Goal: Information Seeking & Learning: Learn about a topic

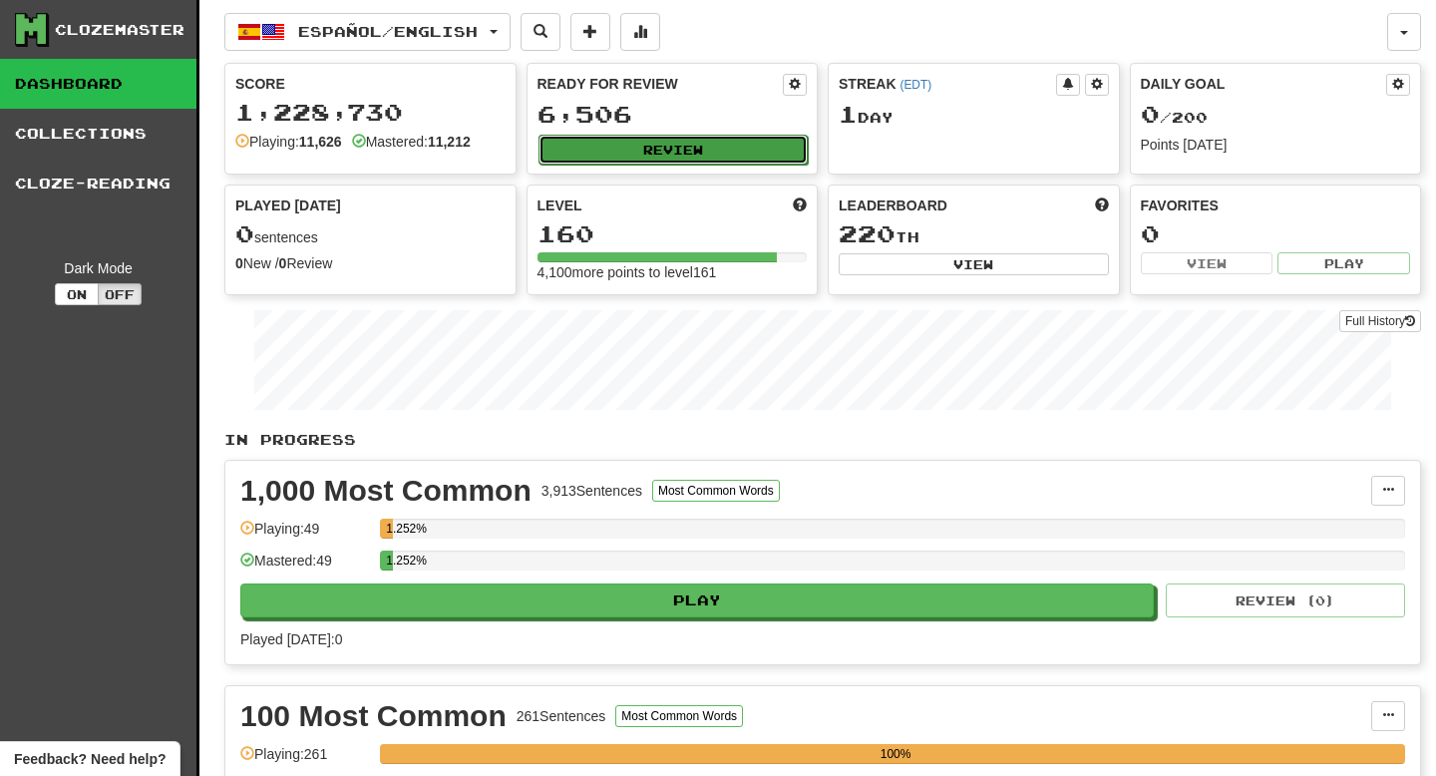
click at [697, 154] on button "Review" at bounding box center [674, 150] width 270 height 30
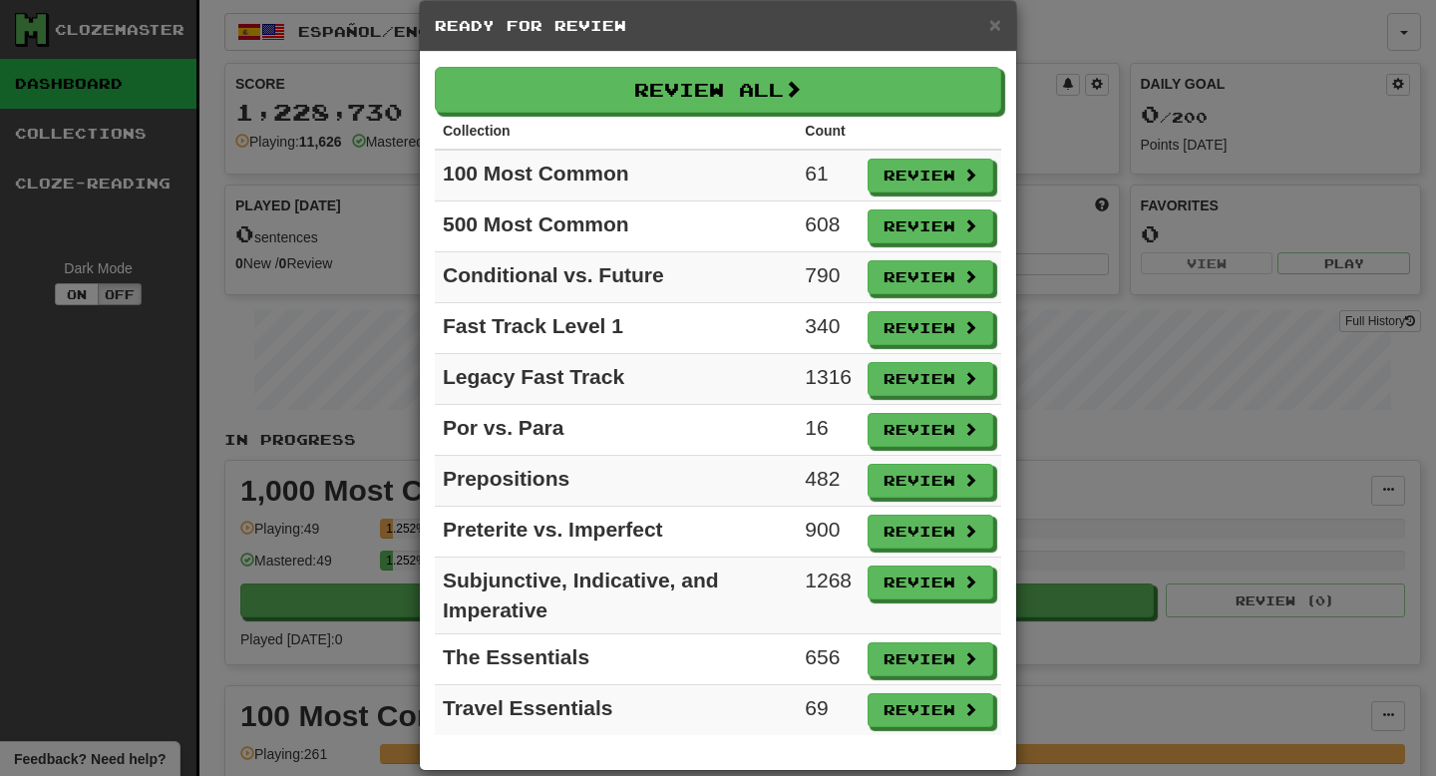
scroll to position [31, 0]
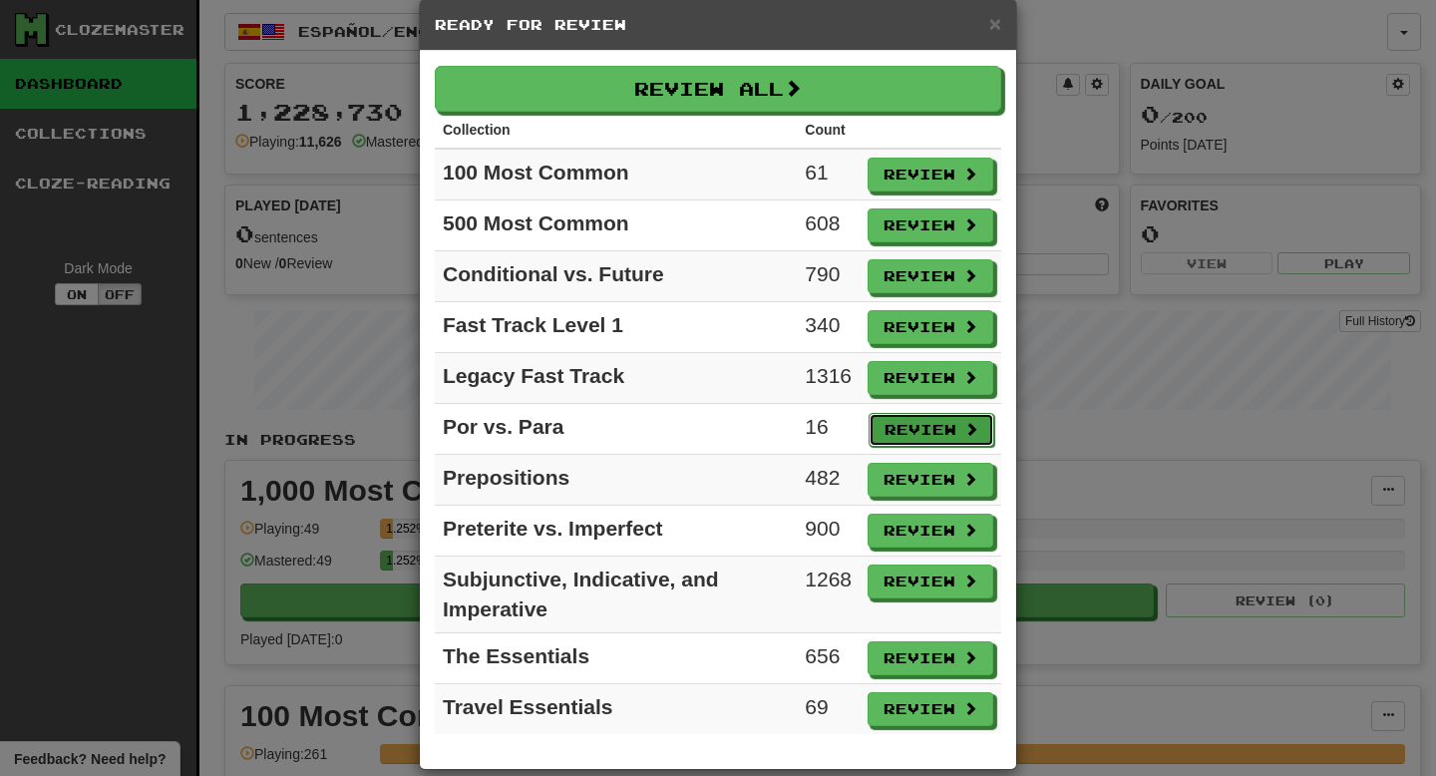
click at [904, 427] on button "Review" at bounding box center [932, 430] width 126 height 34
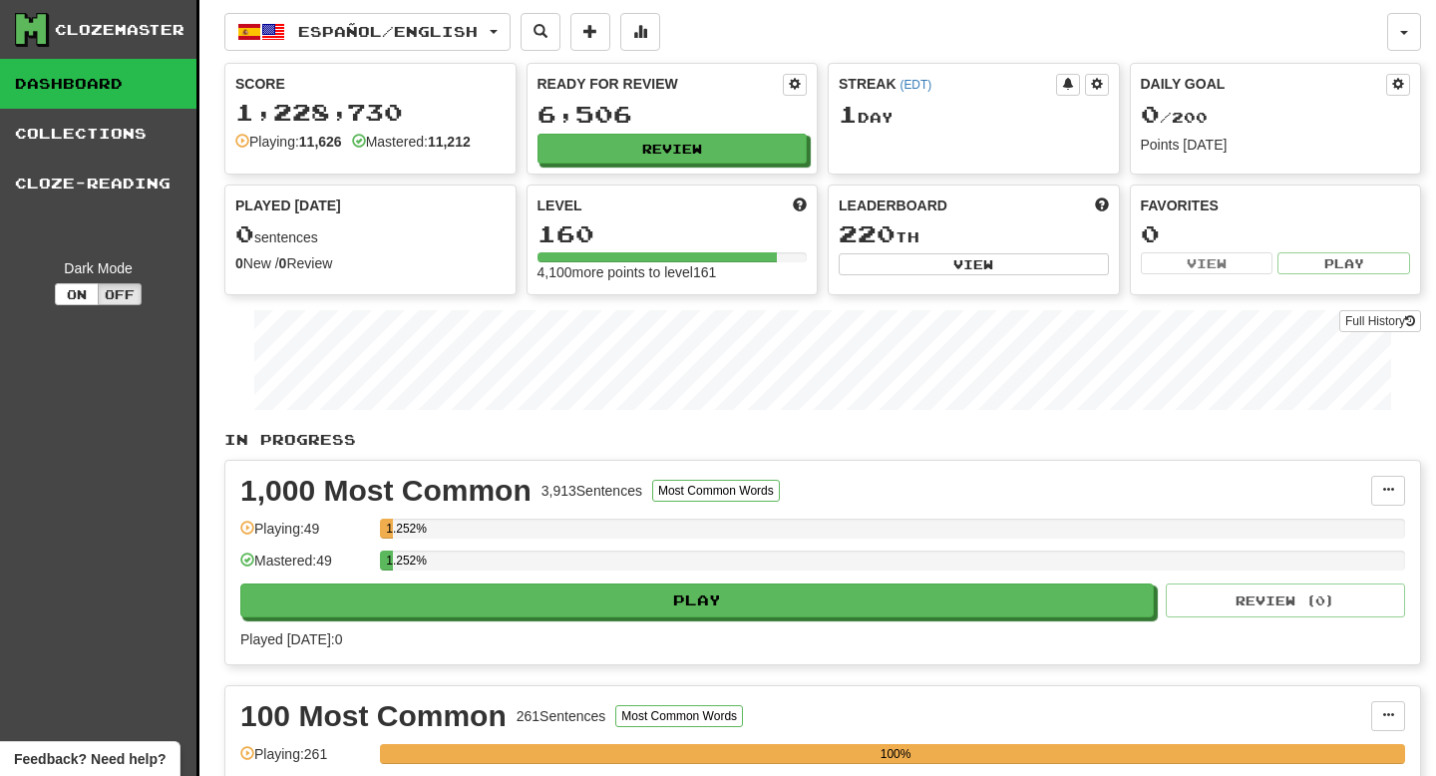
select select "**"
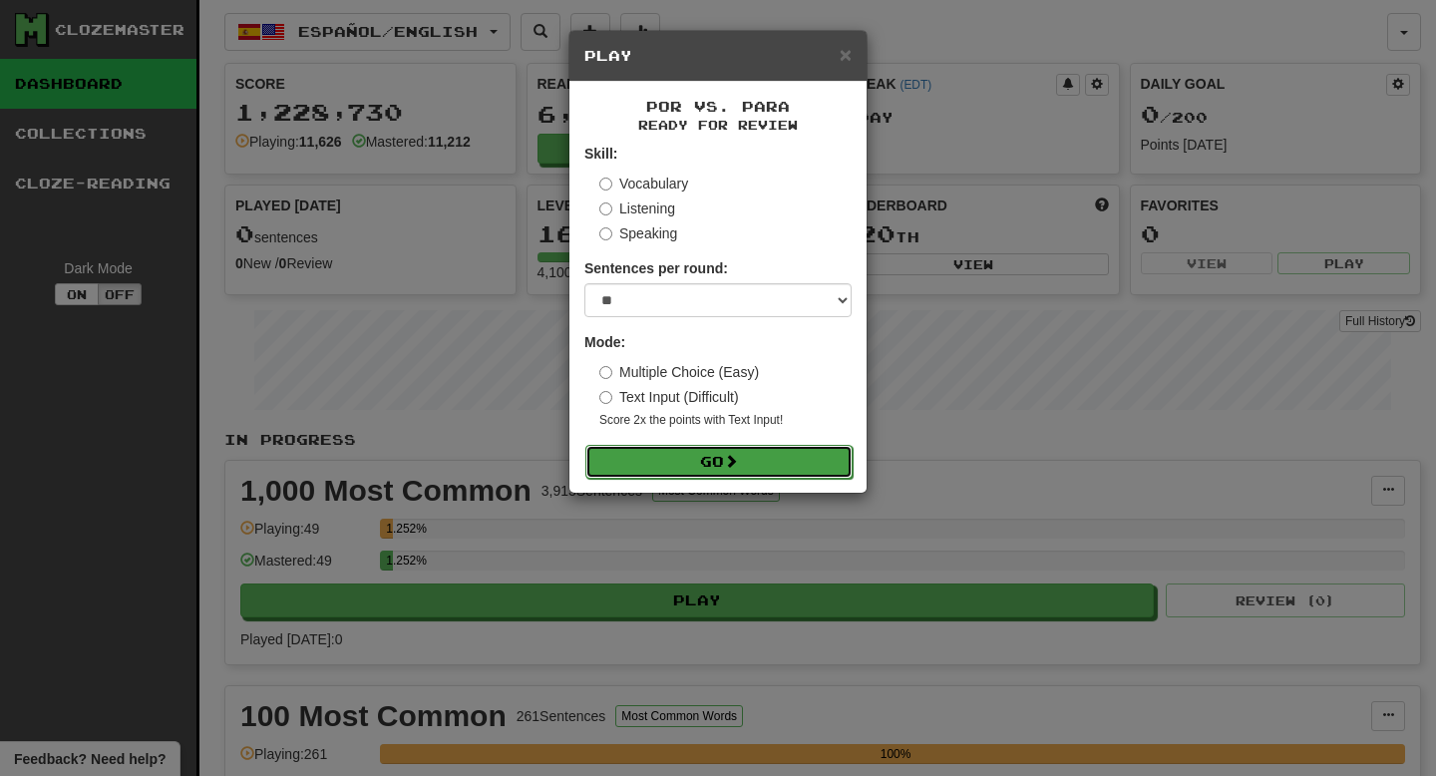
click at [632, 470] on button "Go" at bounding box center [719, 462] width 267 height 34
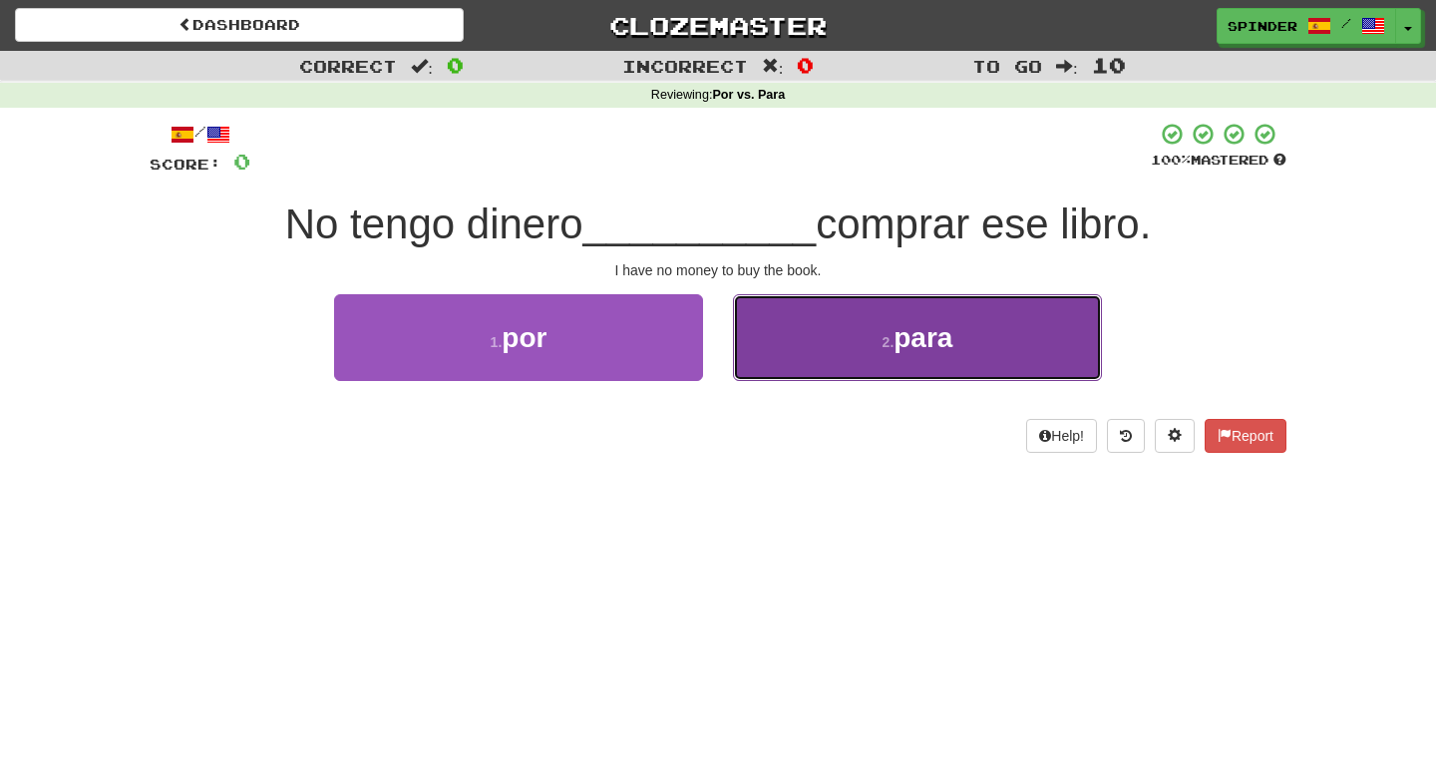
click at [946, 347] on span "para" at bounding box center [923, 337] width 59 height 31
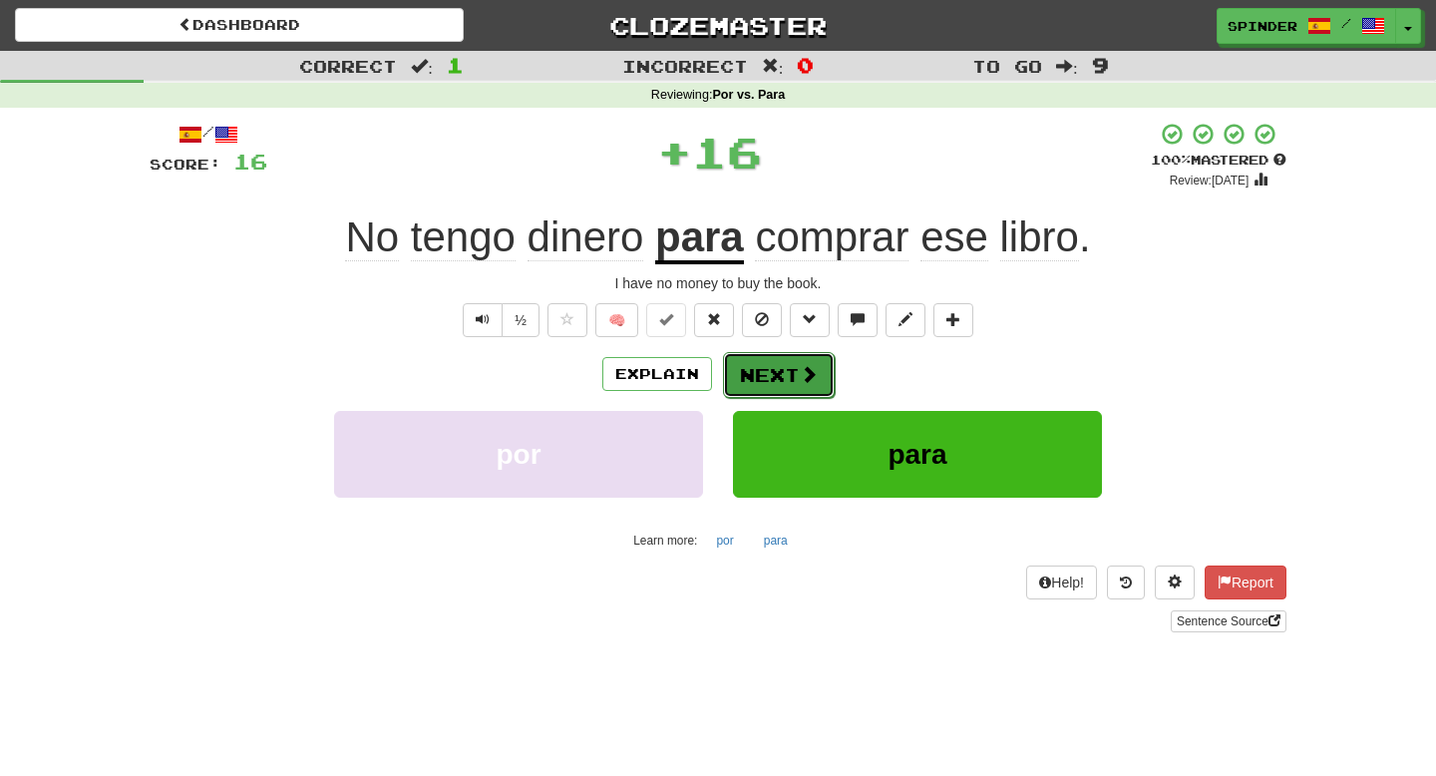
click at [801, 383] on span at bounding box center [809, 374] width 18 height 18
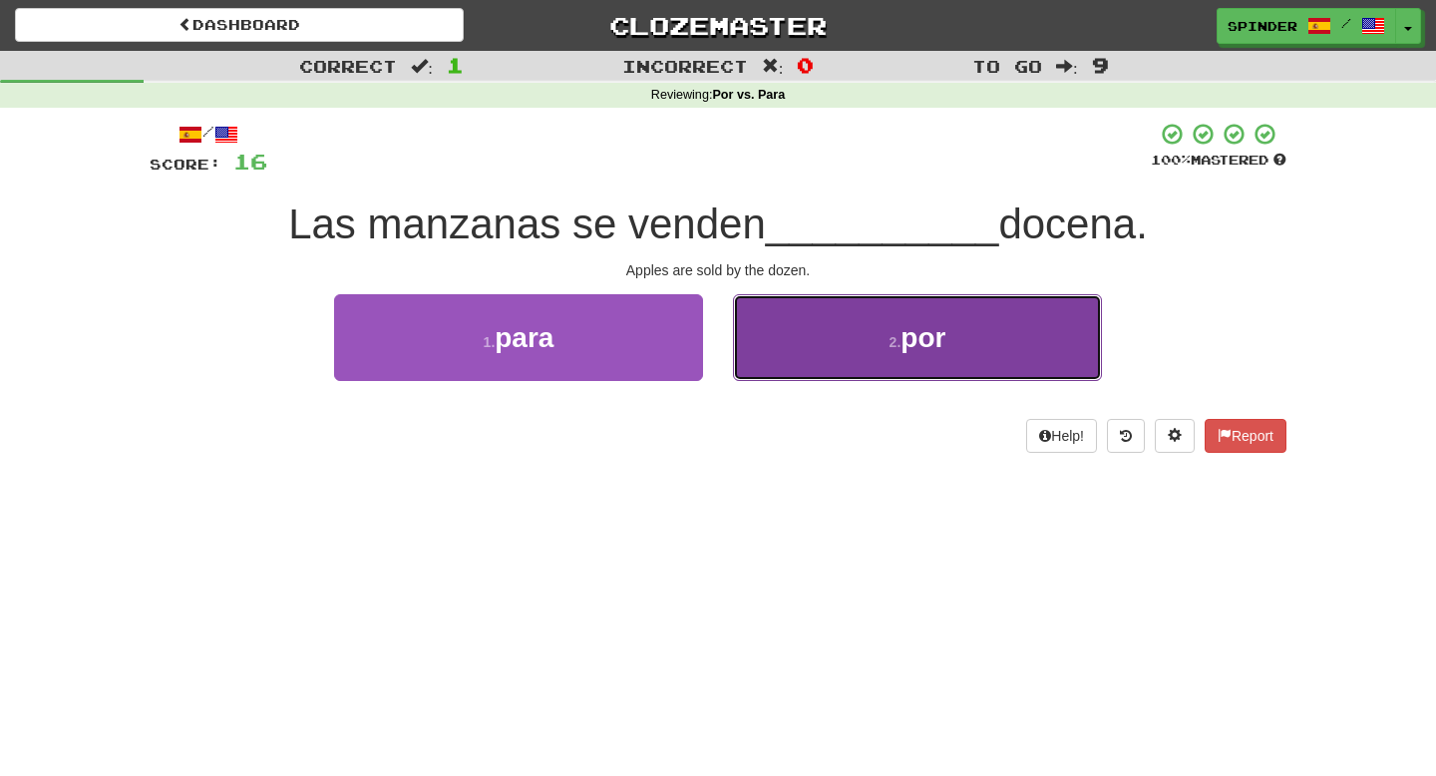
click at [845, 363] on button "2 . por" at bounding box center [917, 337] width 369 height 87
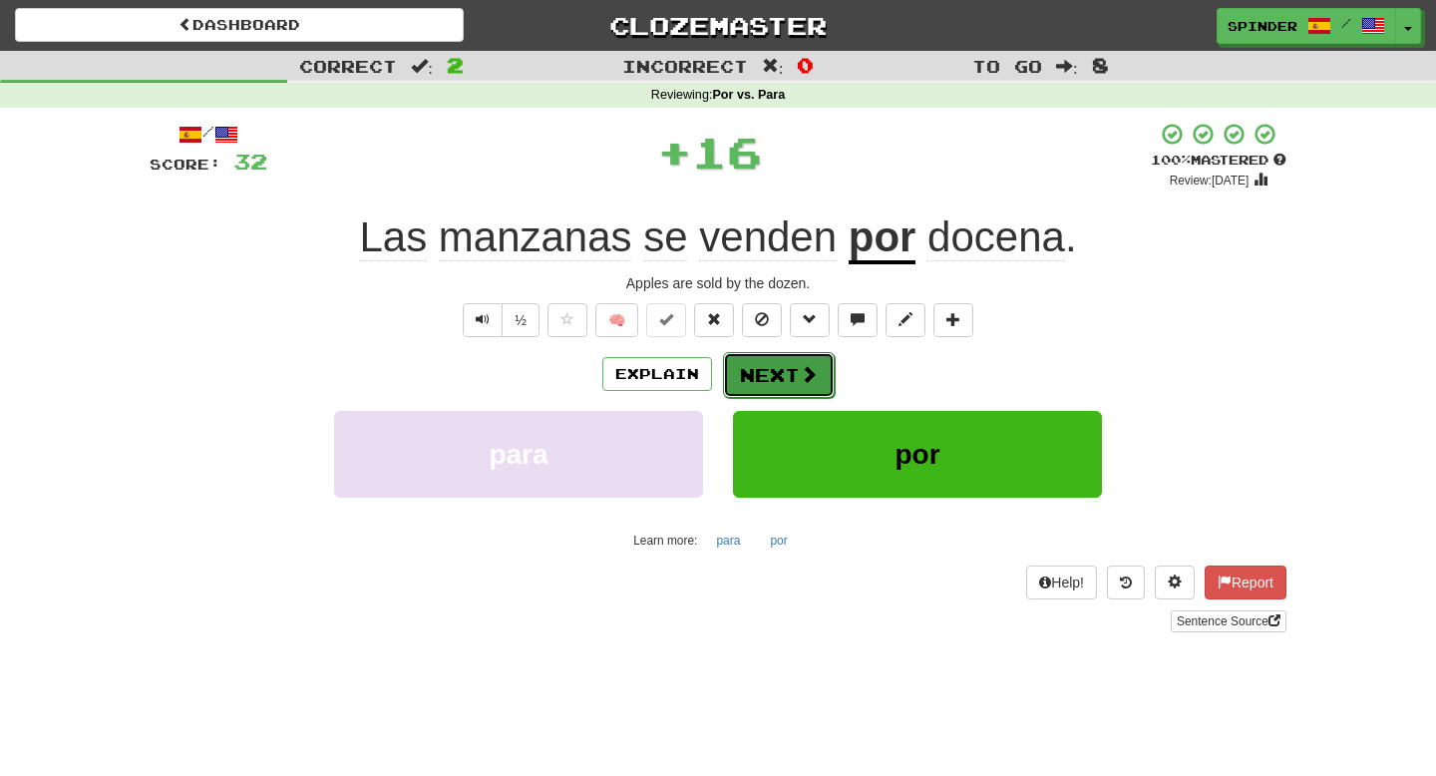
click at [808, 374] on span at bounding box center [809, 374] width 18 height 18
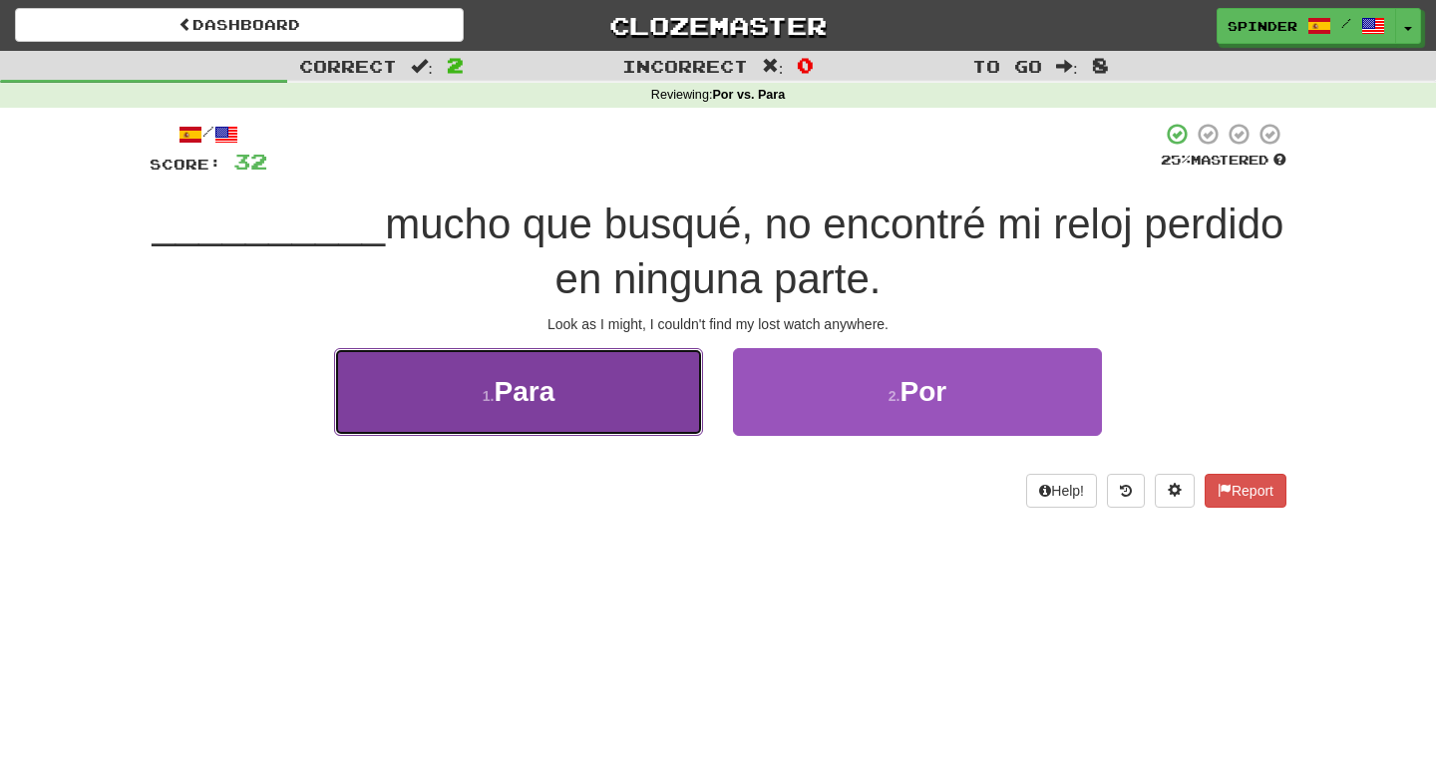
click at [648, 386] on button "1 . Para" at bounding box center [518, 391] width 369 height 87
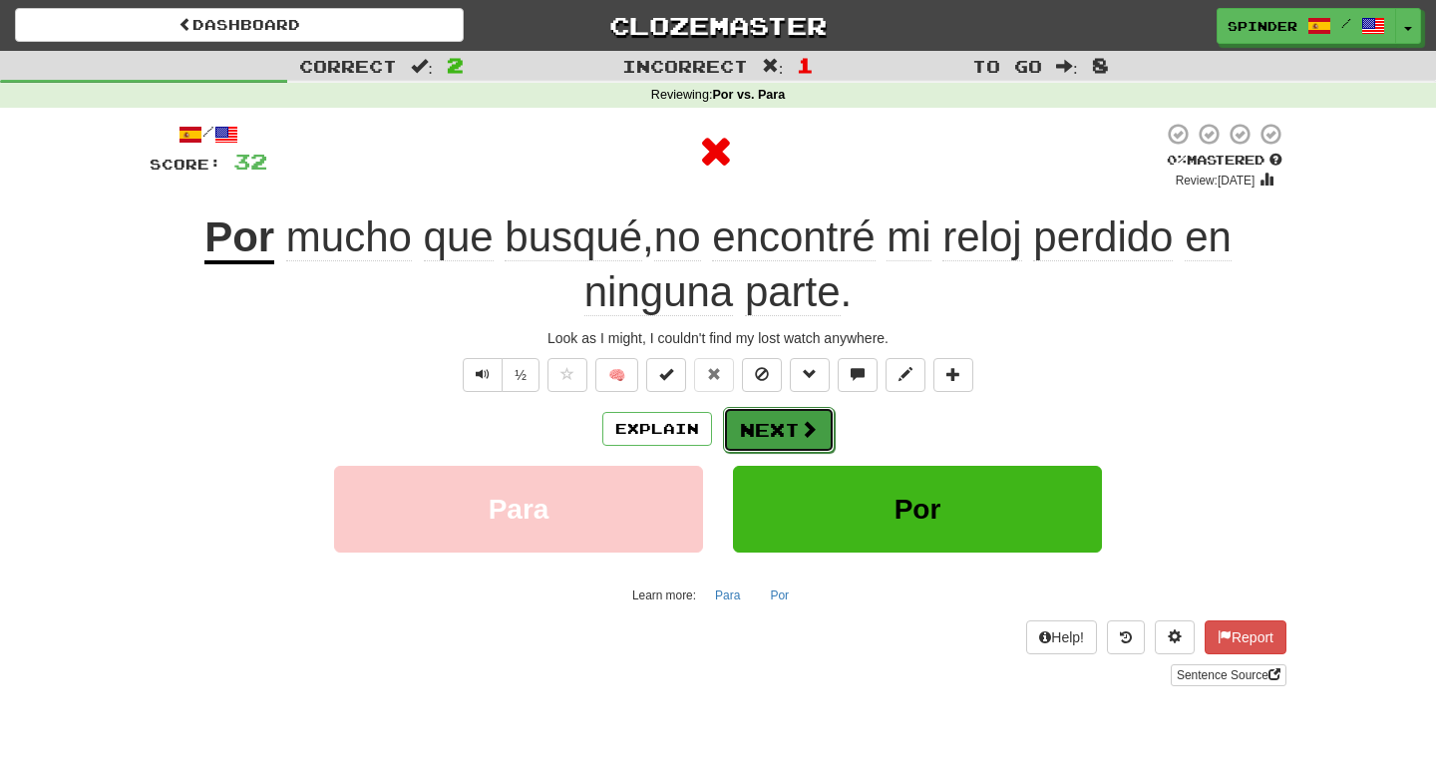
click at [750, 410] on button "Next" at bounding box center [779, 430] width 112 height 46
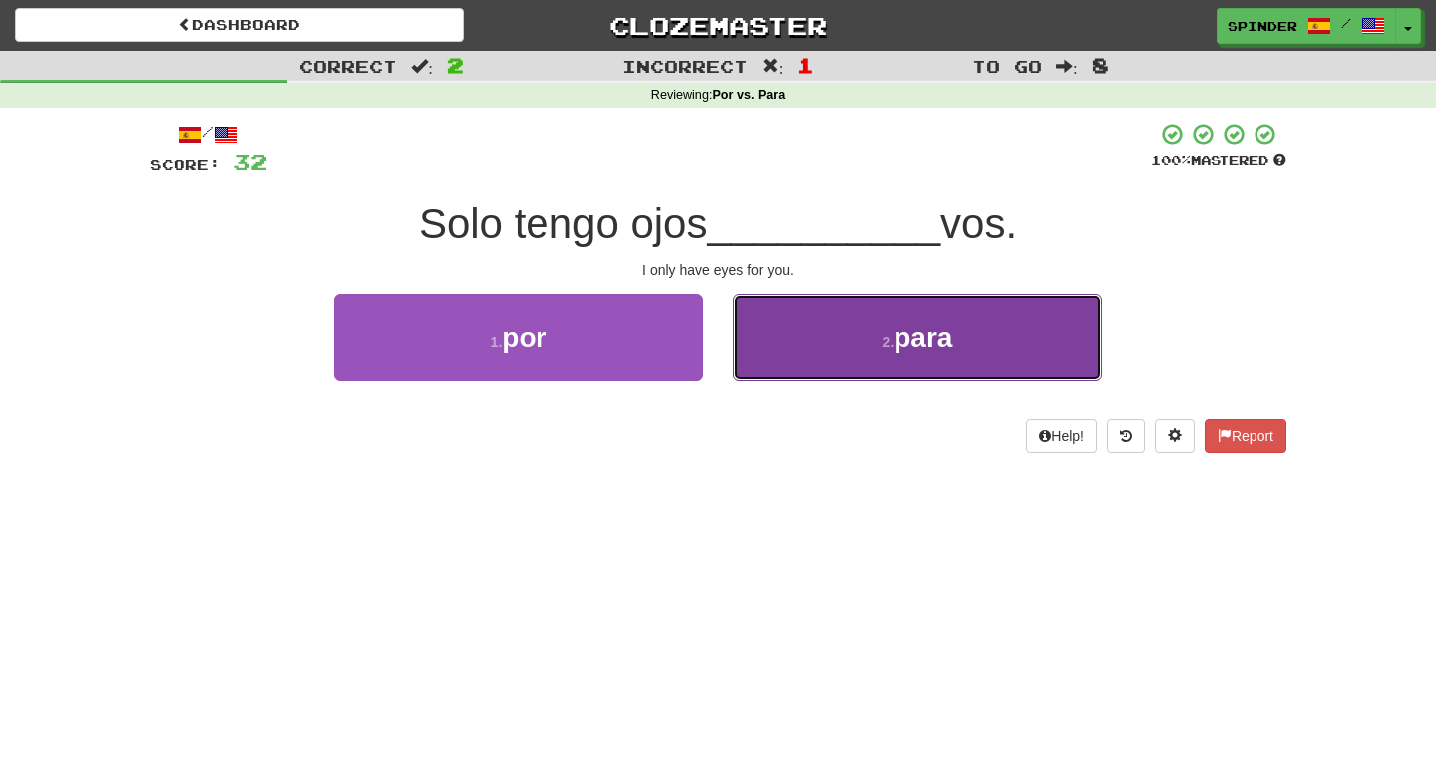
click at [747, 374] on button "2 . para" at bounding box center [917, 337] width 369 height 87
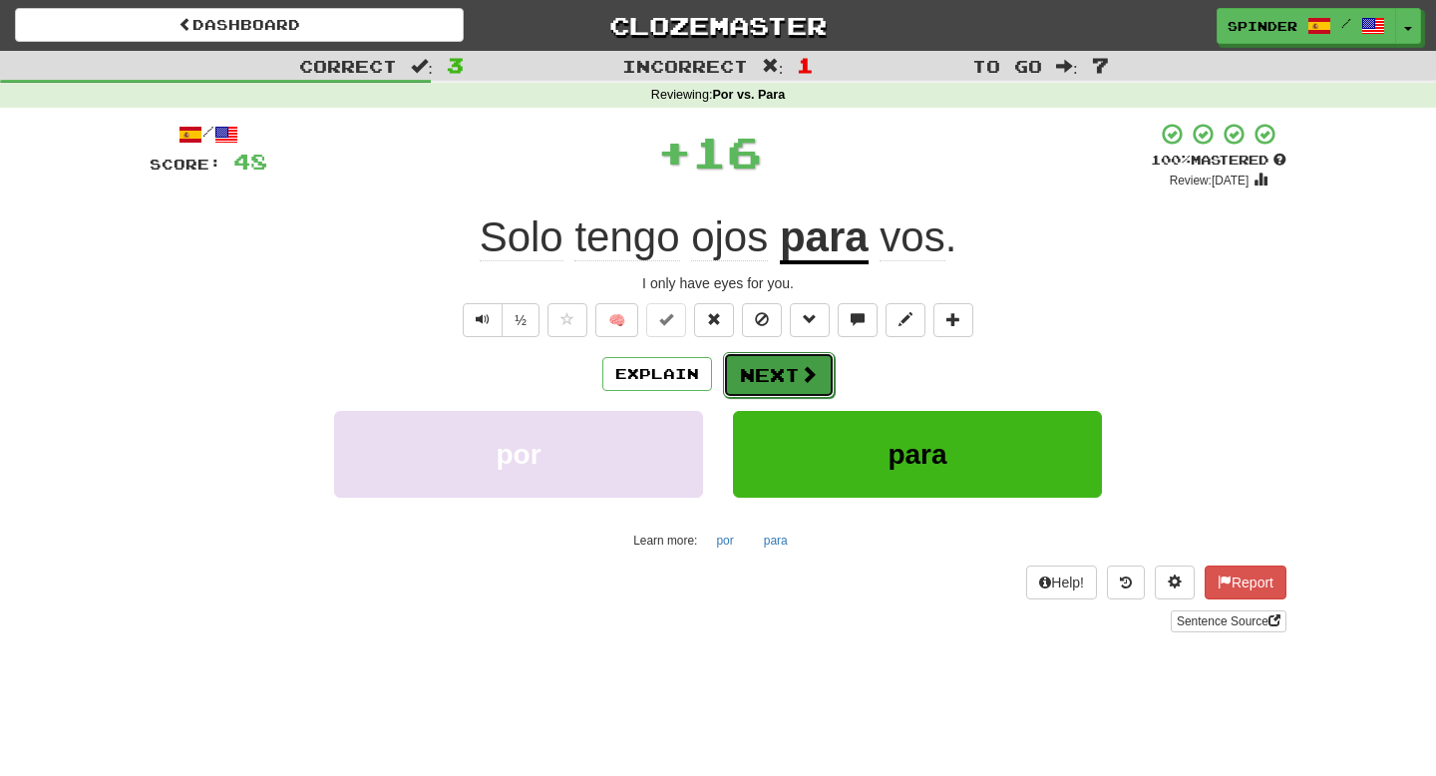
click at [750, 378] on button "Next" at bounding box center [779, 375] width 112 height 46
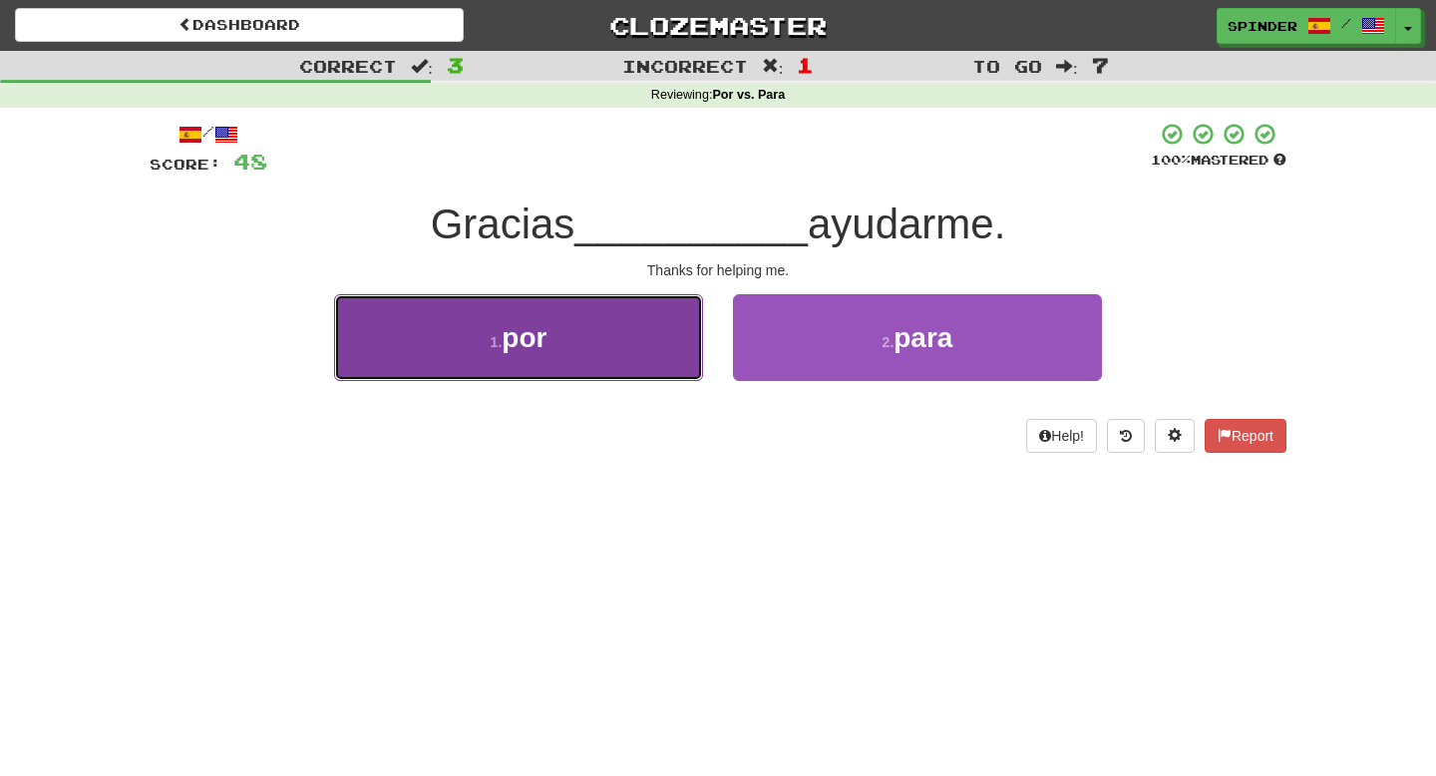
click at [605, 342] on button "1 . por" at bounding box center [518, 337] width 369 height 87
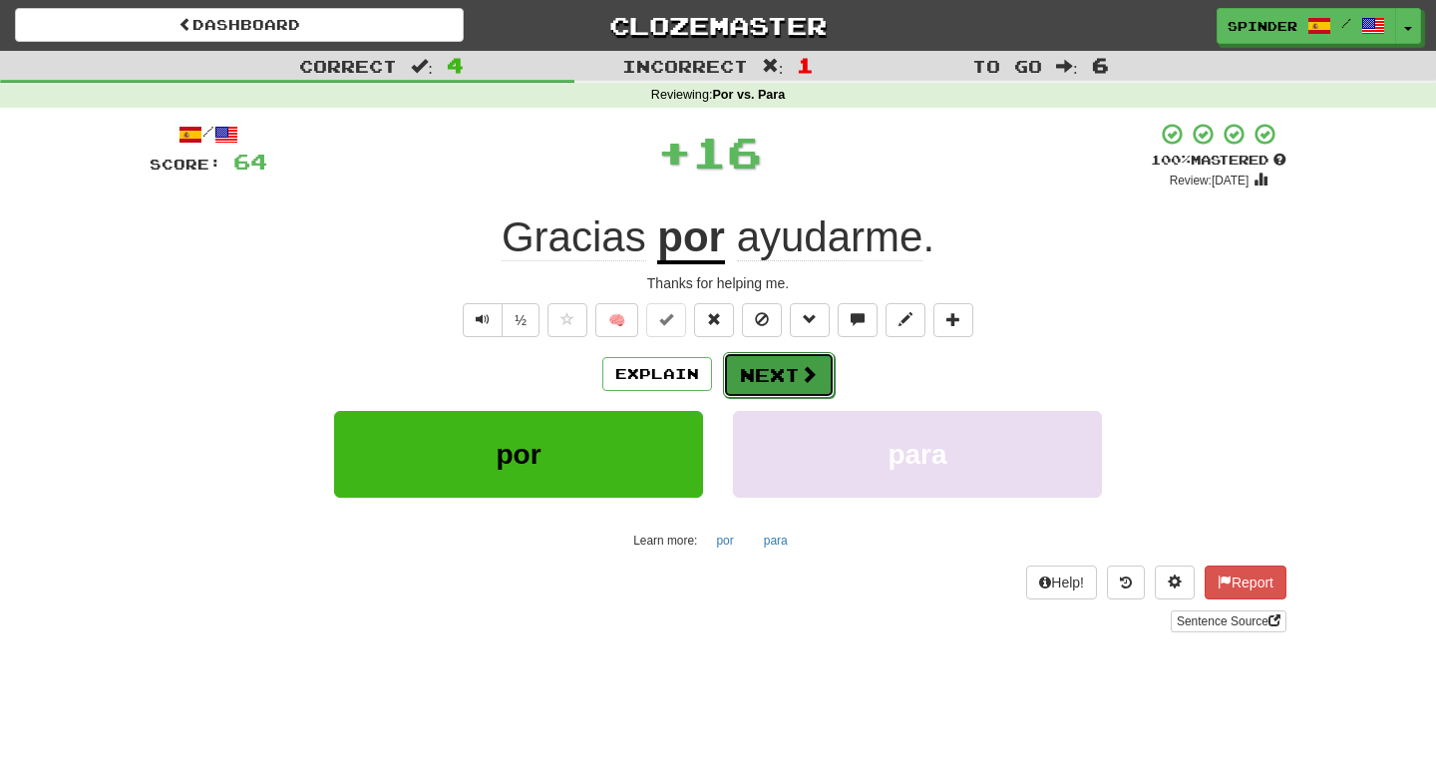
click at [754, 364] on button "Next" at bounding box center [779, 375] width 112 height 46
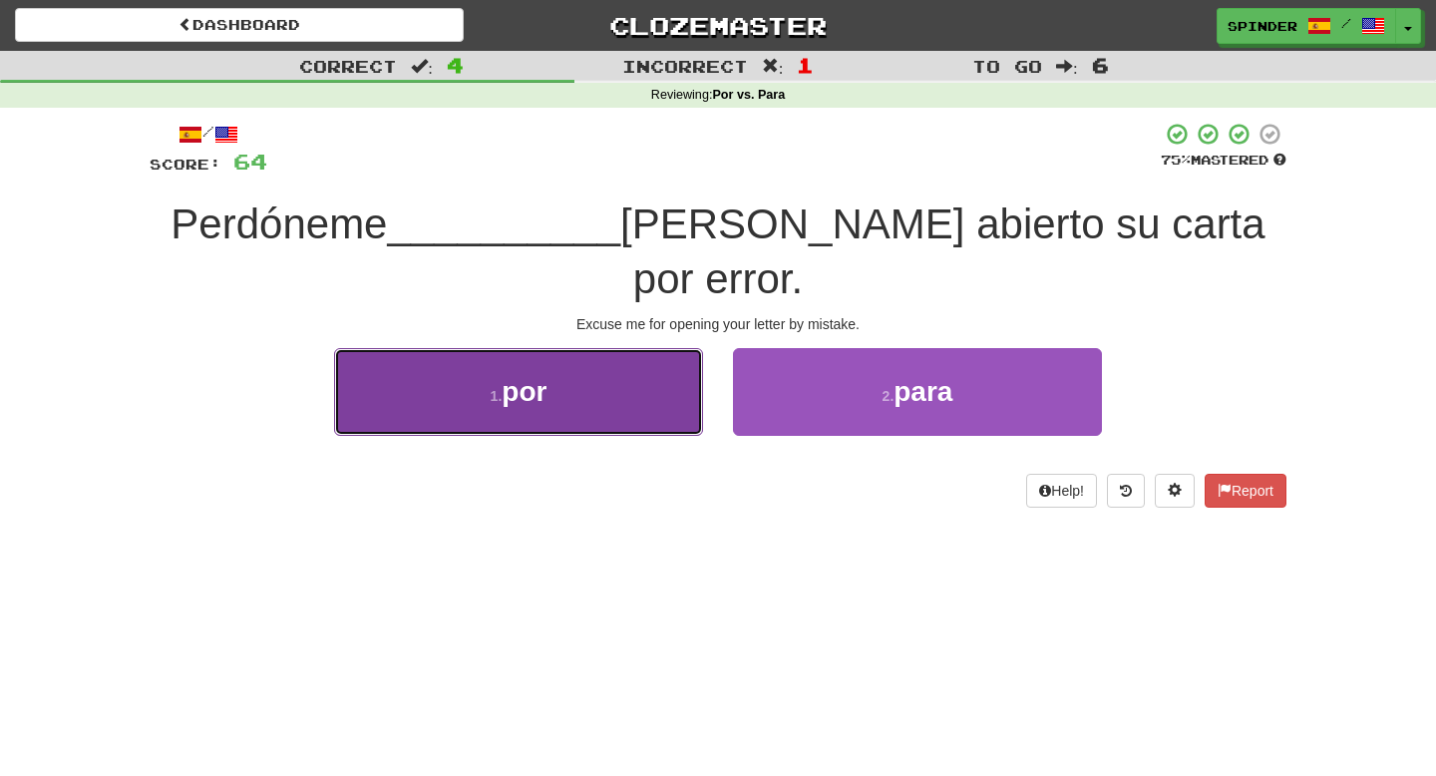
click at [661, 359] on button "1 . por" at bounding box center [518, 391] width 369 height 87
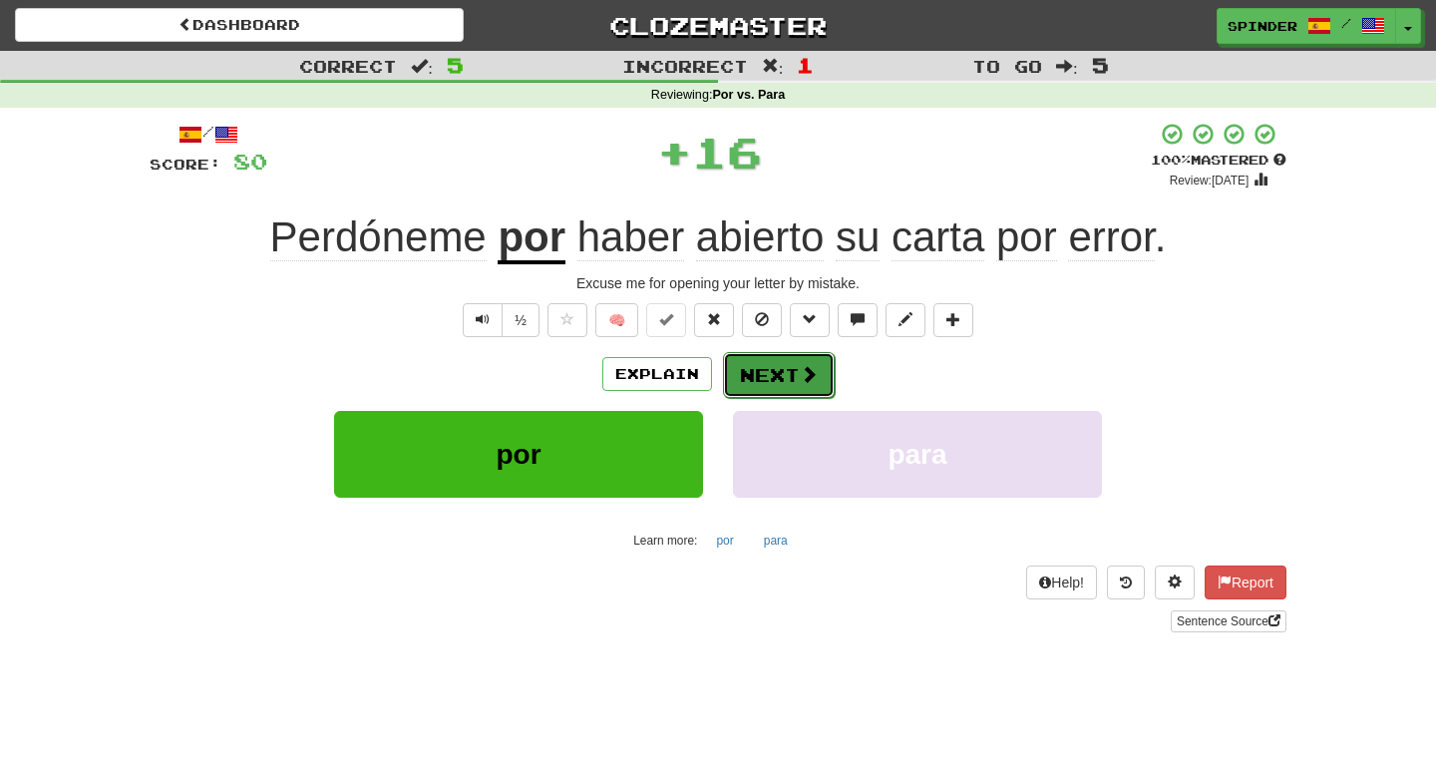
click at [776, 367] on button "Next" at bounding box center [779, 375] width 112 height 46
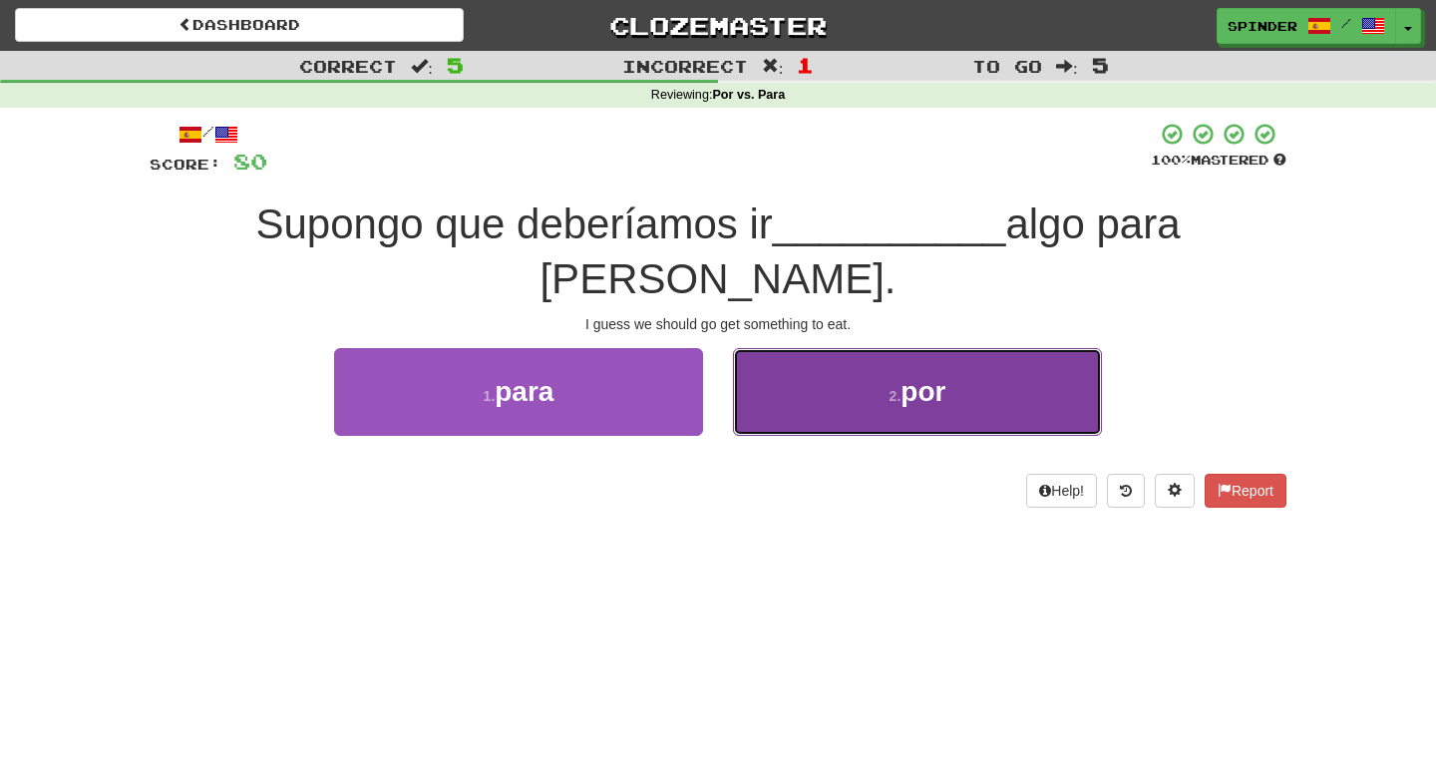
click at [776, 368] on button "2 . por" at bounding box center [917, 391] width 369 height 87
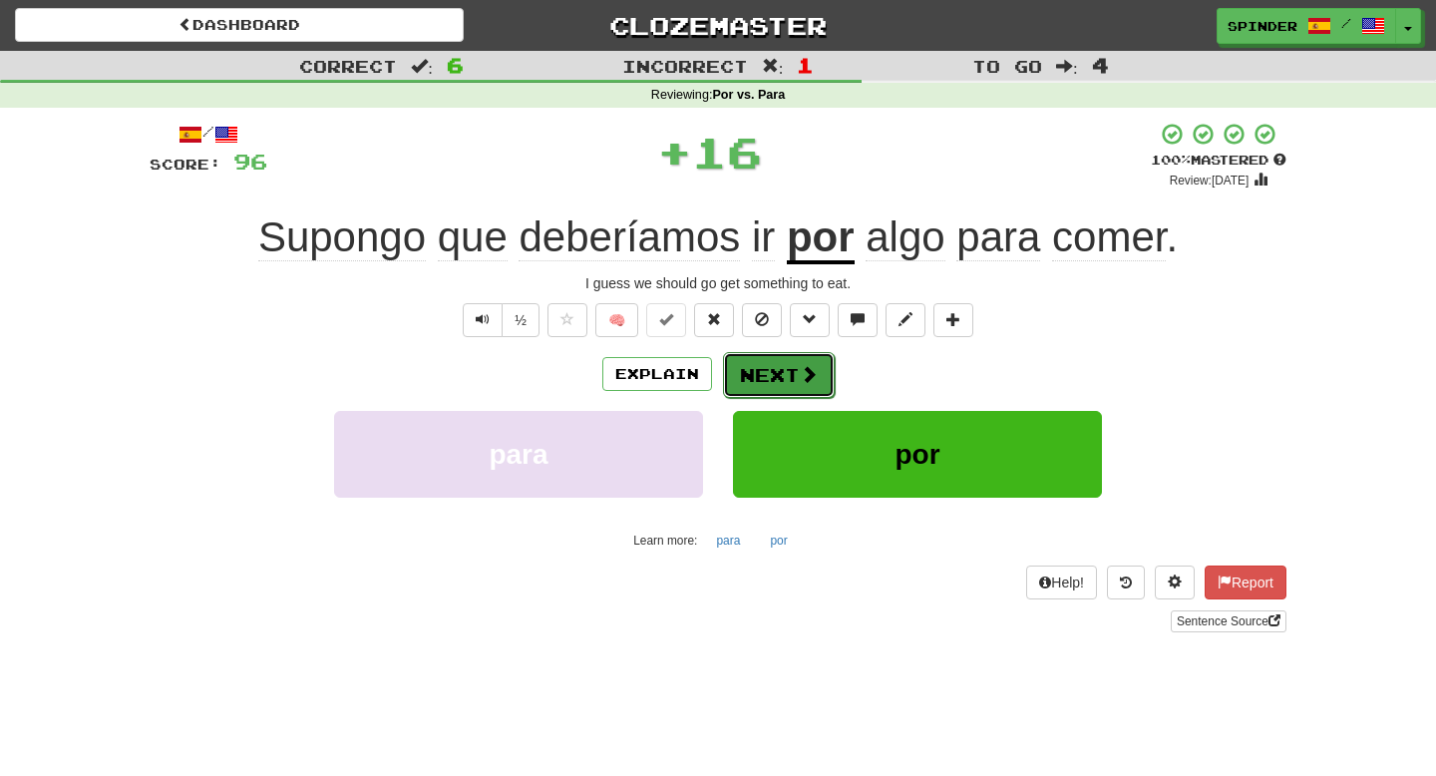
click at [776, 369] on button "Next" at bounding box center [779, 375] width 112 height 46
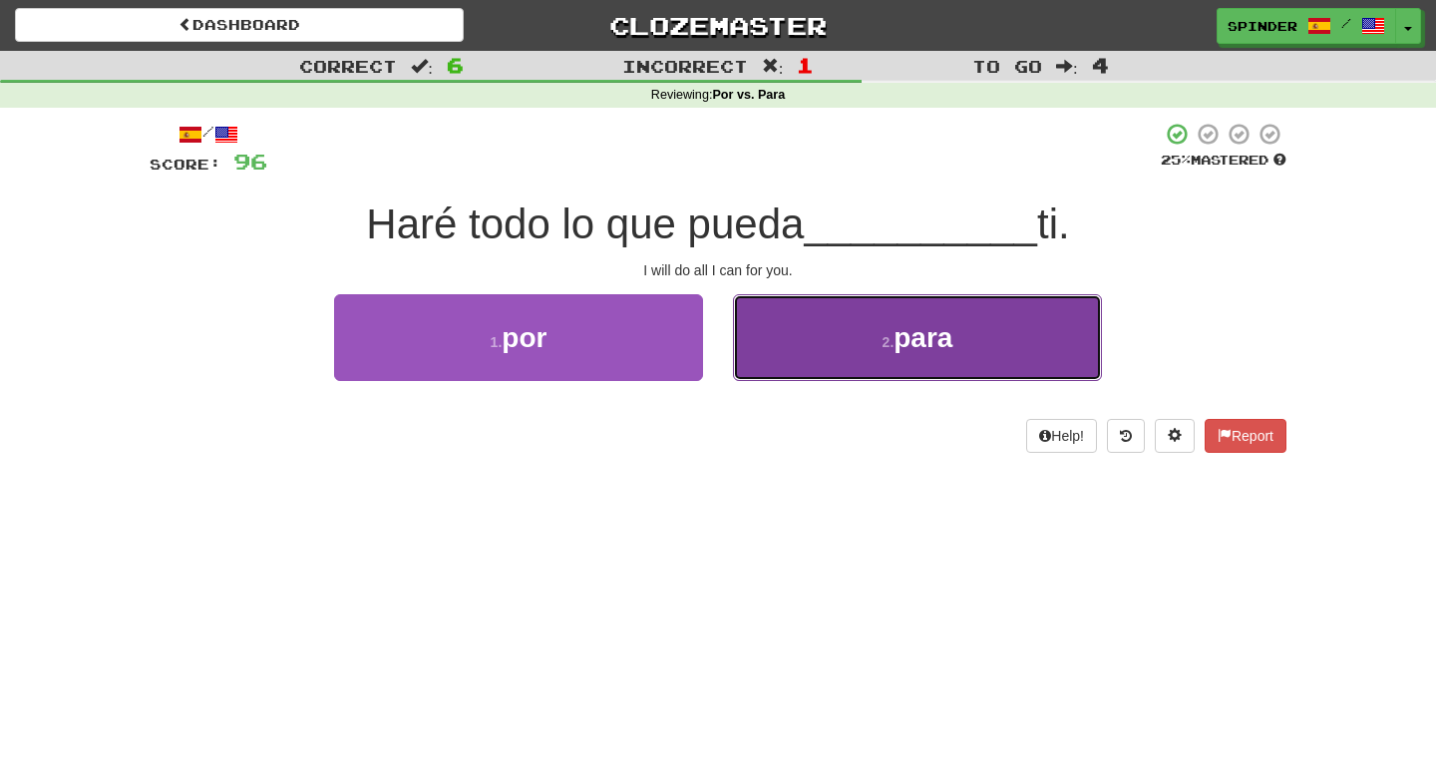
click at [789, 350] on button "2 . para" at bounding box center [917, 337] width 369 height 87
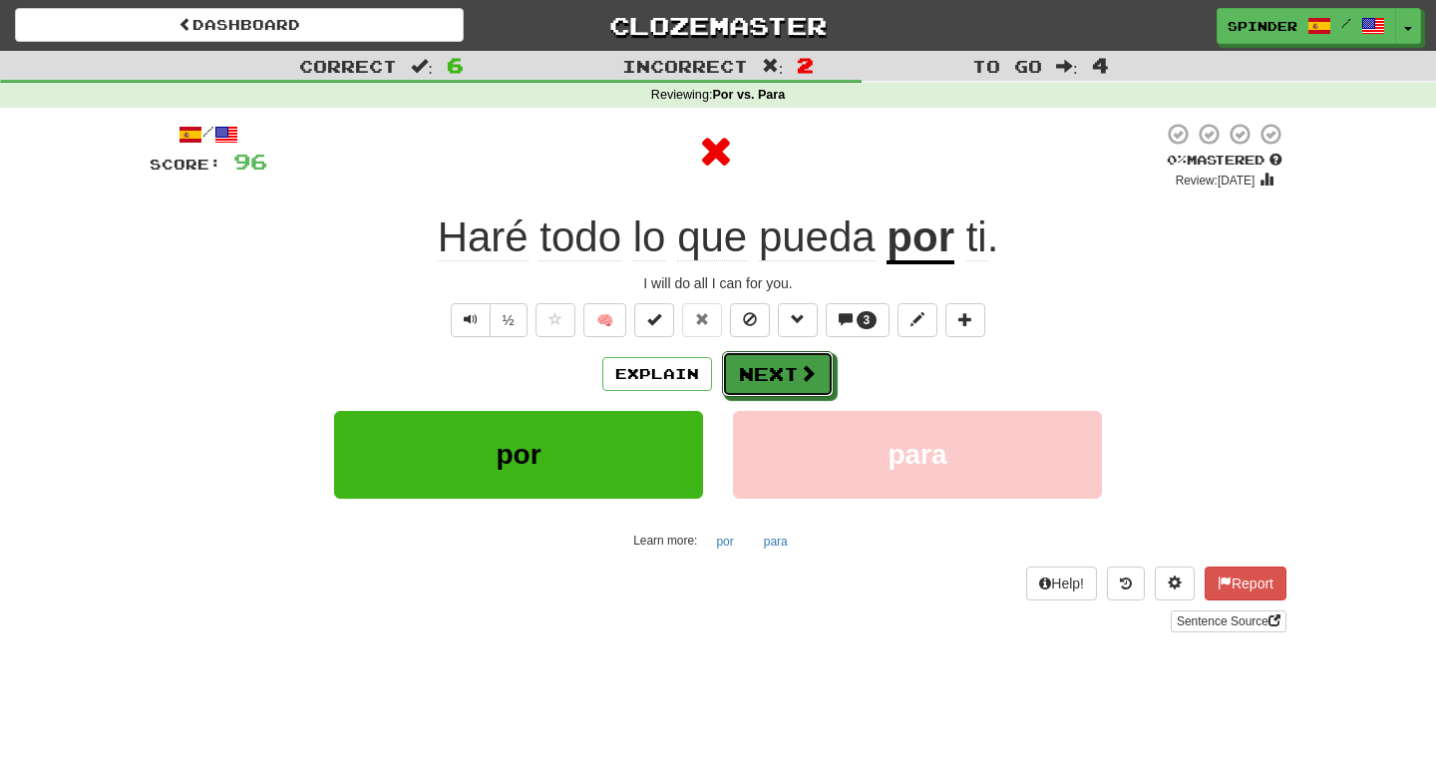
click at [777, 369] on button "Next" at bounding box center [778, 374] width 112 height 46
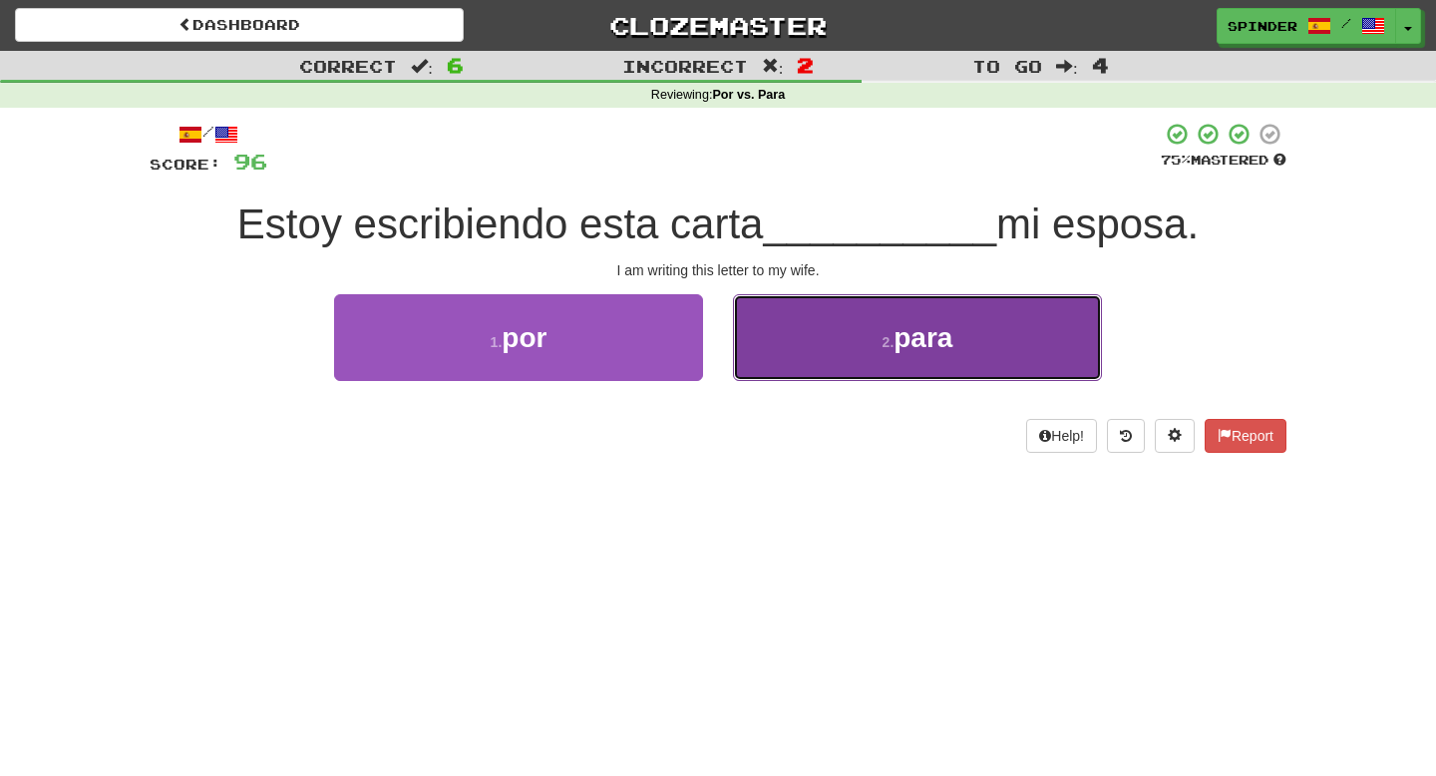
click at [786, 359] on button "2 . para" at bounding box center [917, 337] width 369 height 87
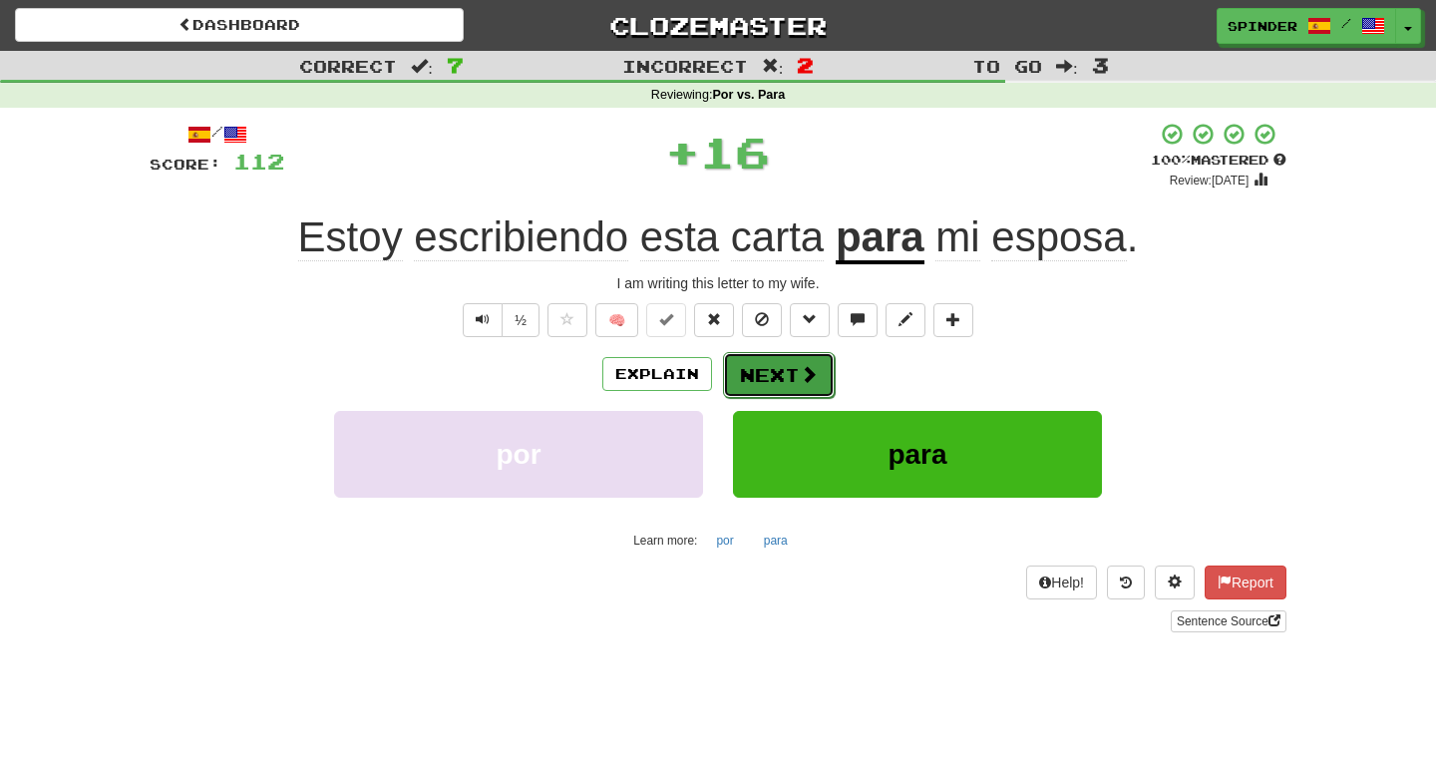
click at [777, 372] on button "Next" at bounding box center [779, 375] width 112 height 46
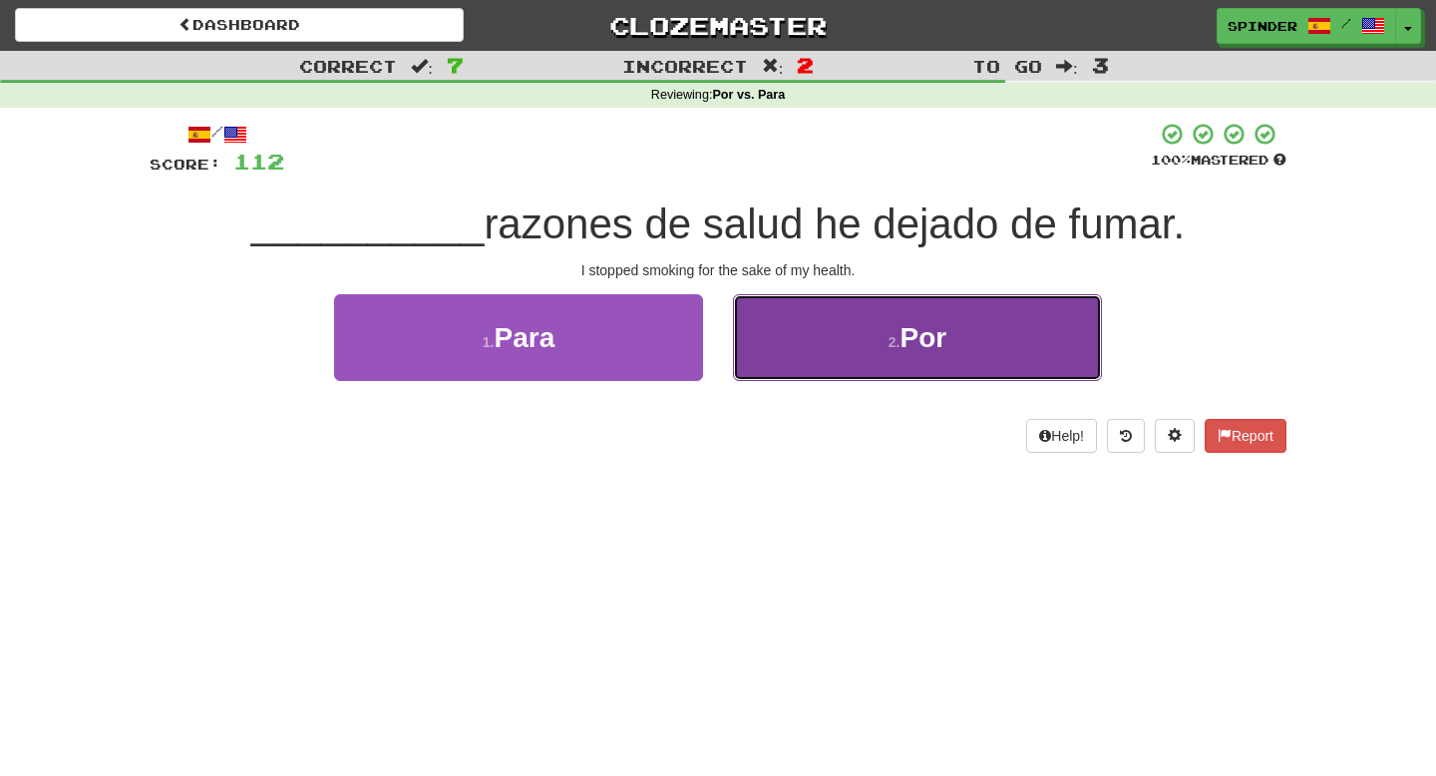
click at [780, 367] on button "2 . Por" at bounding box center [917, 337] width 369 height 87
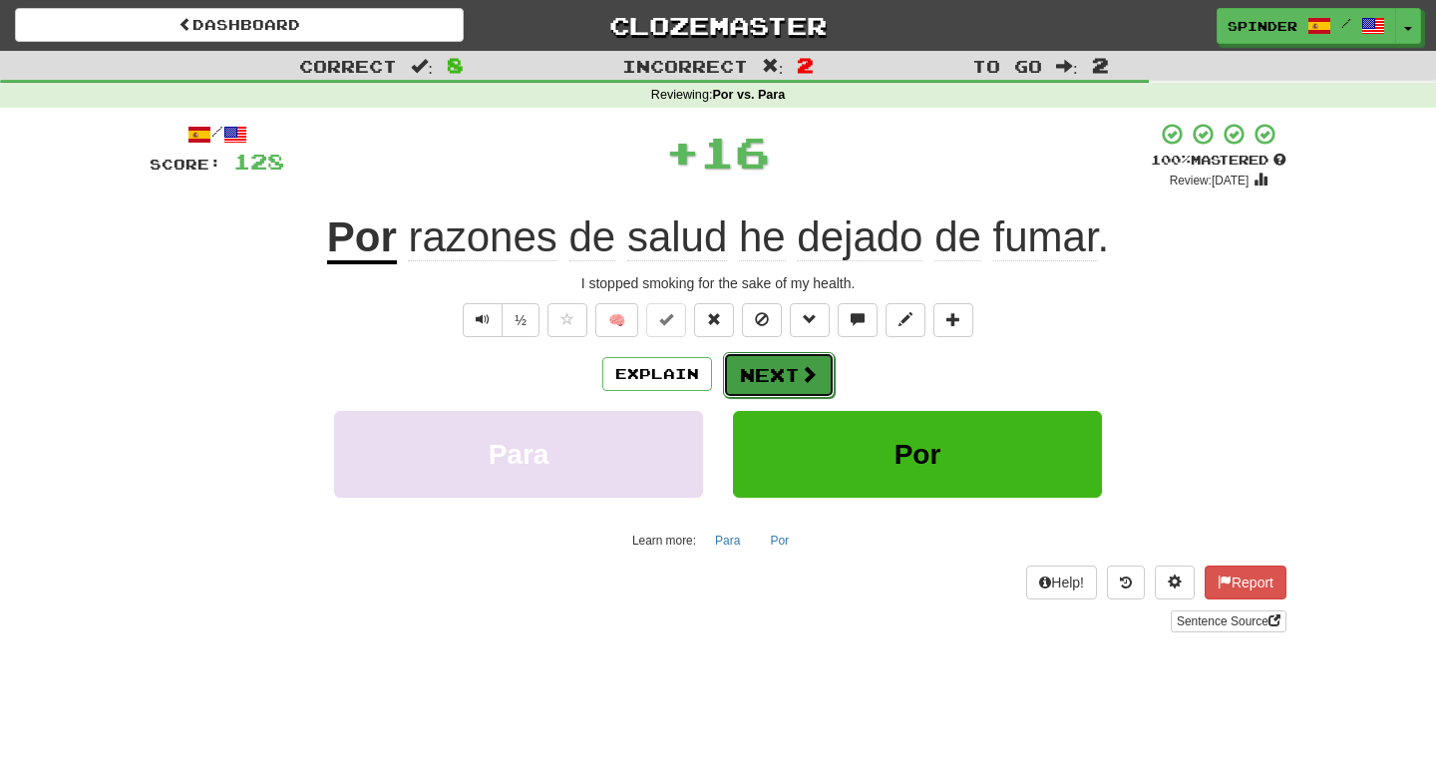
click at [767, 370] on button "Next" at bounding box center [779, 375] width 112 height 46
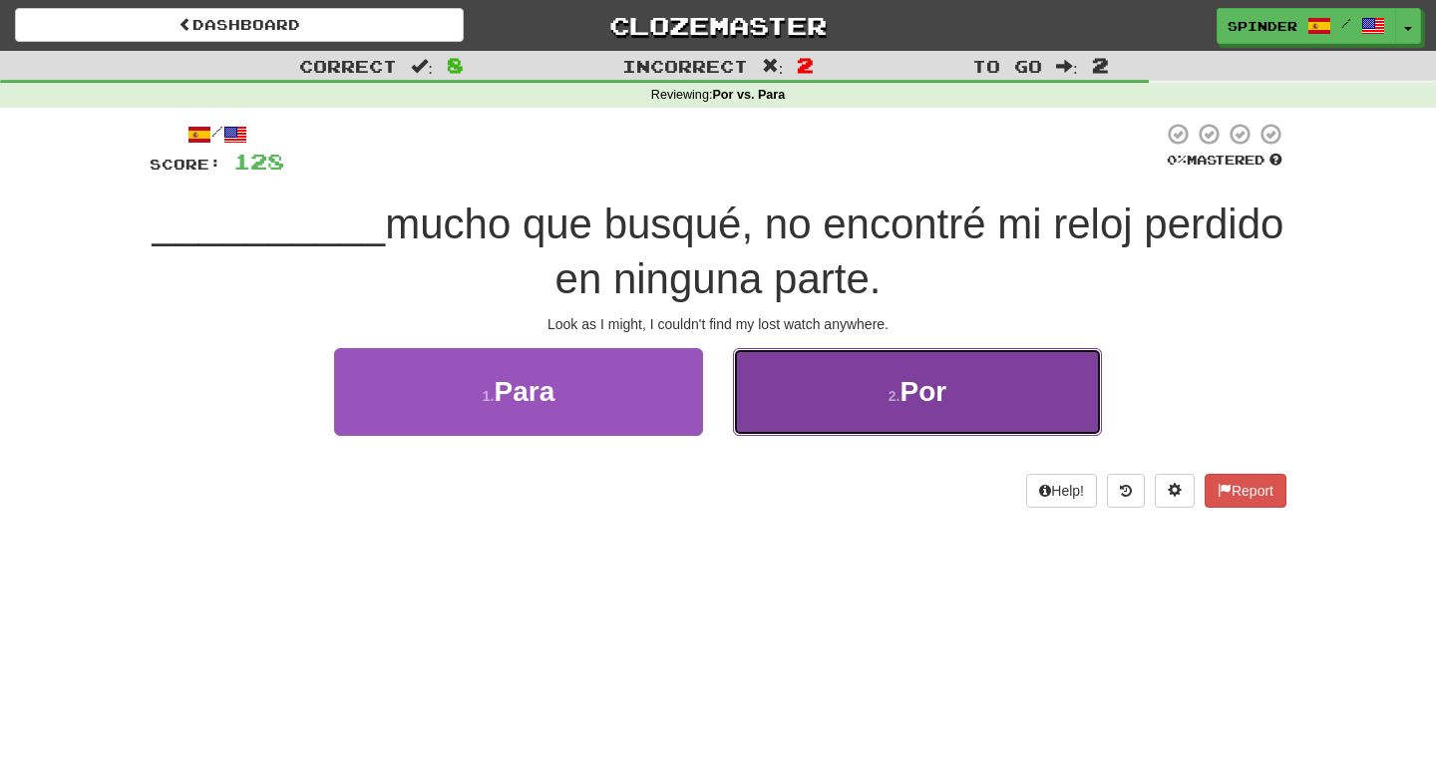
click at [767, 371] on button "2 . Por" at bounding box center [917, 391] width 369 height 87
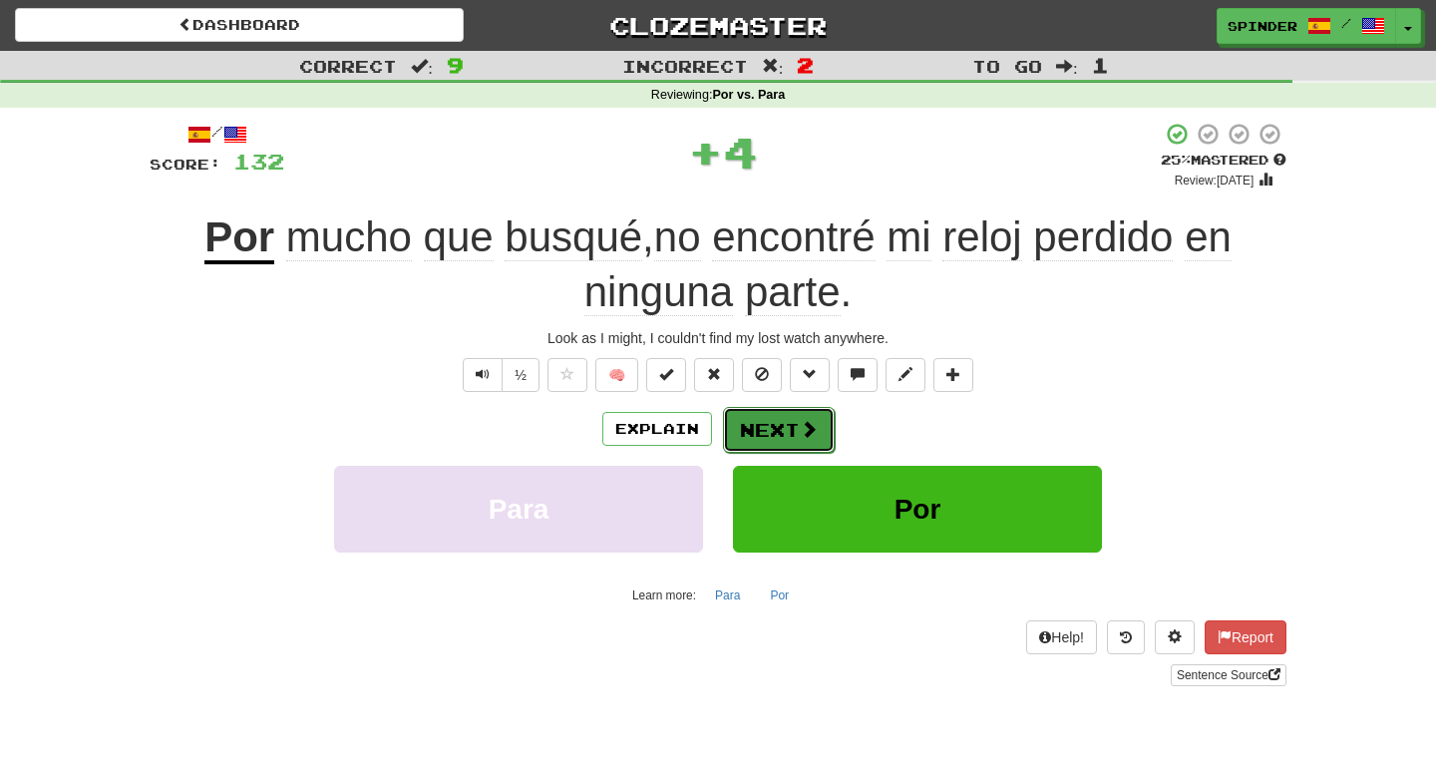
click at [761, 415] on button "Next" at bounding box center [779, 430] width 112 height 46
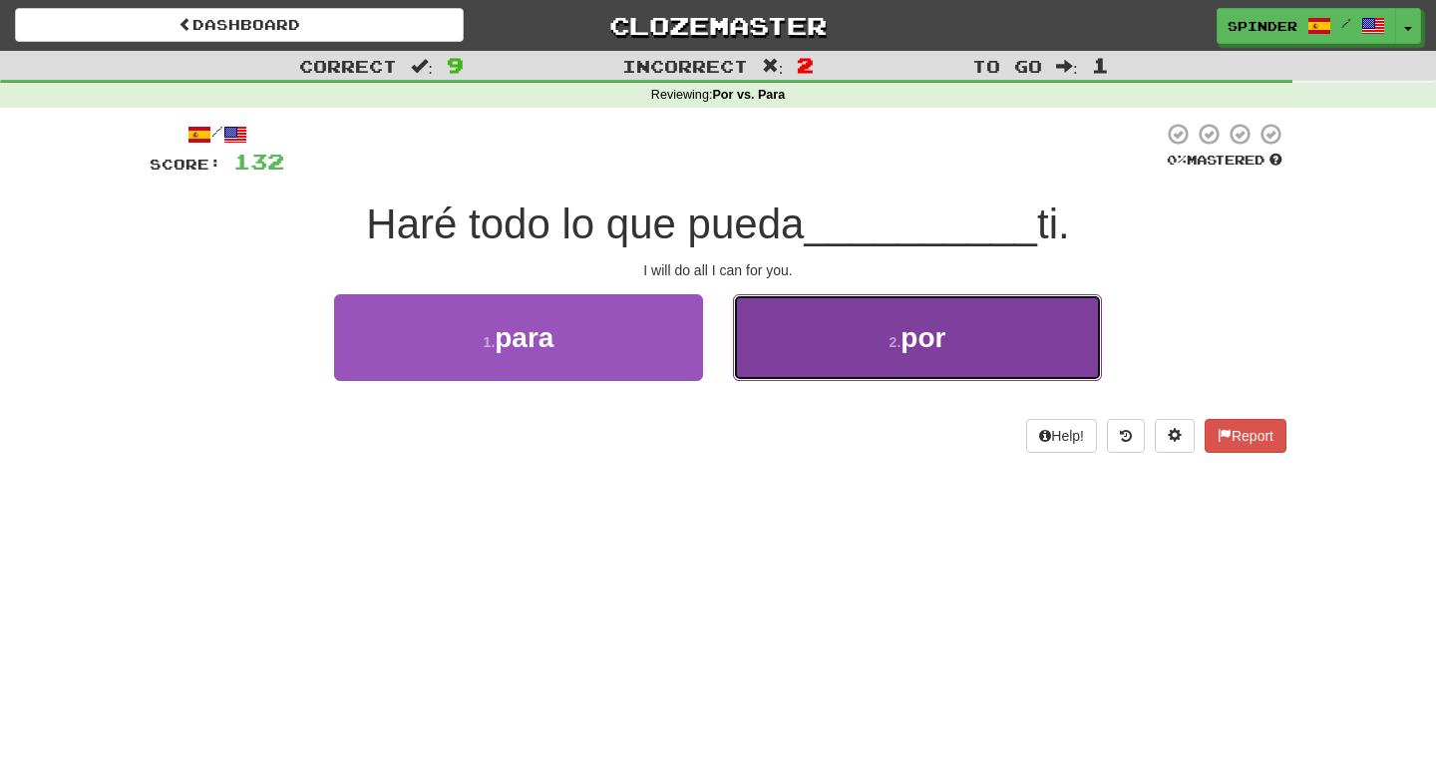
click at [785, 366] on button "2 . por" at bounding box center [917, 337] width 369 height 87
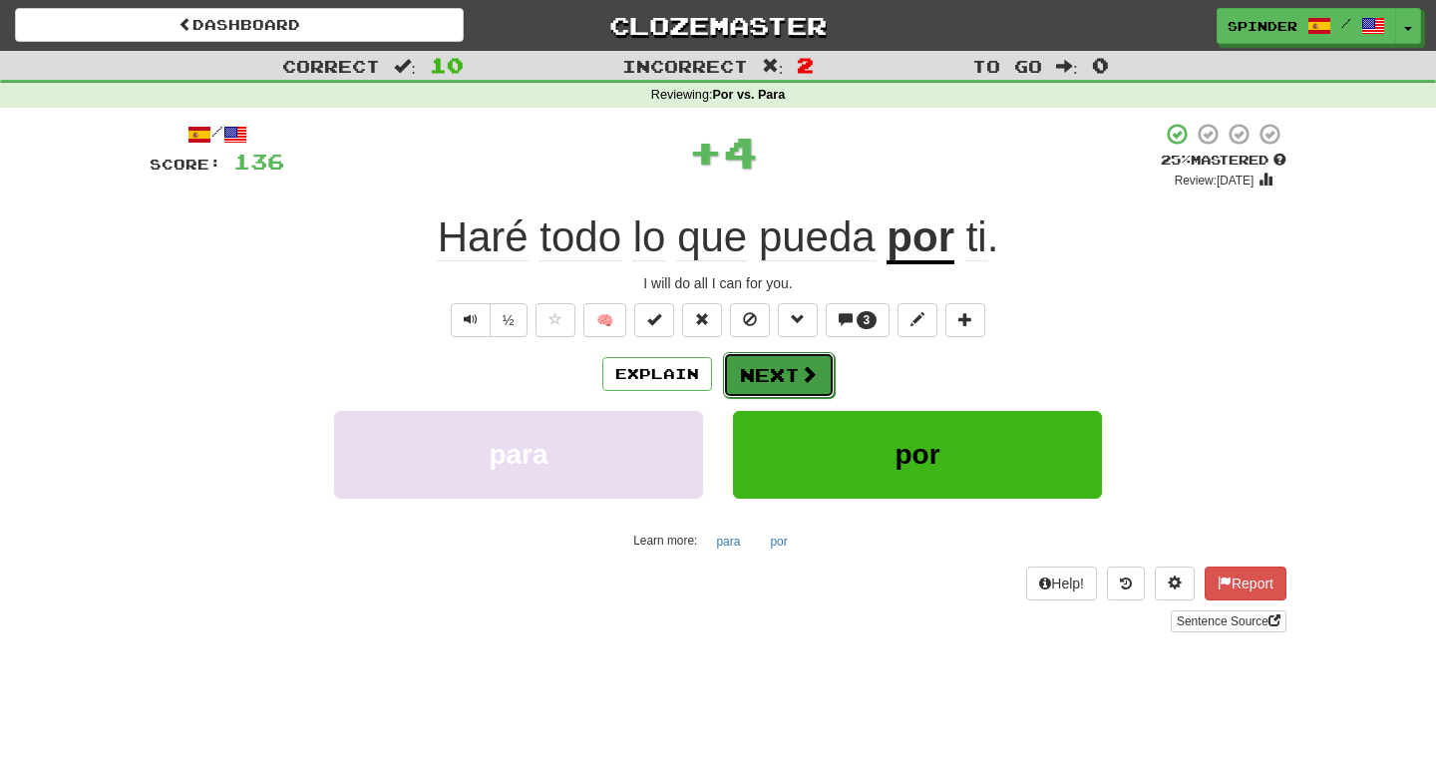
click at [783, 381] on button "Next" at bounding box center [779, 375] width 112 height 46
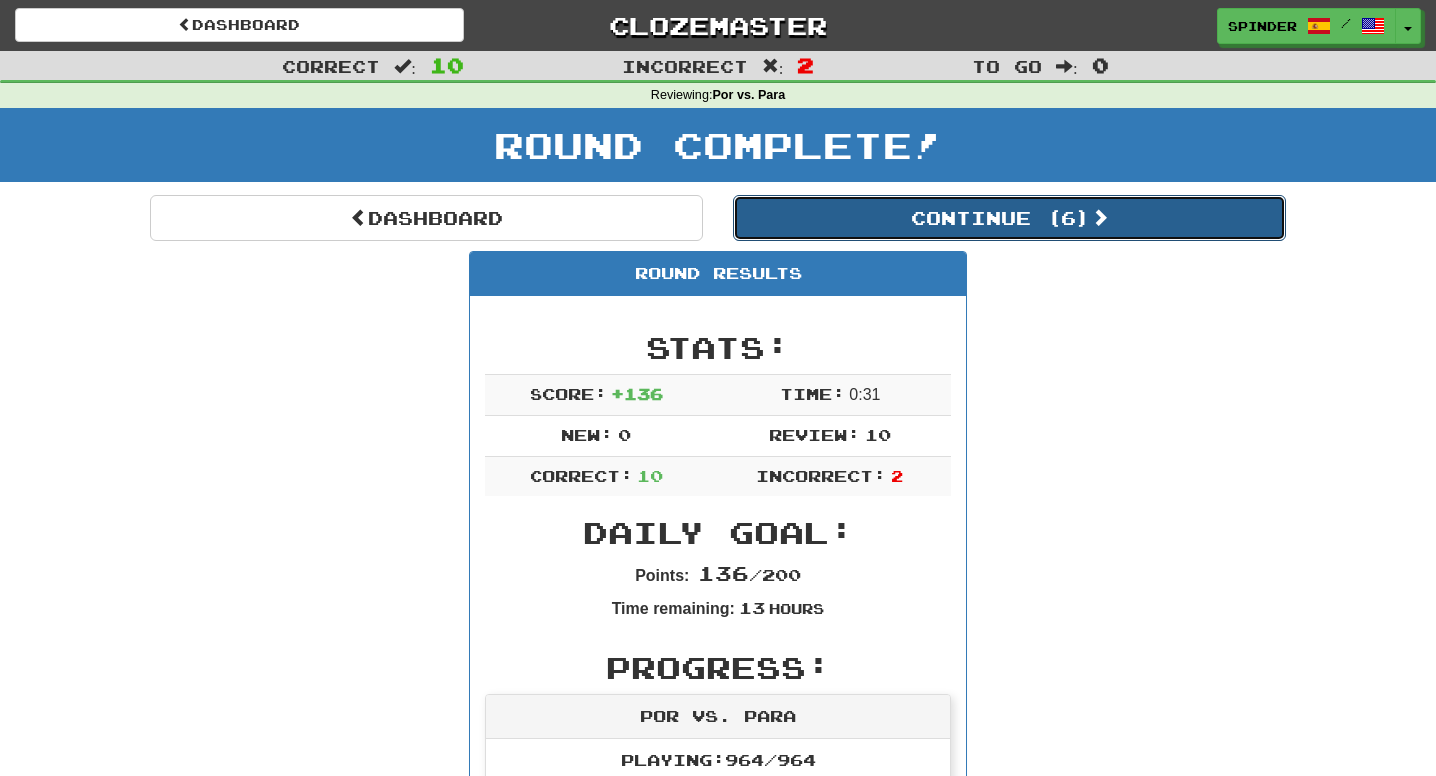
click at [996, 219] on button "Continue ( 6 )" at bounding box center [1010, 219] width 554 height 46
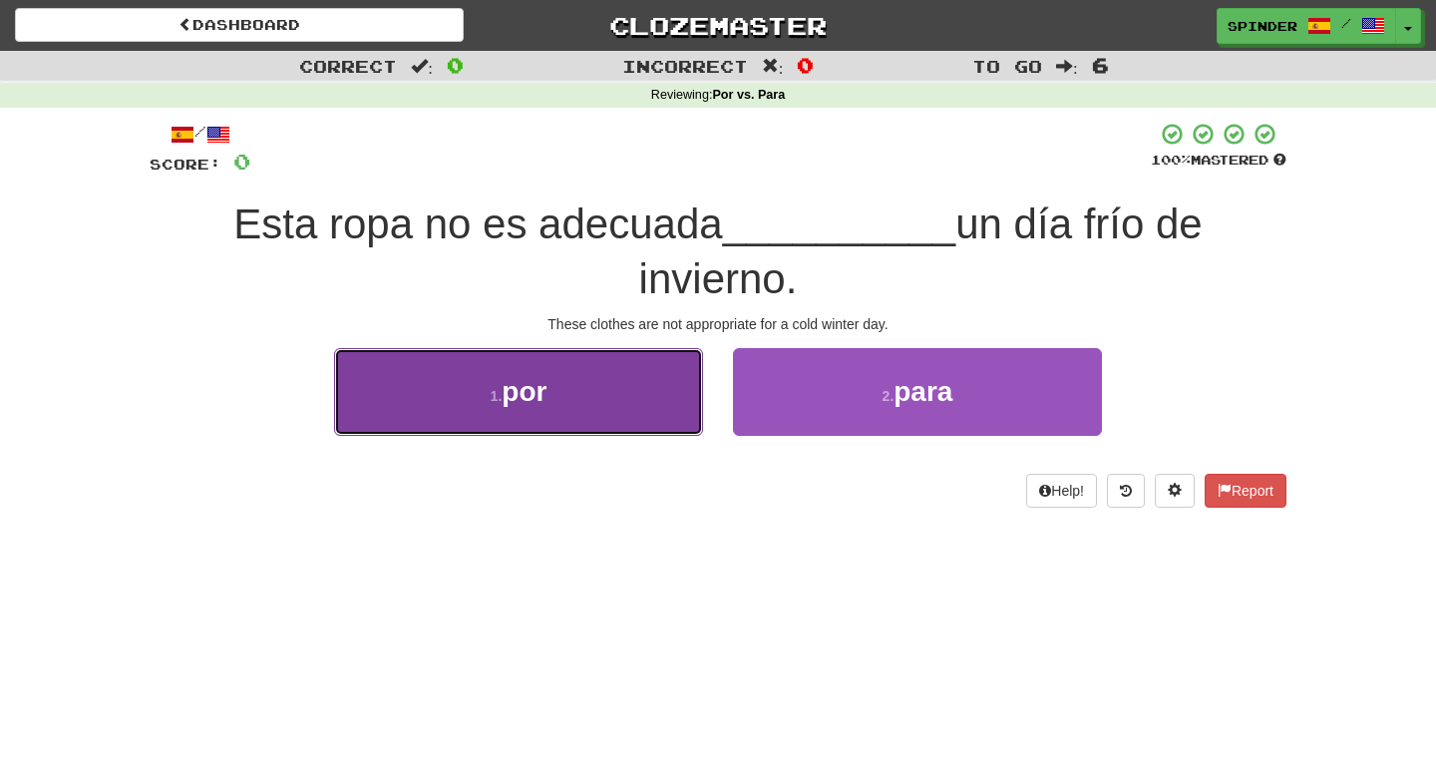
click at [661, 424] on button "1 . por" at bounding box center [518, 391] width 369 height 87
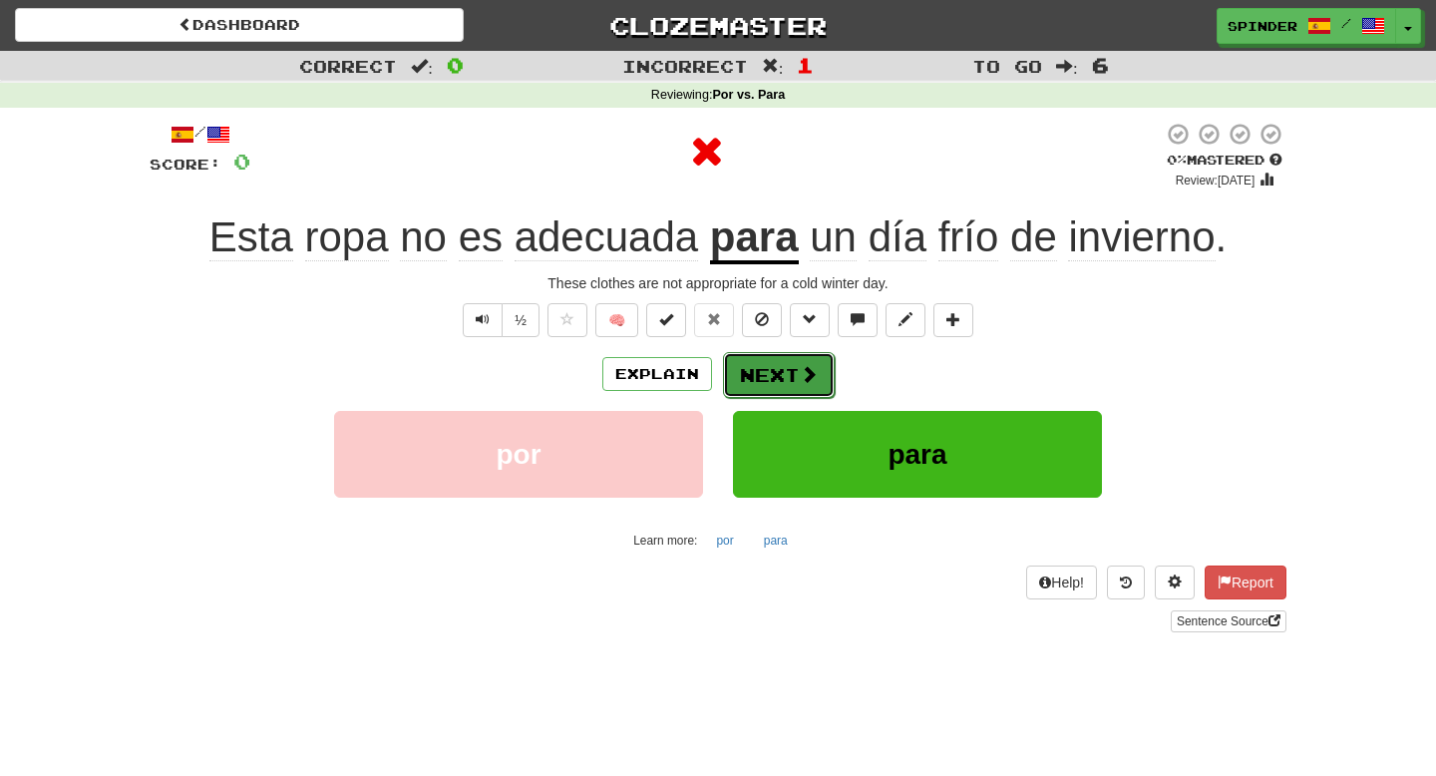
click at [778, 362] on button "Next" at bounding box center [779, 375] width 112 height 46
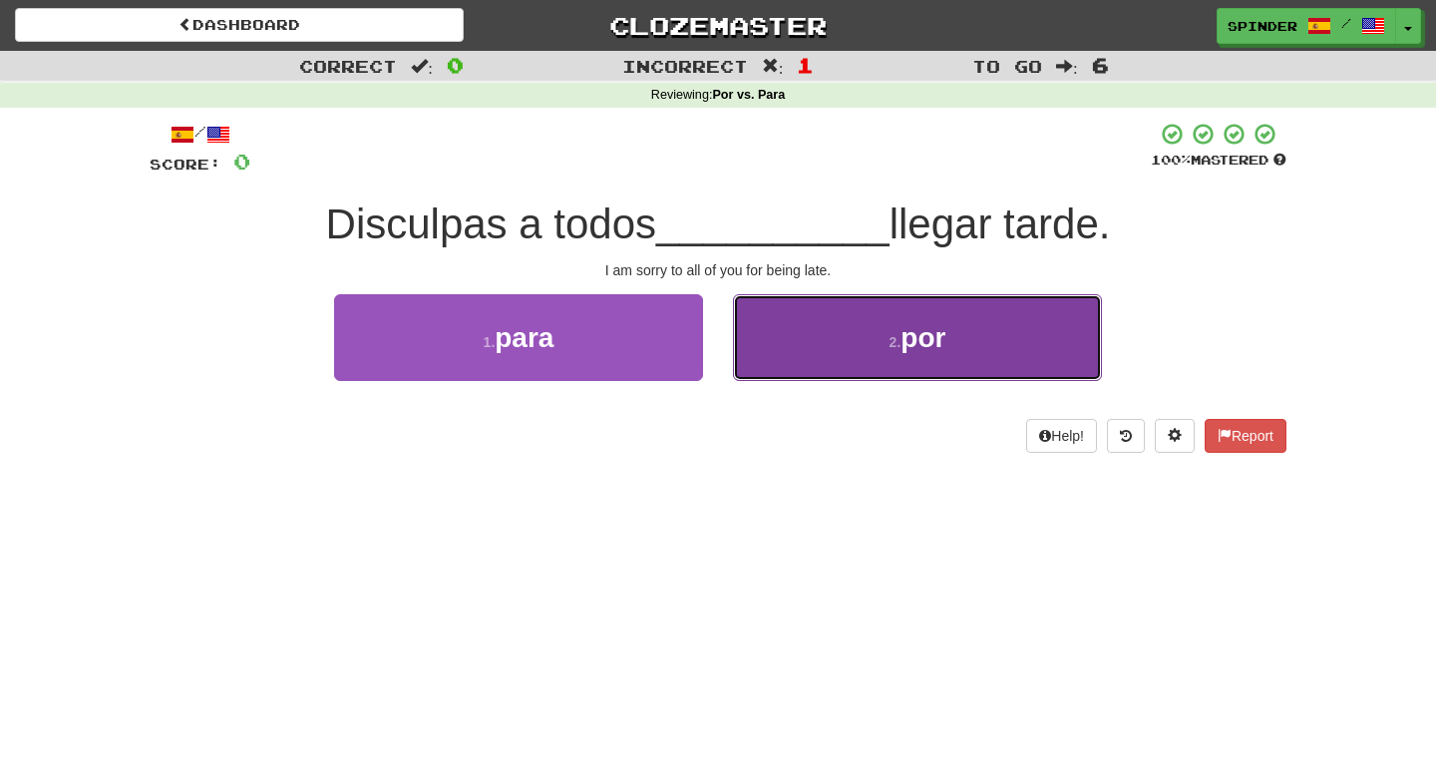
click at [797, 348] on button "2 . por" at bounding box center [917, 337] width 369 height 87
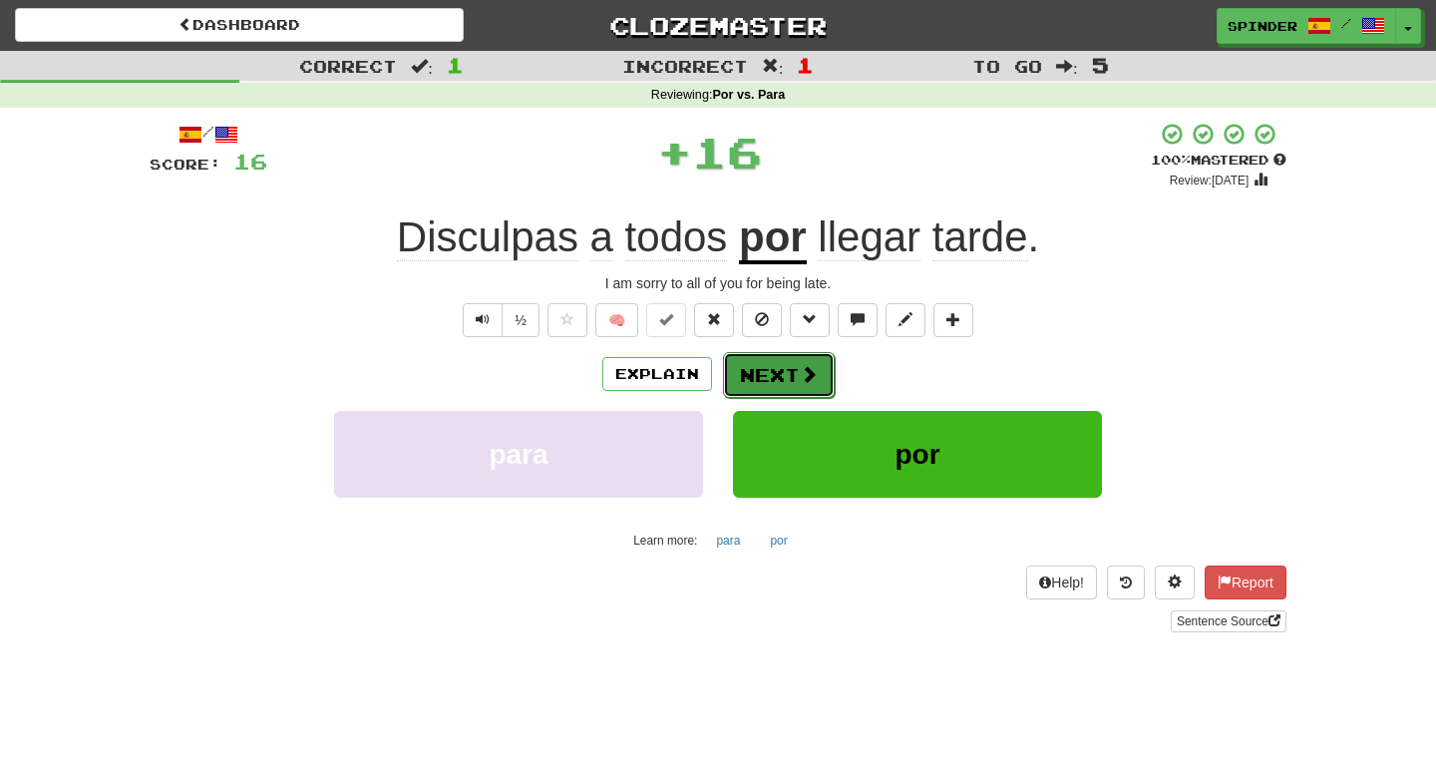
click at [777, 380] on button "Next" at bounding box center [779, 375] width 112 height 46
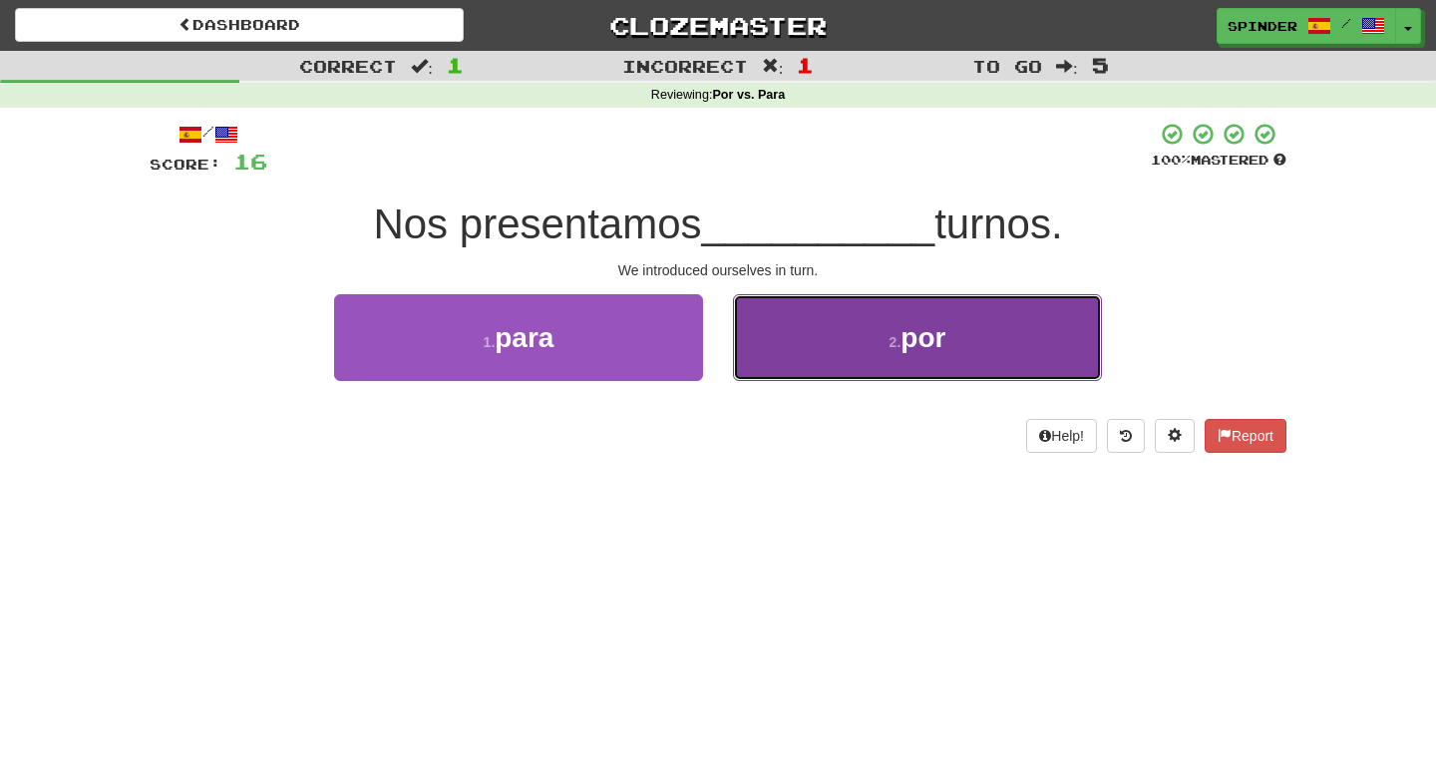
click at [794, 350] on button "2 . por" at bounding box center [917, 337] width 369 height 87
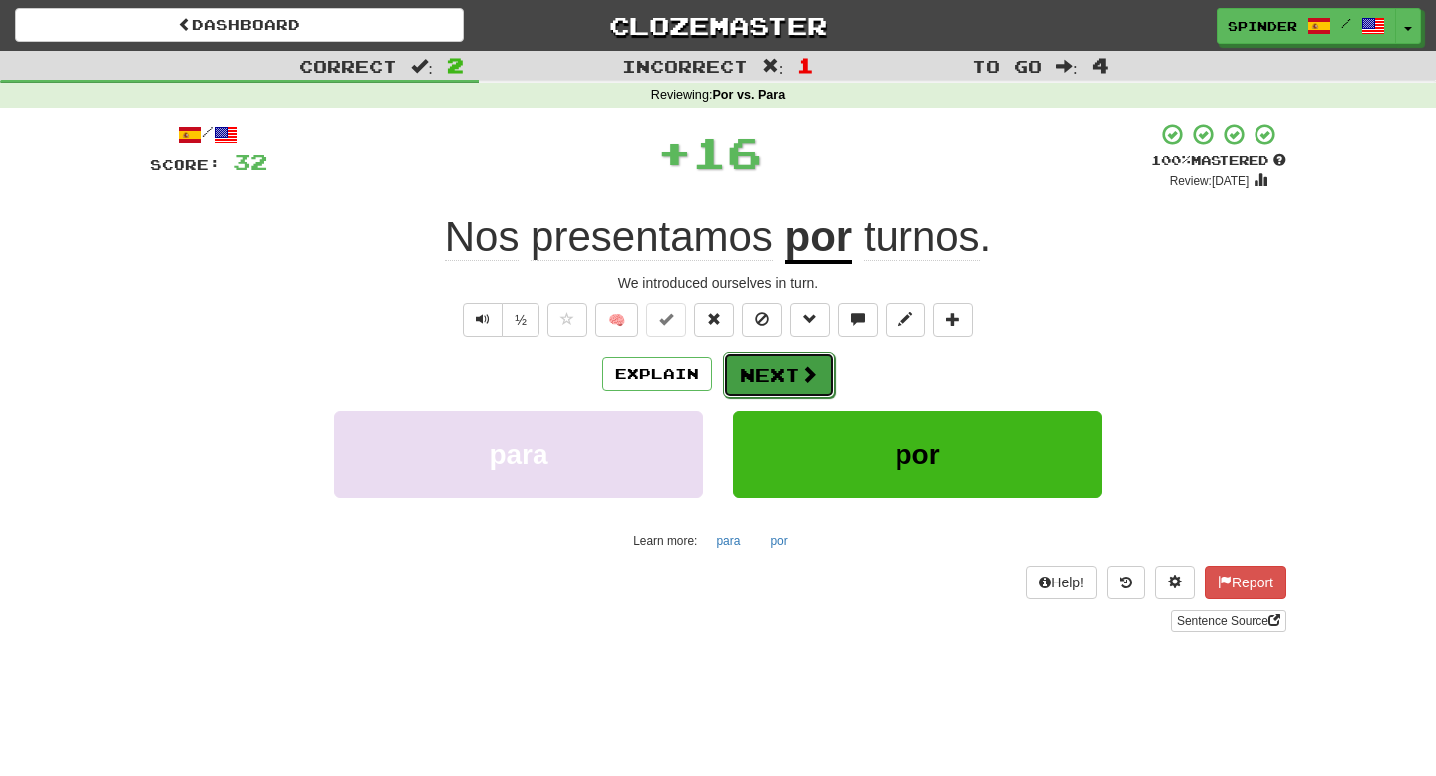
click at [785, 360] on button "Next" at bounding box center [779, 375] width 112 height 46
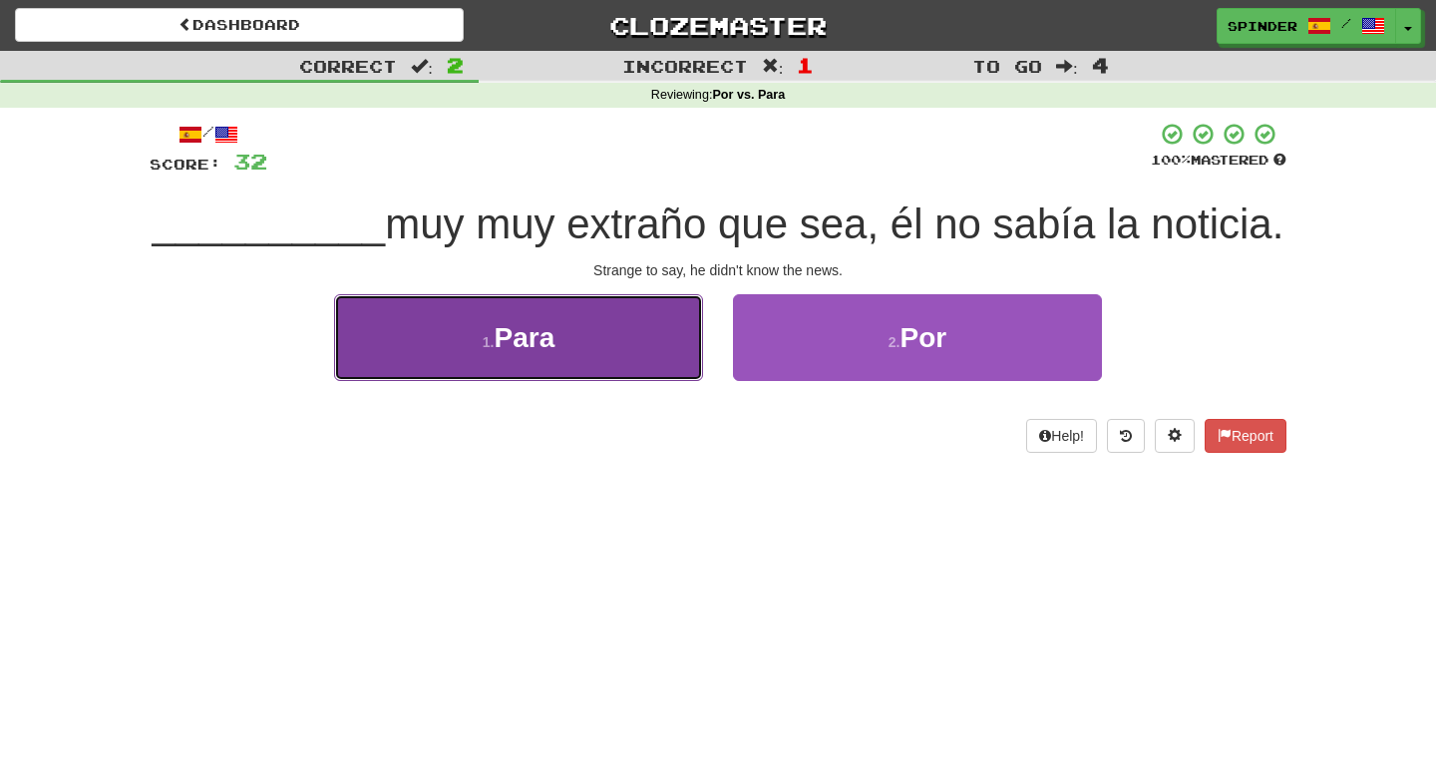
click at [628, 346] on button "1 . Para" at bounding box center [518, 337] width 369 height 87
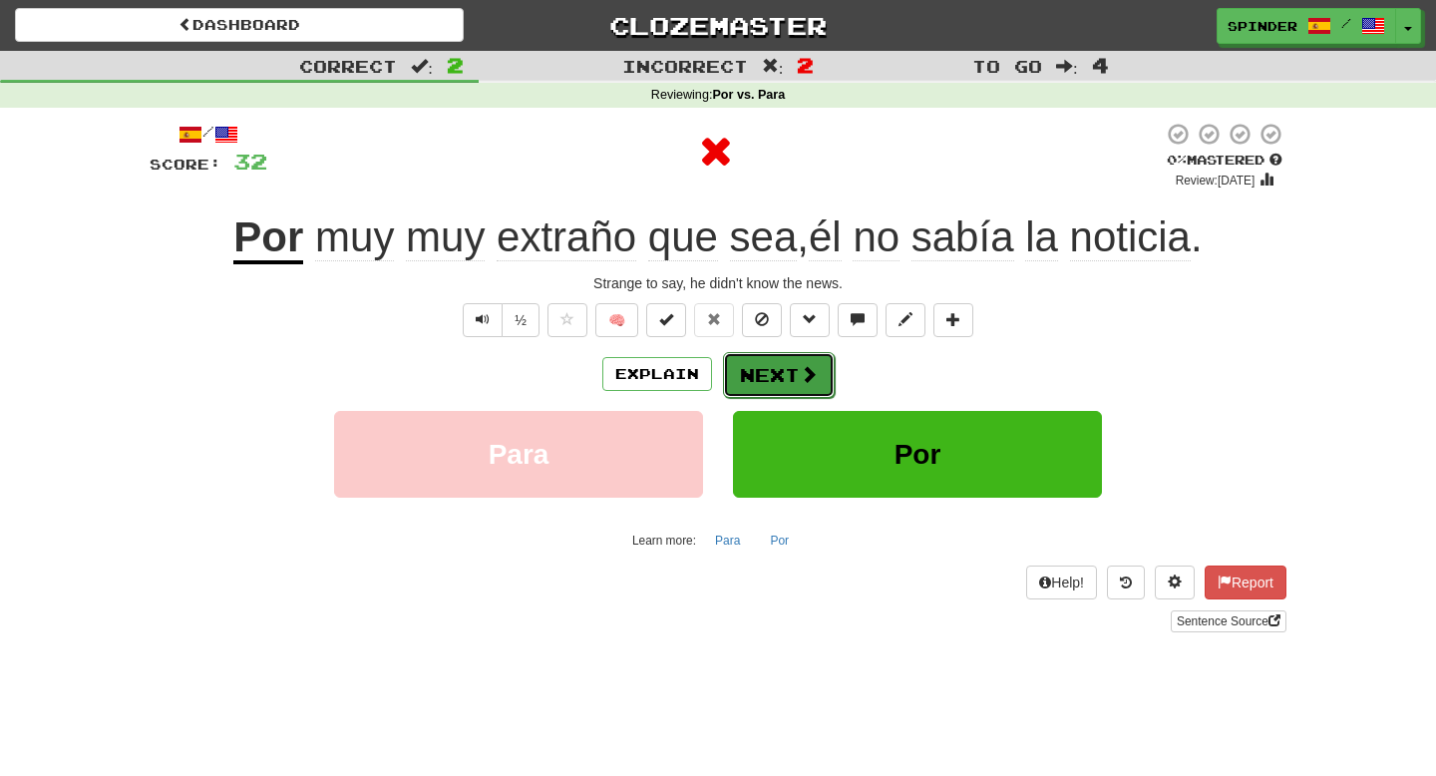
click at [739, 374] on button "Next" at bounding box center [779, 375] width 112 height 46
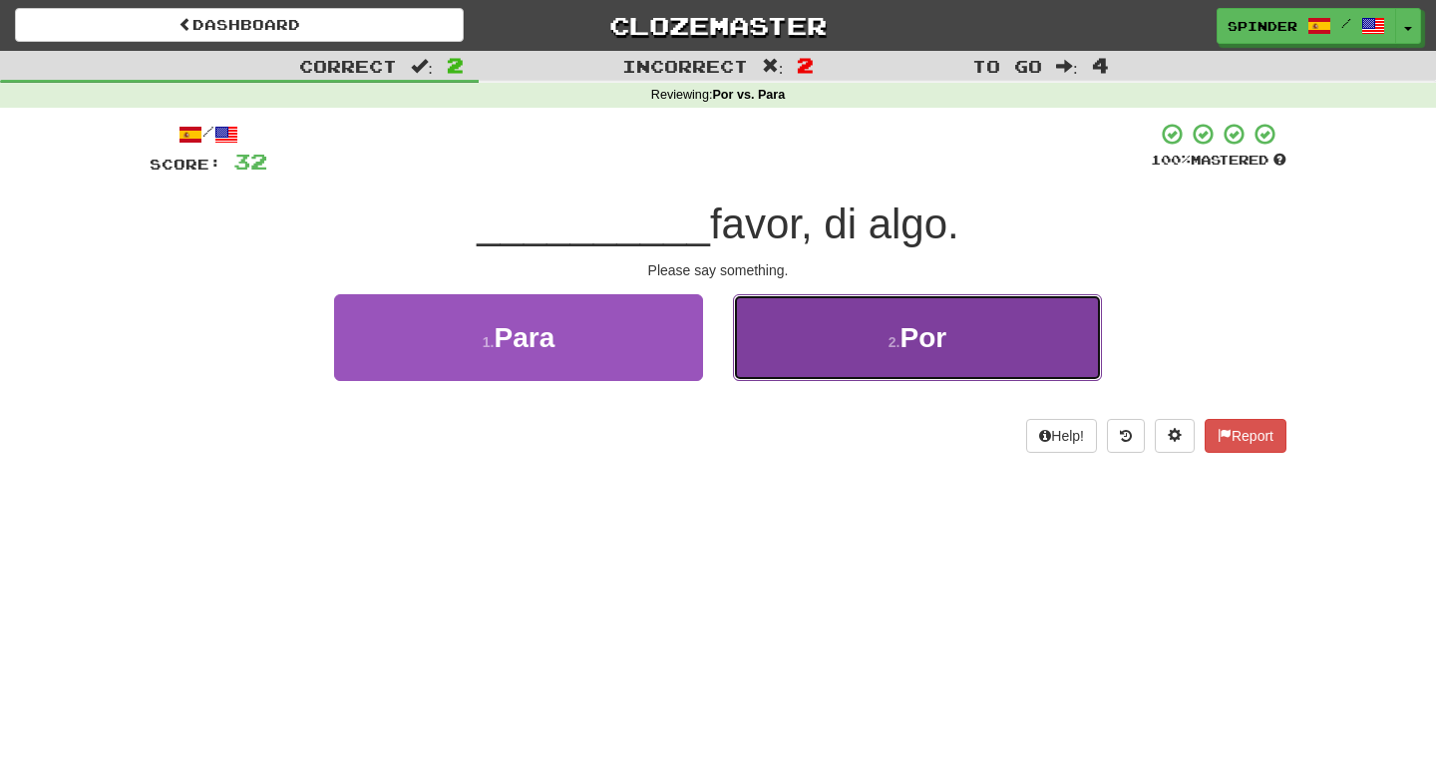
click at [770, 353] on button "2 . Por" at bounding box center [917, 337] width 369 height 87
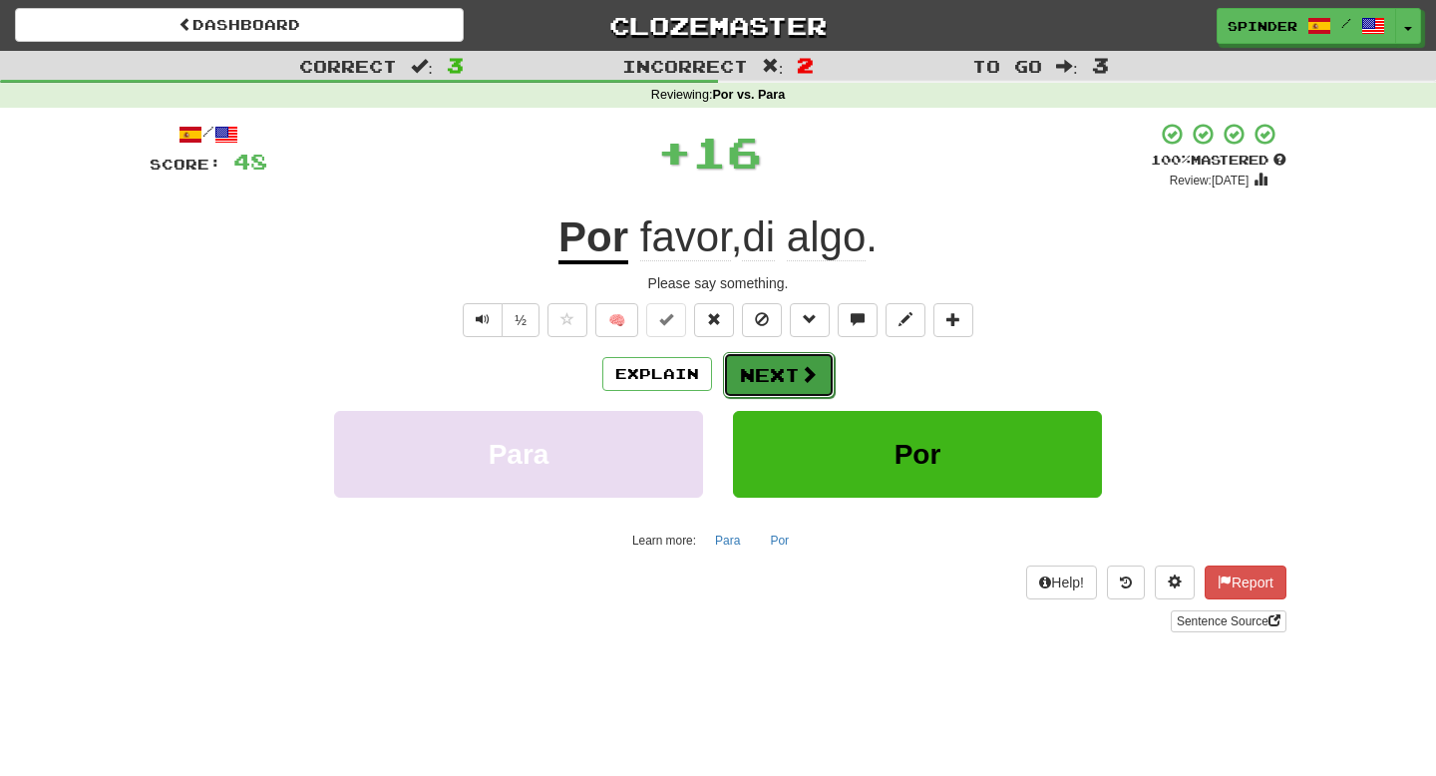
click at [769, 365] on button "Next" at bounding box center [779, 375] width 112 height 46
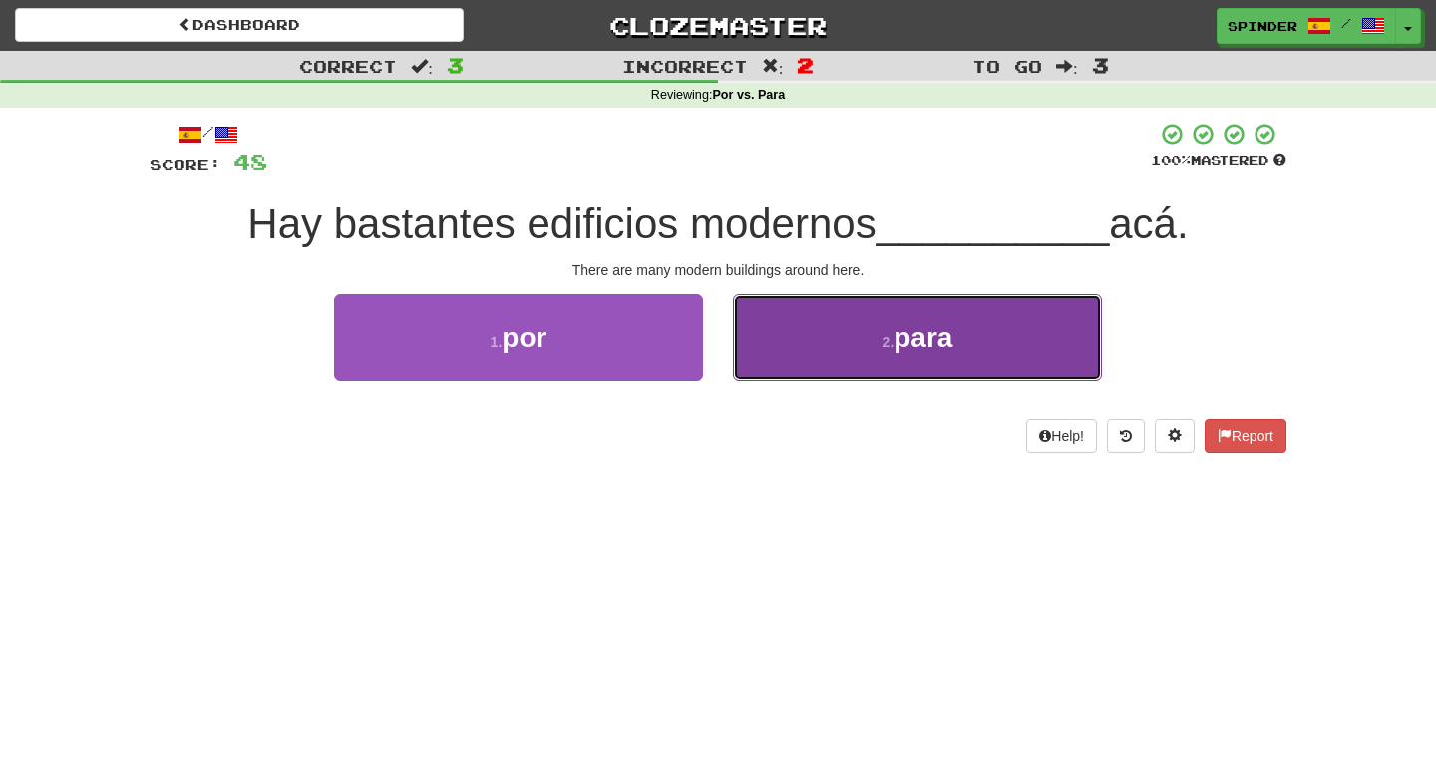
click at [781, 358] on button "2 . para" at bounding box center [917, 337] width 369 height 87
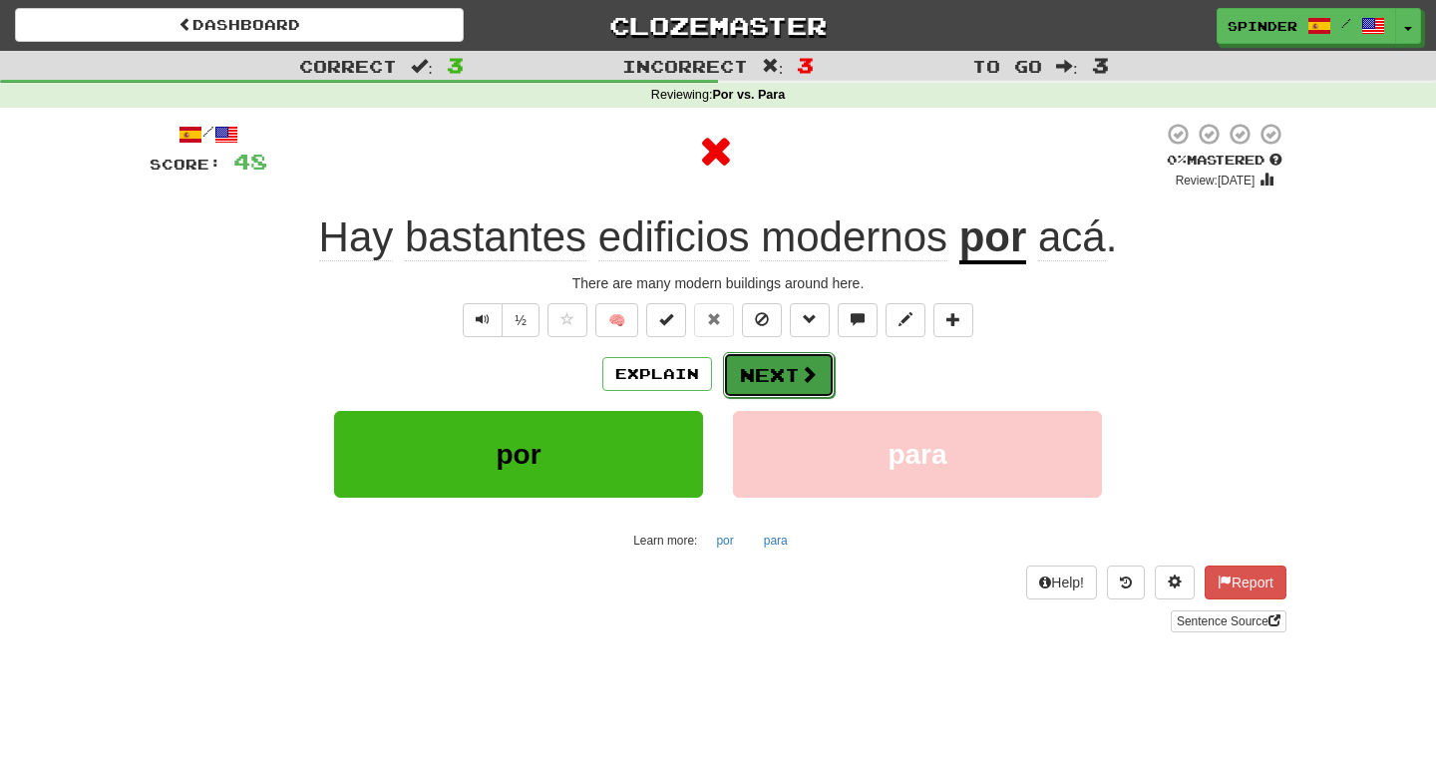
click at [782, 371] on button "Next" at bounding box center [779, 375] width 112 height 46
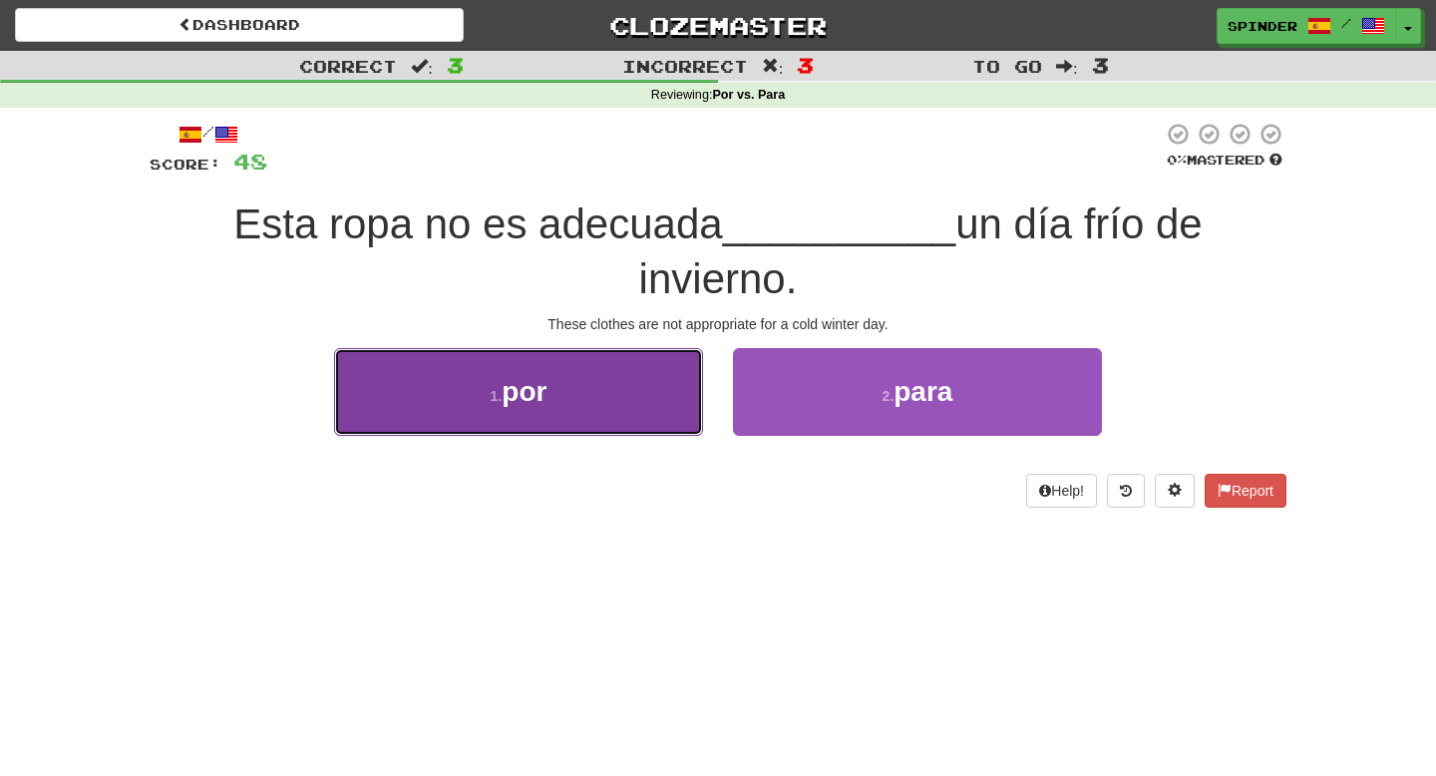
click at [693, 391] on button "1 . por" at bounding box center [518, 391] width 369 height 87
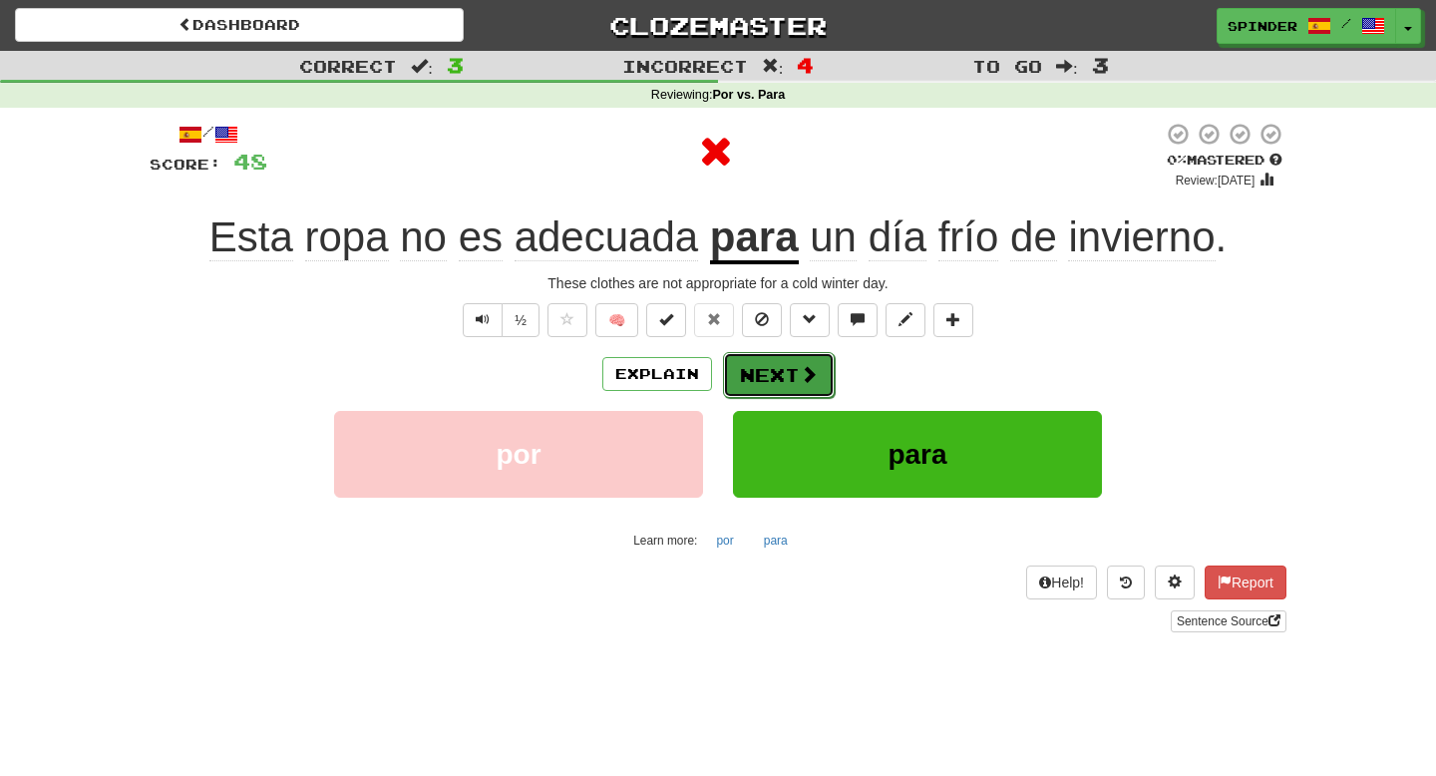
click at [776, 386] on button "Next" at bounding box center [779, 375] width 112 height 46
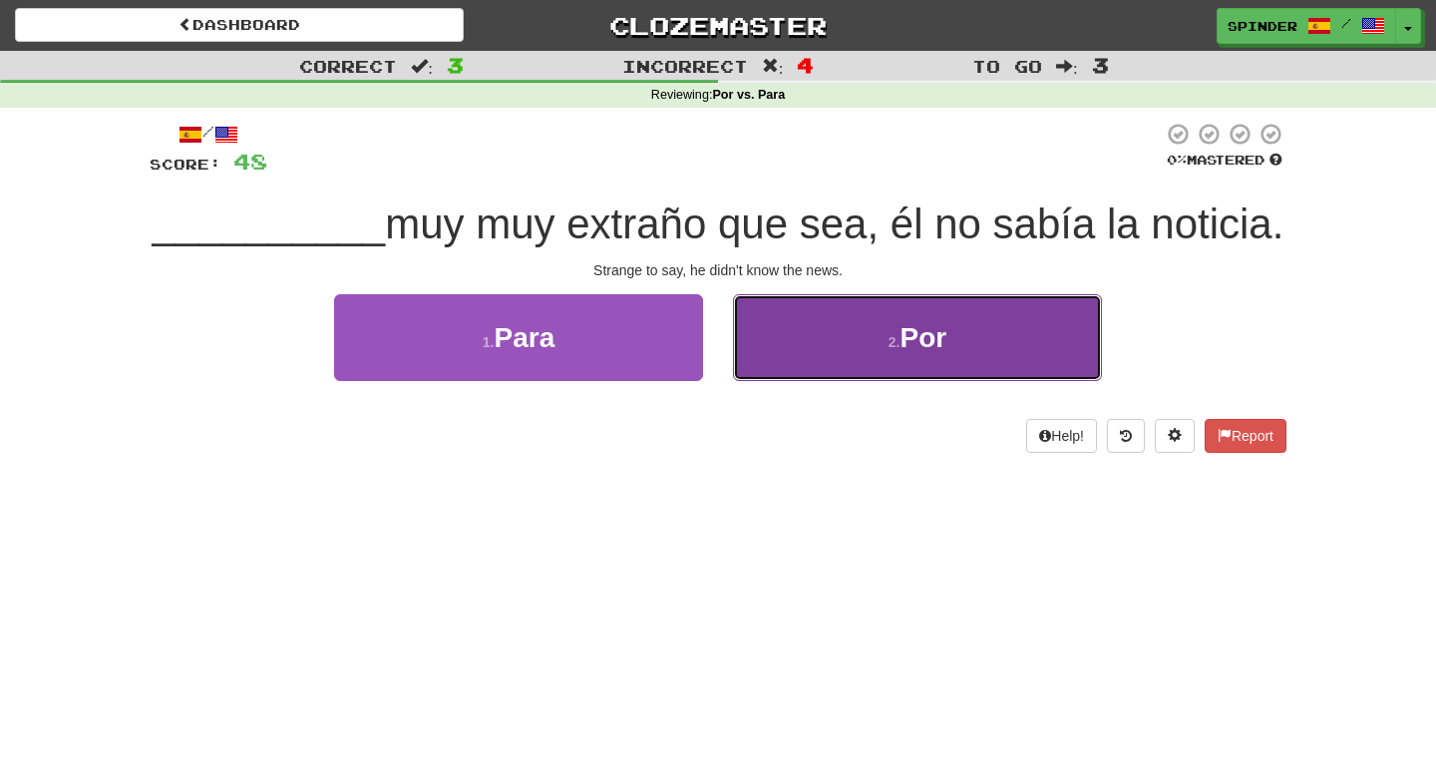
click at [805, 358] on button "2 . Por" at bounding box center [917, 337] width 369 height 87
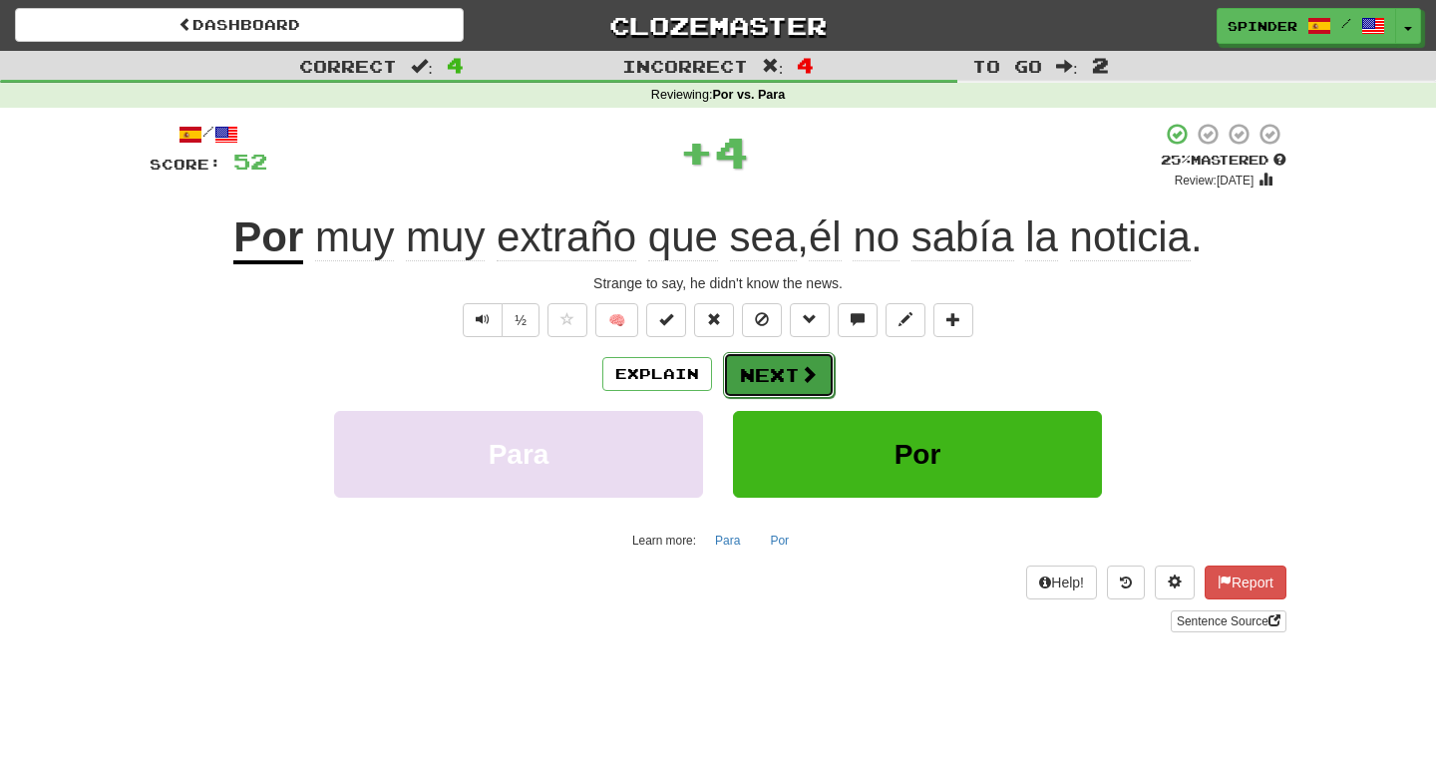
click at [795, 366] on button "Next" at bounding box center [779, 375] width 112 height 46
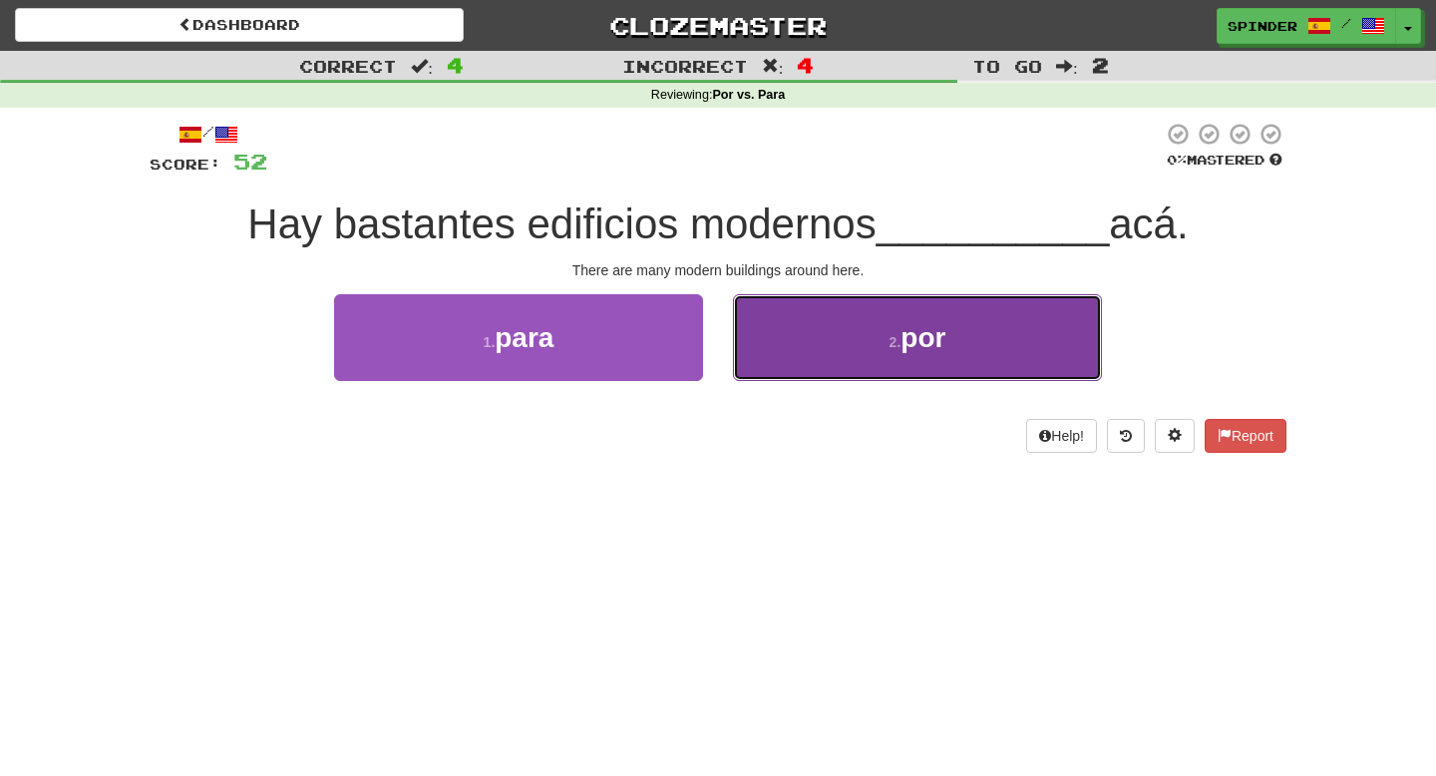
click at [796, 367] on button "2 . por" at bounding box center [917, 337] width 369 height 87
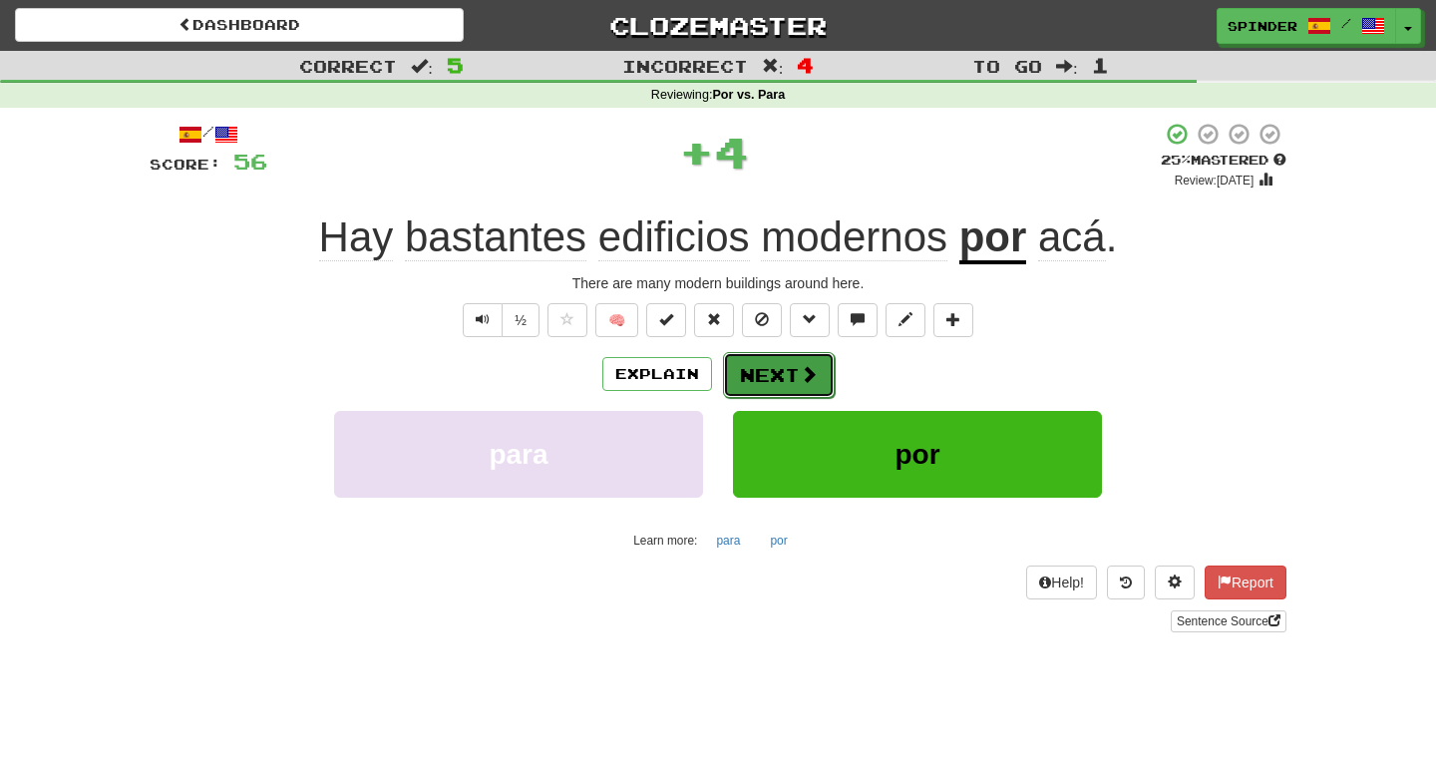
click at [796, 368] on button "Next" at bounding box center [779, 375] width 112 height 46
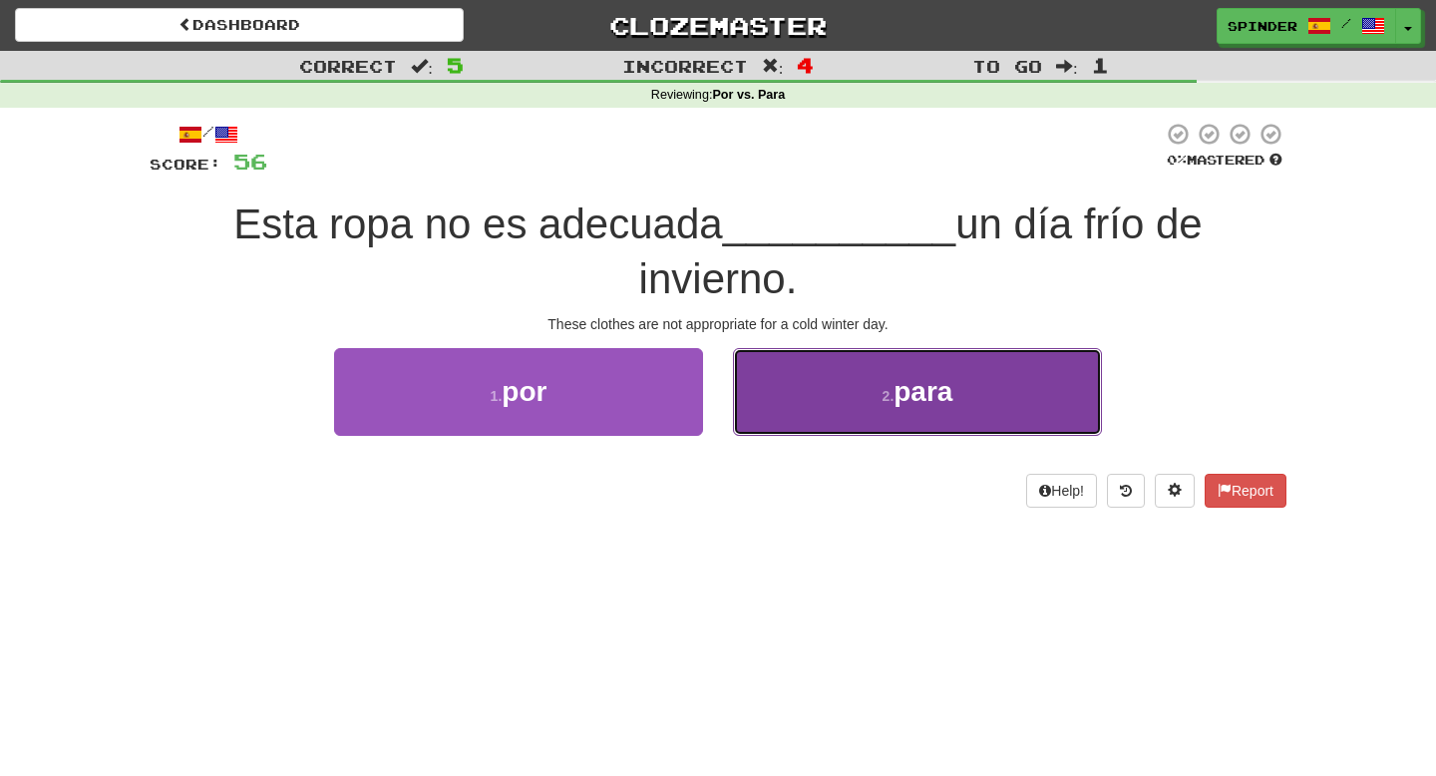
click at [809, 386] on button "2 . para" at bounding box center [917, 391] width 369 height 87
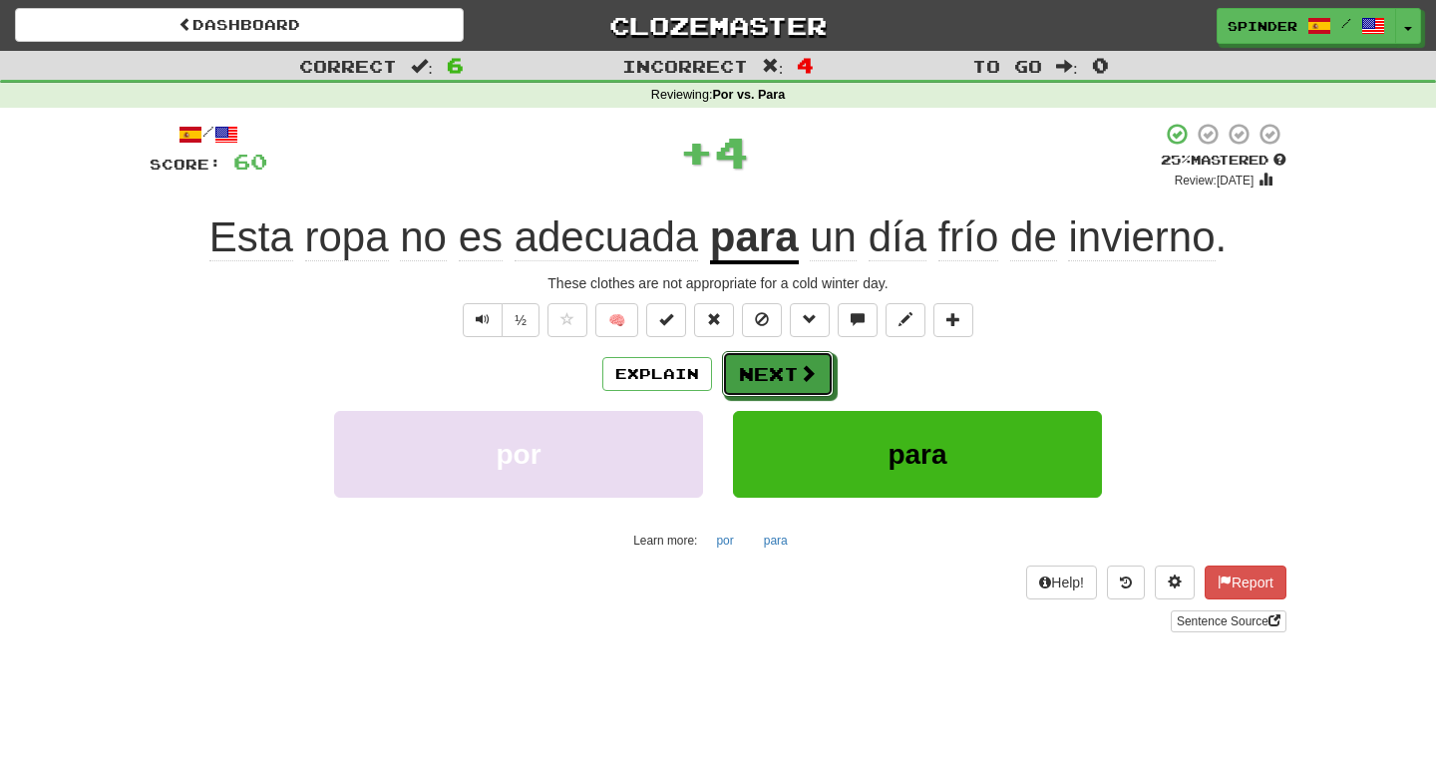
click at [804, 398] on div "Explain Next por para Learn more: por para" at bounding box center [718, 453] width 1137 height 204
click at [801, 378] on span at bounding box center [809, 374] width 18 height 18
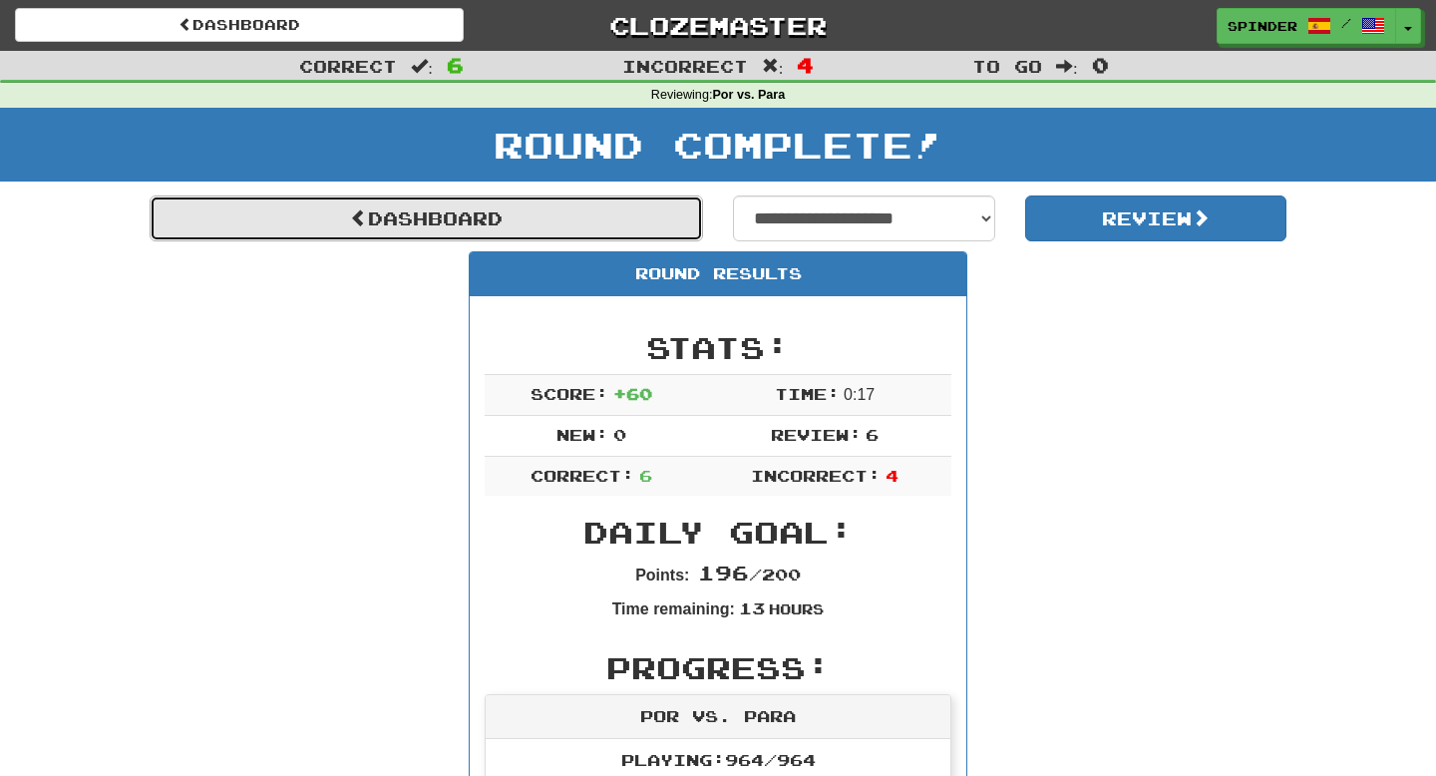
click at [501, 217] on link "Dashboard" at bounding box center [427, 219] width 554 height 46
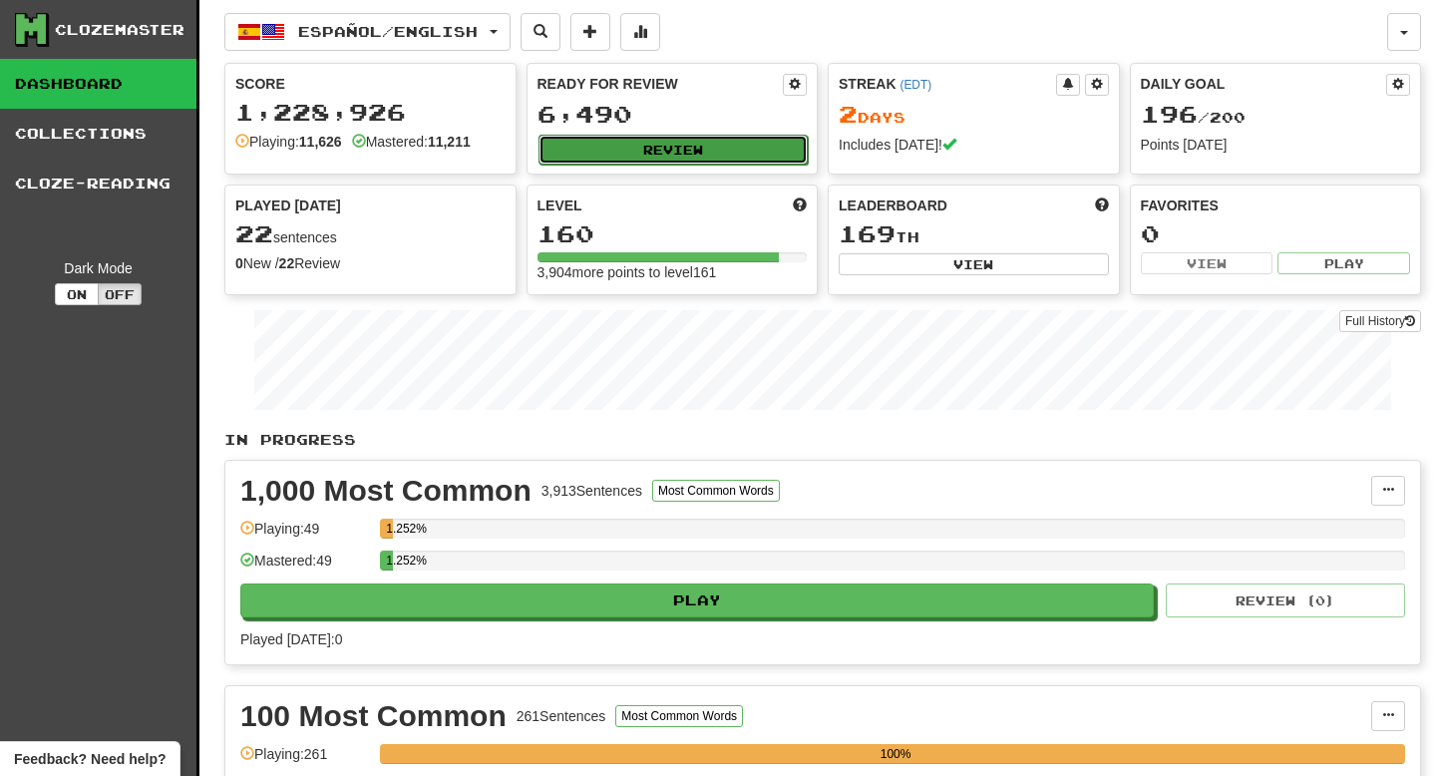
click at [691, 156] on button "Review" at bounding box center [674, 150] width 270 height 30
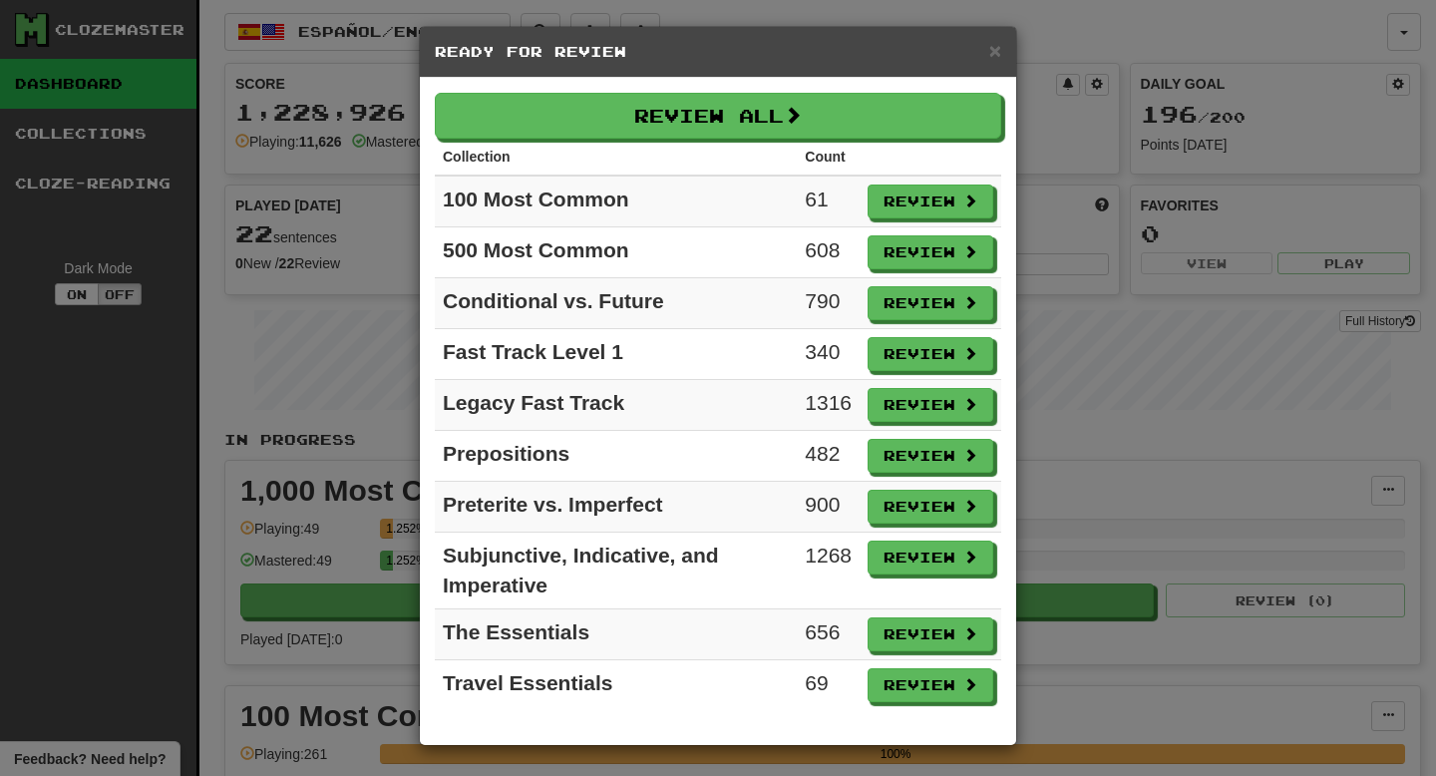
scroll to position [2, 0]
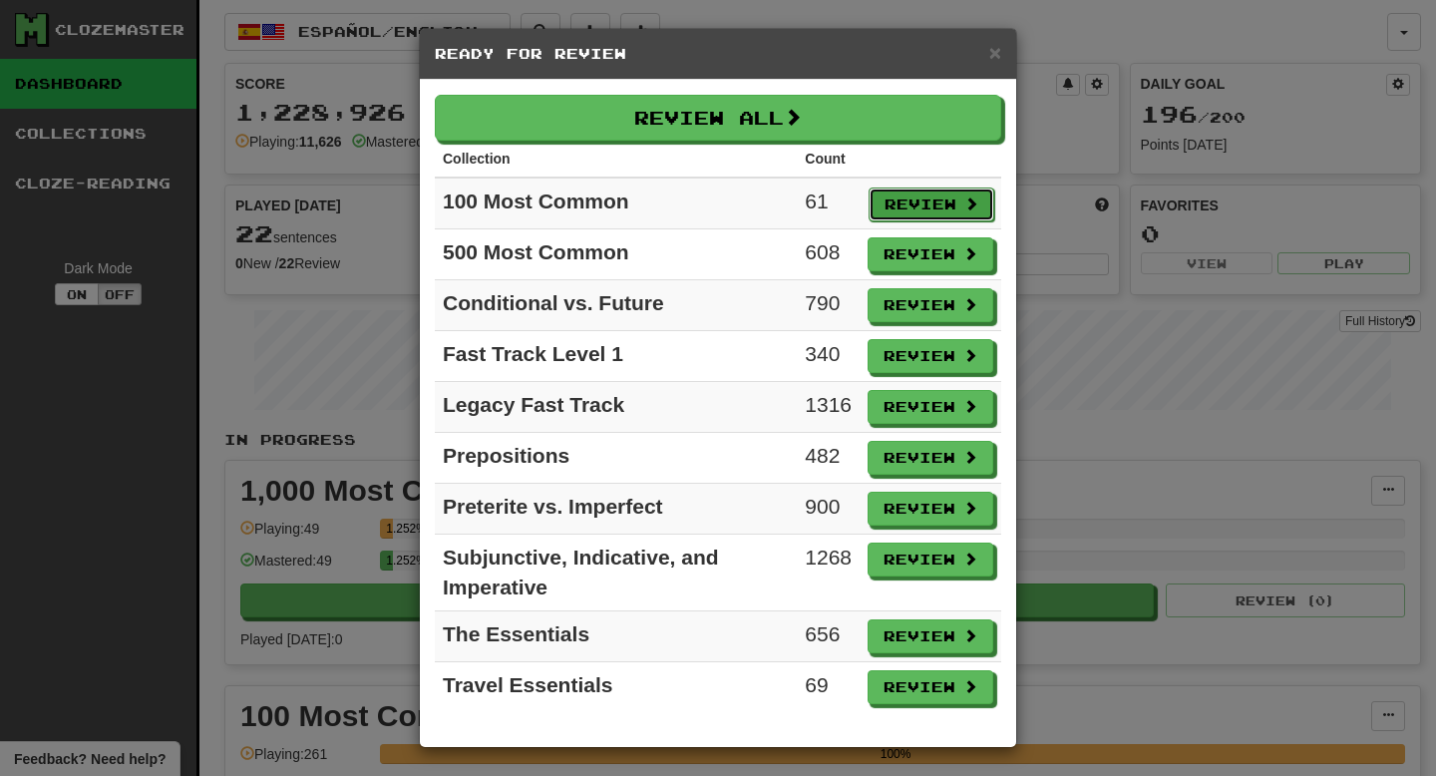
click at [889, 201] on button "Review" at bounding box center [932, 205] width 126 height 34
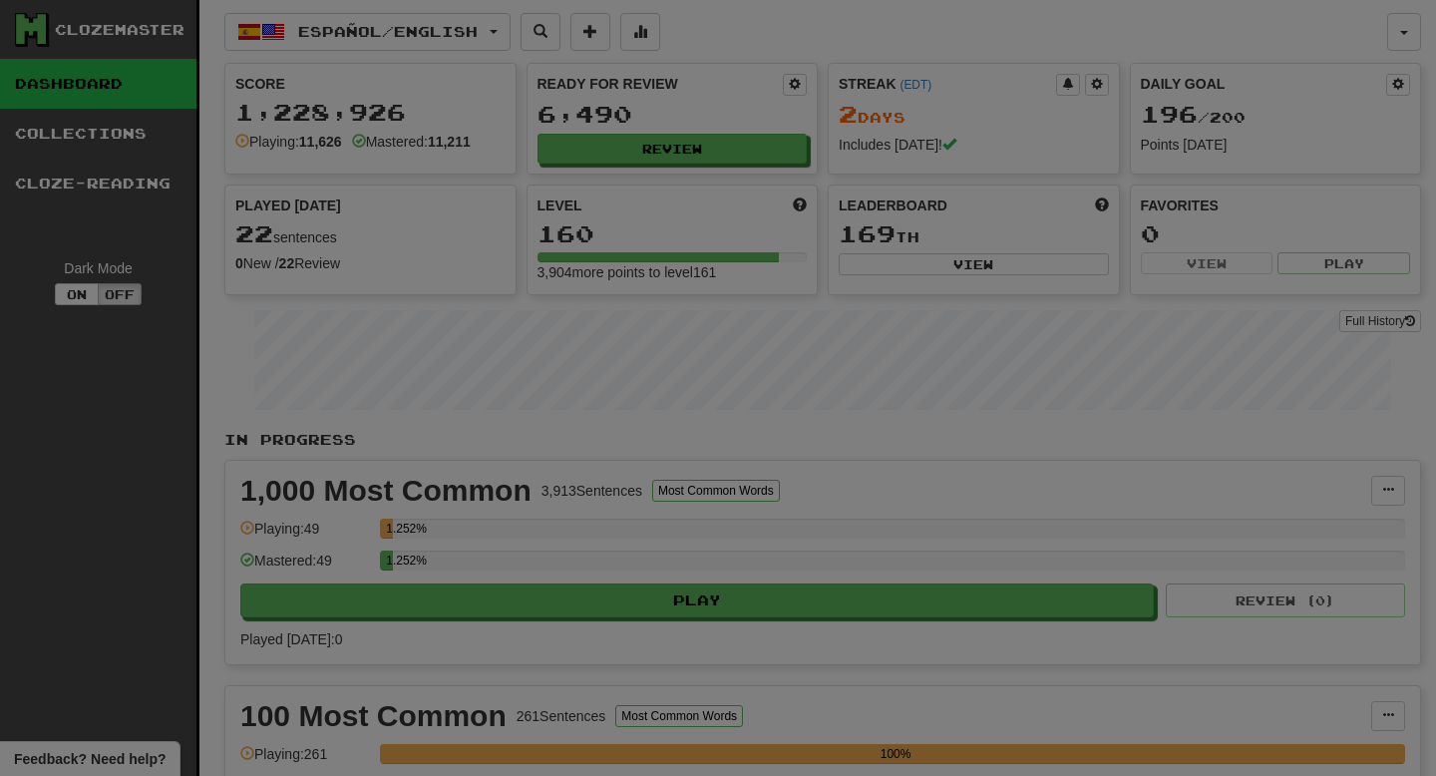
select select "**"
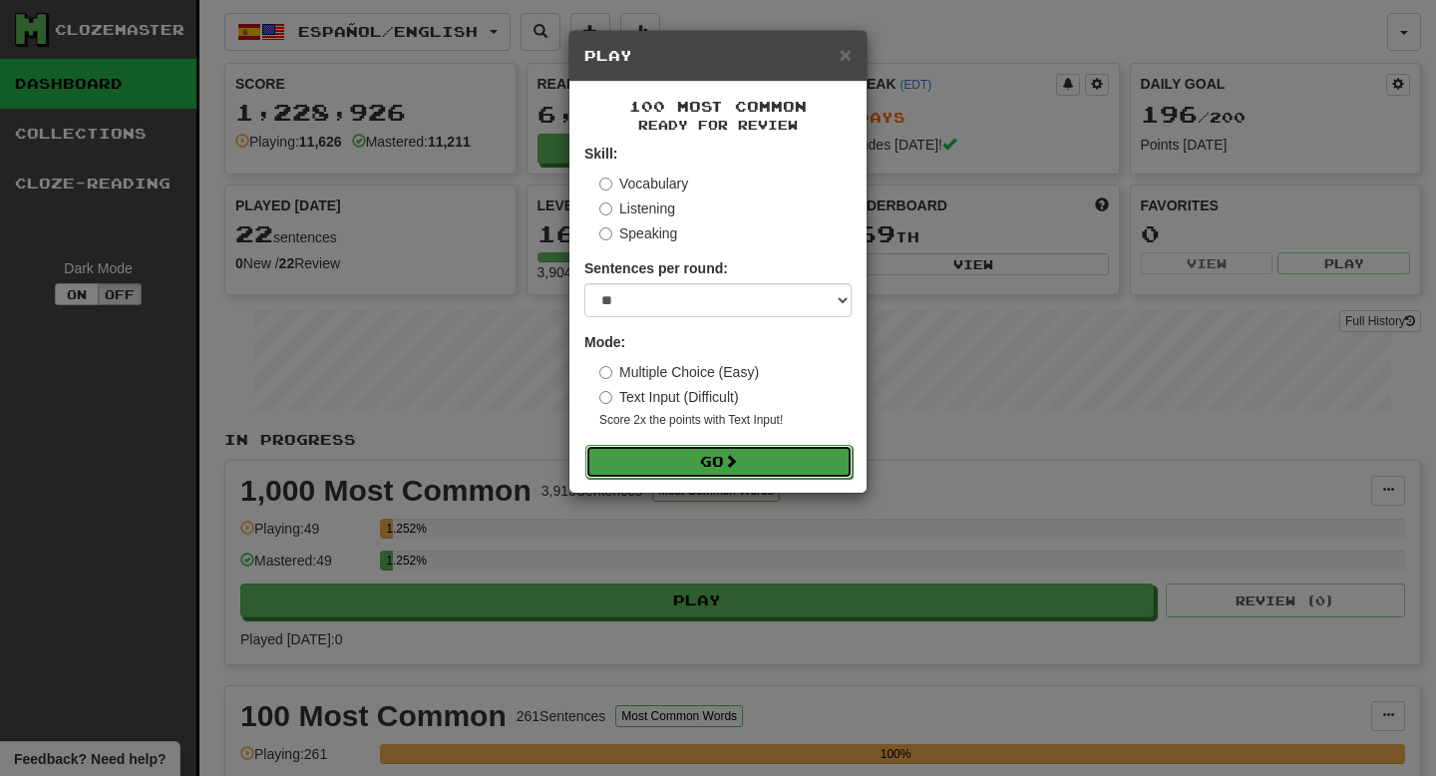
click at [770, 475] on button "Go" at bounding box center [719, 462] width 267 height 34
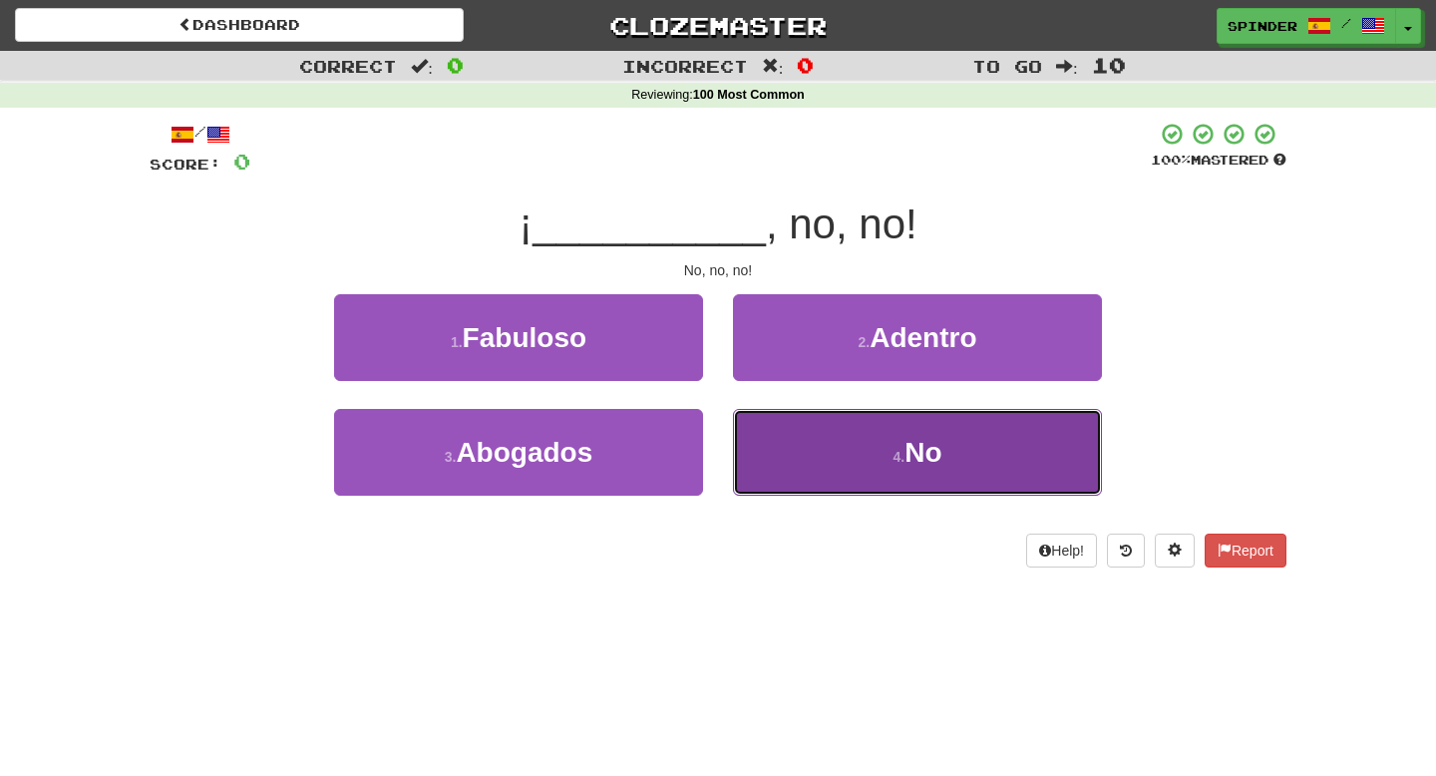
click at [784, 470] on button "4 . No" at bounding box center [917, 452] width 369 height 87
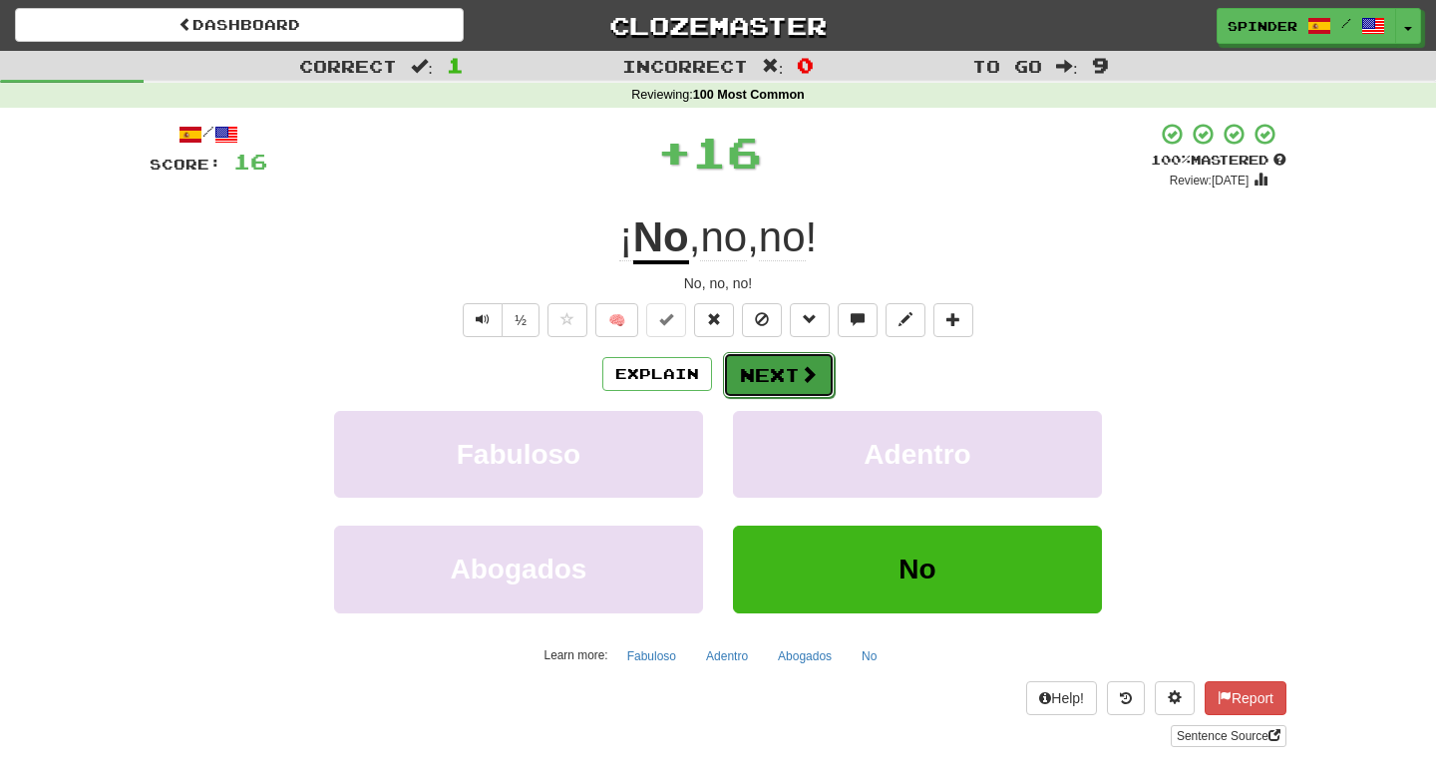
click at [777, 382] on button "Next" at bounding box center [779, 375] width 112 height 46
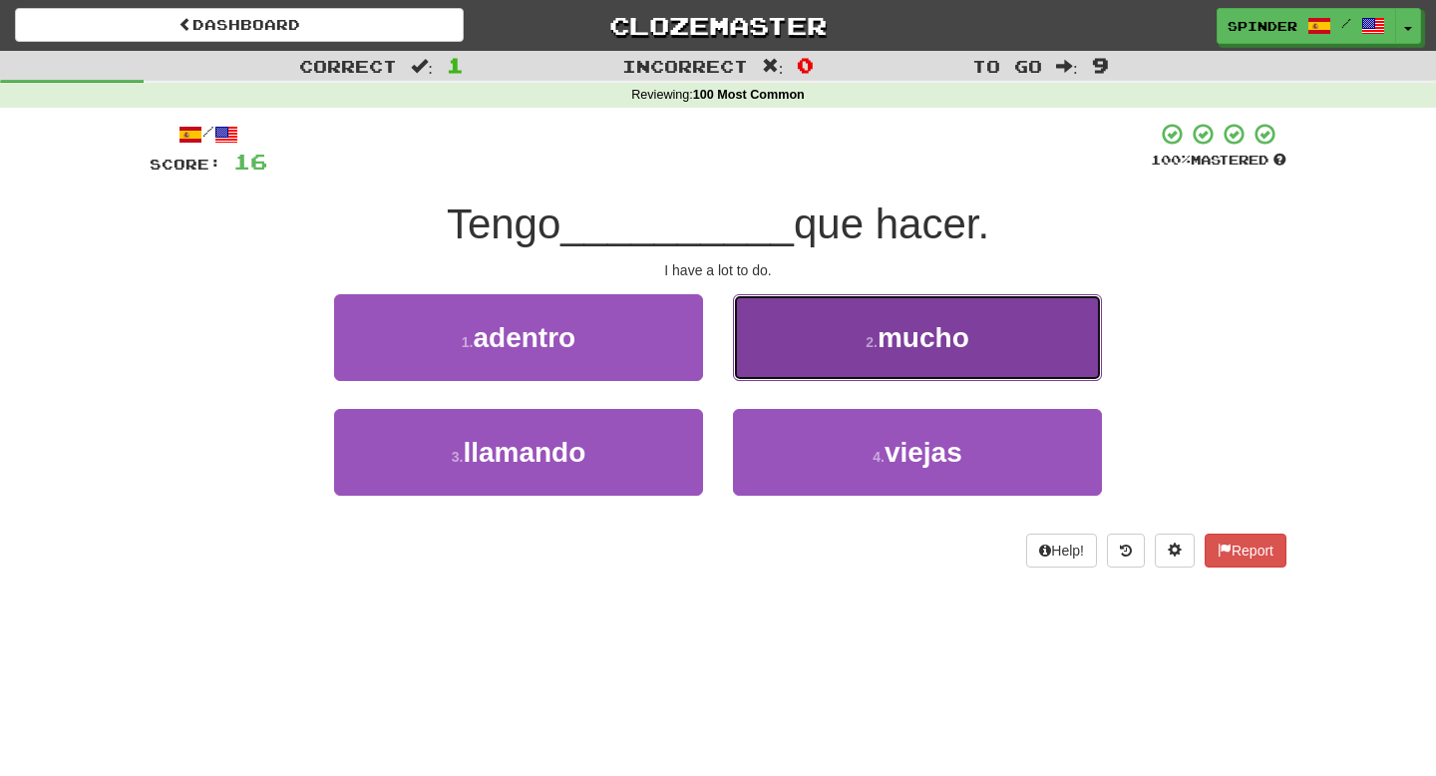
click at [787, 355] on button "2 . mucho" at bounding box center [917, 337] width 369 height 87
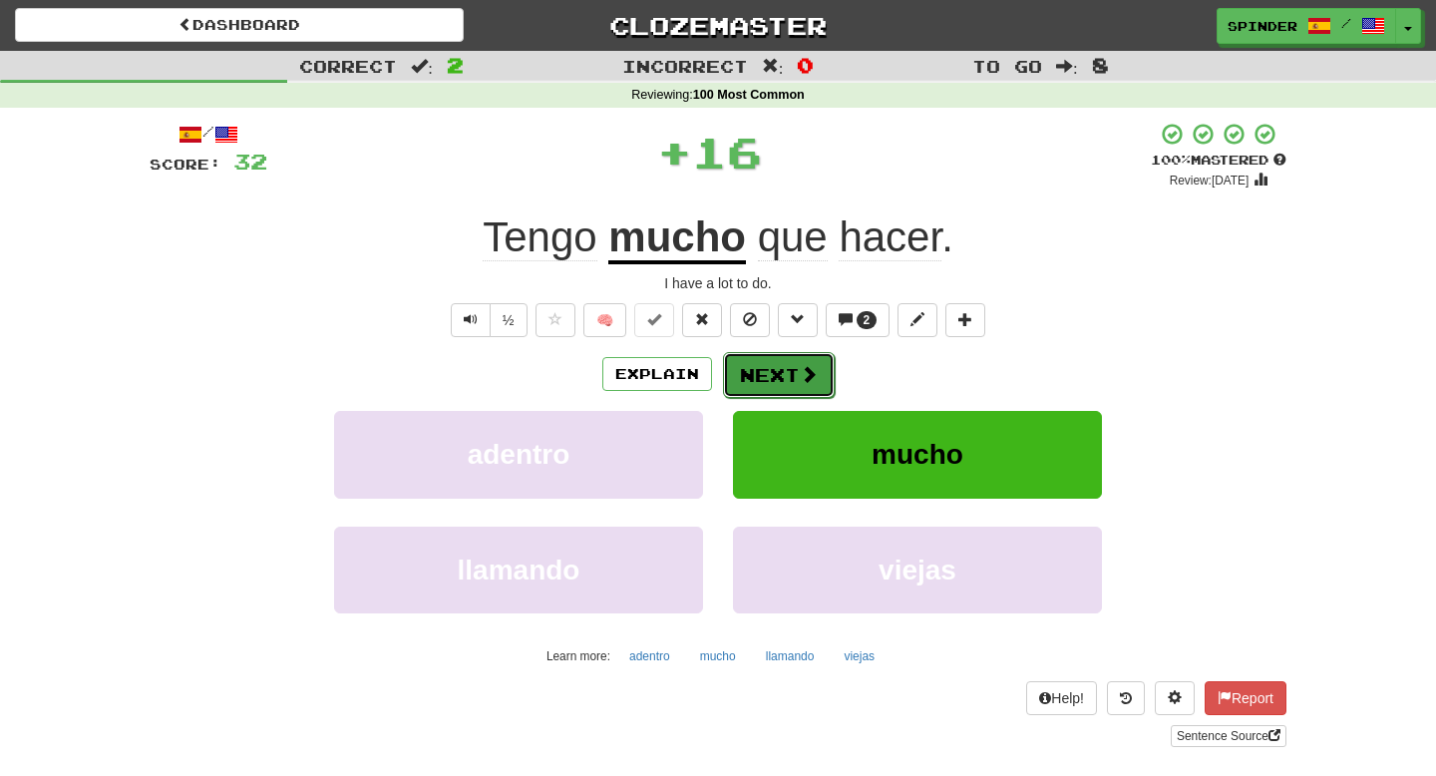
click at [787, 367] on button "Next" at bounding box center [779, 375] width 112 height 46
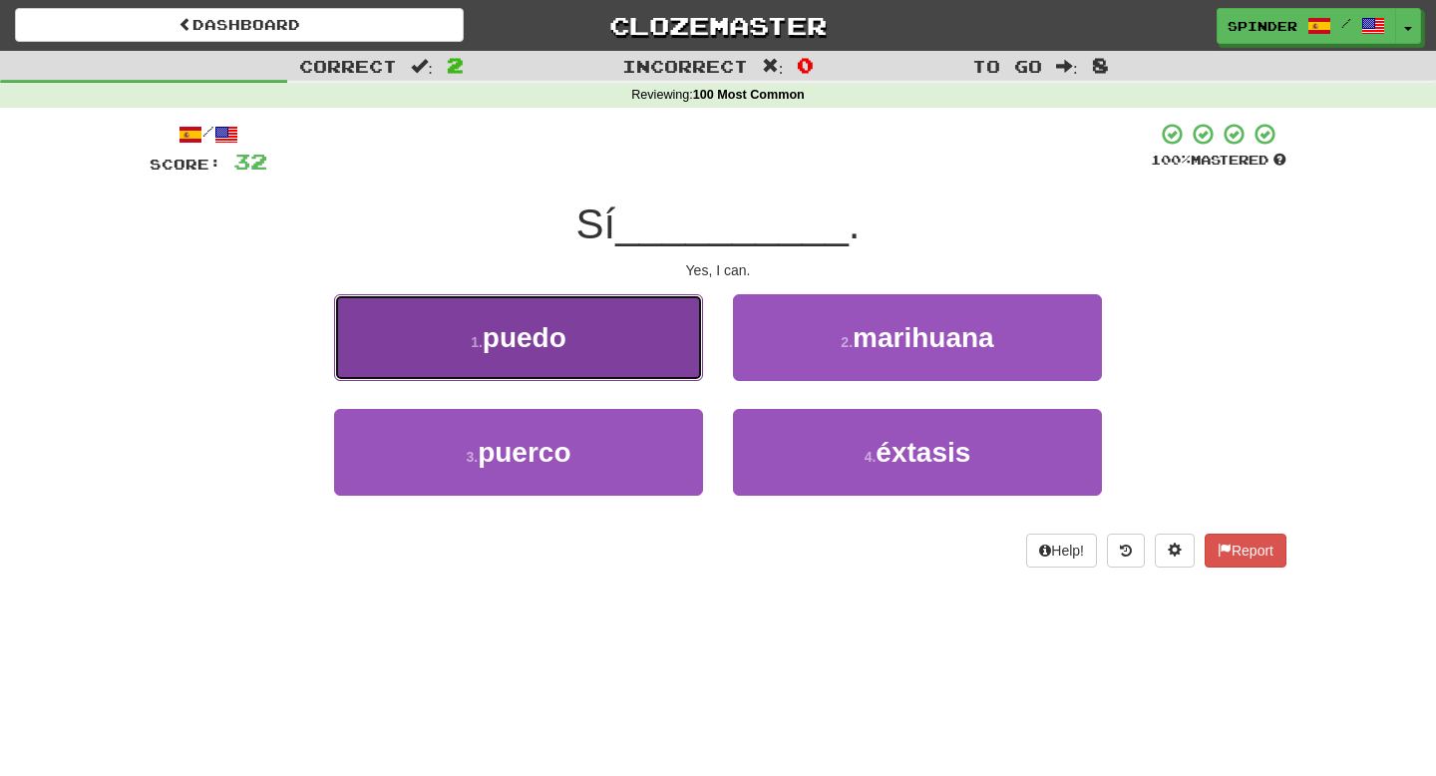
click at [617, 364] on button "1 . puedo" at bounding box center [518, 337] width 369 height 87
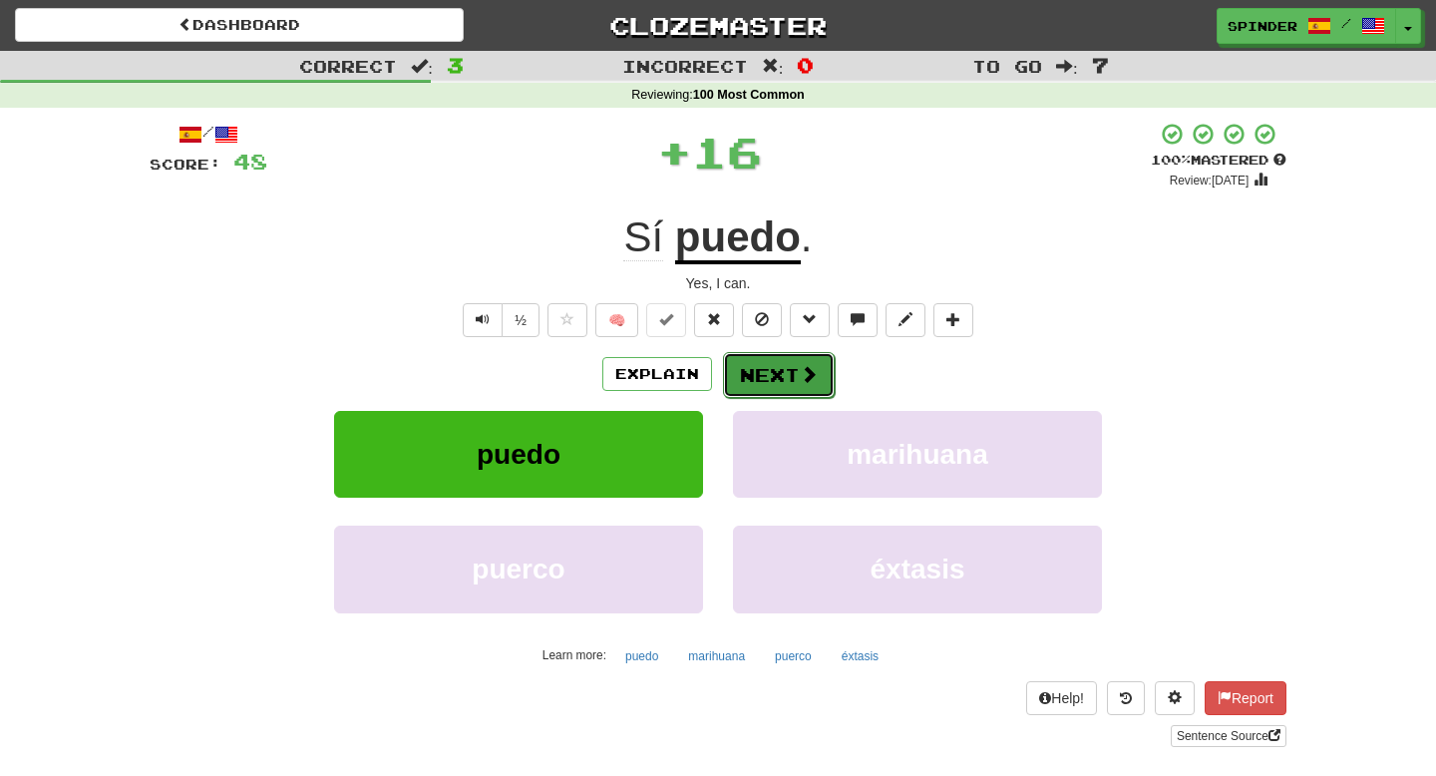
click at [743, 375] on button "Next" at bounding box center [779, 375] width 112 height 46
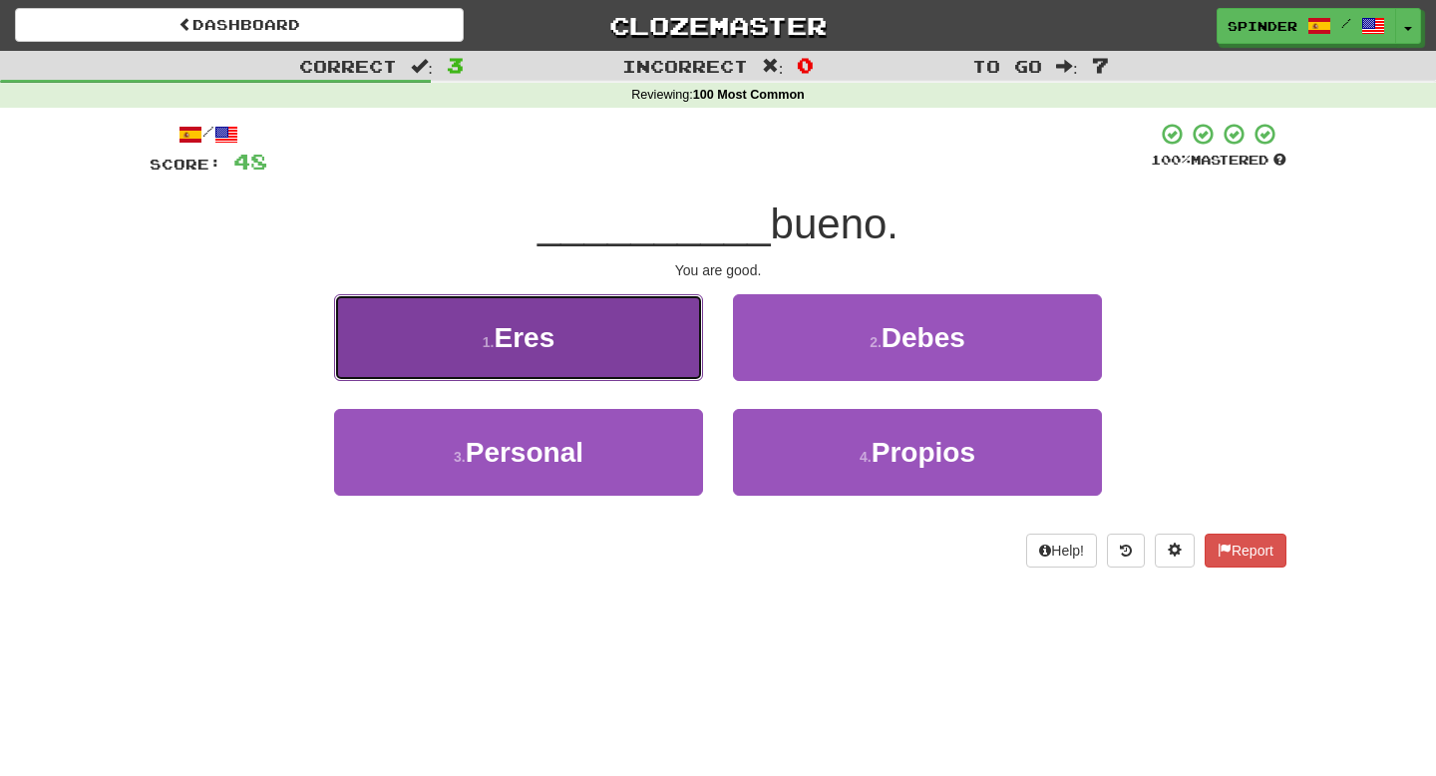
click at [587, 330] on button "1 . Eres" at bounding box center [518, 337] width 369 height 87
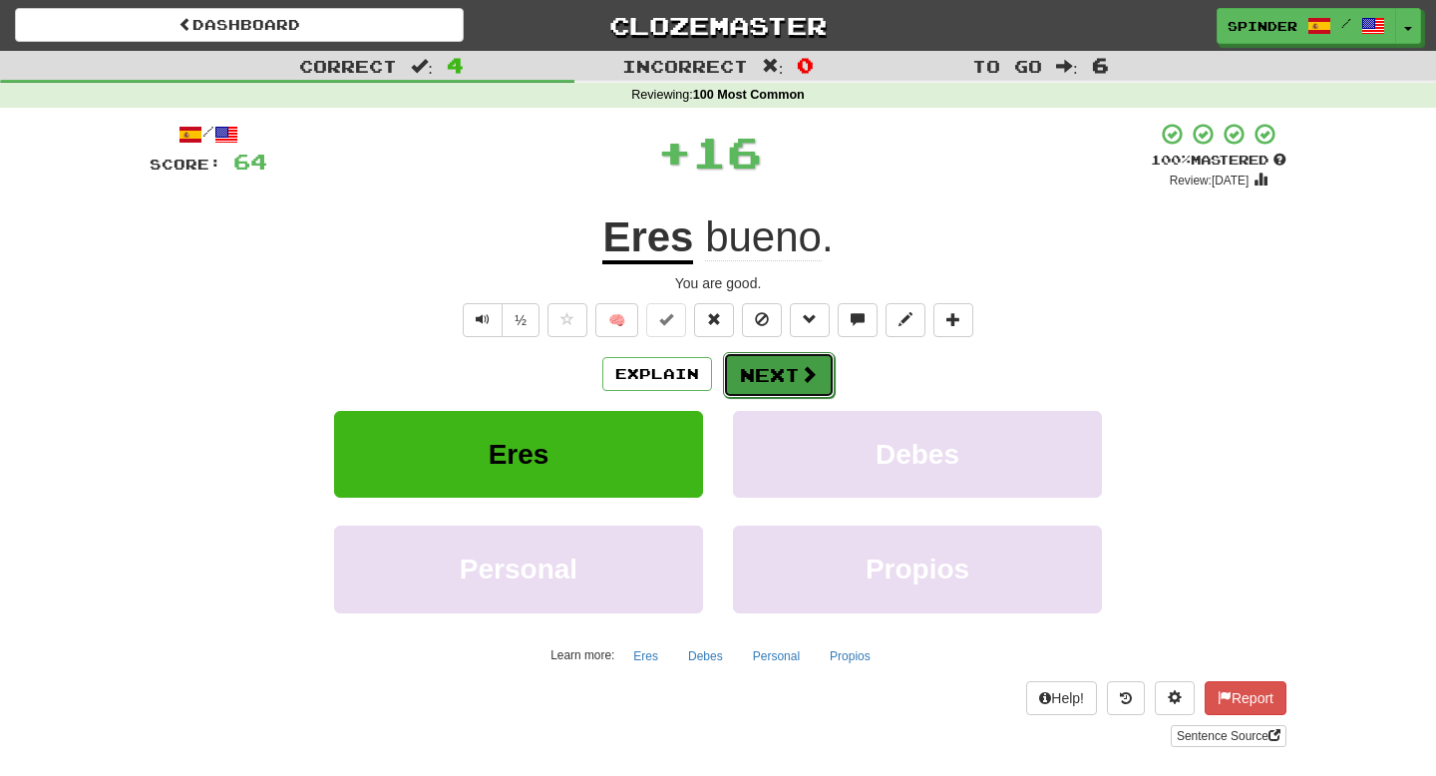
click at [768, 389] on button "Next" at bounding box center [779, 375] width 112 height 46
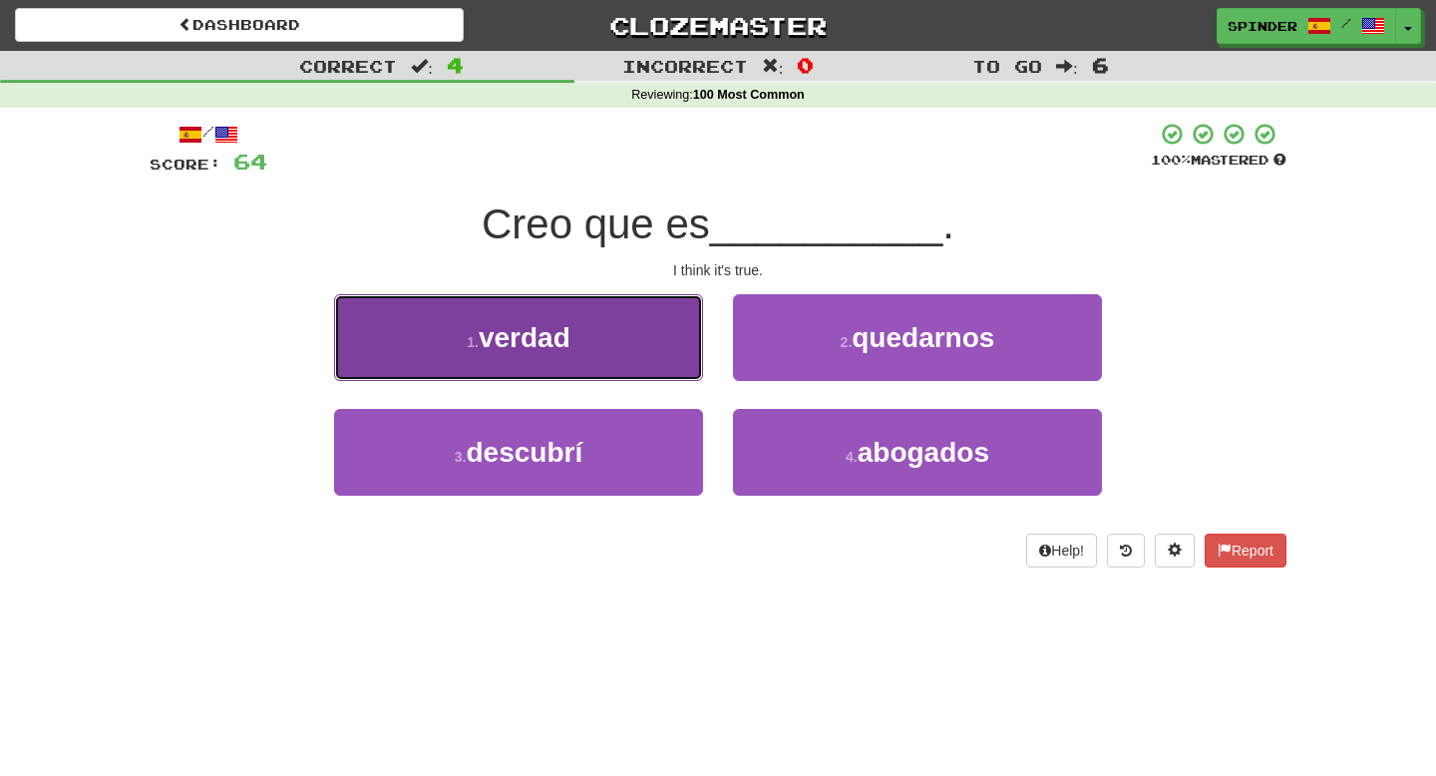
click at [653, 334] on button "1 . verdad" at bounding box center [518, 337] width 369 height 87
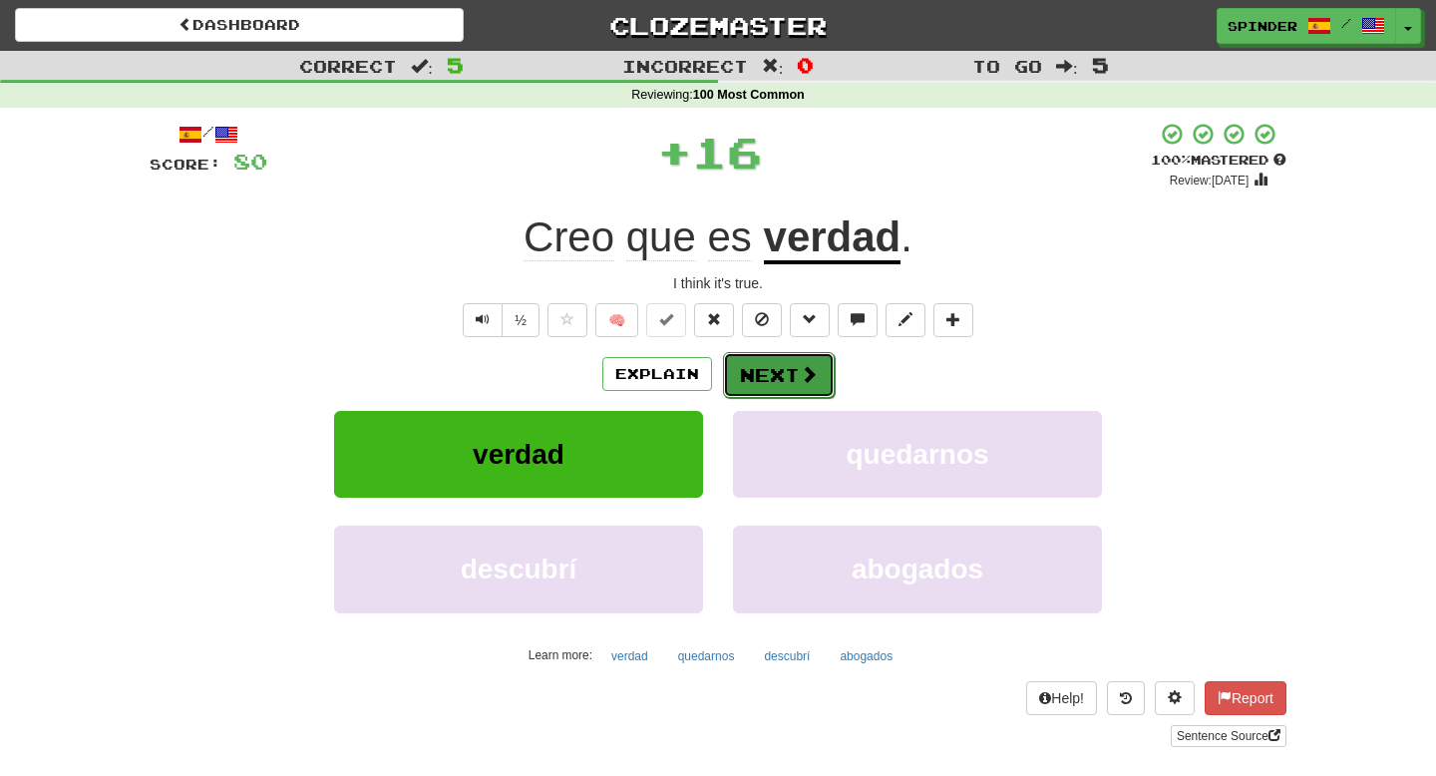
click at [758, 365] on button "Next" at bounding box center [779, 375] width 112 height 46
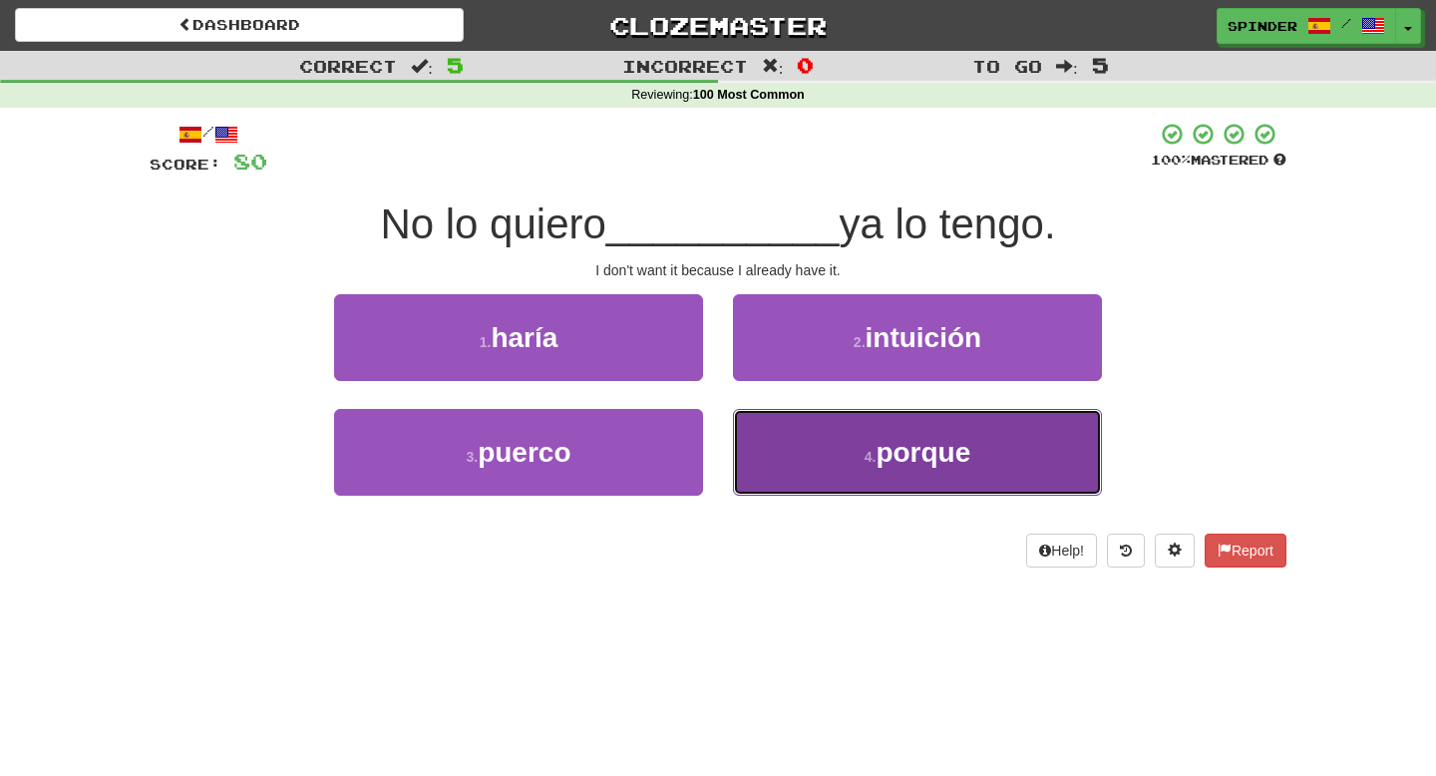
click at [766, 423] on button "4 . porque" at bounding box center [917, 452] width 369 height 87
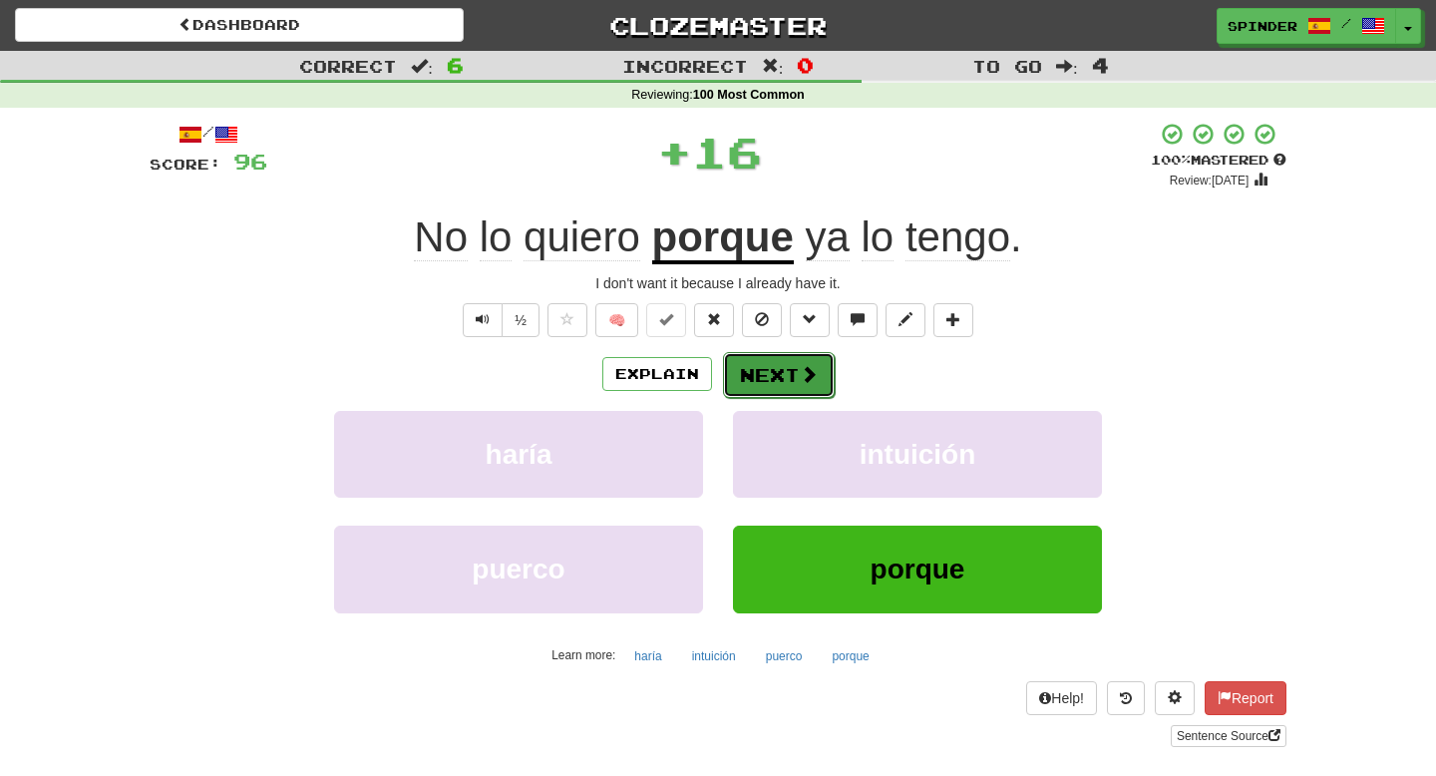
click at [785, 367] on button "Next" at bounding box center [779, 375] width 112 height 46
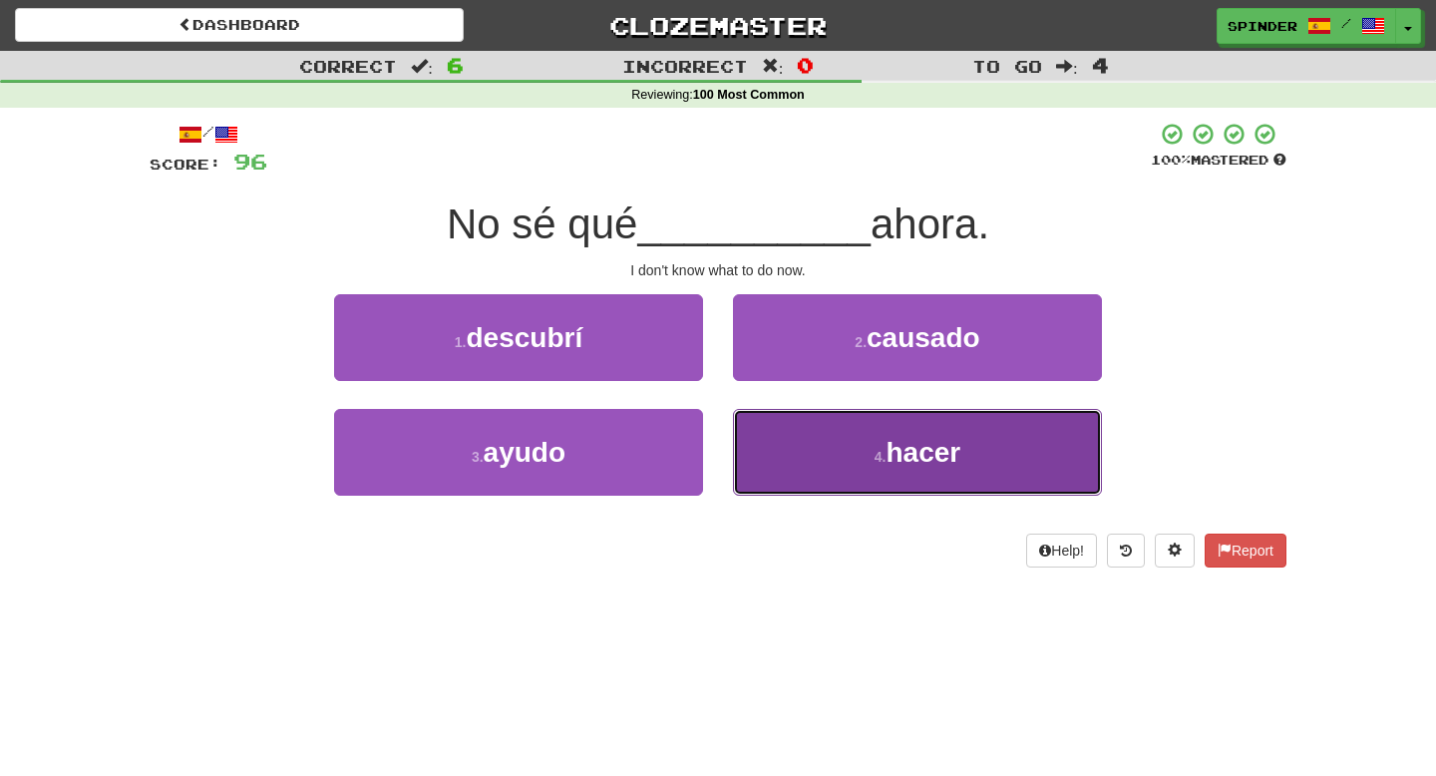
click at [782, 445] on button "4 . hacer" at bounding box center [917, 452] width 369 height 87
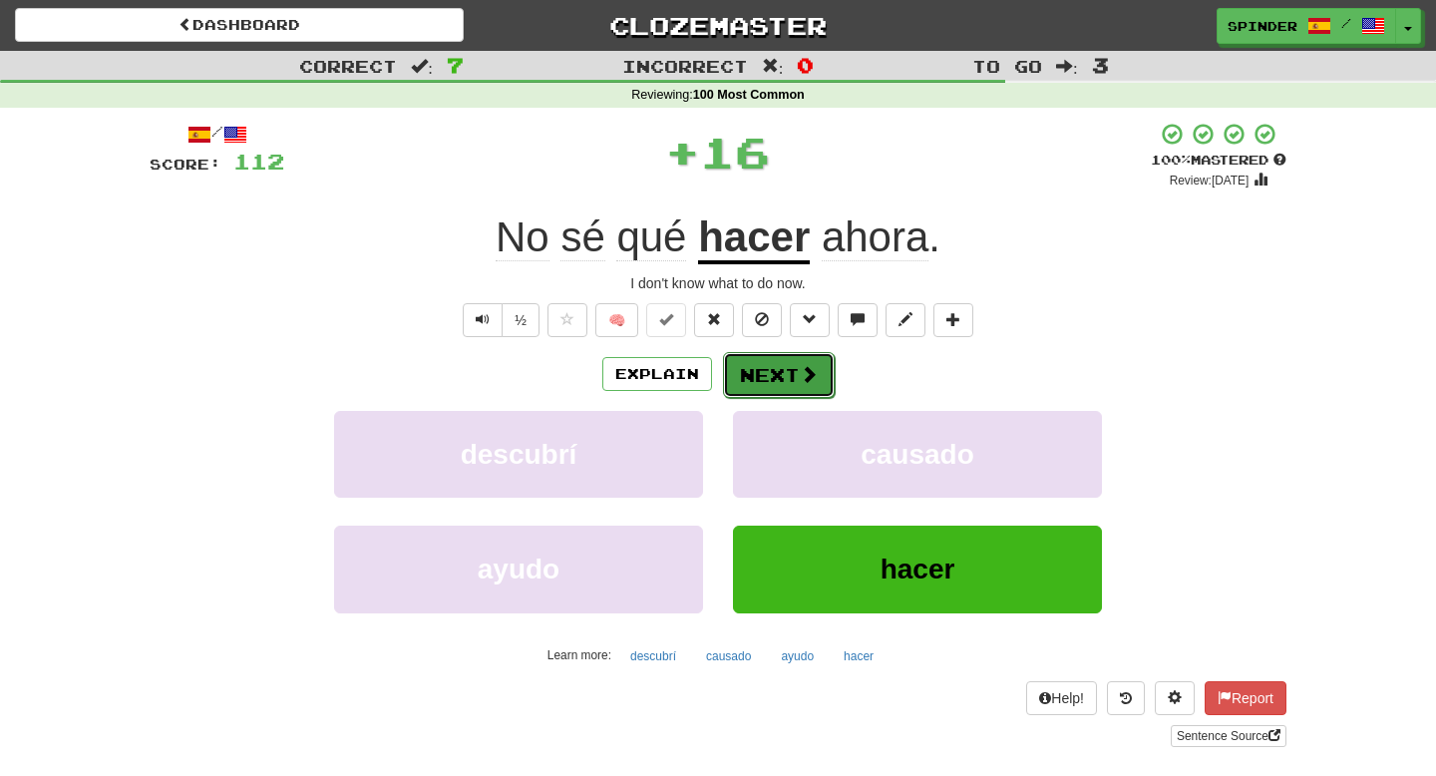
click at [780, 361] on button "Next" at bounding box center [779, 375] width 112 height 46
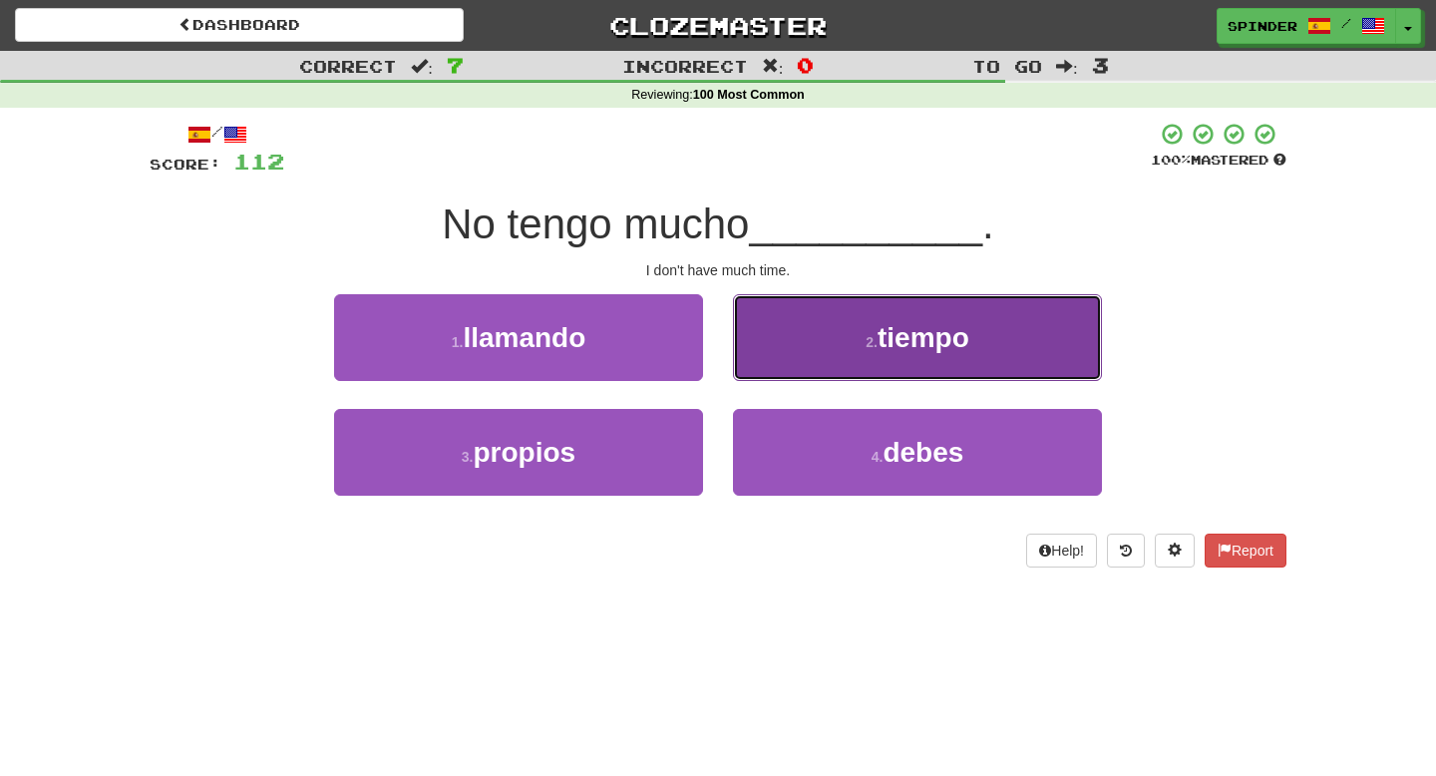
click at [780, 364] on button "2 . tiempo" at bounding box center [917, 337] width 369 height 87
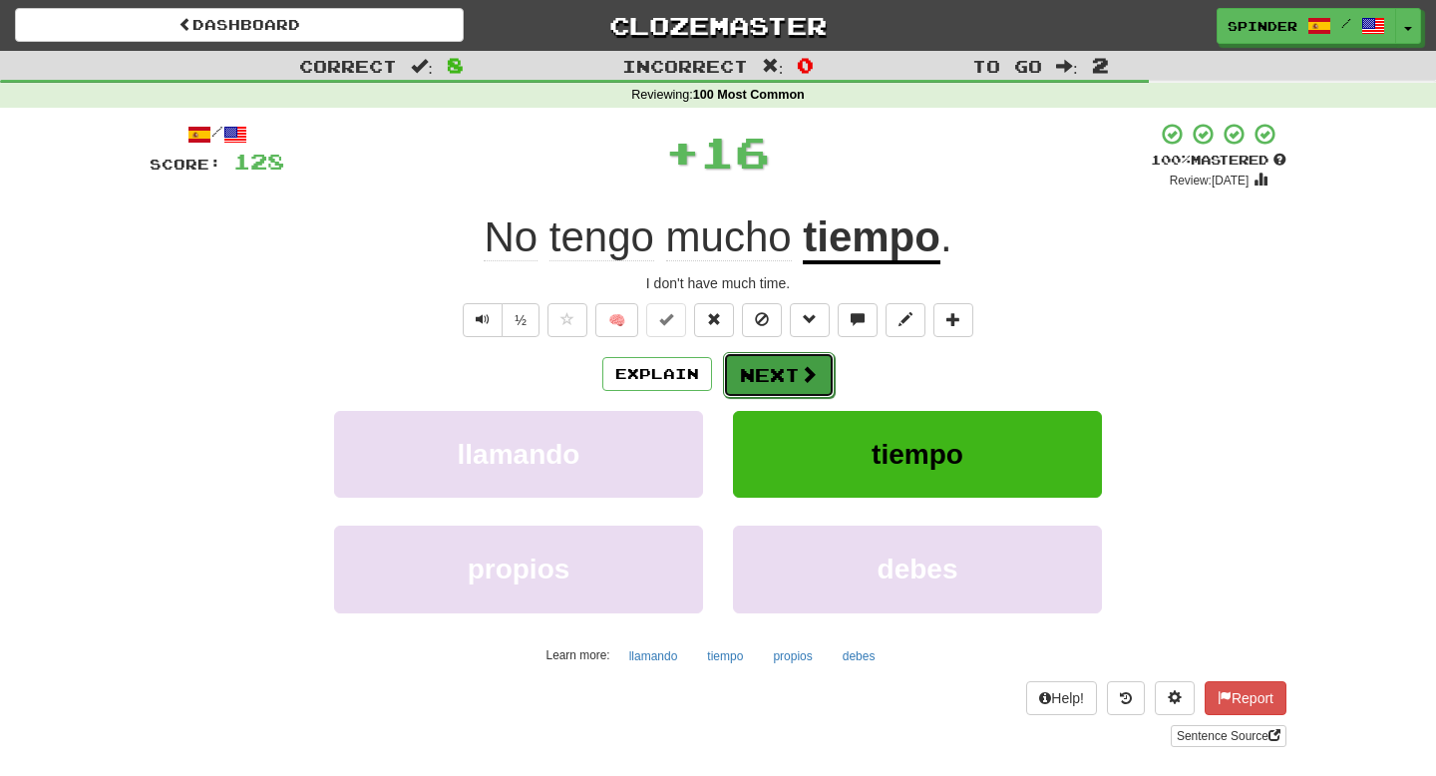
click at [778, 382] on button "Next" at bounding box center [779, 375] width 112 height 46
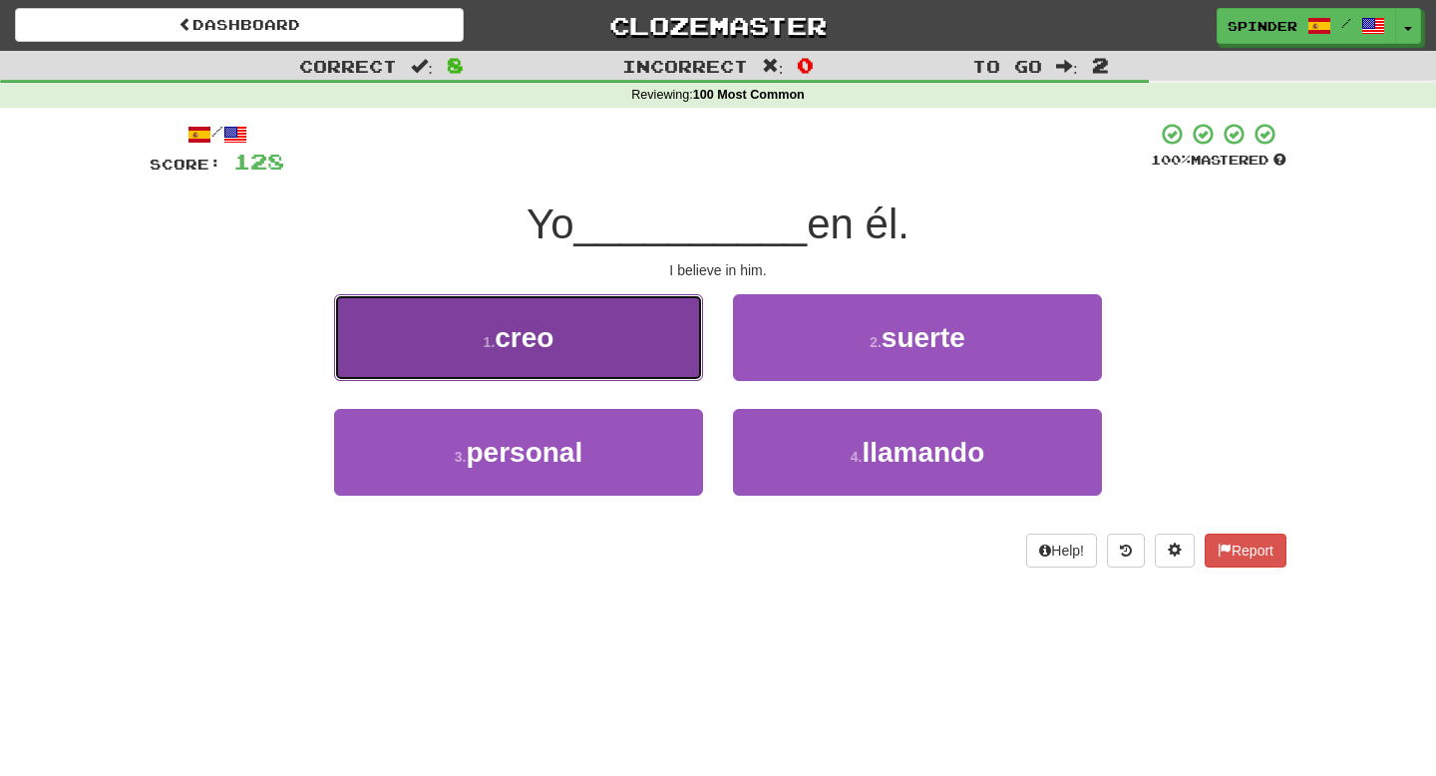
click at [581, 346] on button "1 . creo" at bounding box center [518, 337] width 369 height 87
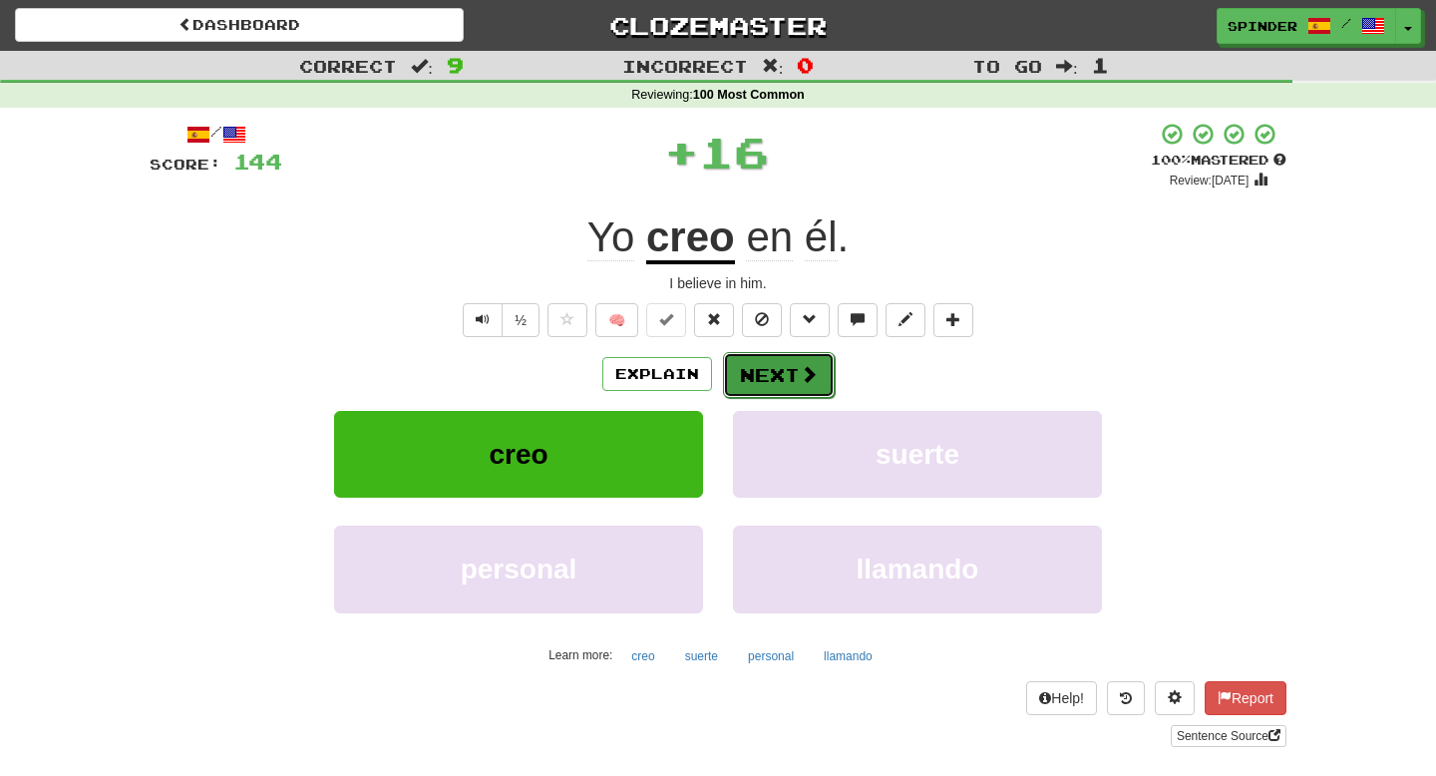
click at [737, 366] on button "Next" at bounding box center [779, 375] width 112 height 46
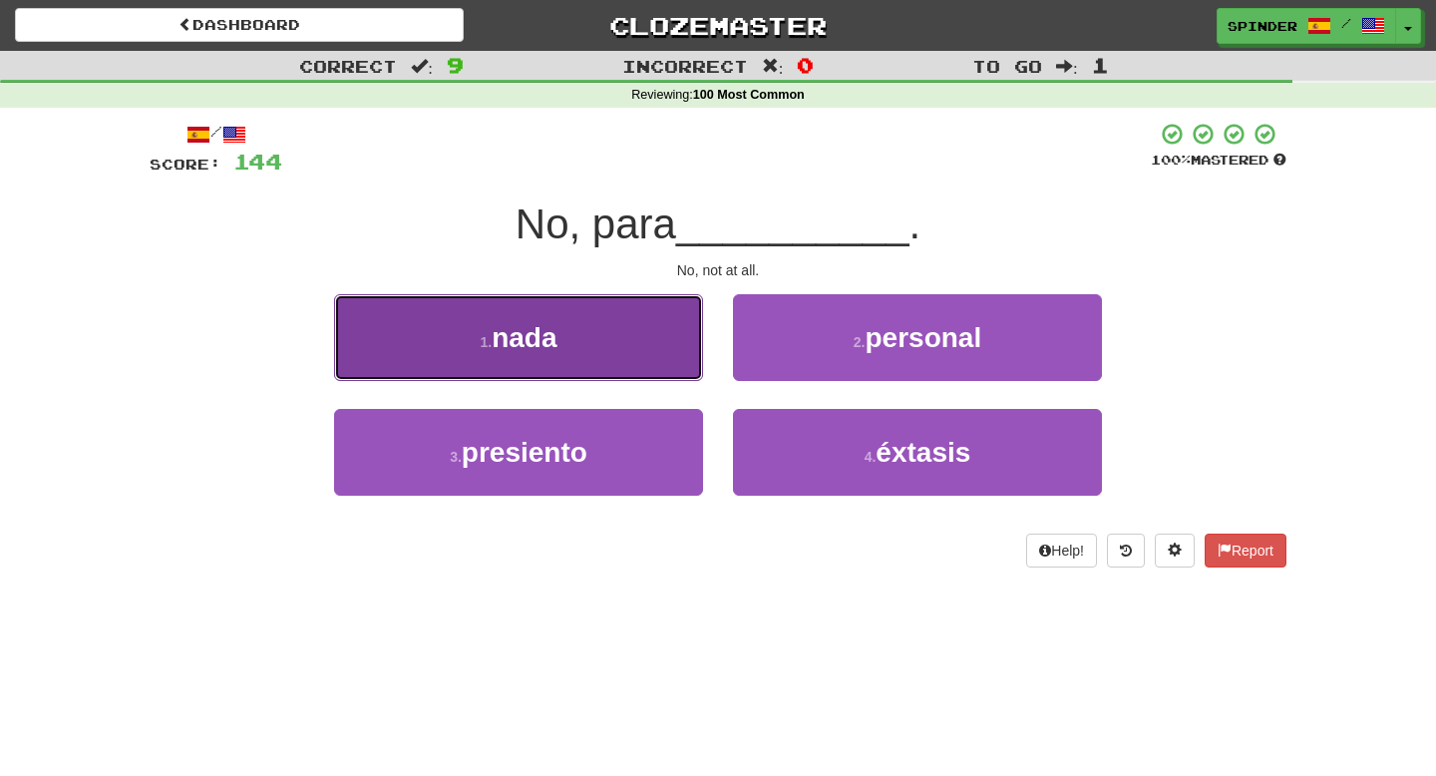
click at [630, 328] on button "1 . nada" at bounding box center [518, 337] width 369 height 87
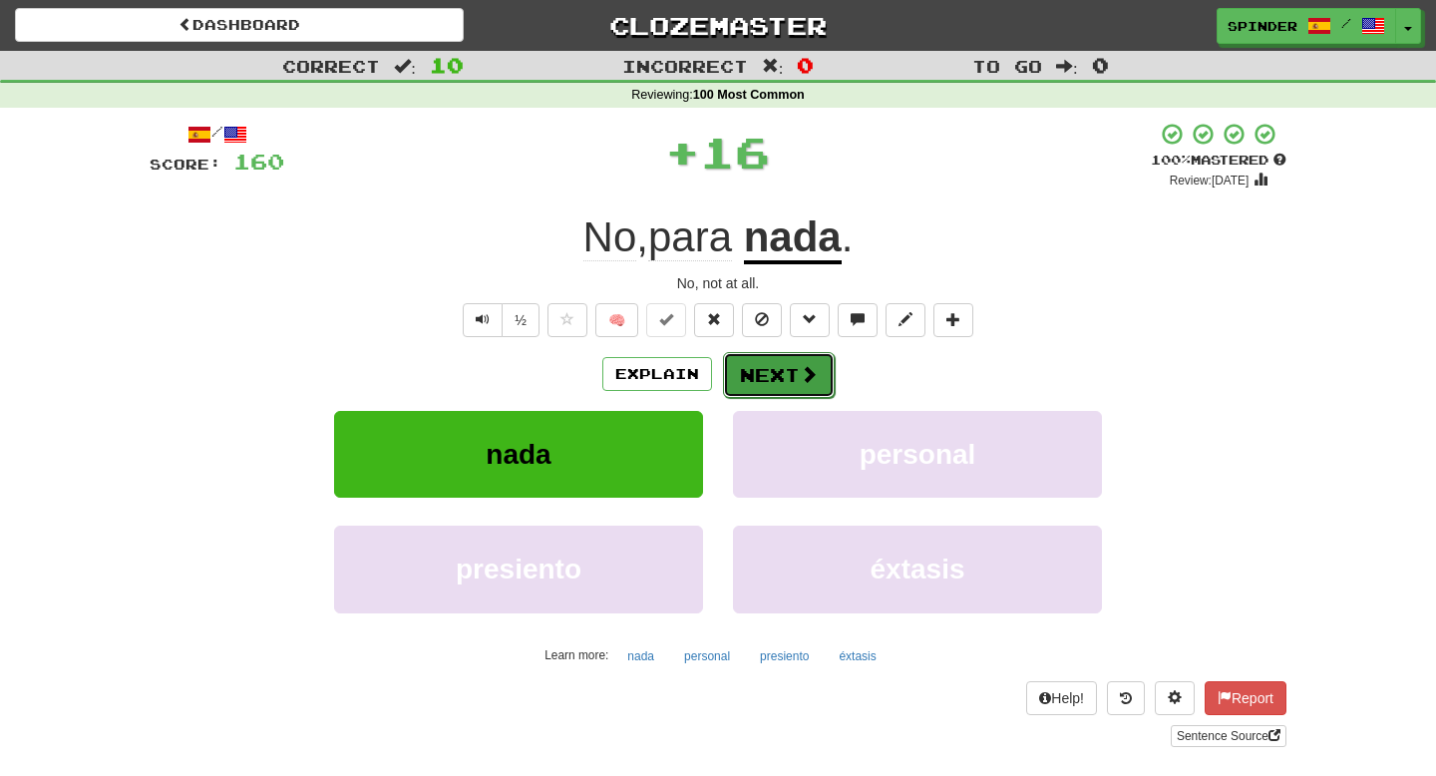
click at [764, 359] on button "Next" at bounding box center [779, 375] width 112 height 46
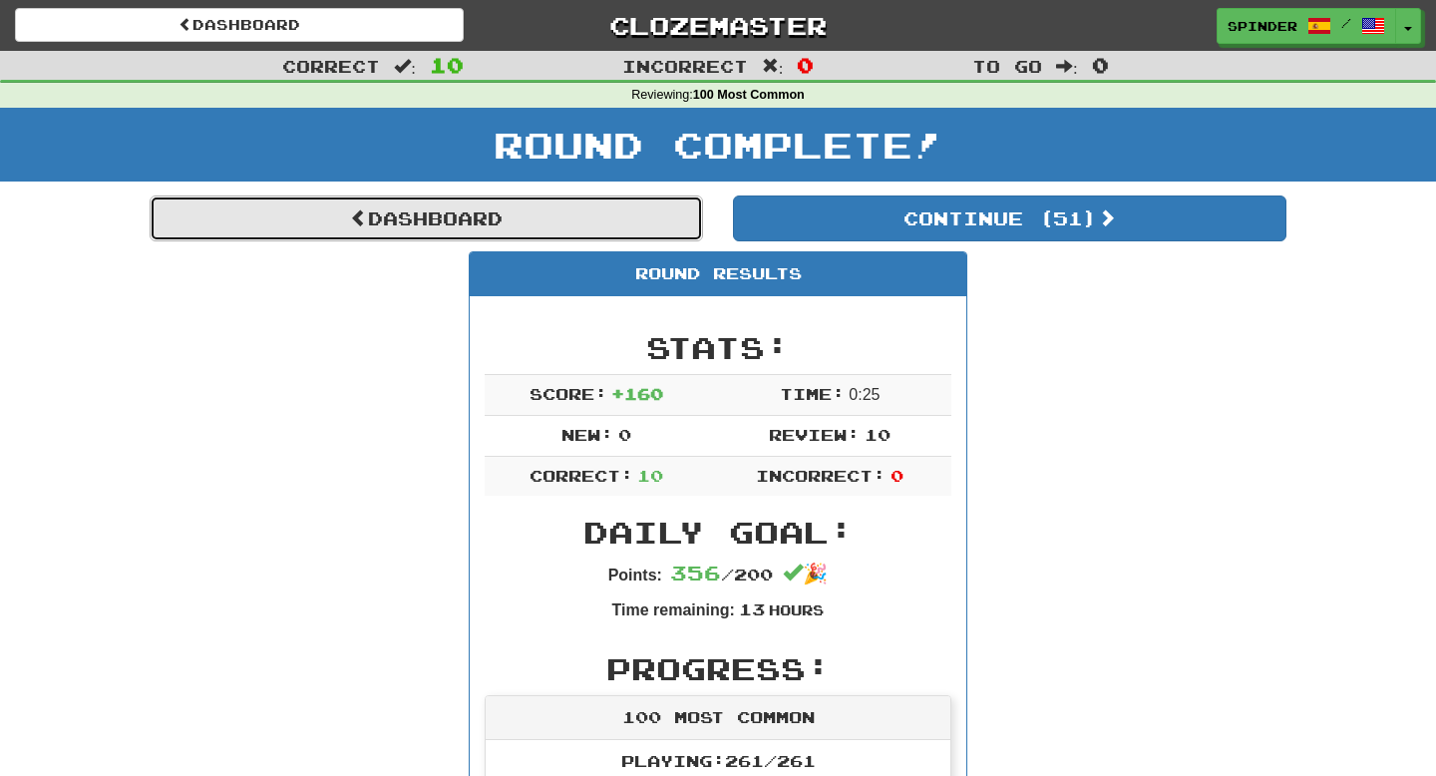
click at [491, 225] on link "Dashboard" at bounding box center [427, 219] width 554 height 46
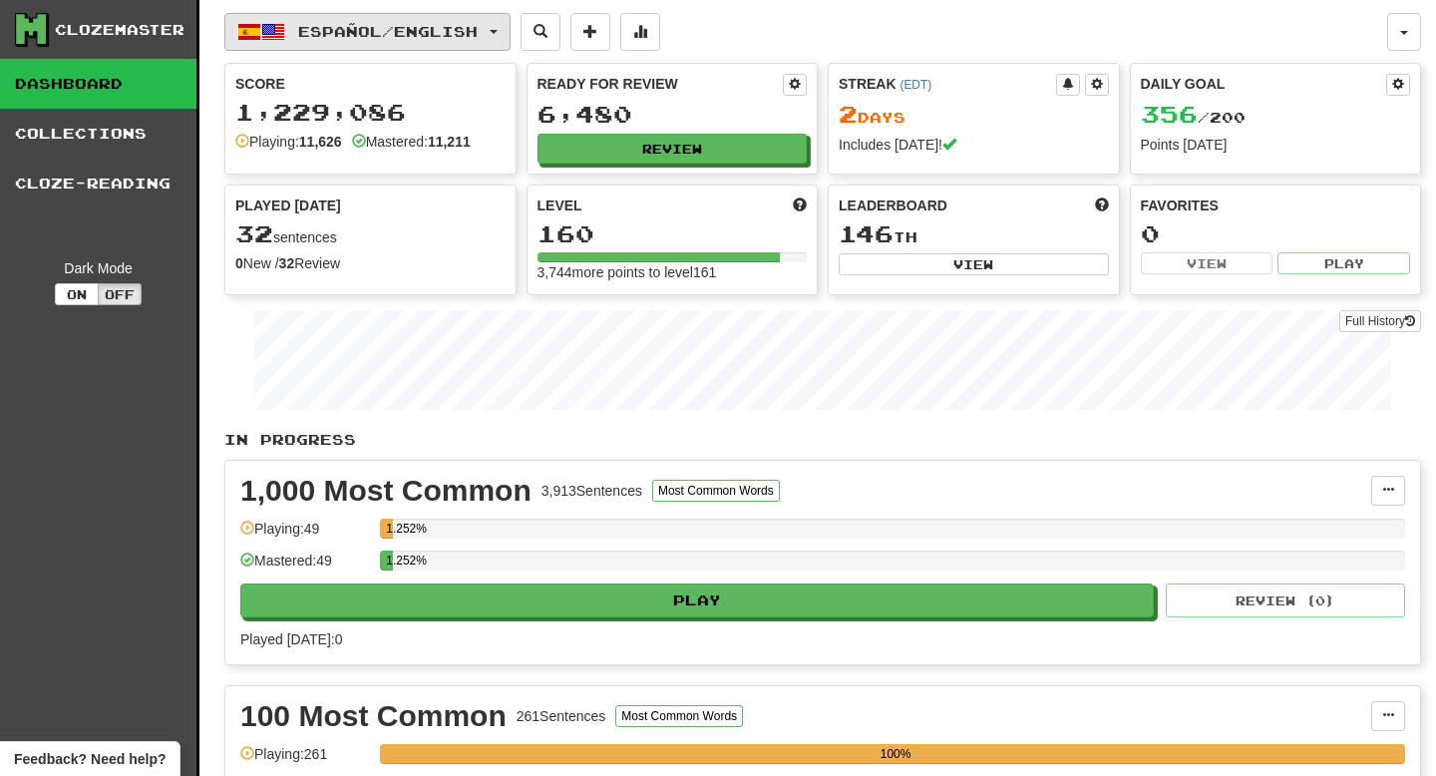
click at [464, 33] on span "Español / English" at bounding box center [388, 31] width 180 height 17
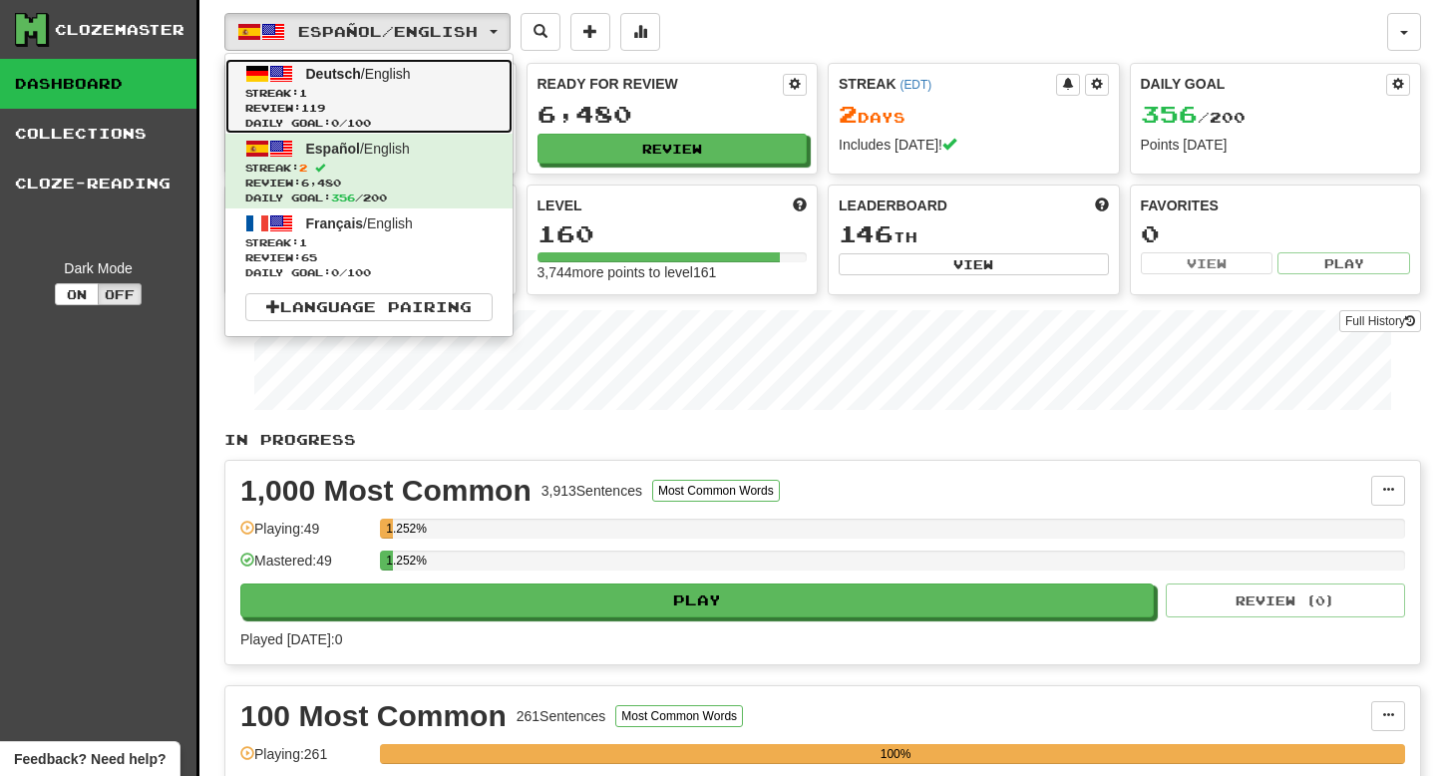
click at [429, 83] on link "Deutsch / English Streak: 1 Review: 119 Daily Goal: 0 / 100" at bounding box center [368, 96] width 287 height 75
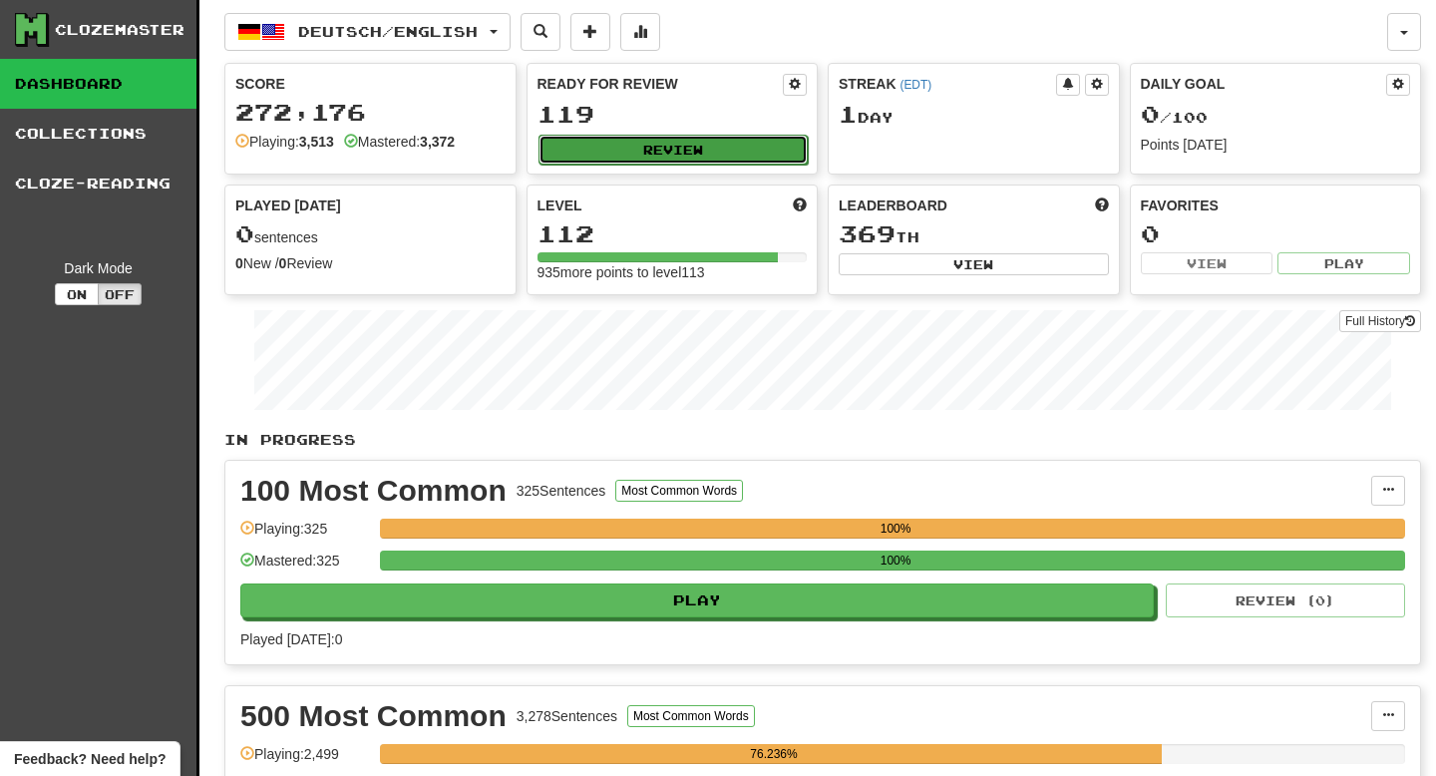
click at [673, 154] on button "Review" at bounding box center [674, 150] width 270 height 30
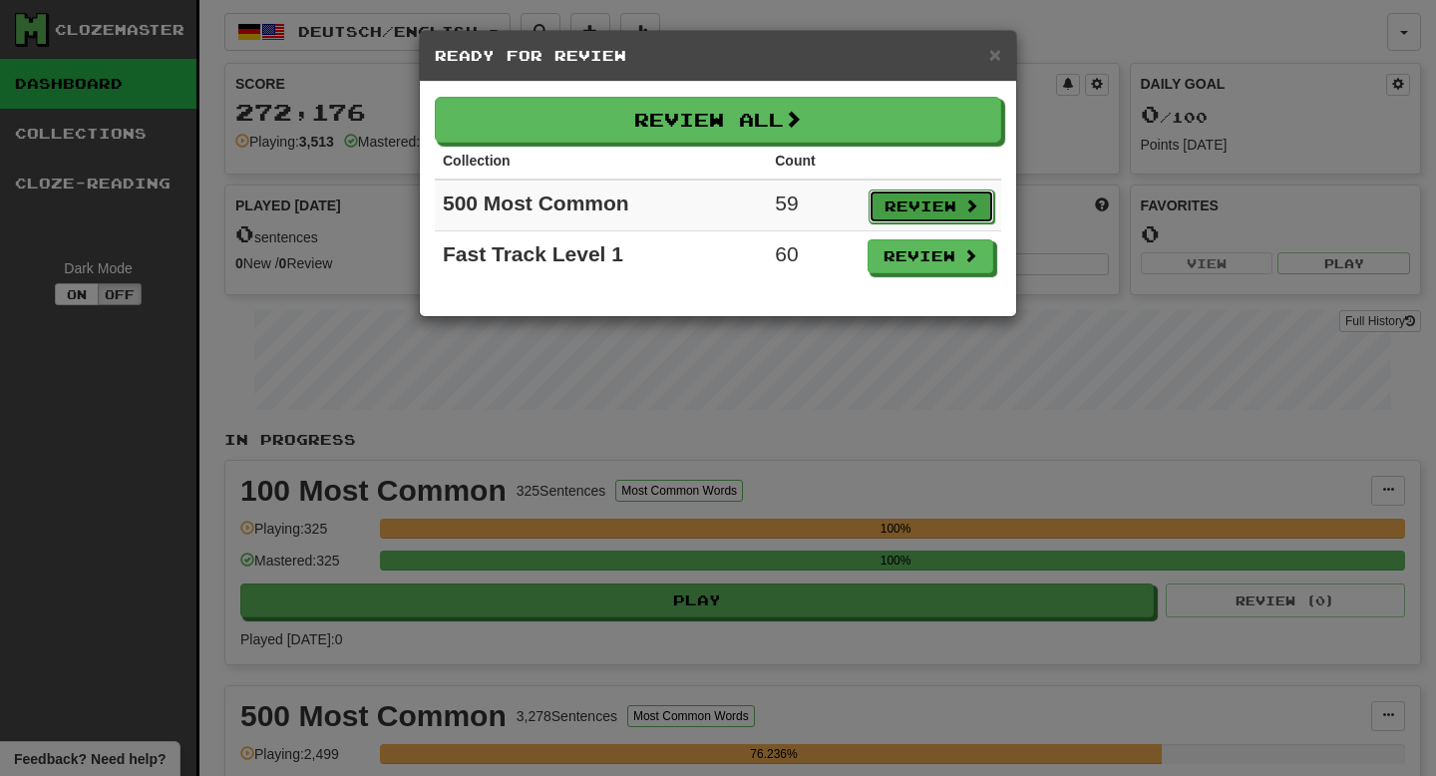
click at [952, 208] on button "Review" at bounding box center [932, 207] width 126 height 34
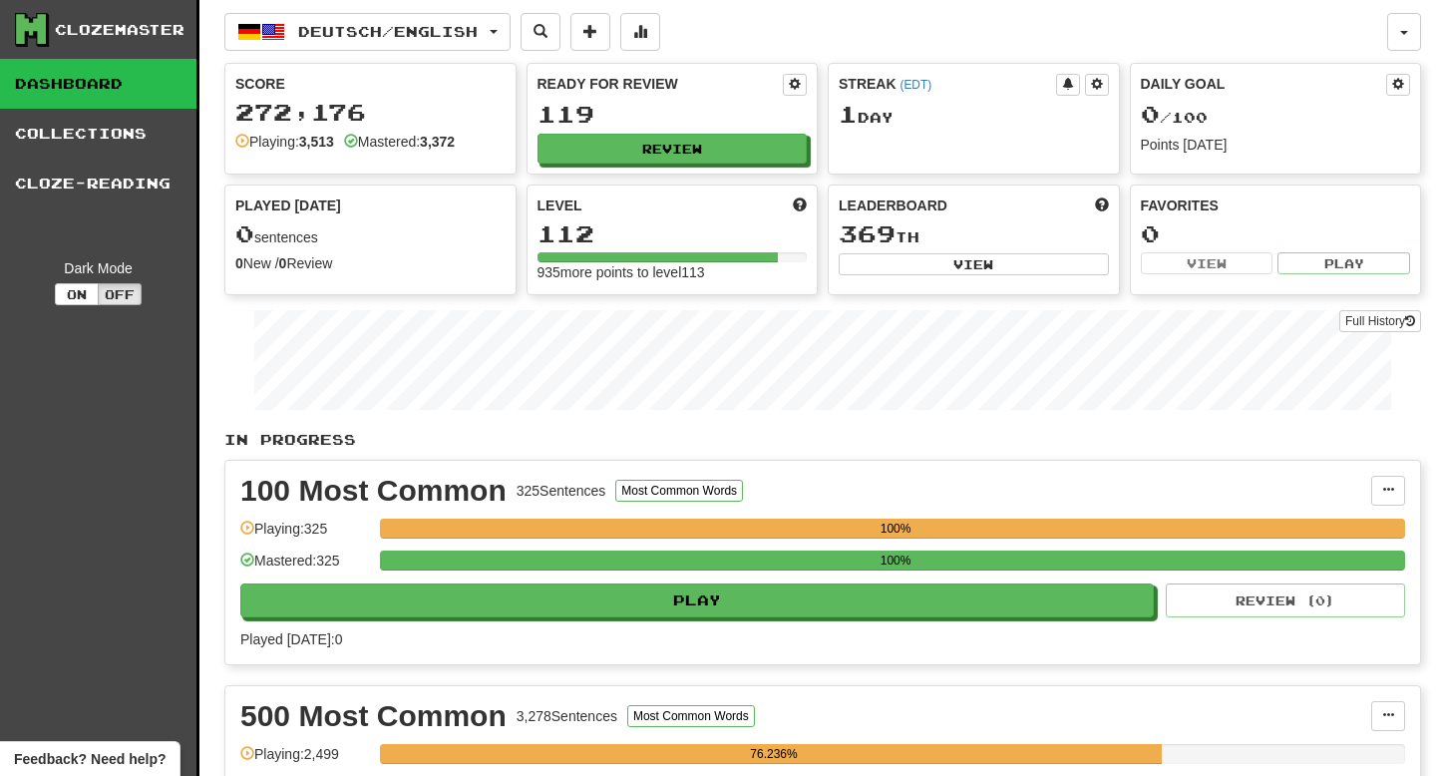
select select "**"
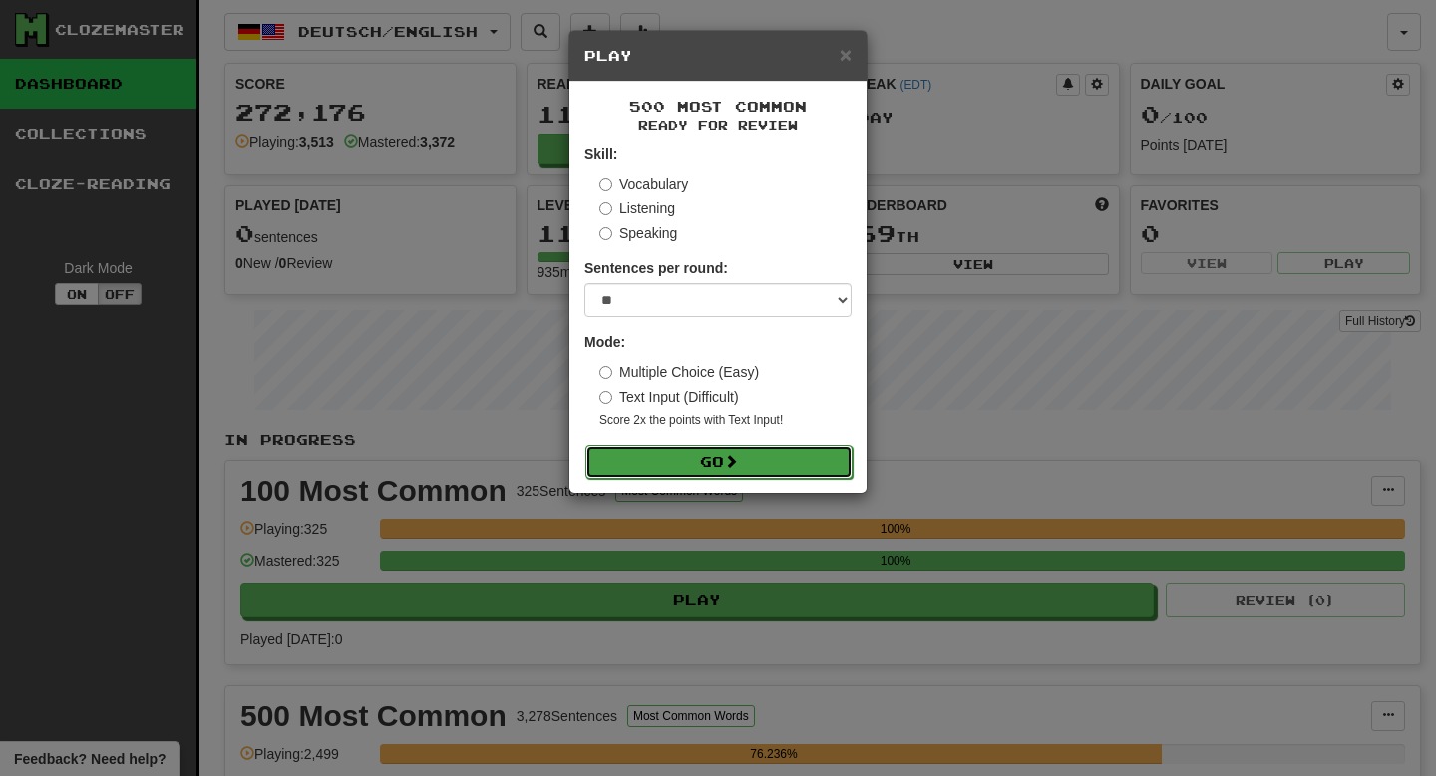
click at [767, 464] on button "Go" at bounding box center [719, 462] width 267 height 34
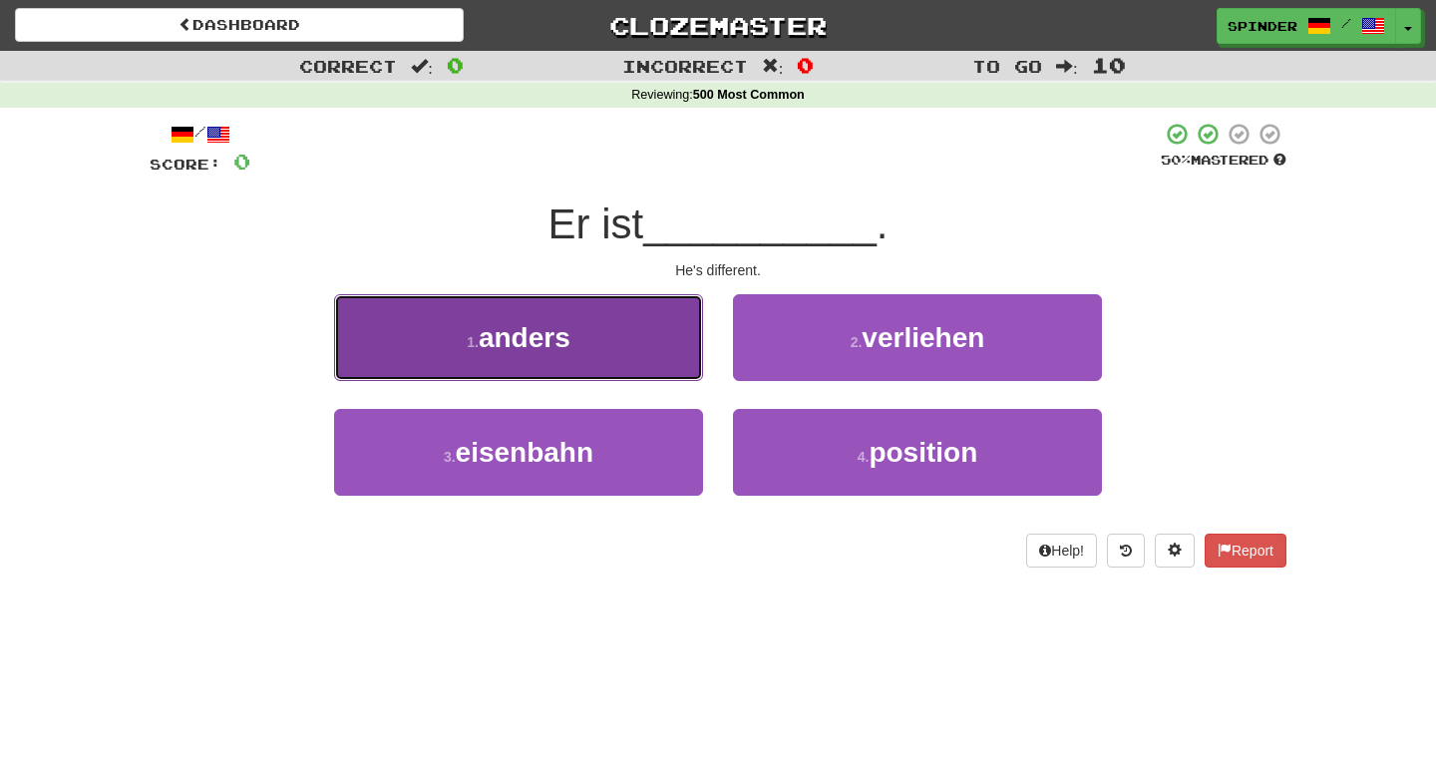
click at [592, 308] on button "1 . anders" at bounding box center [518, 337] width 369 height 87
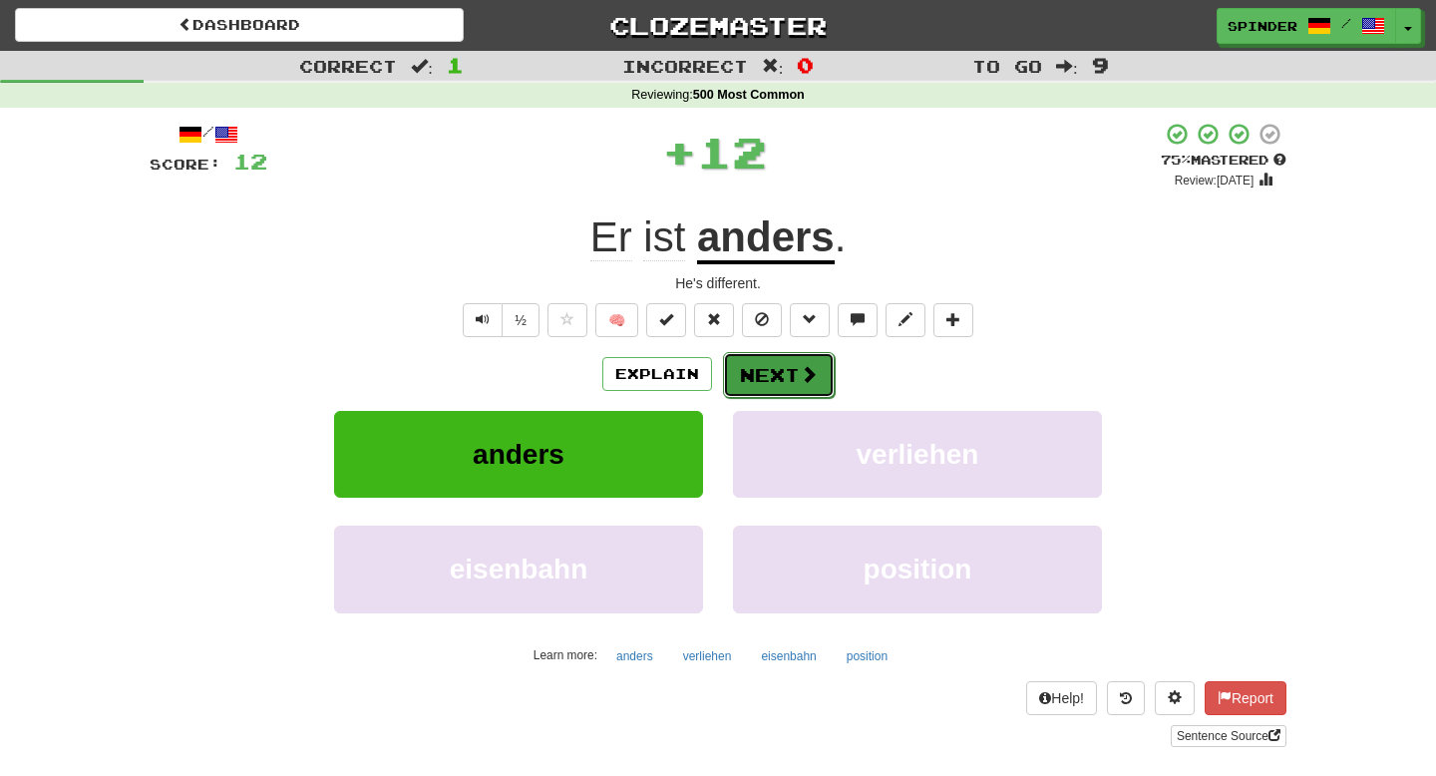
click at [745, 369] on button "Next" at bounding box center [779, 375] width 112 height 46
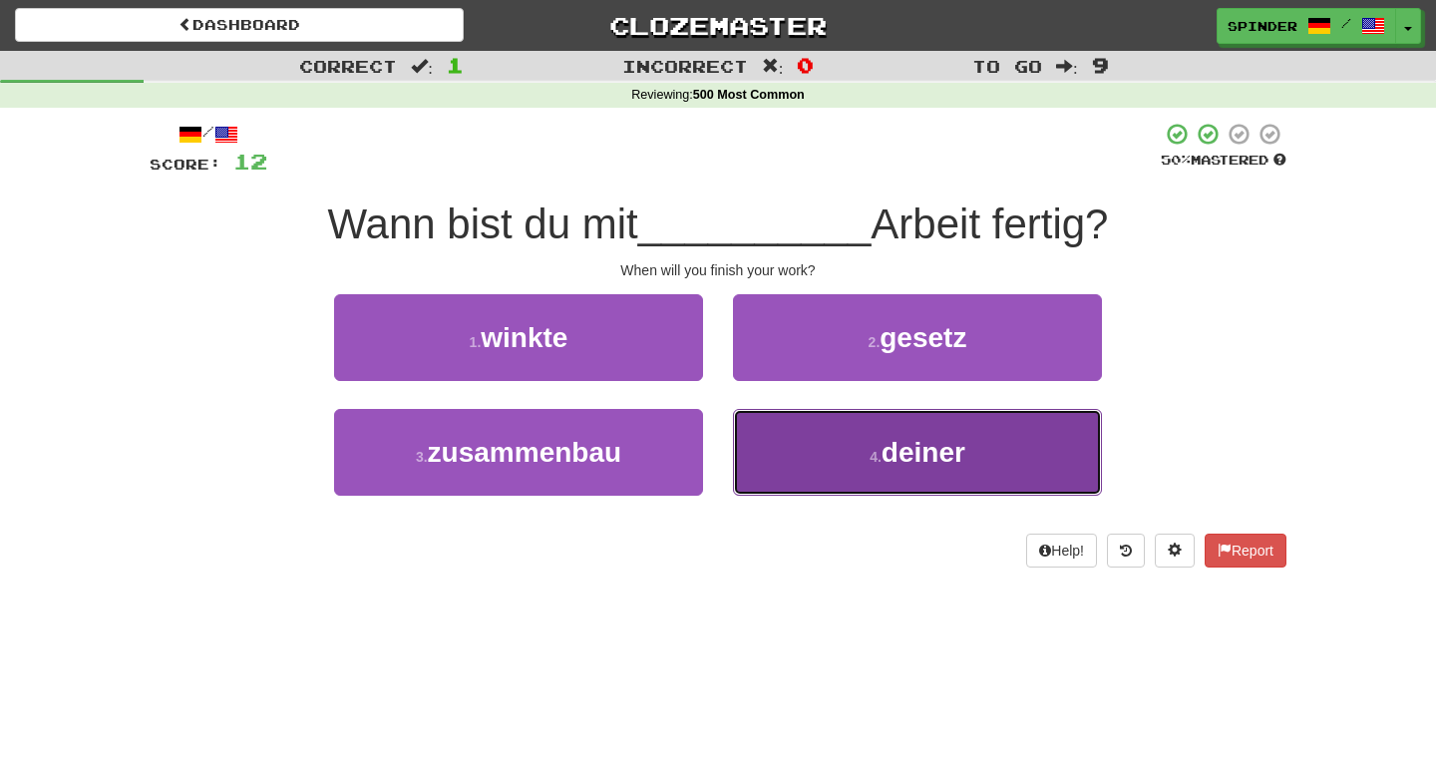
click at [746, 428] on button "4 . deiner" at bounding box center [917, 452] width 369 height 87
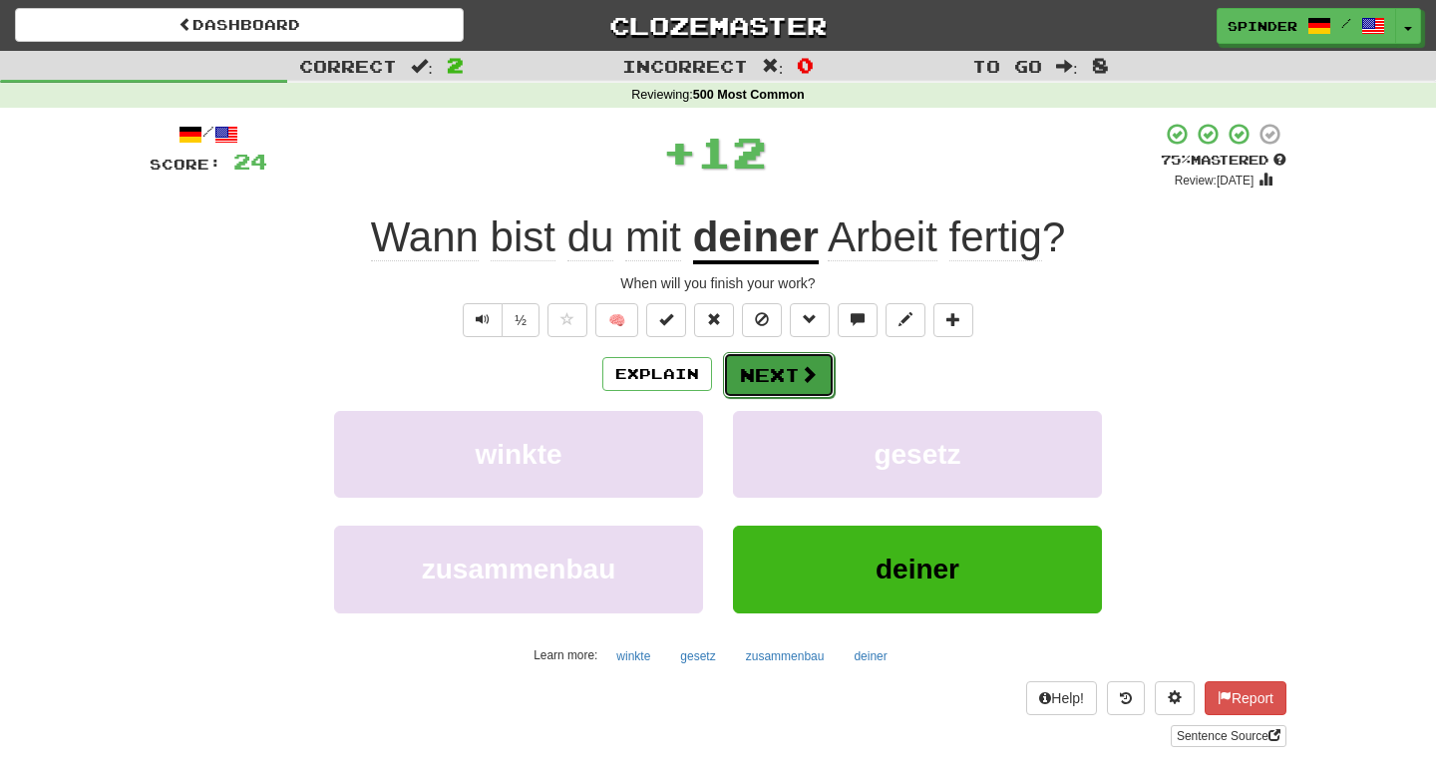
click at [742, 372] on button "Next" at bounding box center [779, 375] width 112 height 46
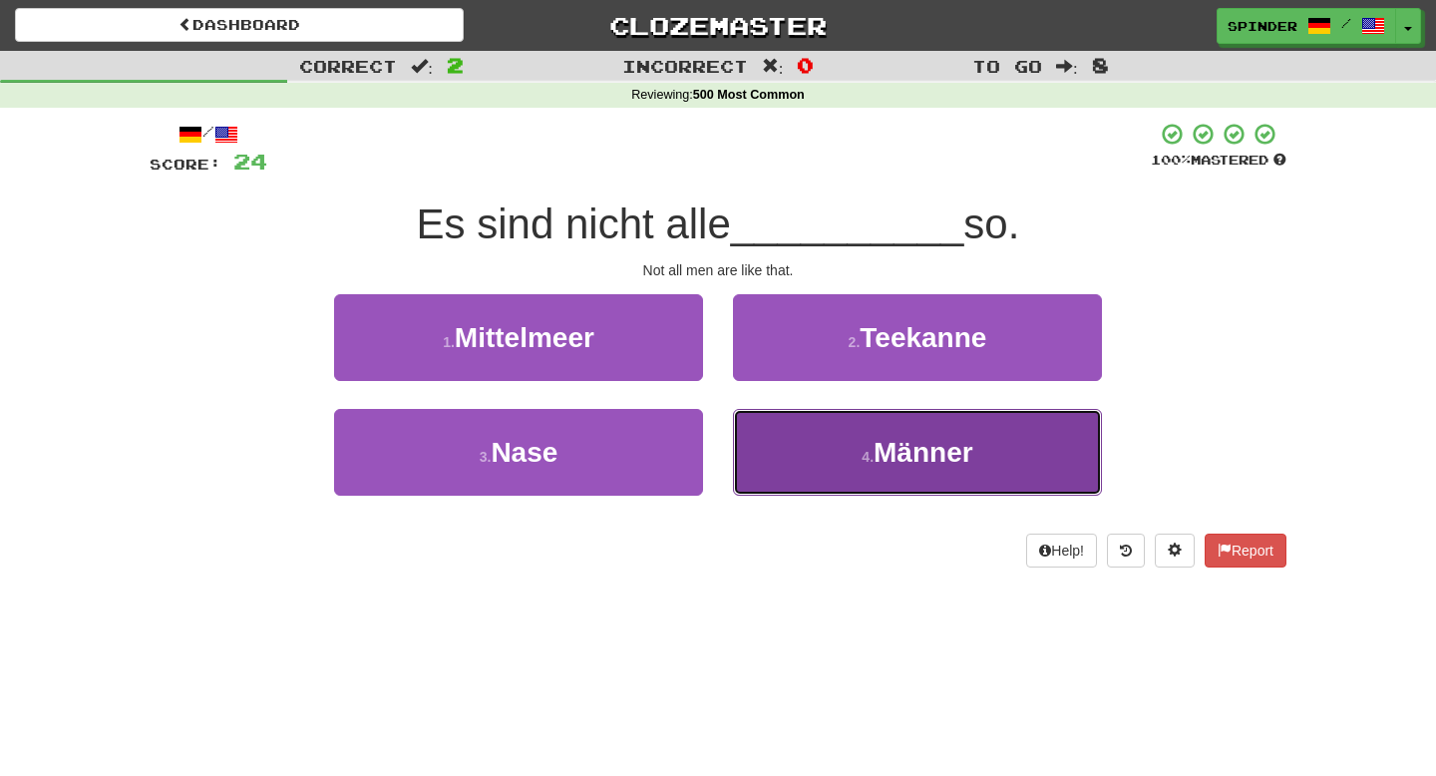
click at [756, 437] on button "4 . Männer" at bounding box center [917, 452] width 369 height 87
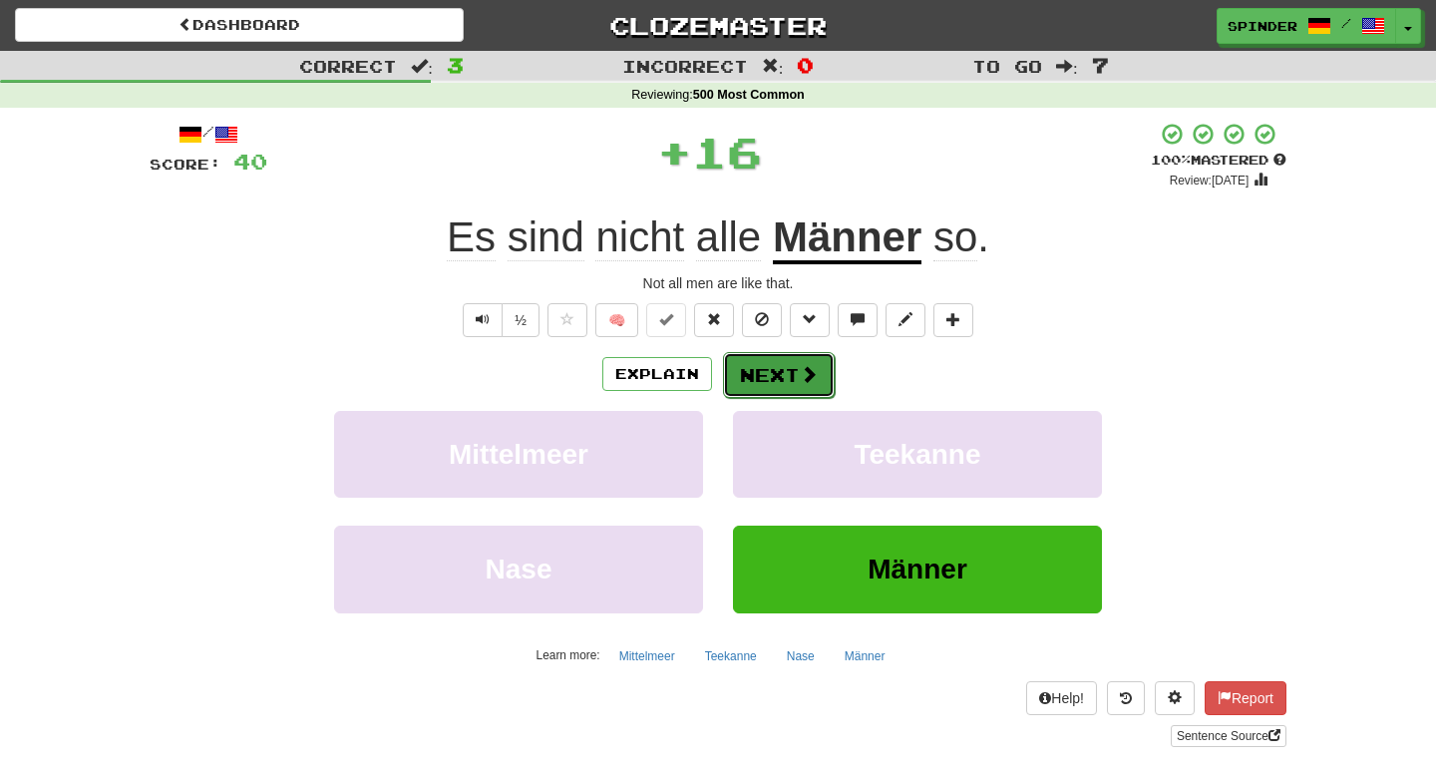
click at [781, 379] on button "Next" at bounding box center [779, 375] width 112 height 46
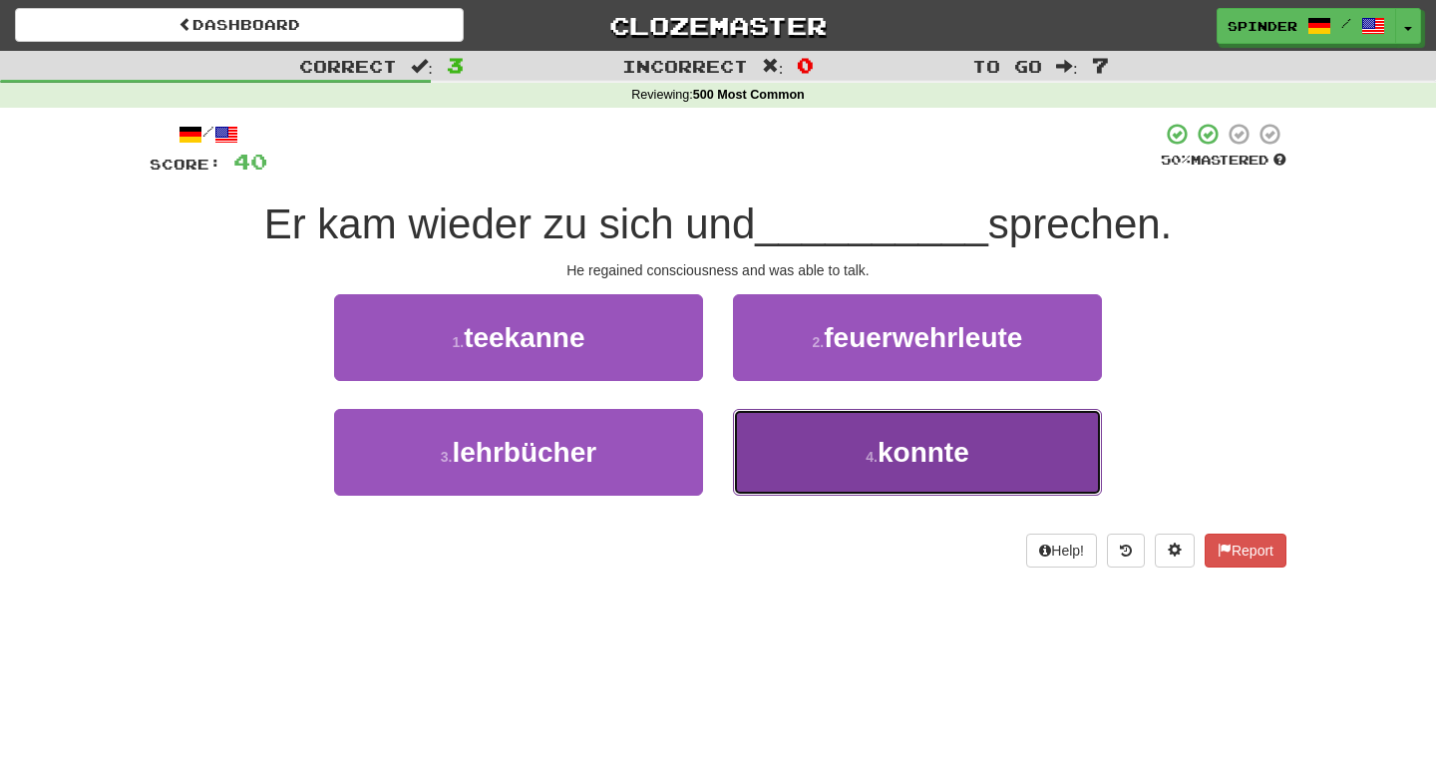
click at [782, 427] on button "4 . konnte" at bounding box center [917, 452] width 369 height 87
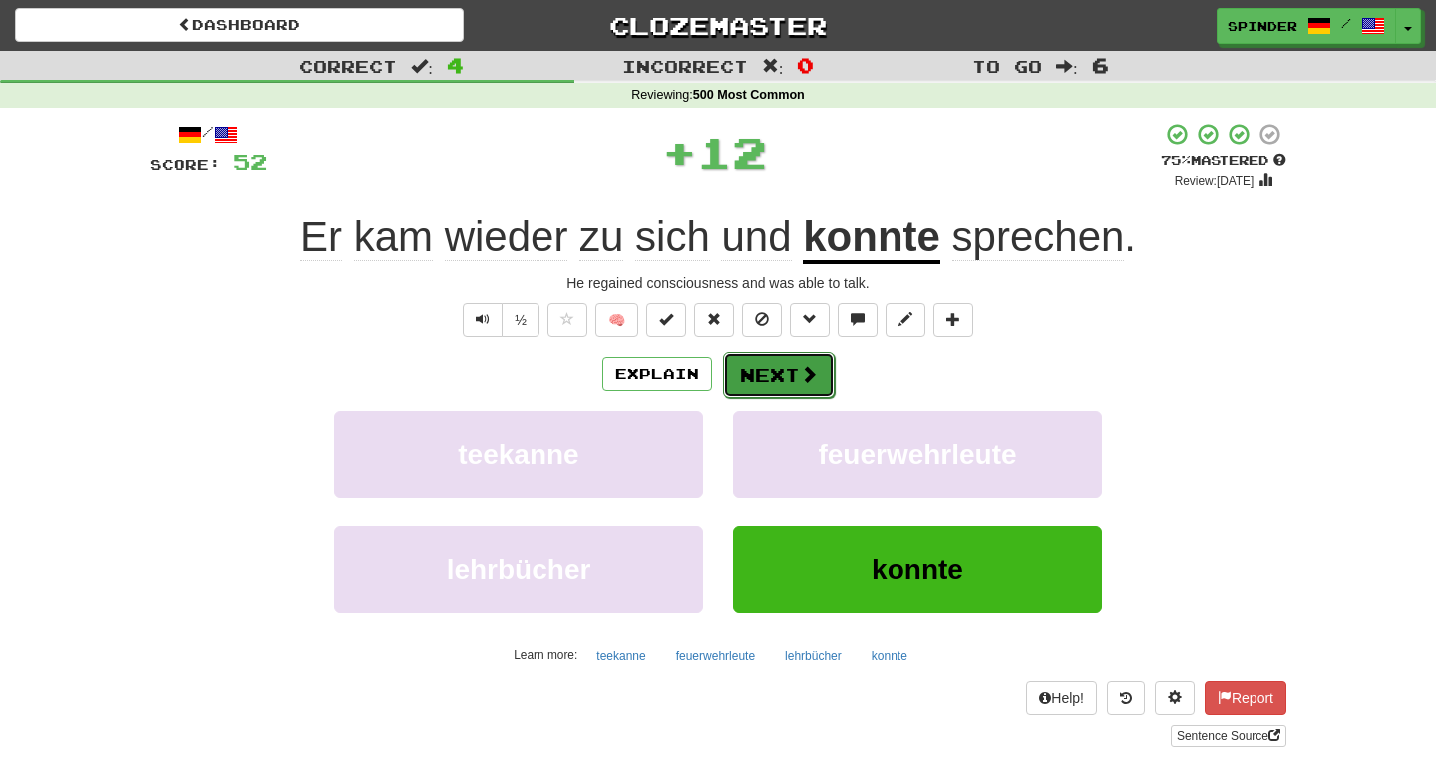
click at [800, 365] on span at bounding box center [809, 374] width 18 height 18
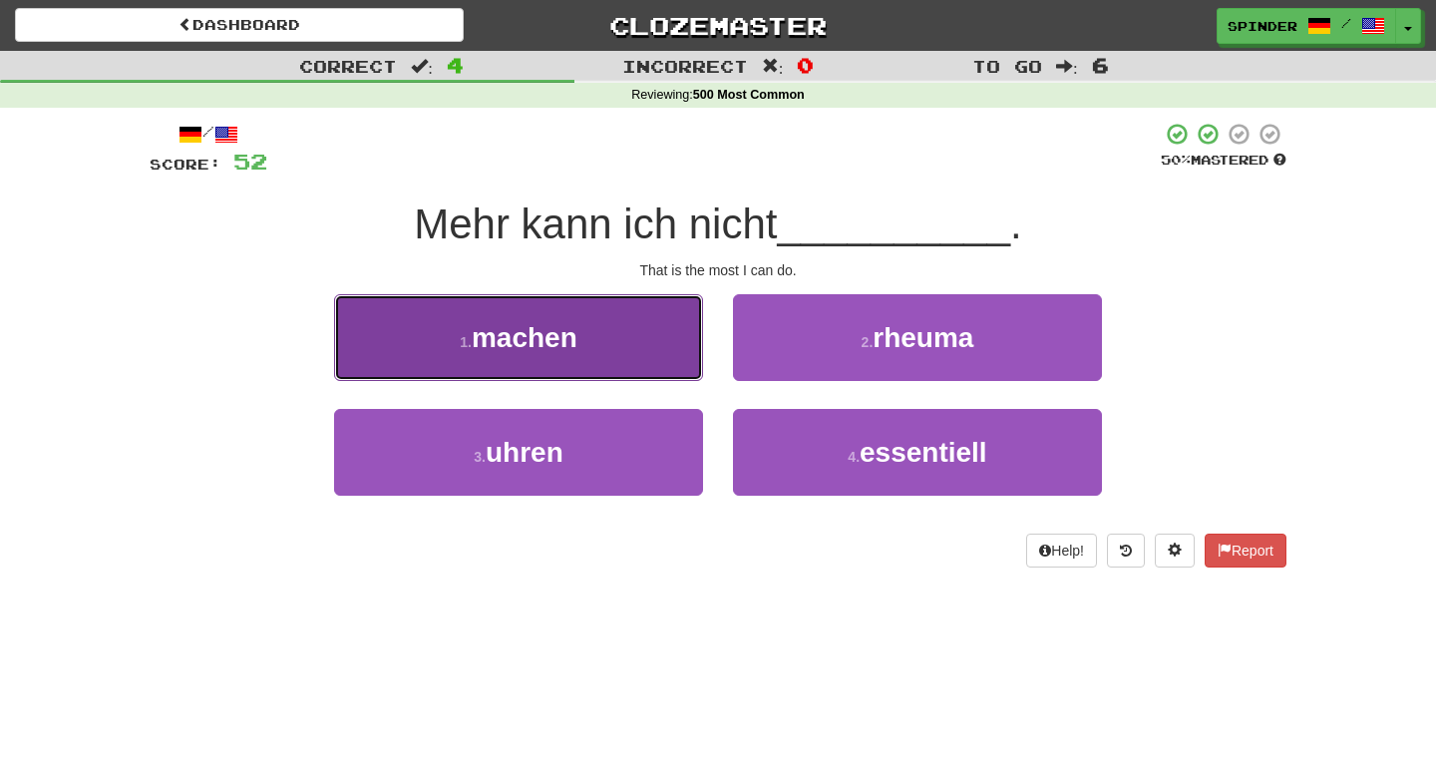
click at [650, 336] on button "1 . machen" at bounding box center [518, 337] width 369 height 87
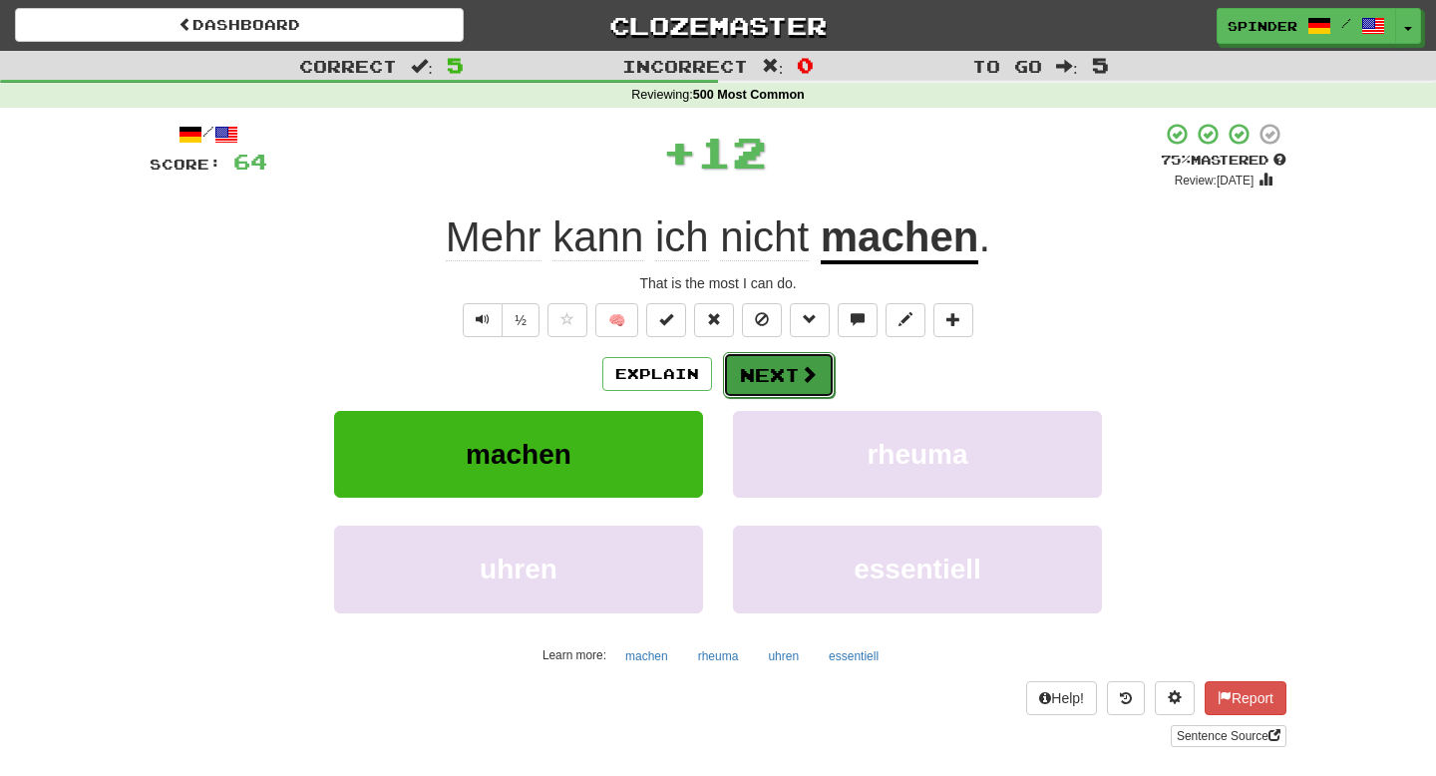
click at [776, 373] on button "Next" at bounding box center [779, 375] width 112 height 46
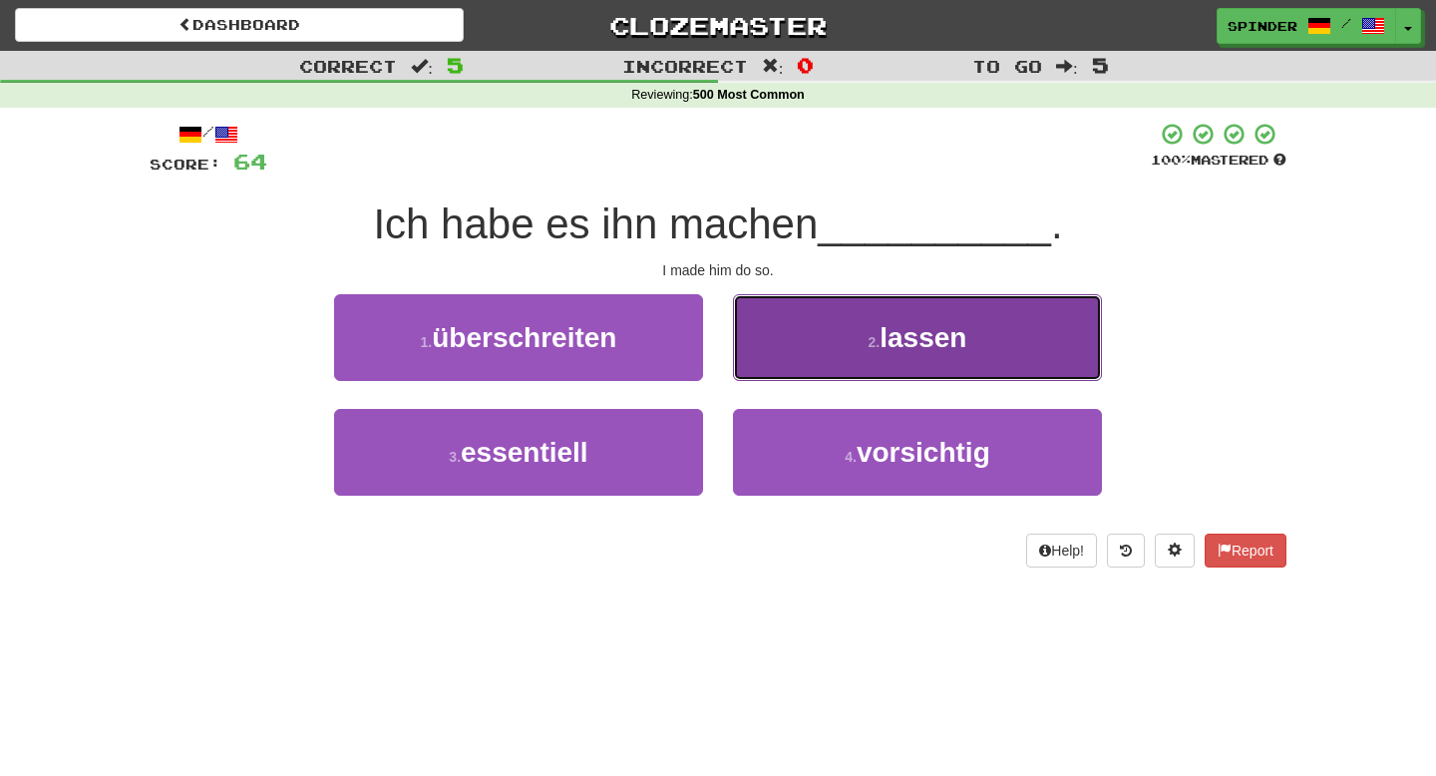
click at [777, 375] on button "2 . lassen" at bounding box center [917, 337] width 369 height 87
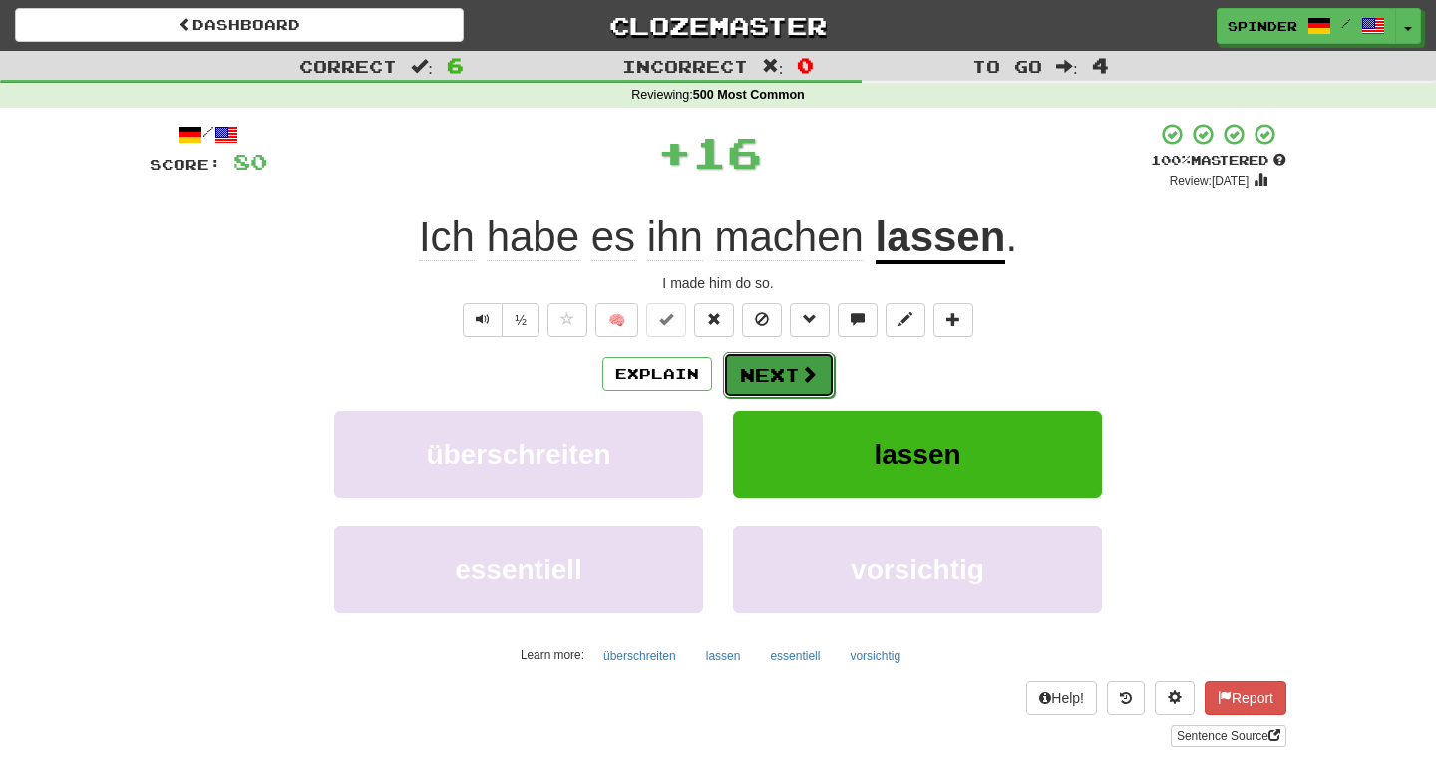
click at [777, 376] on button "Next" at bounding box center [779, 375] width 112 height 46
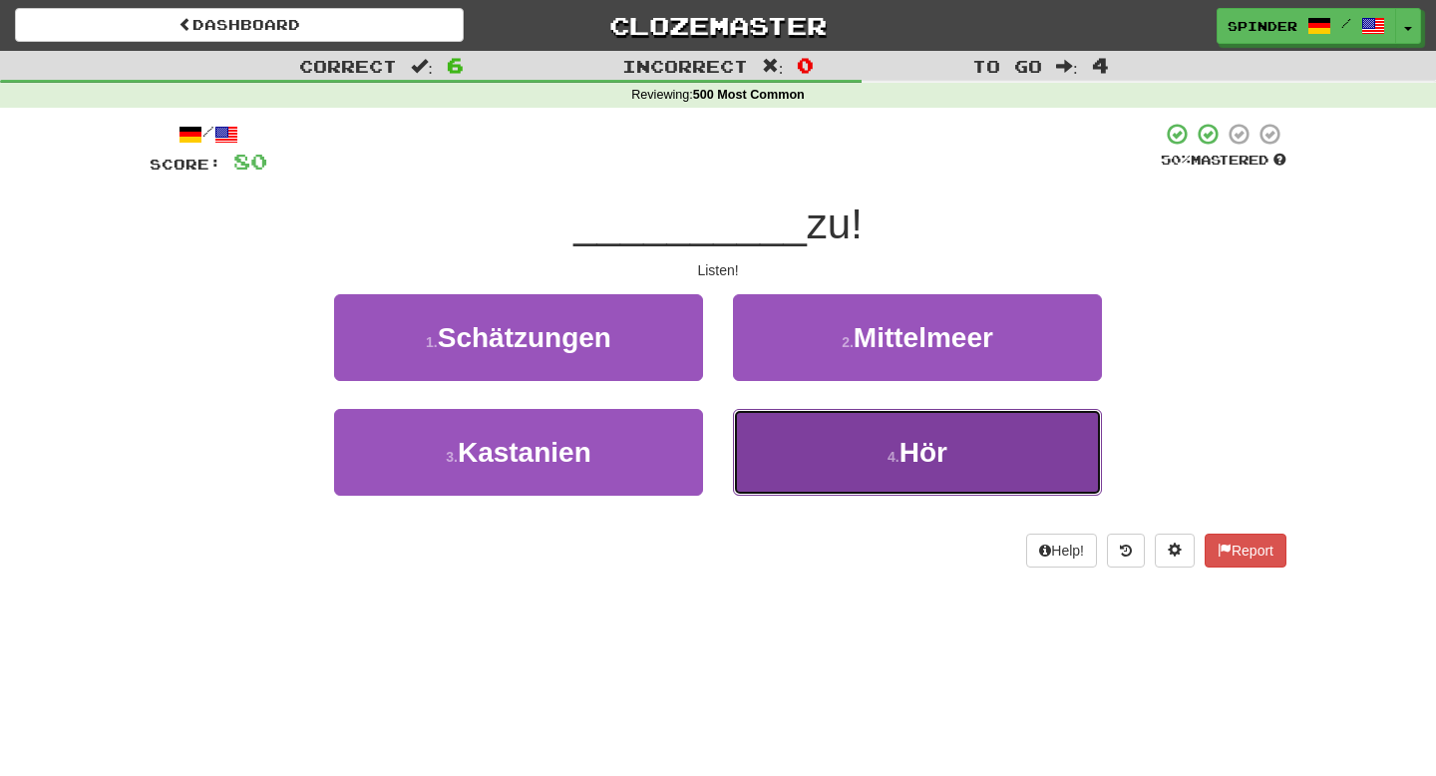
click at [775, 448] on button "4 . Hör" at bounding box center [917, 452] width 369 height 87
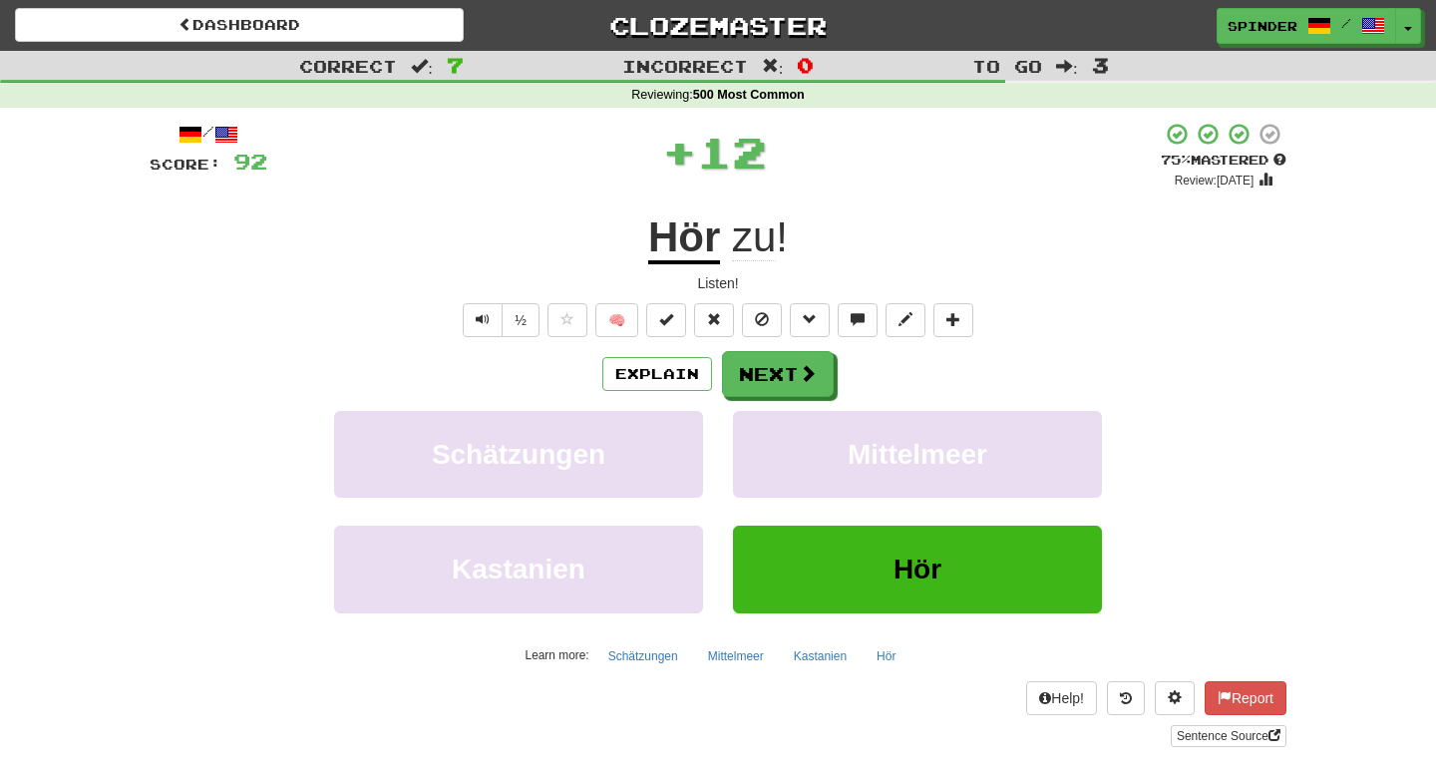
click at [780, 402] on div "Explain Next Schätzungen Mittelmeer Kastanien Hör Learn more: Schätzungen Mitte…" at bounding box center [718, 511] width 1137 height 320
click at [785, 388] on button "Next" at bounding box center [779, 375] width 112 height 46
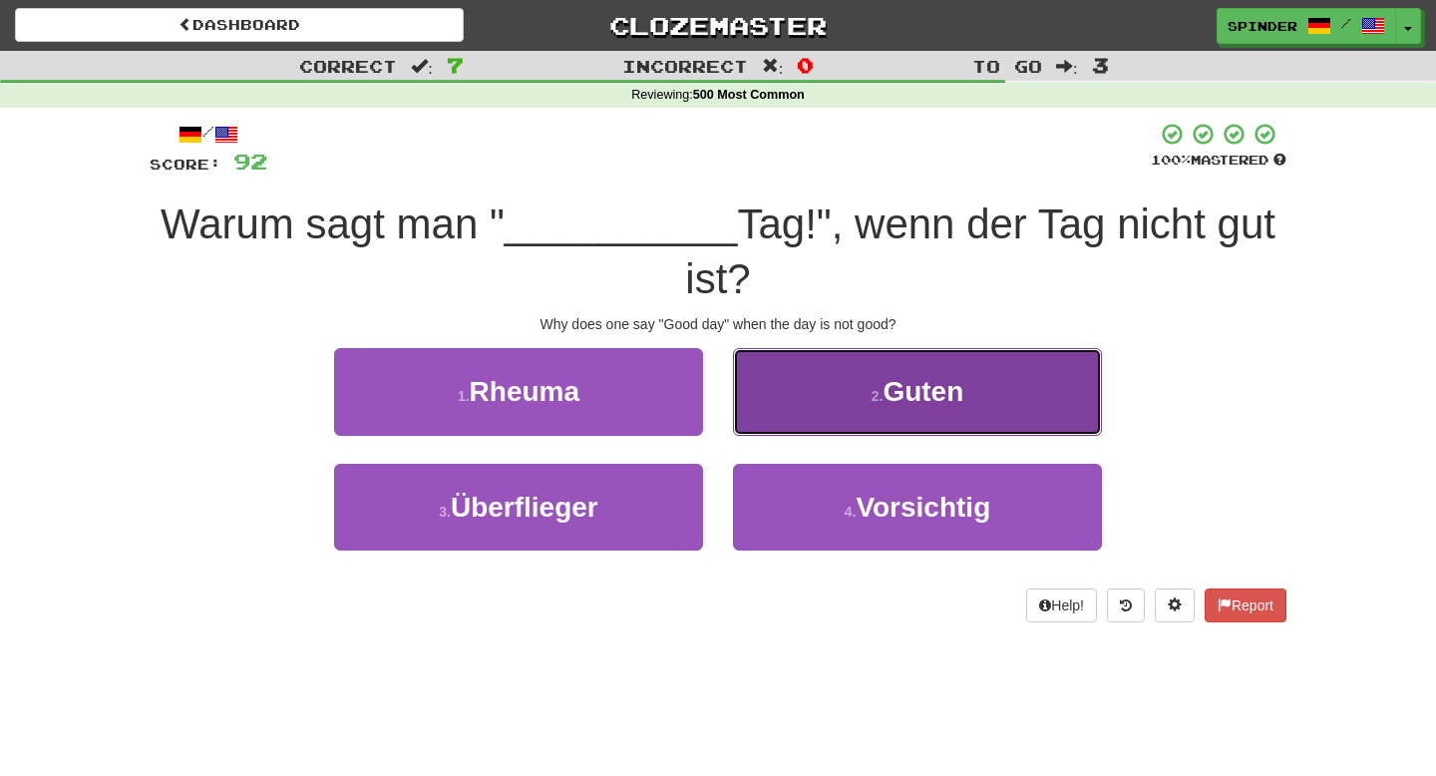
click at [785, 389] on button "2 . Guten" at bounding box center [917, 391] width 369 height 87
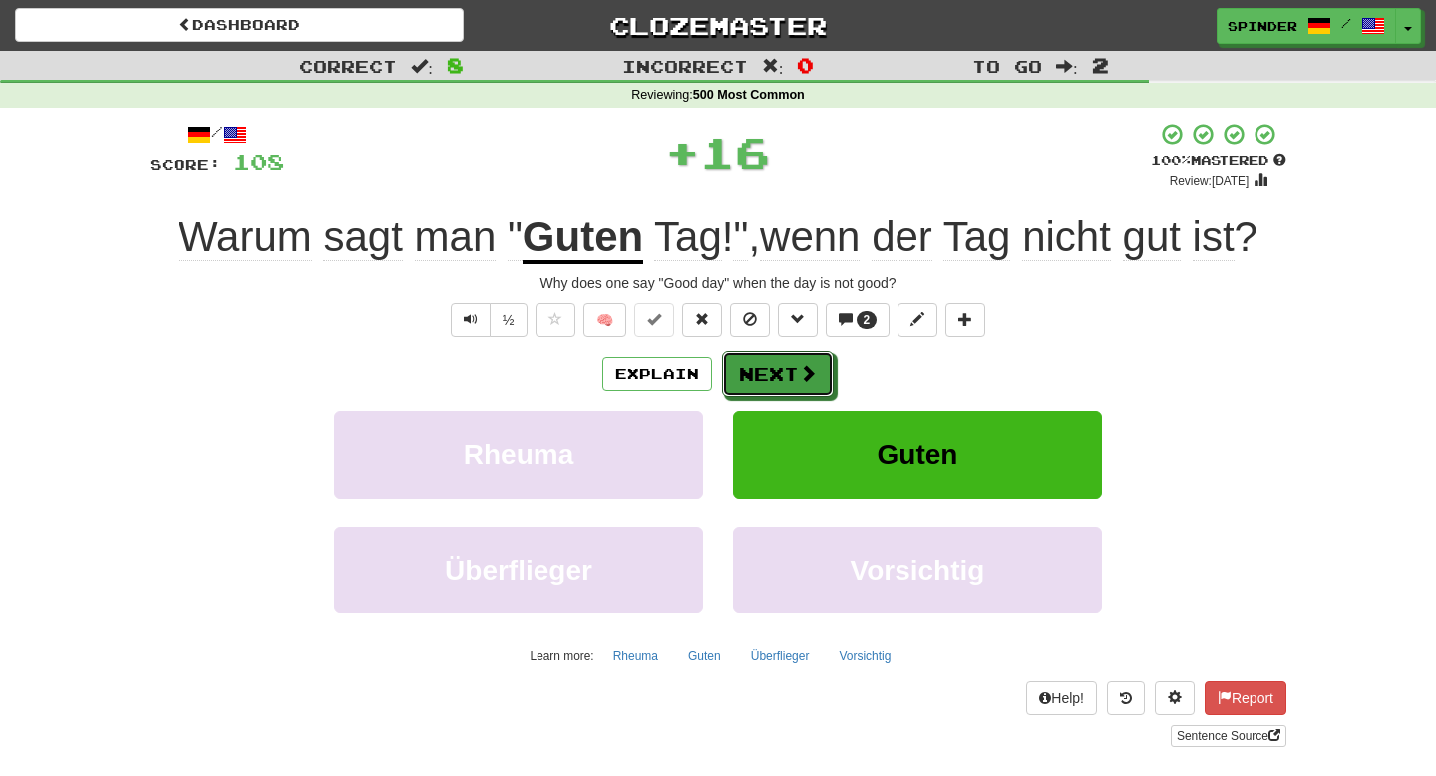
click at [785, 389] on button "Next" at bounding box center [778, 374] width 112 height 46
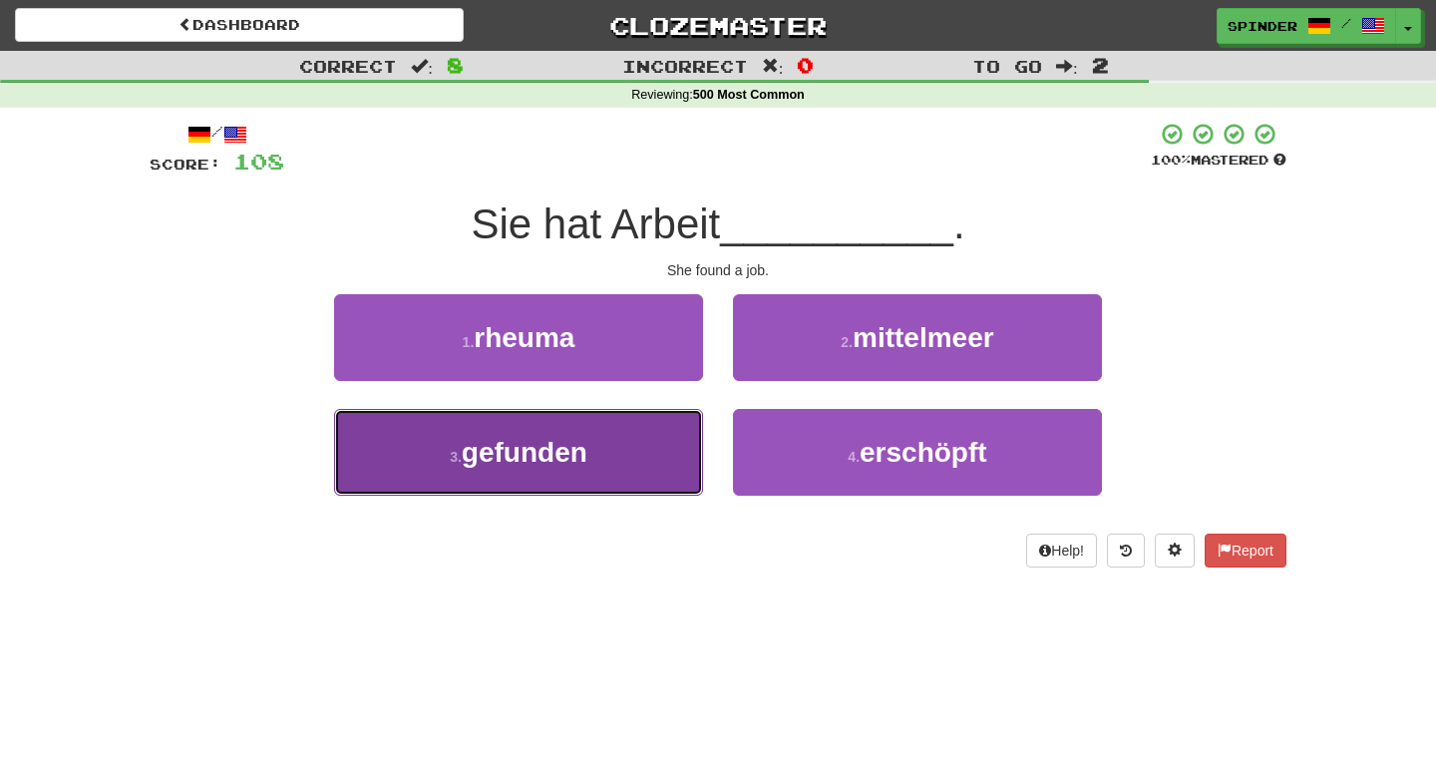
click at [647, 435] on button "3 . gefunden" at bounding box center [518, 452] width 369 height 87
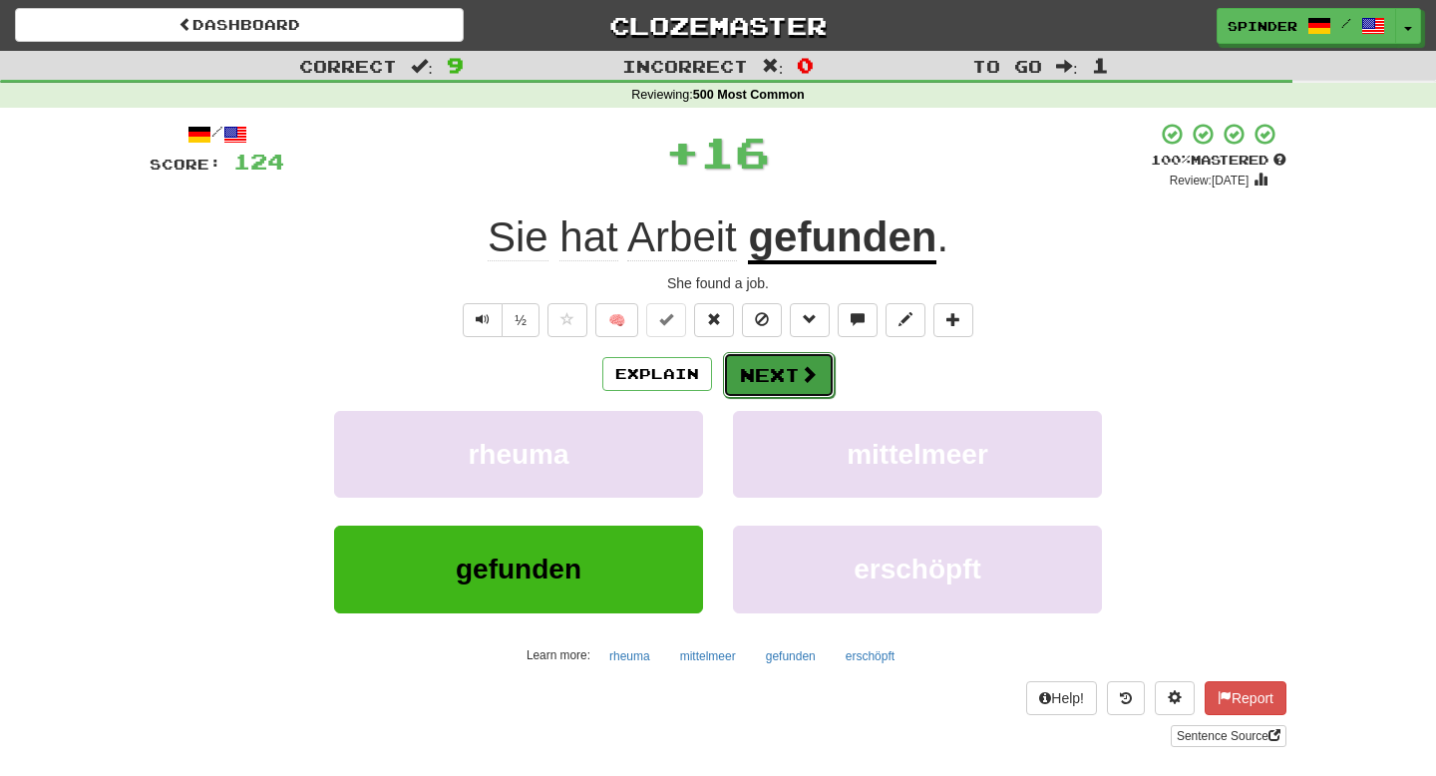
click at [796, 376] on button "Next" at bounding box center [779, 375] width 112 height 46
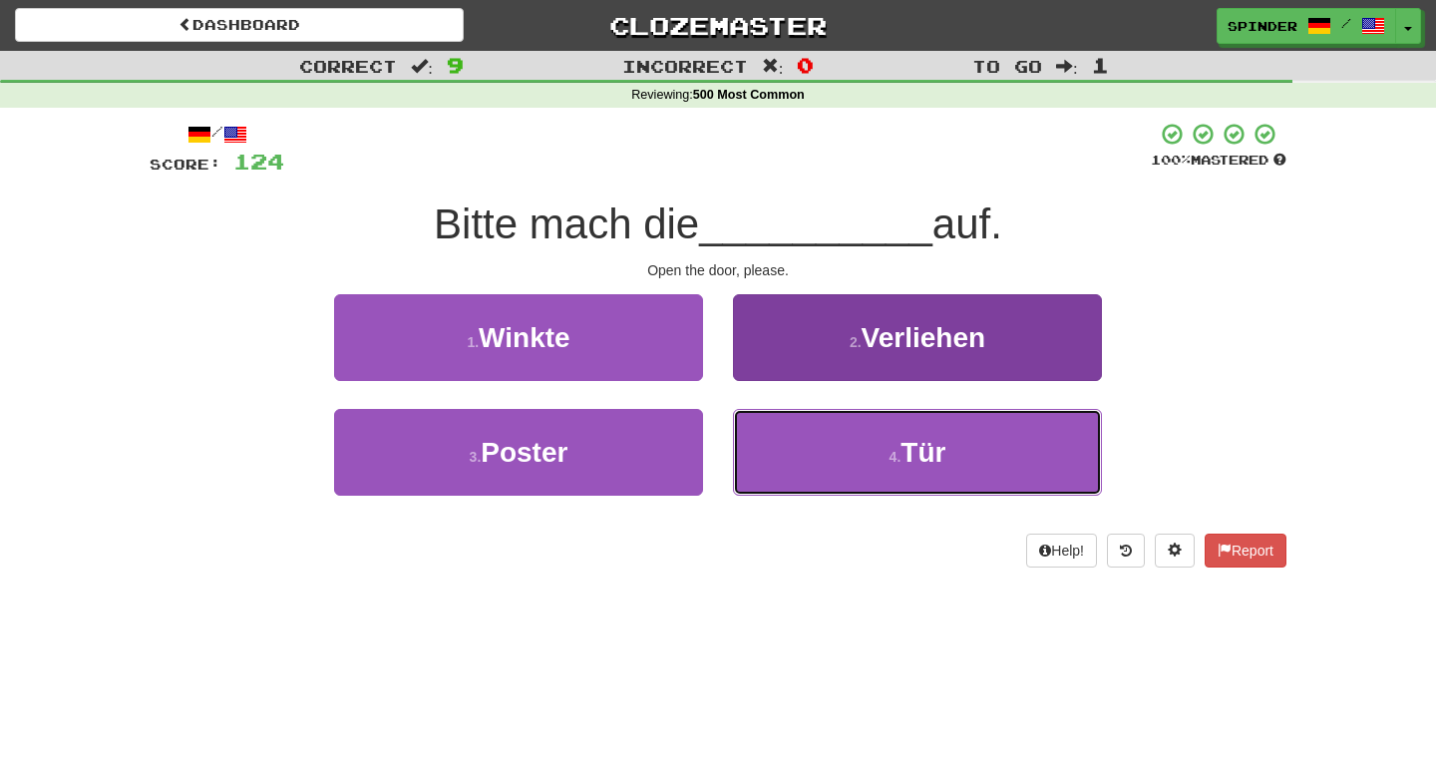
click at [793, 437] on button "4 . Tür" at bounding box center [917, 452] width 369 height 87
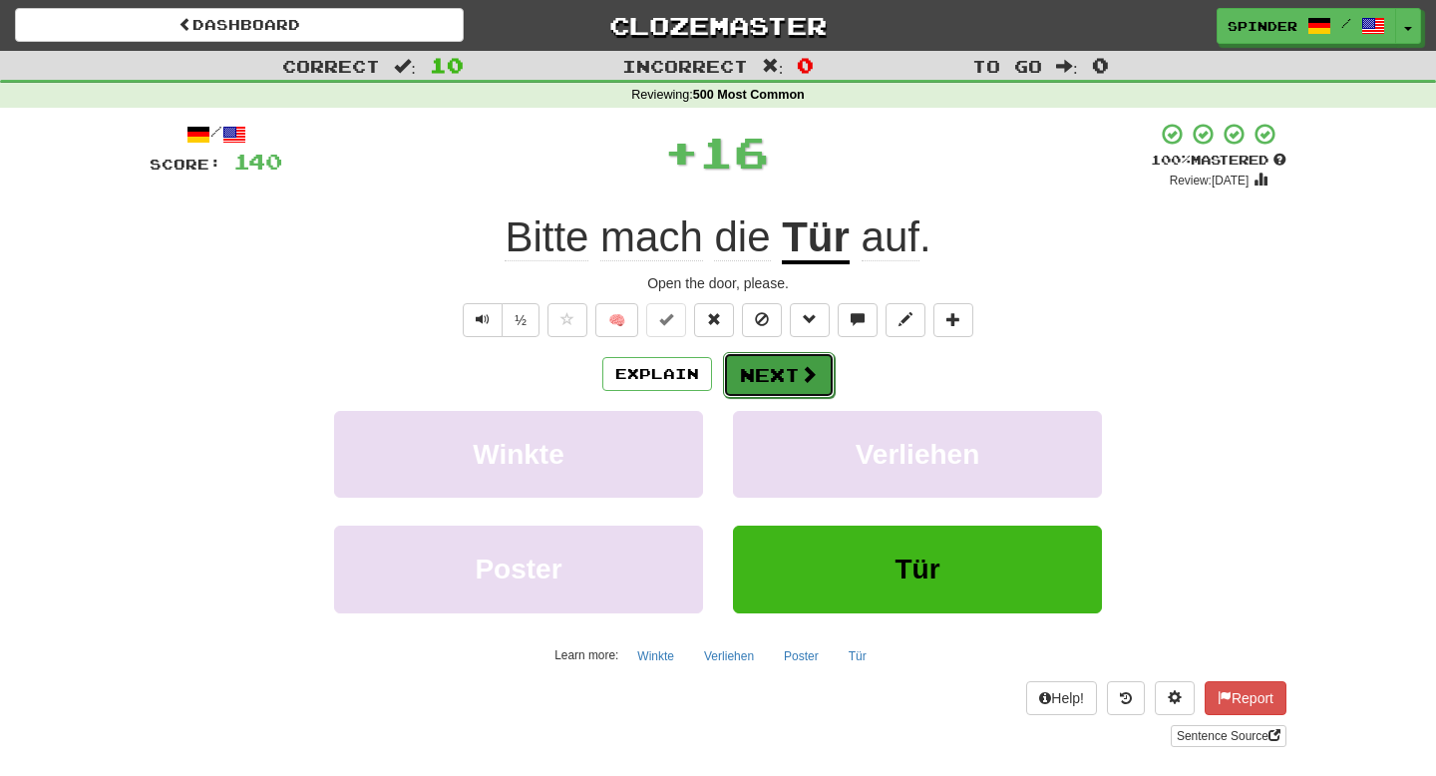
click at [800, 379] on span at bounding box center [809, 374] width 18 height 18
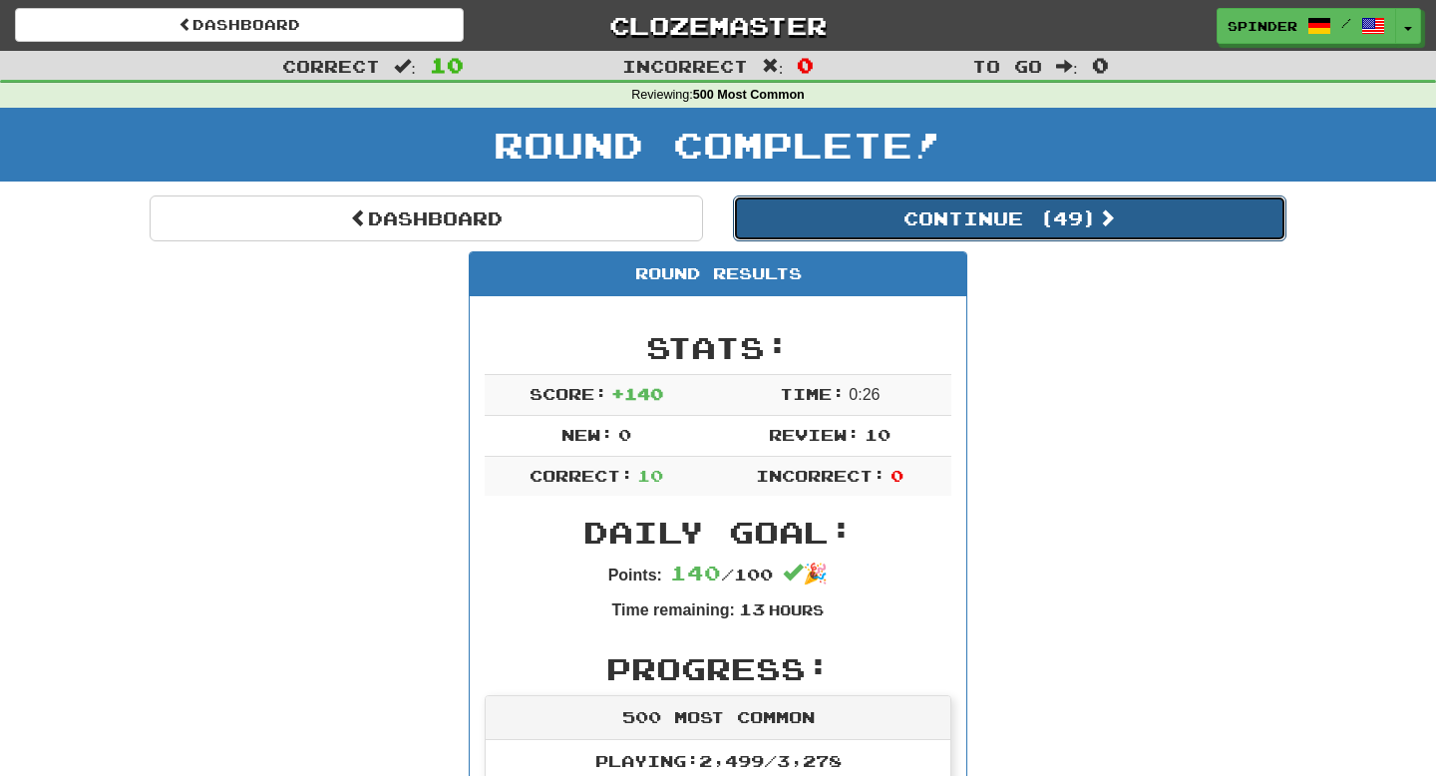
click at [957, 224] on button "Continue ( 49 )" at bounding box center [1010, 219] width 554 height 46
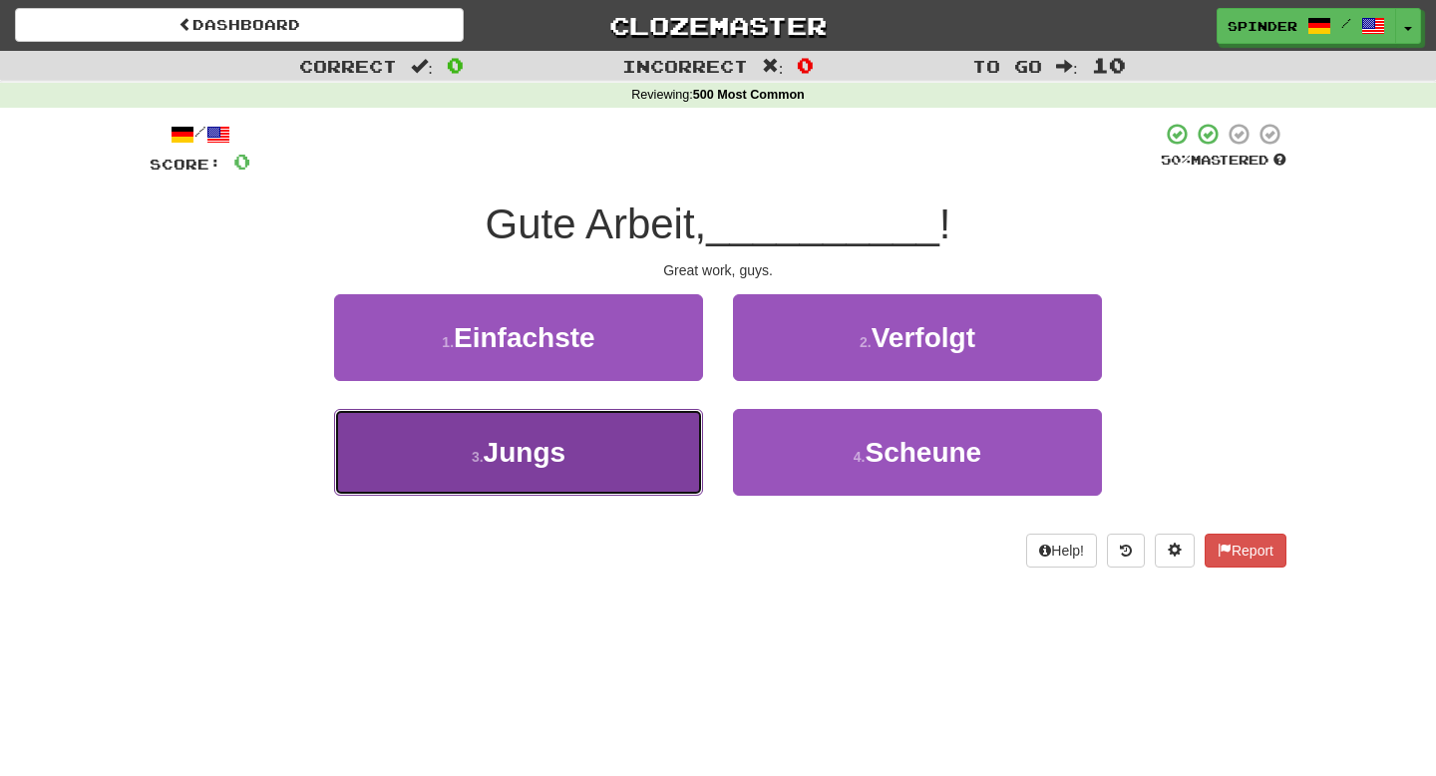
click at [642, 450] on button "3 . Jungs" at bounding box center [518, 452] width 369 height 87
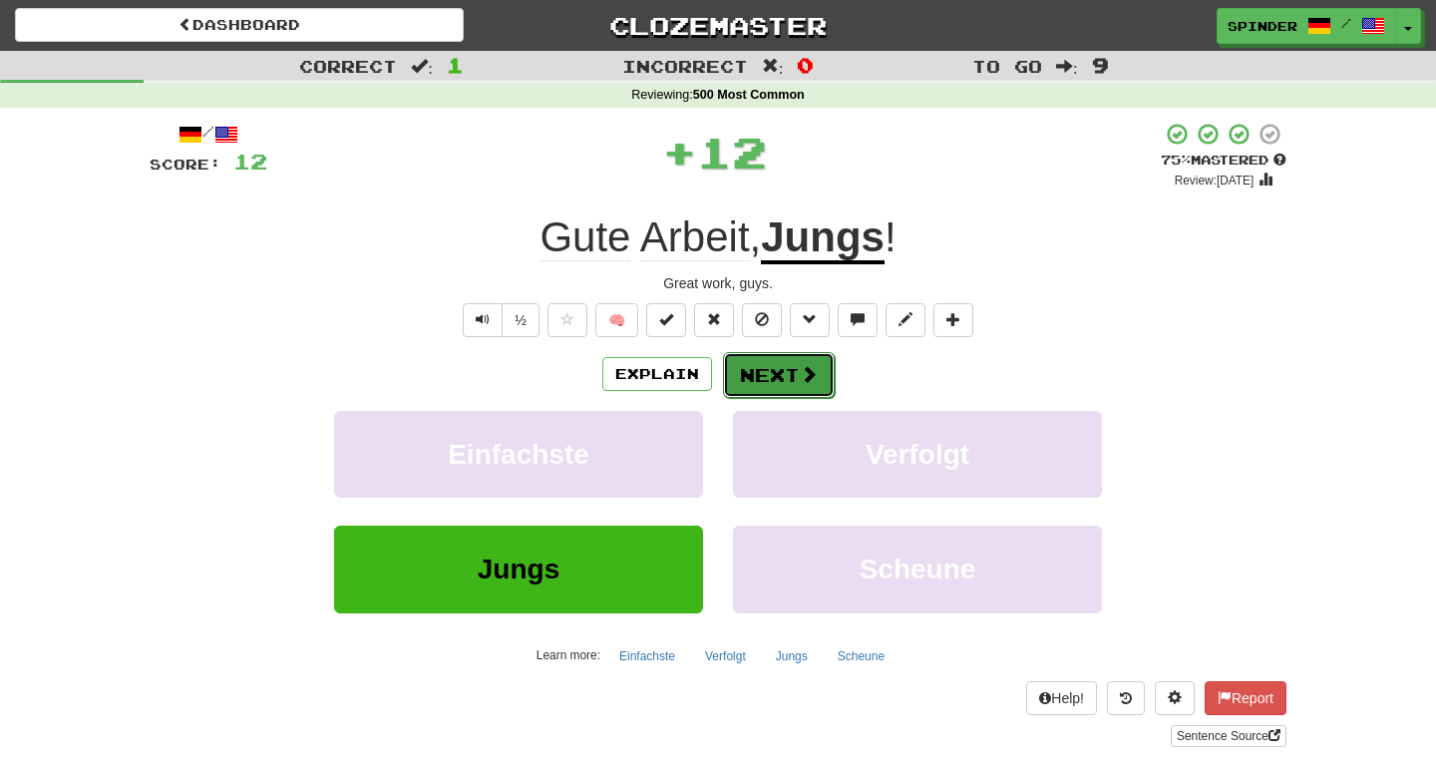
click at [811, 383] on span at bounding box center [809, 374] width 18 height 18
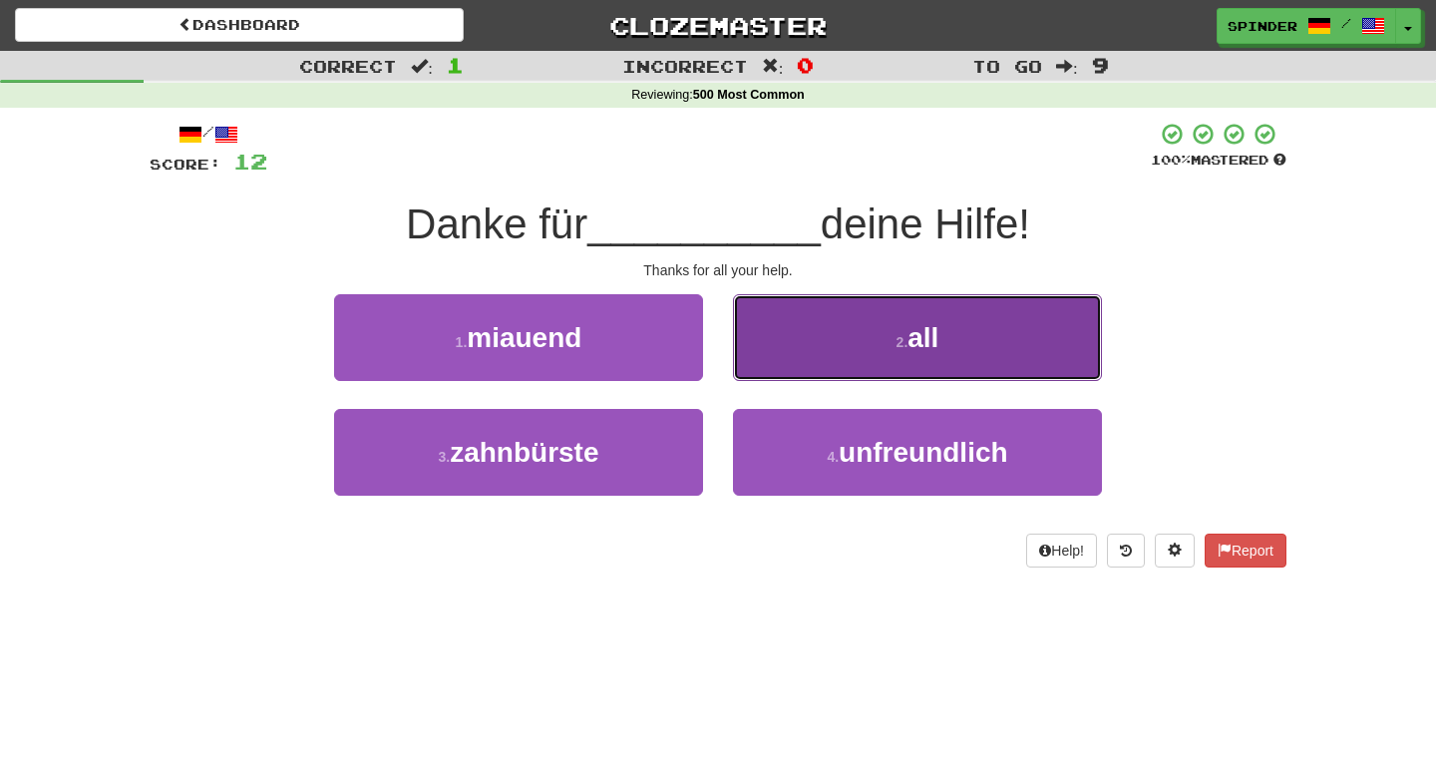
click at [827, 369] on button "2 . all" at bounding box center [917, 337] width 369 height 87
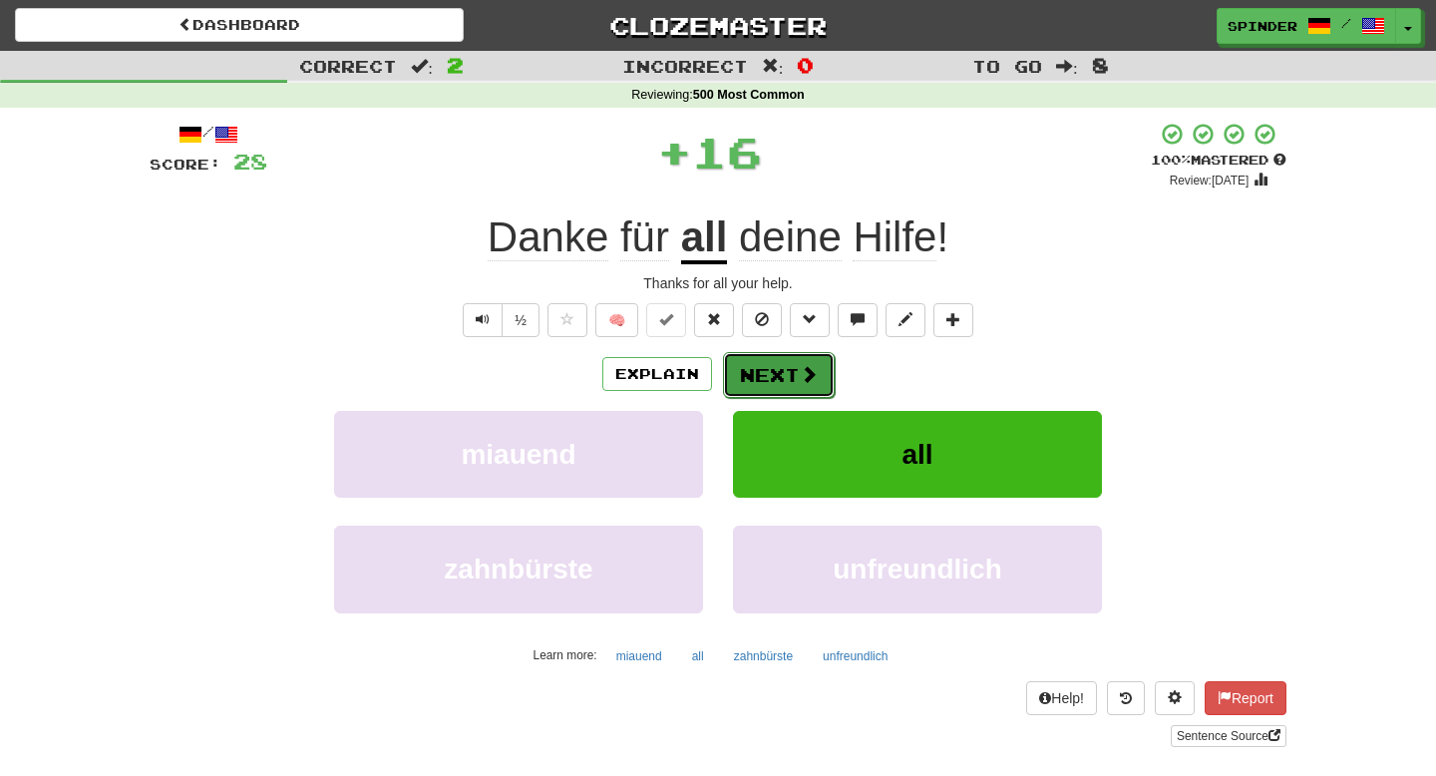
click at [822, 379] on button "Next" at bounding box center [779, 375] width 112 height 46
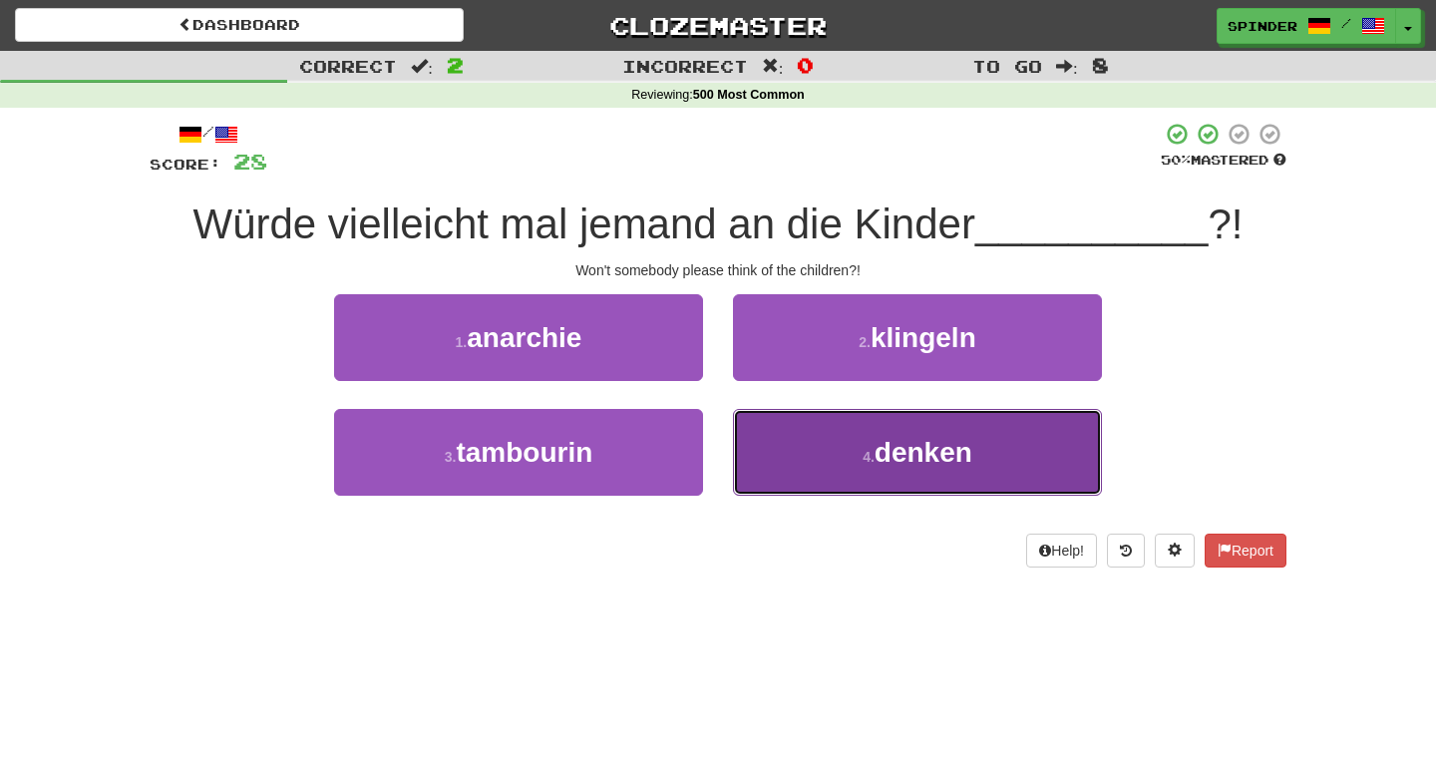
click at [822, 424] on button "4 . denken" at bounding box center [917, 452] width 369 height 87
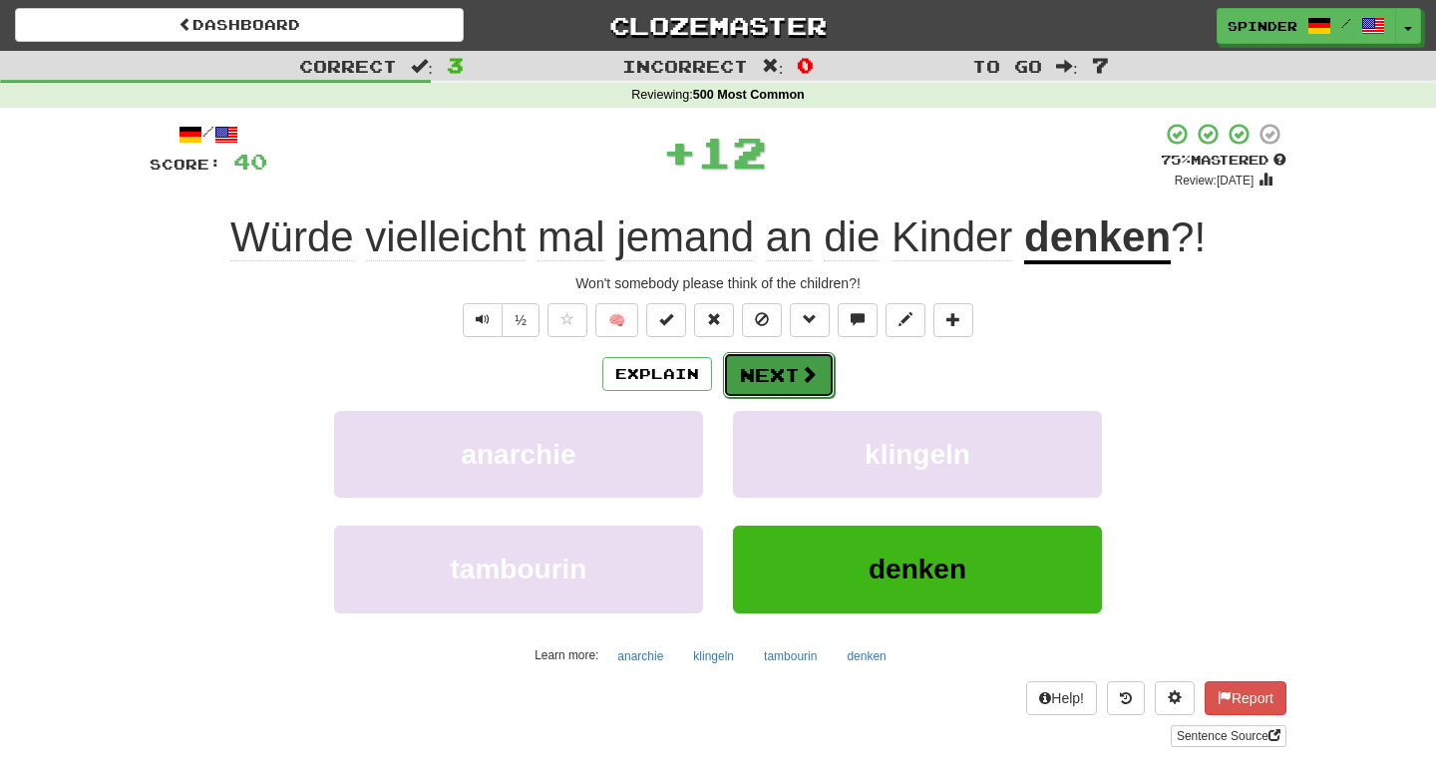
click at [787, 378] on button "Next" at bounding box center [779, 375] width 112 height 46
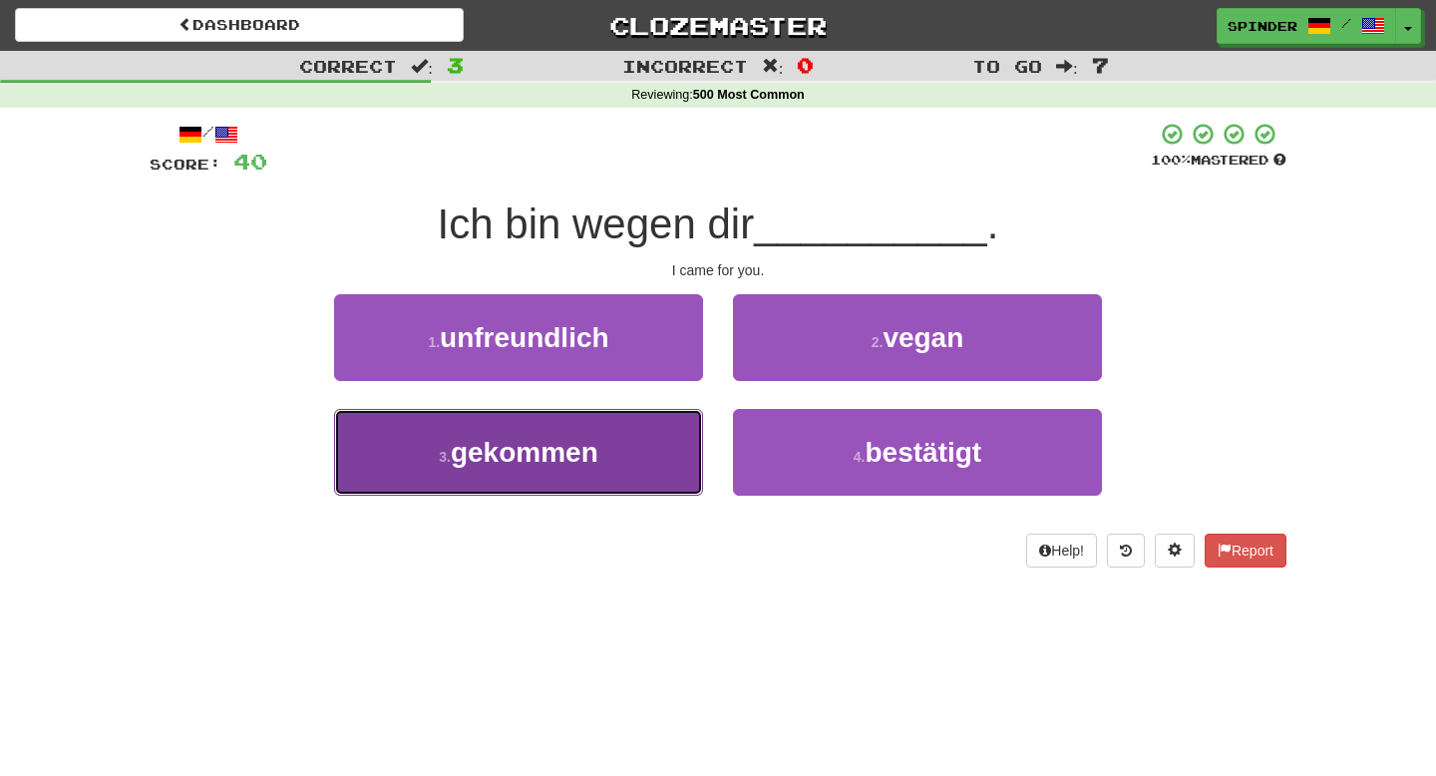
click at [648, 422] on button "3 . gekommen" at bounding box center [518, 452] width 369 height 87
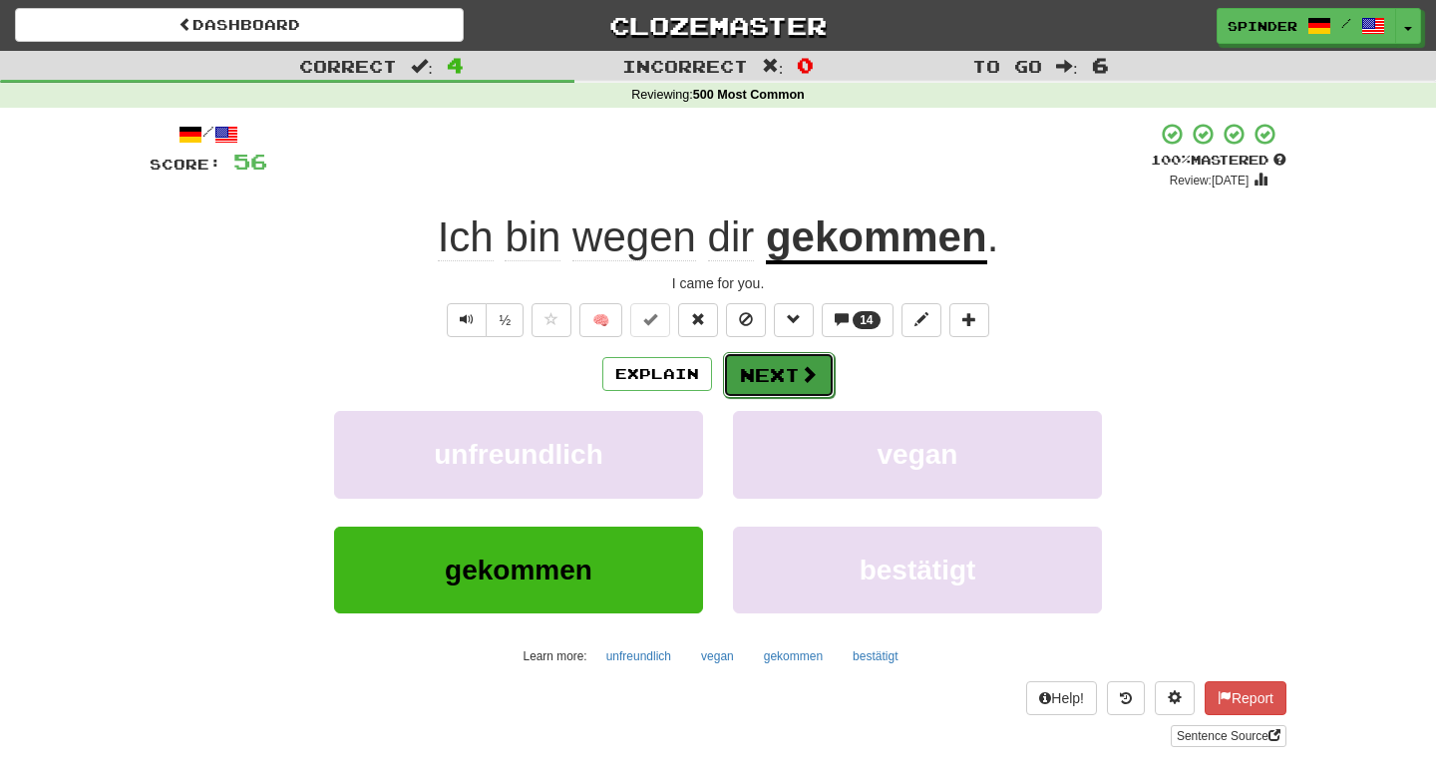
click at [790, 395] on button "Next" at bounding box center [779, 375] width 112 height 46
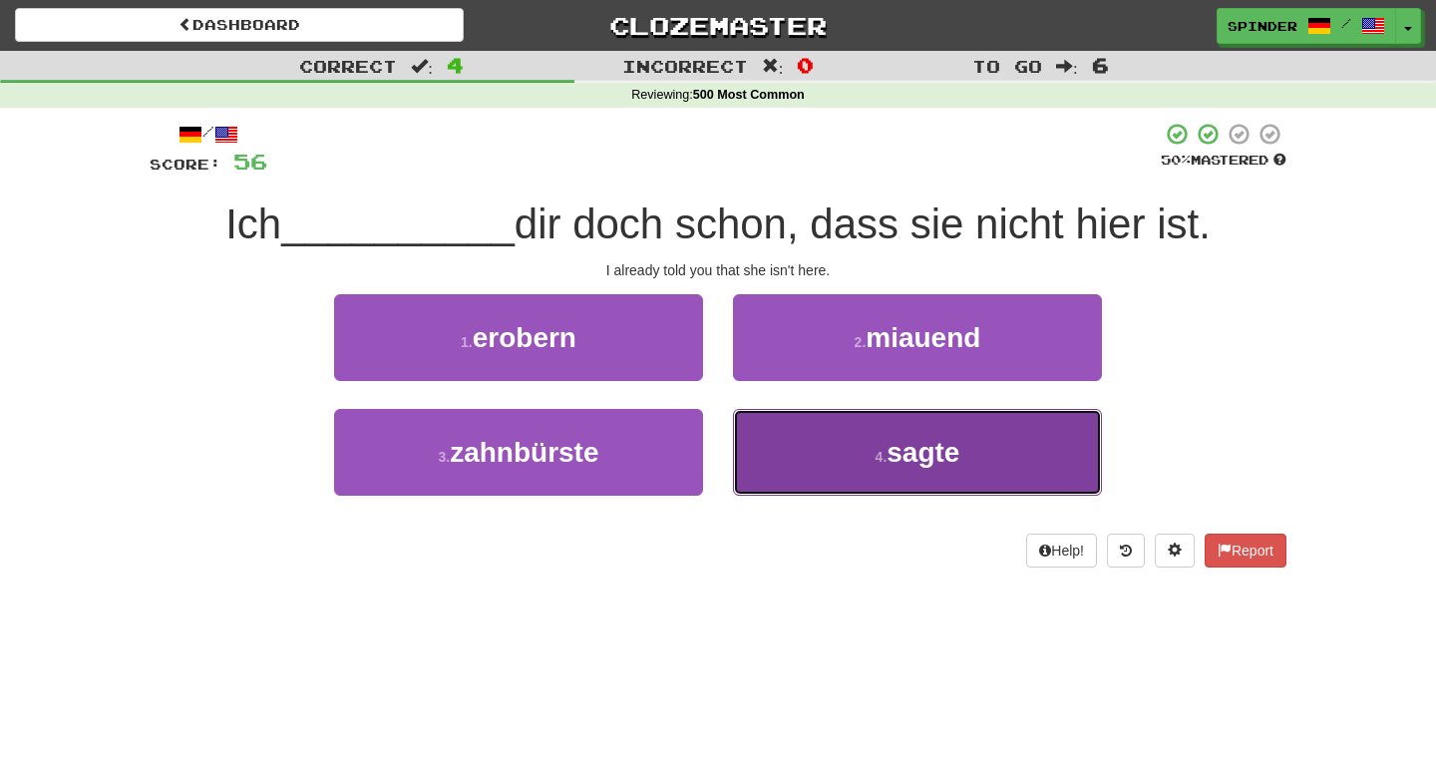
click at [820, 453] on button "4 . sagte" at bounding box center [917, 452] width 369 height 87
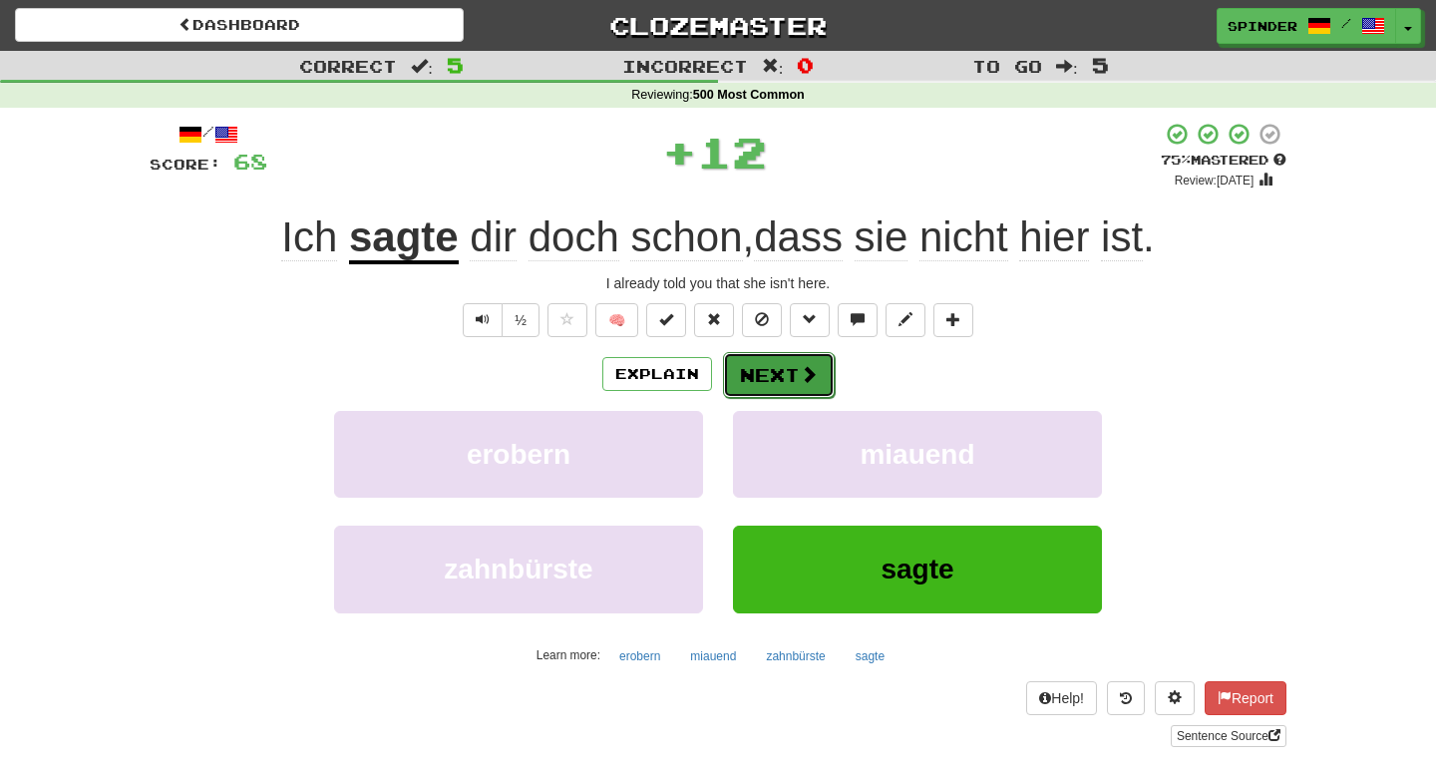
click at [792, 373] on button "Next" at bounding box center [779, 375] width 112 height 46
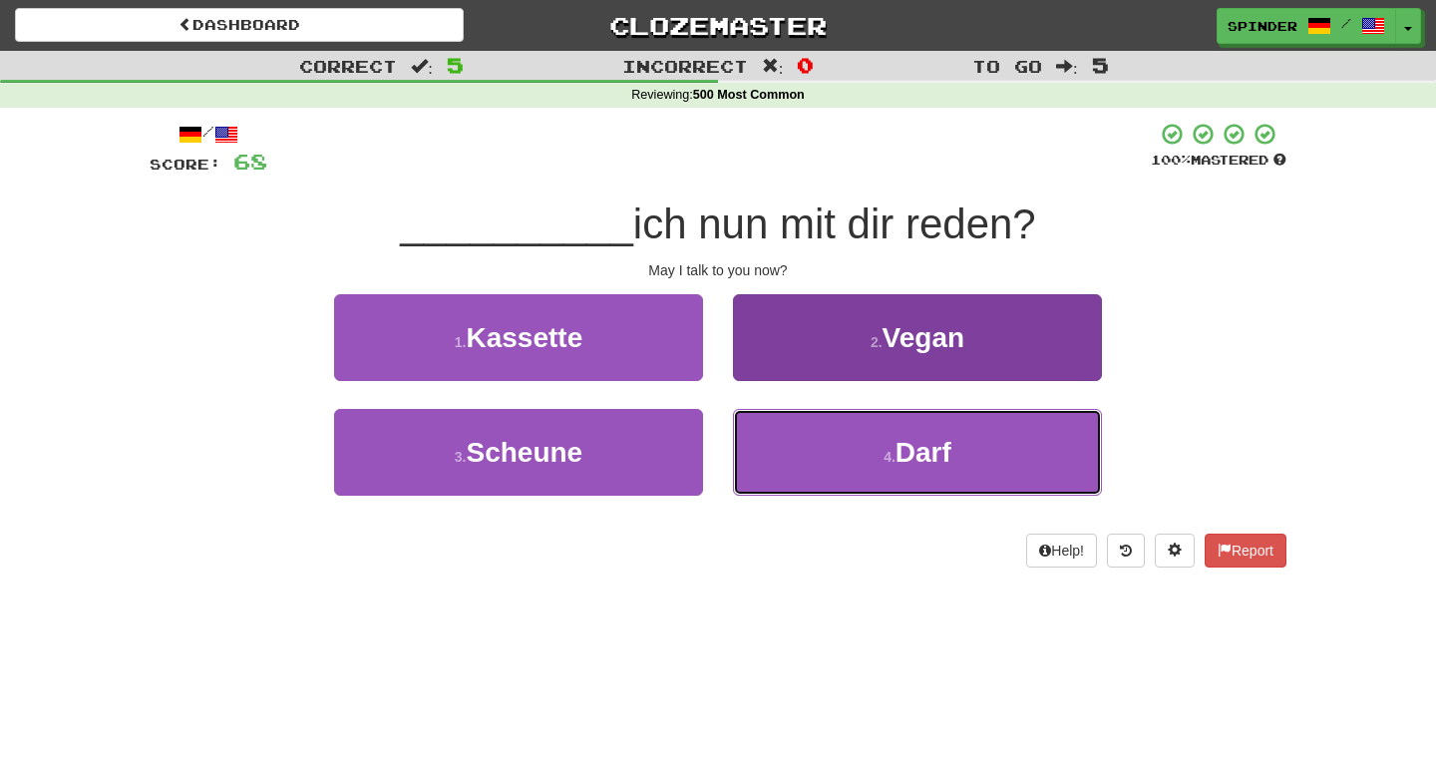
click at [802, 464] on button "4 . Darf" at bounding box center [917, 452] width 369 height 87
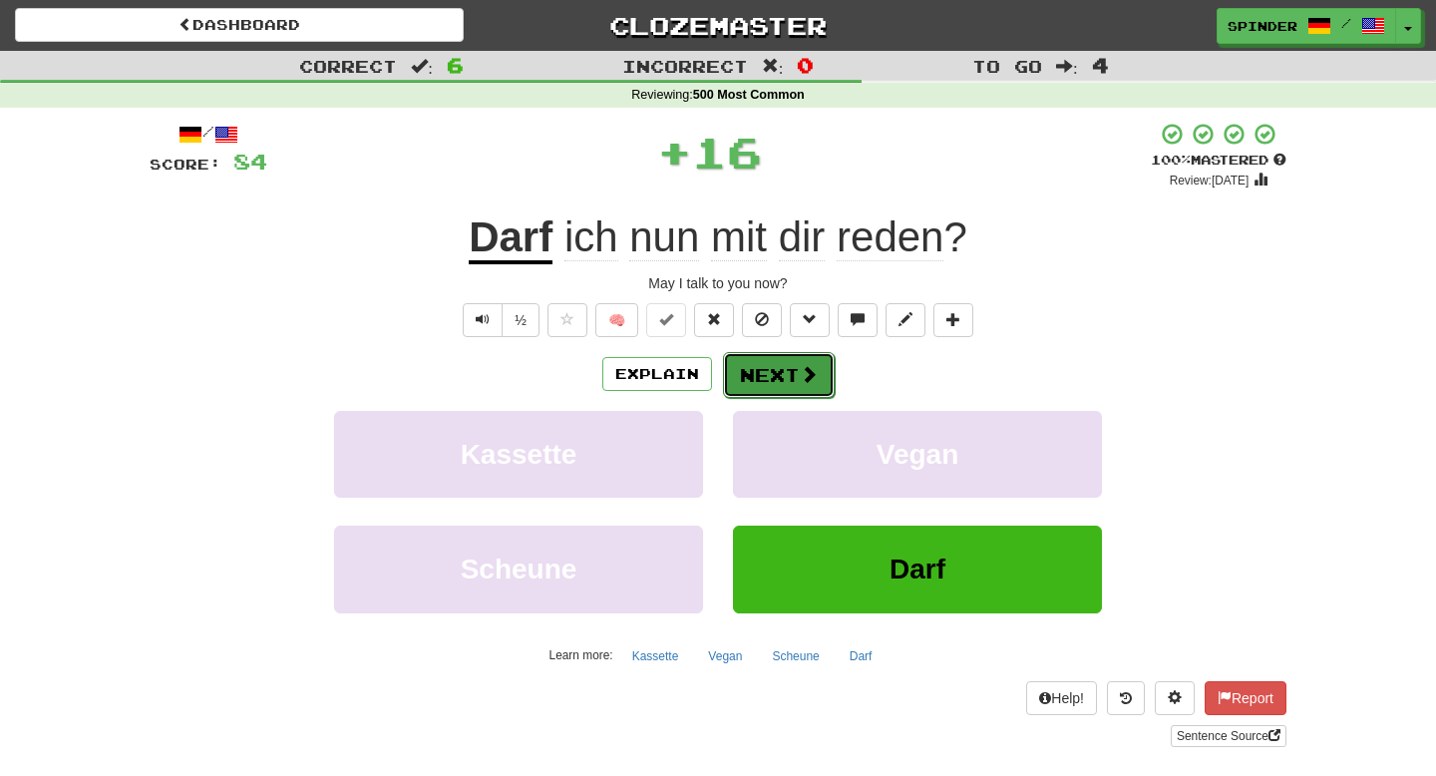
click at [791, 369] on button "Next" at bounding box center [779, 375] width 112 height 46
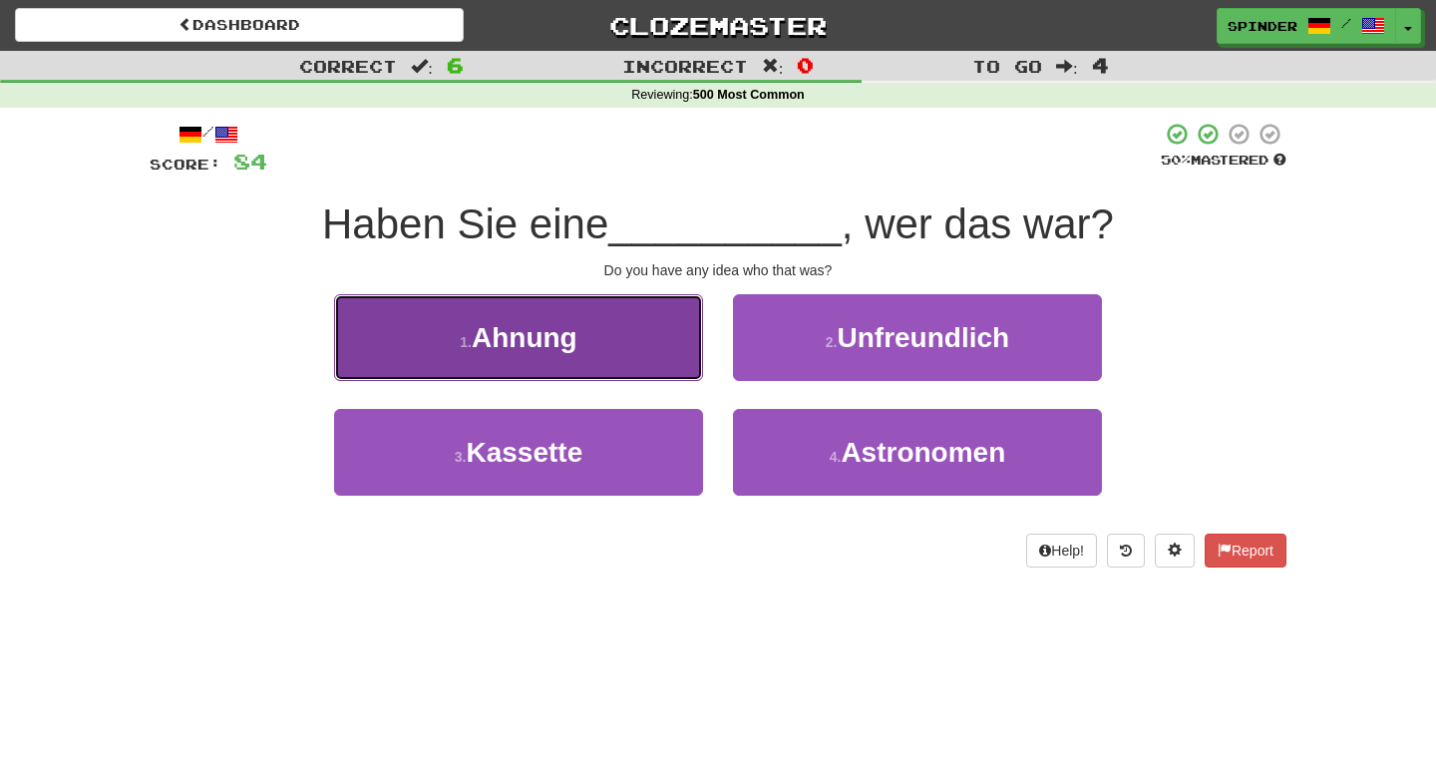
click at [664, 357] on button "1 . Ahnung" at bounding box center [518, 337] width 369 height 87
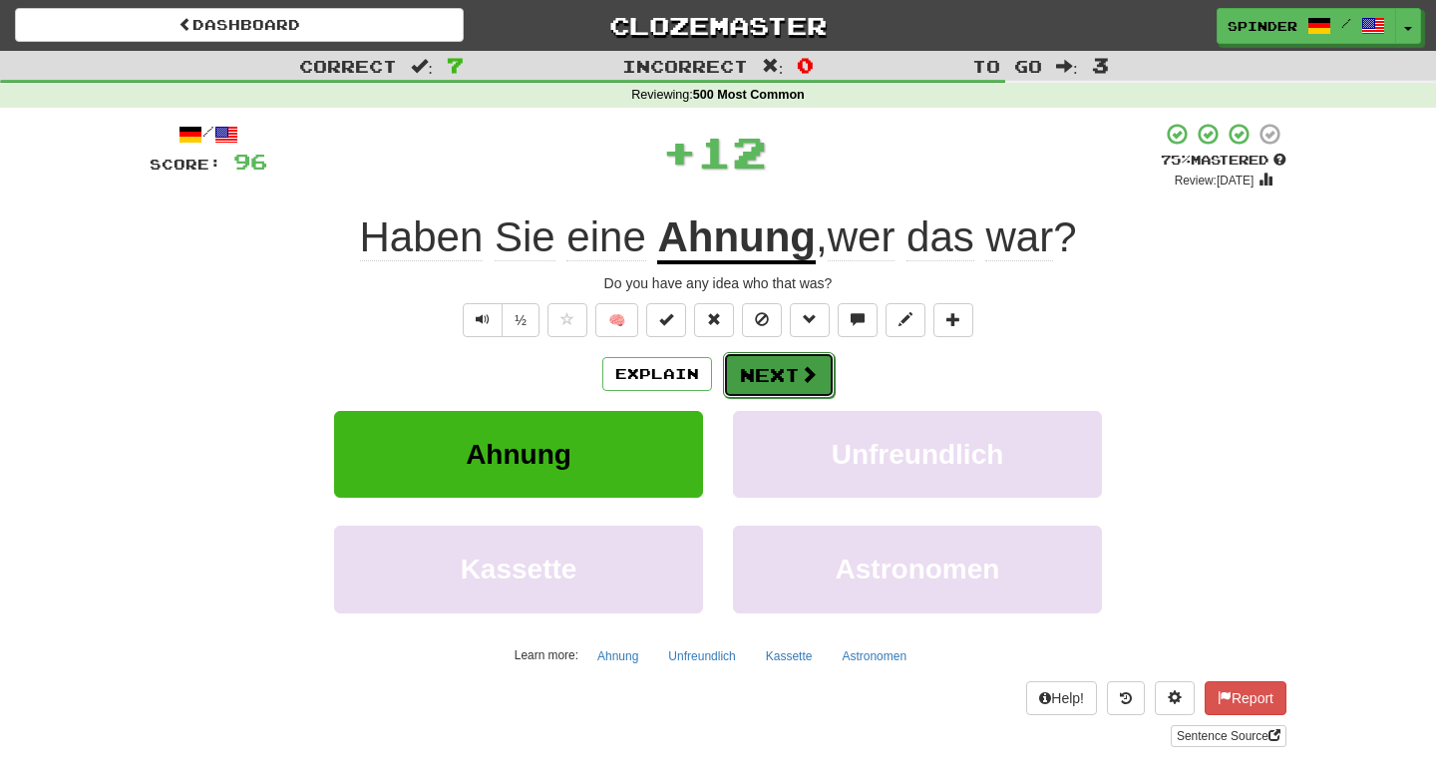
click at [794, 378] on button "Next" at bounding box center [779, 375] width 112 height 46
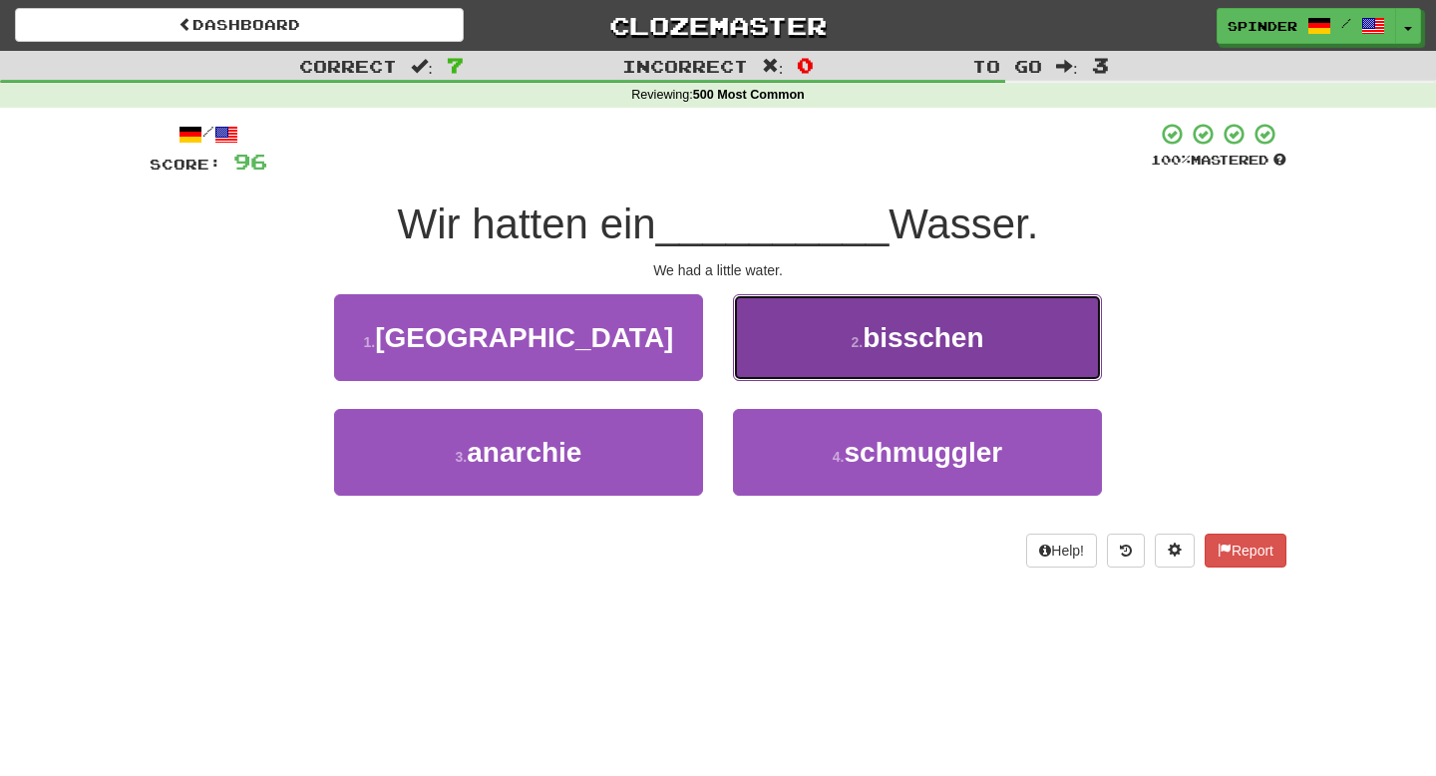
click at [805, 344] on button "2 . bisschen" at bounding box center [917, 337] width 369 height 87
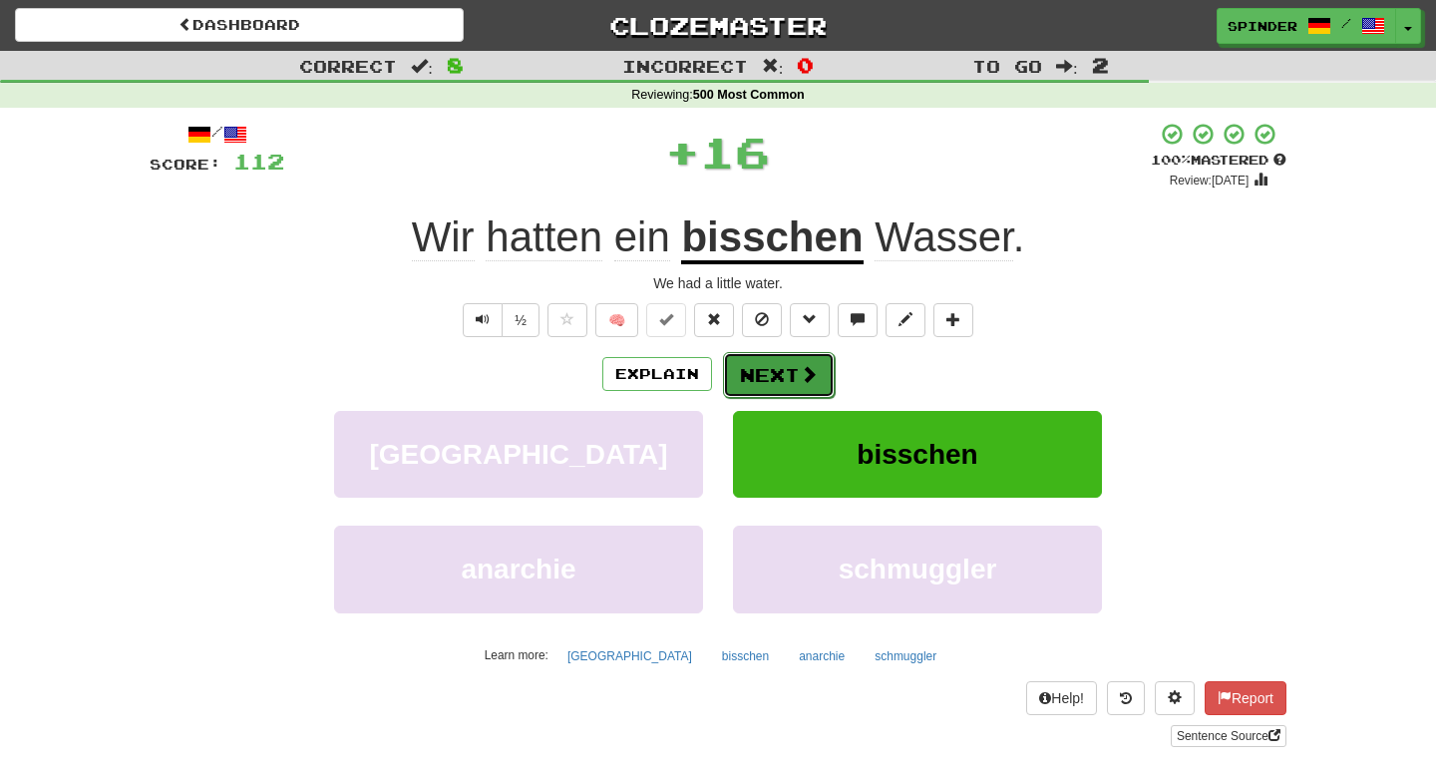
click at [794, 360] on button "Next" at bounding box center [779, 375] width 112 height 46
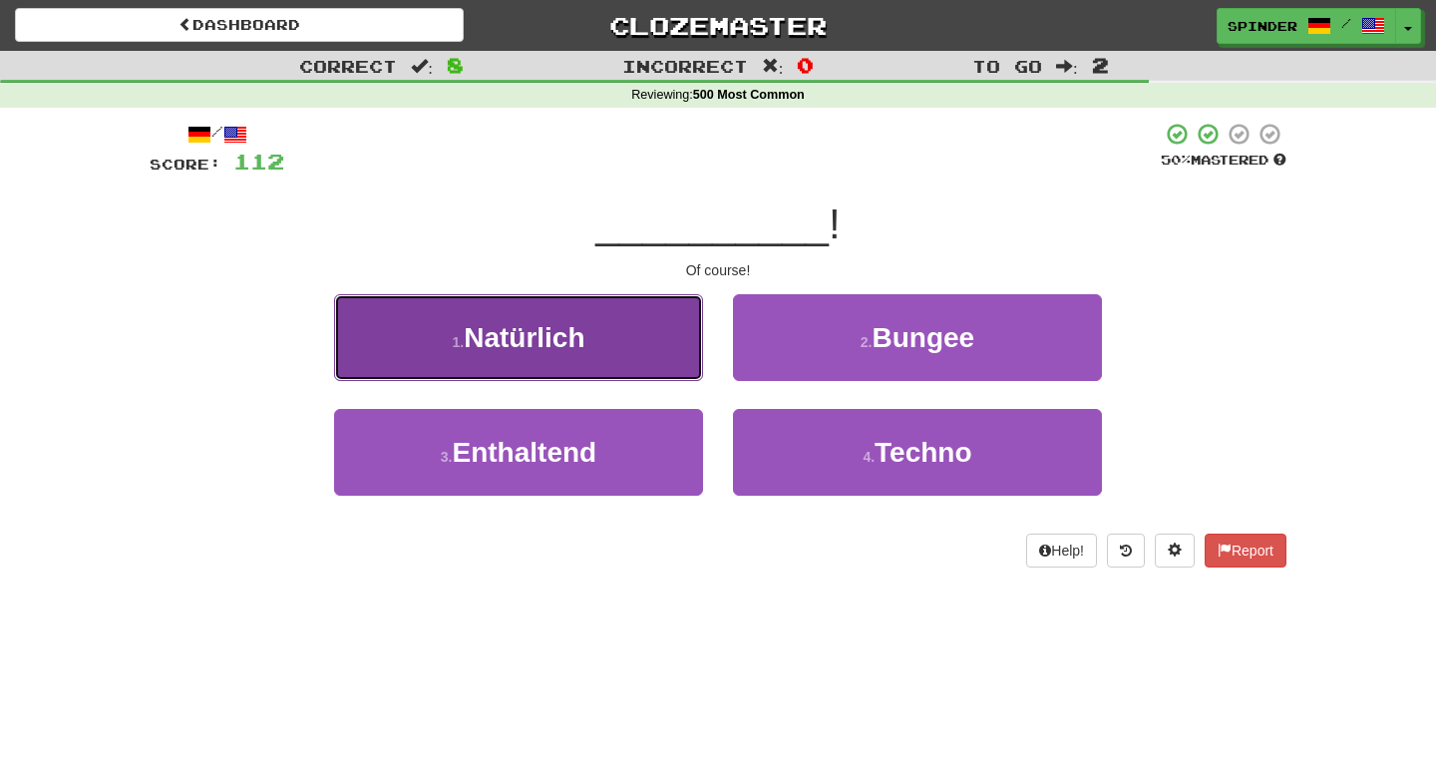
click at [676, 343] on button "1 . Natürlich" at bounding box center [518, 337] width 369 height 87
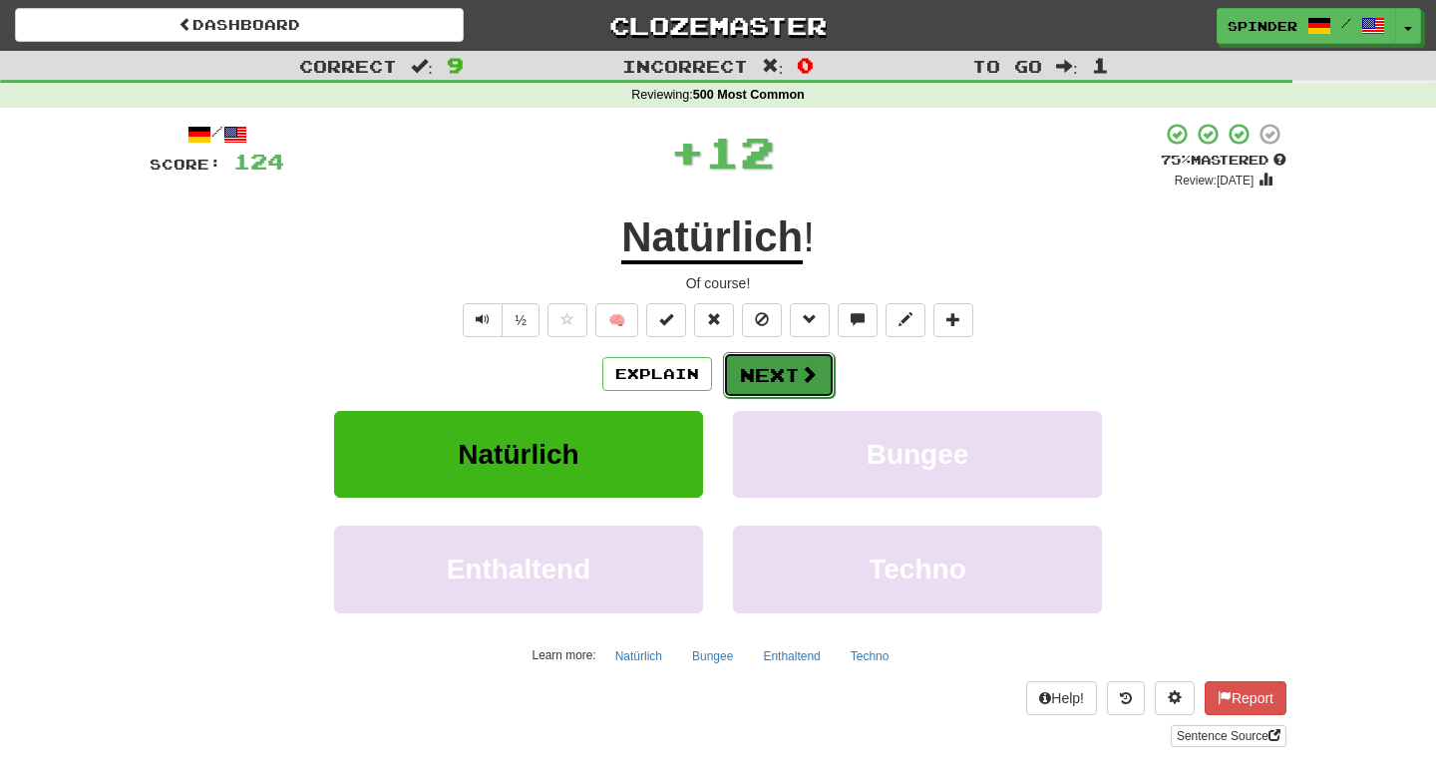
click at [761, 362] on button "Next" at bounding box center [779, 375] width 112 height 46
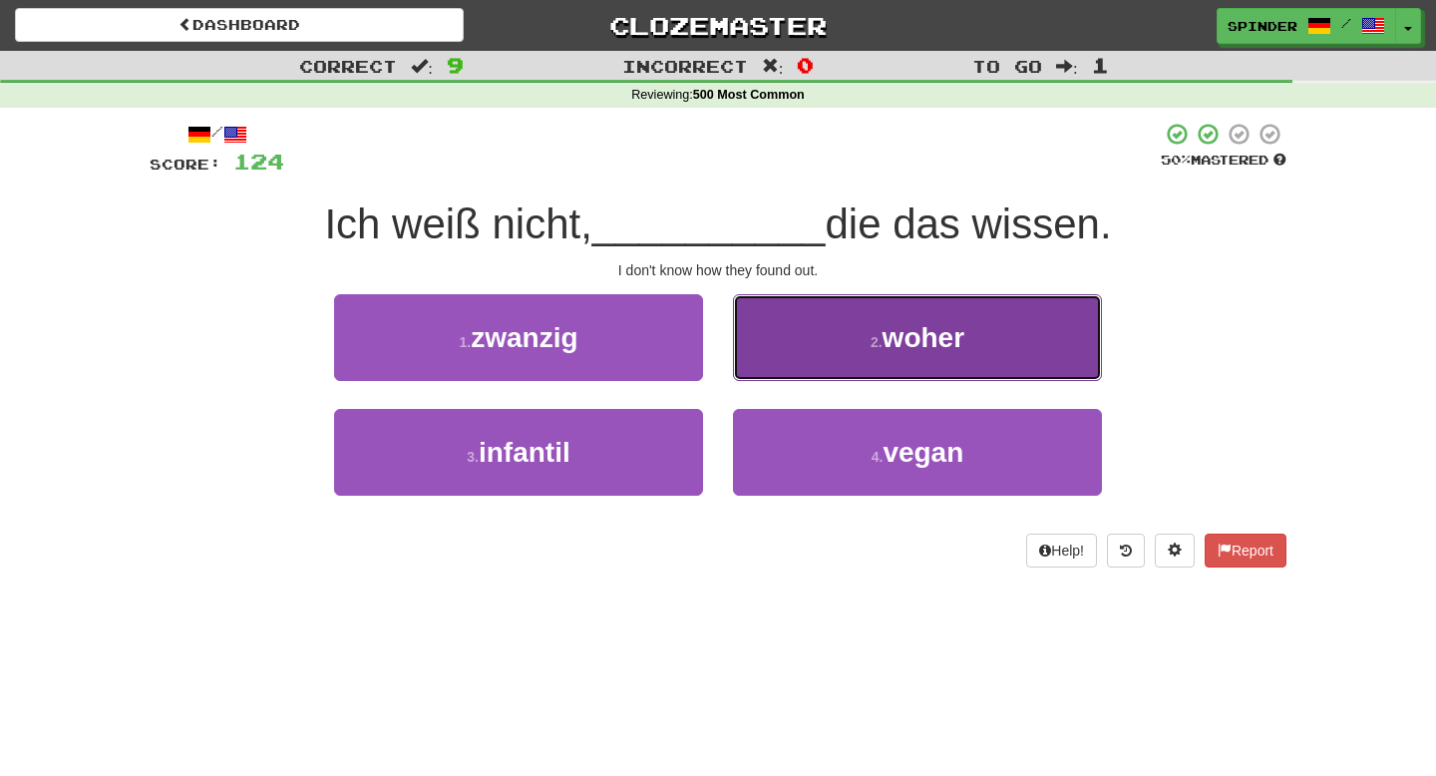
click at [759, 369] on button "2 . woher" at bounding box center [917, 337] width 369 height 87
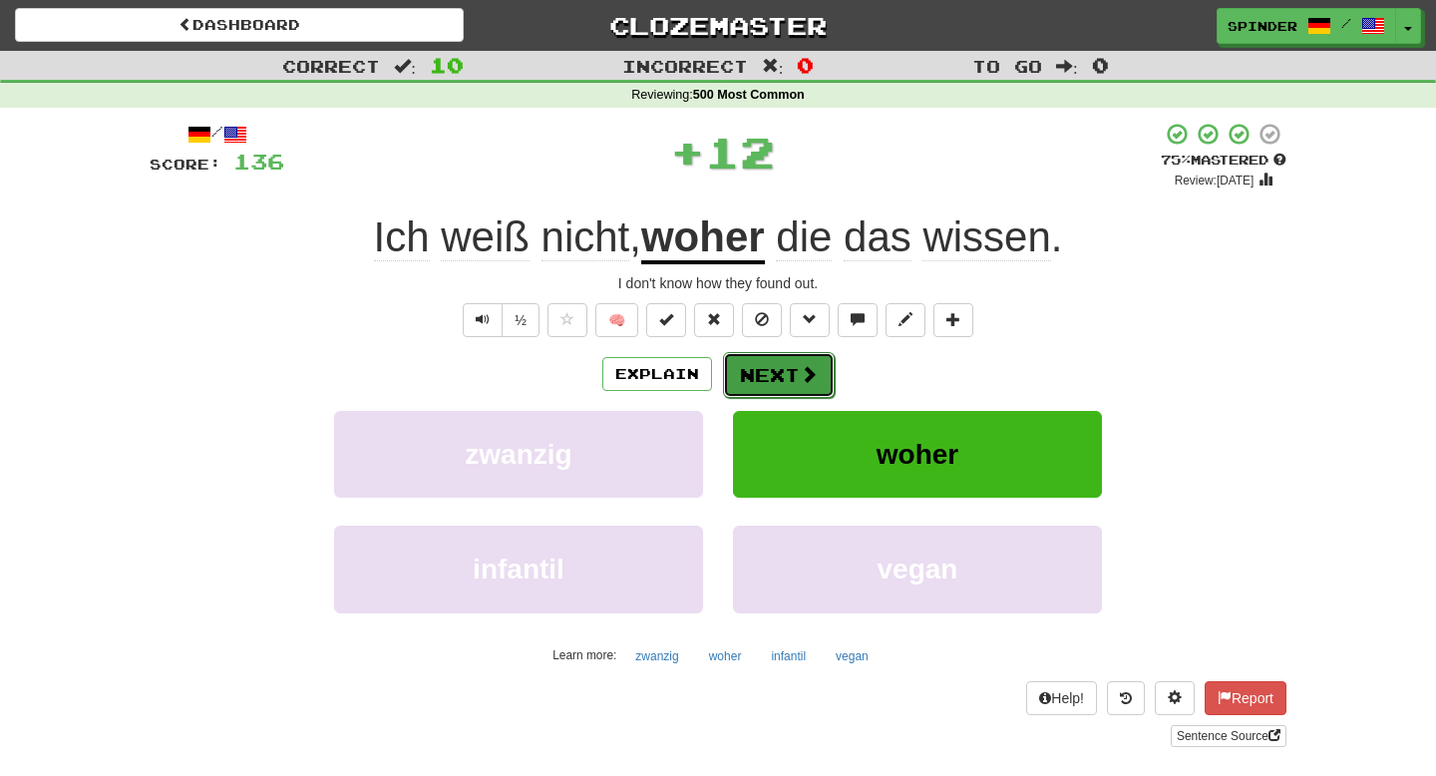
click at [758, 373] on button "Next" at bounding box center [779, 375] width 112 height 46
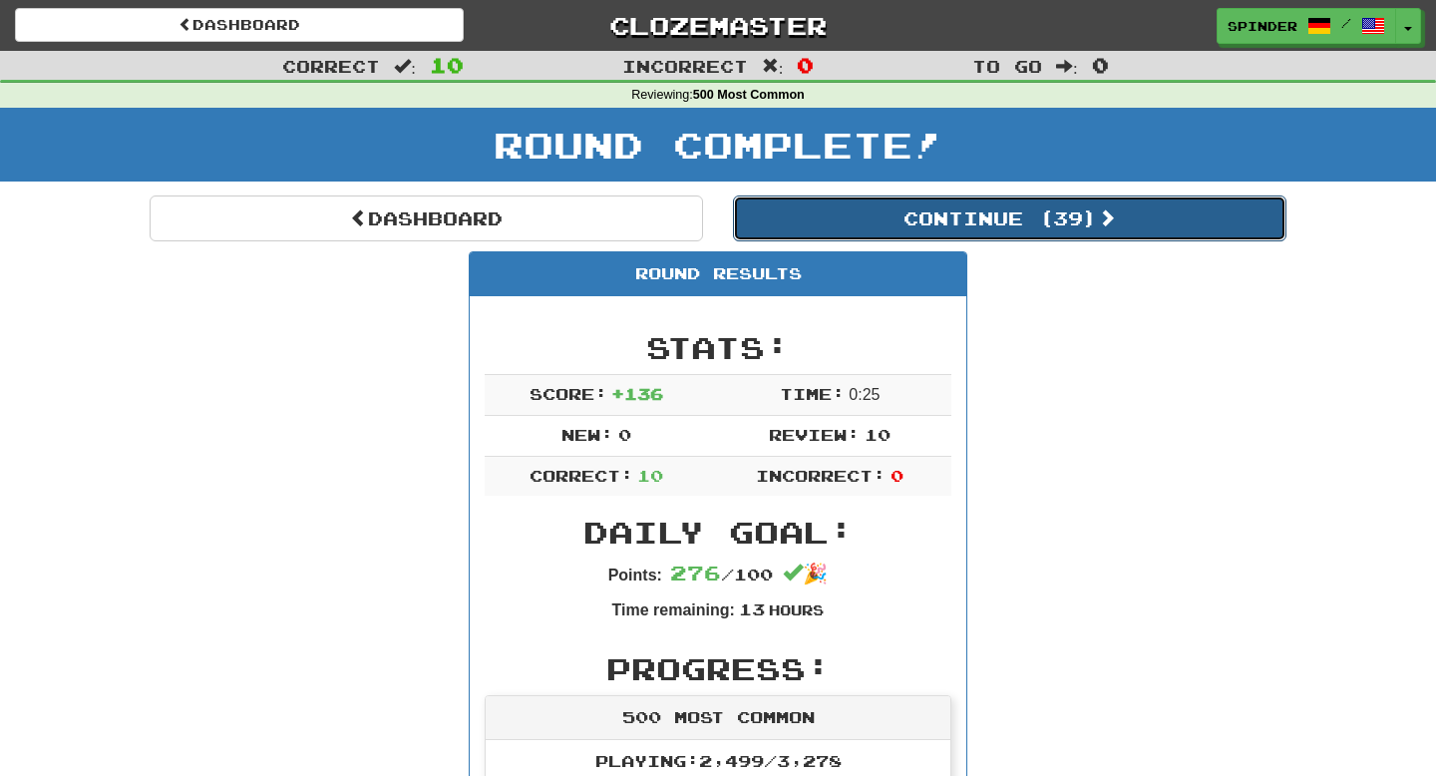
click at [918, 225] on button "Continue ( 39 )" at bounding box center [1010, 219] width 554 height 46
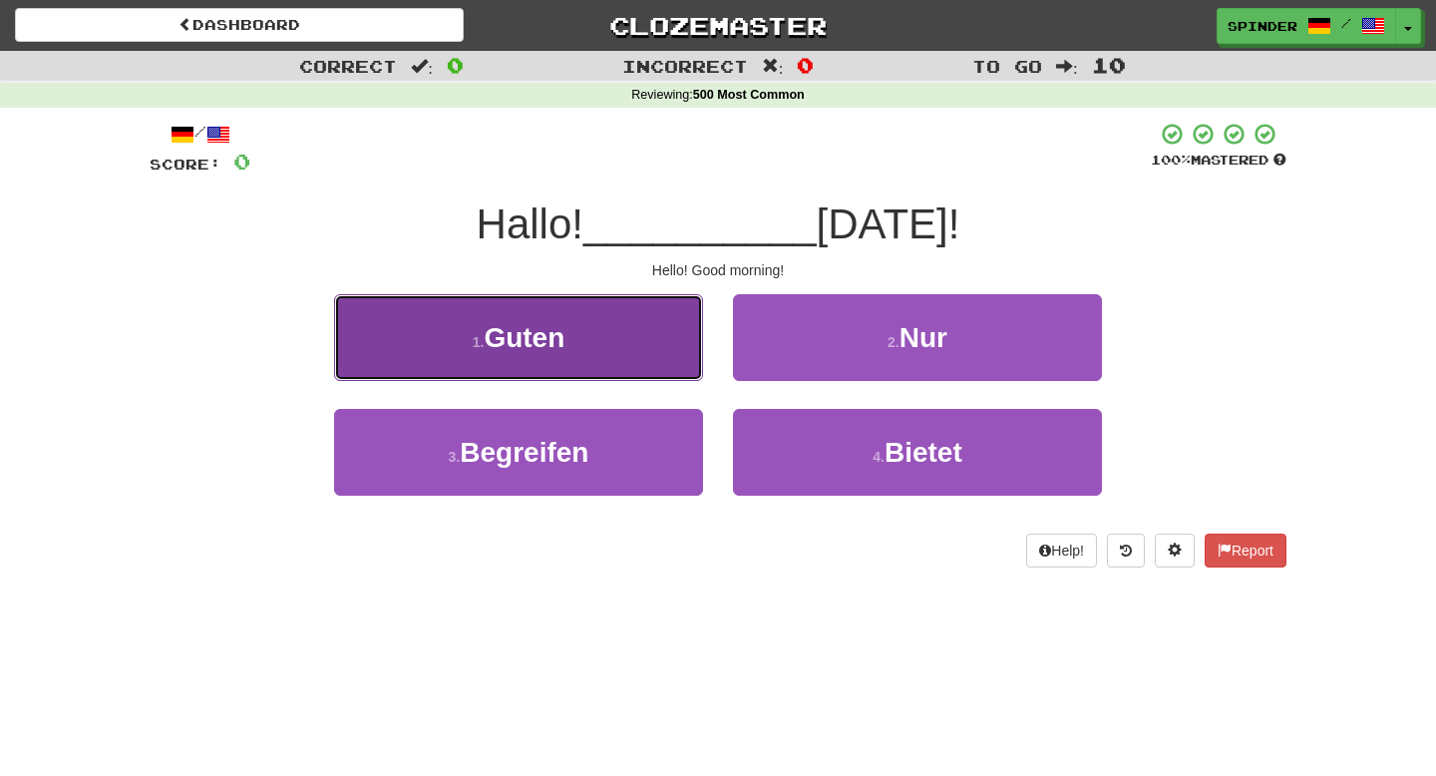
click at [661, 317] on button "1 . Guten" at bounding box center [518, 337] width 369 height 87
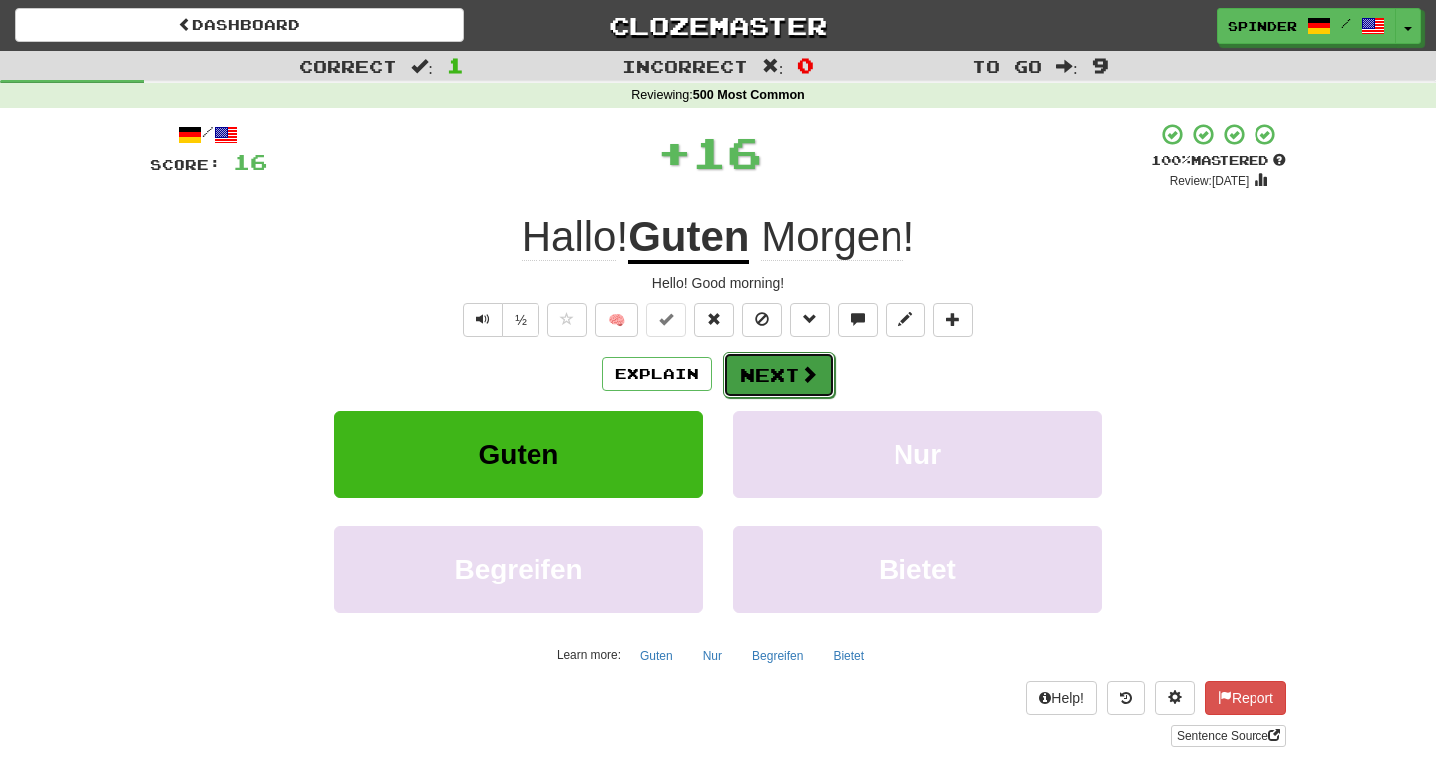
click at [795, 378] on button "Next" at bounding box center [779, 375] width 112 height 46
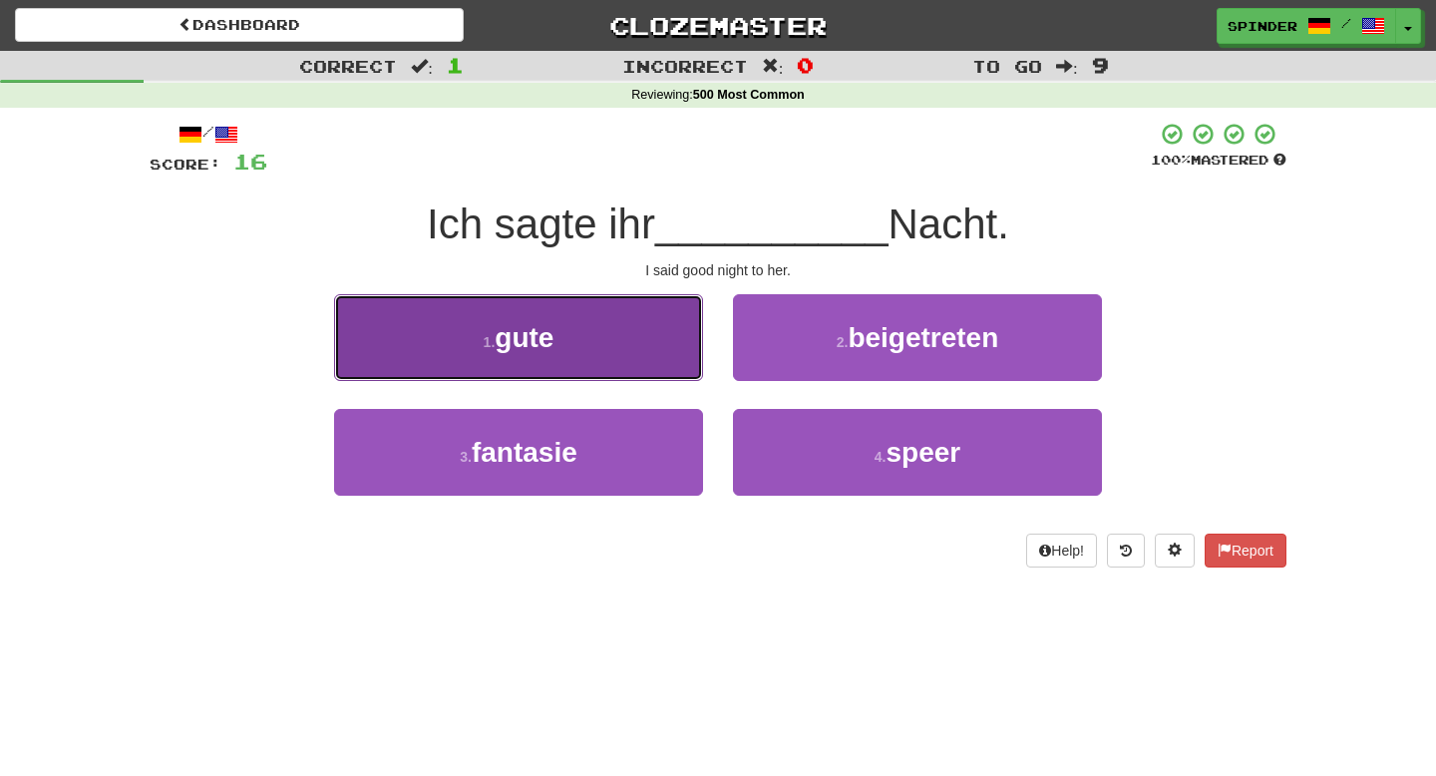
click at [644, 326] on button "1 . gute" at bounding box center [518, 337] width 369 height 87
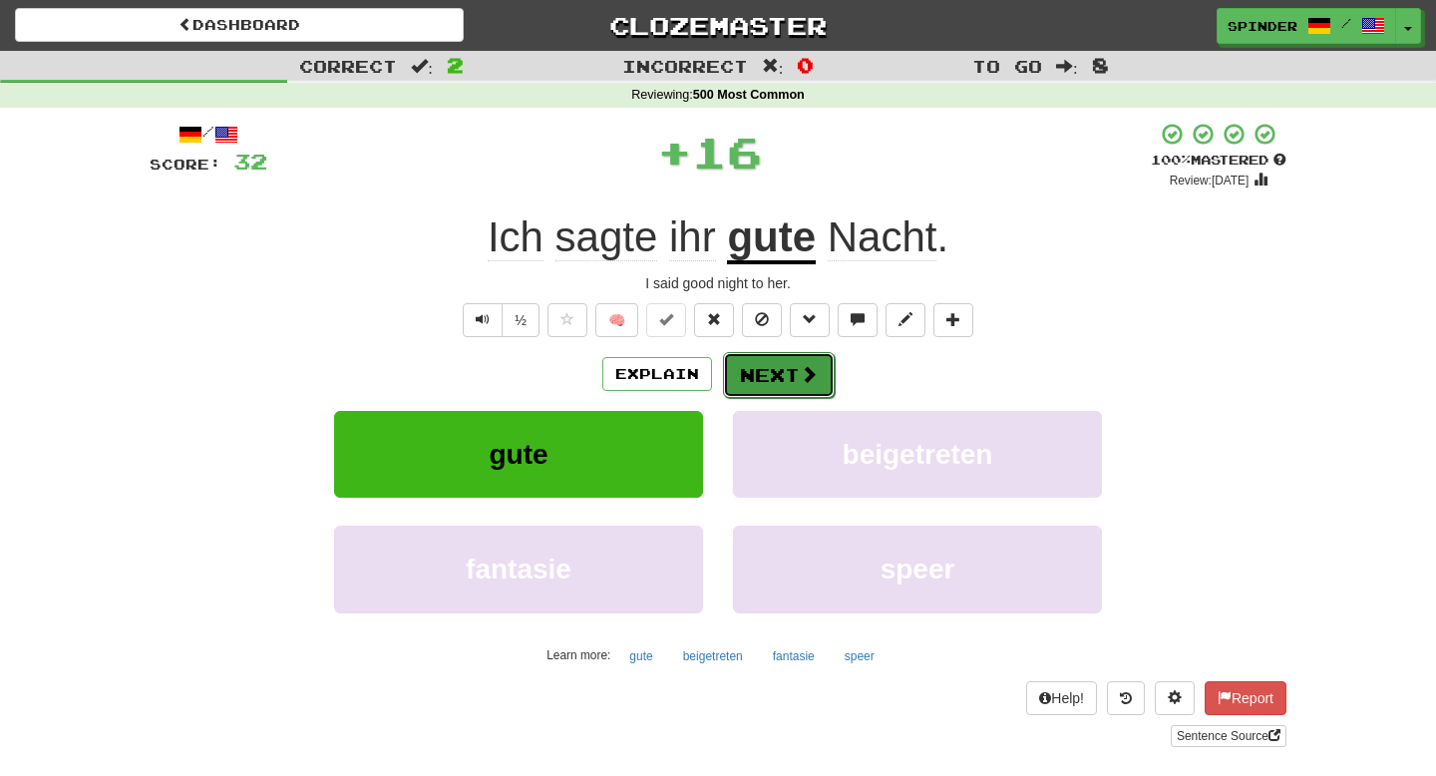
click at [758, 364] on button "Next" at bounding box center [779, 375] width 112 height 46
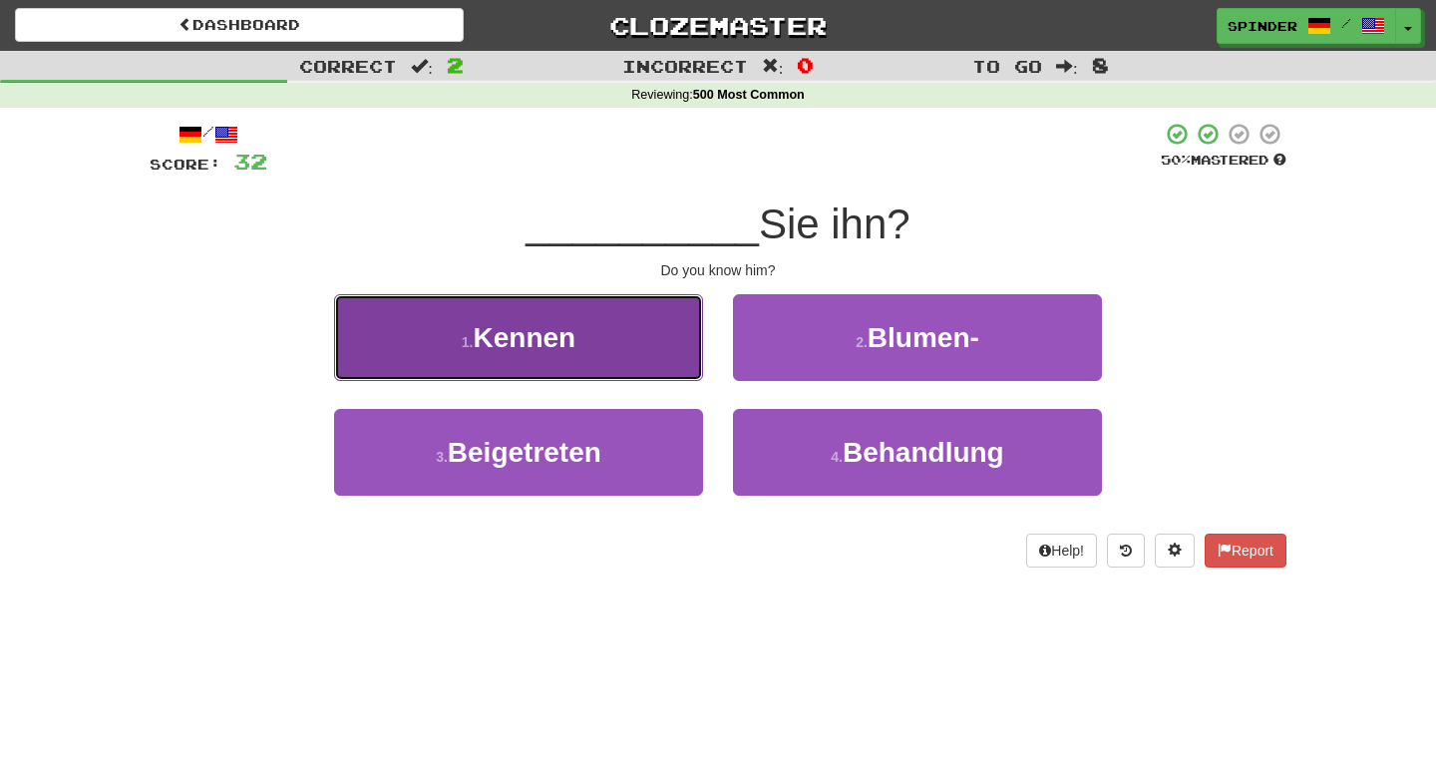
click at [656, 344] on button "1 . Kennen" at bounding box center [518, 337] width 369 height 87
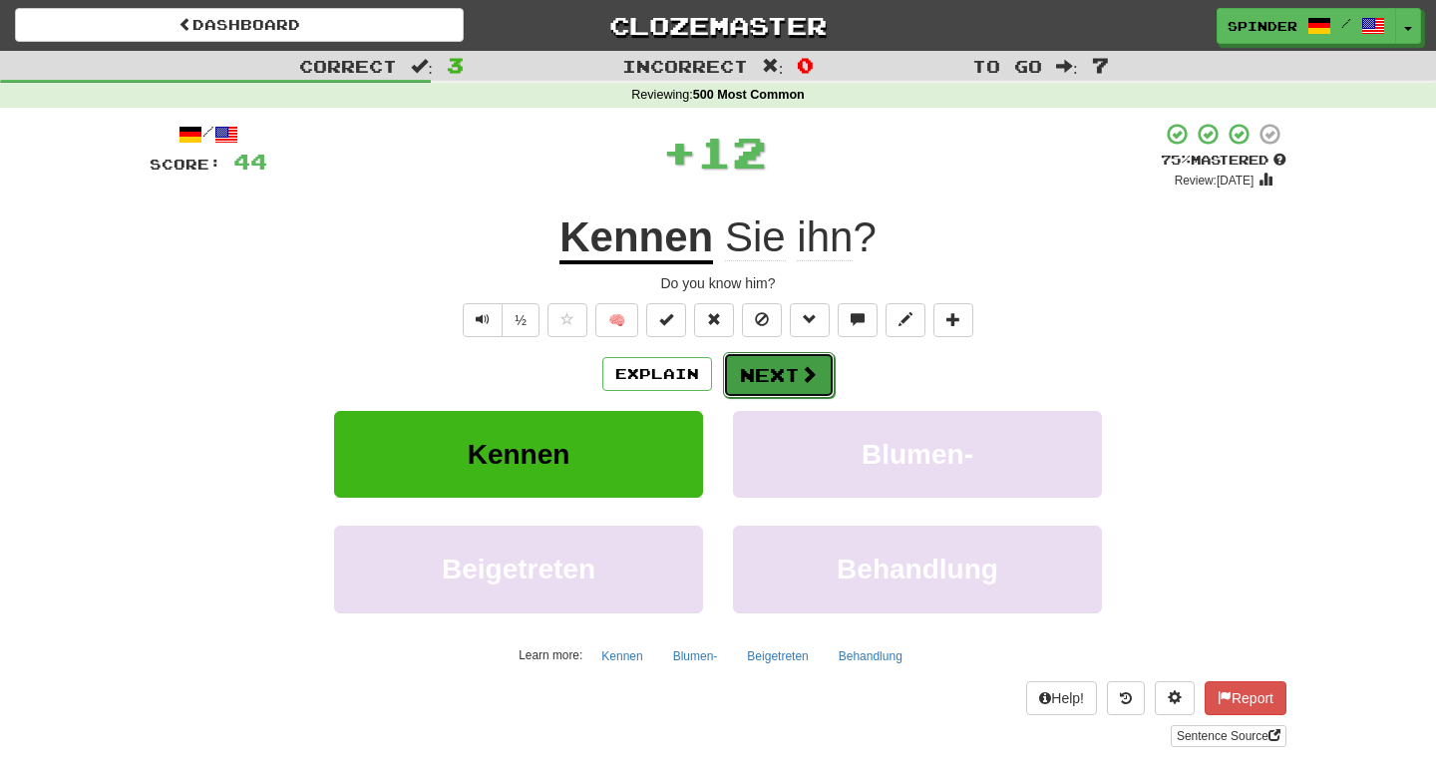
click at [755, 363] on button "Next" at bounding box center [779, 375] width 112 height 46
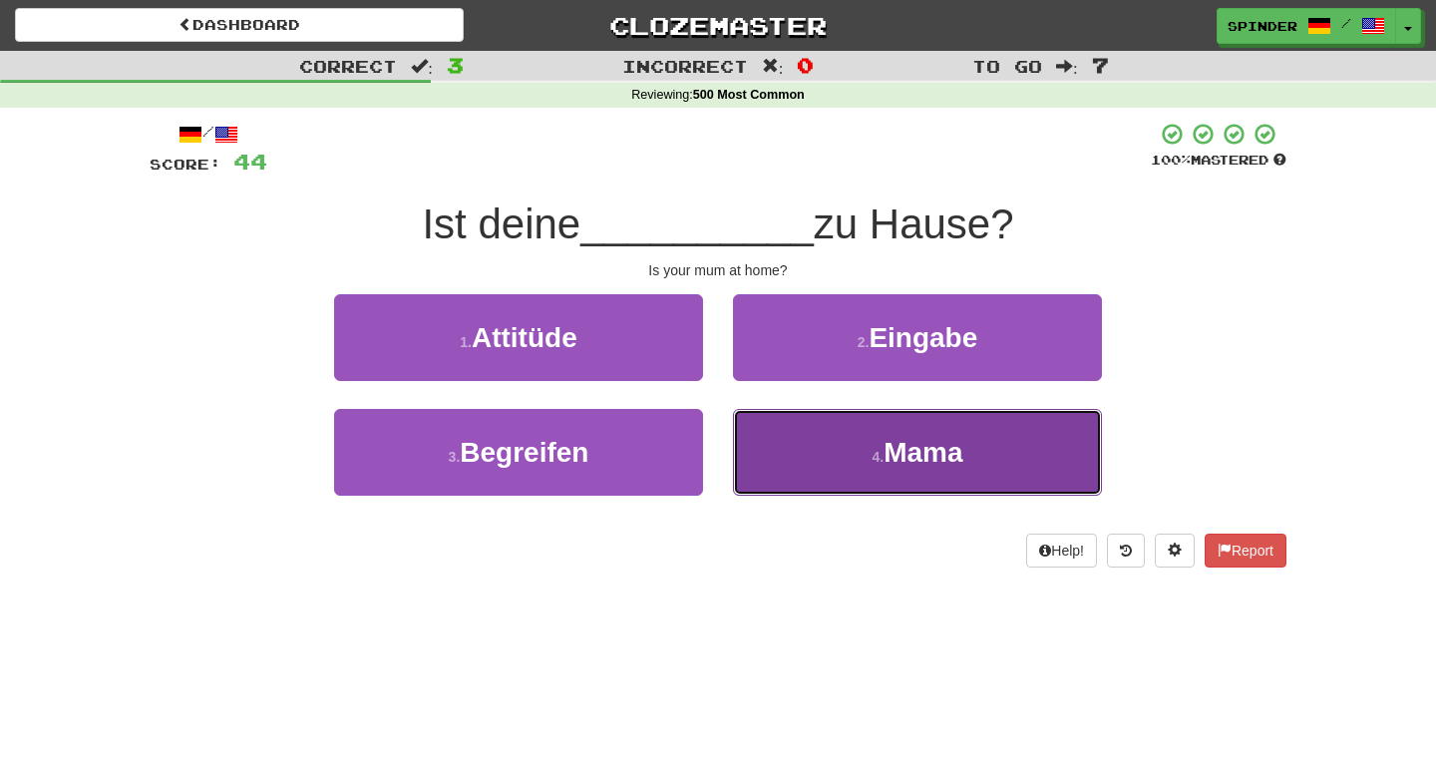
click at [776, 424] on button "4 . Mama" at bounding box center [917, 452] width 369 height 87
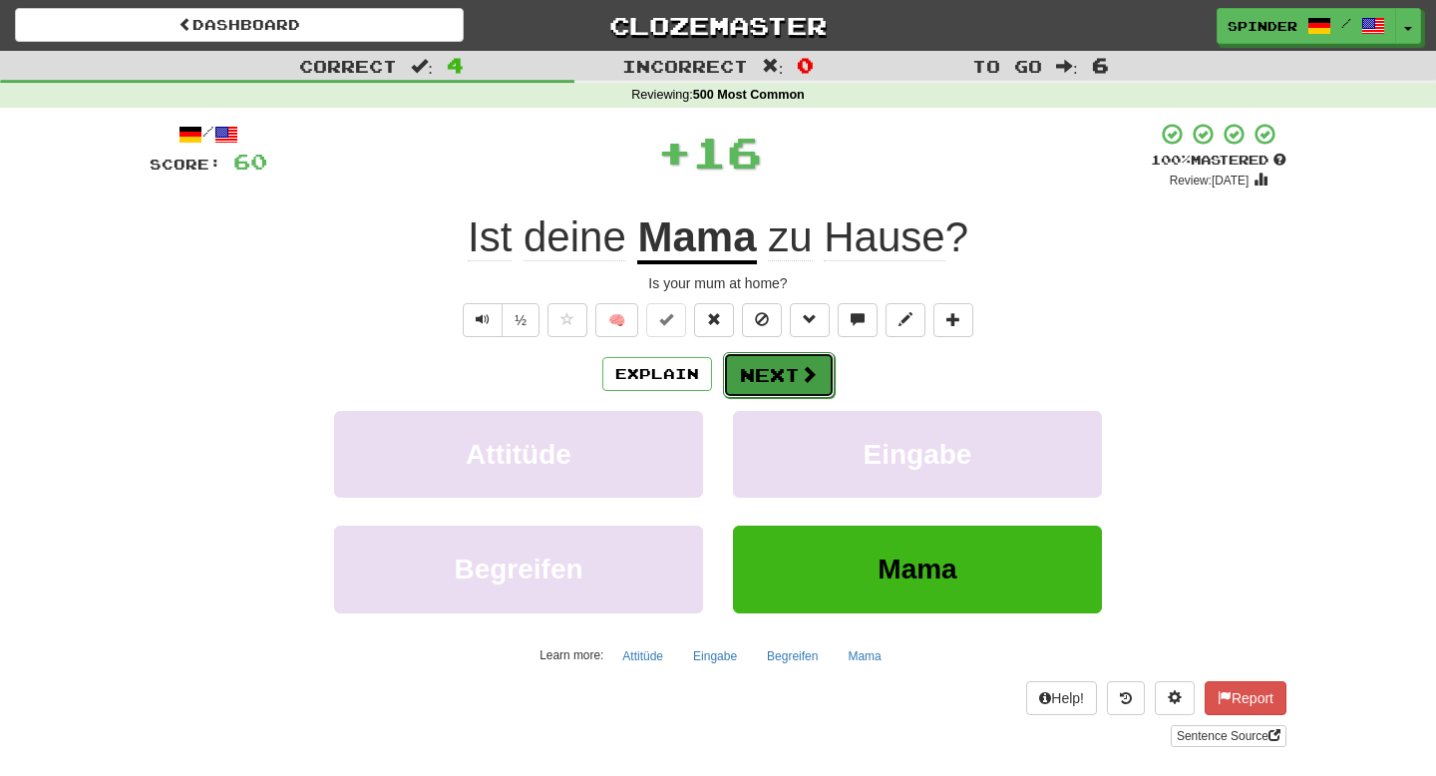
click at [764, 377] on button "Next" at bounding box center [779, 375] width 112 height 46
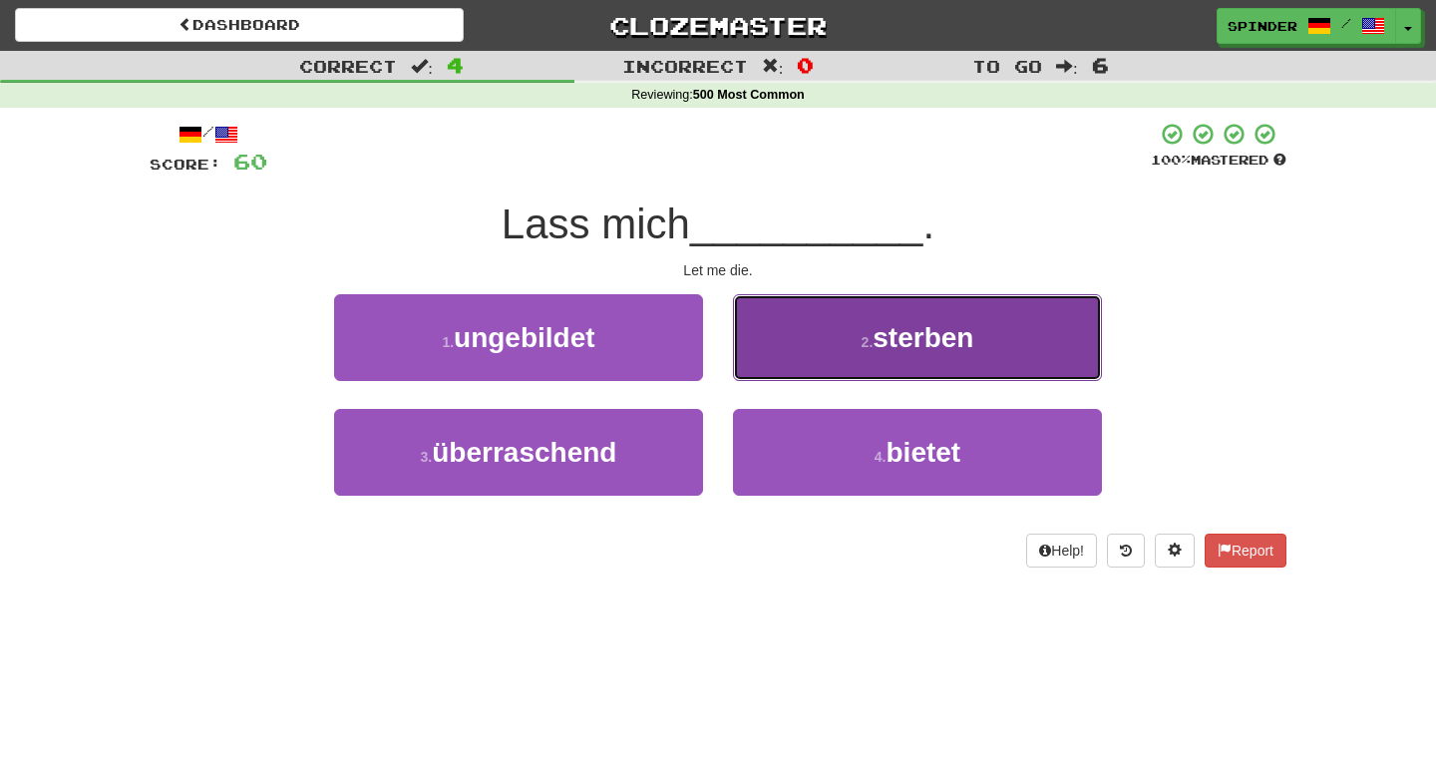
click at [787, 356] on button "2 . sterben" at bounding box center [917, 337] width 369 height 87
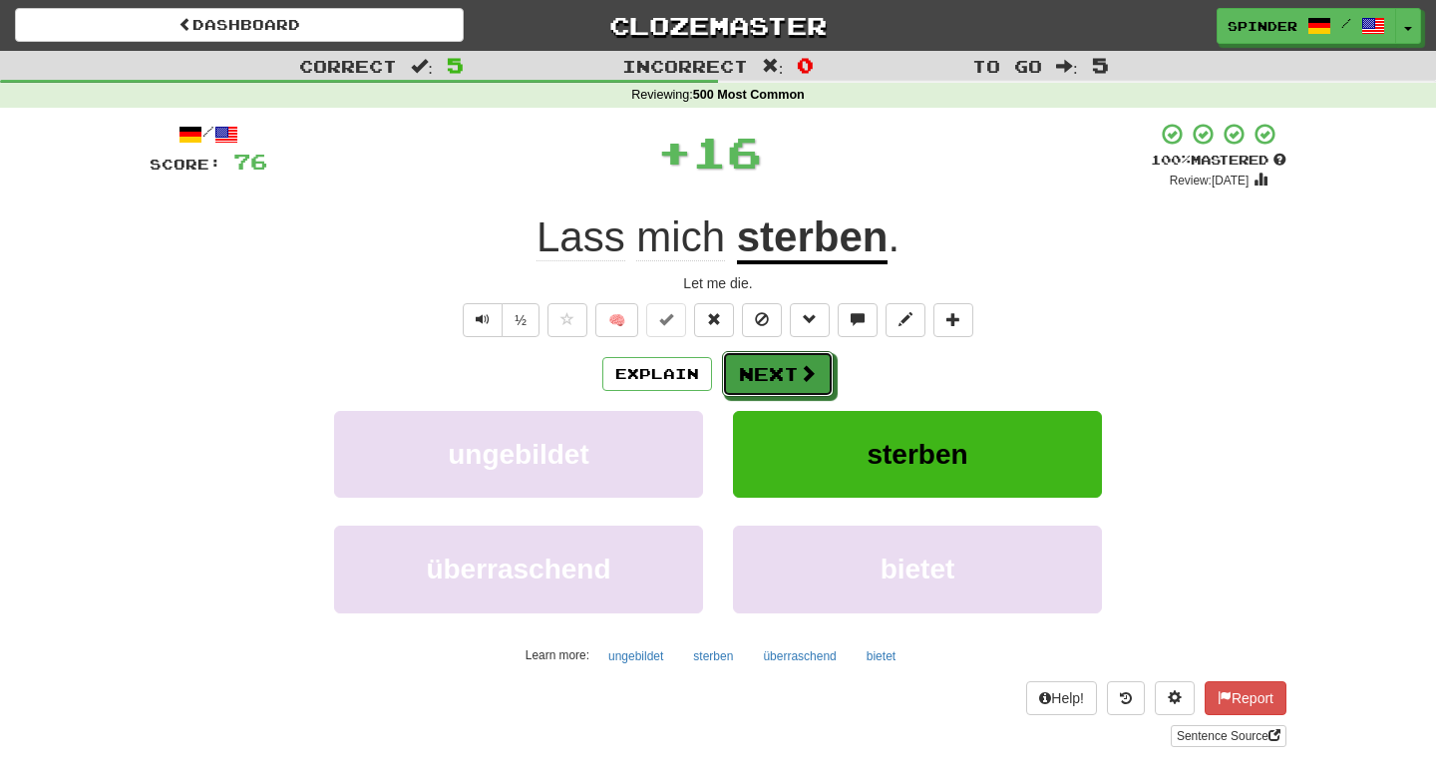
click at [787, 357] on button "Next" at bounding box center [778, 374] width 112 height 46
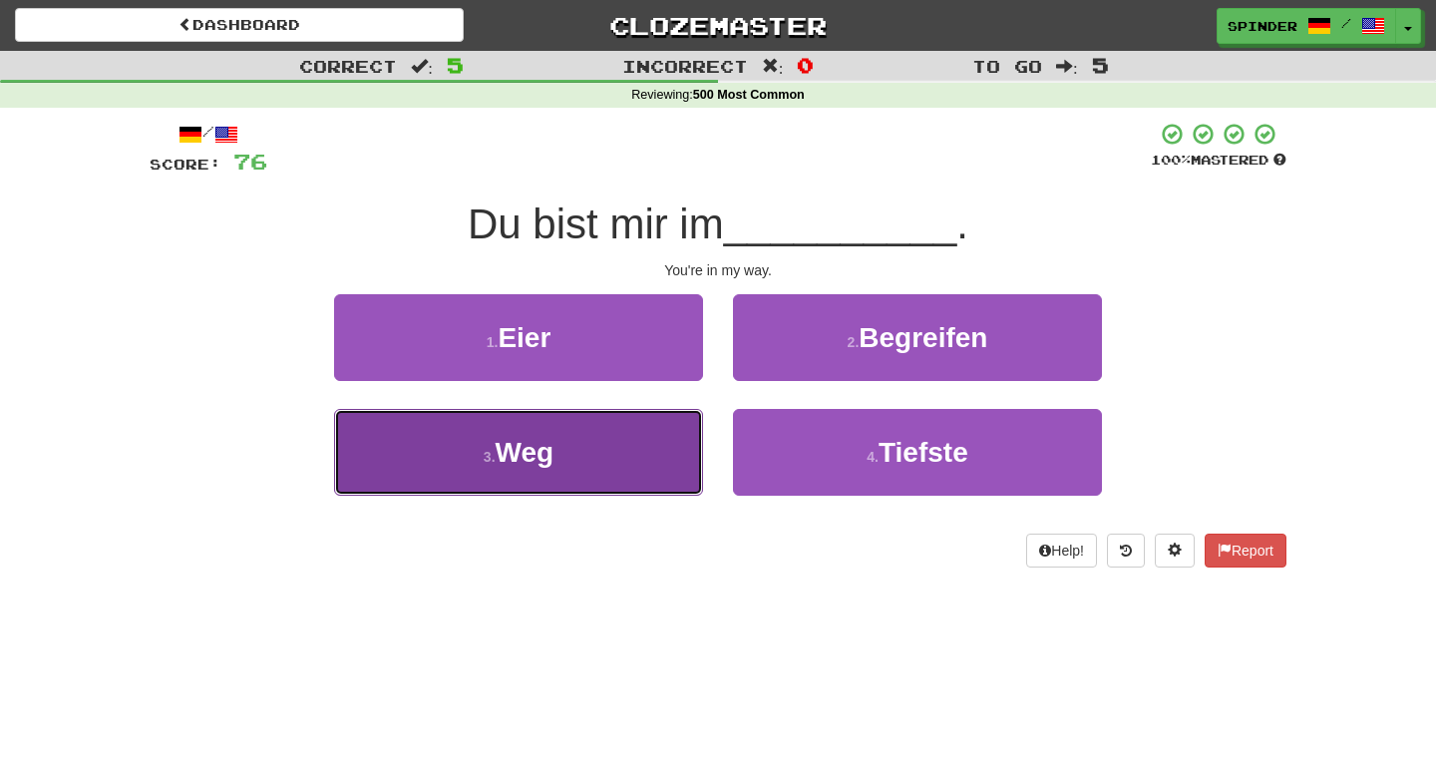
click at [669, 433] on button "3 . Weg" at bounding box center [518, 452] width 369 height 87
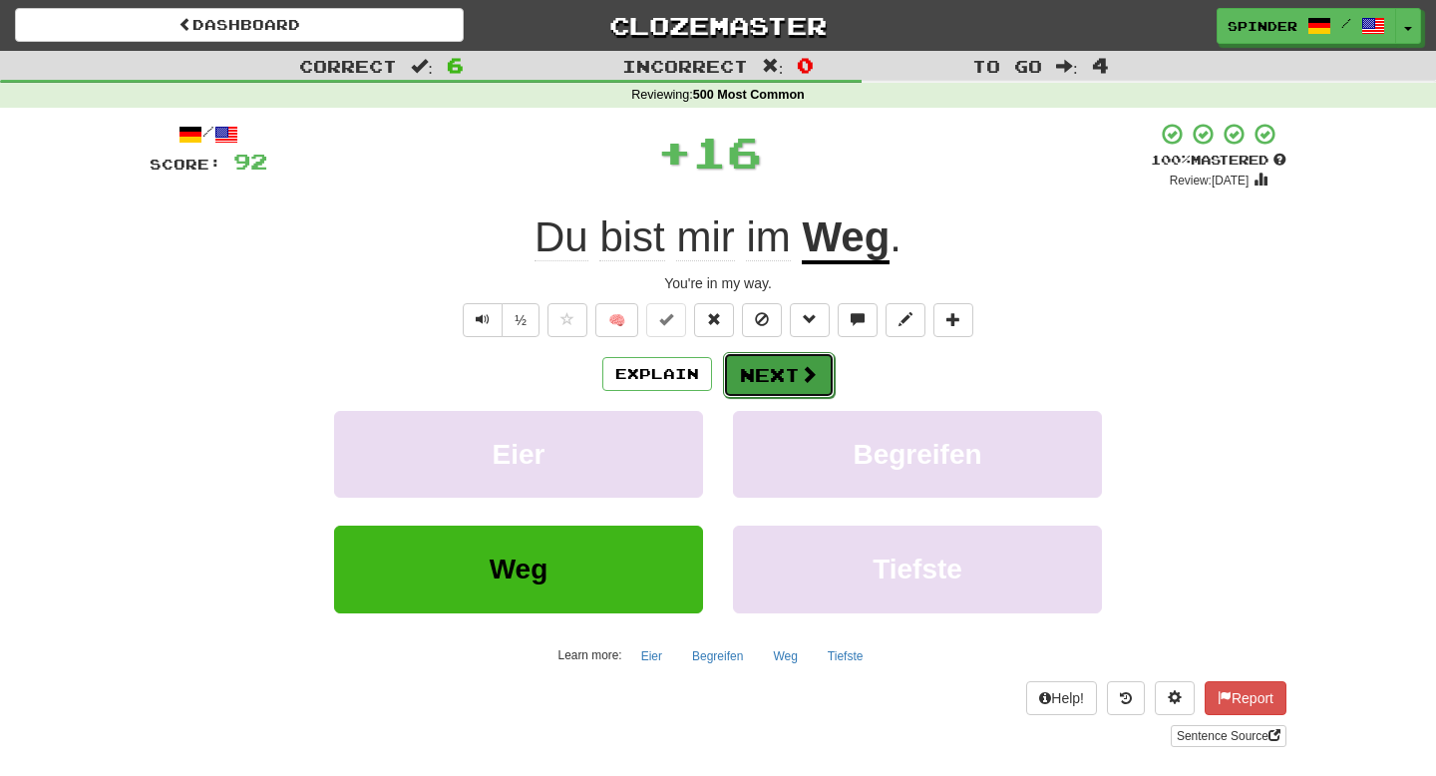
click at [794, 373] on button "Next" at bounding box center [779, 375] width 112 height 46
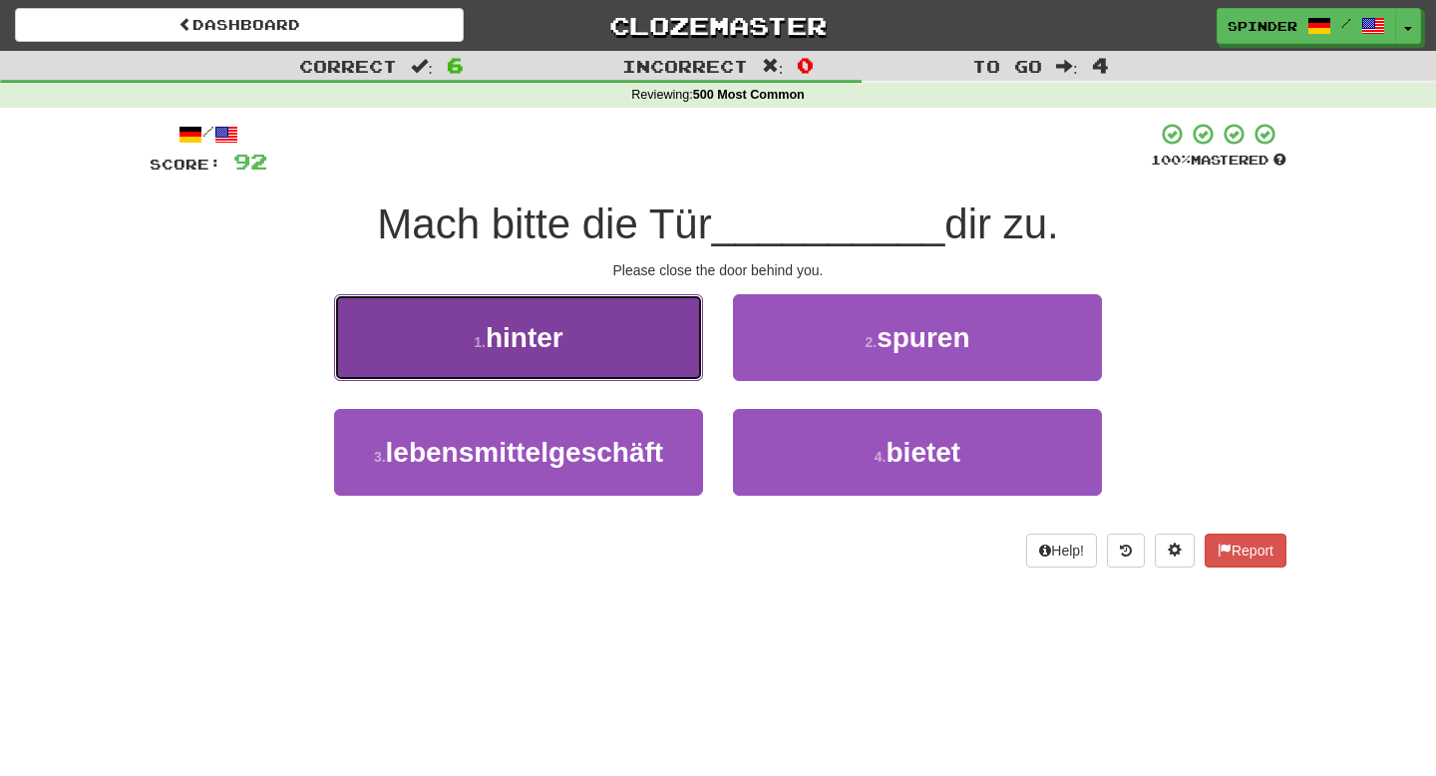
click at [623, 348] on button "1 . hinter" at bounding box center [518, 337] width 369 height 87
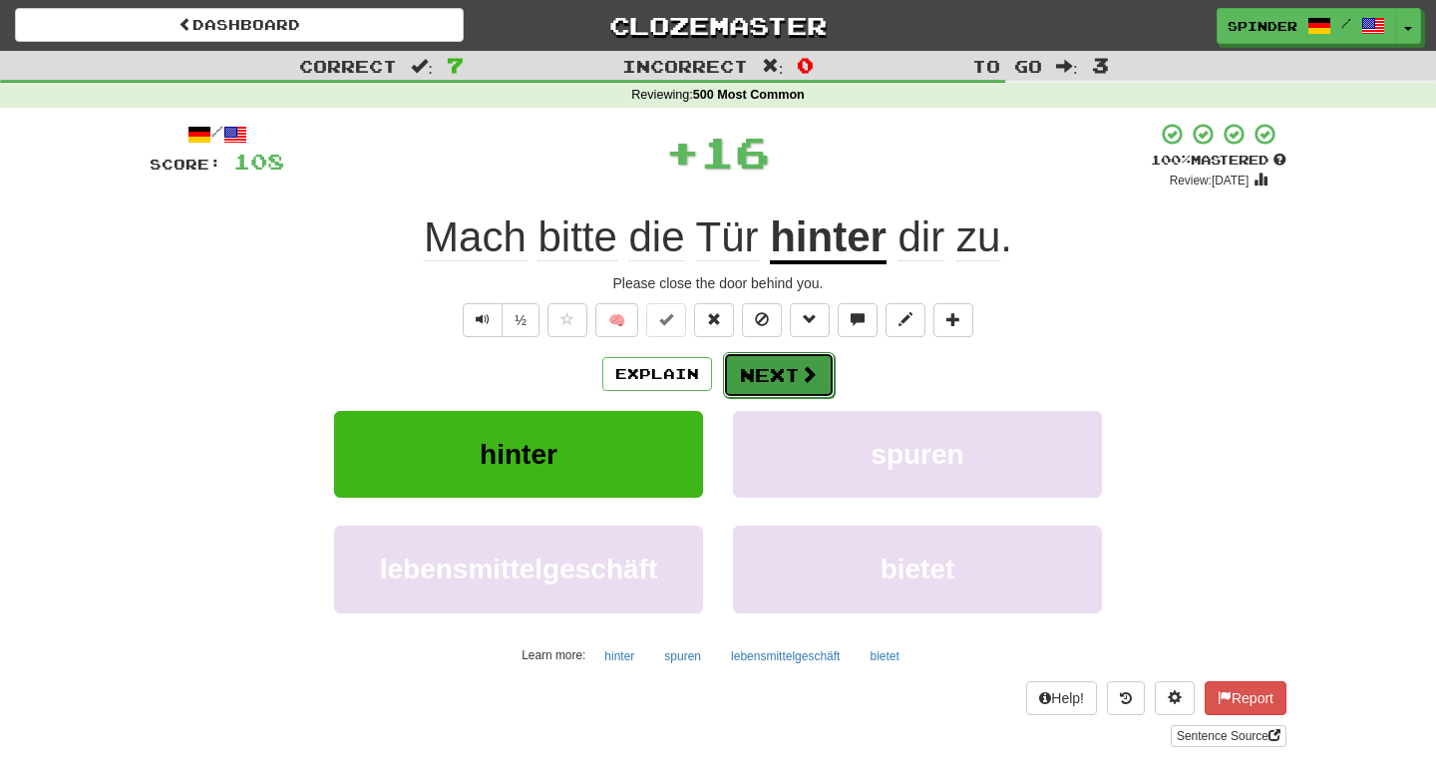
click at [773, 380] on button "Next" at bounding box center [779, 375] width 112 height 46
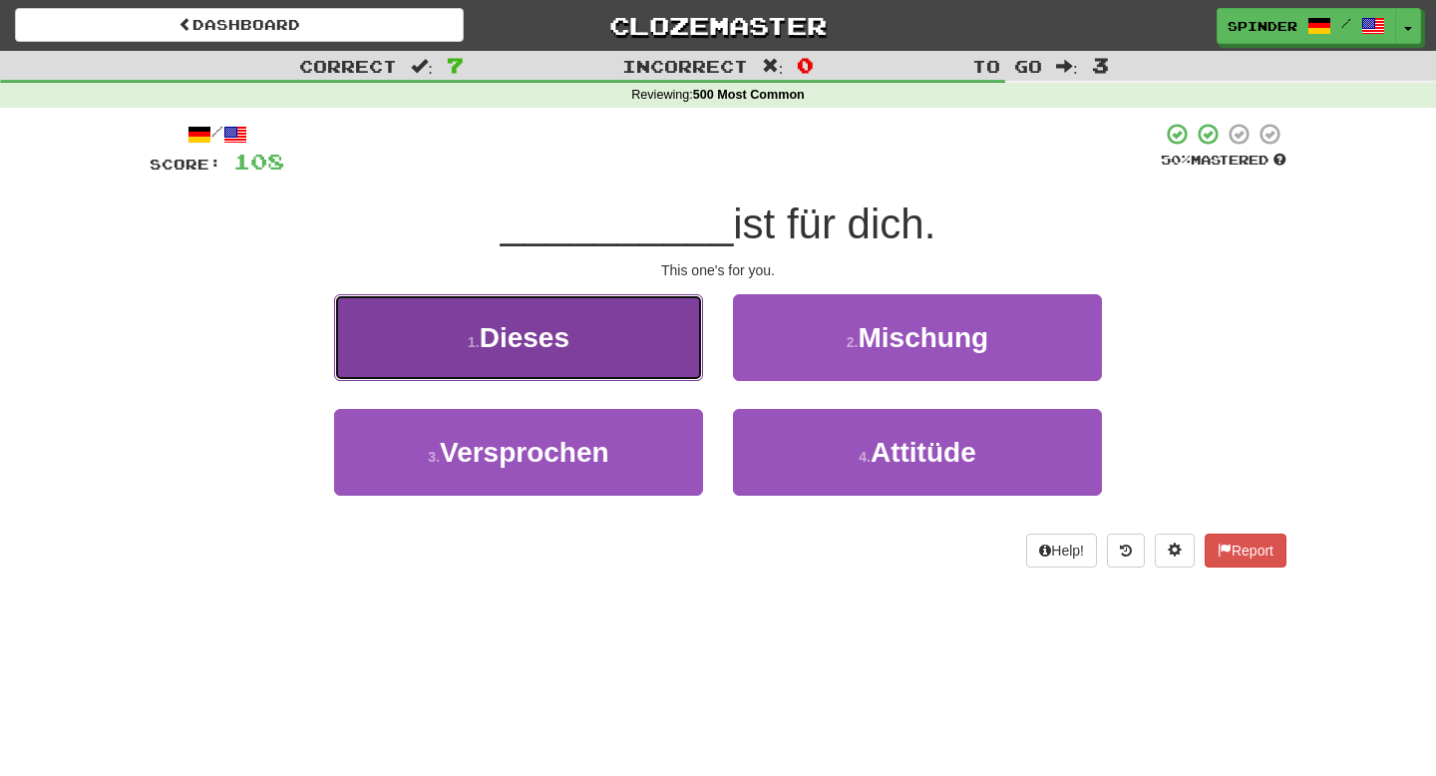
click at [646, 344] on button "1 . Dieses" at bounding box center [518, 337] width 369 height 87
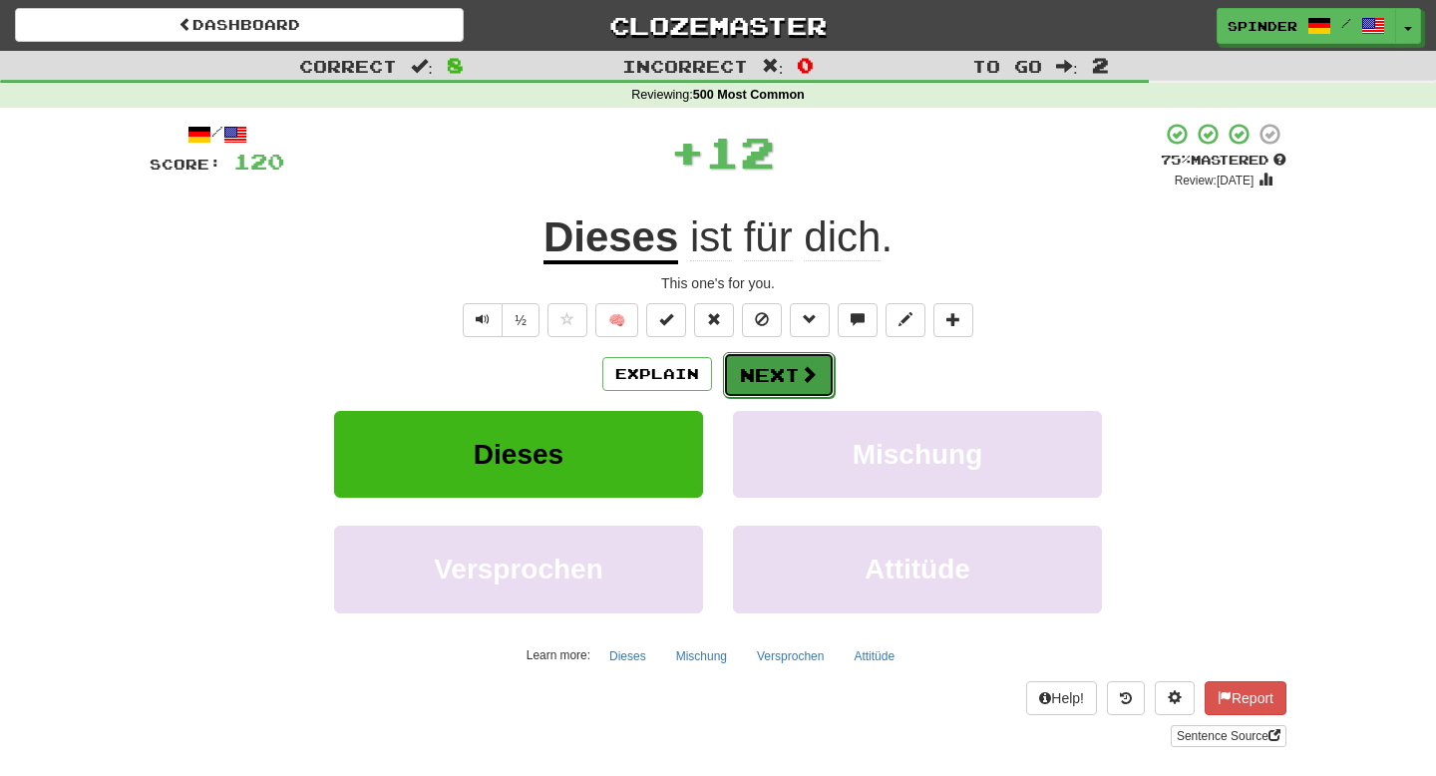
click at [754, 375] on button "Next" at bounding box center [779, 375] width 112 height 46
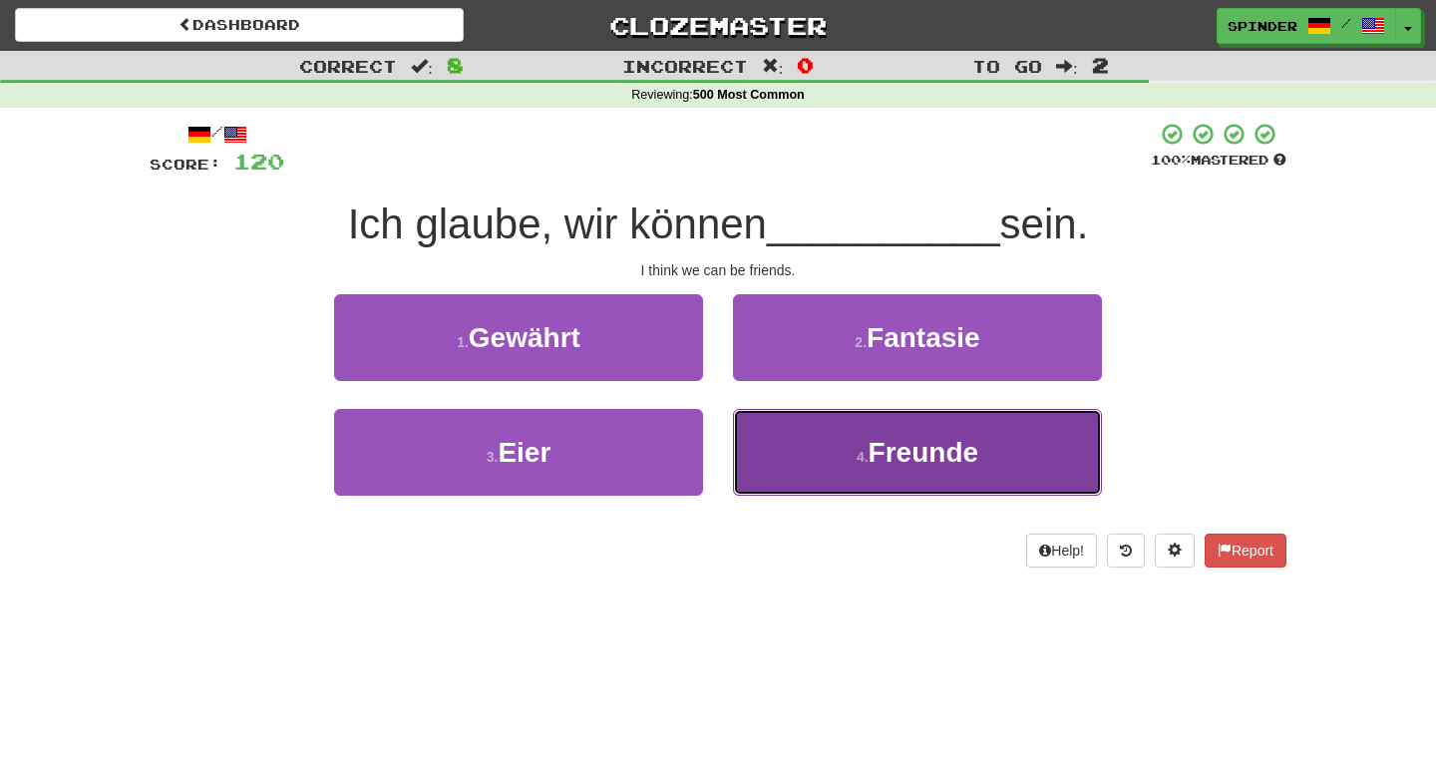
click at [748, 436] on button "4 . Freunde" at bounding box center [917, 452] width 369 height 87
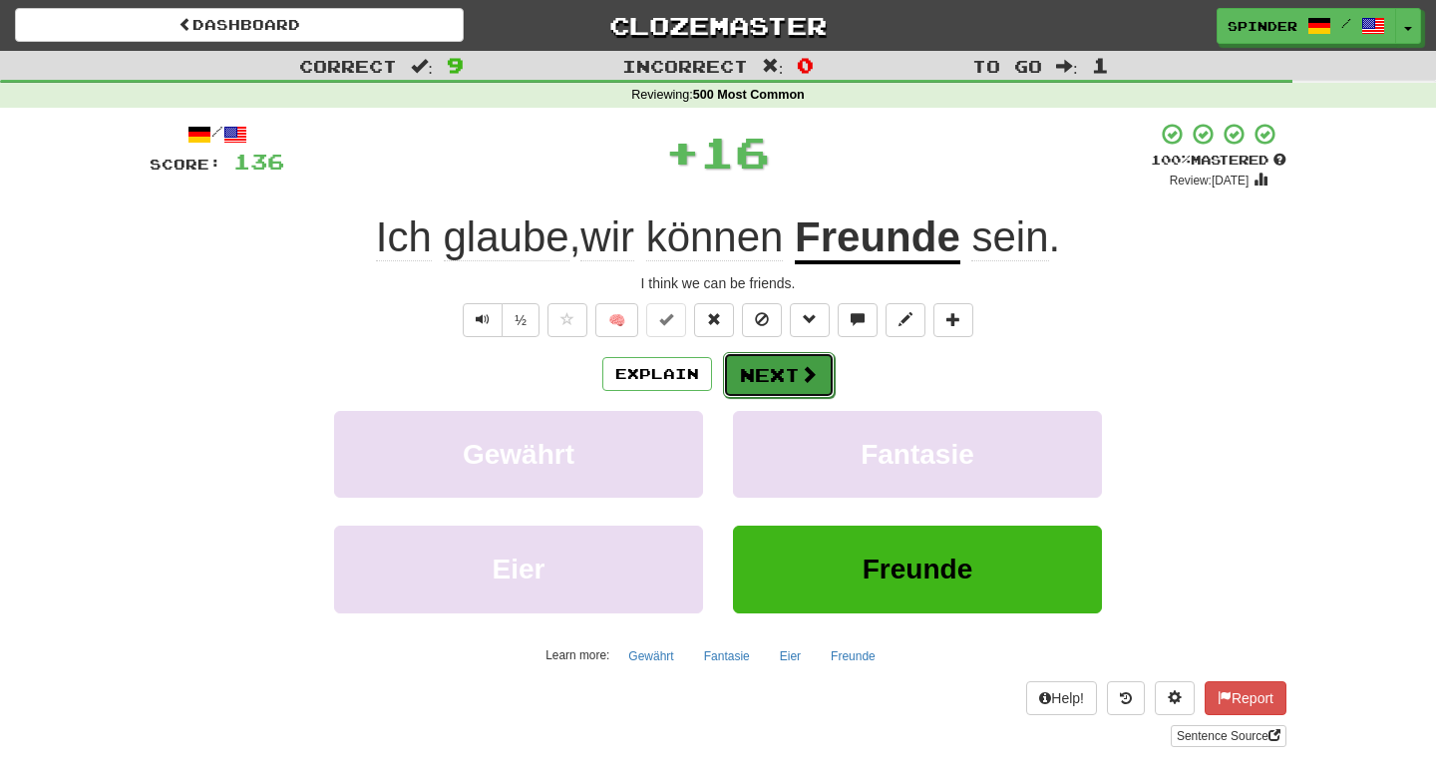
click at [756, 372] on button "Next" at bounding box center [779, 375] width 112 height 46
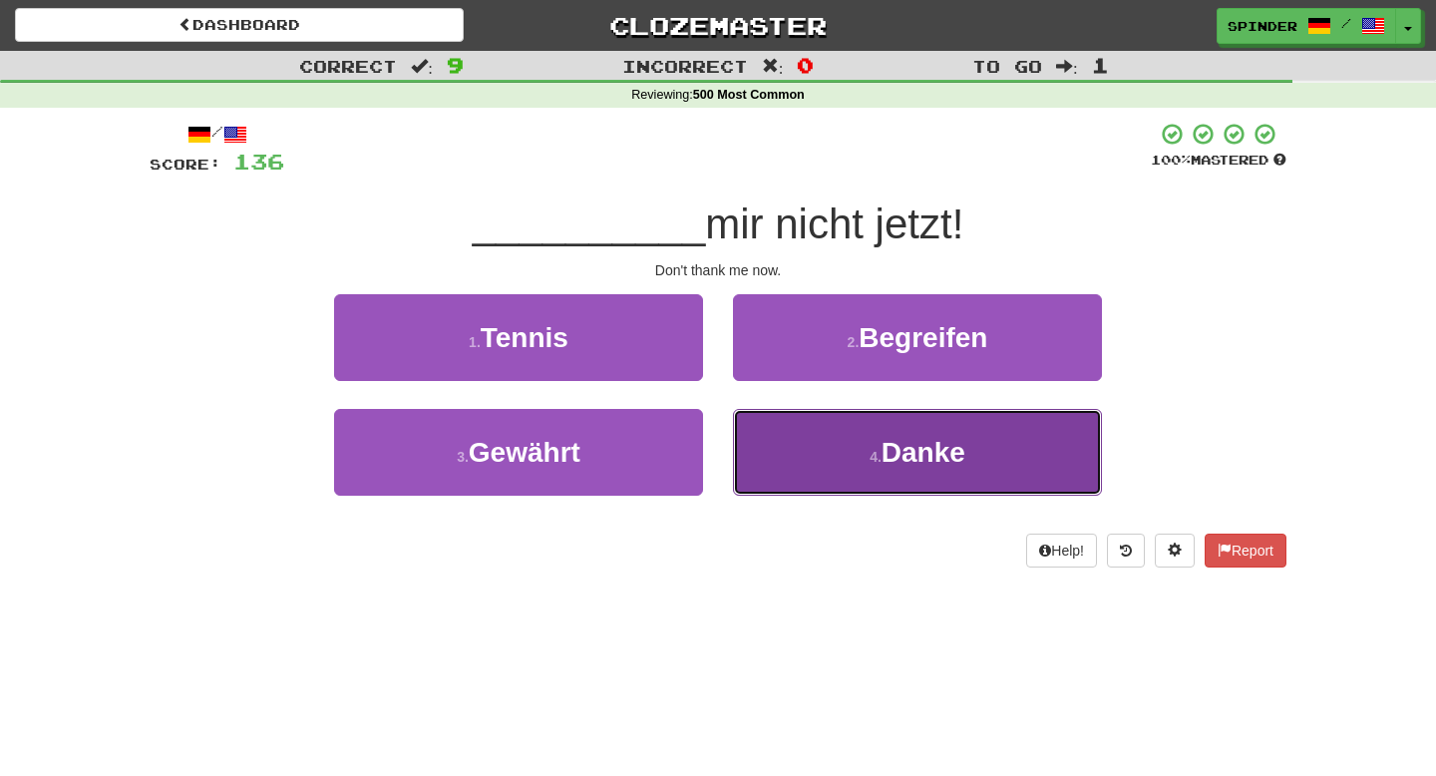
click at [773, 444] on button "4 . Danke" at bounding box center [917, 452] width 369 height 87
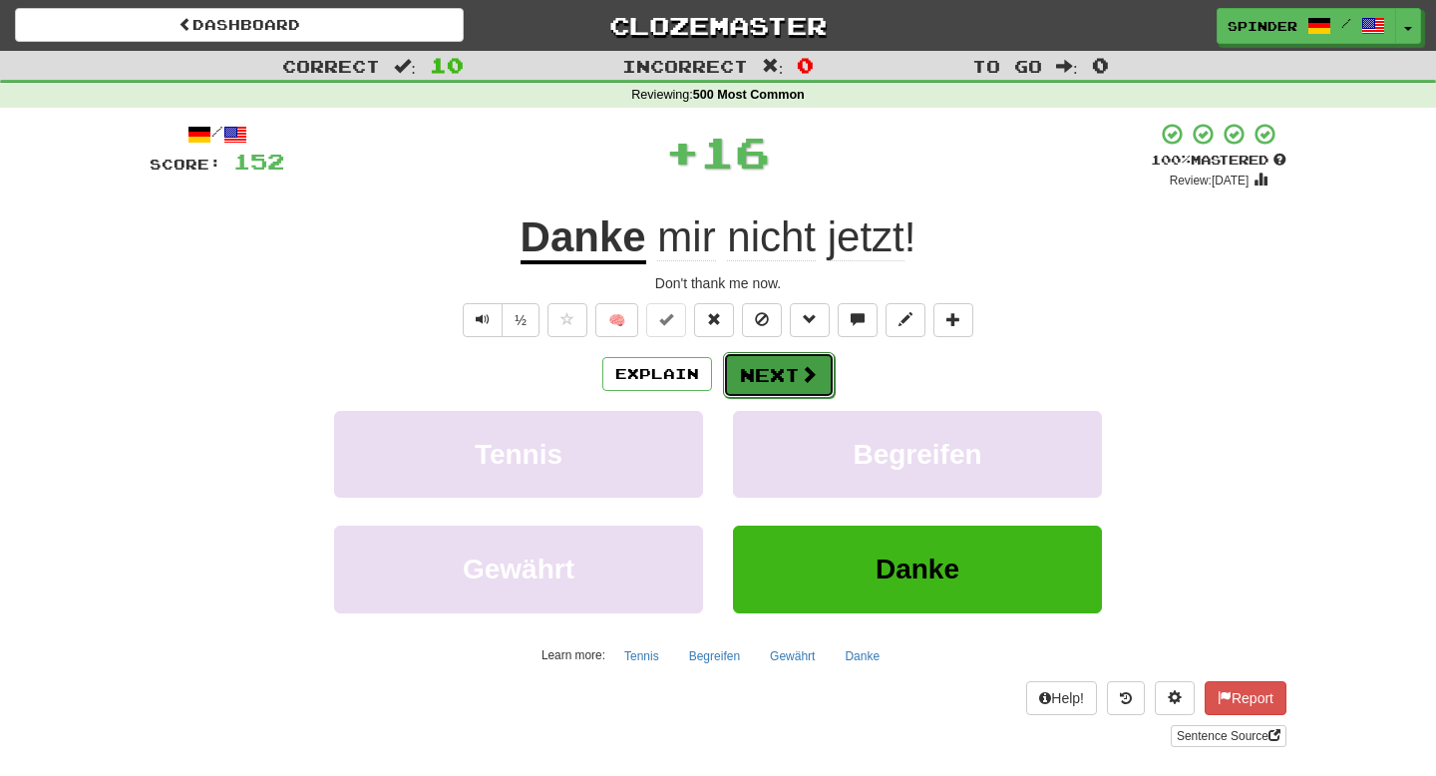
click at [778, 380] on button "Next" at bounding box center [779, 375] width 112 height 46
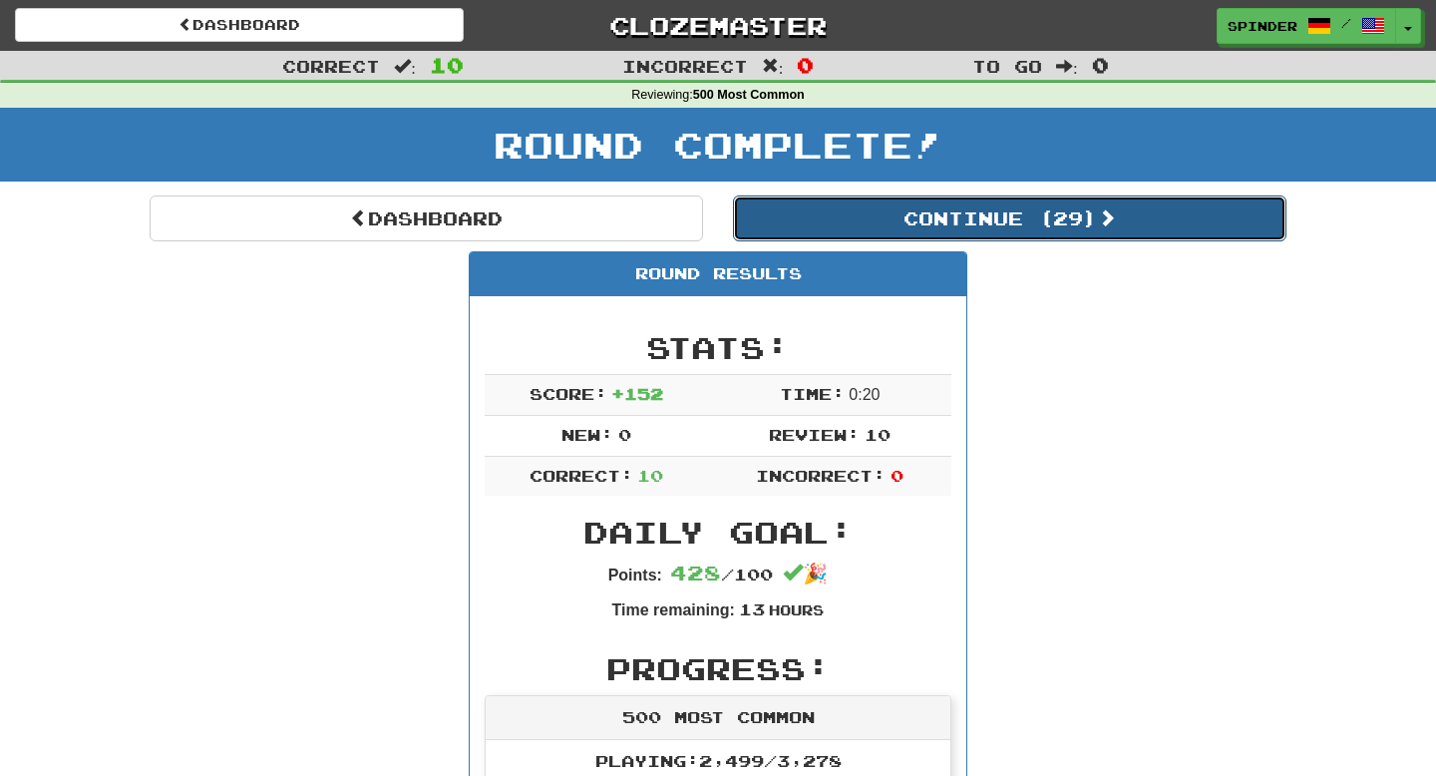
click at [904, 223] on button "Continue ( 29 )" at bounding box center [1010, 219] width 554 height 46
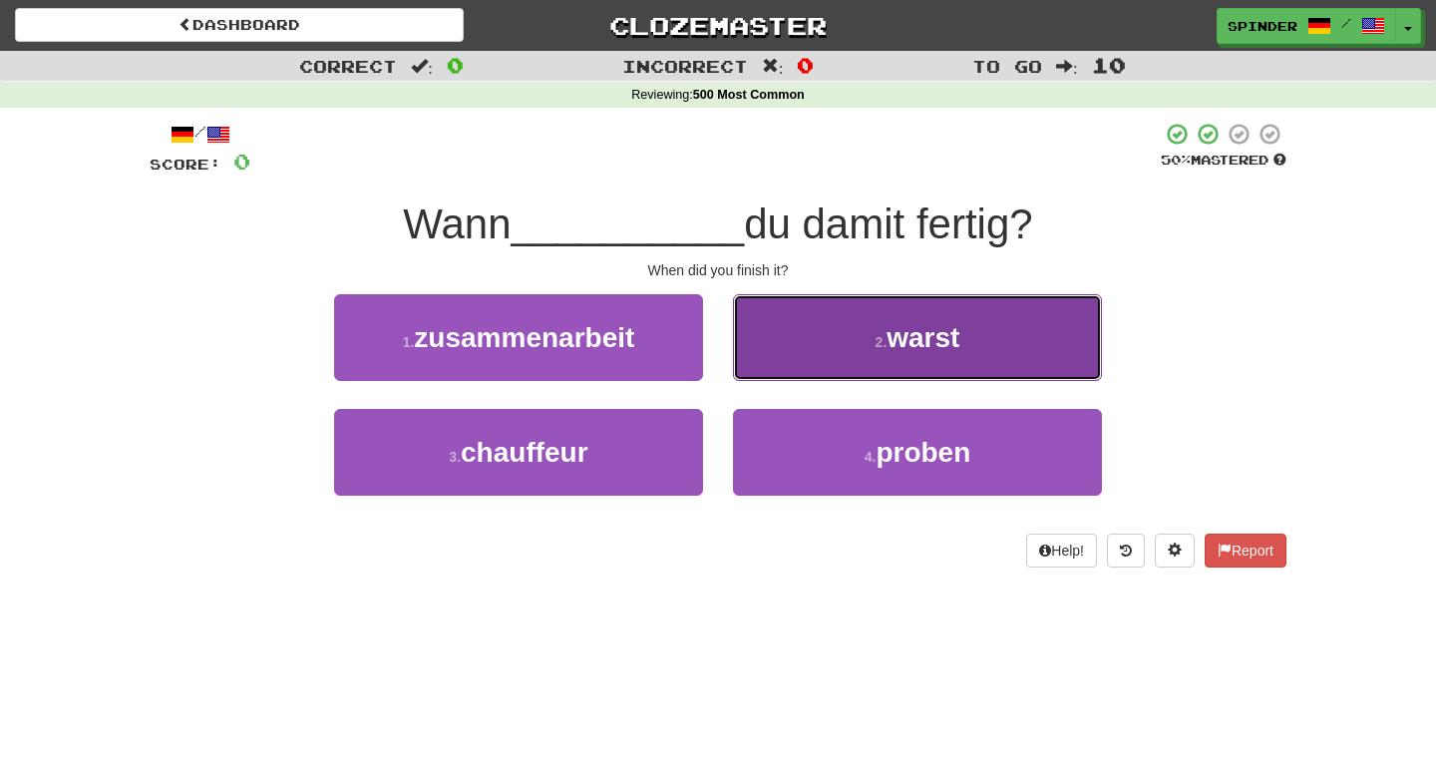
click at [851, 372] on button "2 . warst" at bounding box center [917, 337] width 369 height 87
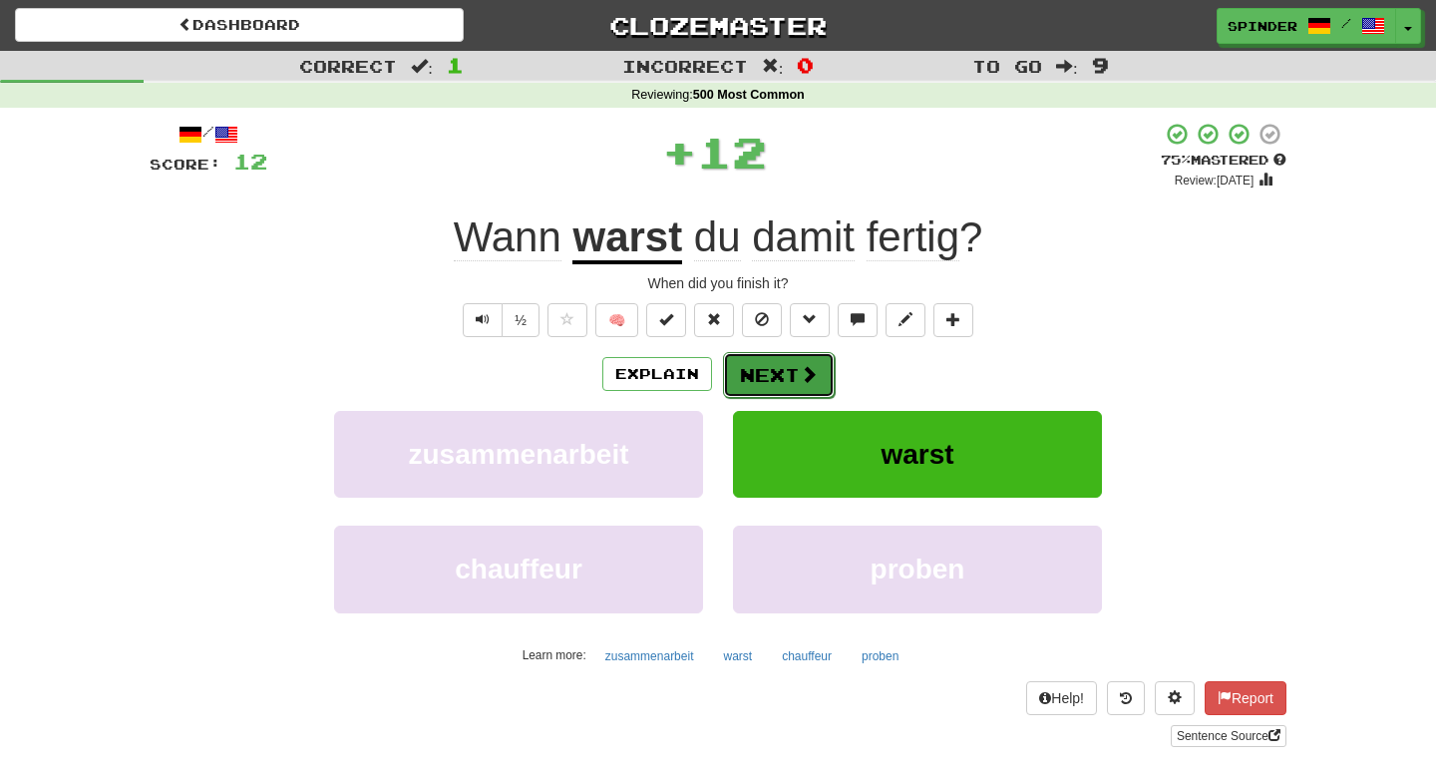
click at [808, 378] on span at bounding box center [809, 374] width 18 height 18
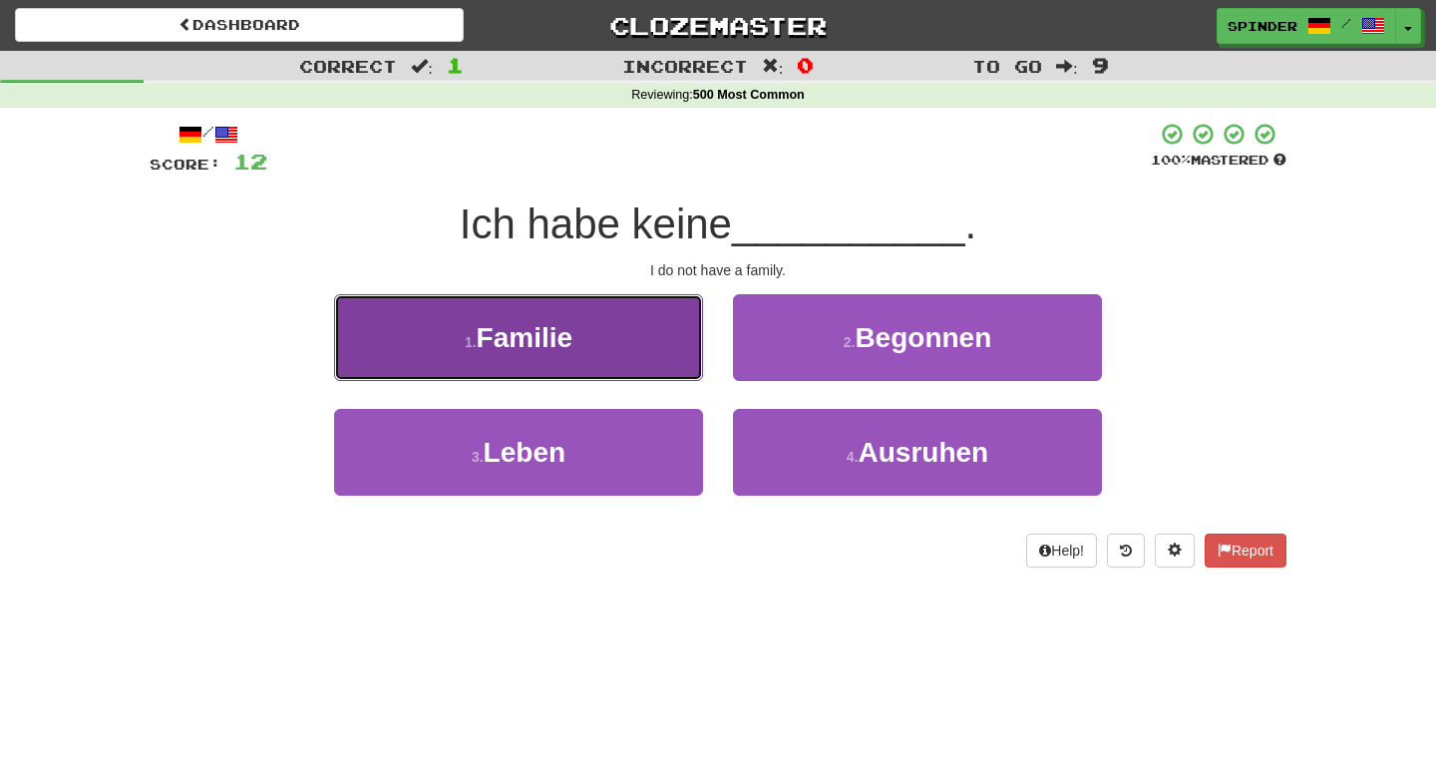
click at [614, 342] on button "1 . Familie" at bounding box center [518, 337] width 369 height 87
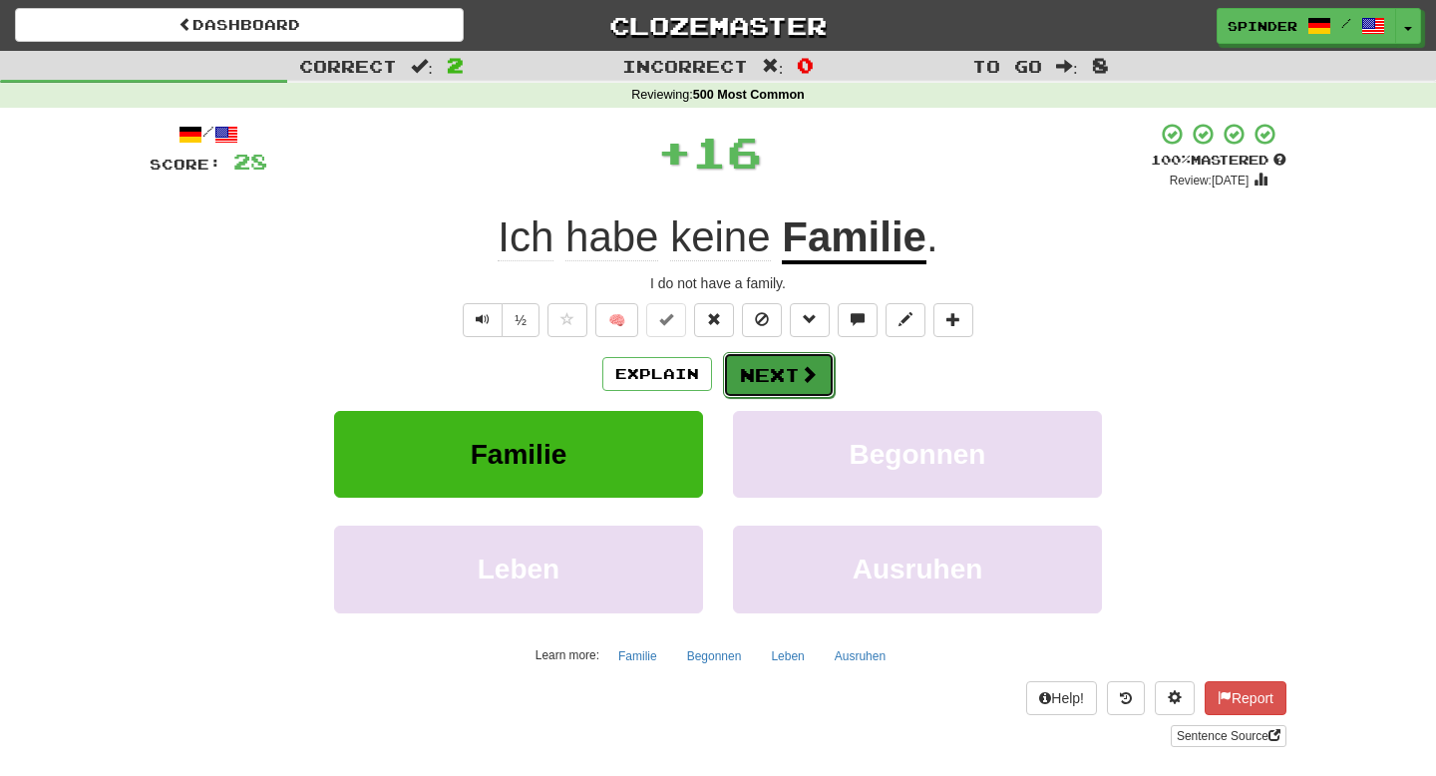
click at [764, 377] on button "Next" at bounding box center [779, 375] width 112 height 46
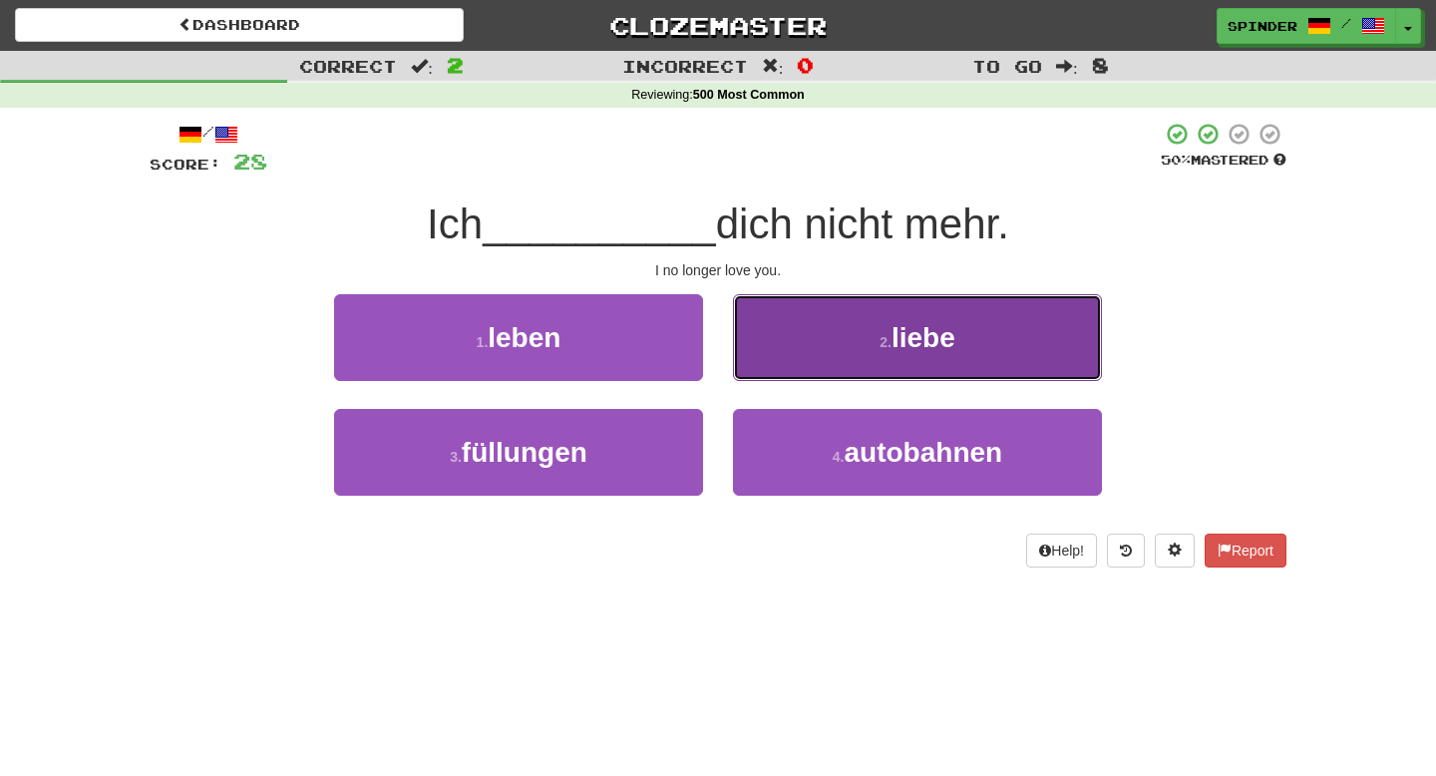
click at [781, 365] on button "2 . liebe" at bounding box center [917, 337] width 369 height 87
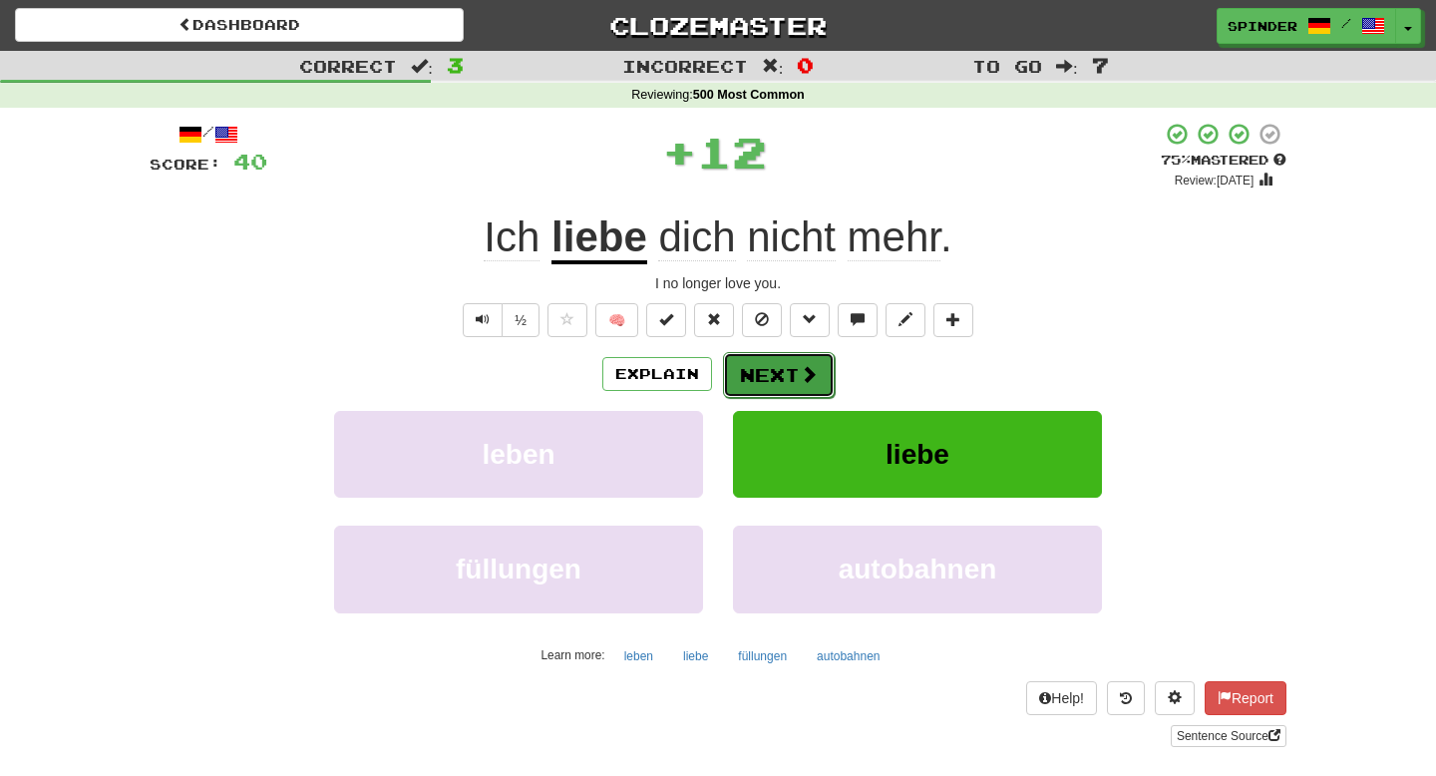
click at [771, 370] on button "Next" at bounding box center [779, 375] width 112 height 46
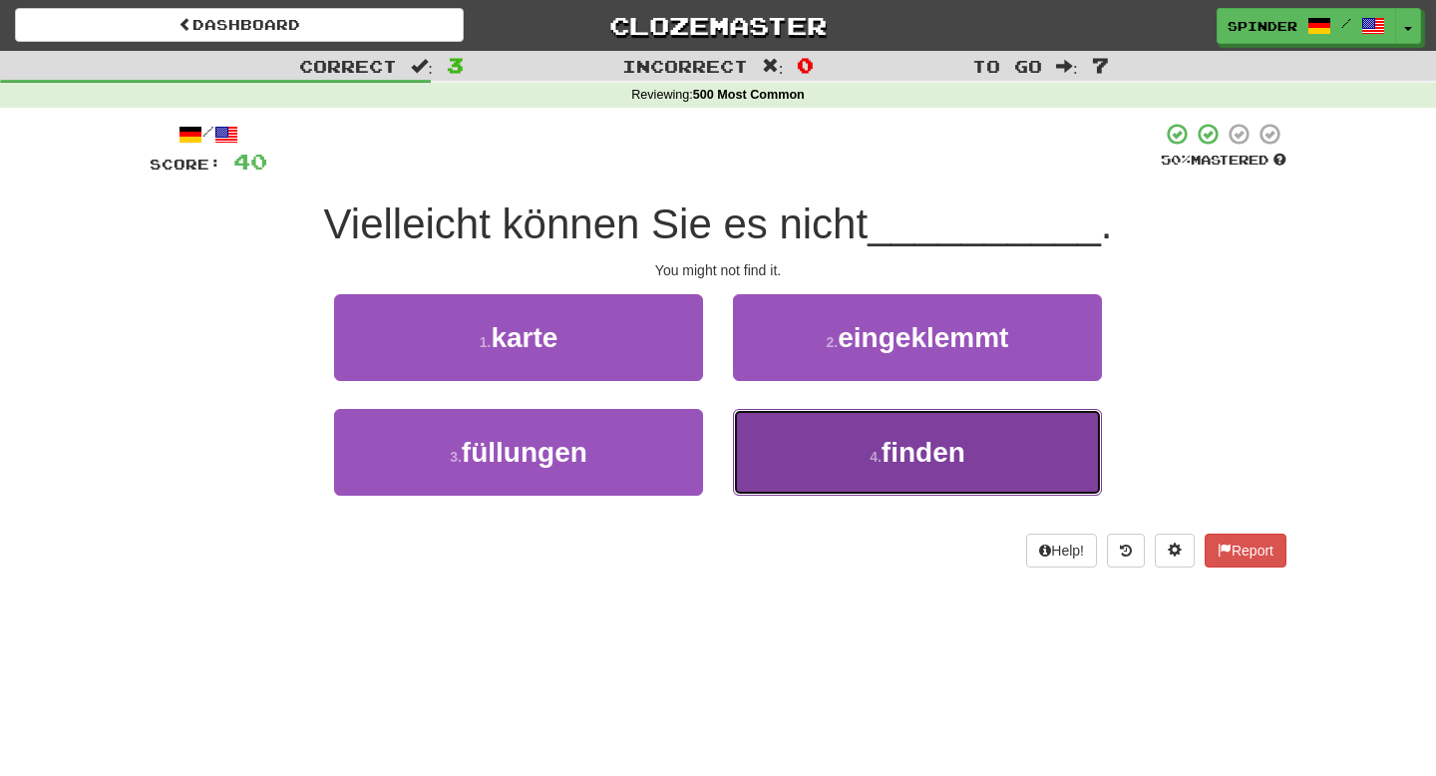
click at [771, 423] on button "4 . finden" at bounding box center [917, 452] width 369 height 87
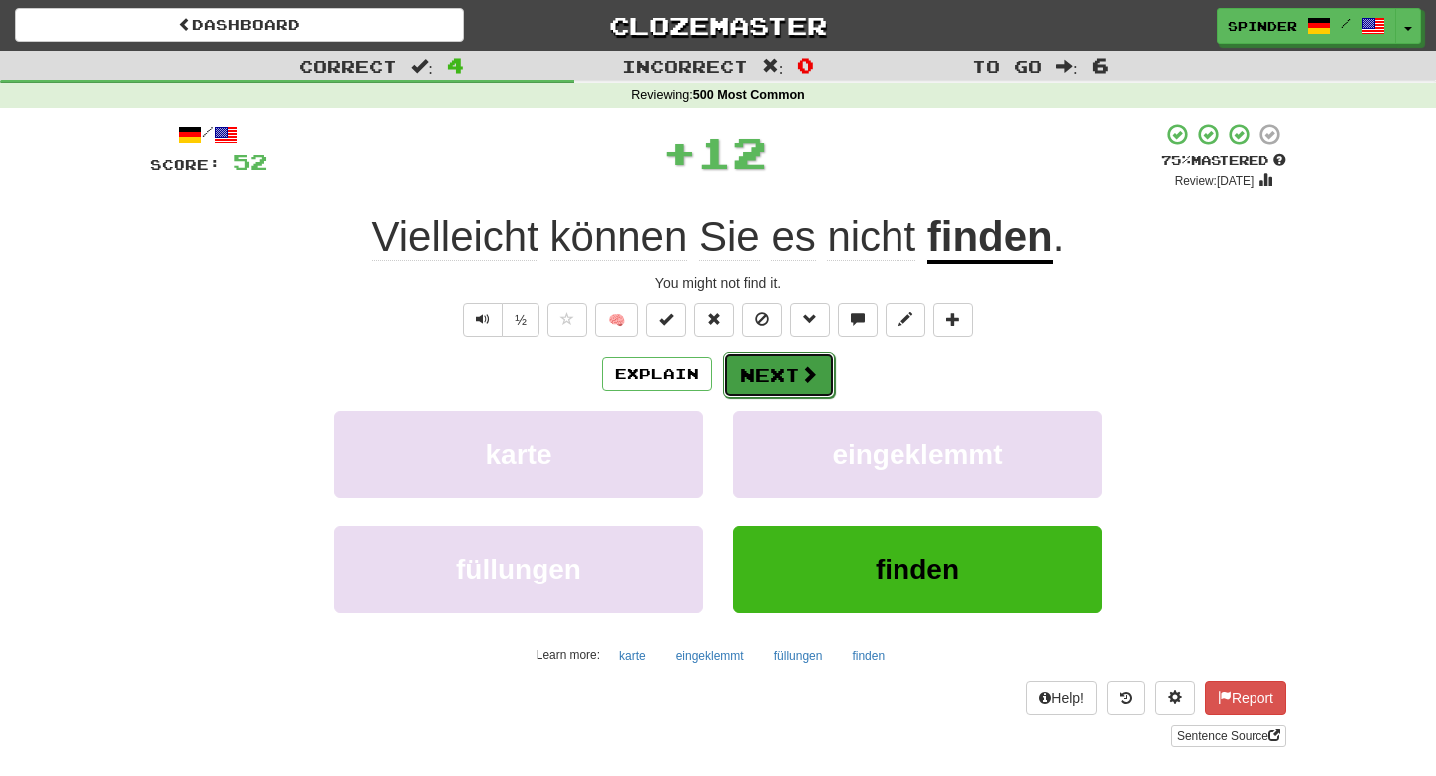
click at [784, 360] on button "Next" at bounding box center [779, 375] width 112 height 46
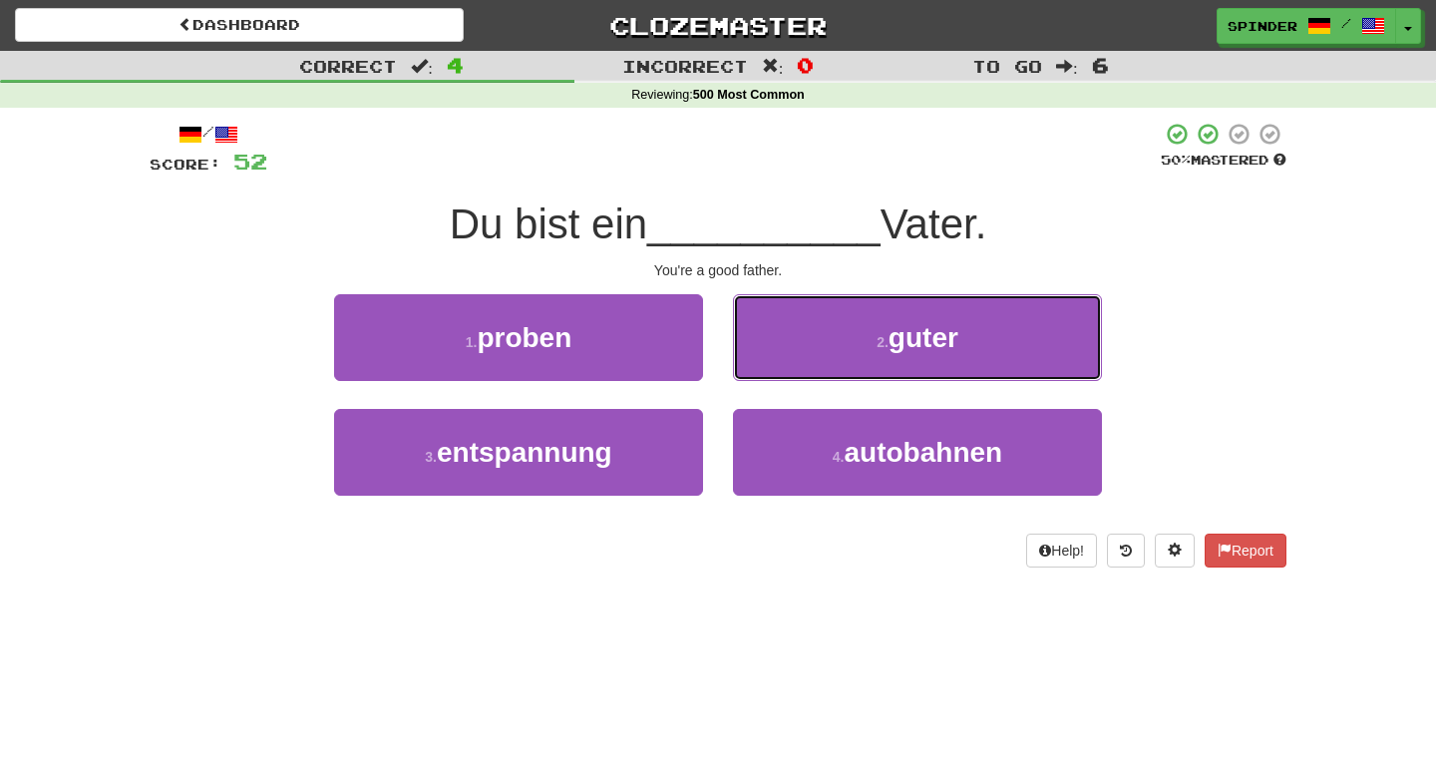
click at [784, 360] on button "2 . guter" at bounding box center [917, 337] width 369 height 87
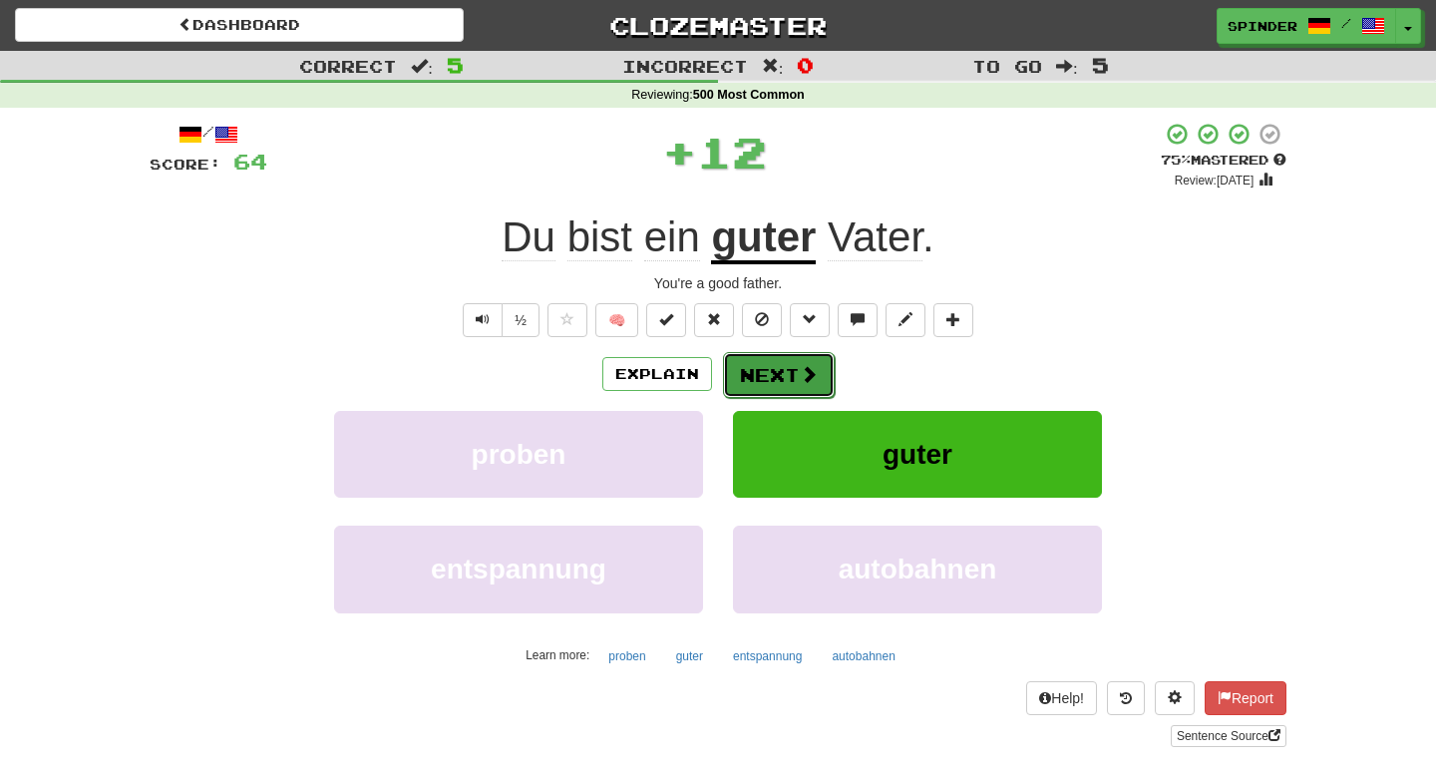
click at [783, 376] on button "Next" at bounding box center [779, 375] width 112 height 46
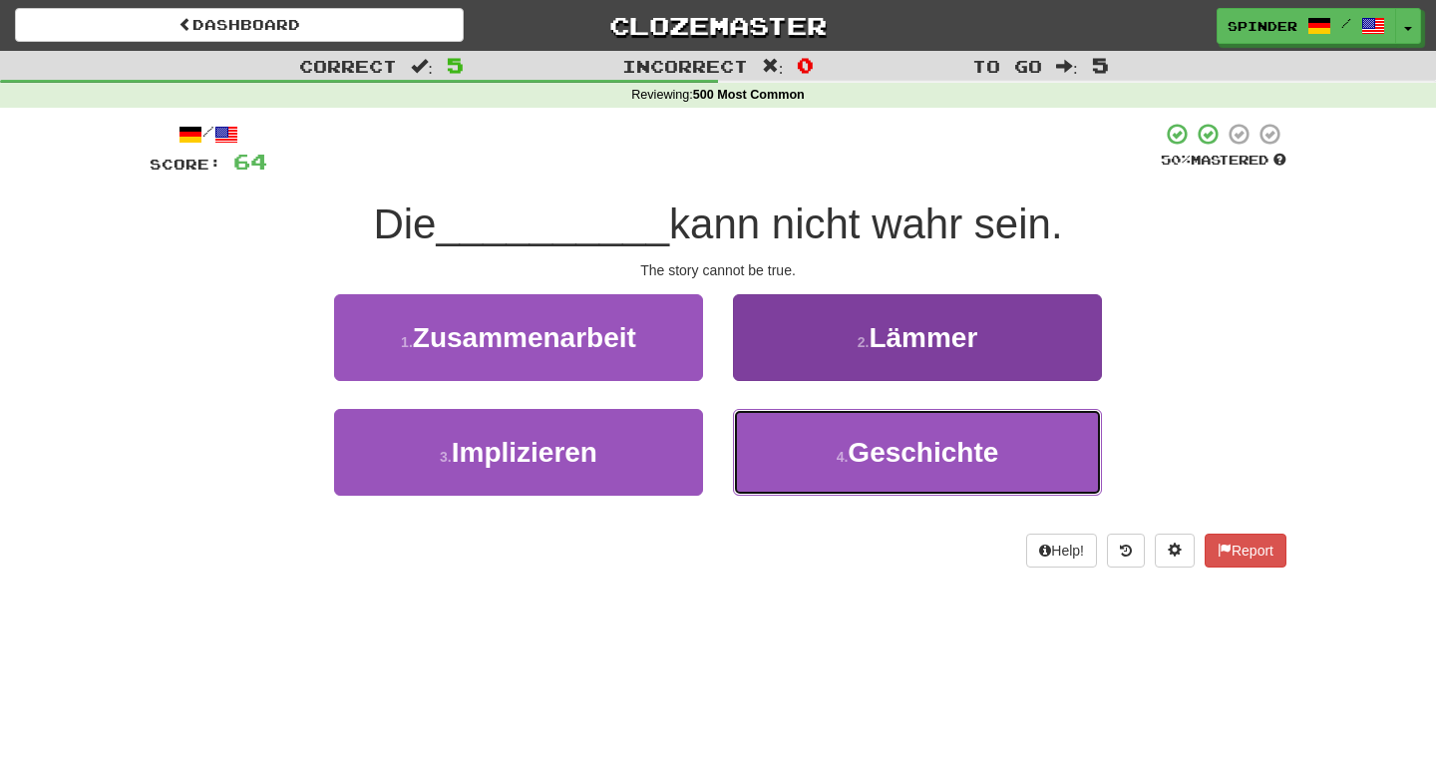
click at [789, 445] on button "4 . Geschichte" at bounding box center [917, 452] width 369 height 87
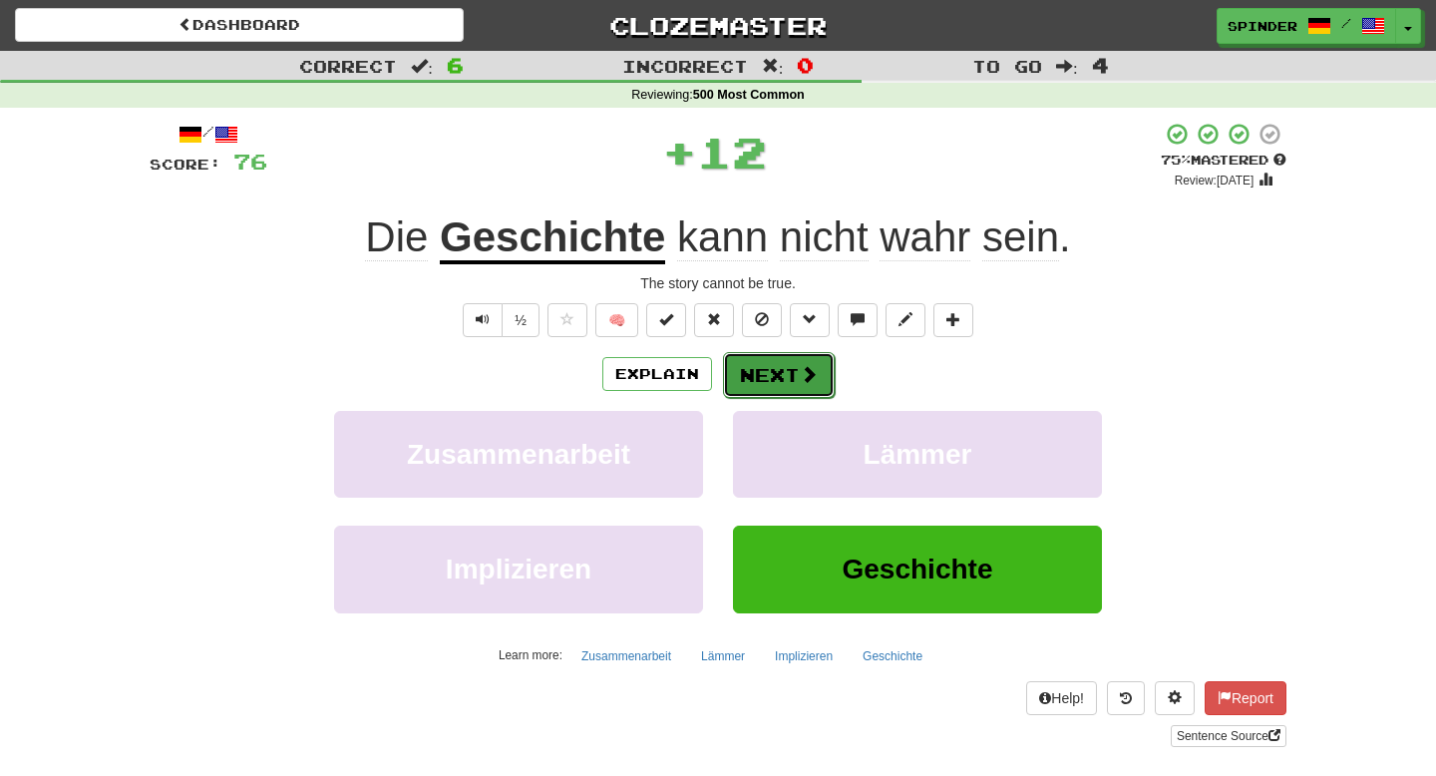
click at [802, 376] on span at bounding box center [809, 374] width 18 height 18
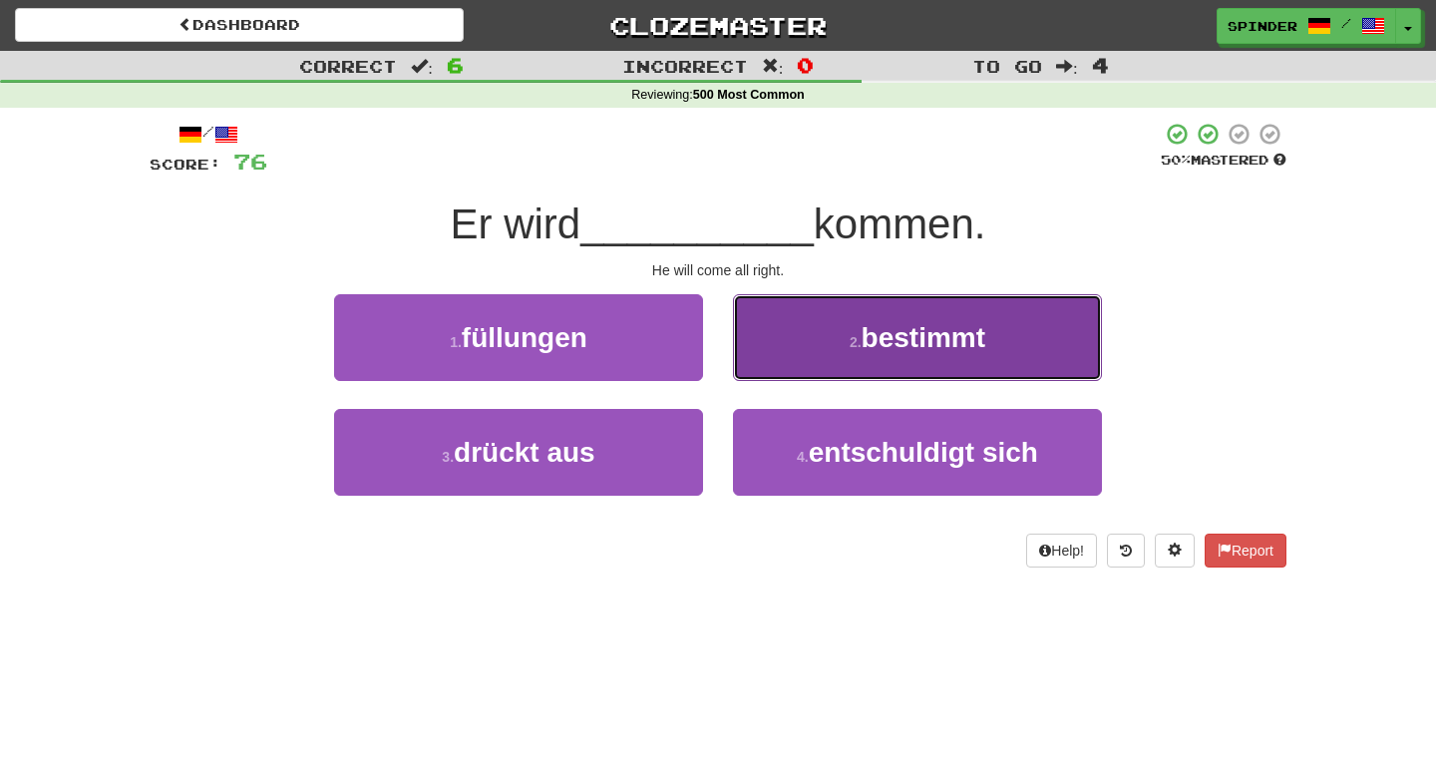
click at [808, 364] on button "2 . bestimmt" at bounding box center [917, 337] width 369 height 87
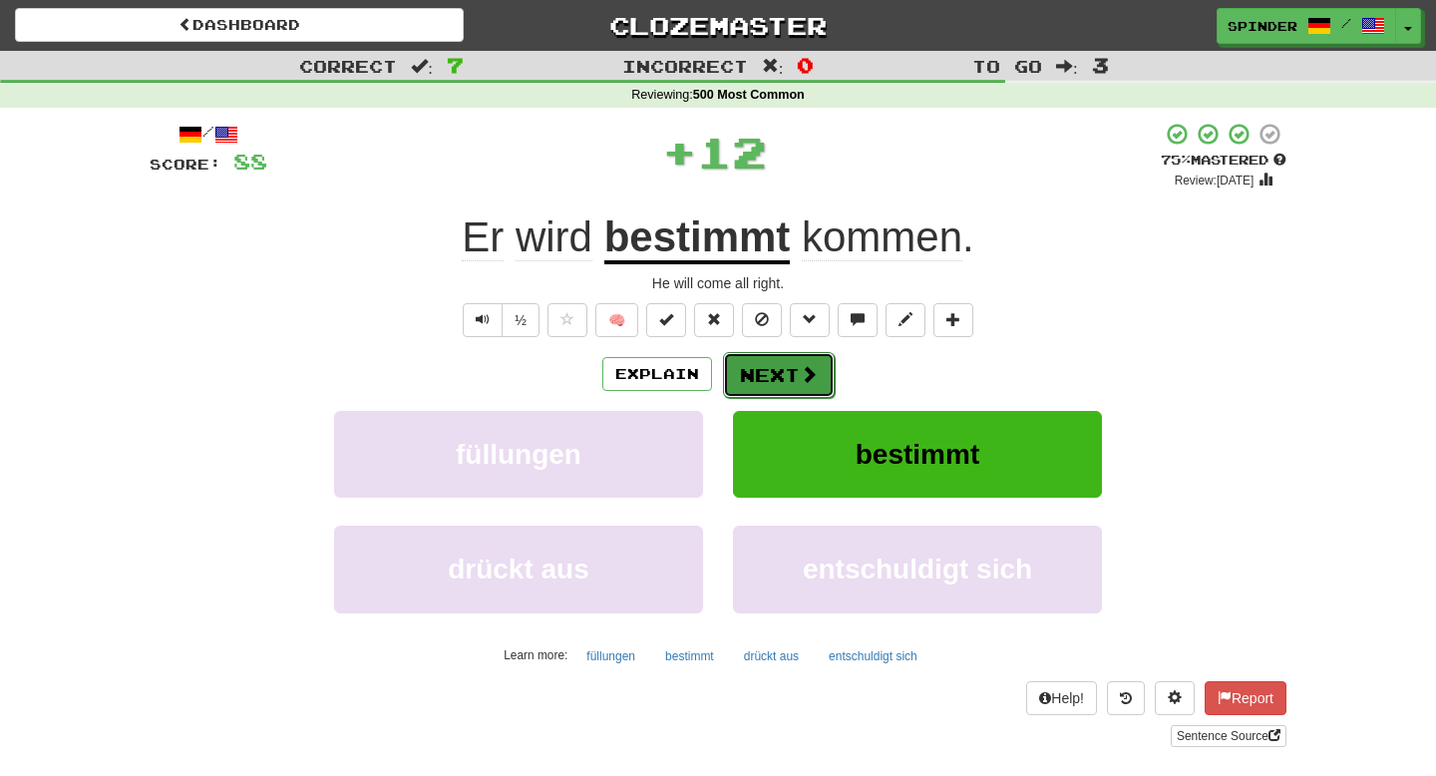
click at [797, 380] on button "Next" at bounding box center [779, 375] width 112 height 46
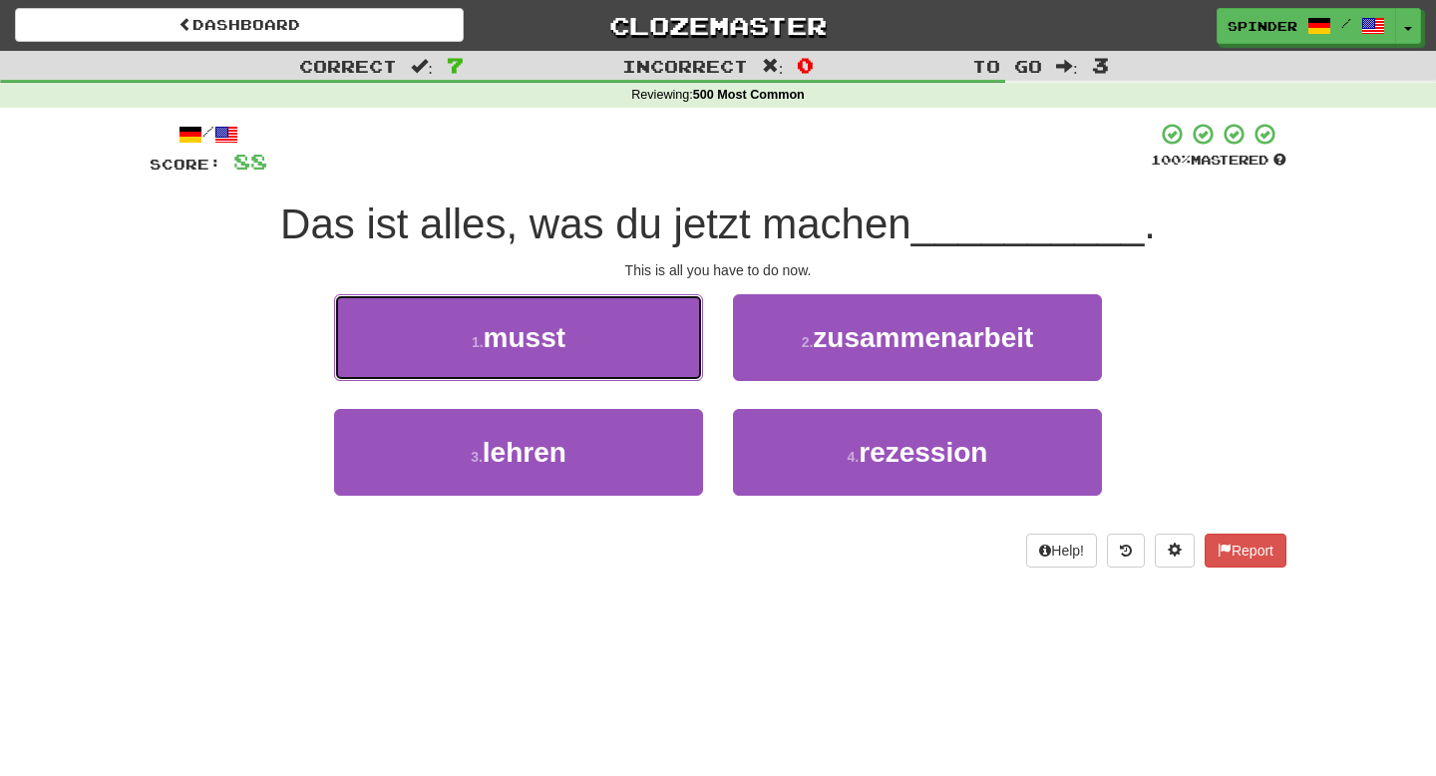
click at [671, 342] on button "1 . musst" at bounding box center [518, 337] width 369 height 87
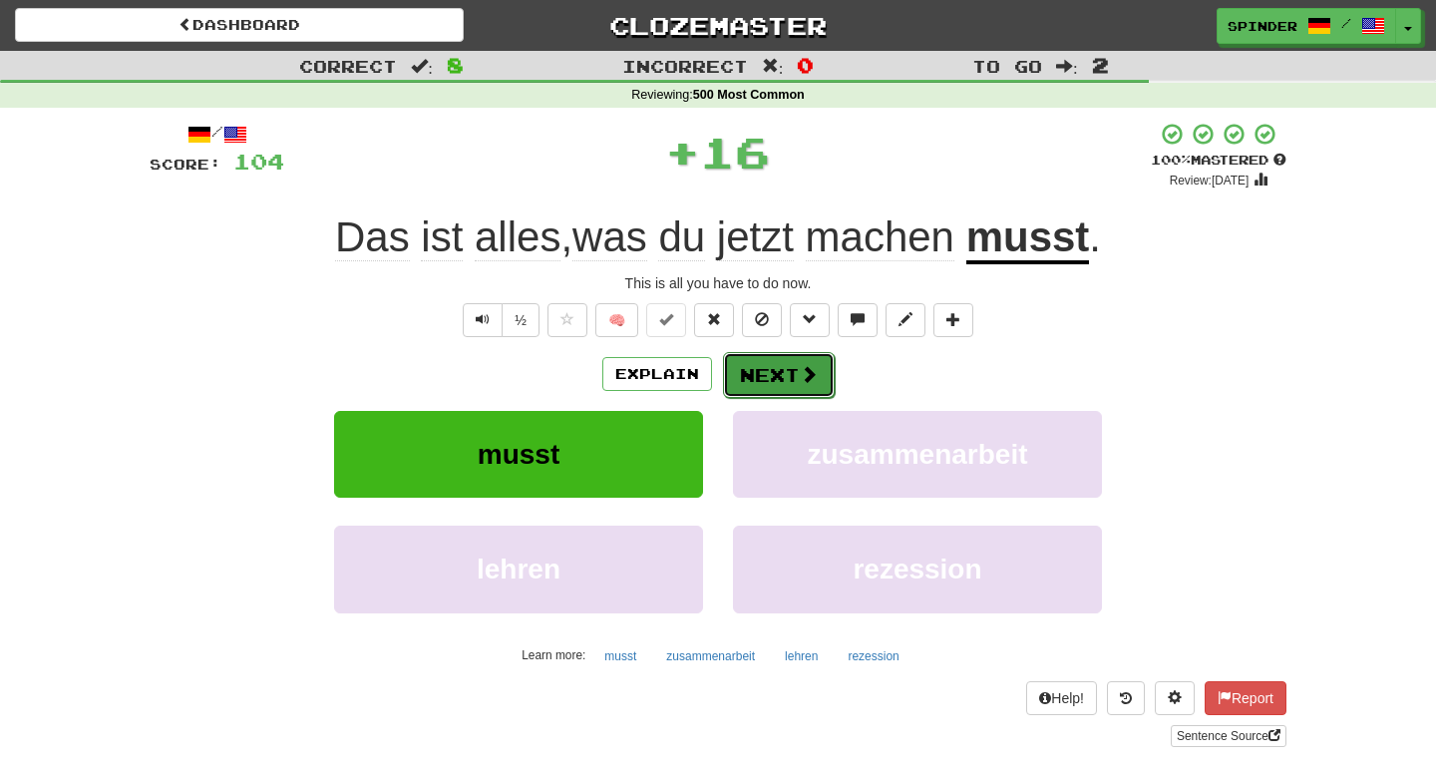
click at [815, 380] on span at bounding box center [809, 374] width 18 height 18
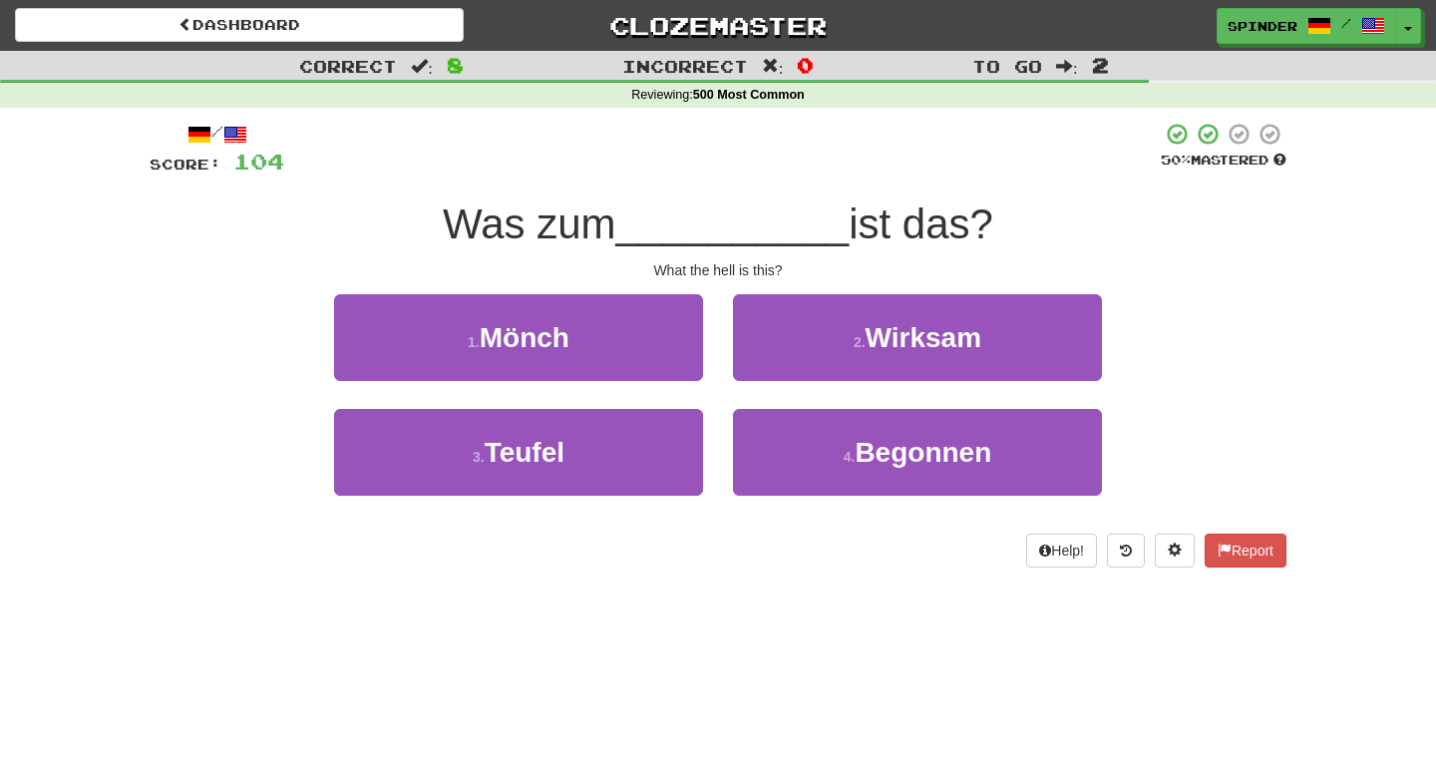
click at [652, 405] on div "1 . Mönch" at bounding box center [518, 351] width 399 height 115
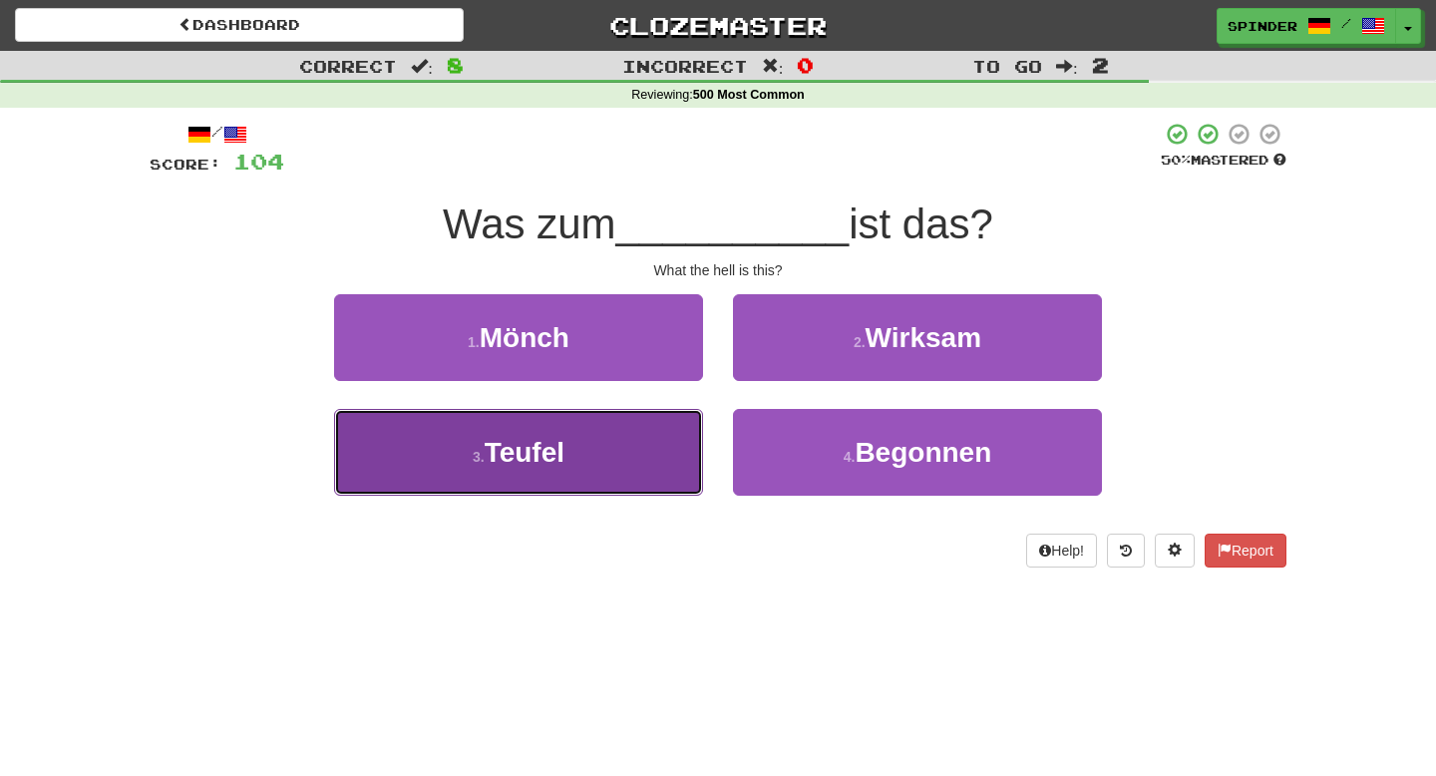
click at [646, 438] on button "3 . Teufel" at bounding box center [518, 452] width 369 height 87
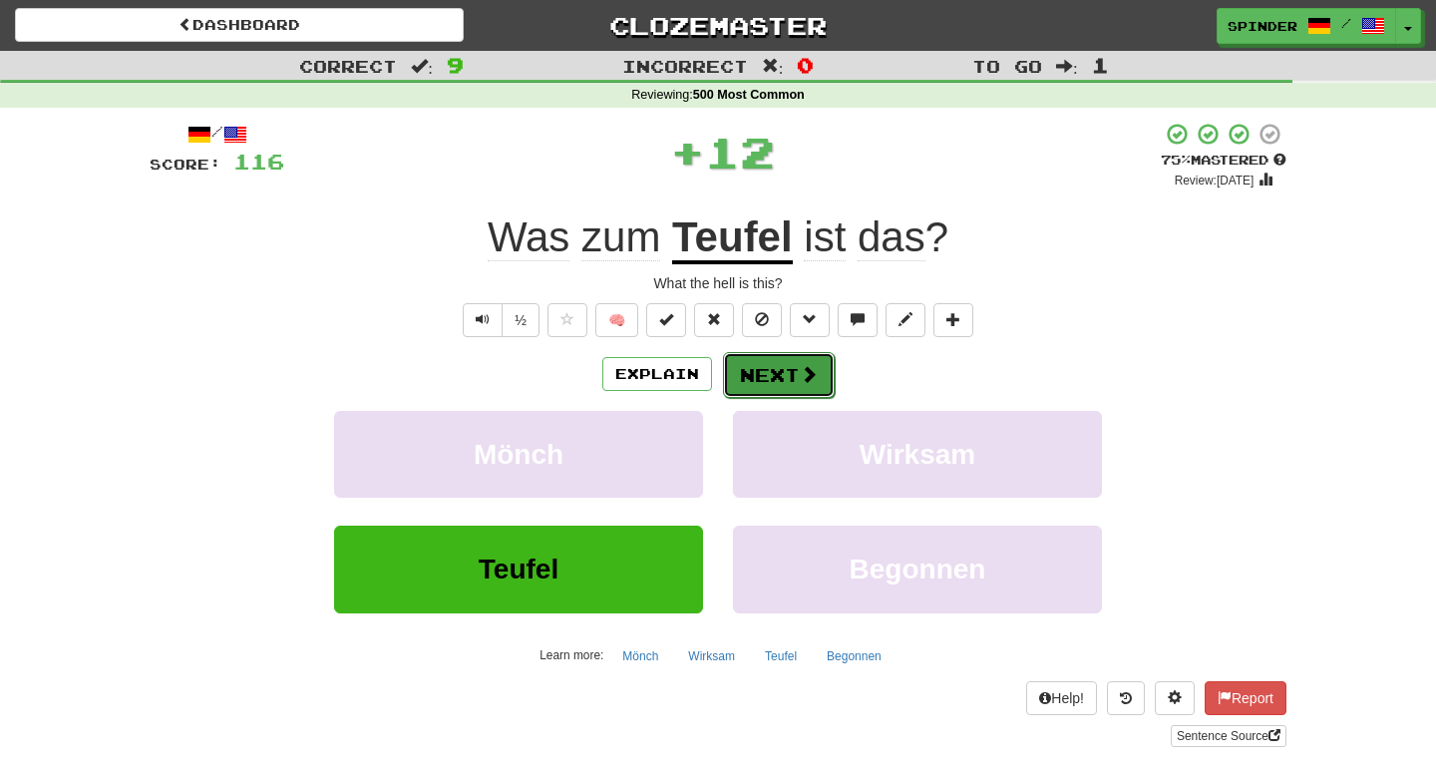
click at [743, 385] on button "Next" at bounding box center [779, 375] width 112 height 46
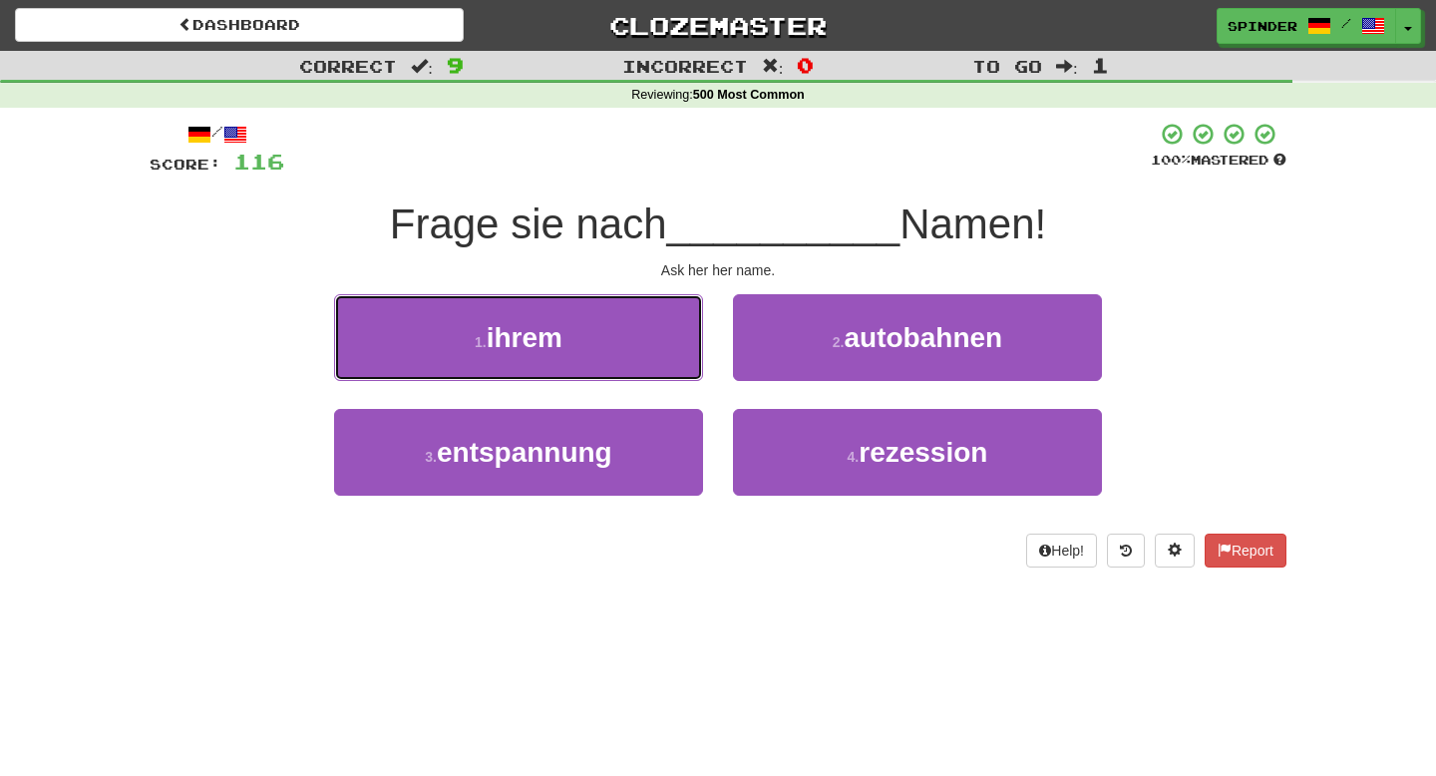
click at [624, 342] on button "1 . ihrem" at bounding box center [518, 337] width 369 height 87
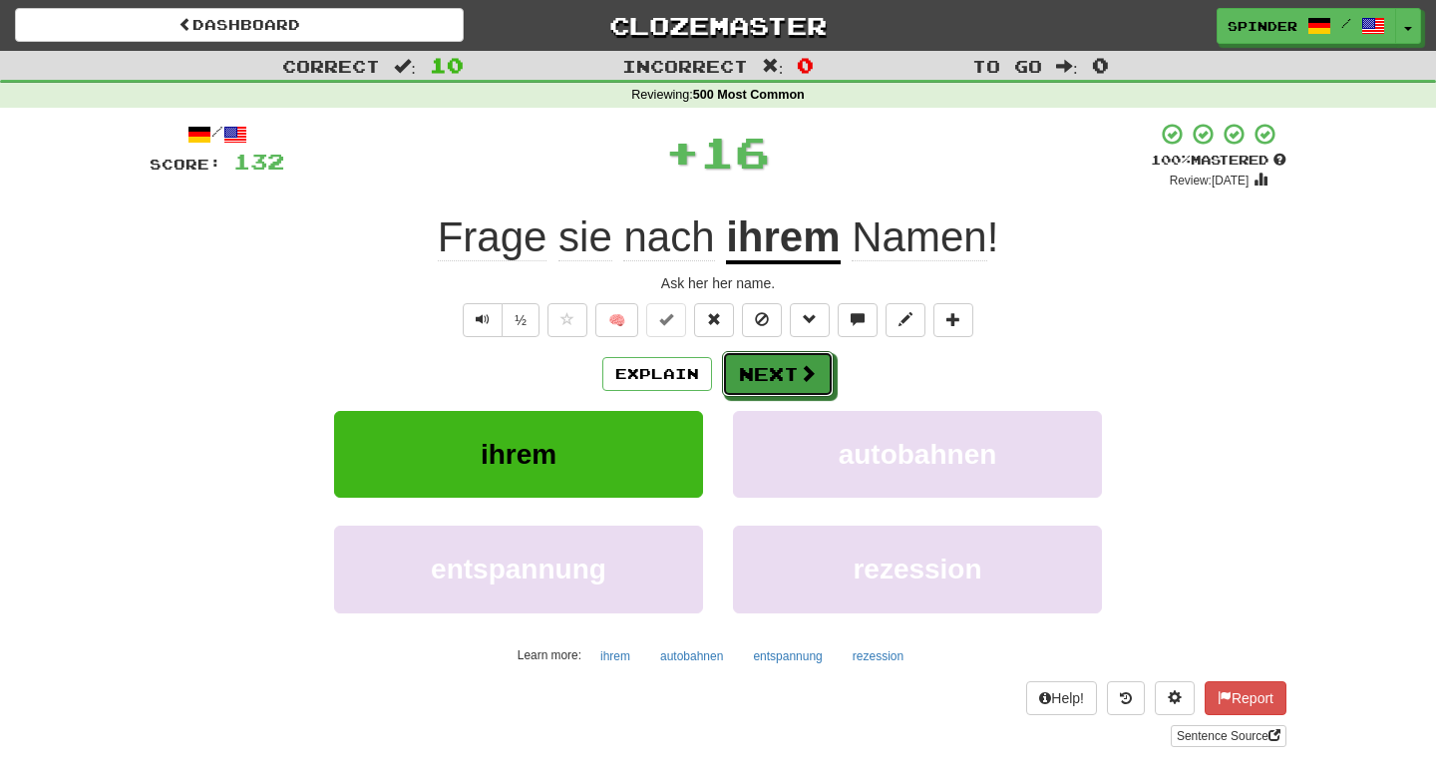
click at [763, 379] on button "Next" at bounding box center [778, 374] width 112 height 46
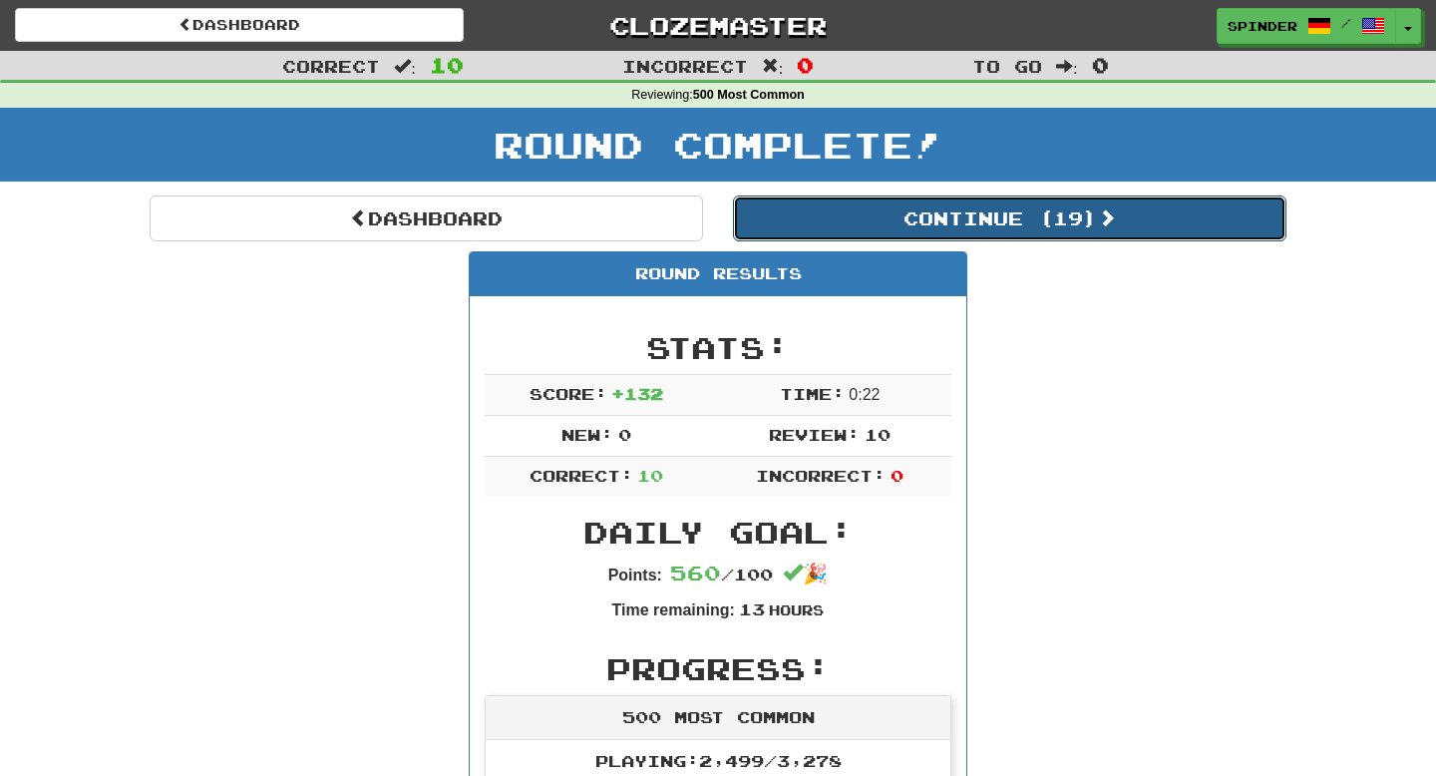
click at [937, 232] on button "Continue ( 19 )" at bounding box center [1010, 219] width 554 height 46
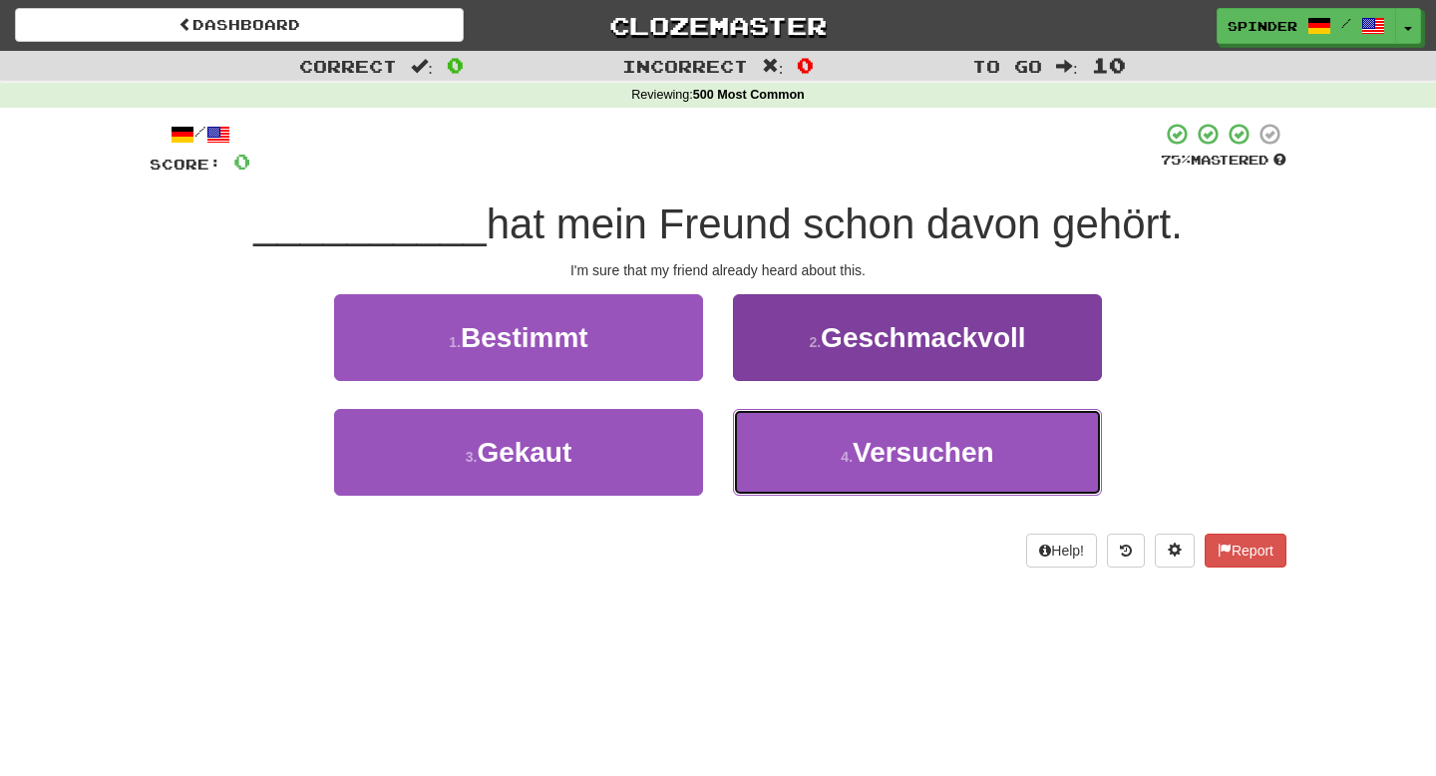
click at [839, 439] on button "4 . Versuchen" at bounding box center [917, 452] width 369 height 87
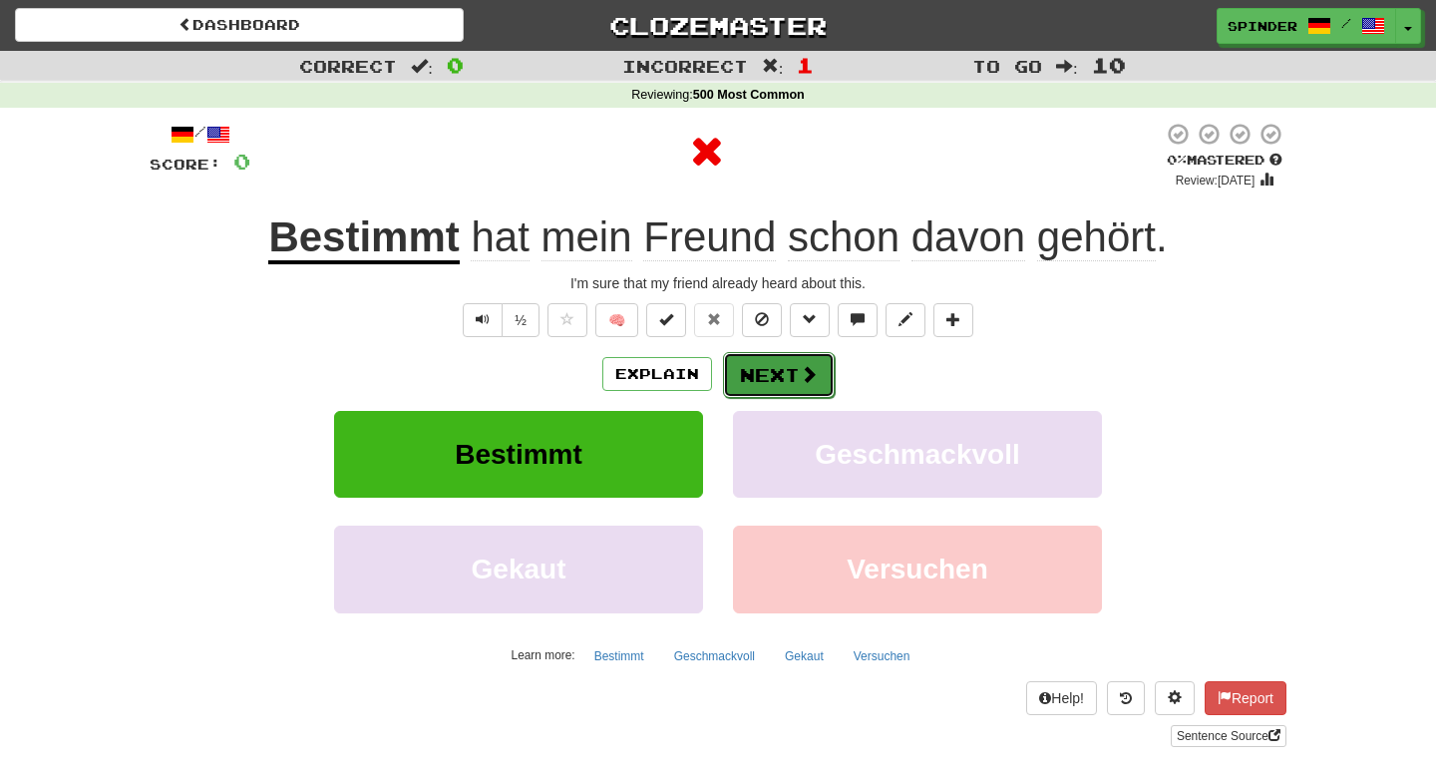
click at [802, 374] on span at bounding box center [809, 374] width 18 height 18
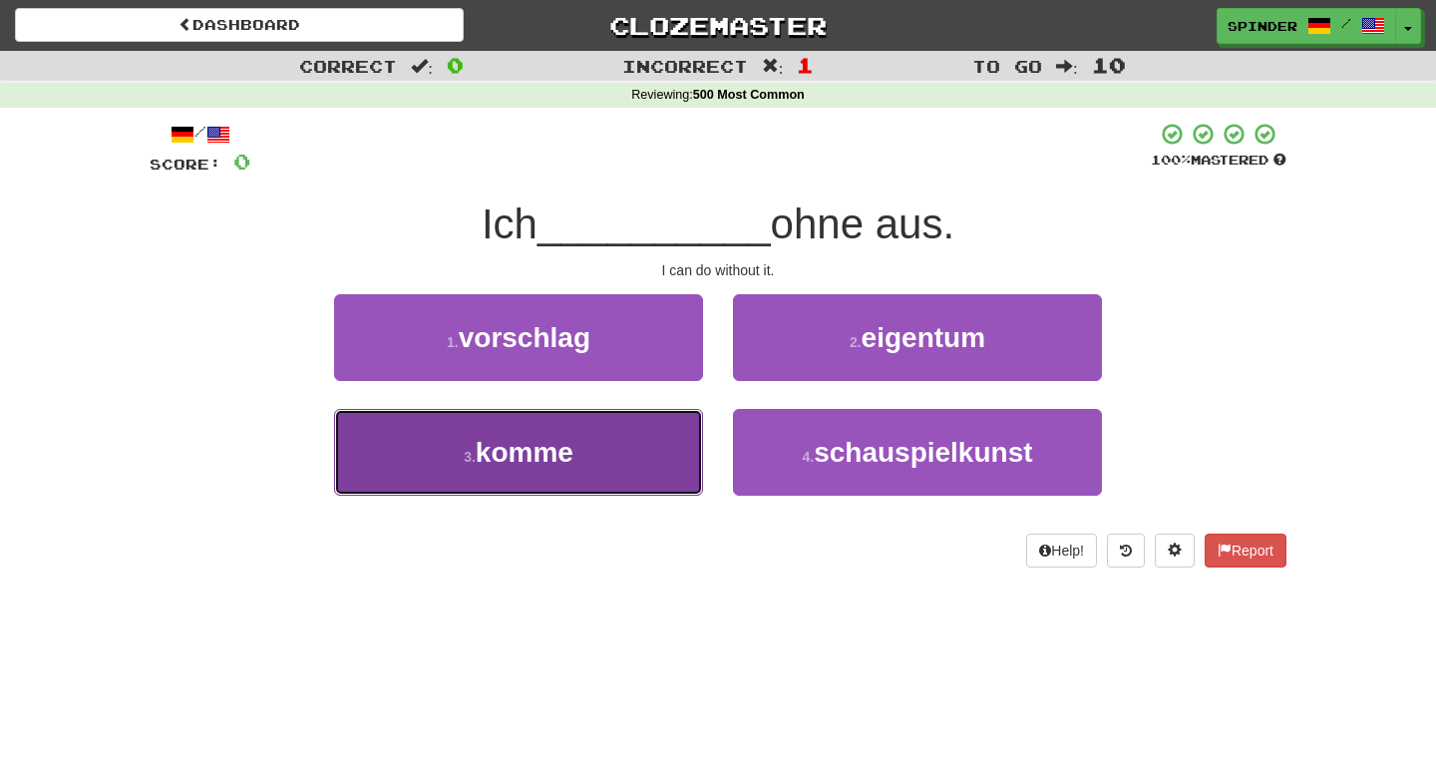
click at [608, 447] on button "3 . komme" at bounding box center [518, 452] width 369 height 87
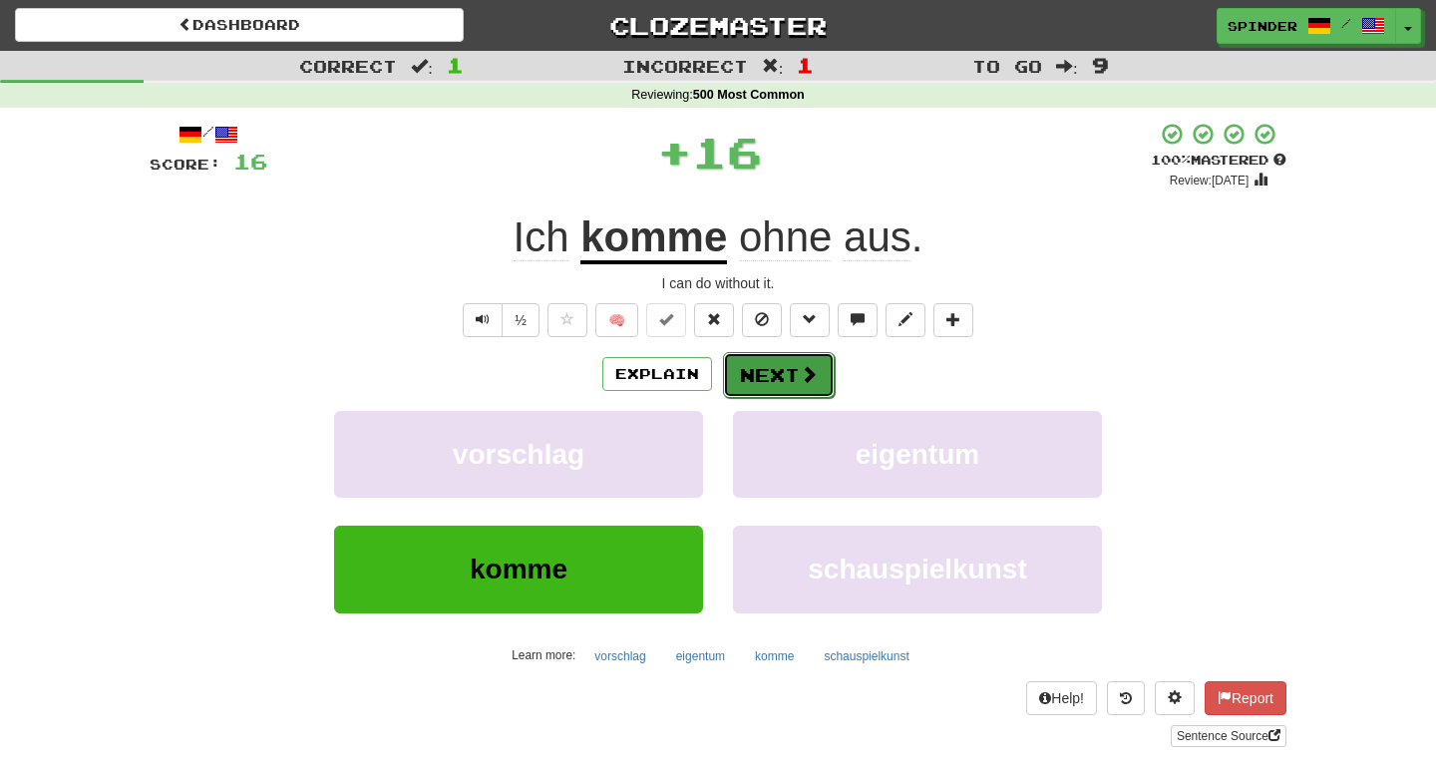
click at [728, 385] on button "Next" at bounding box center [779, 375] width 112 height 46
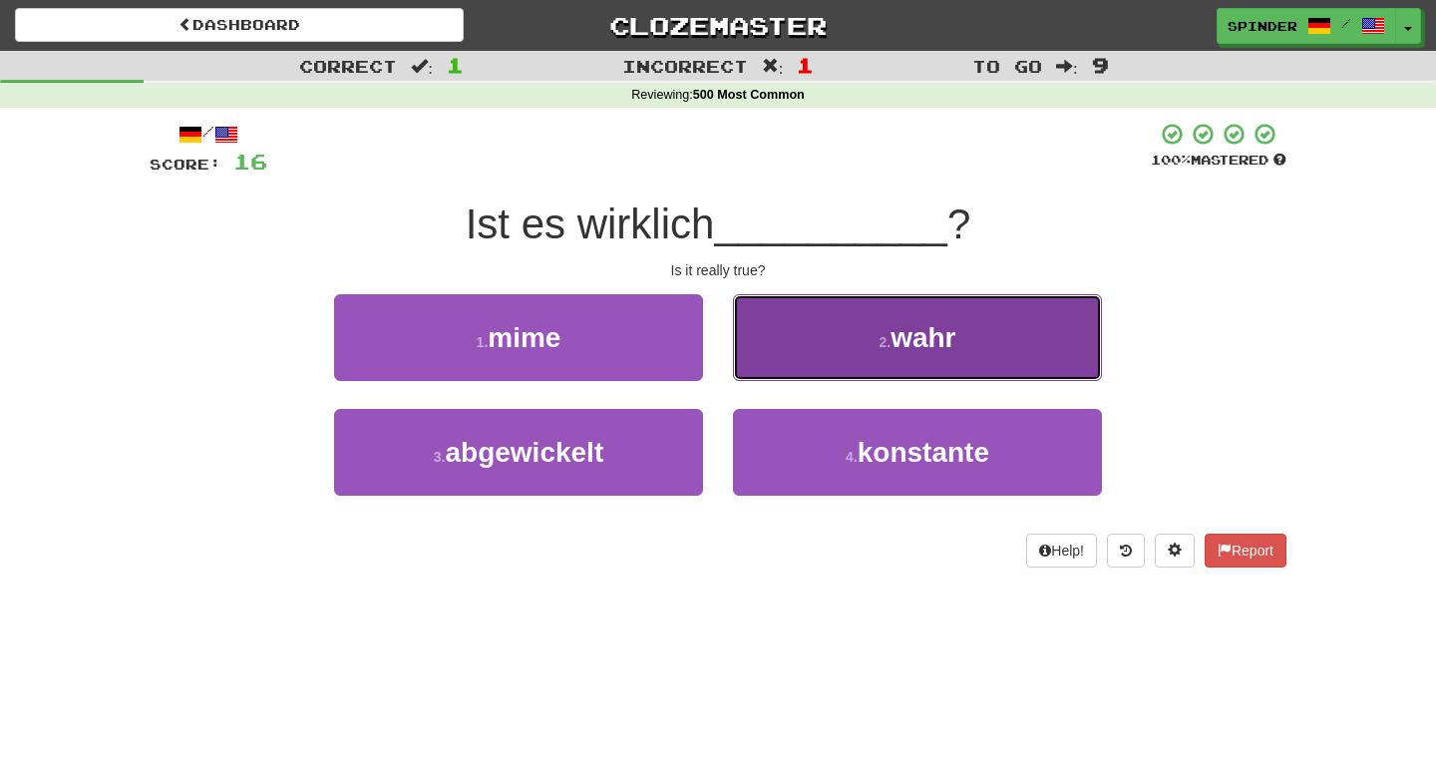
click at [754, 364] on button "2 . wahr" at bounding box center [917, 337] width 369 height 87
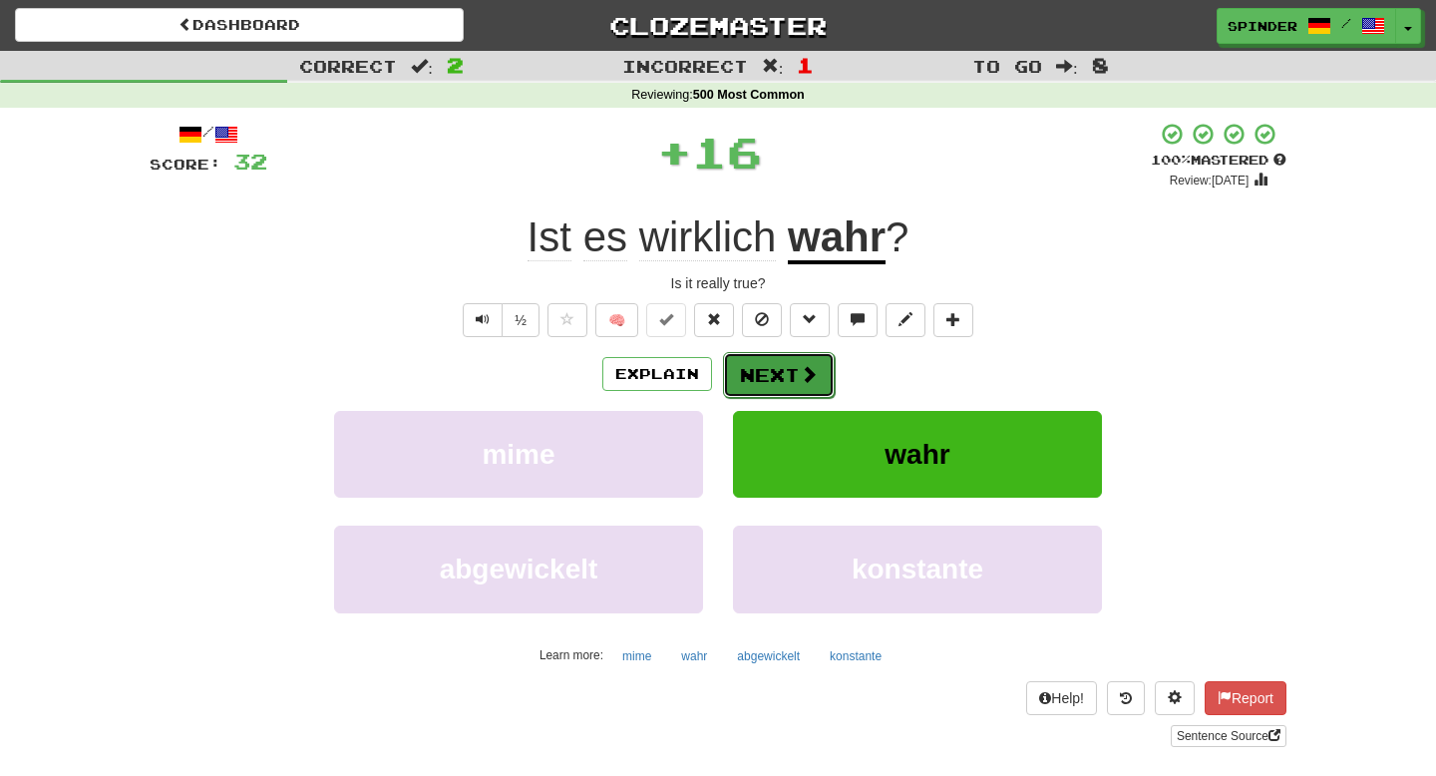
click at [742, 380] on button "Next" at bounding box center [779, 375] width 112 height 46
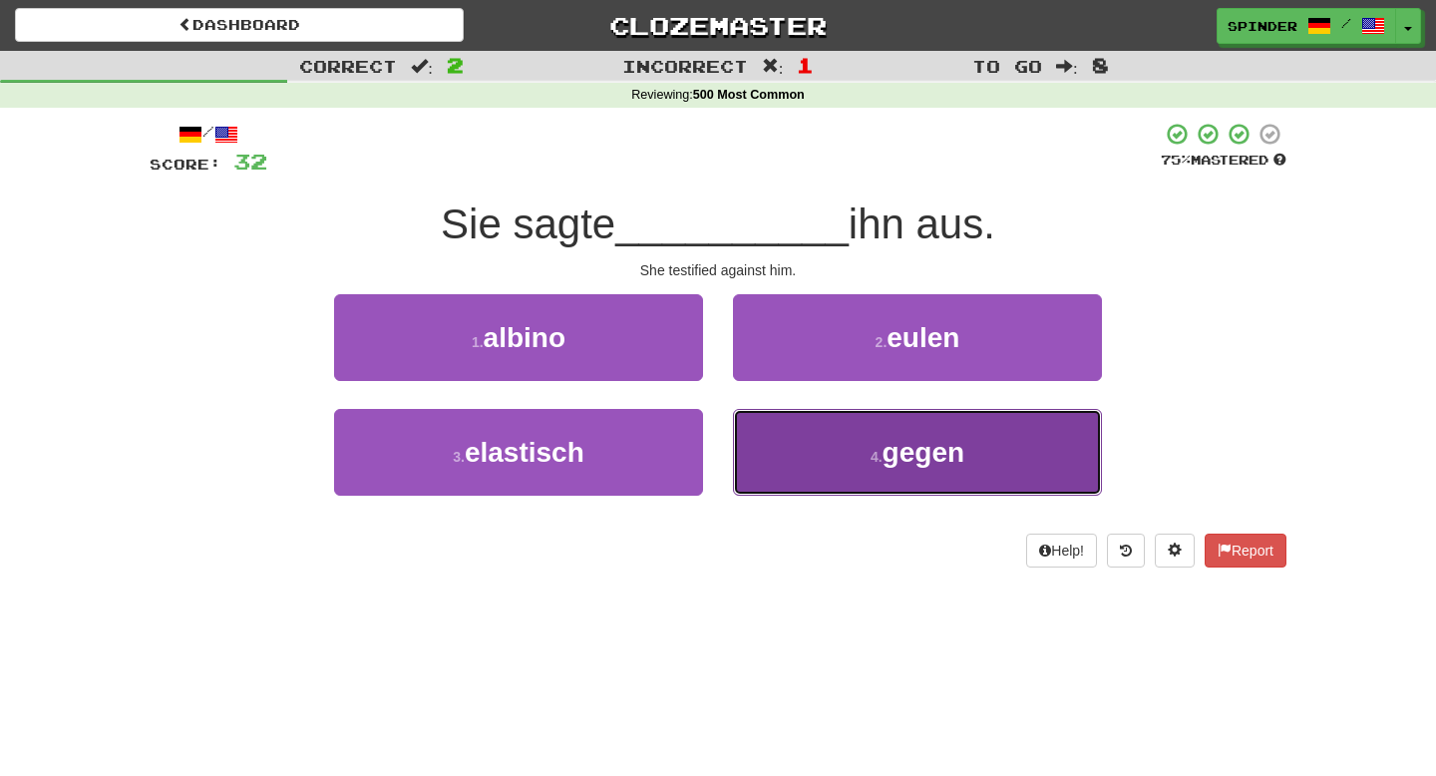
click at [768, 425] on button "4 . gegen" at bounding box center [917, 452] width 369 height 87
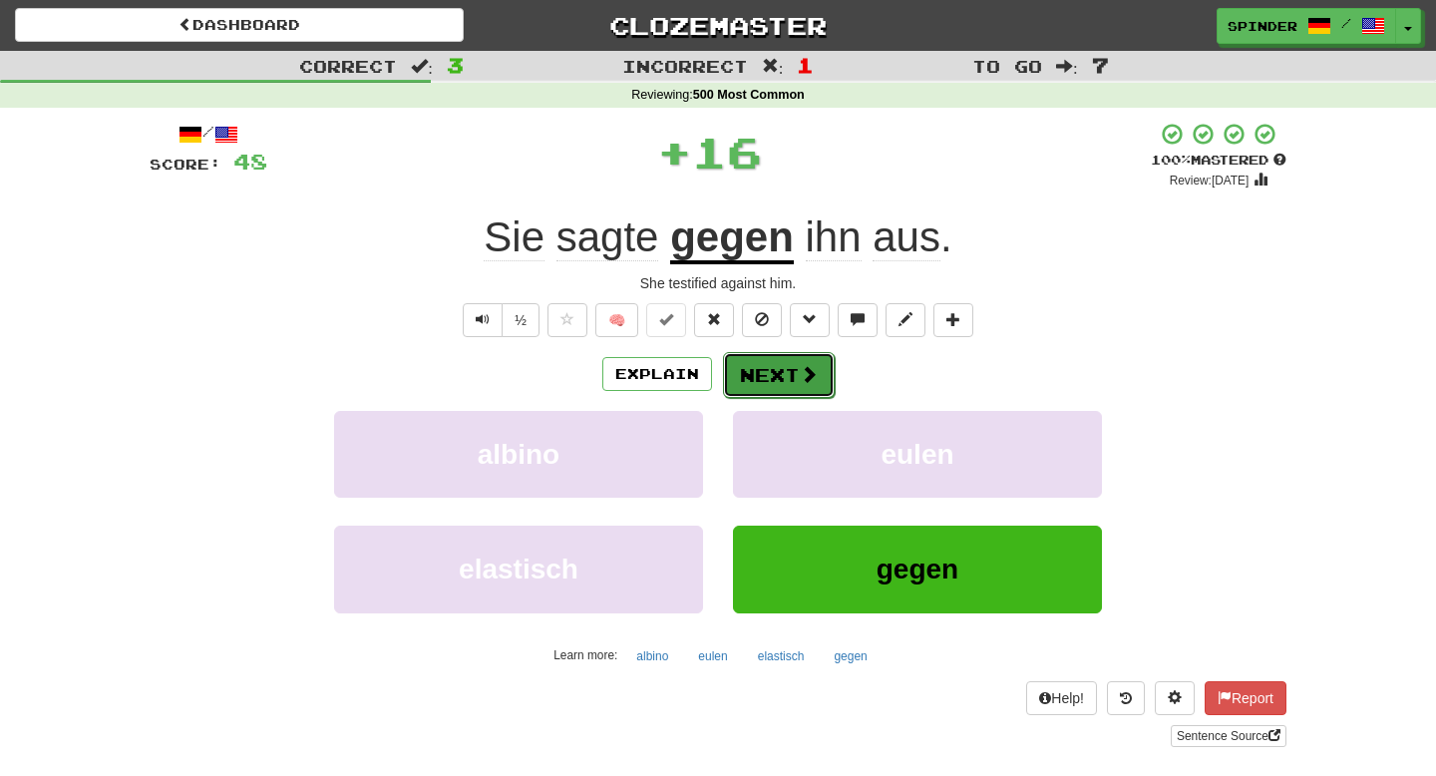
click at [785, 365] on button "Next" at bounding box center [779, 375] width 112 height 46
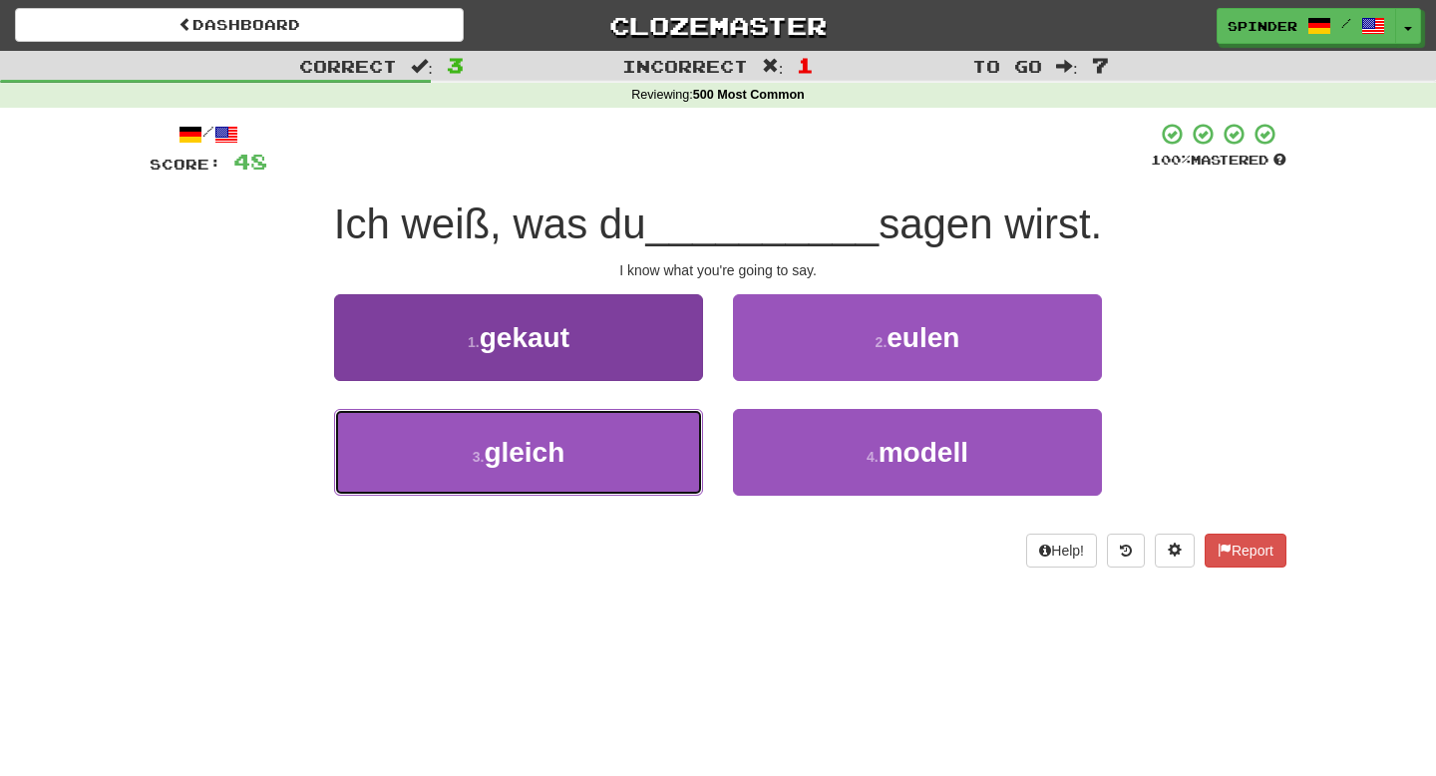
click at [634, 445] on button "3 . gleich" at bounding box center [518, 452] width 369 height 87
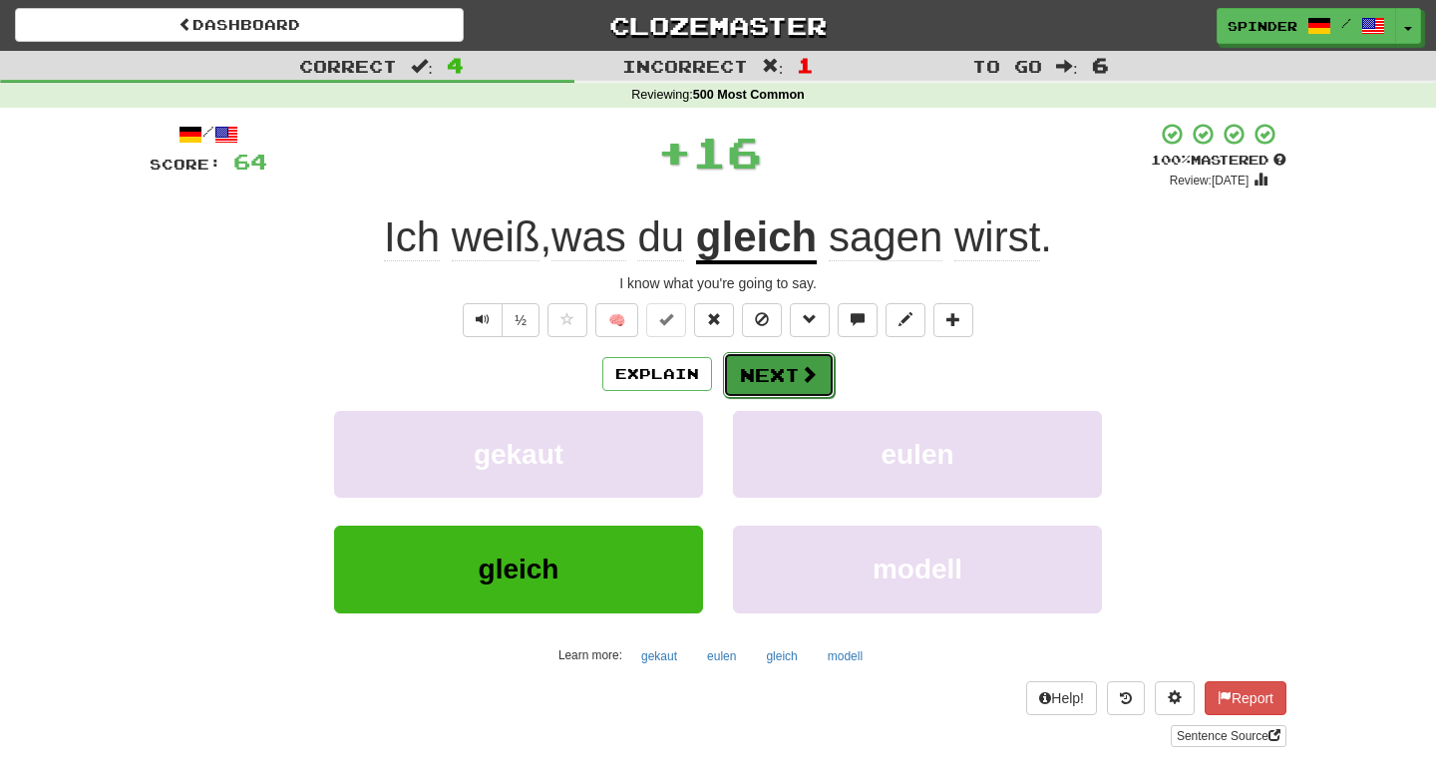
click at [755, 383] on button "Next" at bounding box center [779, 375] width 112 height 46
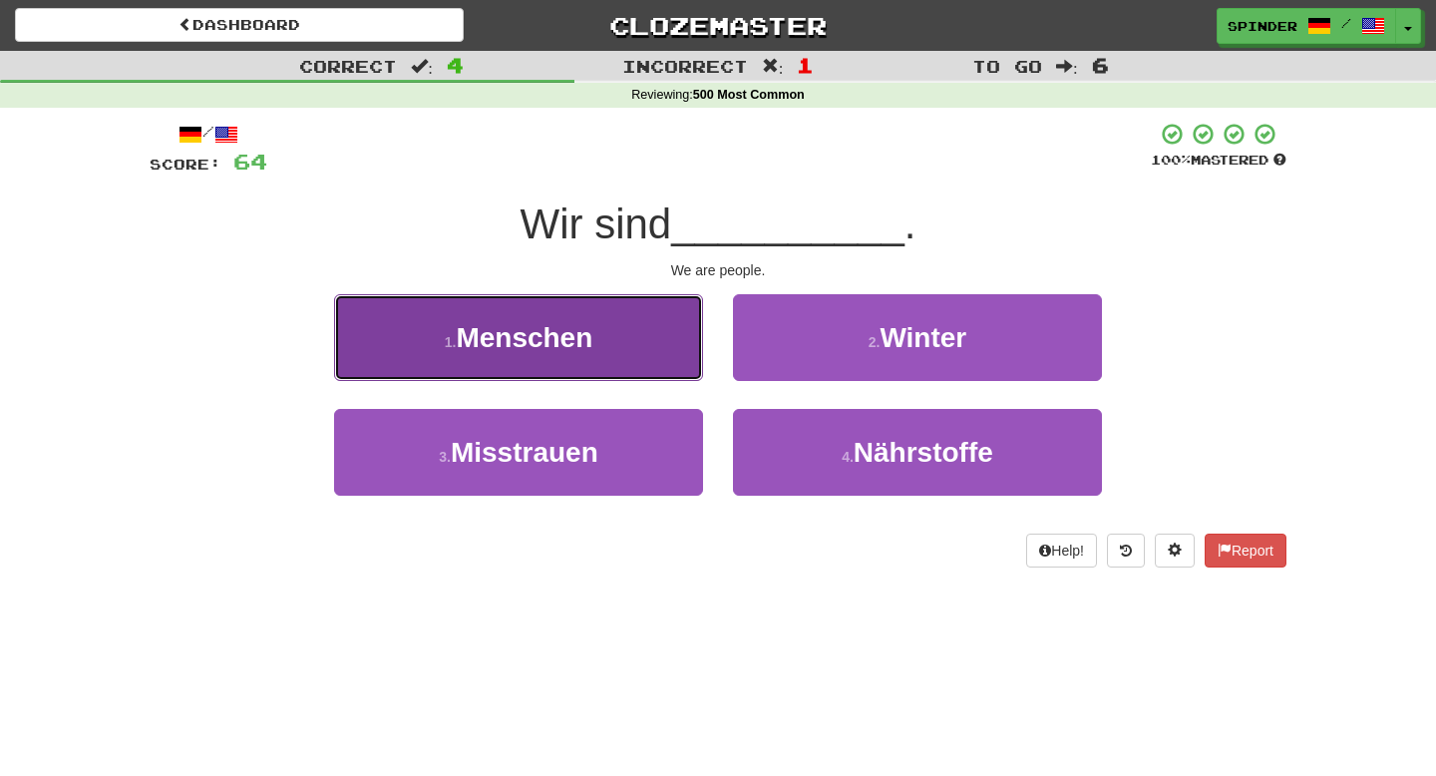
click at [669, 361] on button "1 . Menschen" at bounding box center [518, 337] width 369 height 87
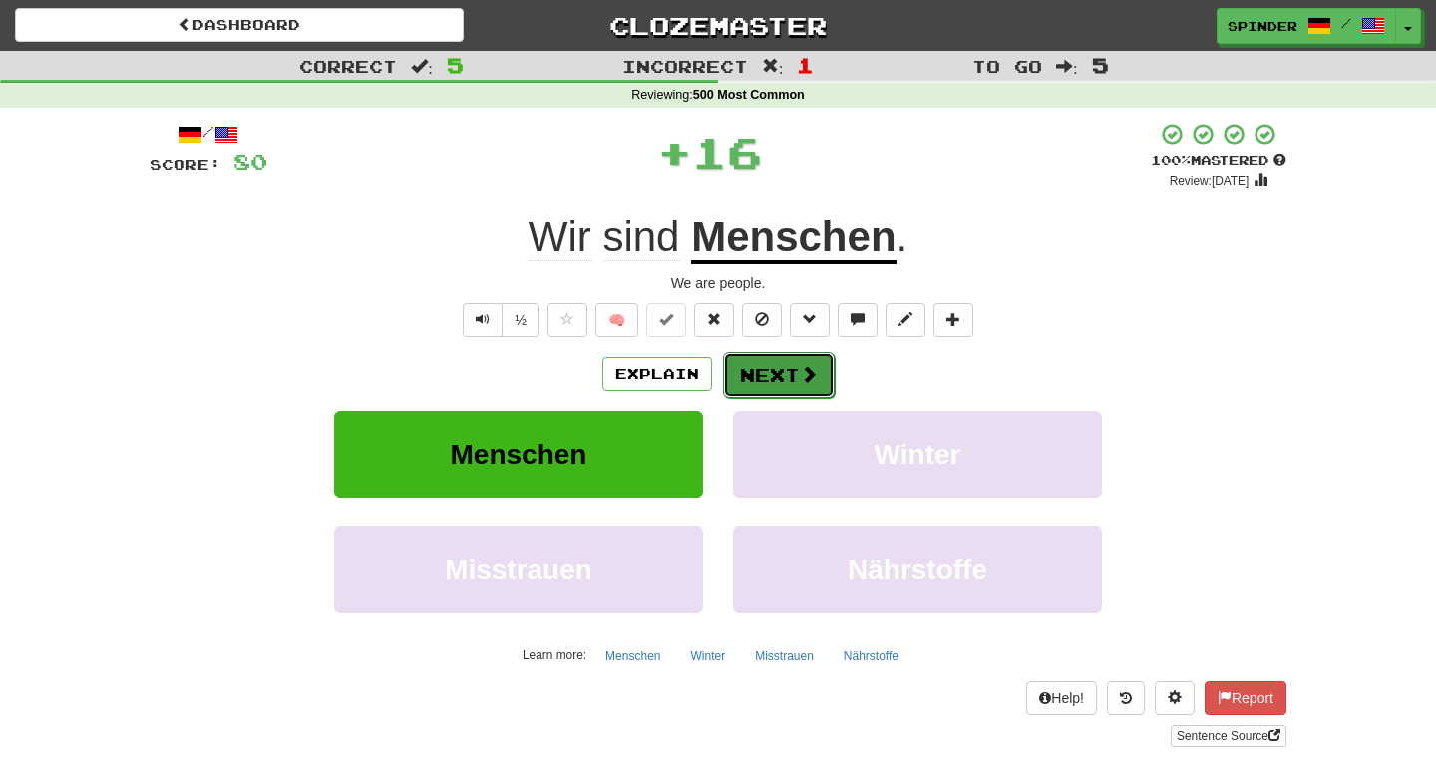
click at [763, 386] on button "Next" at bounding box center [779, 375] width 112 height 46
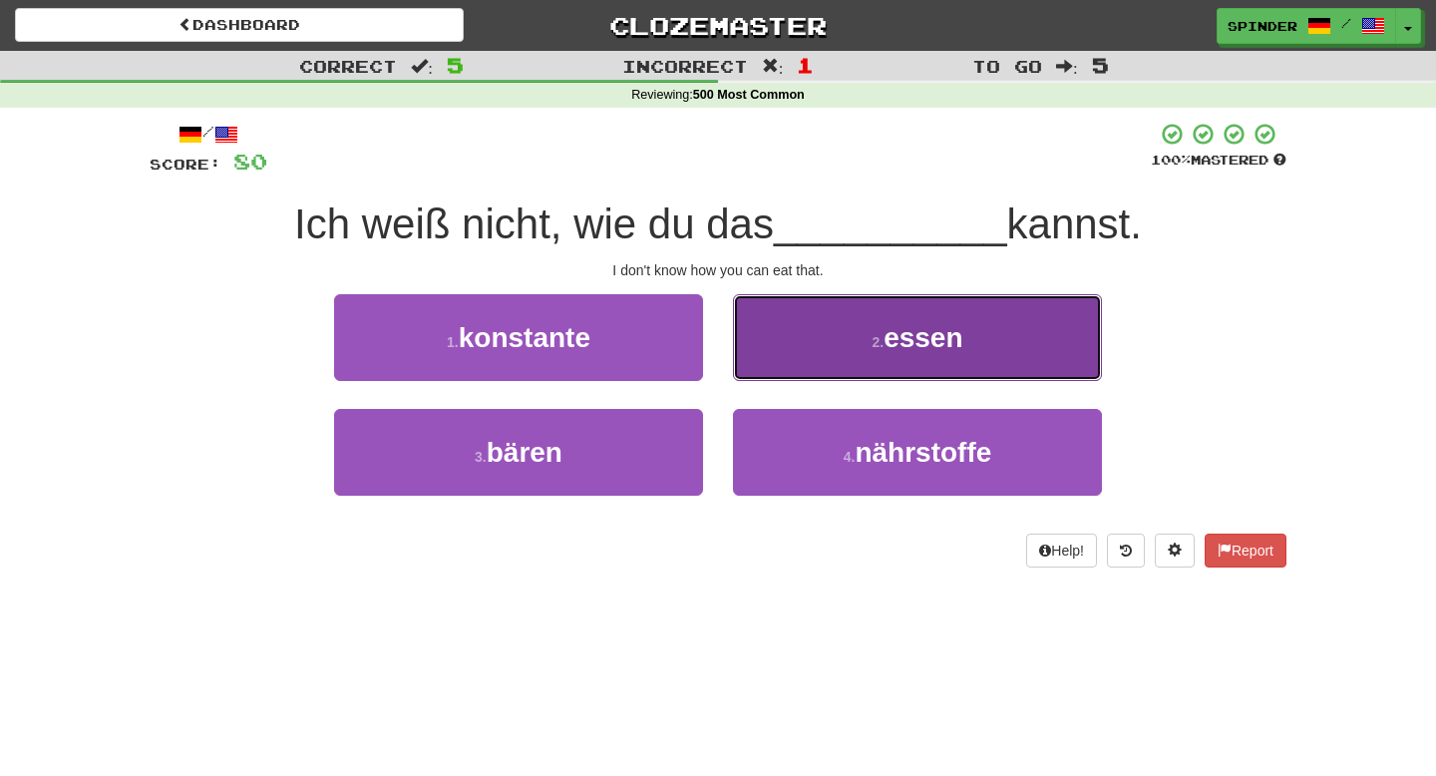
click at [784, 345] on button "2 . essen" at bounding box center [917, 337] width 369 height 87
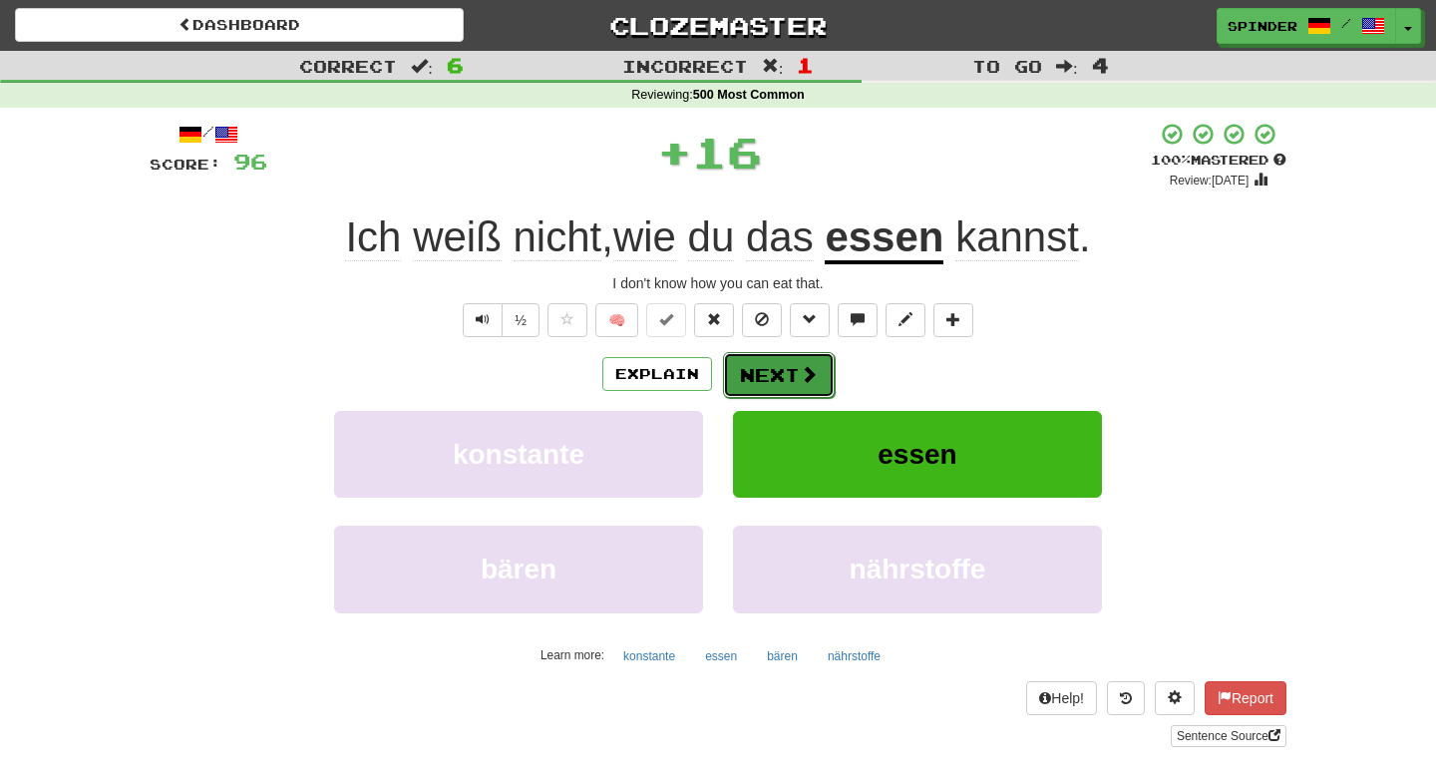
click at [772, 367] on button "Next" at bounding box center [779, 375] width 112 height 46
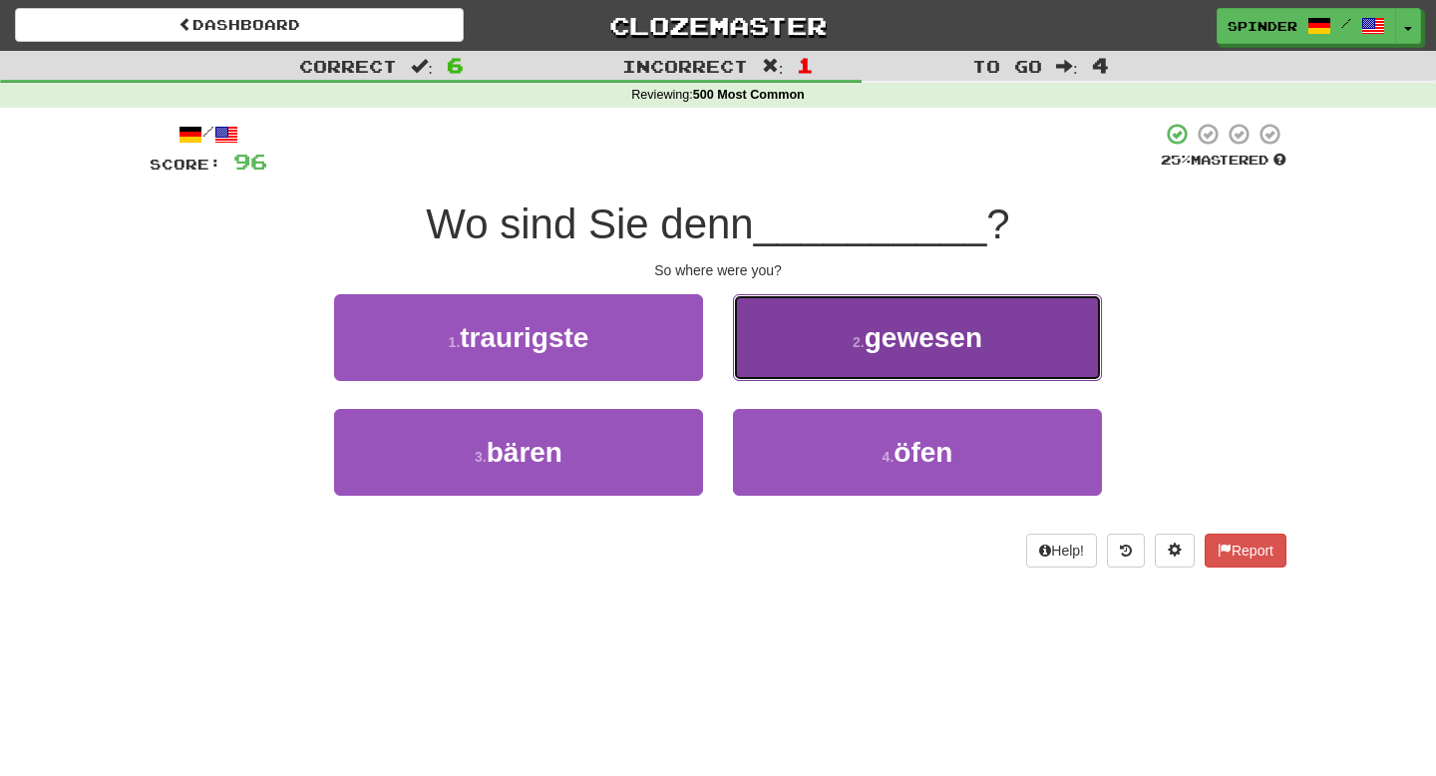
click at [773, 370] on button "2 . gewesen" at bounding box center [917, 337] width 369 height 87
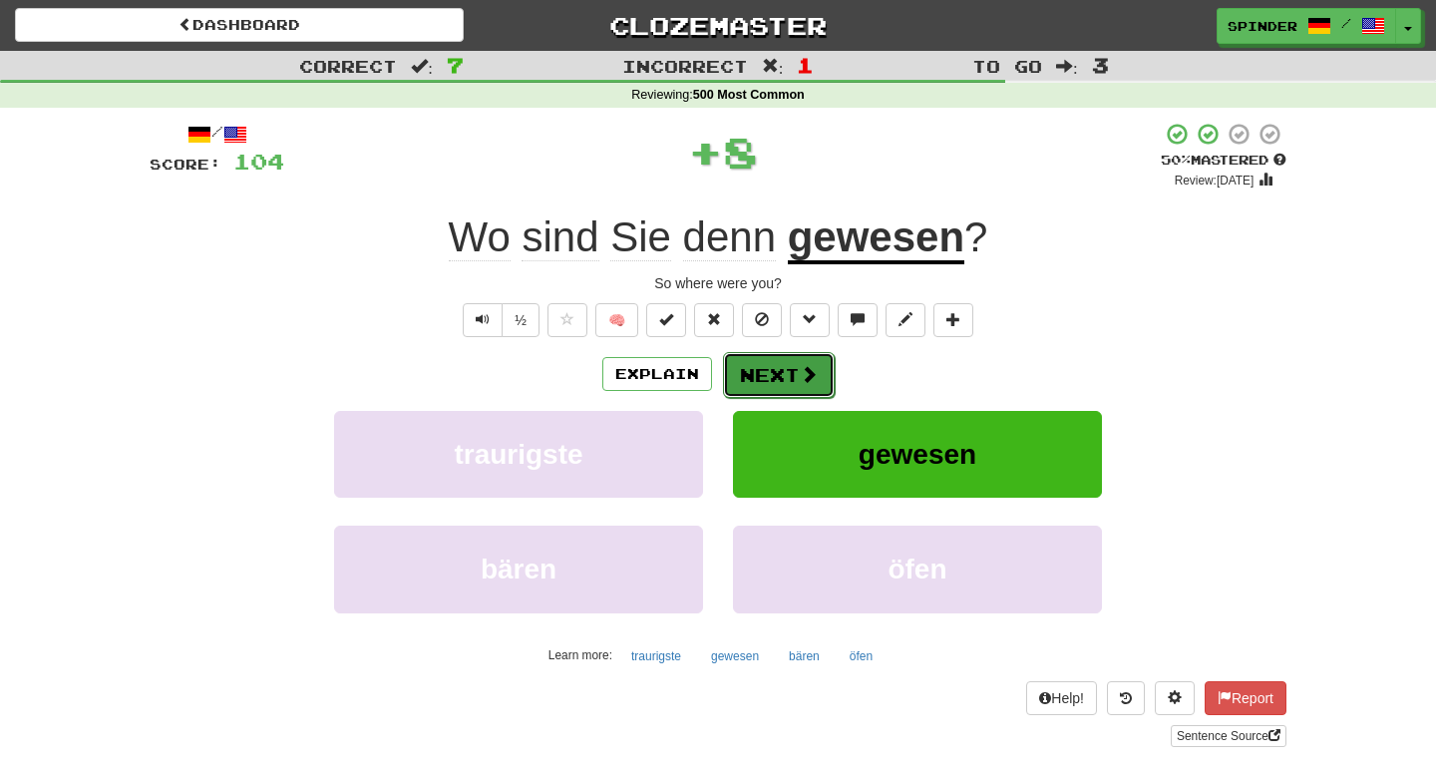
click at [773, 371] on button "Next" at bounding box center [779, 375] width 112 height 46
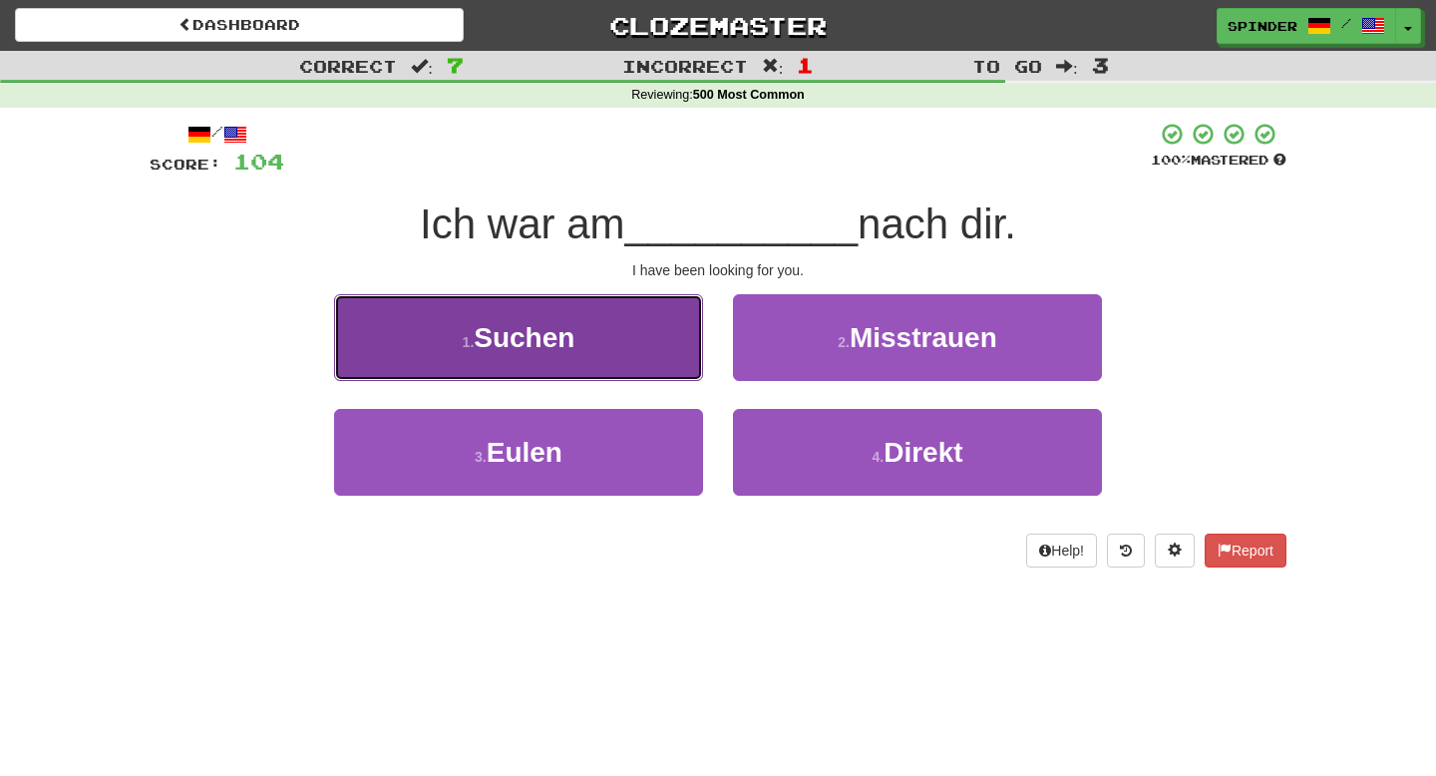
click at [620, 332] on button "1 . Suchen" at bounding box center [518, 337] width 369 height 87
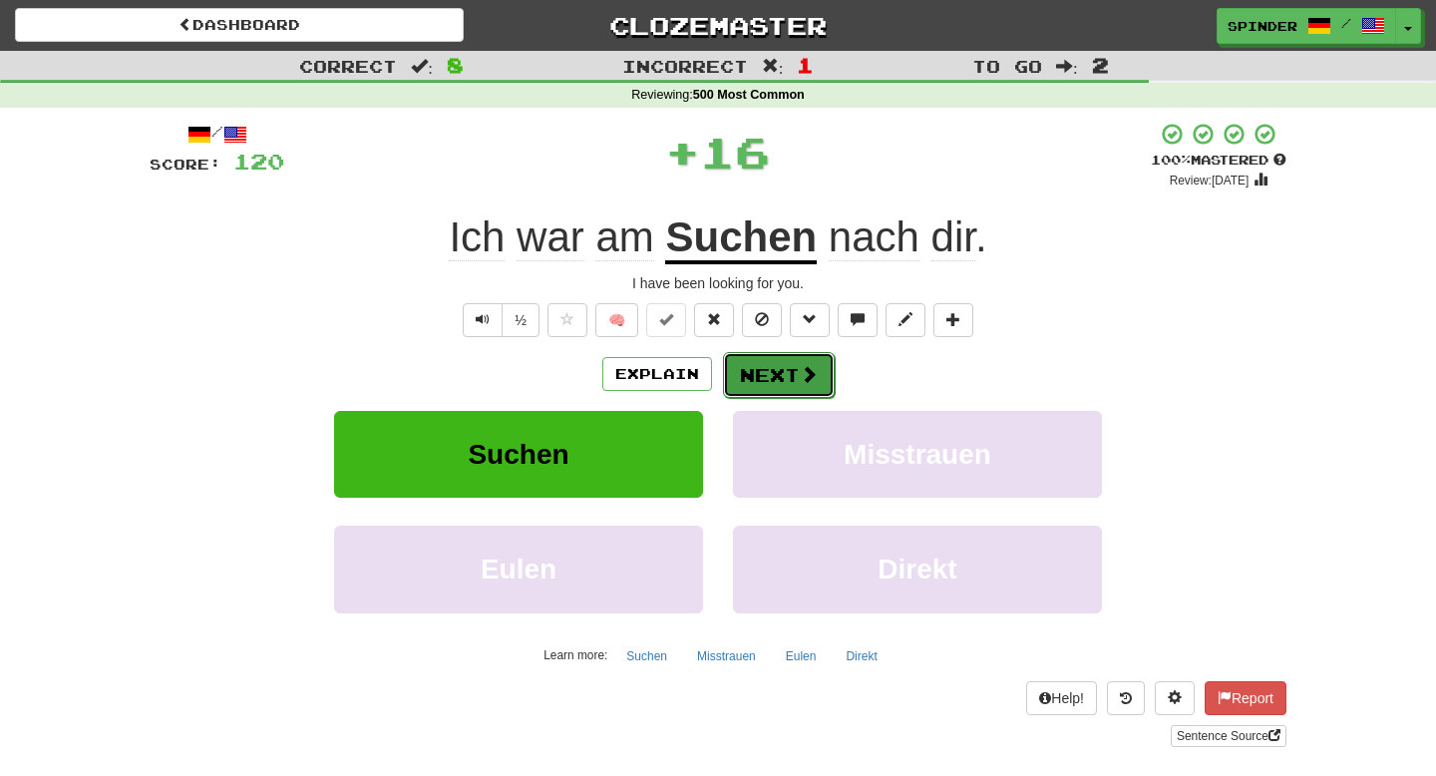
click at [766, 374] on button "Next" at bounding box center [779, 375] width 112 height 46
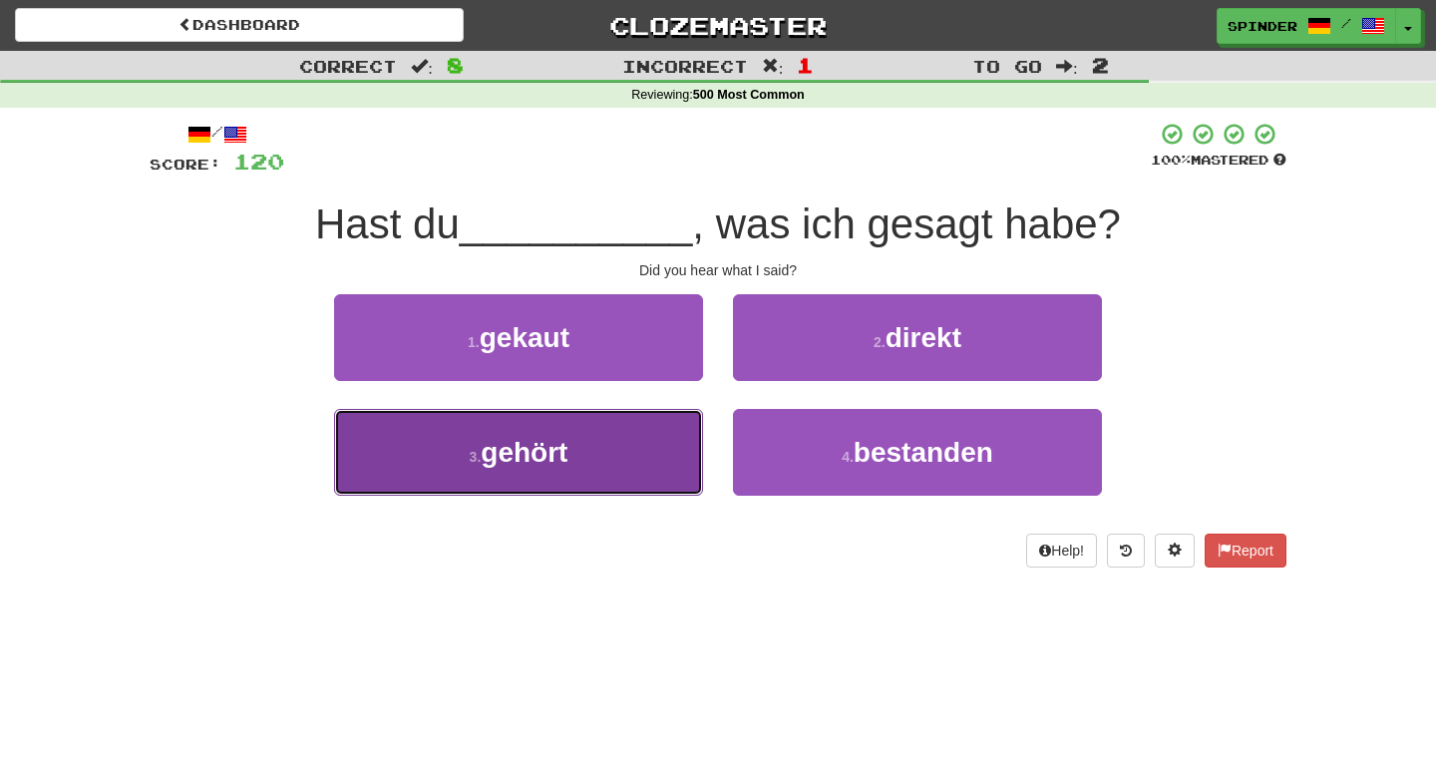
click at [650, 432] on button "3 . gehört" at bounding box center [518, 452] width 369 height 87
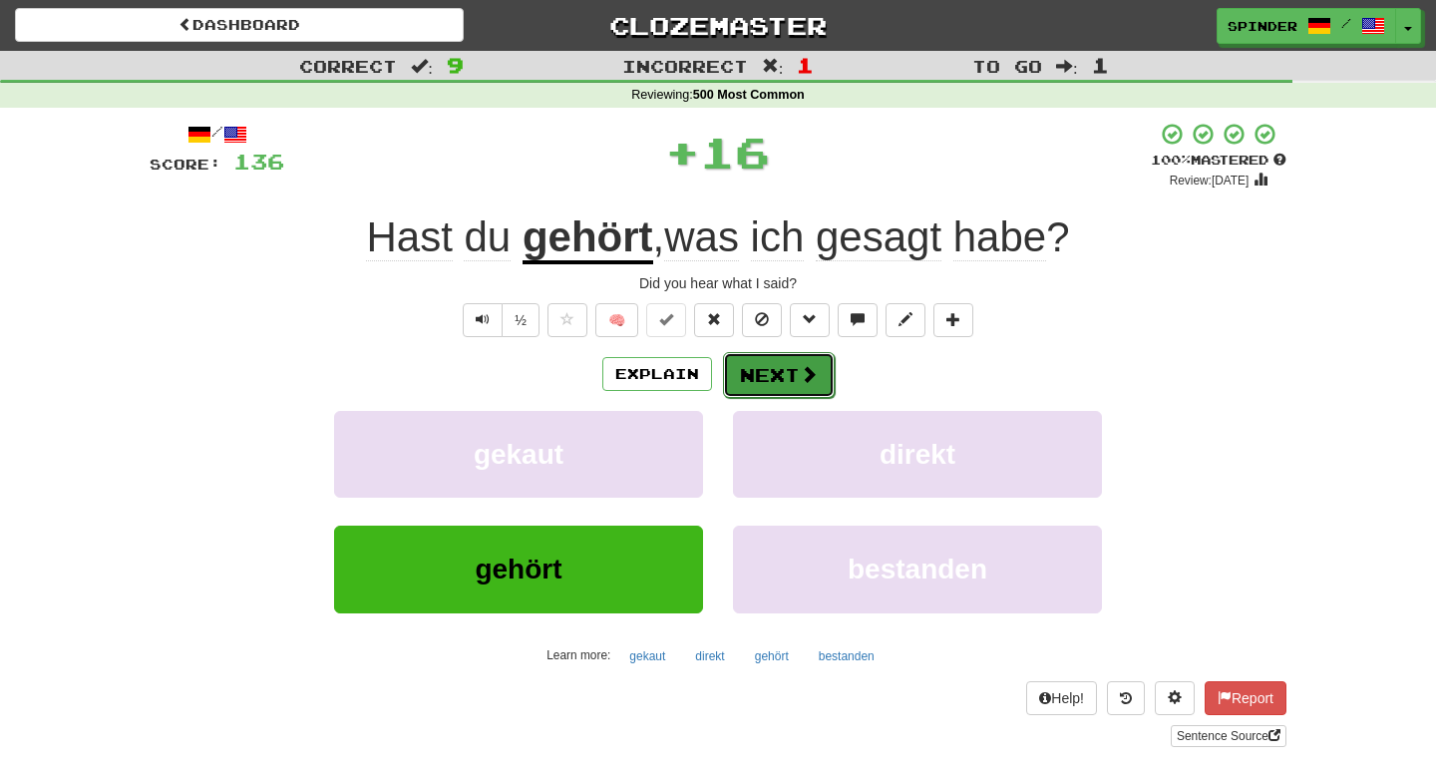
click at [797, 359] on button "Next" at bounding box center [779, 375] width 112 height 46
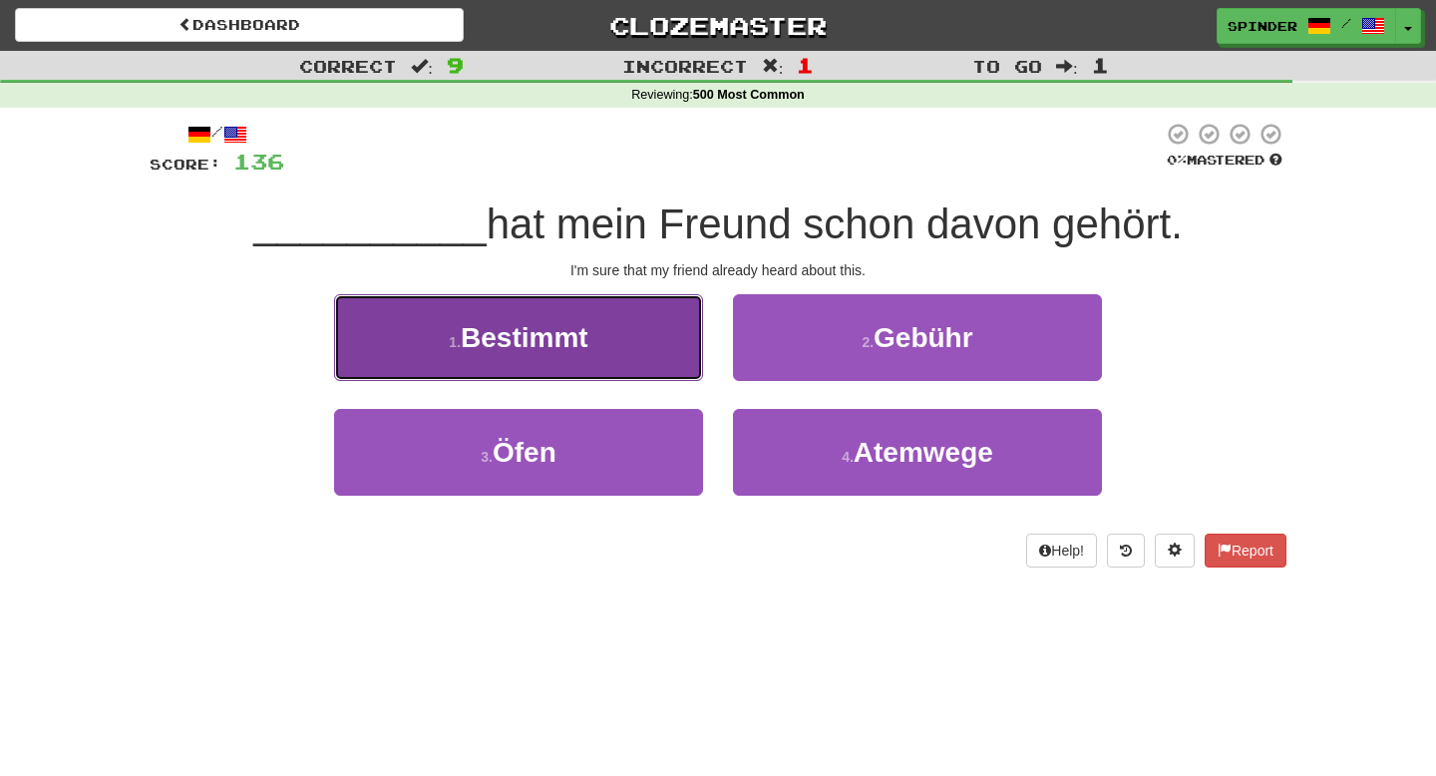
click at [664, 337] on button "1 . Bestimmt" at bounding box center [518, 337] width 369 height 87
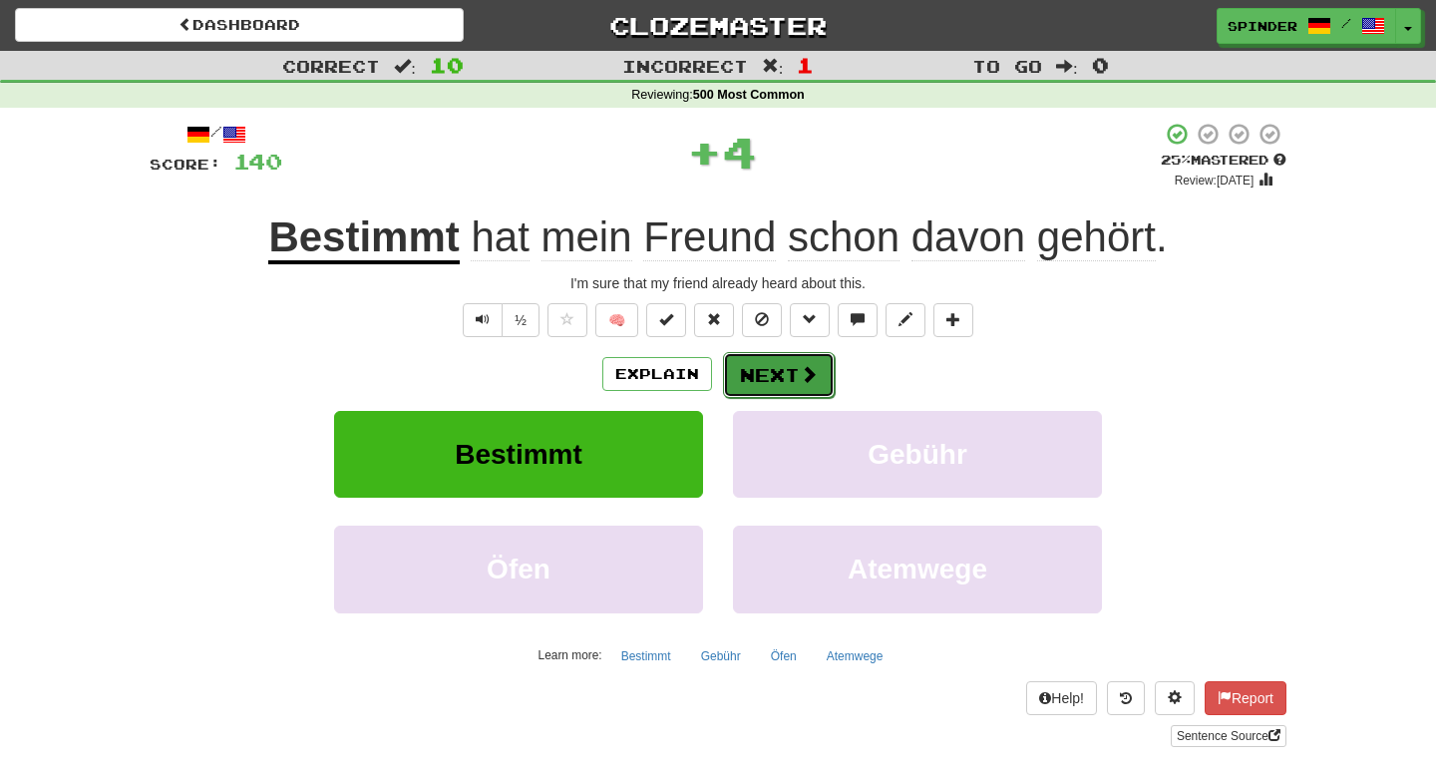
click at [810, 377] on span at bounding box center [809, 374] width 18 height 18
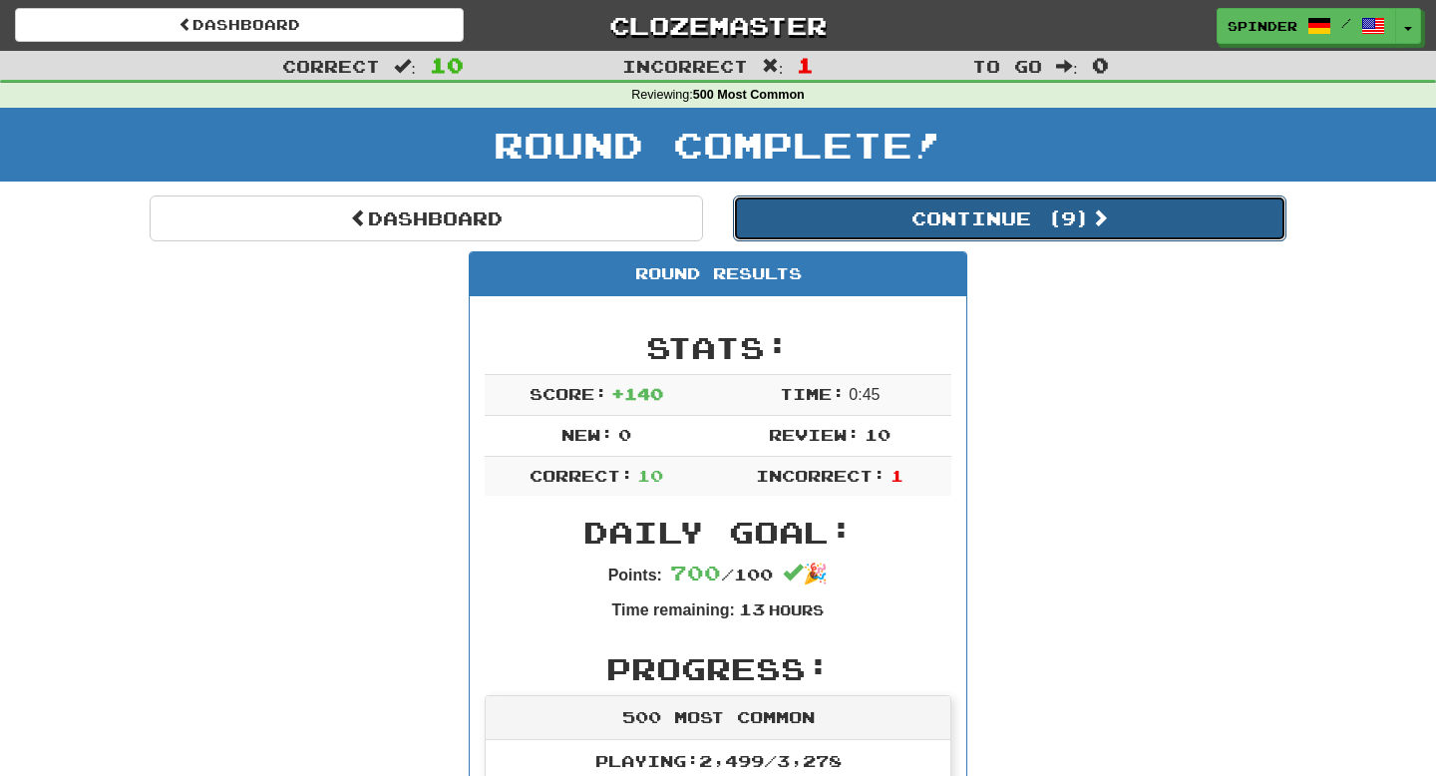
click at [933, 219] on button "Continue ( 9 )" at bounding box center [1010, 219] width 554 height 46
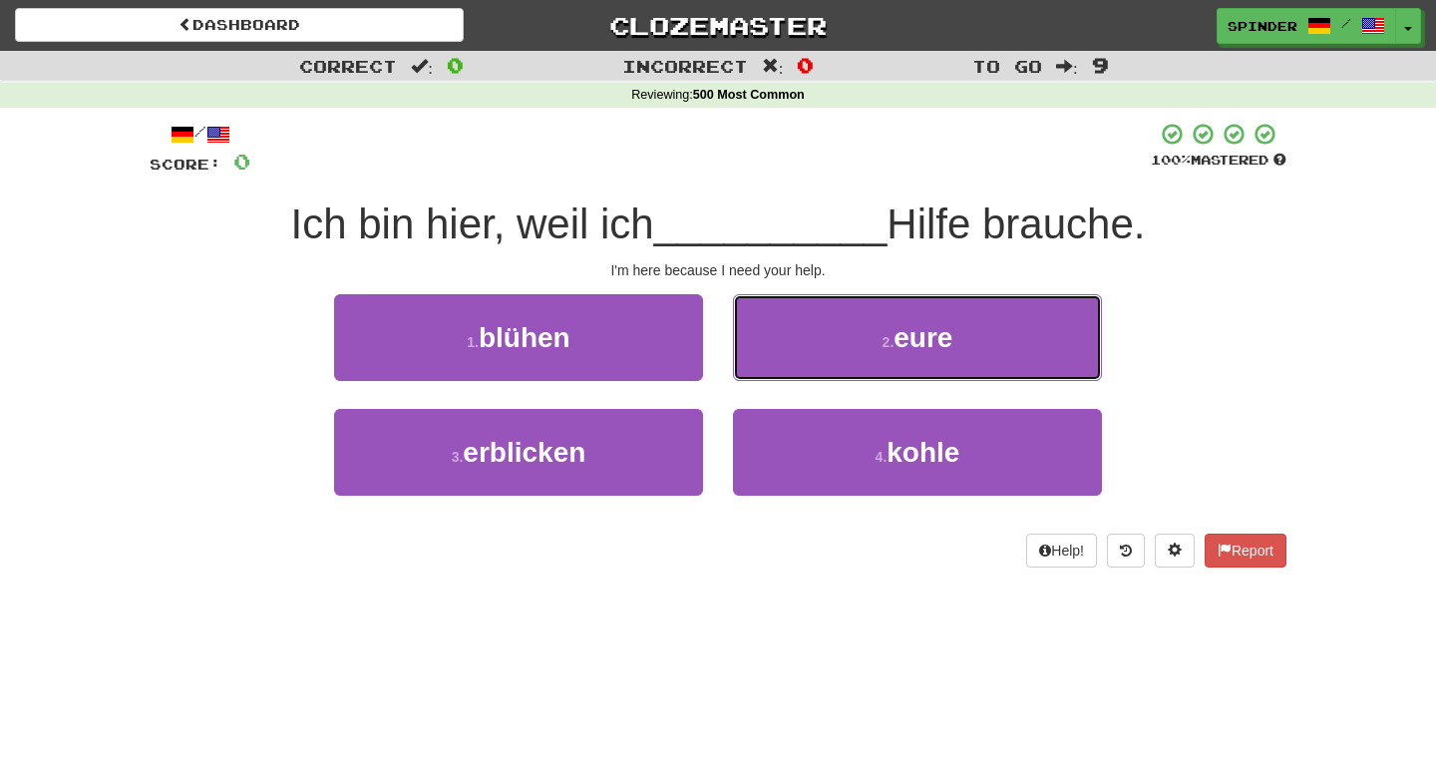
click at [903, 337] on span "eure" at bounding box center [923, 337] width 59 height 31
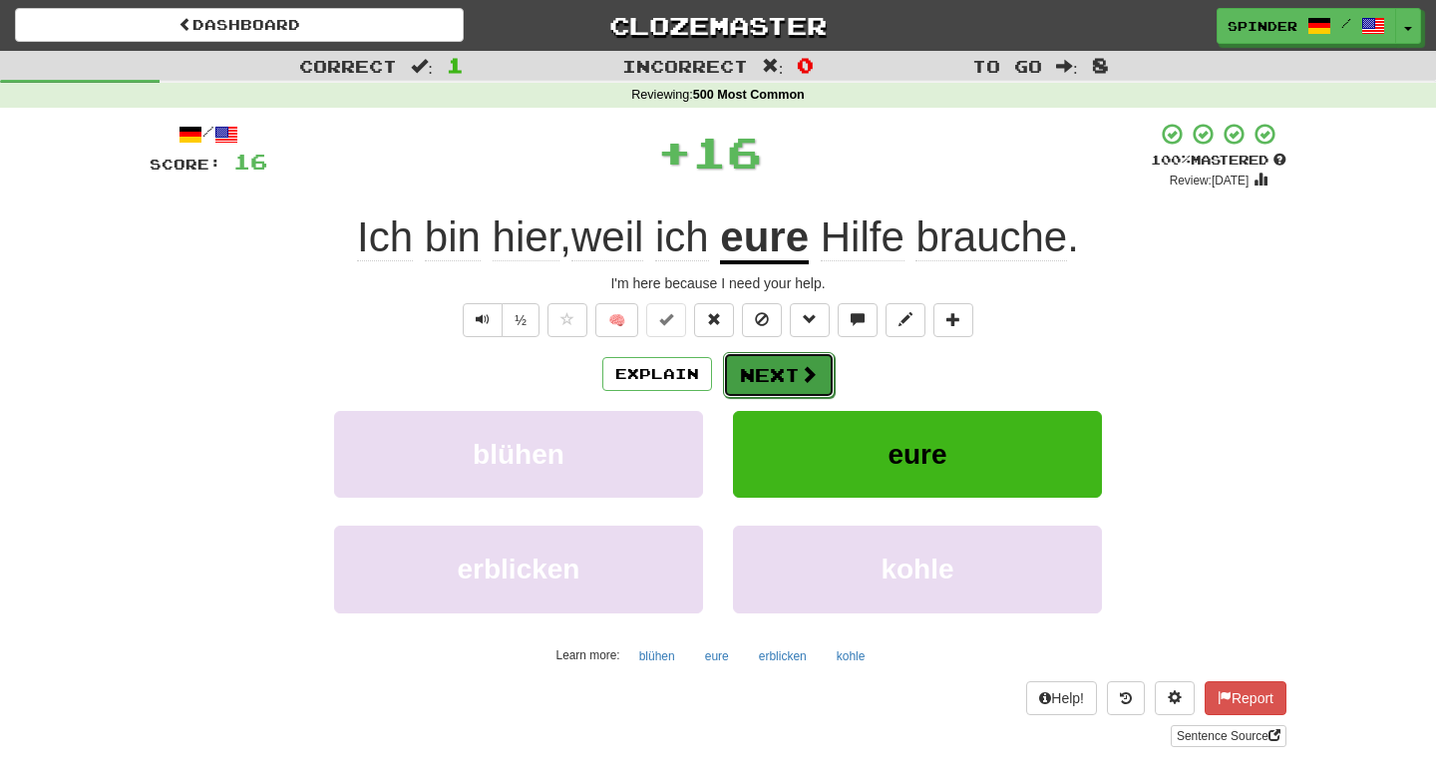
click at [801, 379] on span at bounding box center [809, 374] width 18 height 18
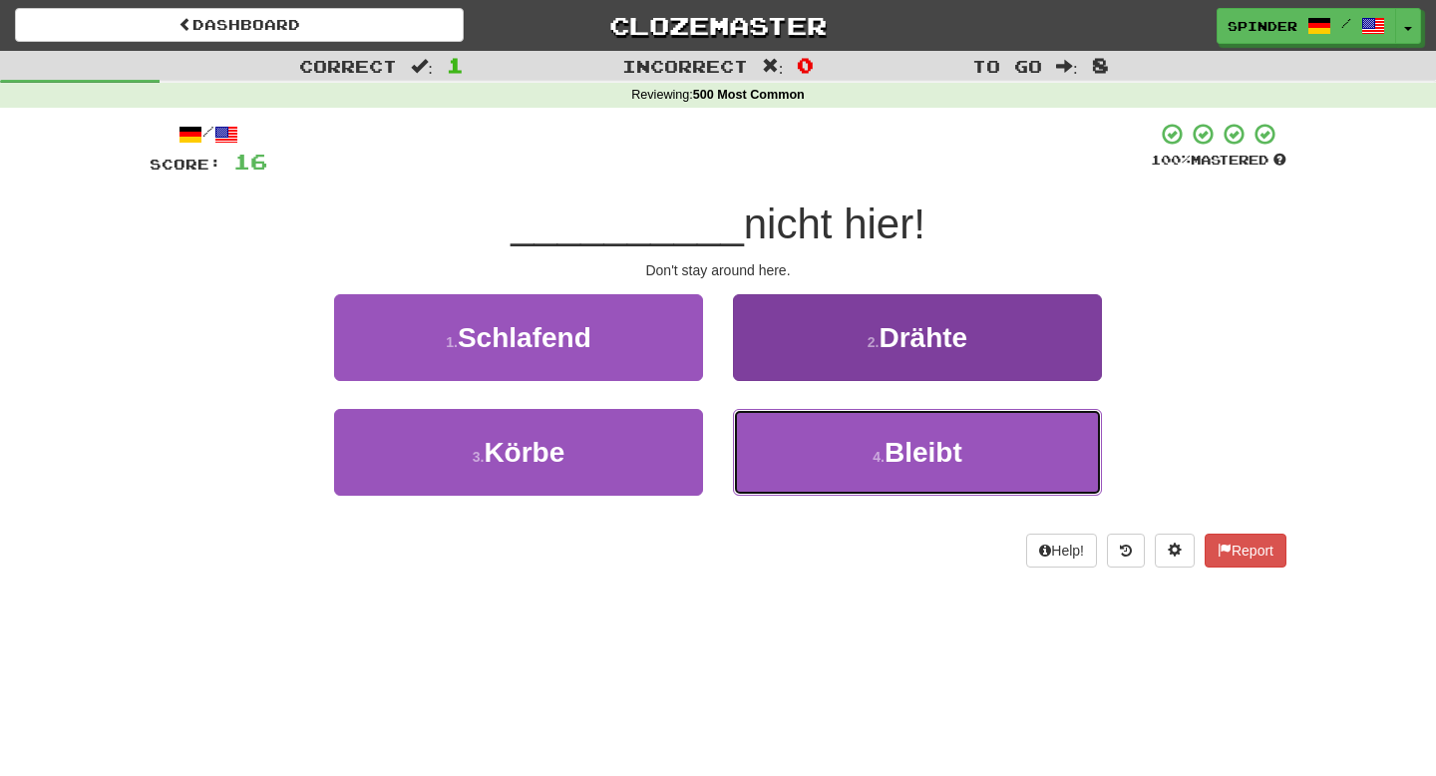
click at [792, 444] on button "4 . Bleibt" at bounding box center [917, 452] width 369 height 87
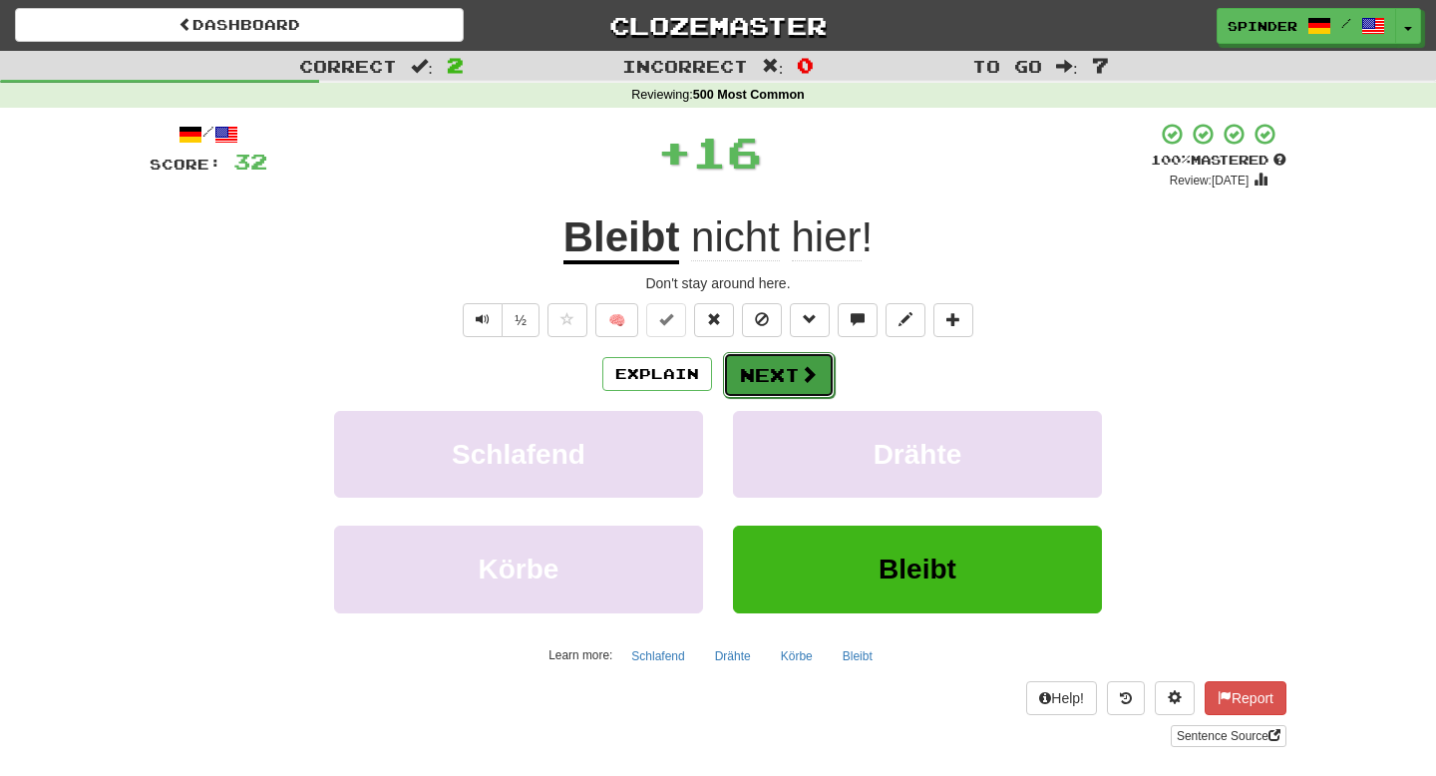
click at [788, 386] on button "Next" at bounding box center [779, 375] width 112 height 46
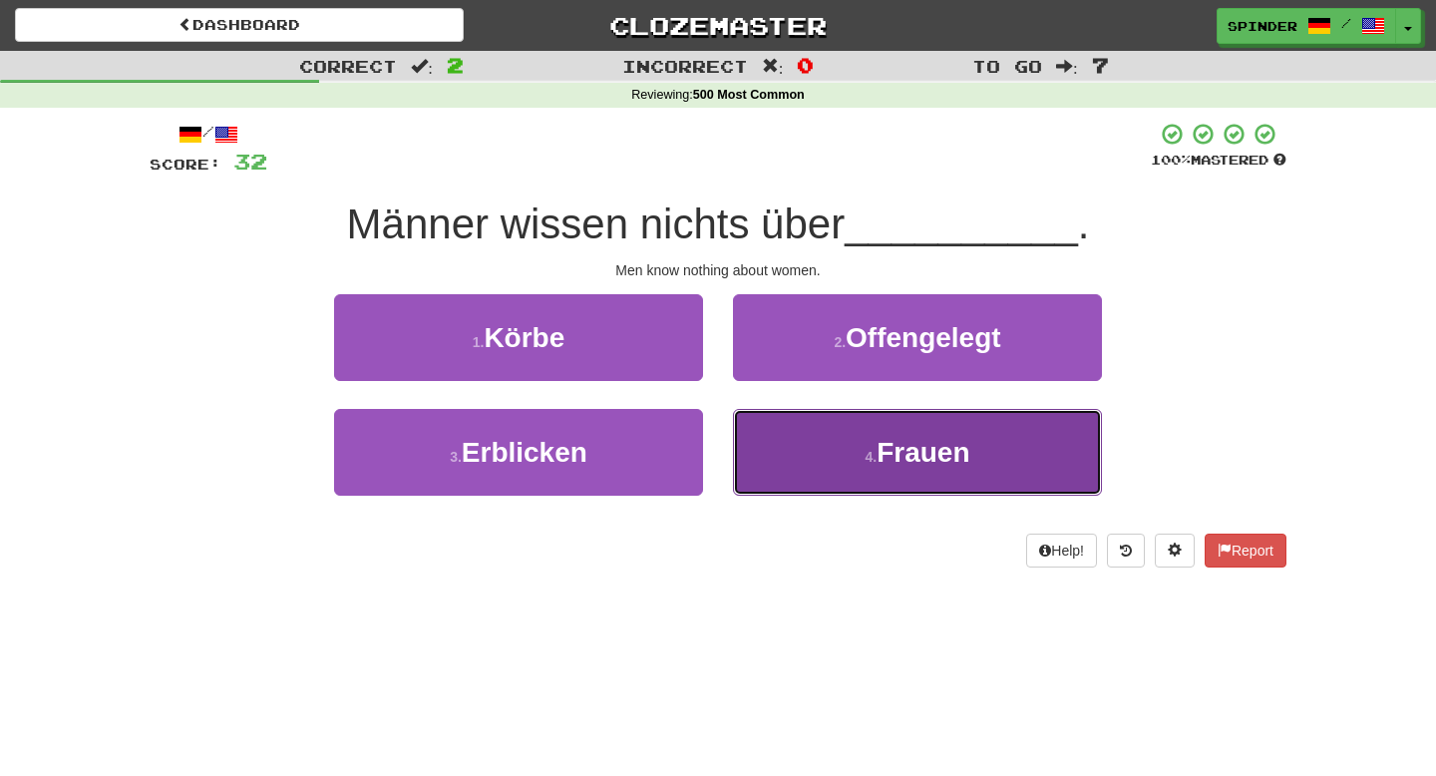
click at [780, 440] on button "4 . Frauen" at bounding box center [917, 452] width 369 height 87
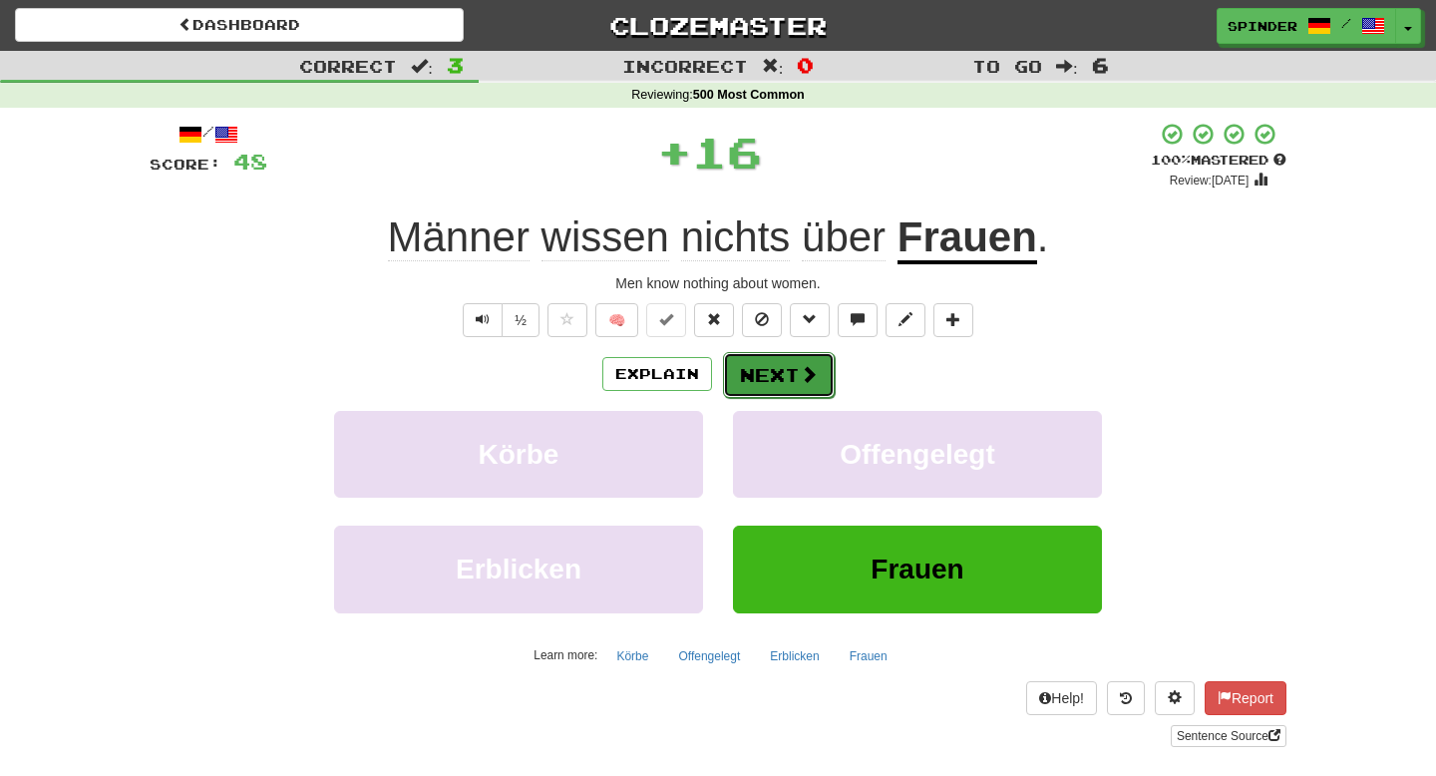
click at [773, 385] on button "Next" at bounding box center [779, 375] width 112 height 46
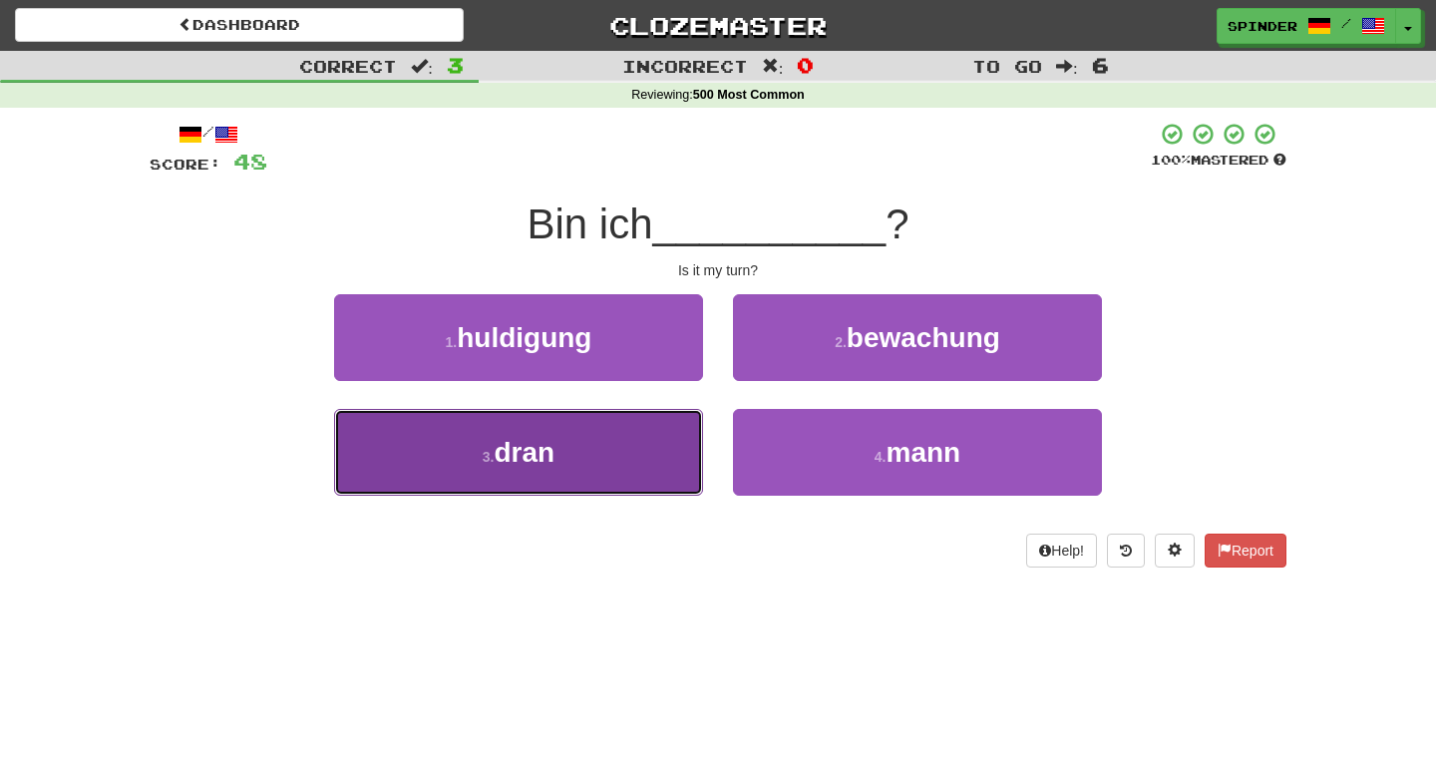
click at [642, 434] on button "3 . dran" at bounding box center [518, 452] width 369 height 87
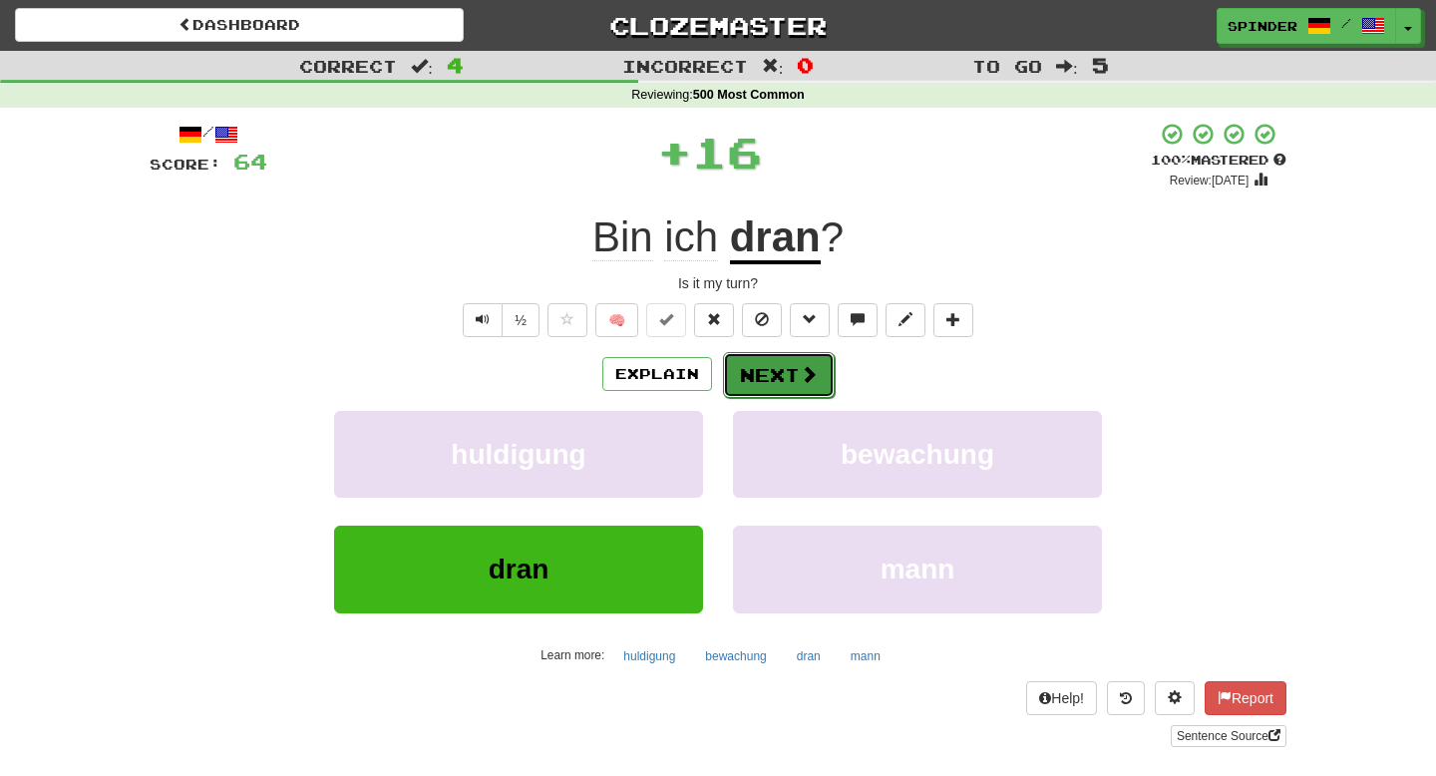
click at [758, 381] on button "Next" at bounding box center [779, 375] width 112 height 46
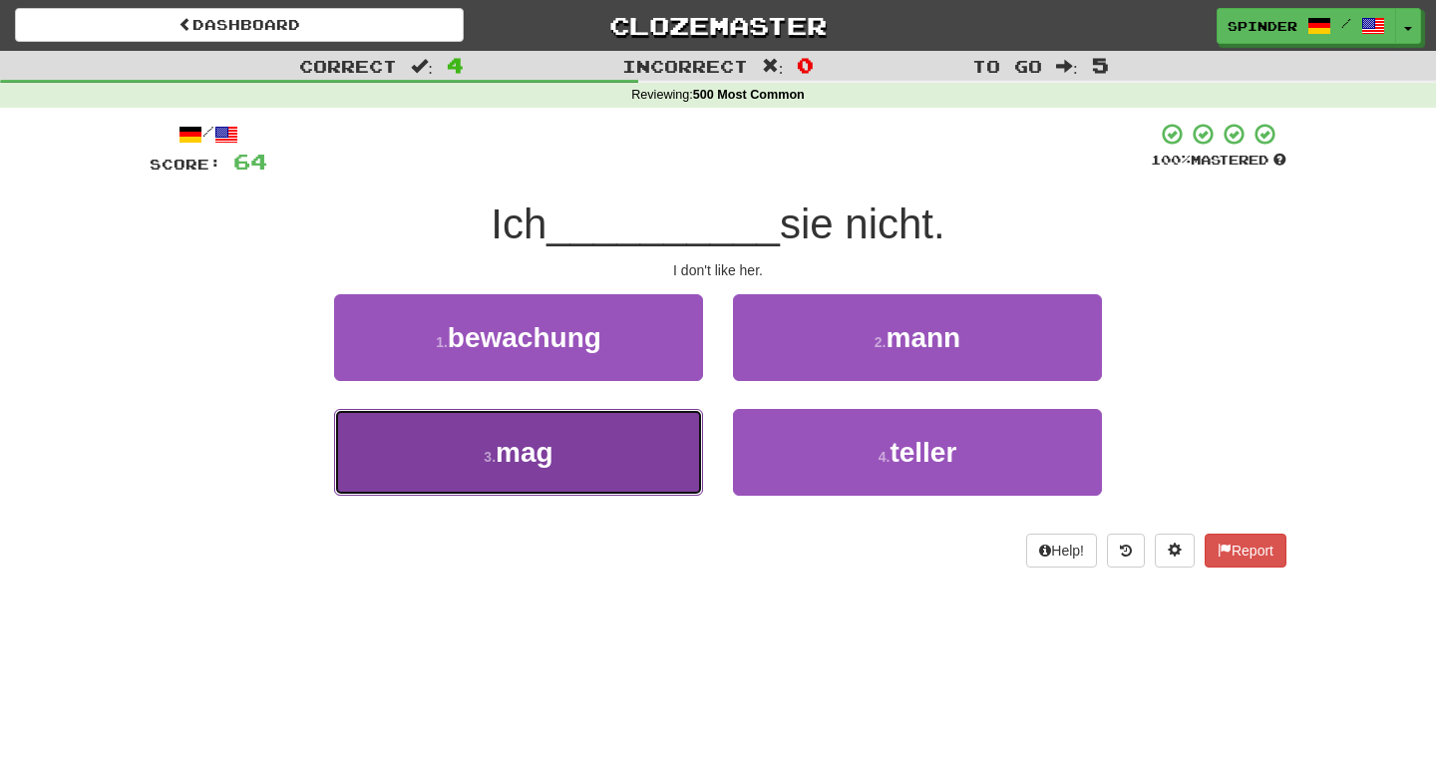
click at [672, 421] on button "3 . mag" at bounding box center [518, 452] width 369 height 87
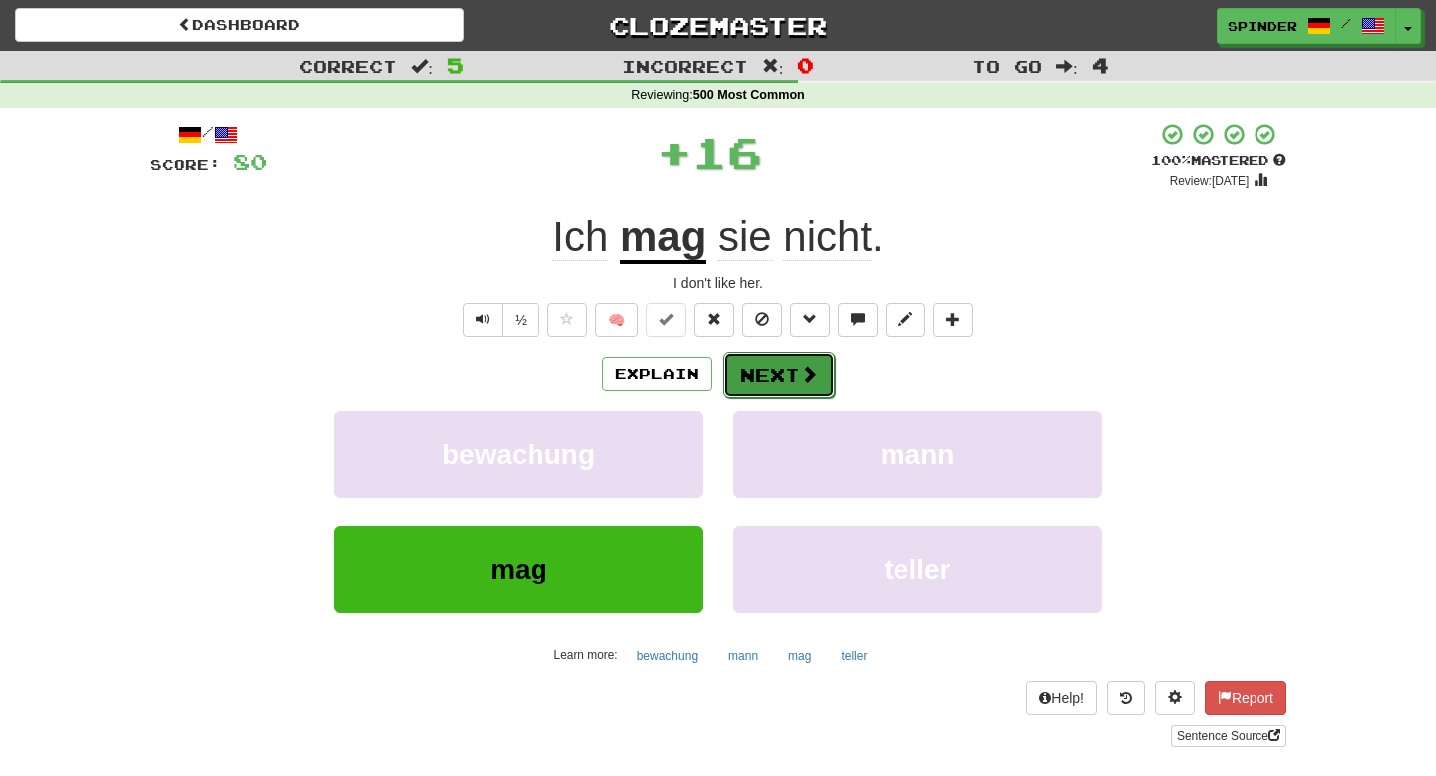
click at [766, 377] on button "Next" at bounding box center [779, 375] width 112 height 46
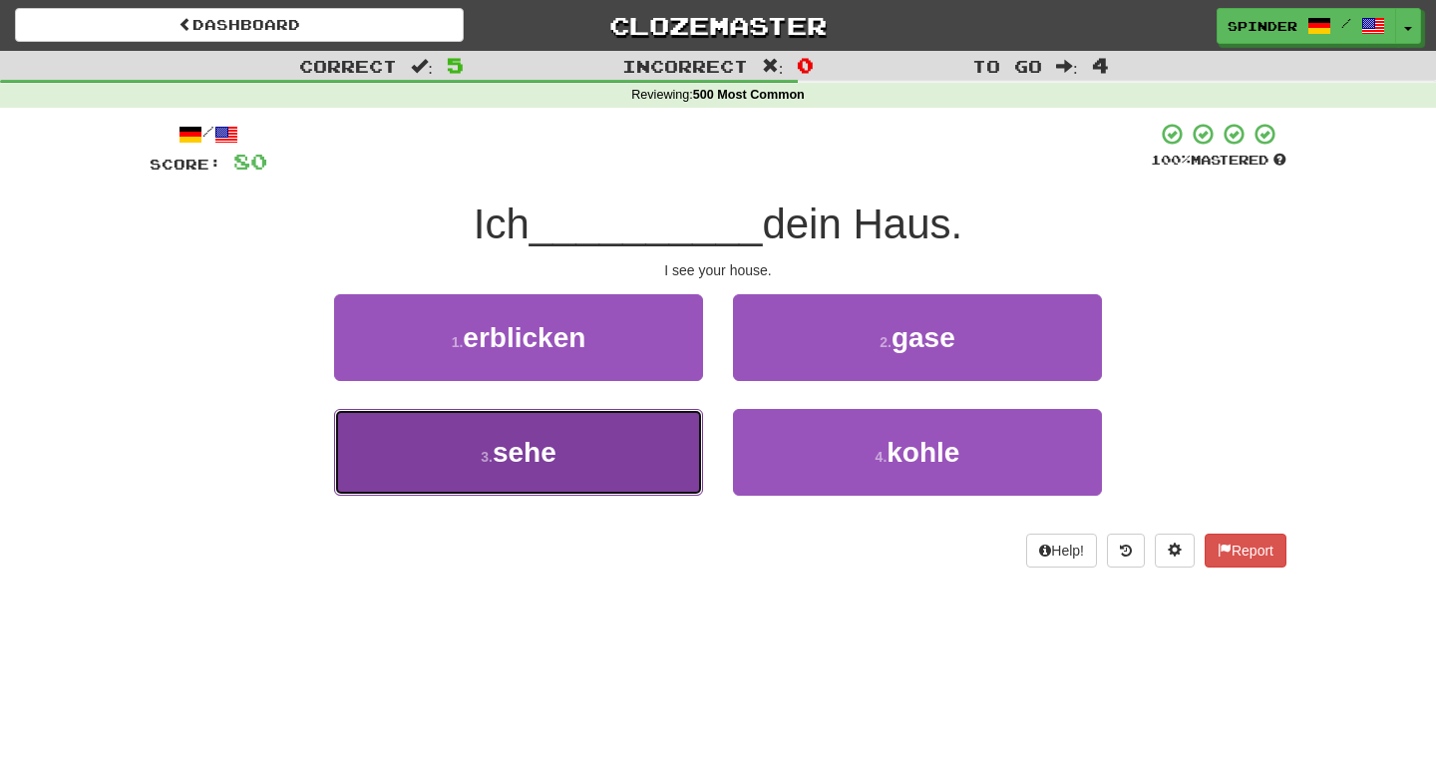
click at [650, 418] on button "3 . sehe" at bounding box center [518, 452] width 369 height 87
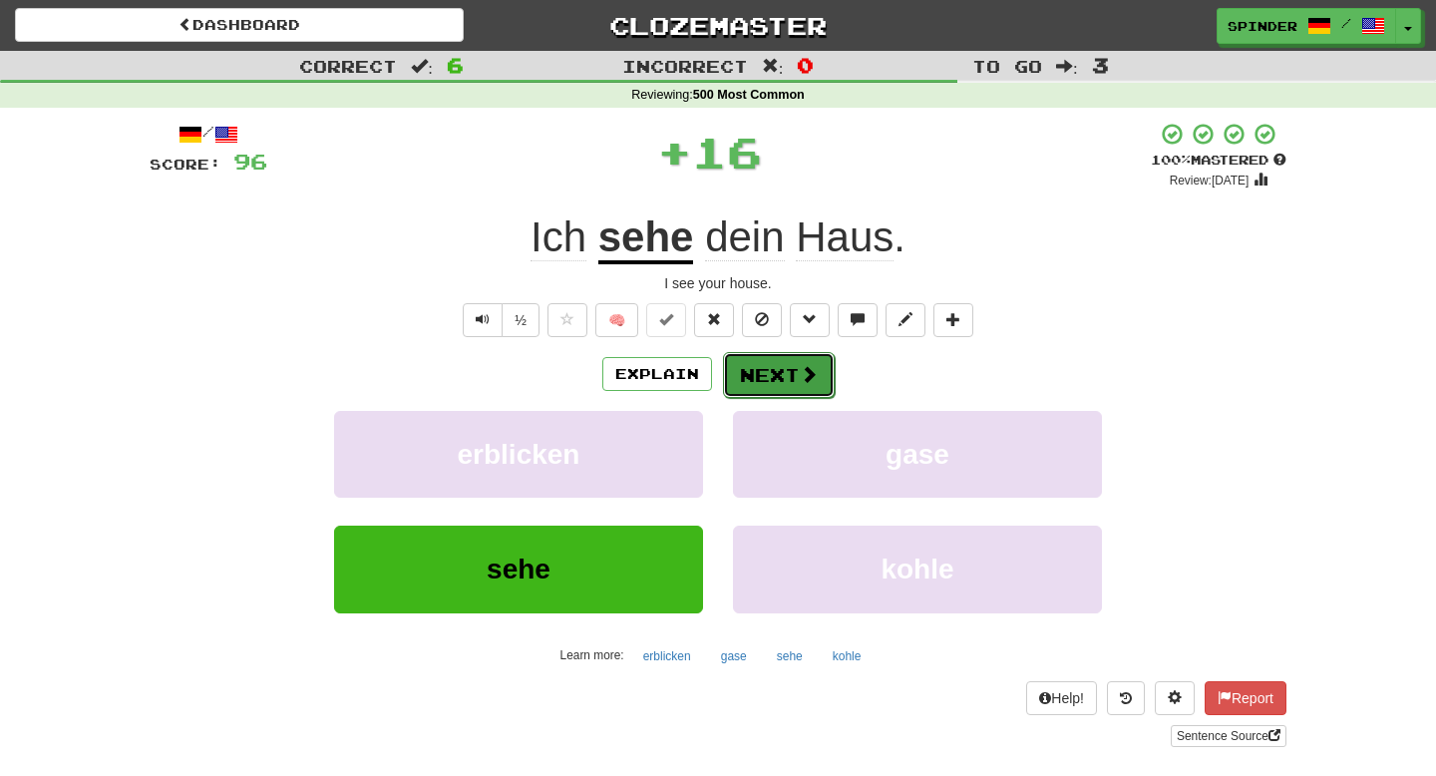
click at [746, 368] on button "Next" at bounding box center [779, 375] width 112 height 46
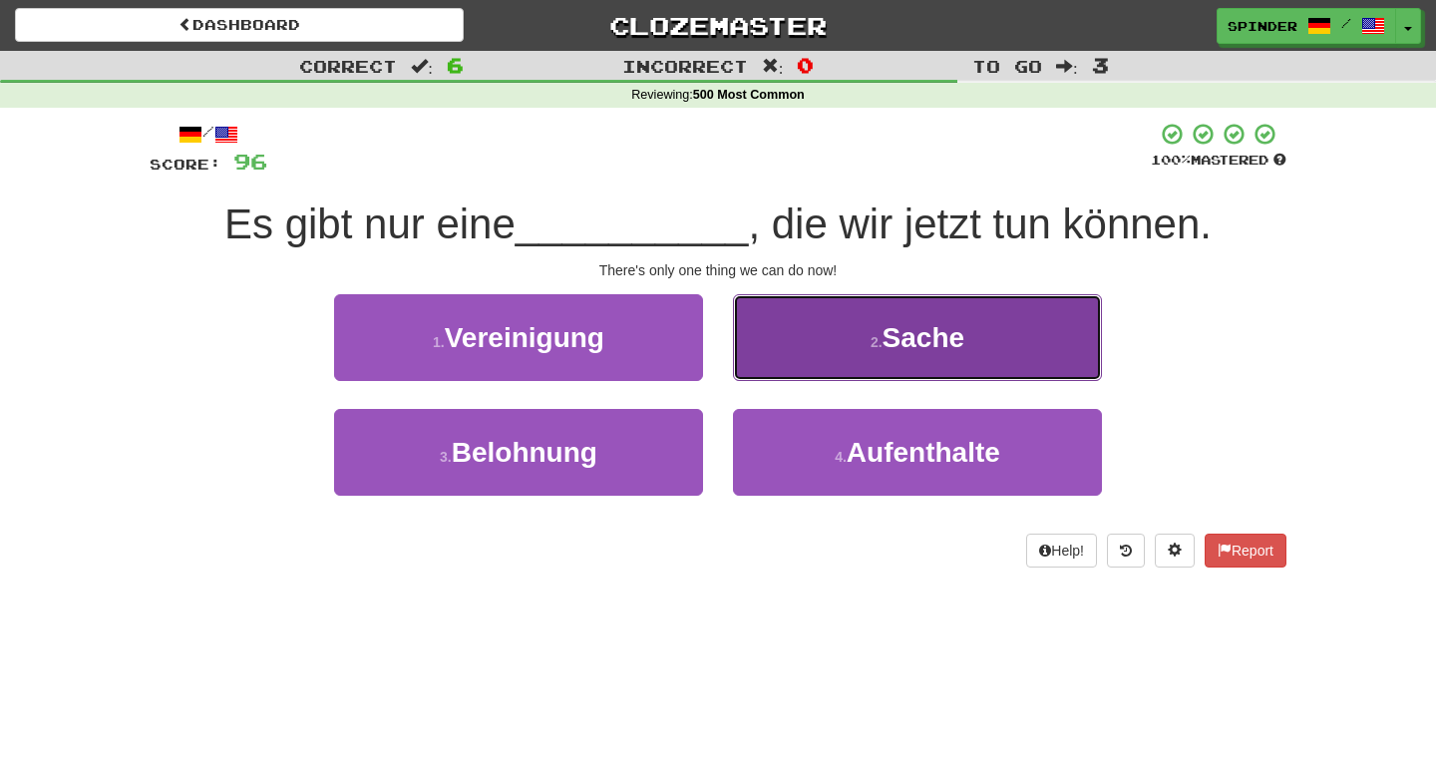
click at [766, 355] on button "2 . Sache" at bounding box center [917, 337] width 369 height 87
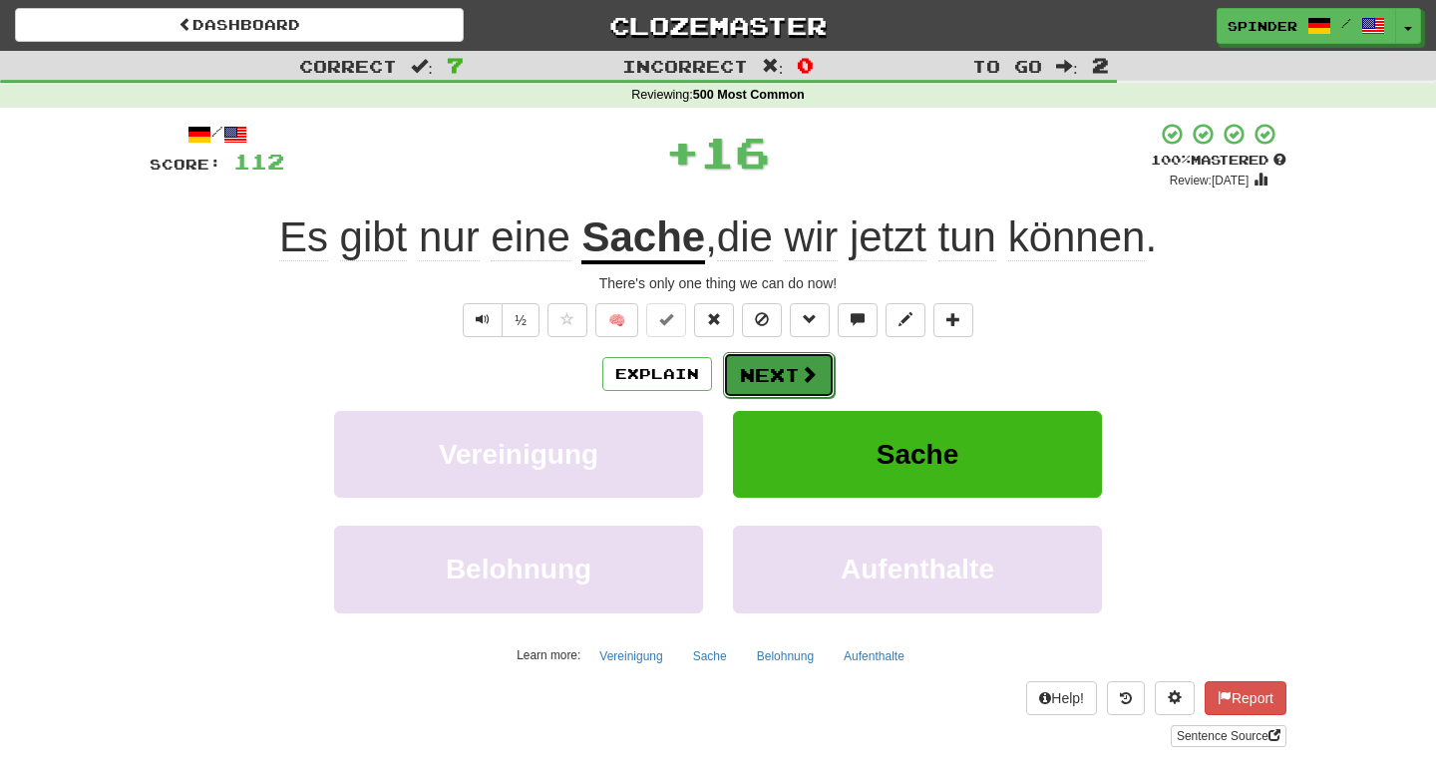
click at [762, 378] on button "Next" at bounding box center [779, 375] width 112 height 46
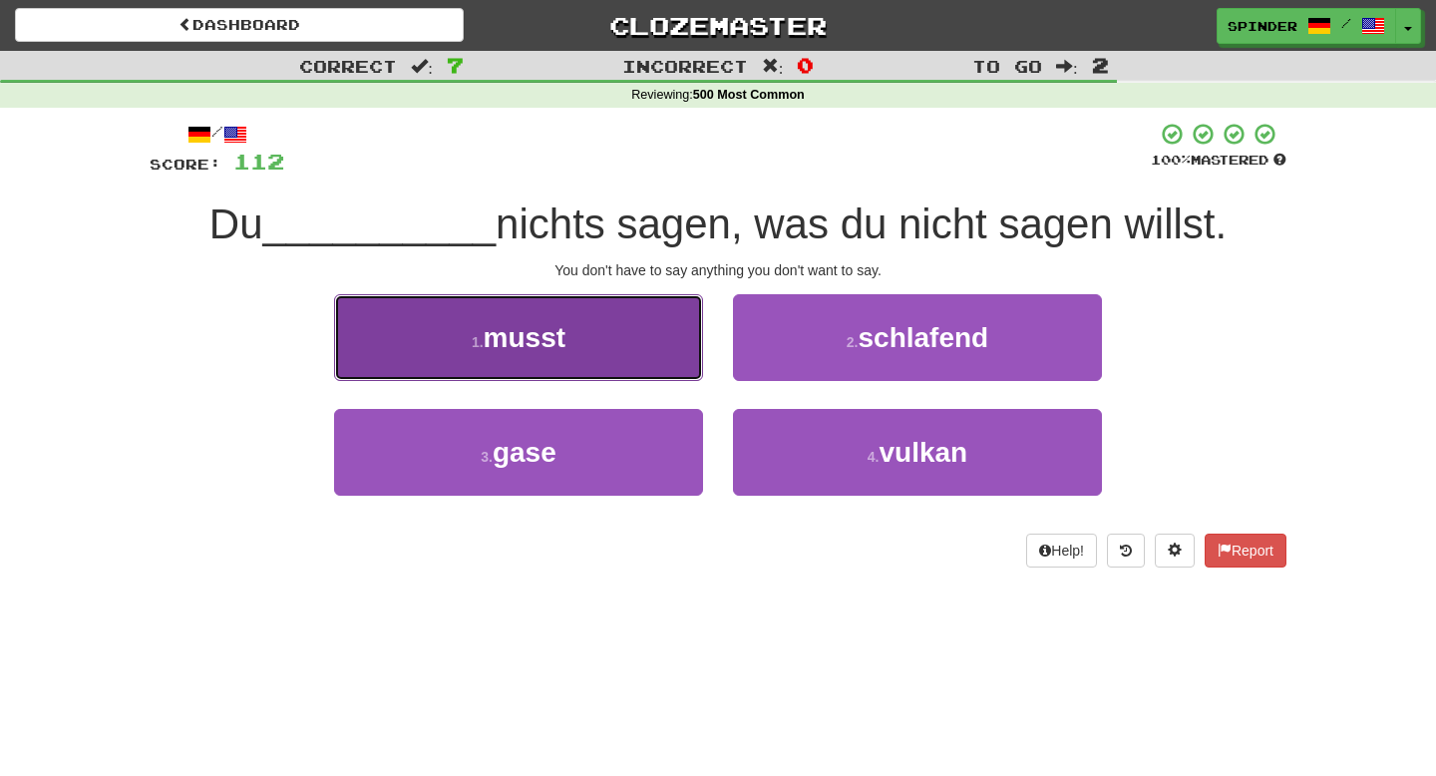
click at [658, 335] on button "1 . musst" at bounding box center [518, 337] width 369 height 87
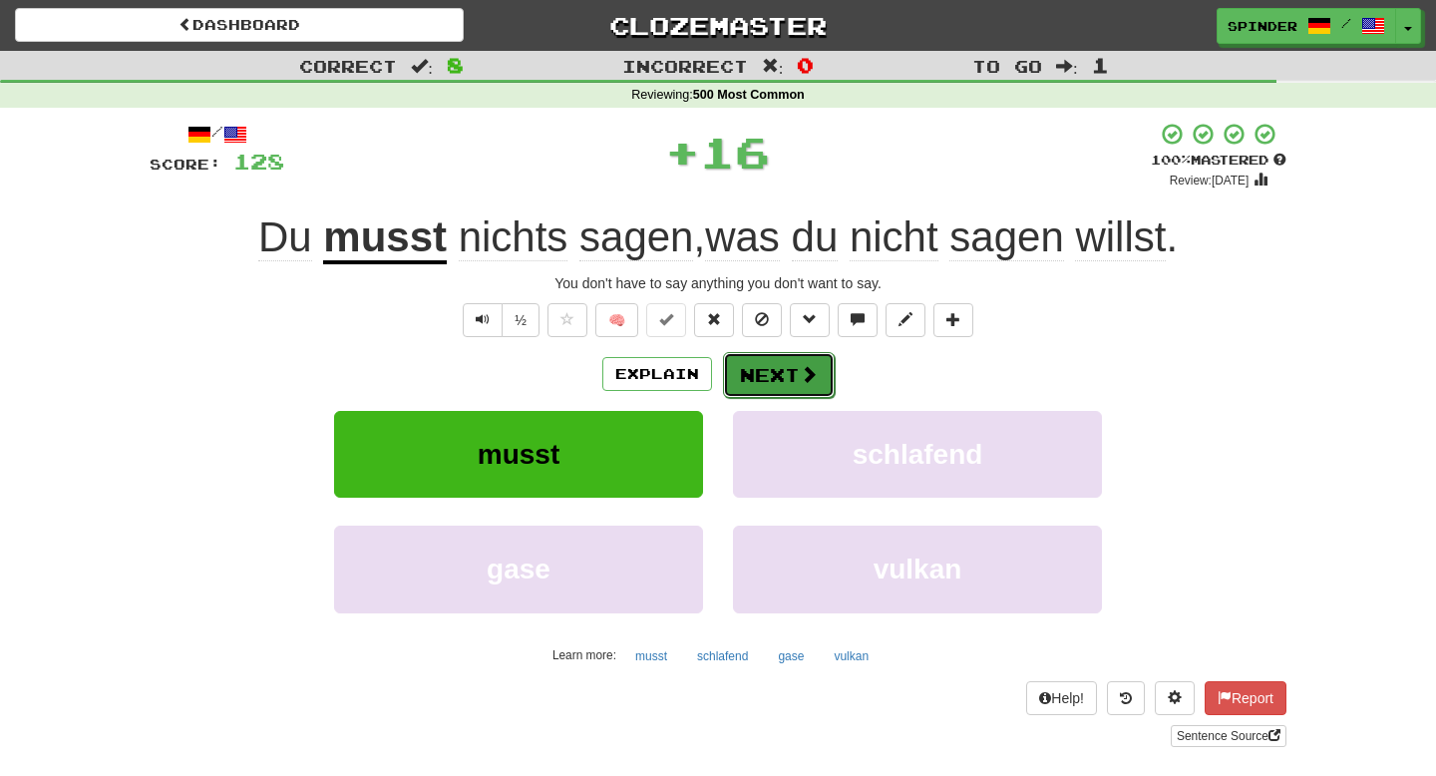
click at [760, 363] on button "Next" at bounding box center [779, 375] width 112 height 46
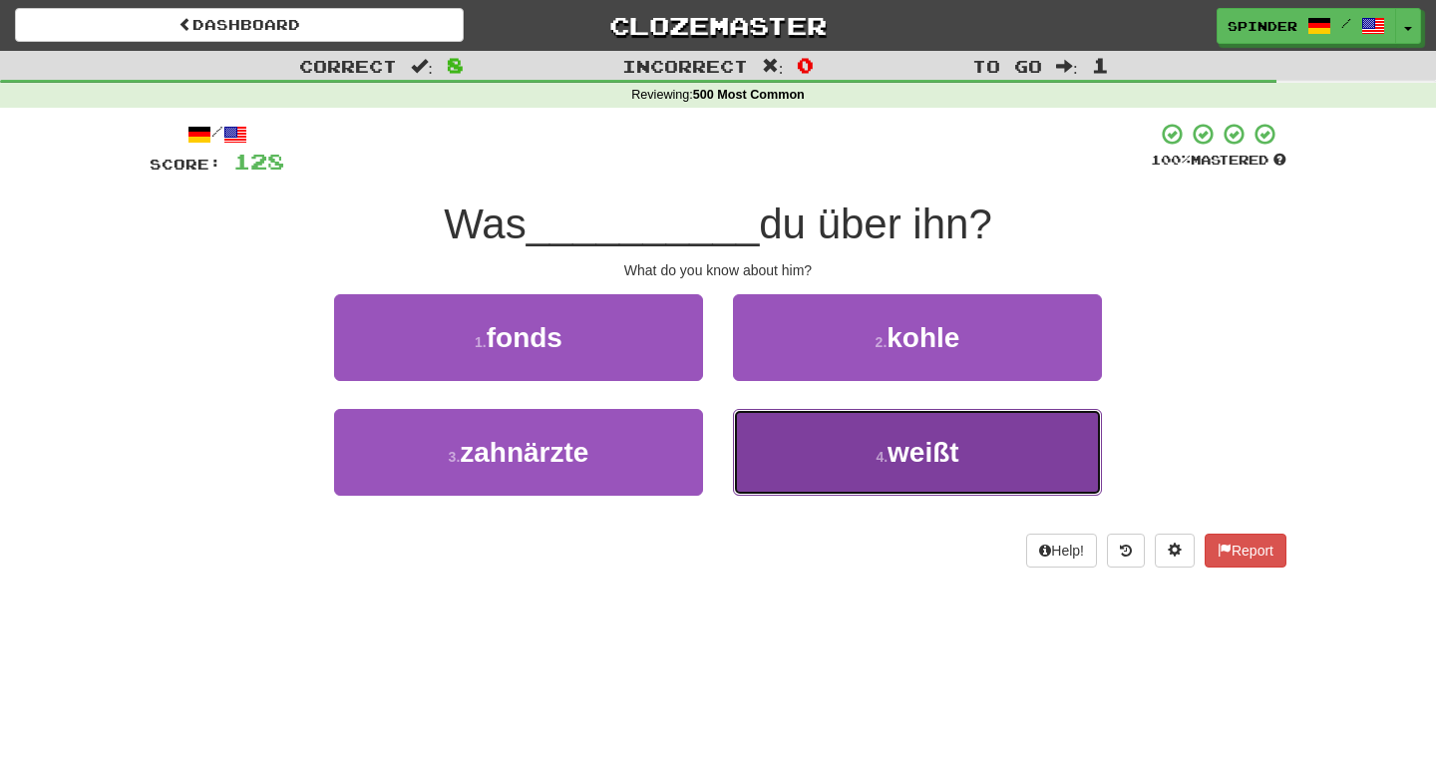
click at [769, 436] on button "4 . weißt" at bounding box center [917, 452] width 369 height 87
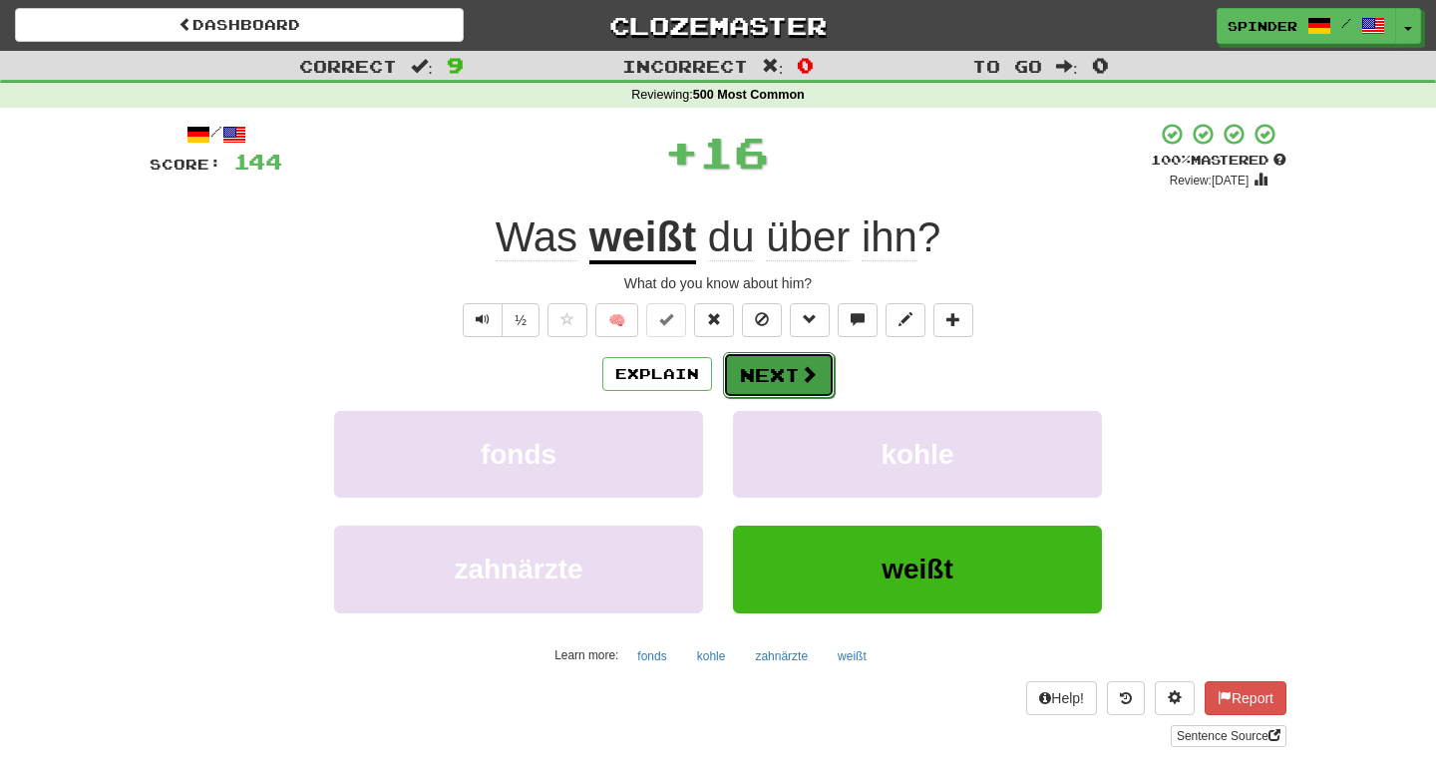
click at [778, 371] on button "Next" at bounding box center [779, 375] width 112 height 46
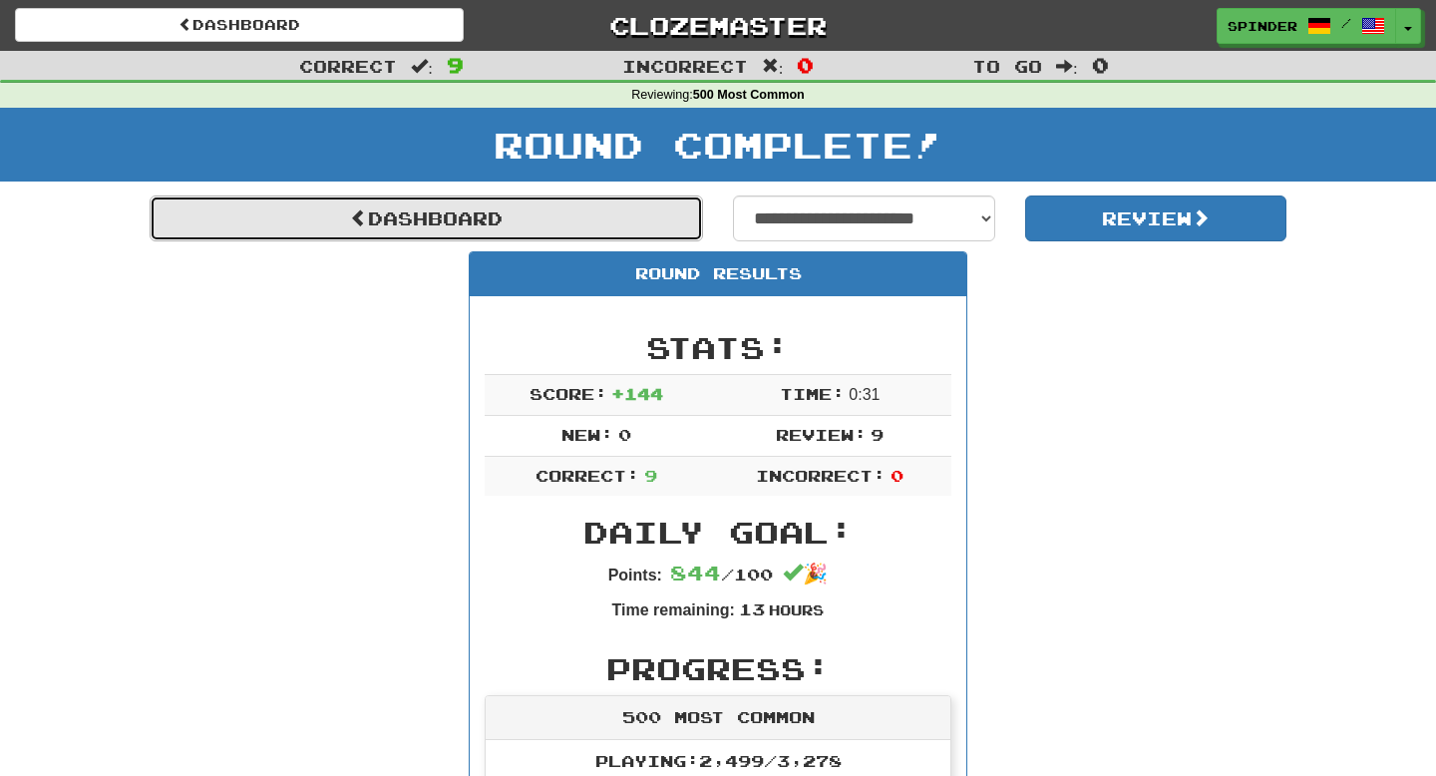
click at [560, 226] on link "Dashboard" at bounding box center [427, 219] width 554 height 46
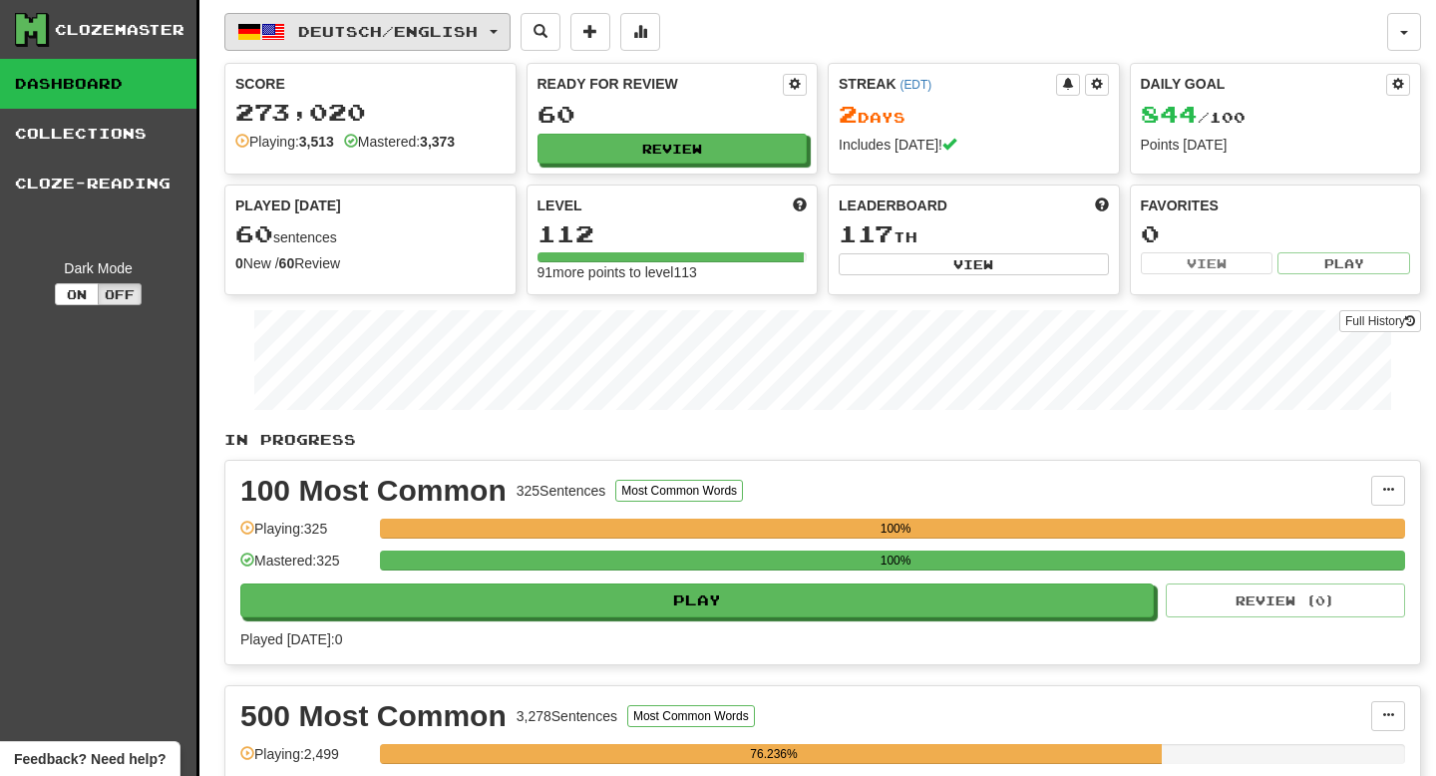
click at [469, 24] on span "Deutsch / English" at bounding box center [388, 31] width 180 height 17
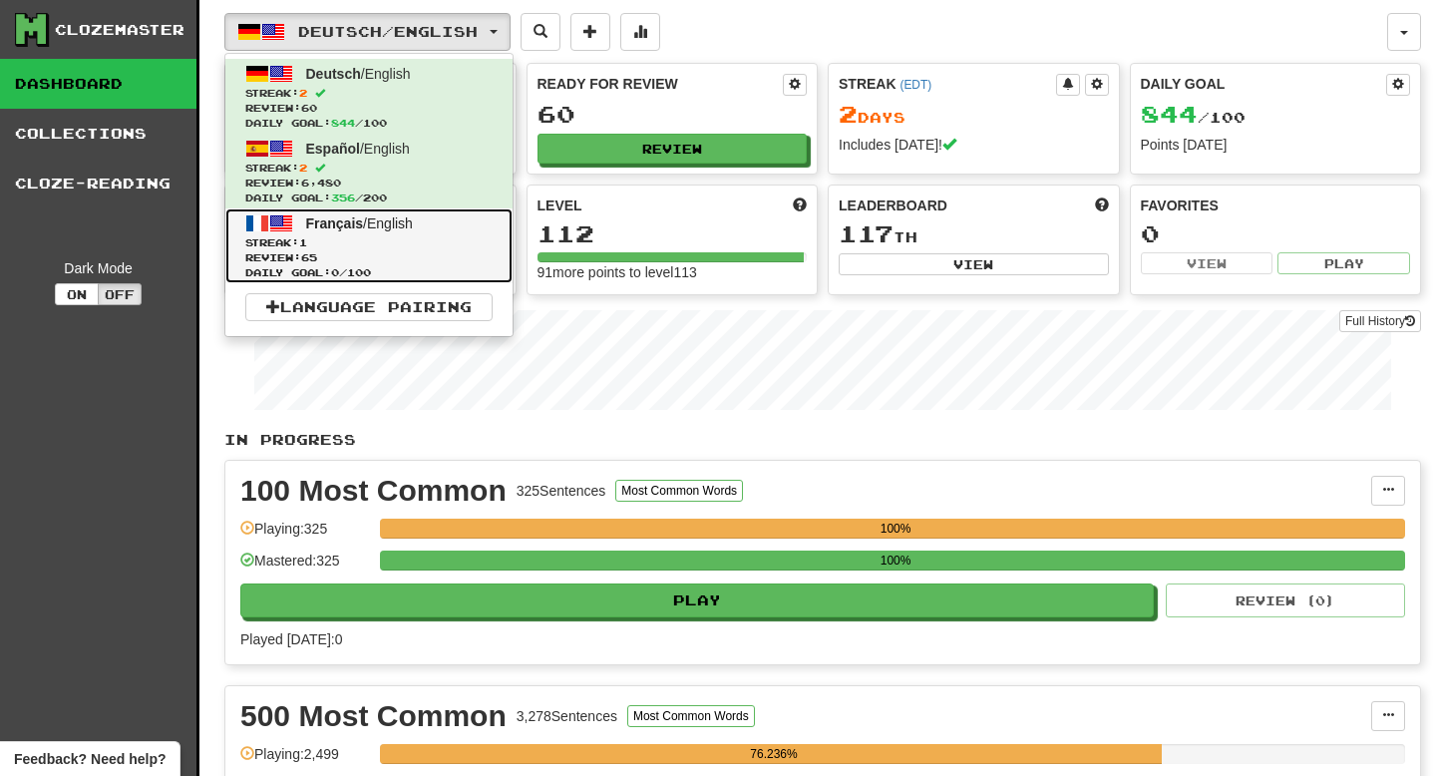
click at [376, 247] on span "Streak: 1" at bounding box center [368, 242] width 247 height 15
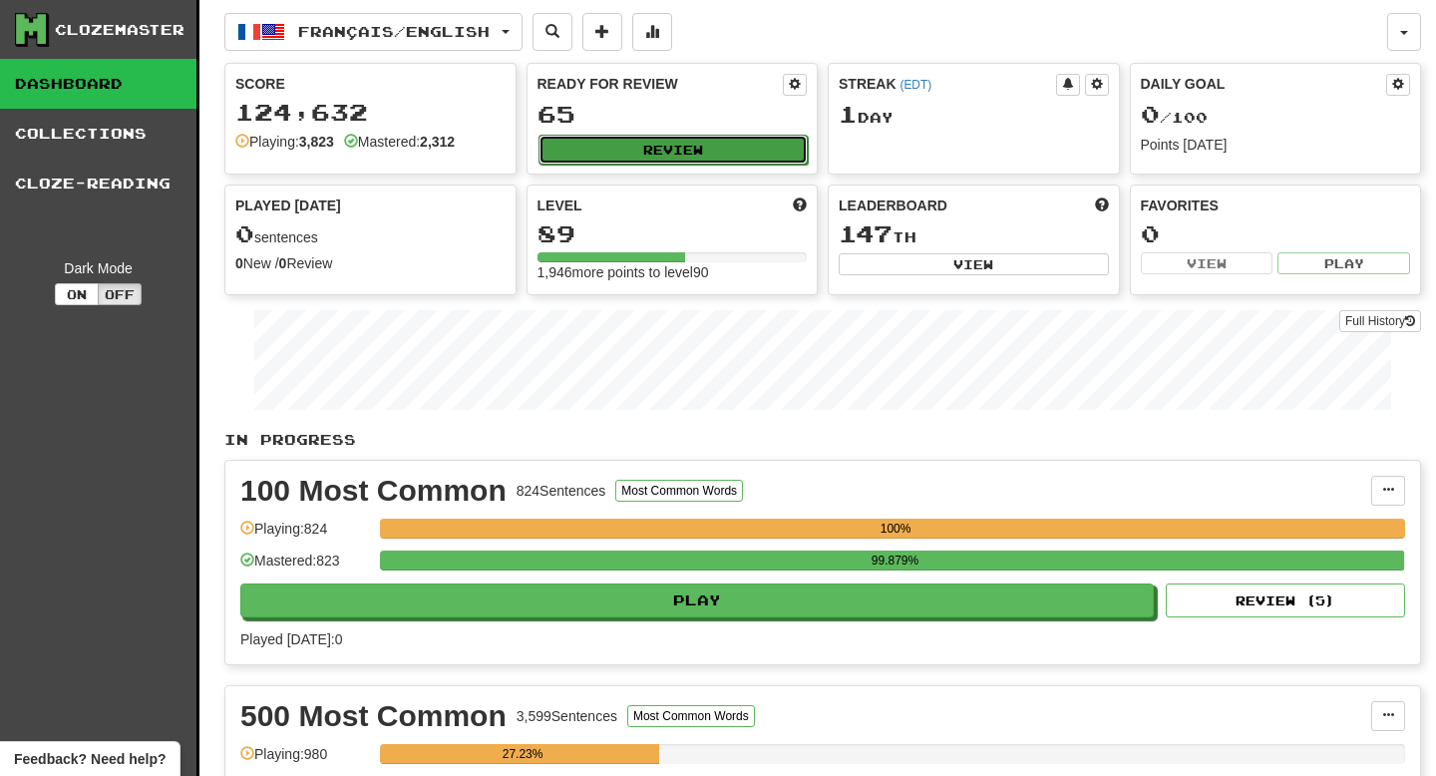
click at [705, 158] on button "Review" at bounding box center [674, 150] width 270 height 30
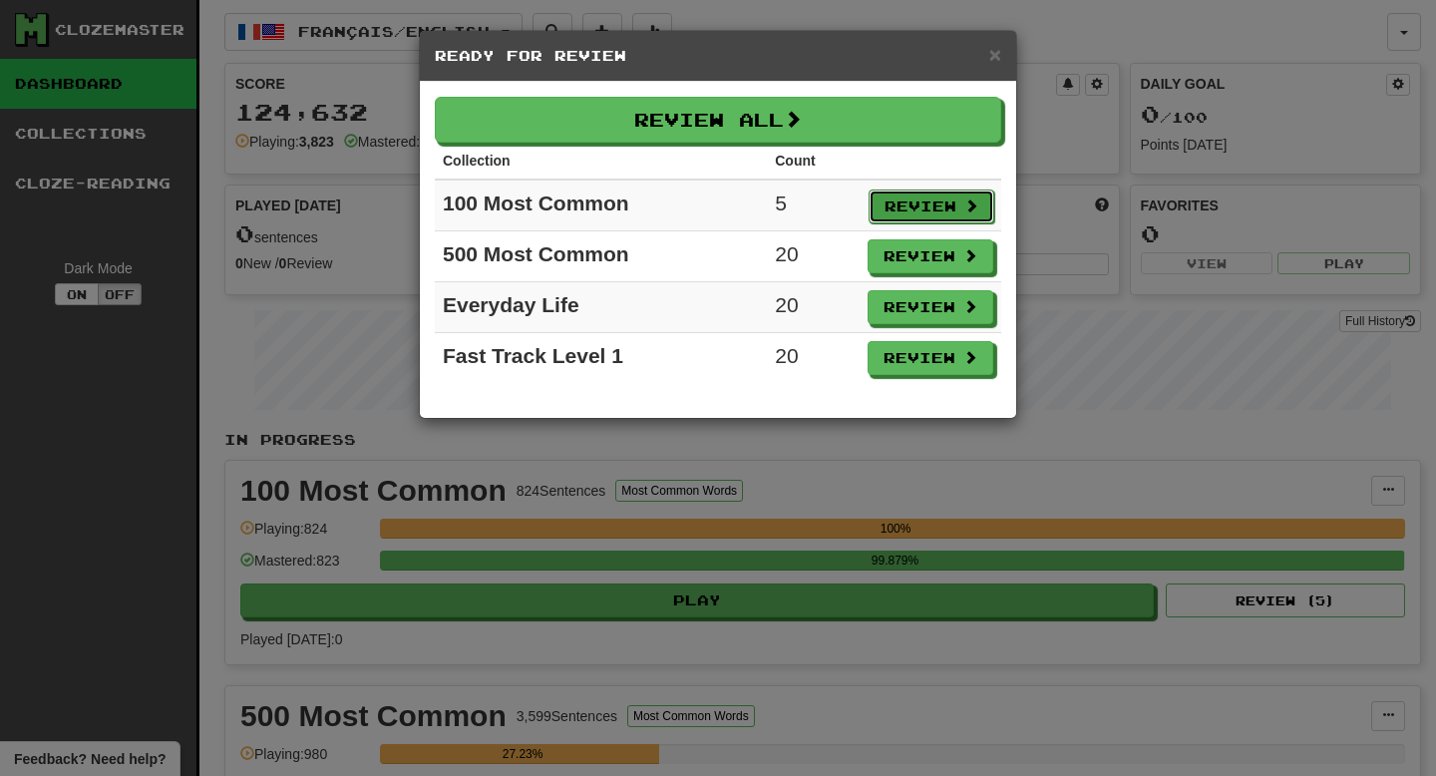
click at [924, 210] on button "Review" at bounding box center [932, 207] width 126 height 34
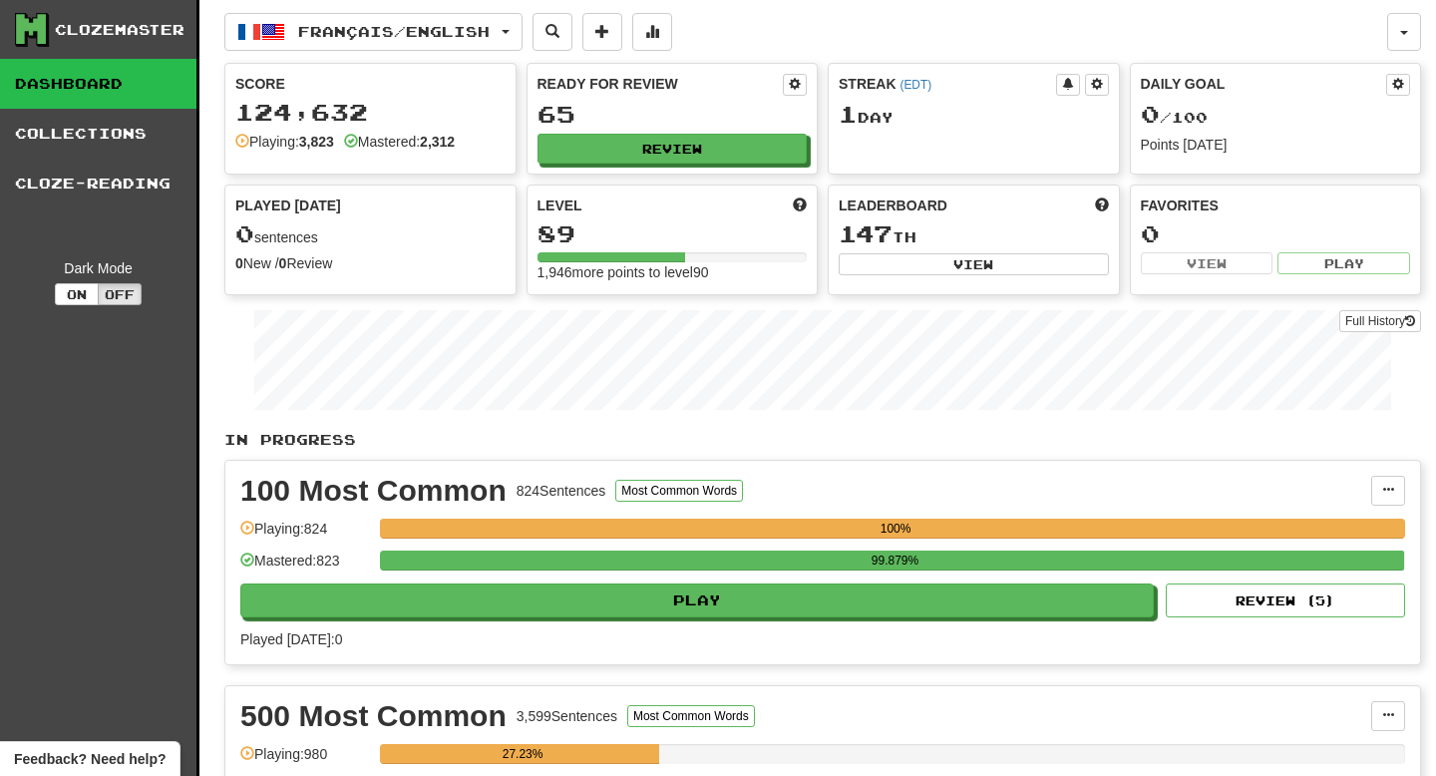
select select "**"
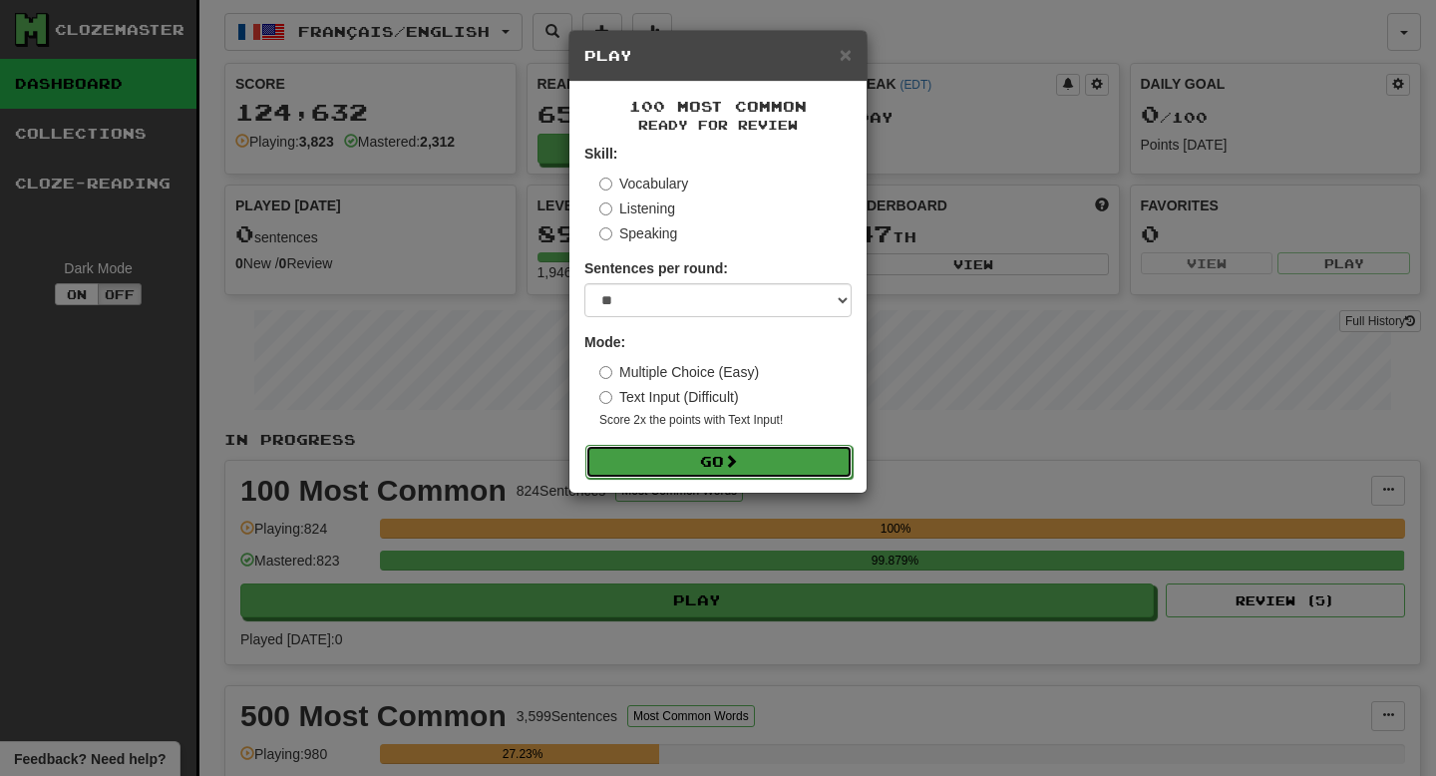
click at [804, 456] on button "Go" at bounding box center [719, 462] width 267 height 34
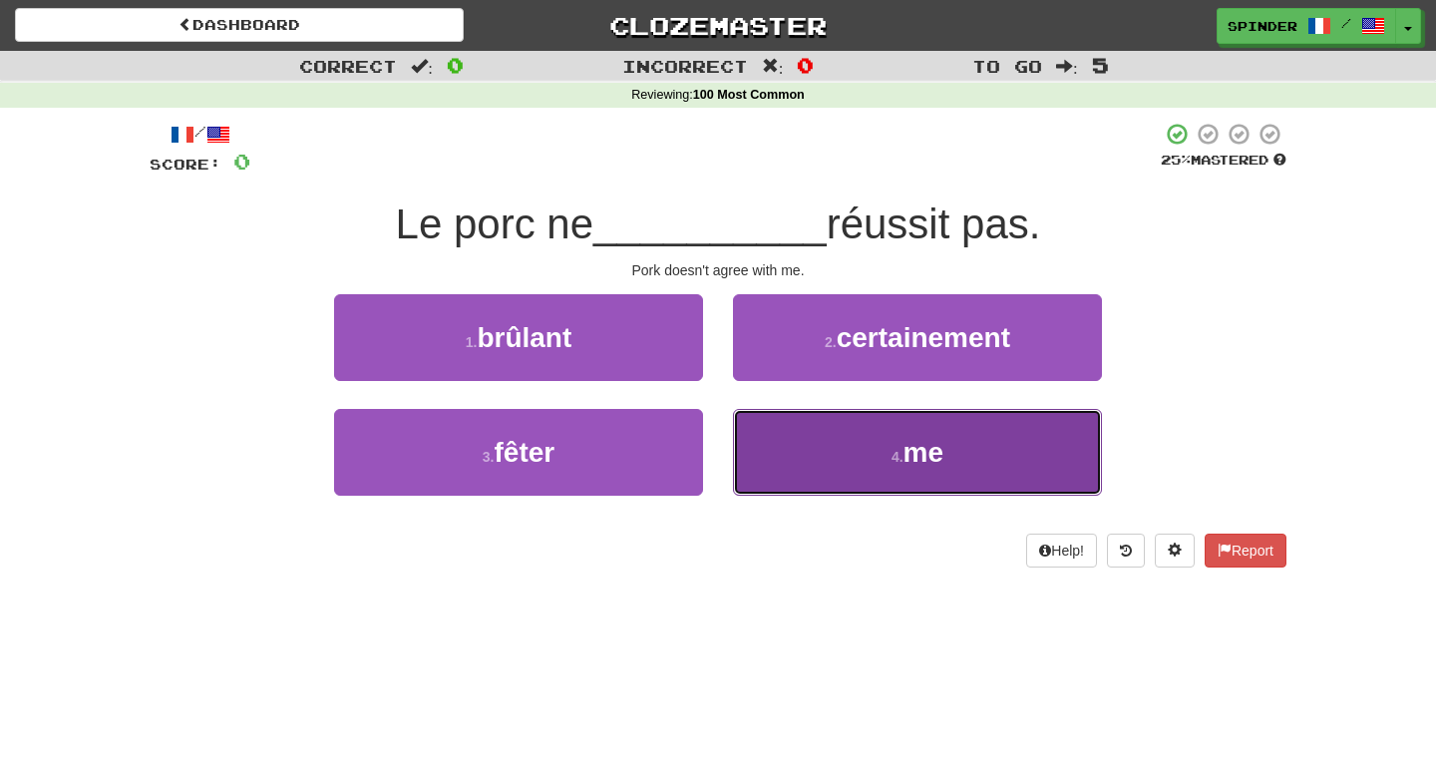
click at [803, 479] on button "4 . me" at bounding box center [917, 452] width 369 height 87
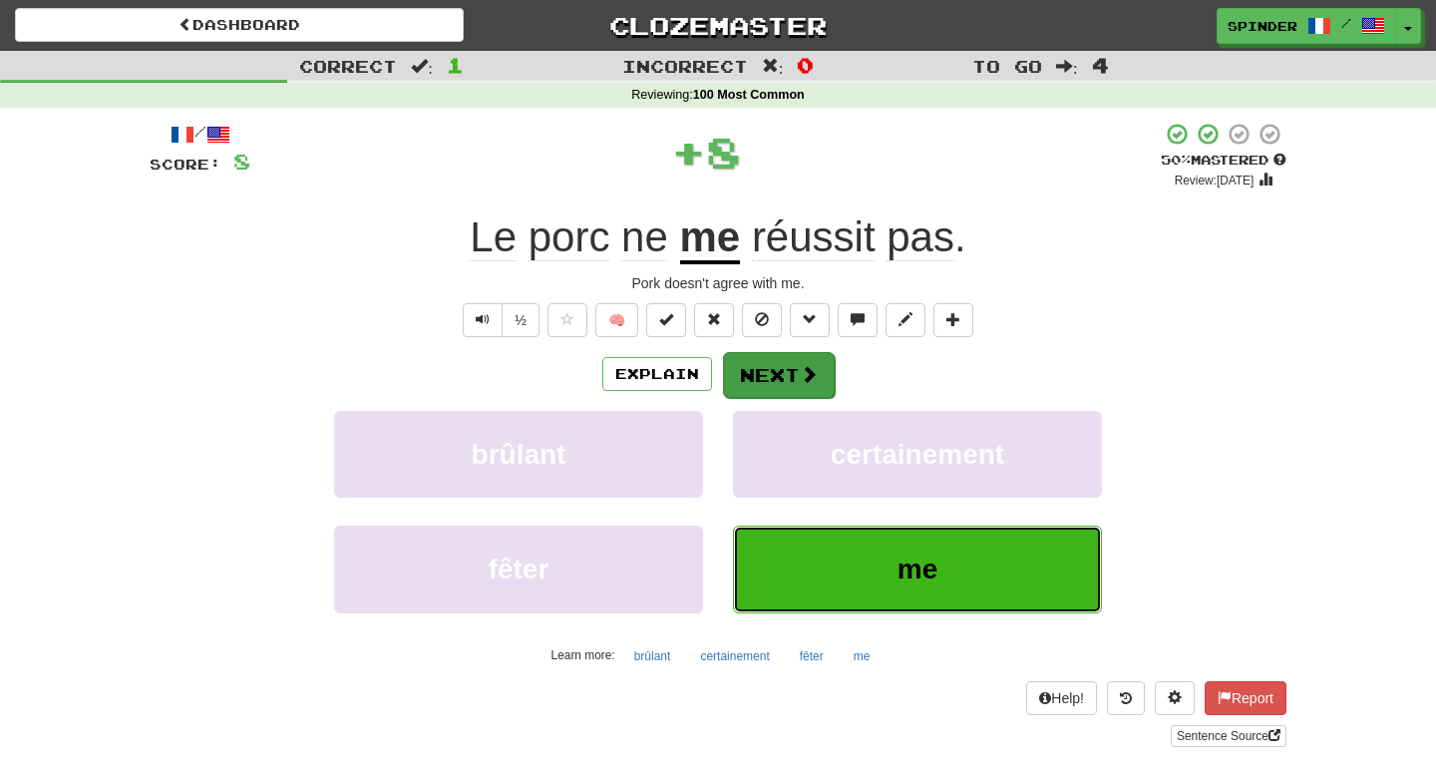
scroll to position [2, 0]
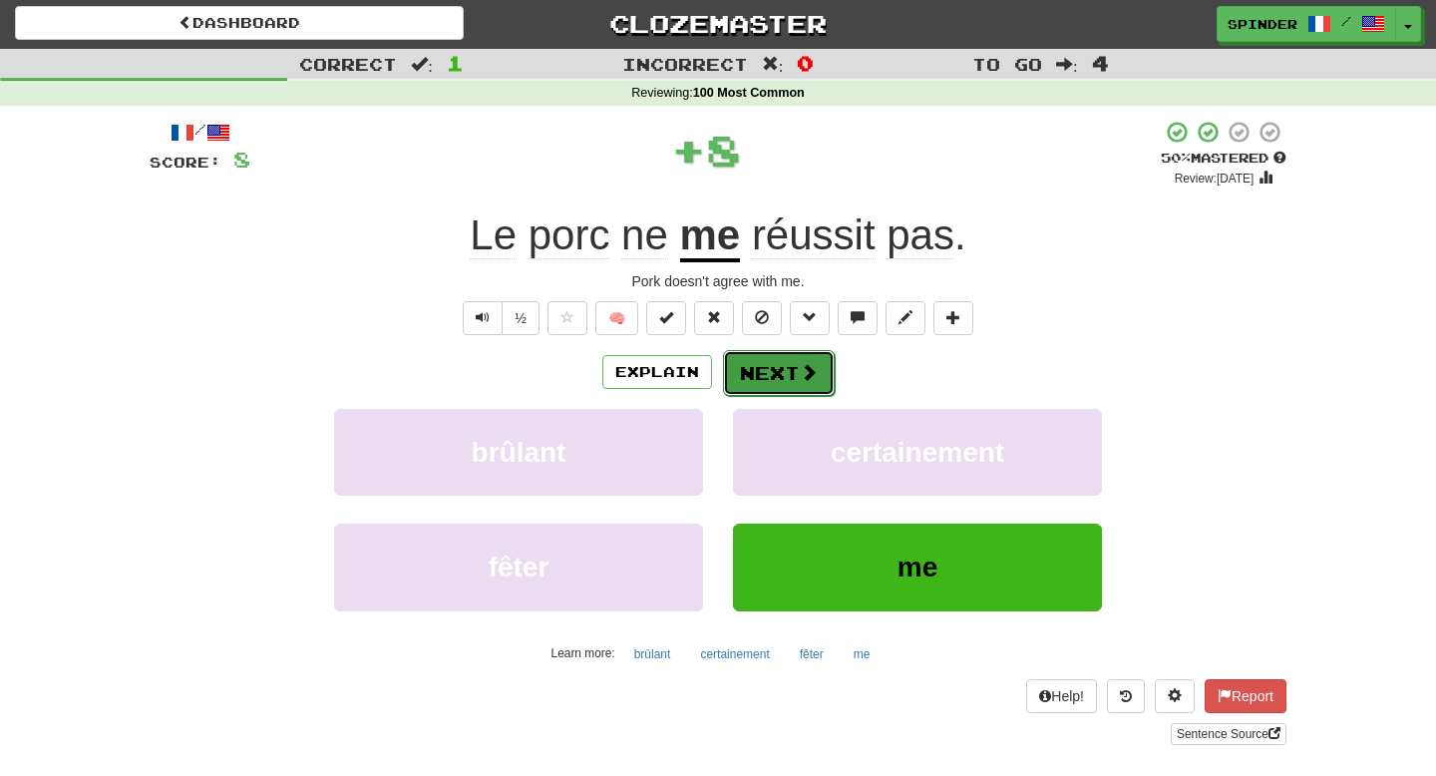
click at [773, 385] on button "Next" at bounding box center [779, 373] width 112 height 46
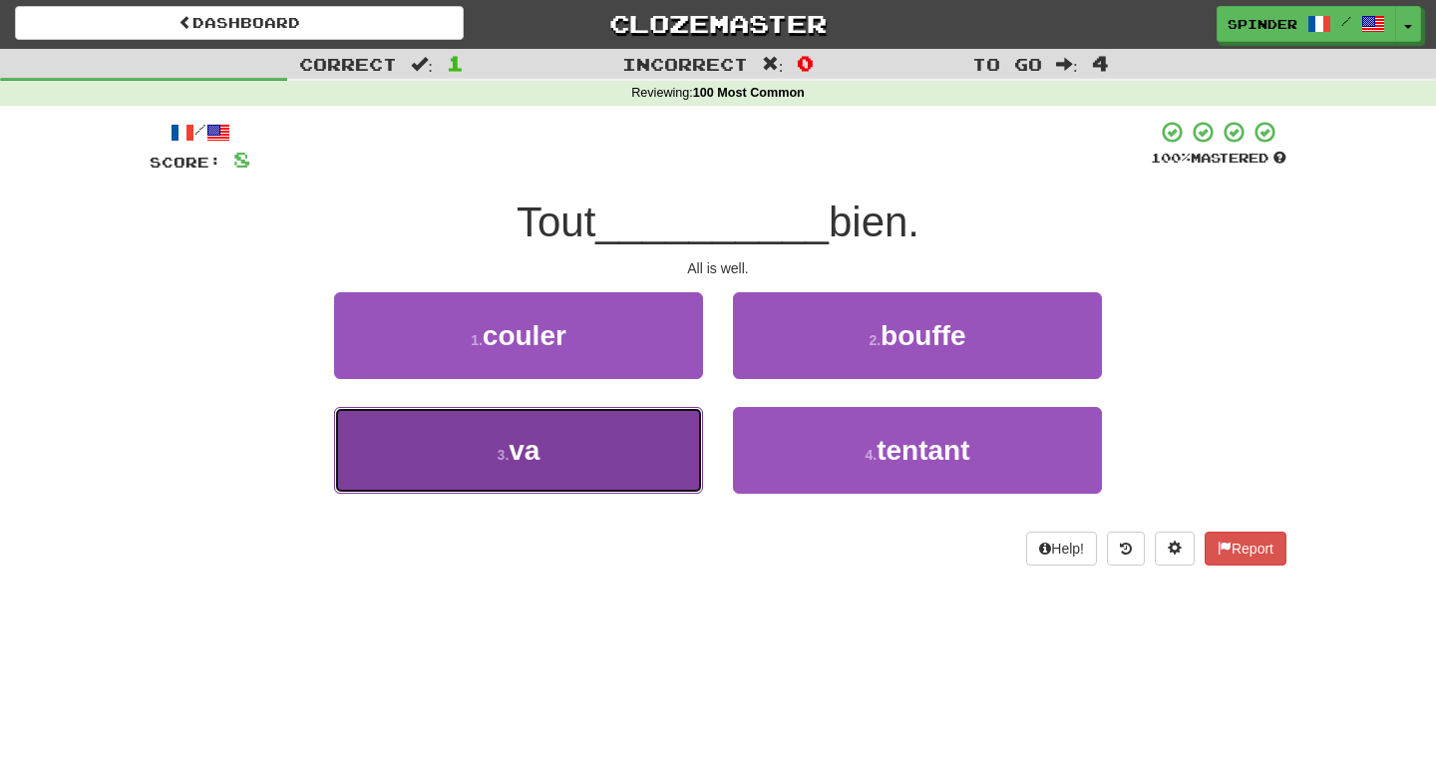
click at [647, 449] on button "3 . va" at bounding box center [518, 450] width 369 height 87
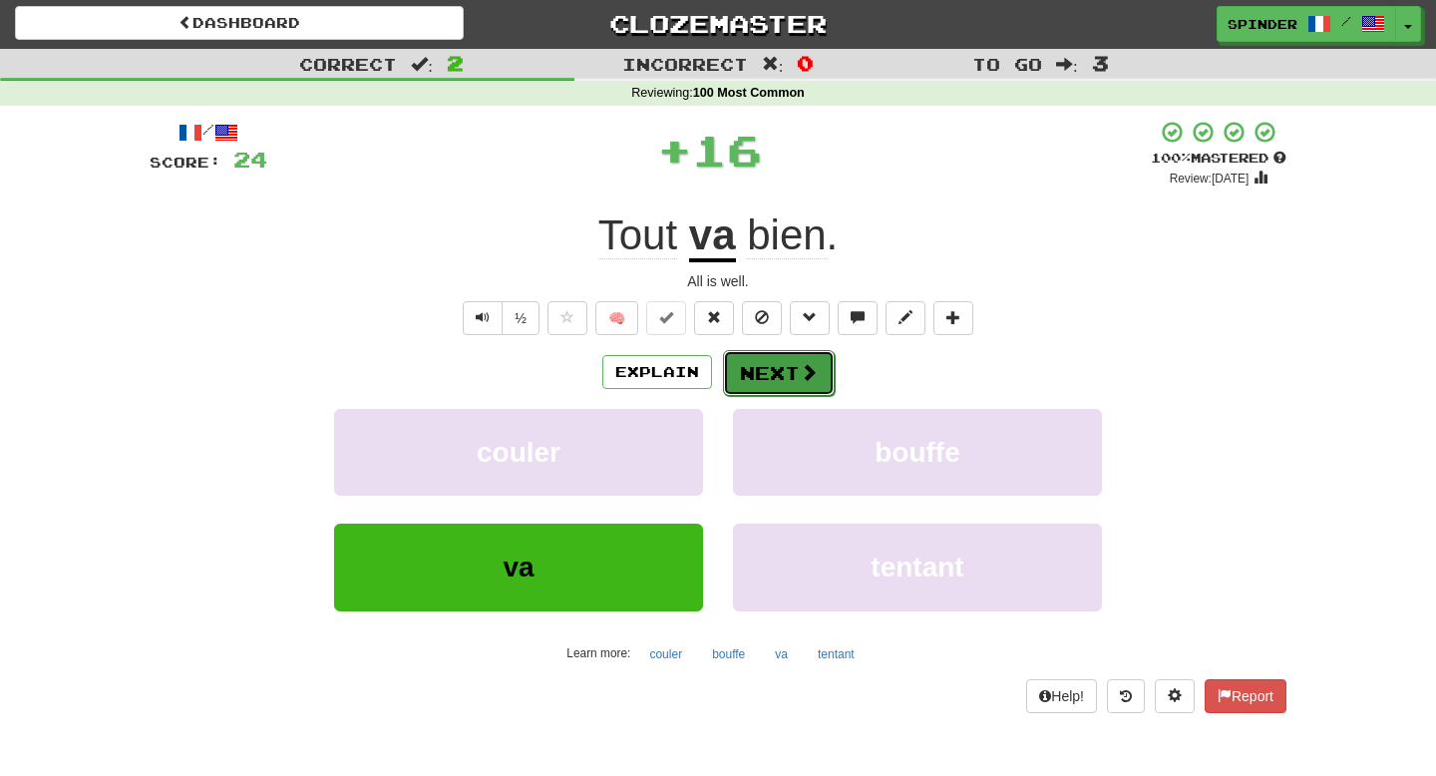
click at [754, 381] on button "Next" at bounding box center [779, 373] width 112 height 46
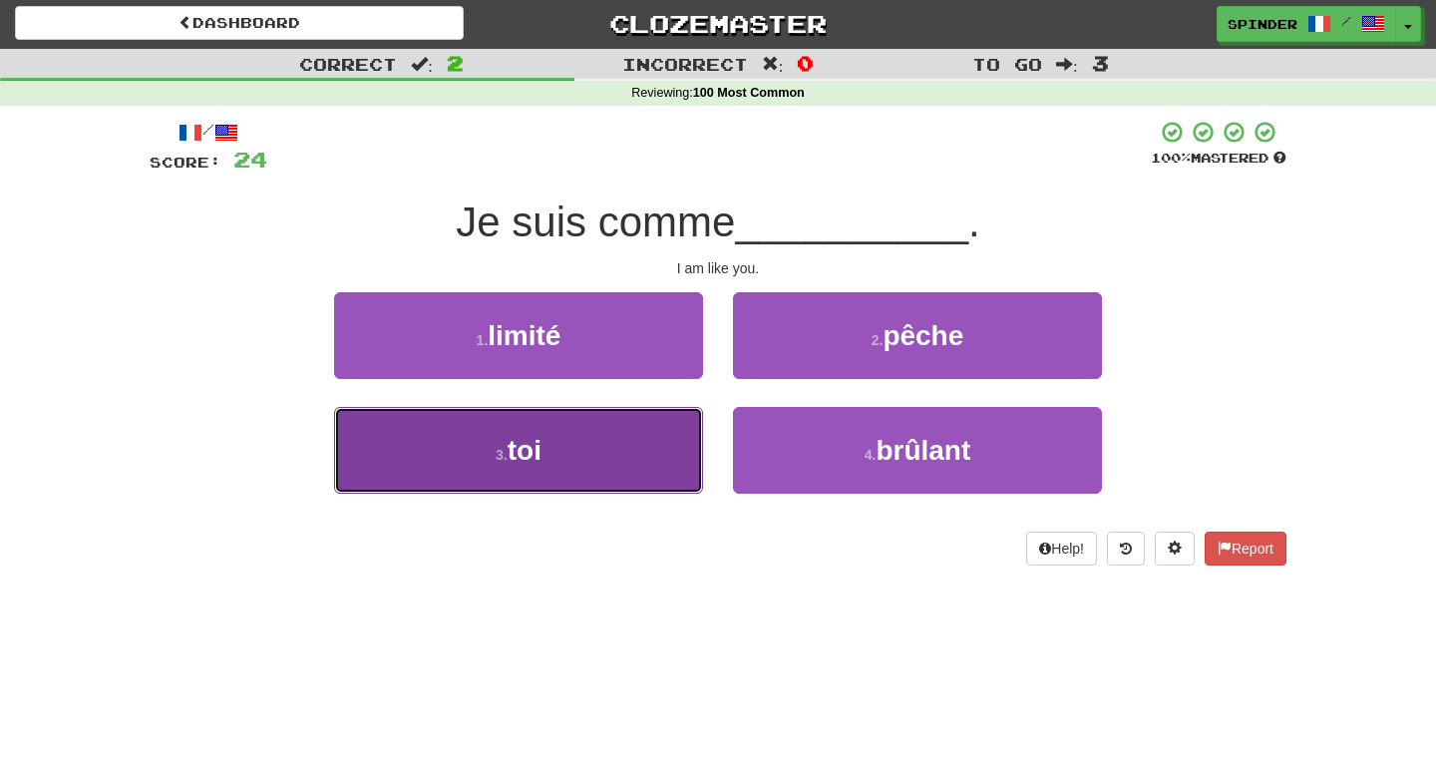
click at [675, 427] on button "3 . toi" at bounding box center [518, 450] width 369 height 87
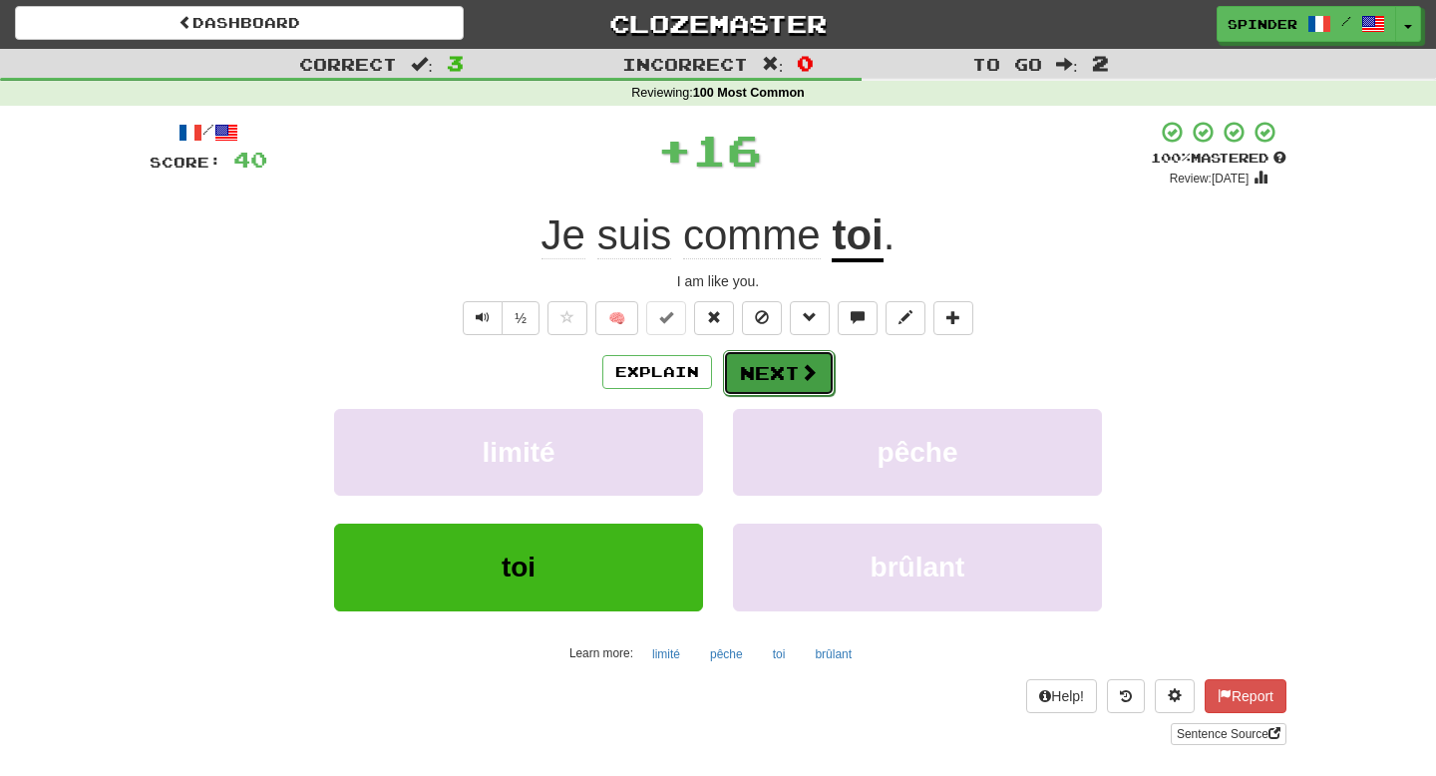
click at [800, 366] on span at bounding box center [809, 372] width 18 height 18
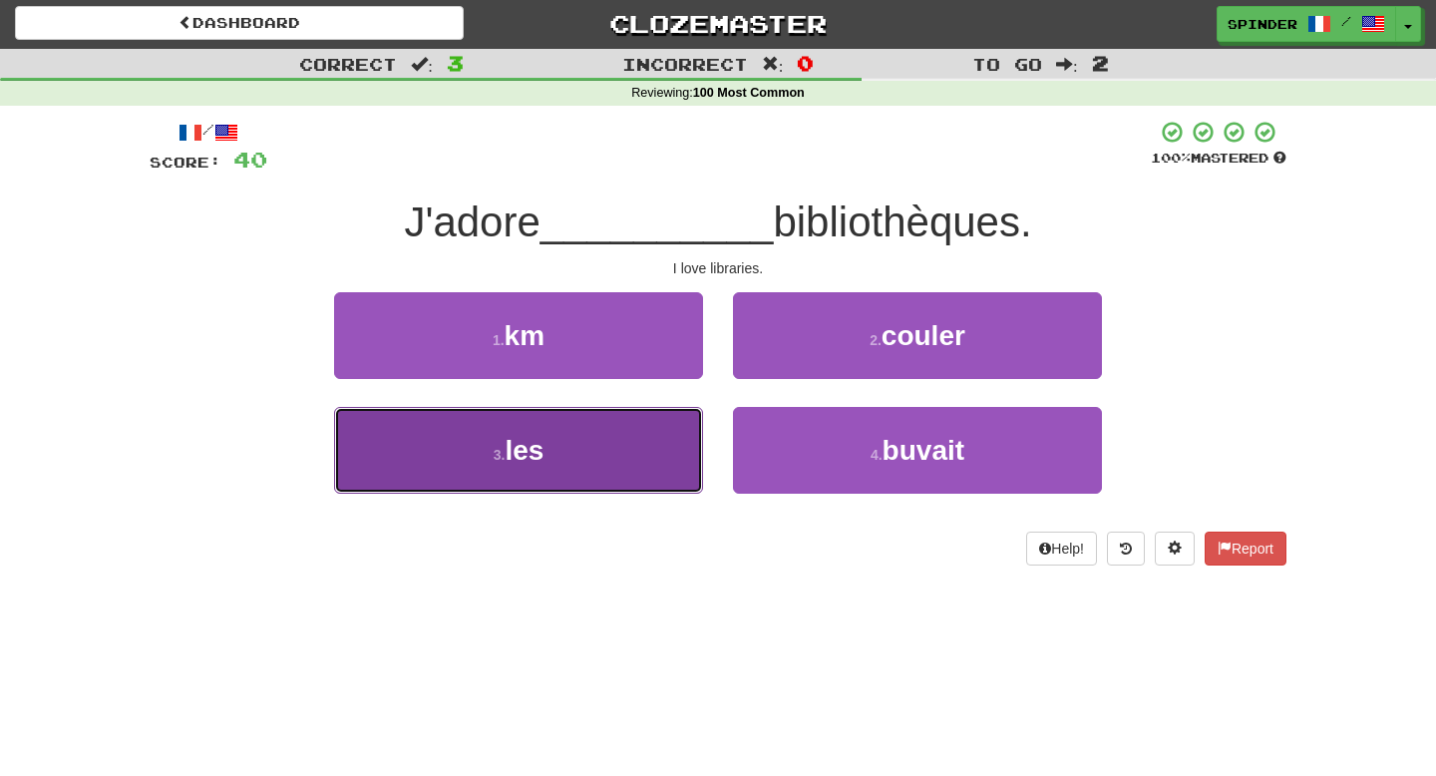
click at [643, 426] on button "3 . les" at bounding box center [518, 450] width 369 height 87
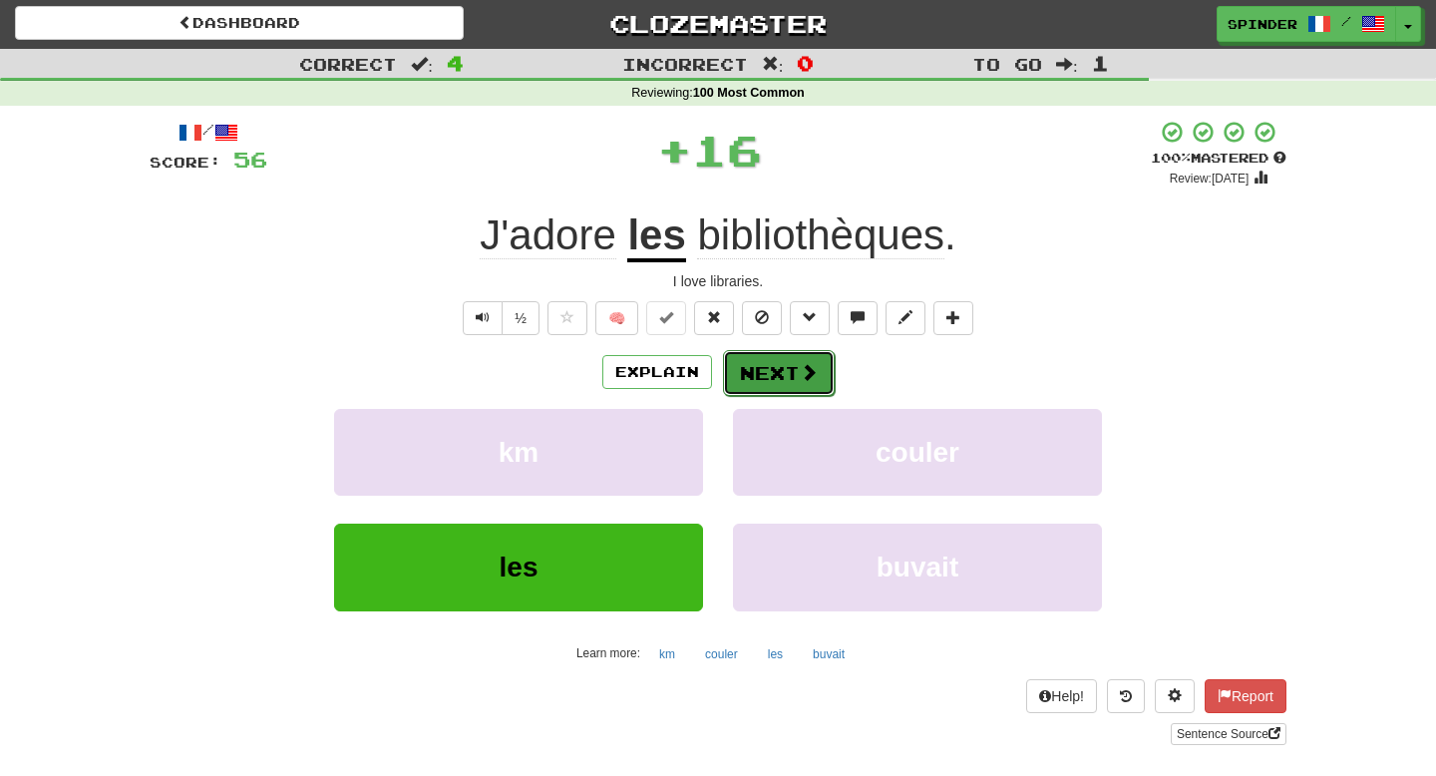
click at [769, 368] on button "Next" at bounding box center [779, 373] width 112 height 46
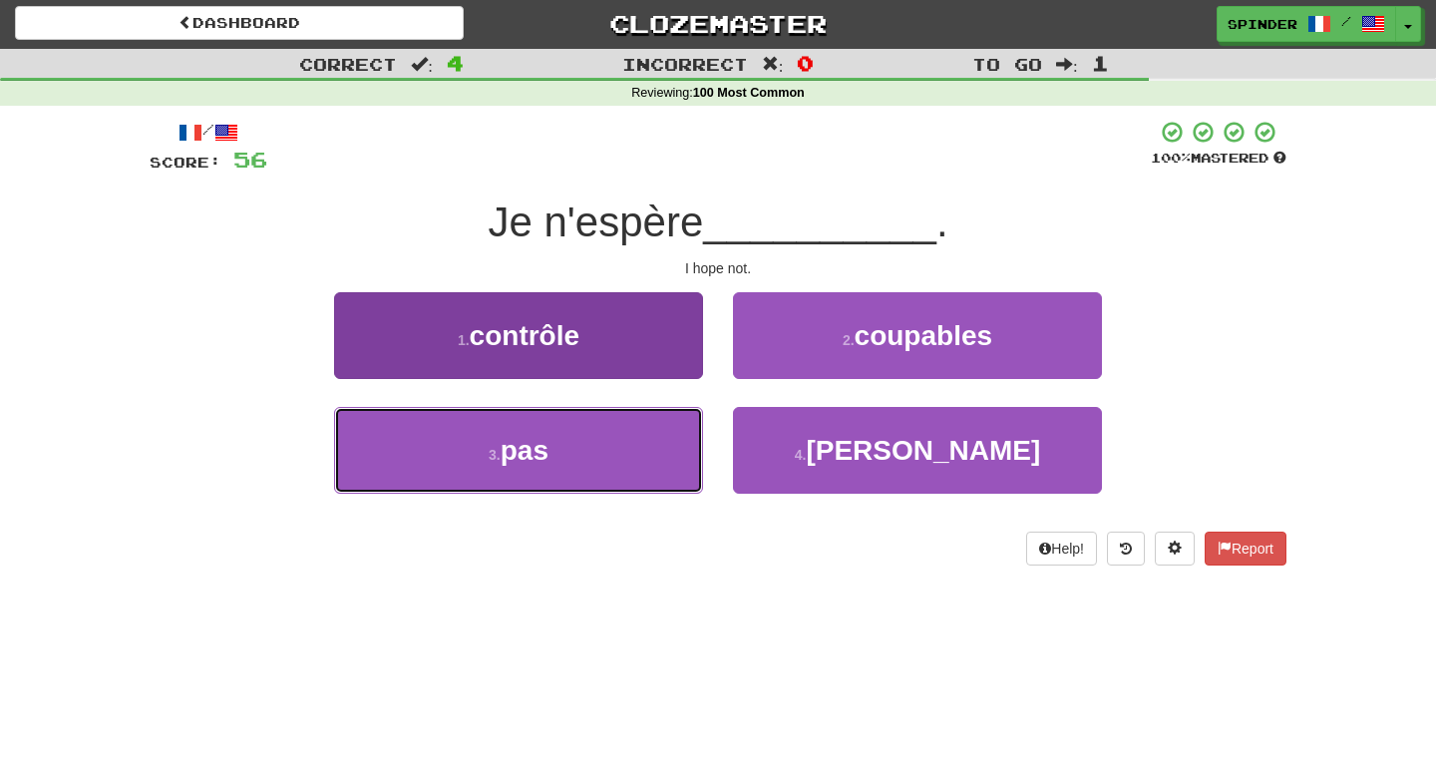
click at [656, 440] on button "3 . pas" at bounding box center [518, 450] width 369 height 87
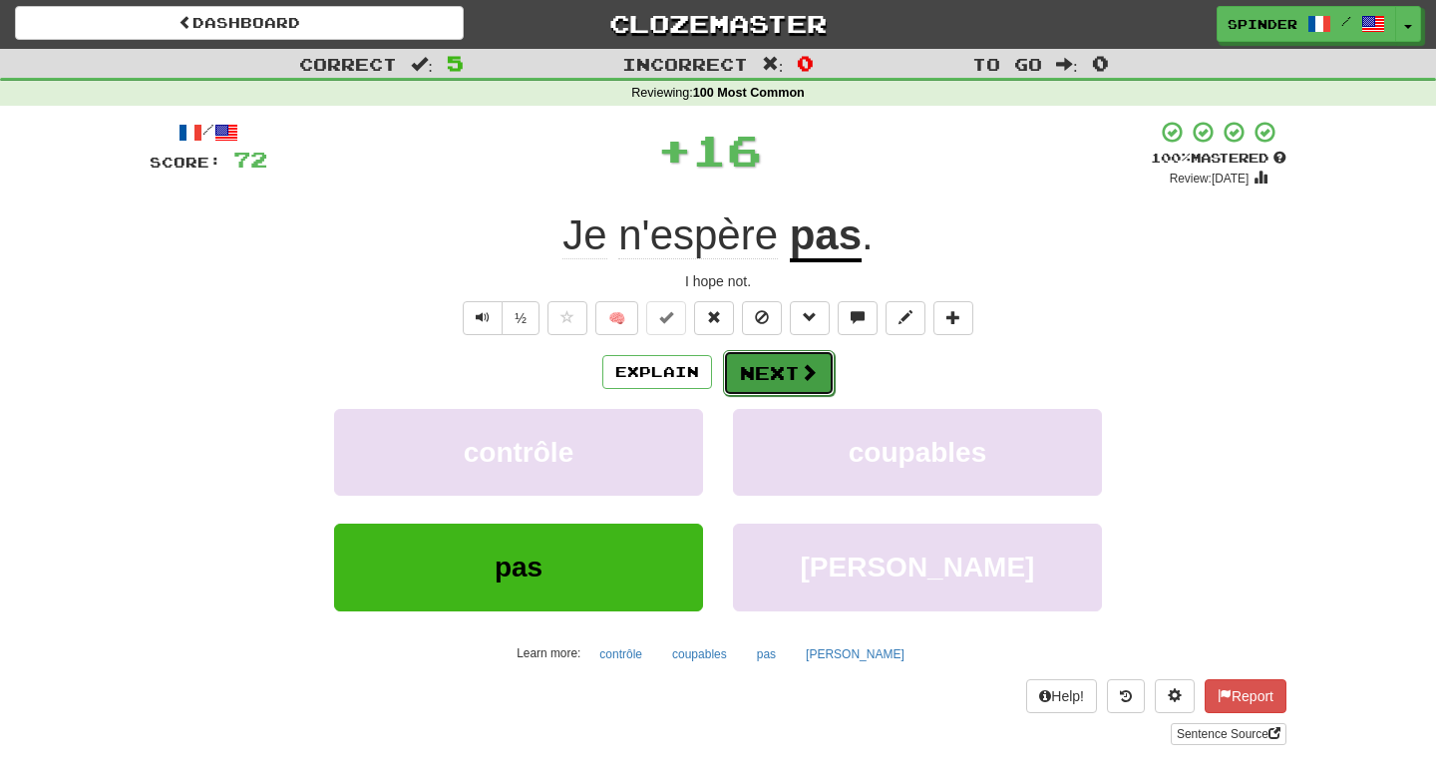
click at [787, 373] on button "Next" at bounding box center [779, 373] width 112 height 46
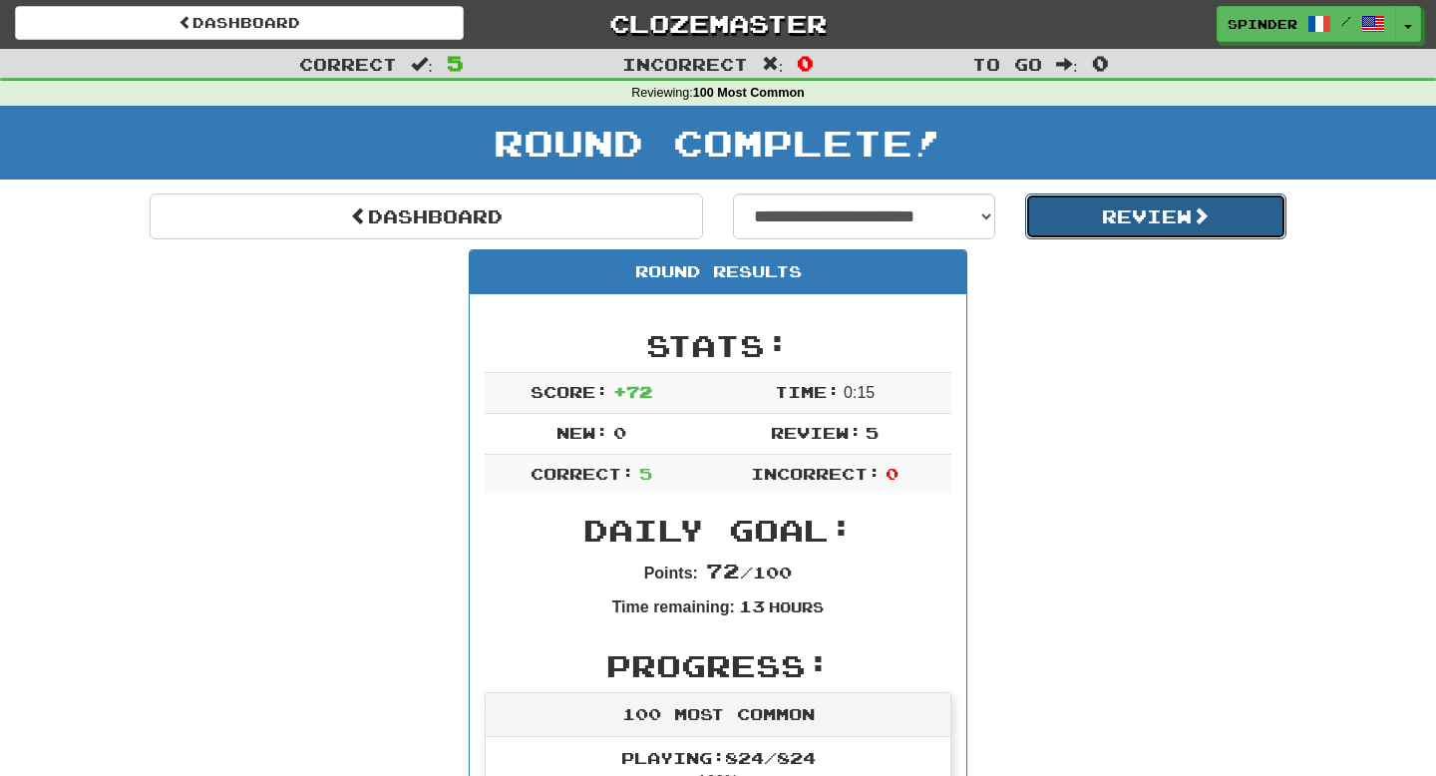
click at [1097, 224] on button "Review" at bounding box center [1156, 217] width 262 height 46
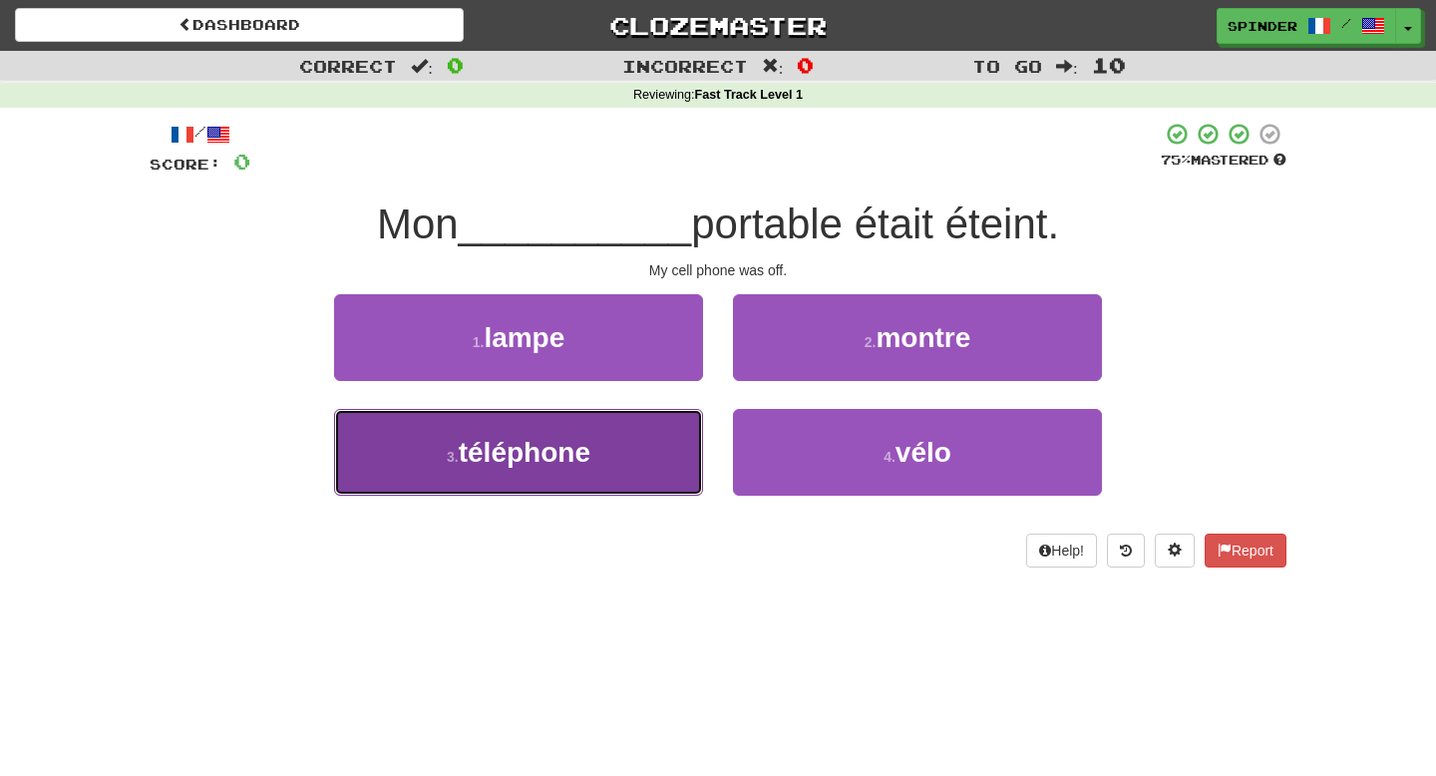
click at [673, 466] on button "3 . téléphone" at bounding box center [518, 452] width 369 height 87
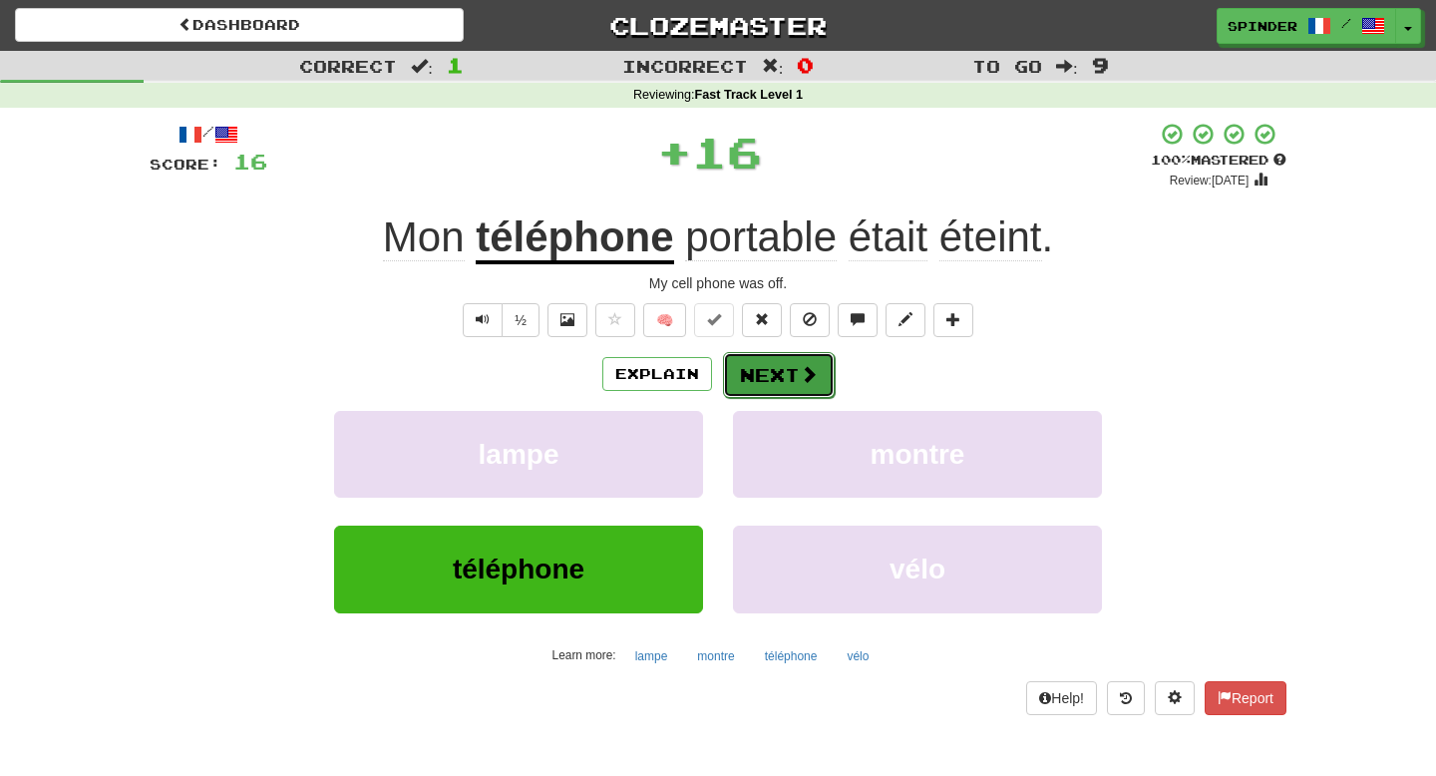
click at [804, 382] on span at bounding box center [809, 374] width 18 height 18
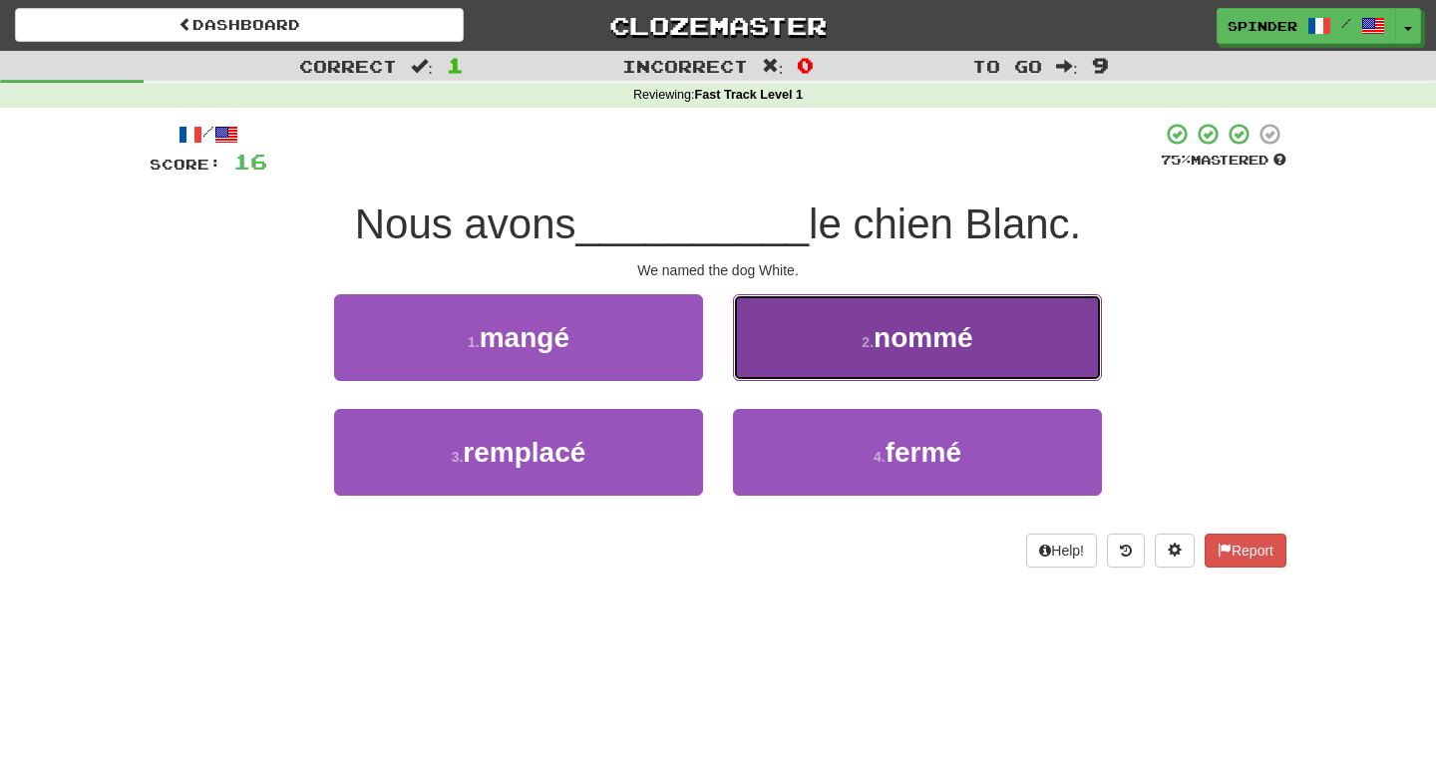
click at [810, 354] on button "2 . nommé" at bounding box center [917, 337] width 369 height 87
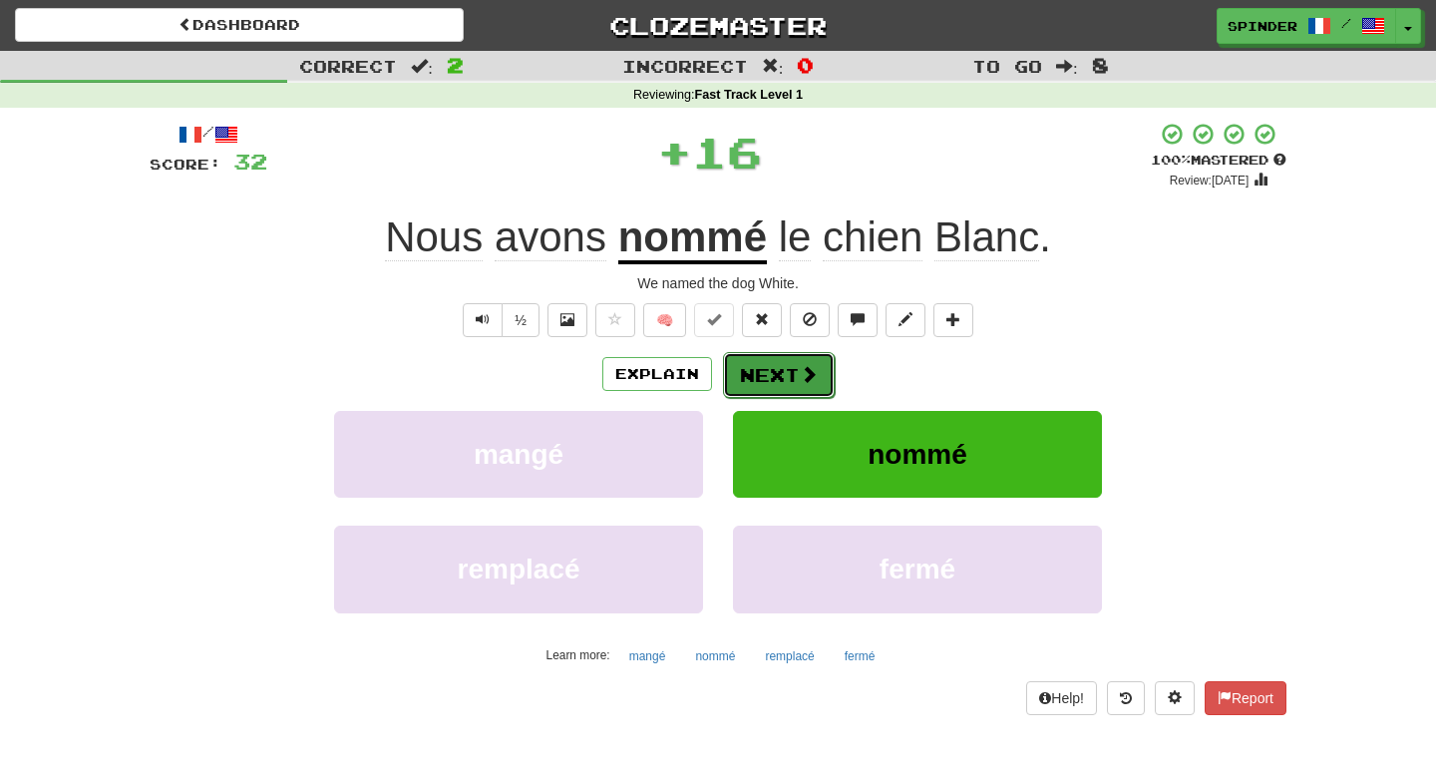
click at [800, 373] on span at bounding box center [809, 374] width 18 height 18
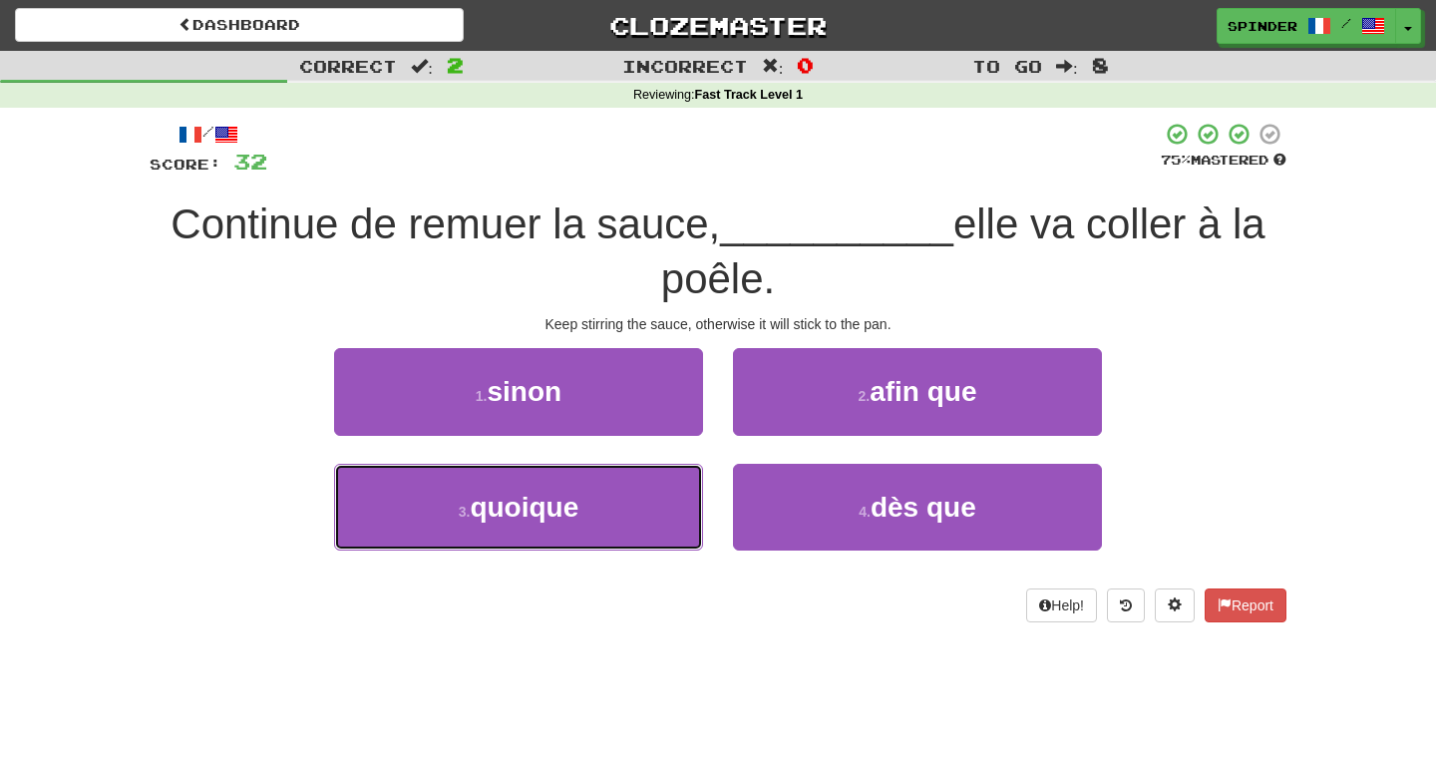
click at [648, 522] on button "3 . quoique" at bounding box center [518, 507] width 369 height 87
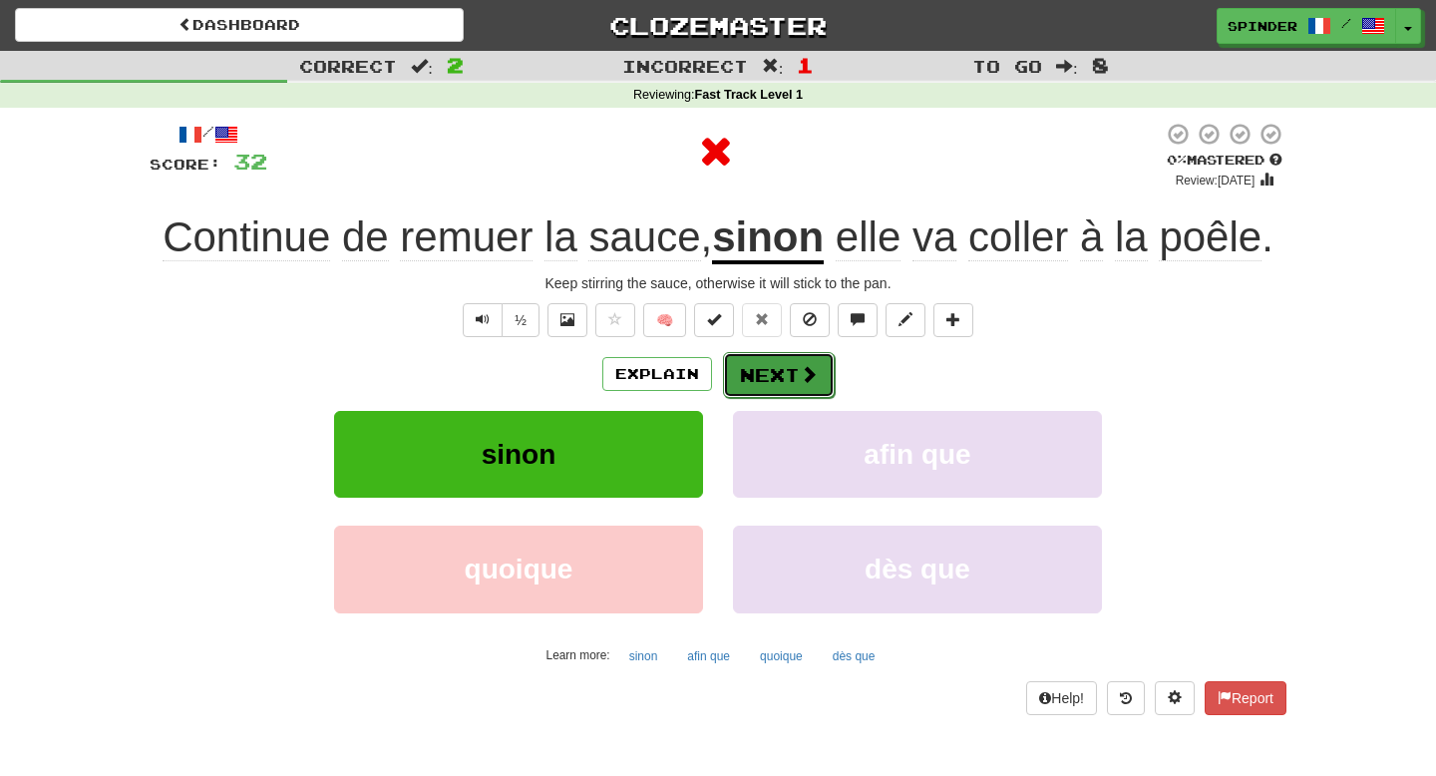
click at [809, 381] on span at bounding box center [809, 374] width 18 height 18
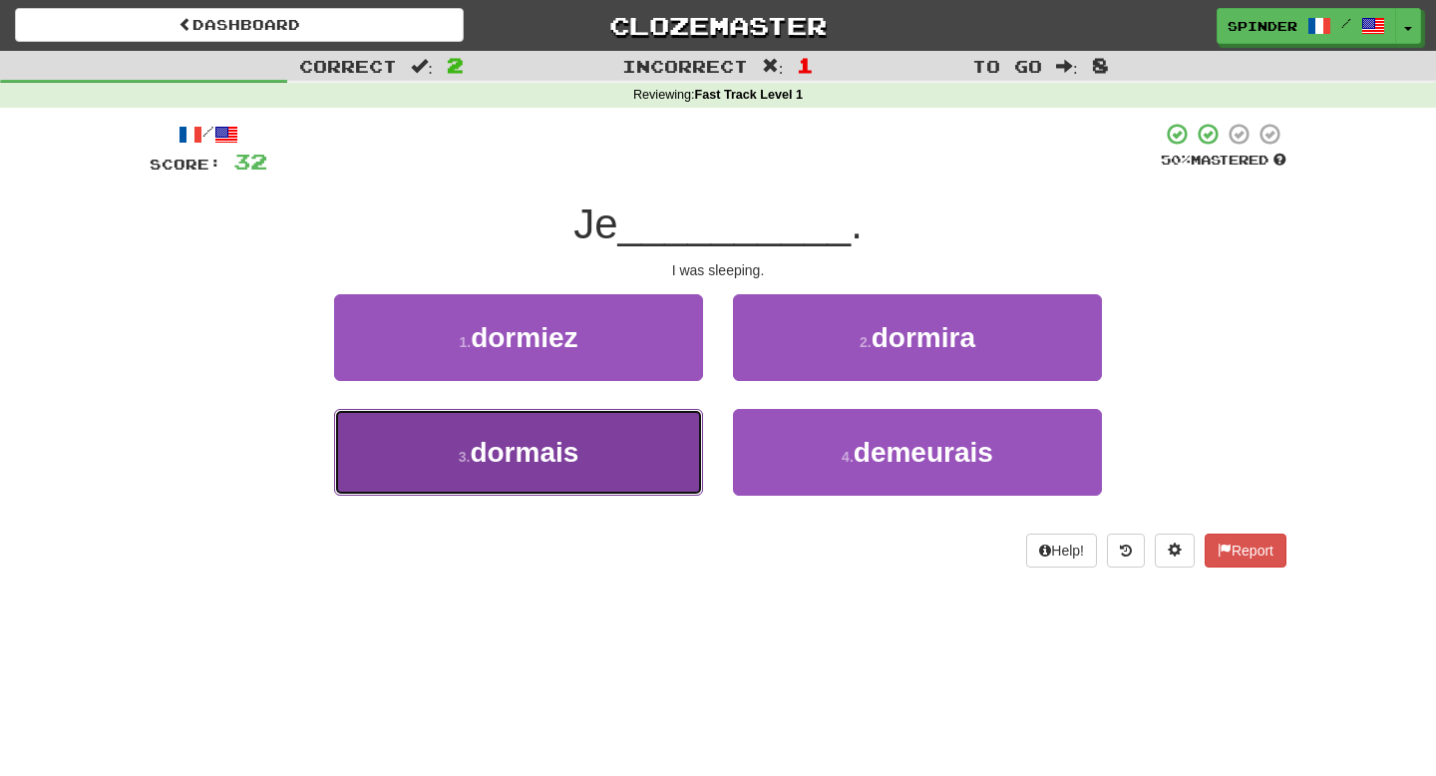
click at [662, 442] on button "3 . dormais" at bounding box center [518, 452] width 369 height 87
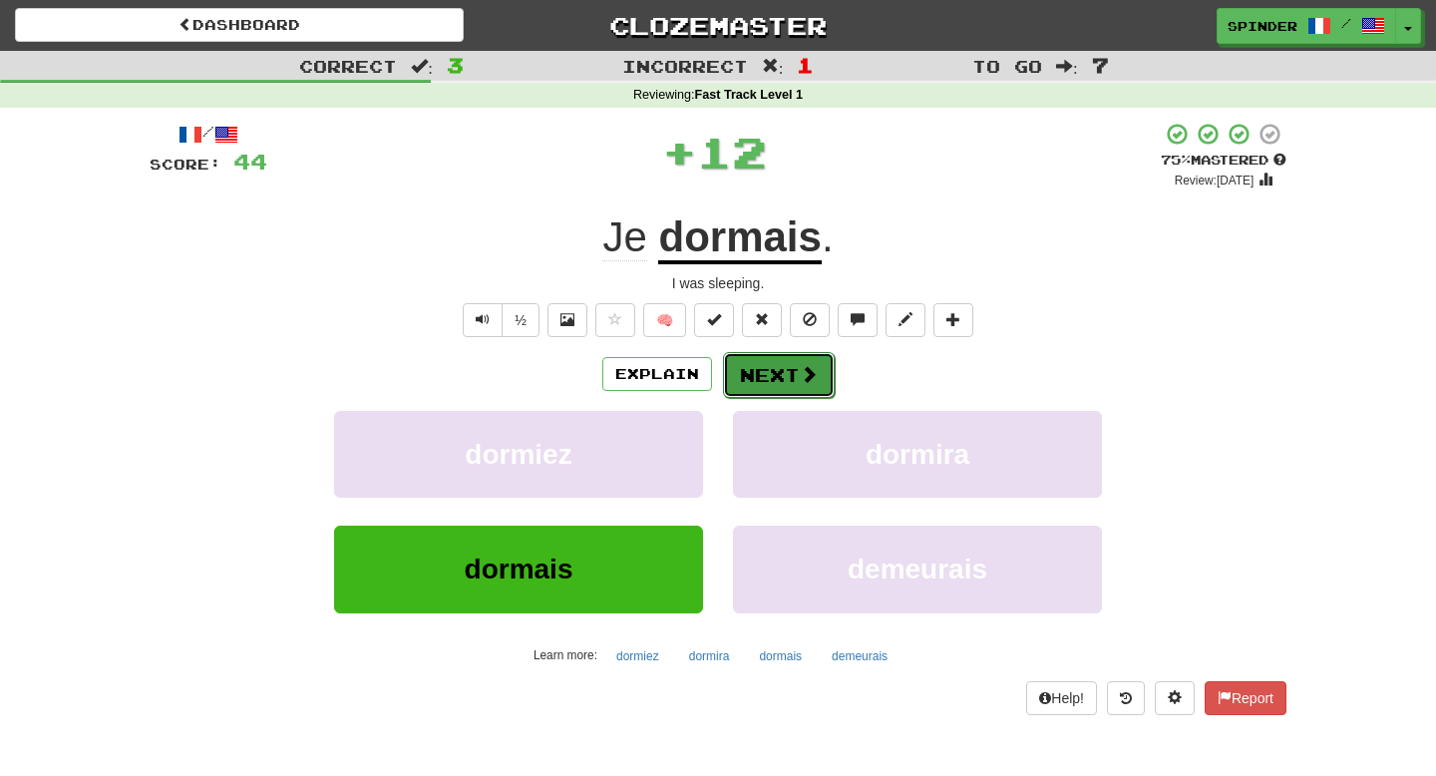
click at [785, 384] on button "Next" at bounding box center [779, 375] width 112 height 46
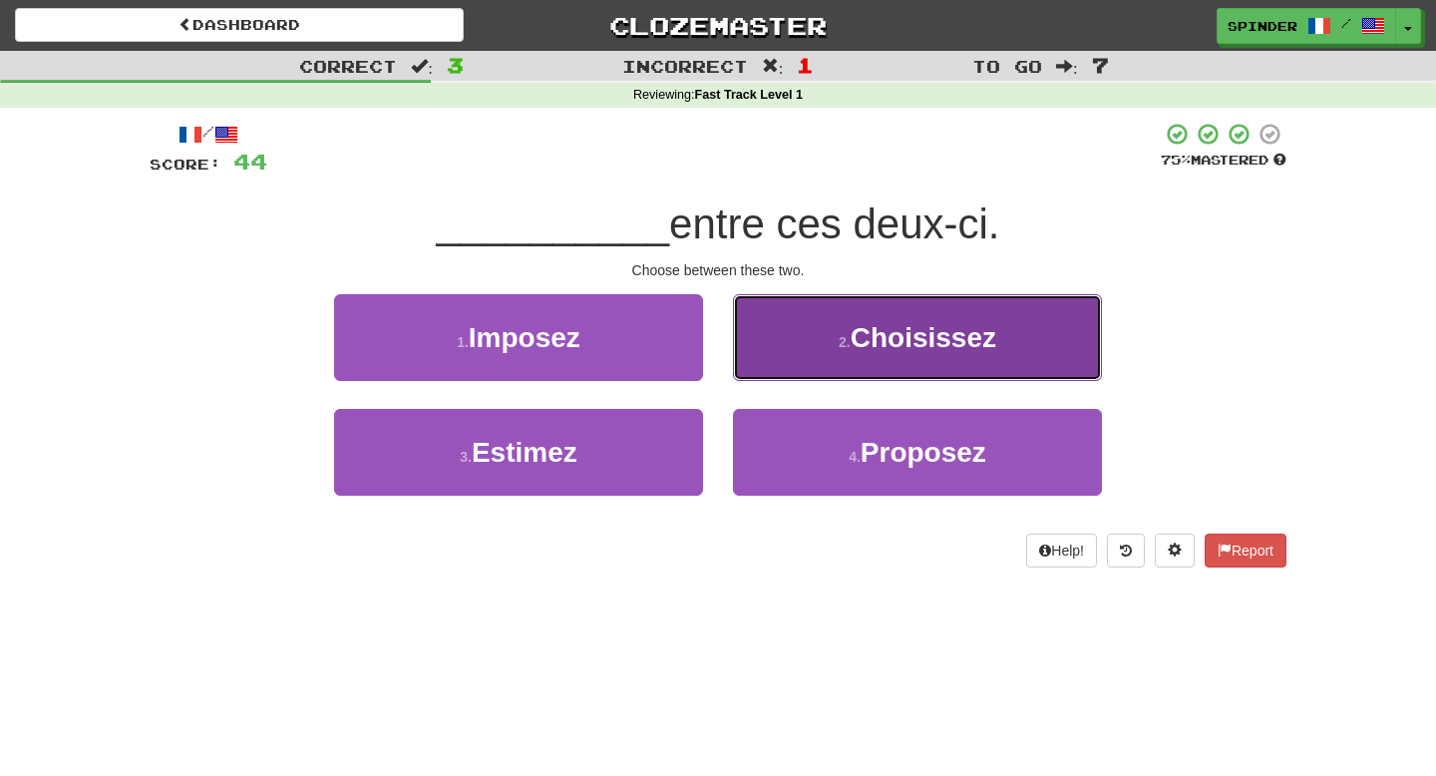
click at [796, 361] on button "2 . Choisissez" at bounding box center [917, 337] width 369 height 87
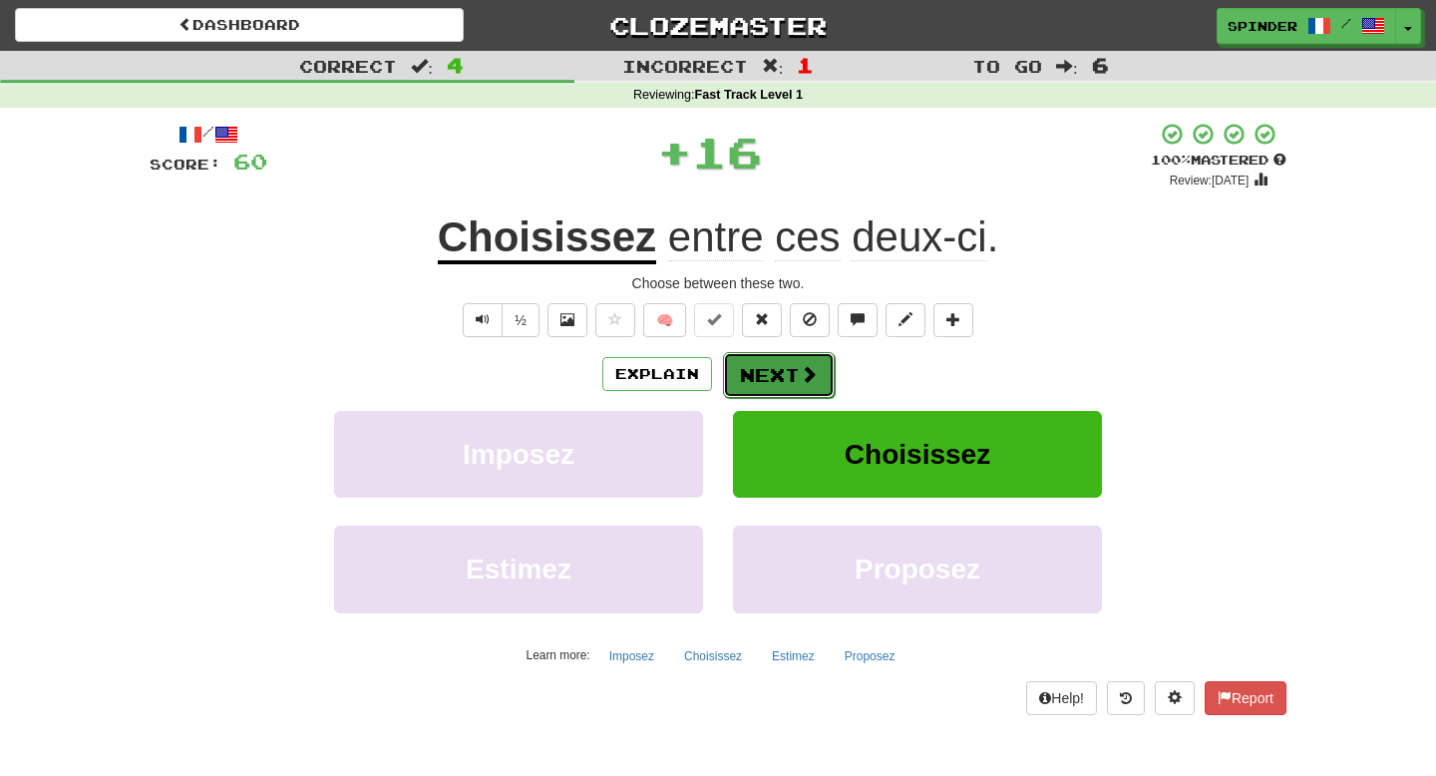
click at [779, 372] on button "Next" at bounding box center [779, 375] width 112 height 46
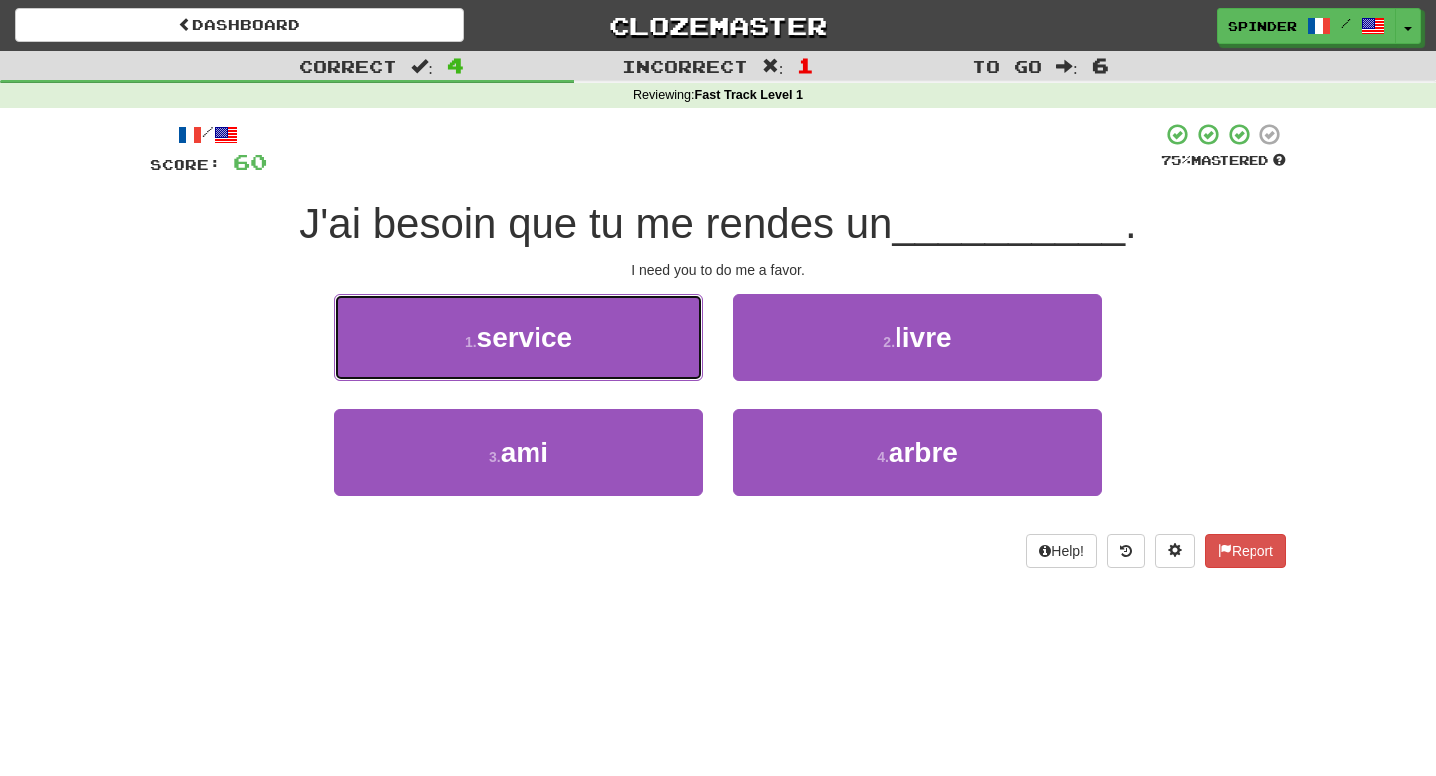
click at [646, 342] on button "1 . service" at bounding box center [518, 337] width 369 height 87
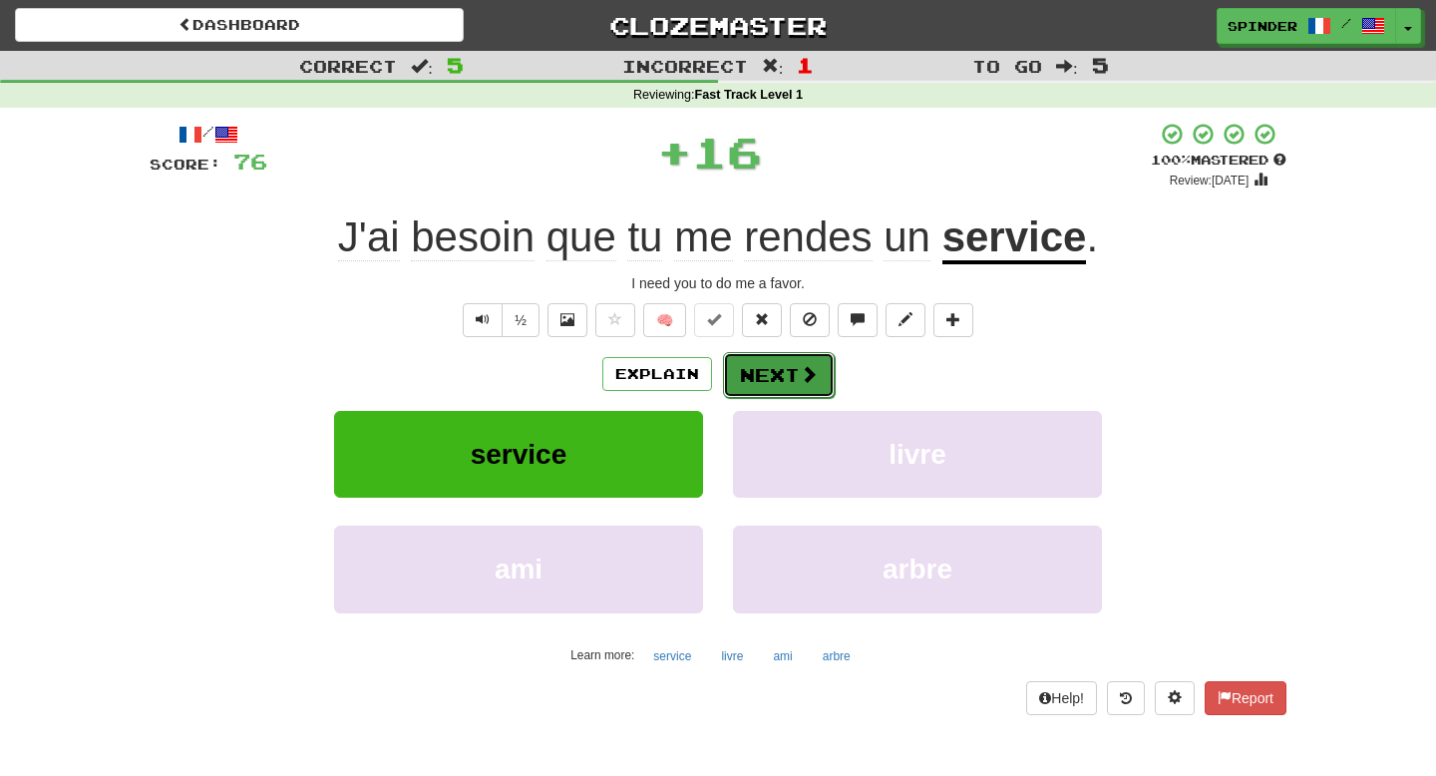
click at [786, 369] on button "Next" at bounding box center [779, 375] width 112 height 46
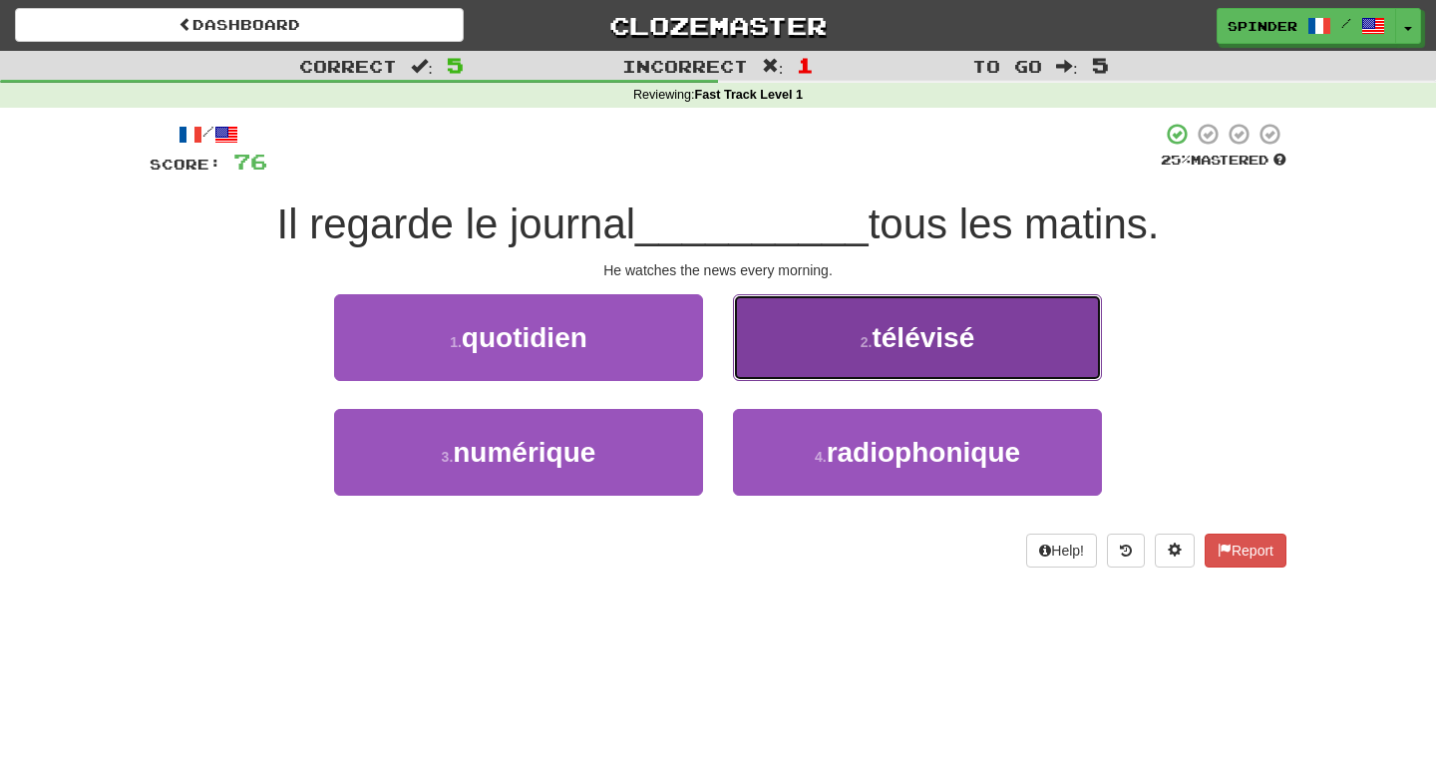
click at [785, 359] on button "2 . télévisé" at bounding box center [917, 337] width 369 height 87
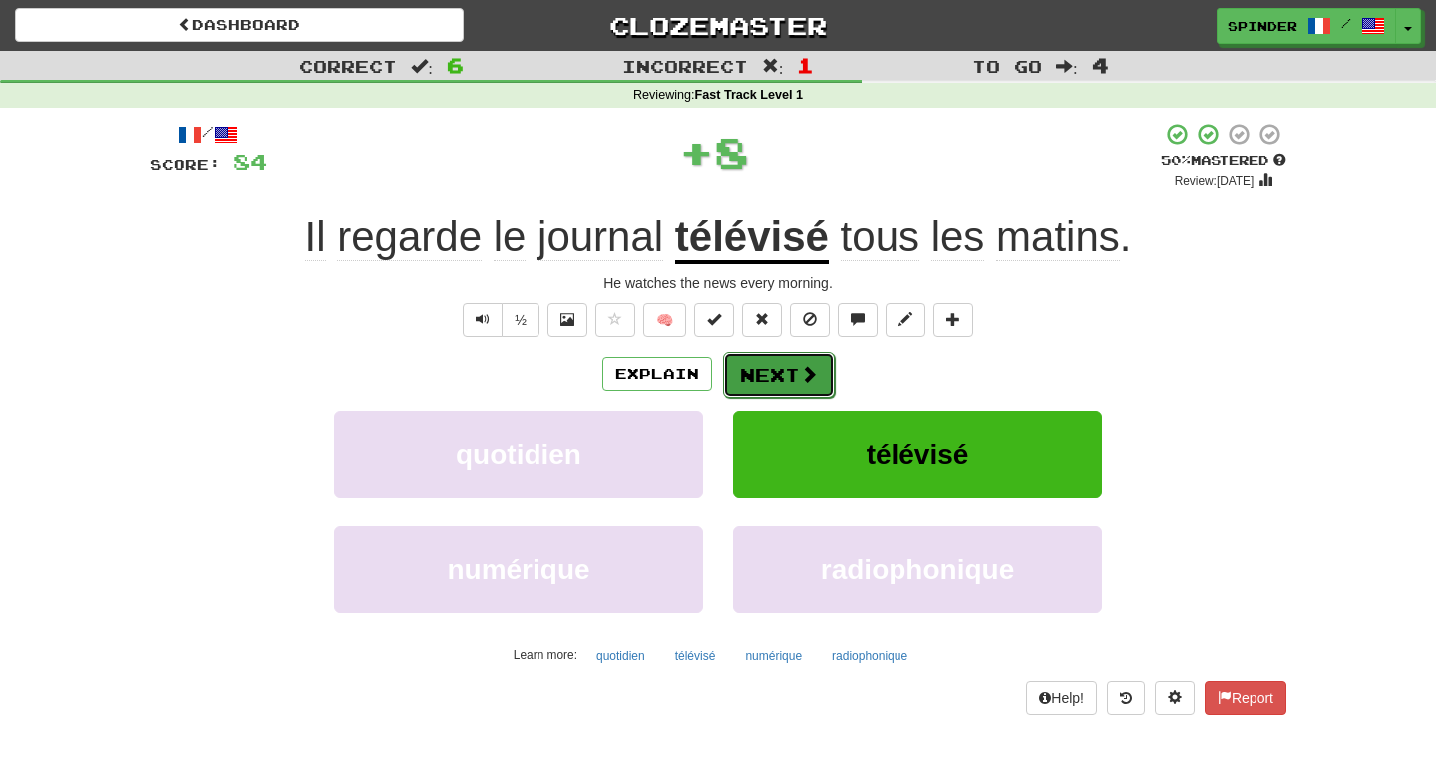
click at [785, 359] on button "Next" at bounding box center [779, 375] width 112 height 46
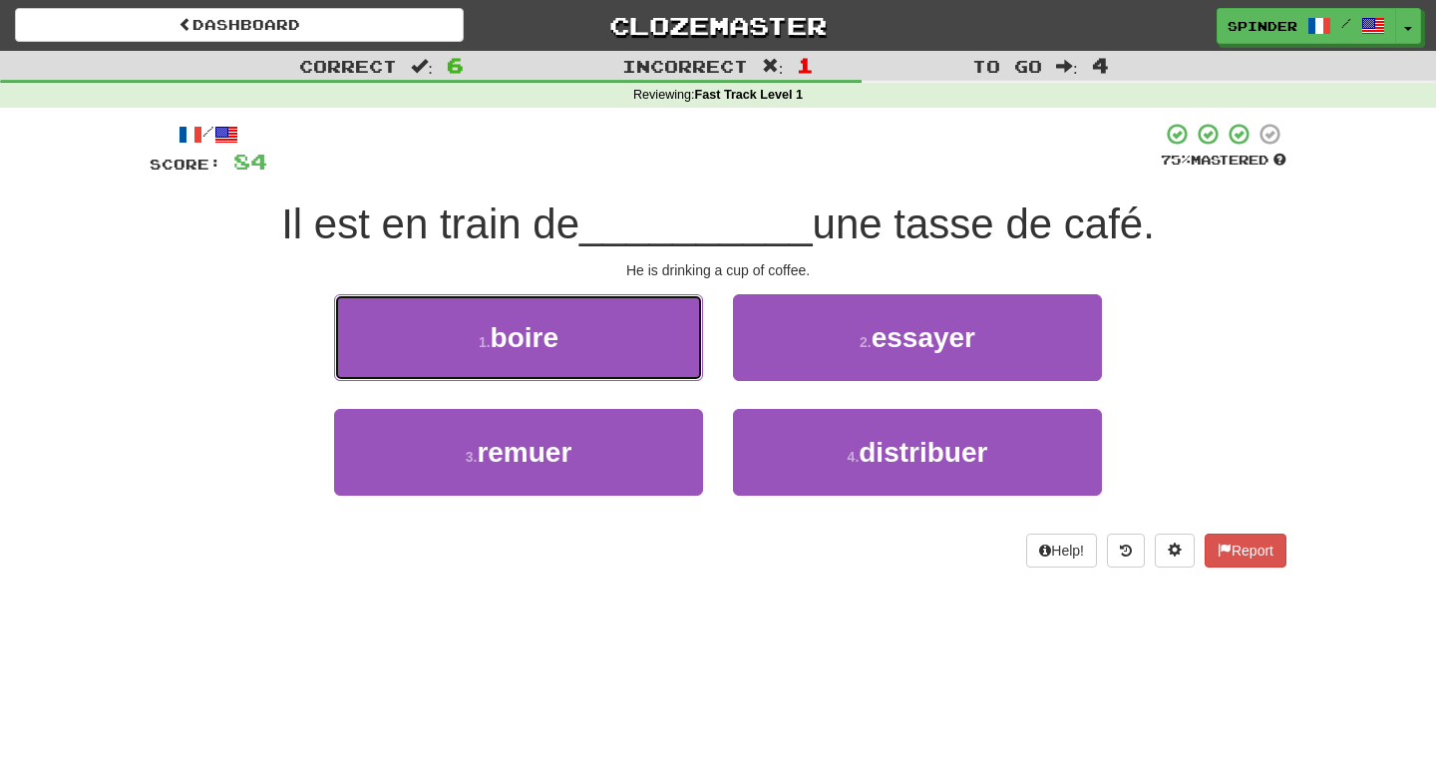
click at [661, 347] on button "1 . boire" at bounding box center [518, 337] width 369 height 87
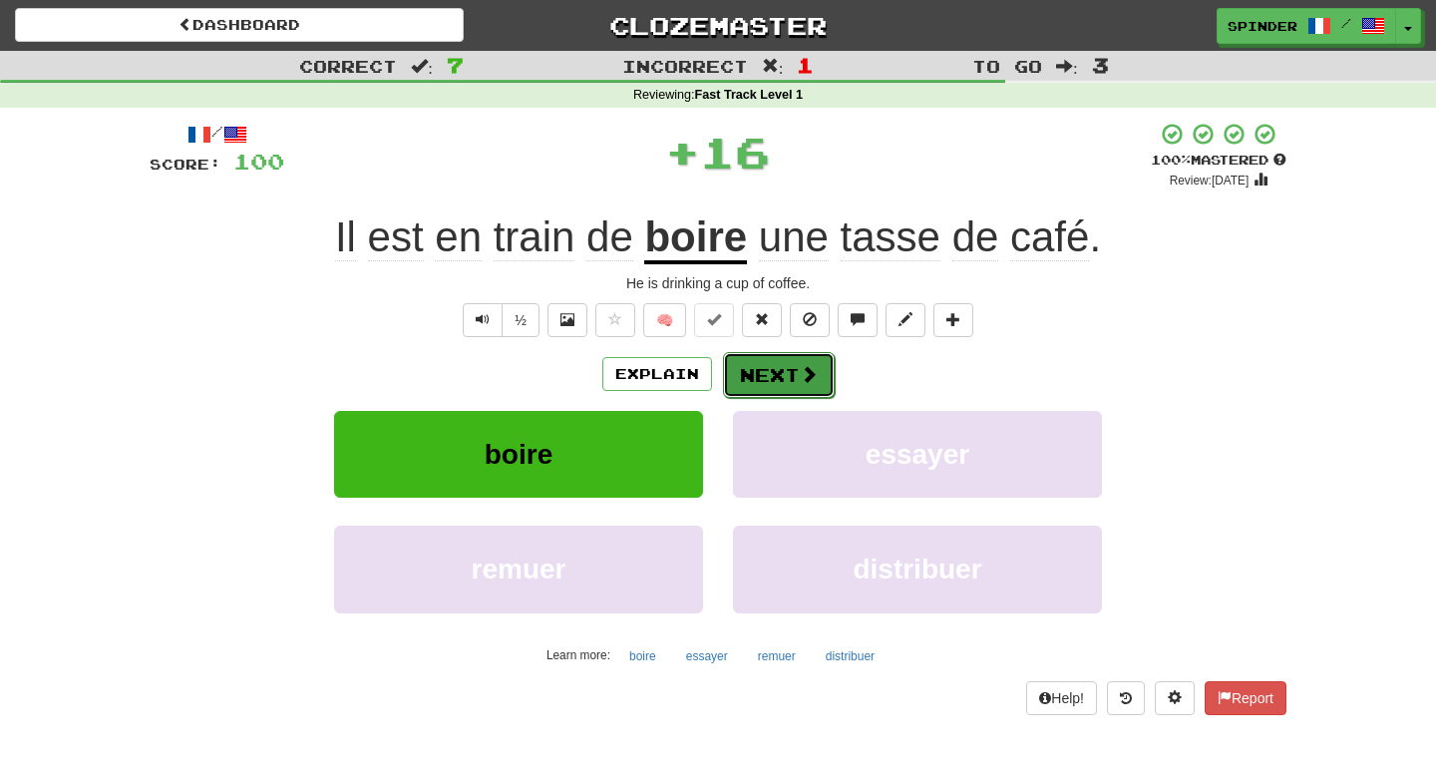
click at [783, 365] on button "Next" at bounding box center [779, 375] width 112 height 46
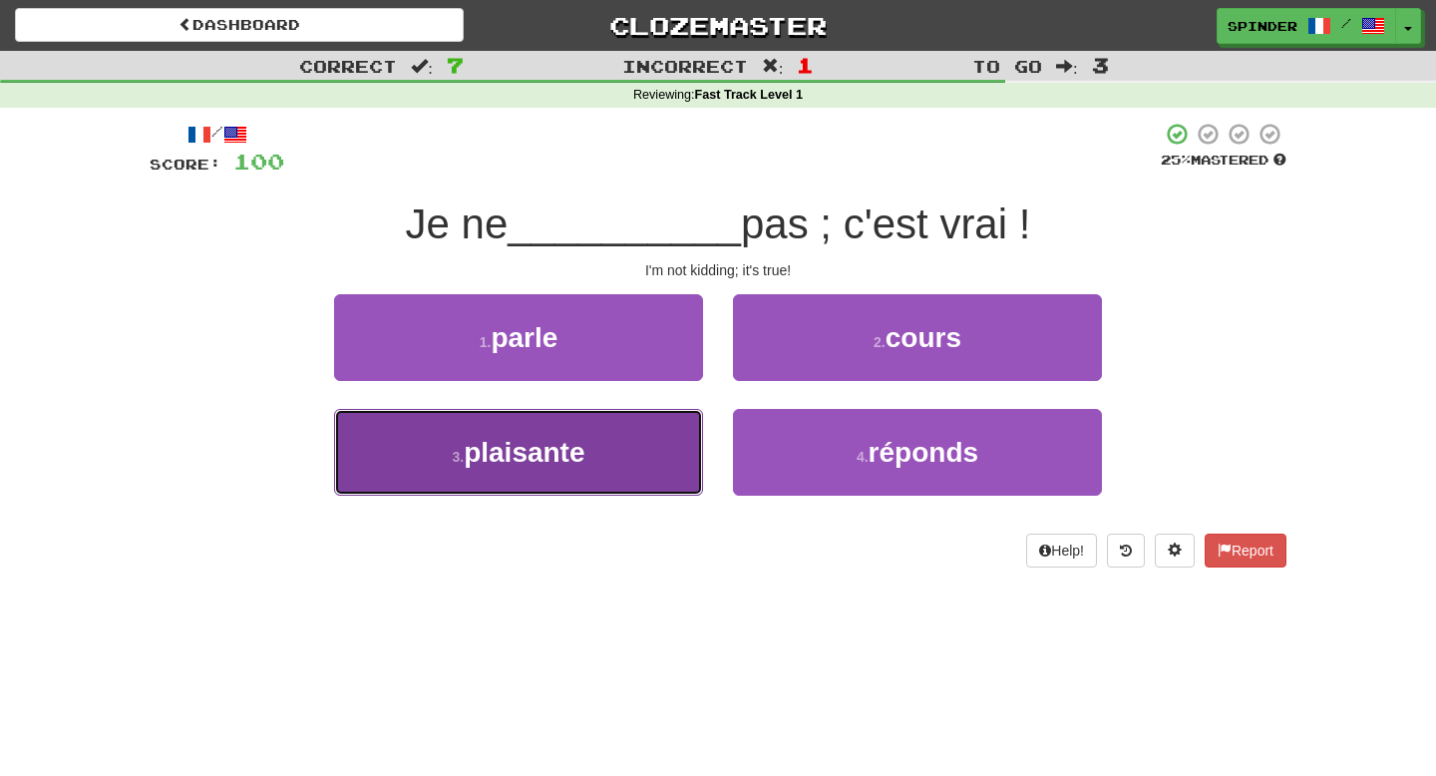
click at [649, 446] on button "3 . plaisante" at bounding box center [518, 452] width 369 height 87
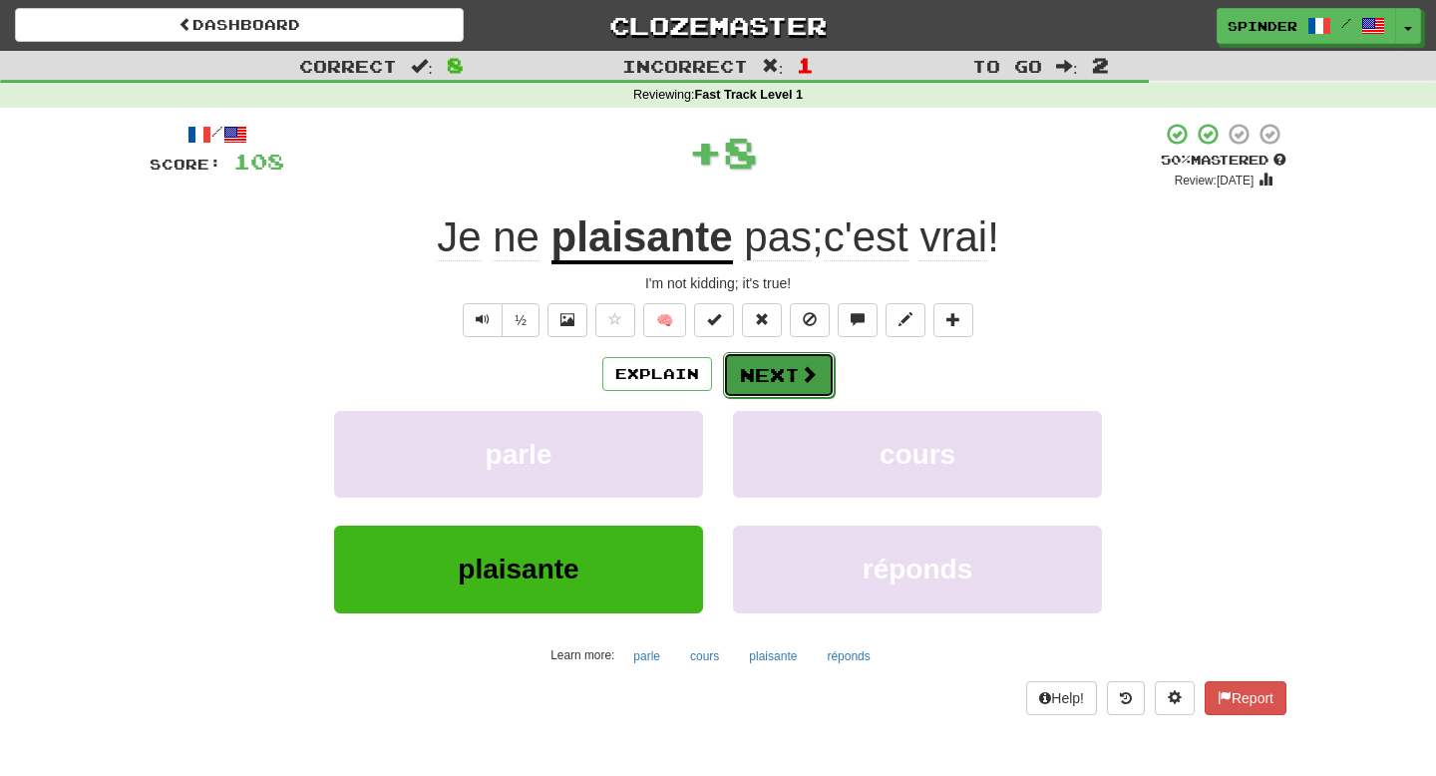
click at [765, 379] on button "Next" at bounding box center [779, 375] width 112 height 46
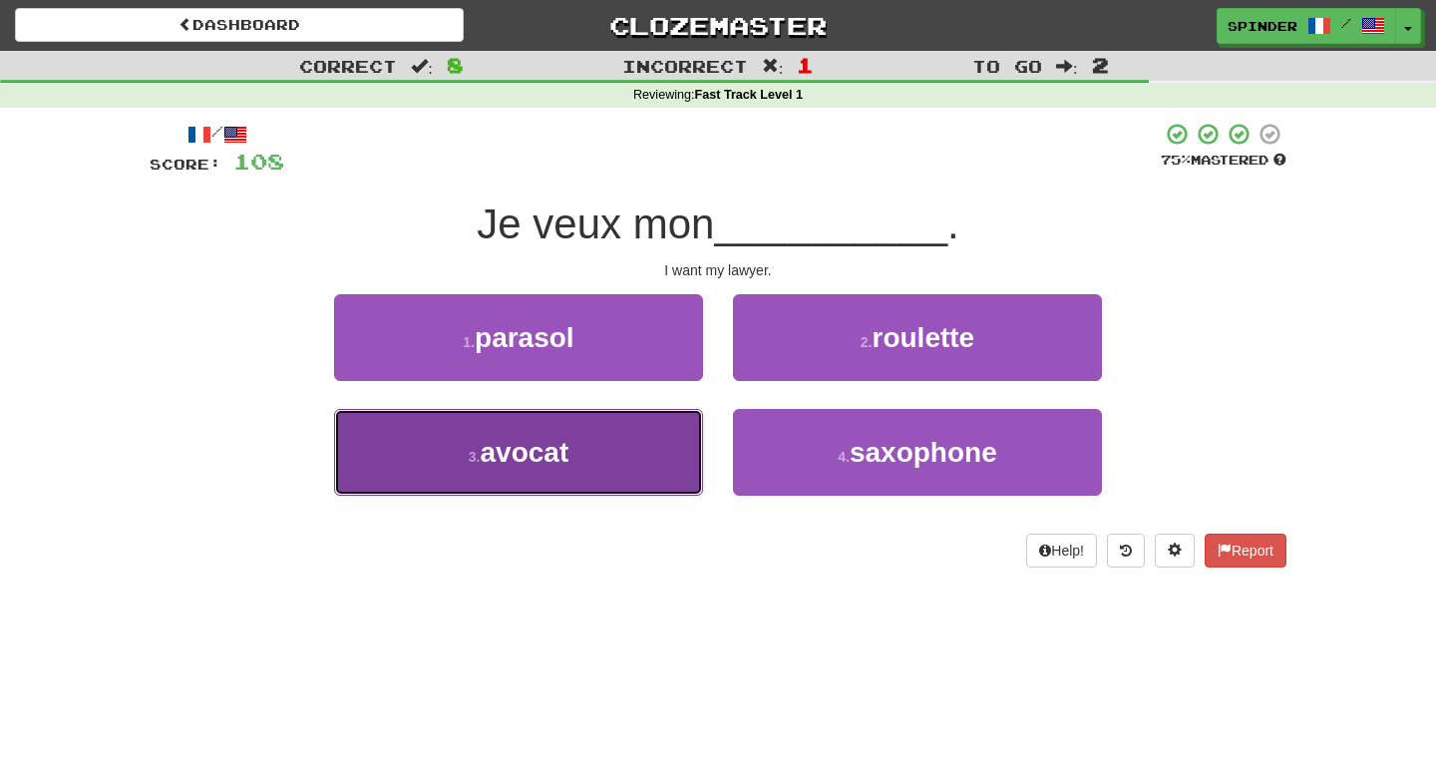
click at [618, 449] on button "3 . avocat" at bounding box center [518, 452] width 369 height 87
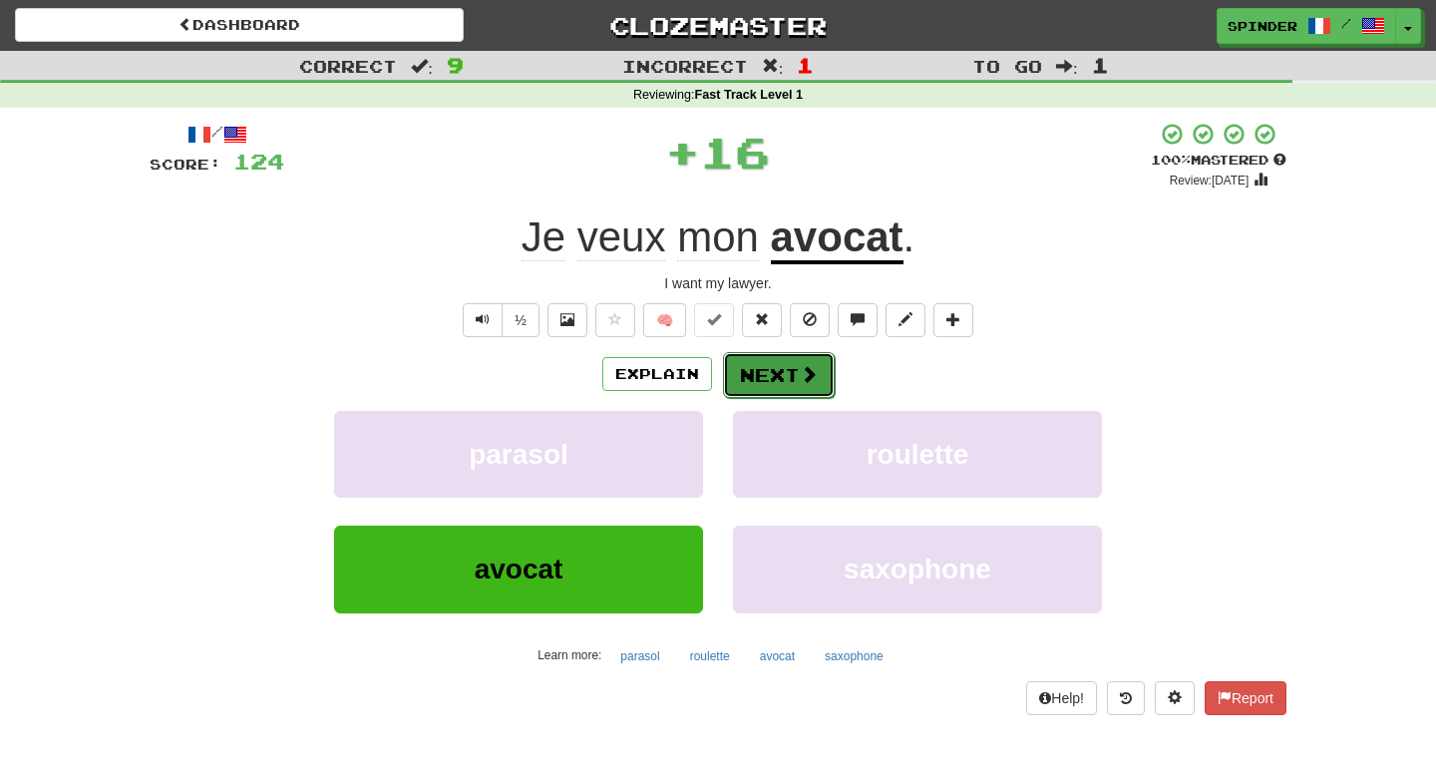
click at [764, 369] on button "Next" at bounding box center [779, 375] width 112 height 46
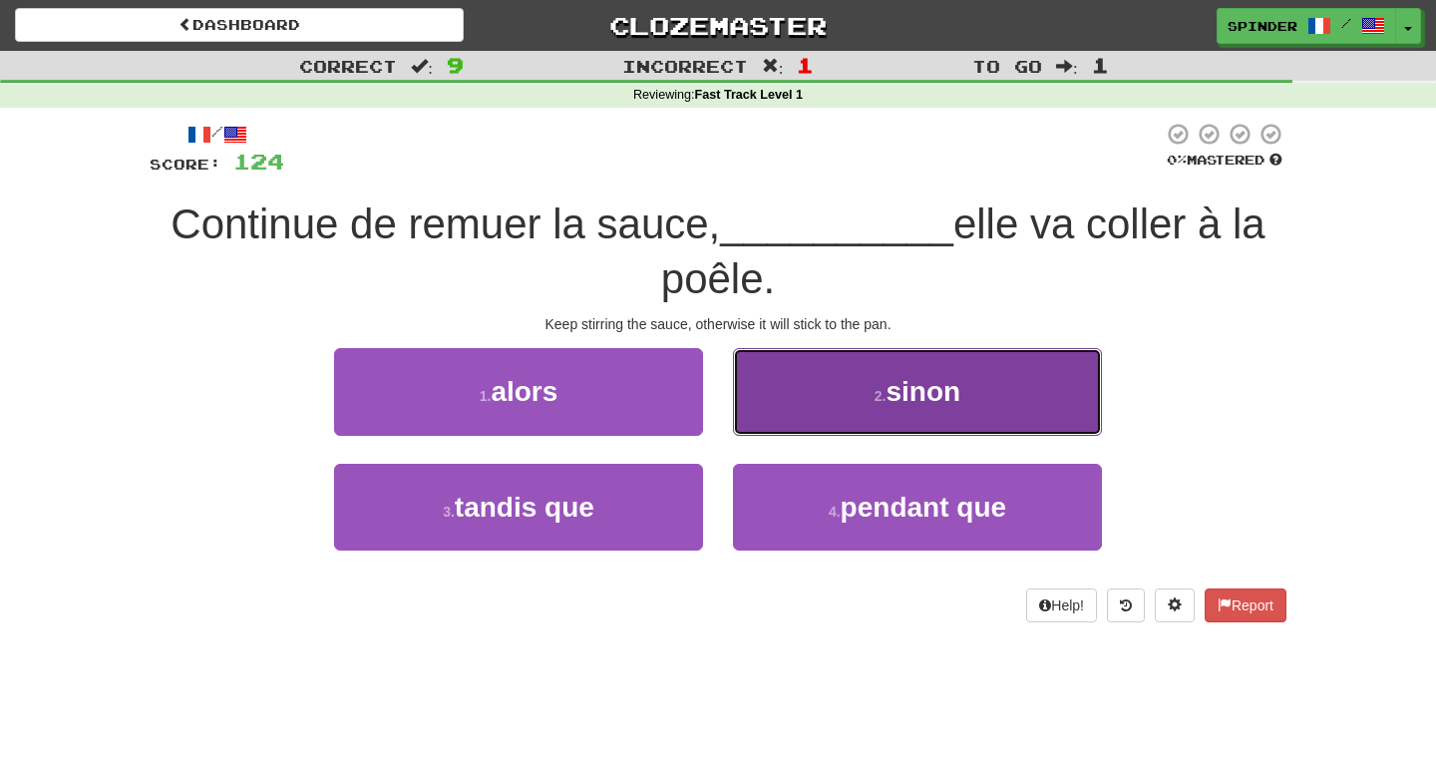
click at [764, 375] on button "2 . sinon" at bounding box center [917, 391] width 369 height 87
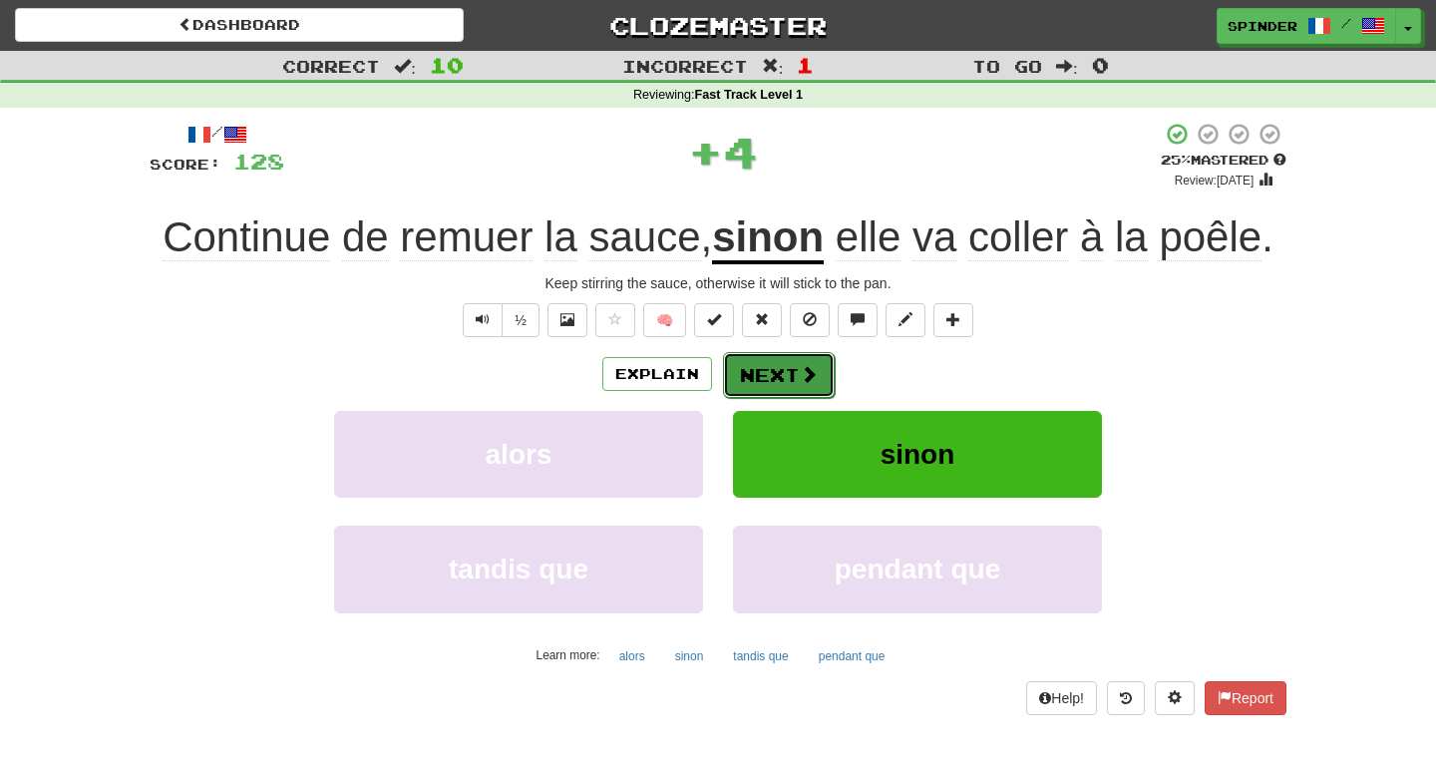
click at [762, 379] on button "Next" at bounding box center [779, 375] width 112 height 46
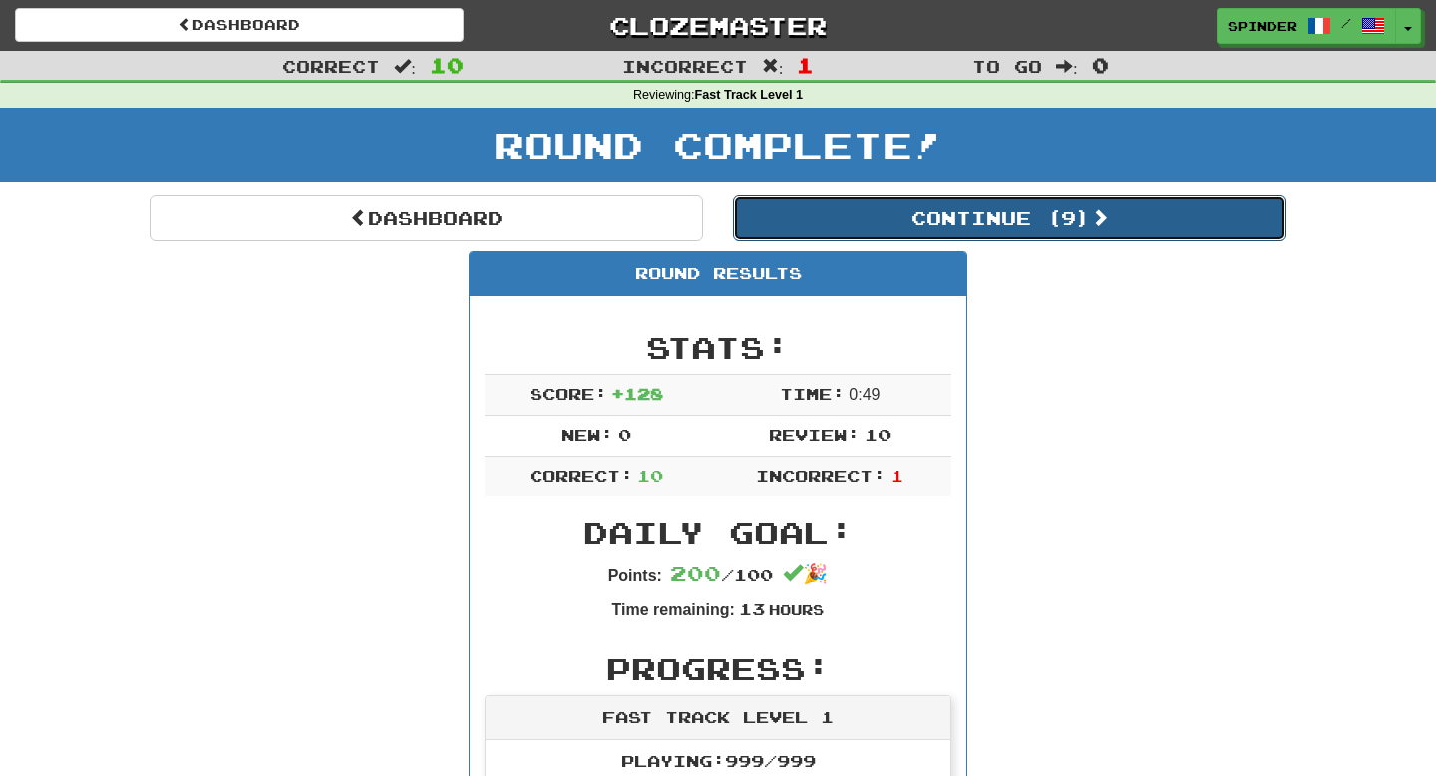
click at [973, 226] on button "Continue ( 9 )" at bounding box center [1010, 219] width 554 height 46
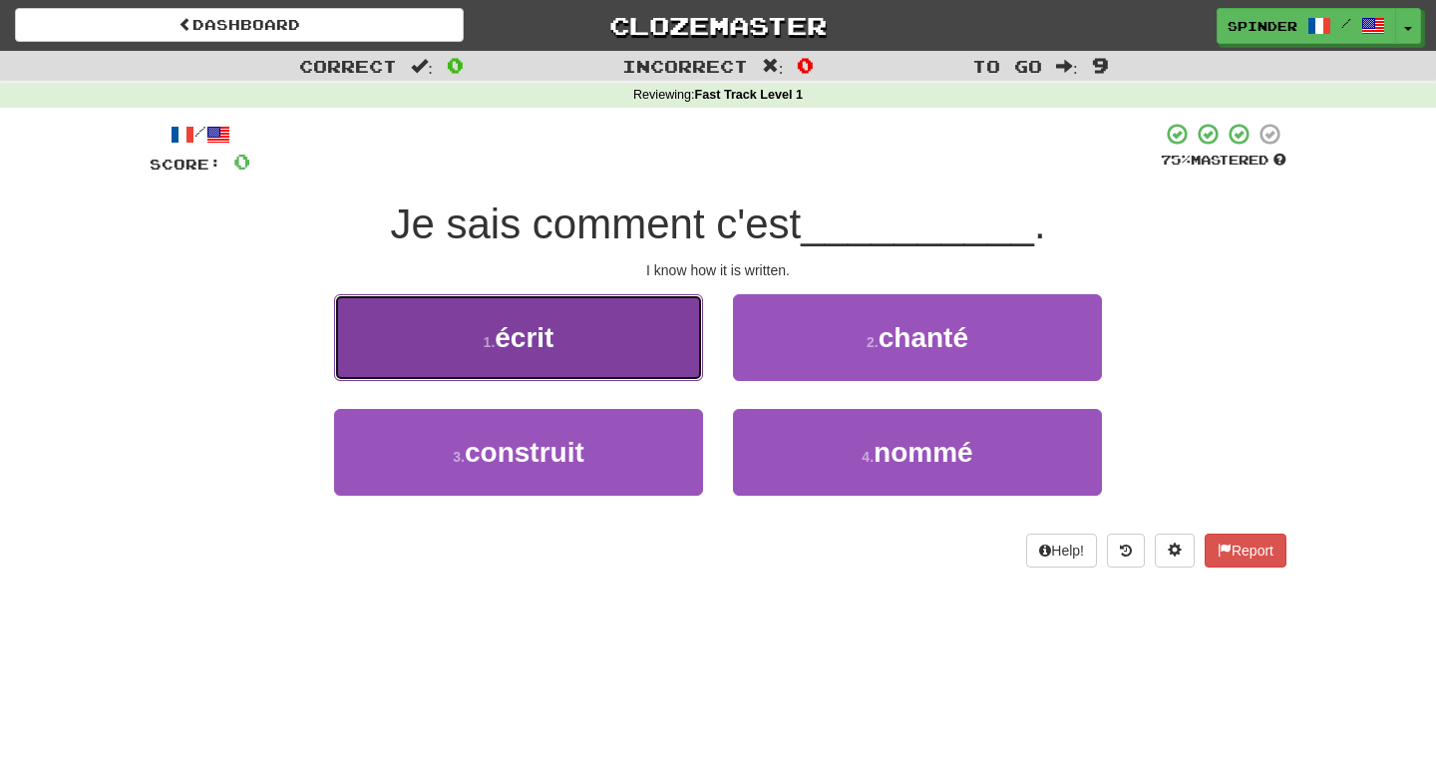
click at [654, 329] on button "1 . écrit" at bounding box center [518, 337] width 369 height 87
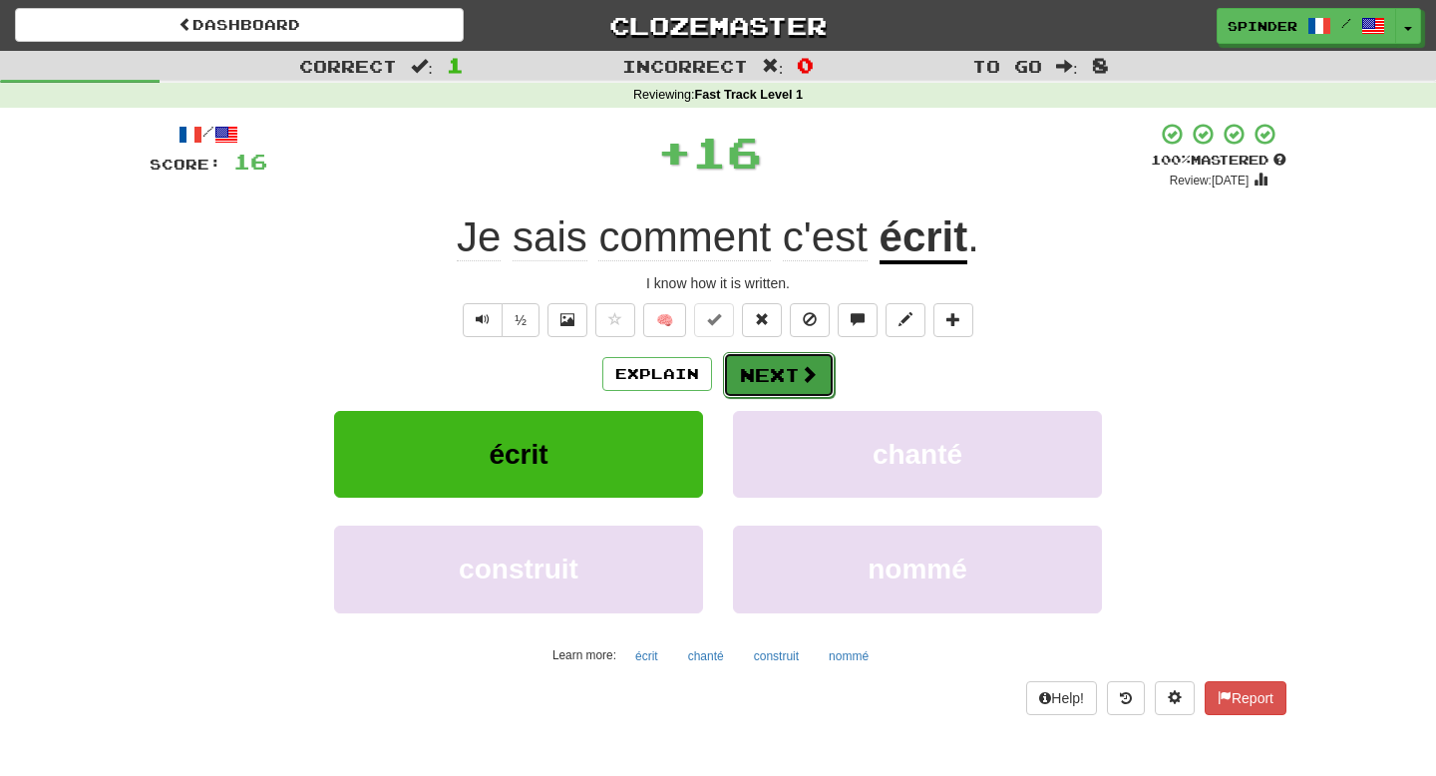
click at [781, 381] on button "Next" at bounding box center [779, 375] width 112 height 46
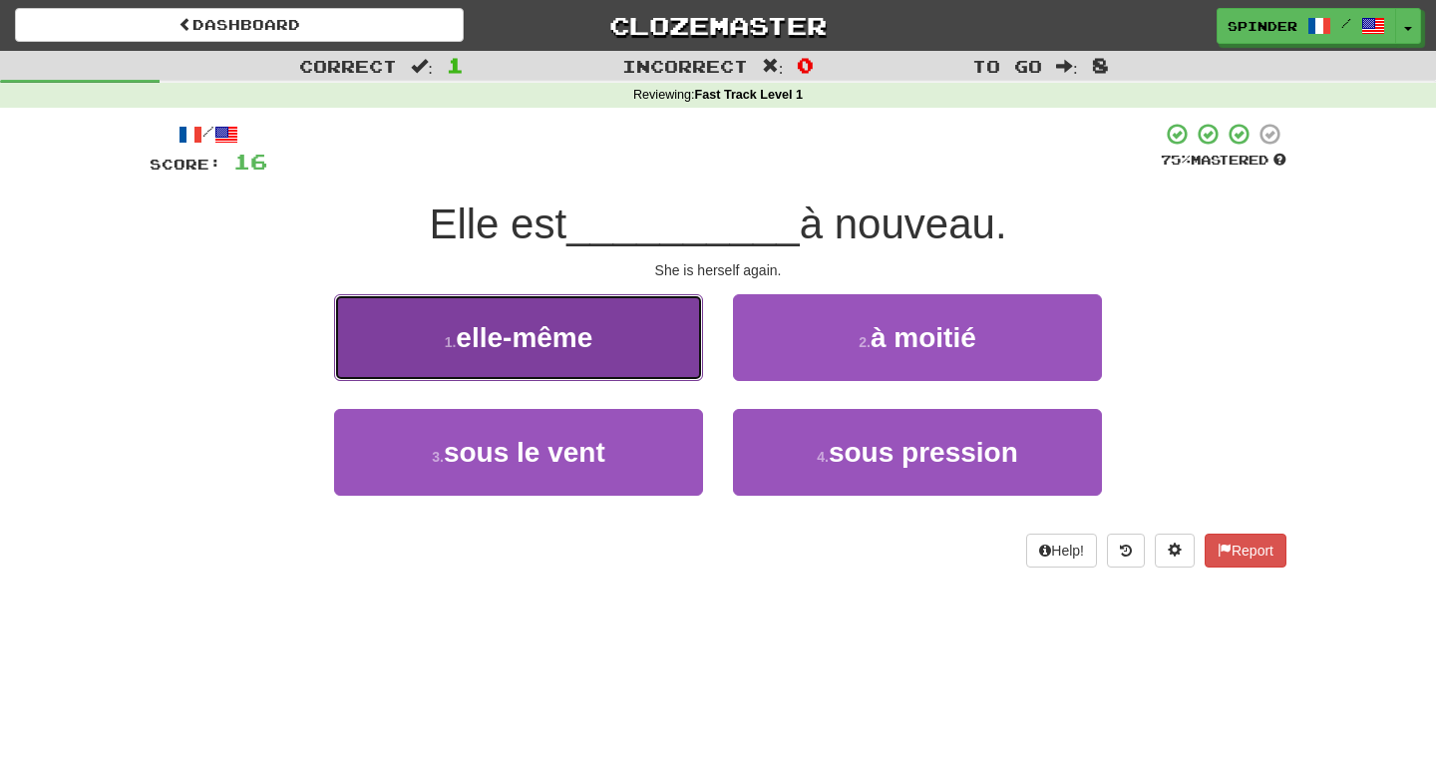
click at [628, 343] on button "1 . elle-même" at bounding box center [518, 337] width 369 height 87
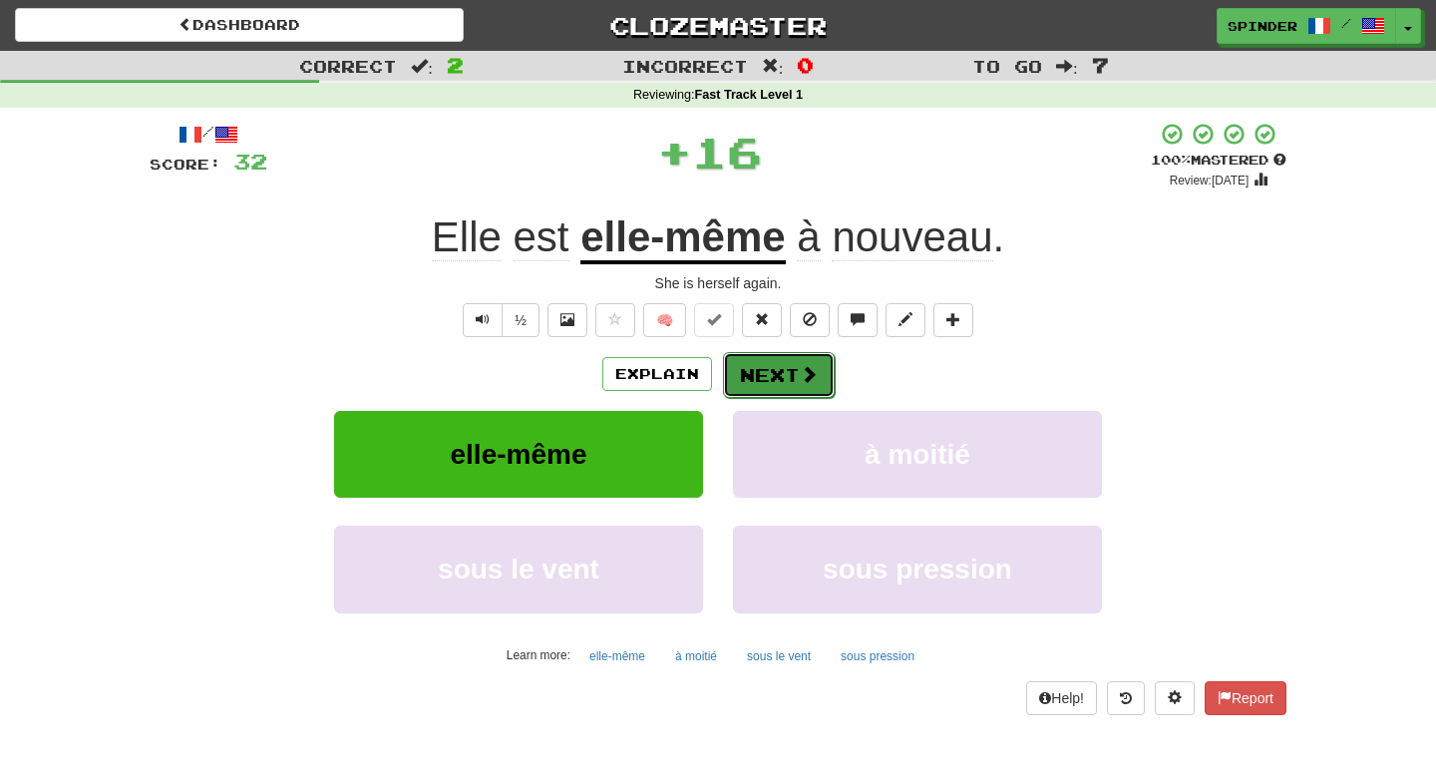
click at [755, 370] on button "Next" at bounding box center [779, 375] width 112 height 46
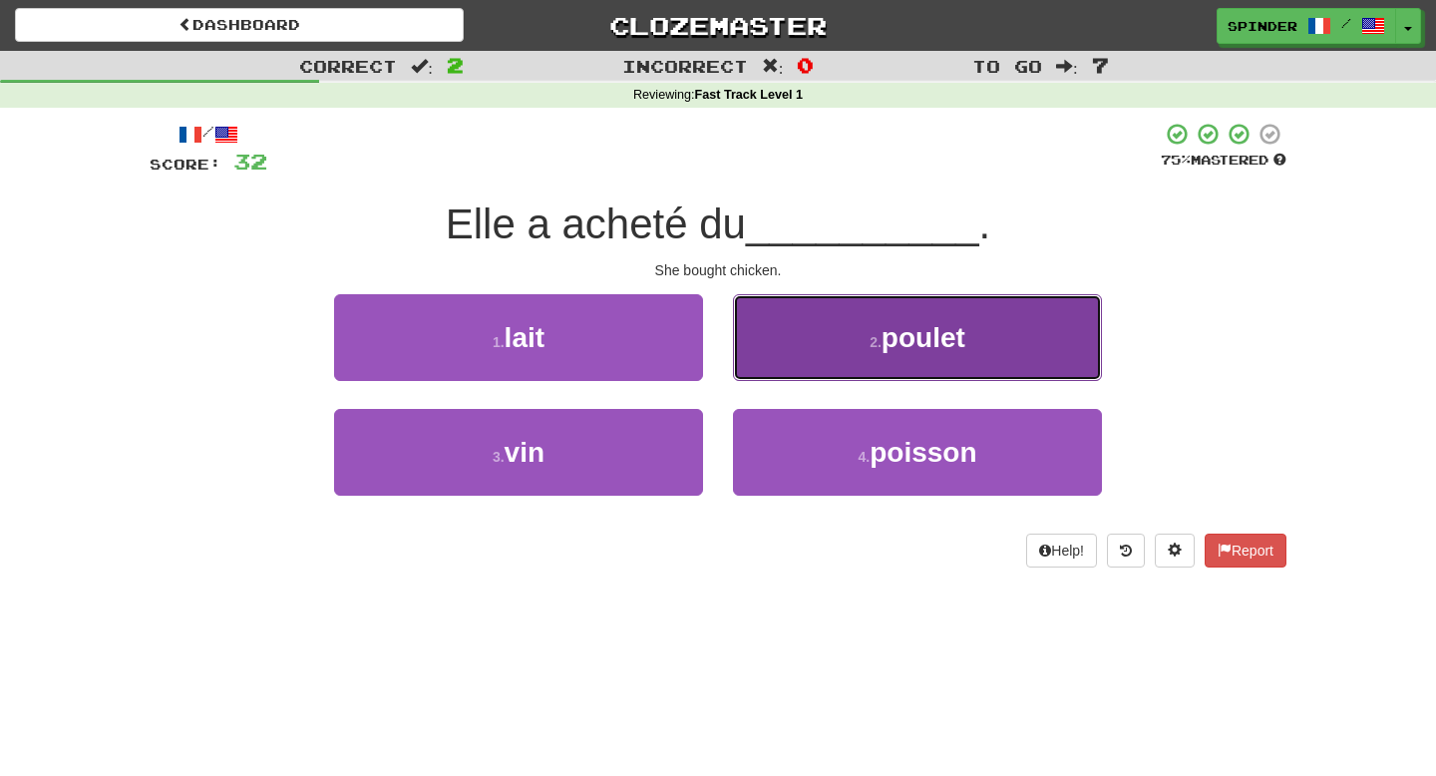
click at [771, 354] on button "2 . poulet" at bounding box center [917, 337] width 369 height 87
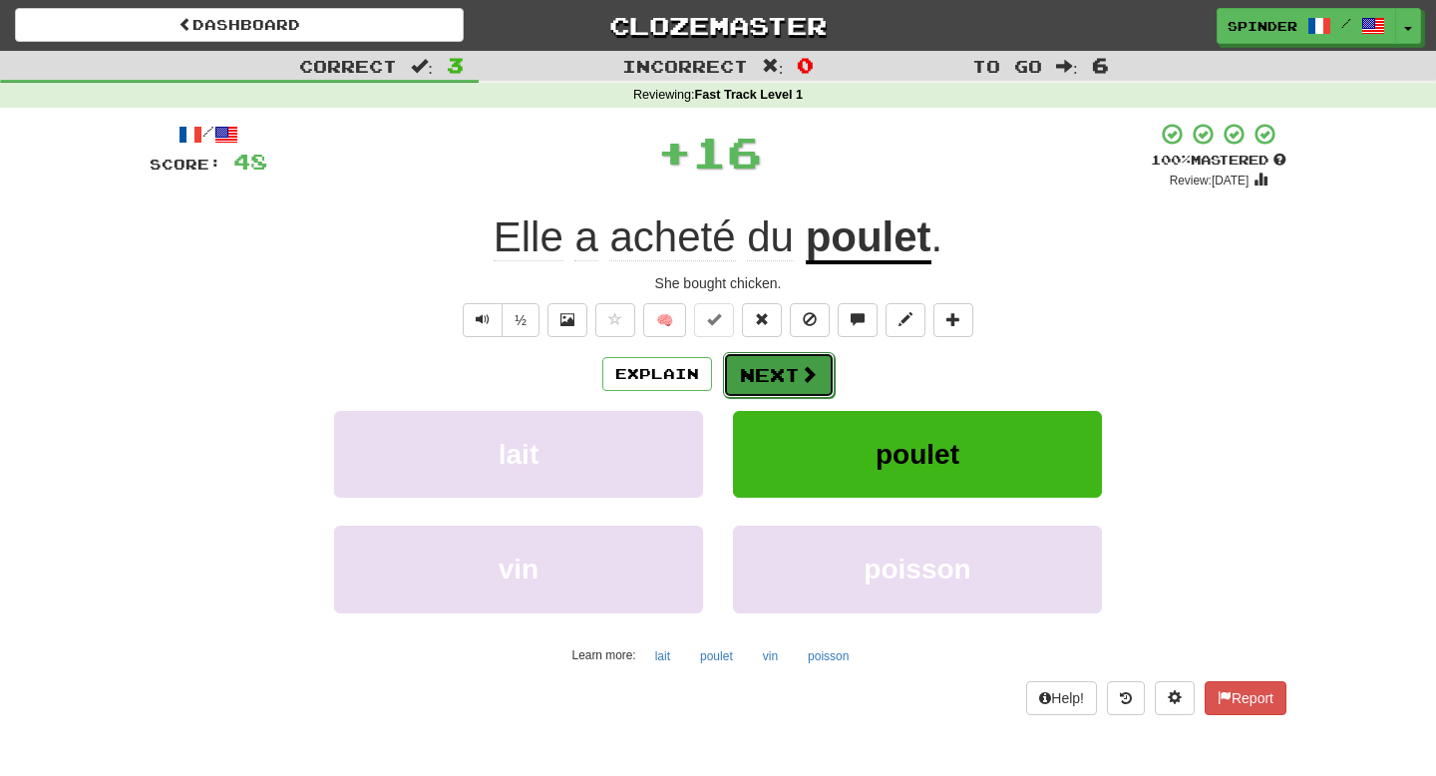
click at [758, 378] on button "Next" at bounding box center [779, 375] width 112 height 46
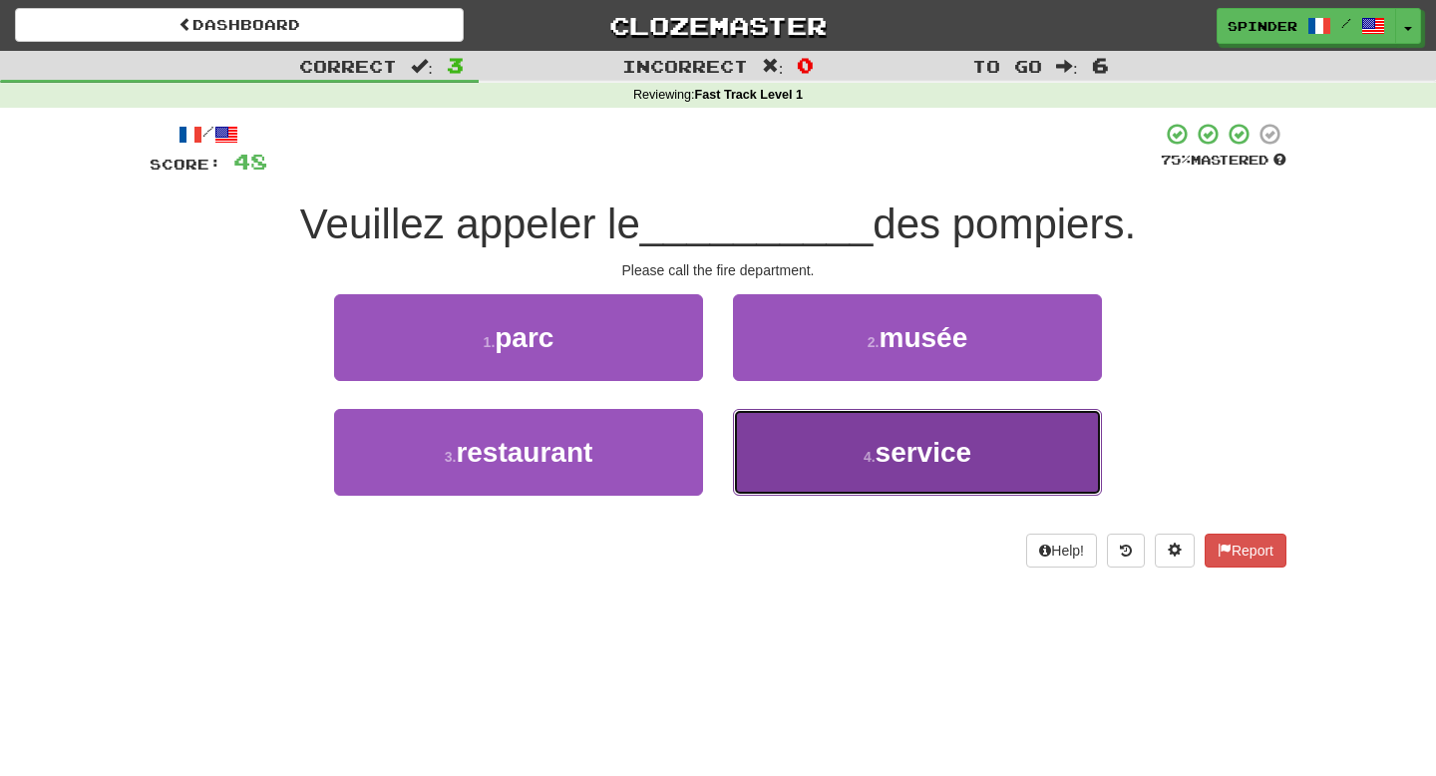
click at [766, 437] on button "4 . service" at bounding box center [917, 452] width 369 height 87
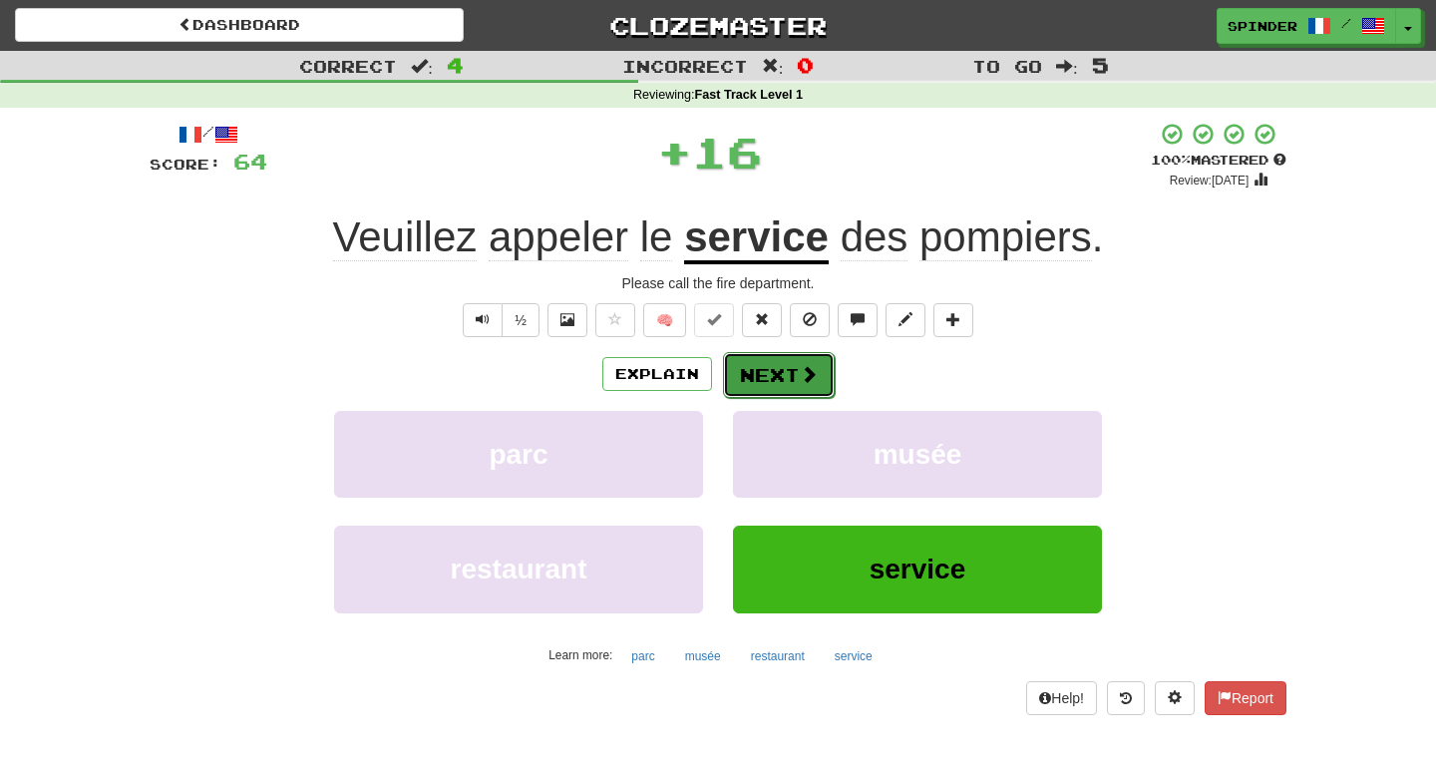
click at [800, 373] on span at bounding box center [809, 374] width 18 height 18
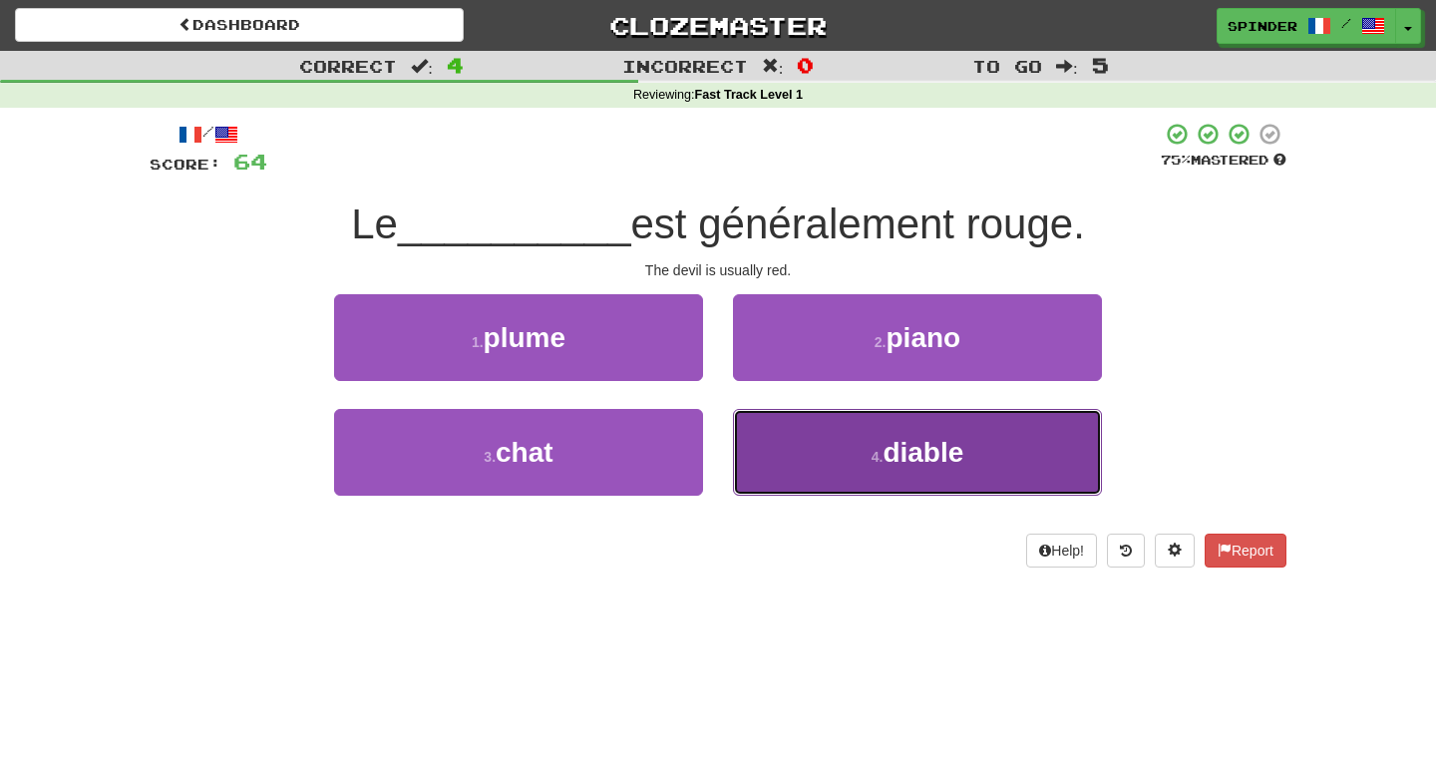
click at [792, 442] on button "4 . diable" at bounding box center [917, 452] width 369 height 87
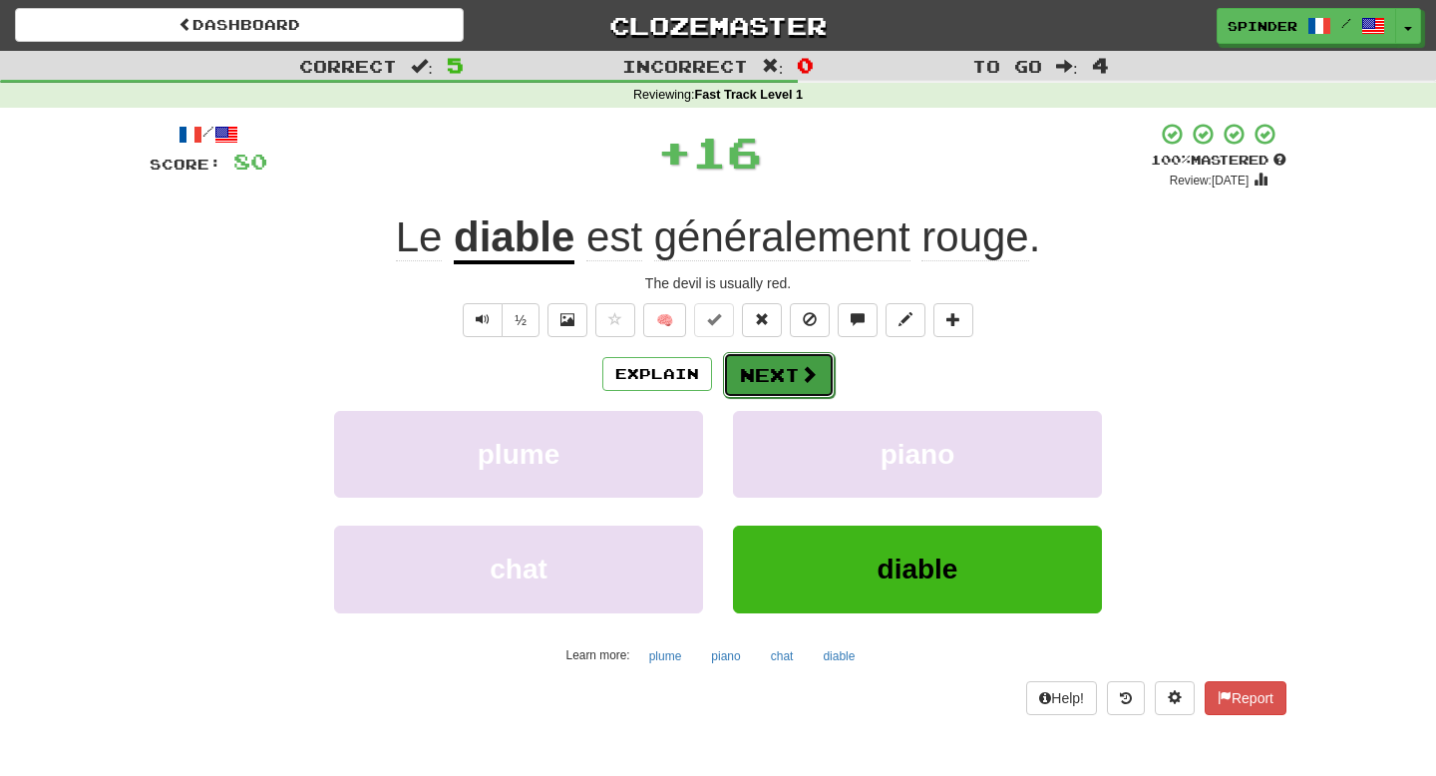
click at [818, 379] on button "Next" at bounding box center [779, 375] width 112 height 46
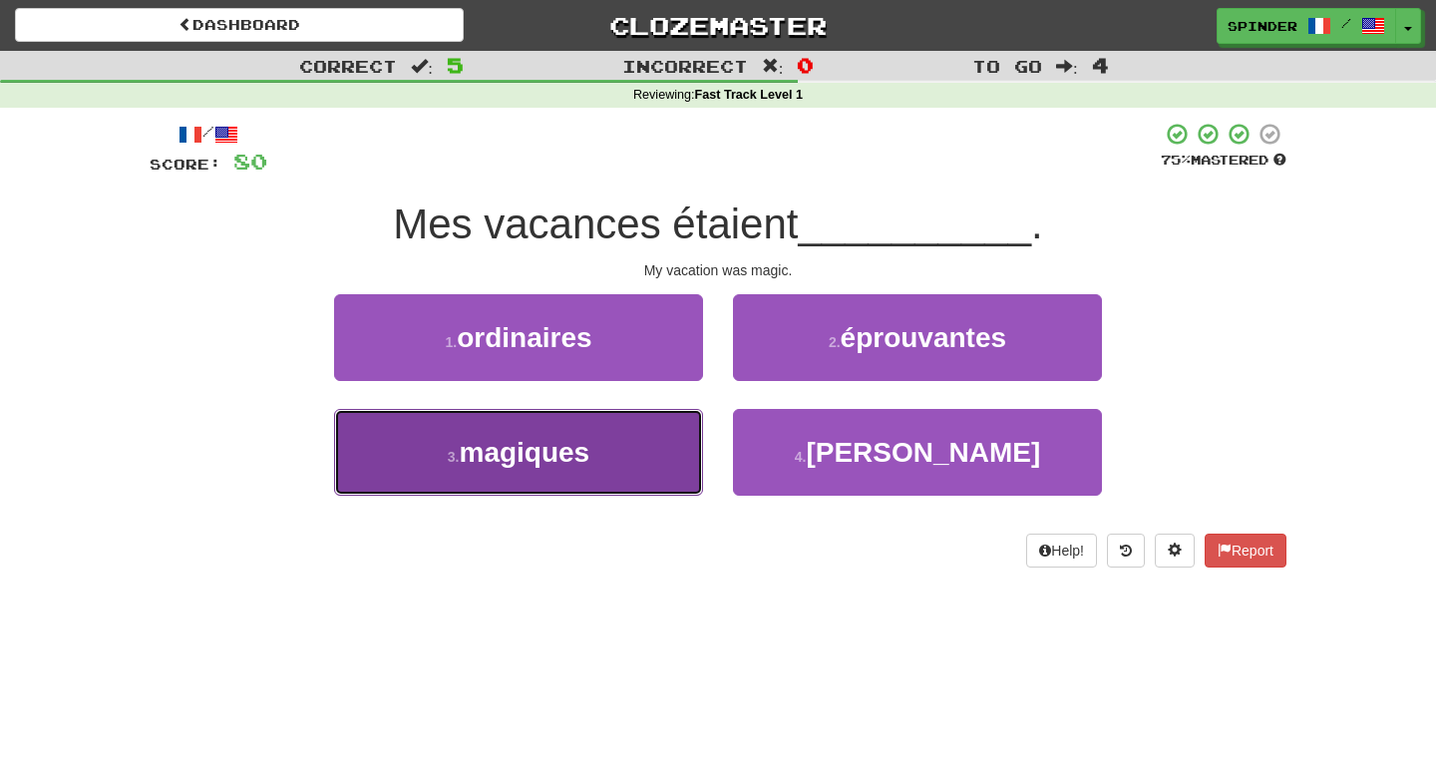
click at [641, 446] on button "3 . magiques" at bounding box center [518, 452] width 369 height 87
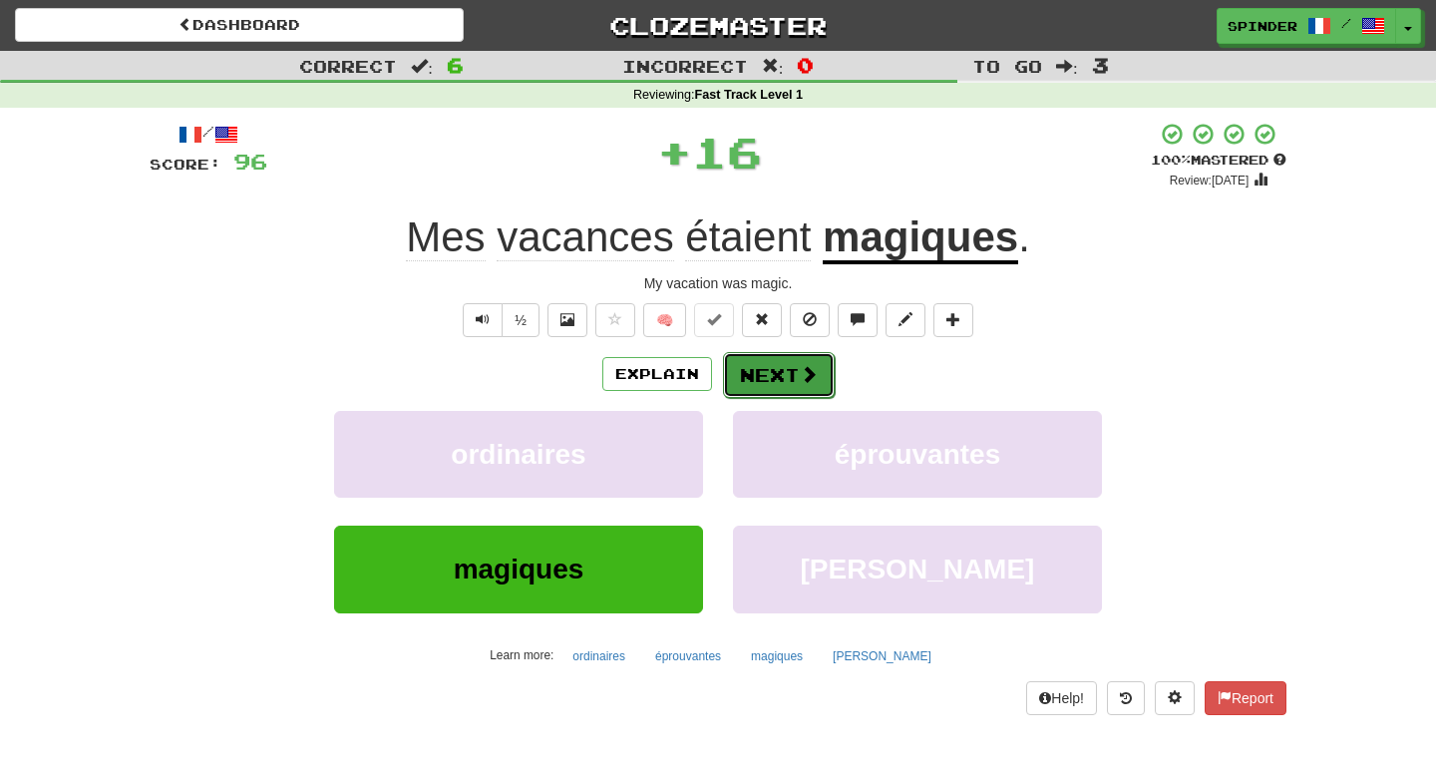
click at [790, 384] on button "Next" at bounding box center [779, 375] width 112 height 46
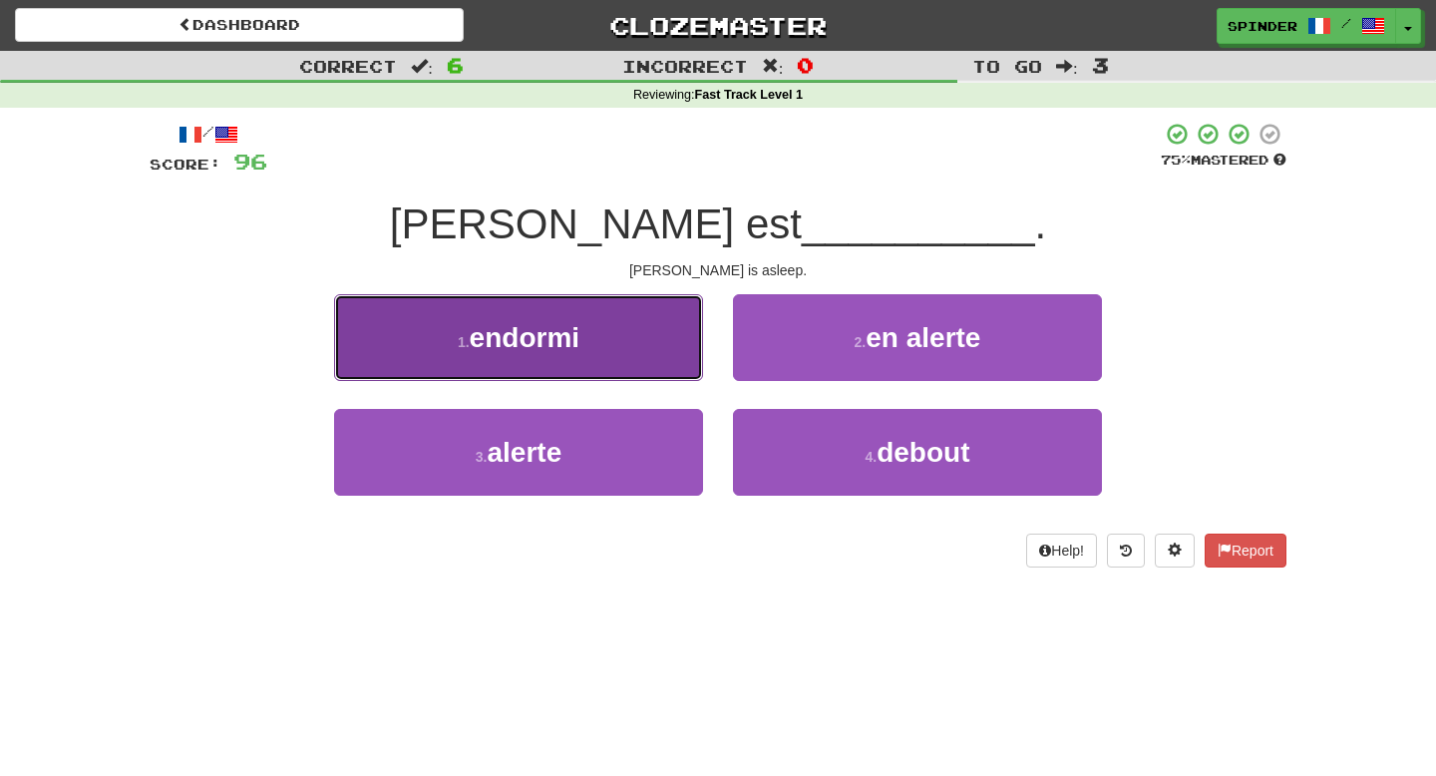
click at [640, 345] on button "1 . endormi" at bounding box center [518, 337] width 369 height 87
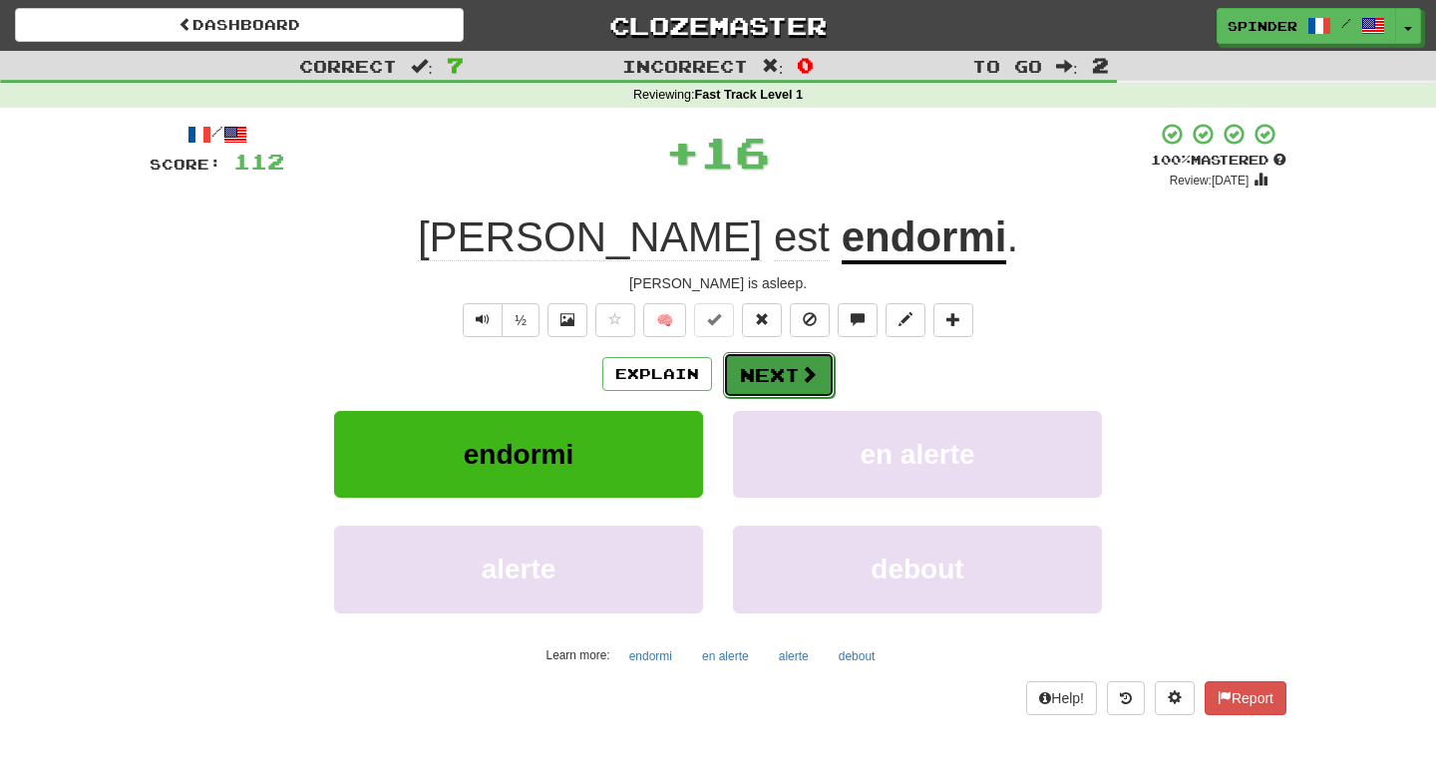
click at [788, 370] on button "Next" at bounding box center [779, 375] width 112 height 46
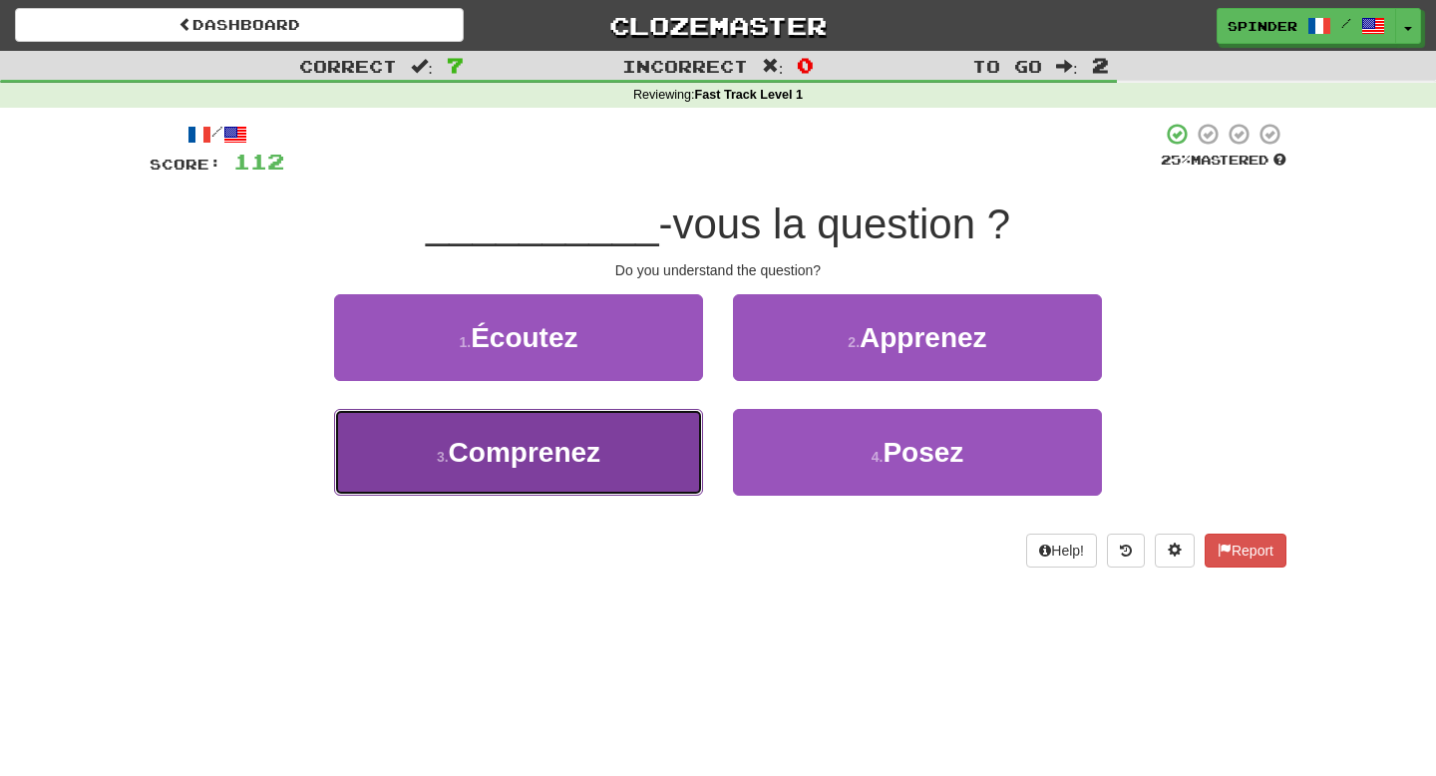
click at [672, 434] on button "3 . Comprenez" at bounding box center [518, 452] width 369 height 87
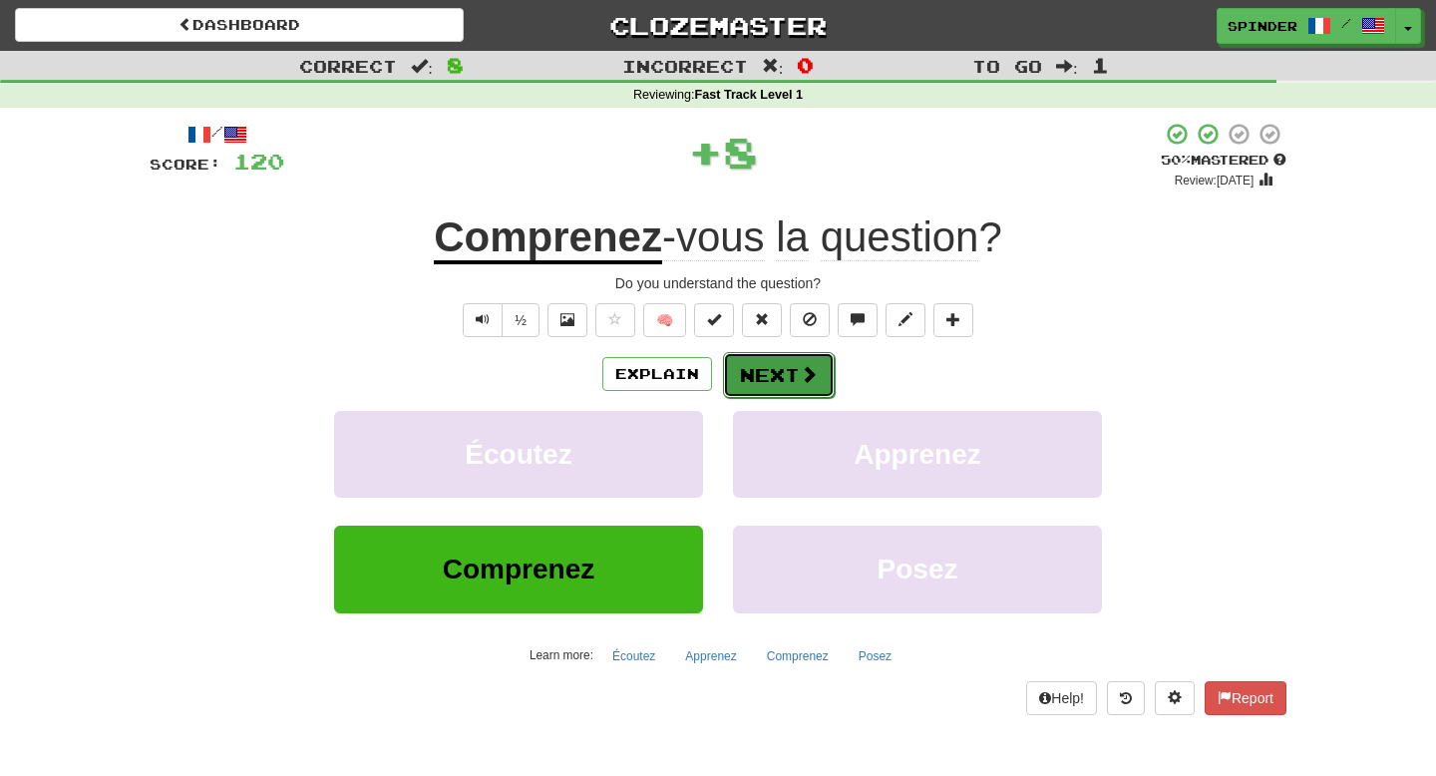
click at [765, 375] on button "Next" at bounding box center [779, 375] width 112 height 46
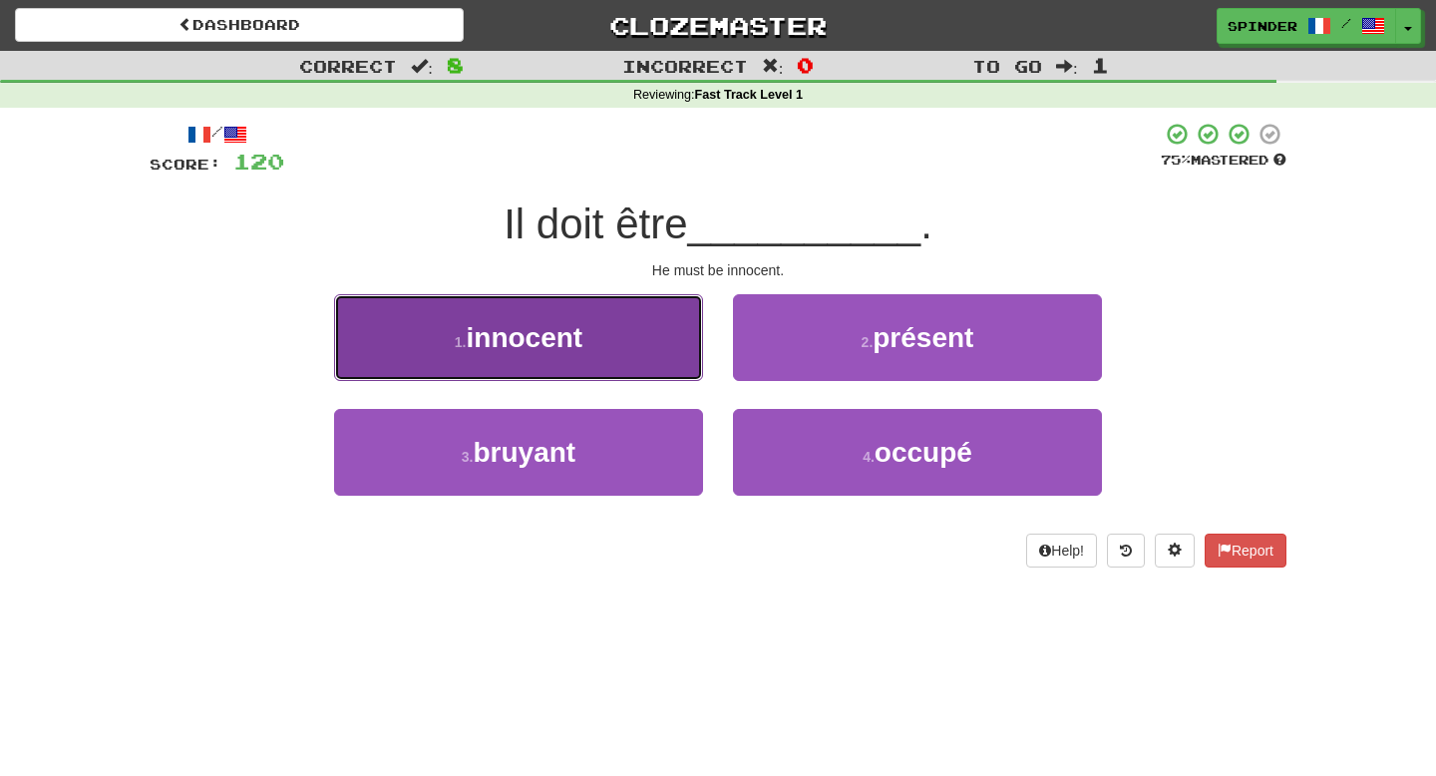
click at [619, 360] on button "1 . innocent" at bounding box center [518, 337] width 369 height 87
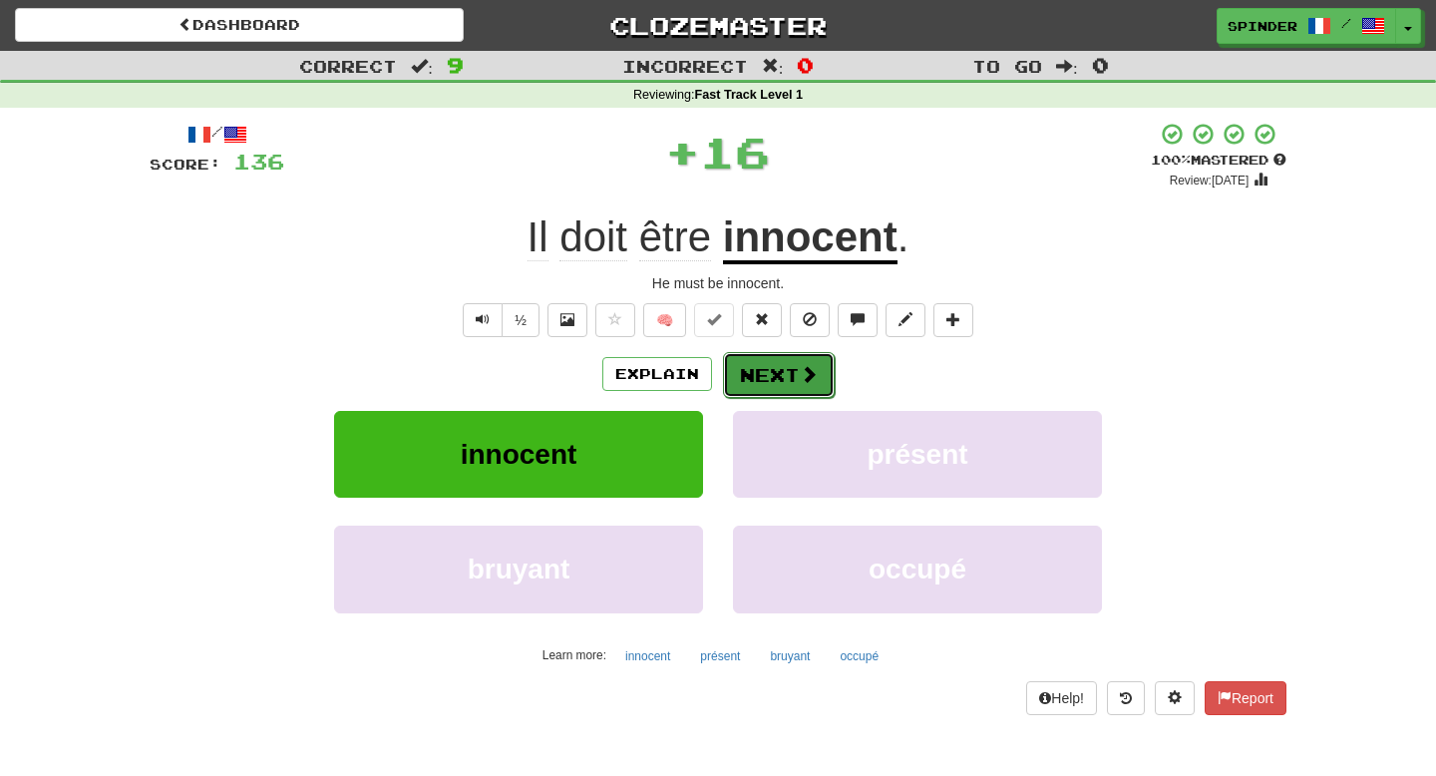
click at [740, 378] on button "Next" at bounding box center [779, 375] width 112 height 46
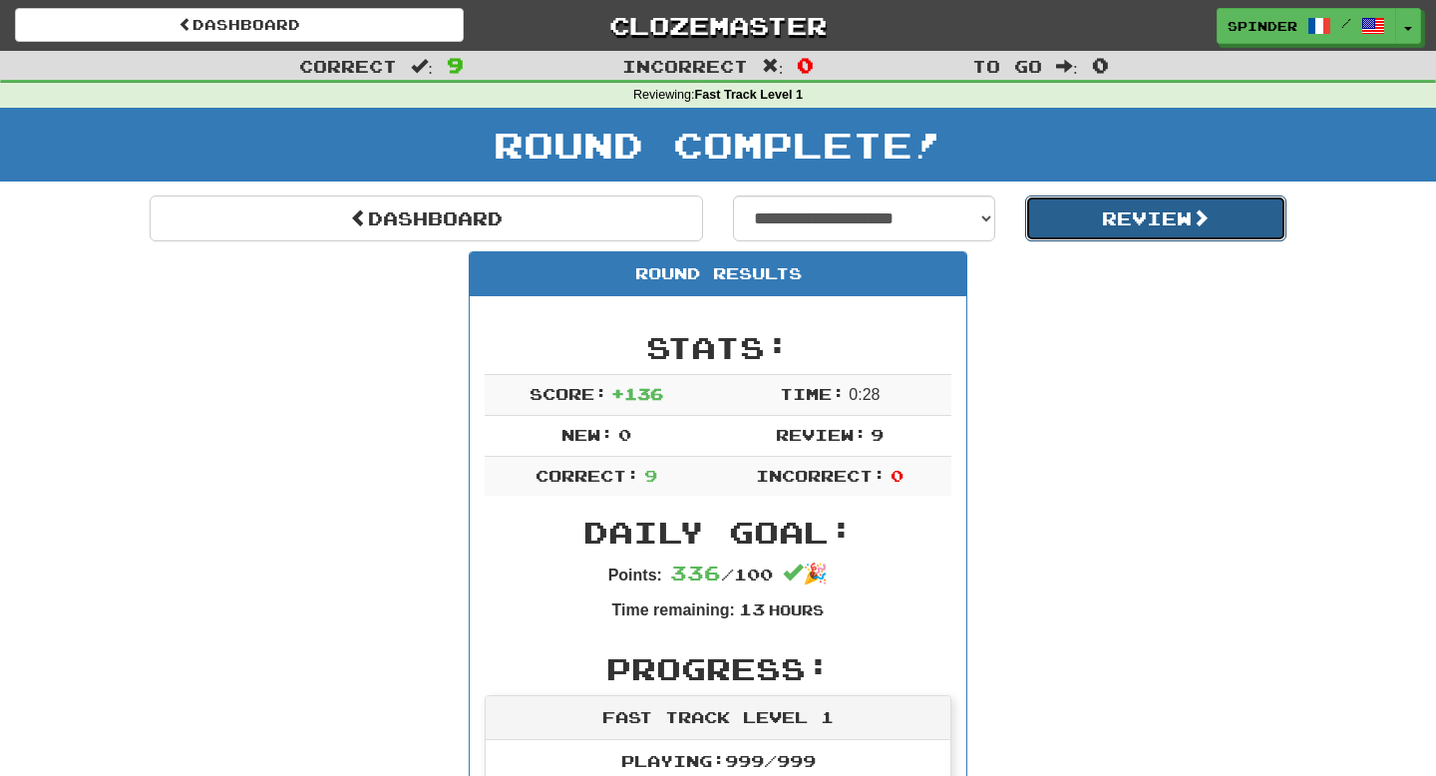
click at [1046, 232] on button "Review" at bounding box center [1156, 219] width 262 height 46
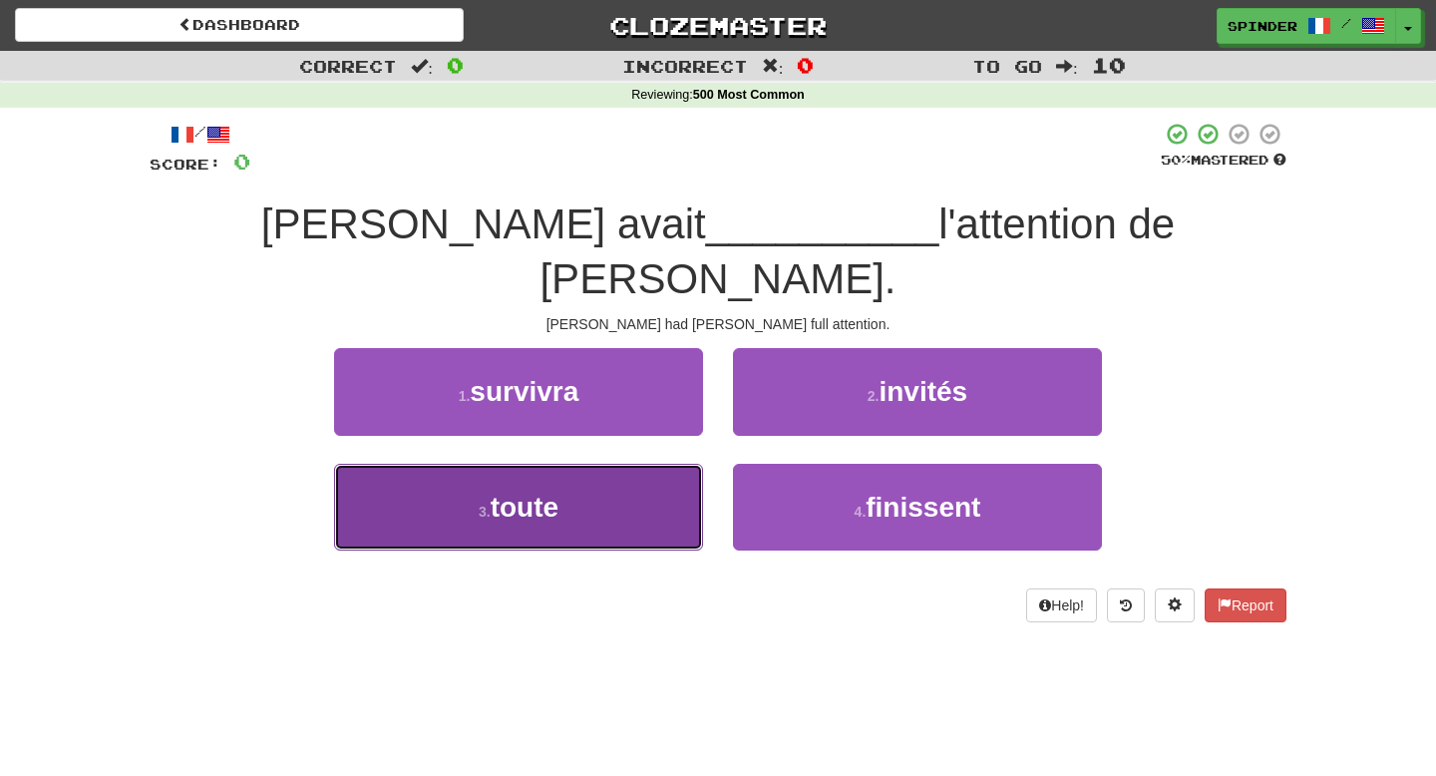
click at [635, 469] on button "3 . toute" at bounding box center [518, 507] width 369 height 87
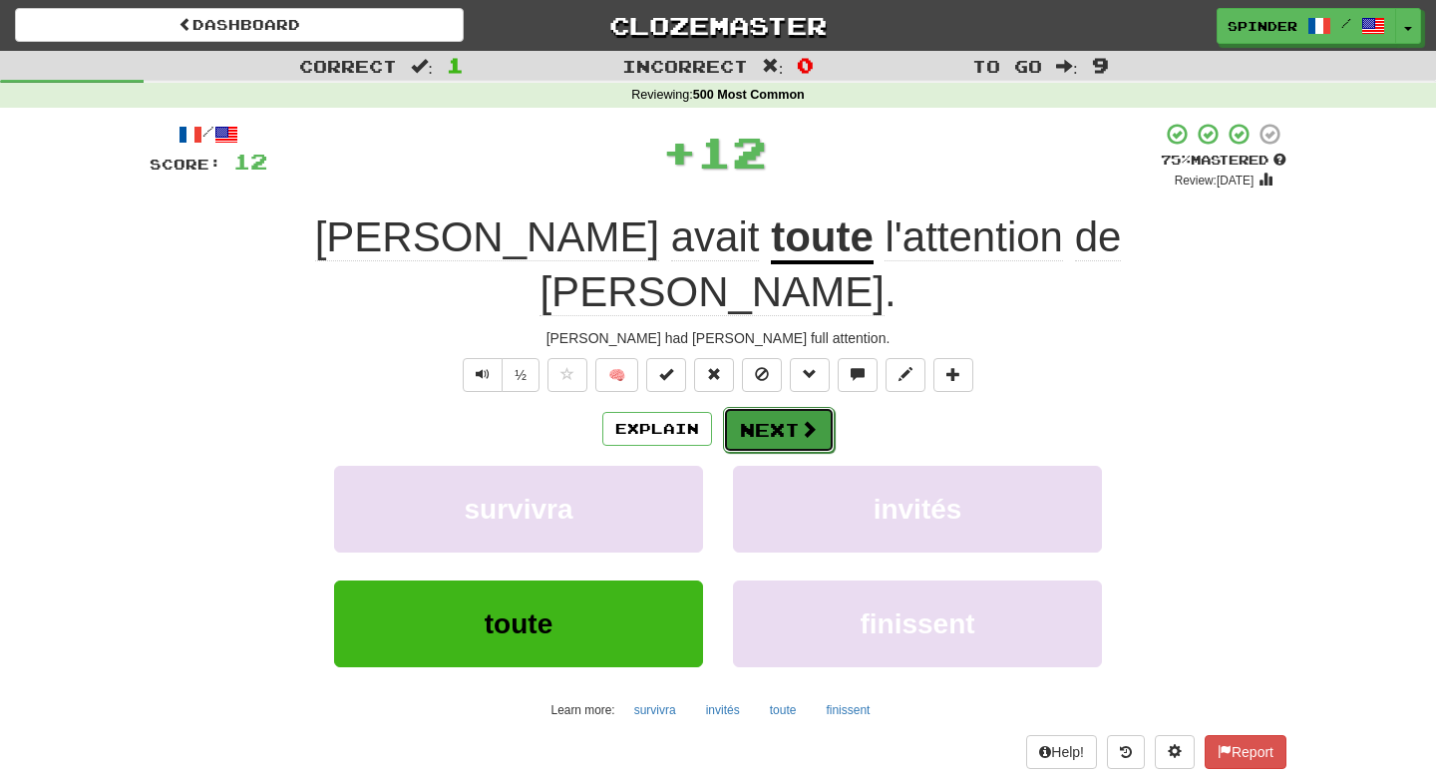
click at [816, 407] on button "Next" at bounding box center [779, 430] width 112 height 46
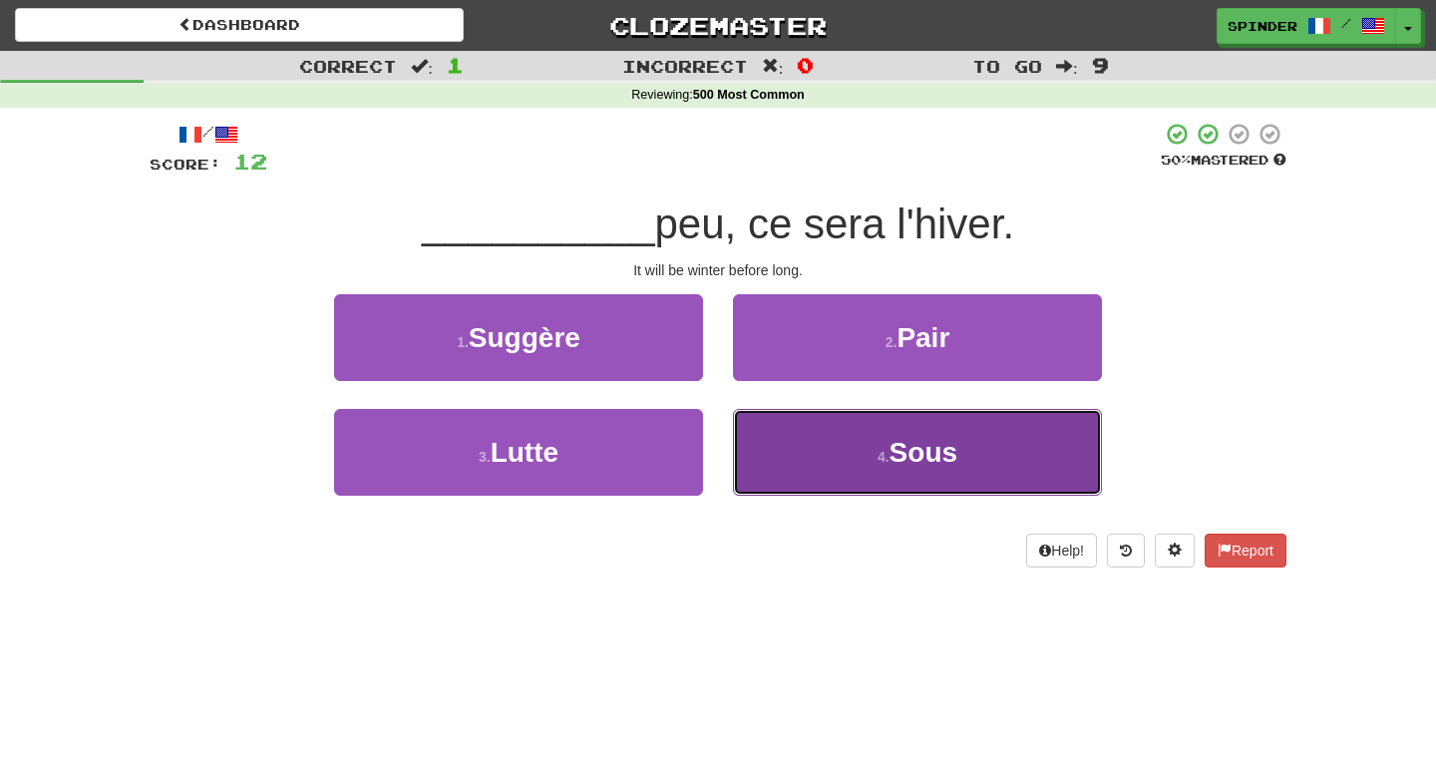
click at [817, 443] on button "4 . Sous" at bounding box center [917, 452] width 369 height 87
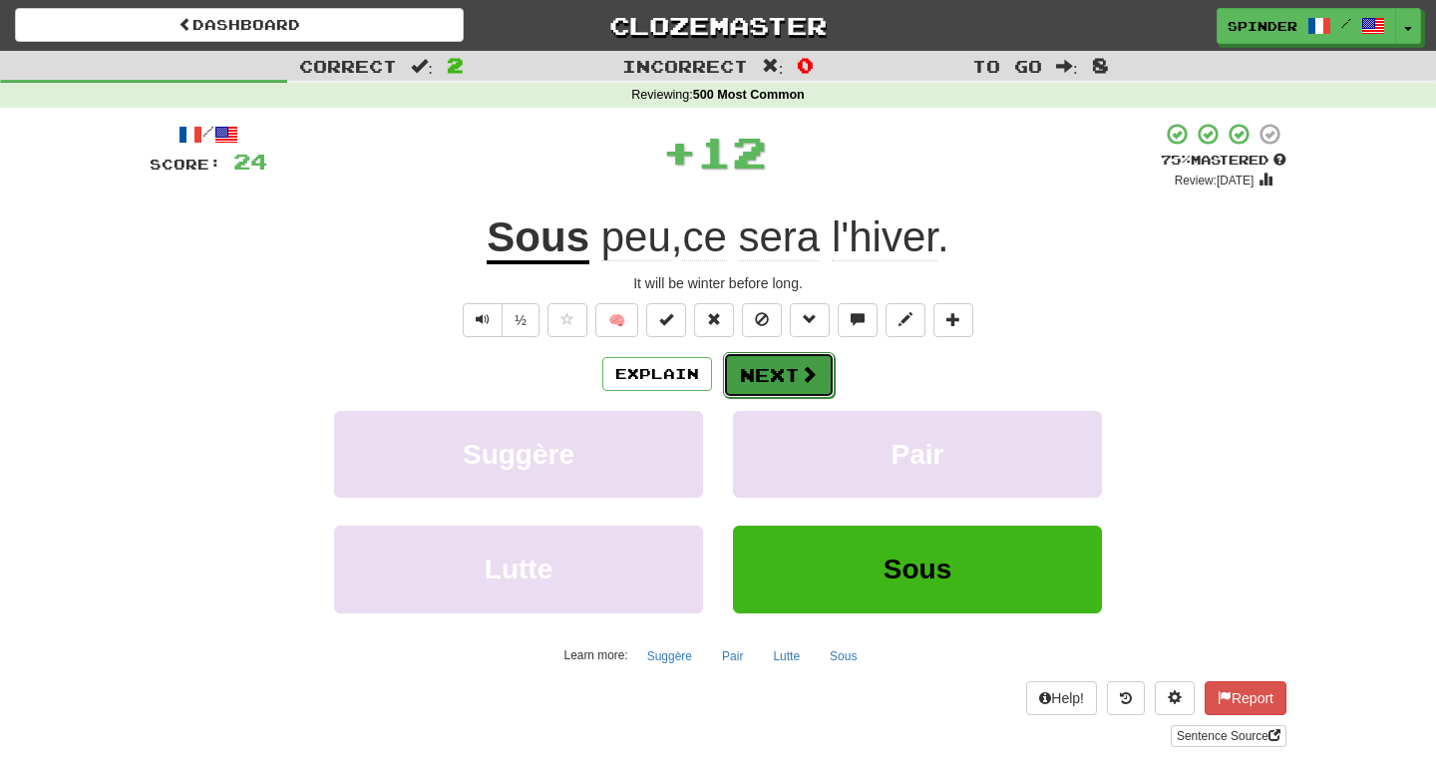
click at [748, 352] on button "Next" at bounding box center [779, 375] width 112 height 46
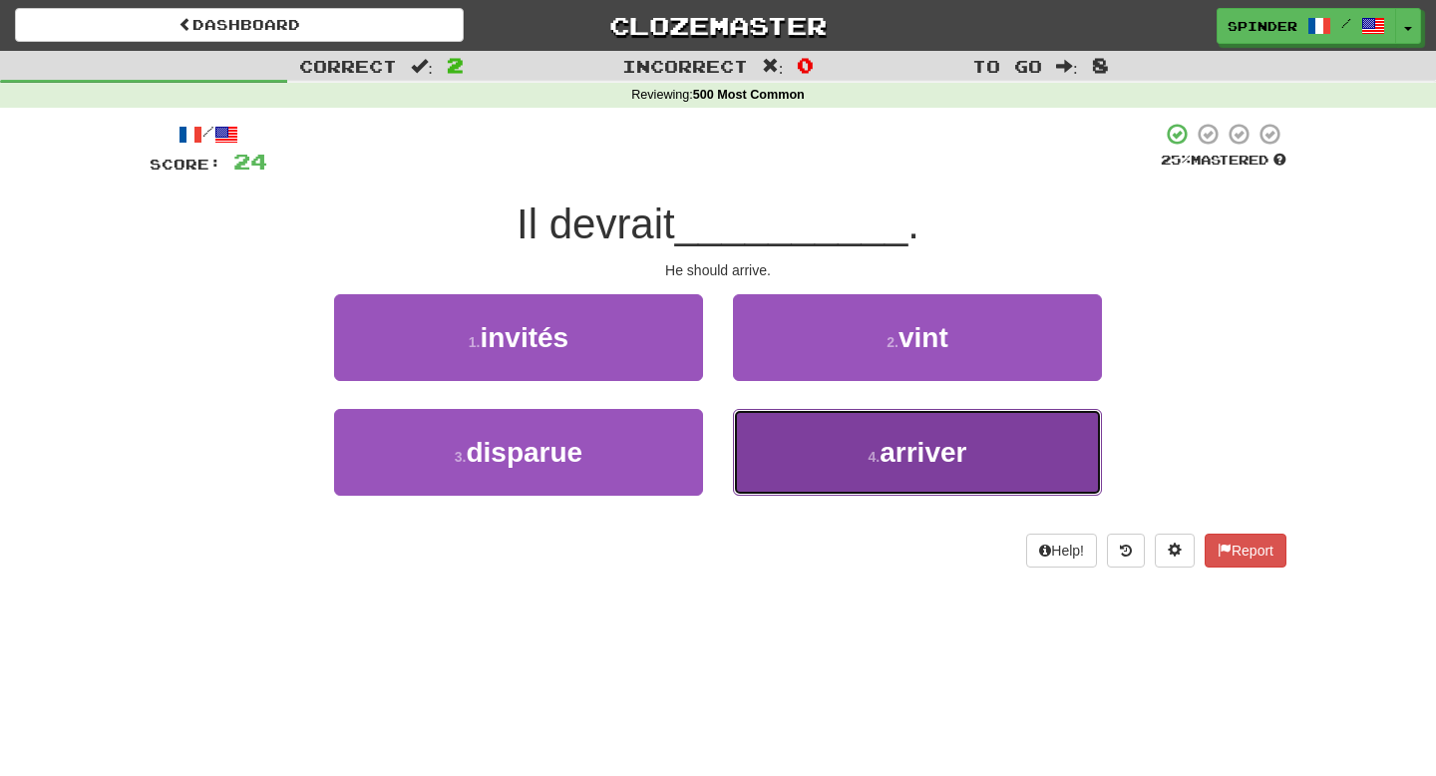
click at [780, 436] on button "4 . arriver" at bounding box center [917, 452] width 369 height 87
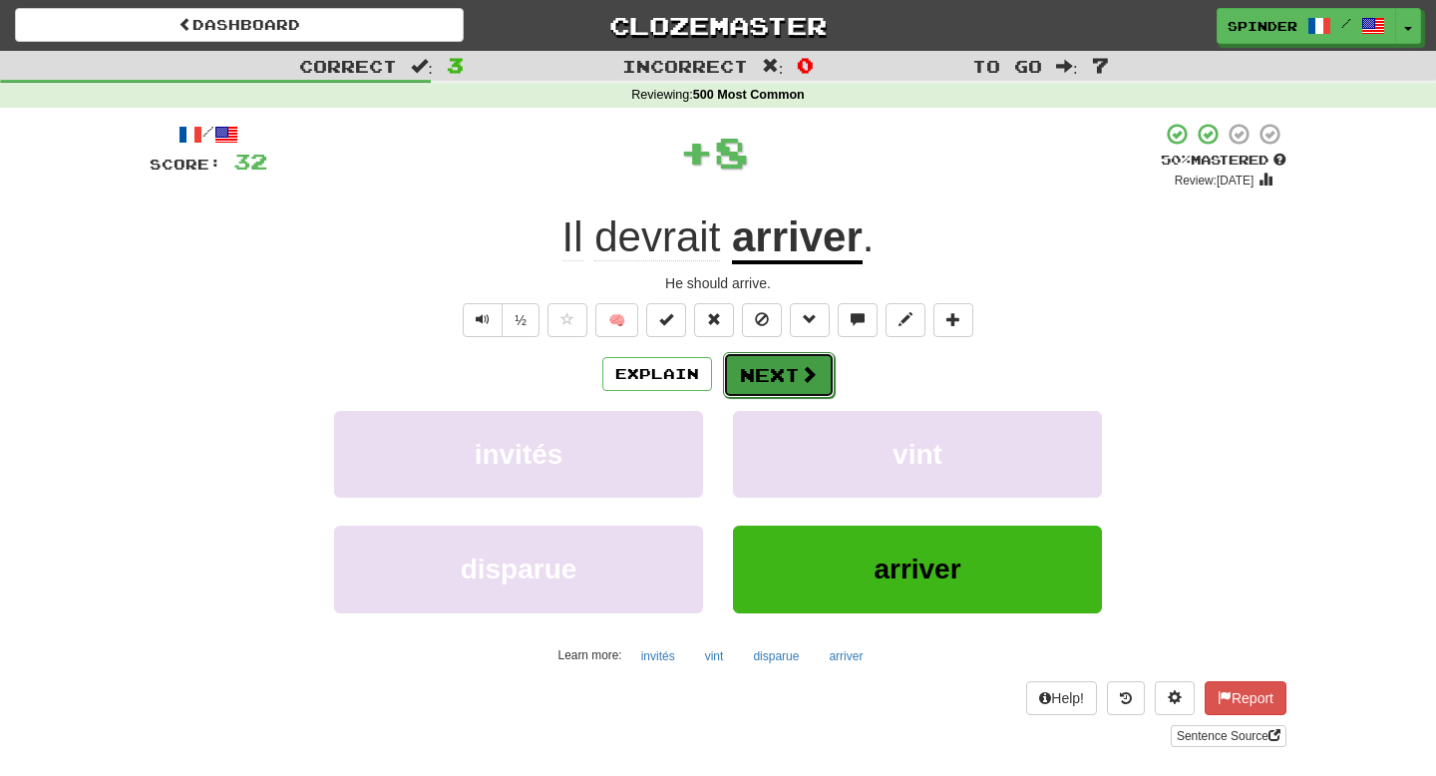
click at [792, 377] on button "Next" at bounding box center [779, 375] width 112 height 46
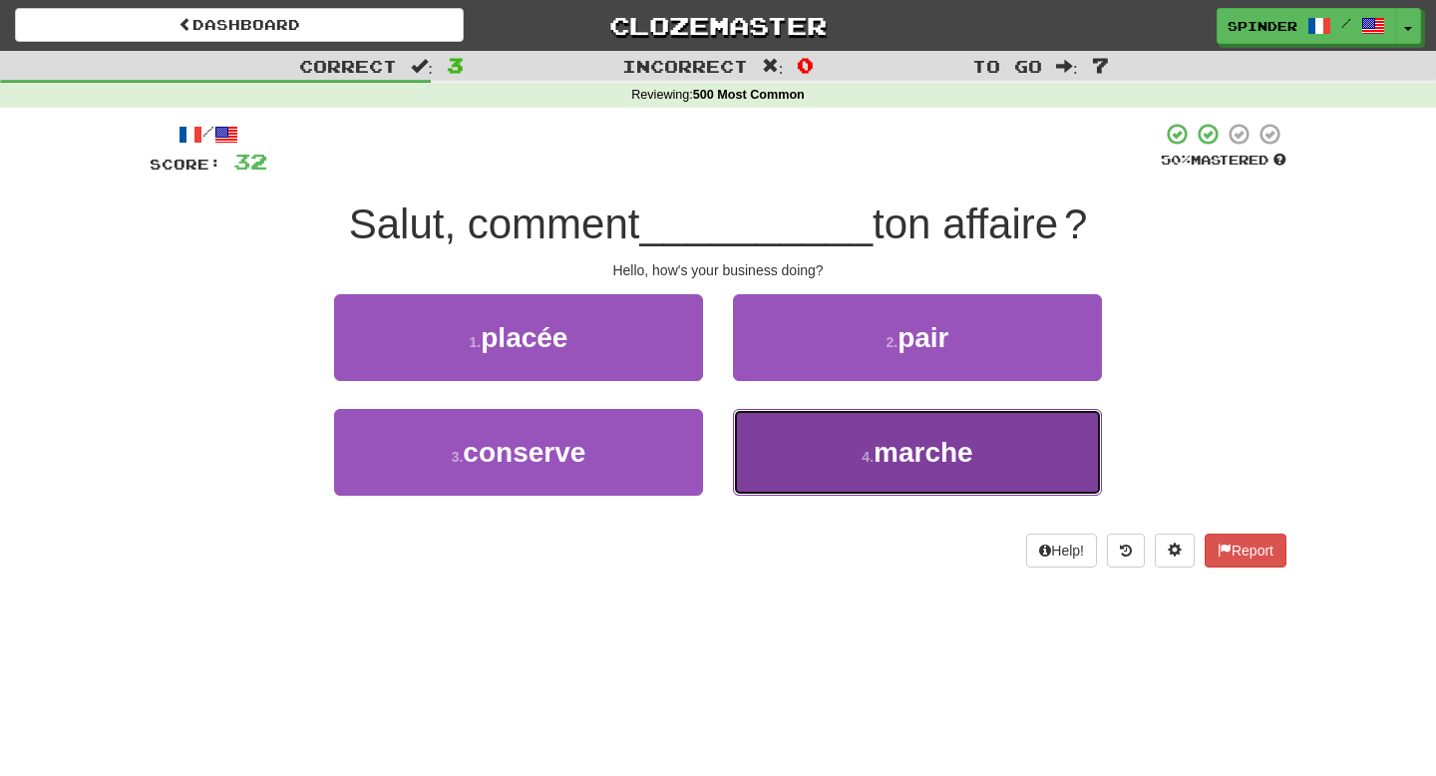
click at [792, 446] on button "4 . marche" at bounding box center [917, 452] width 369 height 87
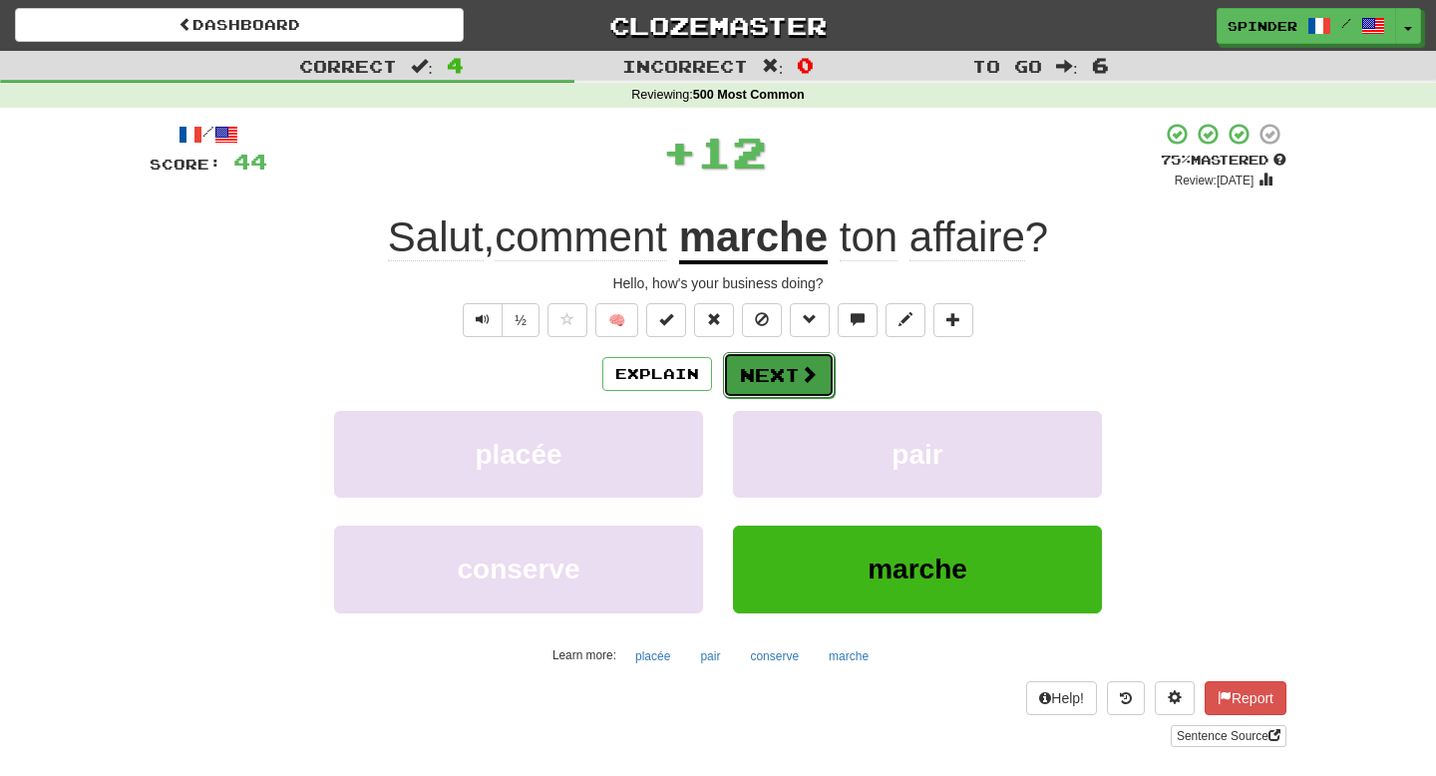
click at [801, 382] on span at bounding box center [809, 374] width 18 height 18
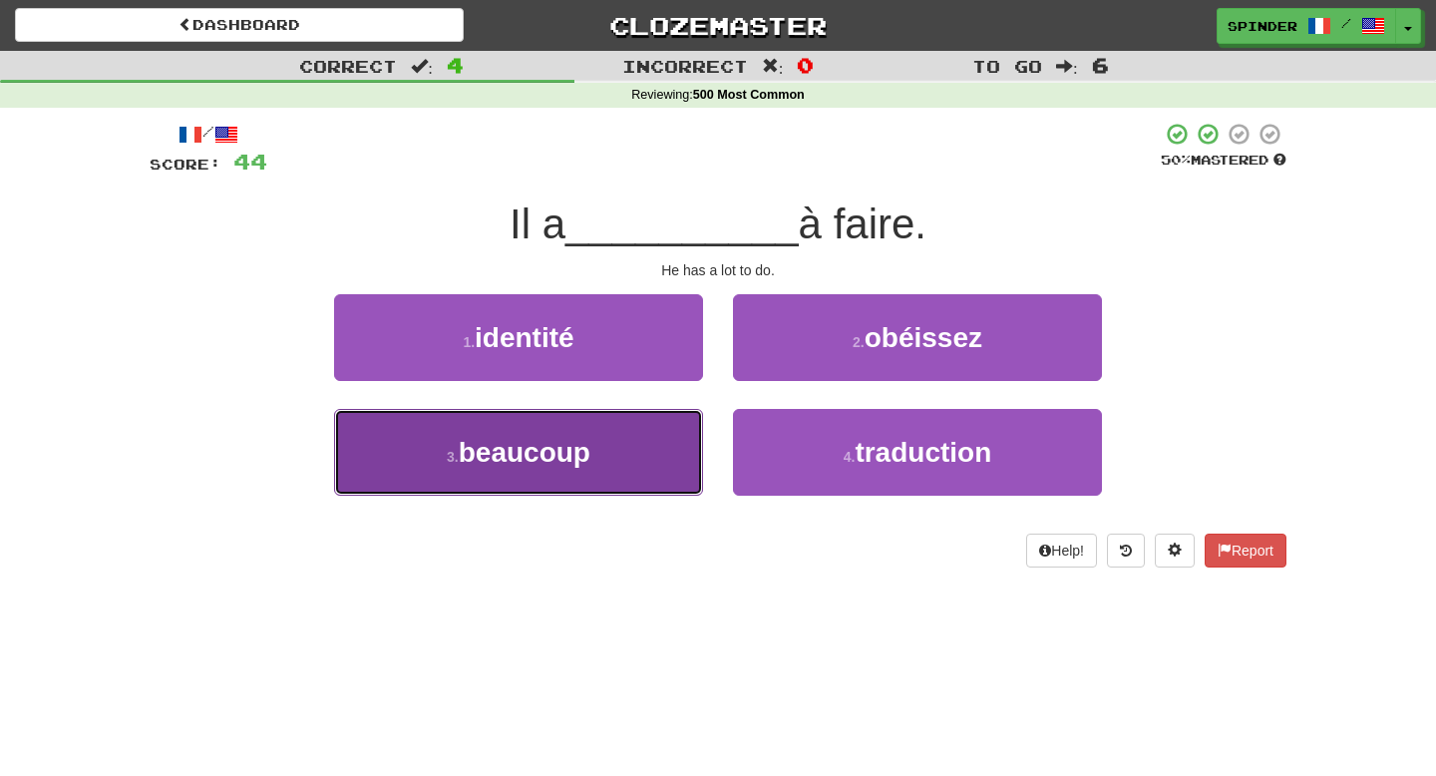
click at [665, 425] on button "3 . beaucoup" at bounding box center [518, 452] width 369 height 87
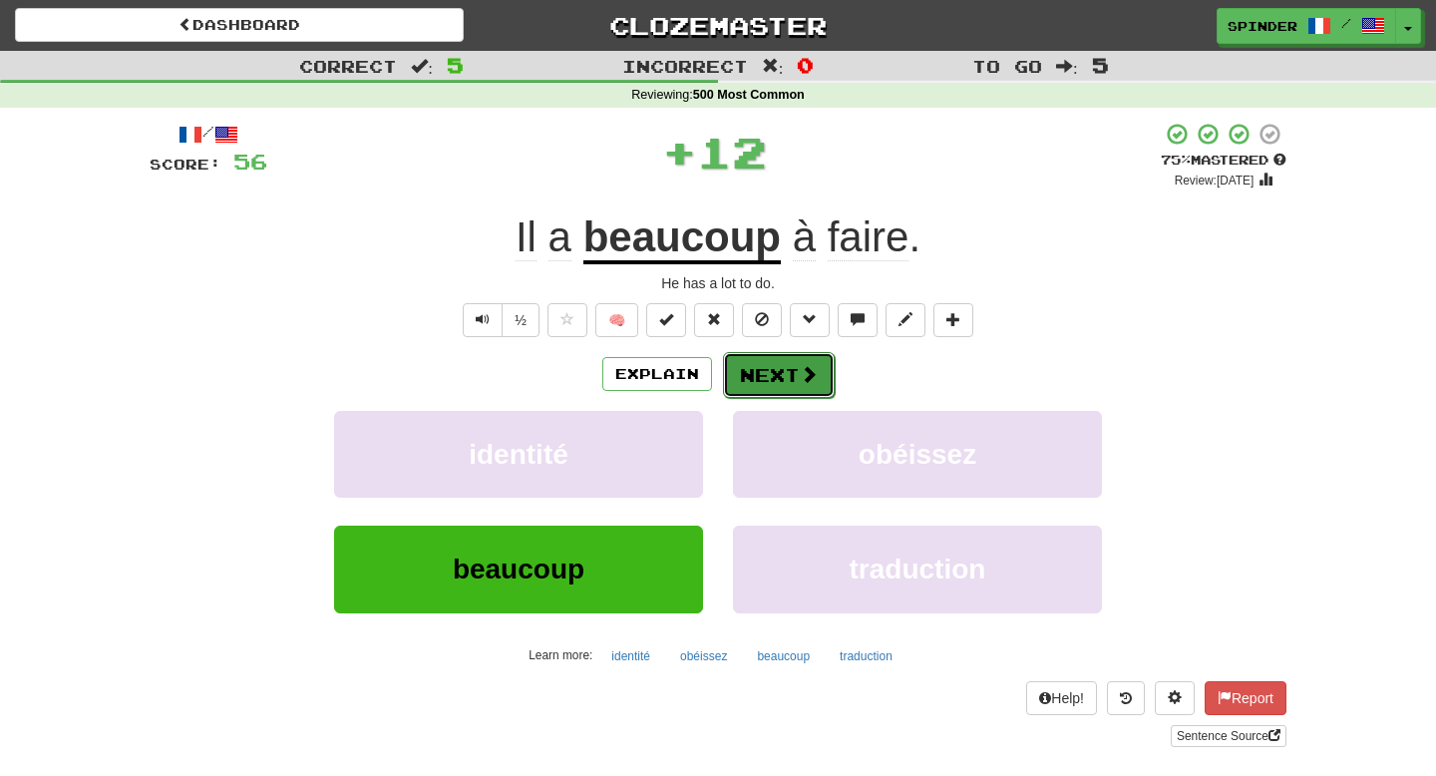
click at [805, 381] on span at bounding box center [809, 374] width 18 height 18
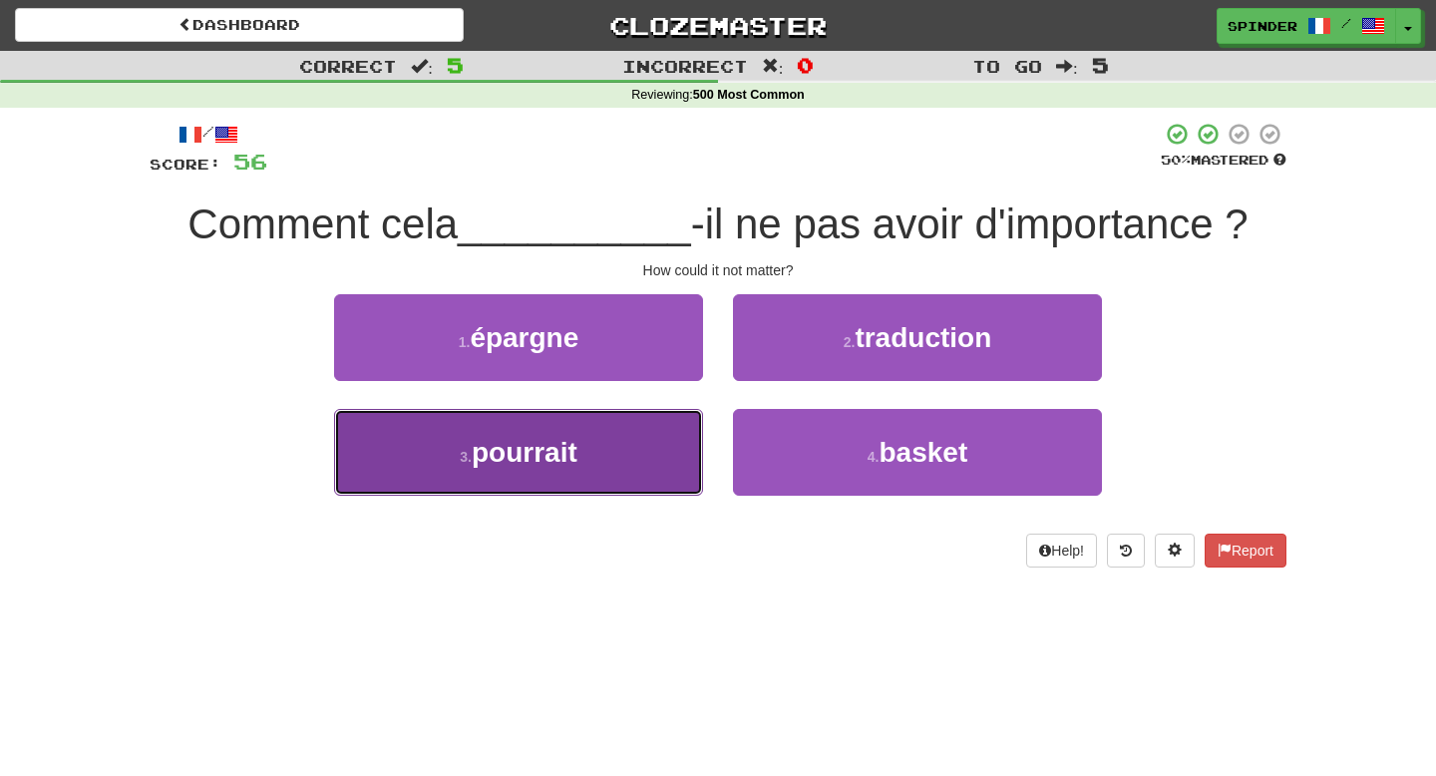
click at [627, 460] on button "3 . pourrait" at bounding box center [518, 452] width 369 height 87
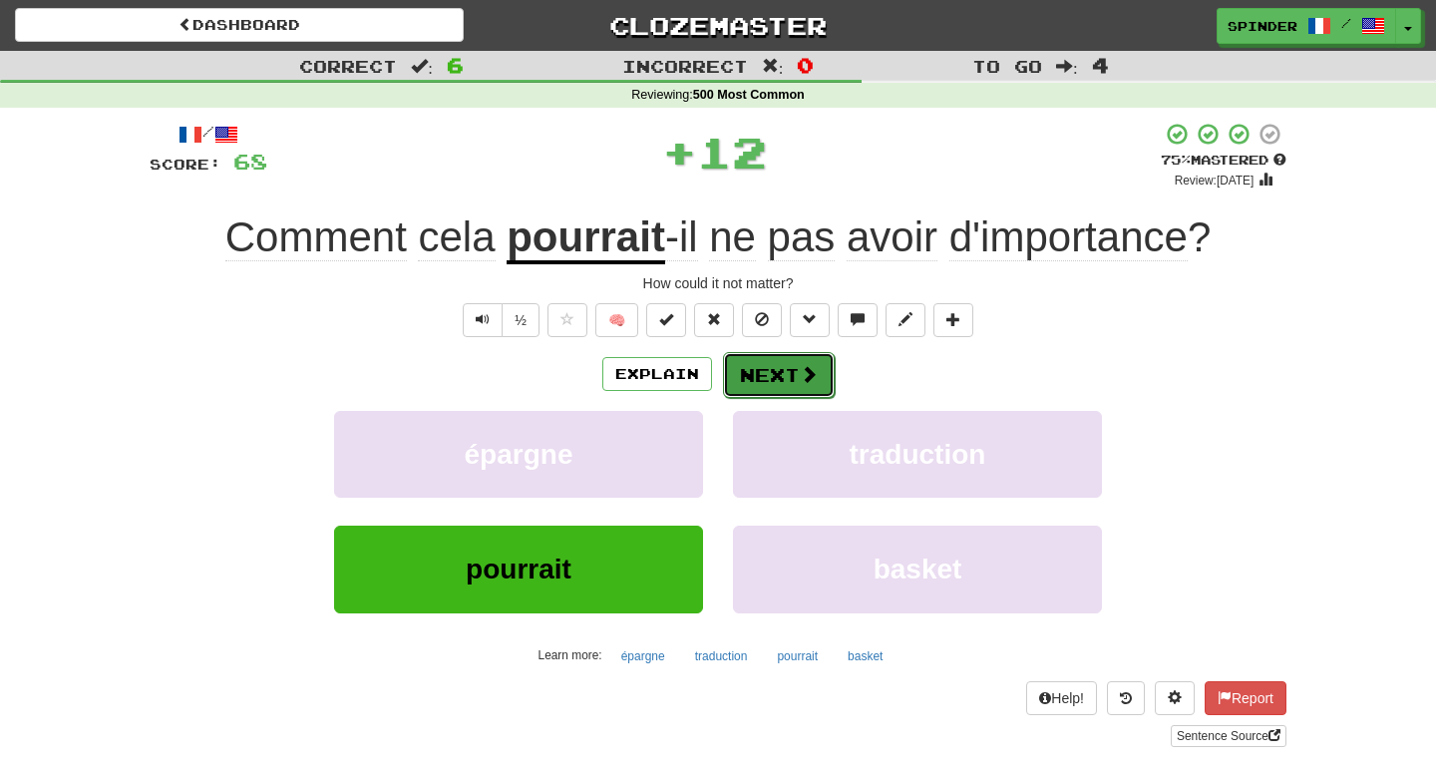
click at [800, 379] on span at bounding box center [809, 374] width 18 height 18
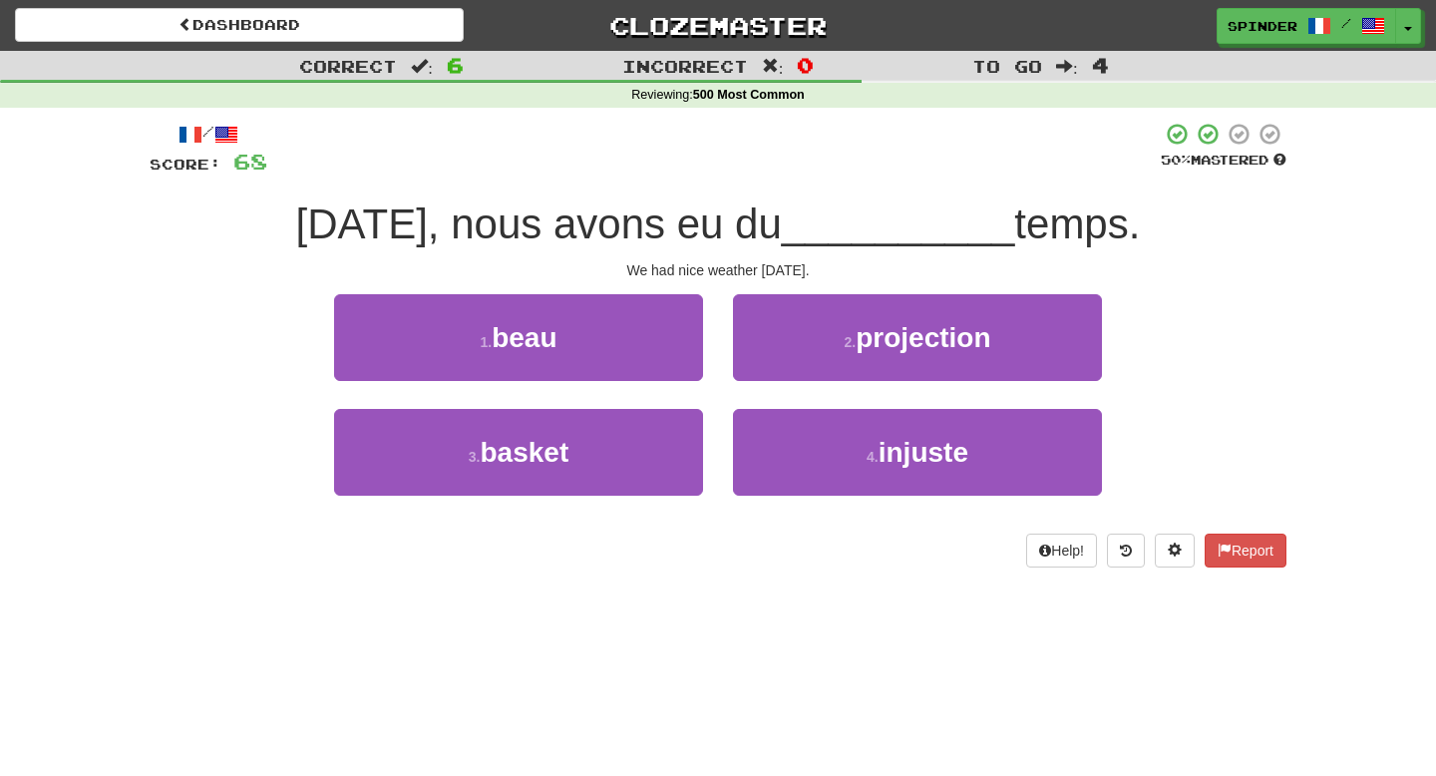
click at [705, 343] on div "1 . beau" at bounding box center [518, 351] width 399 height 115
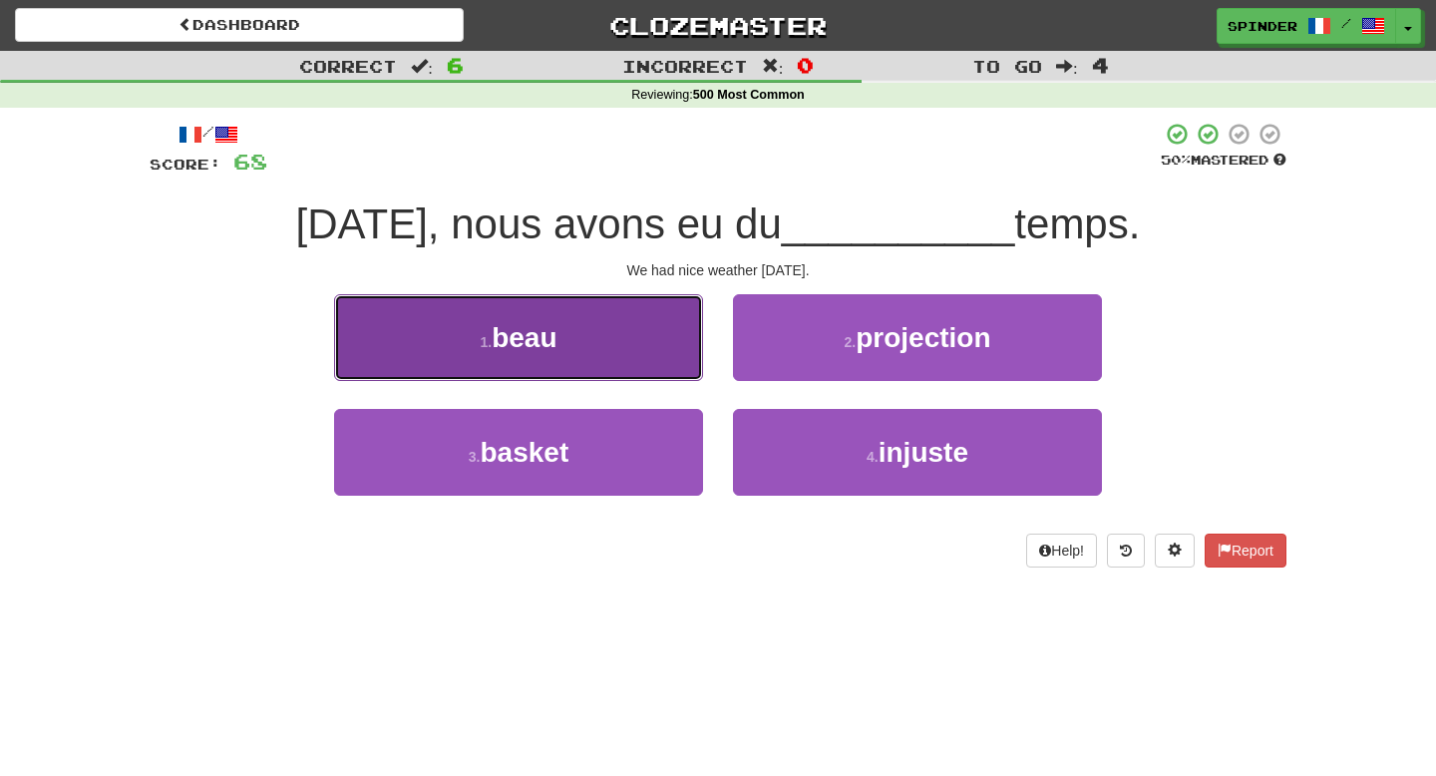
click at [675, 353] on button "1 . beau" at bounding box center [518, 337] width 369 height 87
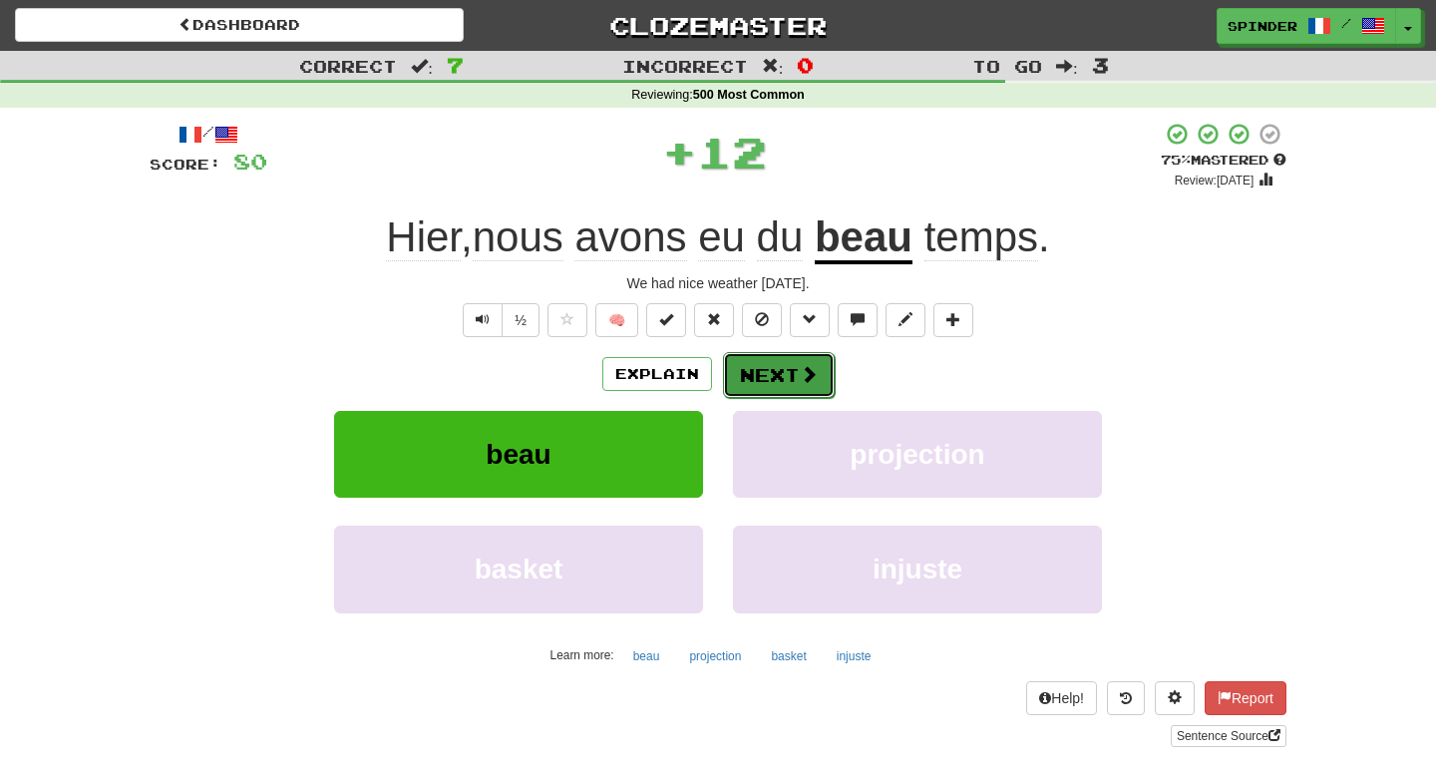
click at [787, 372] on button "Next" at bounding box center [779, 375] width 112 height 46
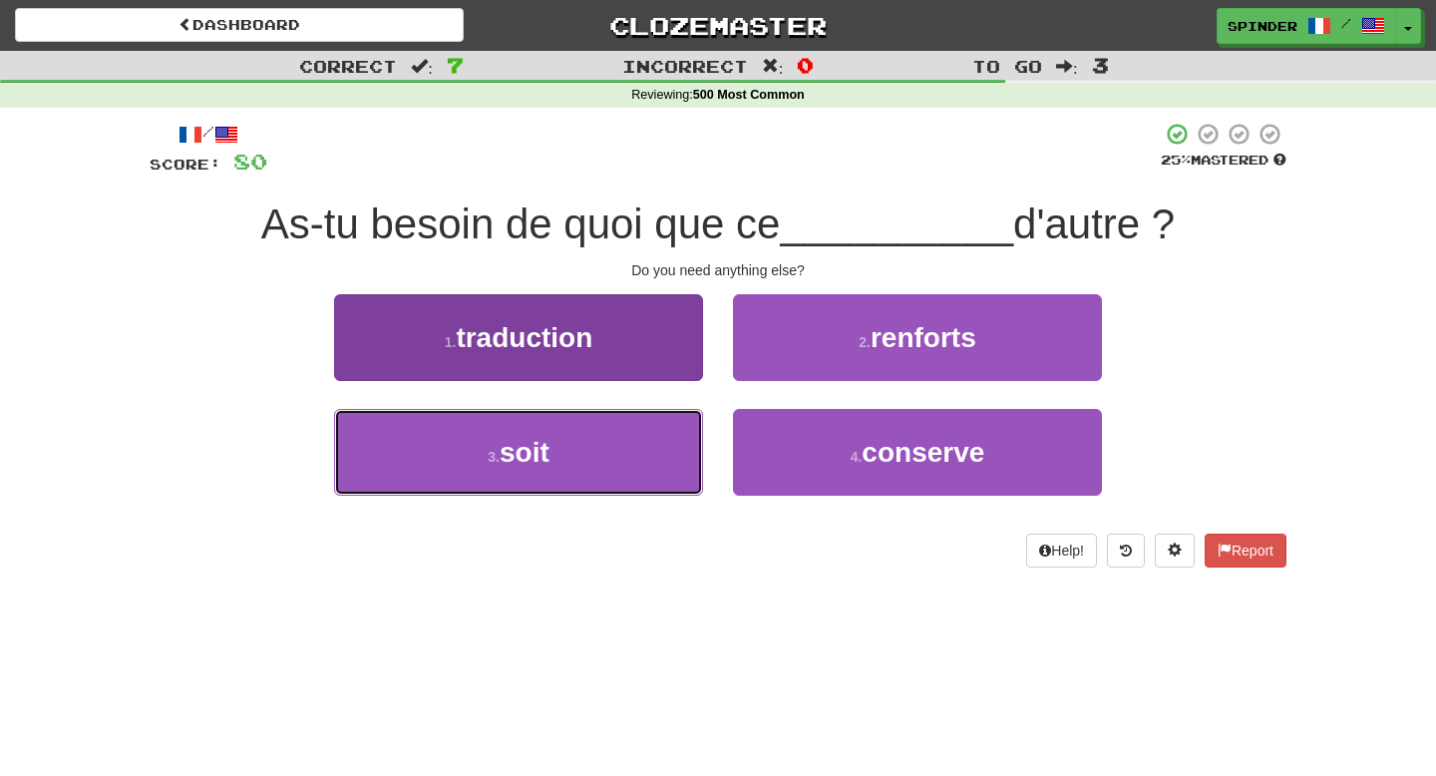
click at [661, 452] on button "3 . soit" at bounding box center [518, 452] width 369 height 87
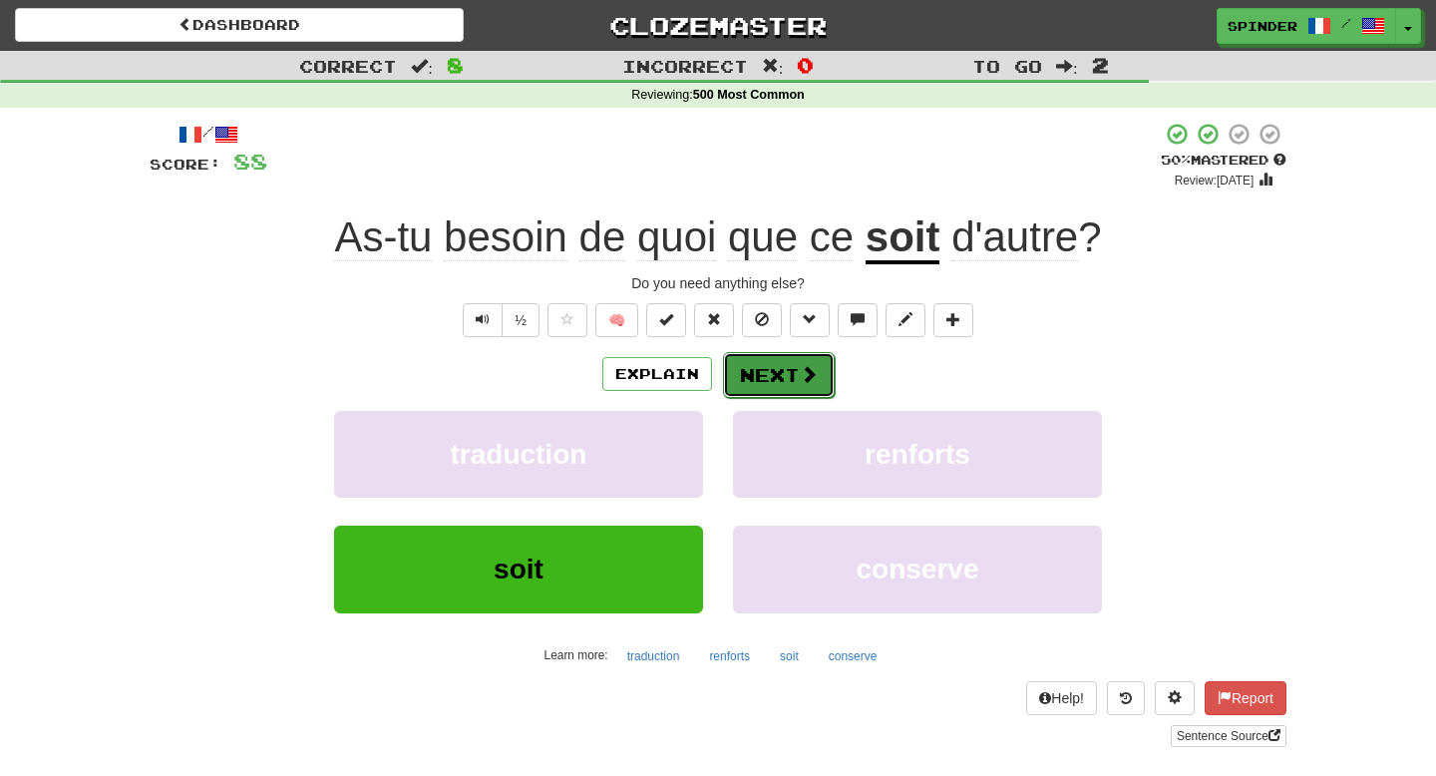
click at [782, 374] on button "Next" at bounding box center [779, 375] width 112 height 46
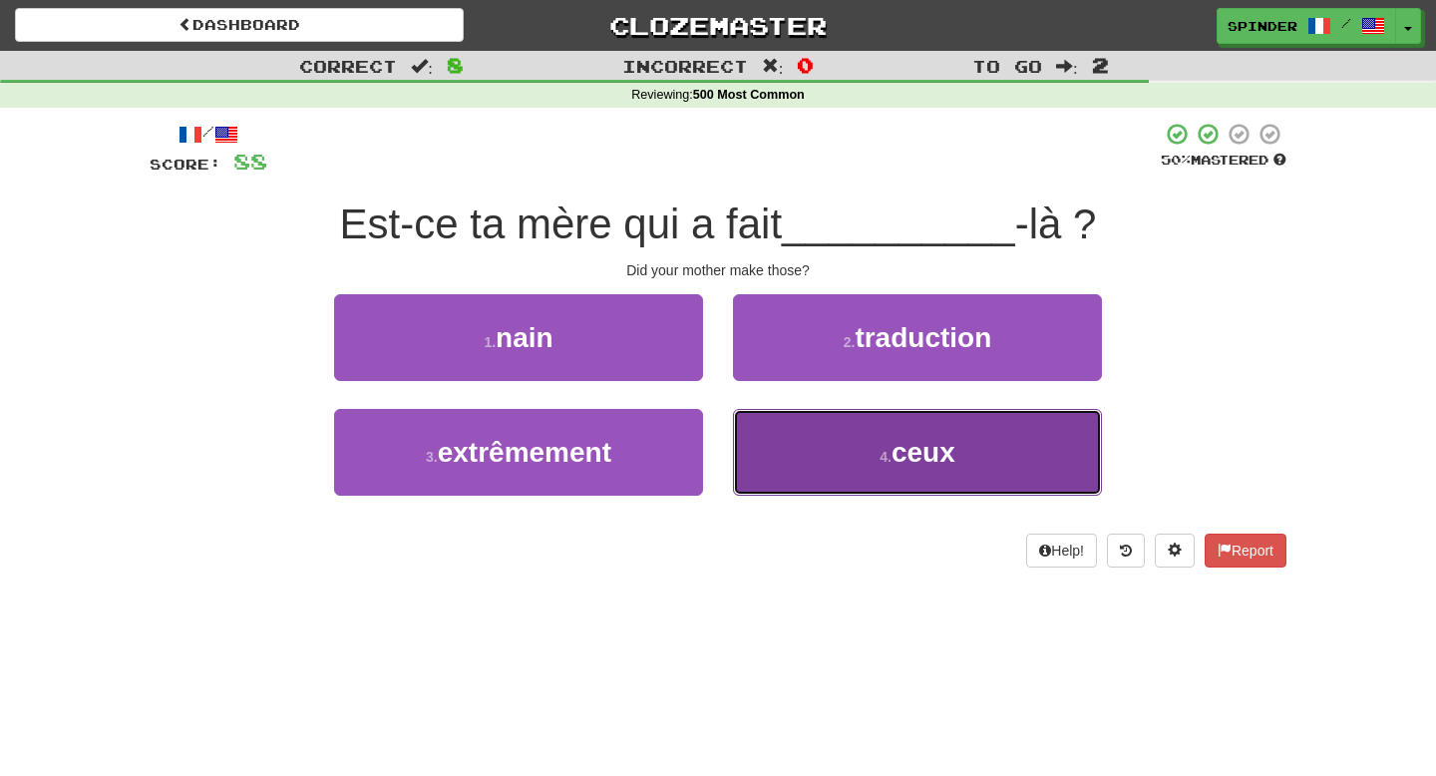
click at [766, 428] on button "4 . ceux" at bounding box center [917, 452] width 369 height 87
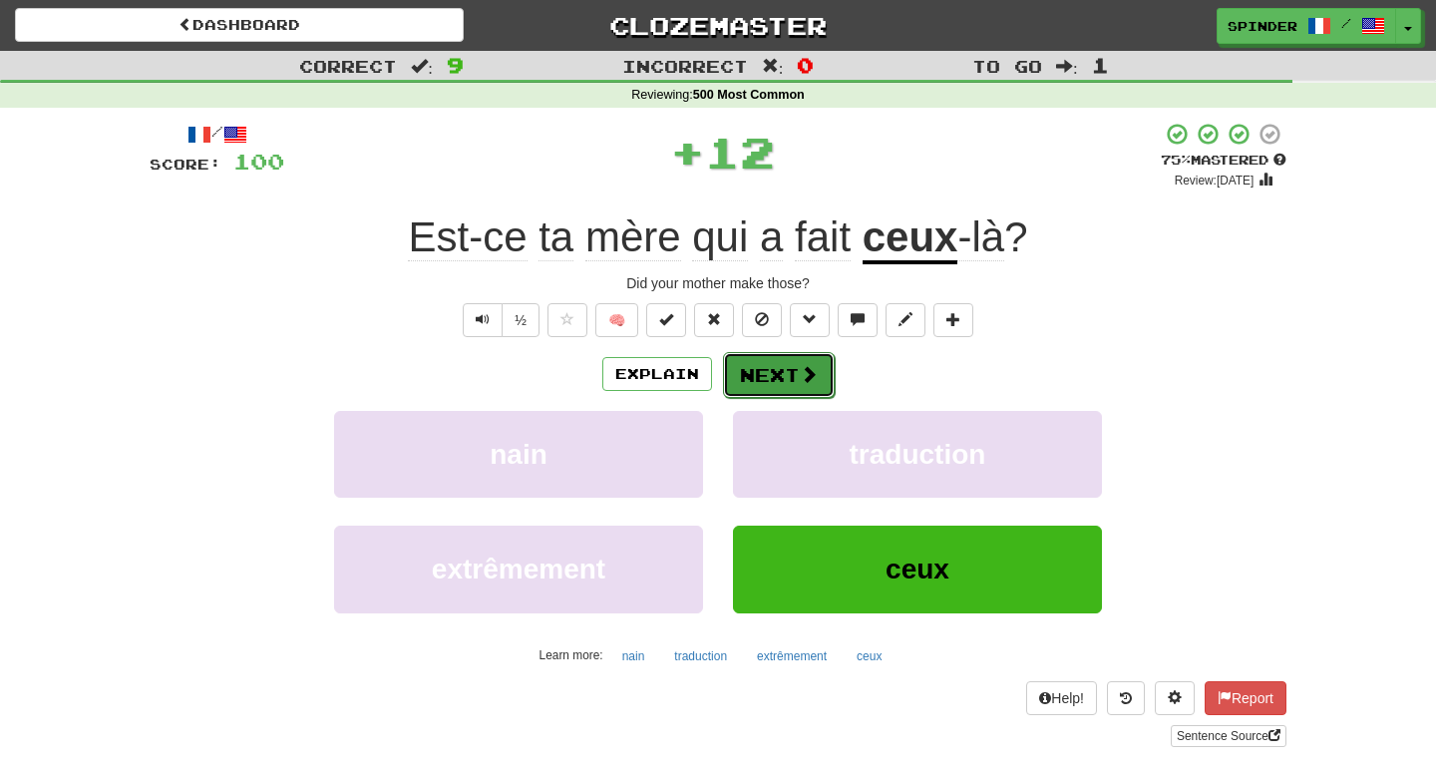
click at [810, 371] on span at bounding box center [809, 374] width 18 height 18
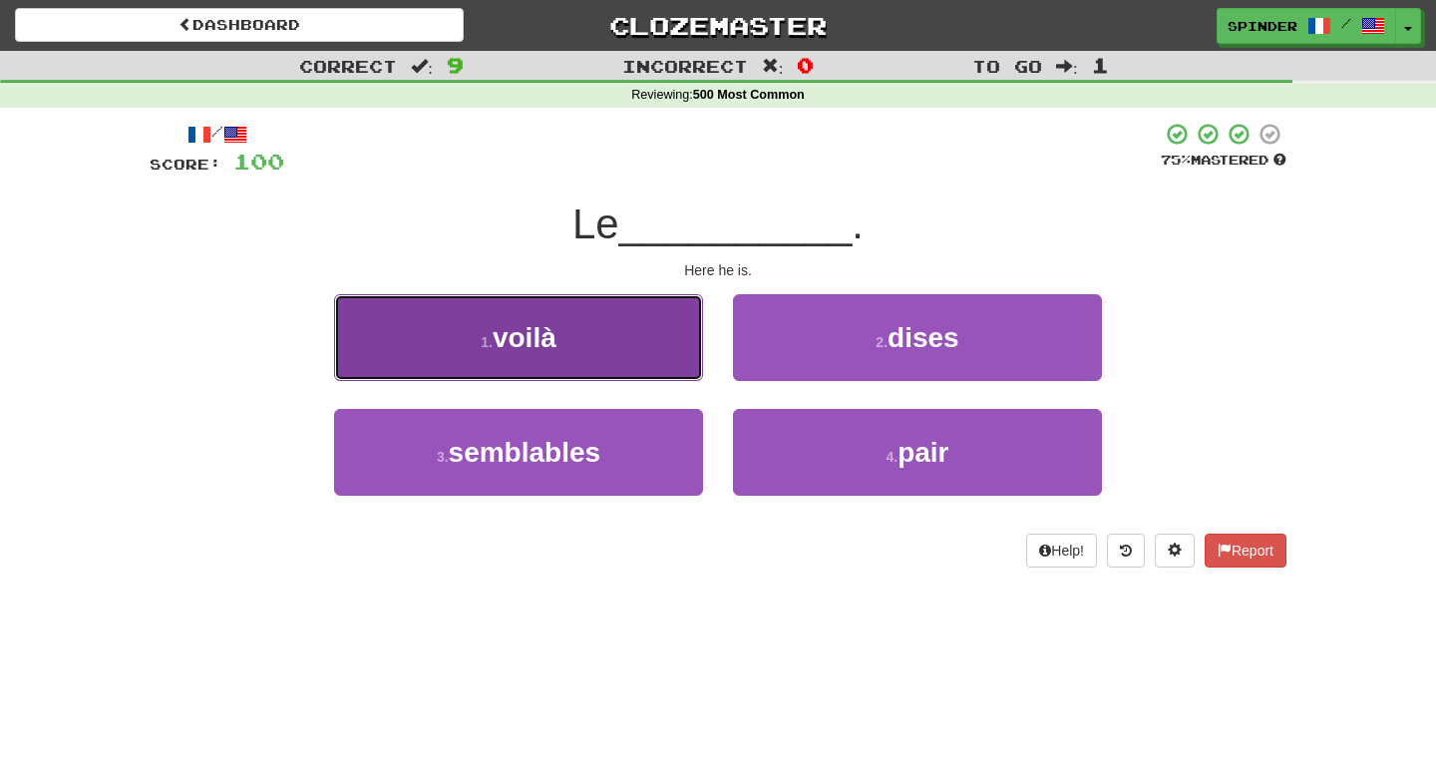
click at [672, 341] on button "1 . voilà" at bounding box center [518, 337] width 369 height 87
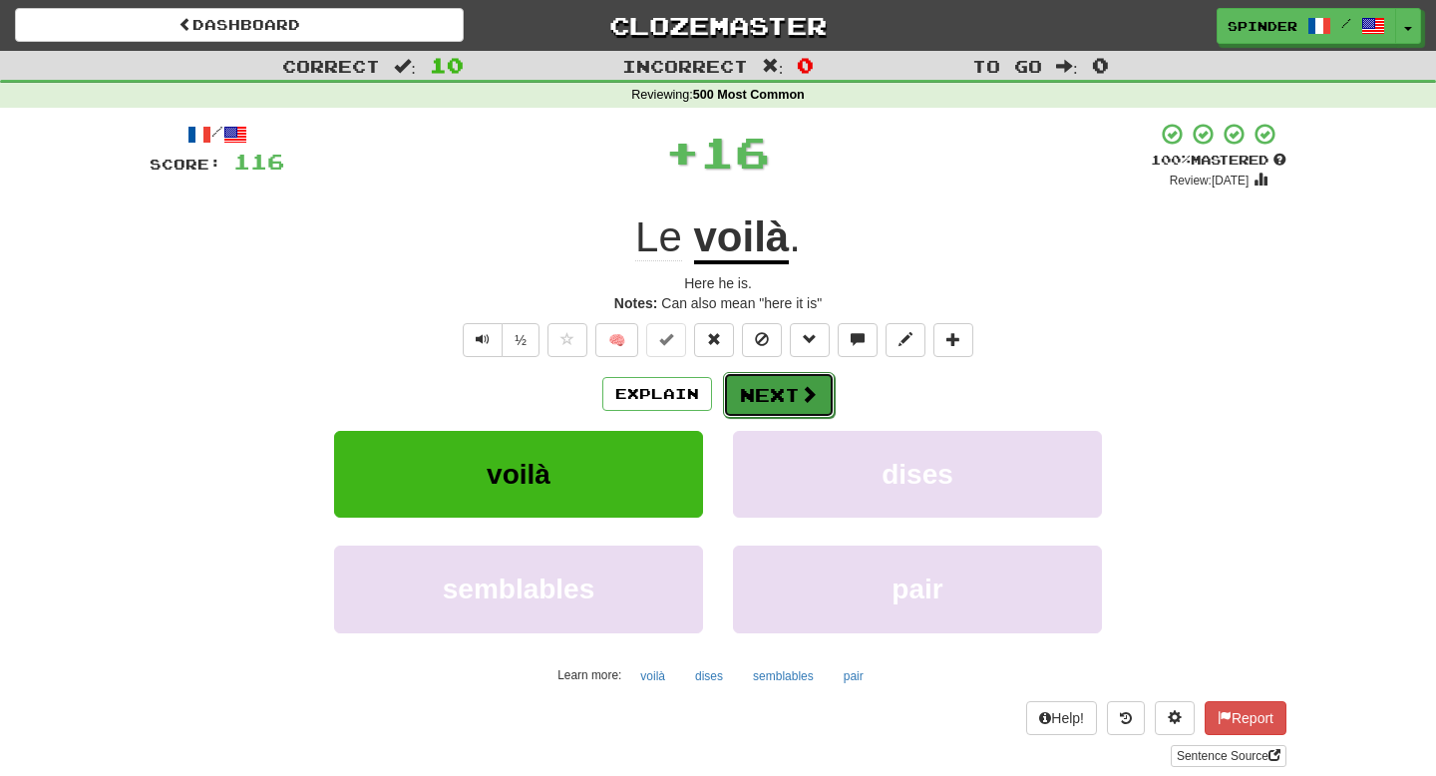
click at [795, 400] on button "Next" at bounding box center [779, 395] width 112 height 46
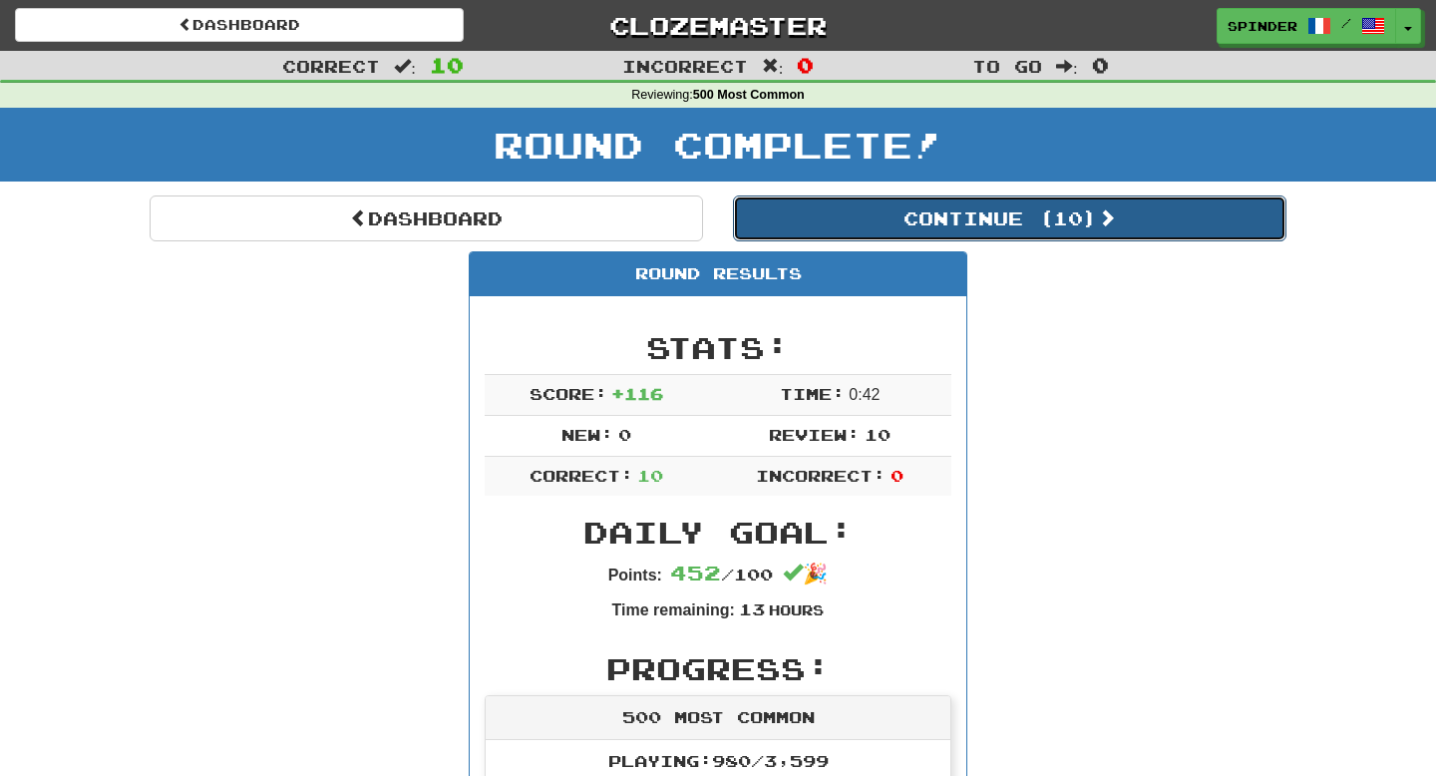
click at [919, 219] on button "Continue ( 10 )" at bounding box center [1010, 219] width 554 height 46
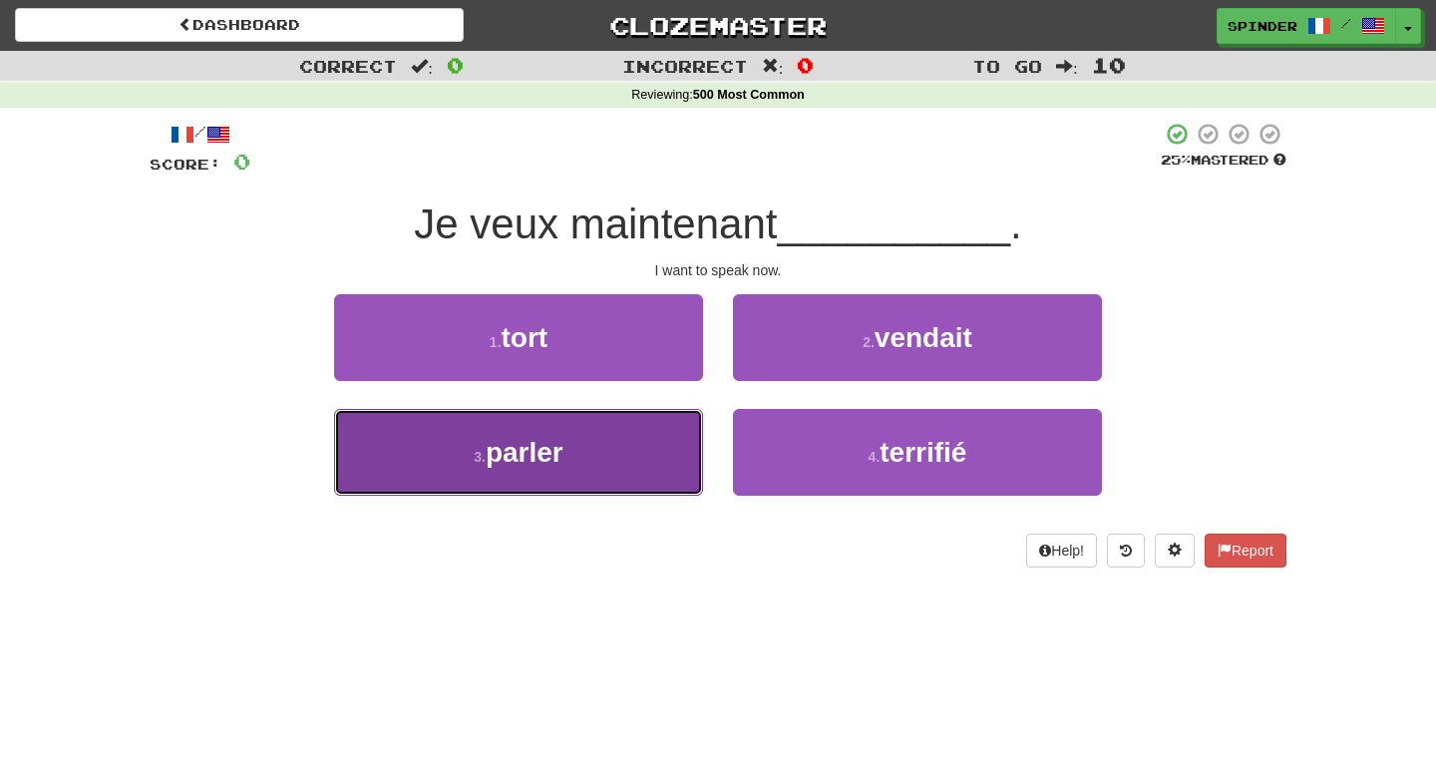
click at [653, 459] on button "3 . parler" at bounding box center [518, 452] width 369 height 87
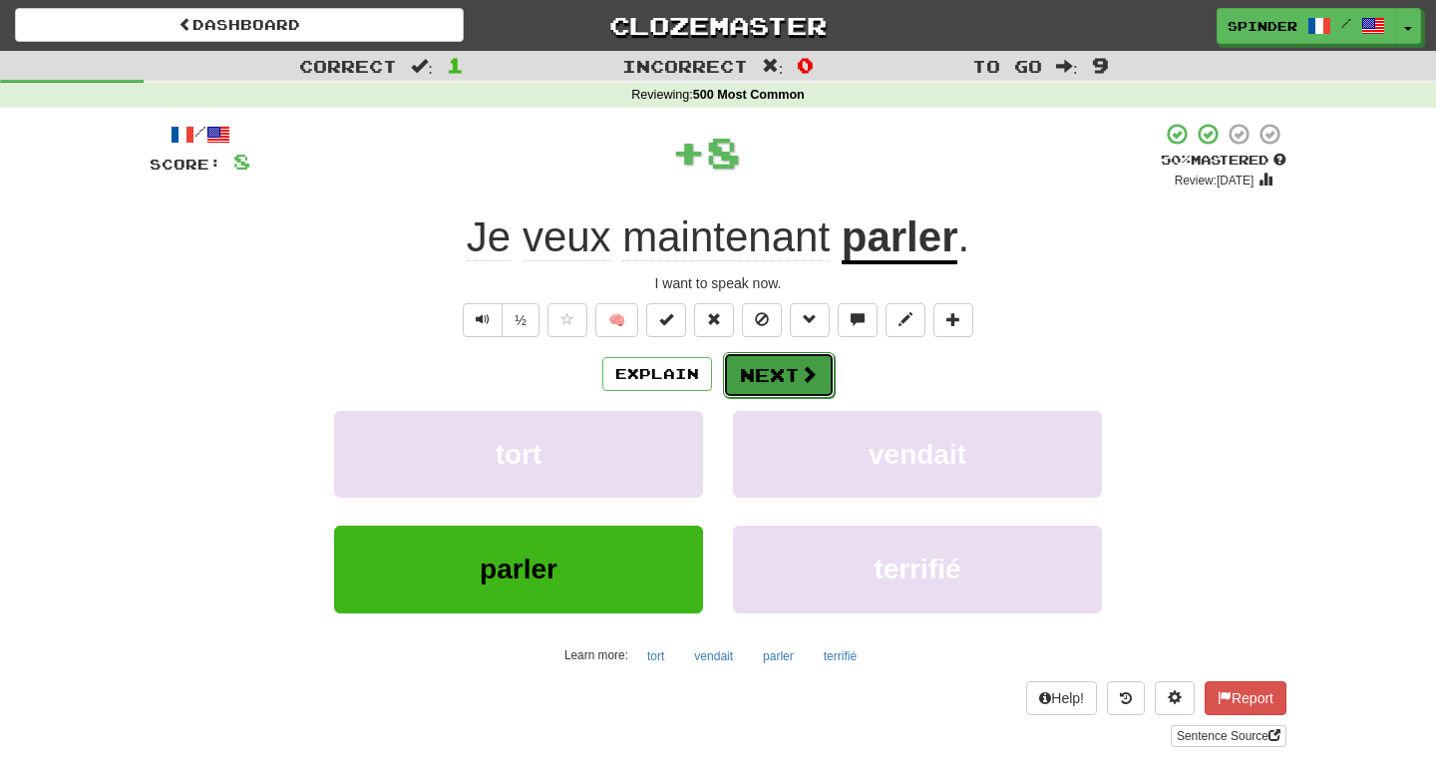
click at [785, 379] on button "Next" at bounding box center [779, 375] width 112 height 46
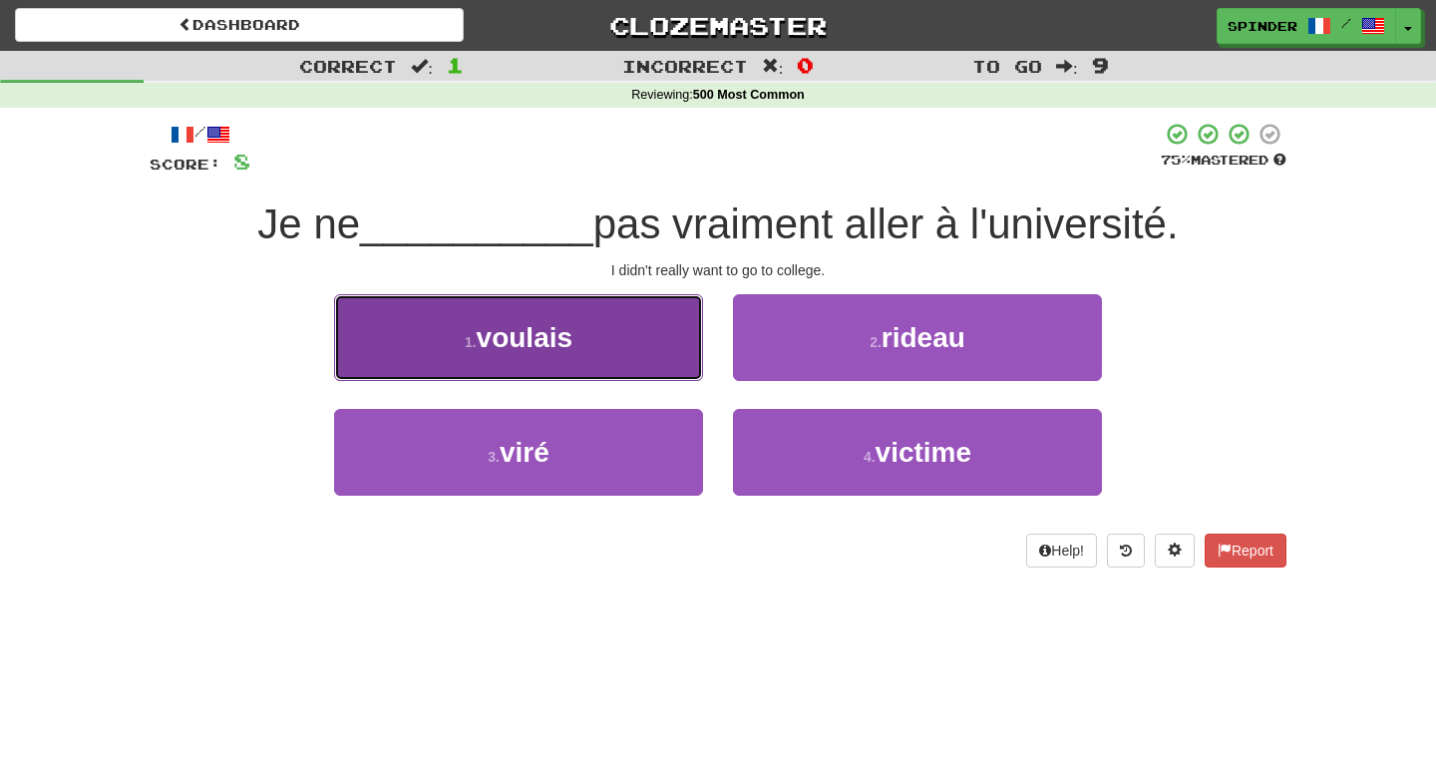
click at [648, 357] on button "1 . voulais" at bounding box center [518, 337] width 369 height 87
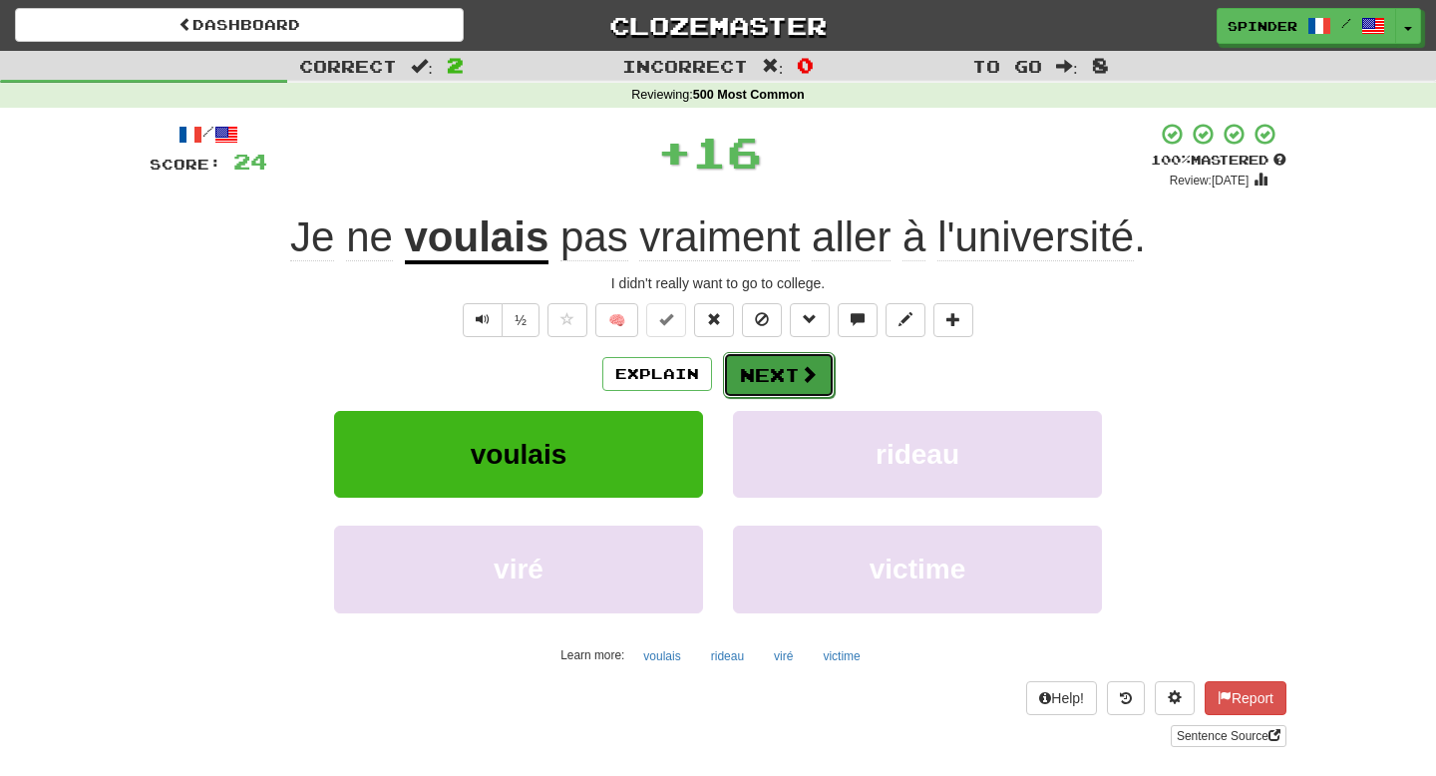
click at [741, 375] on button "Next" at bounding box center [779, 375] width 112 height 46
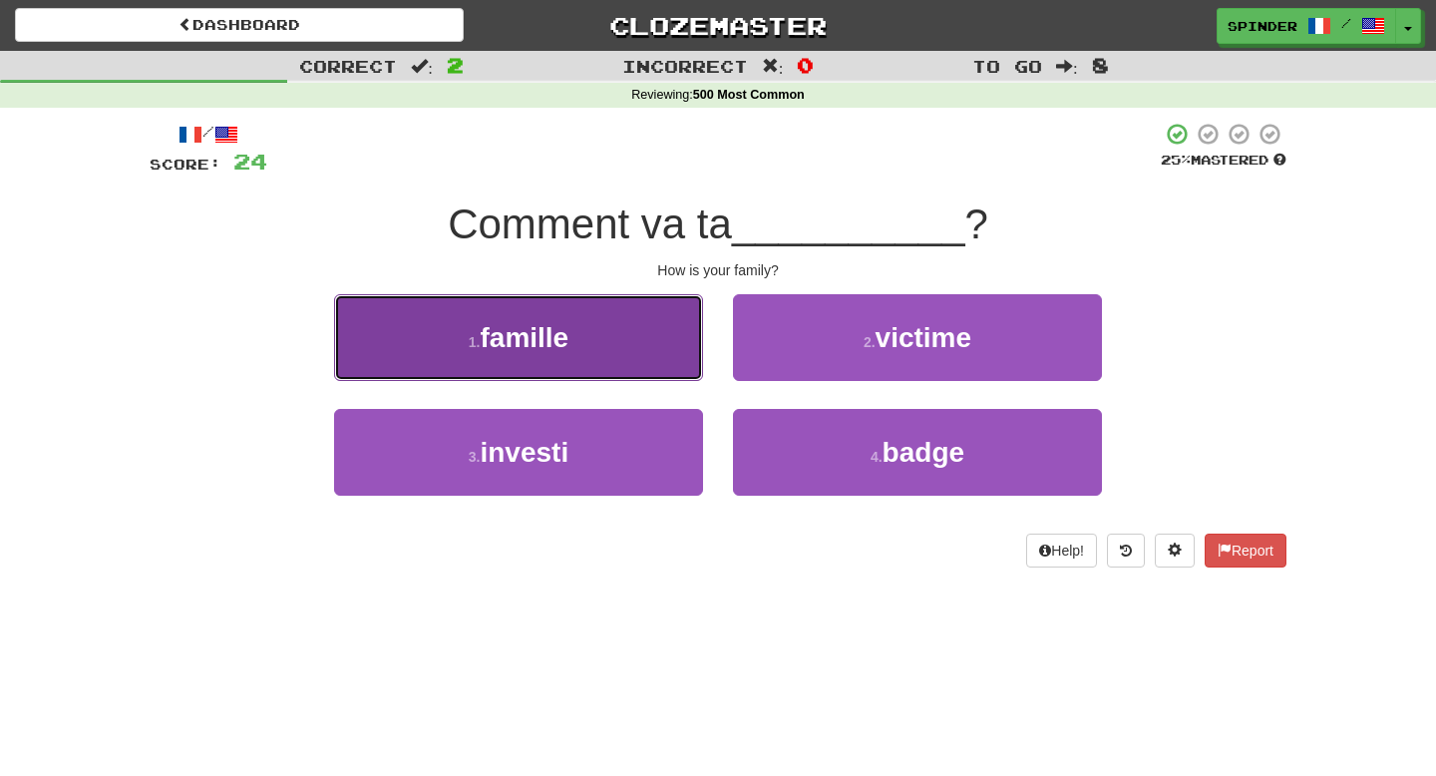
click at [629, 354] on button "1 . famille" at bounding box center [518, 337] width 369 height 87
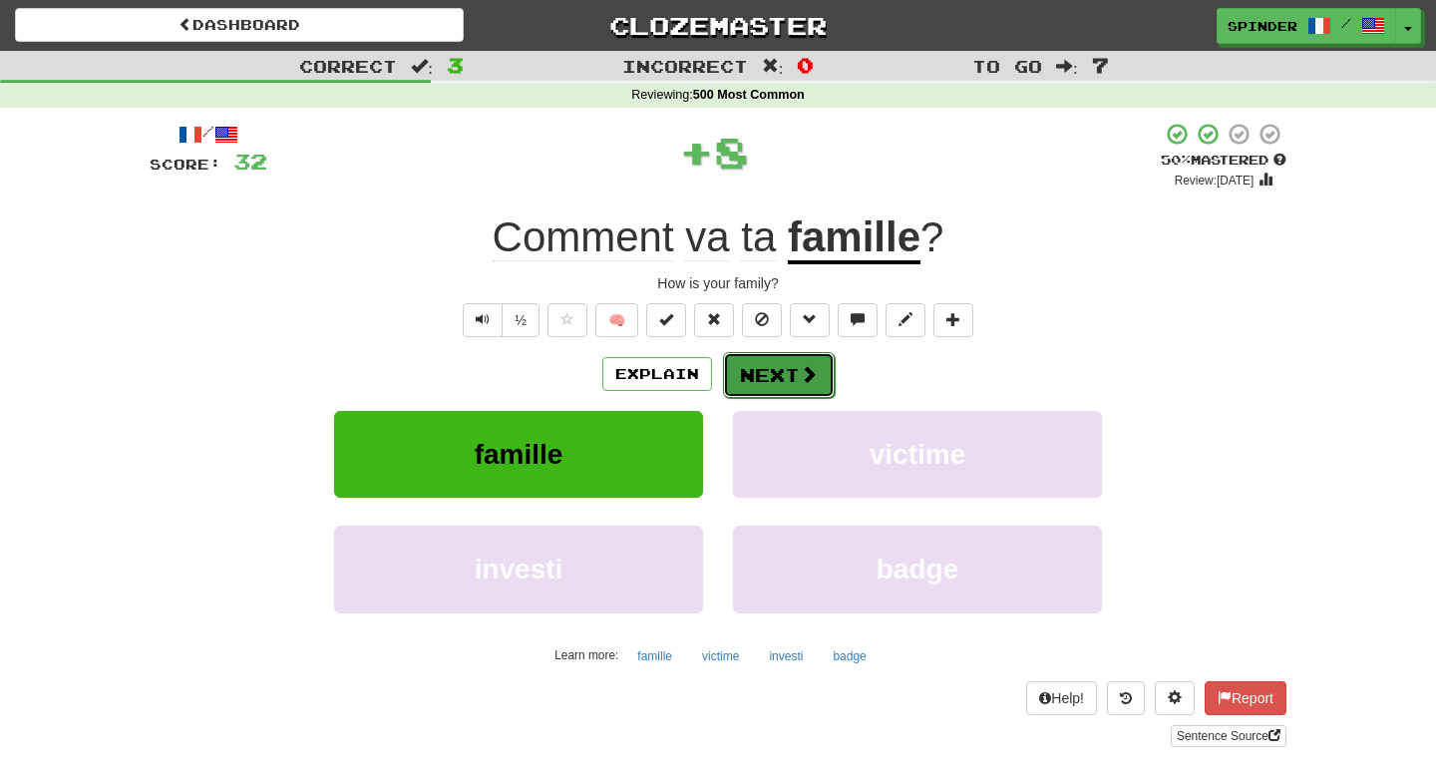
click at [745, 367] on button "Next" at bounding box center [779, 375] width 112 height 46
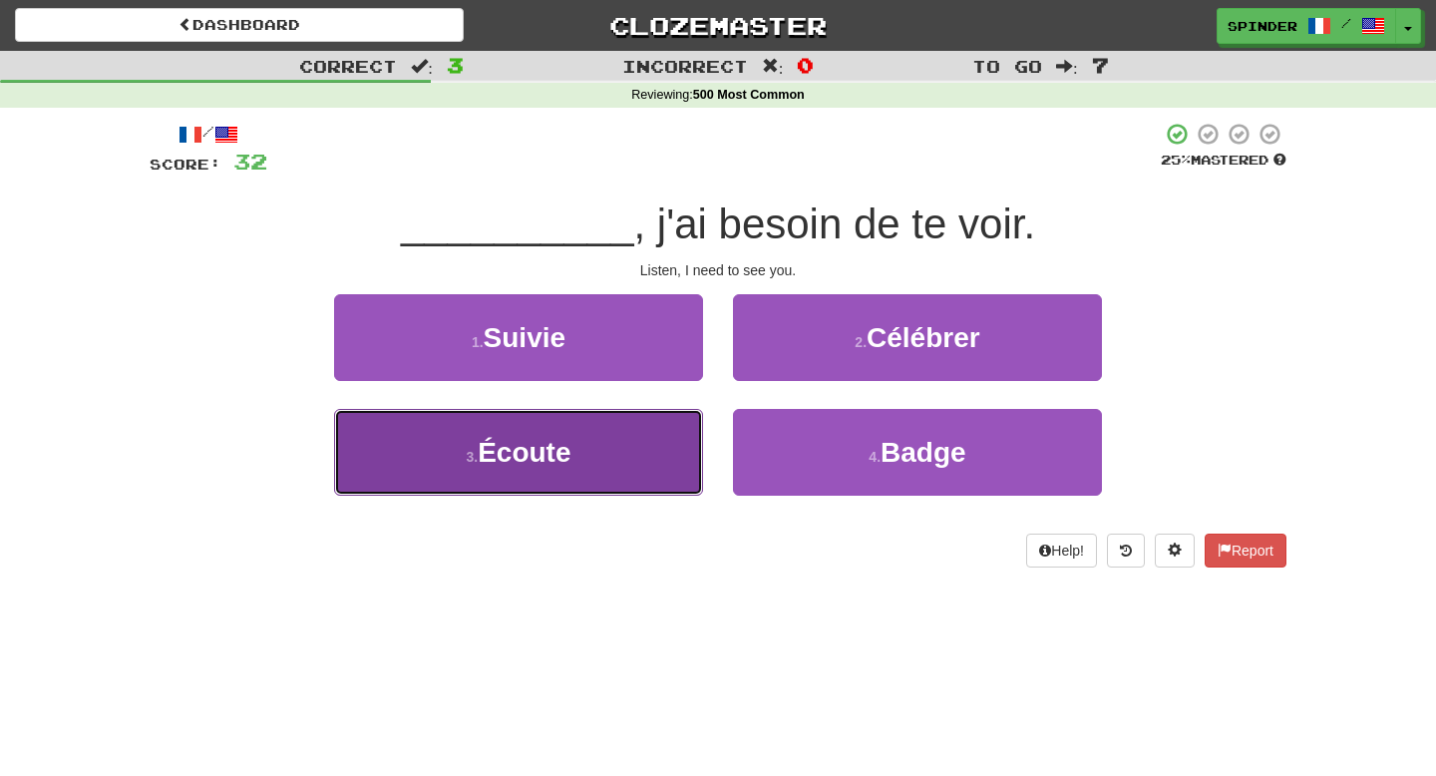
click at [621, 431] on button "3 . Écoute" at bounding box center [518, 452] width 369 height 87
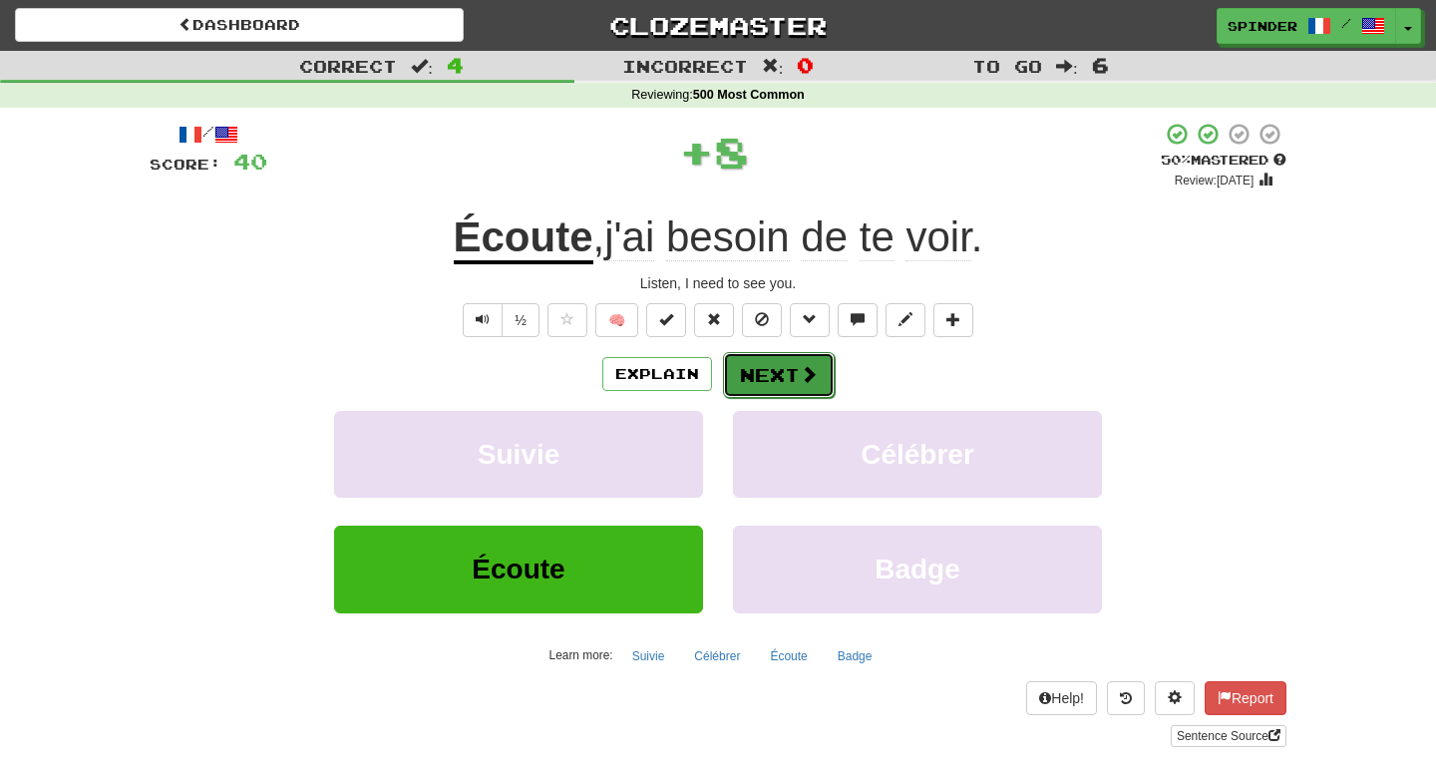
click at [740, 367] on button "Next" at bounding box center [779, 375] width 112 height 46
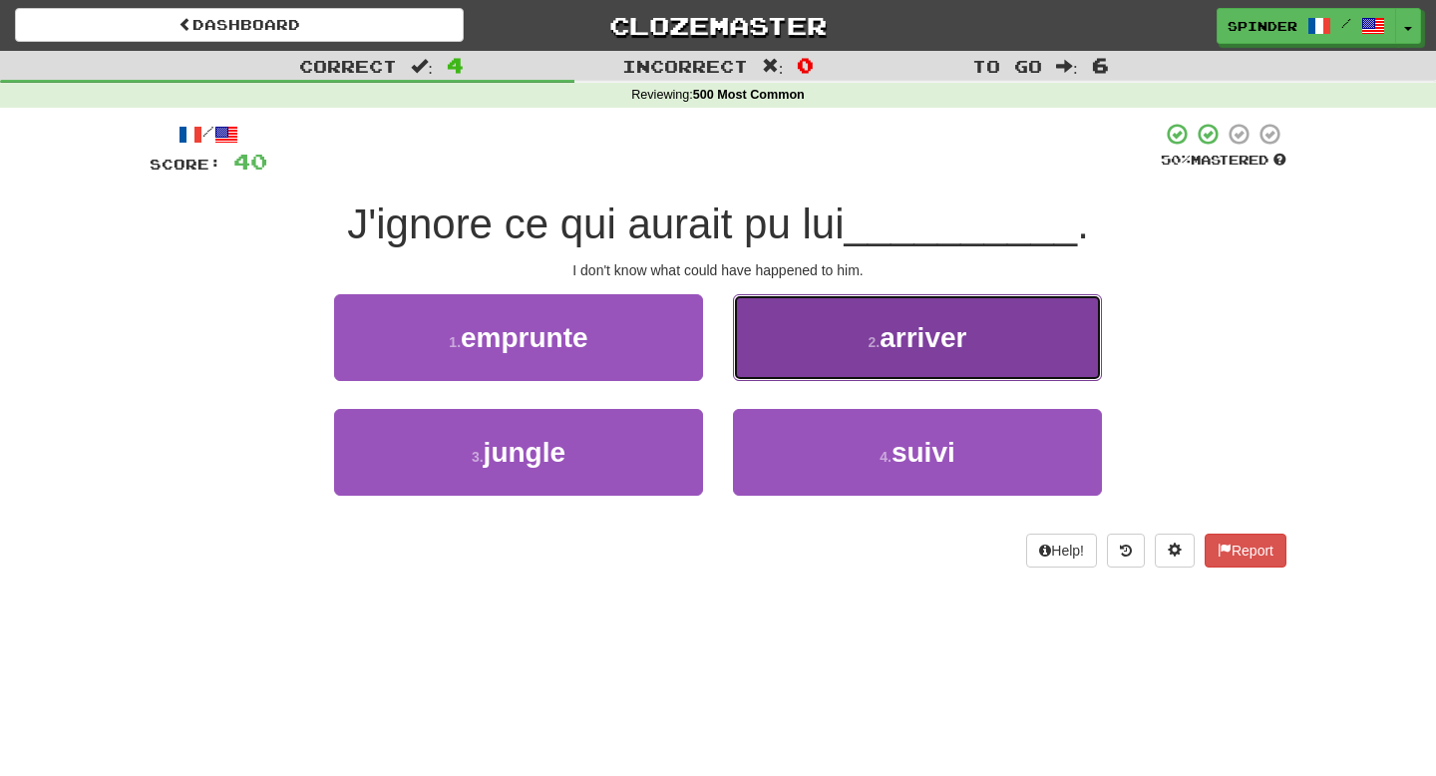
click at [769, 336] on button "2 . arriver" at bounding box center [917, 337] width 369 height 87
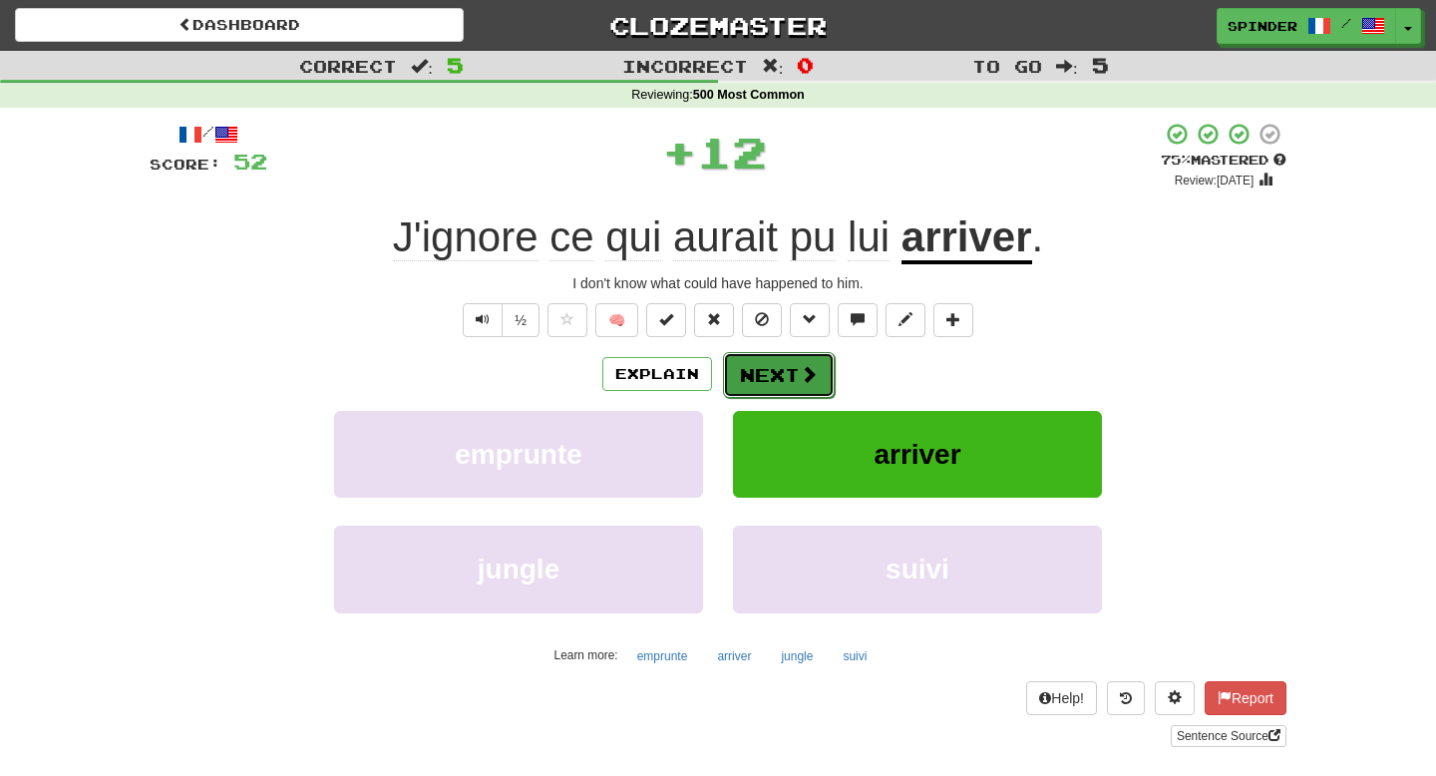
click at [758, 369] on button "Next" at bounding box center [779, 375] width 112 height 46
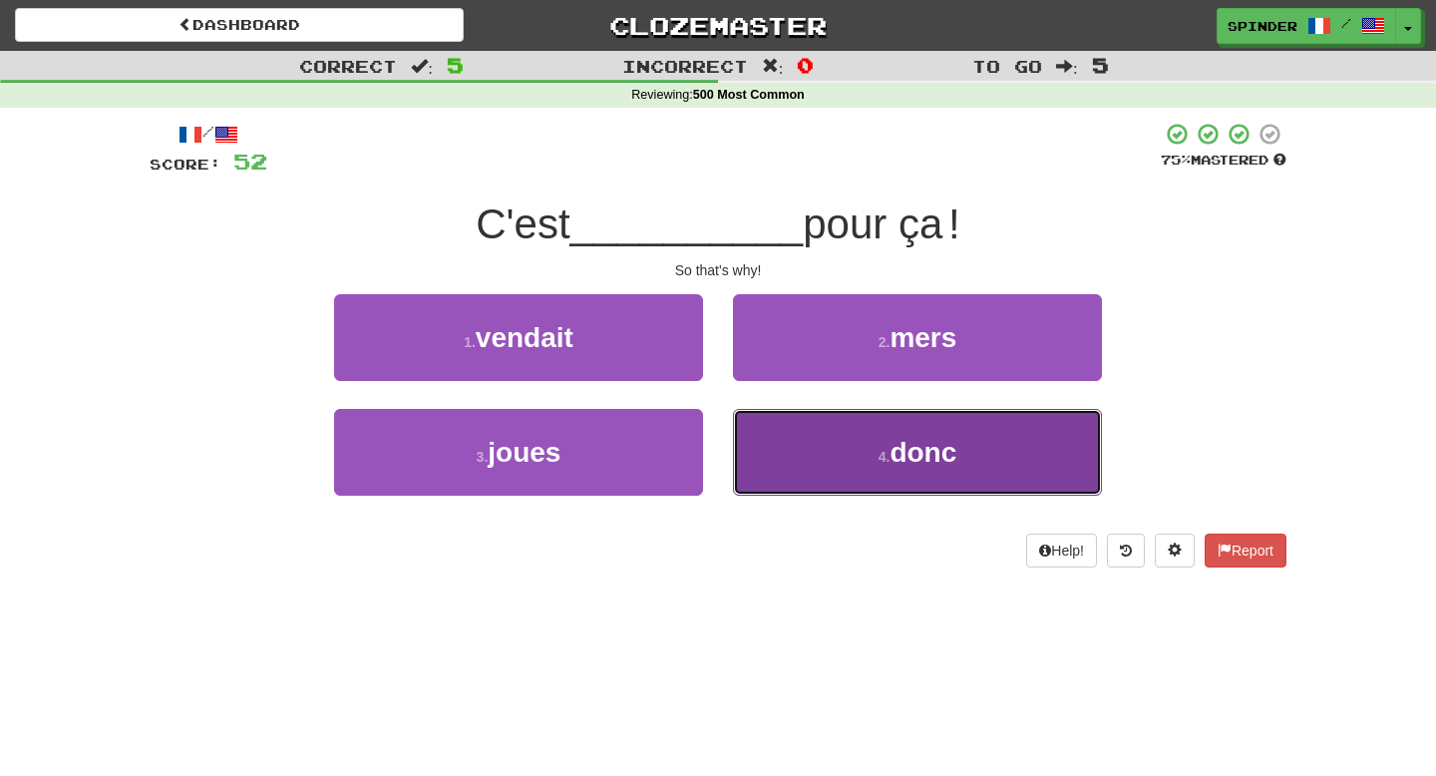
click at [767, 418] on button "4 . donc" at bounding box center [917, 452] width 369 height 87
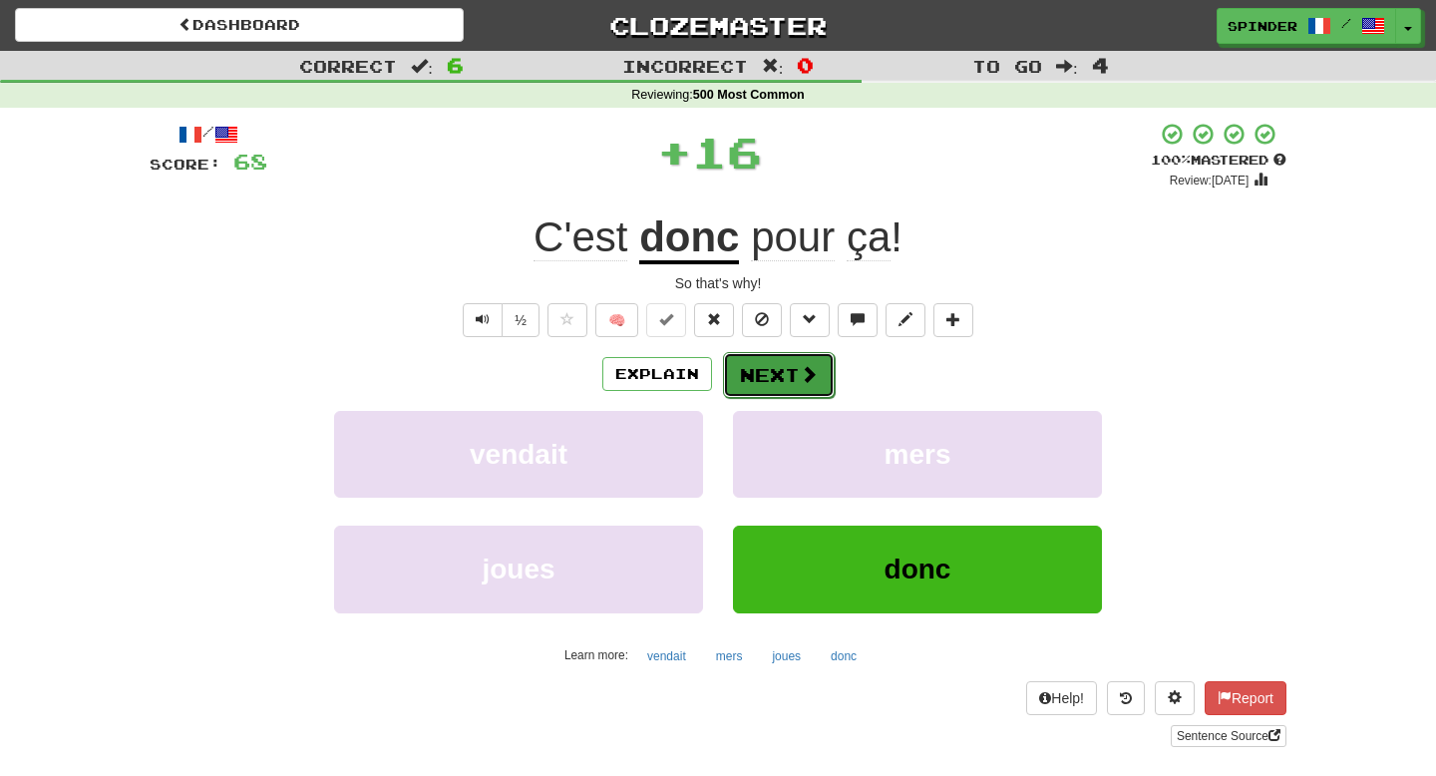
click at [760, 385] on button "Next" at bounding box center [779, 375] width 112 height 46
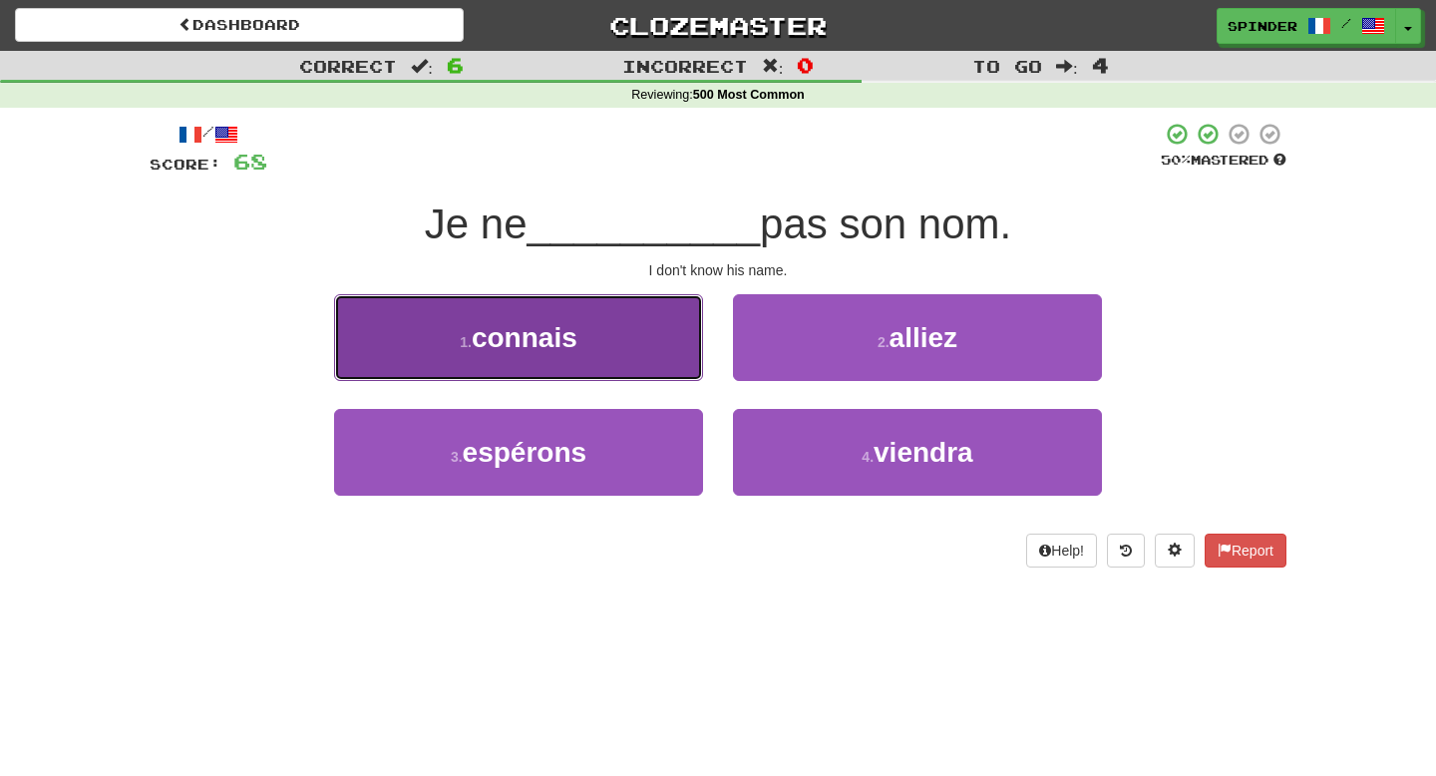
click at [658, 334] on button "1 . connais" at bounding box center [518, 337] width 369 height 87
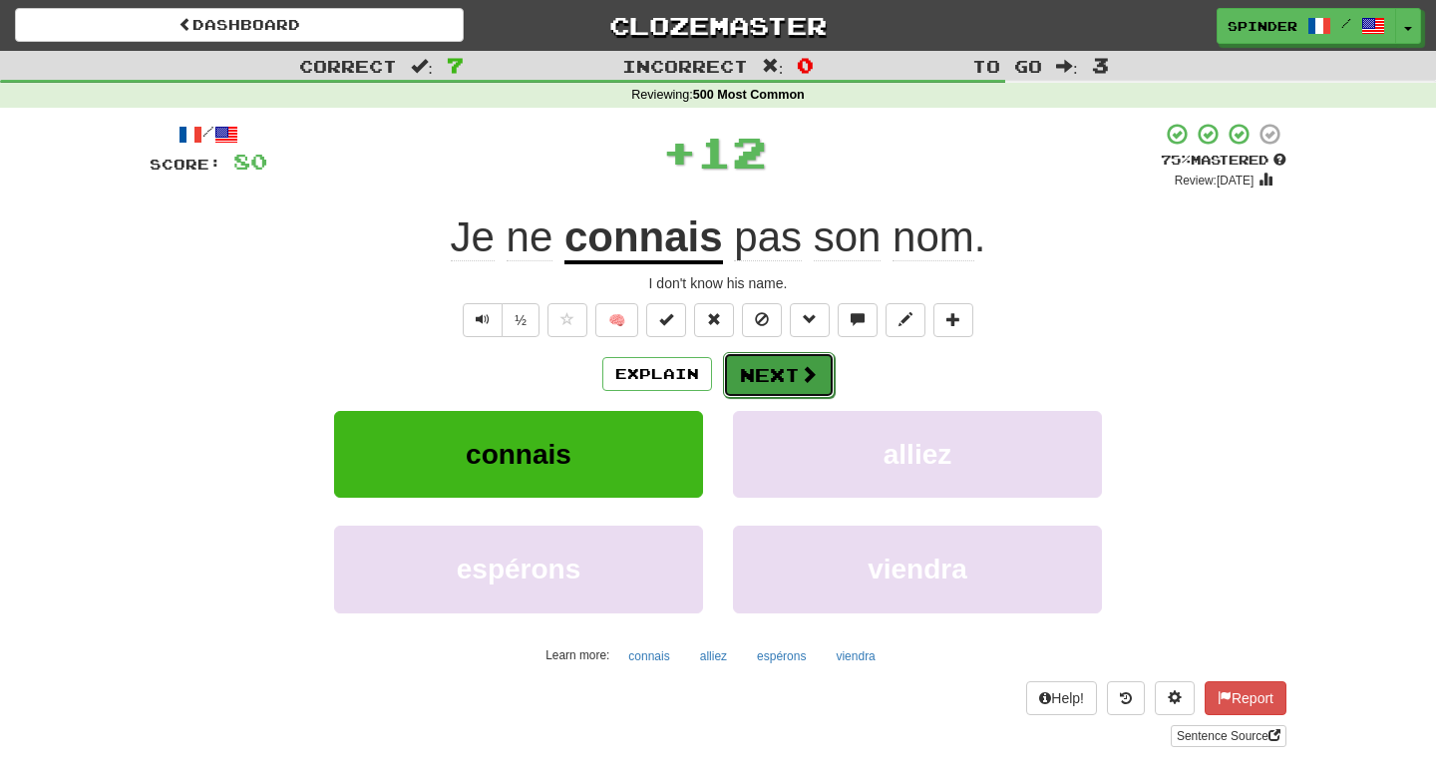
click at [785, 376] on button "Next" at bounding box center [779, 375] width 112 height 46
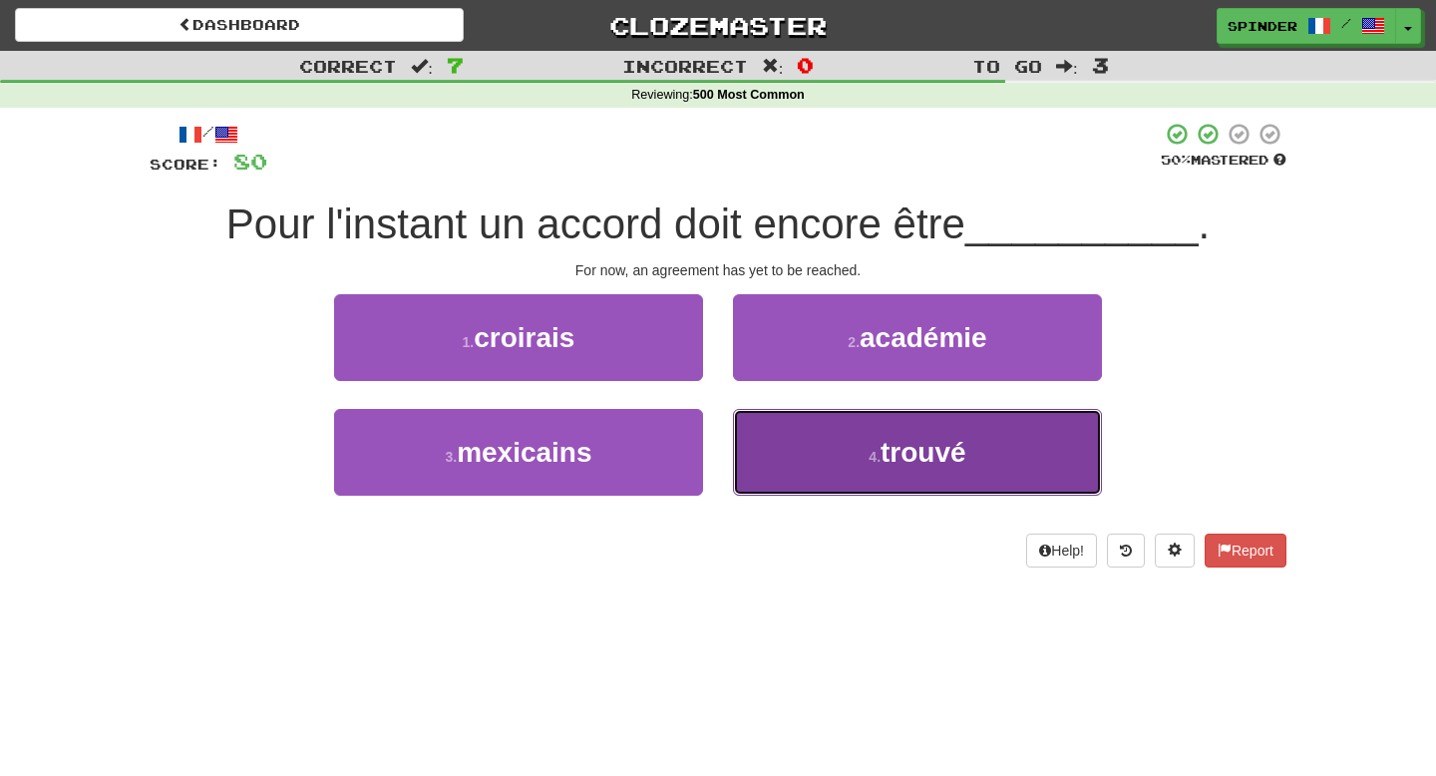
click at [780, 433] on button "4 . trouvé" at bounding box center [917, 452] width 369 height 87
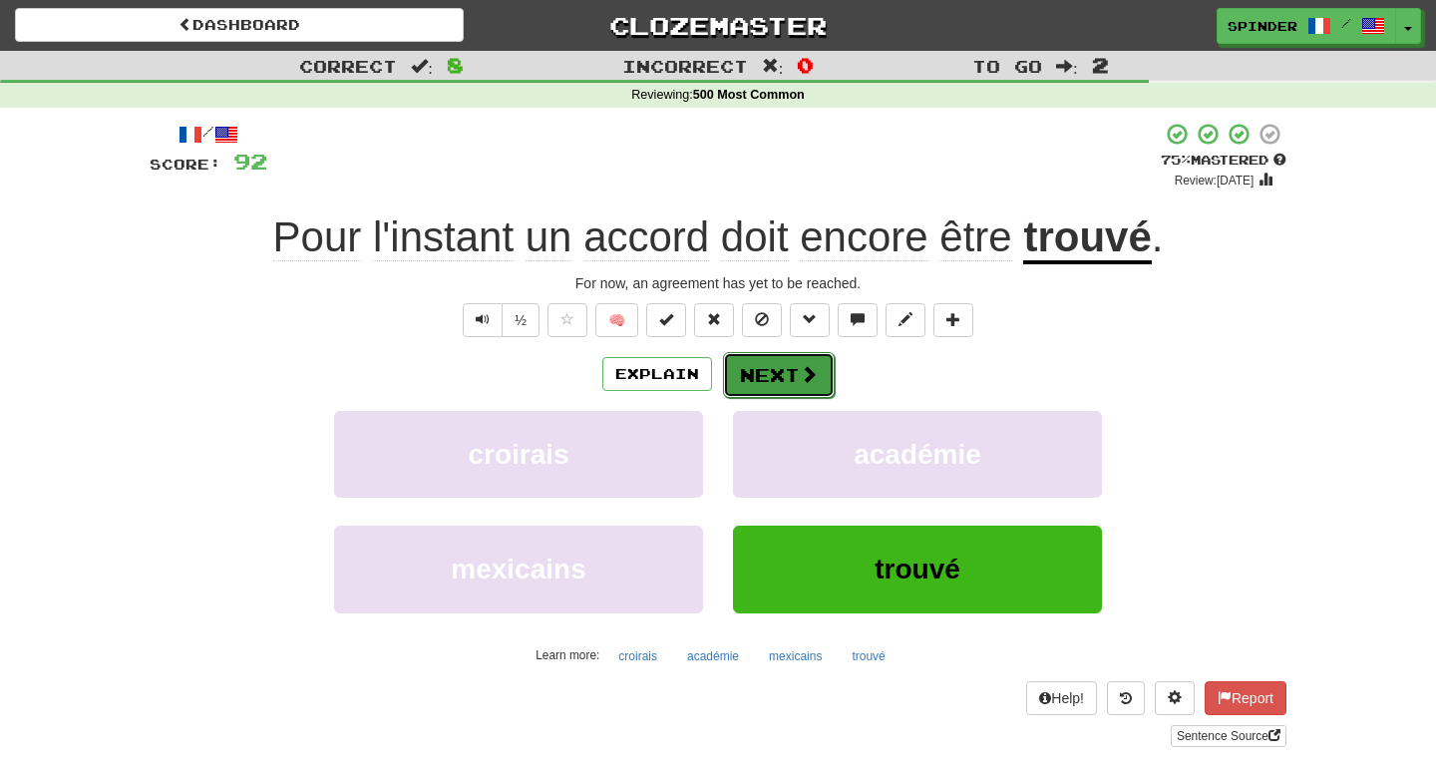
click at [797, 387] on button "Next" at bounding box center [779, 375] width 112 height 46
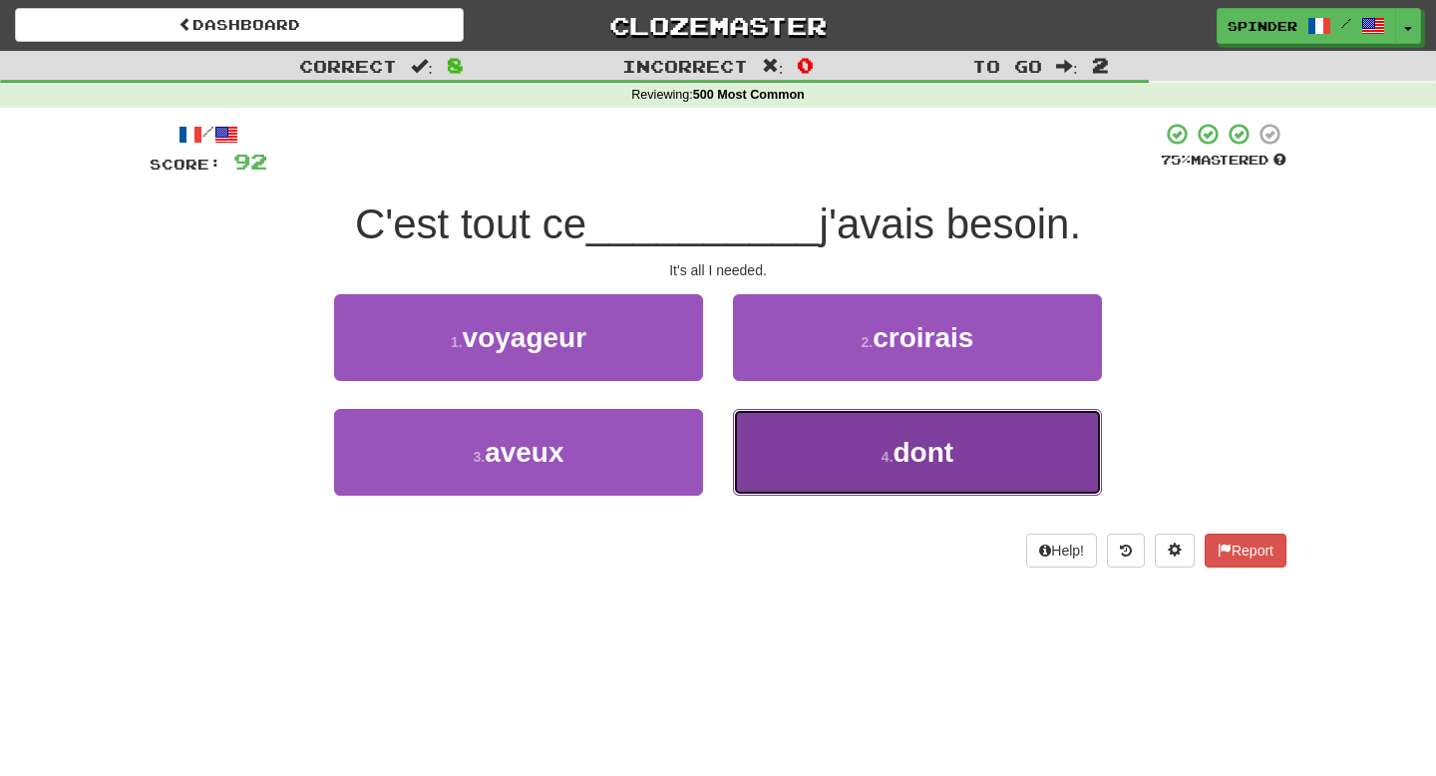
click at [792, 444] on button "4 . dont" at bounding box center [917, 452] width 369 height 87
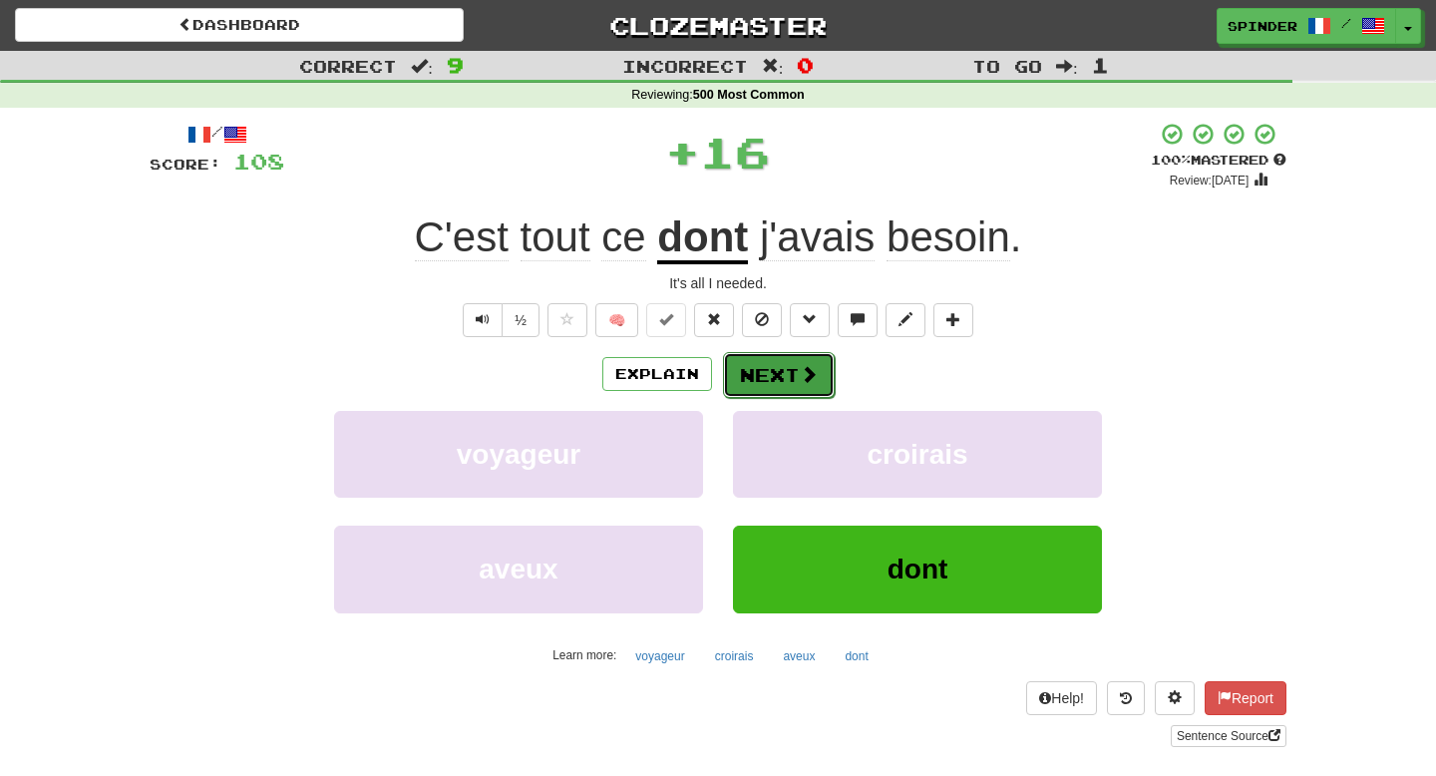
click at [796, 375] on button "Next" at bounding box center [779, 375] width 112 height 46
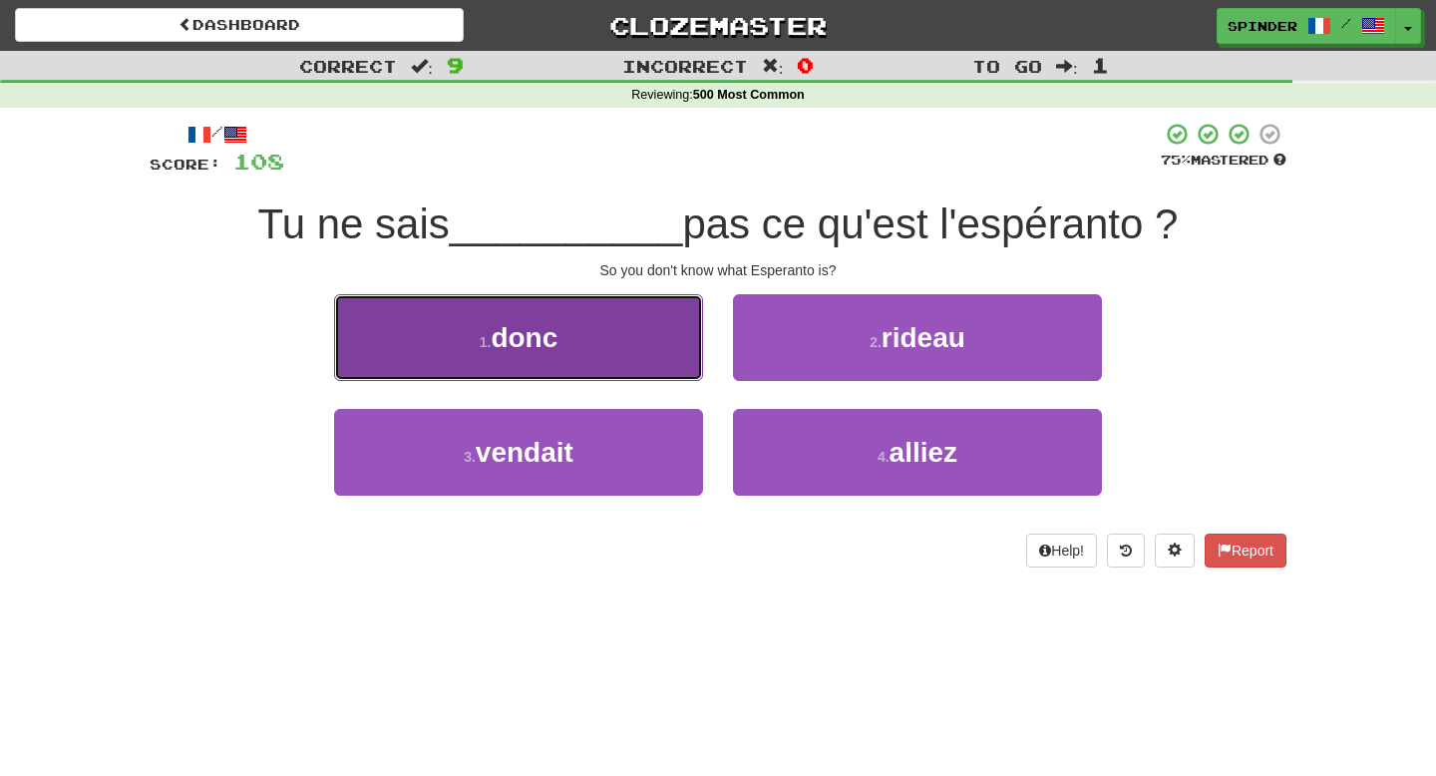
click at [631, 345] on button "1 . donc" at bounding box center [518, 337] width 369 height 87
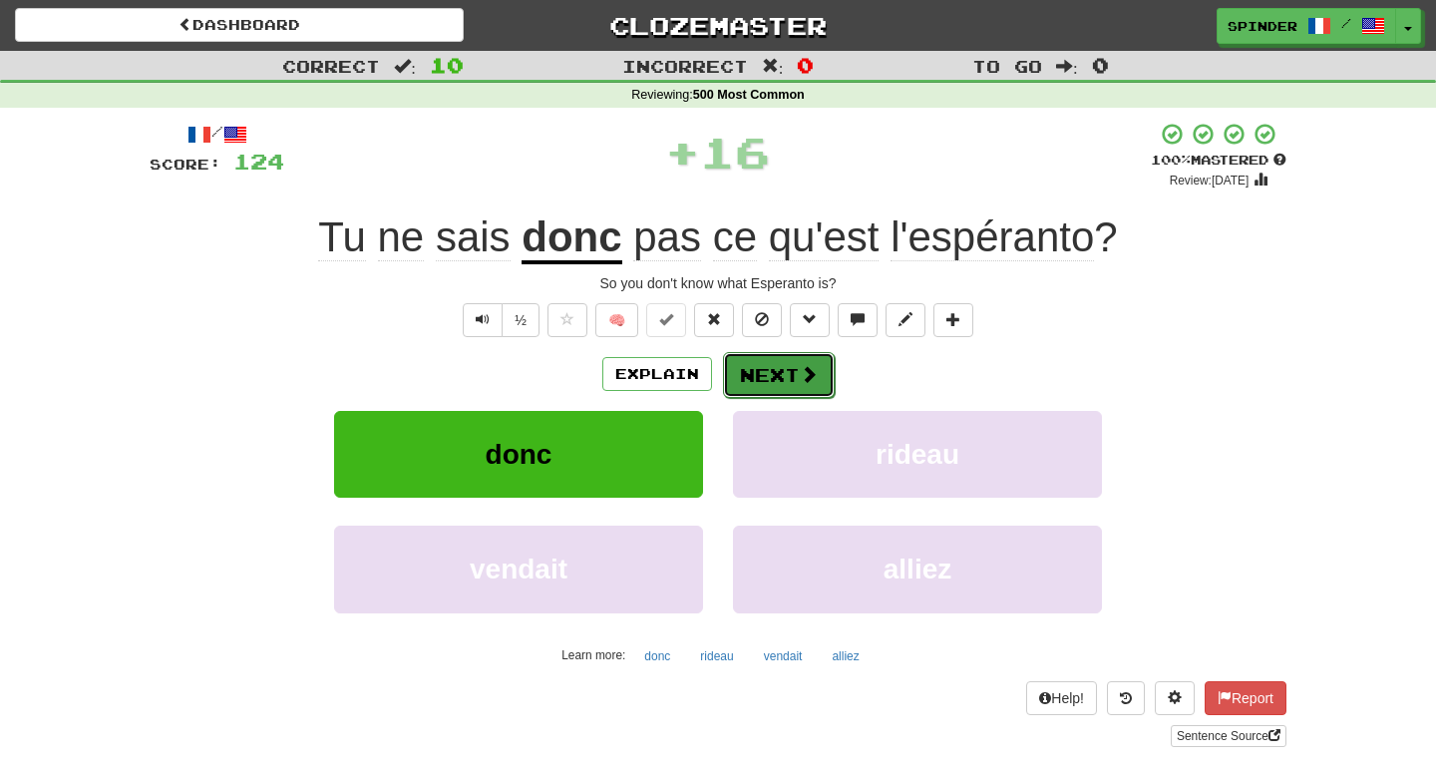
click at [796, 371] on button "Next" at bounding box center [779, 375] width 112 height 46
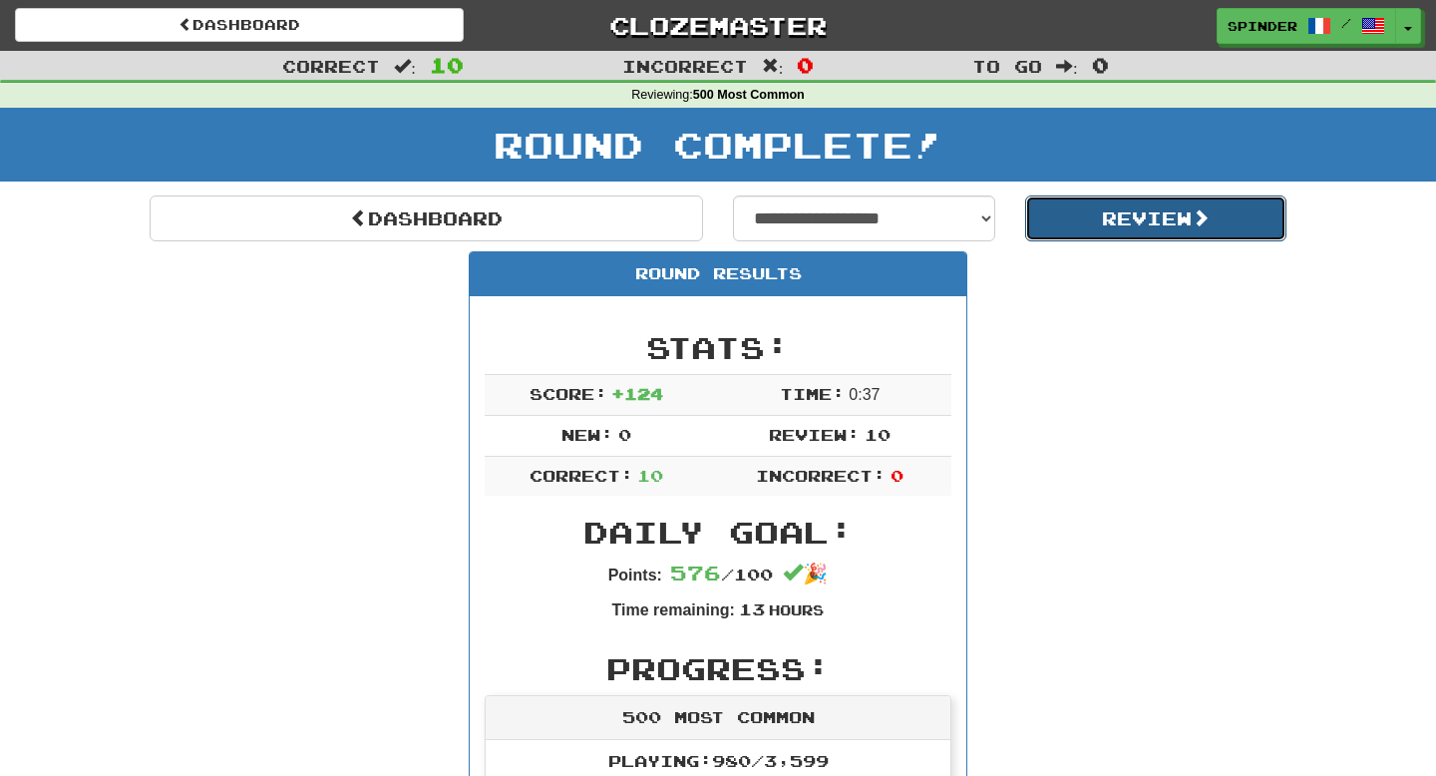
click at [1099, 227] on button "Review" at bounding box center [1156, 219] width 262 height 46
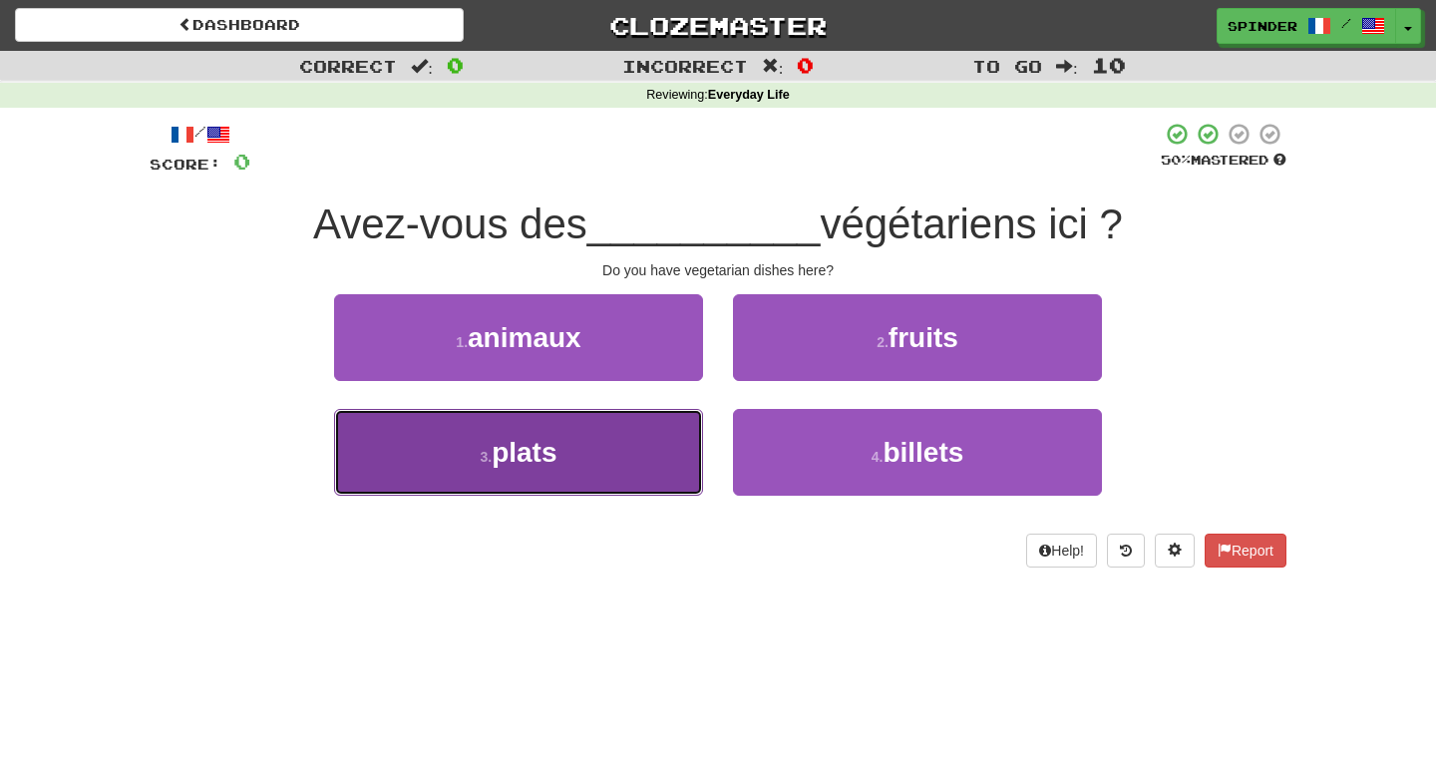
click at [603, 437] on button "3 . plats" at bounding box center [518, 452] width 369 height 87
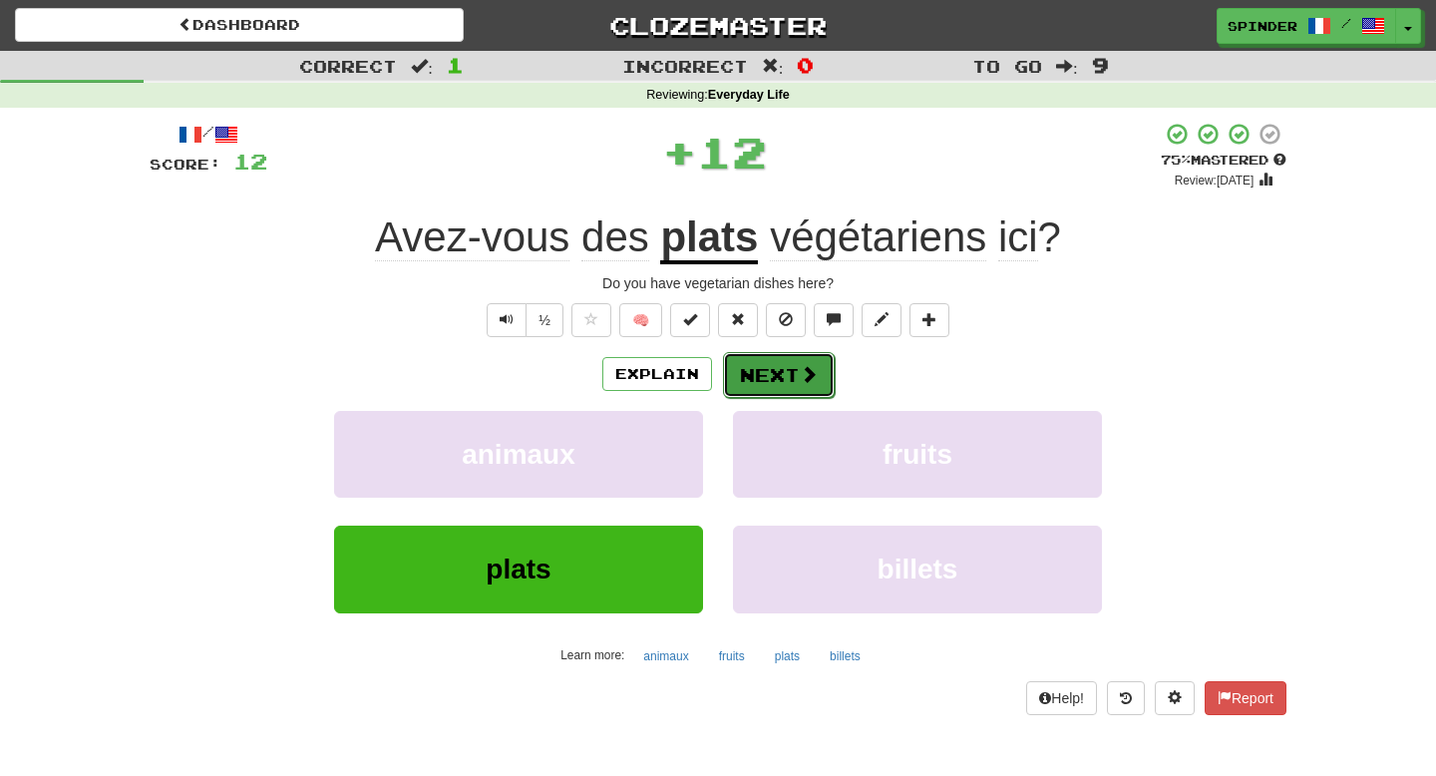
click at [788, 379] on button "Next" at bounding box center [779, 375] width 112 height 46
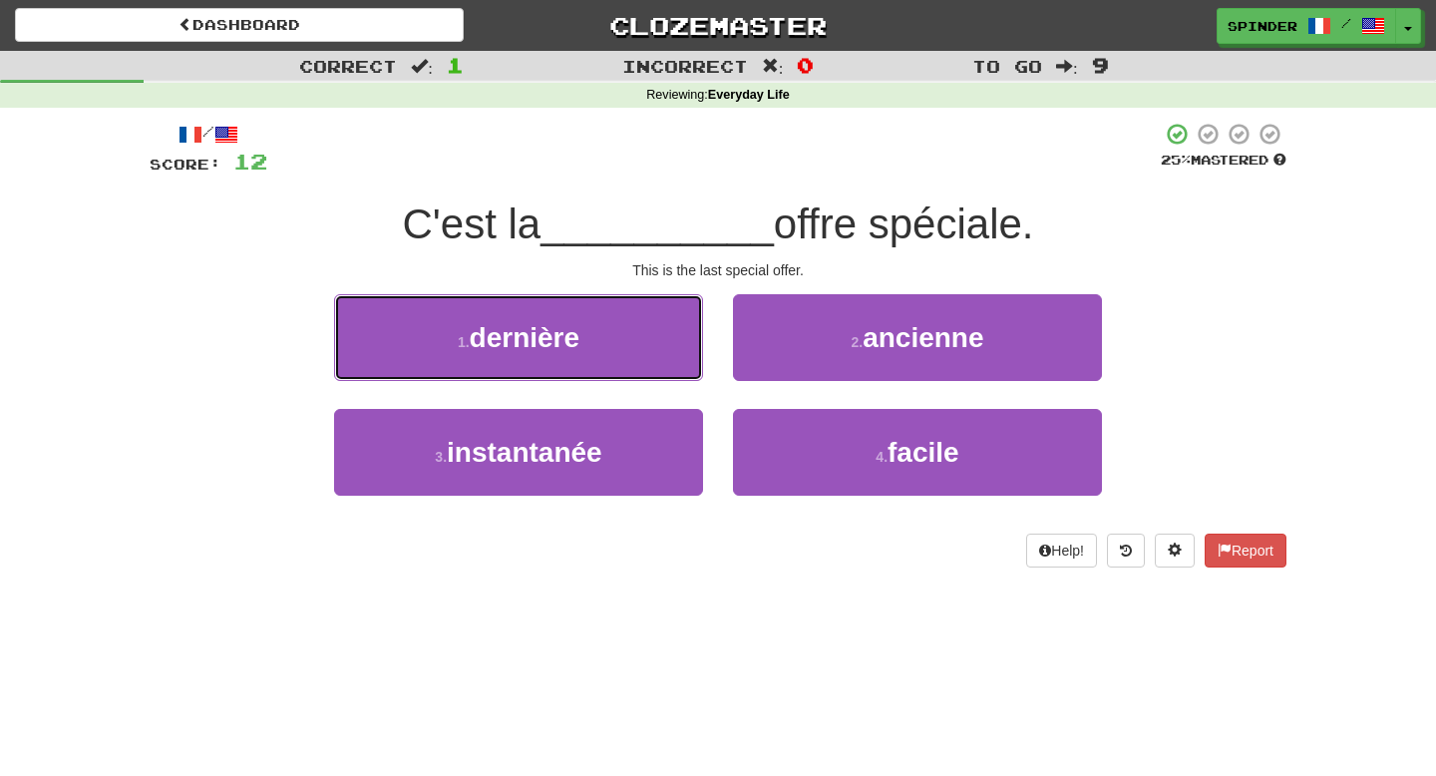
click at [631, 337] on button "1 . dernière" at bounding box center [518, 337] width 369 height 87
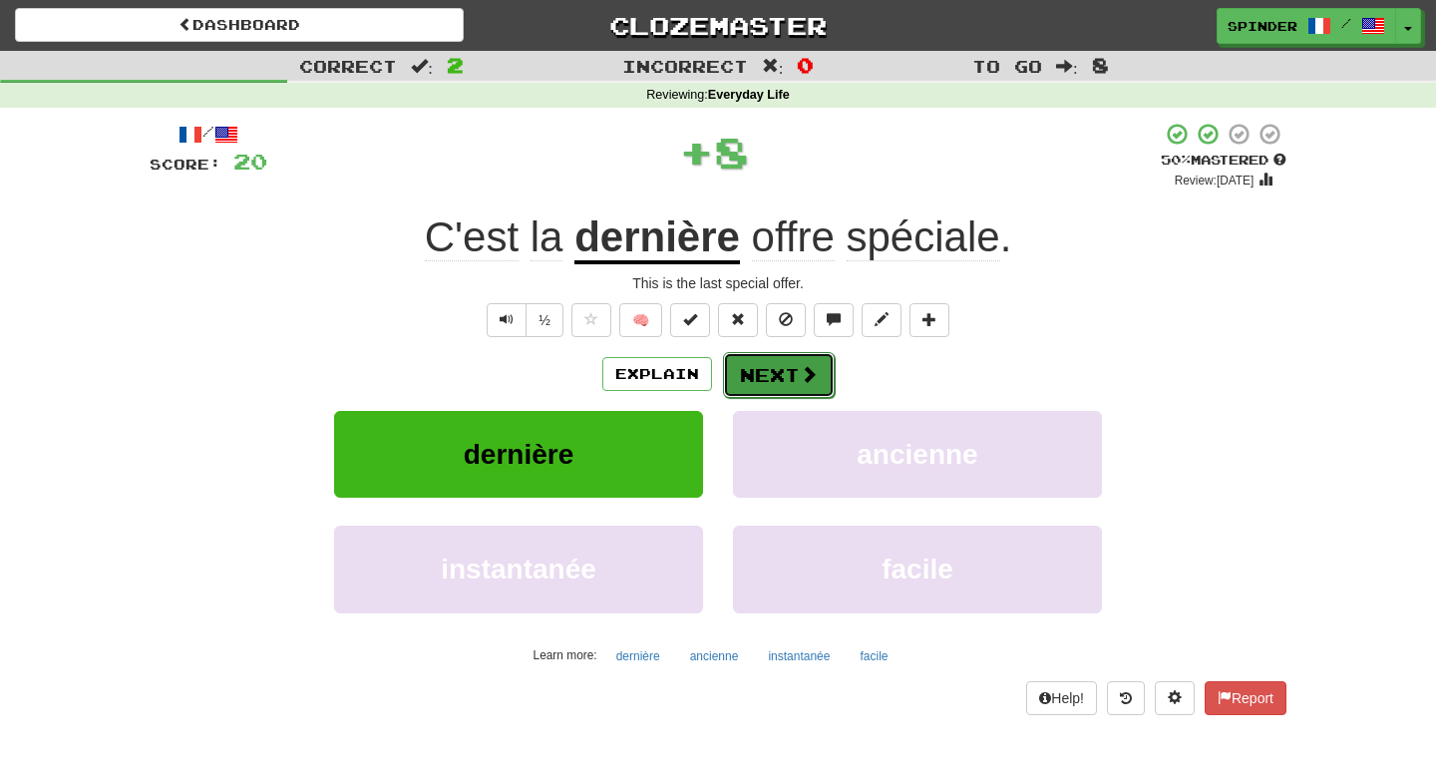
click at [792, 377] on button "Next" at bounding box center [779, 375] width 112 height 46
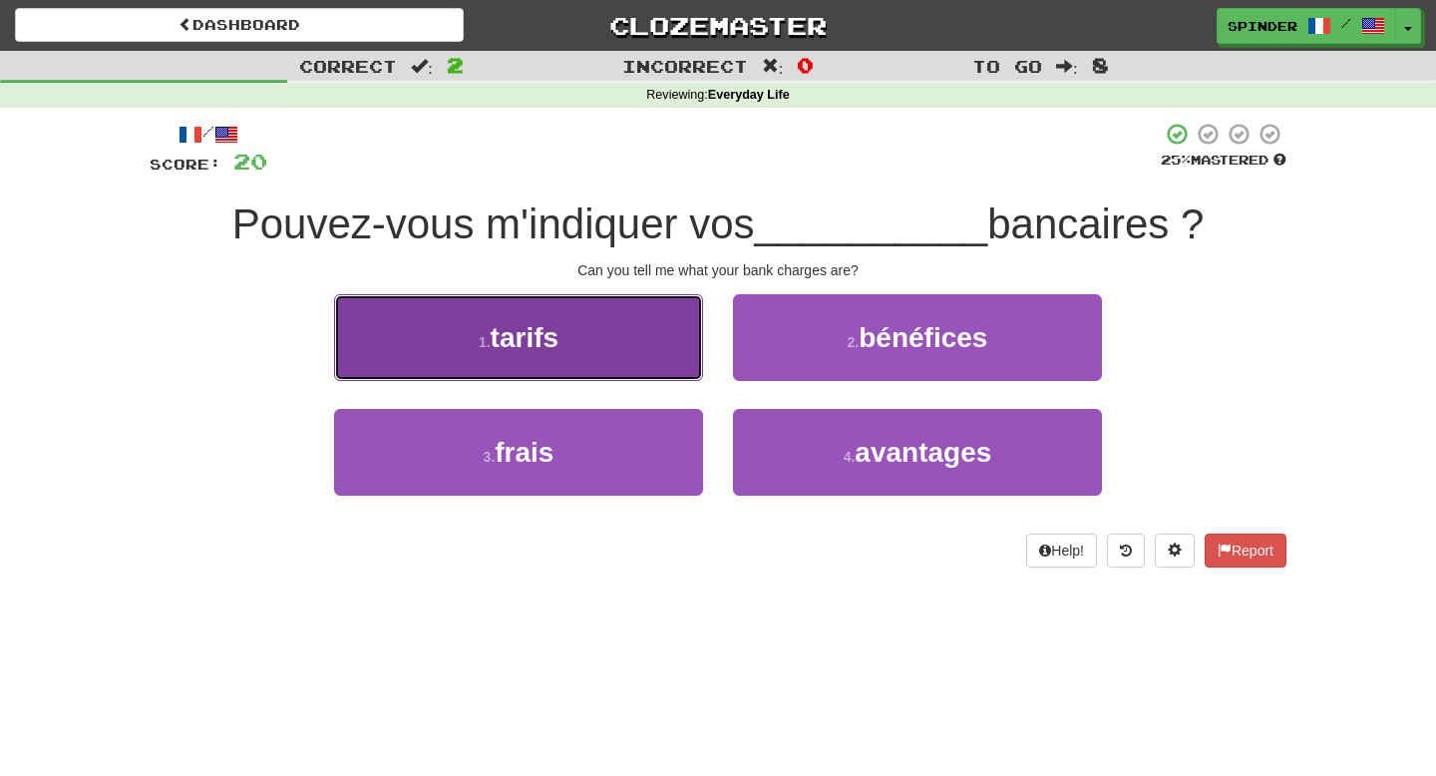
click at [680, 346] on button "1 . tarifs" at bounding box center [518, 337] width 369 height 87
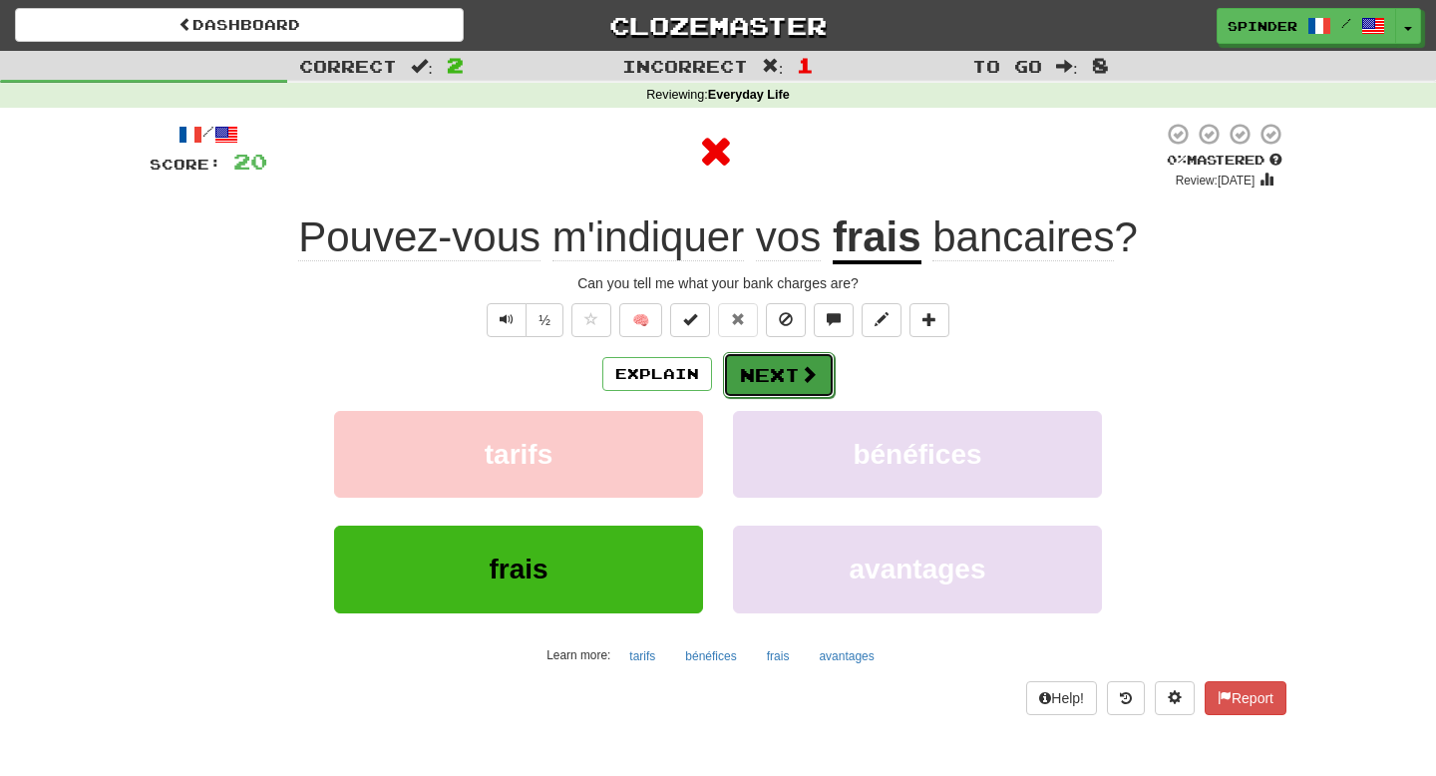
click at [812, 367] on span at bounding box center [809, 374] width 18 height 18
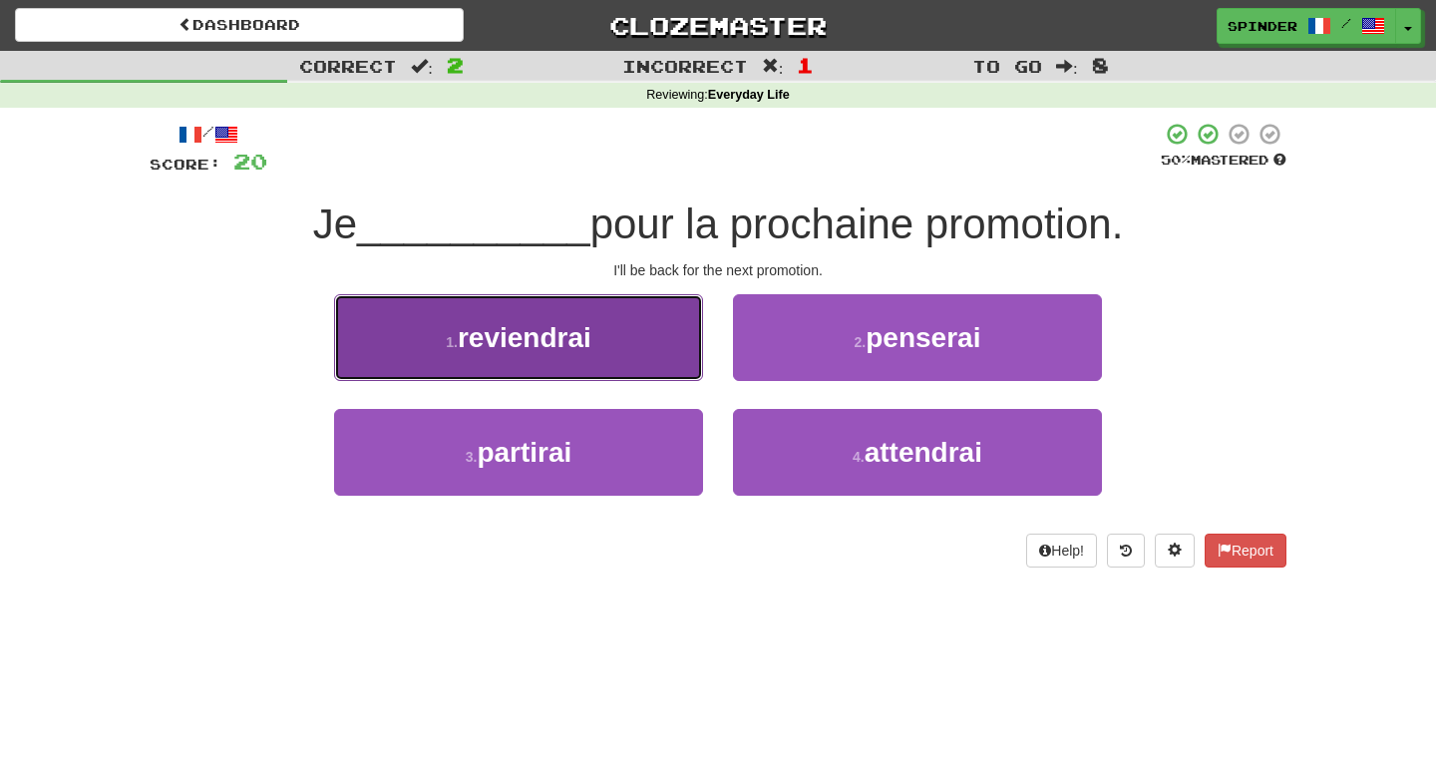
click at [683, 356] on button "1 . reviendrai" at bounding box center [518, 337] width 369 height 87
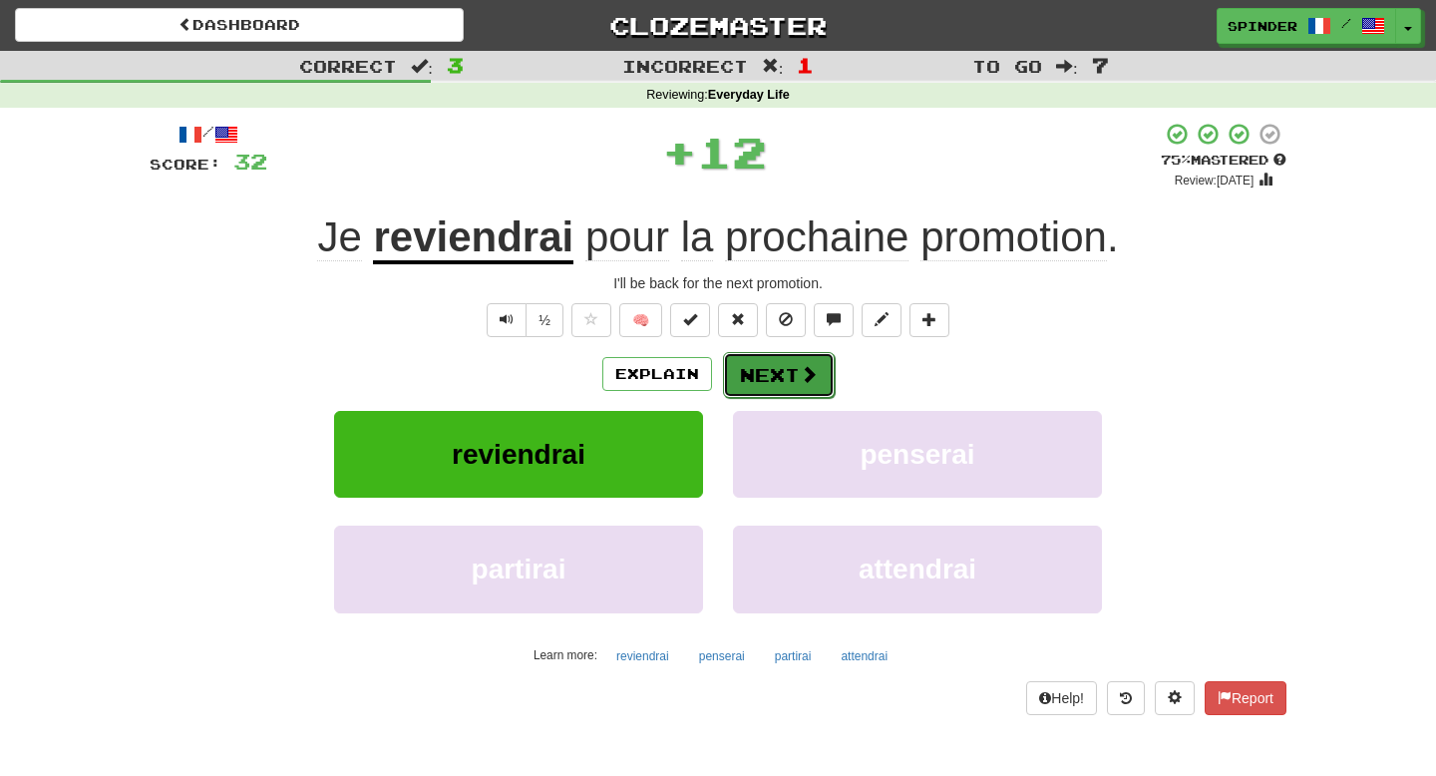
click at [791, 369] on button "Next" at bounding box center [779, 375] width 112 height 46
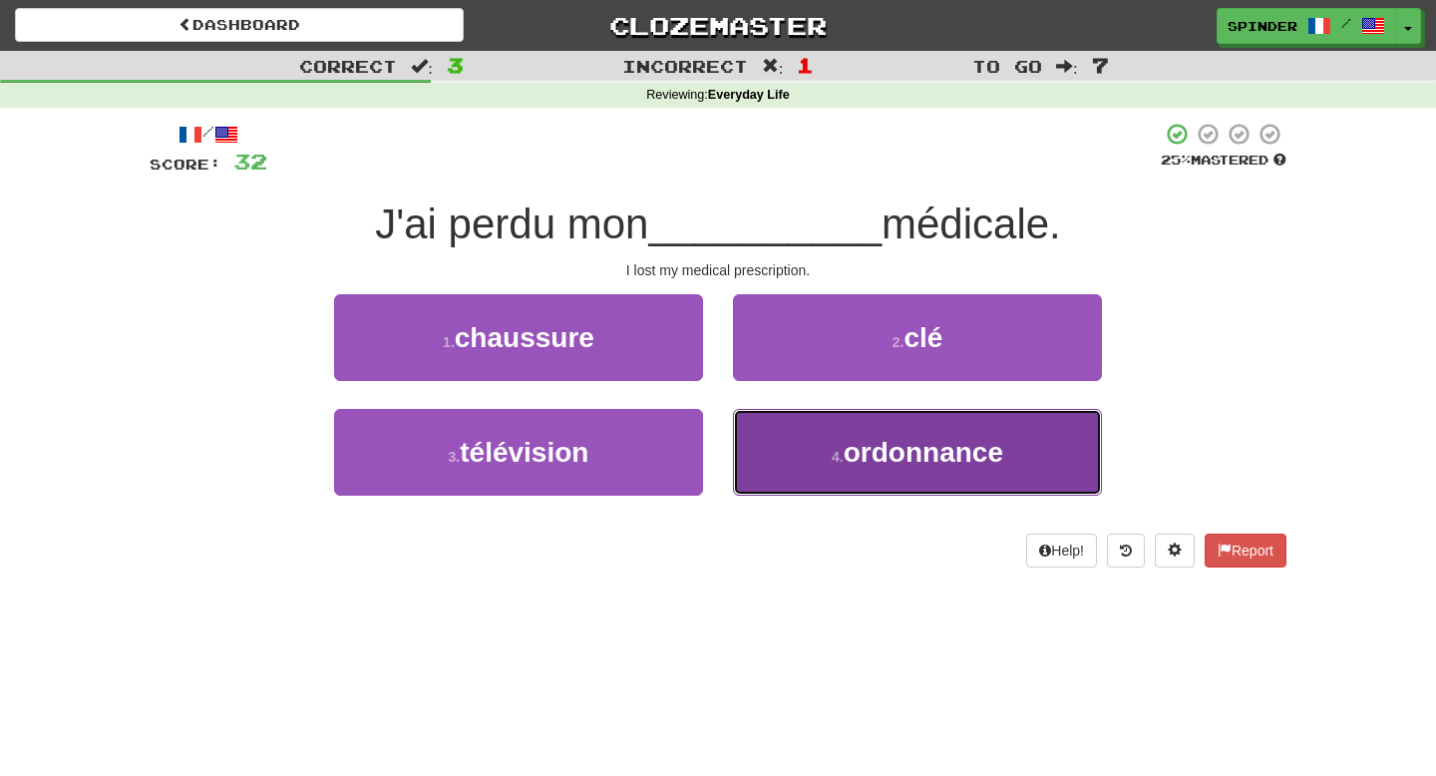
click at [791, 431] on button "4 . ordonnance" at bounding box center [917, 452] width 369 height 87
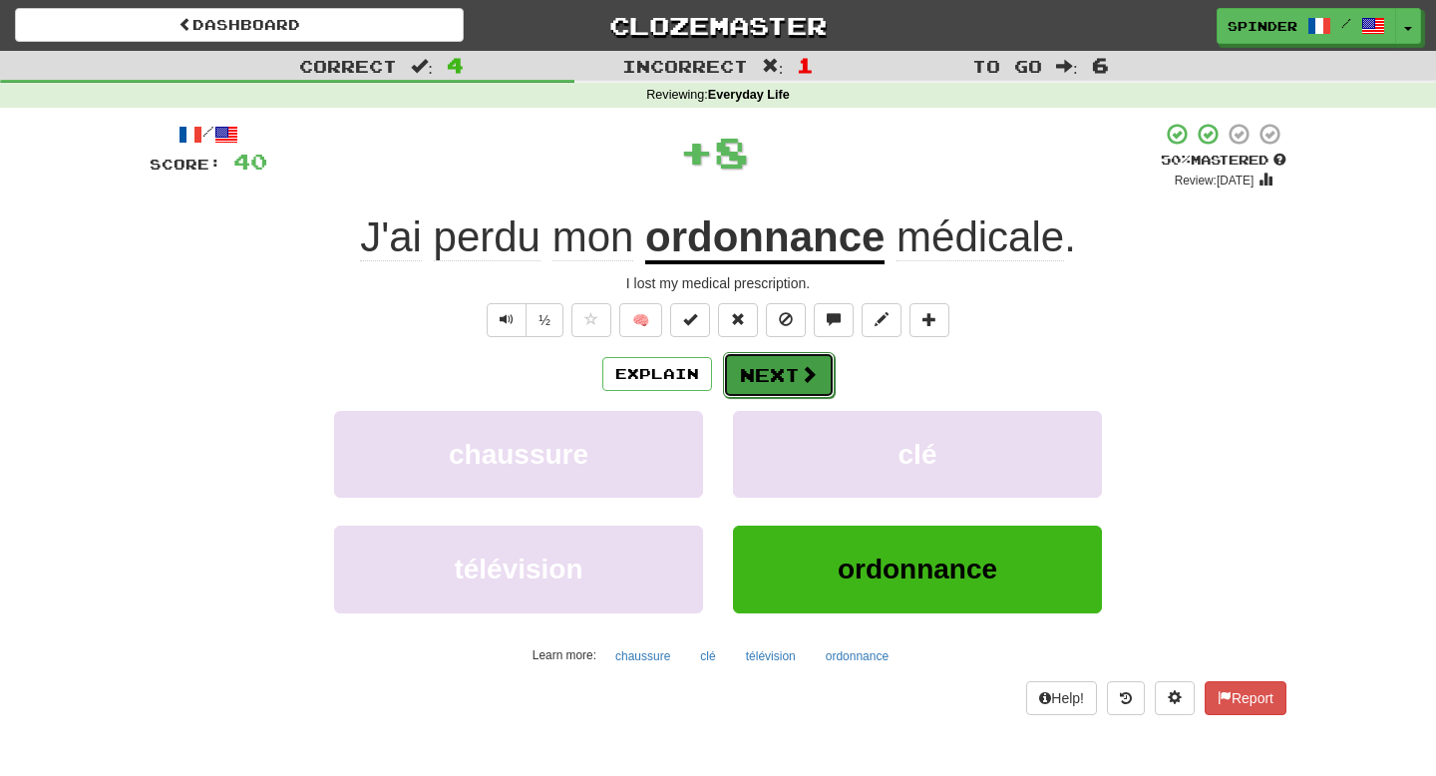
click at [800, 373] on span at bounding box center [809, 374] width 18 height 18
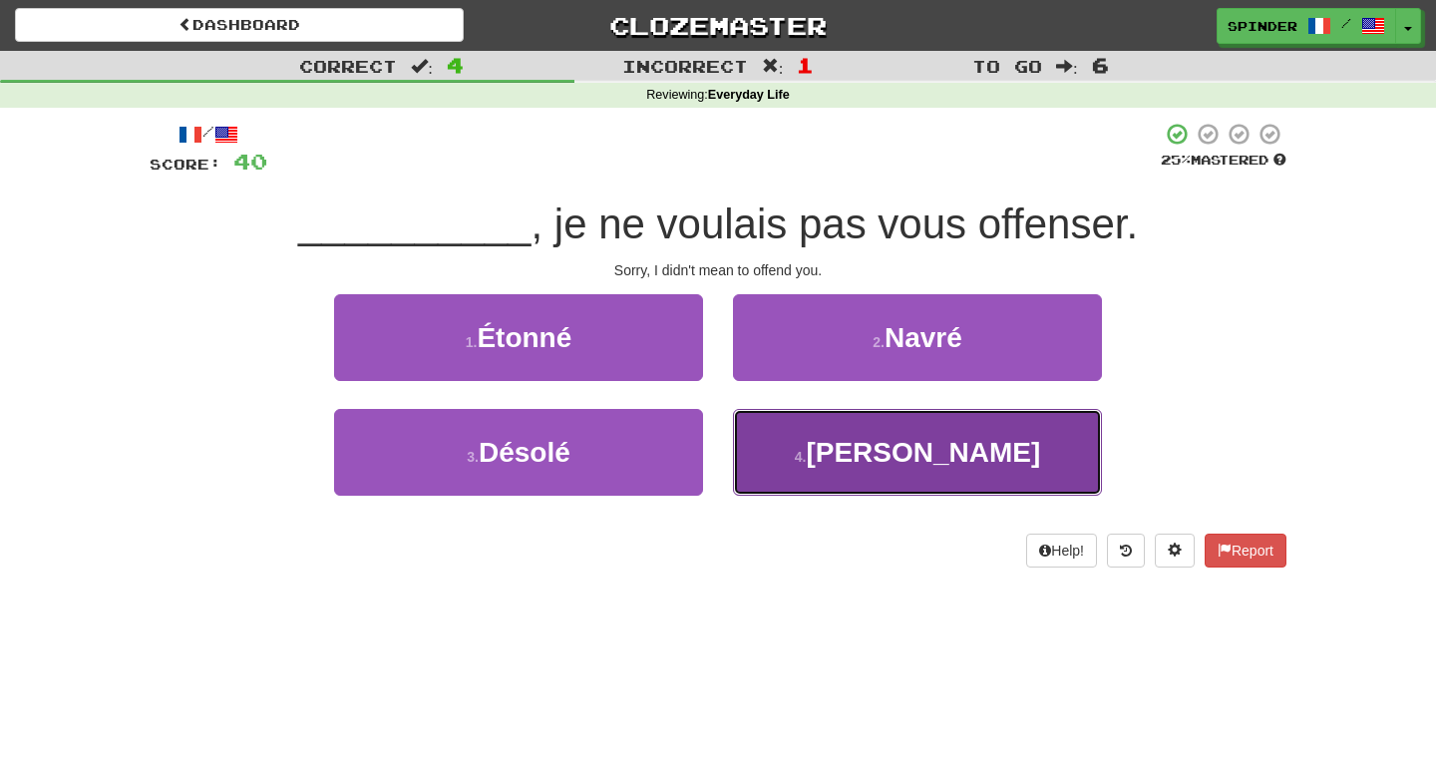
click at [800, 422] on button "4 . Ravi" at bounding box center [917, 452] width 369 height 87
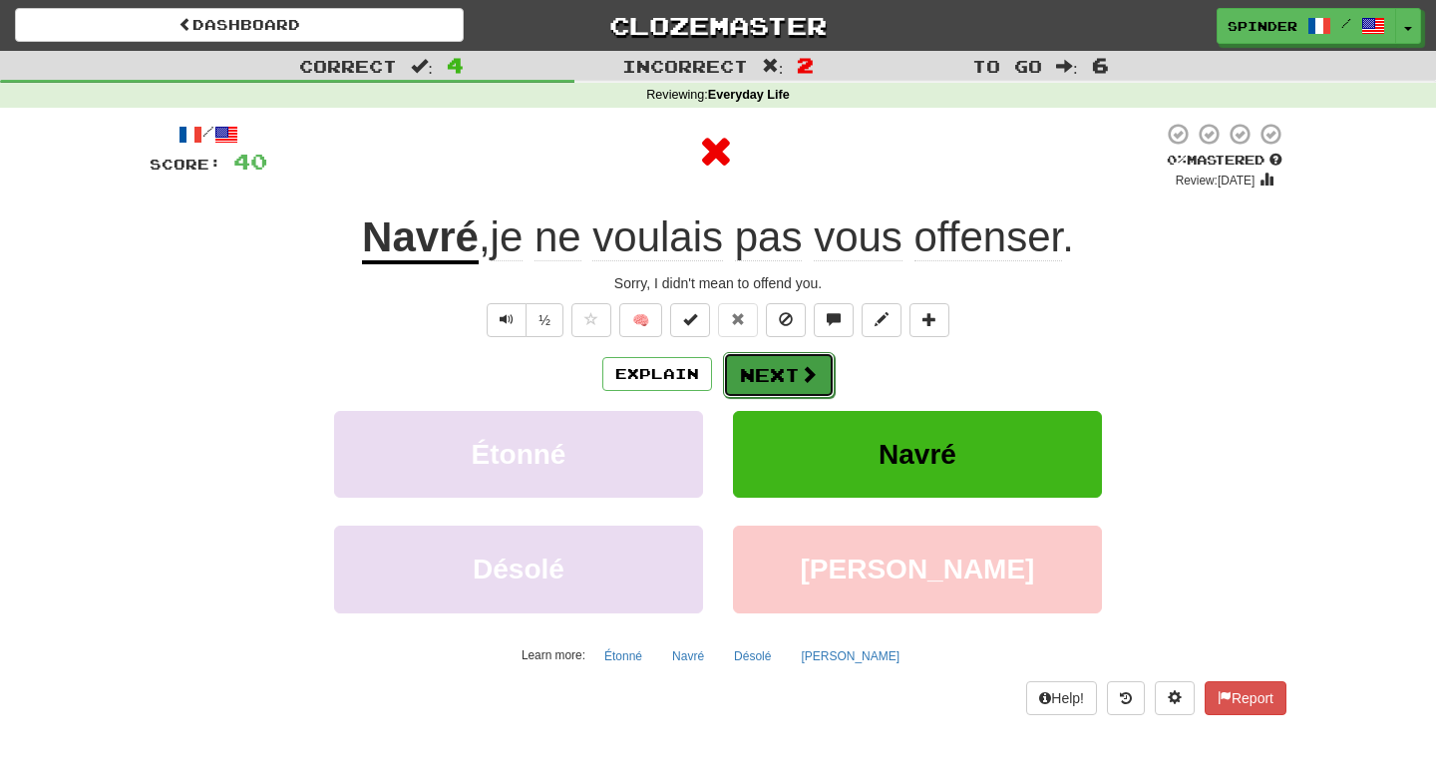
click at [786, 371] on button "Next" at bounding box center [779, 375] width 112 height 46
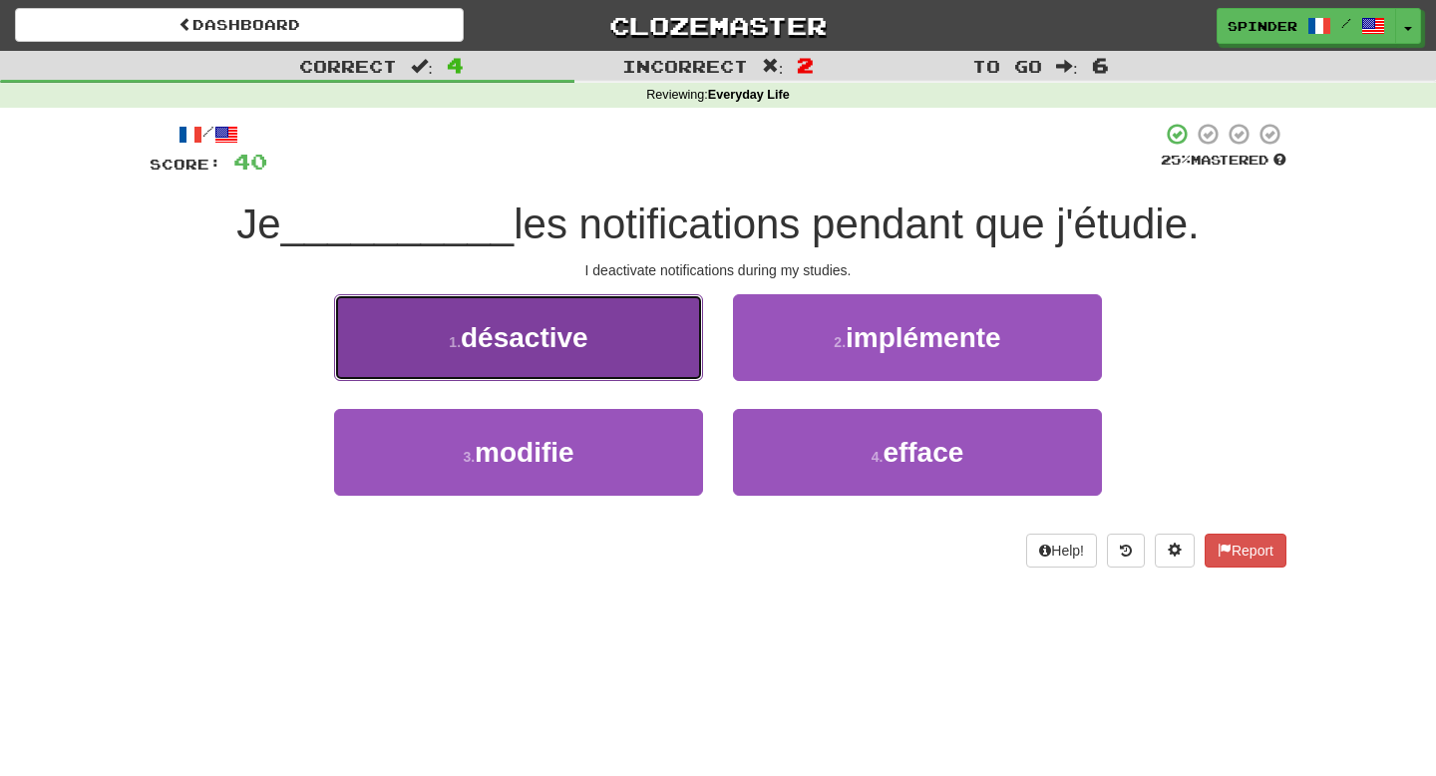
click at [605, 353] on button "1 . désactive" at bounding box center [518, 337] width 369 height 87
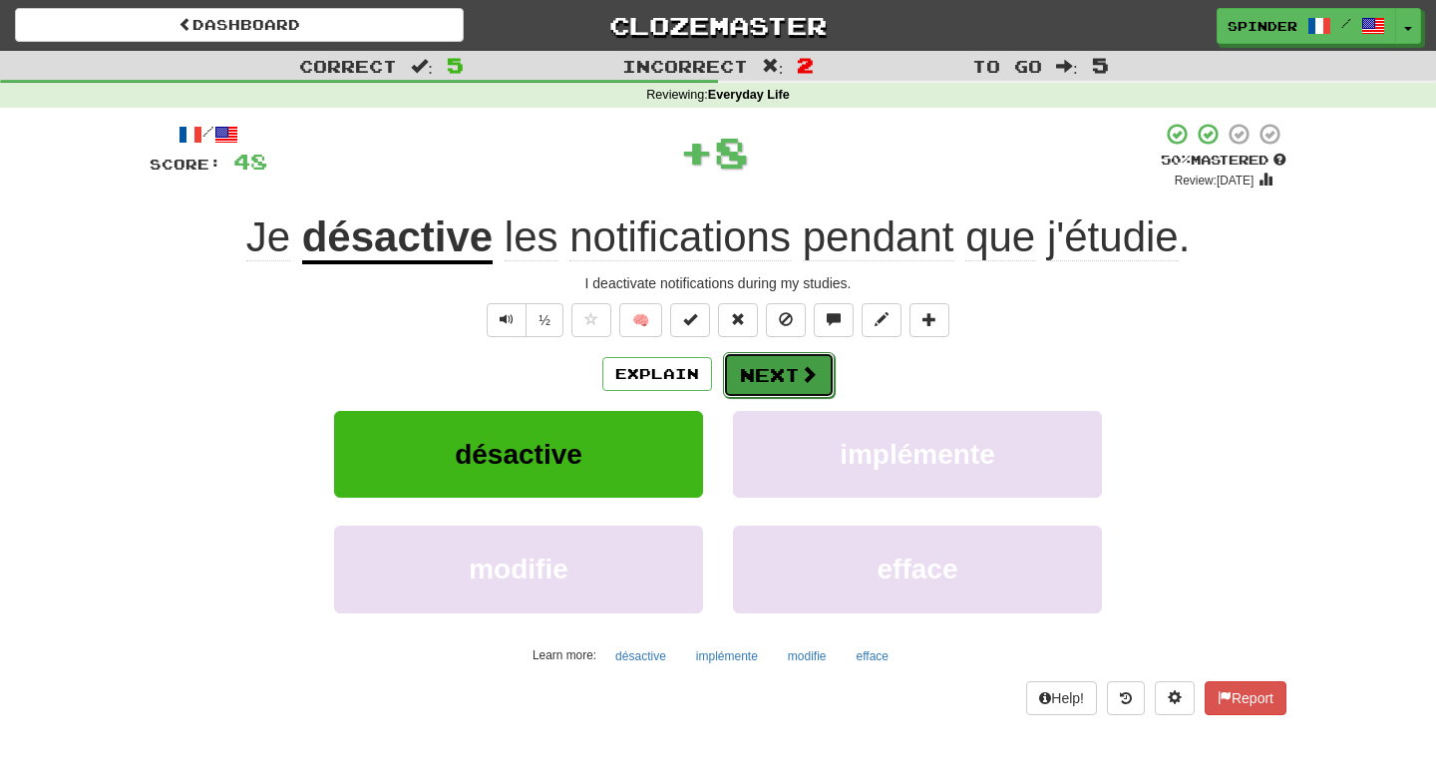
click at [765, 379] on button "Next" at bounding box center [779, 375] width 112 height 46
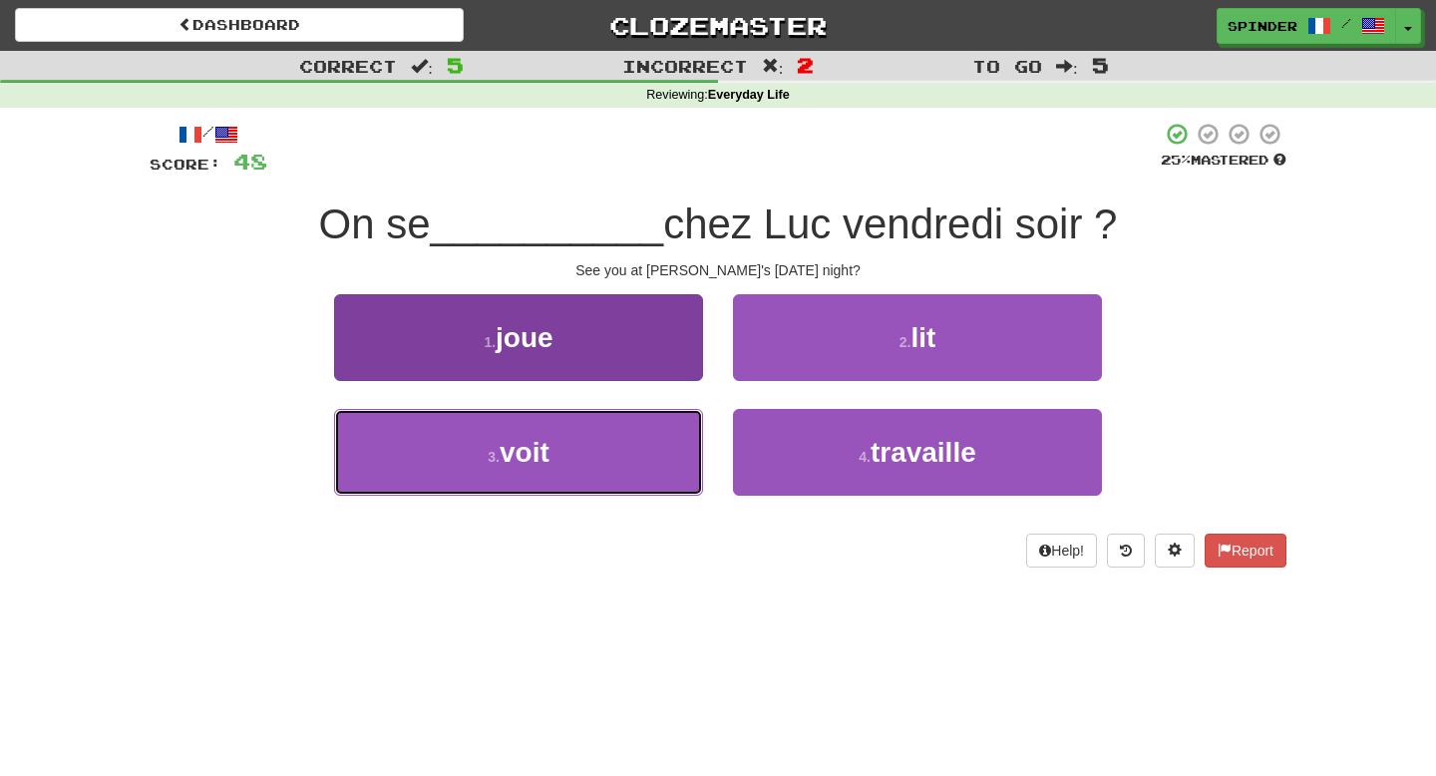
click at [664, 424] on button "3 . voit" at bounding box center [518, 452] width 369 height 87
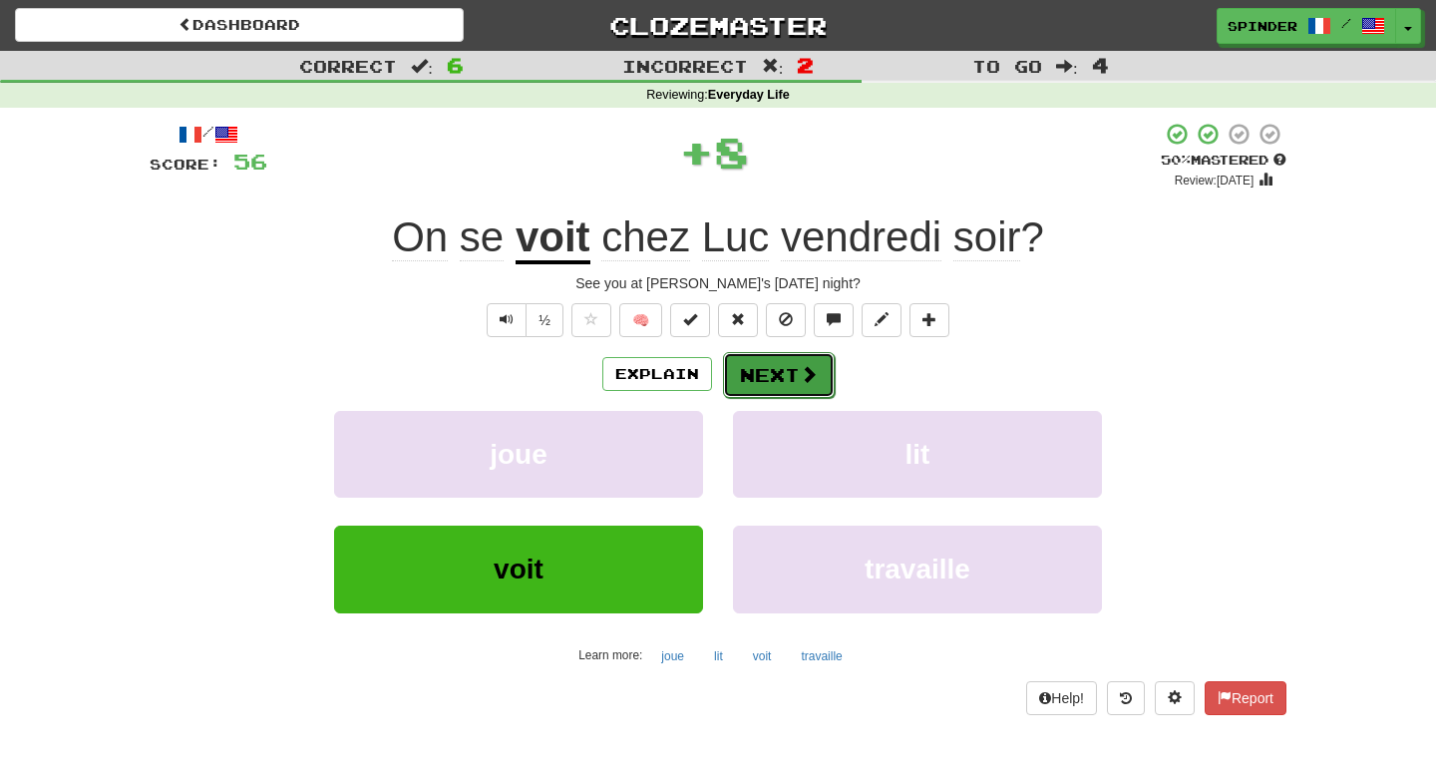
click at [770, 370] on button "Next" at bounding box center [779, 375] width 112 height 46
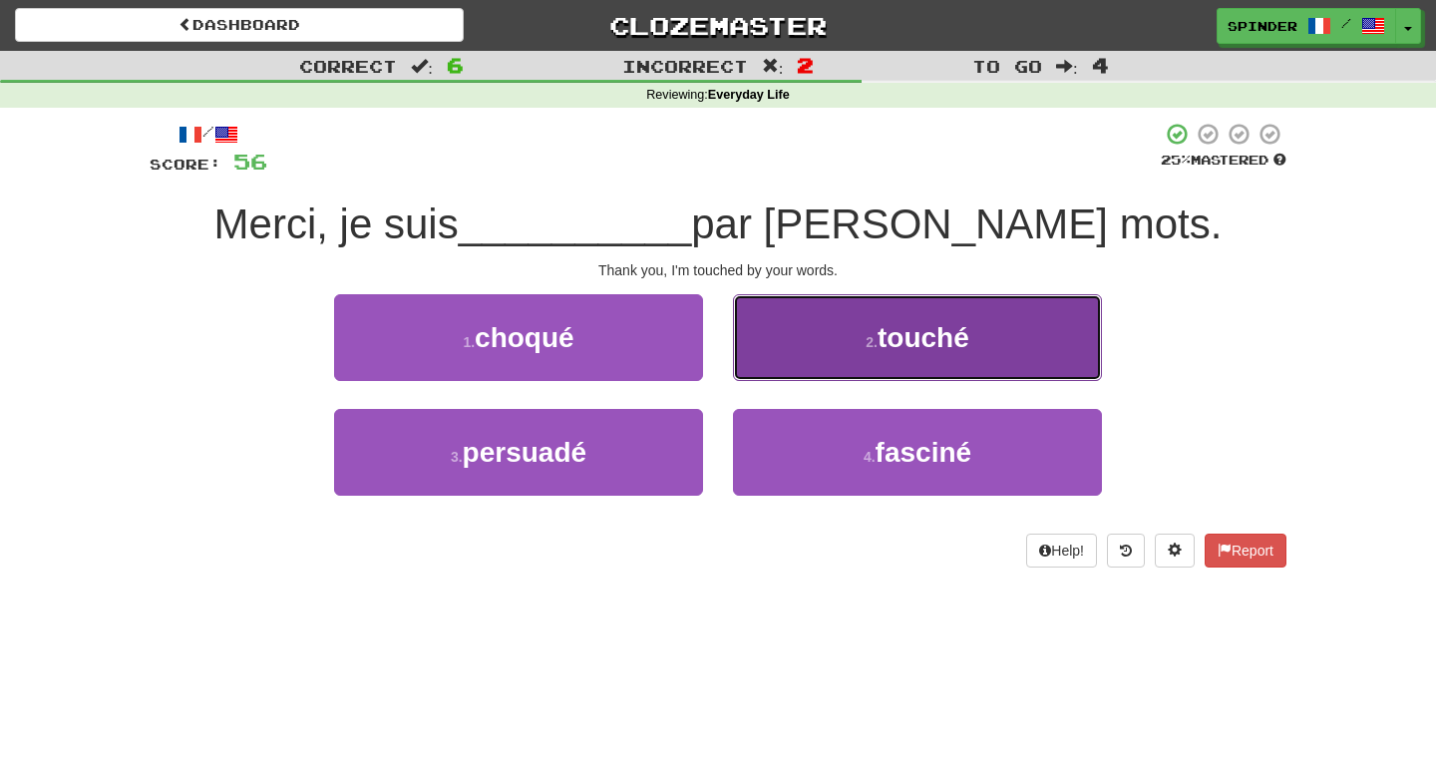
click at [778, 356] on button "2 . touché" at bounding box center [917, 337] width 369 height 87
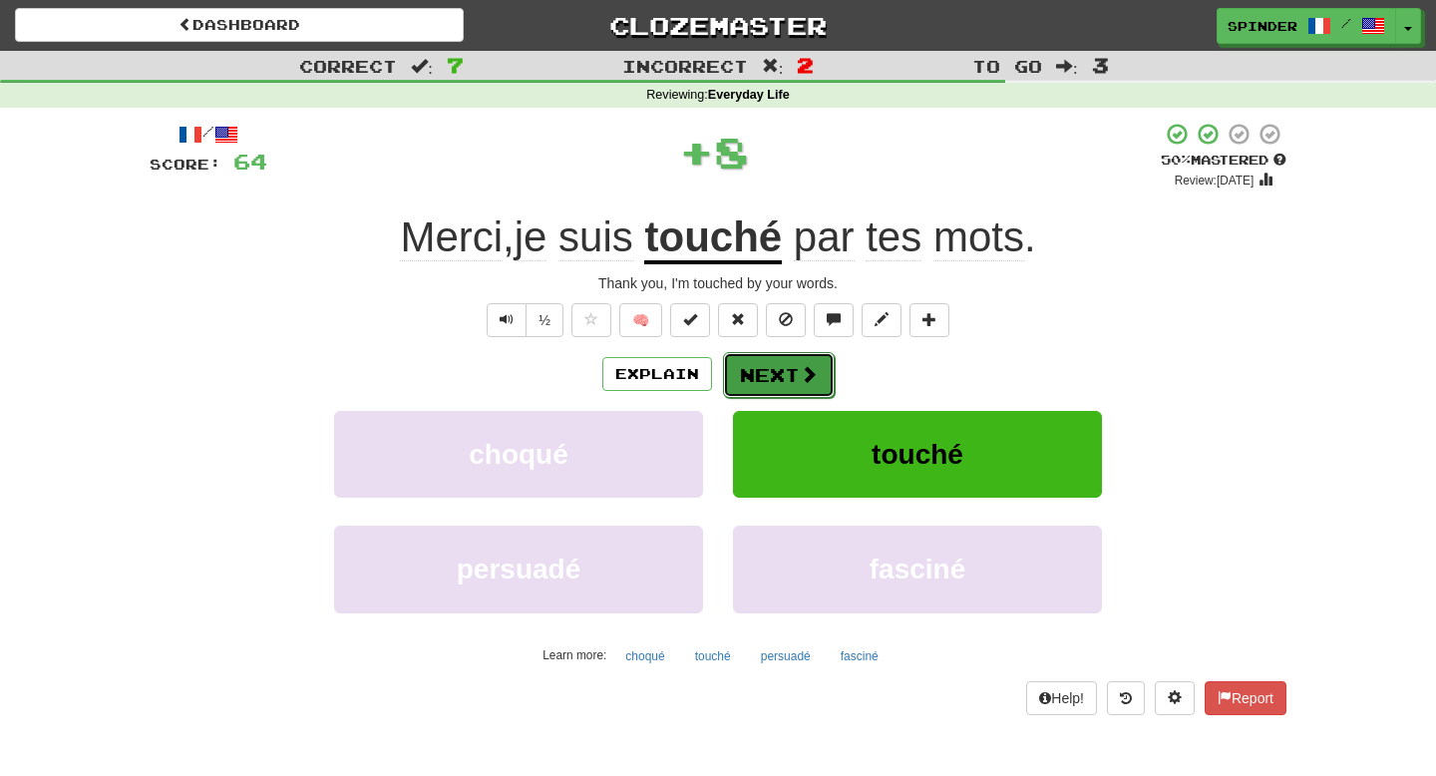
click at [775, 372] on button "Next" at bounding box center [779, 375] width 112 height 46
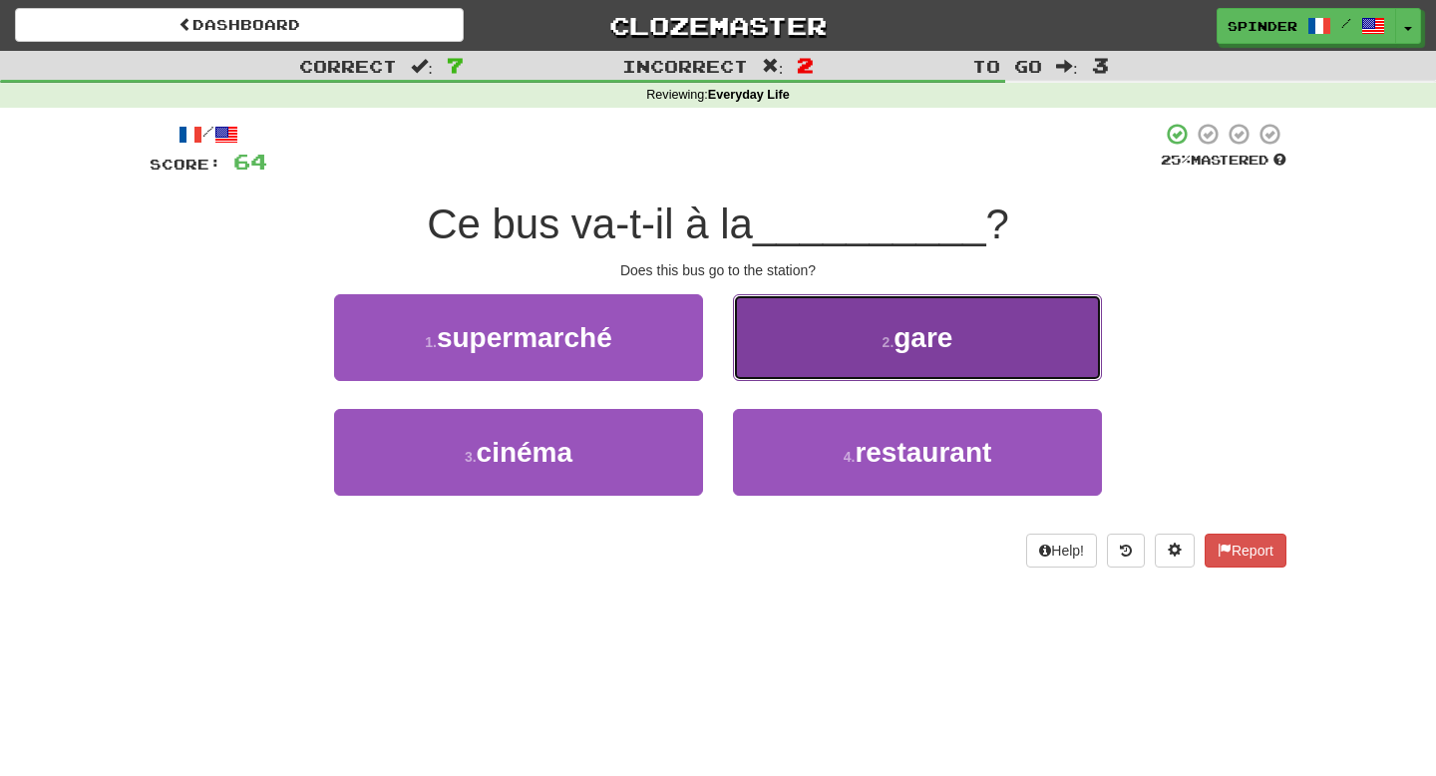
click at [775, 374] on button "2 . gare" at bounding box center [917, 337] width 369 height 87
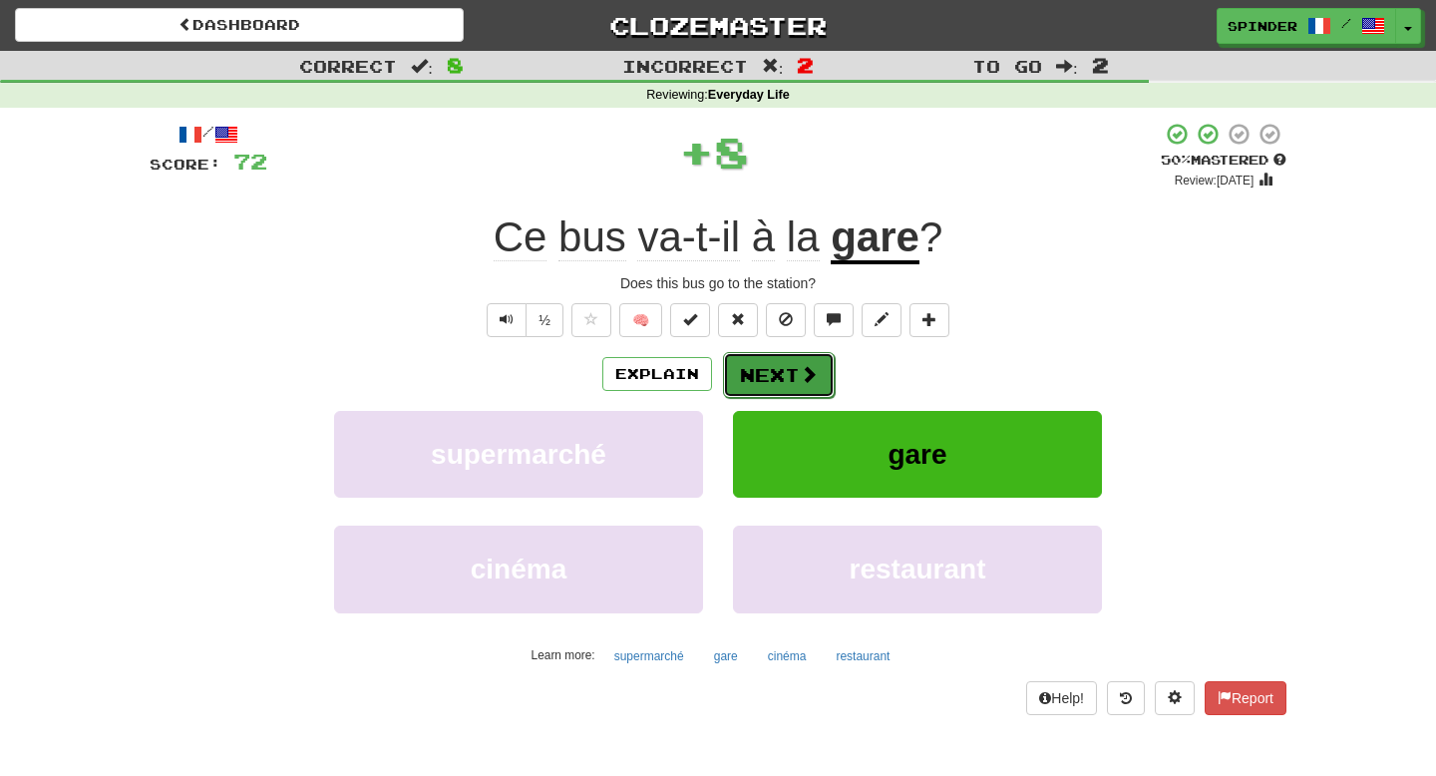
click at [775, 386] on button "Next" at bounding box center [779, 375] width 112 height 46
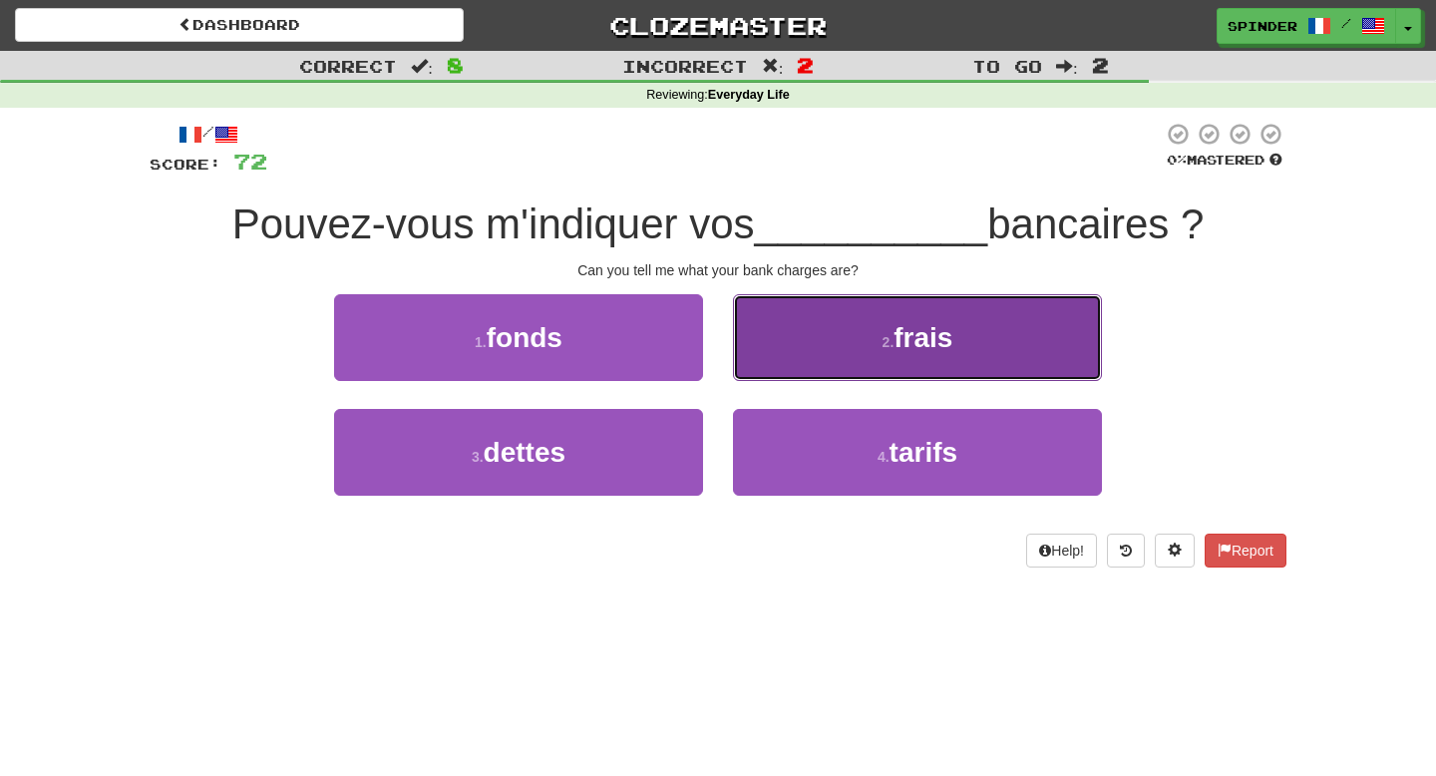
click at [789, 359] on button "2 . frais" at bounding box center [917, 337] width 369 height 87
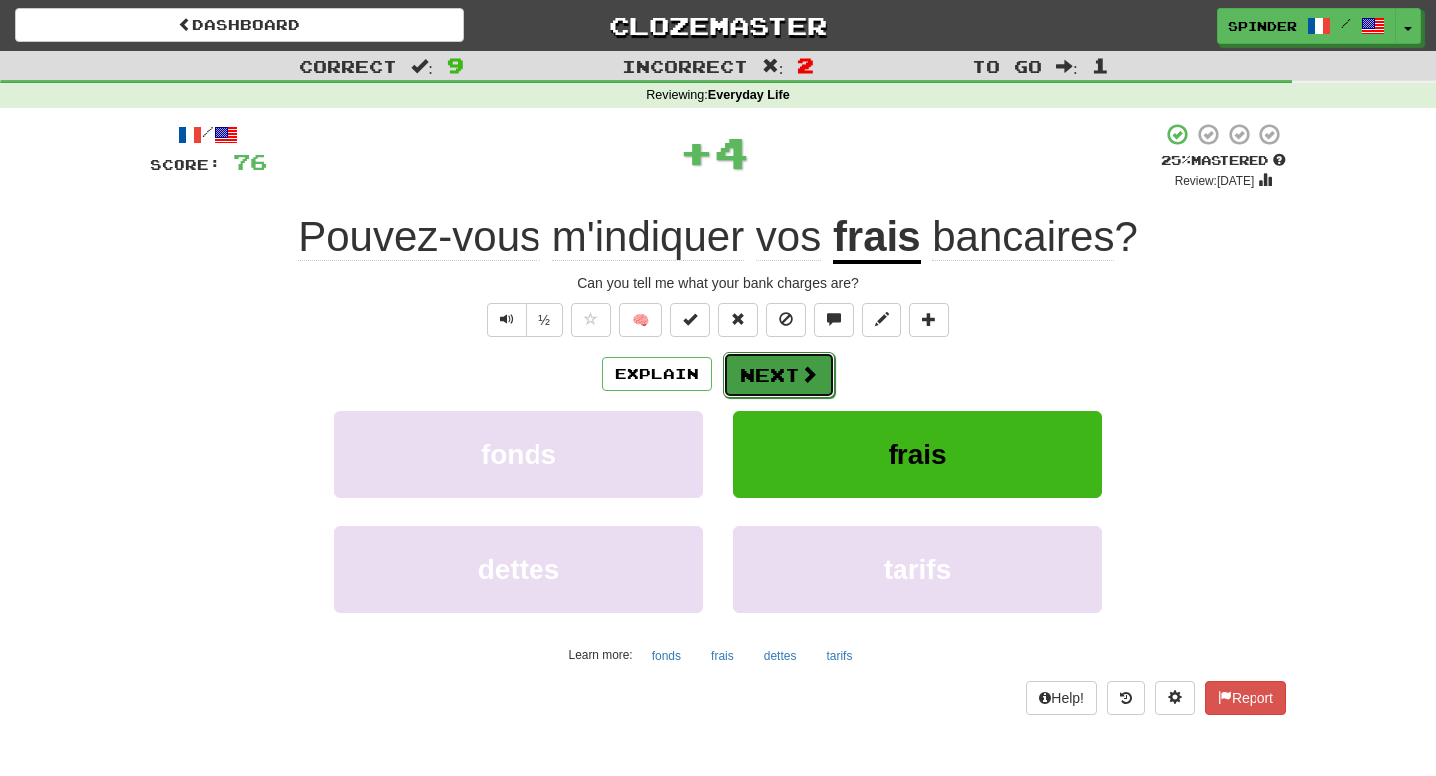
click at [788, 376] on button "Next" at bounding box center [779, 375] width 112 height 46
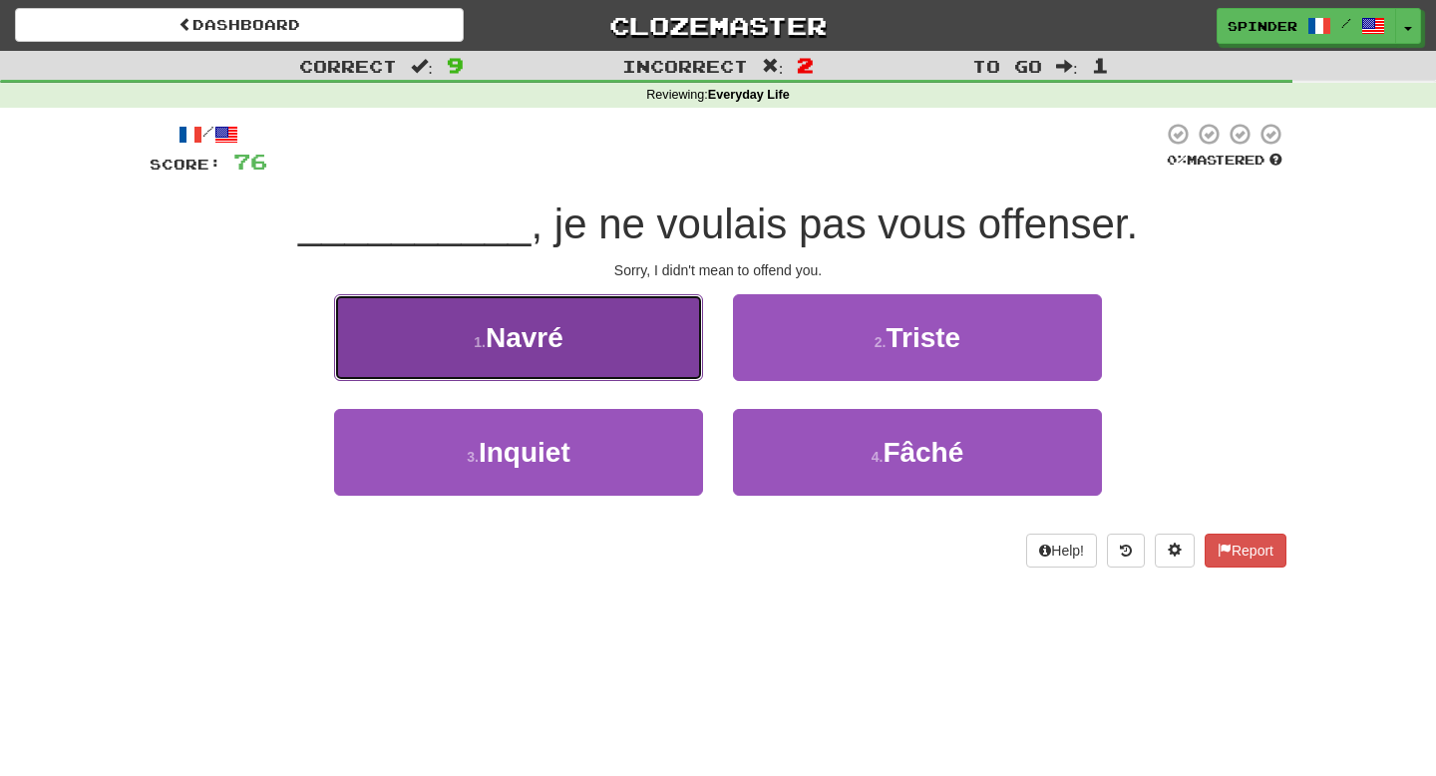
click at [681, 357] on button "1 . Navré" at bounding box center [518, 337] width 369 height 87
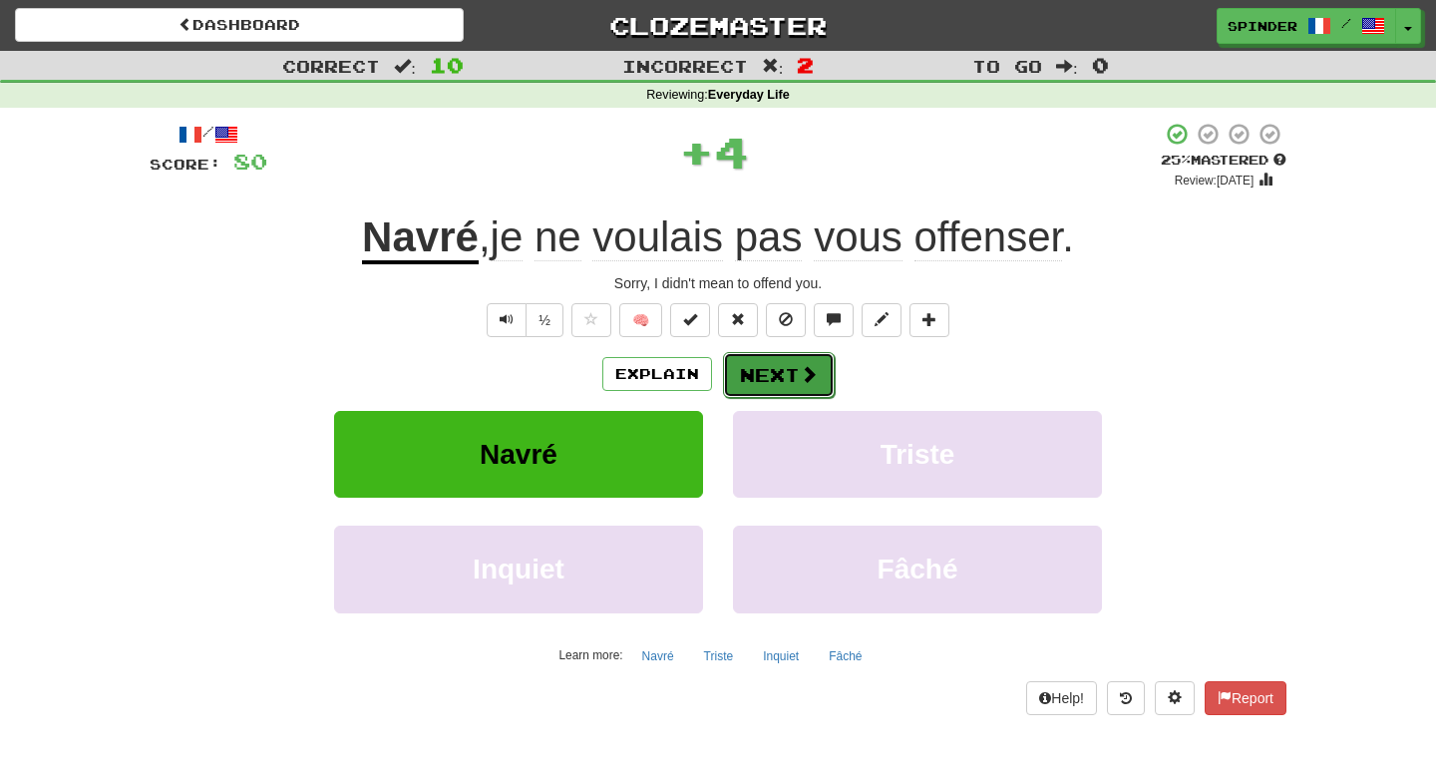
click at [770, 376] on button "Next" at bounding box center [779, 375] width 112 height 46
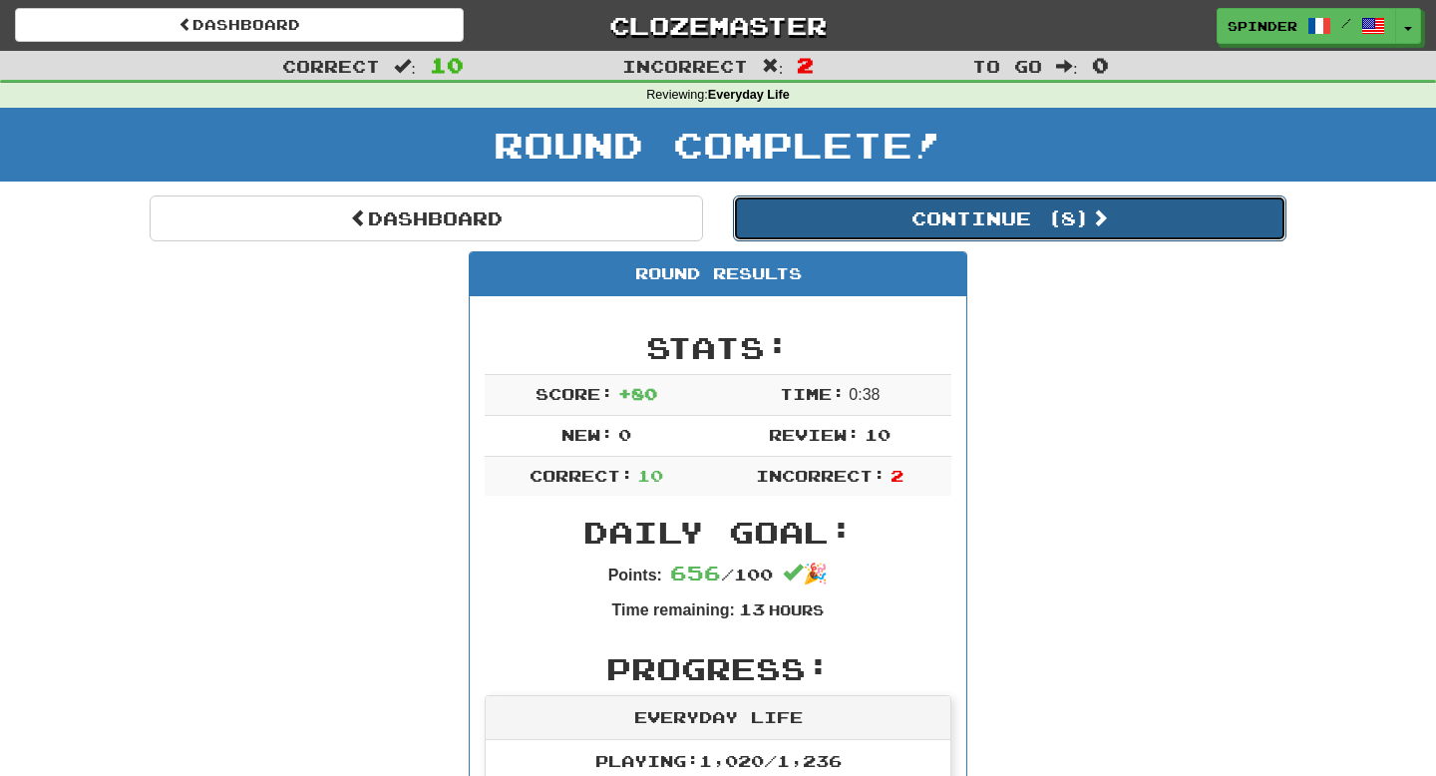
click at [995, 220] on button "Continue ( 8 )" at bounding box center [1010, 219] width 554 height 46
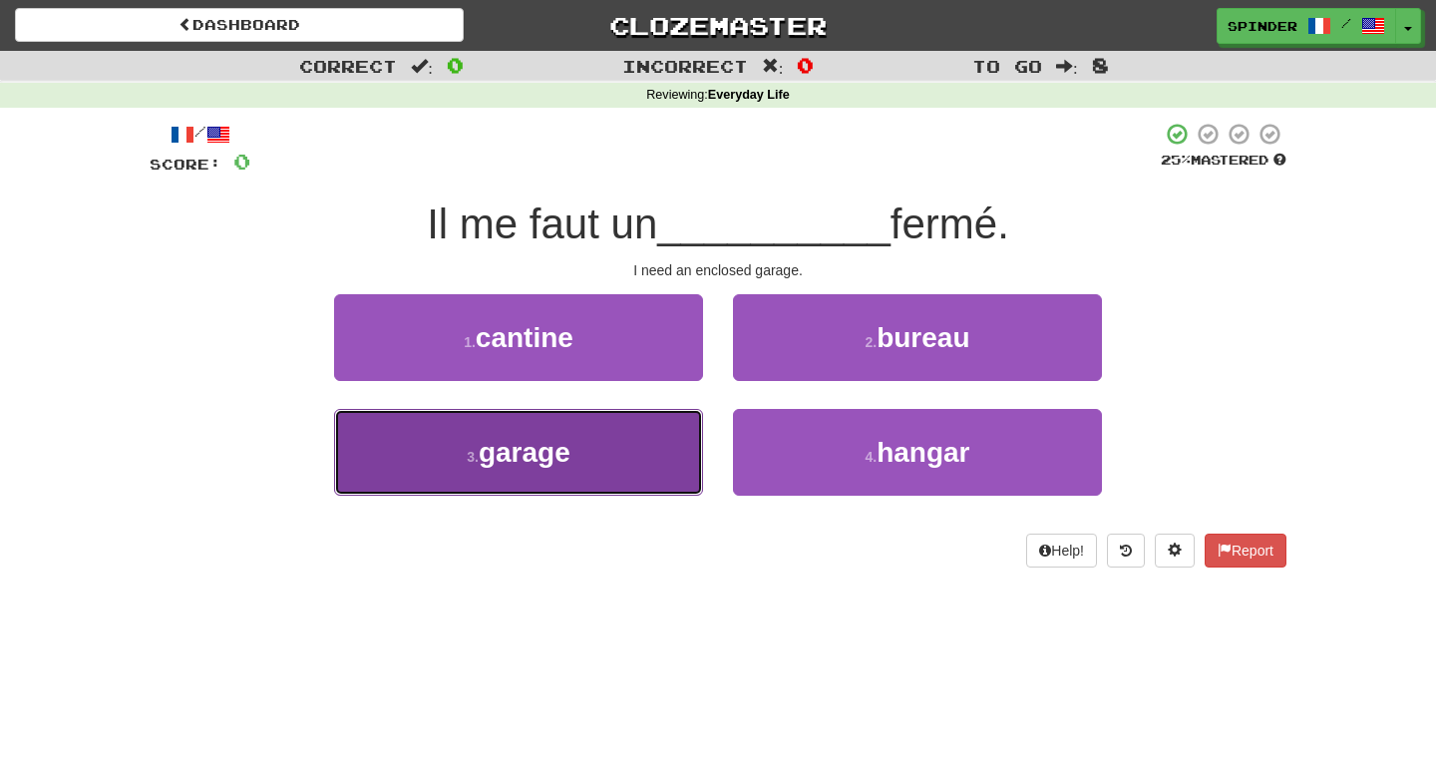
click at [629, 455] on button "3 . garage" at bounding box center [518, 452] width 369 height 87
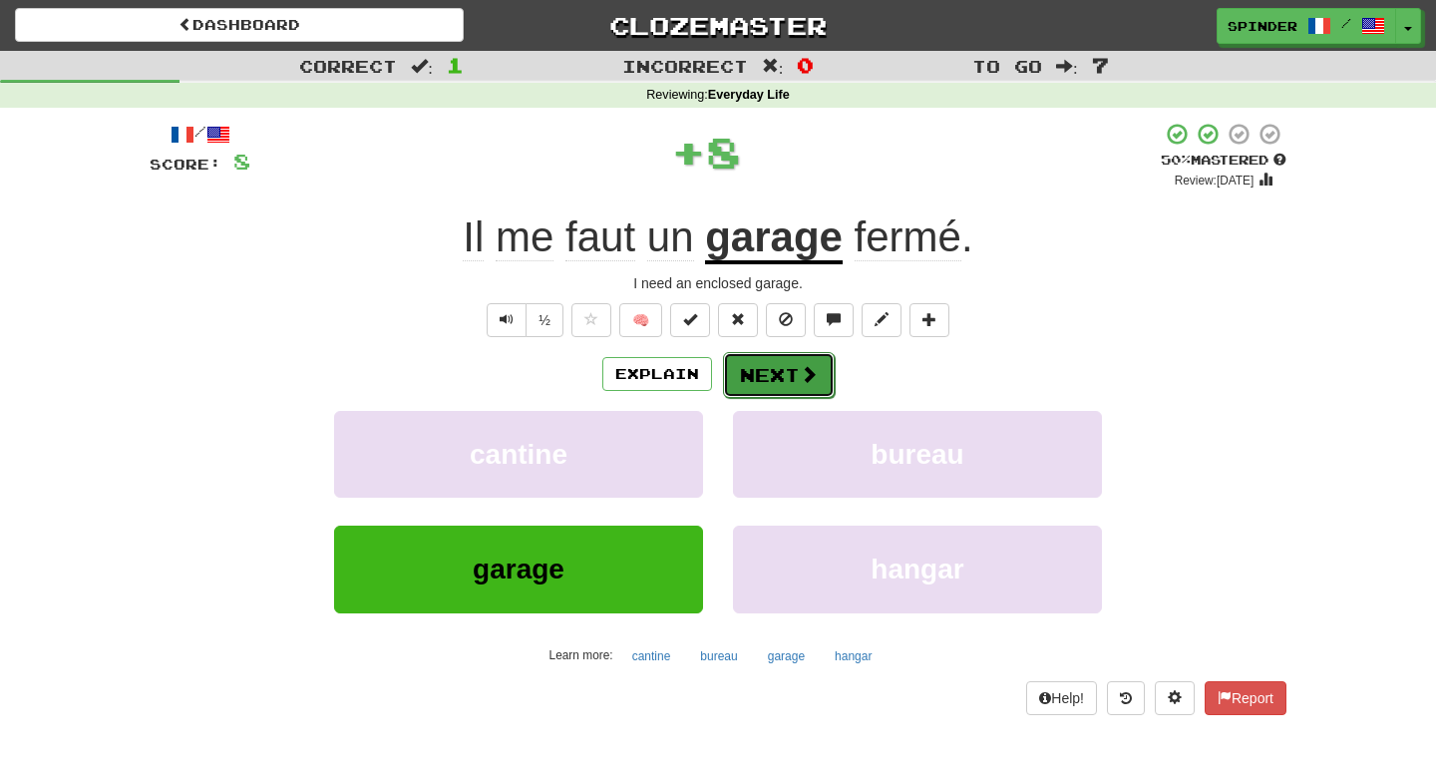
click at [793, 373] on button "Next" at bounding box center [779, 375] width 112 height 46
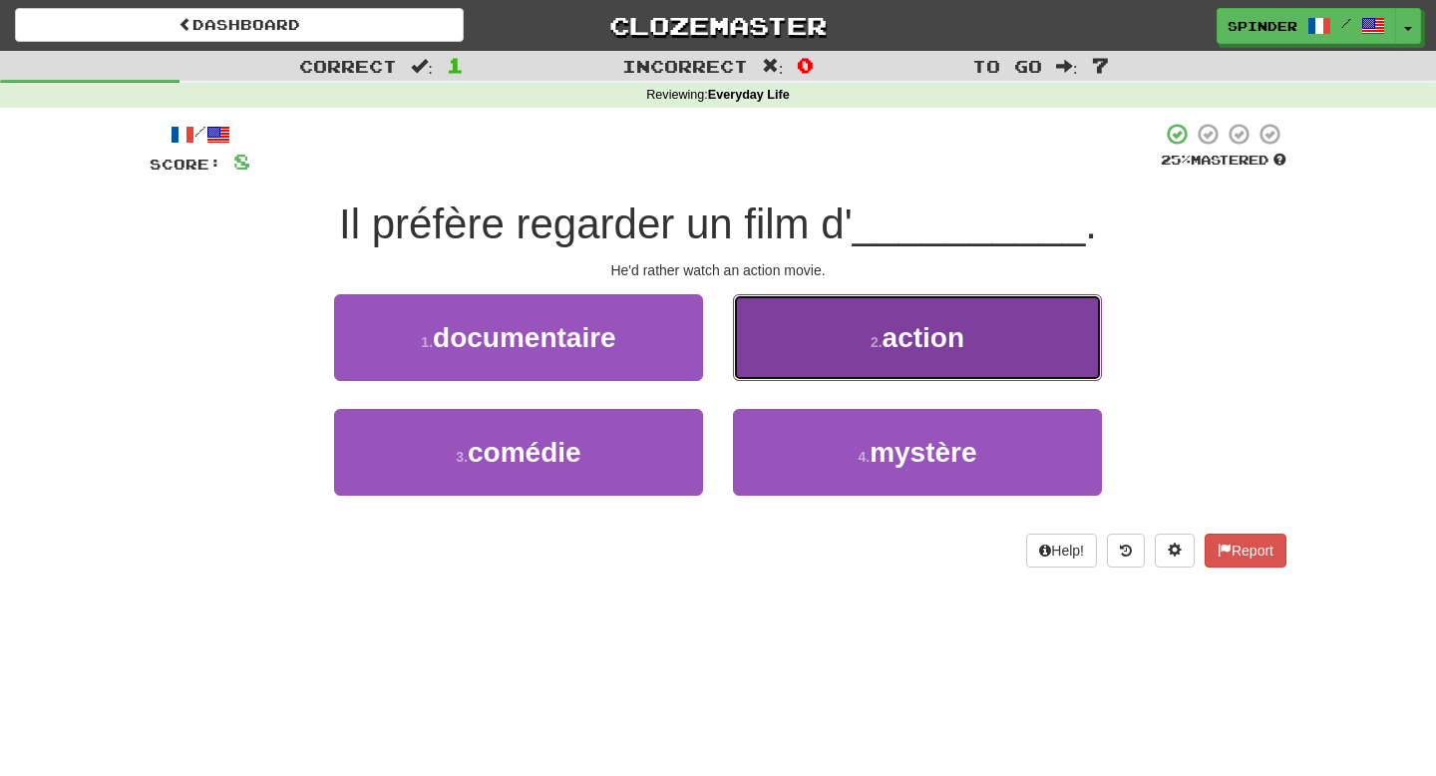
click at [801, 363] on button "2 . action" at bounding box center [917, 337] width 369 height 87
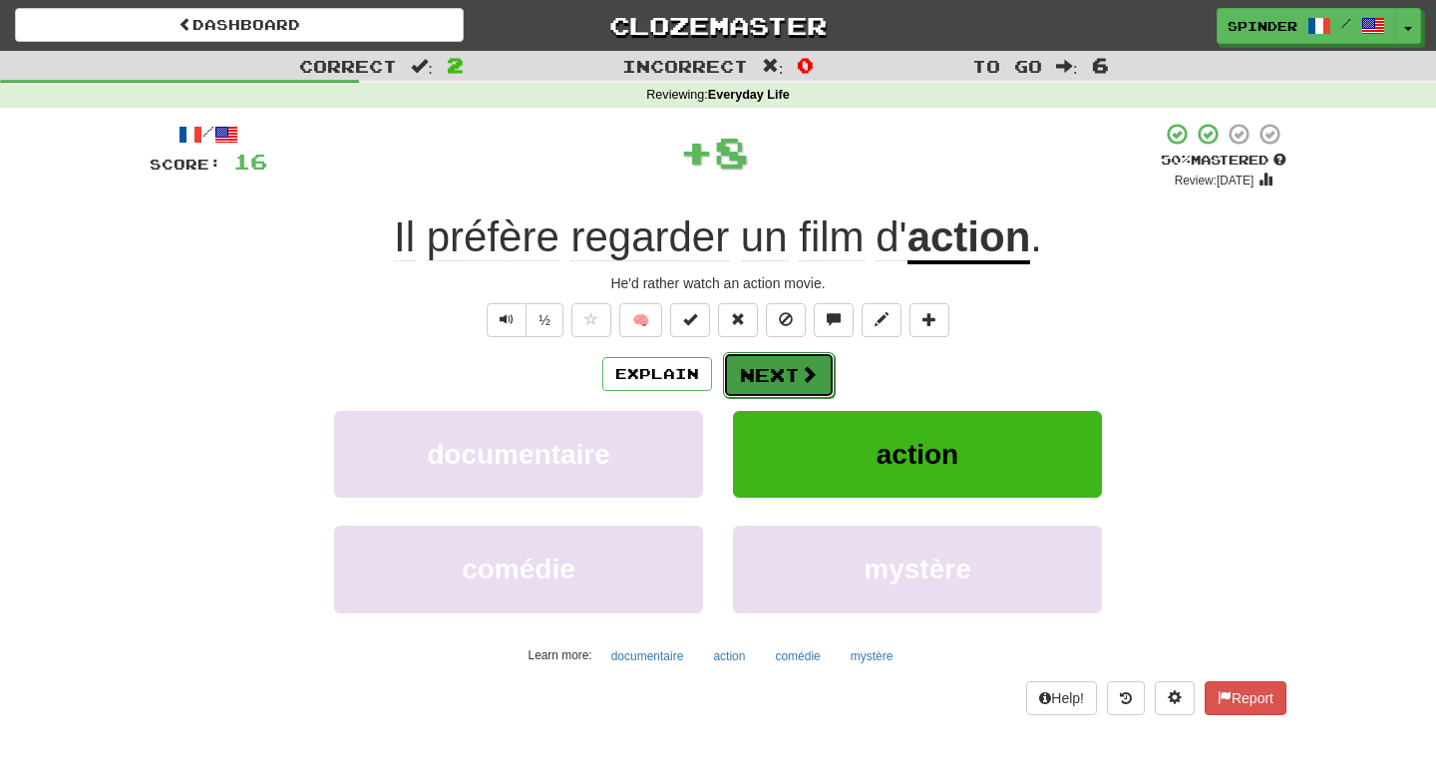
click at [794, 384] on button "Next" at bounding box center [779, 375] width 112 height 46
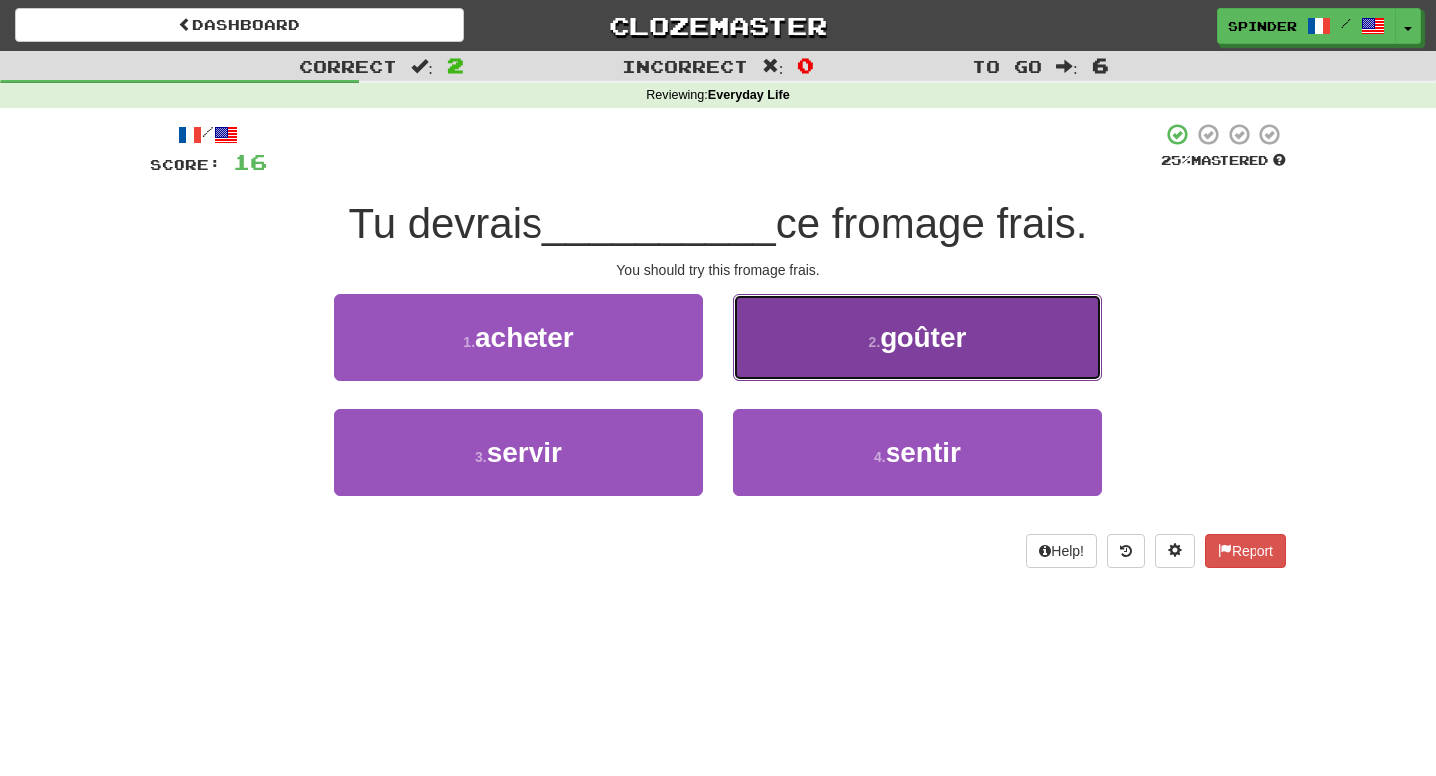
click at [786, 365] on button "2 . goûter" at bounding box center [917, 337] width 369 height 87
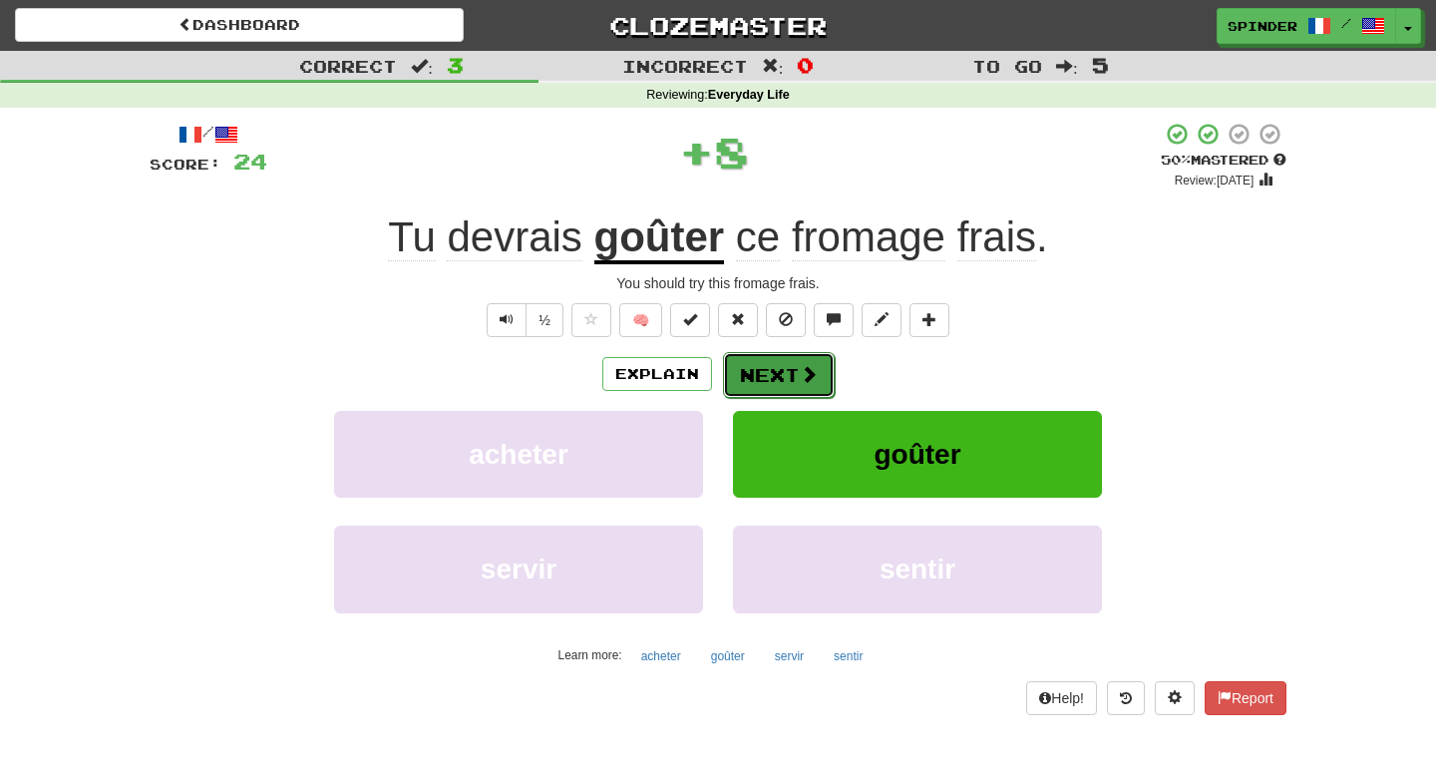
click at [785, 378] on button "Next" at bounding box center [779, 375] width 112 height 46
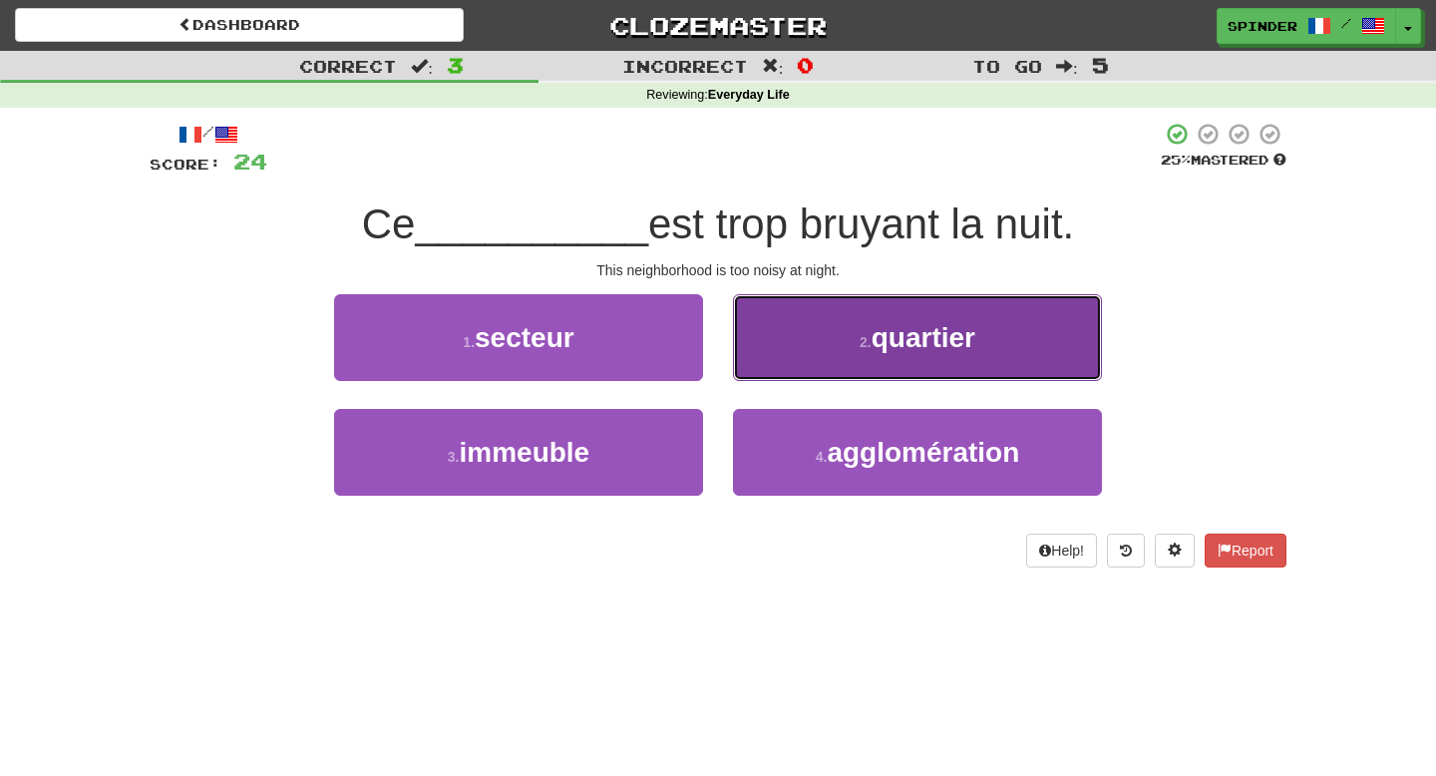
click at [790, 367] on button "2 . quartier" at bounding box center [917, 337] width 369 height 87
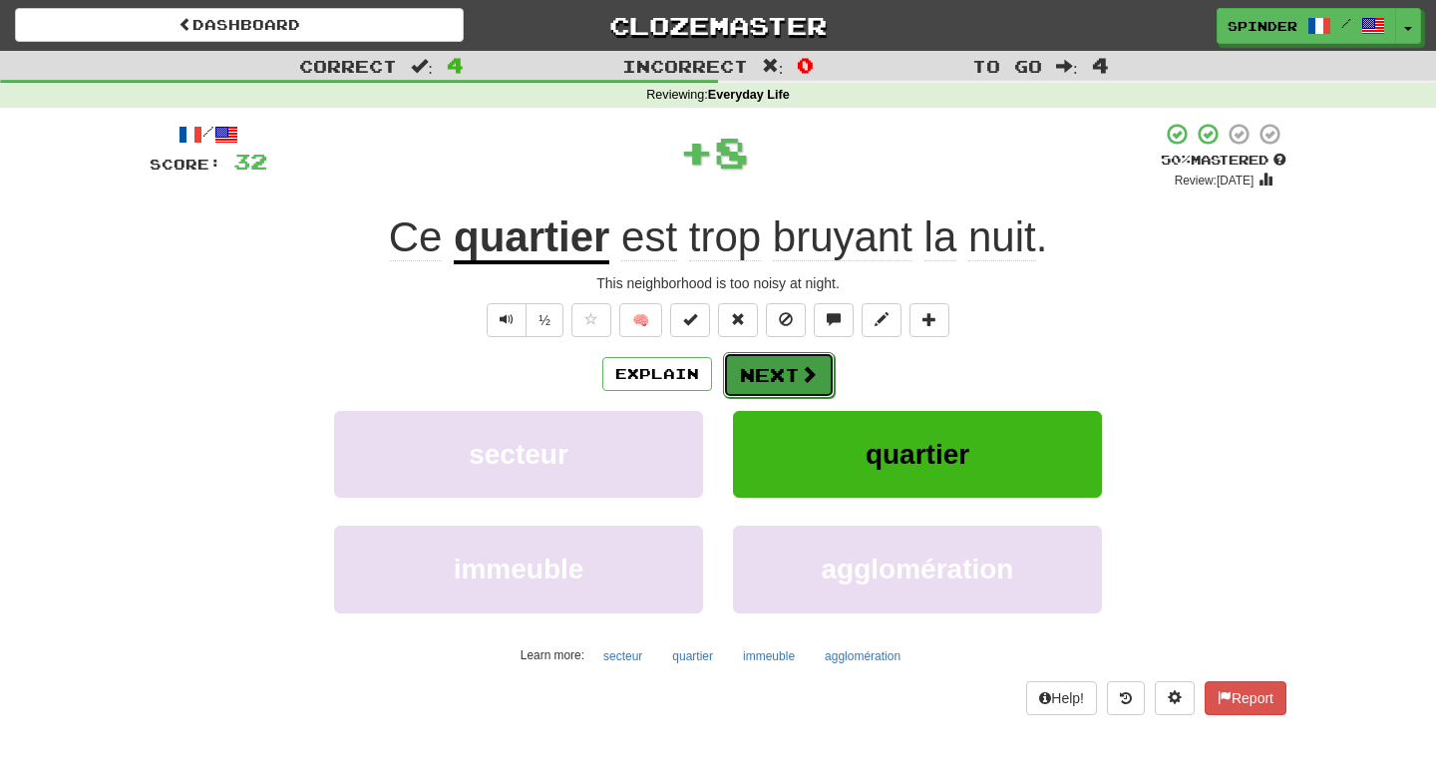
click at [790, 369] on button "Next" at bounding box center [779, 375] width 112 height 46
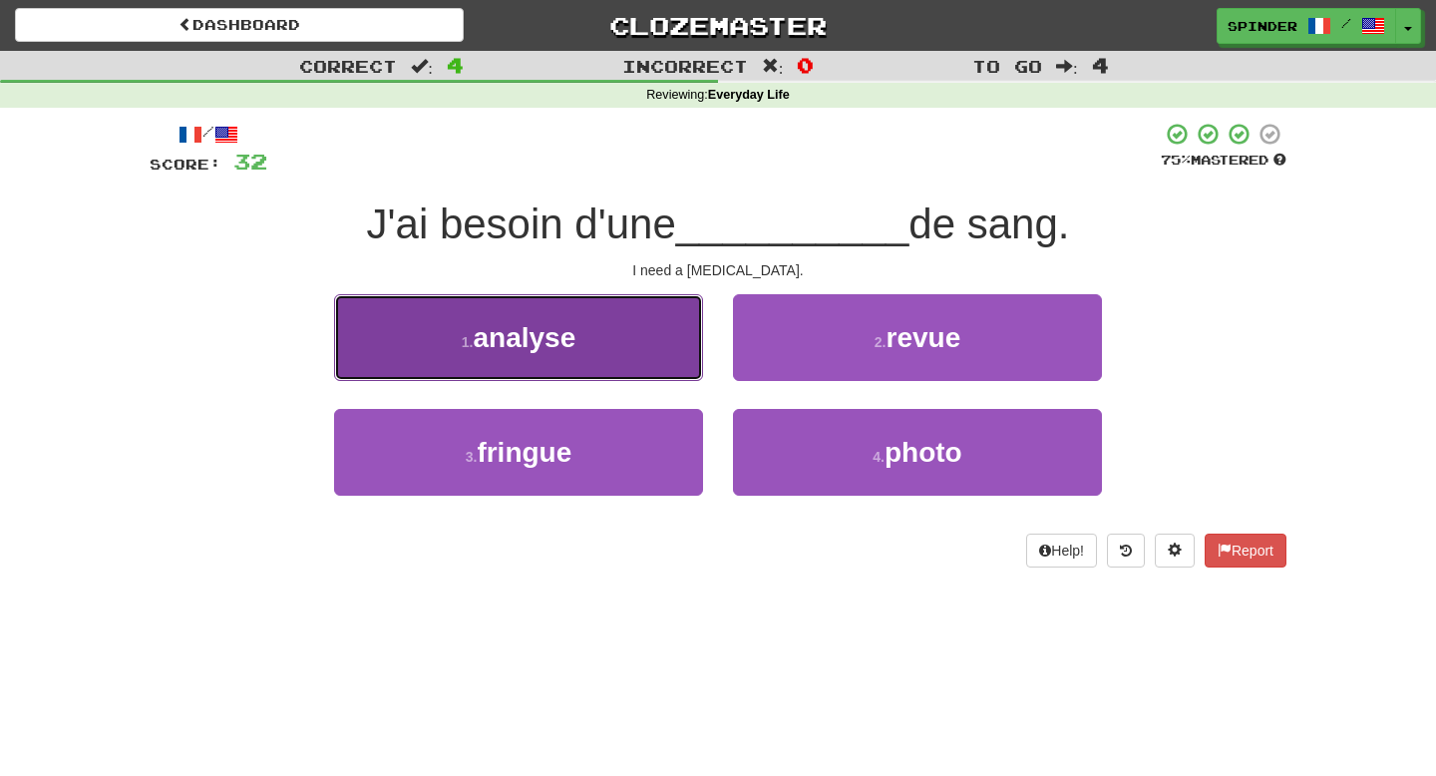
click at [647, 341] on button "1 . analyse" at bounding box center [518, 337] width 369 height 87
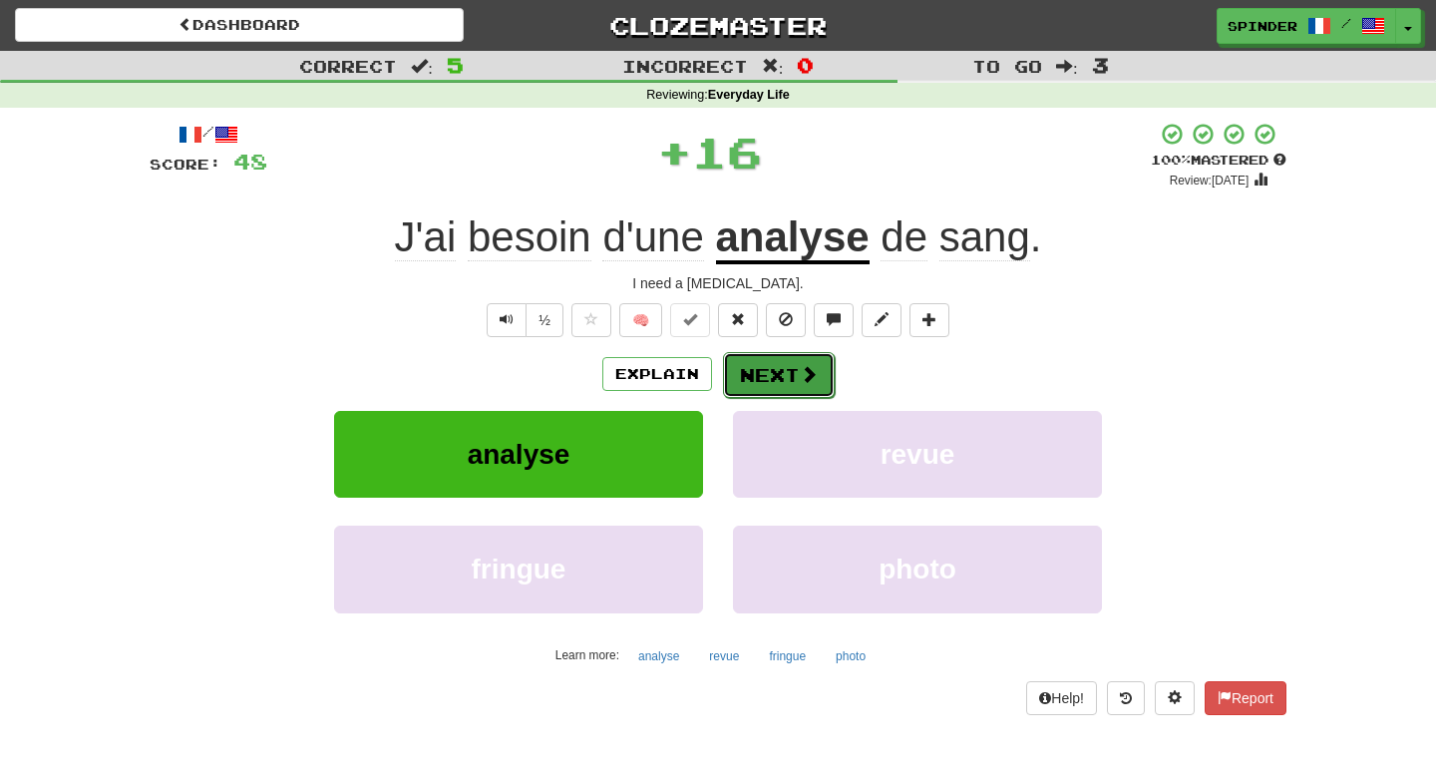
click at [794, 362] on button "Next" at bounding box center [779, 375] width 112 height 46
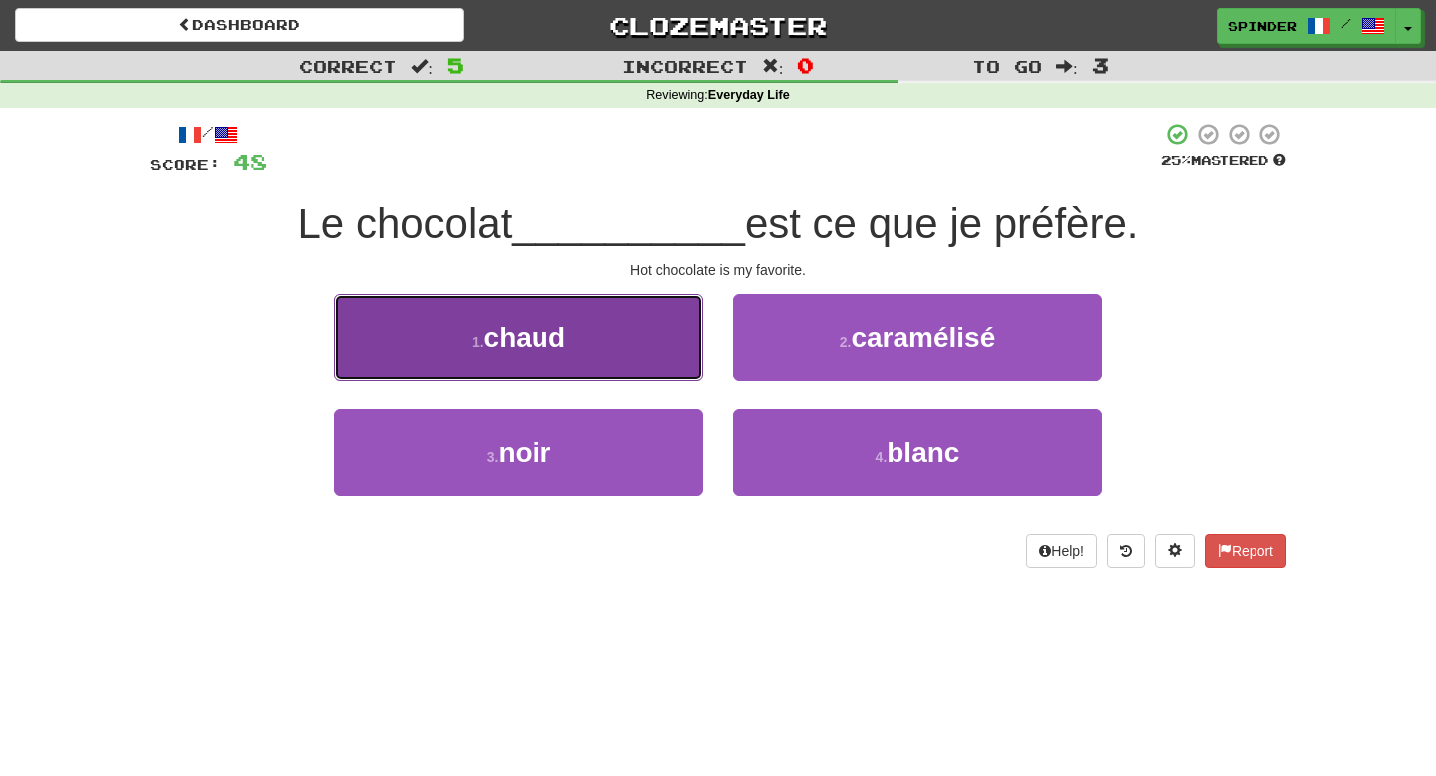
click at [626, 358] on button "1 . chaud" at bounding box center [518, 337] width 369 height 87
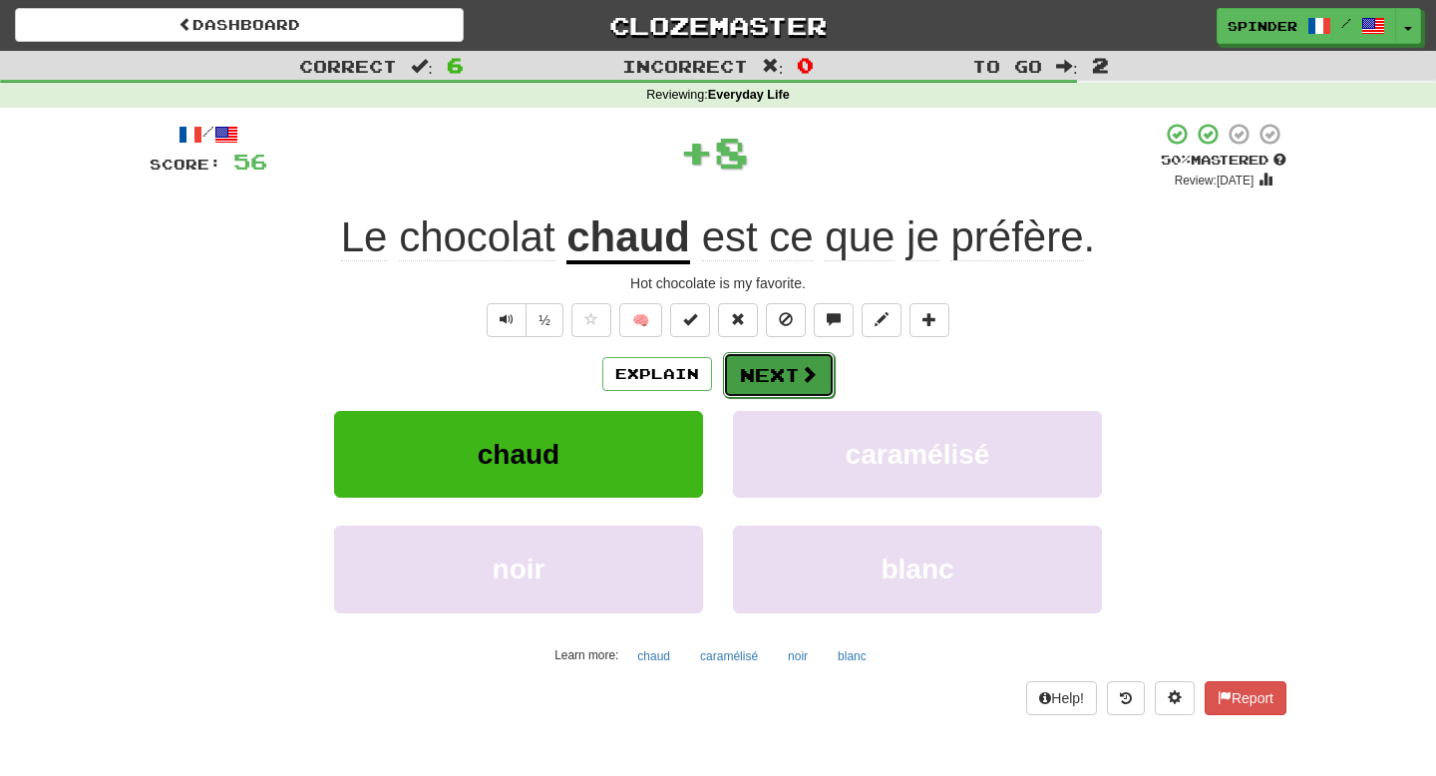
click at [739, 365] on button "Next" at bounding box center [779, 375] width 112 height 46
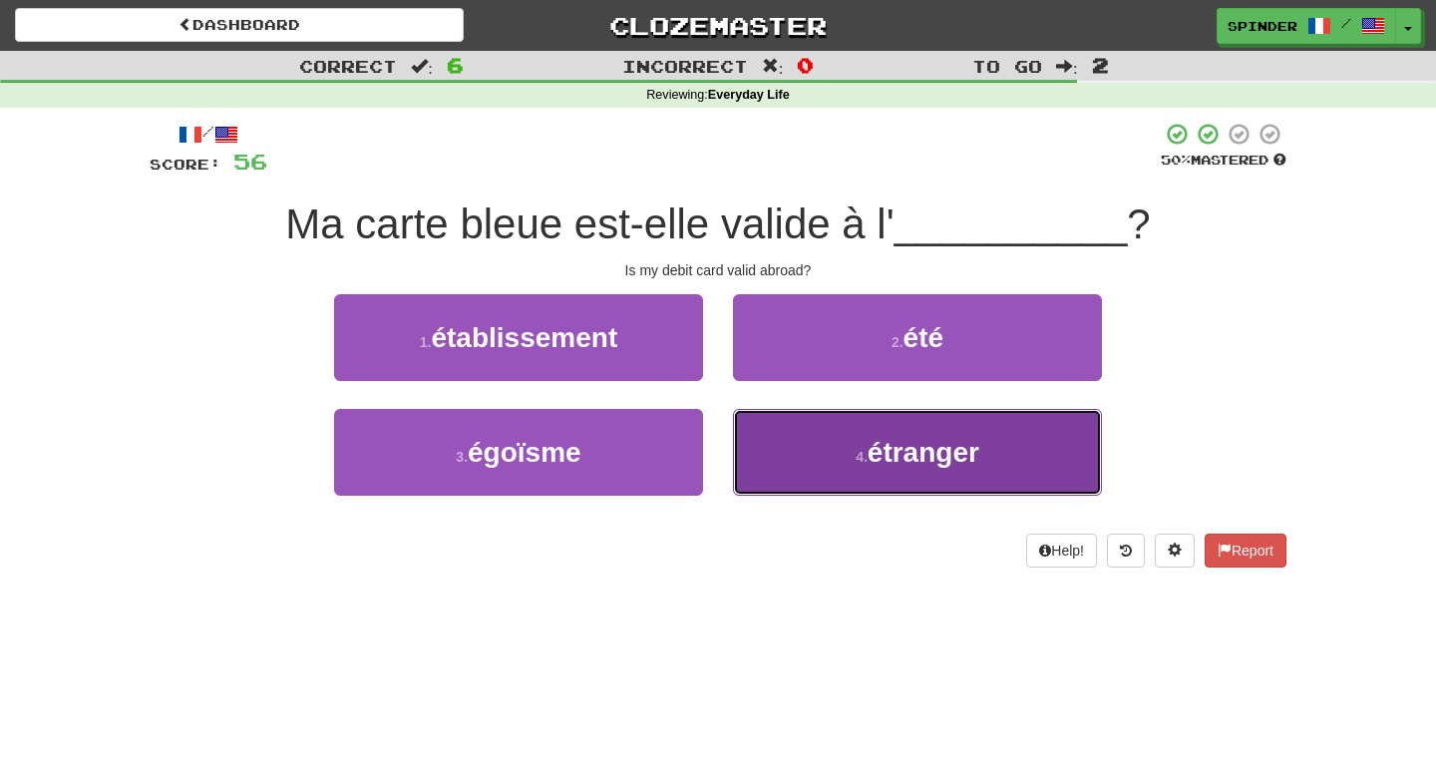
click at [751, 423] on button "4 . étranger" at bounding box center [917, 452] width 369 height 87
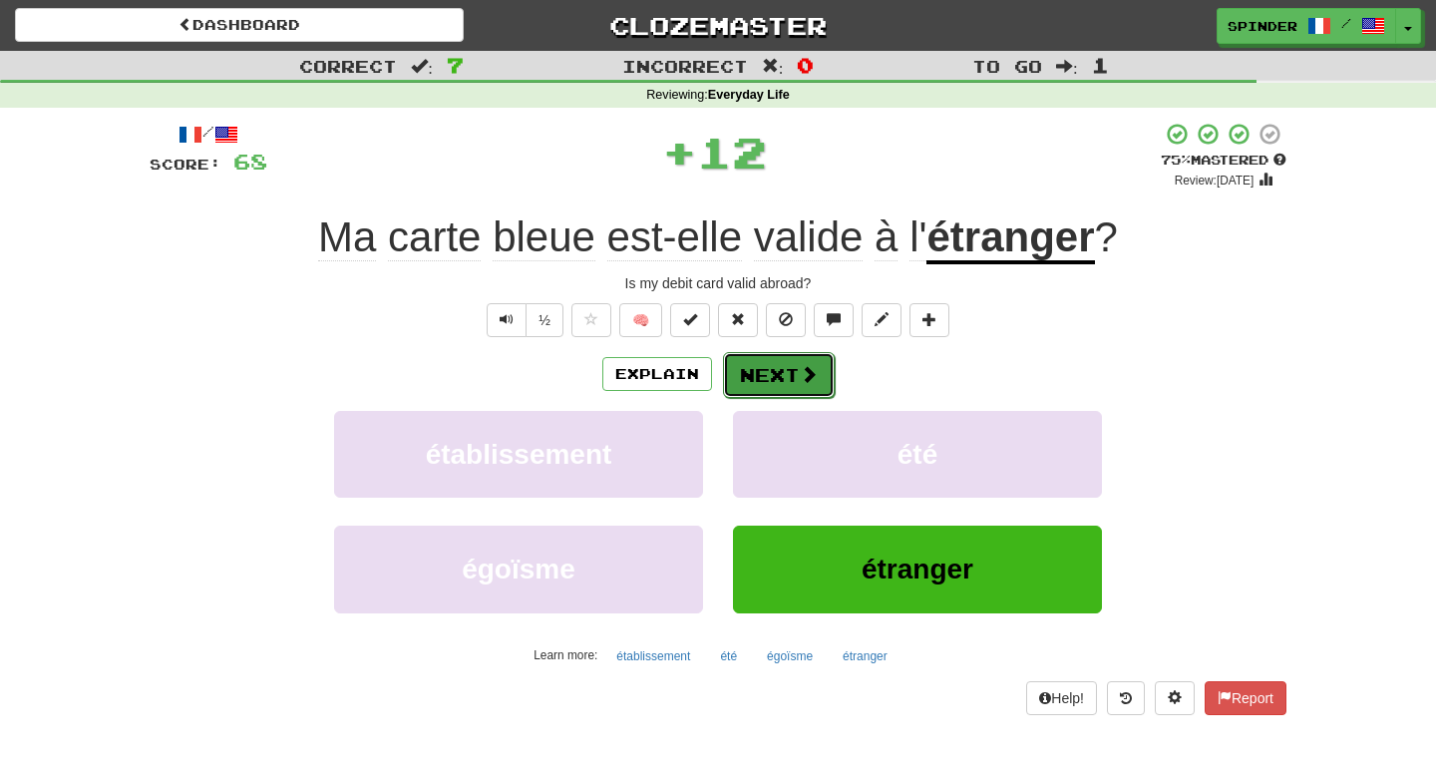
click at [763, 375] on button "Next" at bounding box center [779, 375] width 112 height 46
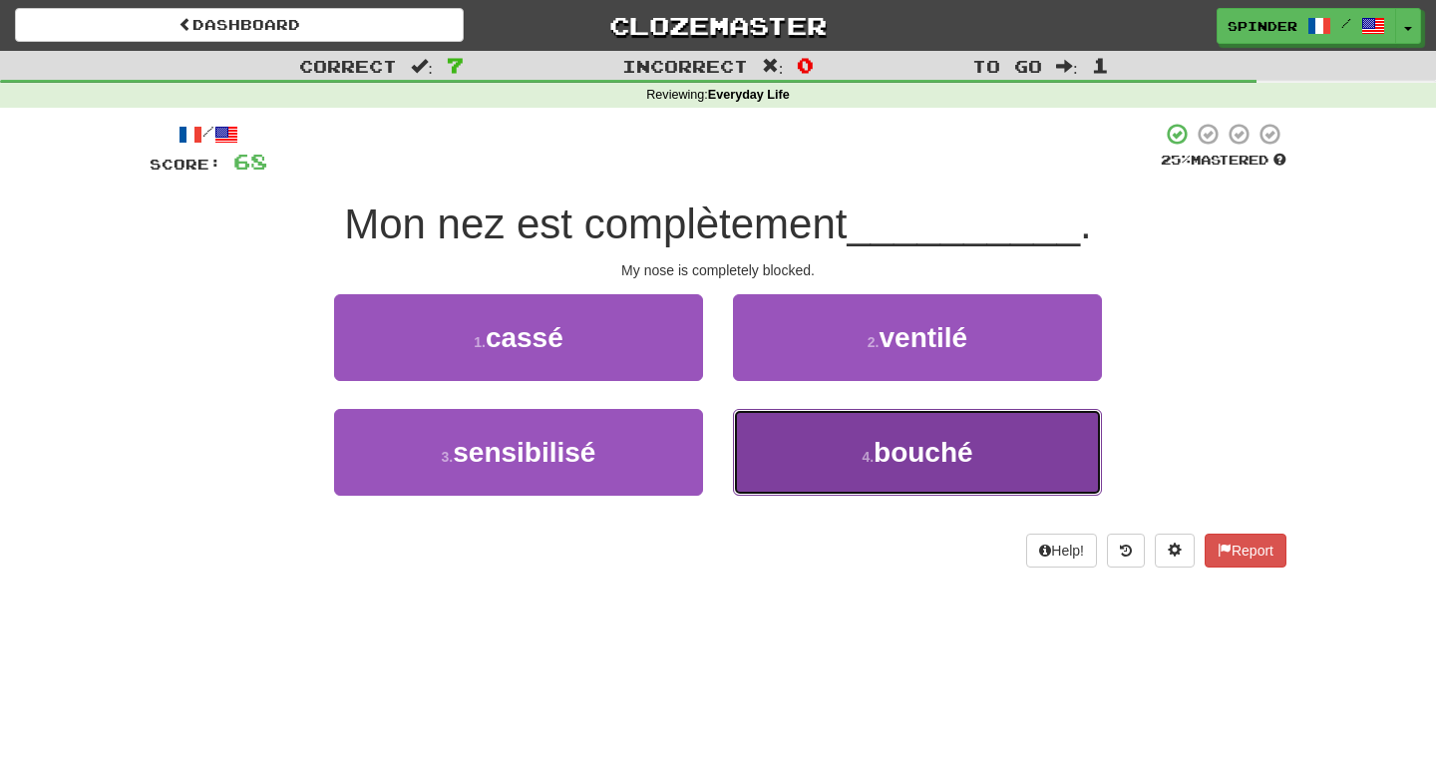
click at [768, 437] on button "4 . bouché" at bounding box center [917, 452] width 369 height 87
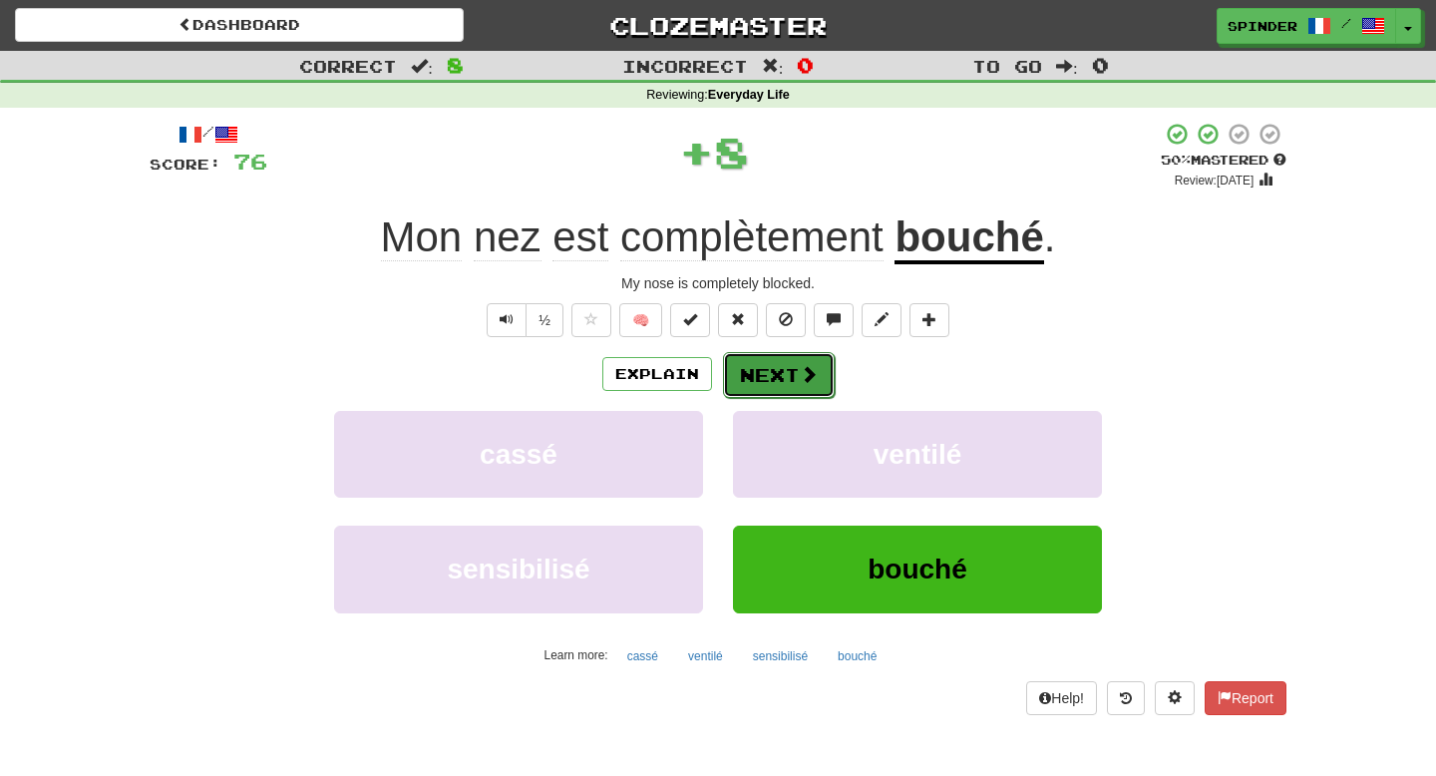
click at [786, 378] on button "Next" at bounding box center [779, 375] width 112 height 46
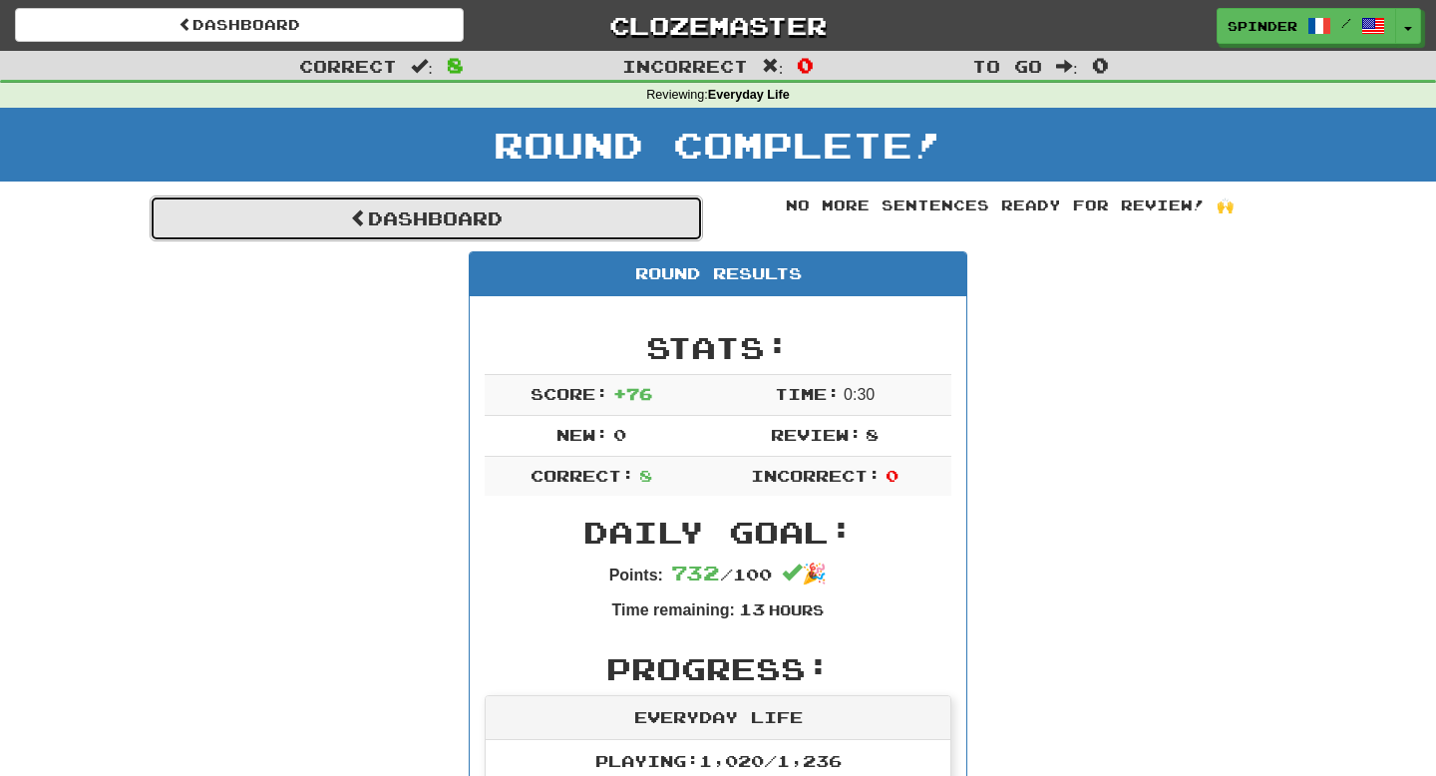
click at [536, 208] on link "Dashboard" at bounding box center [427, 219] width 554 height 46
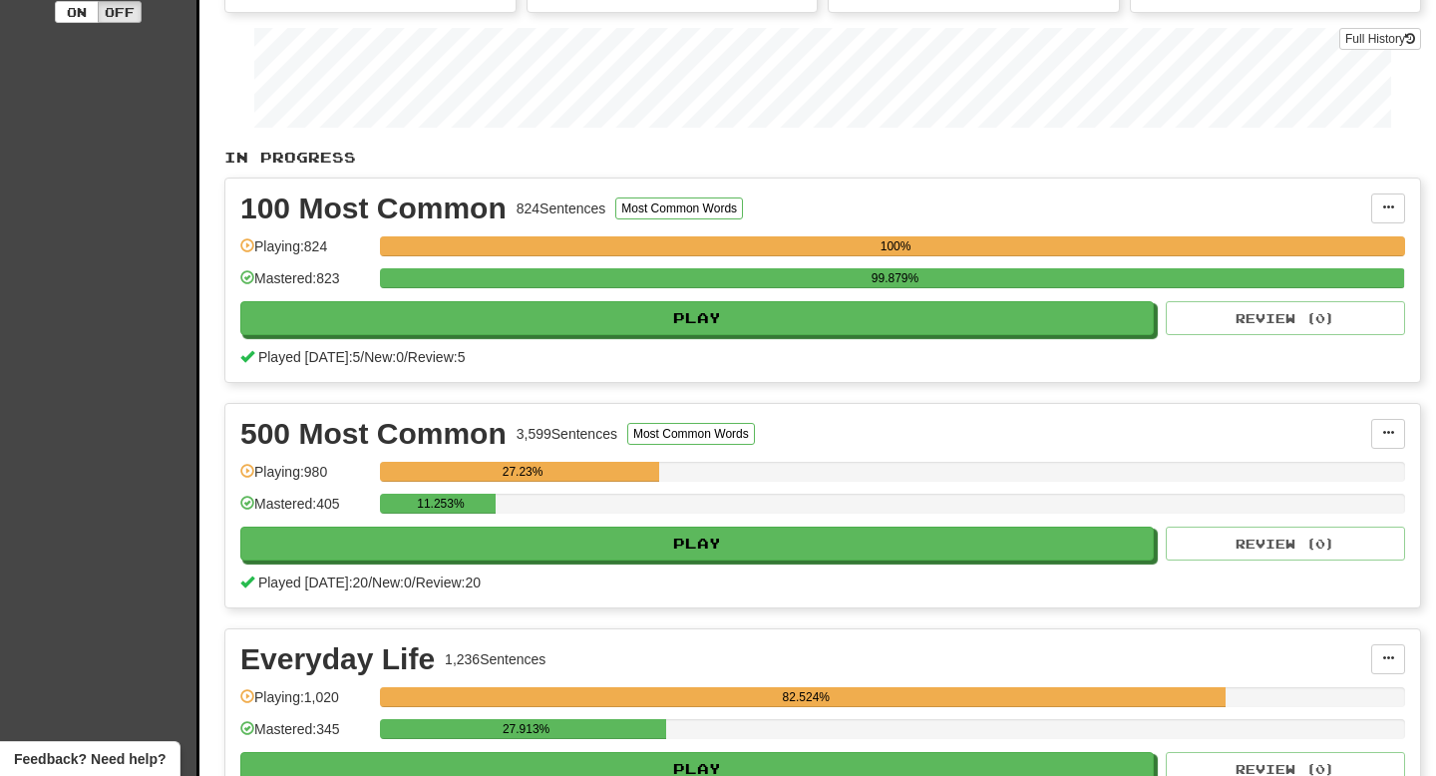
scroll to position [287, 0]
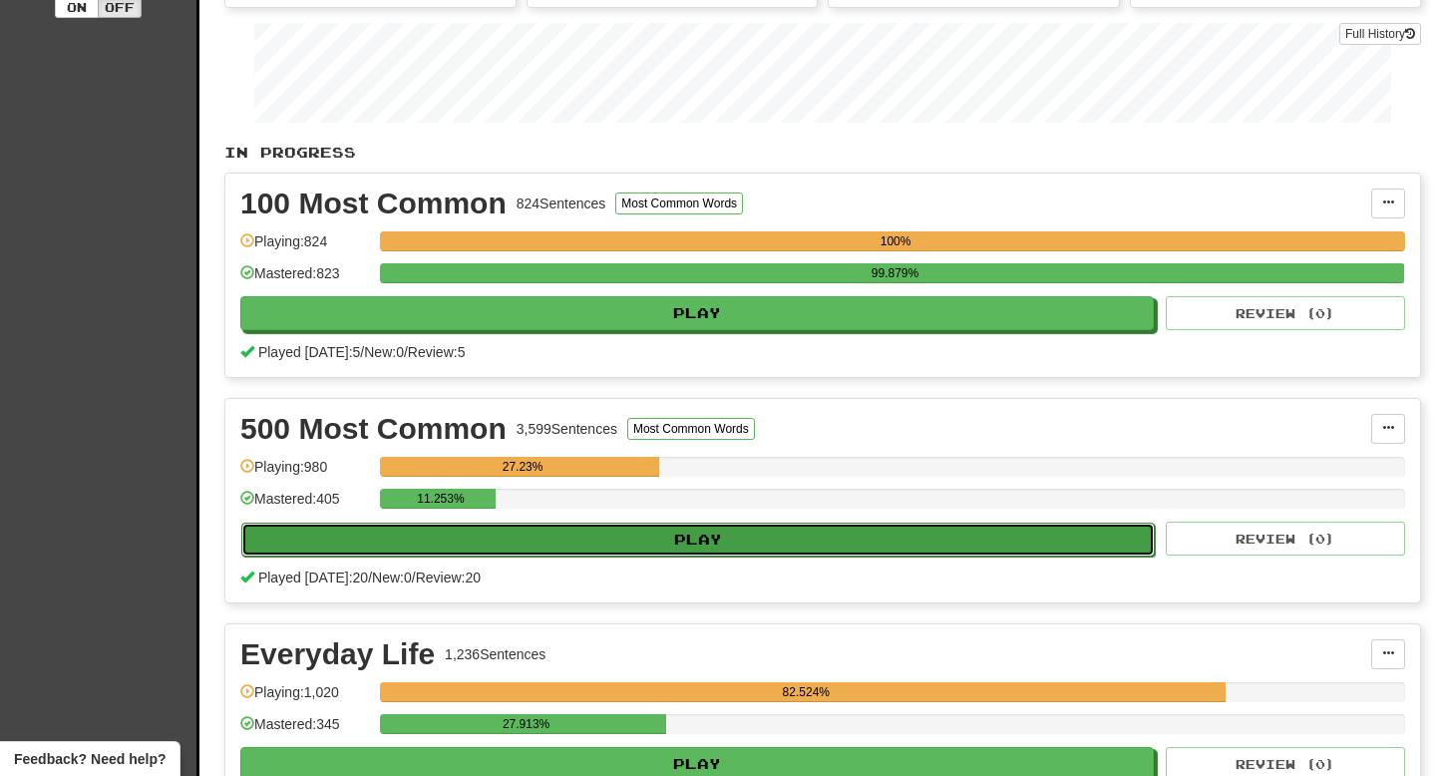
click at [652, 548] on button "Play" at bounding box center [698, 540] width 914 height 34
select select "**"
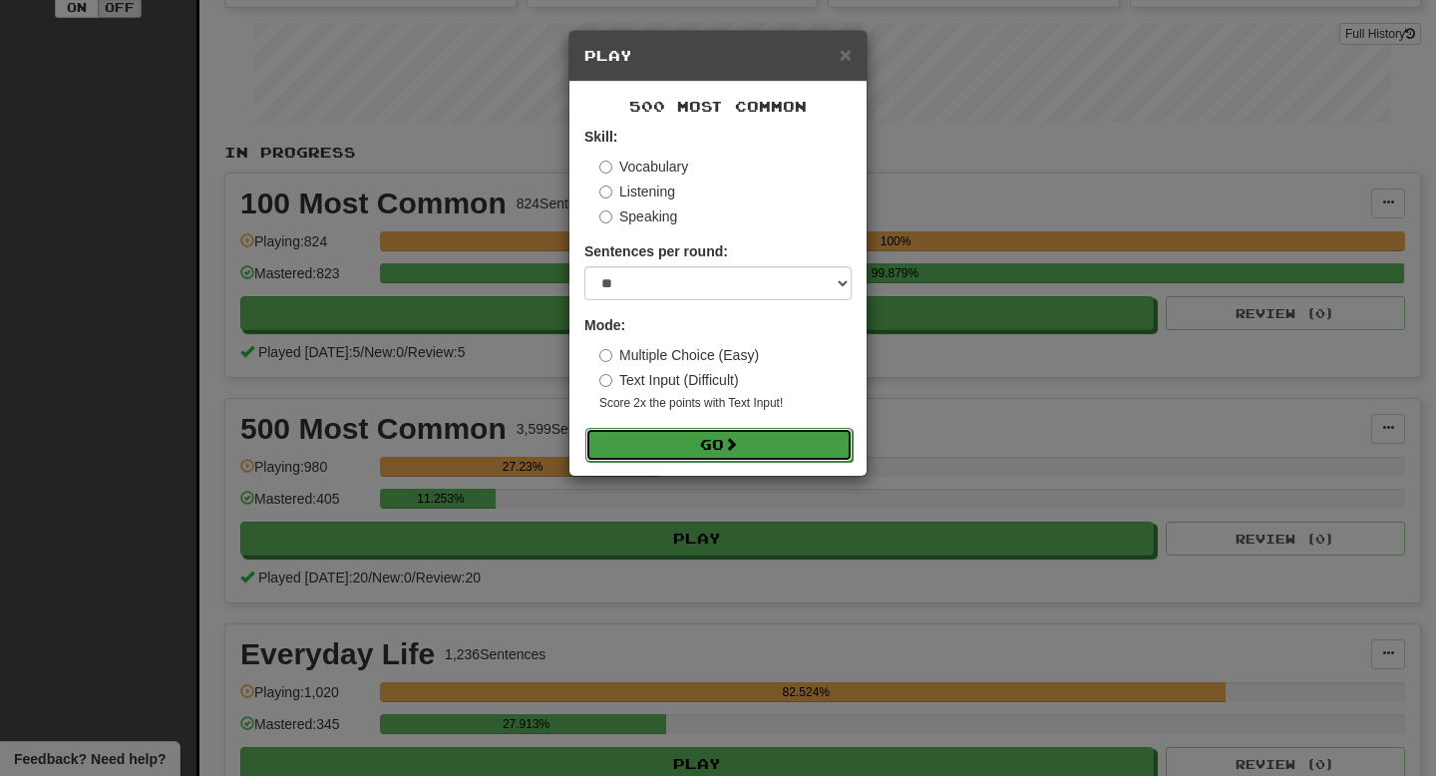
click at [726, 448] on button "Go" at bounding box center [719, 445] width 267 height 34
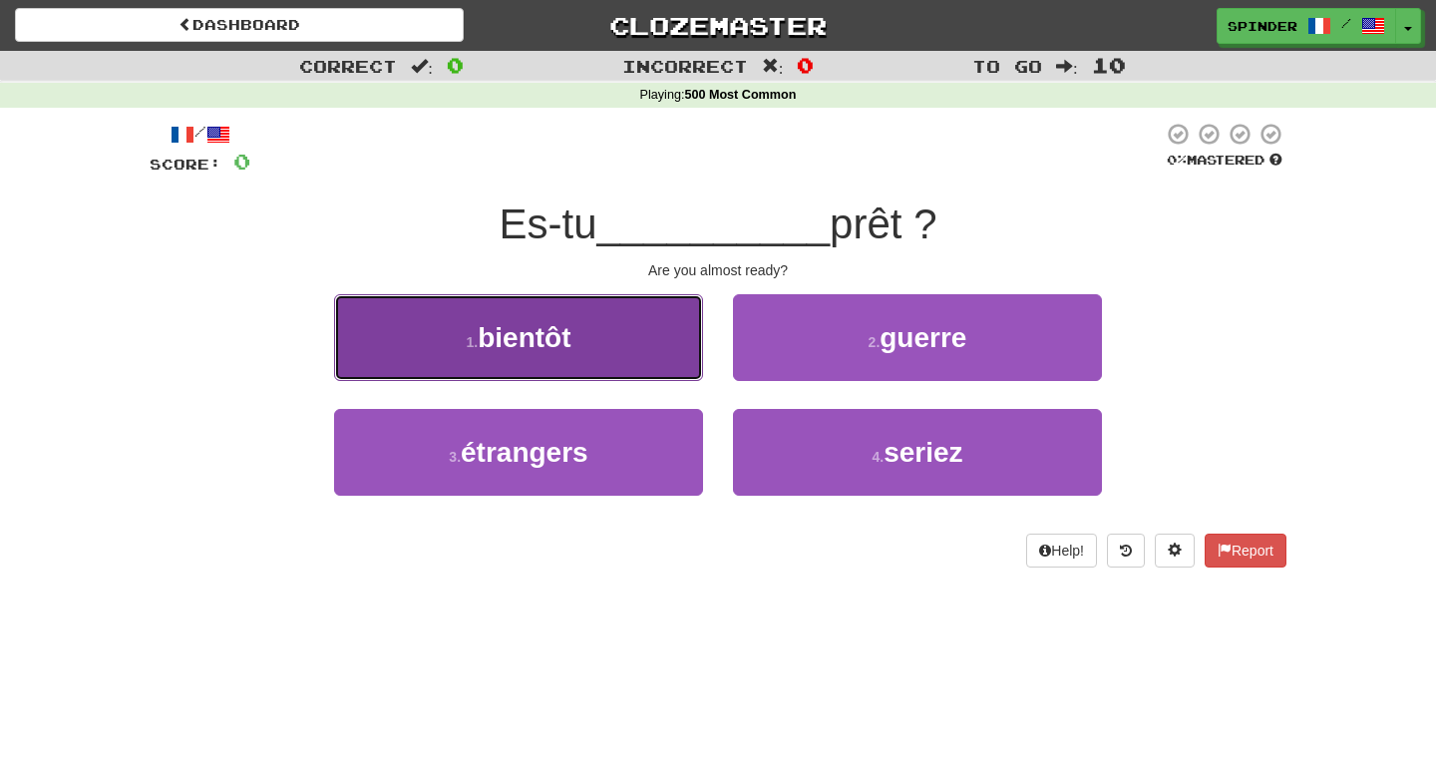
click at [638, 354] on button "1 . bientôt" at bounding box center [518, 337] width 369 height 87
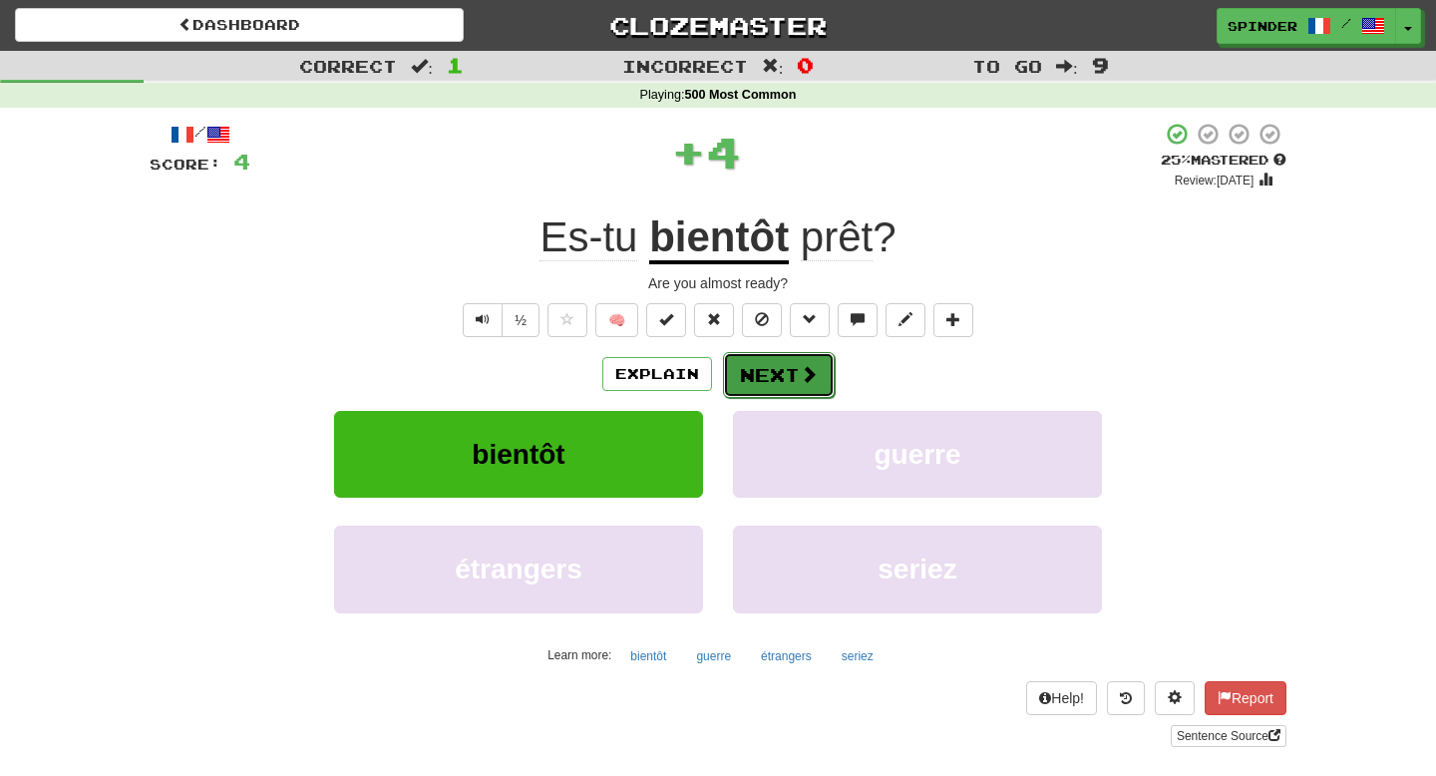
click at [750, 371] on button "Next" at bounding box center [779, 375] width 112 height 46
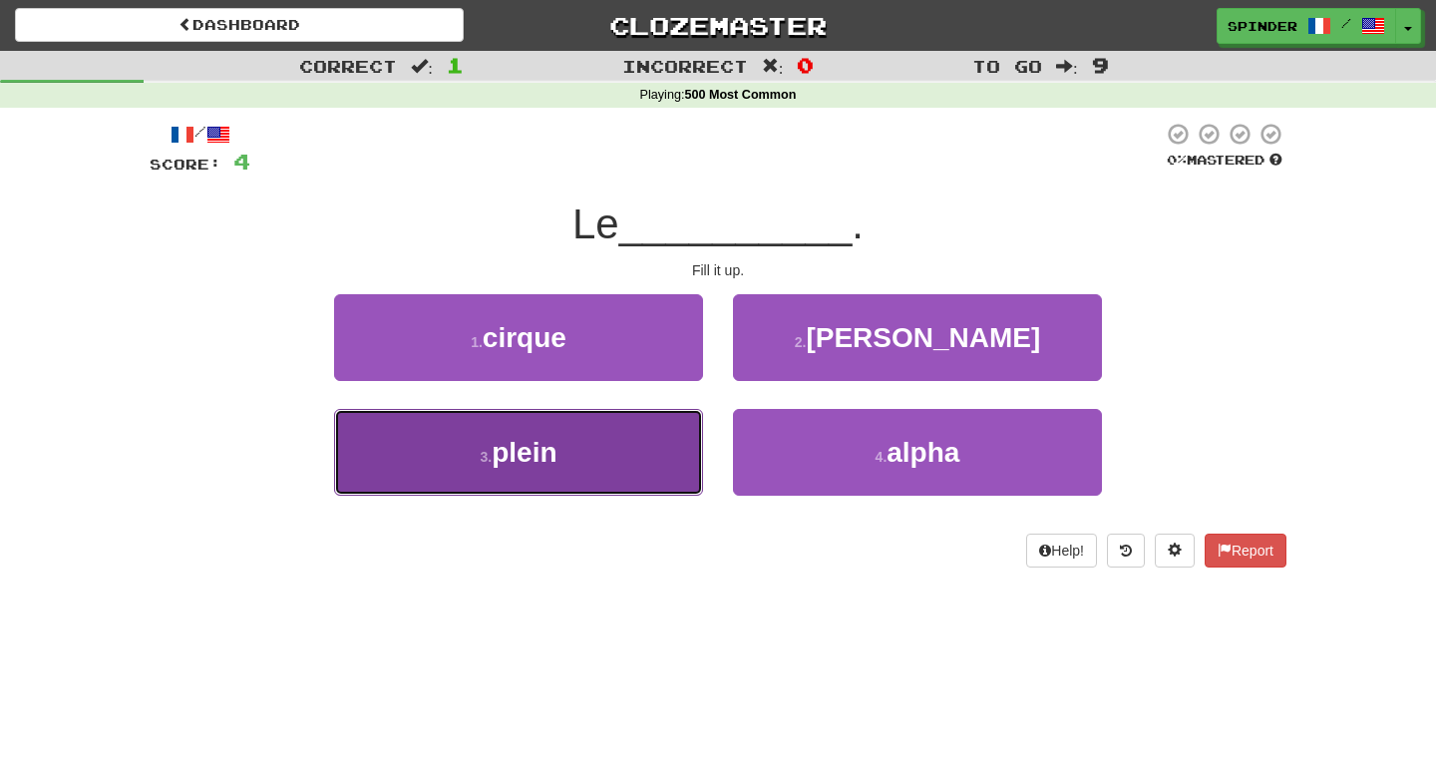
click at [640, 444] on button "3 . plein" at bounding box center [518, 452] width 369 height 87
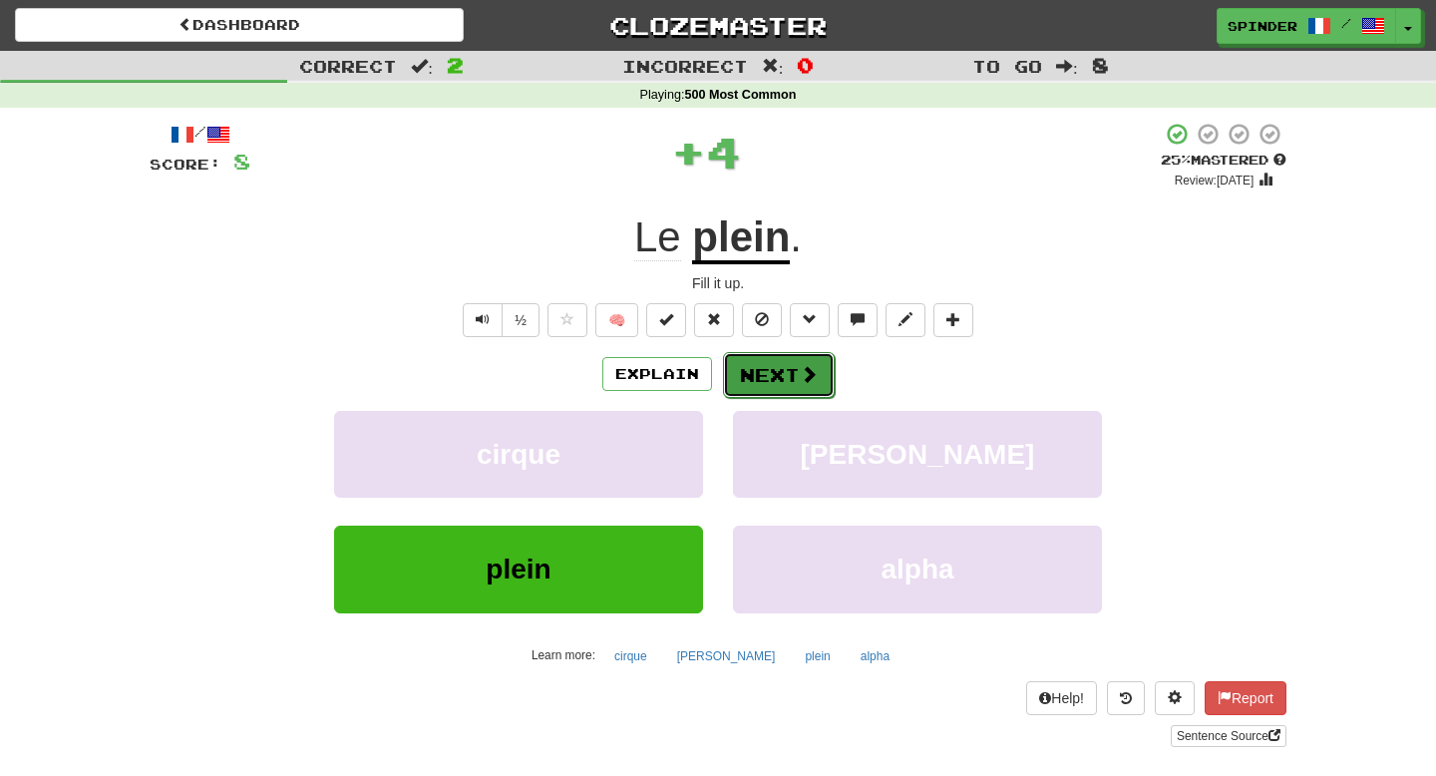
click at [742, 378] on button "Next" at bounding box center [779, 375] width 112 height 46
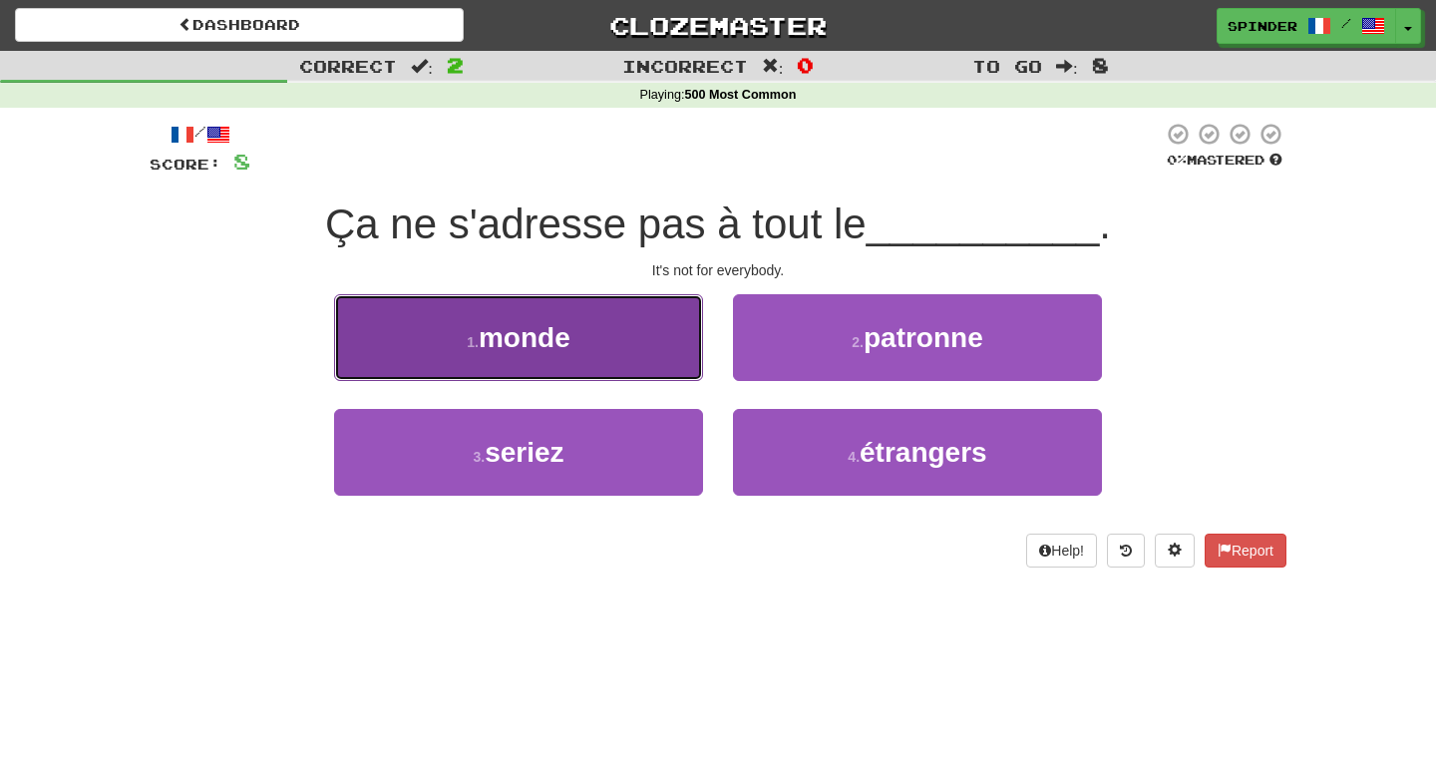
click at [682, 363] on button "1 . monde" at bounding box center [518, 337] width 369 height 87
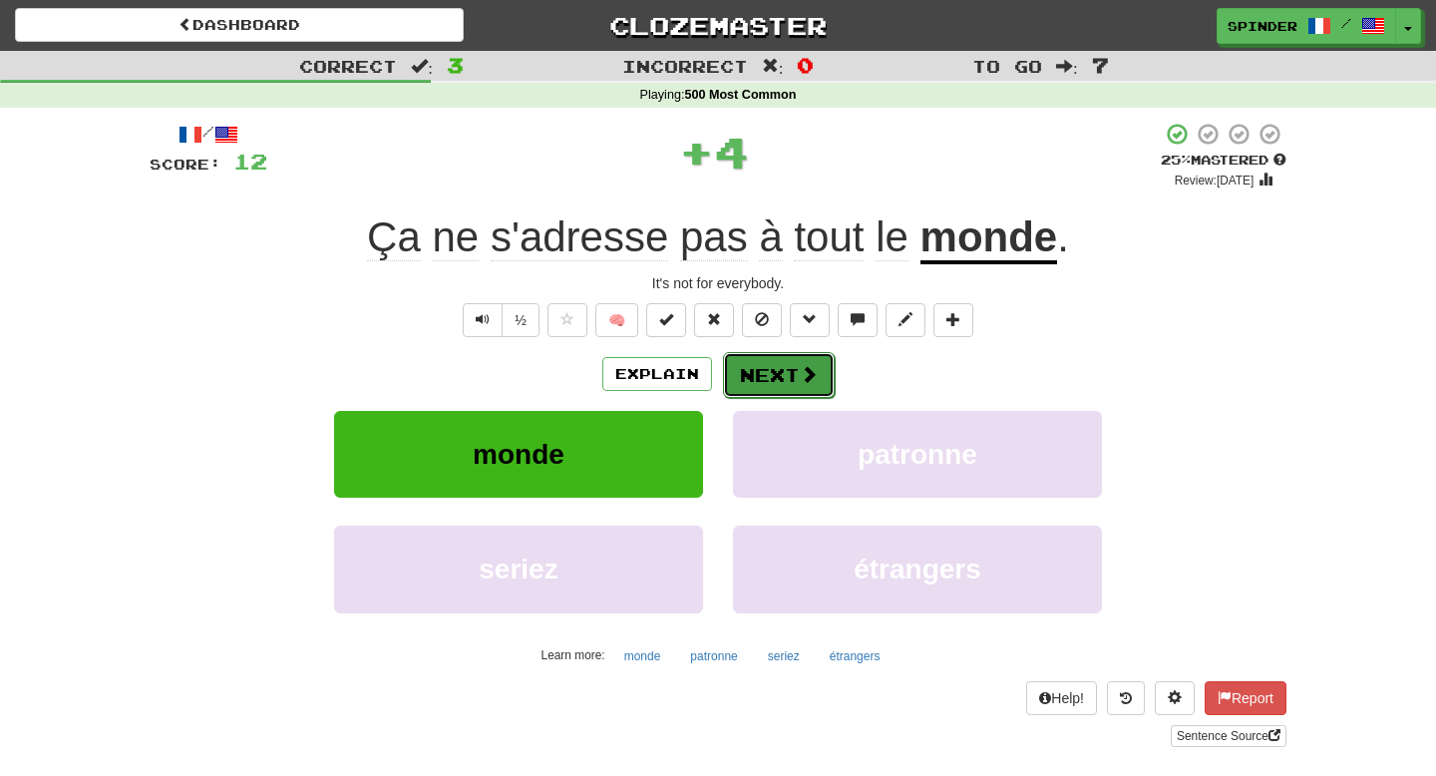
click at [766, 389] on button "Next" at bounding box center [779, 375] width 112 height 46
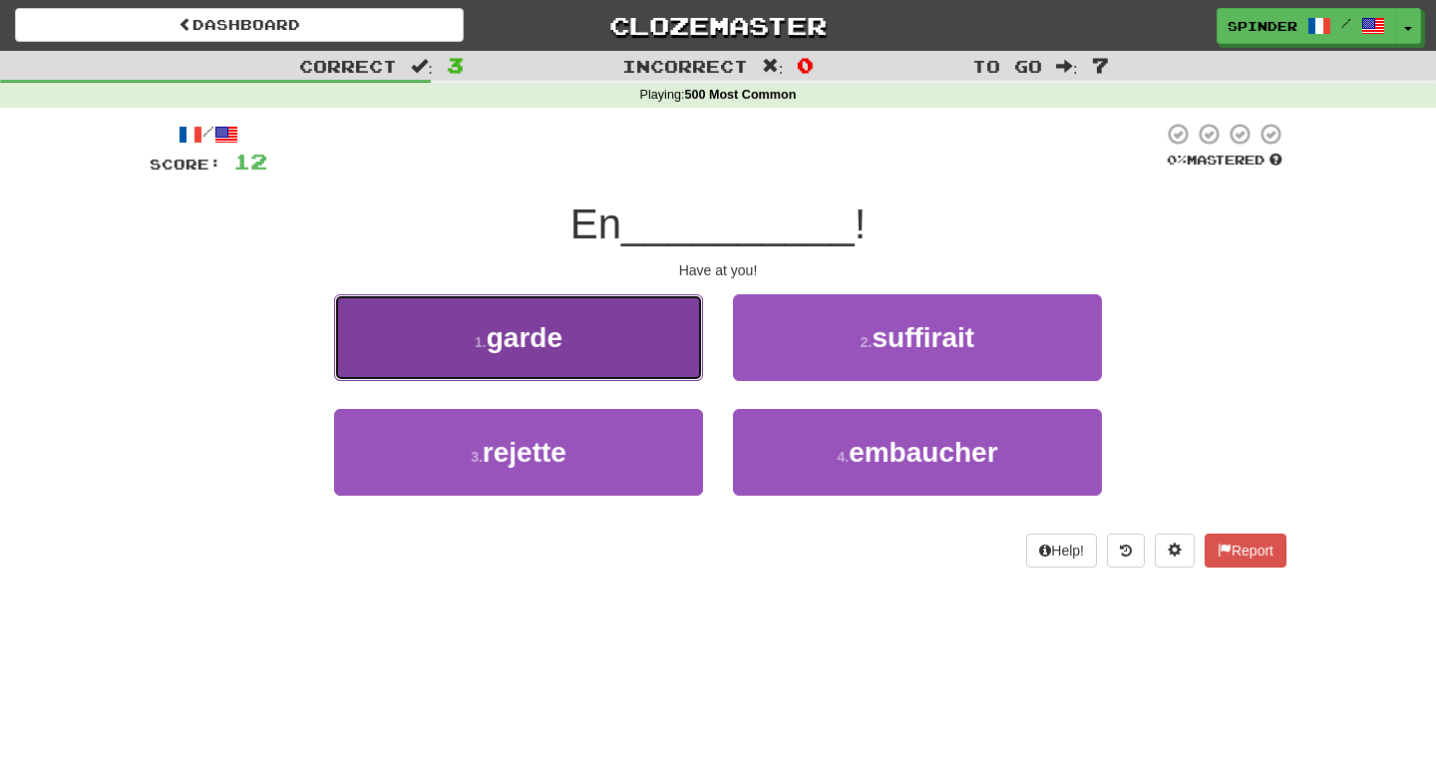
click at [686, 367] on button "1 . garde" at bounding box center [518, 337] width 369 height 87
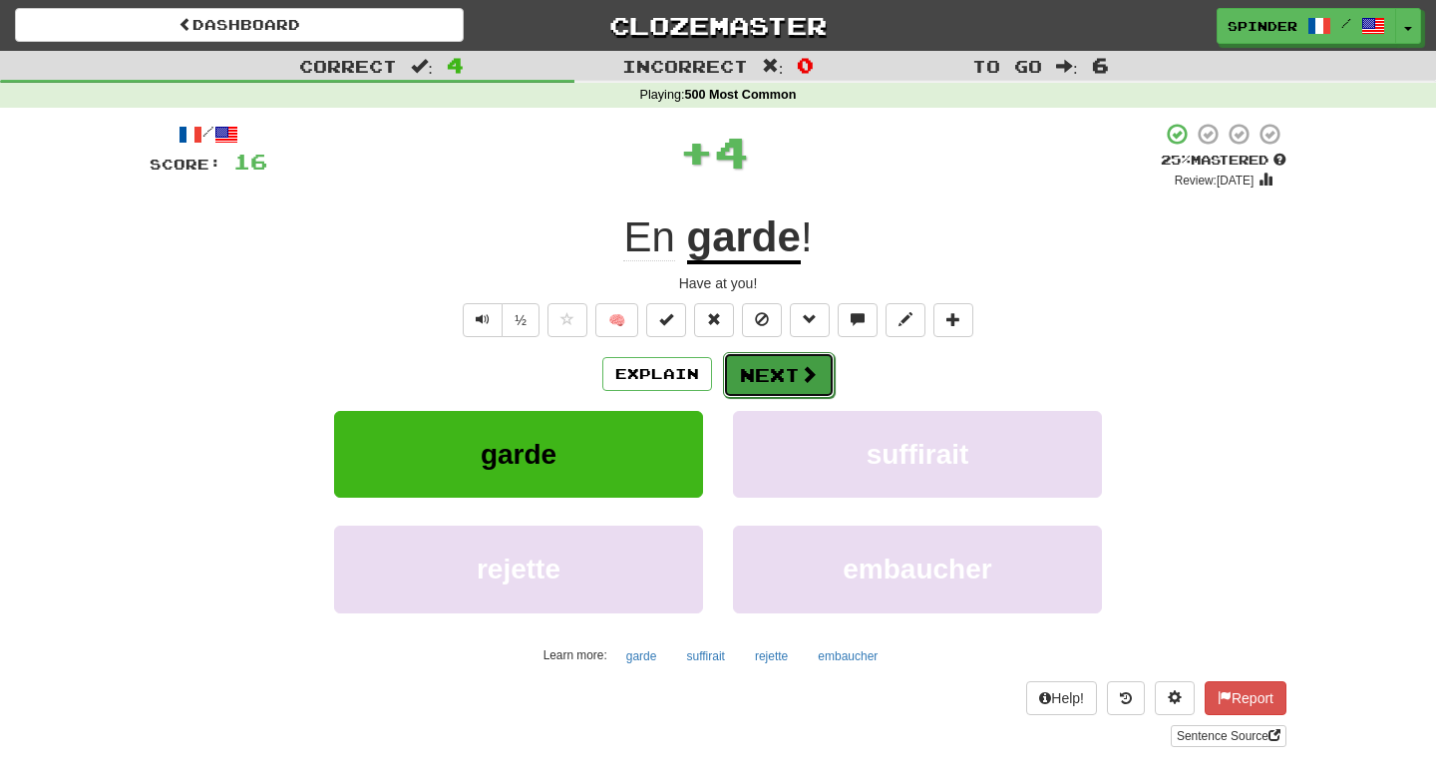
click at [786, 374] on button "Next" at bounding box center [779, 375] width 112 height 46
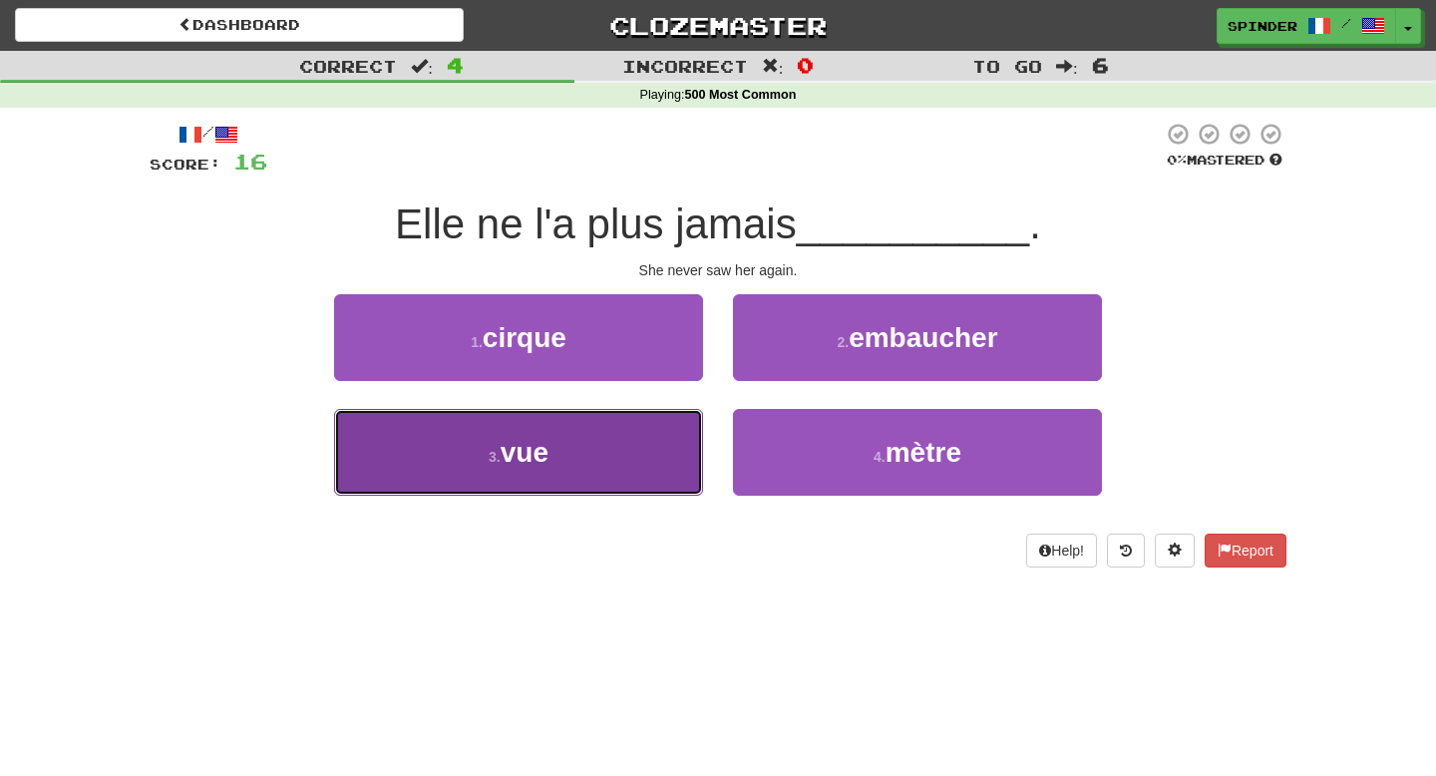
click at [604, 443] on button "3 . vue" at bounding box center [518, 452] width 369 height 87
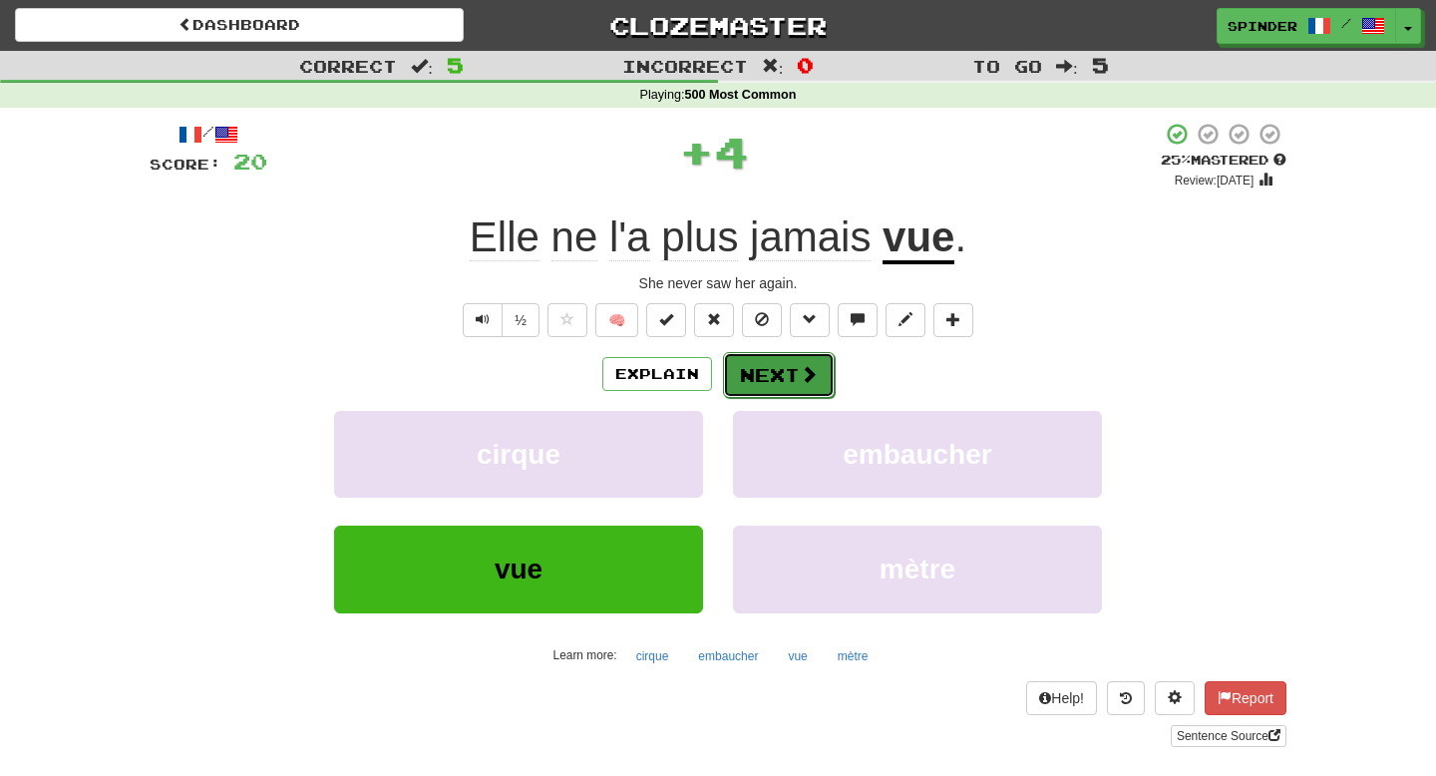
click at [763, 383] on button "Next" at bounding box center [779, 375] width 112 height 46
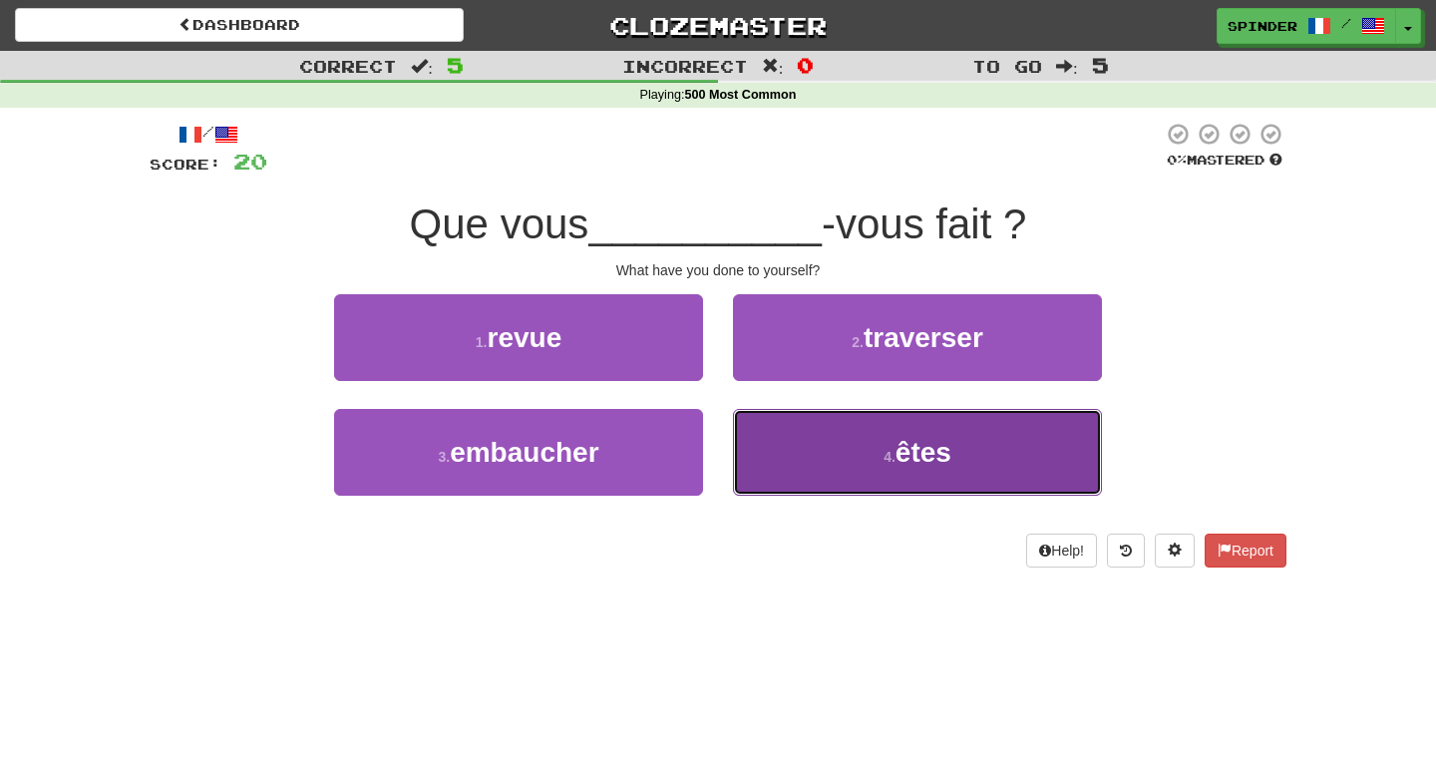
click at [759, 430] on button "4 . êtes" at bounding box center [917, 452] width 369 height 87
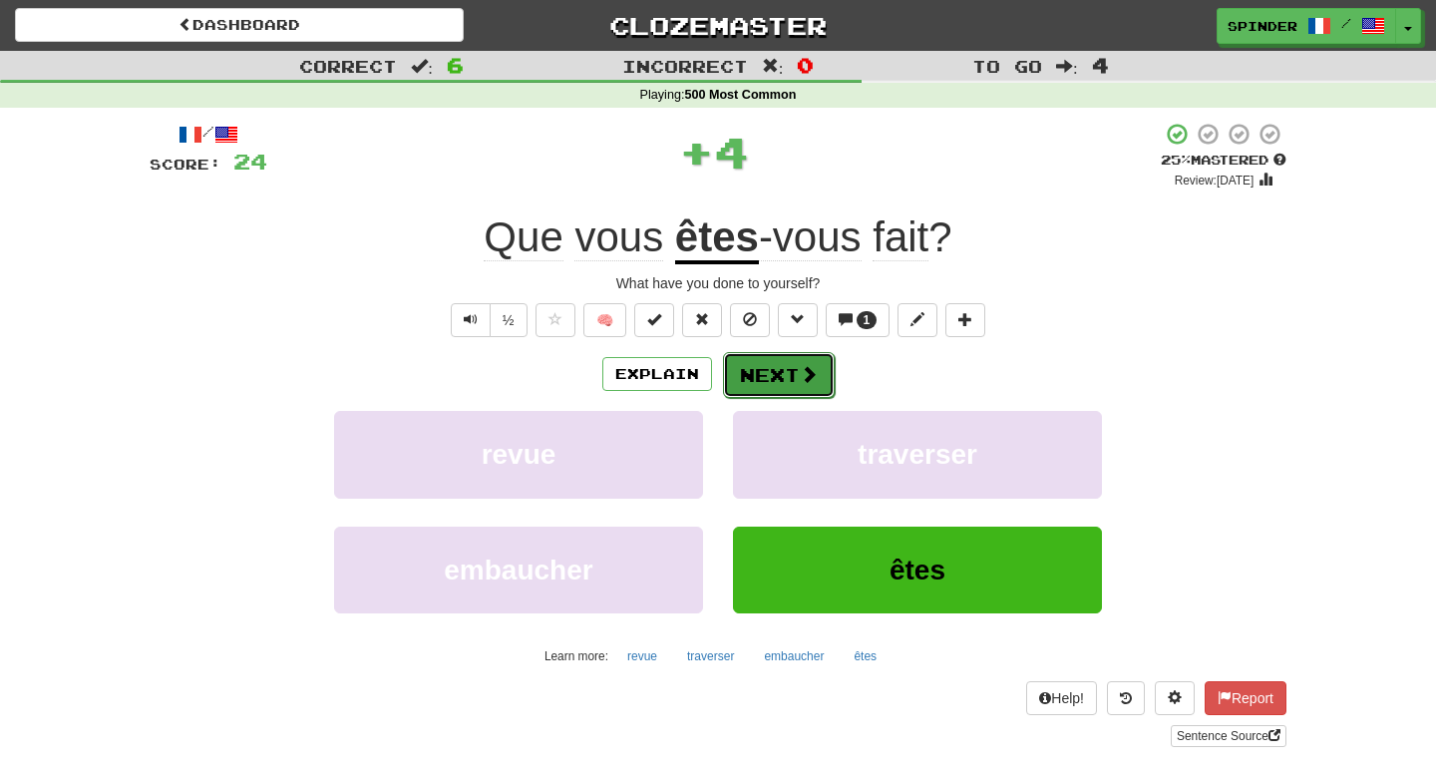
click at [761, 366] on button "Next" at bounding box center [779, 375] width 112 height 46
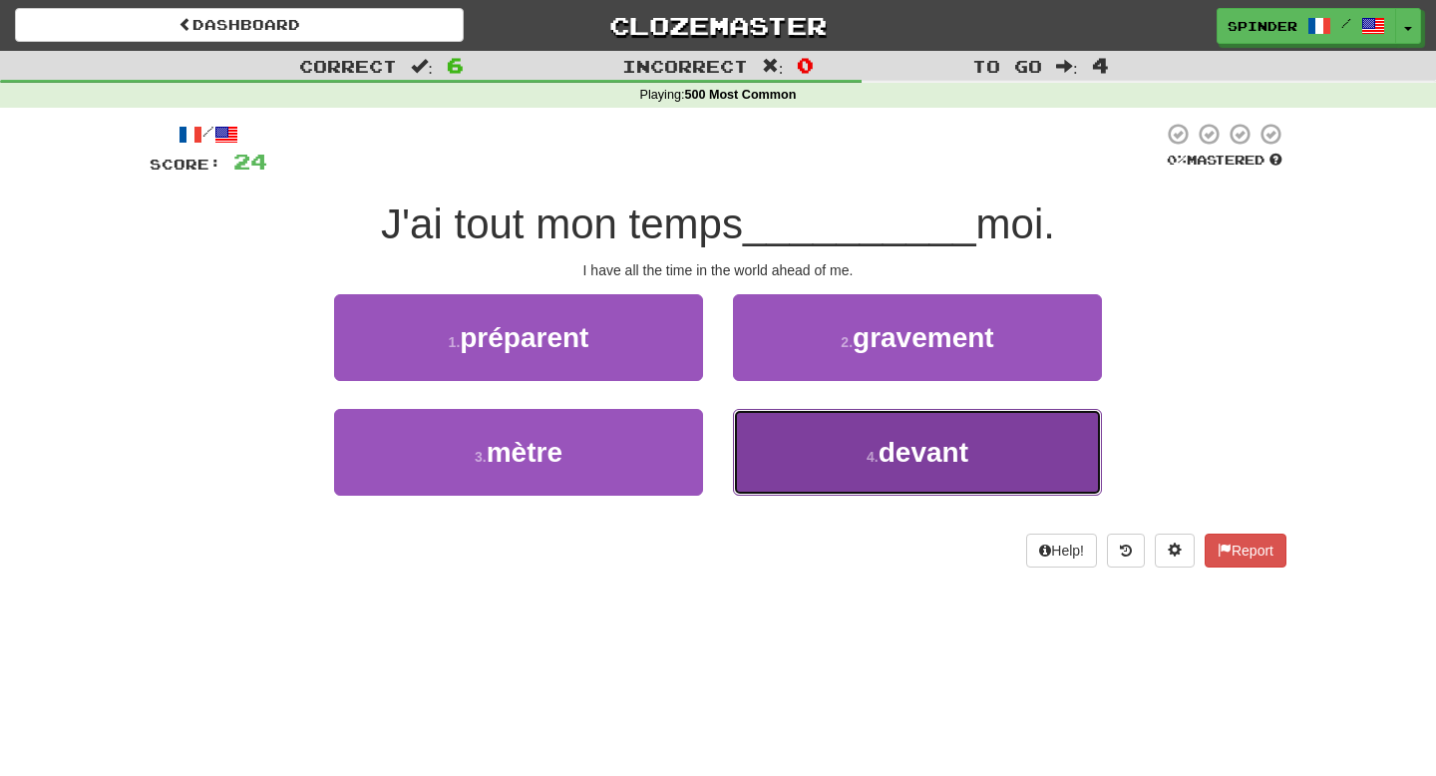
click at [766, 410] on button "4 . devant" at bounding box center [917, 452] width 369 height 87
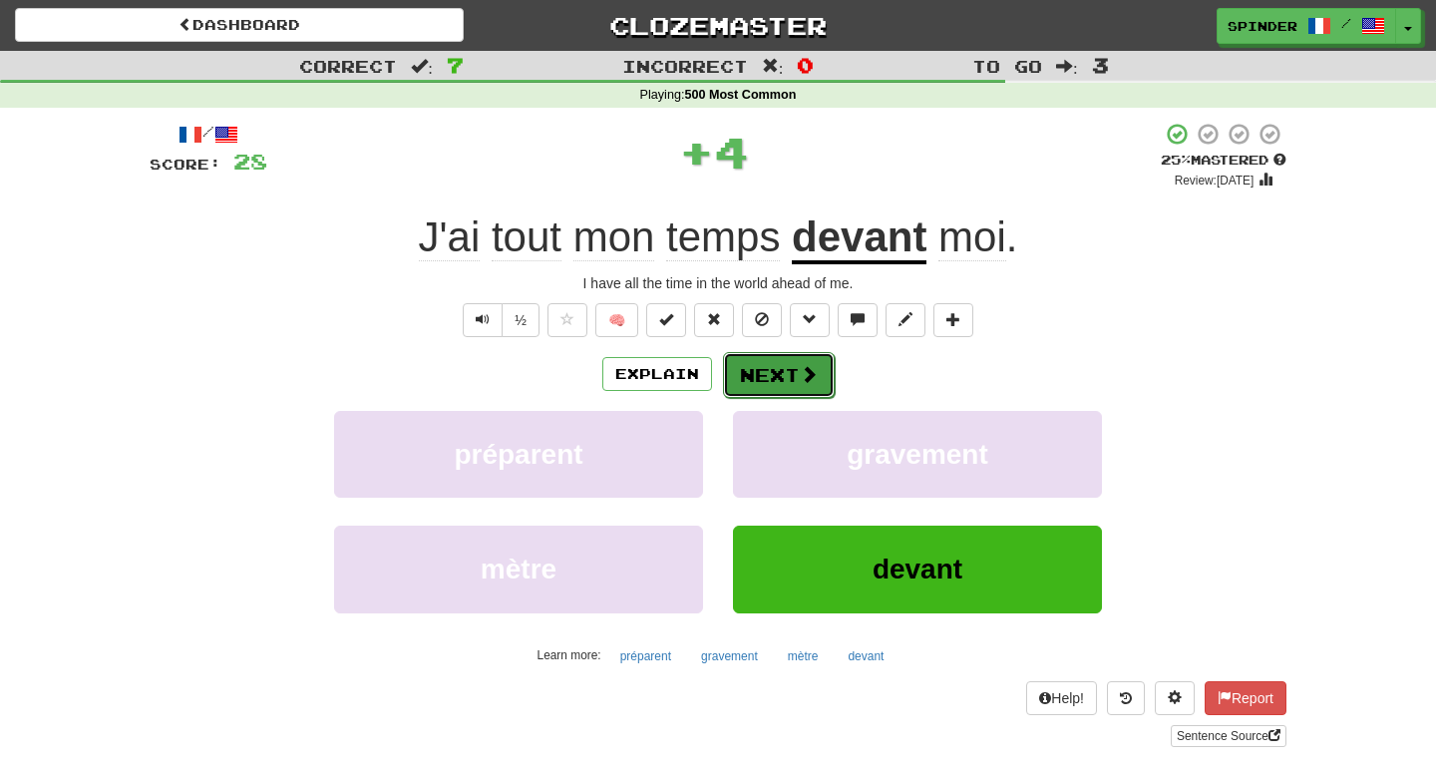
click at [774, 379] on button "Next" at bounding box center [779, 375] width 112 height 46
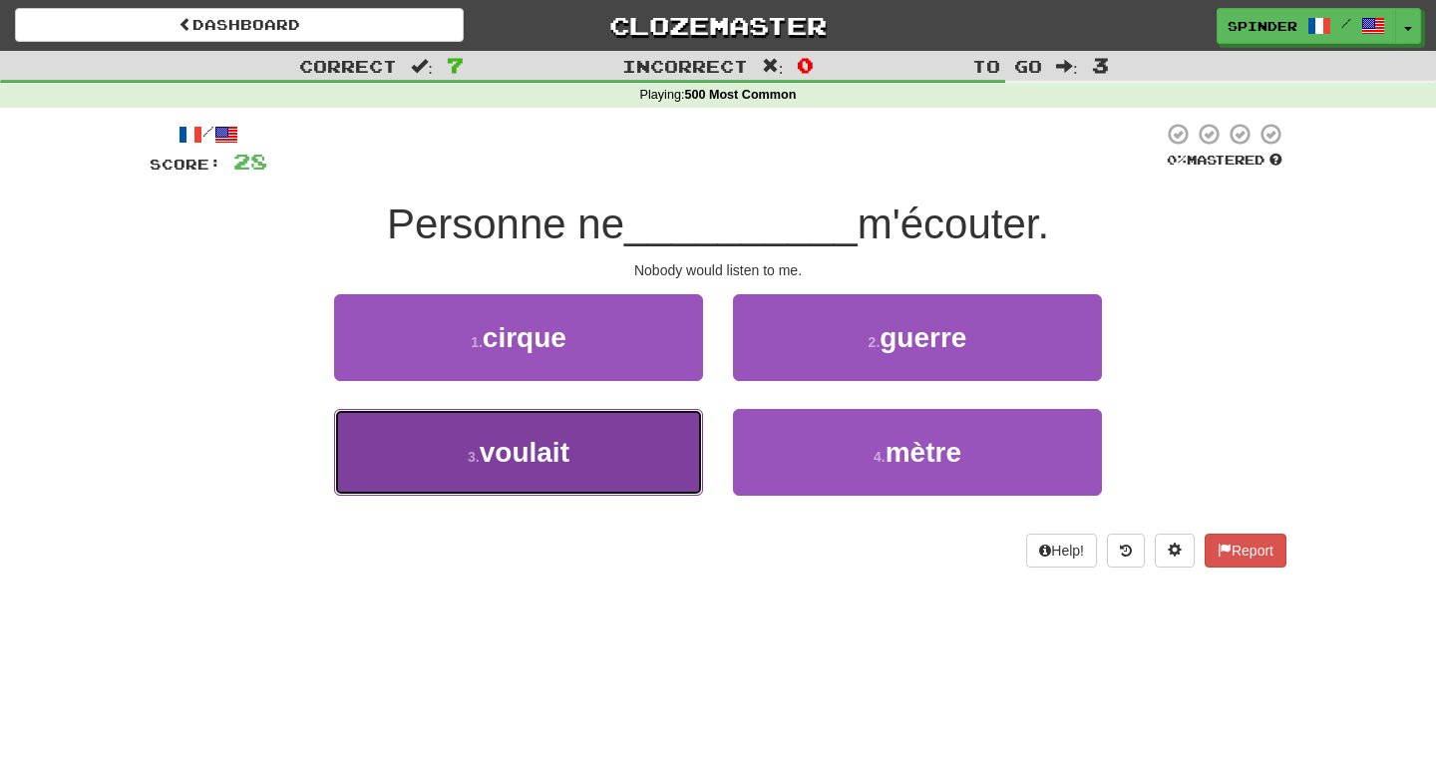
click at [669, 417] on button "3 . voulait" at bounding box center [518, 452] width 369 height 87
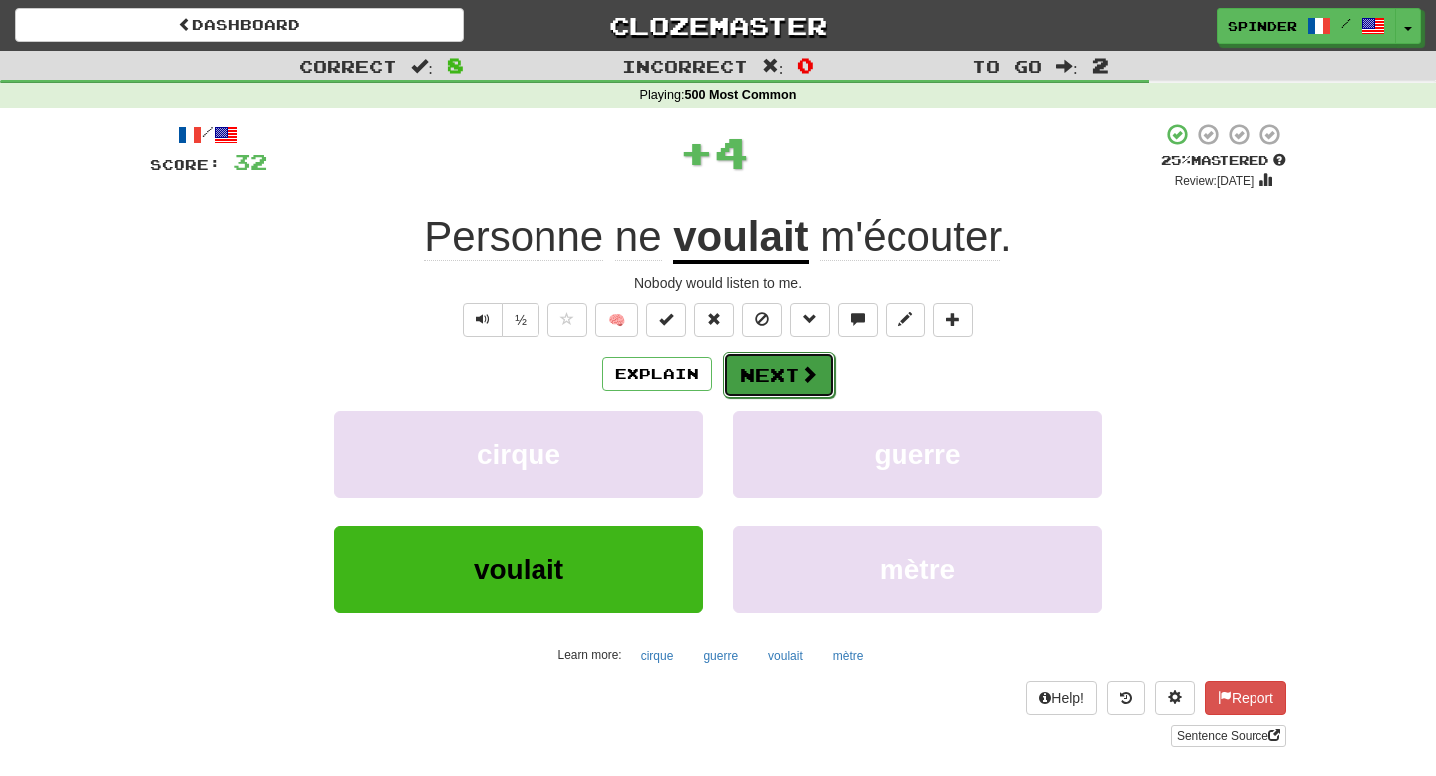
click at [778, 372] on button "Next" at bounding box center [779, 375] width 112 height 46
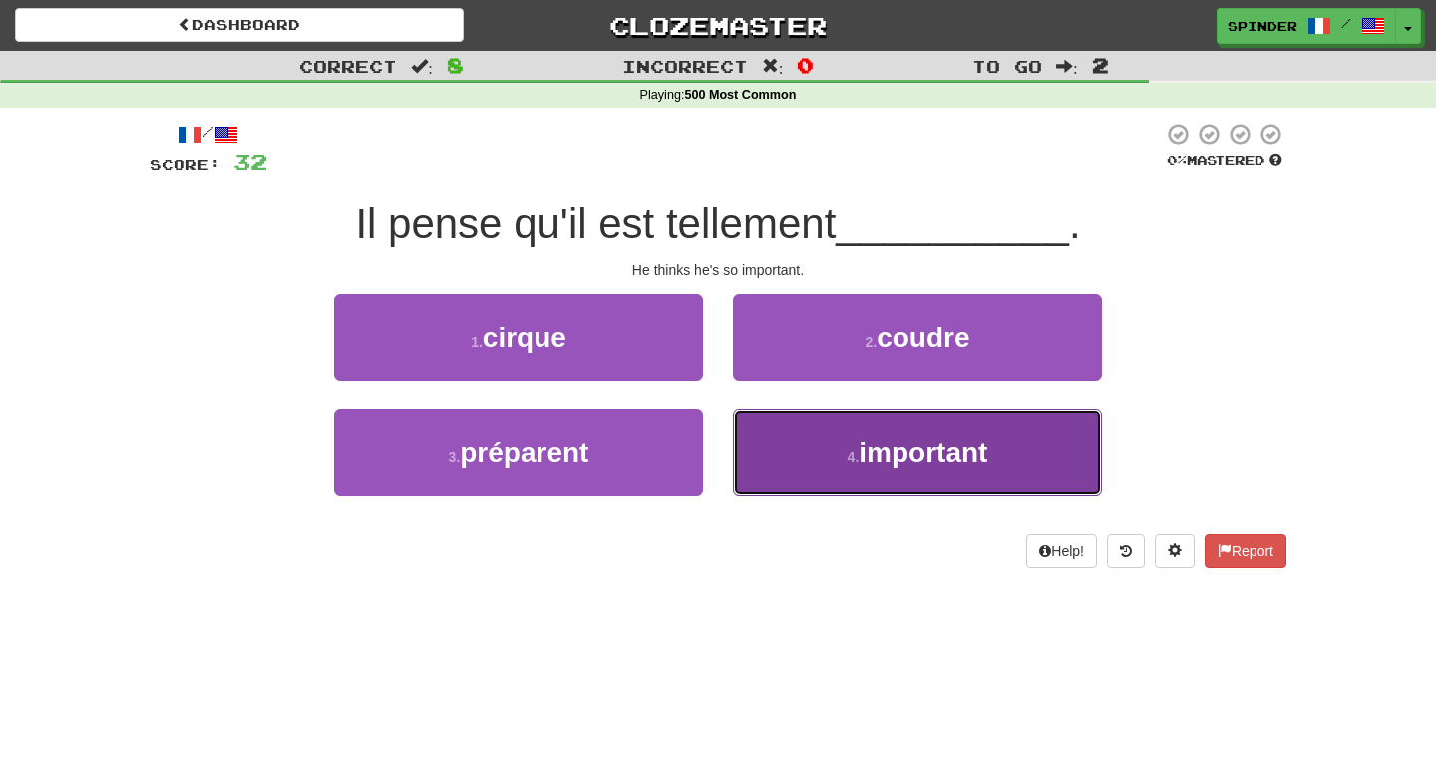
click at [785, 422] on button "4 . important" at bounding box center [917, 452] width 369 height 87
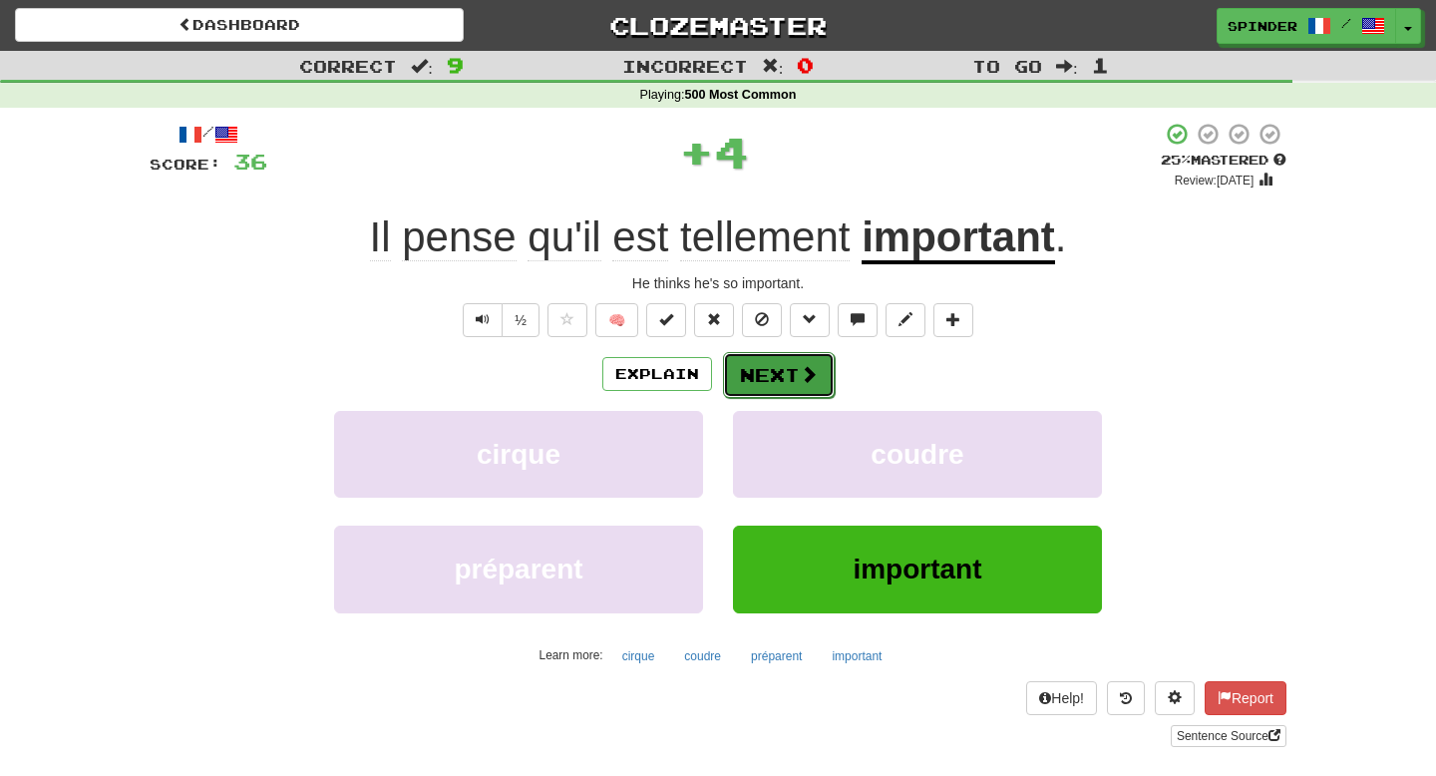
click at [796, 359] on button "Next" at bounding box center [779, 375] width 112 height 46
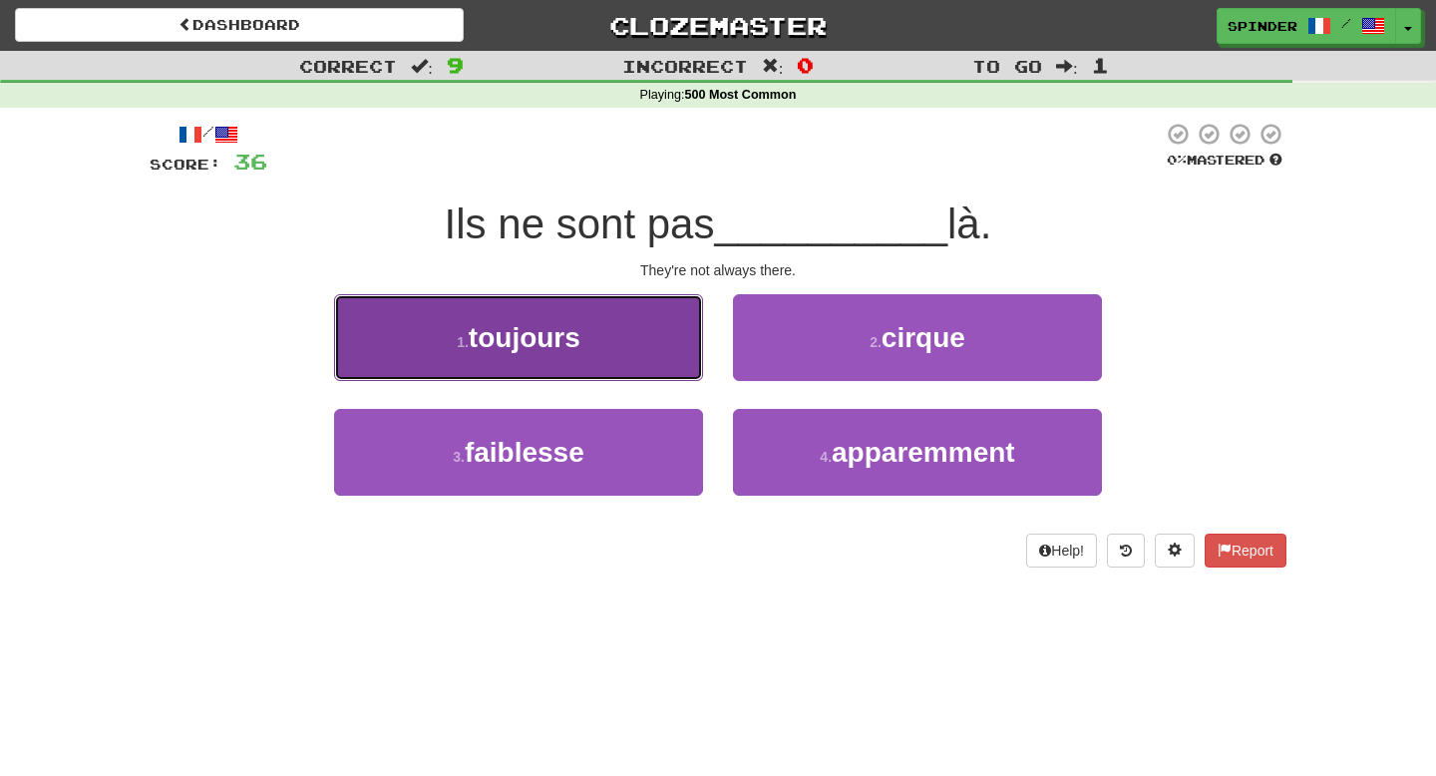
click at [667, 341] on button "1 . toujours" at bounding box center [518, 337] width 369 height 87
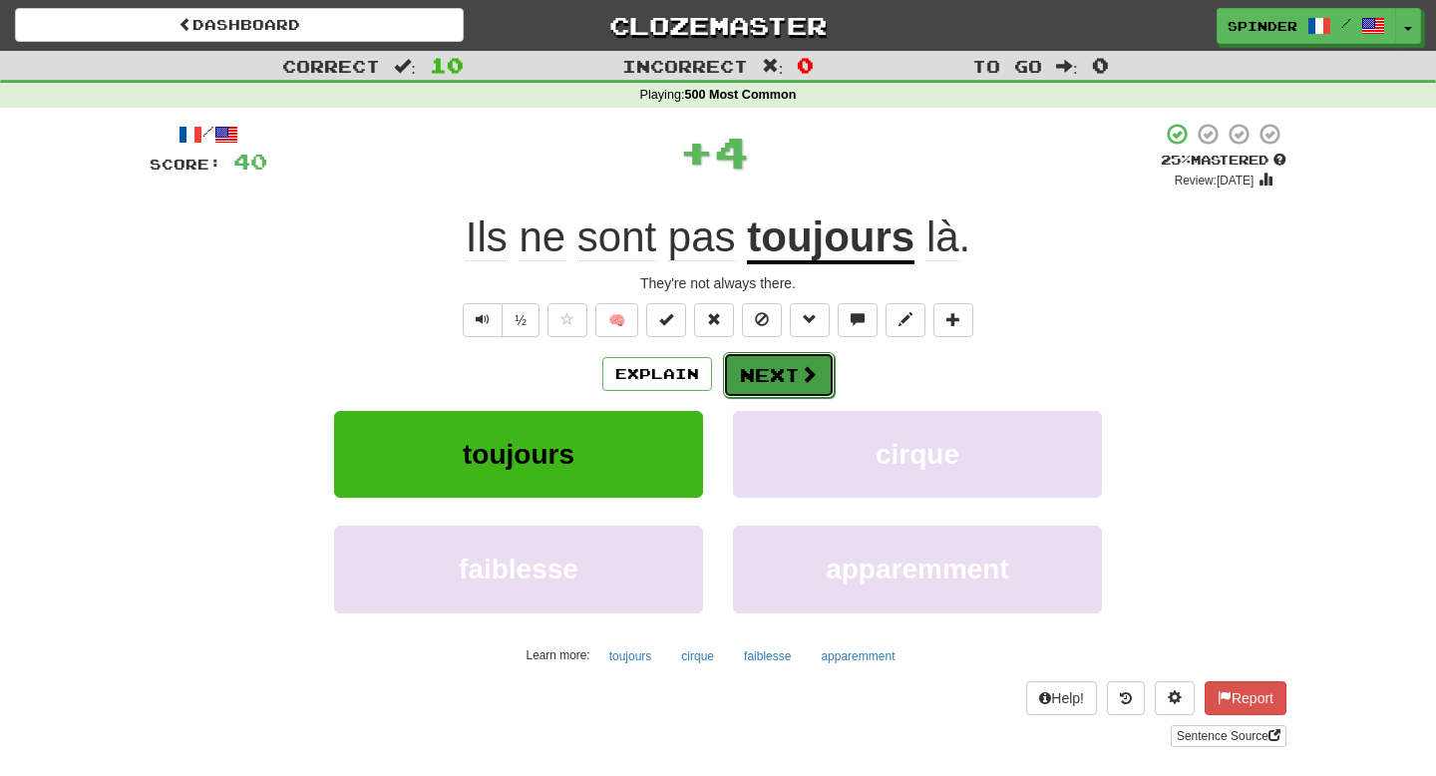
click at [790, 366] on button "Next" at bounding box center [779, 375] width 112 height 46
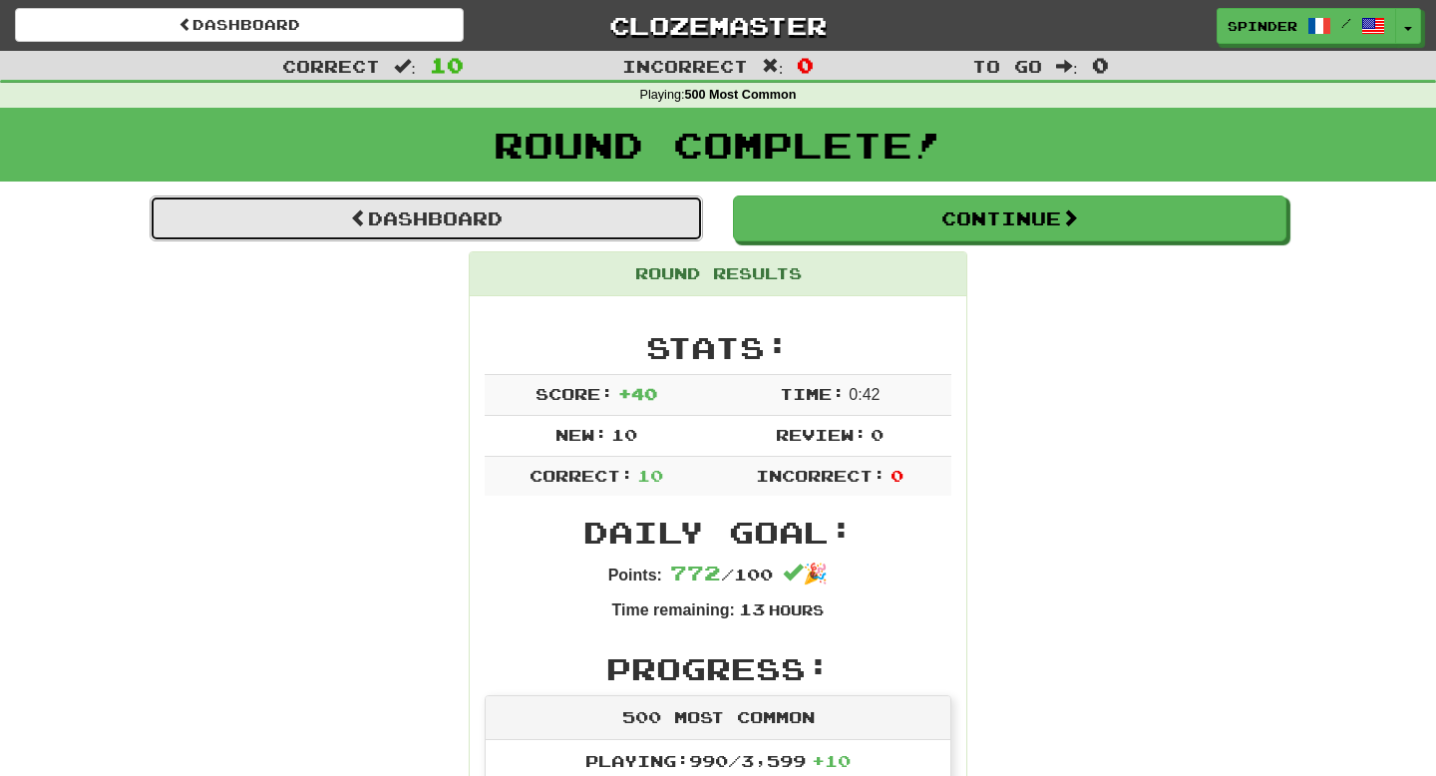
click at [568, 218] on link "Dashboard" at bounding box center [427, 219] width 554 height 46
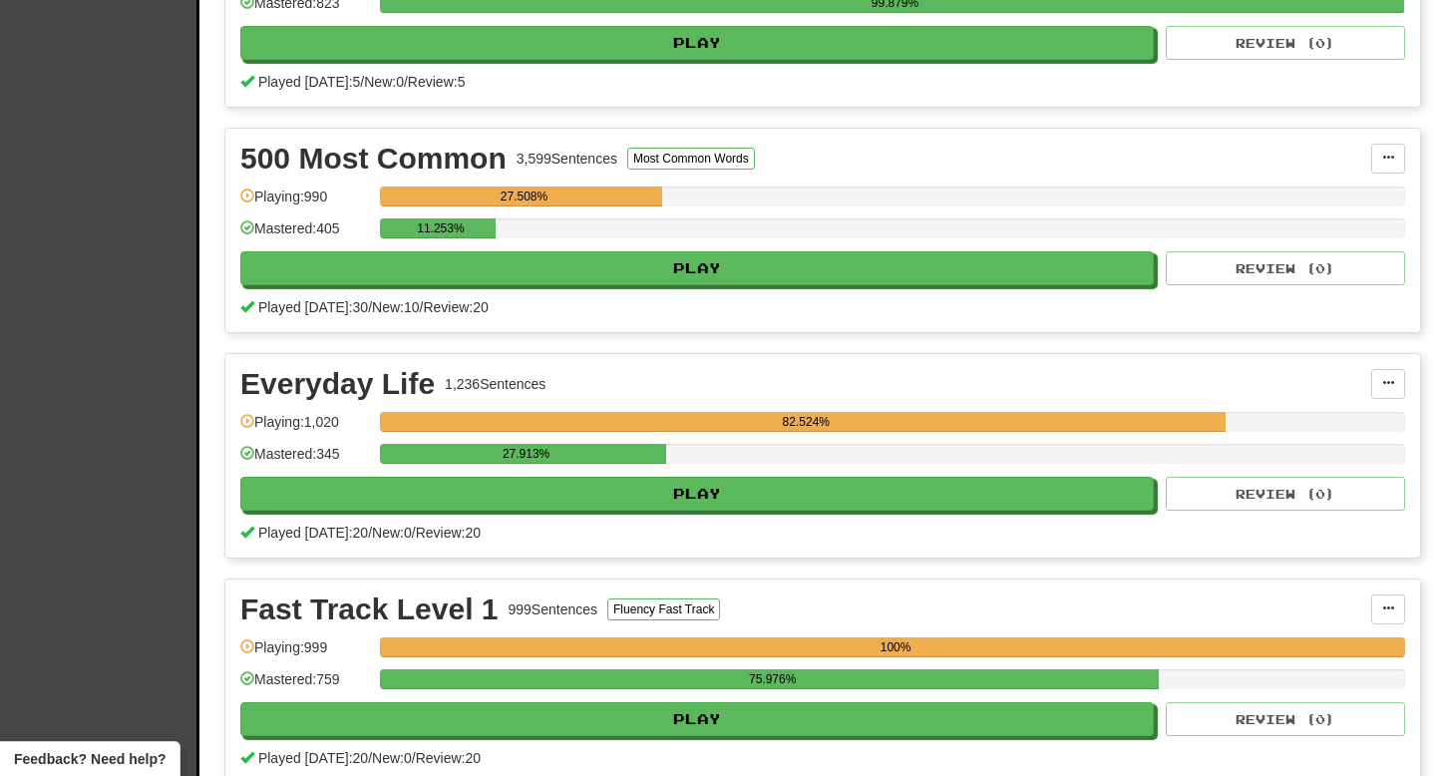
scroll to position [557, 0]
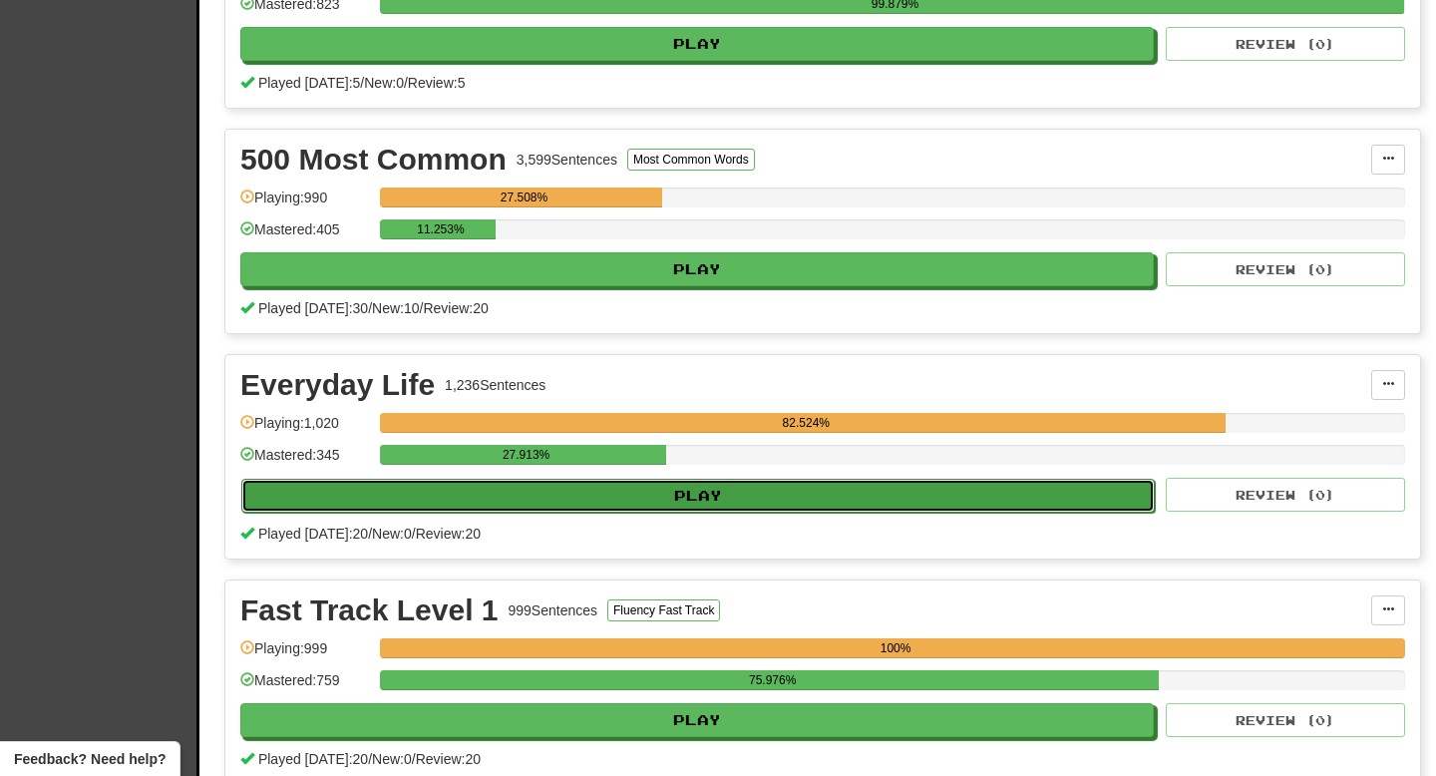
click at [722, 495] on button "Play" at bounding box center [698, 496] width 914 height 34
select select "**"
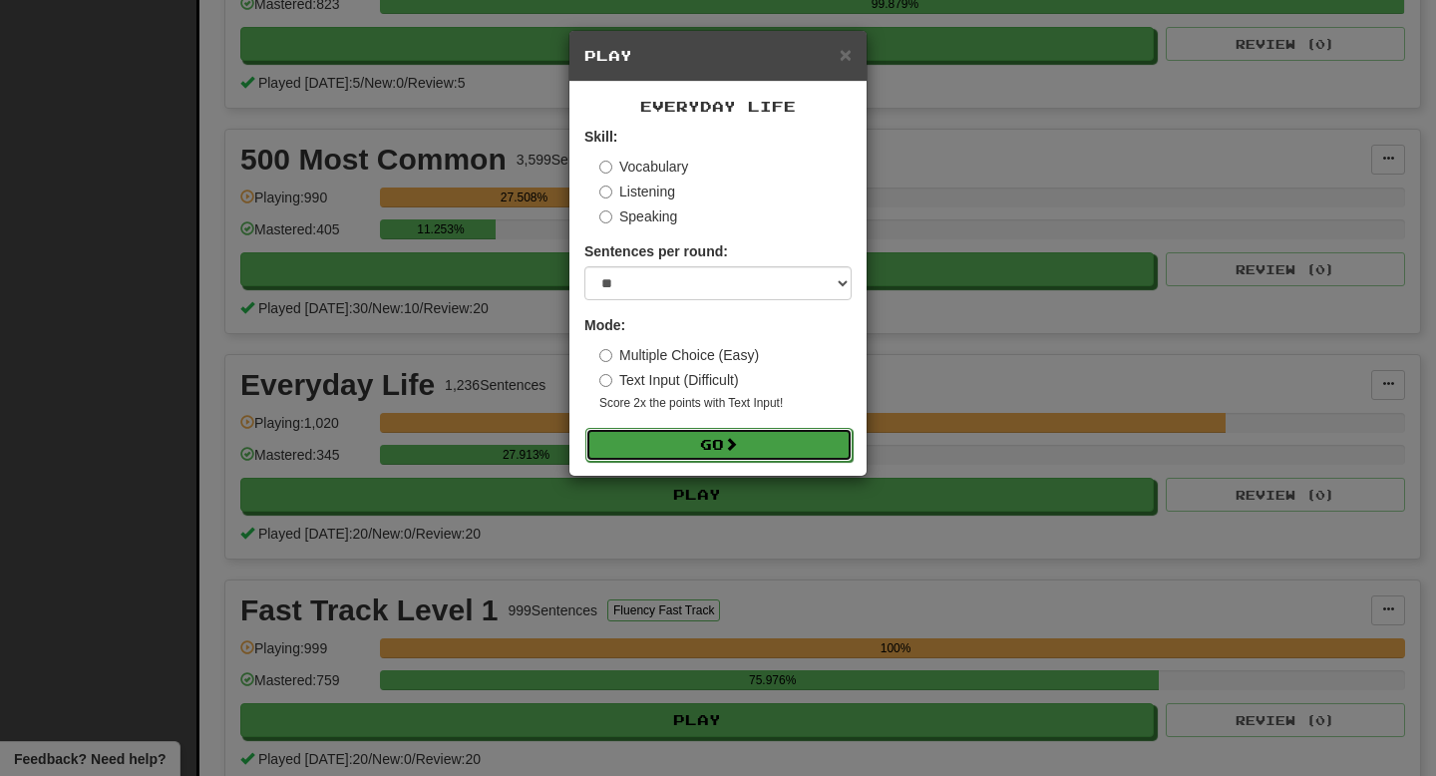
click at [734, 443] on span at bounding box center [731, 444] width 14 height 14
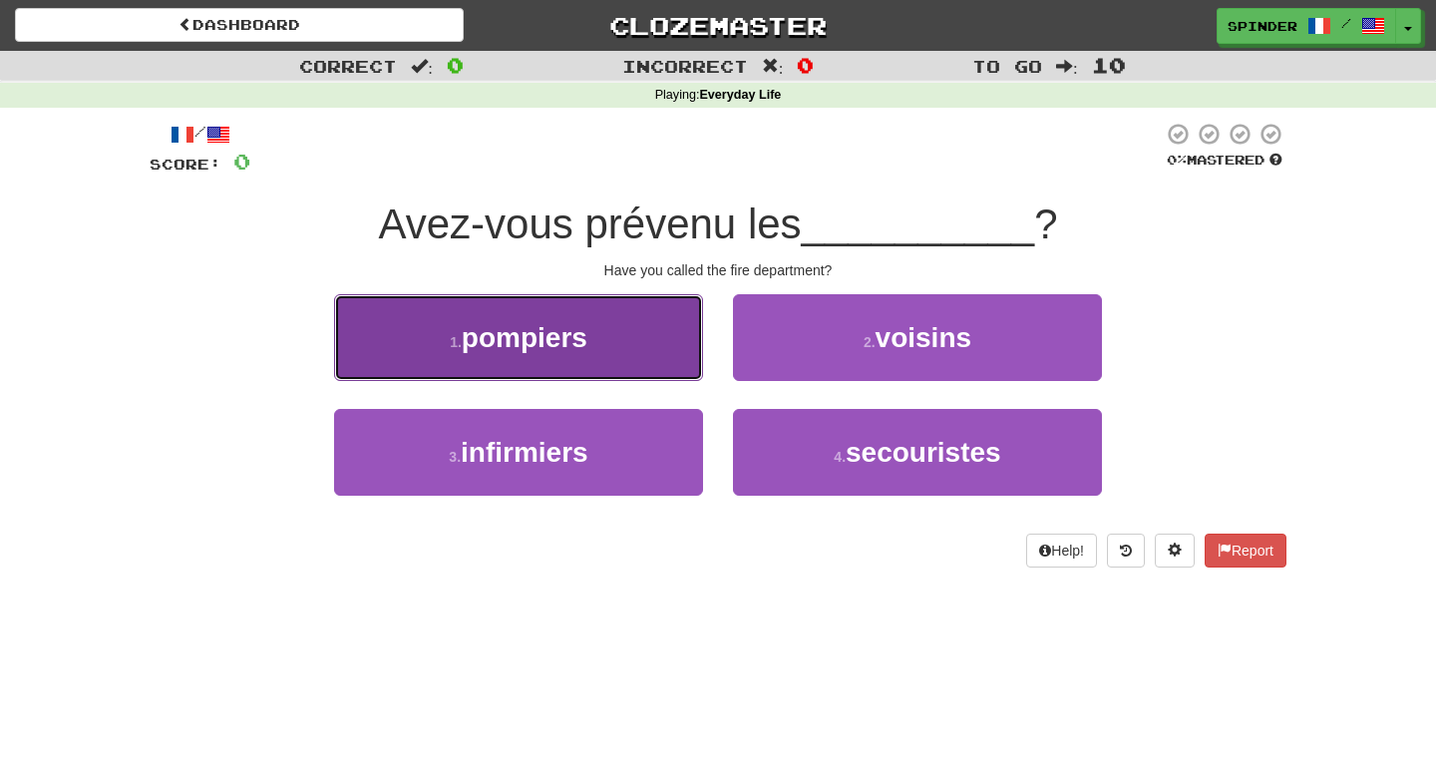
click at [649, 377] on button "1 . pompiers" at bounding box center [518, 337] width 369 height 87
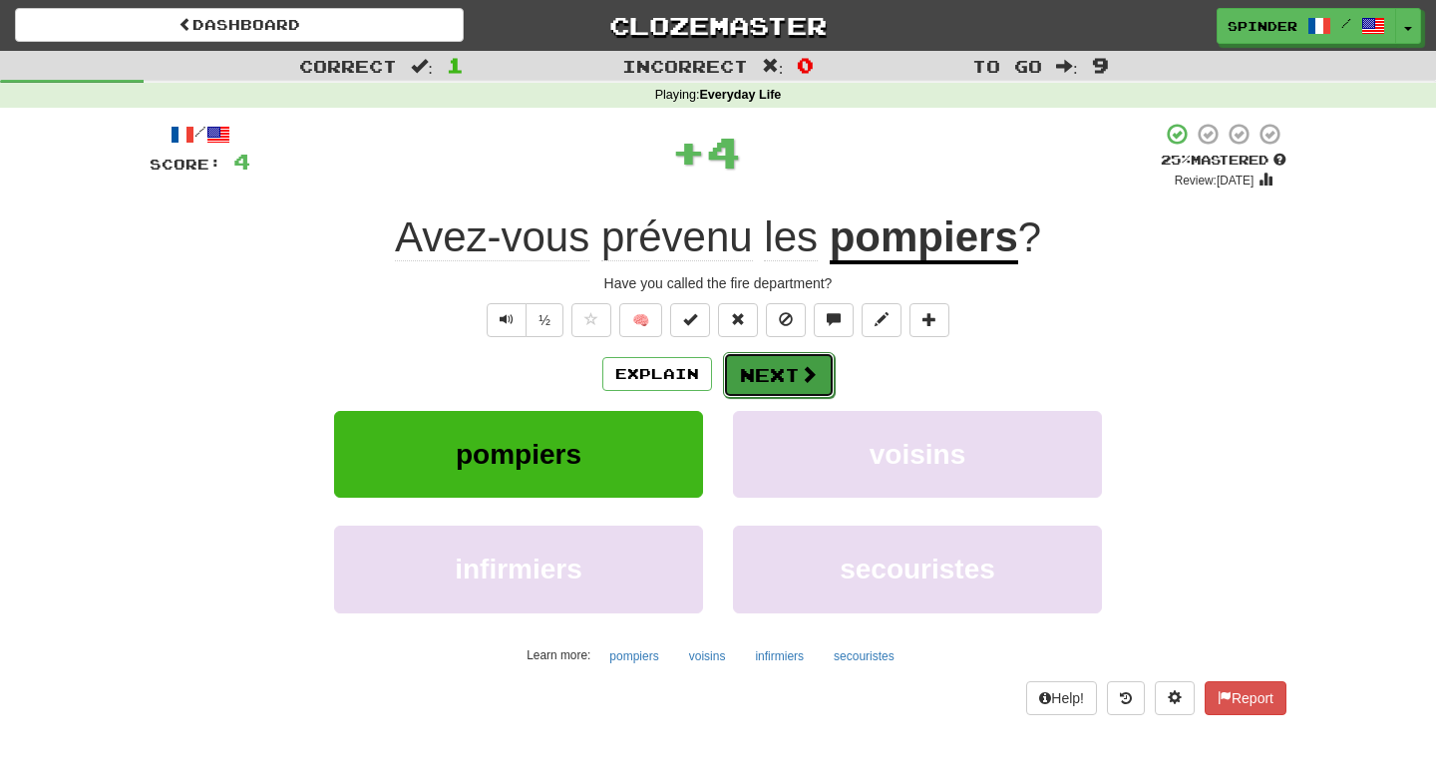
click at [769, 387] on button "Next" at bounding box center [779, 375] width 112 height 46
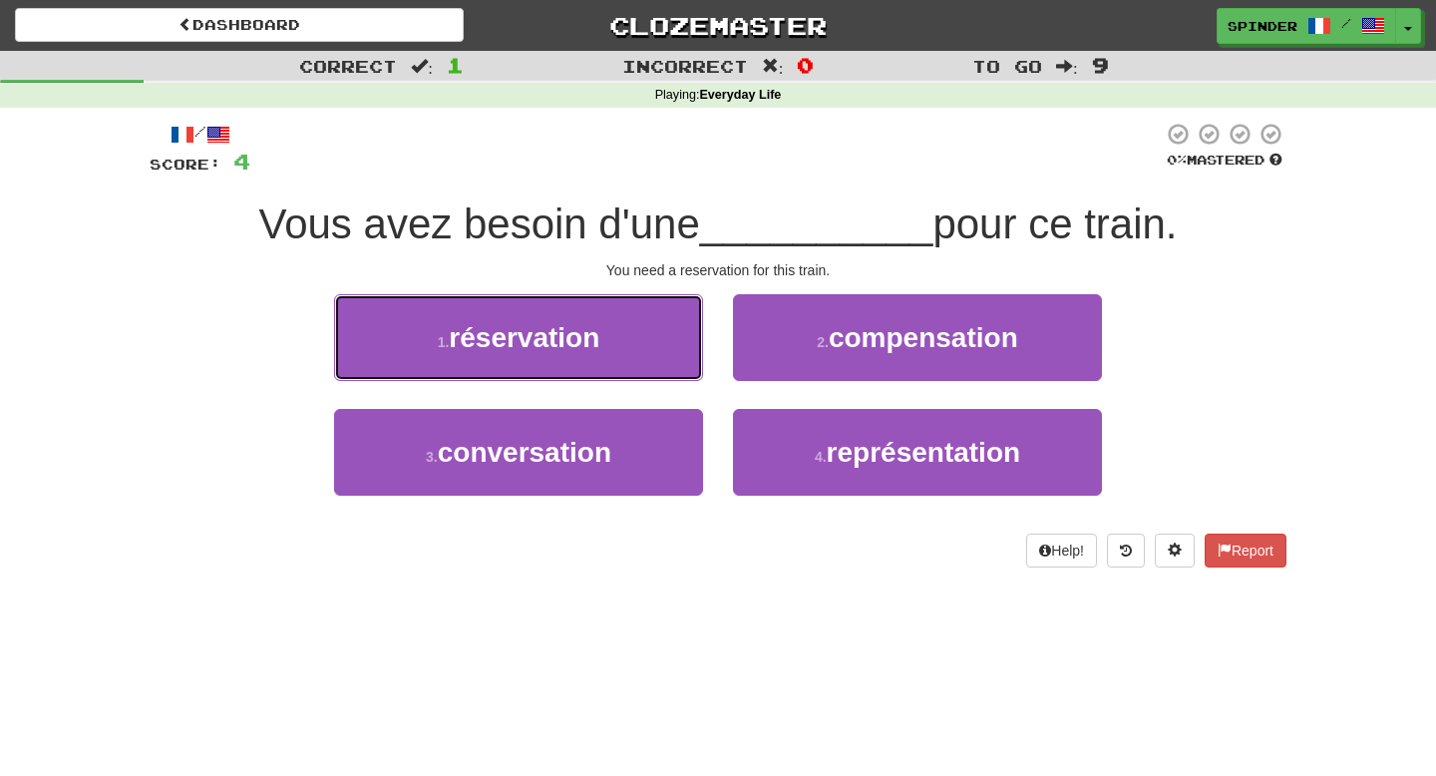
click at [657, 337] on button "1 . réservation" at bounding box center [518, 337] width 369 height 87
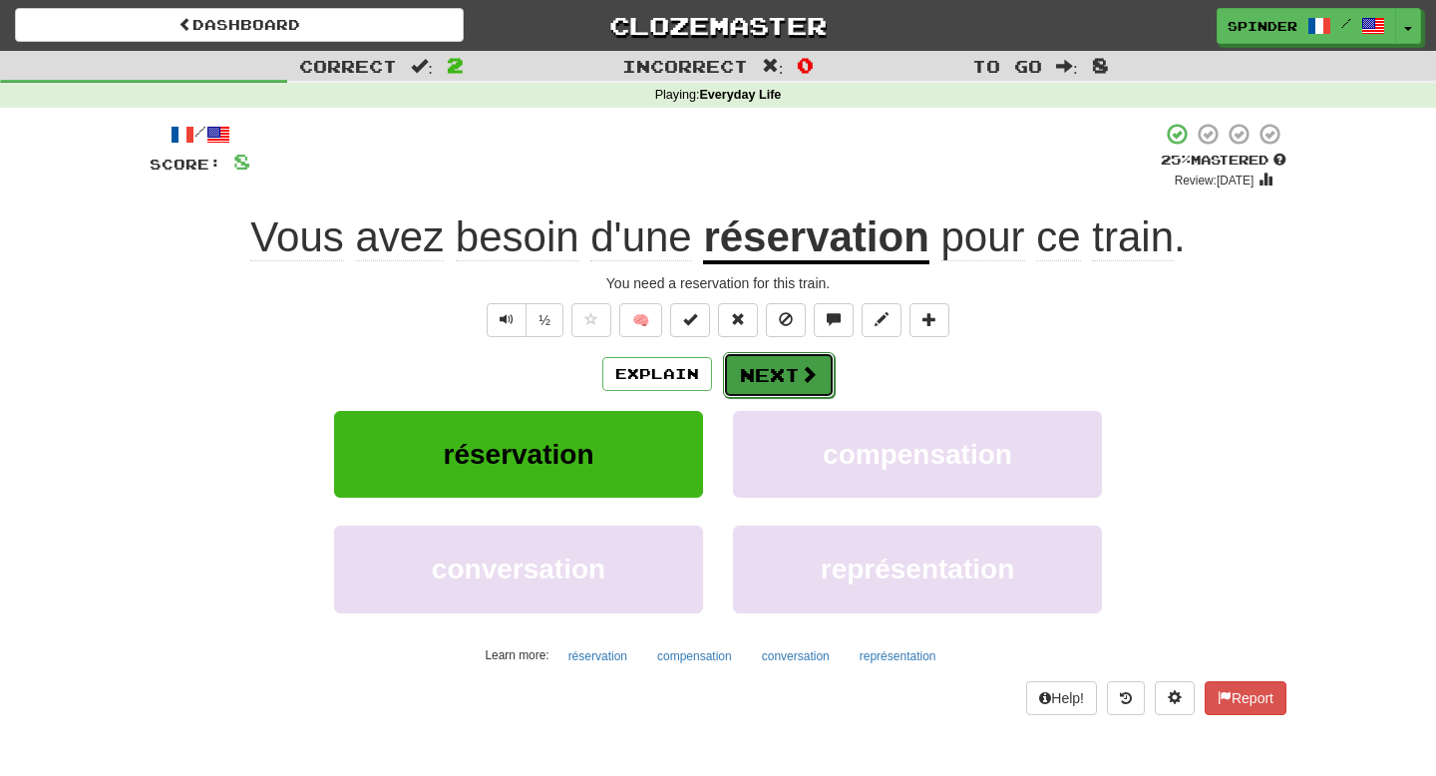
click at [800, 368] on span at bounding box center [809, 374] width 18 height 18
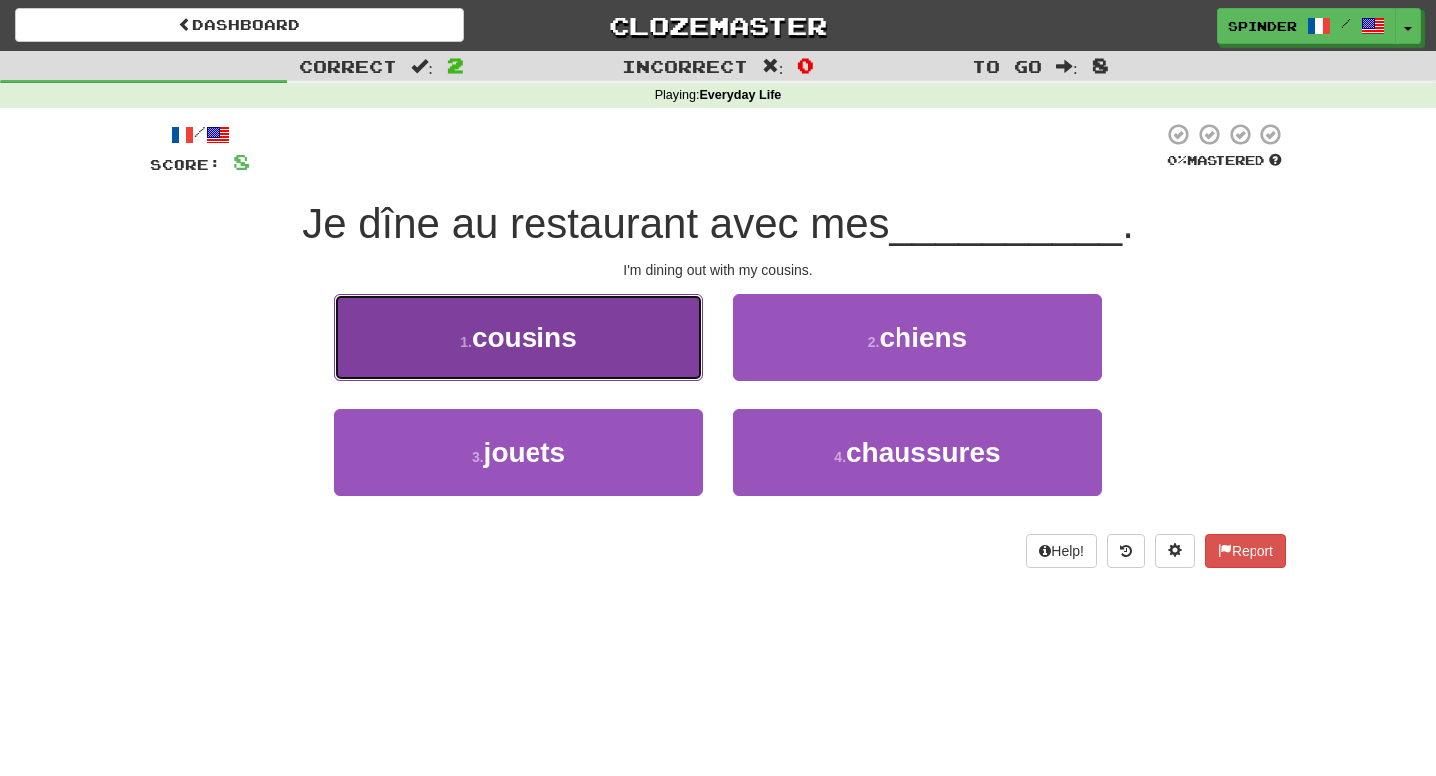
click at [690, 344] on button "1 . cousins" at bounding box center [518, 337] width 369 height 87
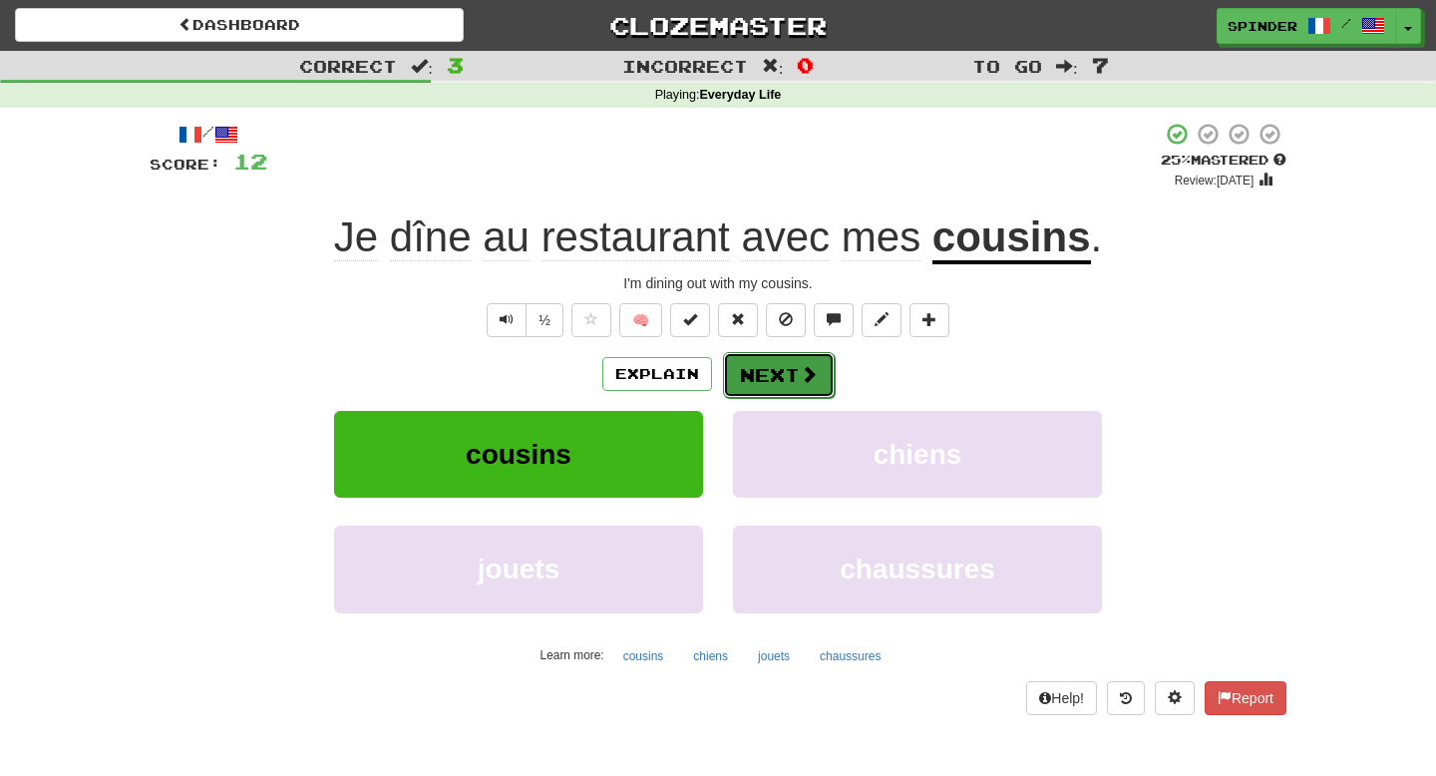
click at [811, 386] on button "Next" at bounding box center [779, 375] width 112 height 46
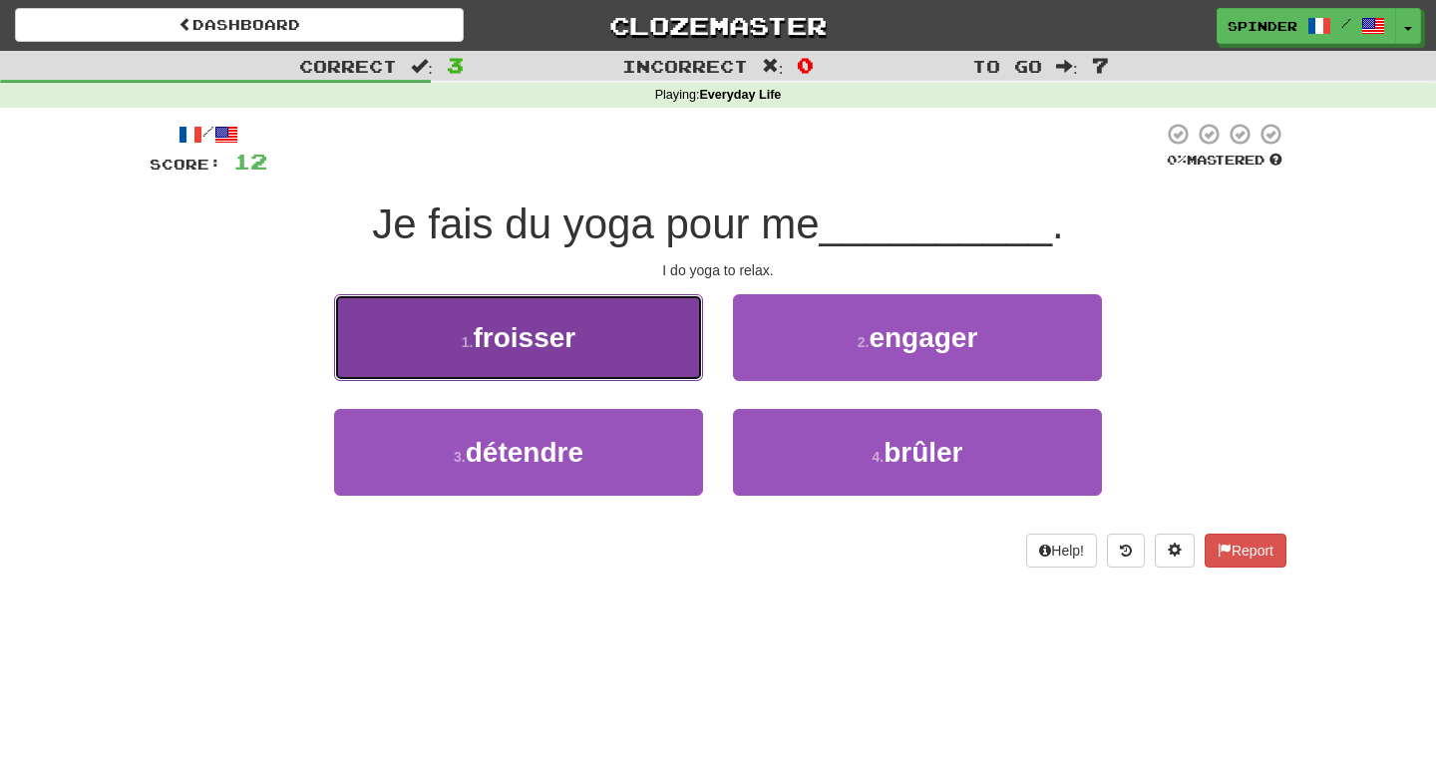
click at [648, 357] on button "1 . froisser" at bounding box center [518, 337] width 369 height 87
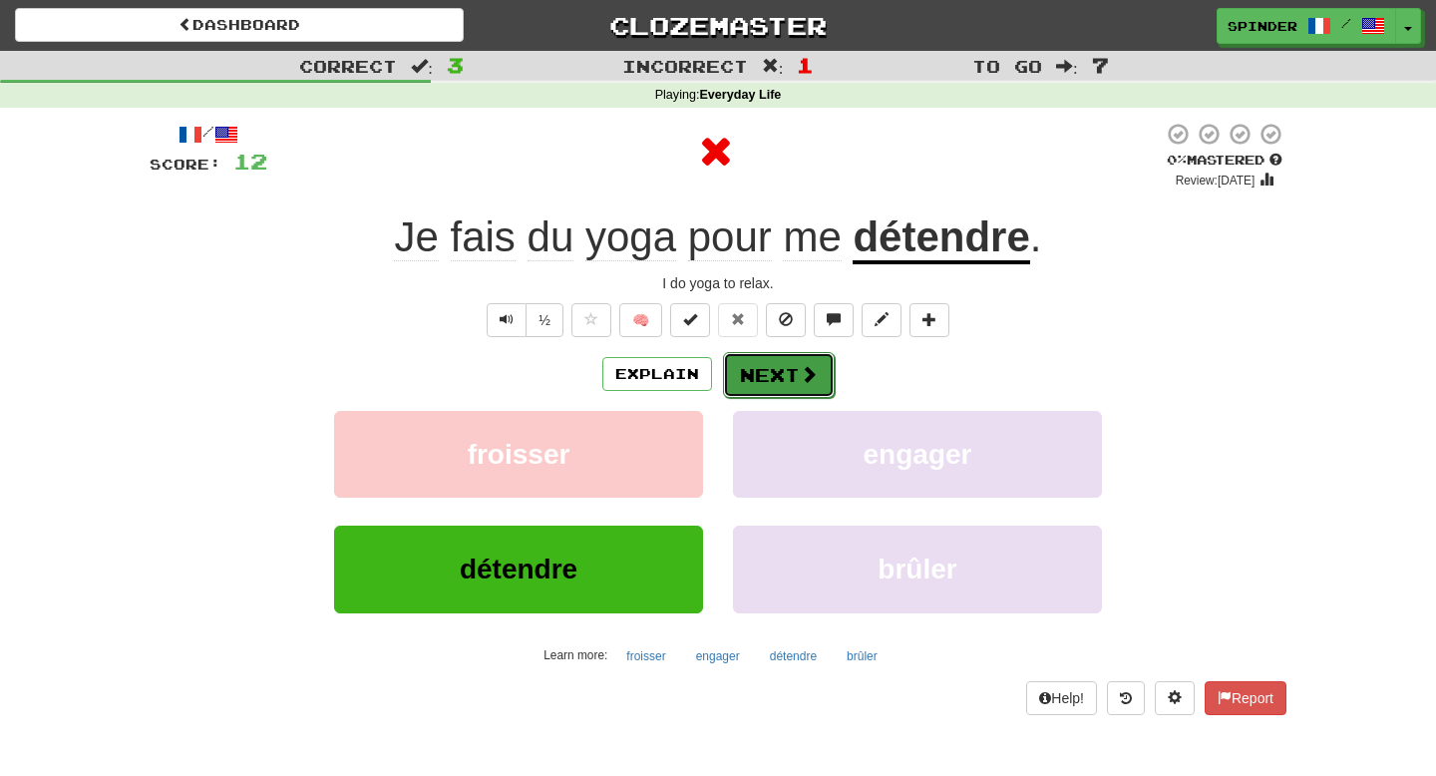
click at [781, 383] on button "Next" at bounding box center [779, 375] width 112 height 46
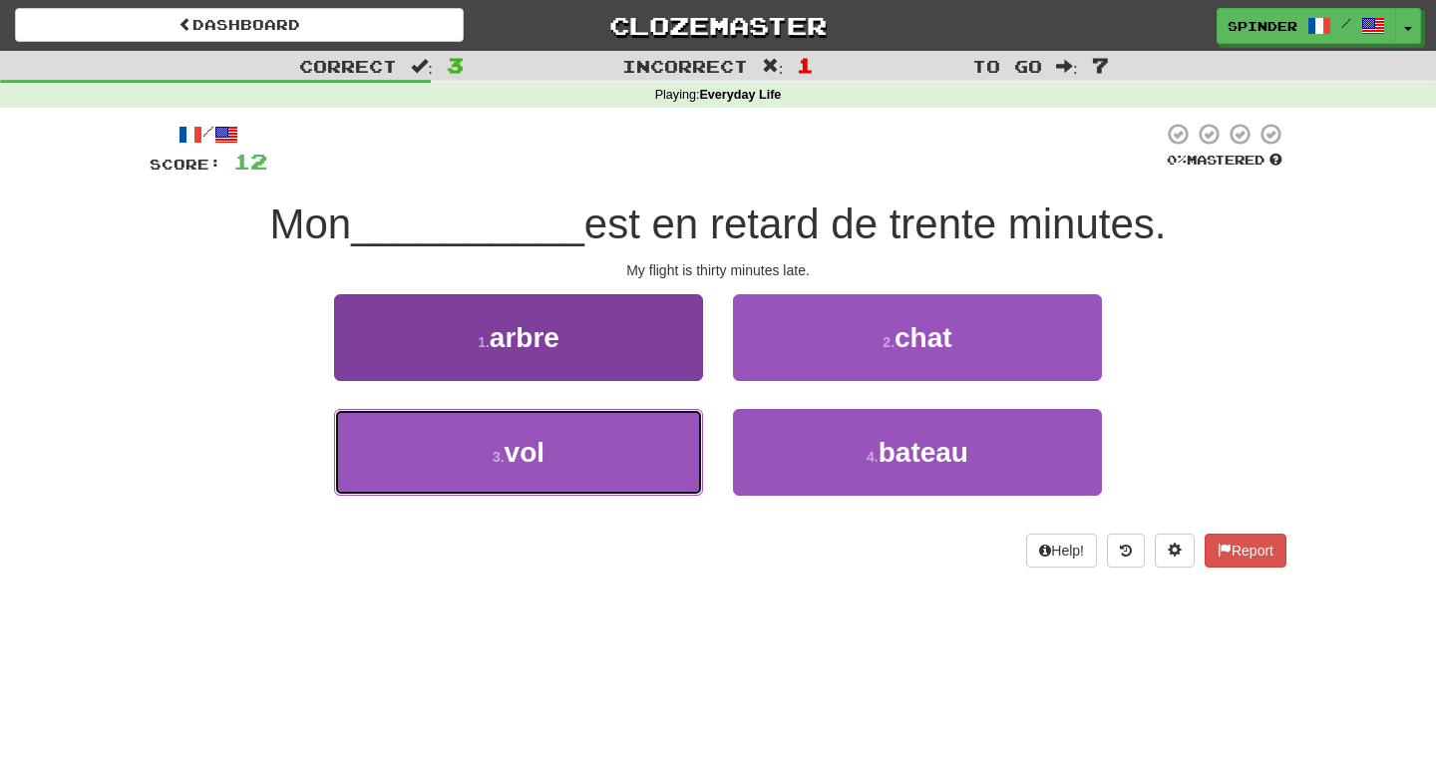
click at [666, 441] on button "3 . vol" at bounding box center [518, 452] width 369 height 87
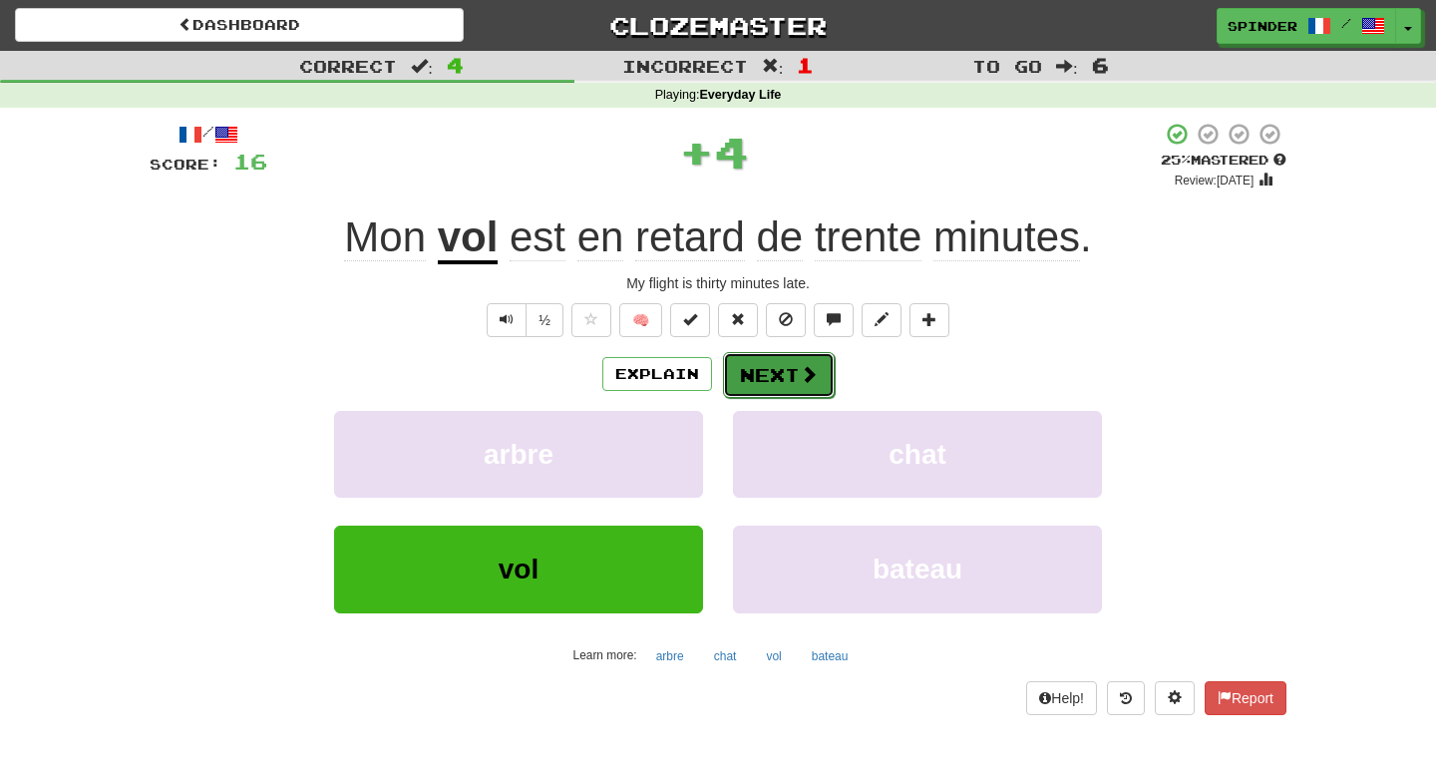
click at [793, 382] on button "Next" at bounding box center [779, 375] width 112 height 46
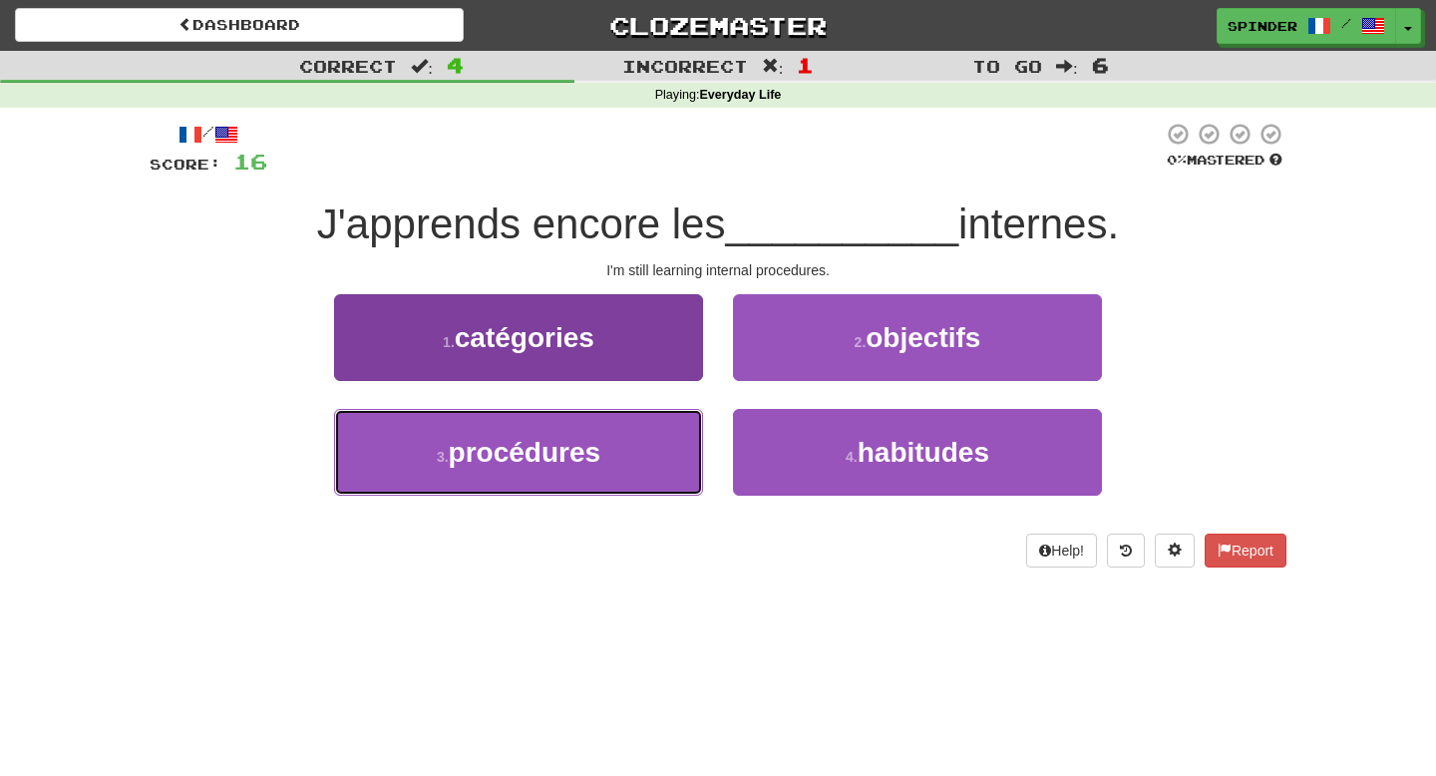
click at [640, 456] on button "3 . procédures" at bounding box center [518, 452] width 369 height 87
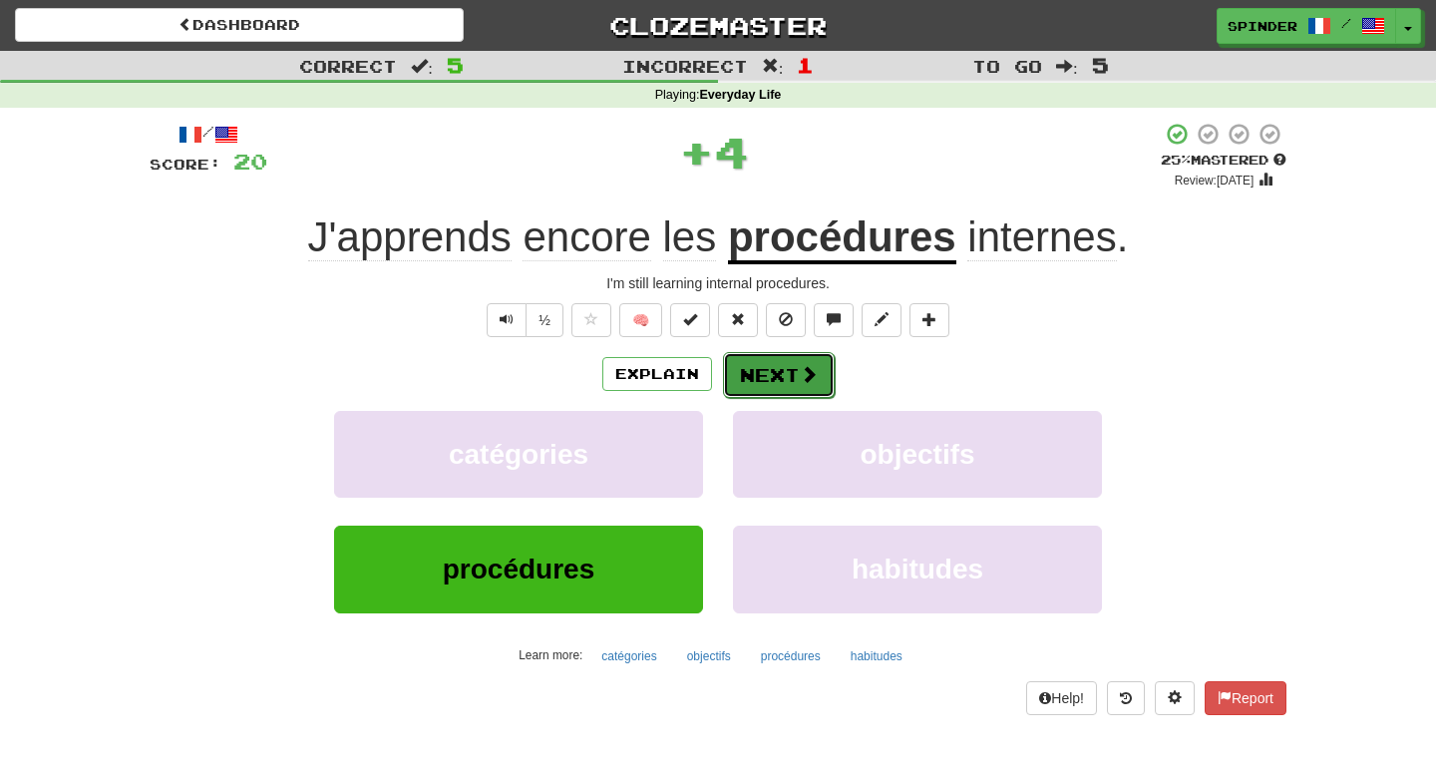
click at [771, 390] on button "Next" at bounding box center [779, 375] width 112 height 46
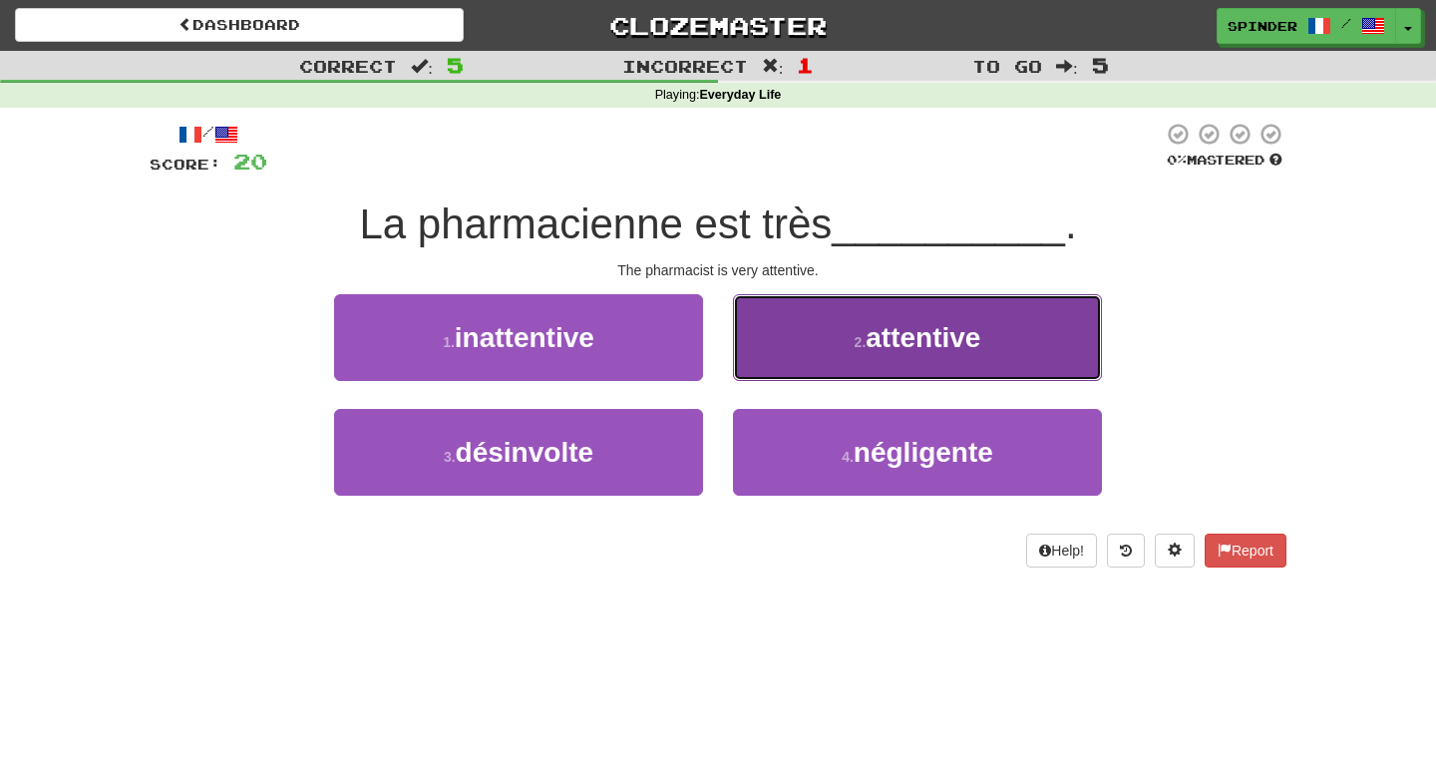
click at [779, 353] on button "2 . attentive" at bounding box center [917, 337] width 369 height 87
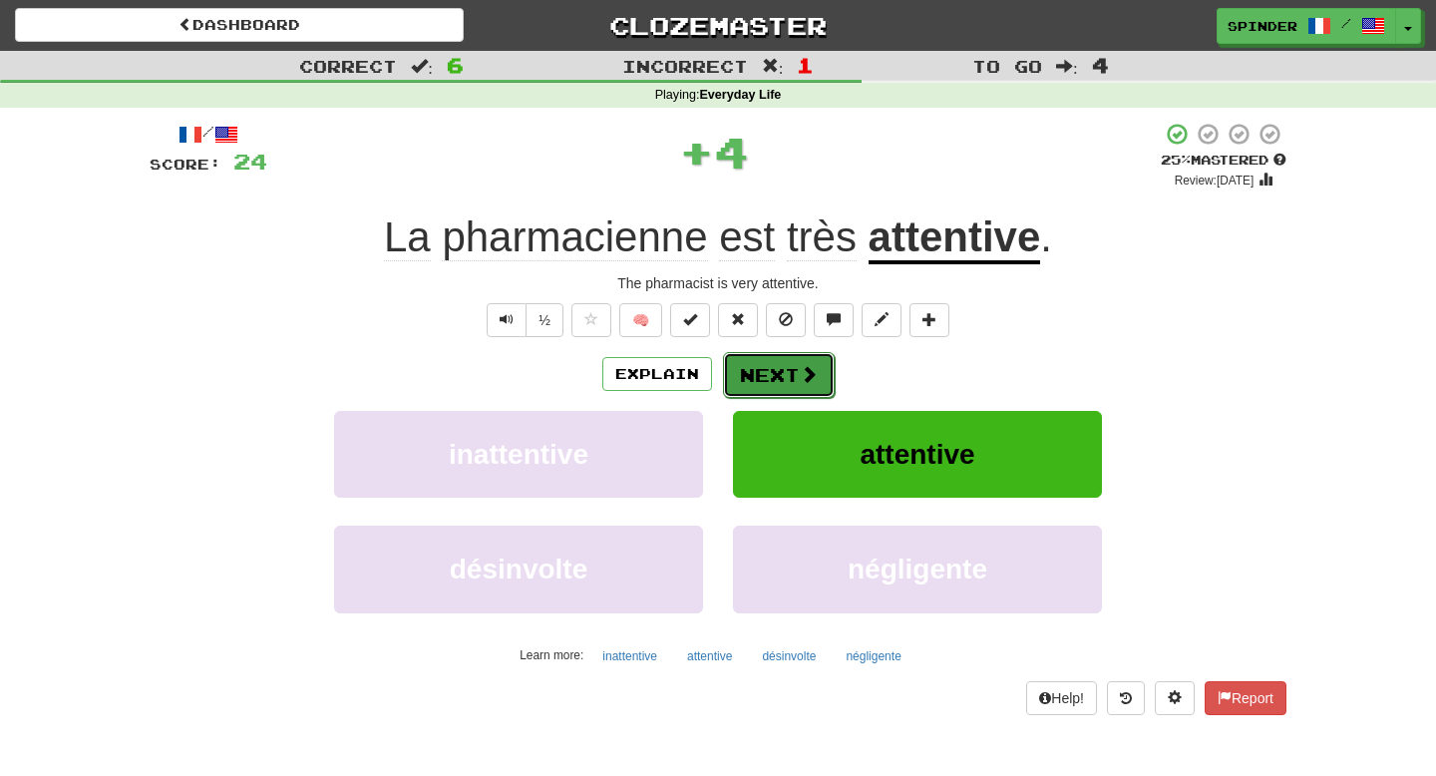
click at [777, 377] on button "Next" at bounding box center [779, 375] width 112 height 46
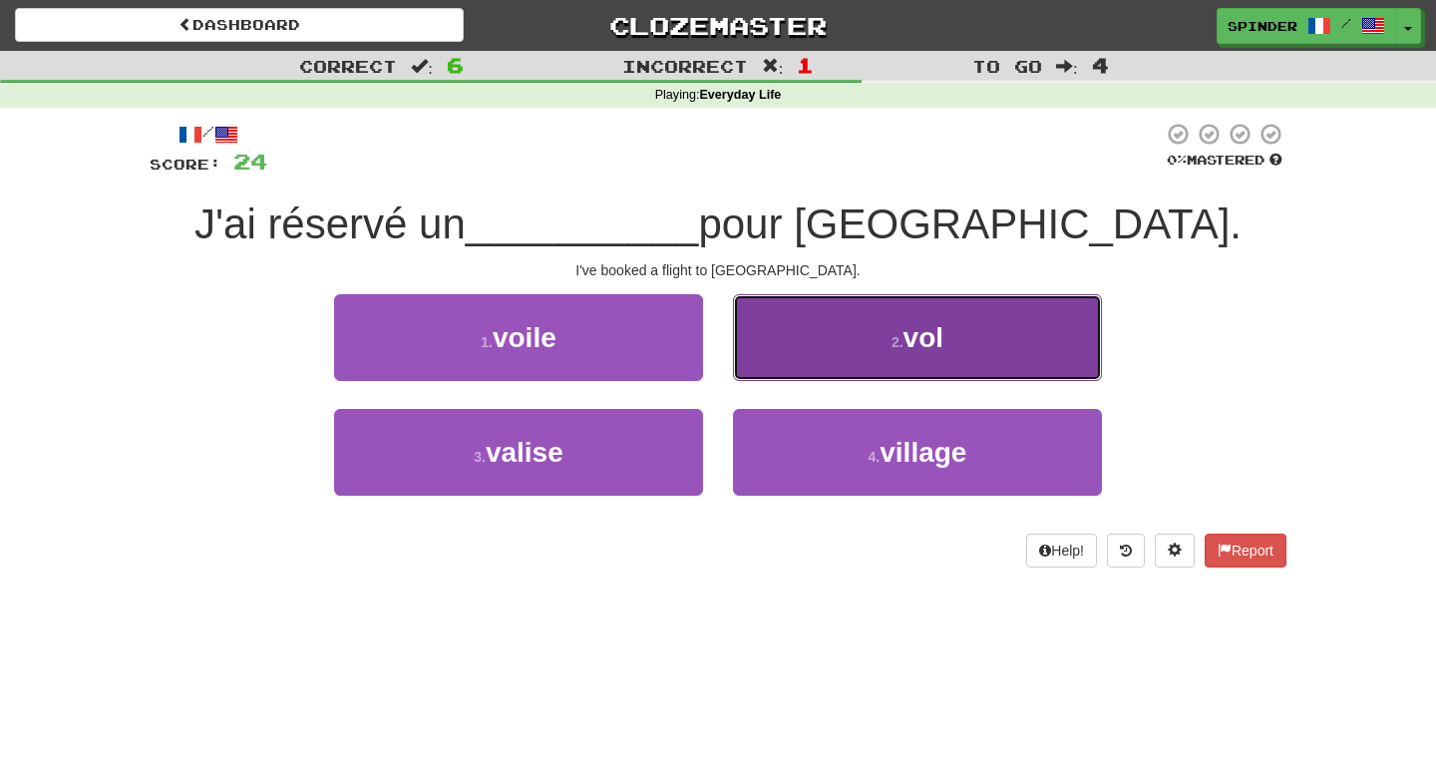
click at [790, 343] on button "2 . vol" at bounding box center [917, 337] width 369 height 87
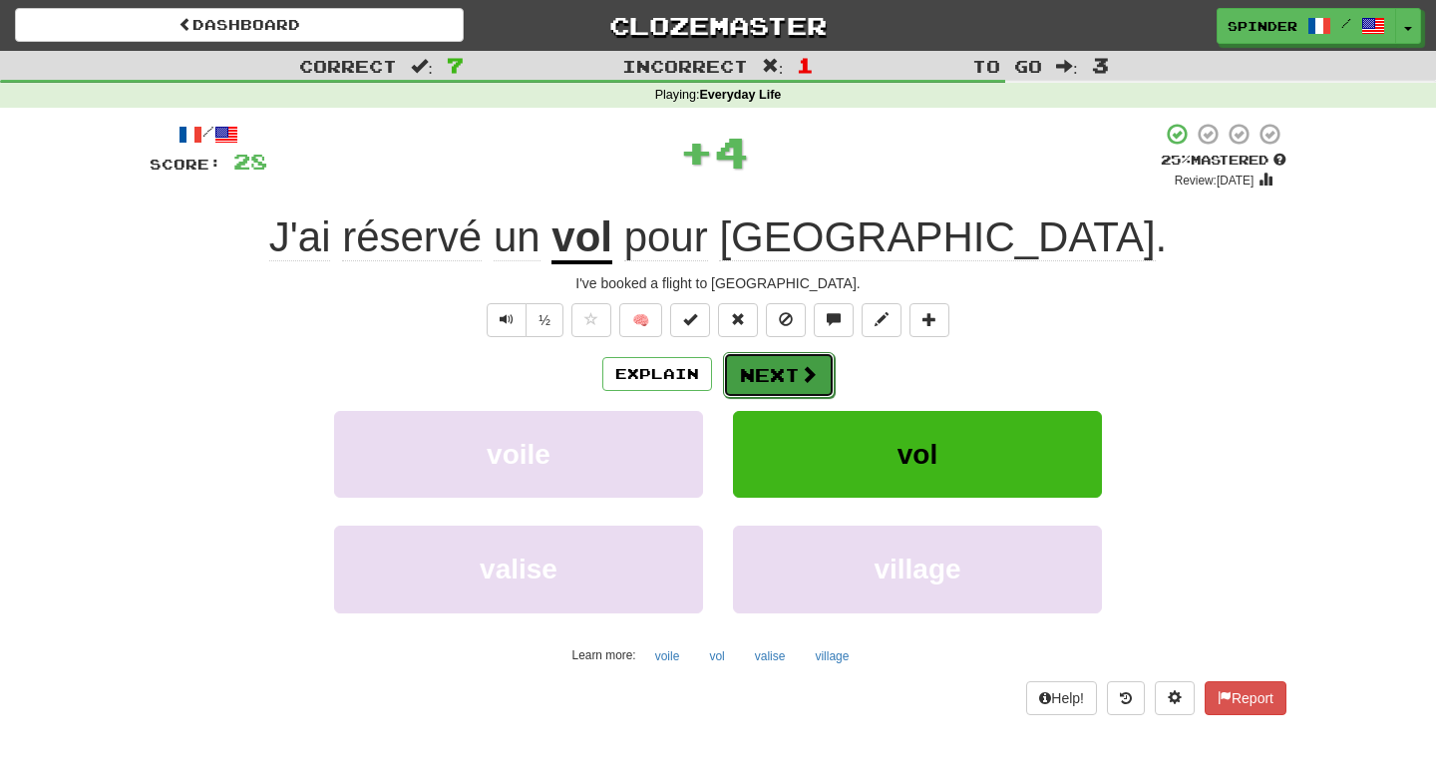
click at [786, 356] on button "Next" at bounding box center [779, 375] width 112 height 46
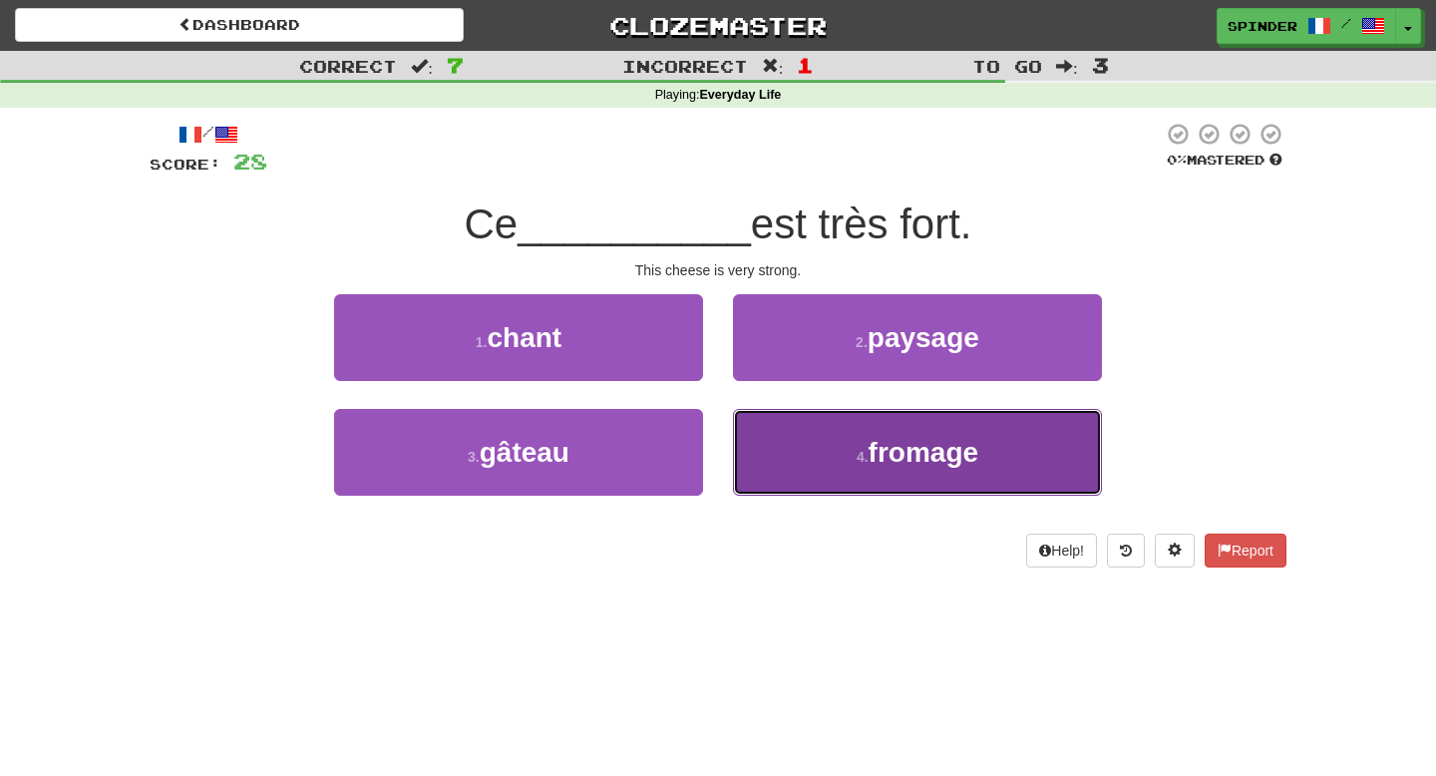
click at [803, 440] on button "4 . fromage" at bounding box center [917, 452] width 369 height 87
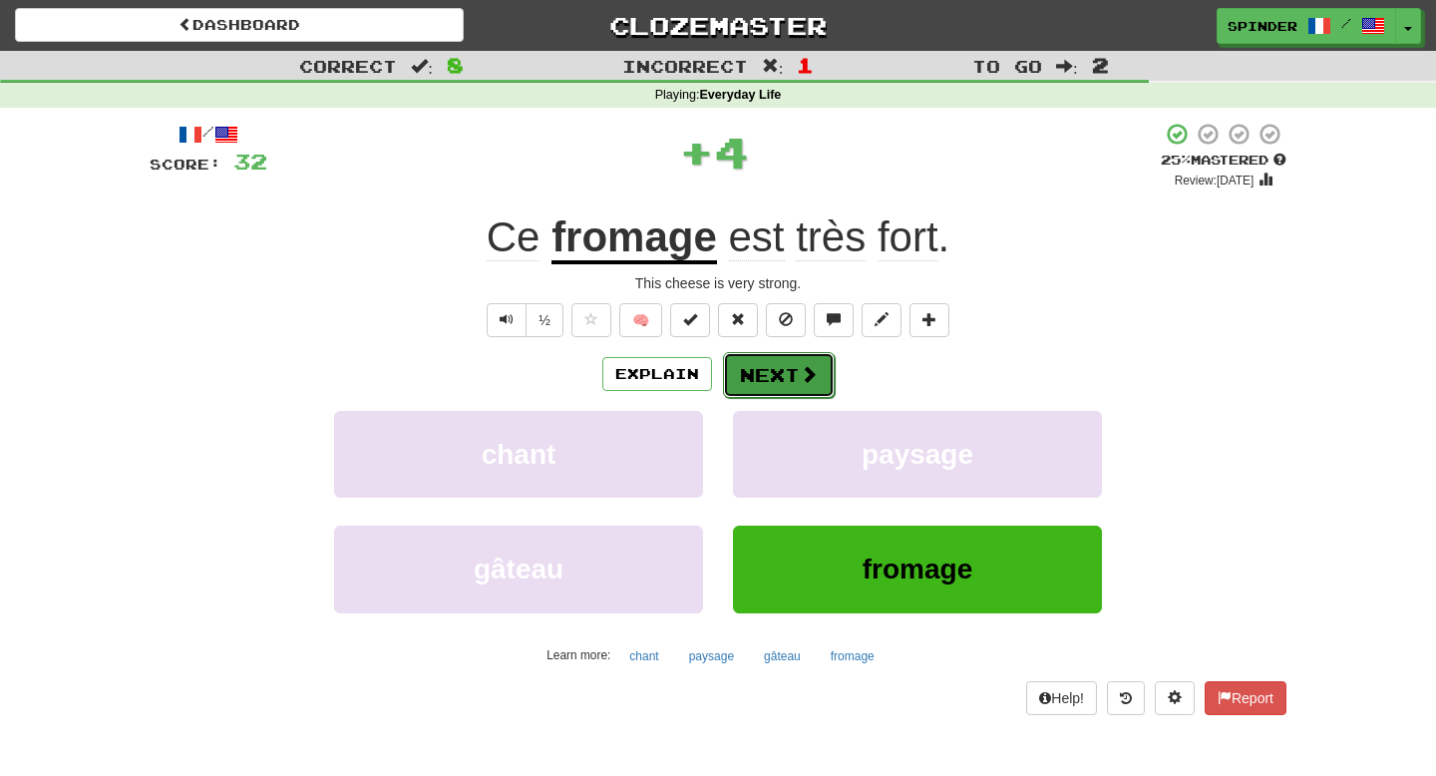
click at [806, 389] on button "Next" at bounding box center [779, 375] width 112 height 46
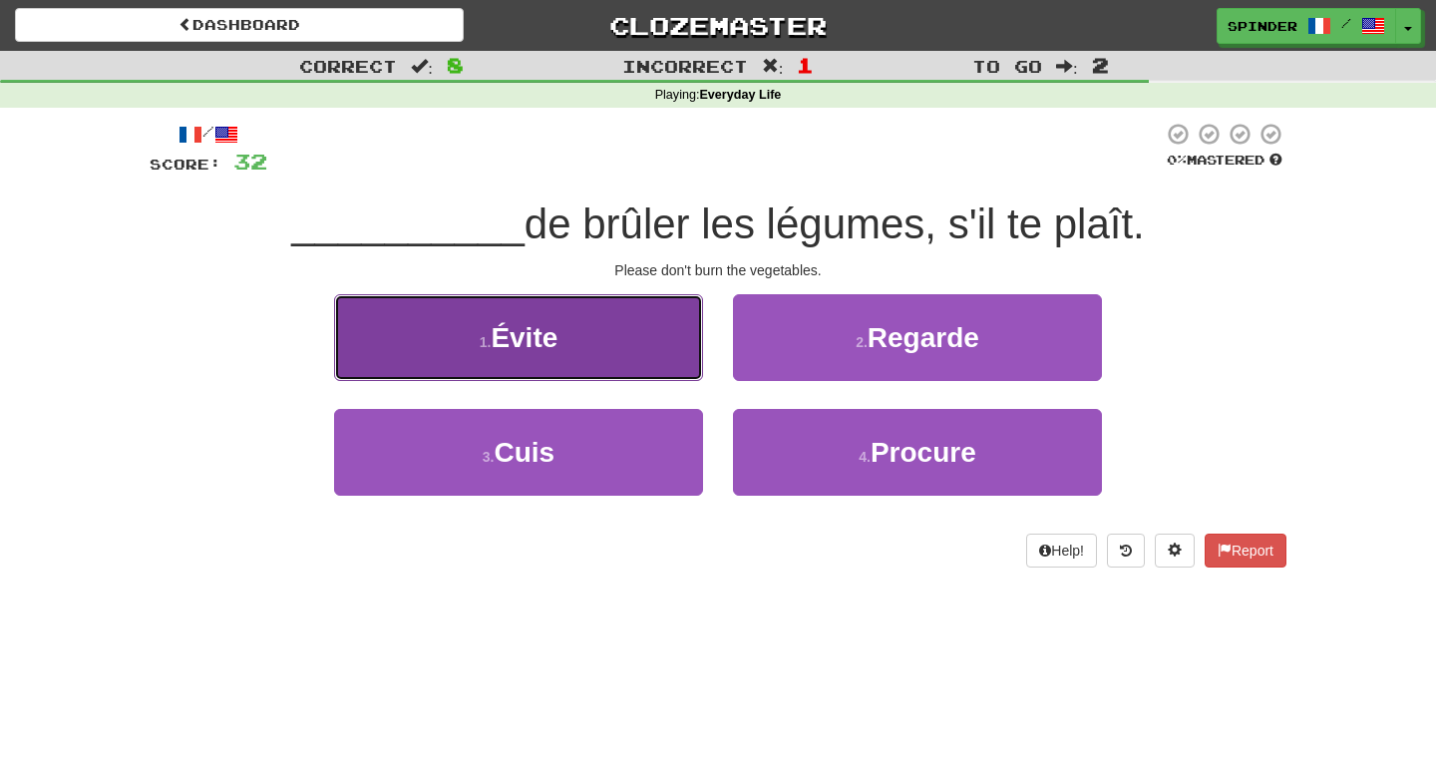
click at [652, 349] on button "1 . Évite" at bounding box center [518, 337] width 369 height 87
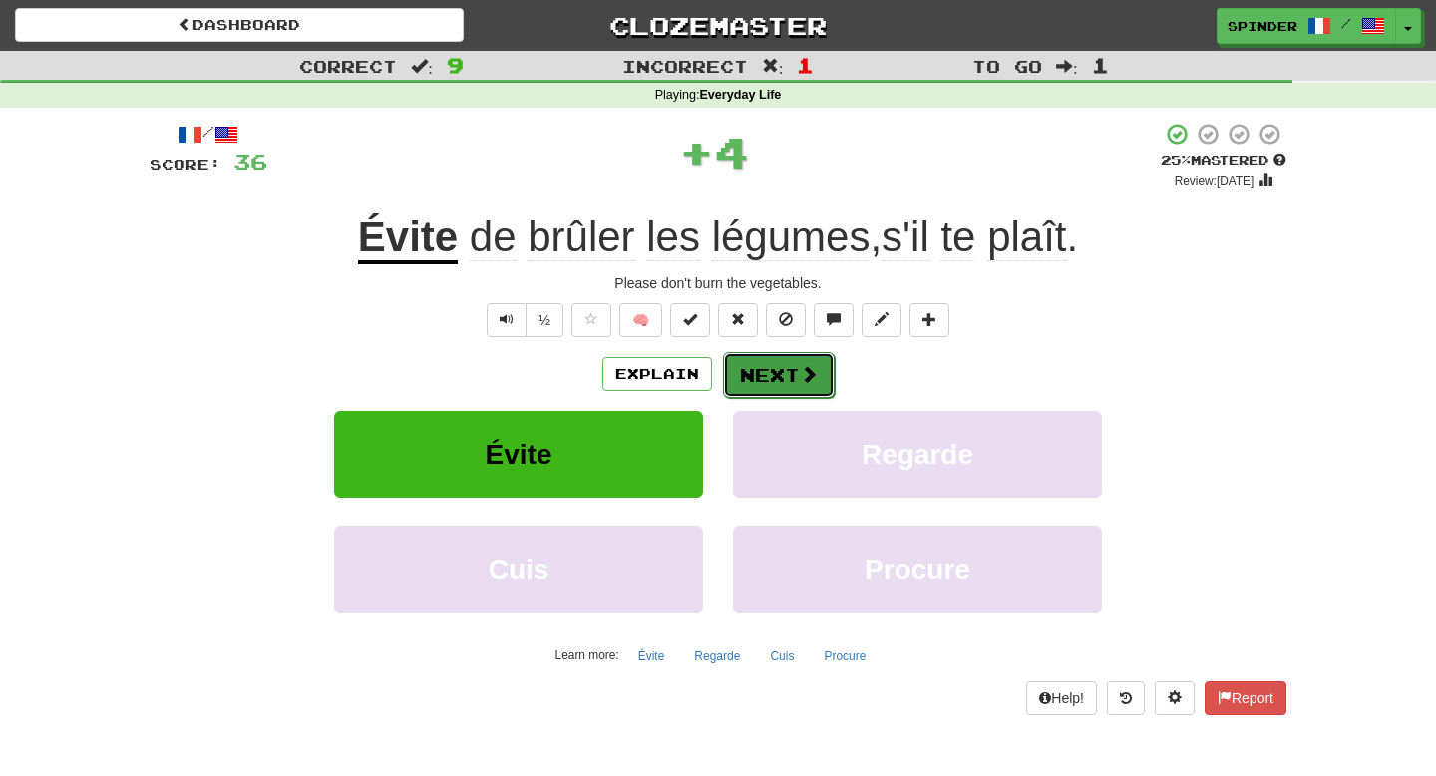
click at [784, 376] on button "Next" at bounding box center [779, 375] width 112 height 46
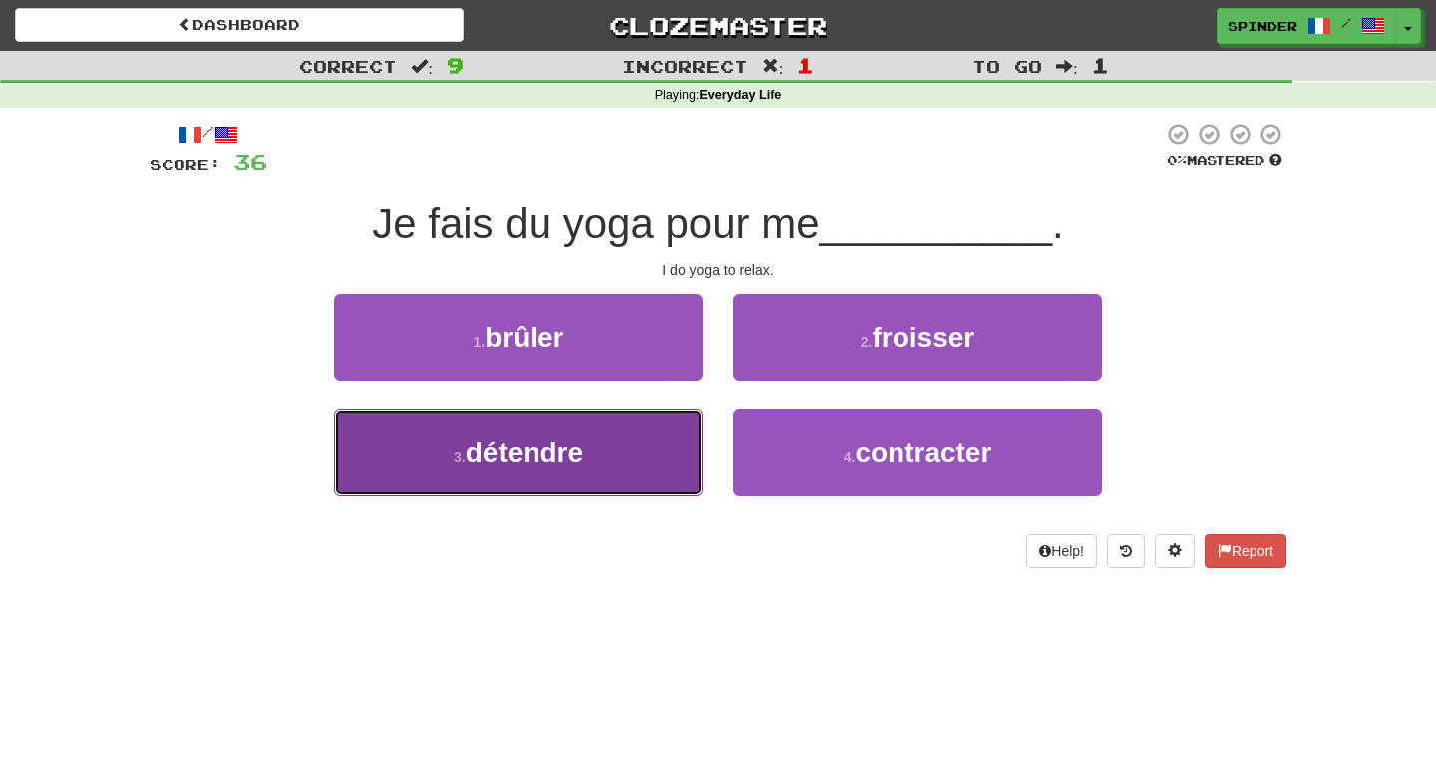
click at [667, 452] on button "3 . détendre" at bounding box center [518, 452] width 369 height 87
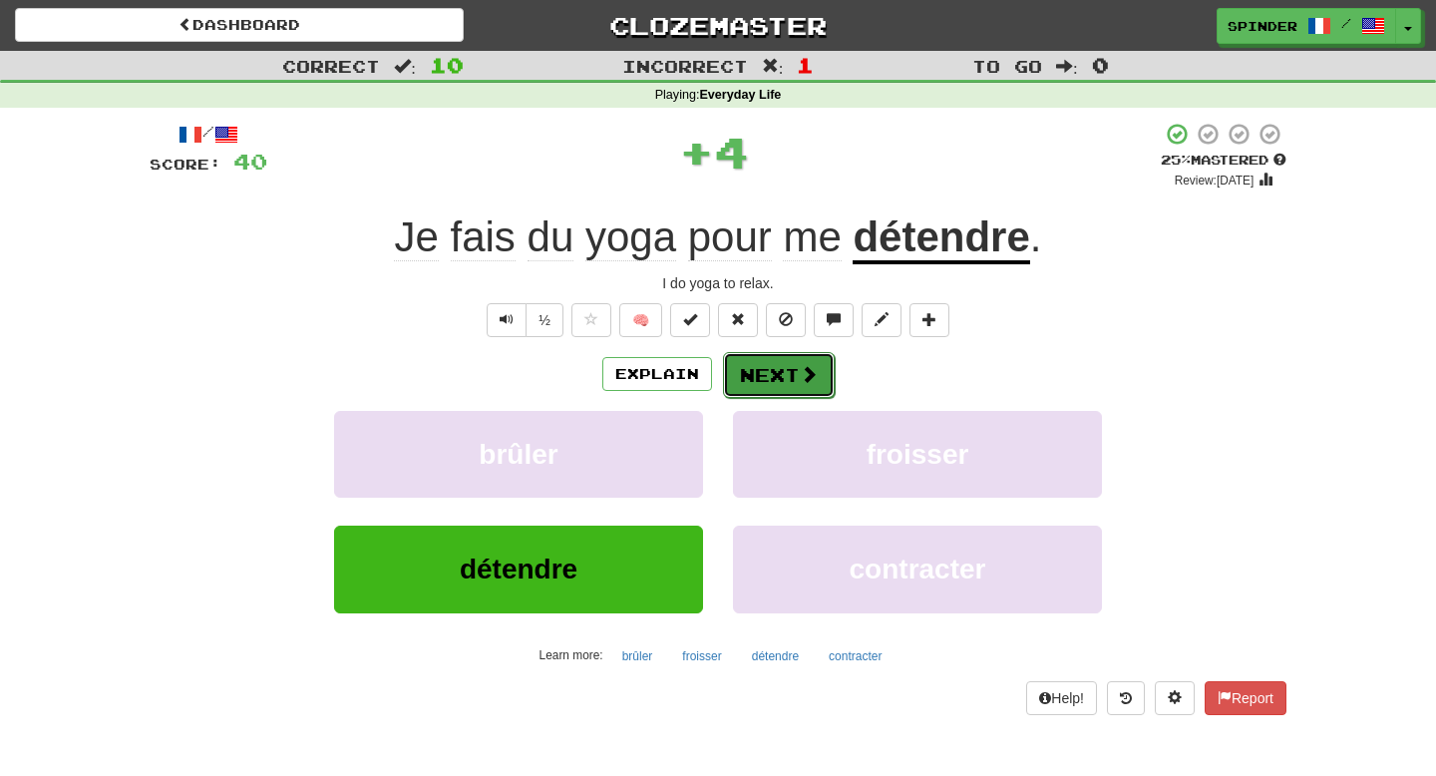
click at [803, 369] on span at bounding box center [809, 374] width 18 height 18
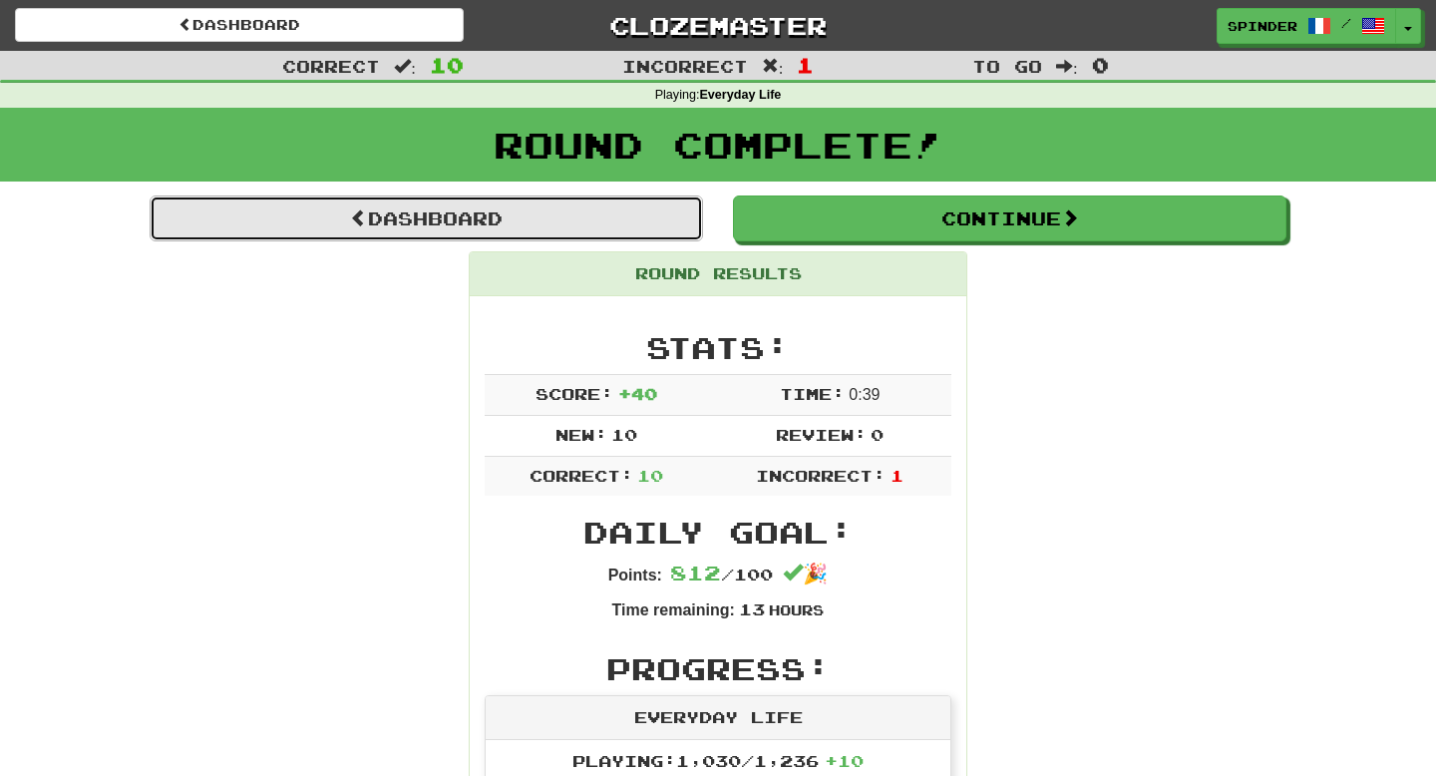
click at [473, 223] on link "Dashboard" at bounding box center [427, 219] width 554 height 46
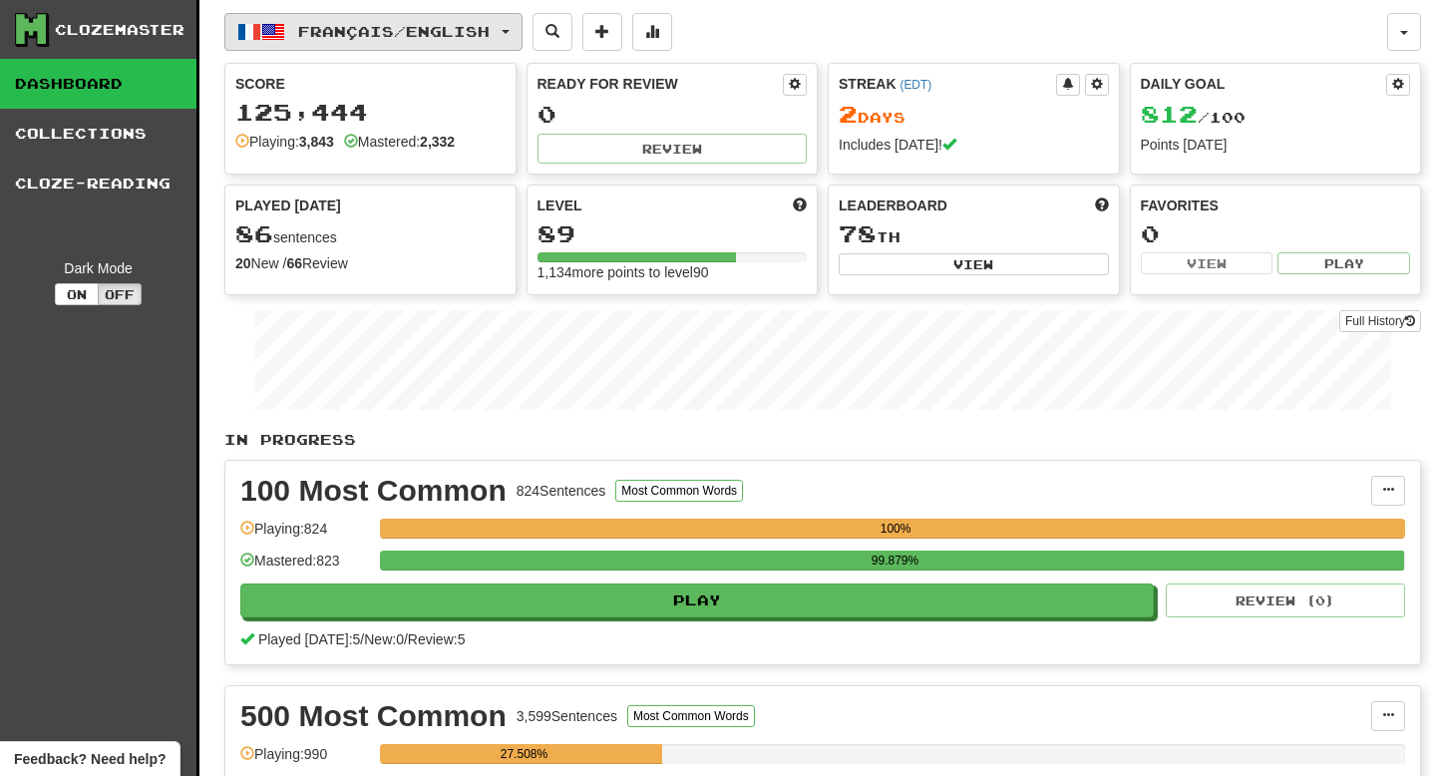
click at [439, 36] on span "Français / English" at bounding box center [394, 31] width 192 height 17
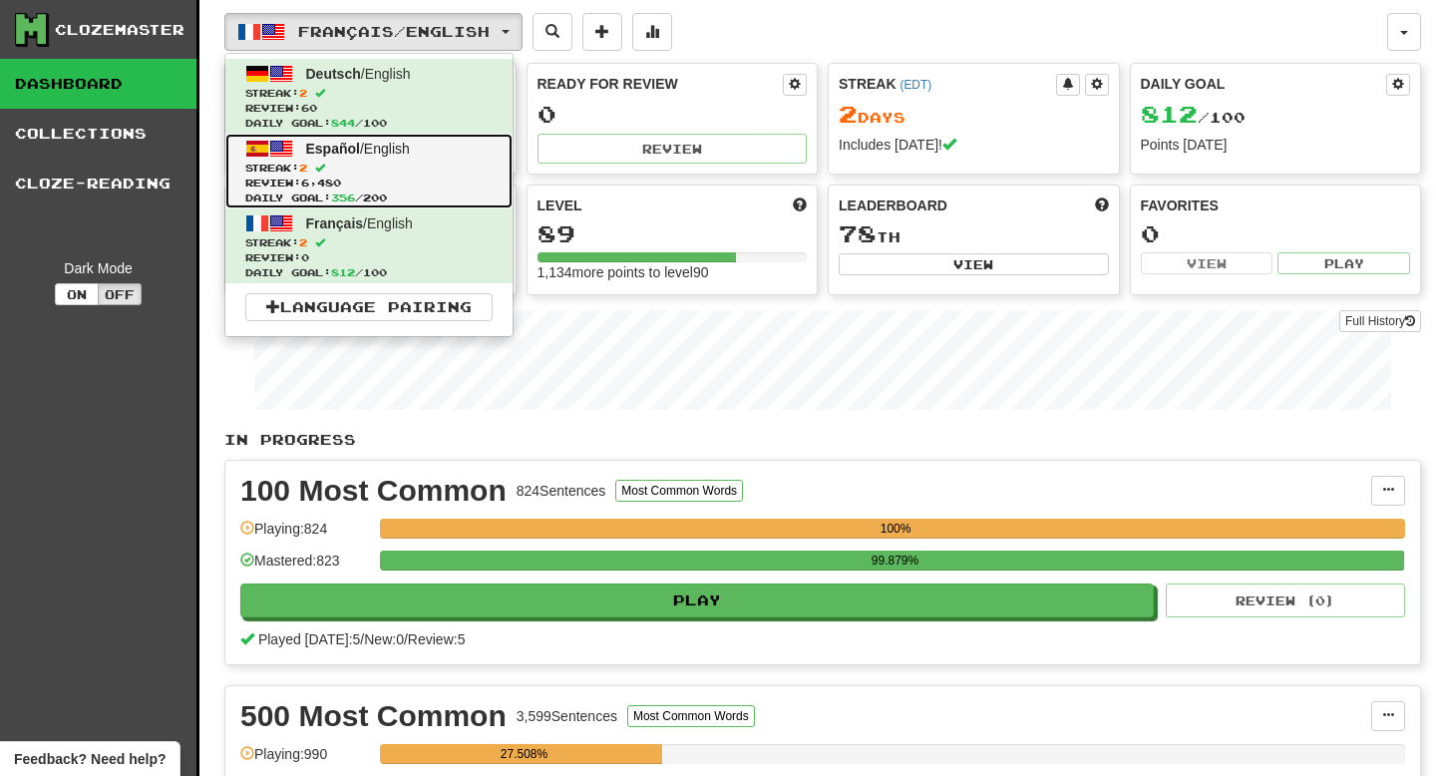
click at [401, 145] on span "Español / English" at bounding box center [358, 149] width 104 height 16
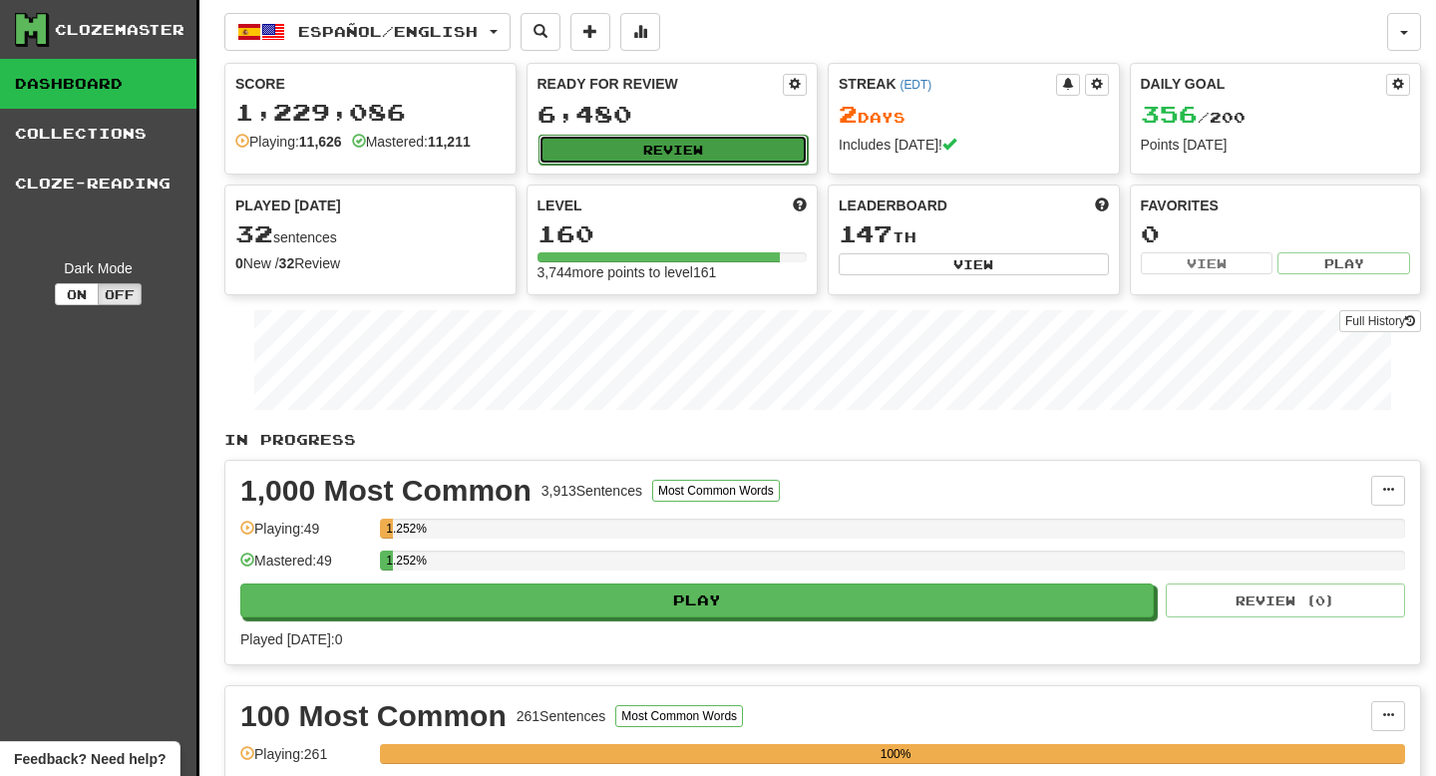
click at [643, 147] on button "Review" at bounding box center [674, 150] width 270 height 30
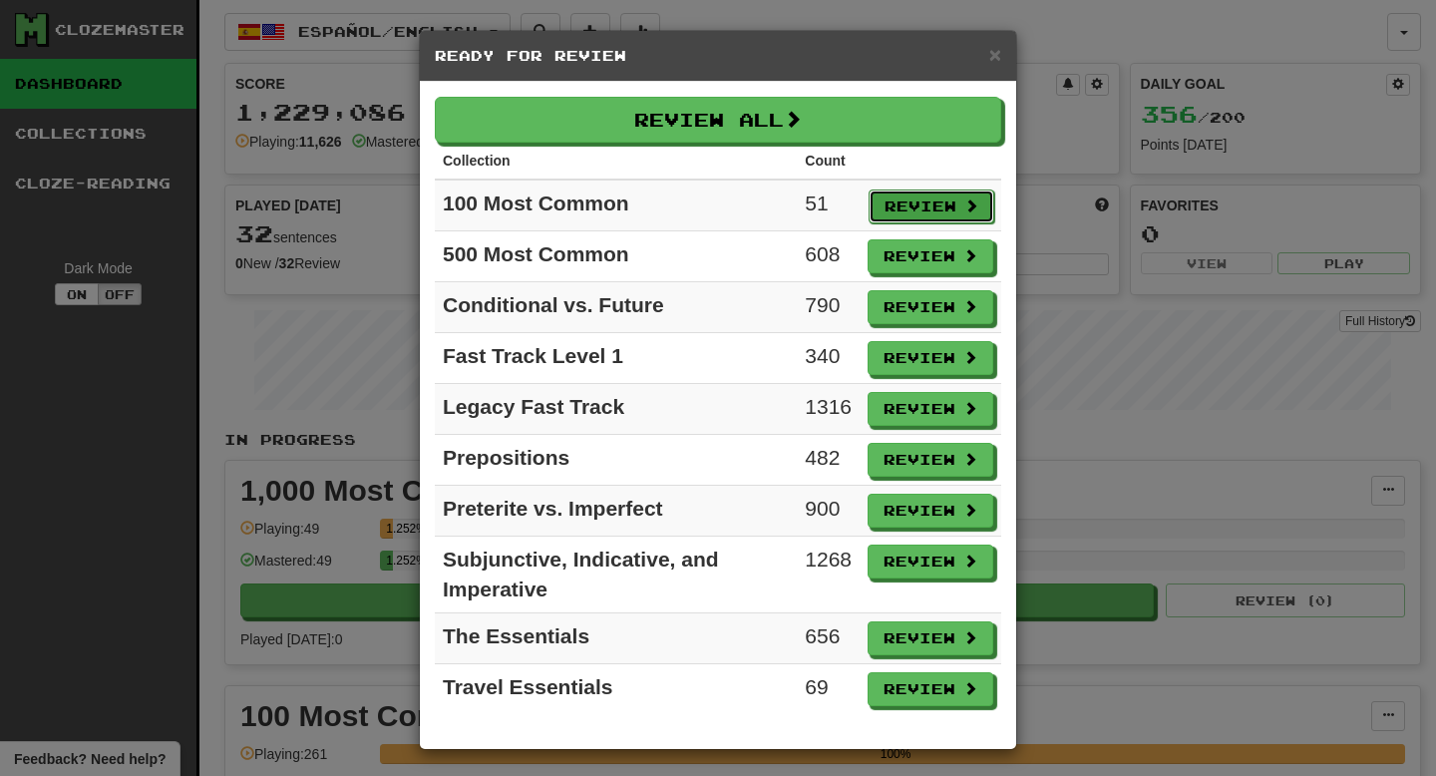
click at [907, 202] on button "Review" at bounding box center [932, 207] width 126 height 34
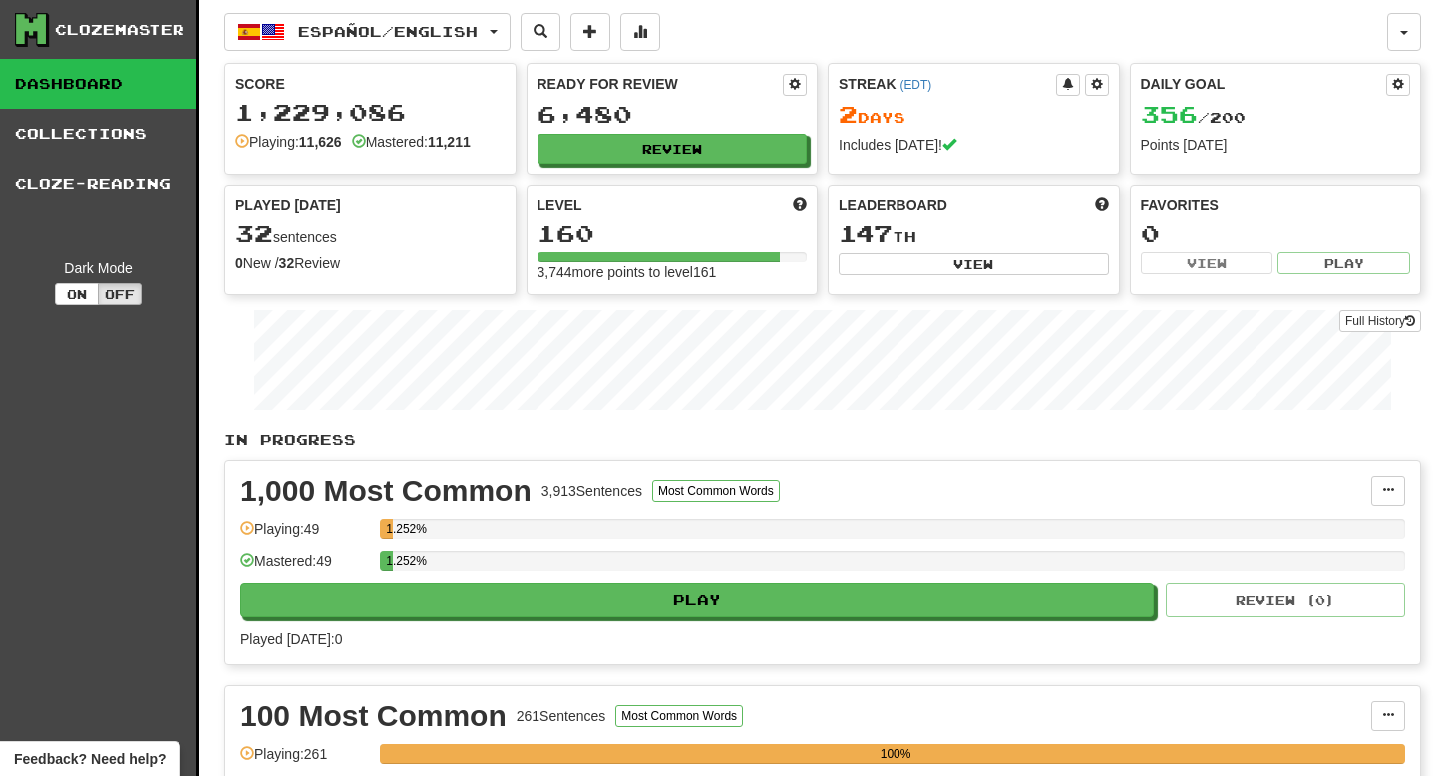
select select "**"
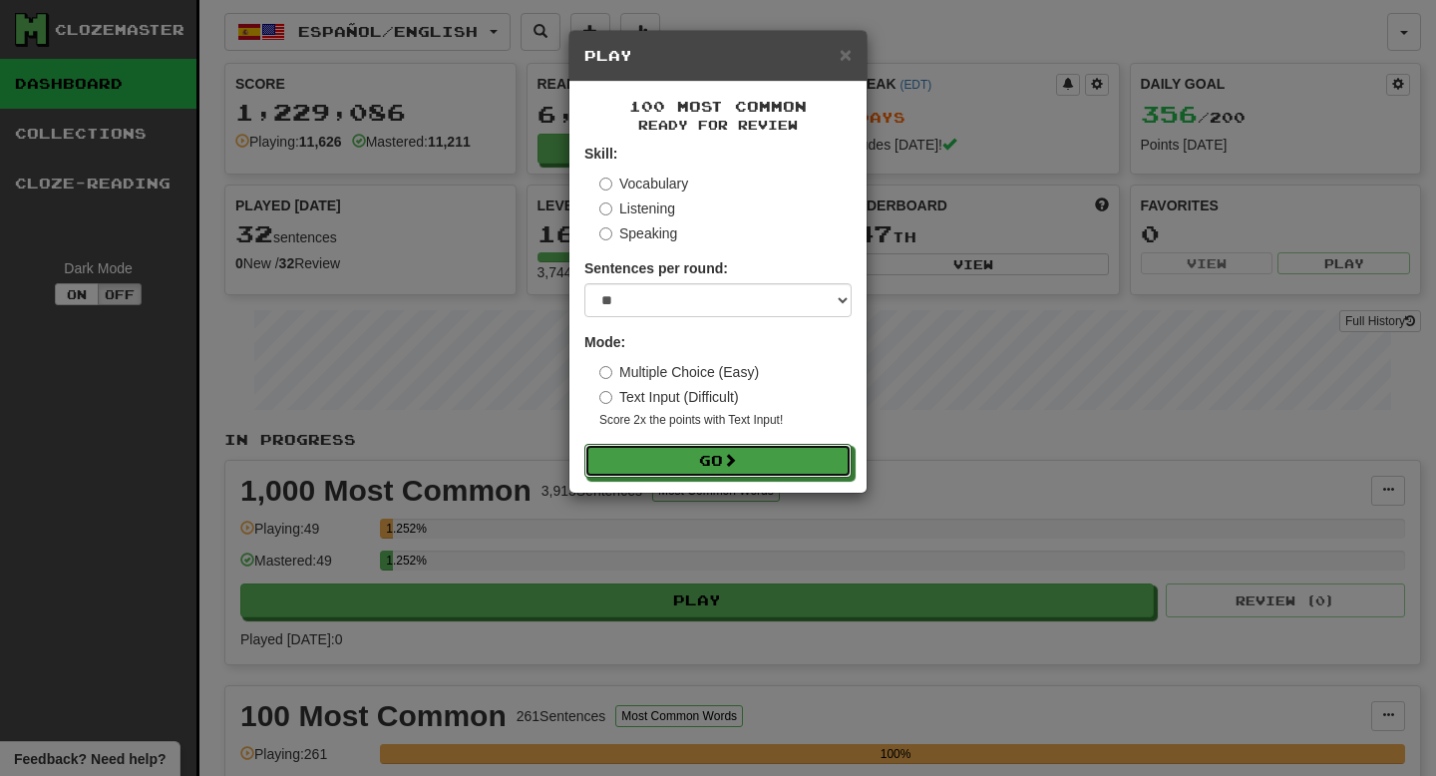
click at [779, 478] on button "Go" at bounding box center [718, 461] width 267 height 34
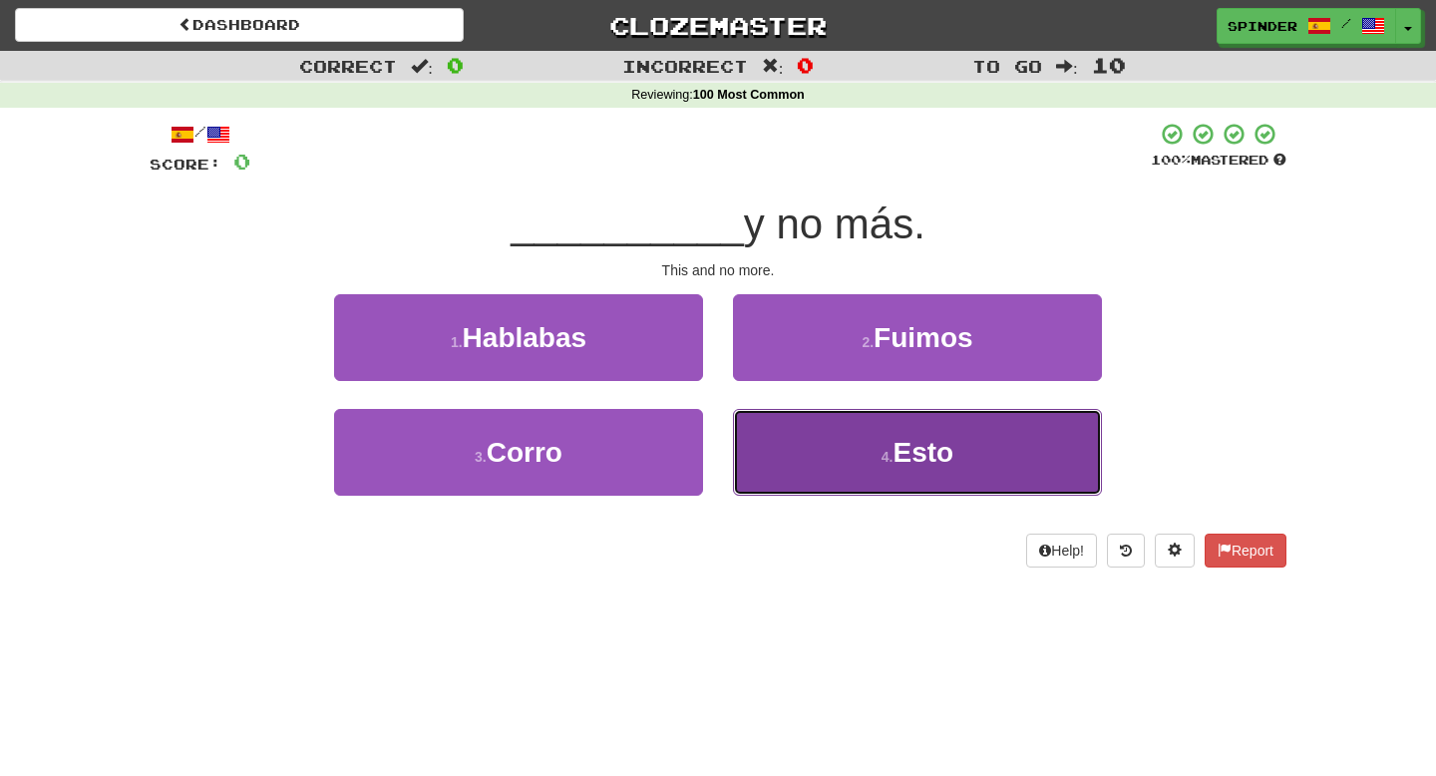
click at [847, 464] on button "4 . Esto" at bounding box center [917, 452] width 369 height 87
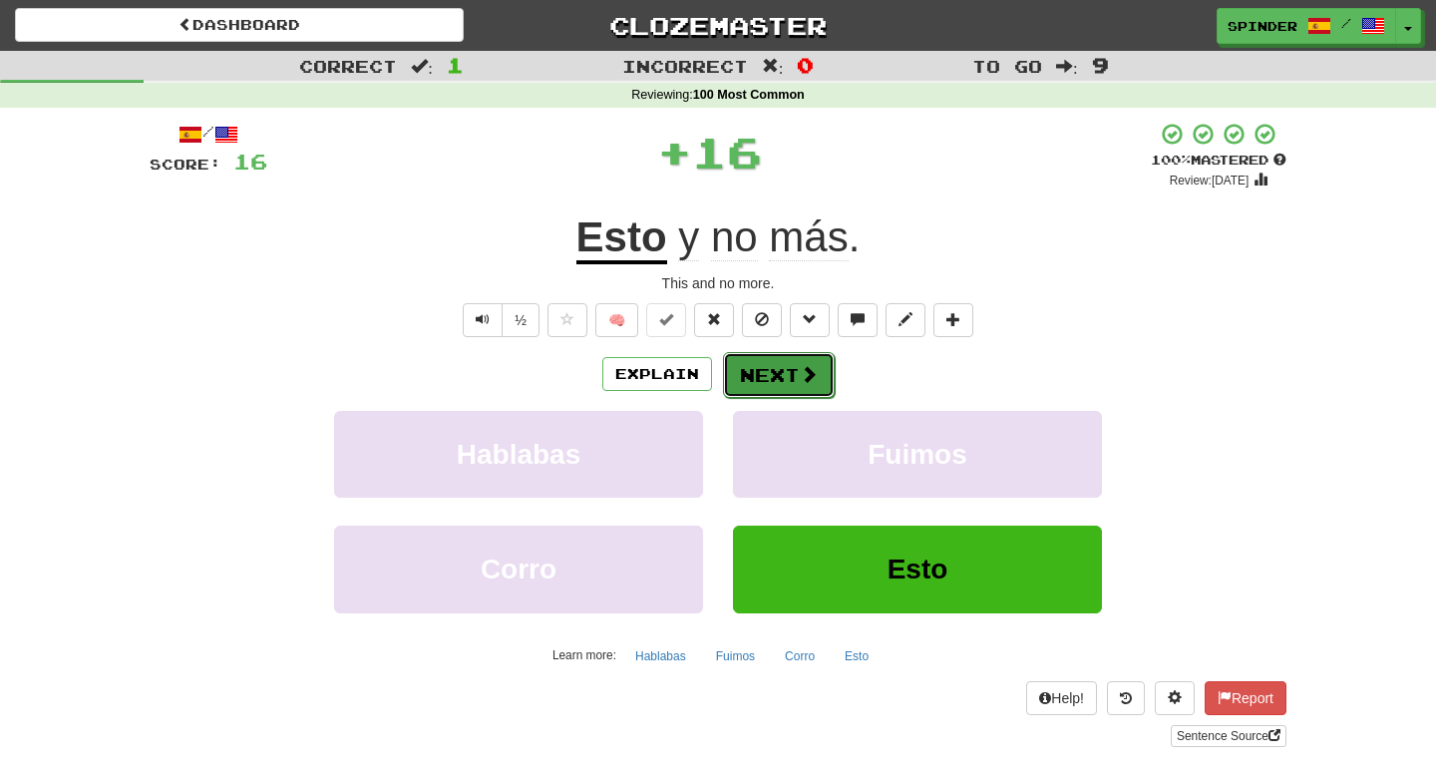
click at [805, 383] on span at bounding box center [809, 374] width 18 height 18
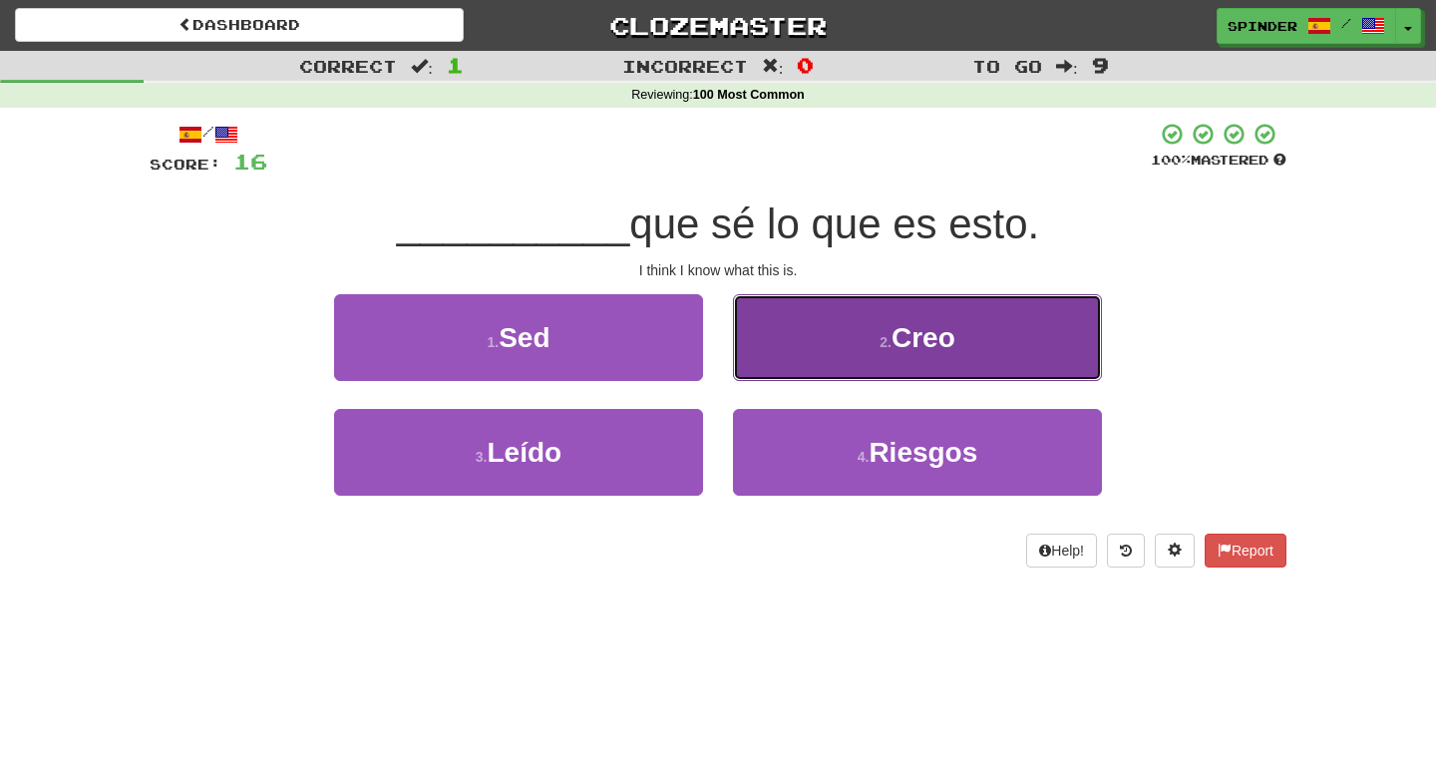
click at [809, 343] on button "2 . Creo" at bounding box center [917, 337] width 369 height 87
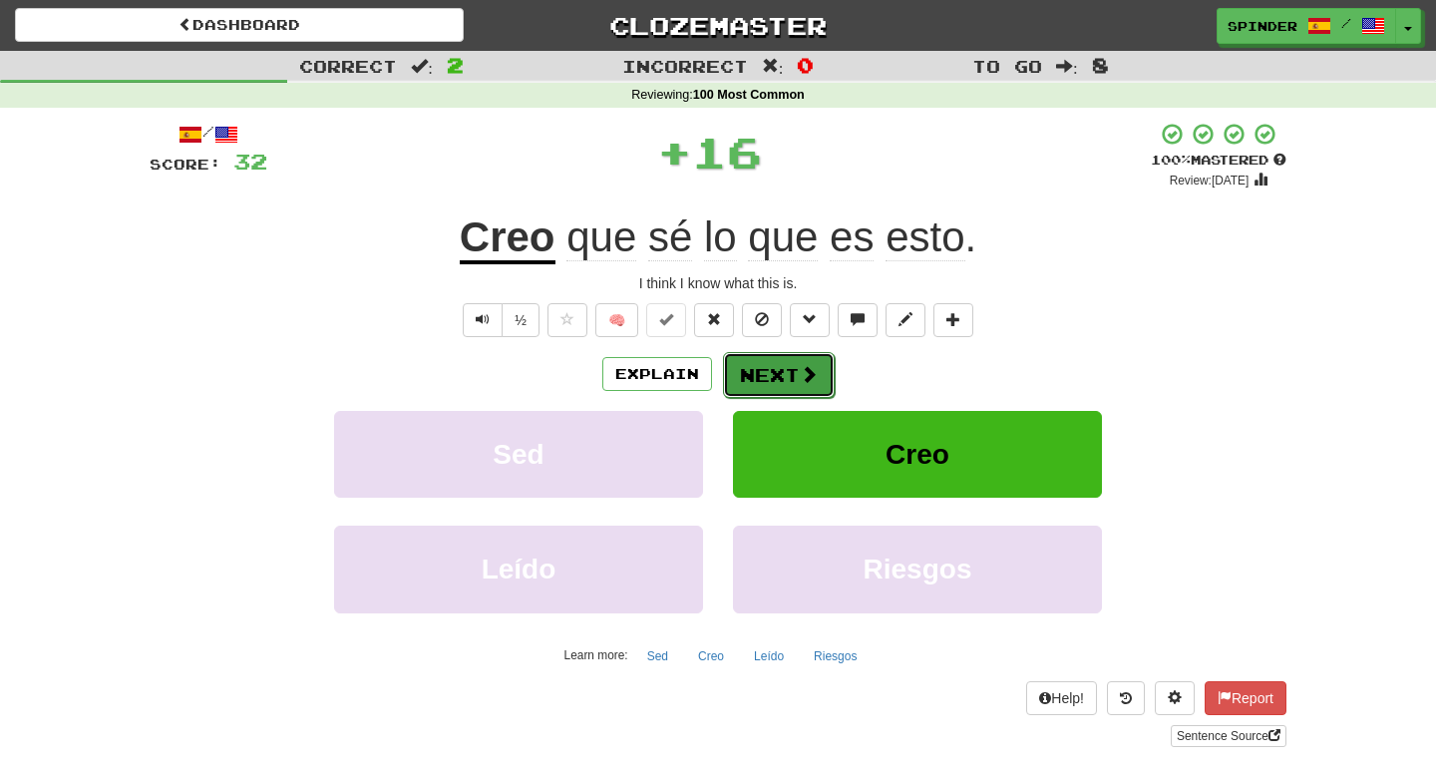
click at [786, 372] on button "Next" at bounding box center [779, 375] width 112 height 46
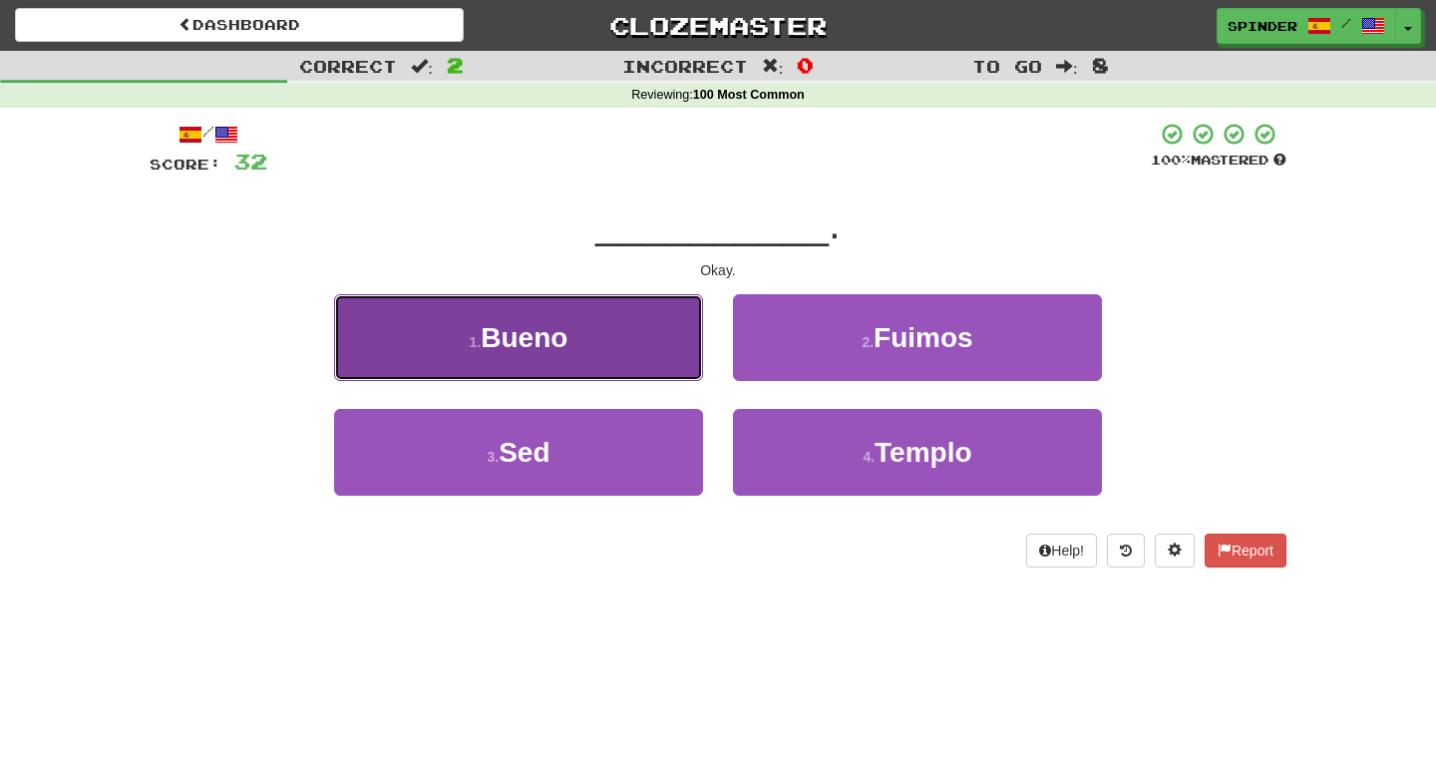
click at [591, 337] on button "1 . Bueno" at bounding box center [518, 337] width 369 height 87
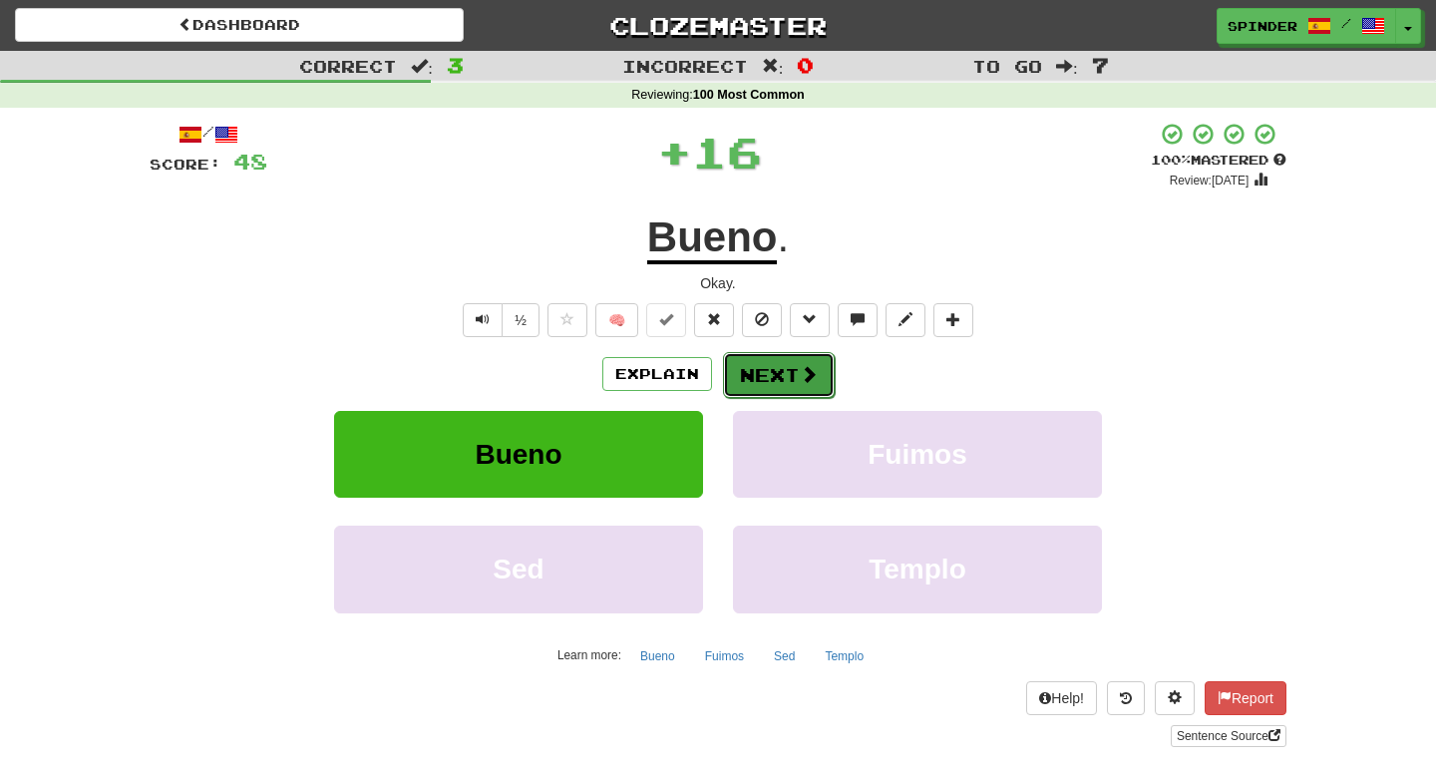
click at [771, 368] on button "Next" at bounding box center [779, 375] width 112 height 46
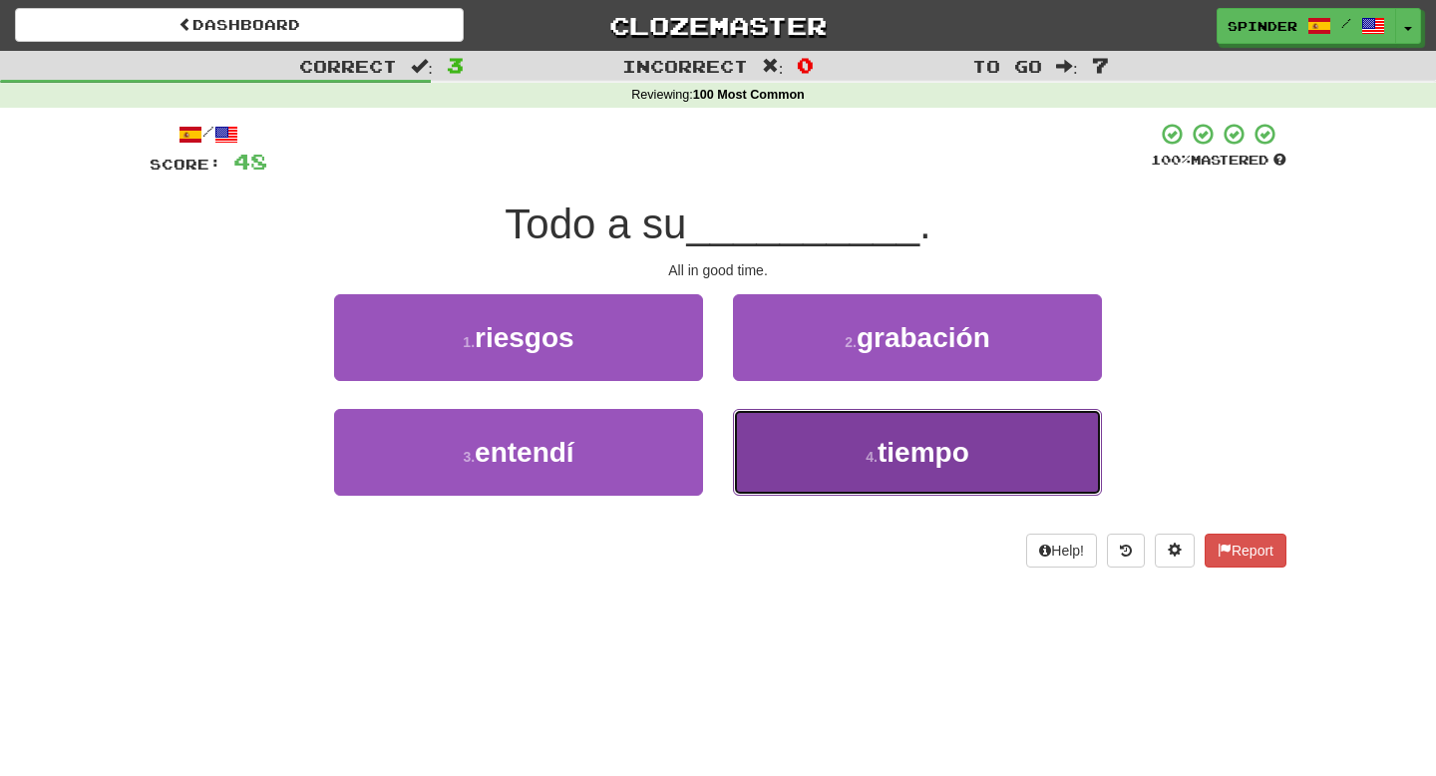
click at [795, 444] on button "4 . tiempo" at bounding box center [917, 452] width 369 height 87
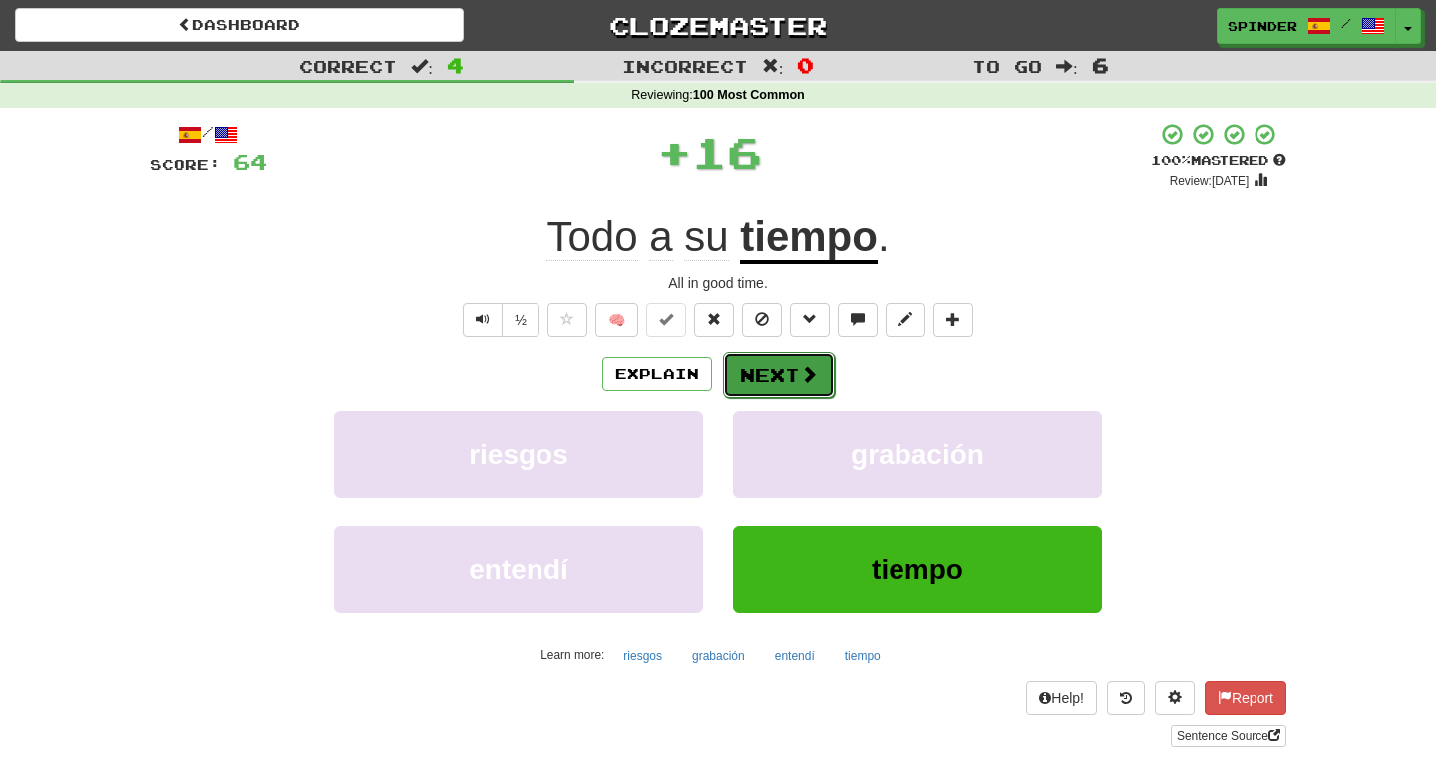
click at [786, 361] on button "Next" at bounding box center [779, 375] width 112 height 46
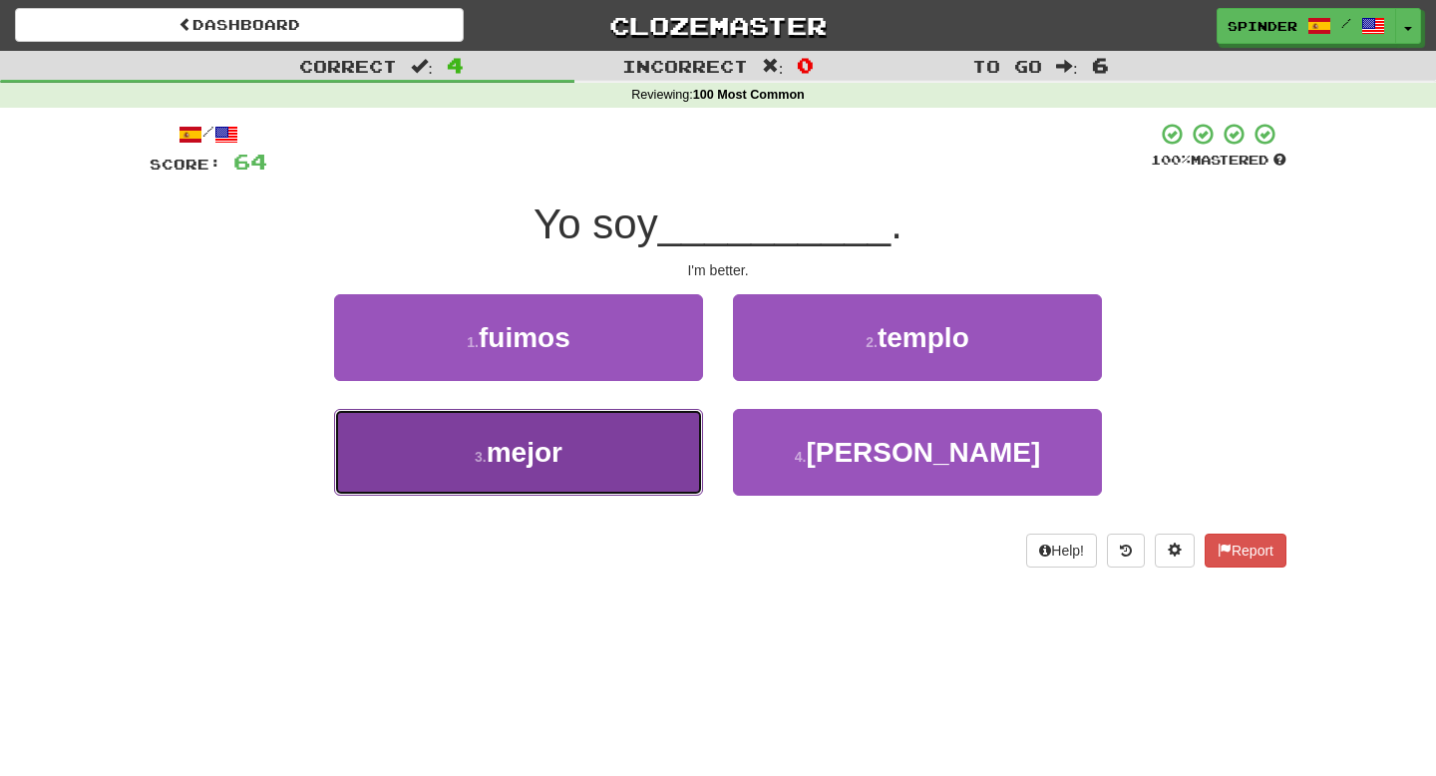
click at [658, 445] on button "3 . mejor" at bounding box center [518, 452] width 369 height 87
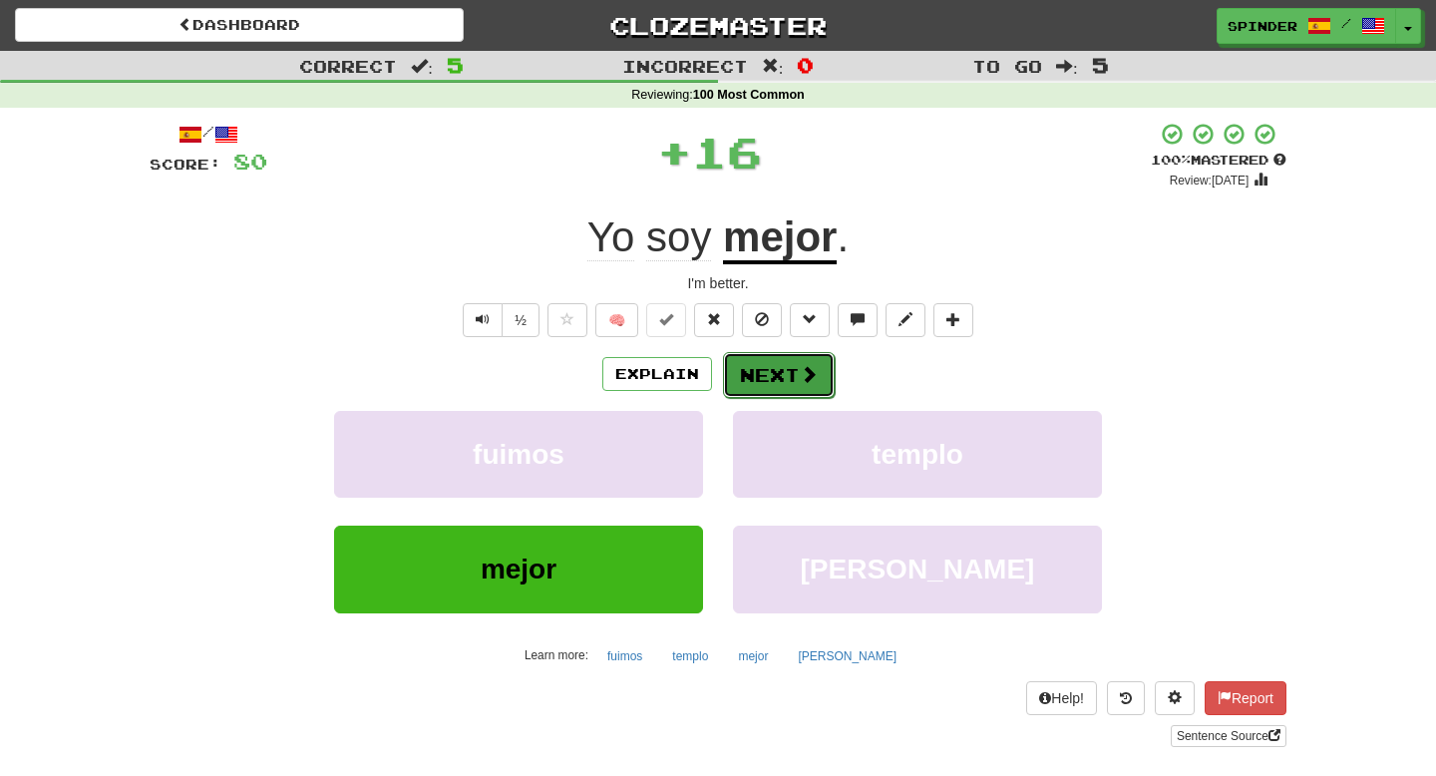
click at [768, 379] on button "Next" at bounding box center [779, 375] width 112 height 46
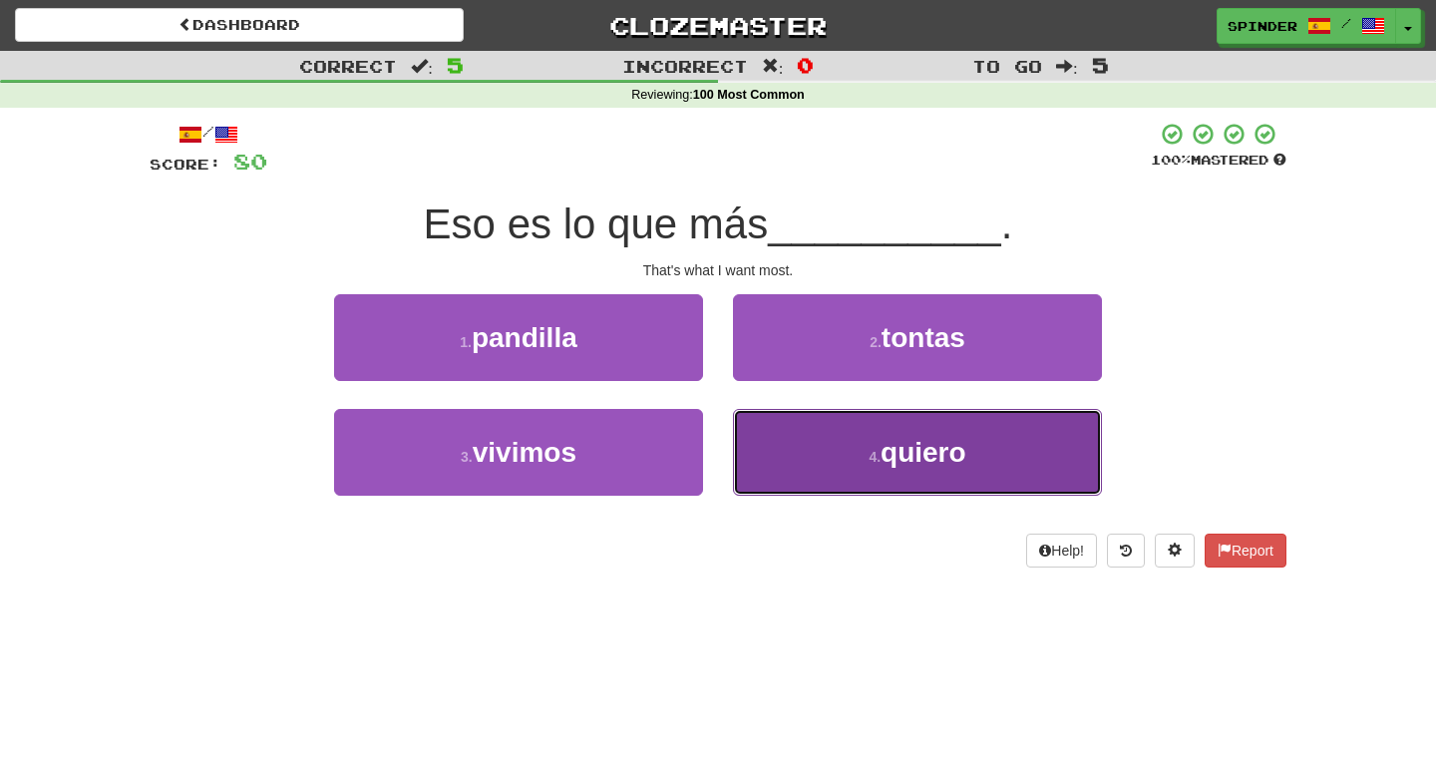
click at [791, 441] on button "4 . quiero" at bounding box center [917, 452] width 369 height 87
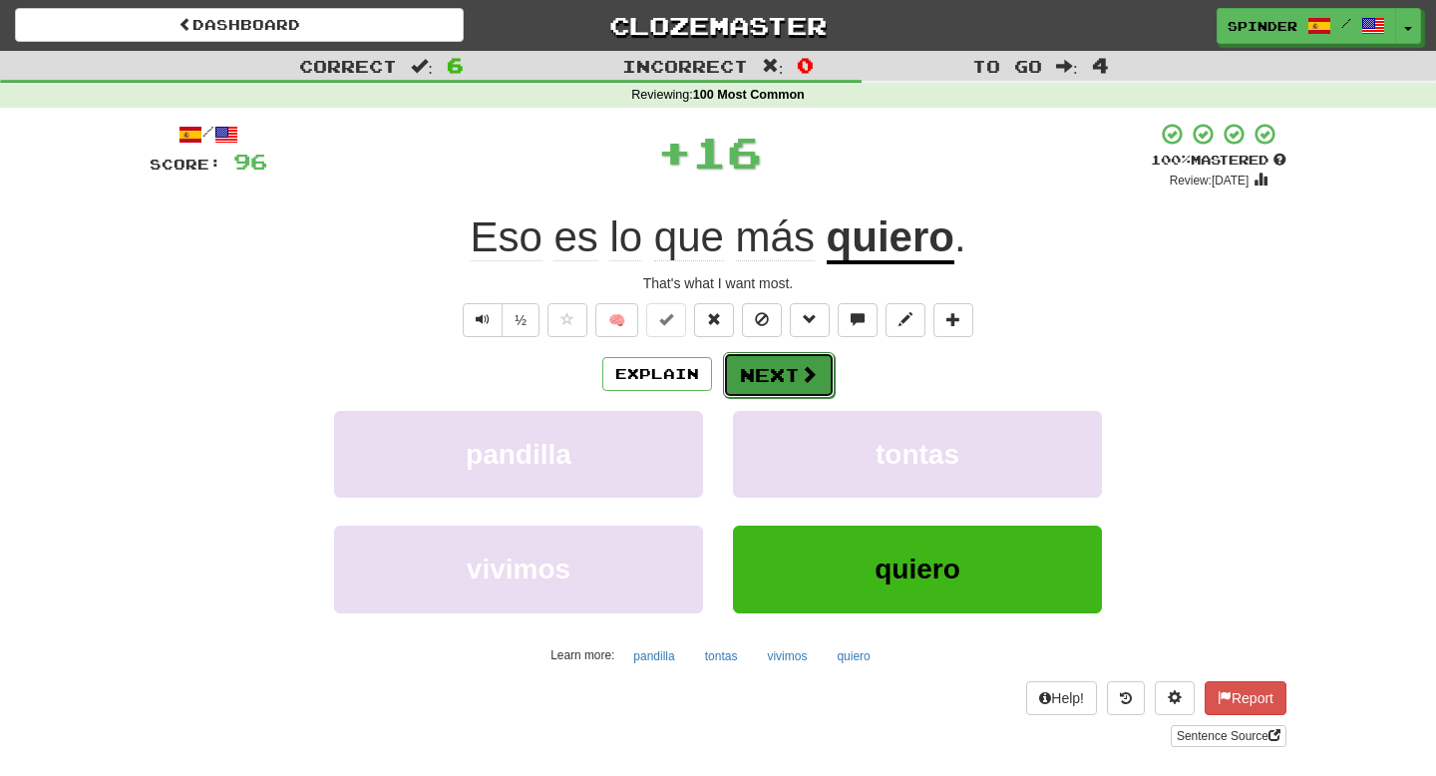
click at [789, 376] on button "Next" at bounding box center [779, 375] width 112 height 46
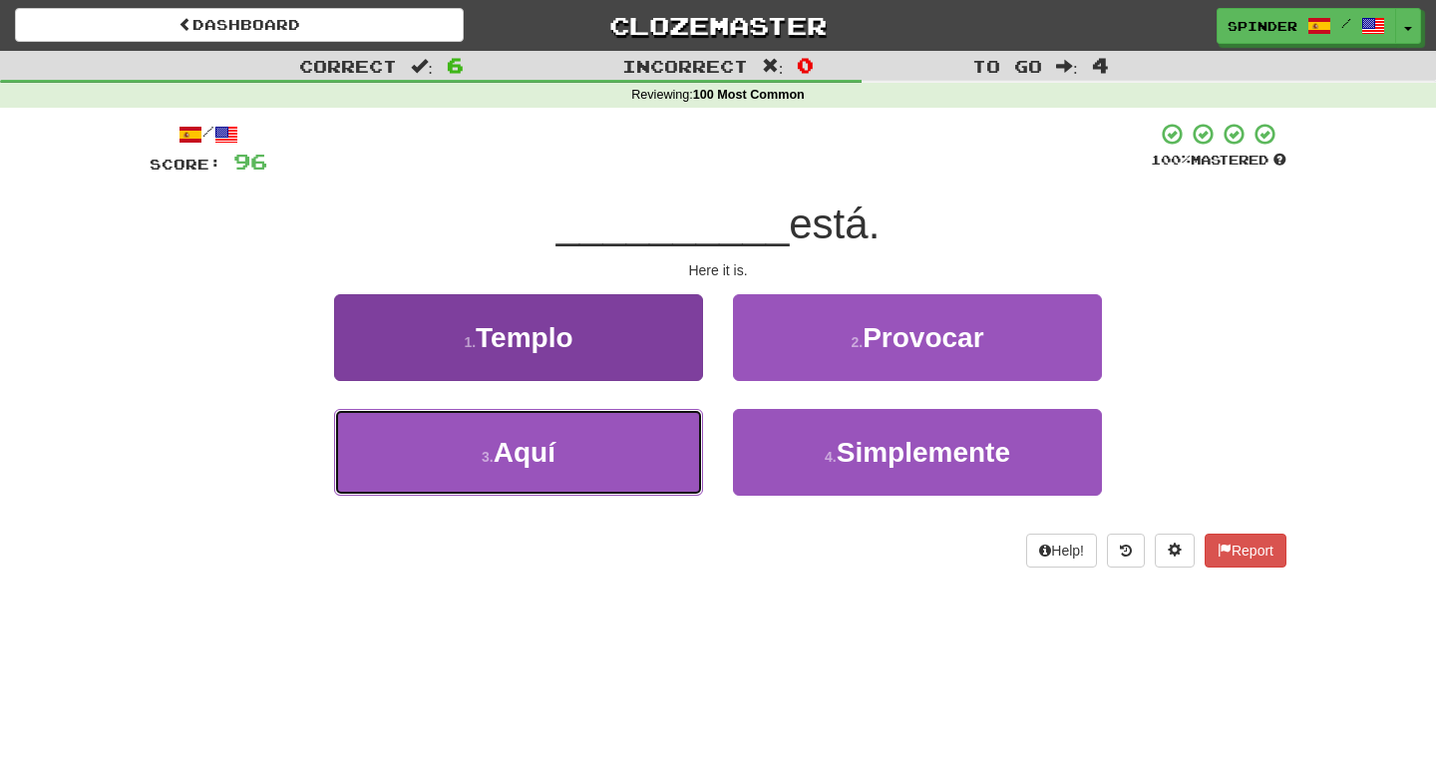
click at [599, 434] on button "3 . Aquí" at bounding box center [518, 452] width 369 height 87
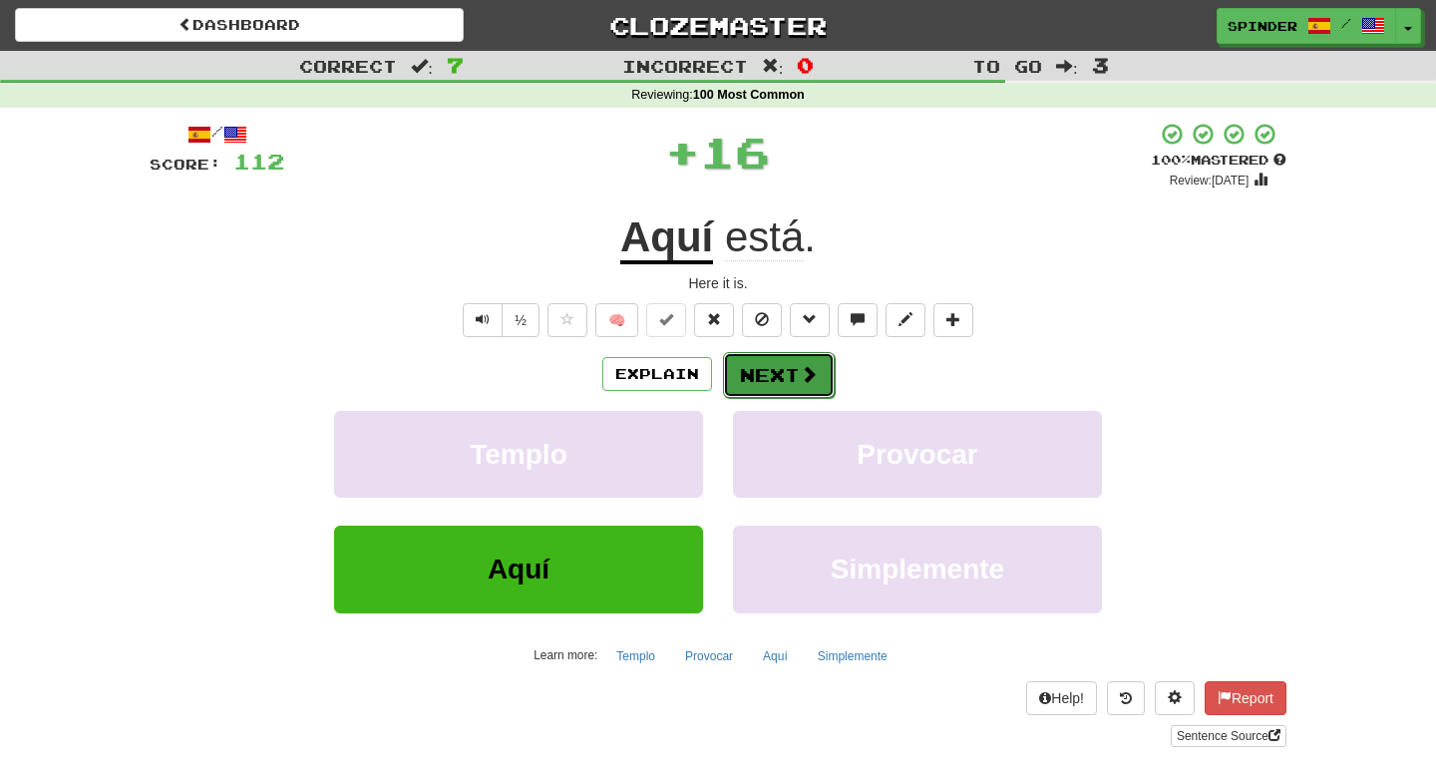
click at [760, 366] on button "Next" at bounding box center [779, 375] width 112 height 46
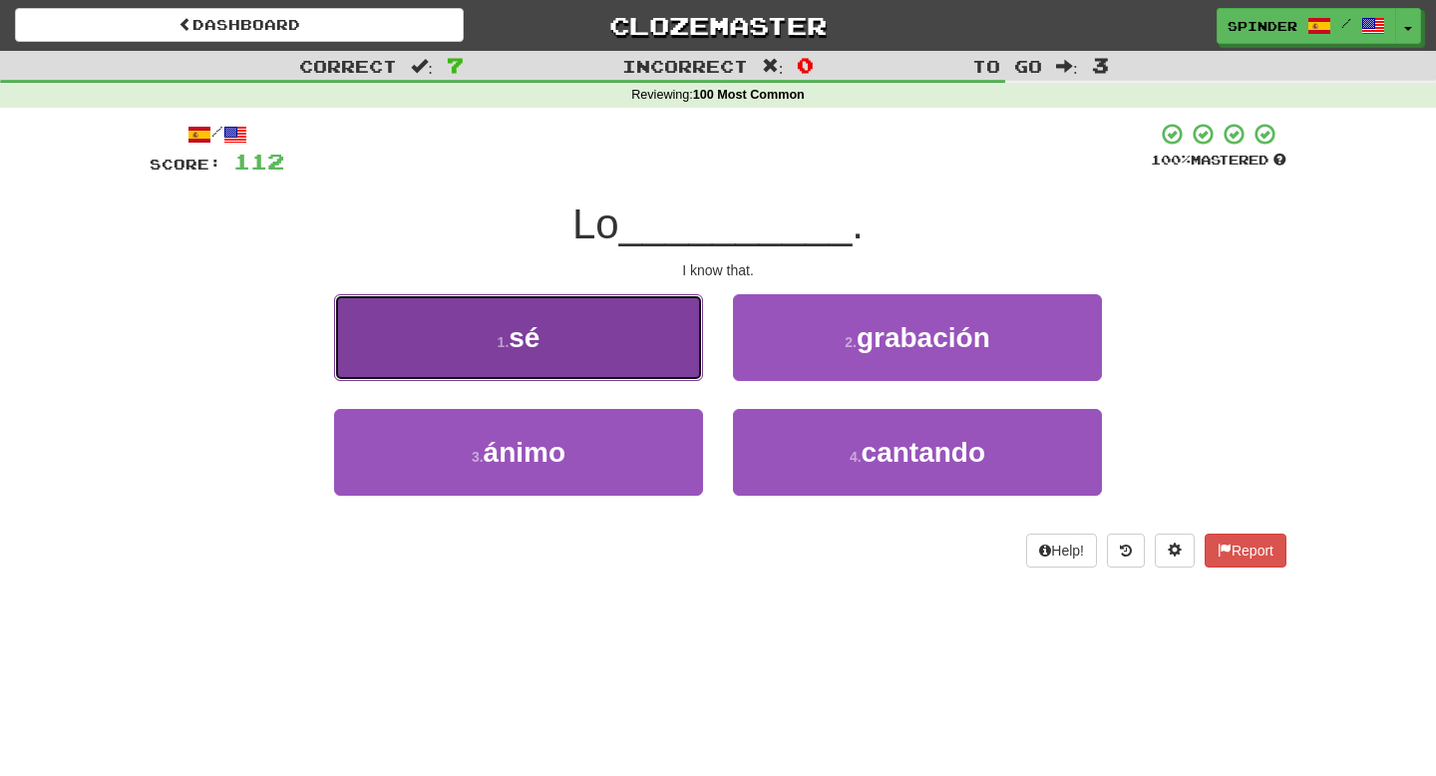
click at [632, 327] on button "1 . sé" at bounding box center [518, 337] width 369 height 87
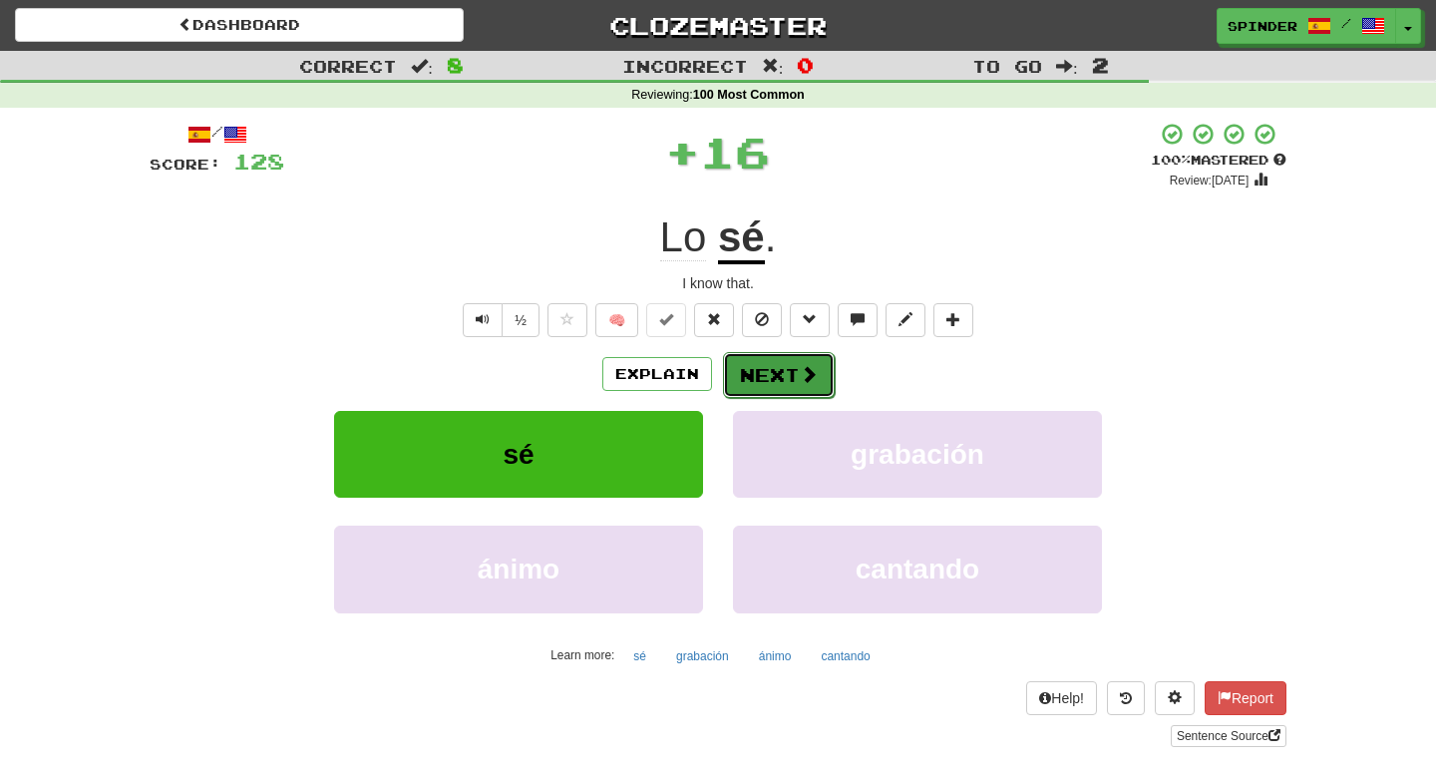
click at [754, 369] on button "Next" at bounding box center [779, 375] width 112 height 46
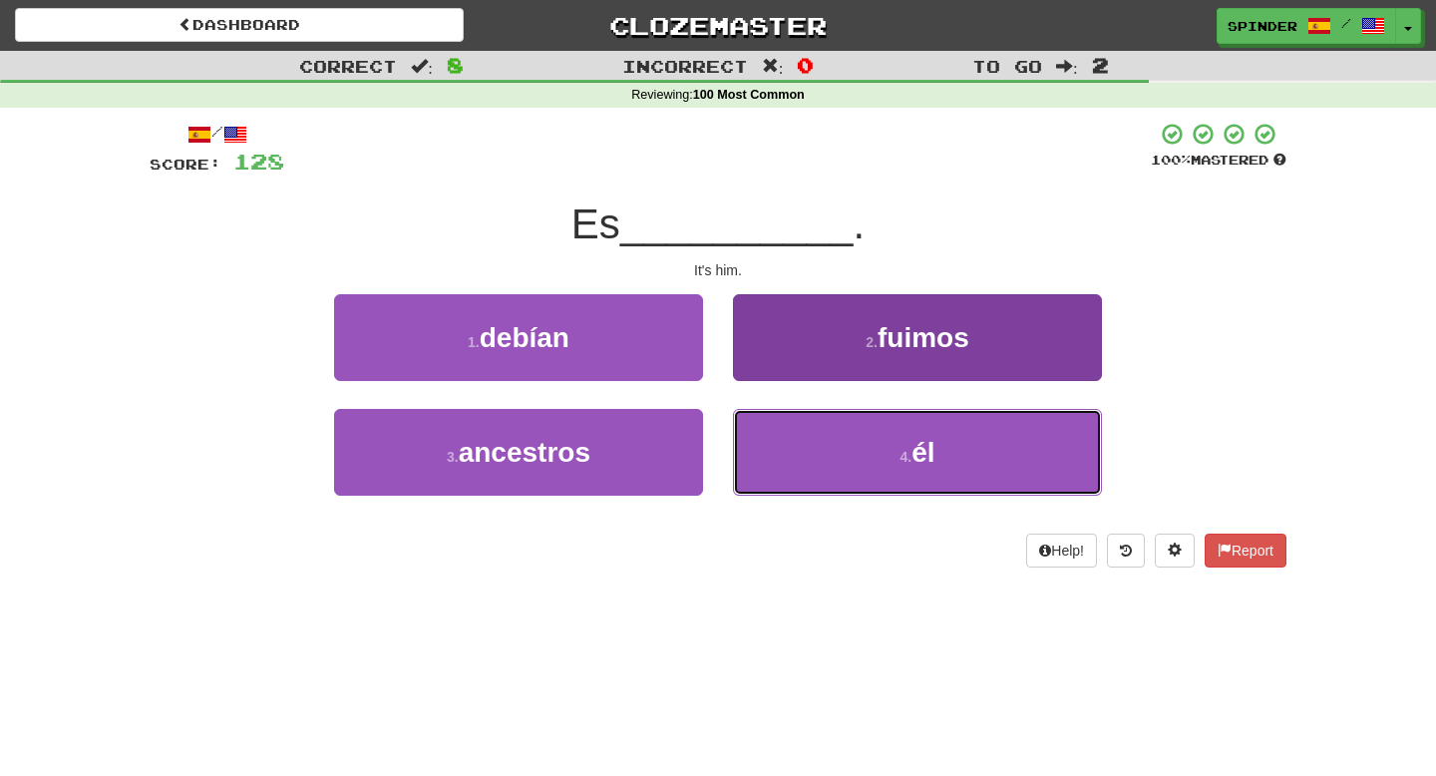
click at [773, 433] on button "4 . él" at bounding box center [917, 452] width 369 height 87
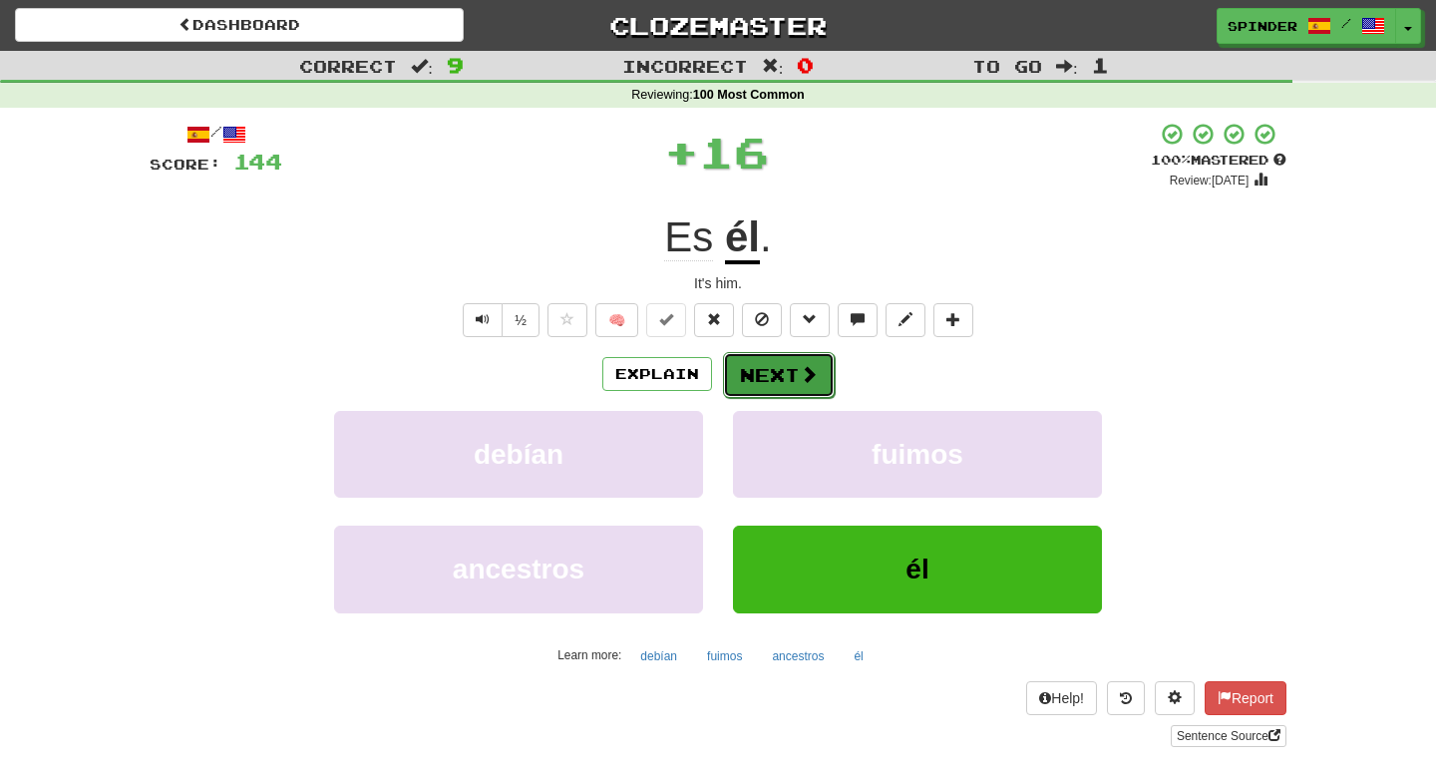
click at [774, 362] on button "Next" at bounding box center [779, 375] width 112 height 46
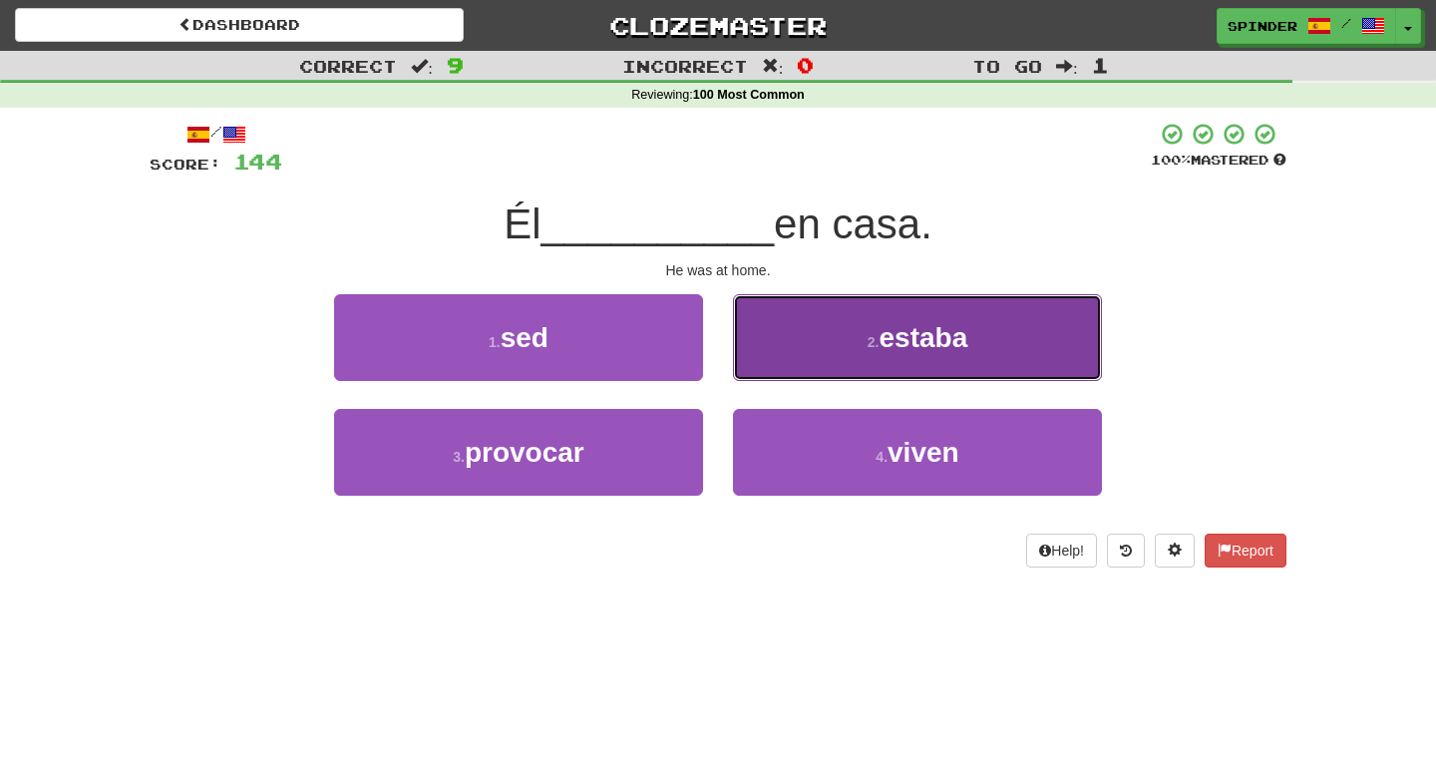
click at [783, 360] on button "2 . estaba" at bounding box center [917, 337] width 369 height 87
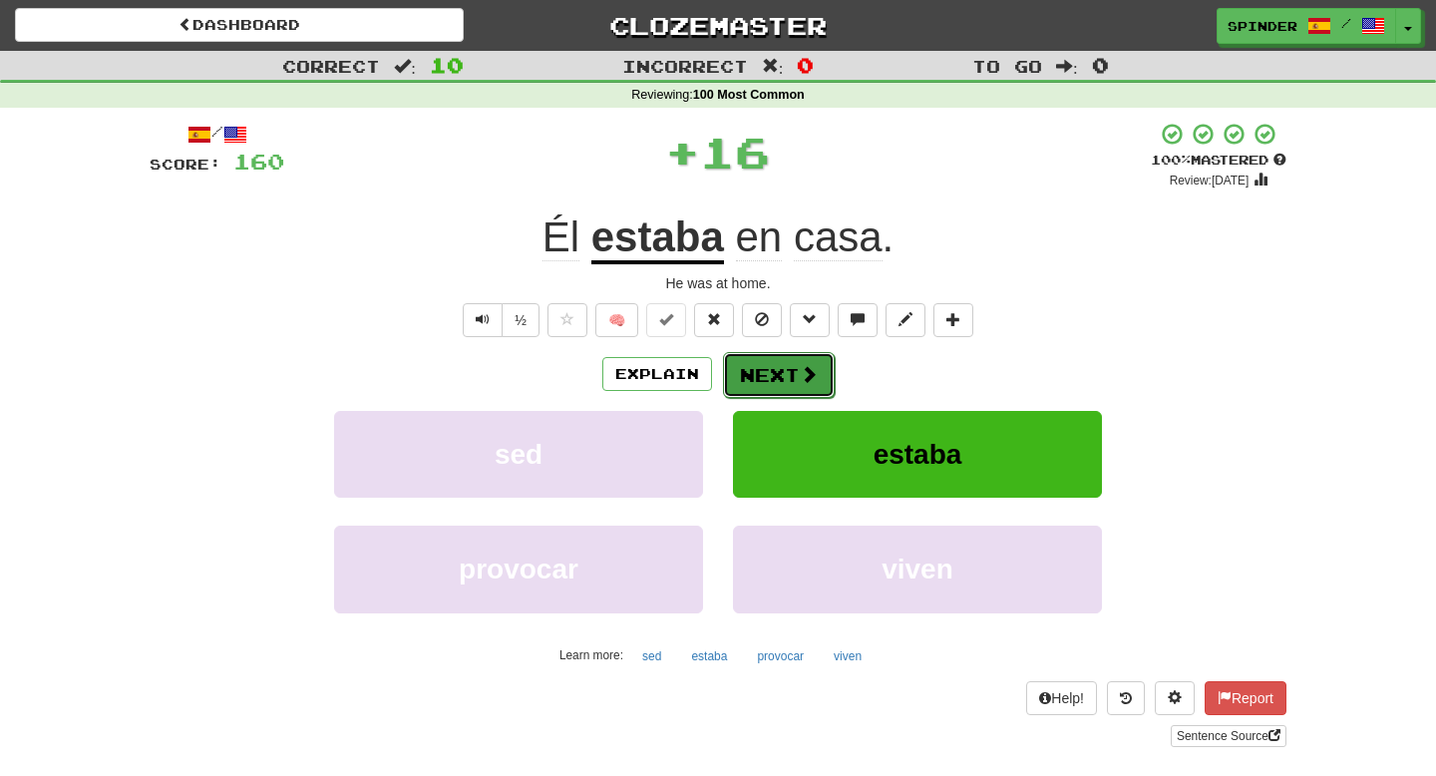
click at [783, 362] on button "Next" at bounding box center [779, 375] width 112 height 46
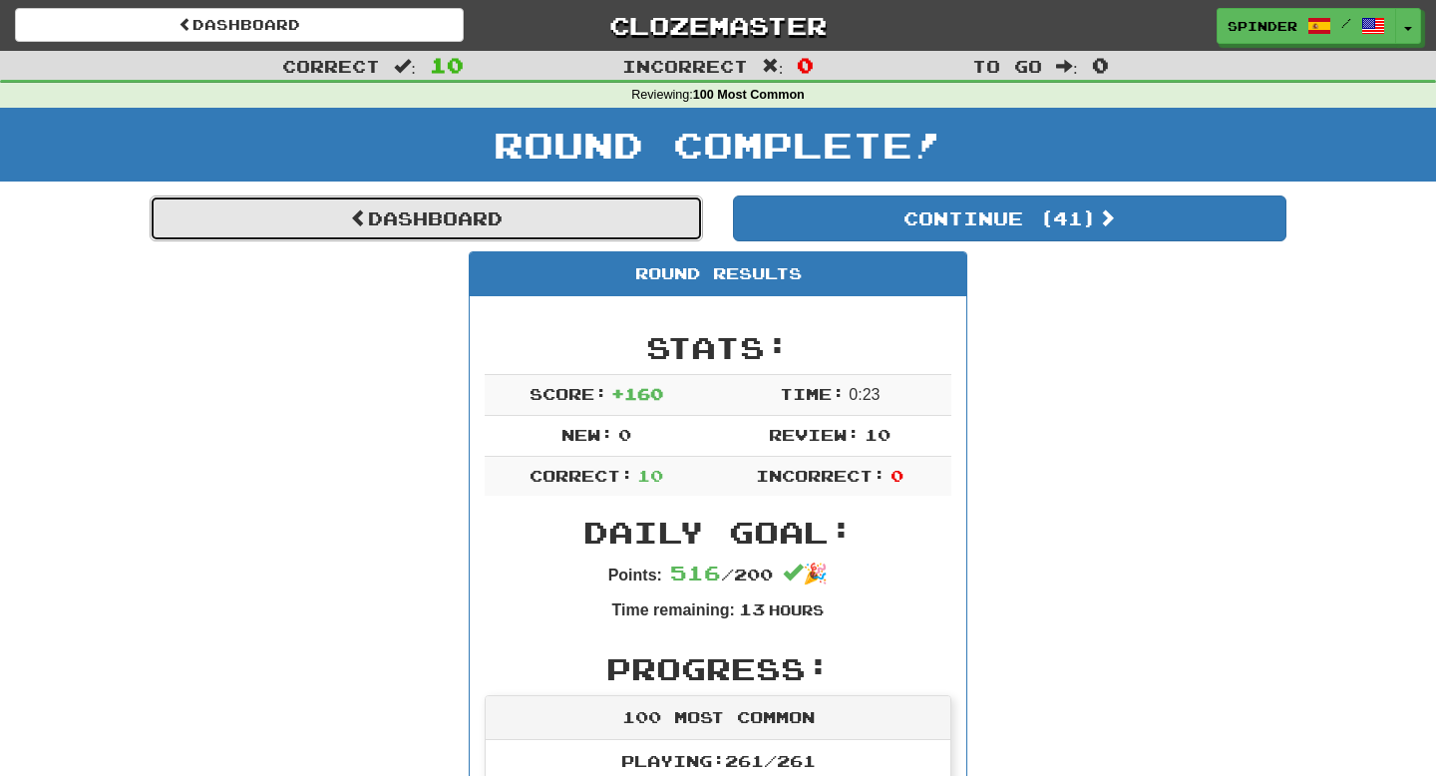
click at [552, 221] on link "Dashboard" at bounding box center [427, 219] width 554 height 46
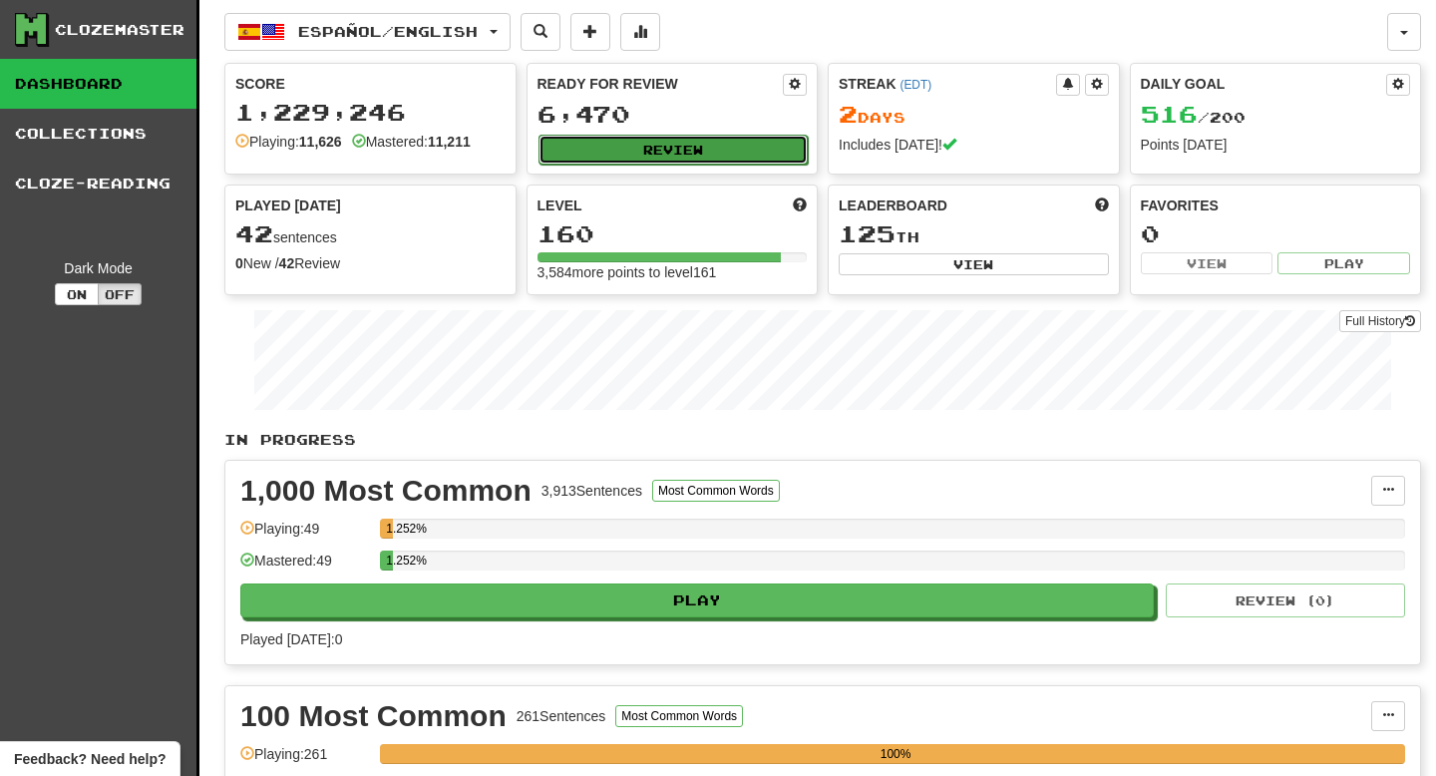
click at [697, 153] on button "Review" at bounding box center [674, 150] width 270 height 30
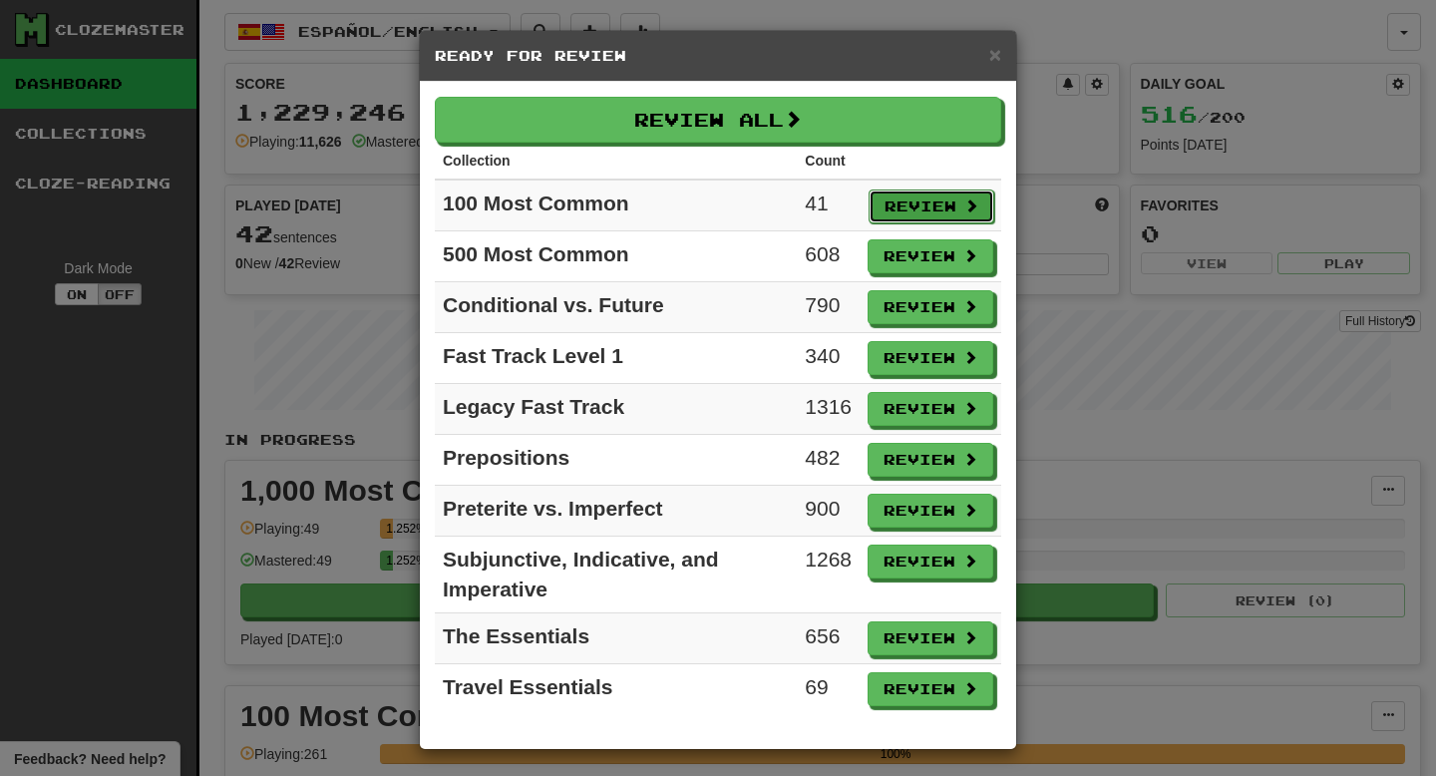
click at [912, 209] on button "Review" at bounding box center [932, 207] width 126 height 34
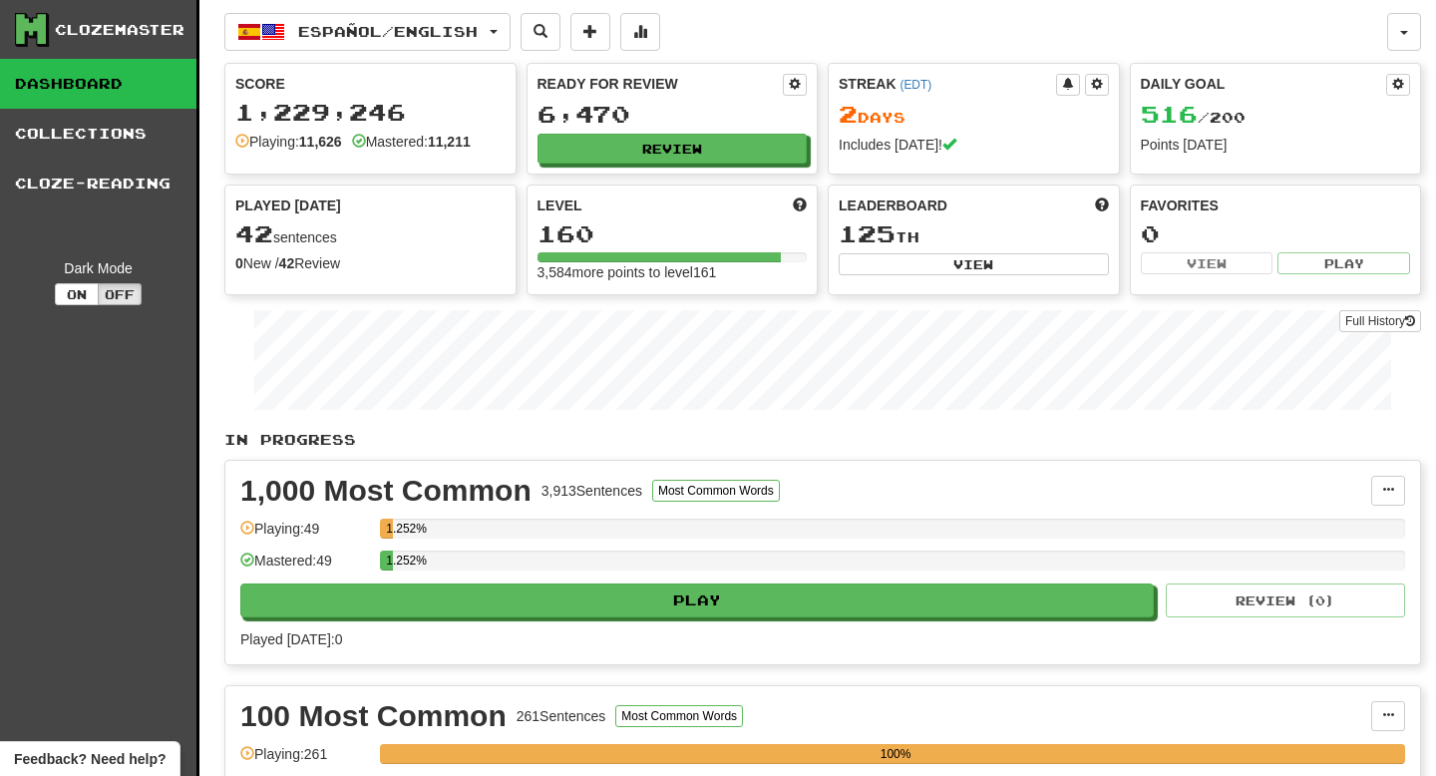
select select "**"
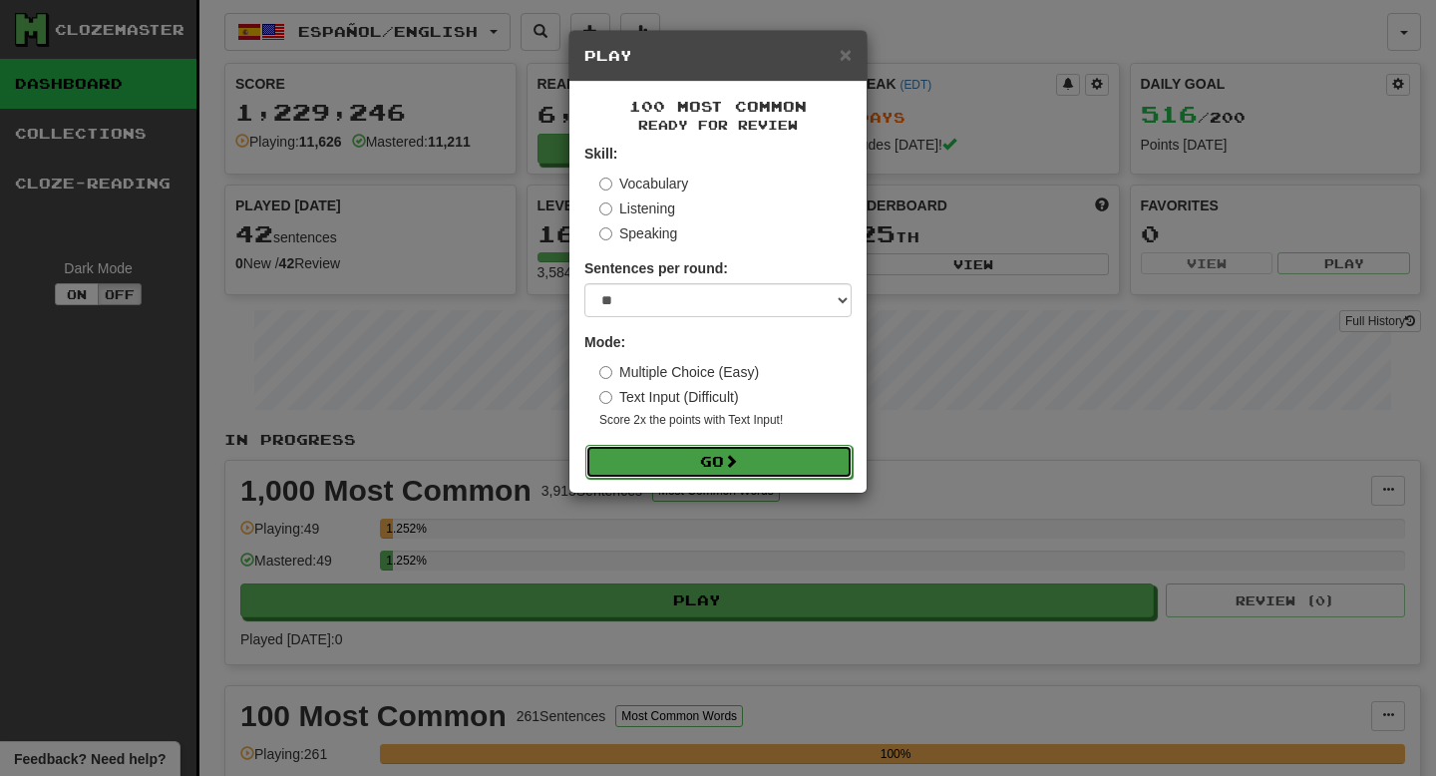
click at [809, 477] on button "Go" at bounding box center [719, 462] width 267 height 34
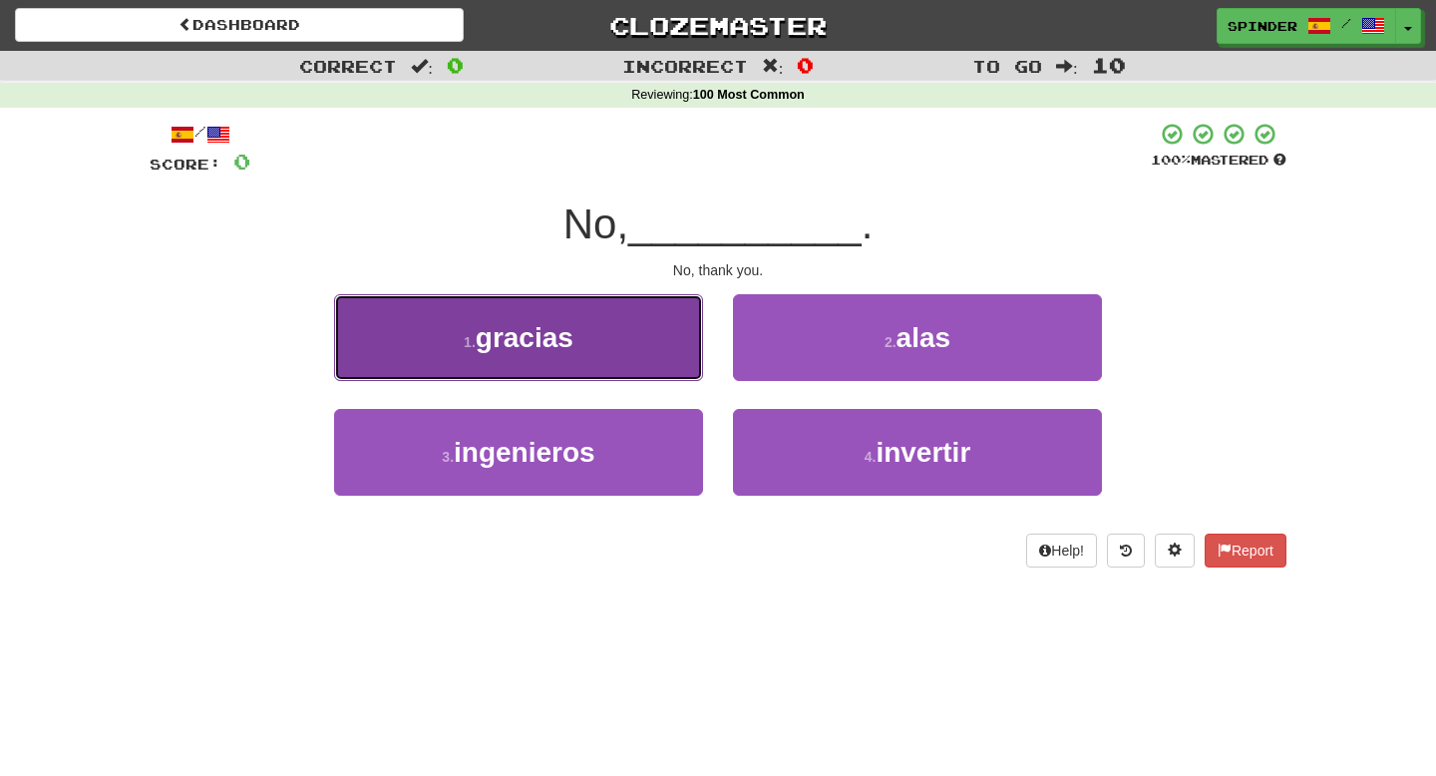
click at [598, 331] on button "1 . gracias" at bounding box center [518, 337] width 369 height 87
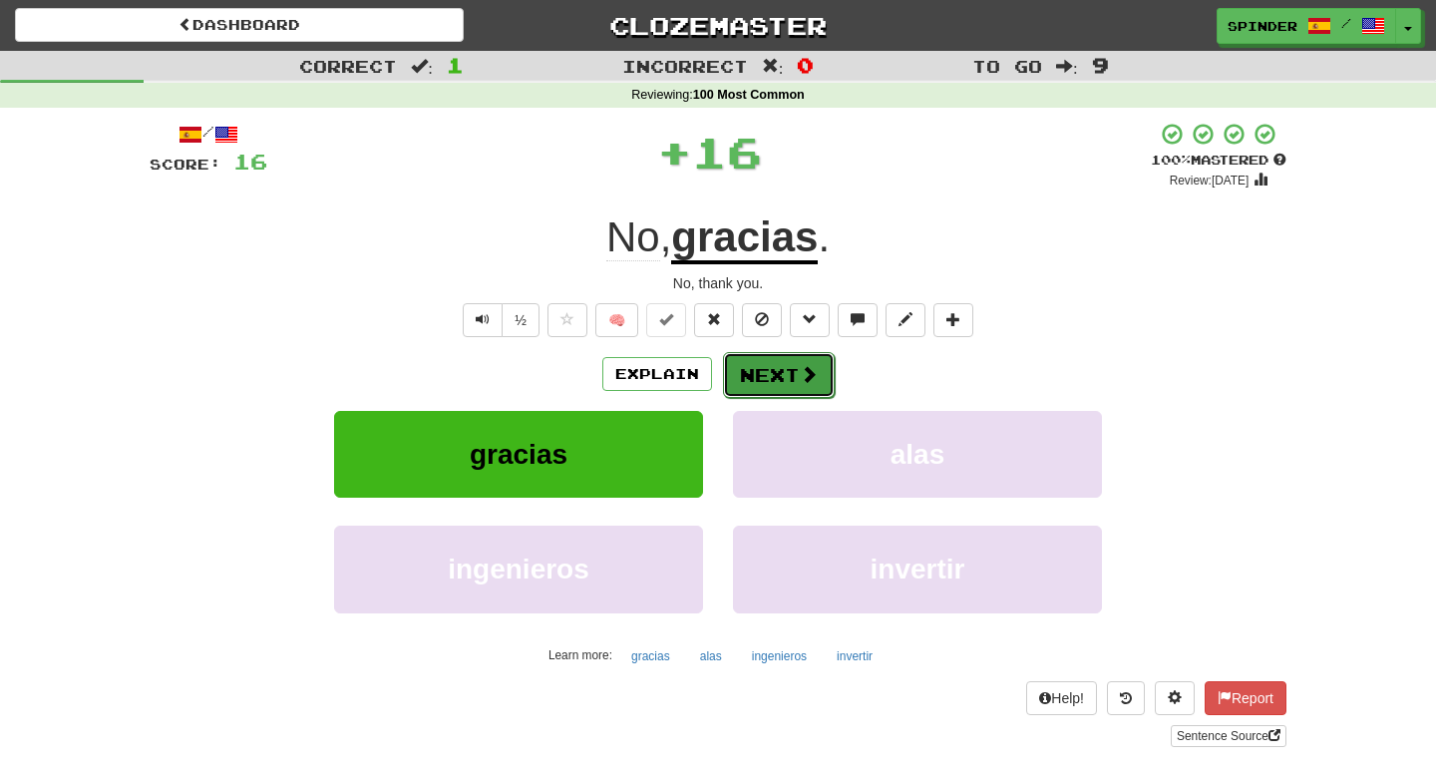
click at [786, 390] on button "Next" at bounding box center [779, 375] width 112 height 46
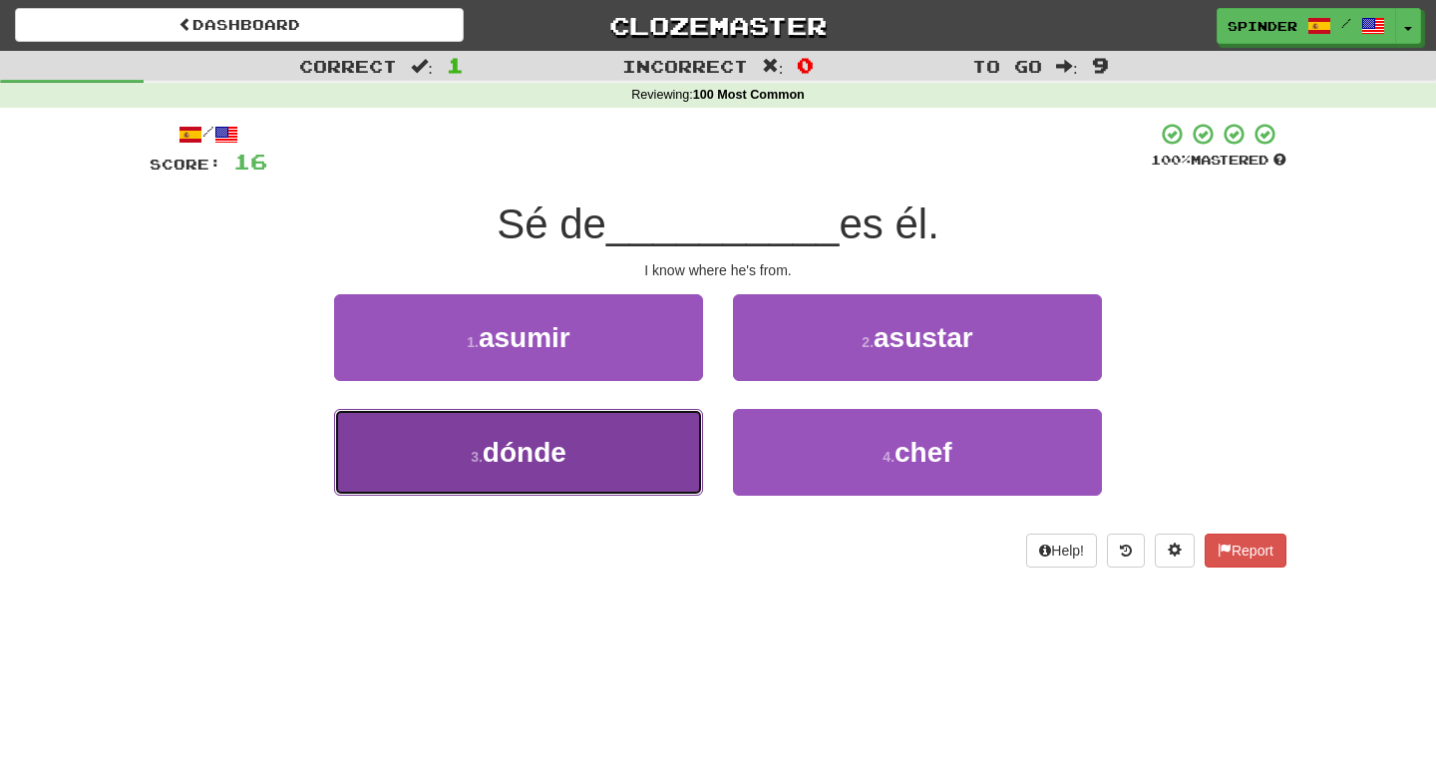
click at [647, 434] on button "3 . dónde" at bounding box center [518, 452] width 369 height 87
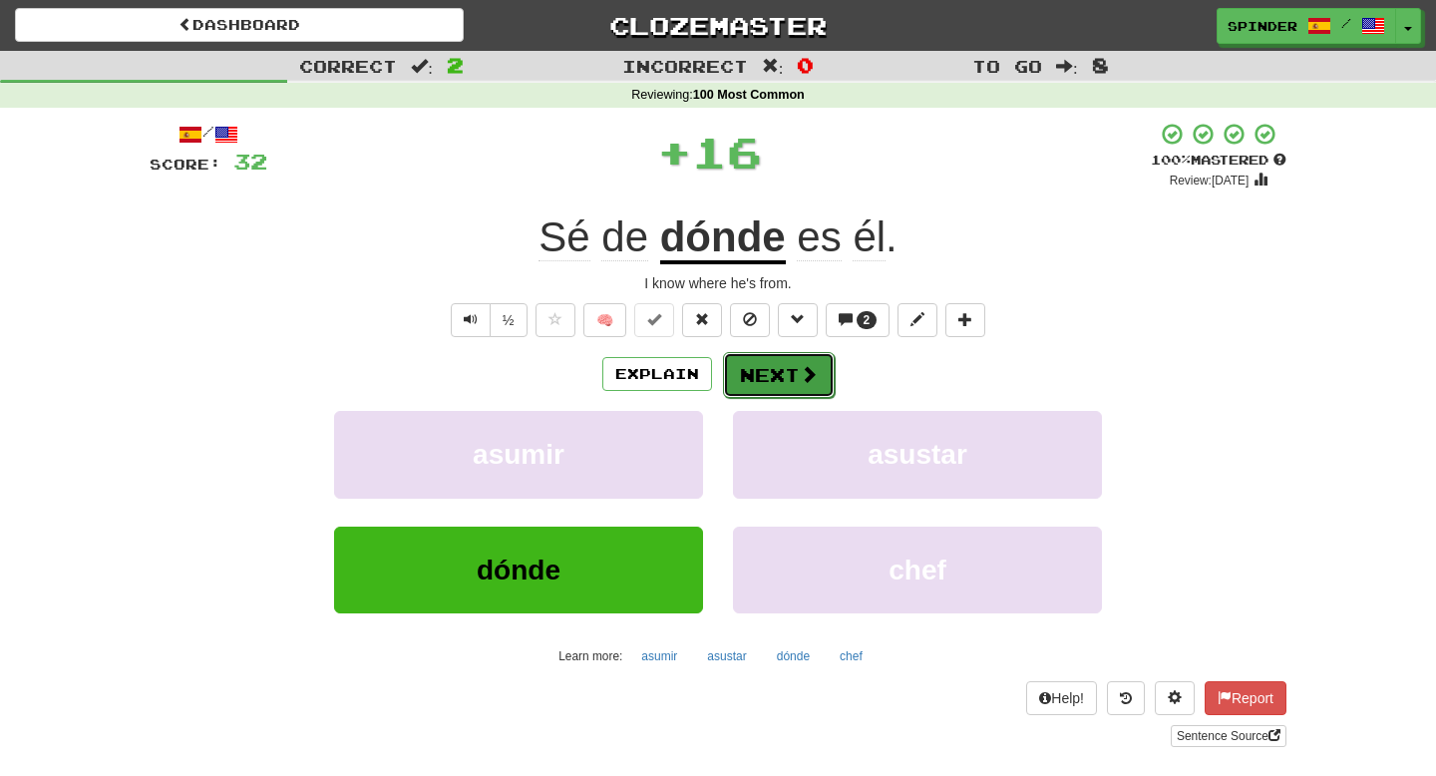
click at [749, 381] on button "Next" at bounding box center [779, 375] width 112 height 46
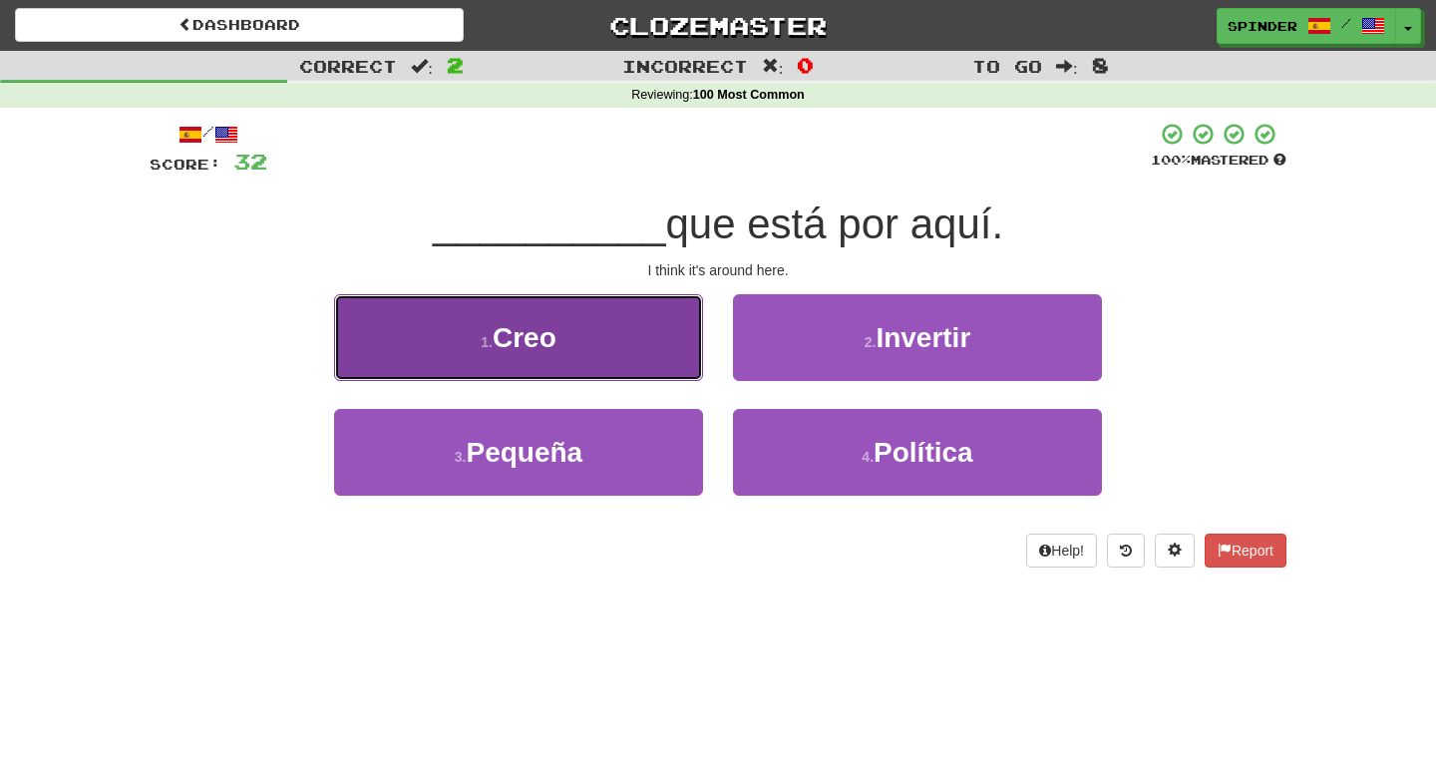
click at [650, 337] on button "1 . Creo" at bounding box center [518, 337] width 369 height 87
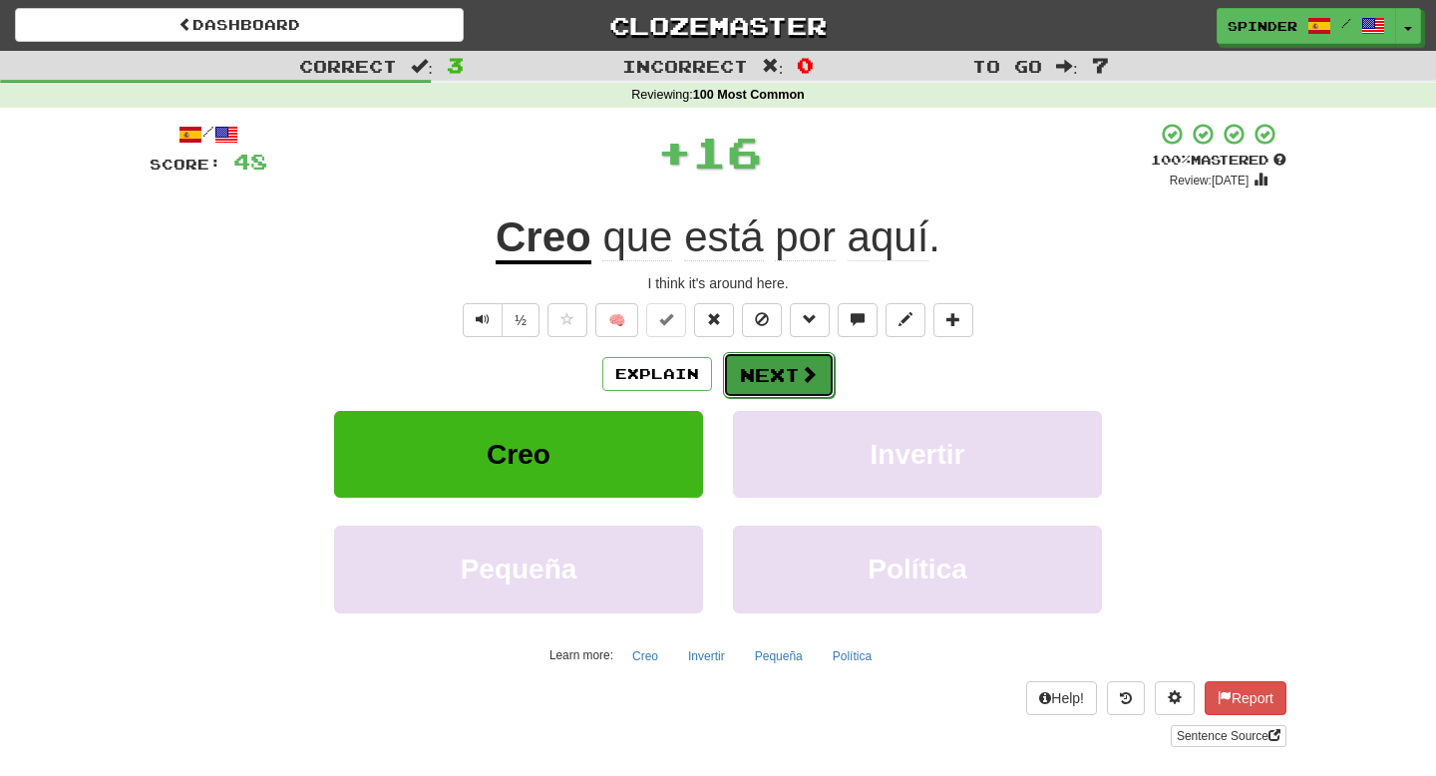
click at [779, 369] on button "Next" at bounding box center [779, 375] width 112 height 46
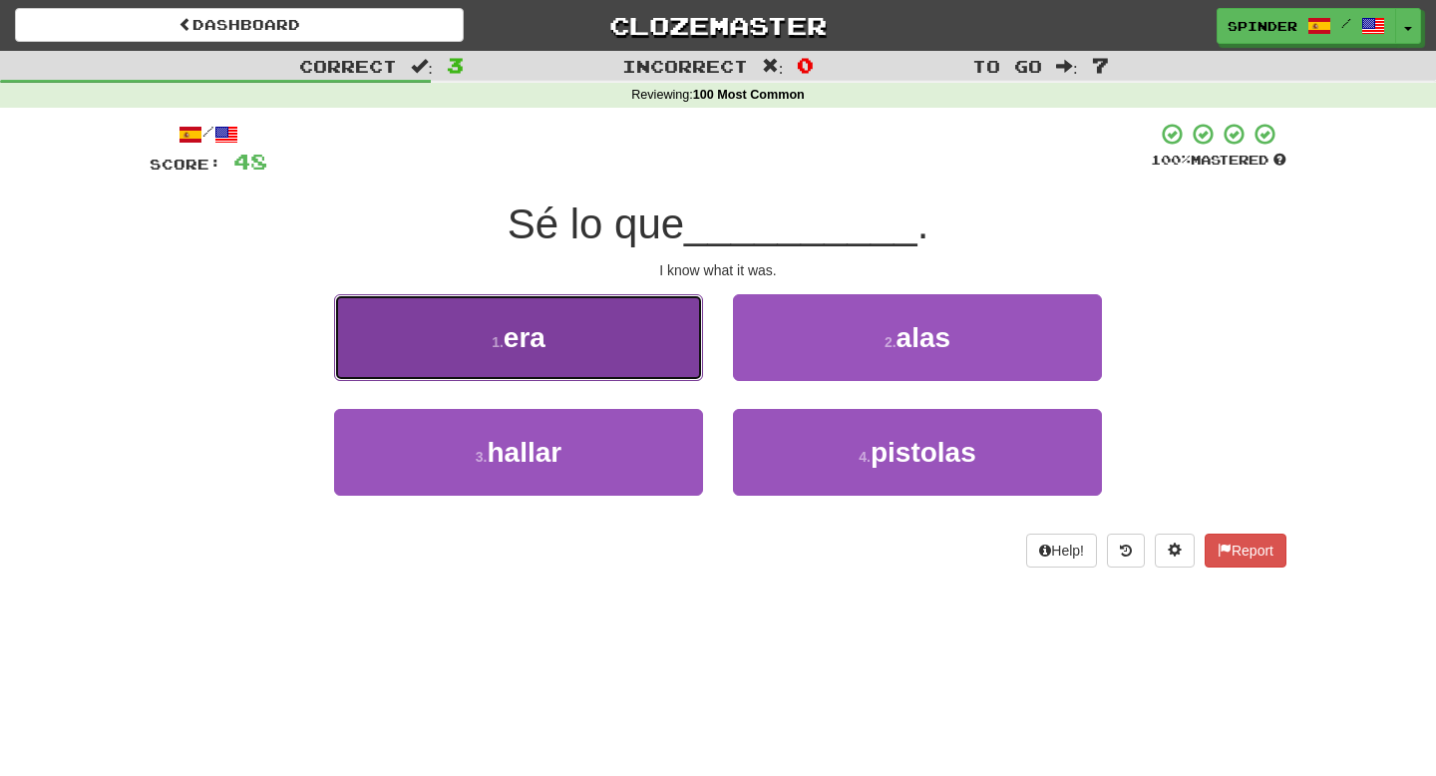
click at [656, 339] on button "1 . era" at bounding box center [518, 337] width 369 height 87
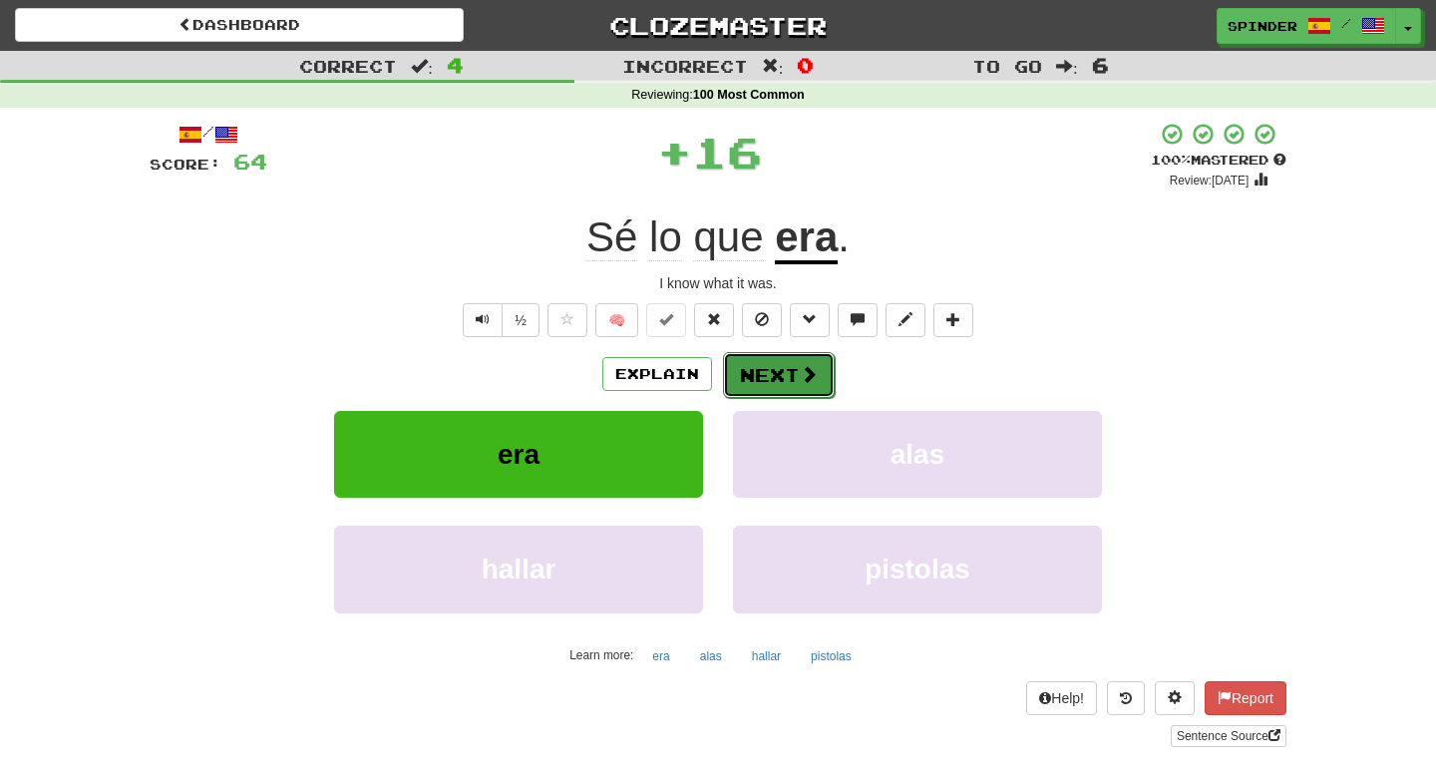
click at [770, 376] on button "Next" at bounding box center [779, 375] width 112 height 46
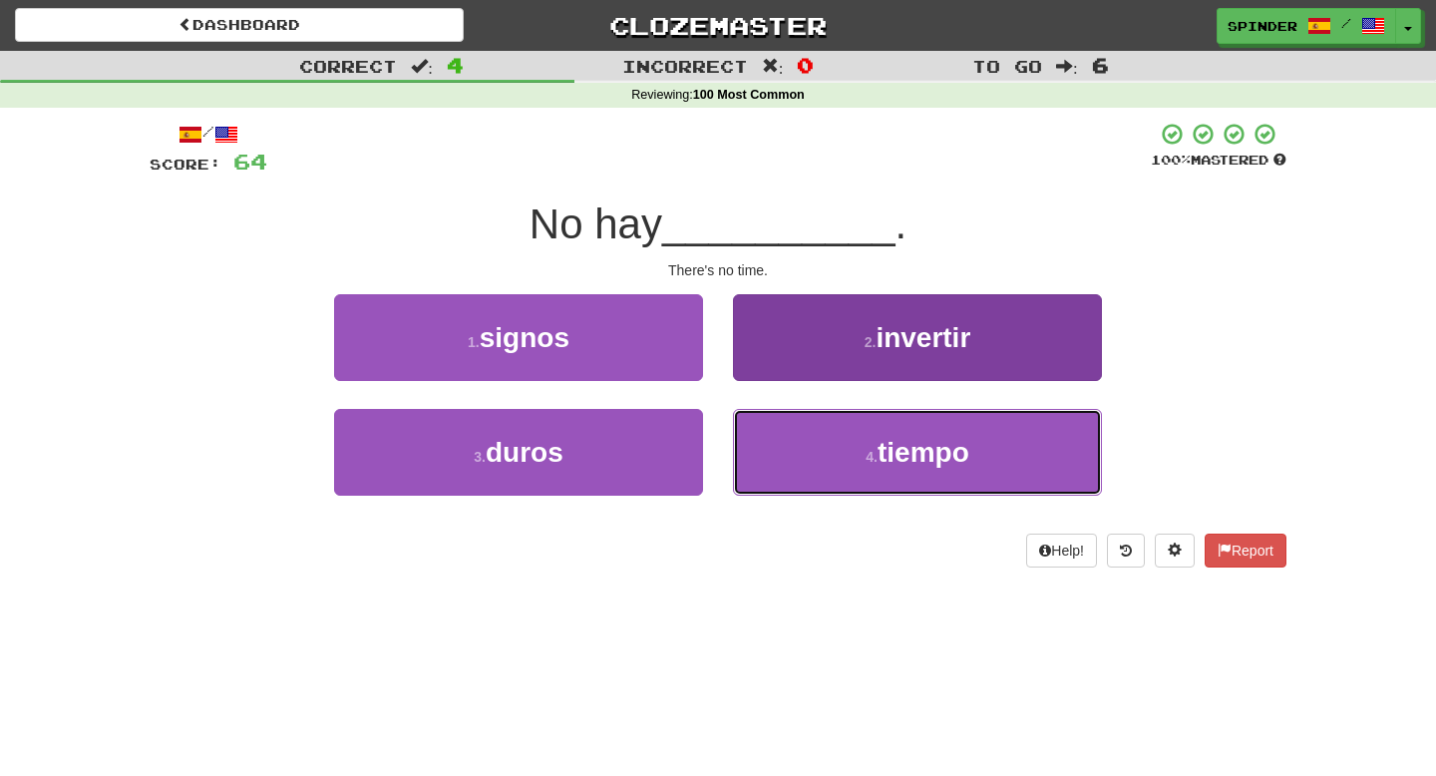
click at [783, 437] on button "4 . tiempo" at bounding box center [917, 452] width 369 height 87
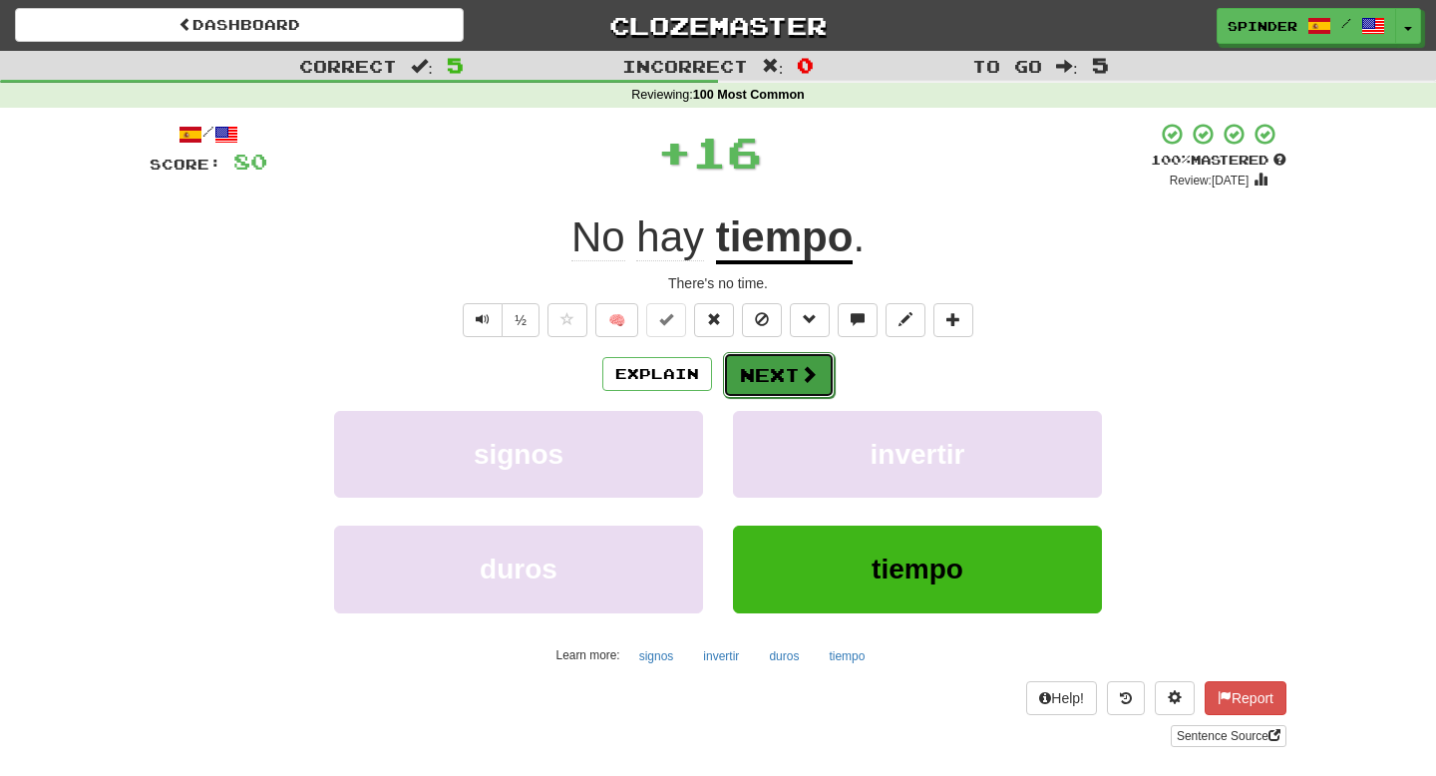
click at [770, 387] on button "Next" at bounding box center [779, 375] width 112 height 46
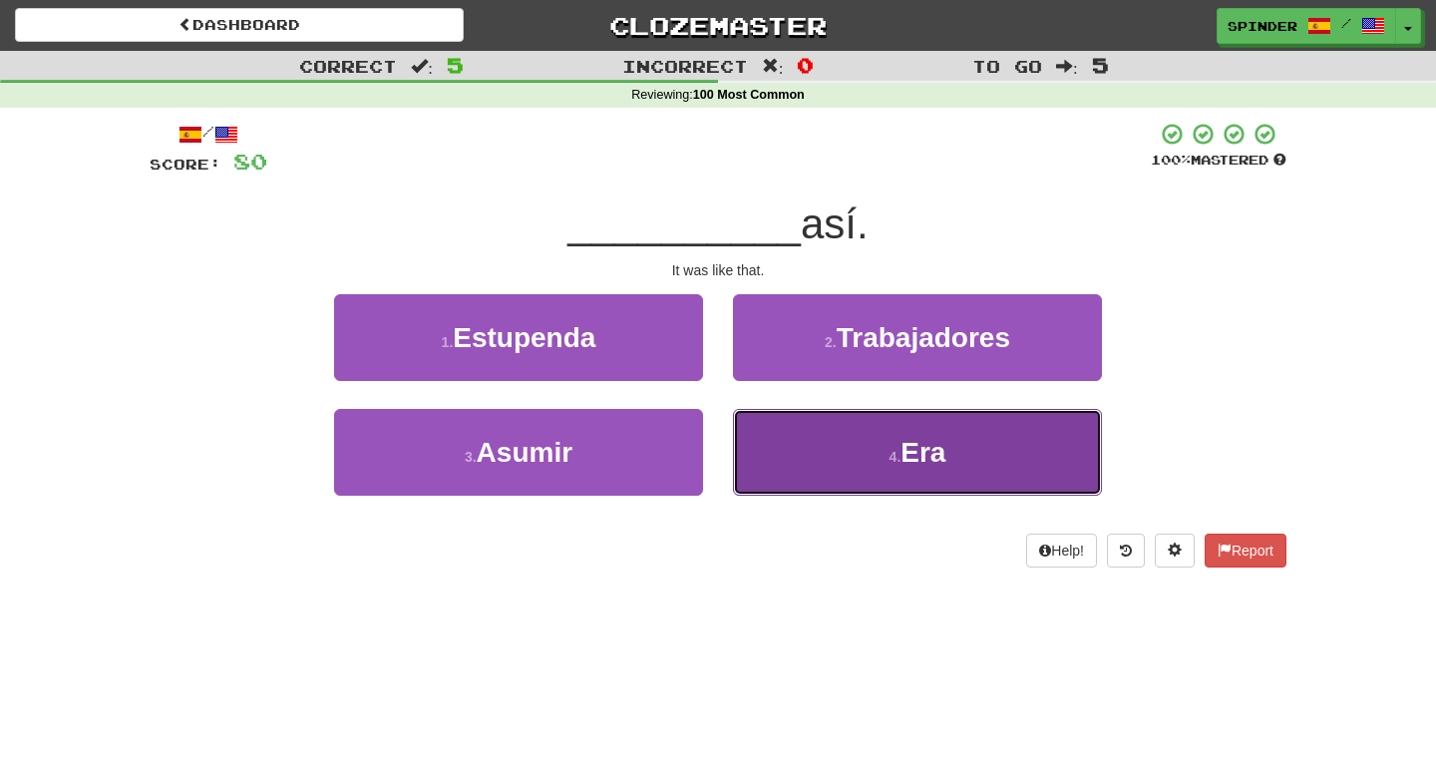
click at [788, 443] on button "4 . Era" at bounding box center [917, 452] width 369 height 87
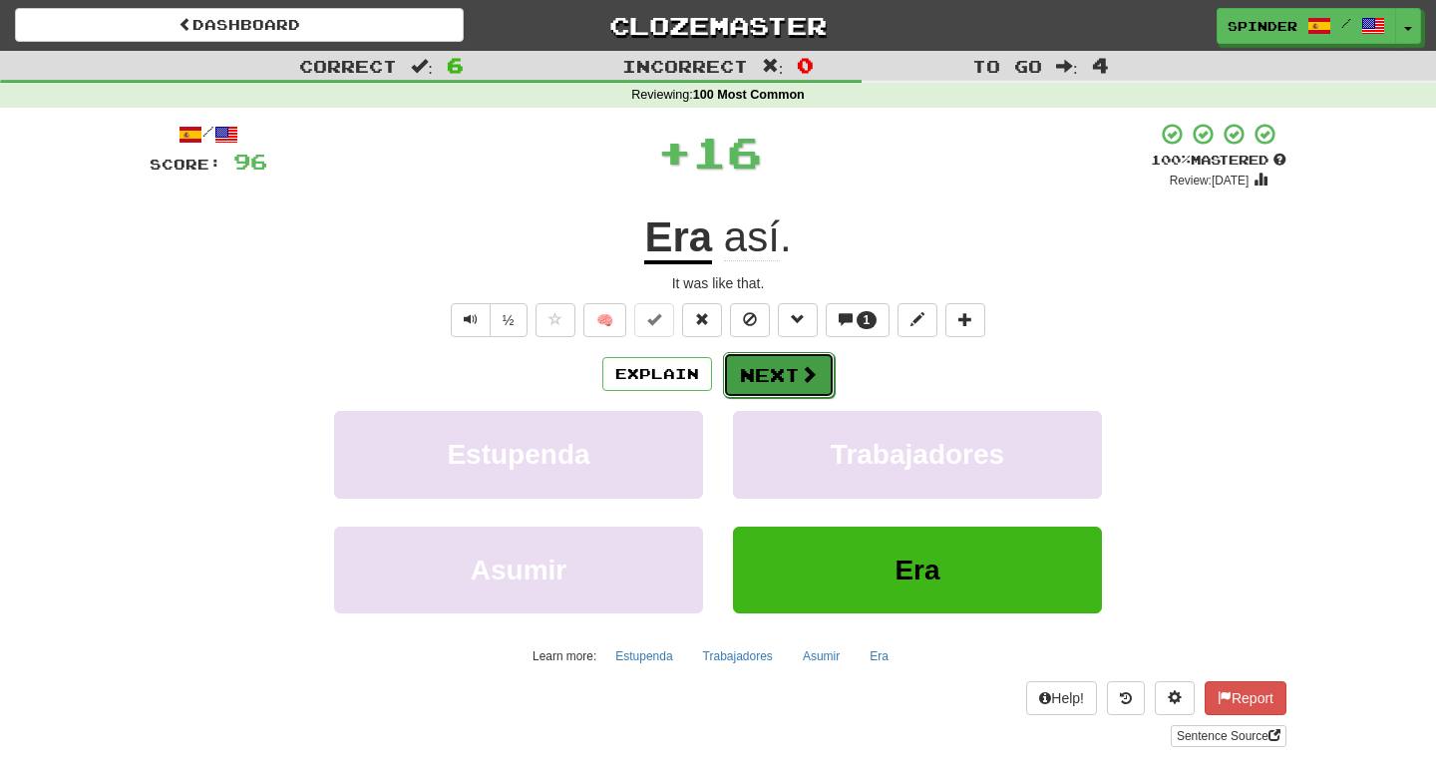
click at [789, 375] on button "Next" at bounding box center [779, 375] width 112 height 46
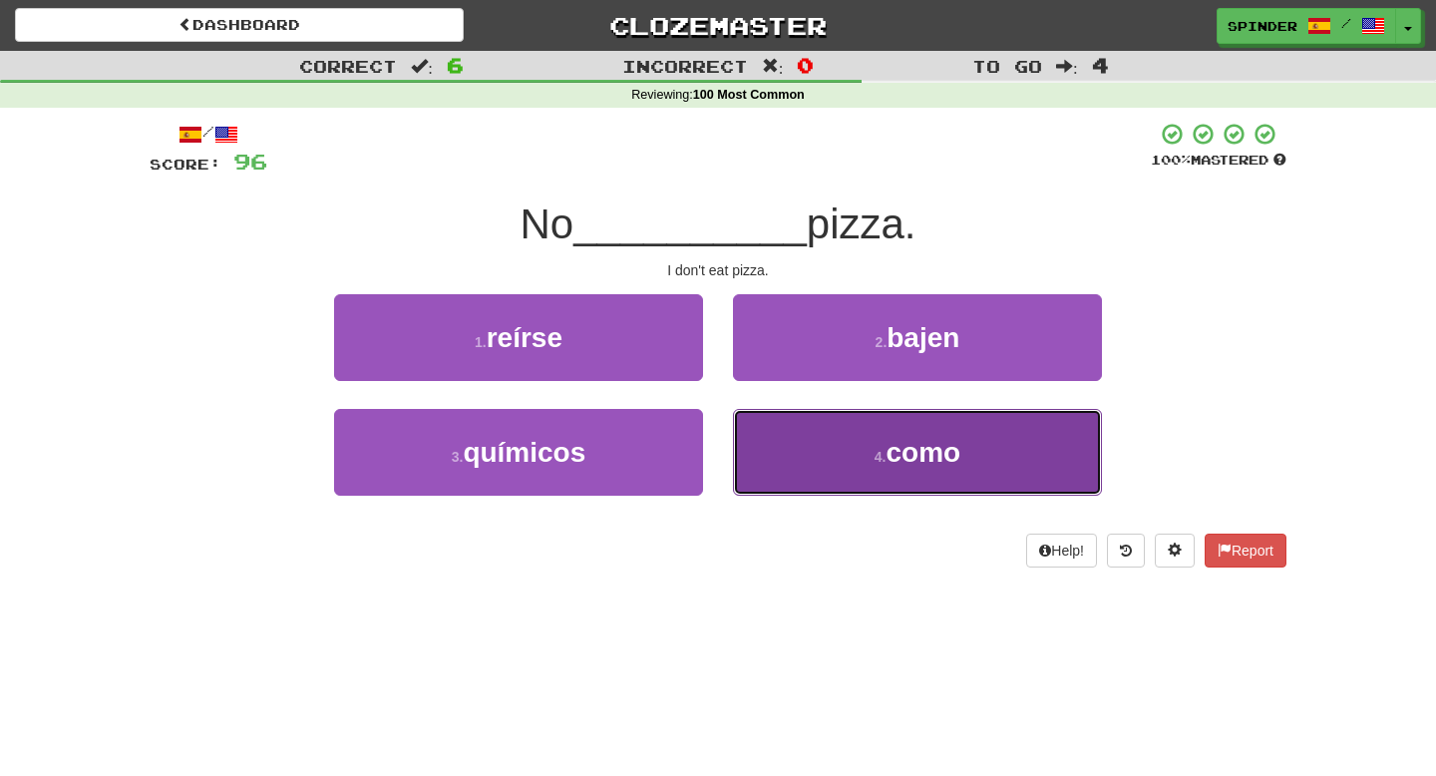
click at [776, 454] on button "4 . como" at bounding box center [917, 452] width 369 height 87
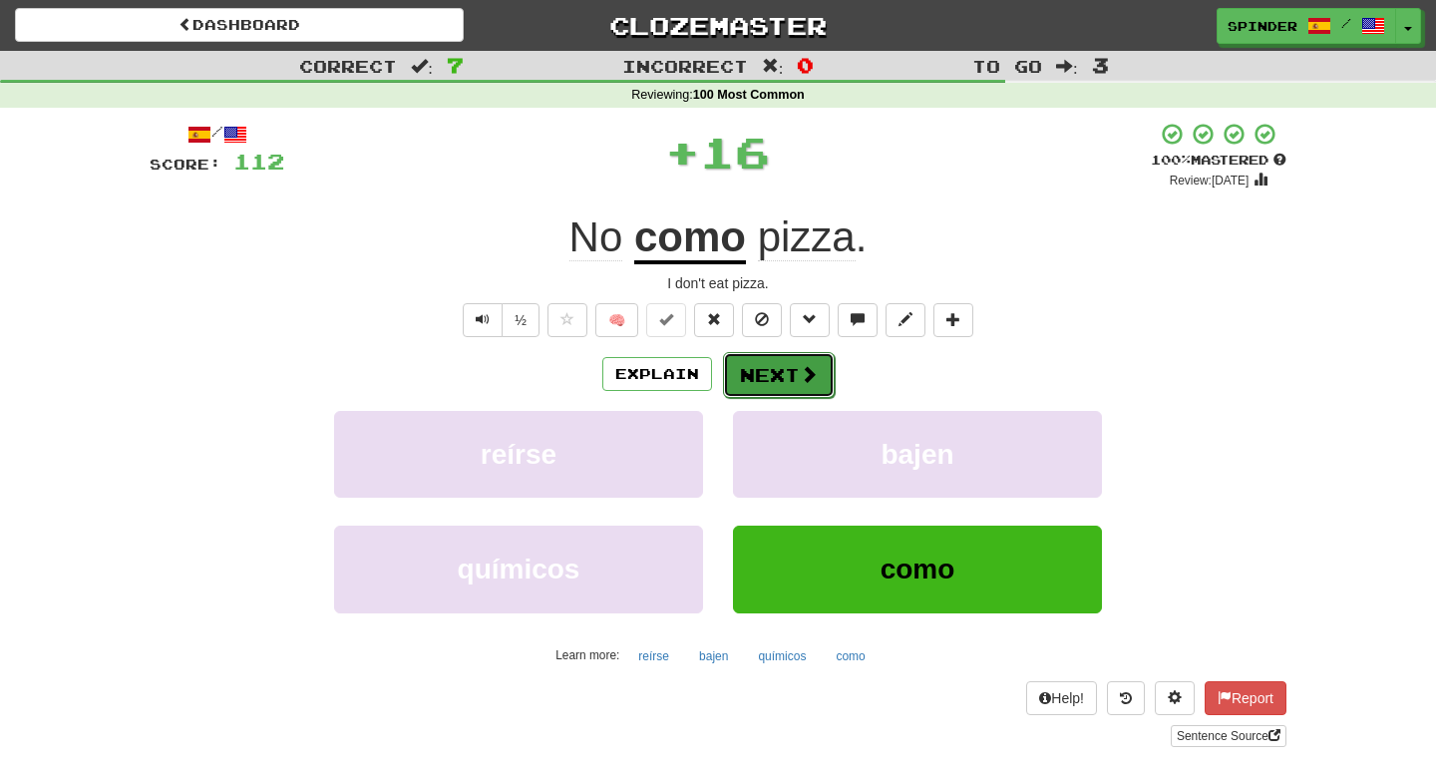
click at [780, 372] on button "Next" at bounding box center [779, 375] width 112 height 46
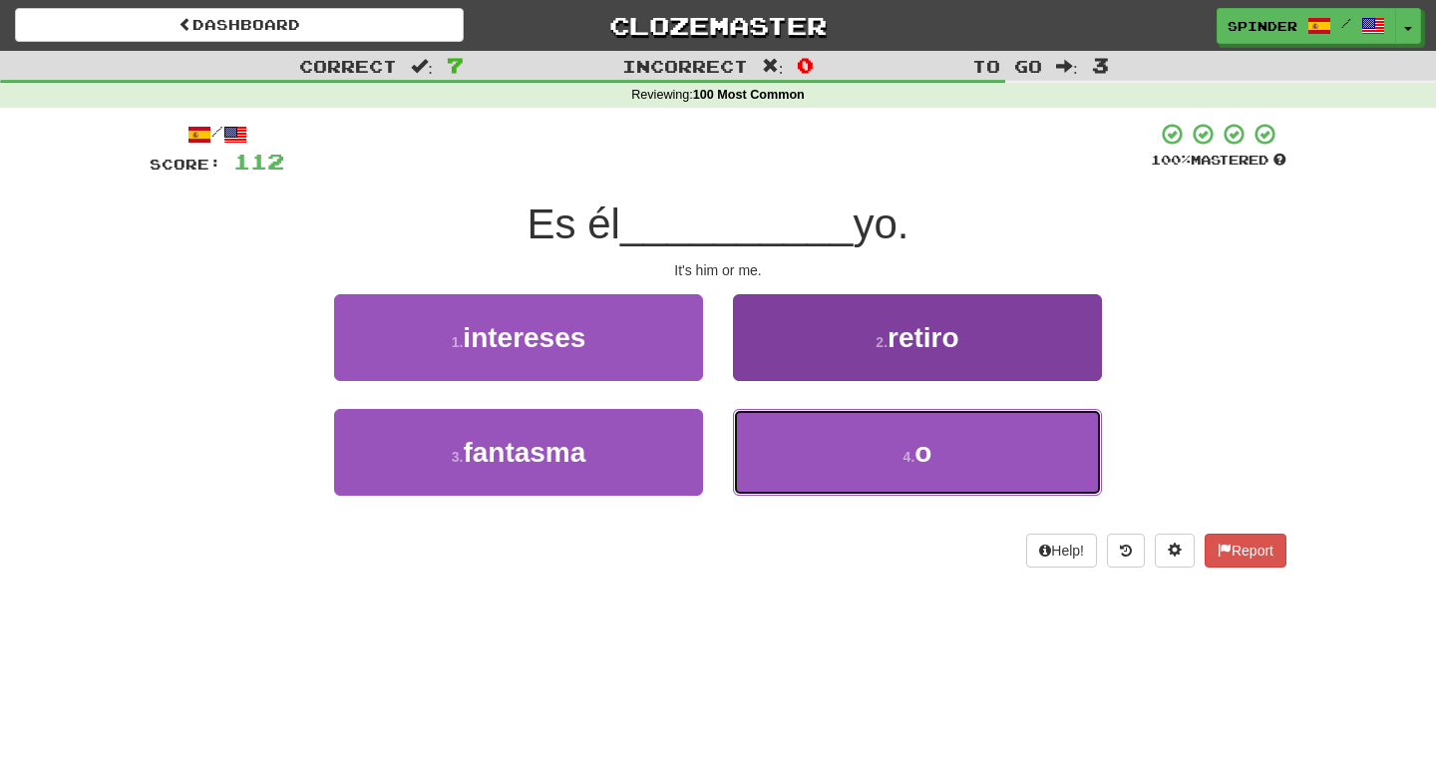
click at [799, 450] on button "4 . o" at bounding box center [917, 452] width 369 height 87
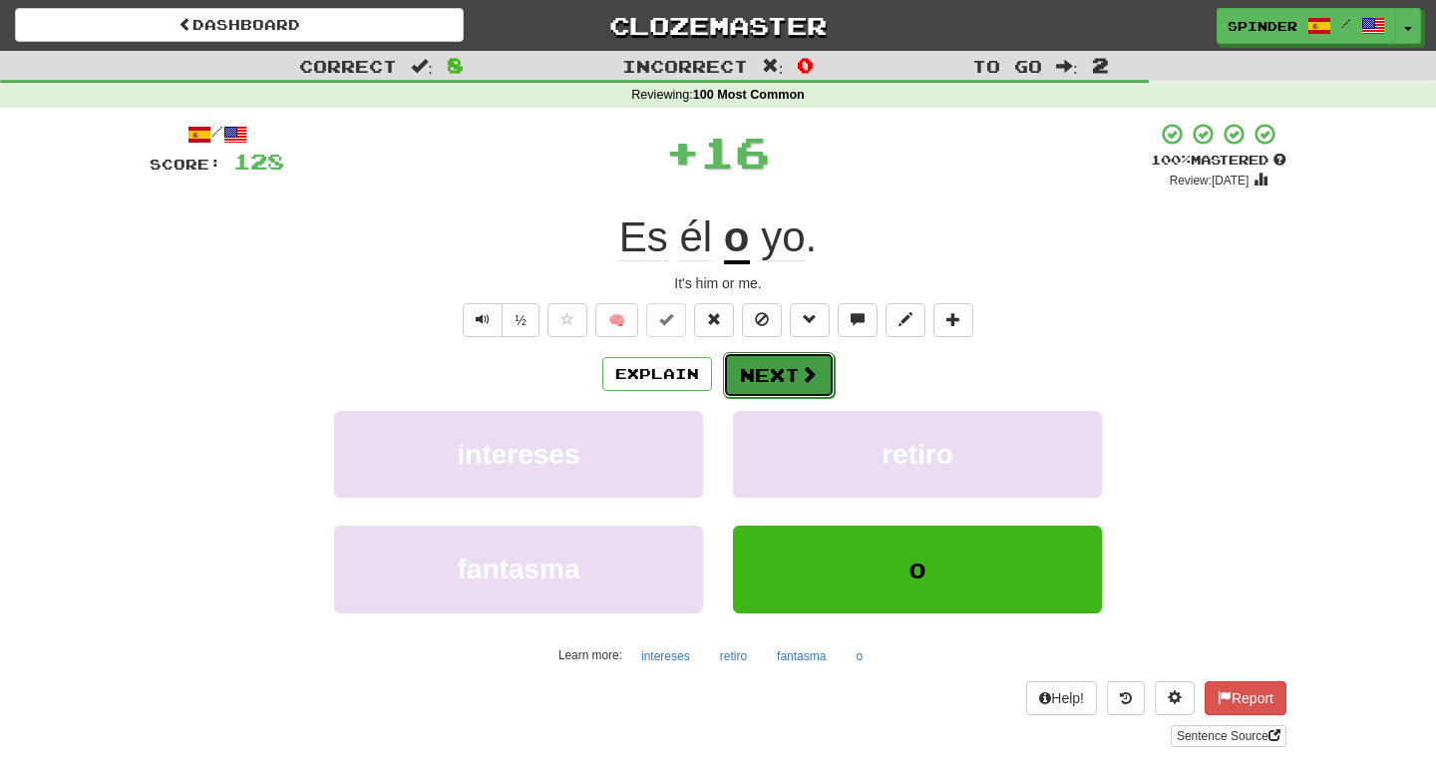
click at [789, 381] on button "Next" at bounding box center [779, 375] width 112 height 46
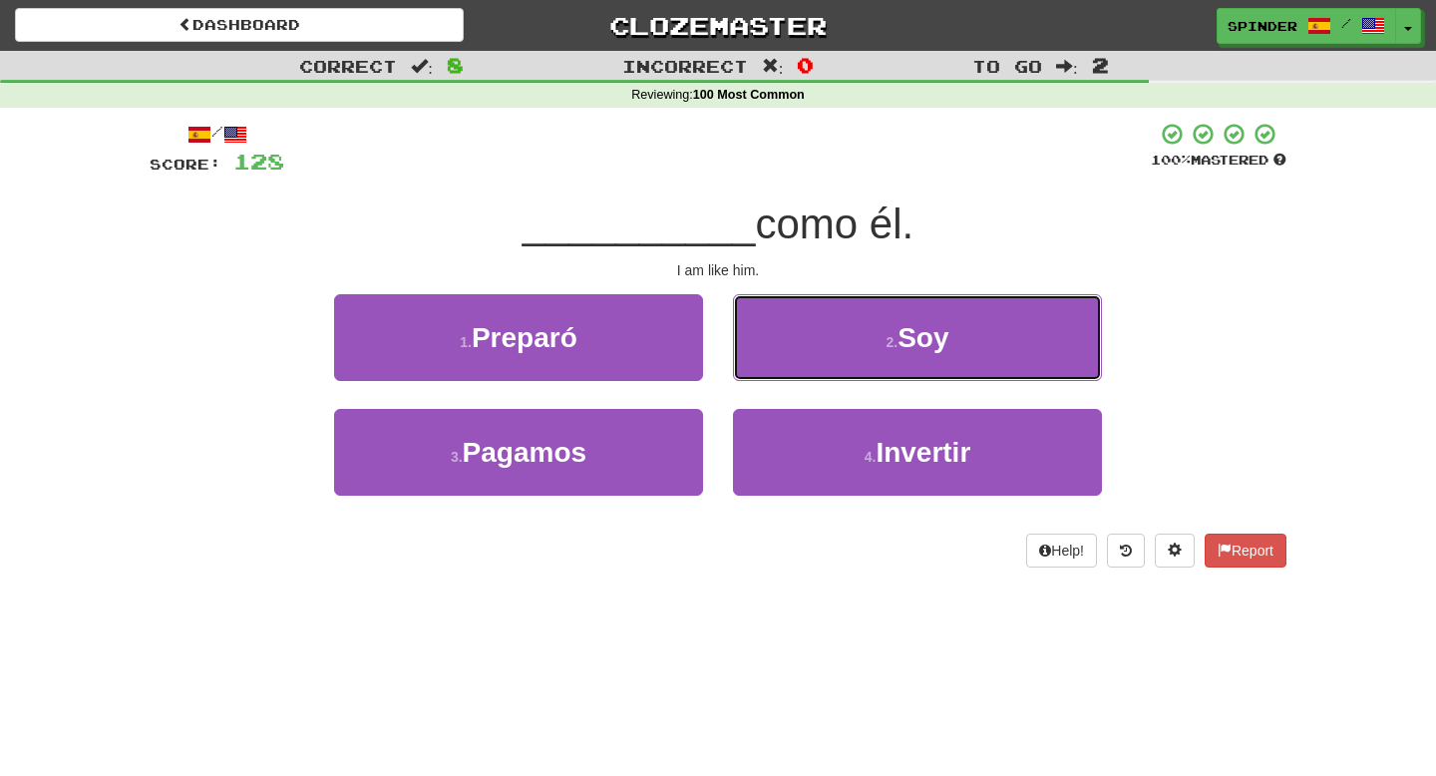
click at [806, 337] on button "2 . Soy" at bounding box center [917, 337] width 369 height 87
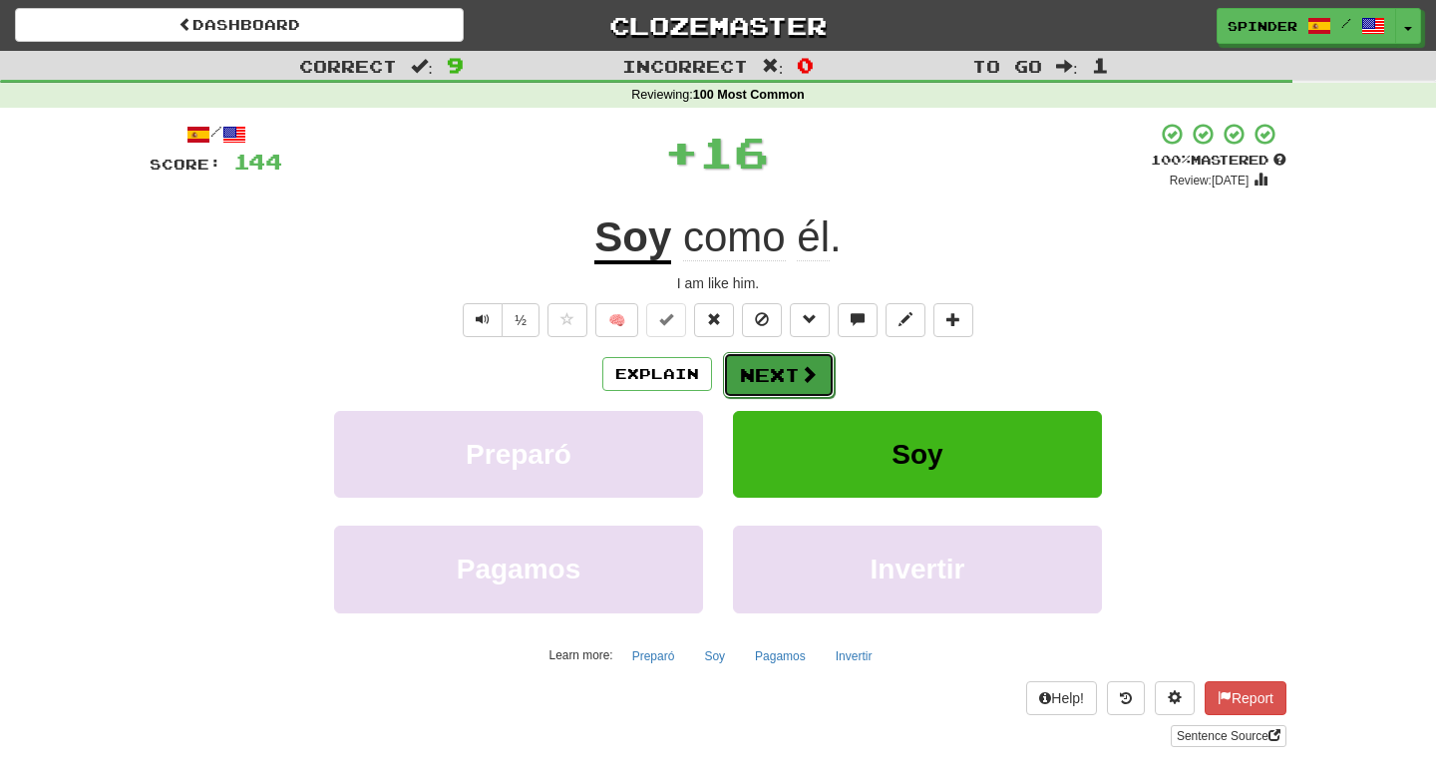
click at [800, 371] on span at bounding box center [809, 374] width 18 height 18
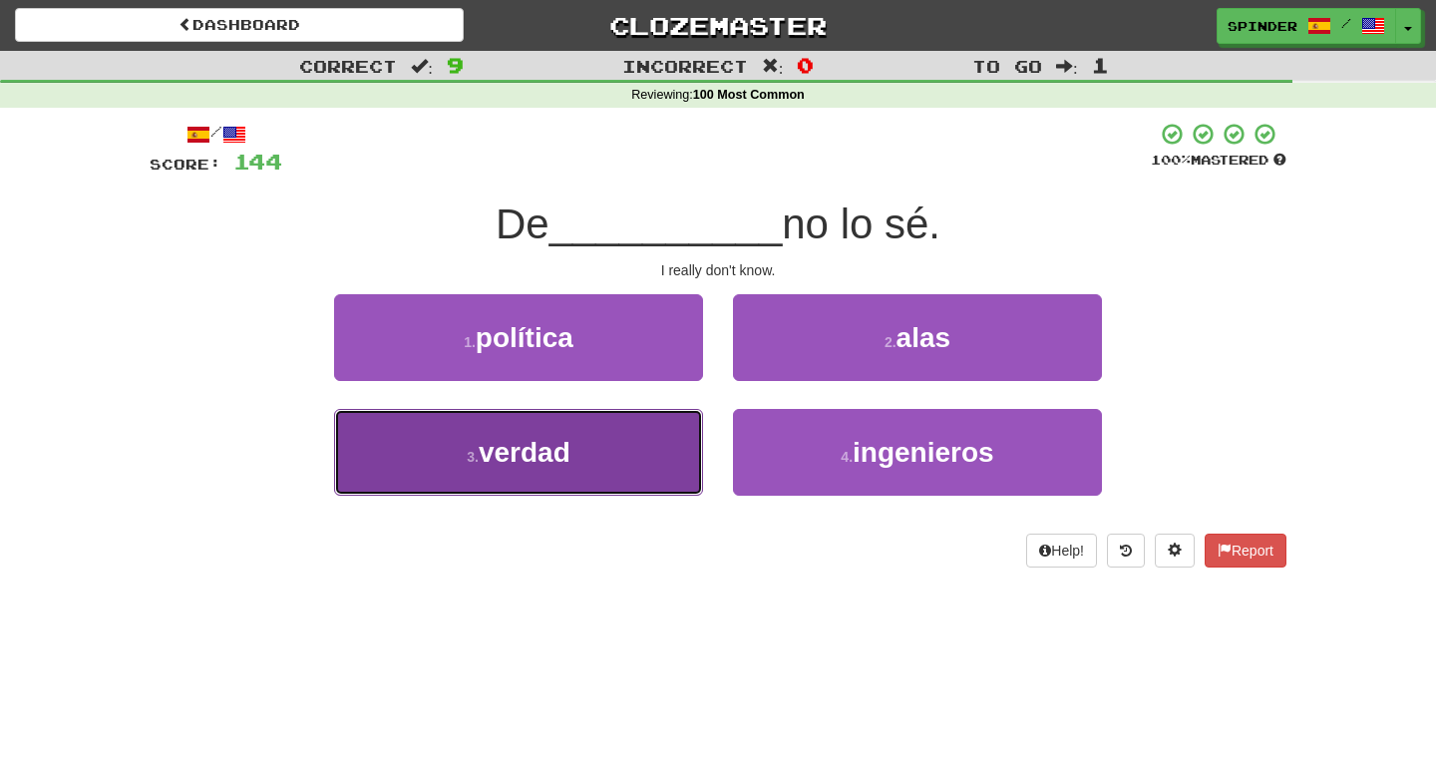
click at [621, 428] on button "3 . verdad" at bounding box center [518, 452] width 369 height 87
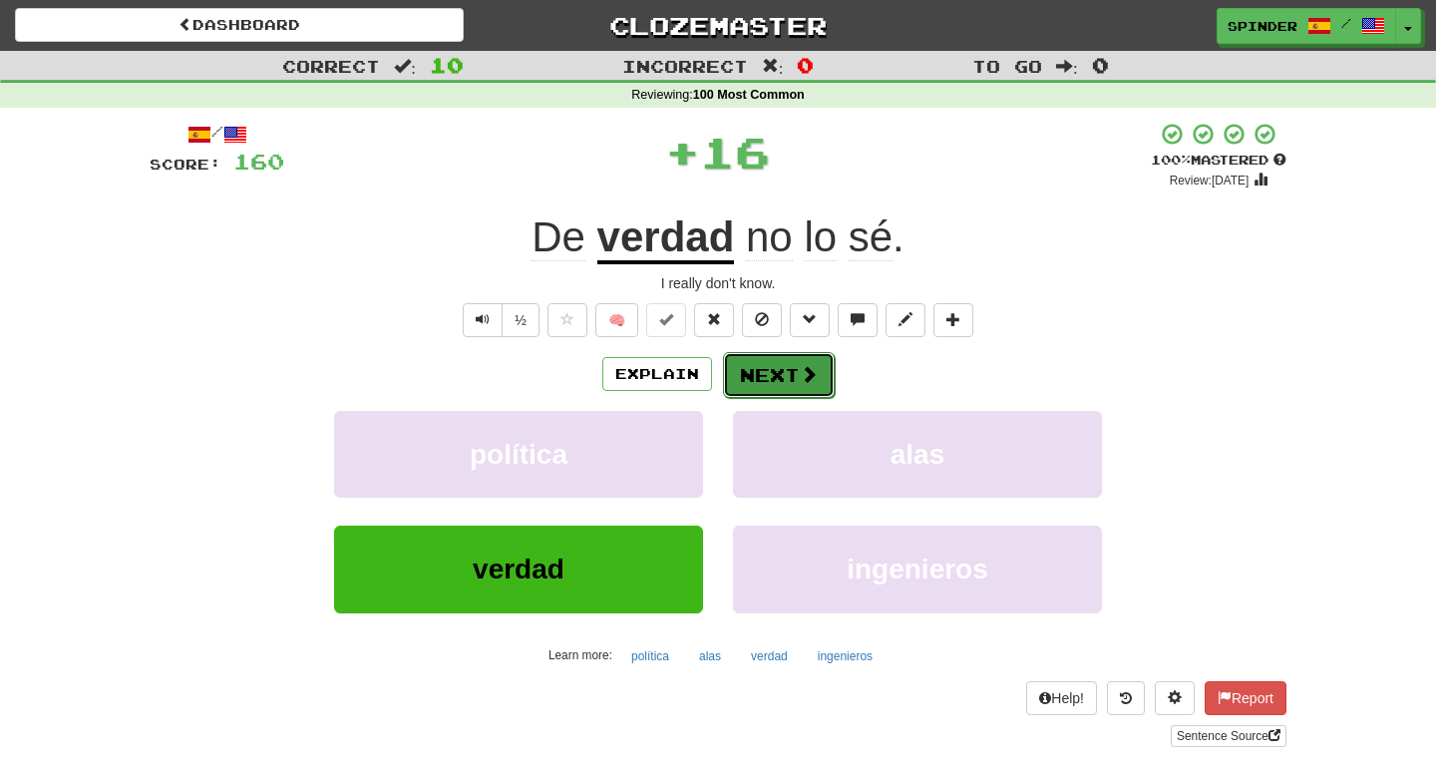
click at [780, 369] on button "Next" at bounding box center [779, 375] width 112 height 46
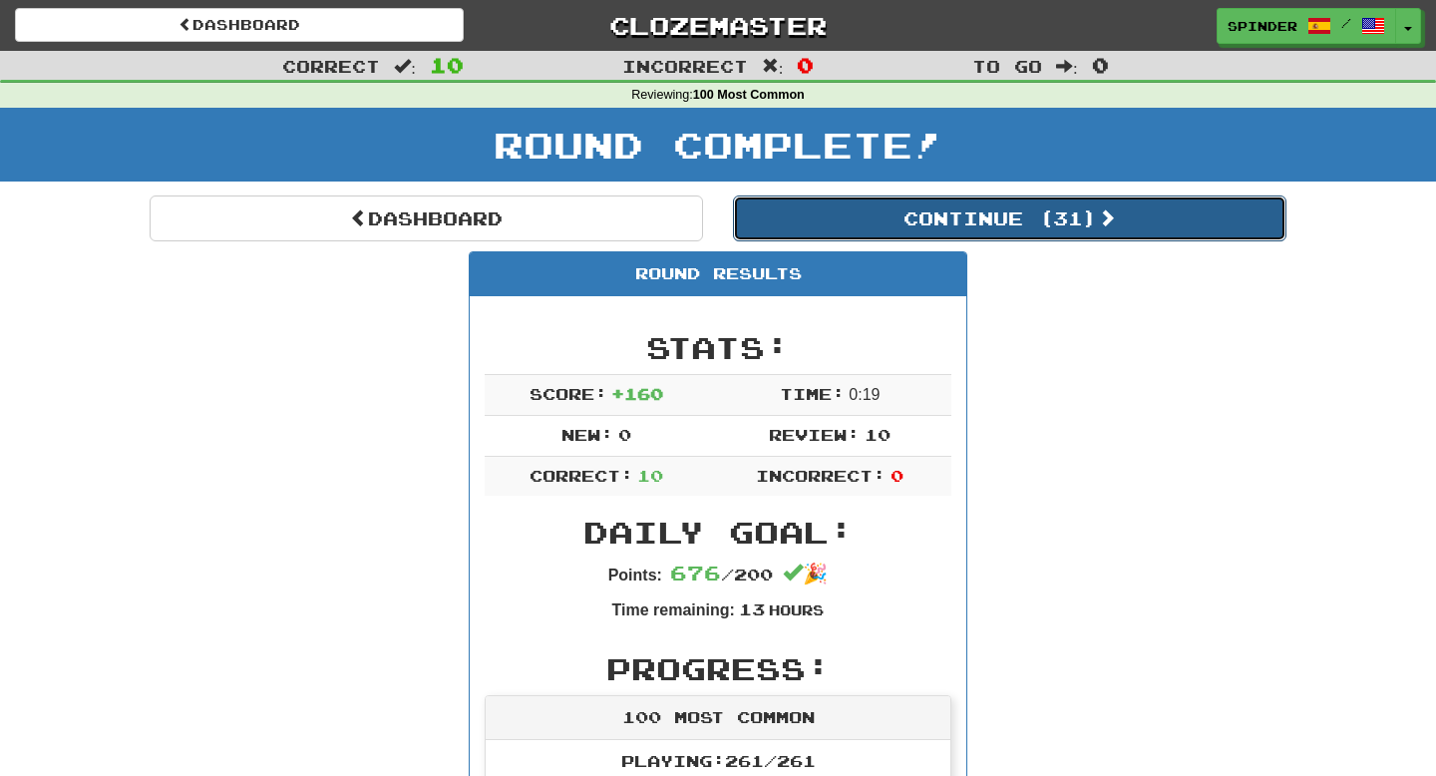
click at [959, 220] on button "Continue ( 31 )" at bounding box center [1010, 219] width 554 height 46
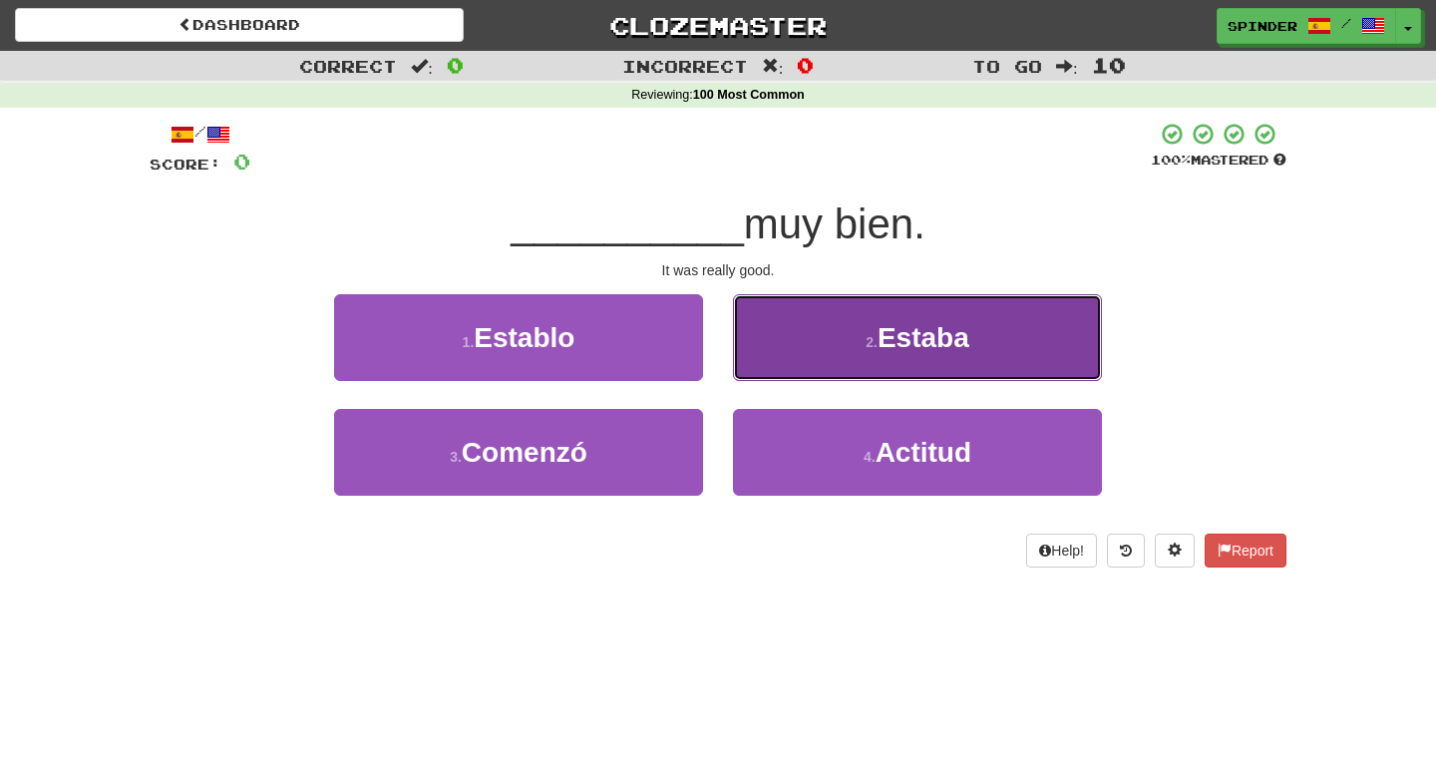
click at [848, 359] on button "2 . Estaba" at bounding box center [917, 337] width 369 height 87
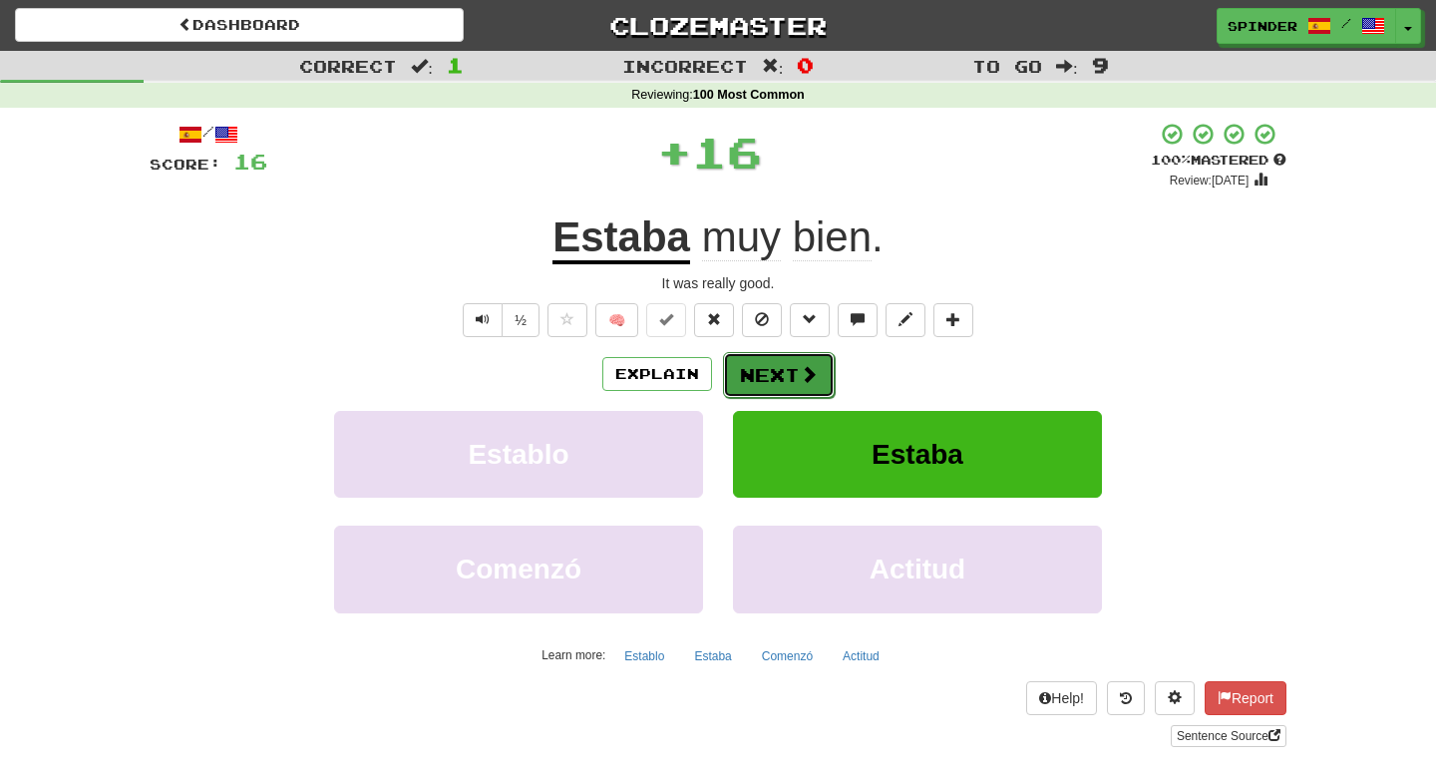
click at [803, 388] on button "Next" at bounding box center [779, 375] width 112 height 46
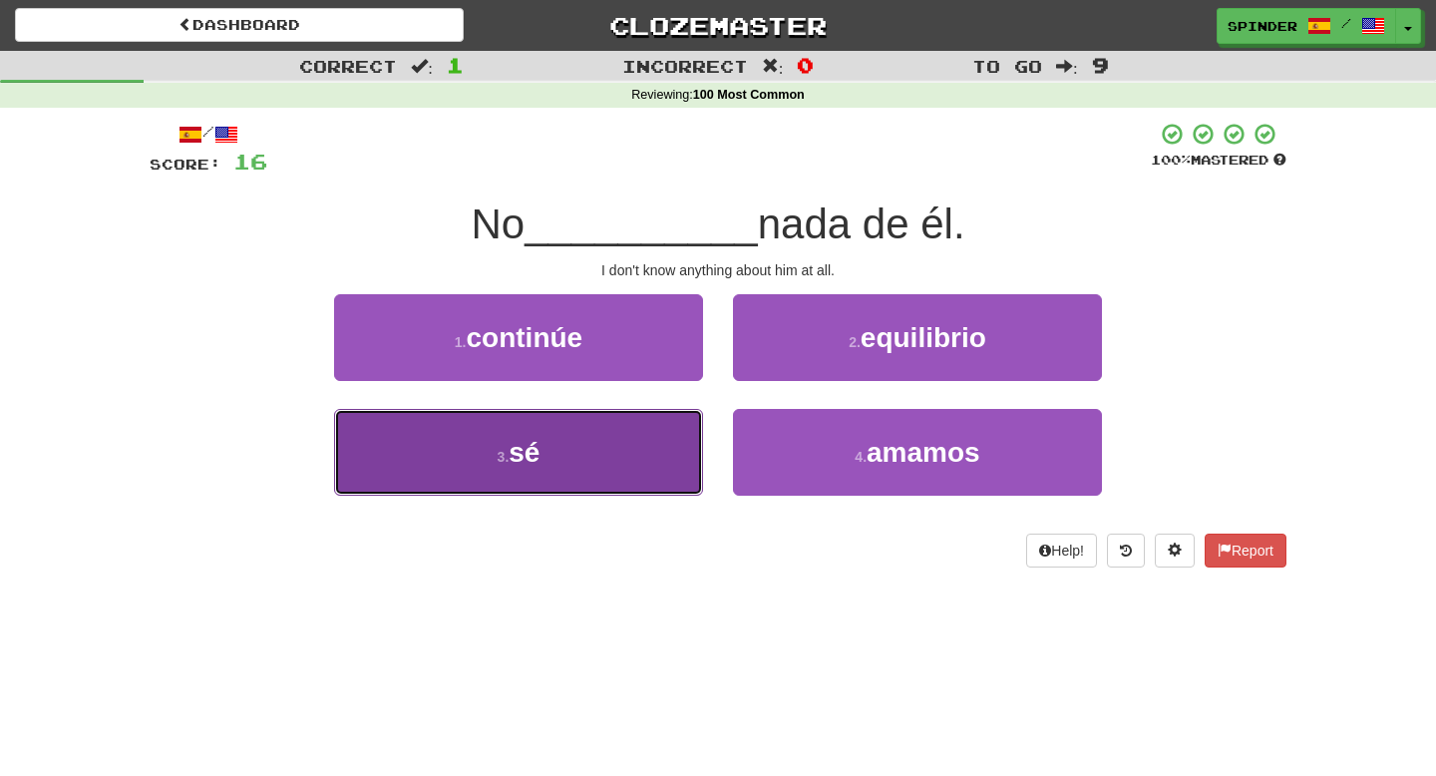
click at [628, 420] on button "3 . sé" at bounding box center [518, 452] width 369 height 87
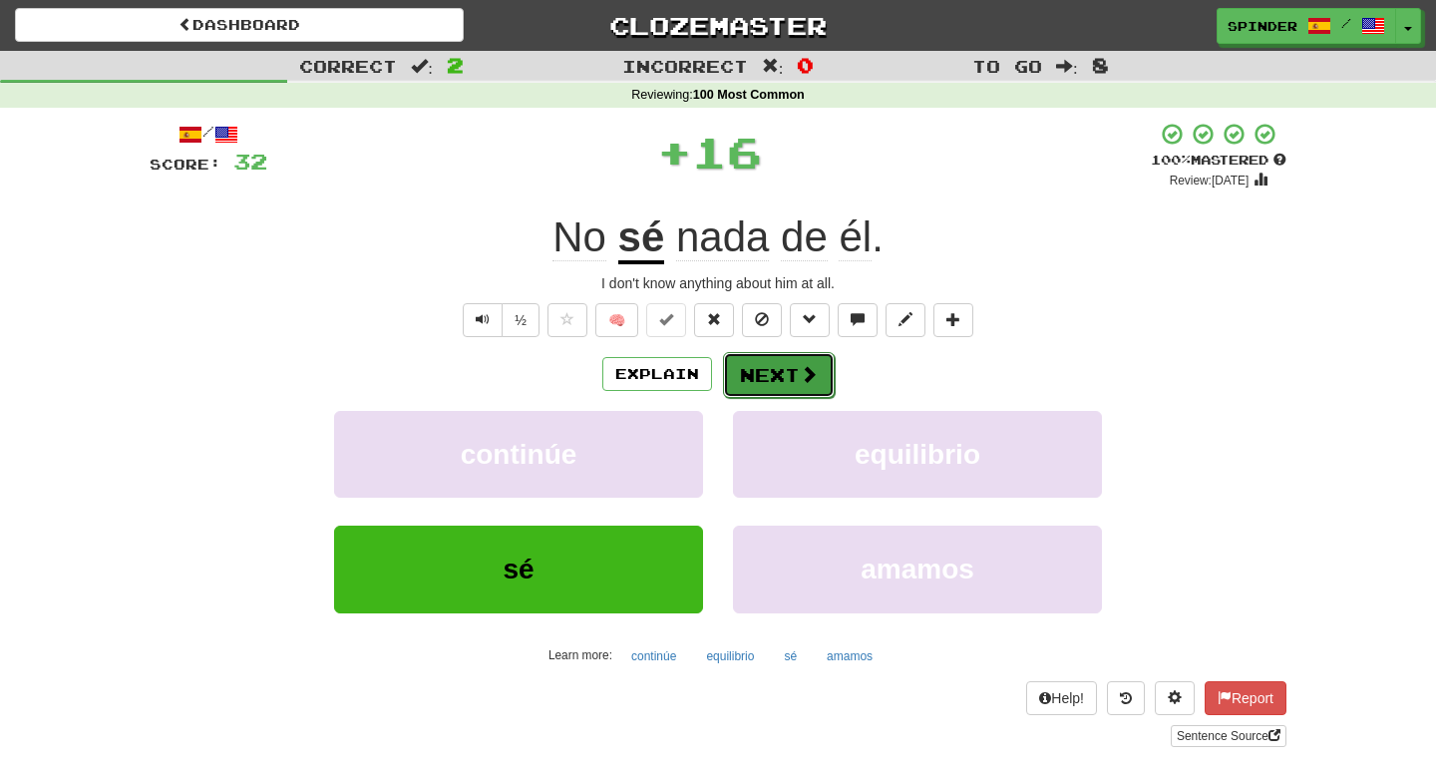
click at [789, 370] on button "Next" at bounding box center [779, 375] width 112 height 46
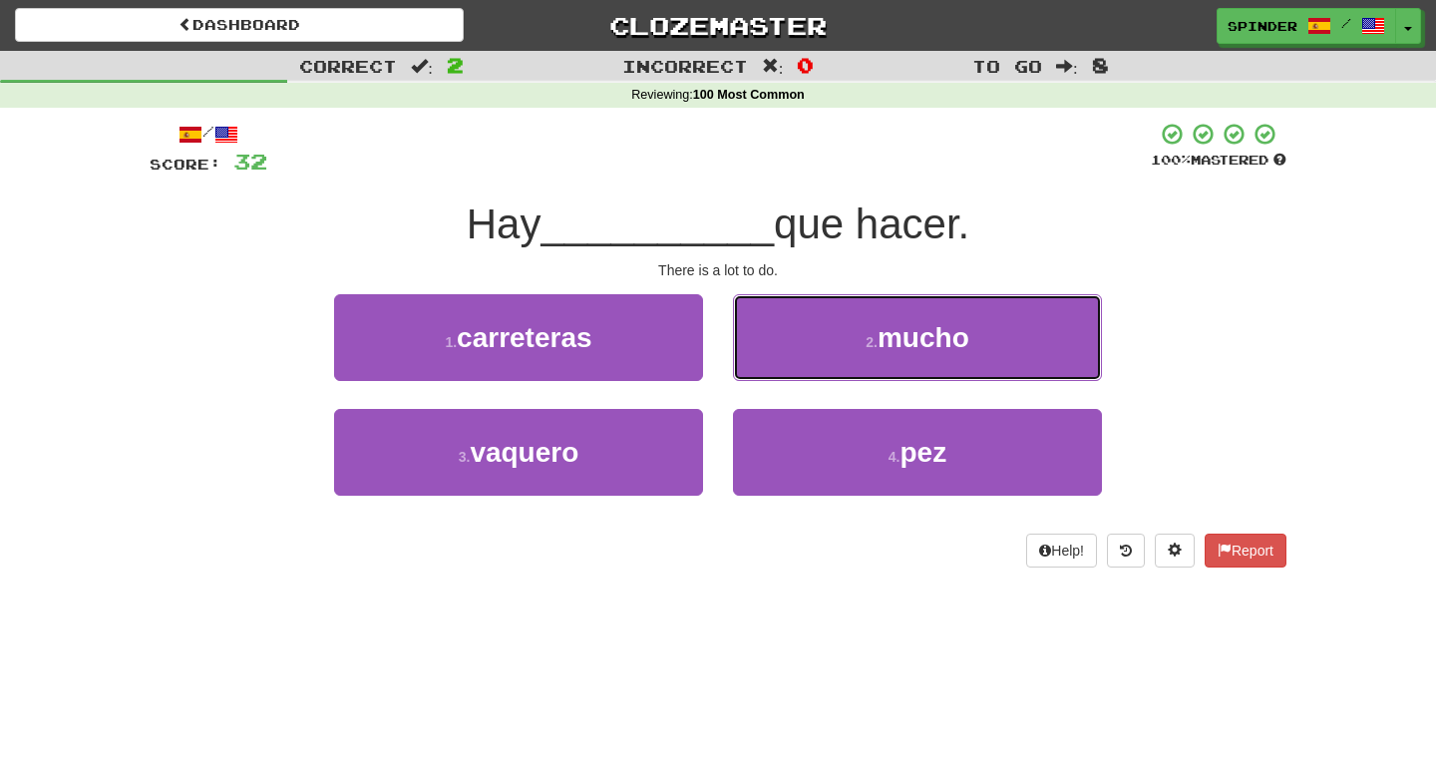
click at [789, 371] on button "2 . mucho" at bounding box center [917, 337] width 369 height 87
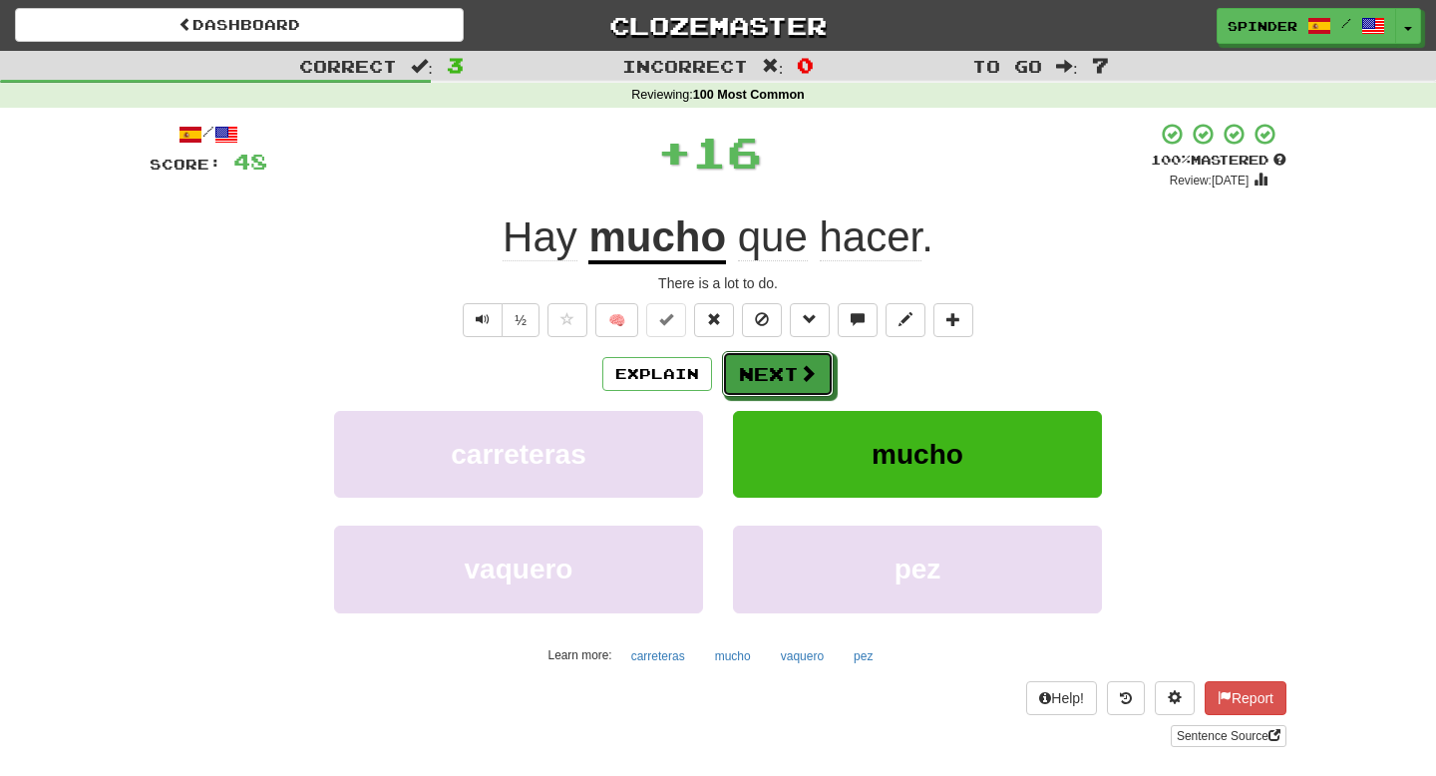
click at [789, 371] on button "Next" at bounding box center [778, 374] width 112 height 46
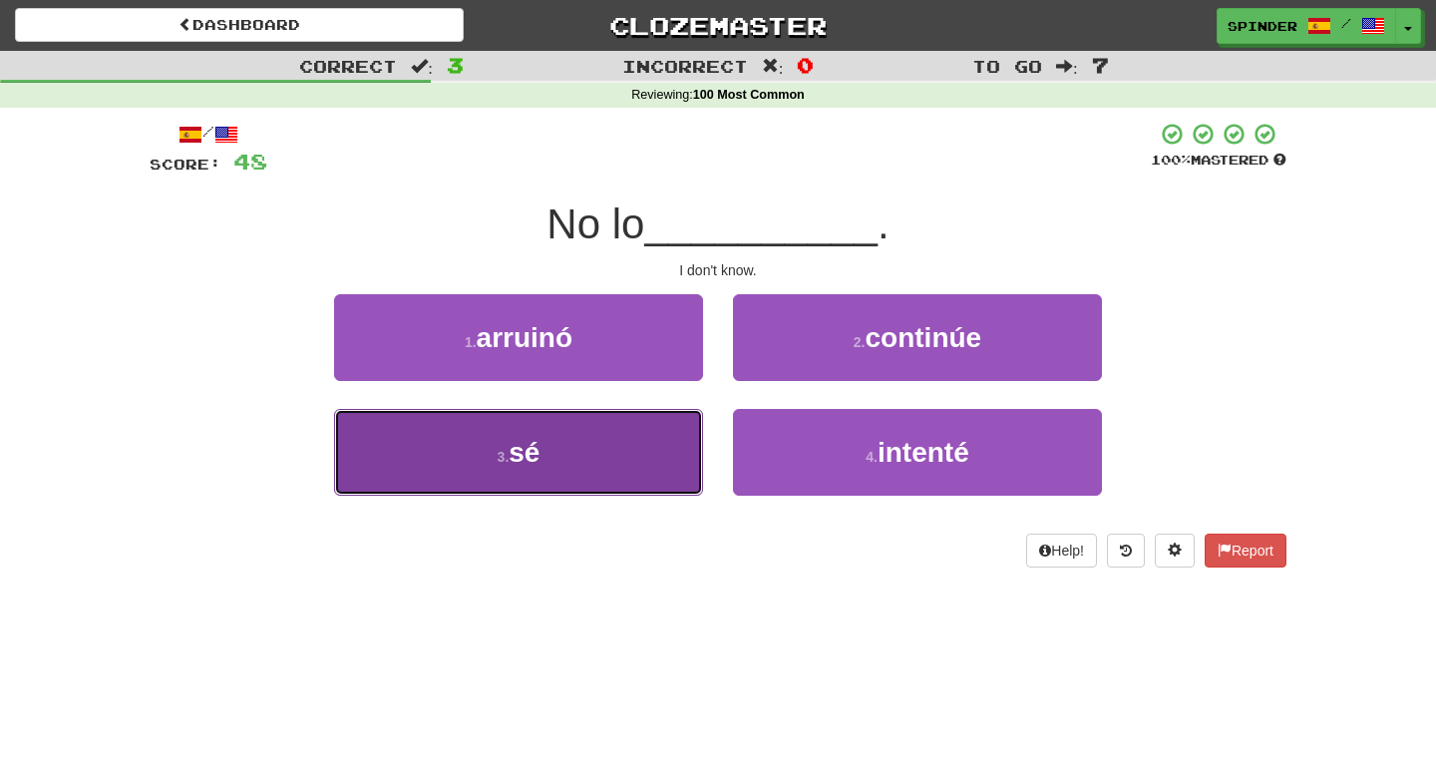
click at [645, 439] on button "3 . sé" at bounding box center [518, 452] width 369 height 87
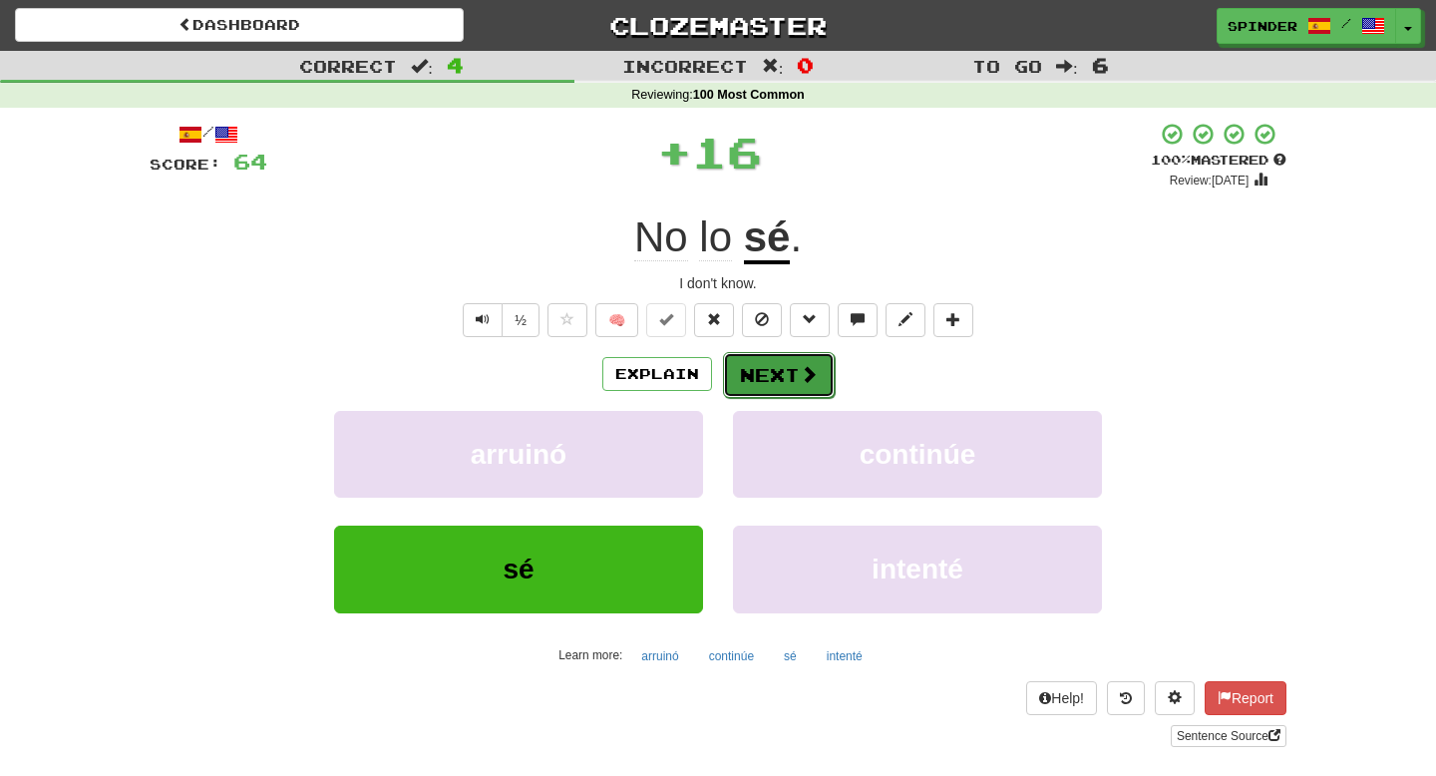
click at [768, 363] on button "Next" at bounding box center [779, 375] width 112 height 46
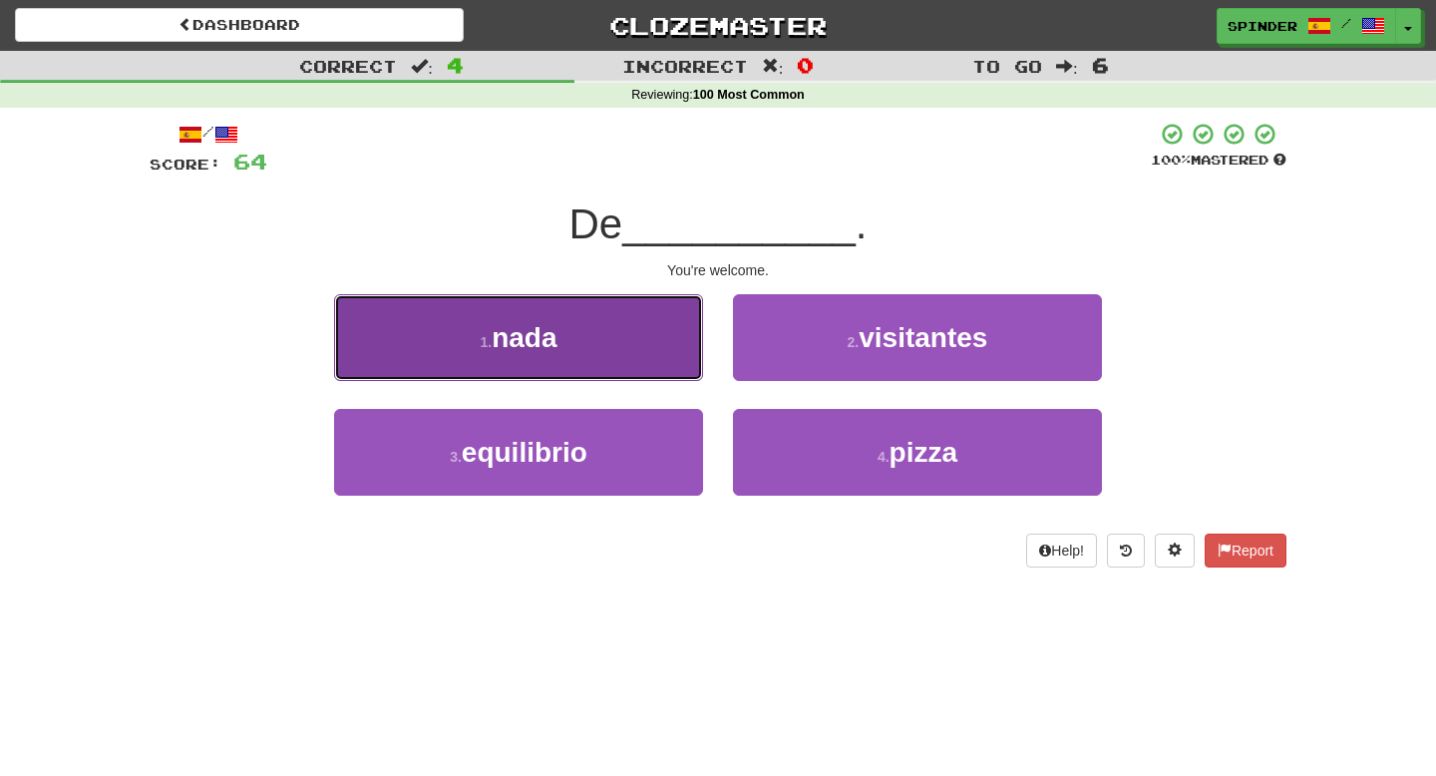
click at [629, 350] on button "1 . nada" at bounding box center [518, 337] width 369 height 87
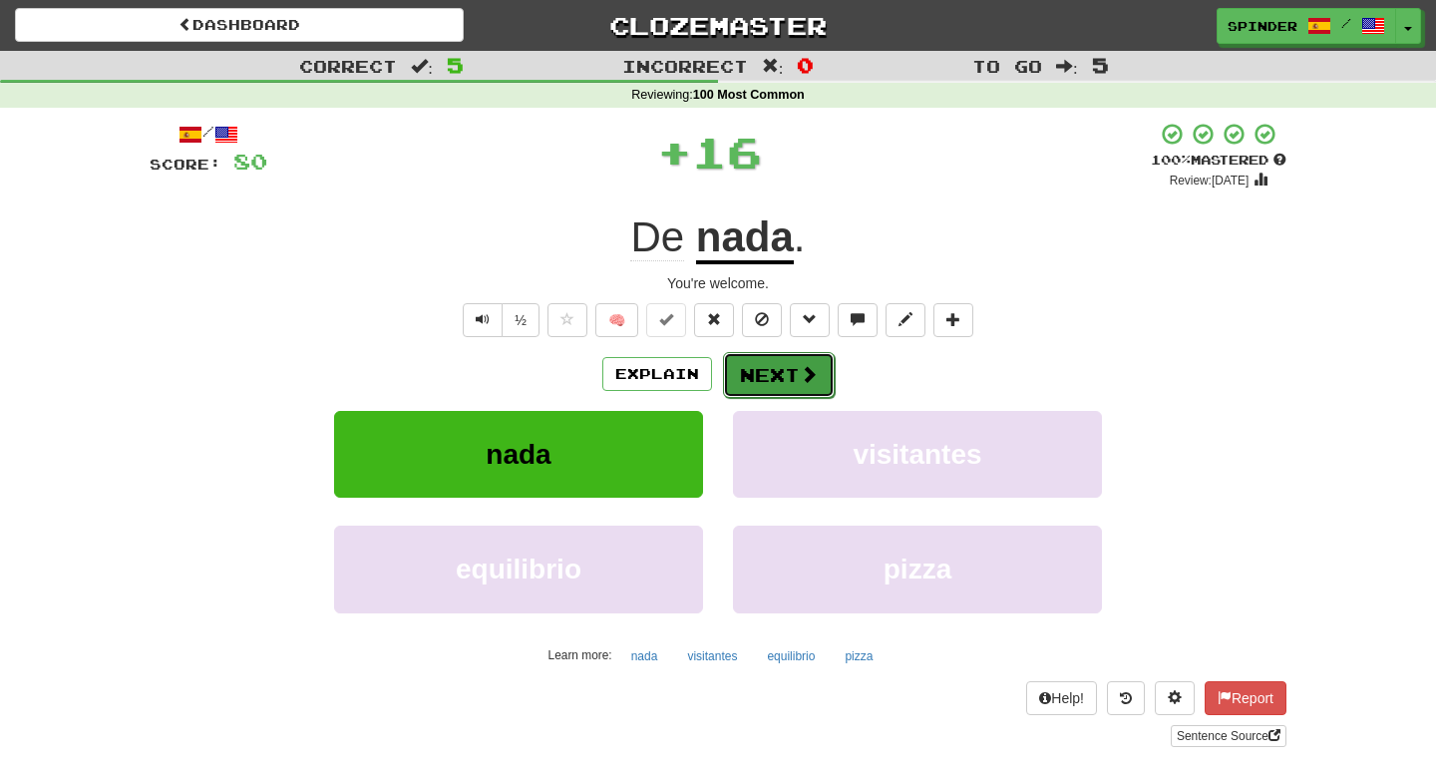
click at [754, 377] on button "Next" at bounding box center [779, 375] width 112 height 46
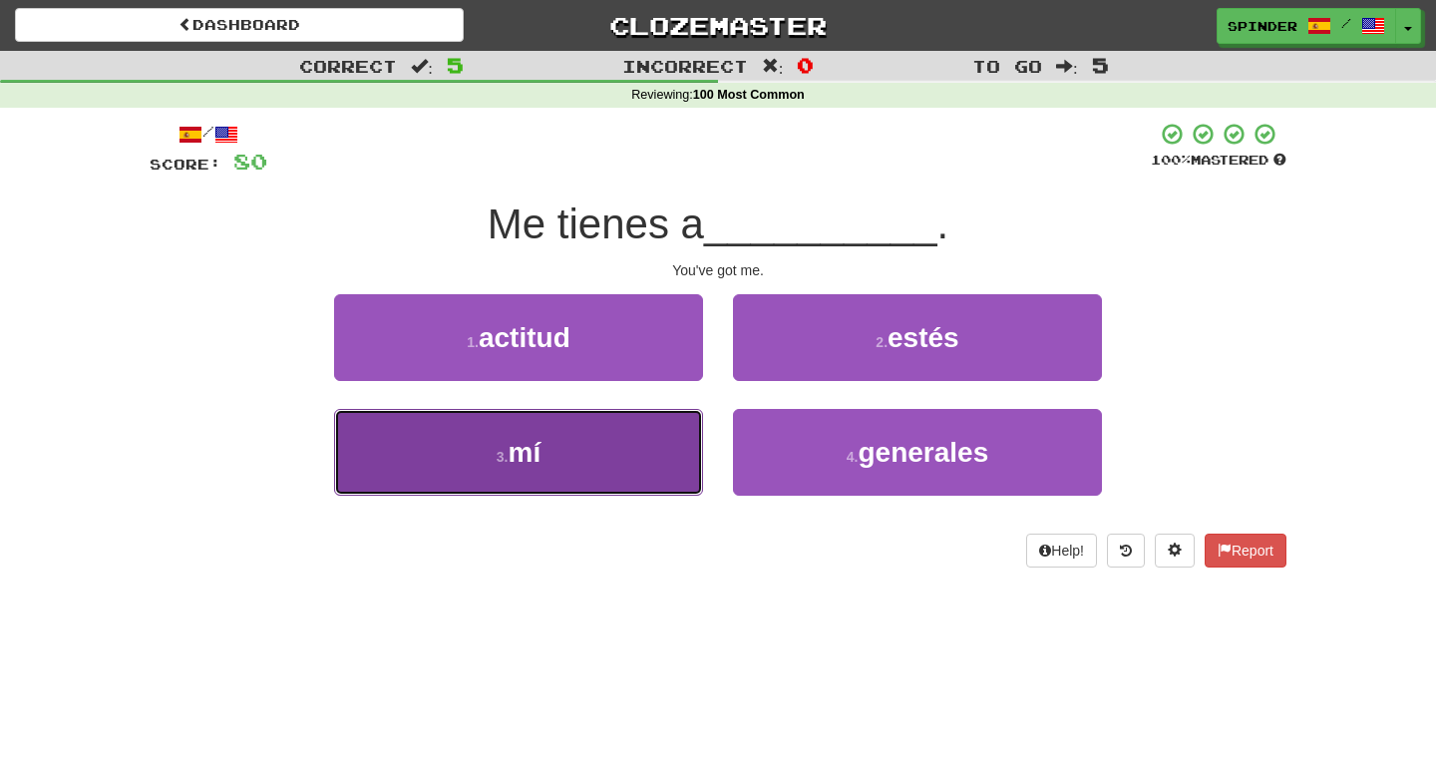
click at [670, 437] on button "3 . mí" at bounding box center [518, 452] width 369 height 87
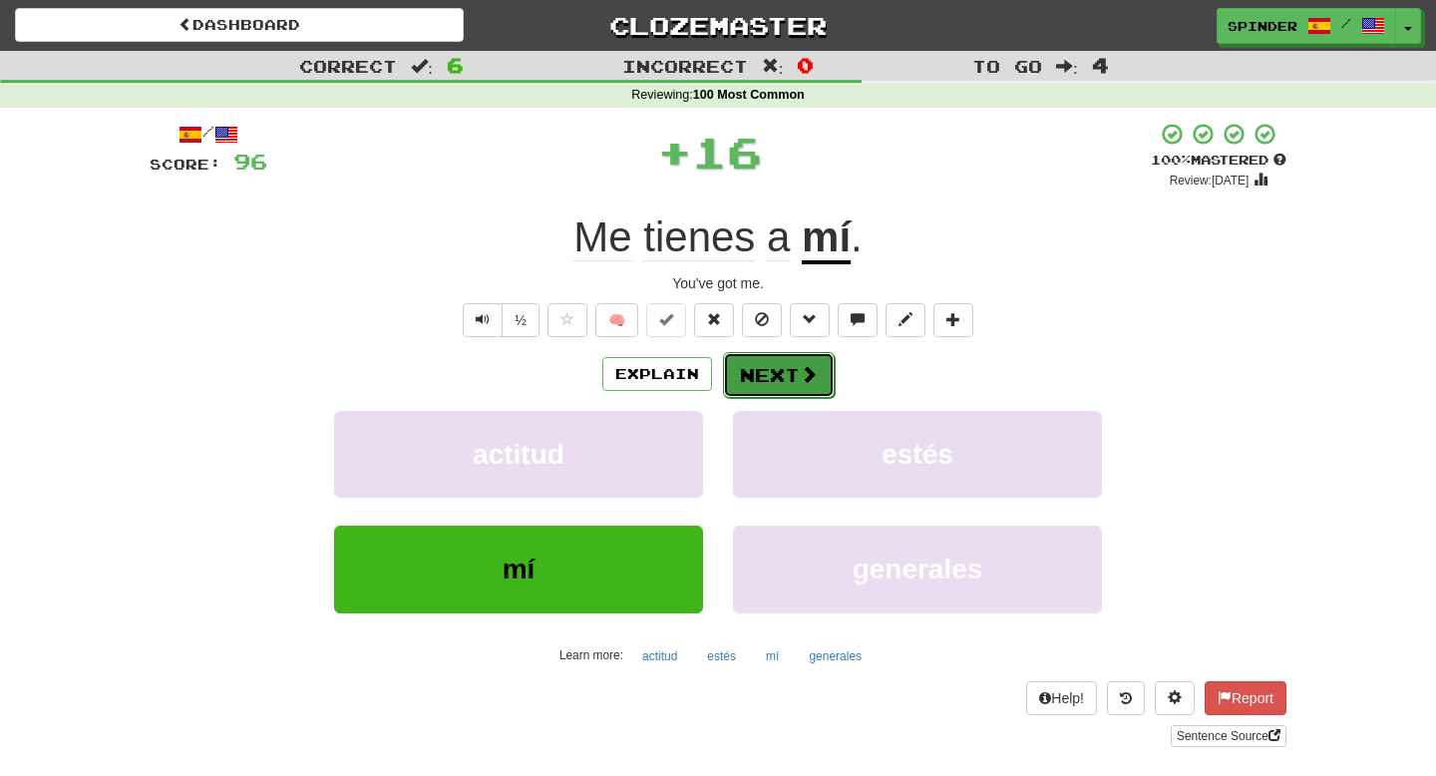
click at [786, 374] on button "Next" at bounding box center [779, 375] width 112 height 46
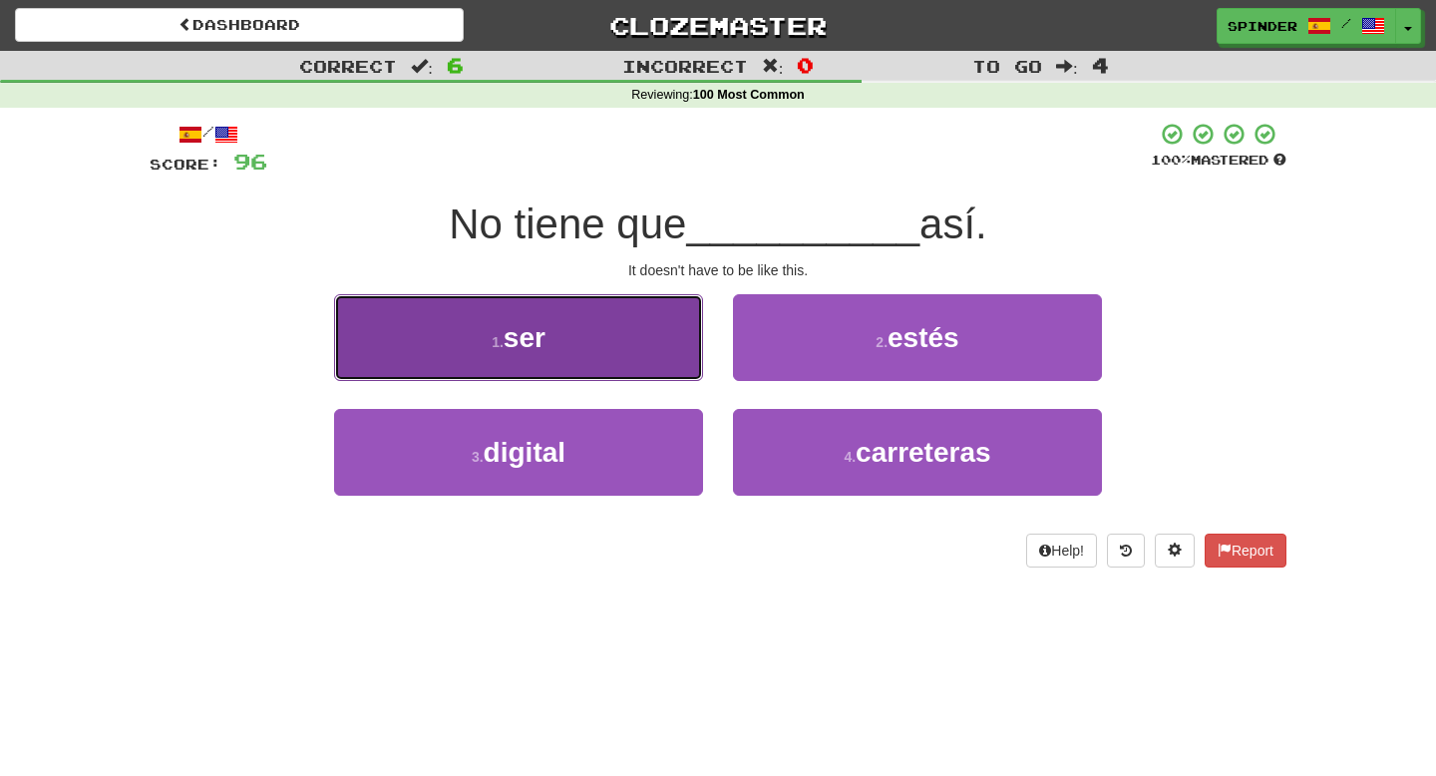
click at [629, 347] on button "1 . ser" at bounding box center [518, 337] width 369 height 87
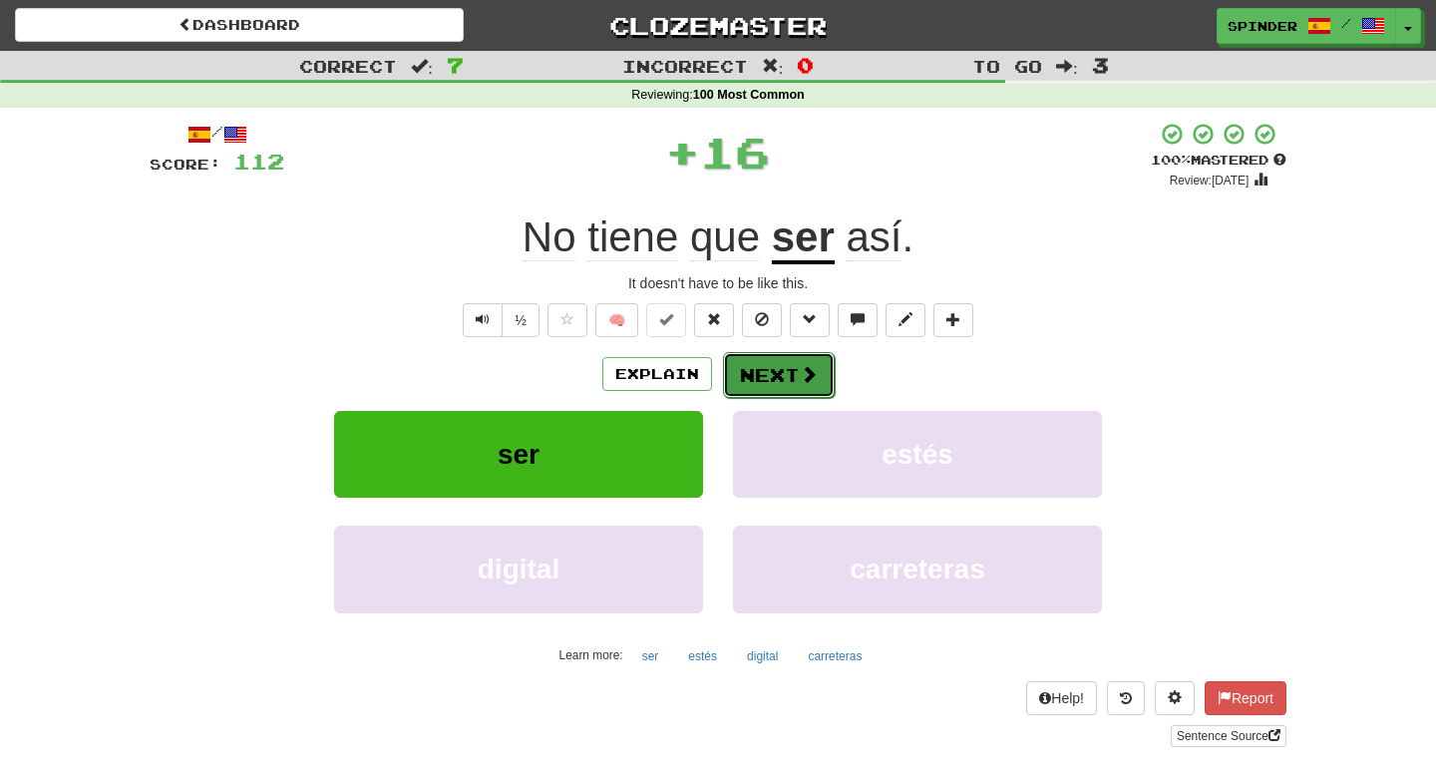
click at [774, 383] on button "Next" at bounding box center [779, 375] width 112 height 46
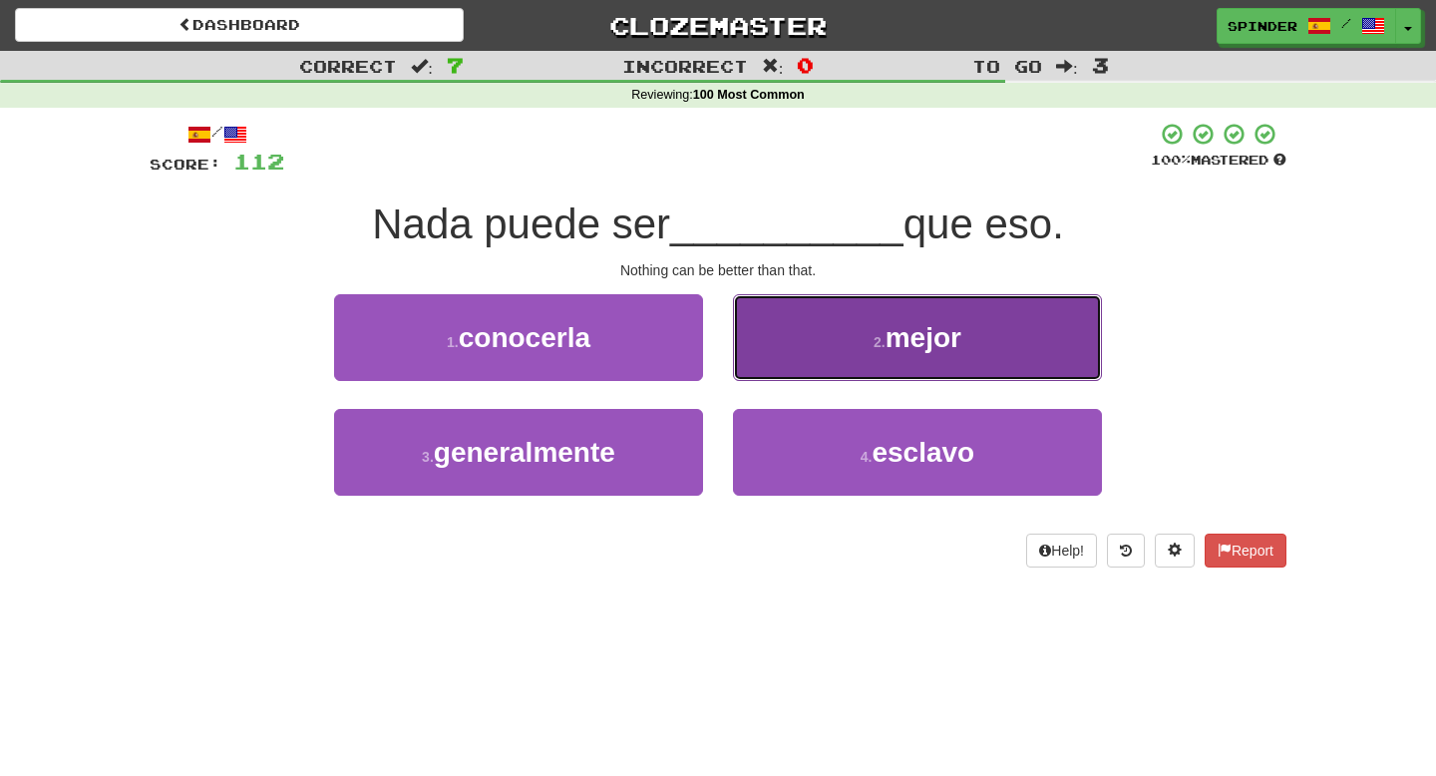
click at [800, 361] on button "2 . mejor" at bounding box center [917, 337] width 369 height 87
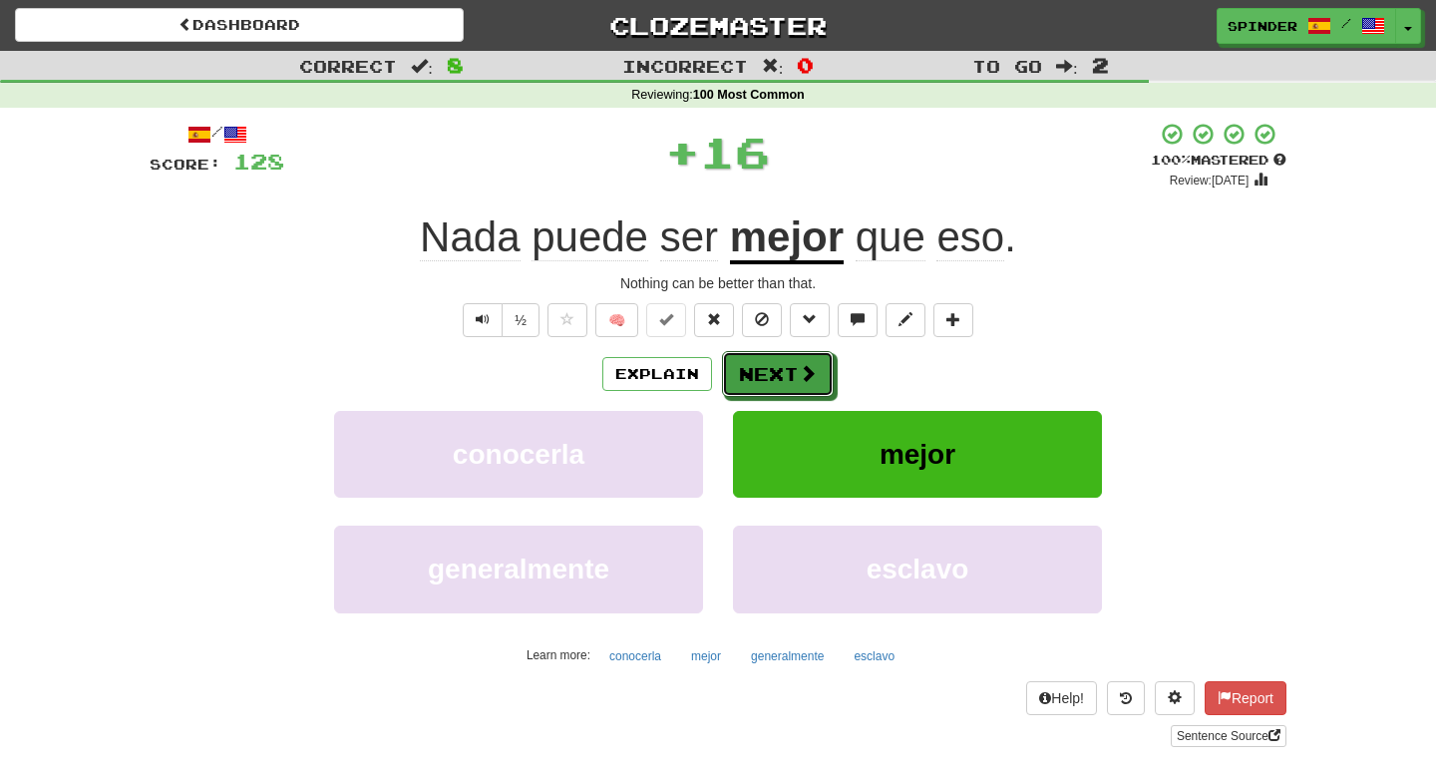
click at [800, 362] on button "Next" at bounding box center [778, 374] width 112 height 46
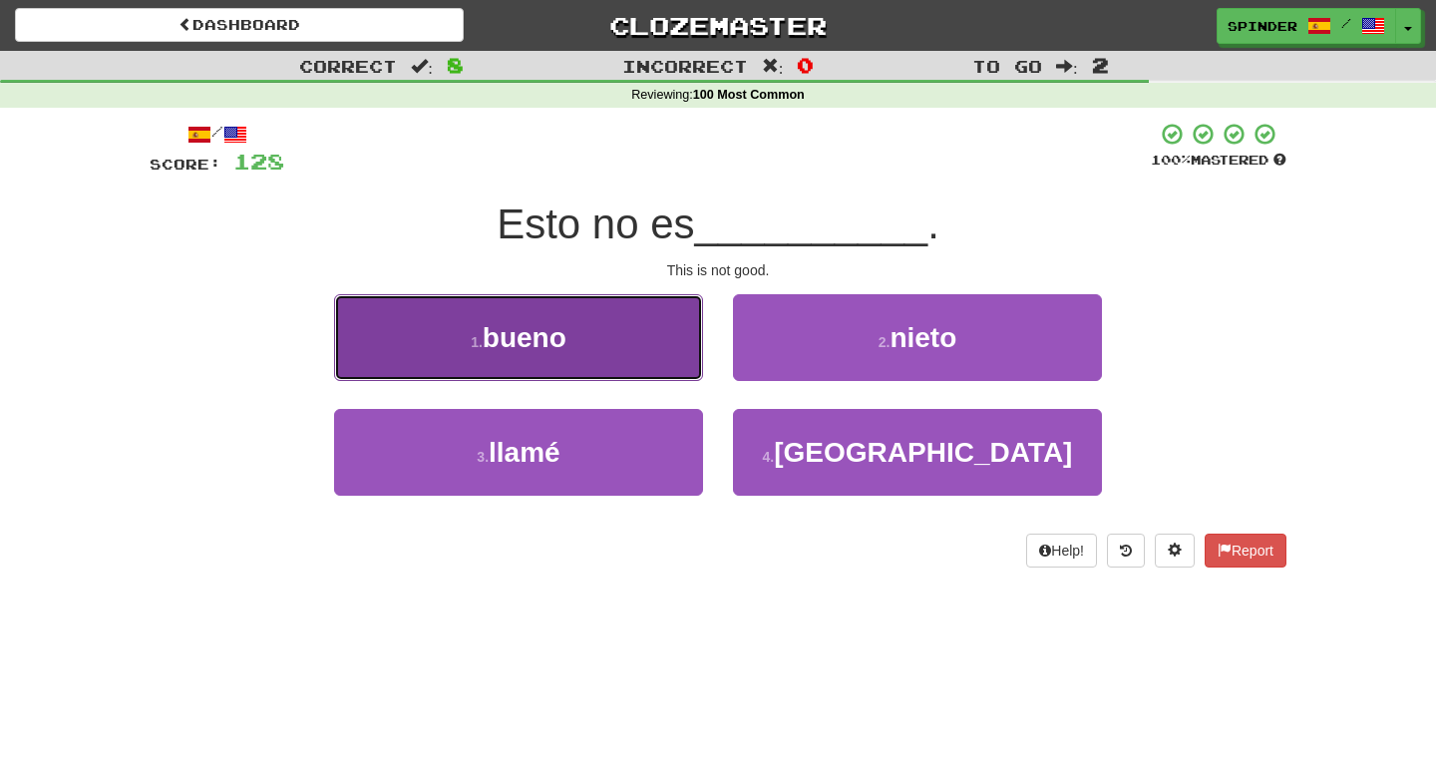
click at [592, 341] on button "1 . bueno" at bounding box center [518, 337] width 369 height 87
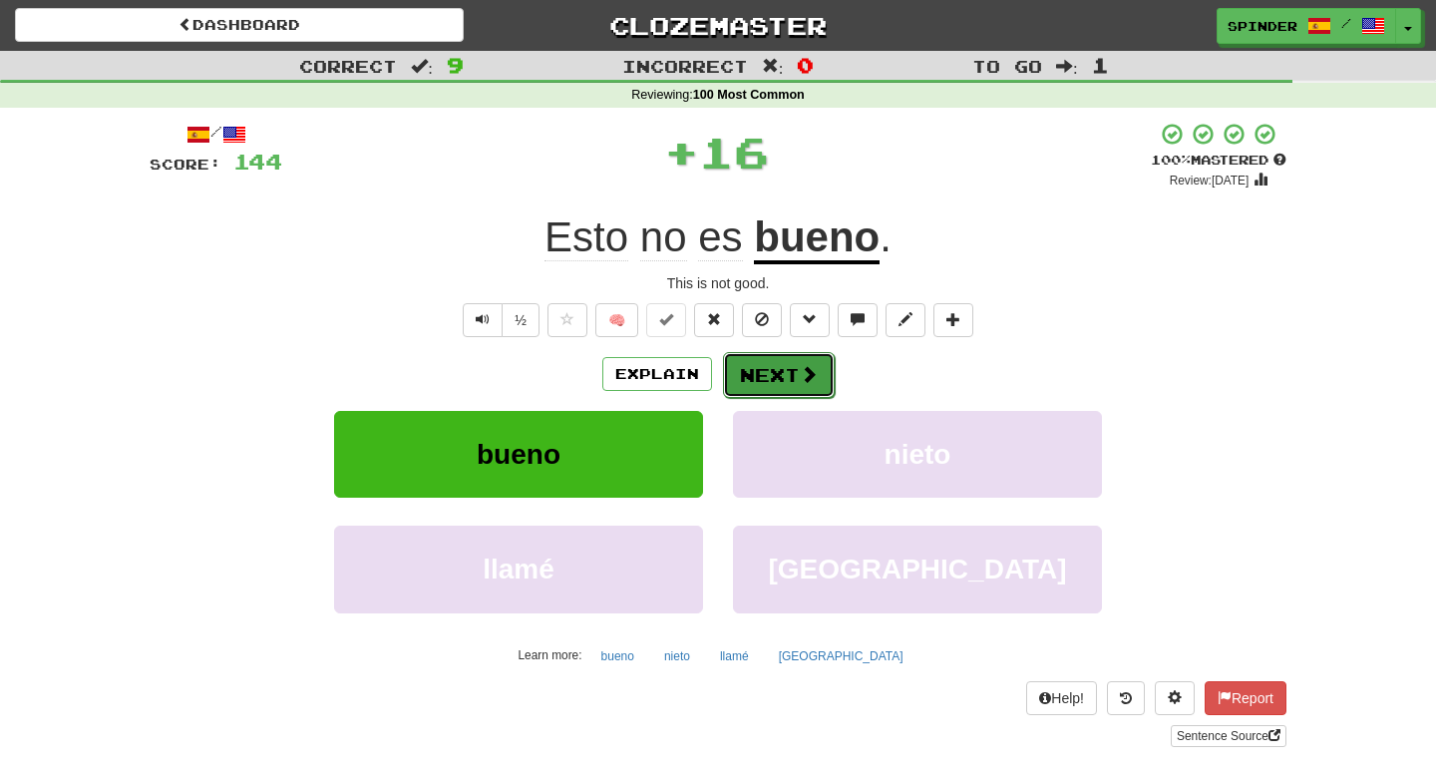
click at [737, 367] on button "Next" at bounding box center [779, 375] width 112 height 46
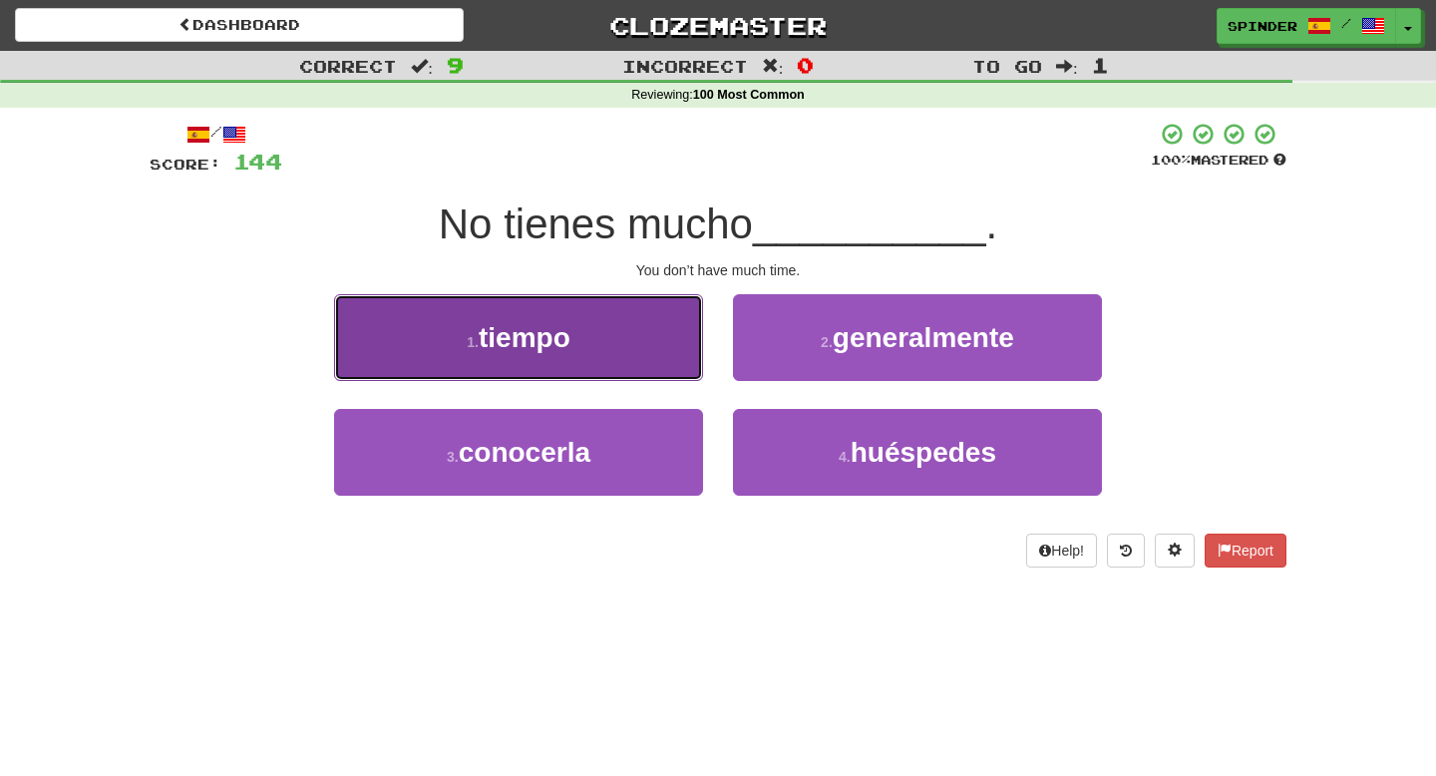
click at [615, 316] on button "1 . tiempo" at bounding box center [518, 337] width 369 height 87
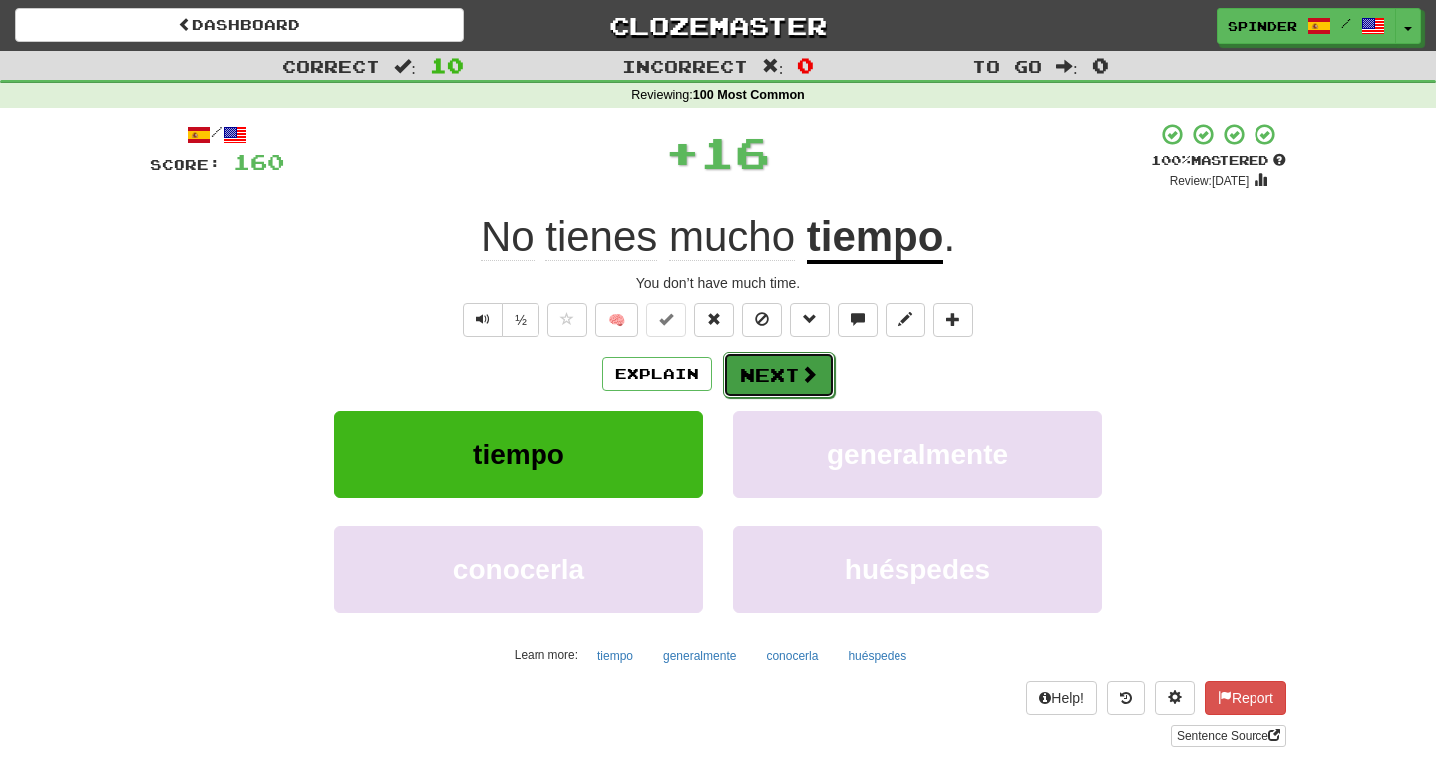
click at [779, 358] on button "Next" at bounding box center [779, 375] width 112 height 46
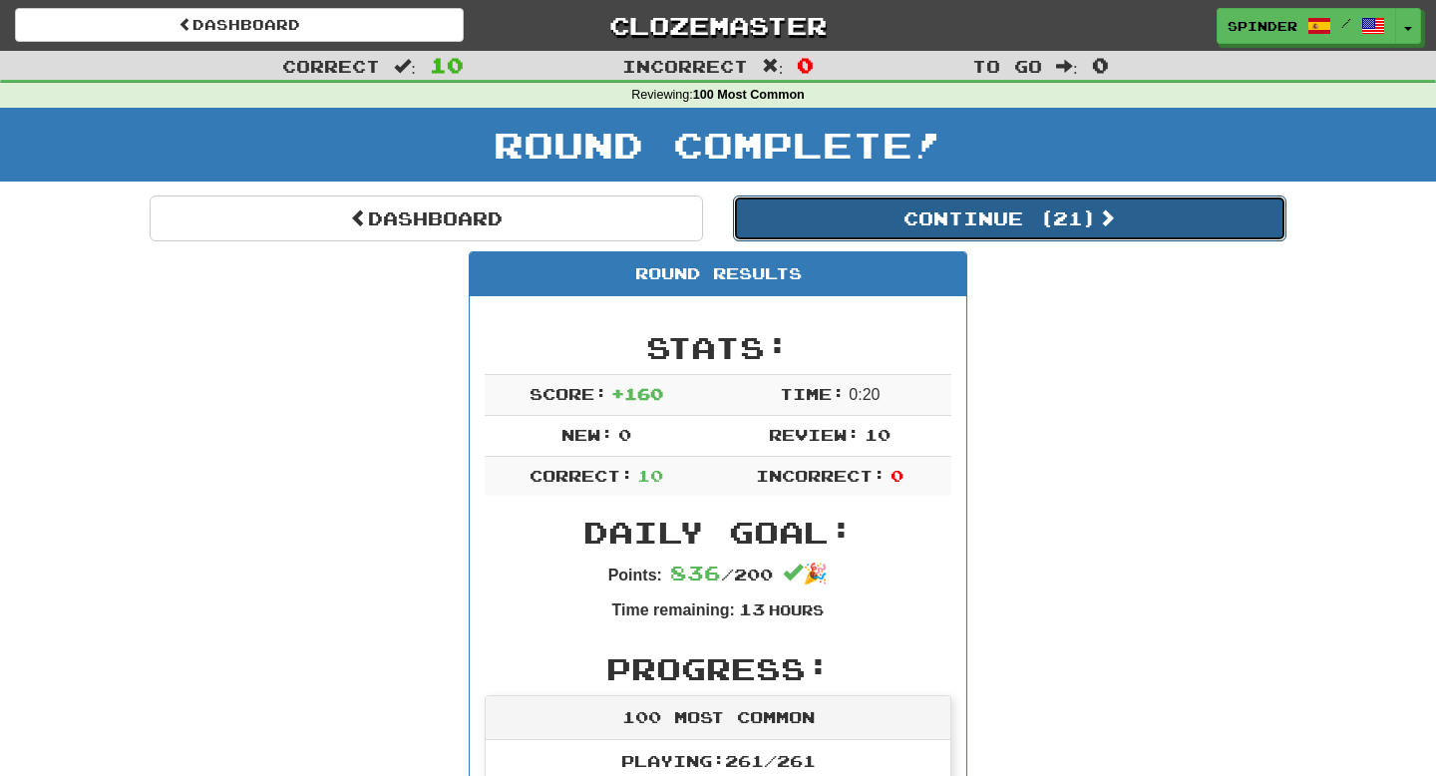
click at [925, 222] on button "Continue ( 21 )" at bounding box center [1010, 219] width 554 height 46
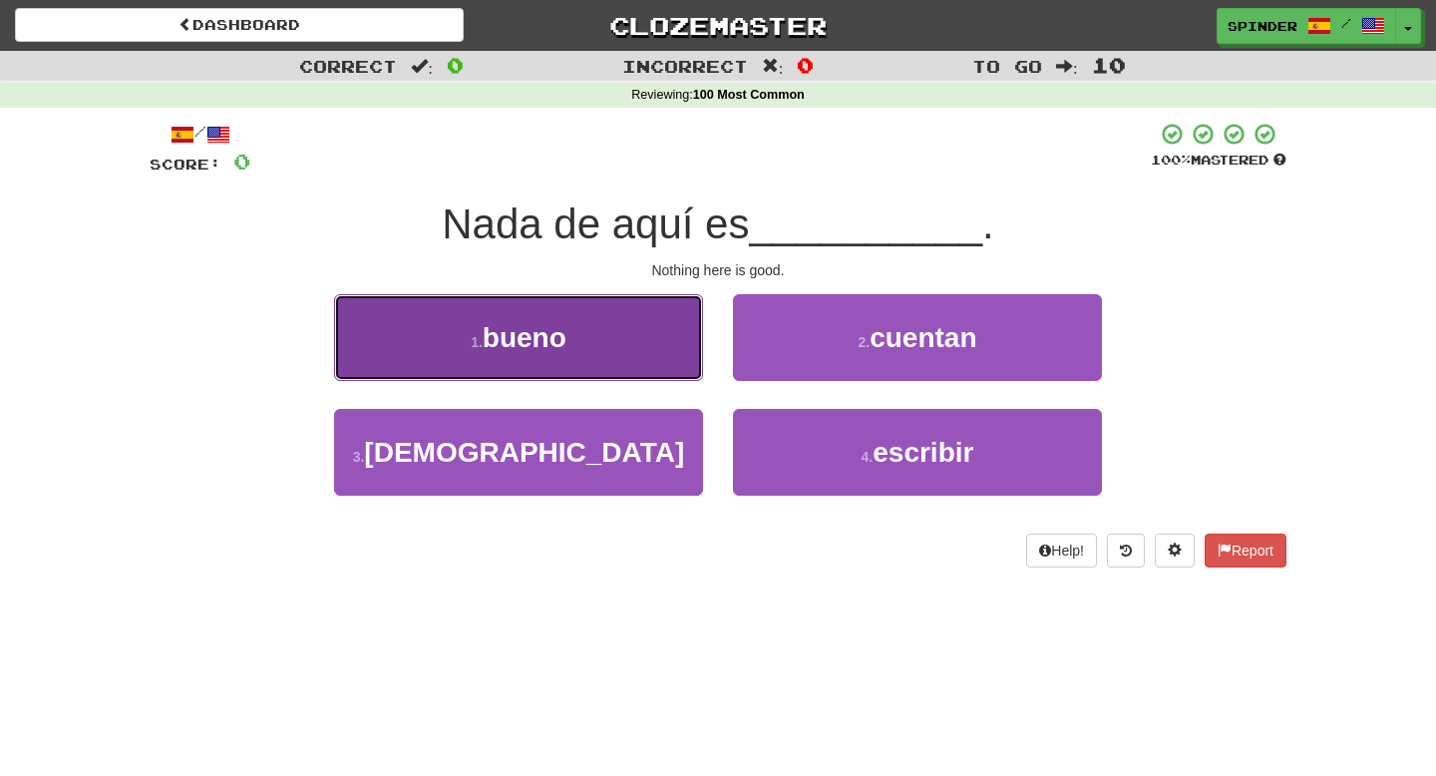
click at [635, 326] on button "1 . bueno" at bounding box center [518, 337] width 369 height 87
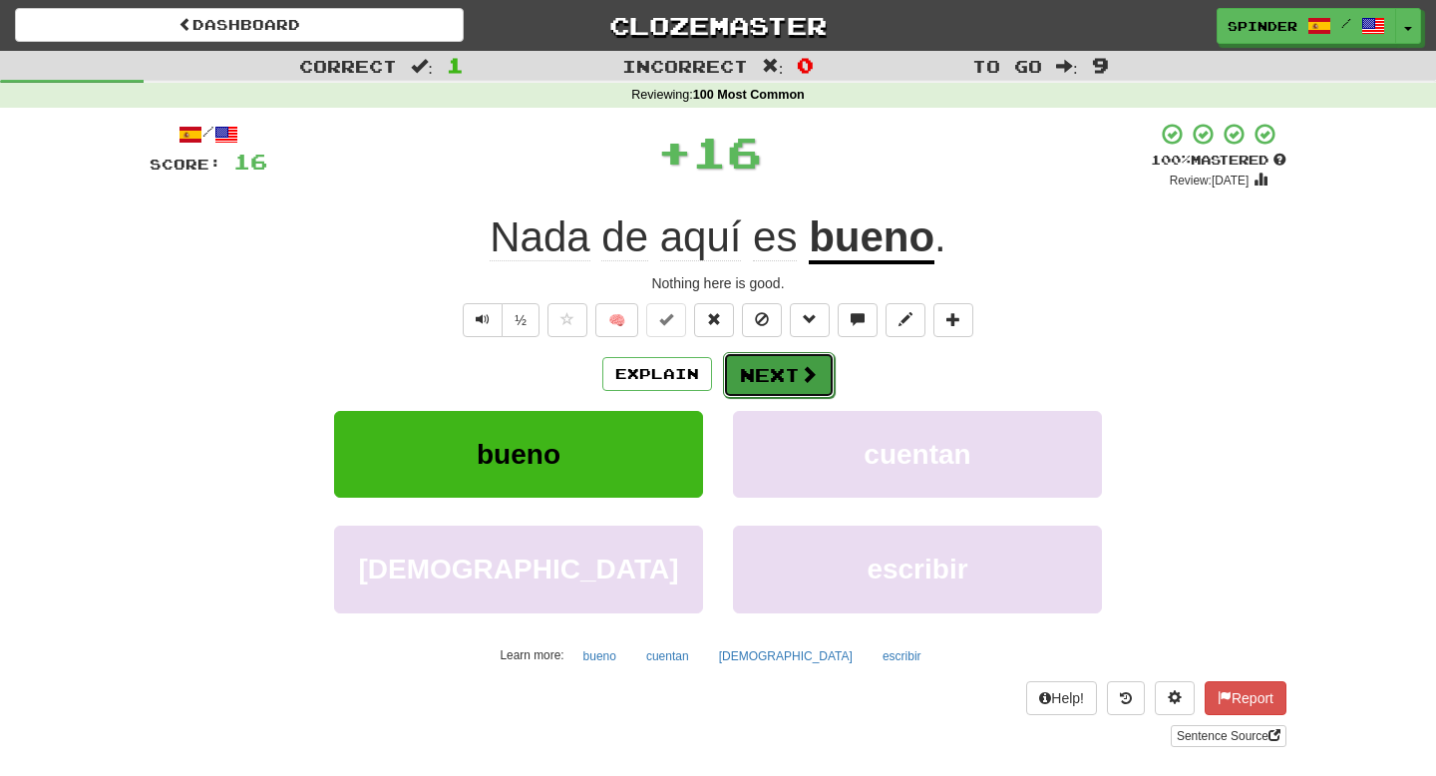
click at [775, 374] on button "Next" at bounding box center [779, 375] width 112 height 46
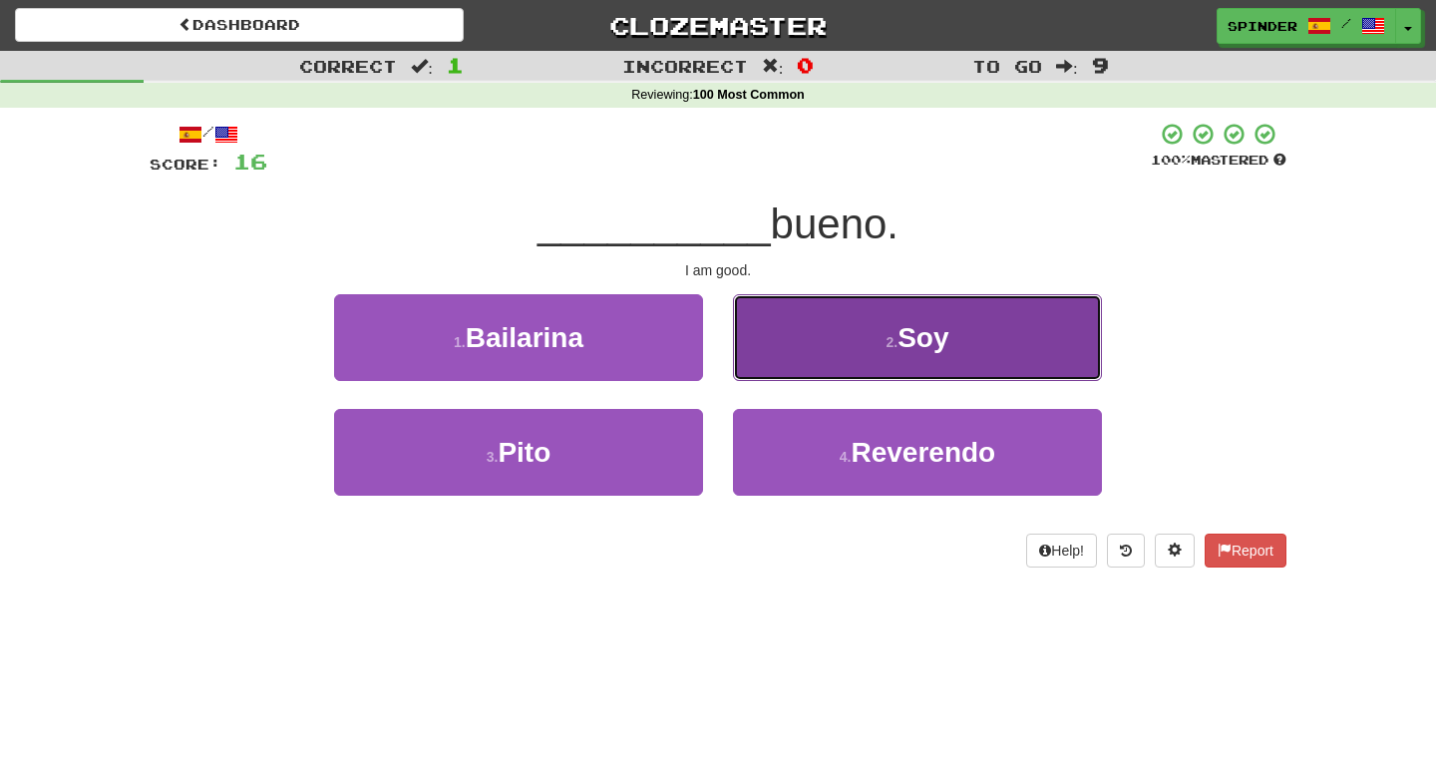
click at [795, 356] on button "2 . Soy" at bounding box center [917, 337] width 369 height 87
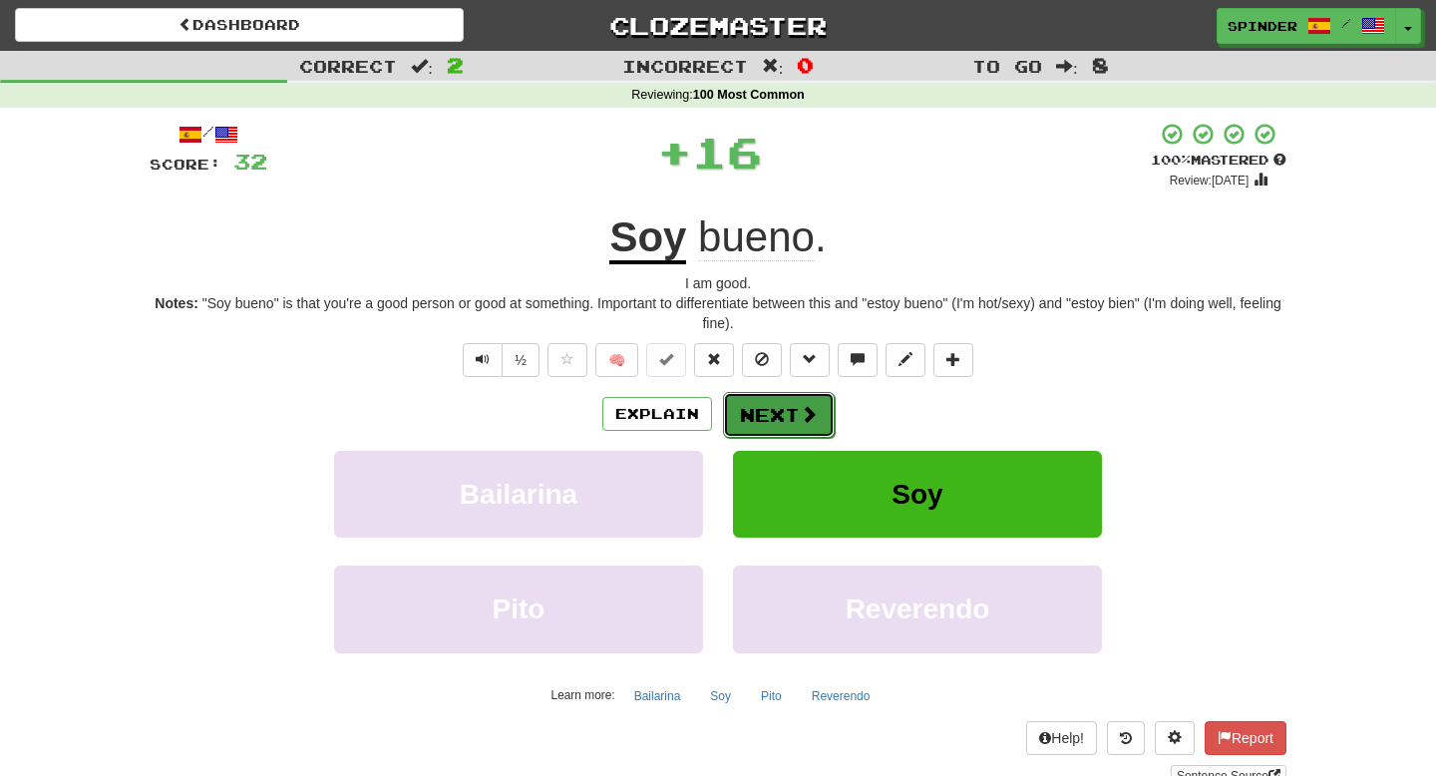
click at [763, 419] on button "Next" at bounding box center [779, 415] width 112 height 46
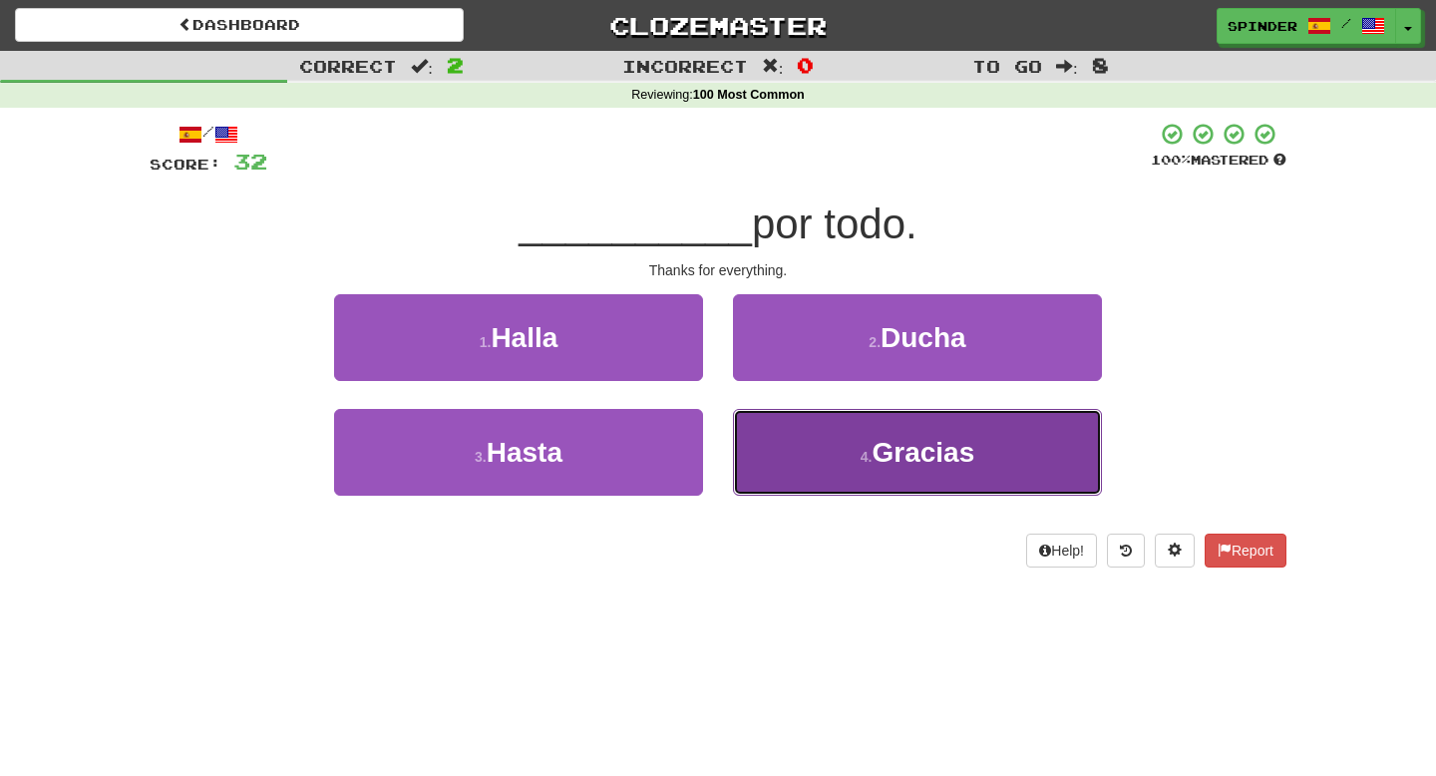
click at [794, 453] on button "4 . Gracias" at bounding box center [917, 452] width 369 height 87
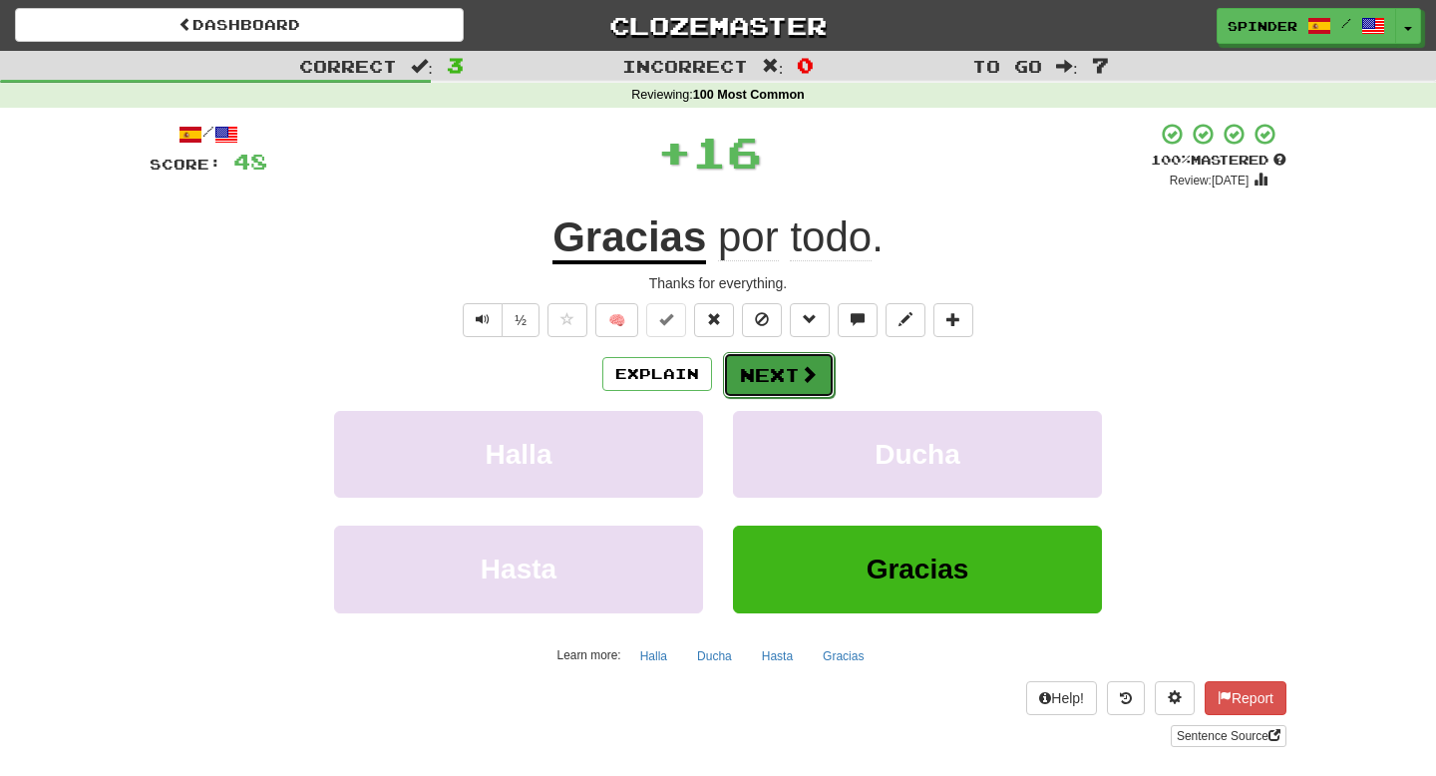
click at [802, 381] on span at bounding box center [809, 374] width 18 height 18
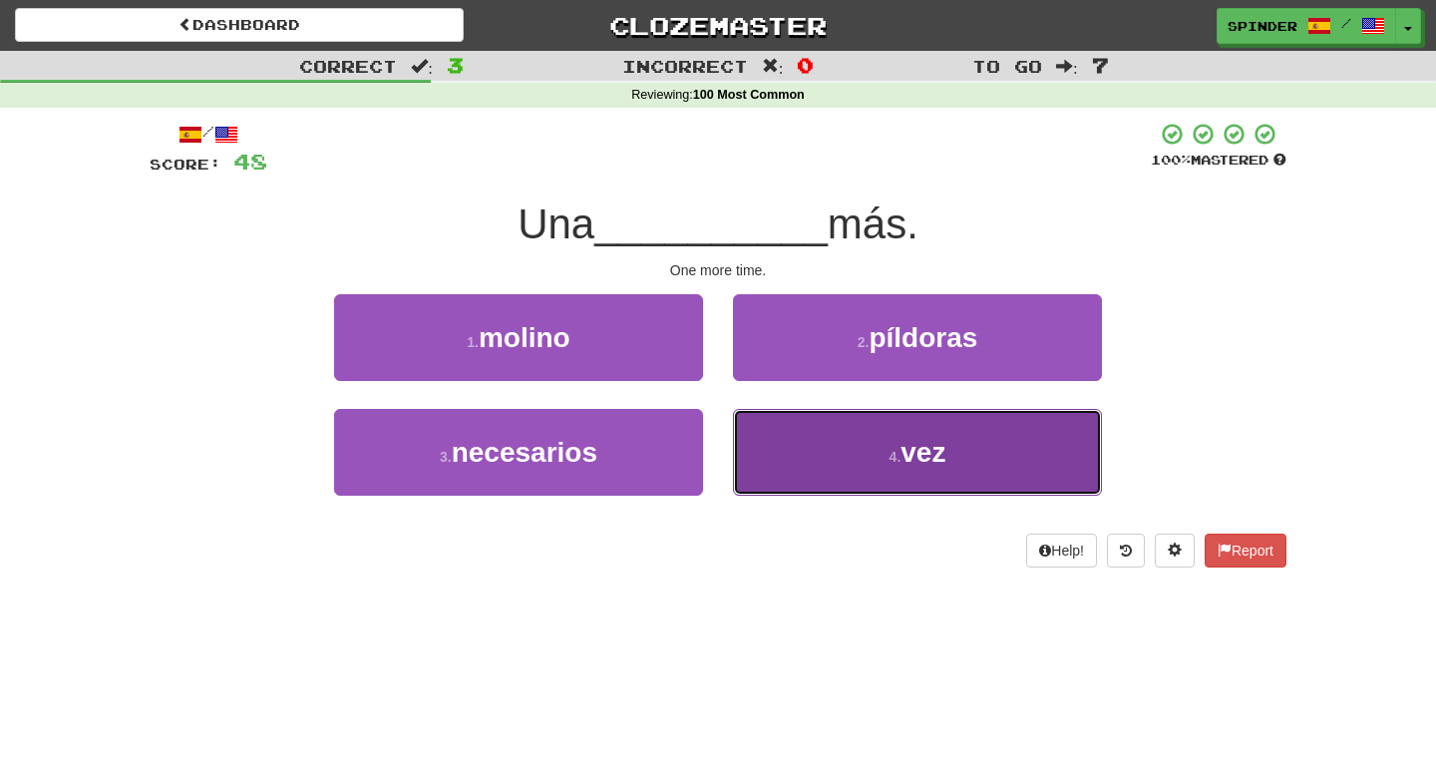
click at [811, 438] on button "4 . vez" at bounding box center [917, 452] width 369 height 87
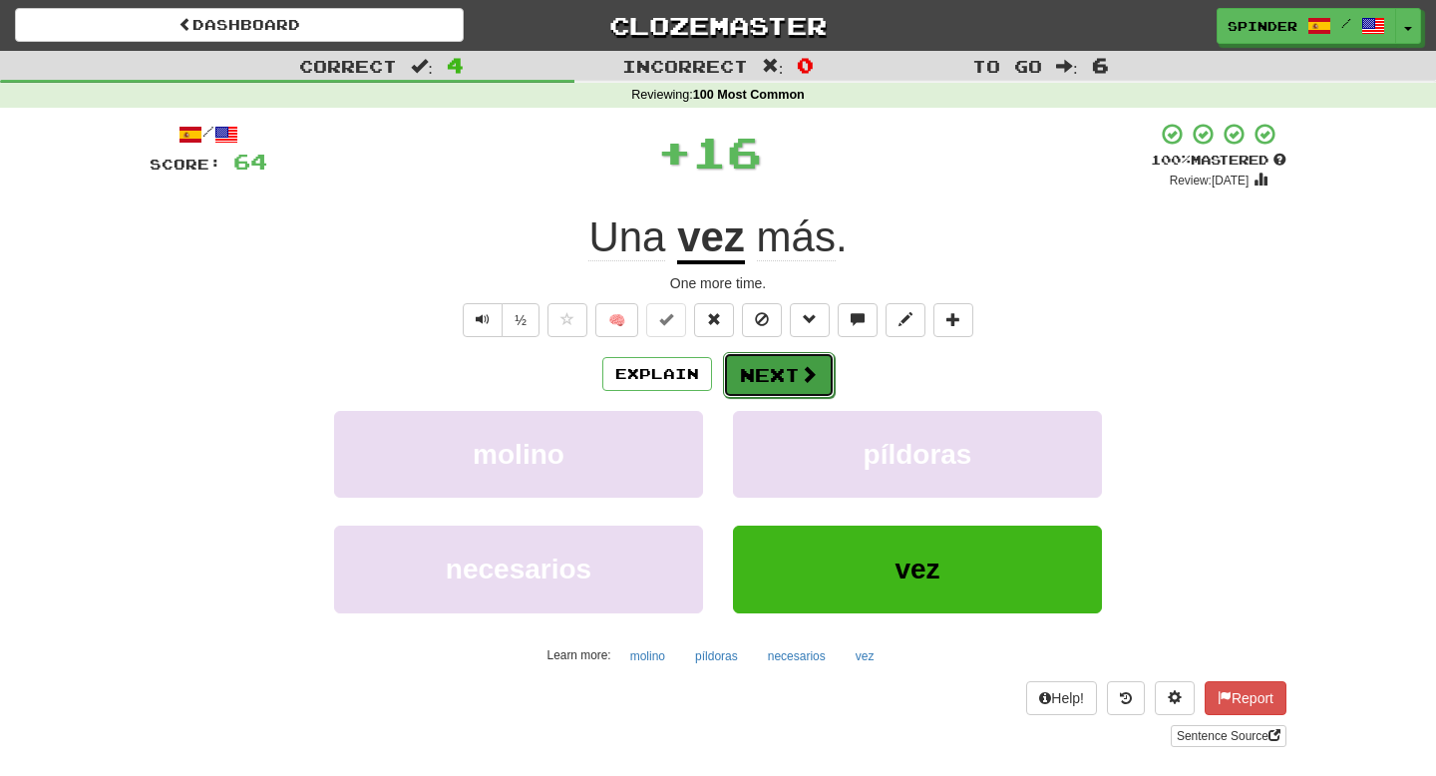
click at [807, 383] on span at bounding box center [809, 374] width 18 height 18
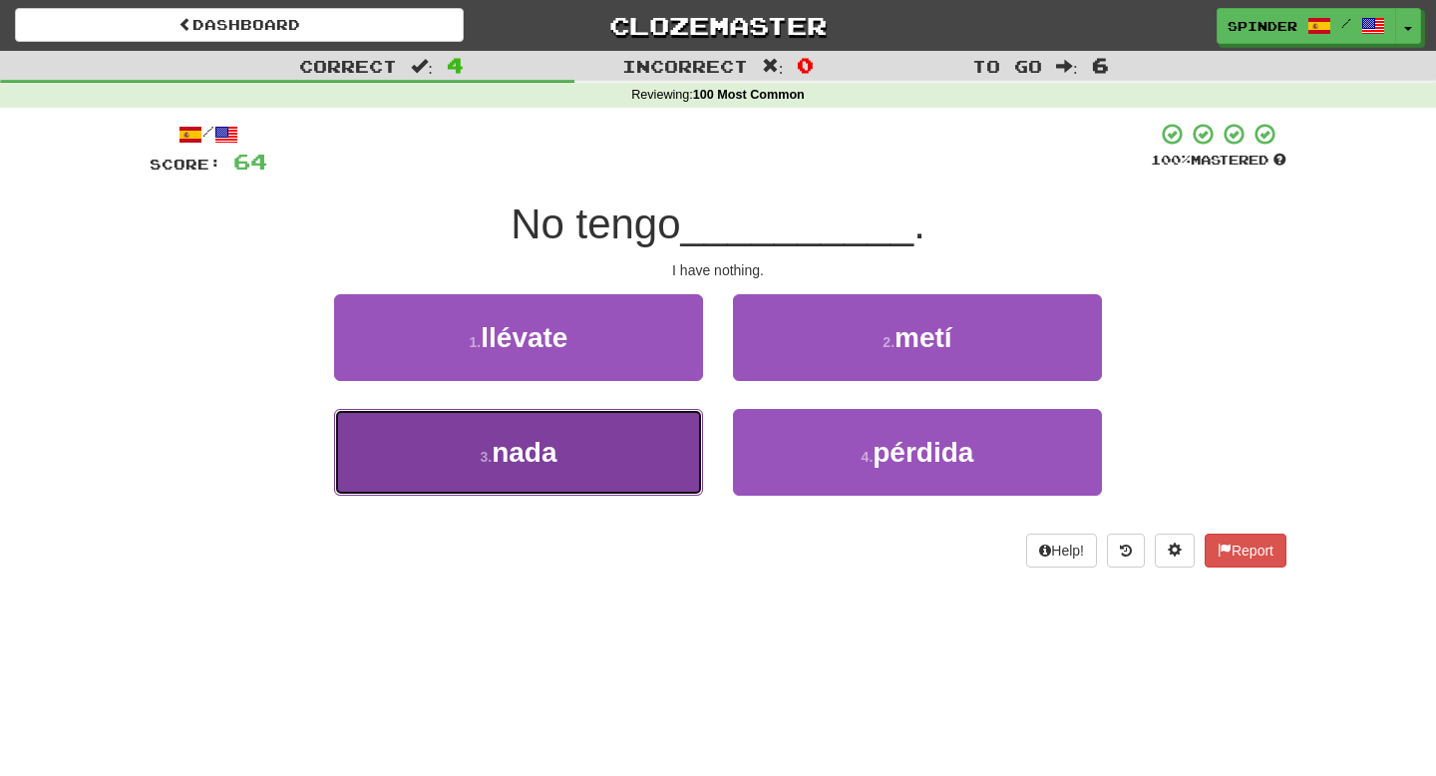
click at [640, 416] on button "3 . nada" at bounding box center [518, 452] width 369 height 87
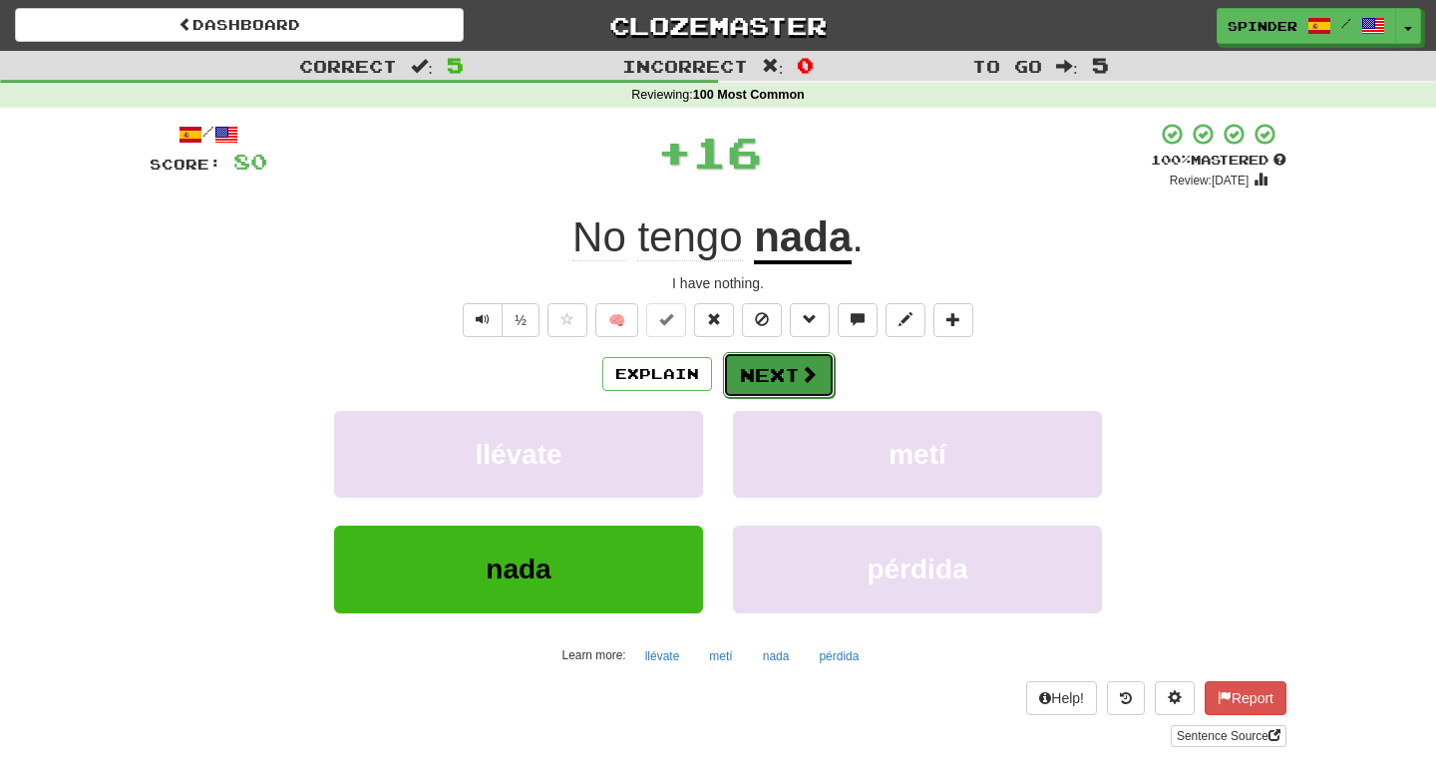
click at [787, 386] on button "Next" at bounding box center [779, 375] width 112 height 46
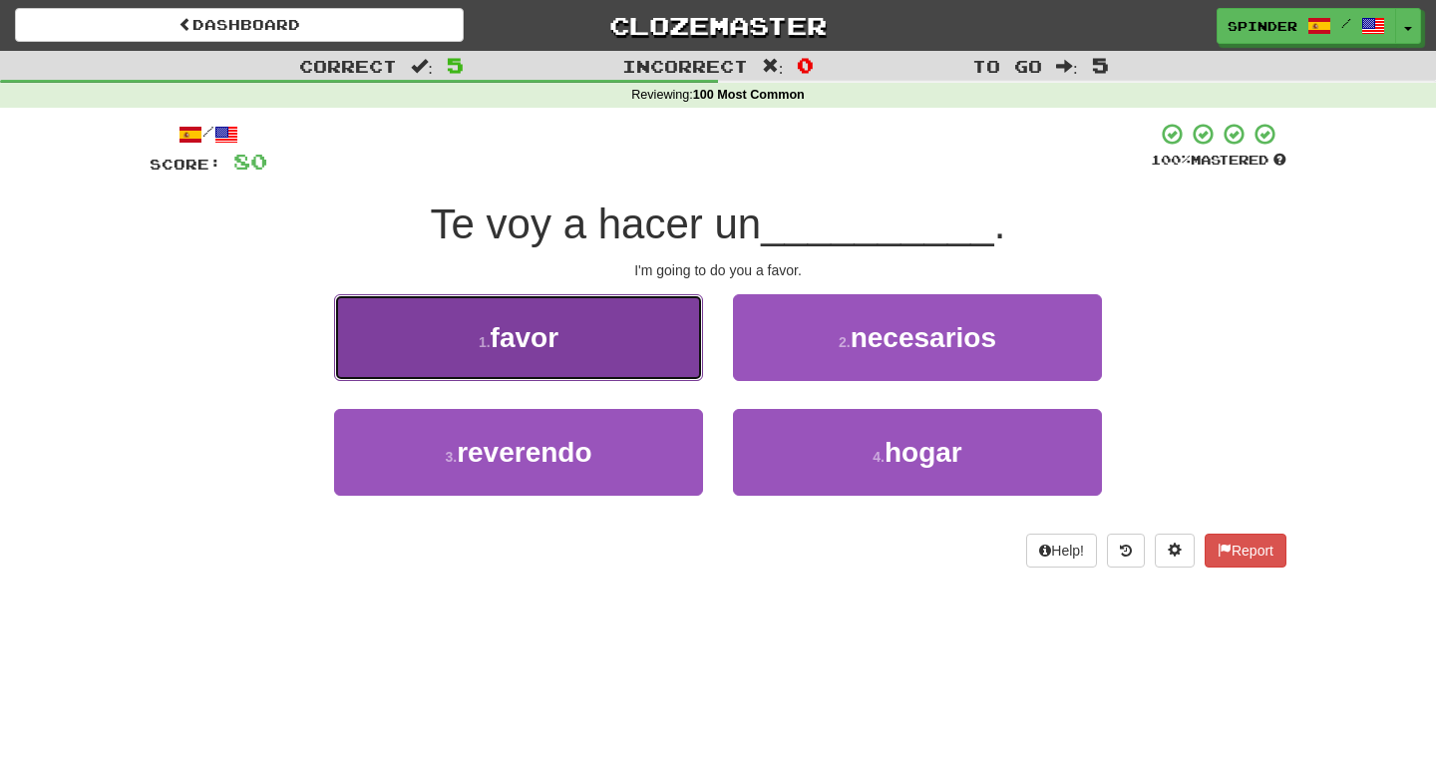
click at [614, 334] on button "1 . favor" at bounding box center [518, 337] width 369 height 87
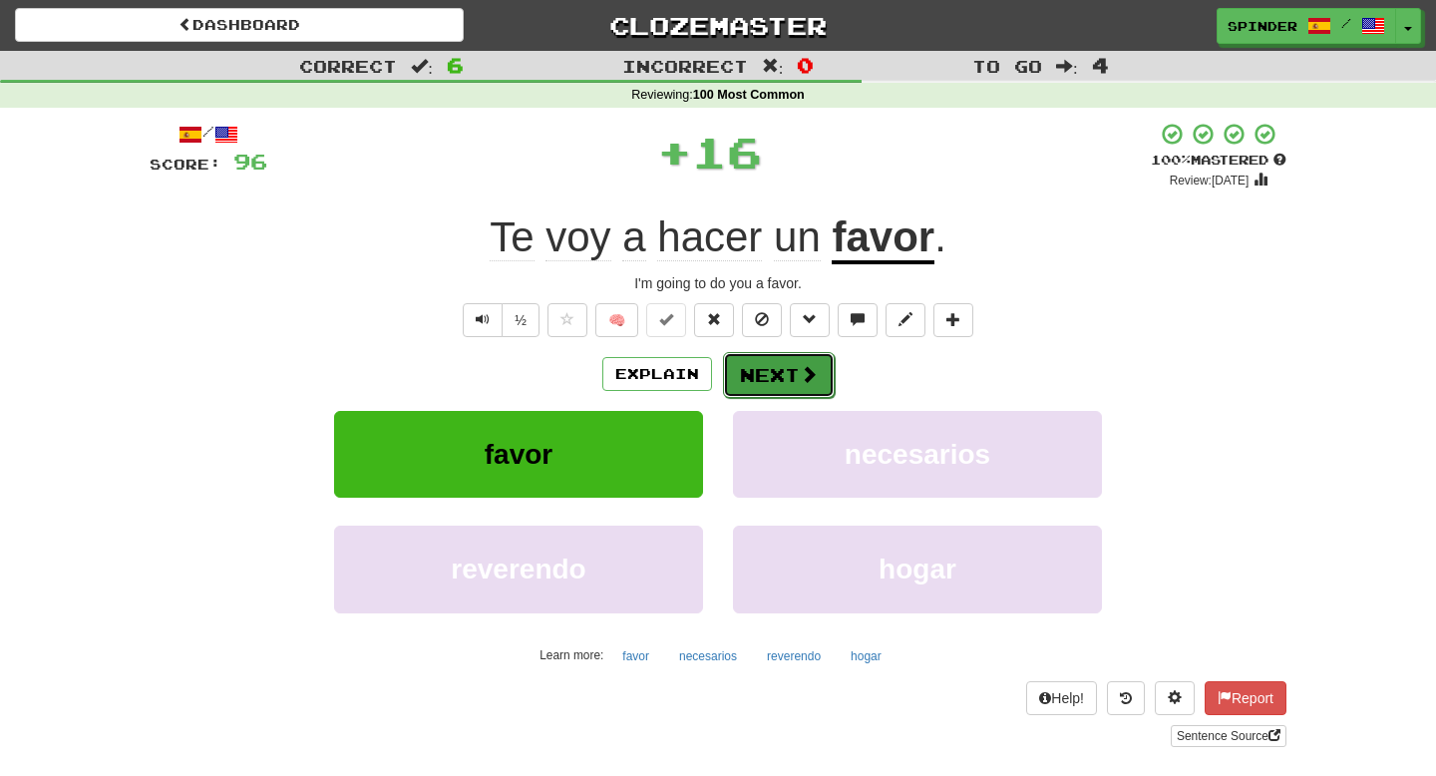
click at [767, 378] on button "Next" at bounding box center [779, 375] width 112 height 46
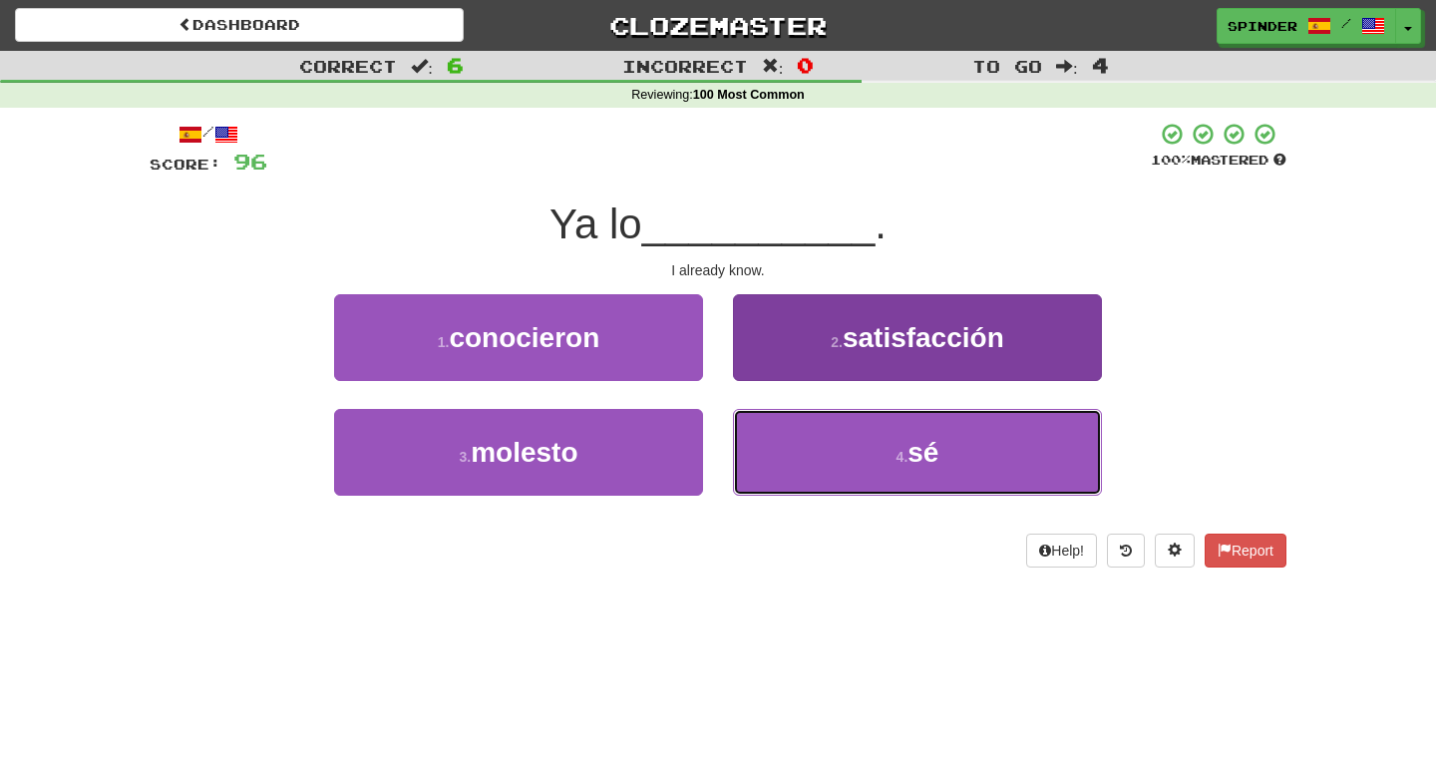
click at [772, 426] on button "4 . sé" at bounding box center [917, 452] width 369 height 87
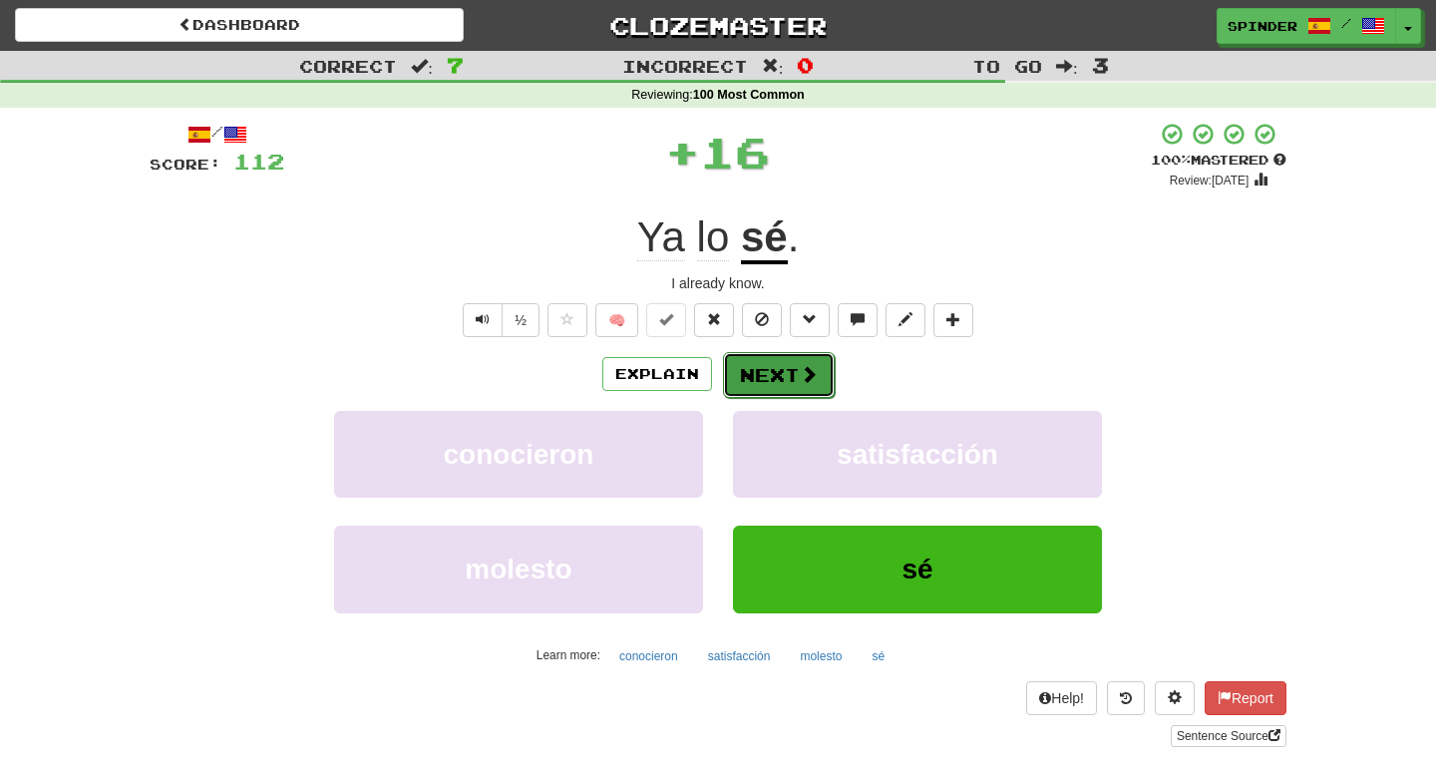
click at [770, 374] on button "Next" at bounding box center [779, 375] width 112 height 46
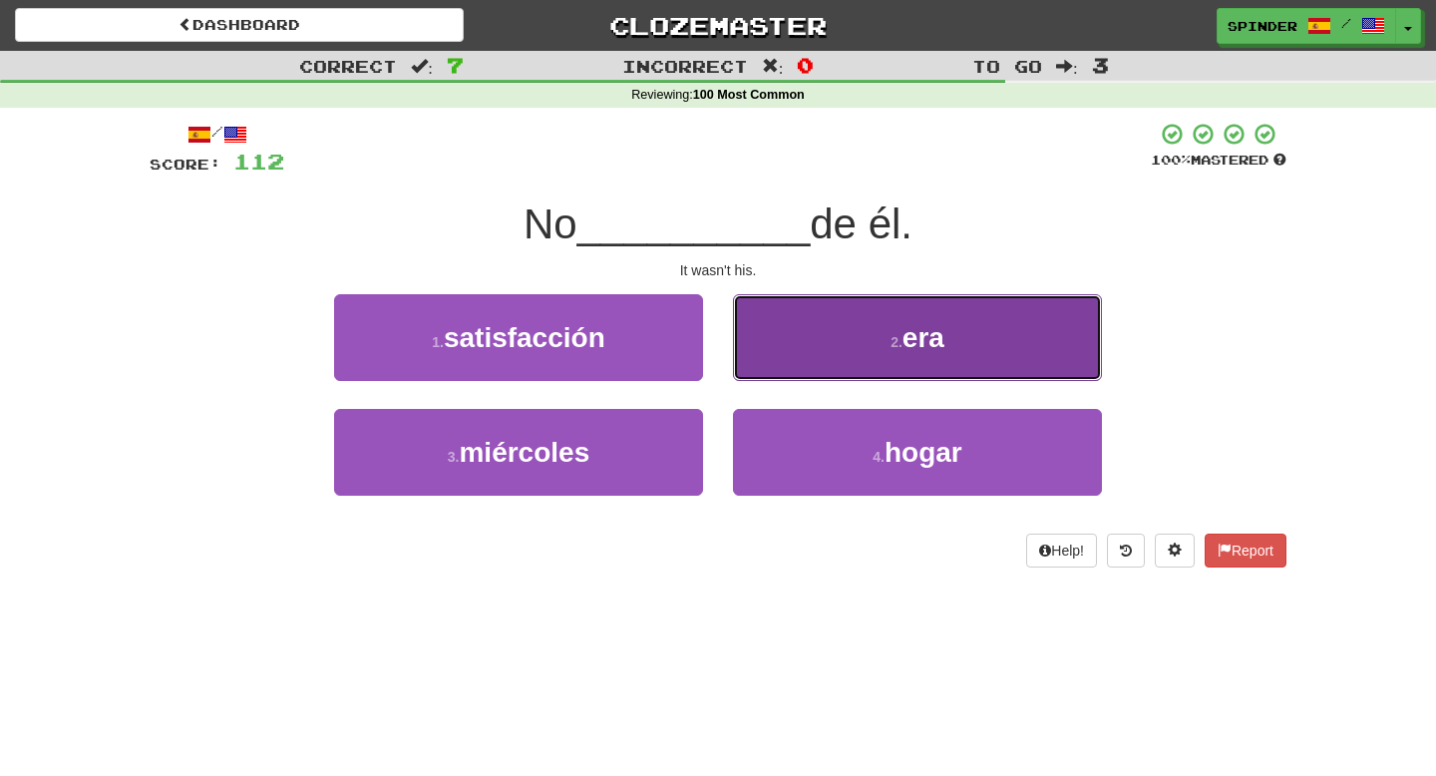
click at [778, 355] on button "2 . era" at bounding box center [917, 337] width 369 height 87
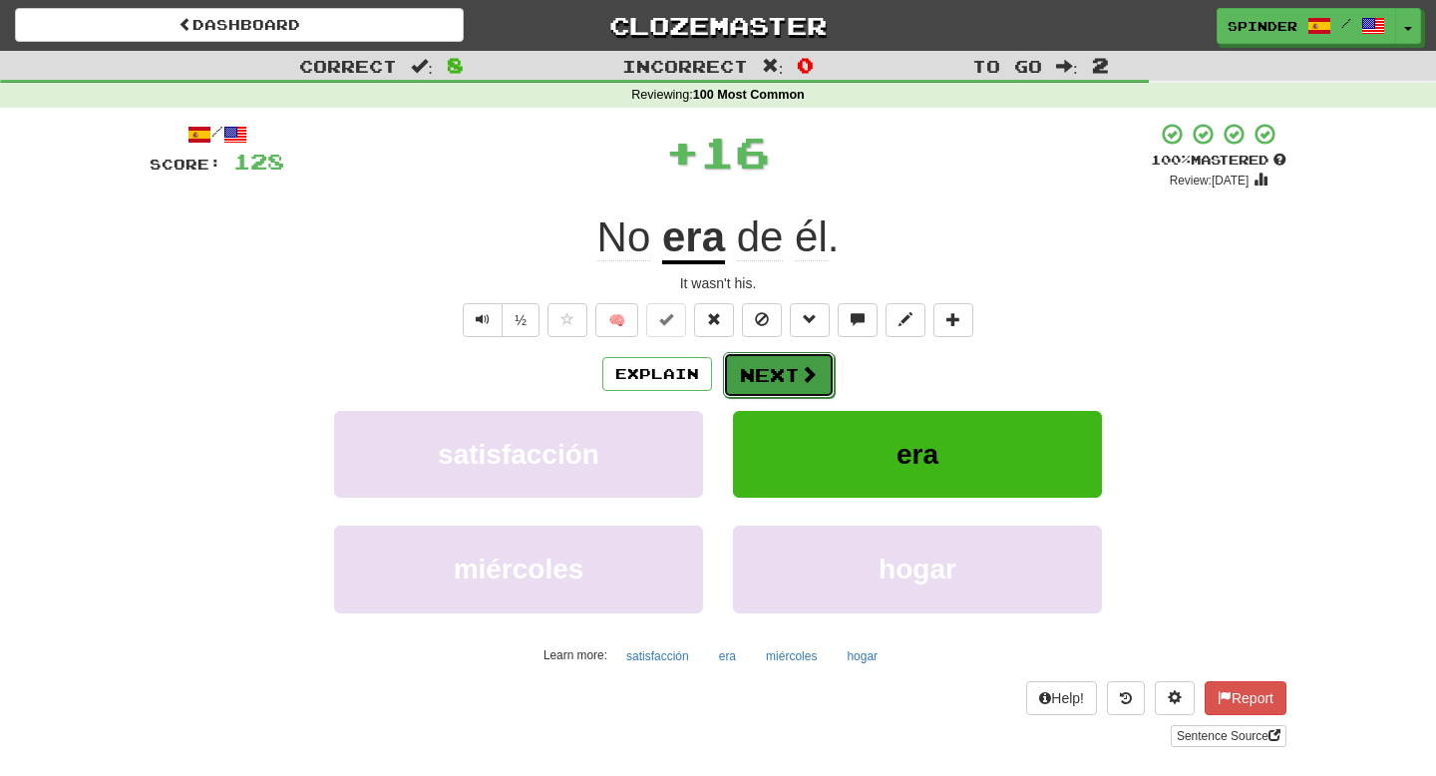
click at [771, 374] on button "Next" at bounding box center [779, 375] width 112 height 46
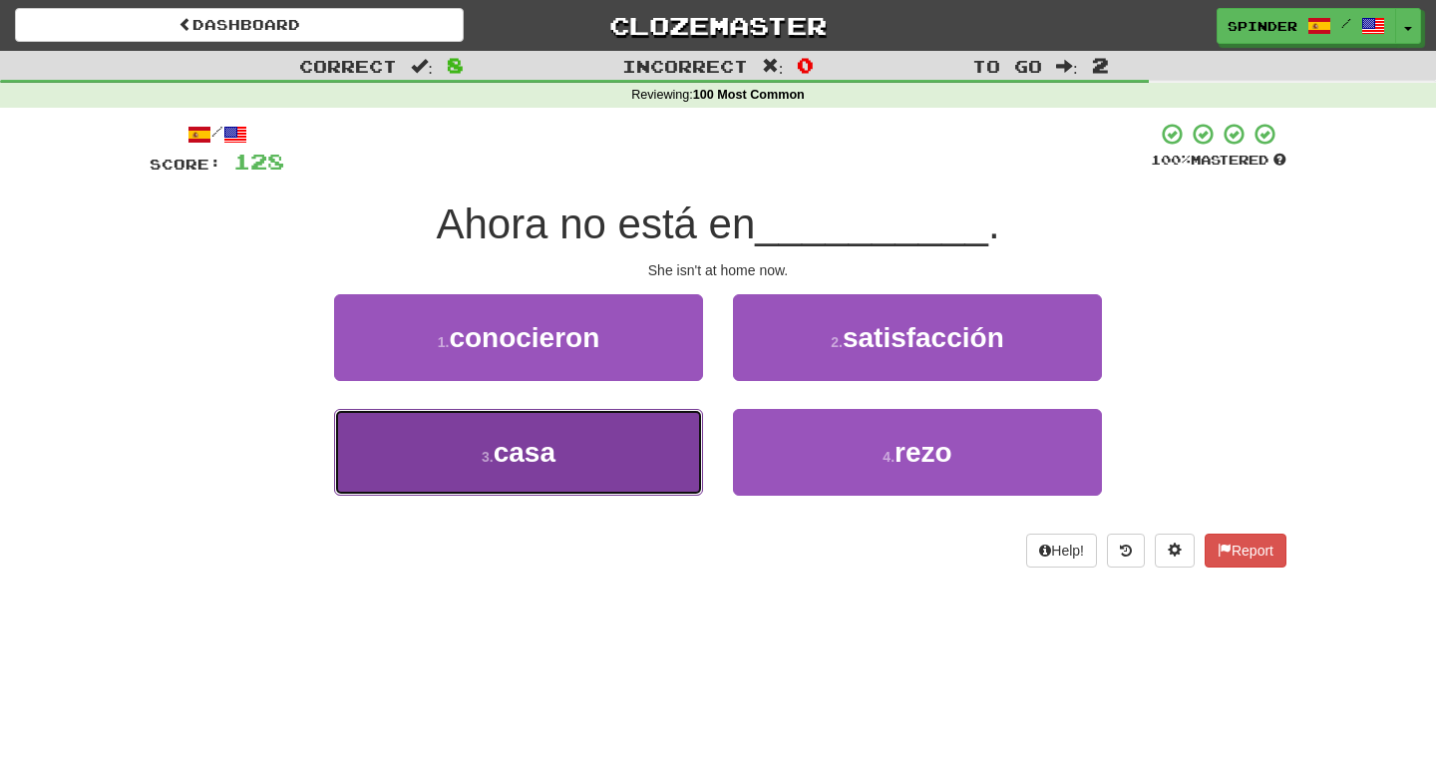
click at [642, 446] on button "3 . casa" at bounding box center [518, 452] width 369 height 87
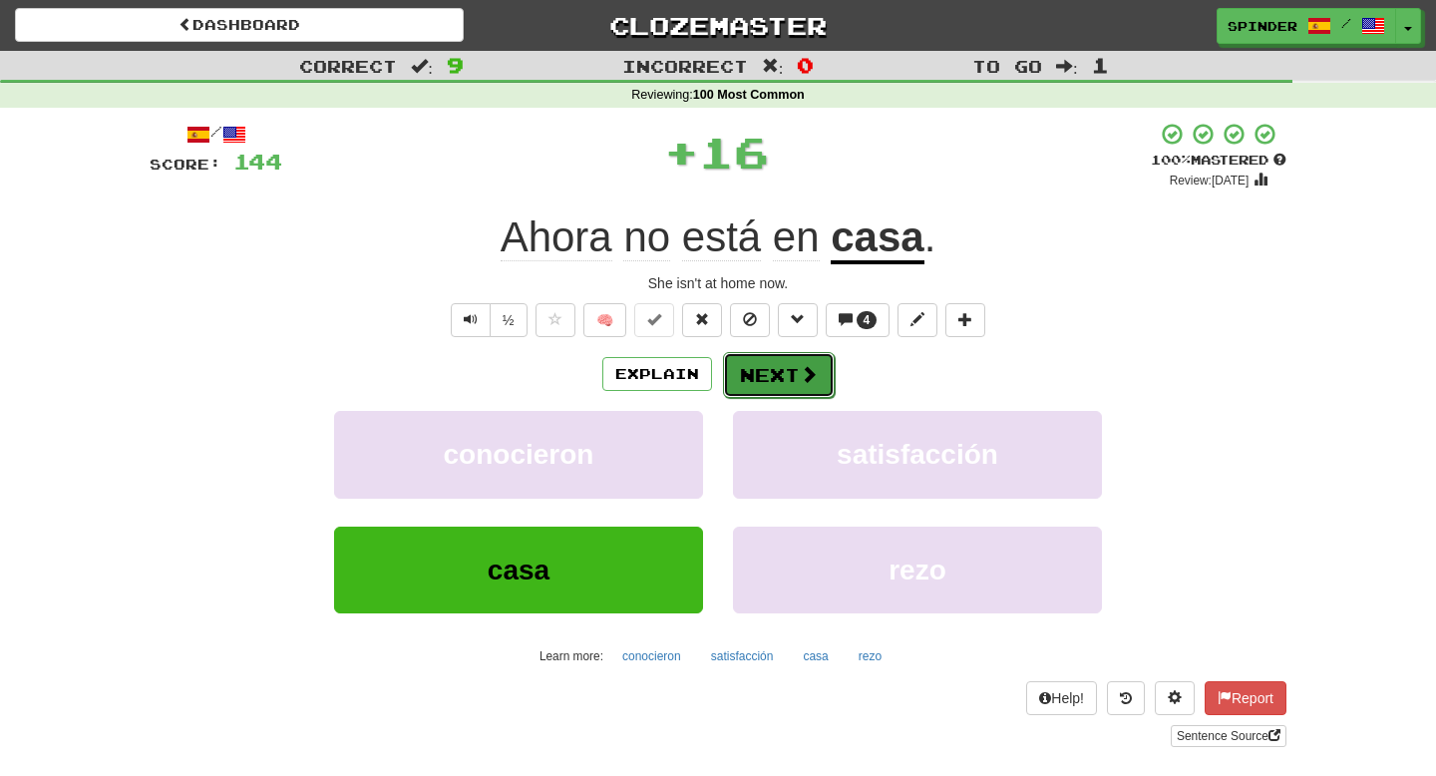
click at [756, 368] on button "Next" at bounding box center [779, 375] width 112 height 46
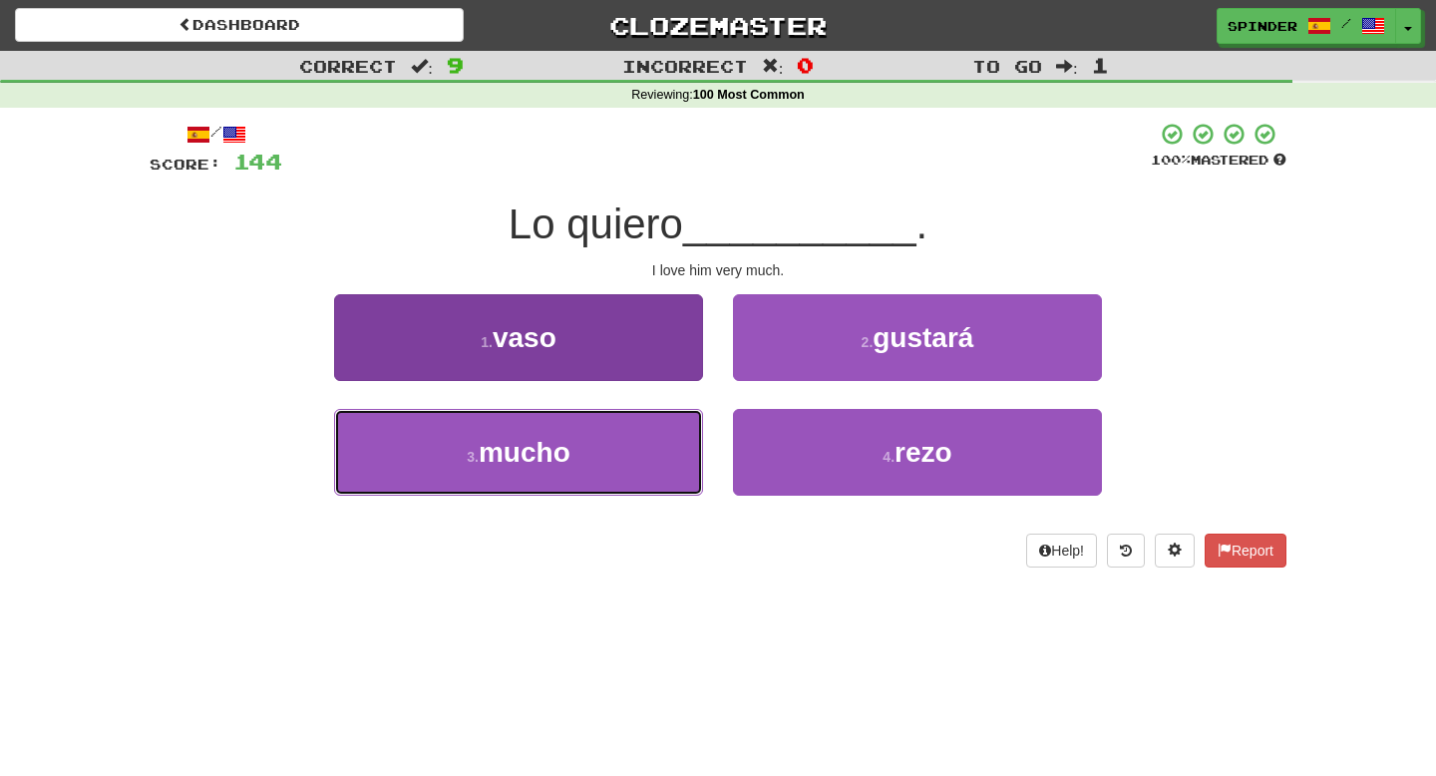
click at [641, 439] on button "3 . mucho" at bounding box center [518, 452] width 369 height 87
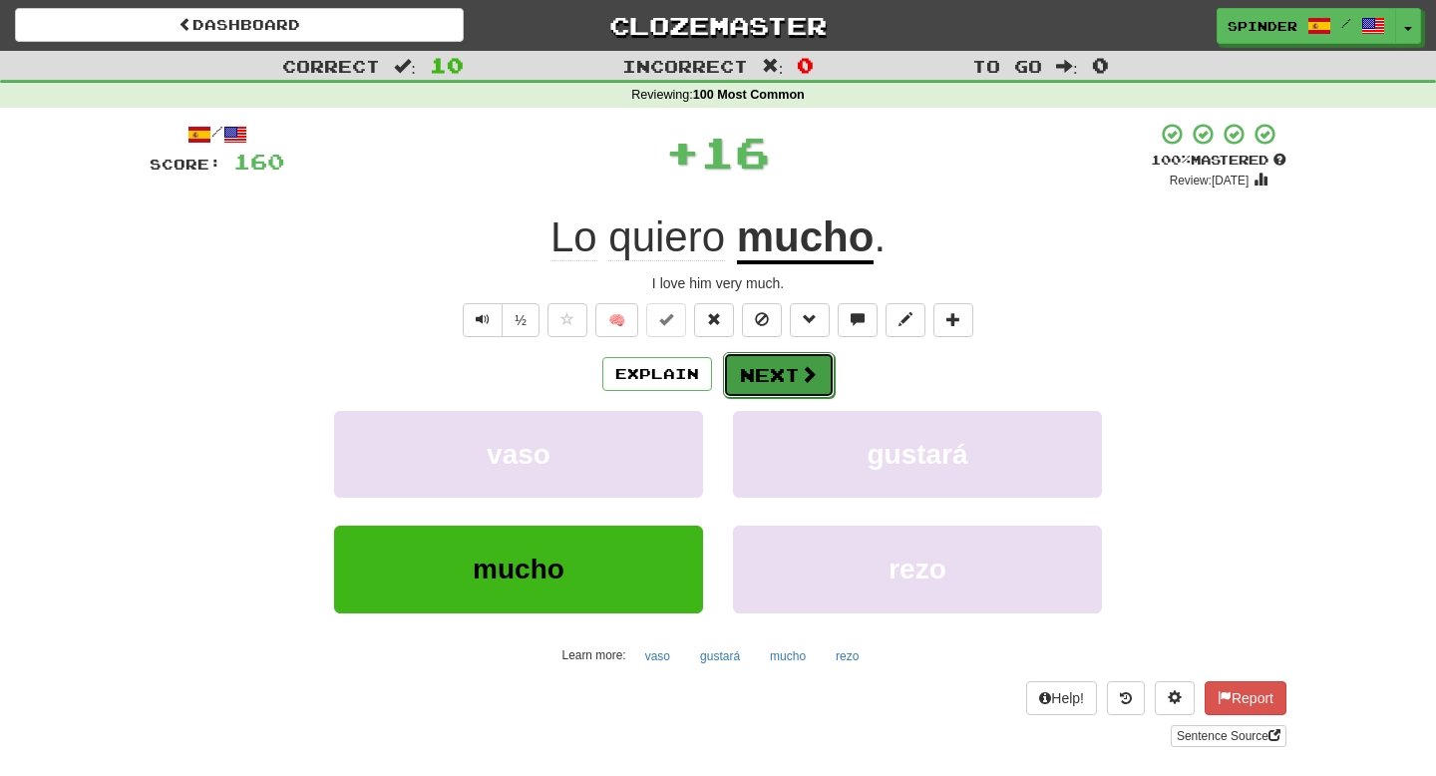
click at [775, 378] on button "Next" at bounding box center [779, 375] width 112 height 46
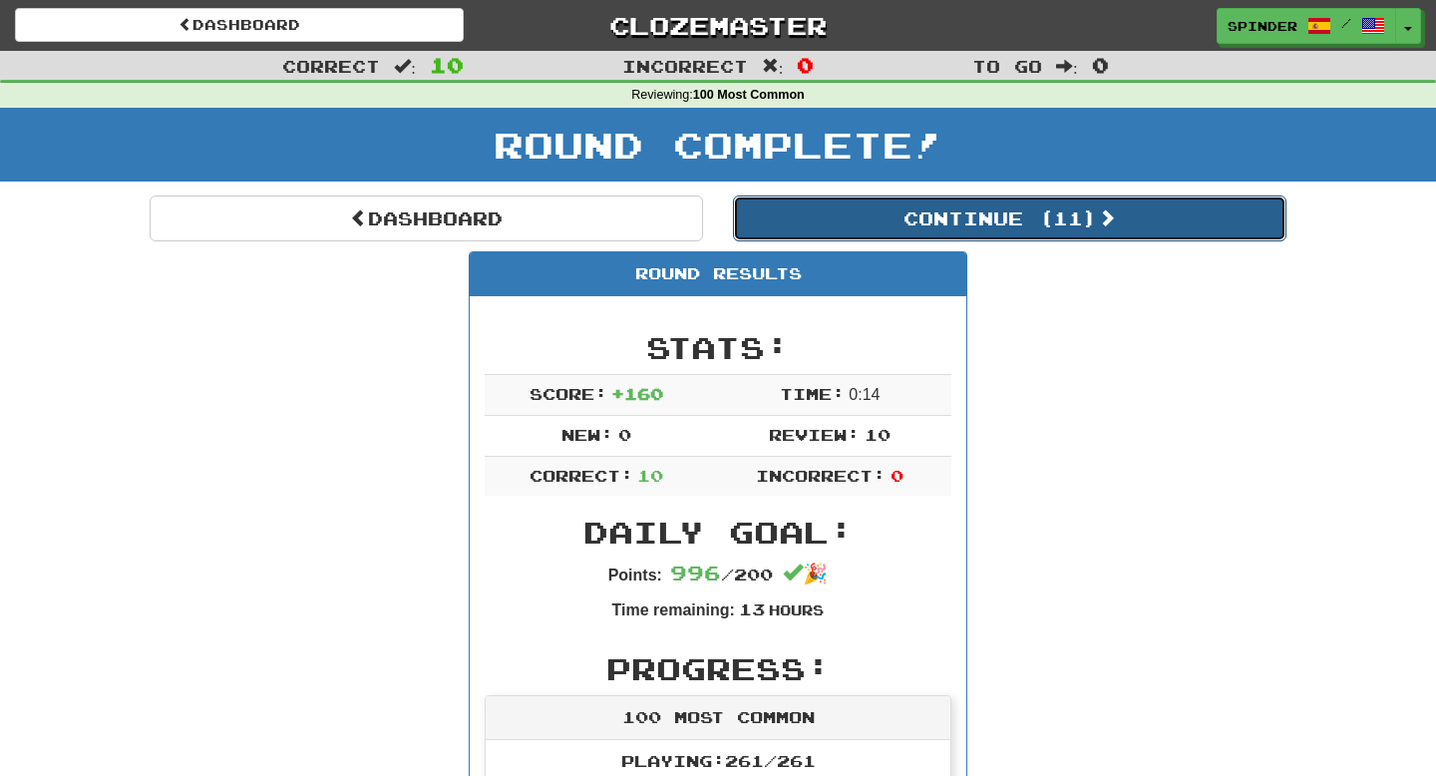
click at [949, 221] on button "Continue ( 11 )" at bounding box center [1010, 219] width 554 height 46
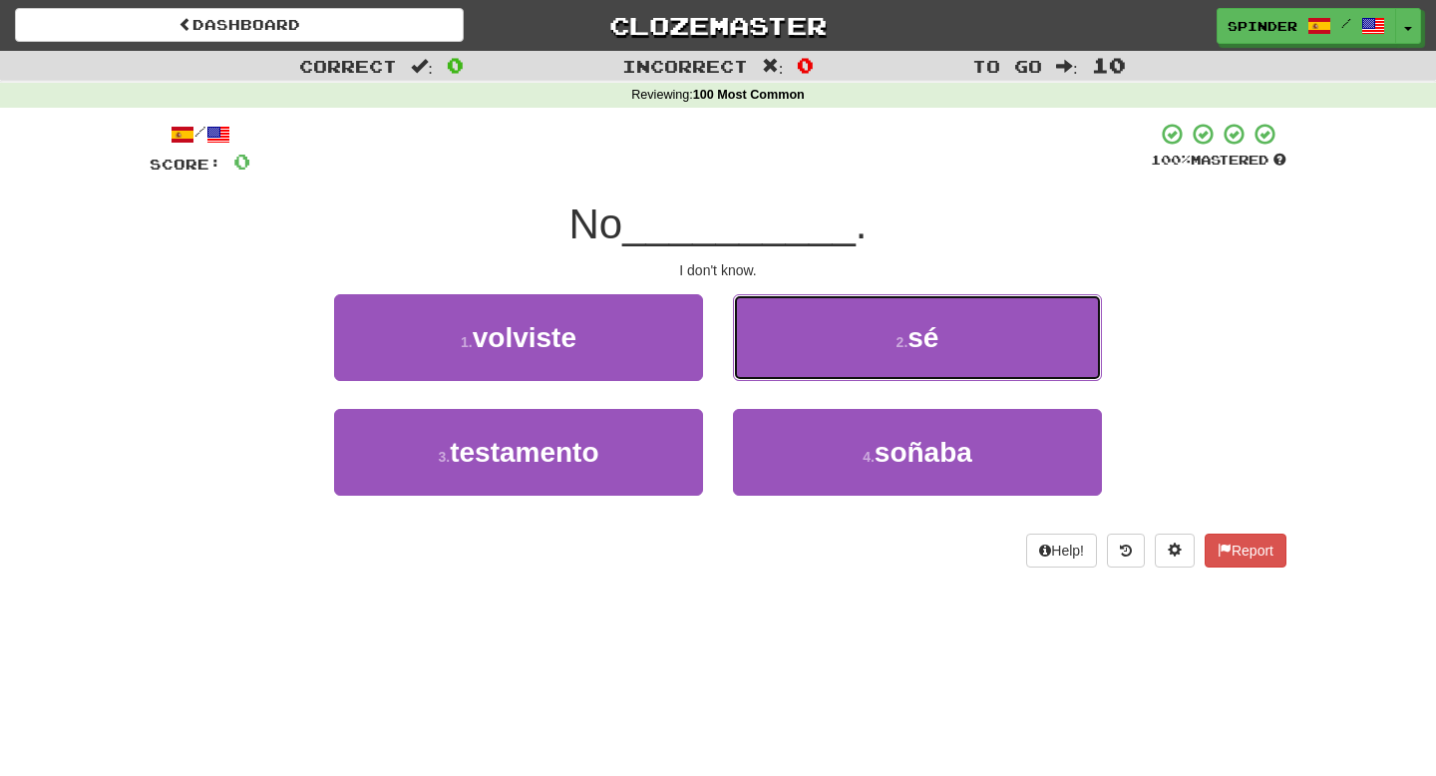
click at [932, 339] on span "sé" at bounding box center [923, 337] width 31 height 31
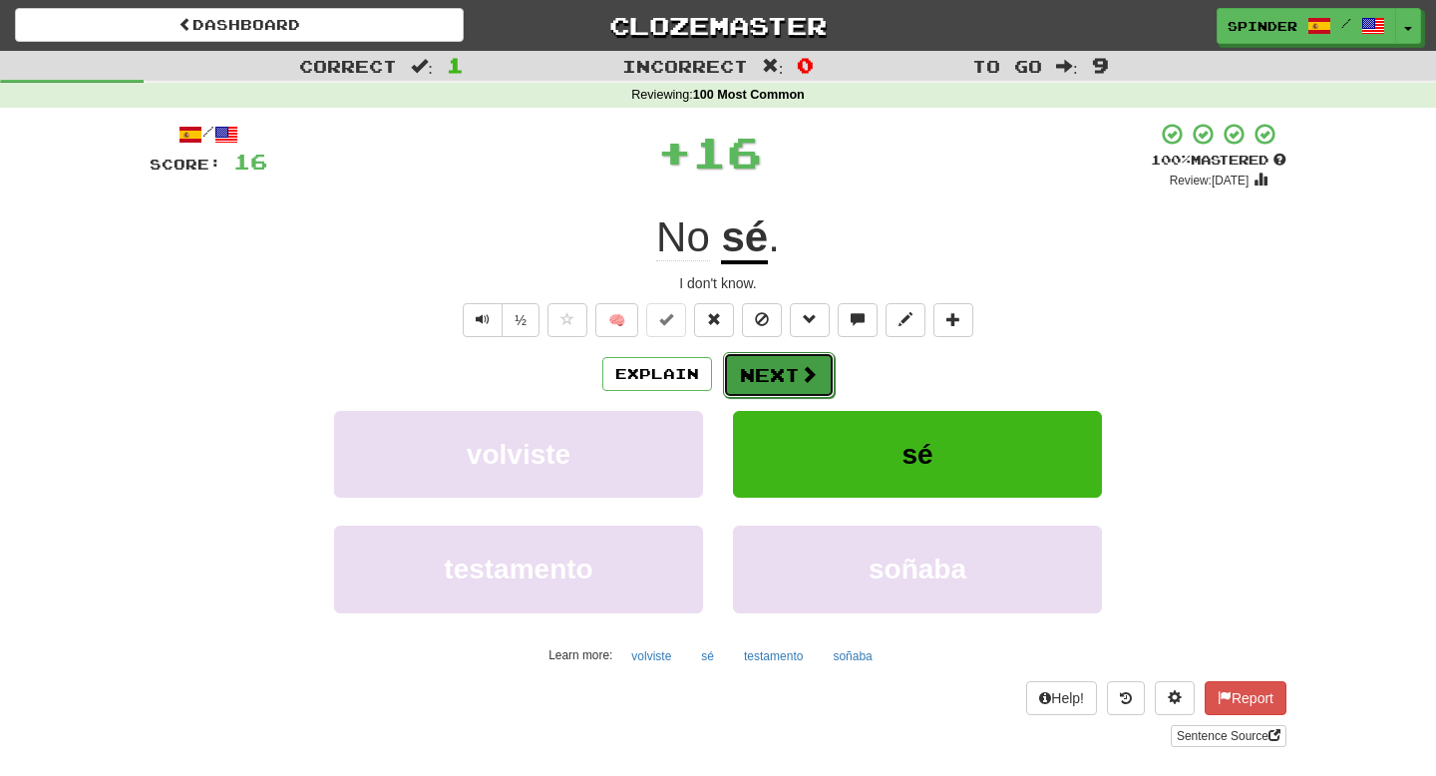
click at [802, 376] on span at bounding box center [809, 374] width 18 height 18
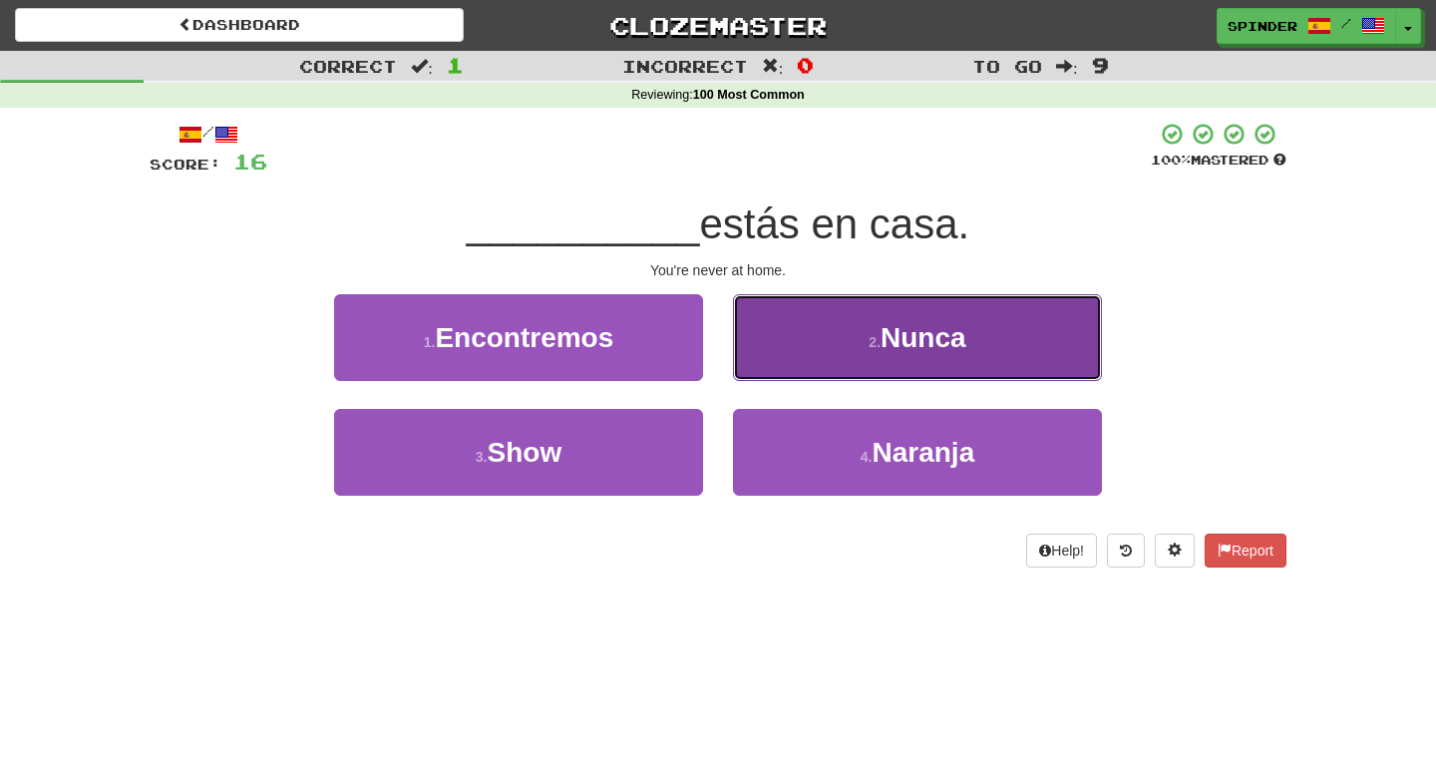
click at [810, 367] on button "2 . [GEOGRAPHIC_DATA]" at bounding box center [917, 337] width 369 height 87
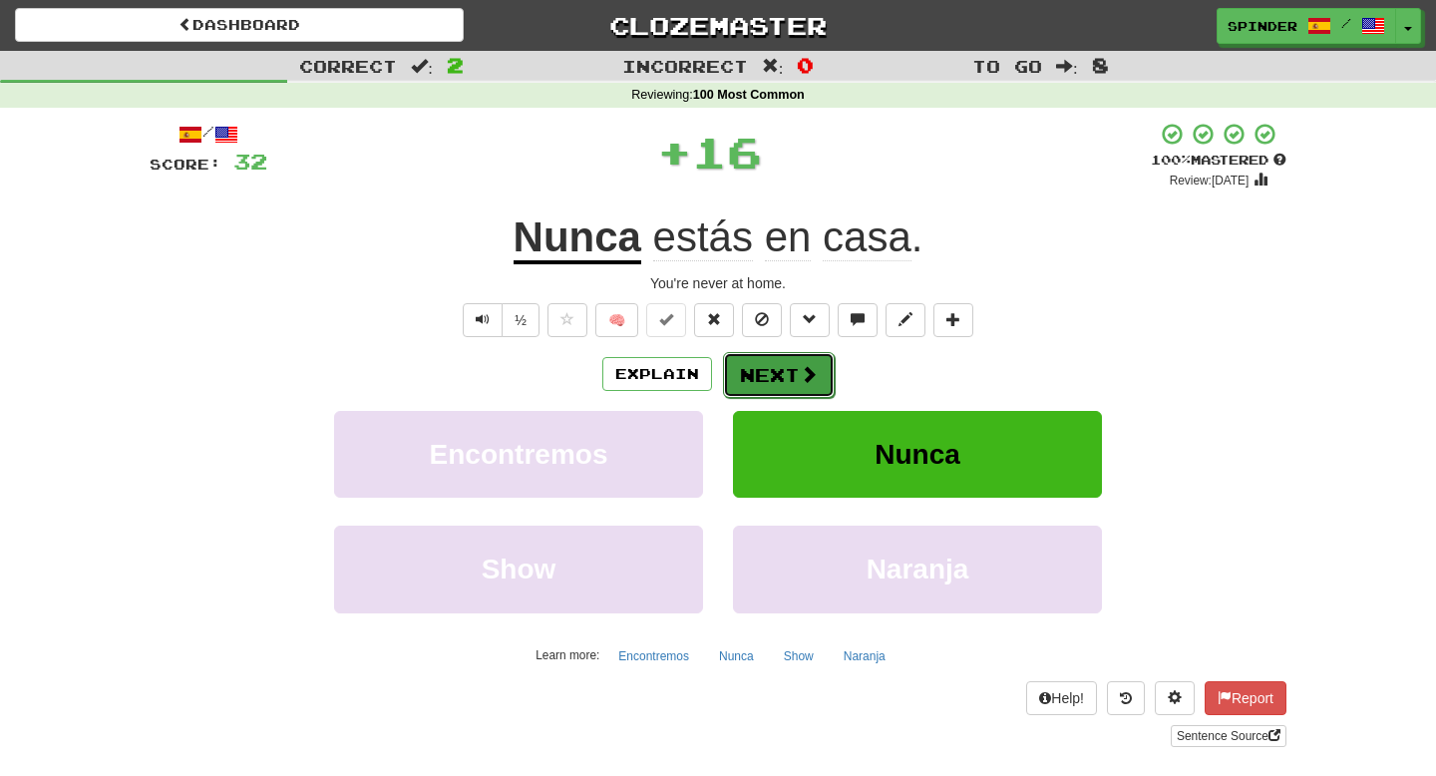
click at [804, 381] on span at bounding box center [809, 374] width 18 height 18
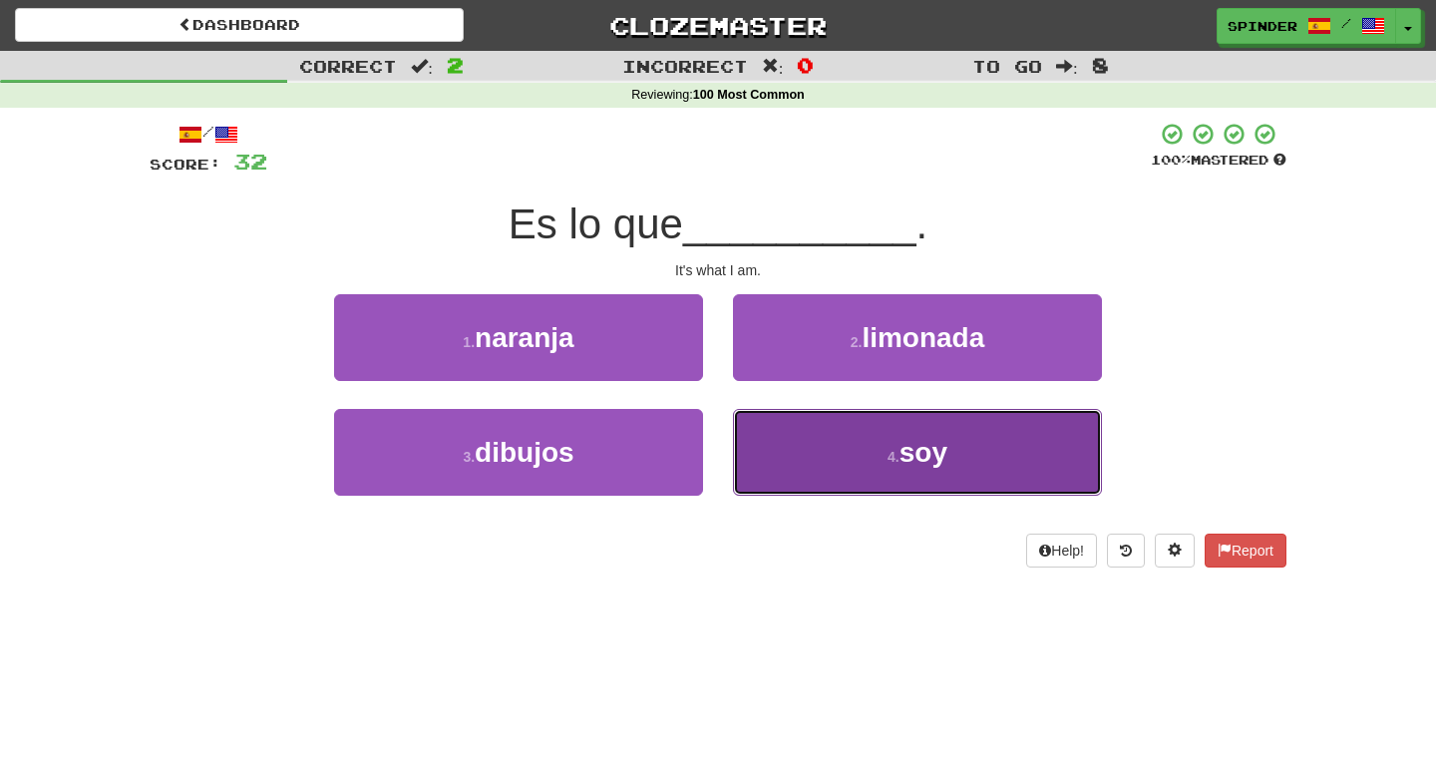
click at [811, 429] on button "4 . soy" at bounding box center [917, 452] width 369 height 87
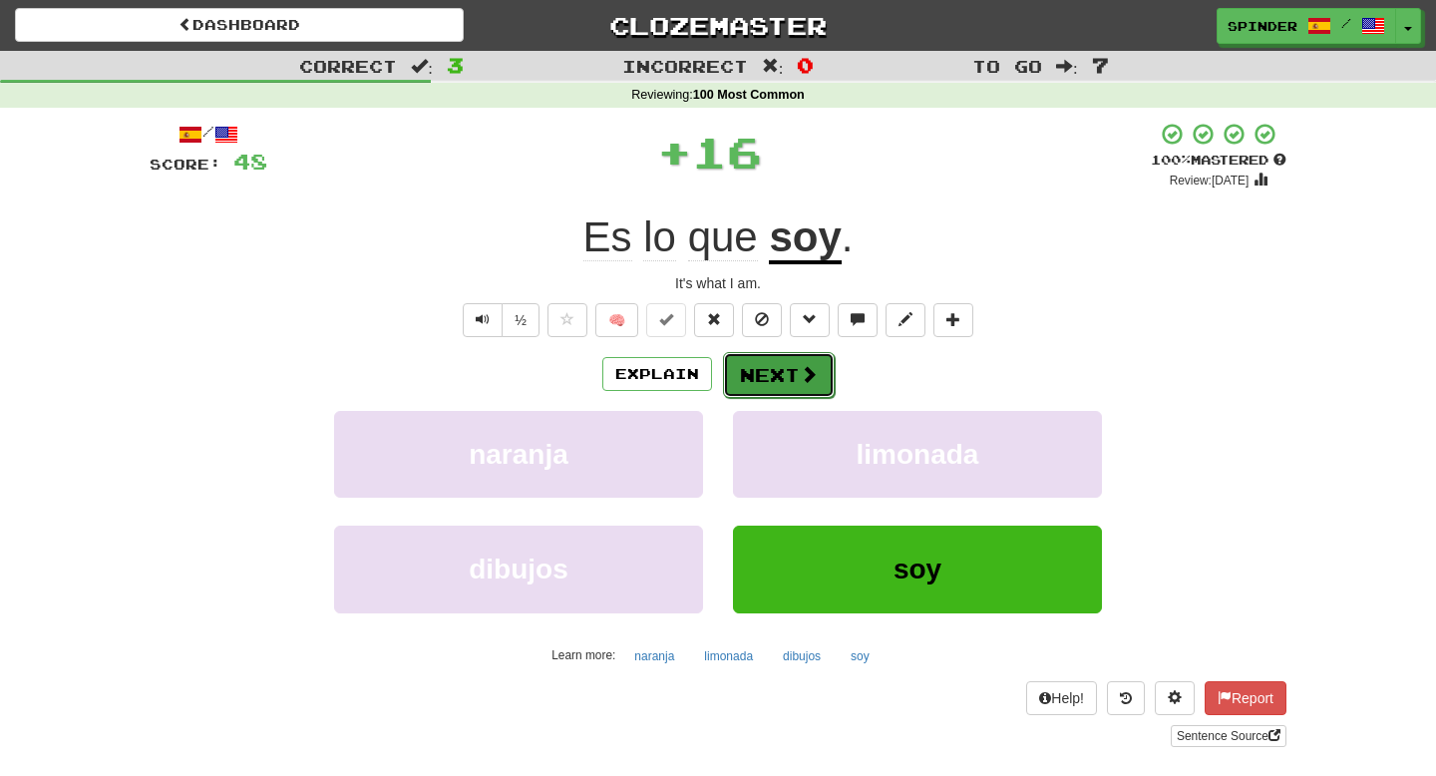
click at [808, 375] on span at bounding box center [809, 374] width 18 height 18
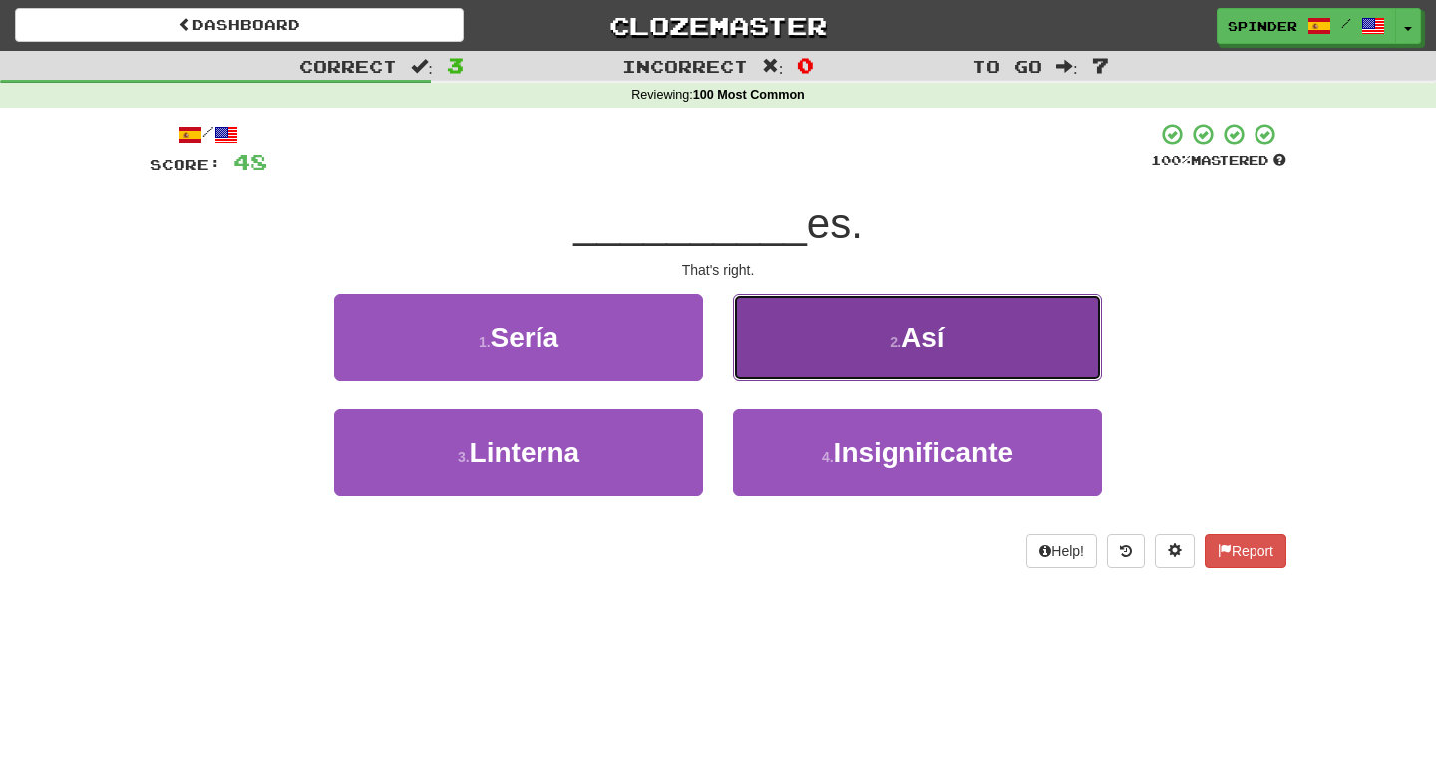
click at [829, 357] on button "2 . Así" at bounding box center [917, 337] width 369 height 87
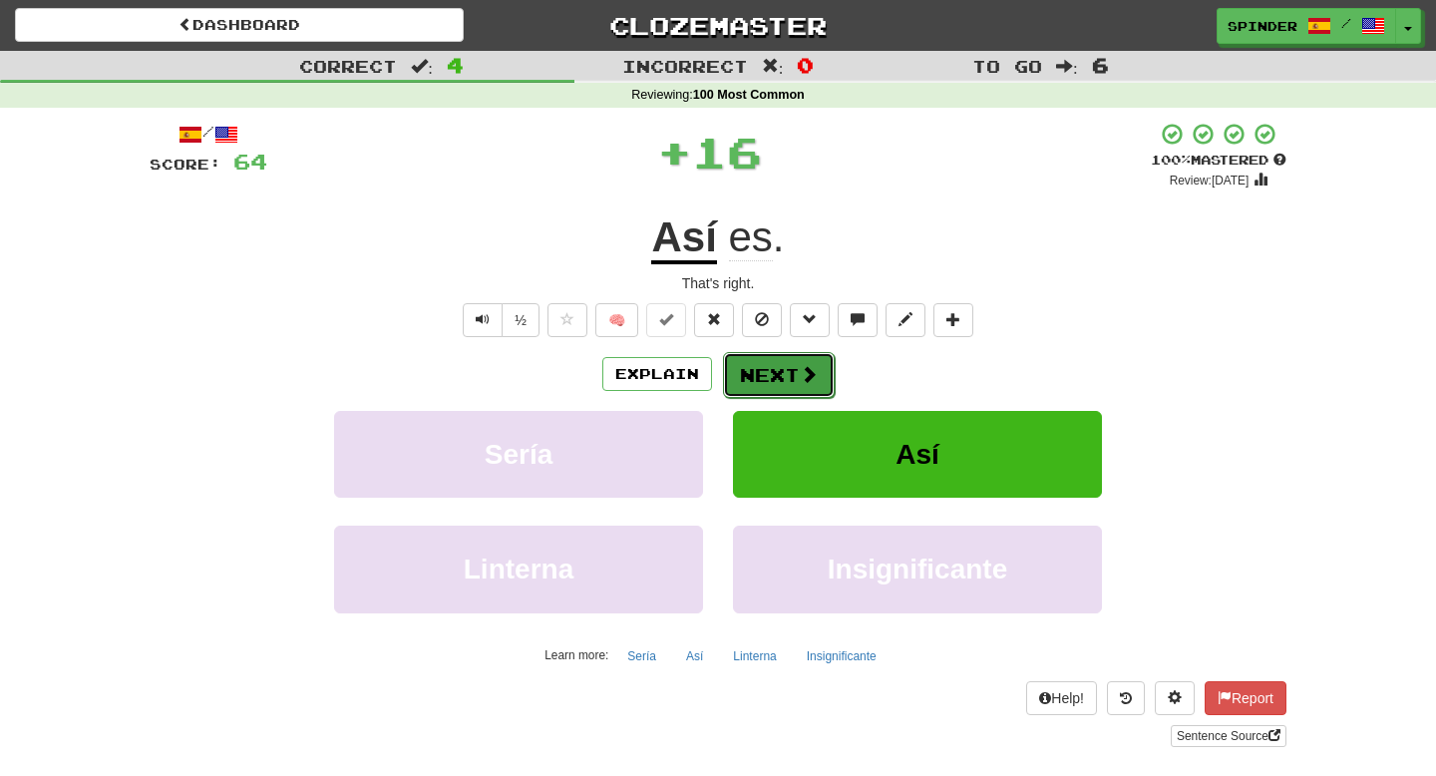
click at [820, 373] on button "Next" at bounding box center [779, 375] width 112 height 46
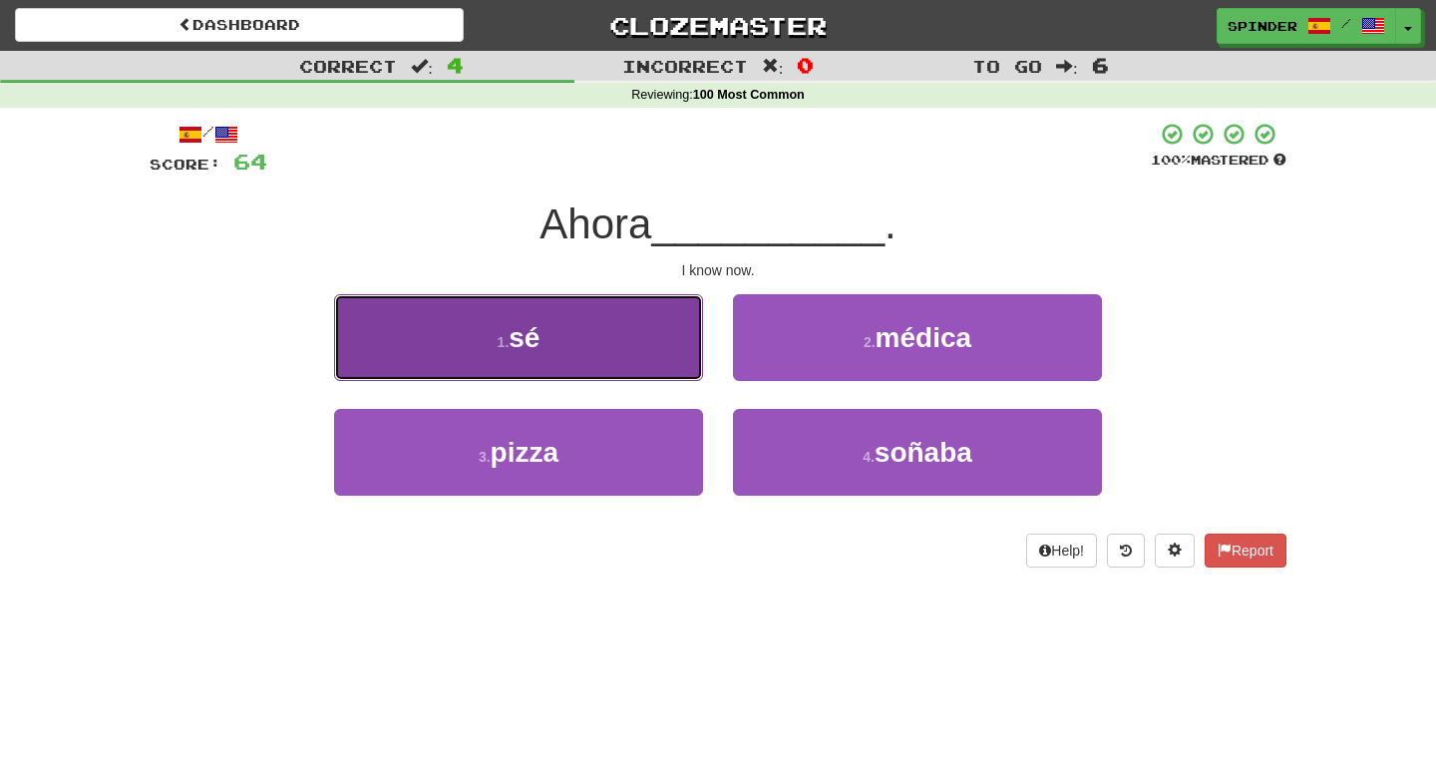
click at [648, 362] on button "1 . sé" at bounding box center [518, 337] width 369 height 87
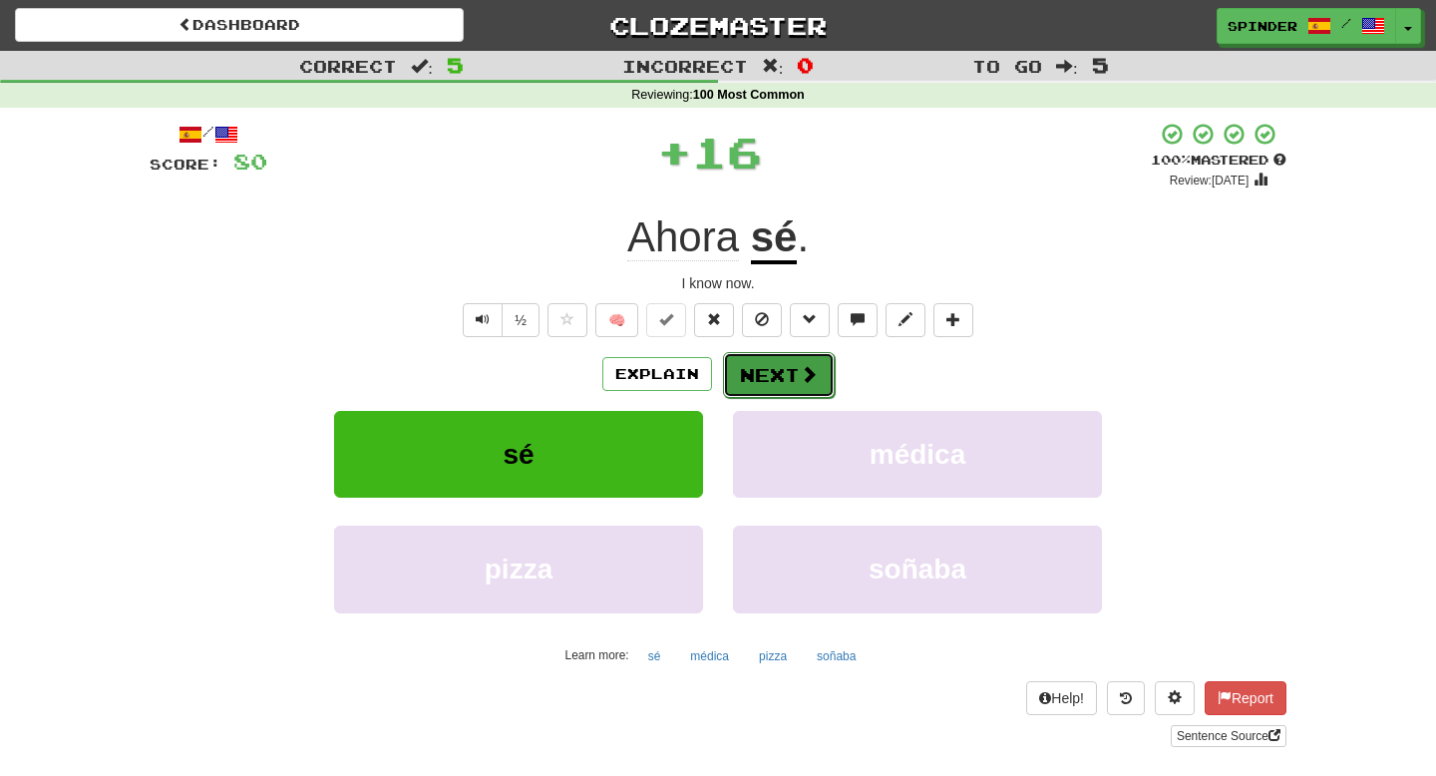
click at [757, 369] on button "Next" at bounding box center [779, 375] width 112 height 46
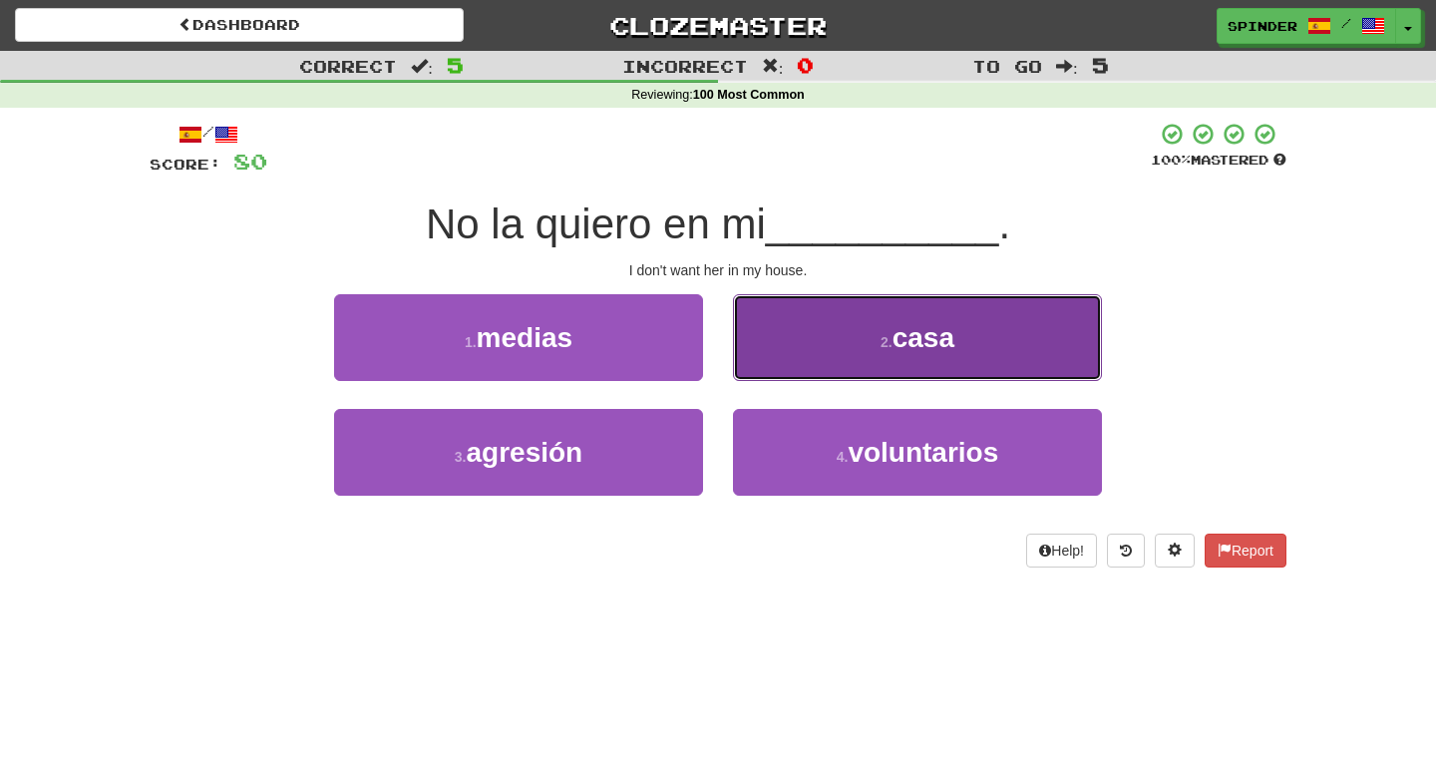
click at [759, 369] on button "2 . casa" at bounding box center [917, 337] width 369 height 87
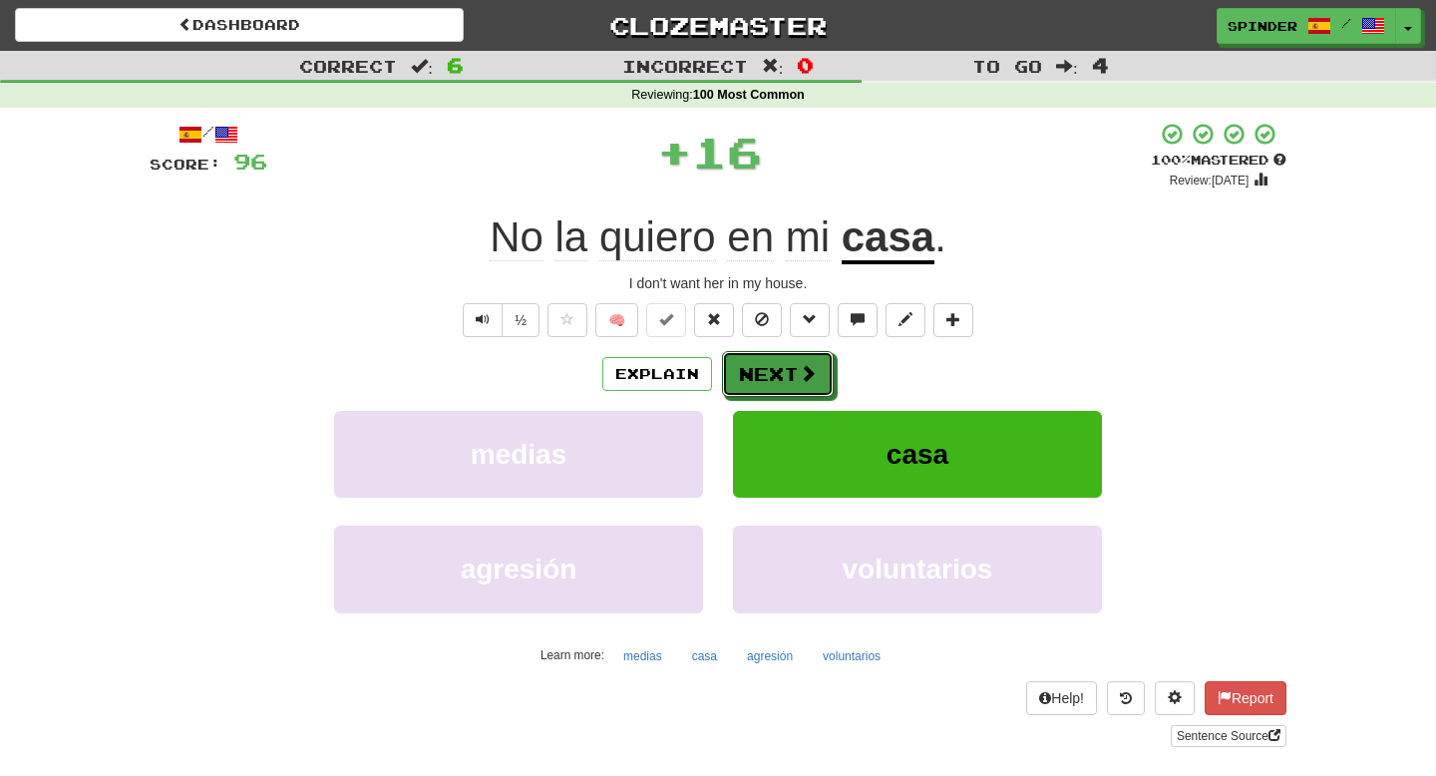
click at [759, 369] on button "Next" at bounding box center [778, 374] width 112 height 46
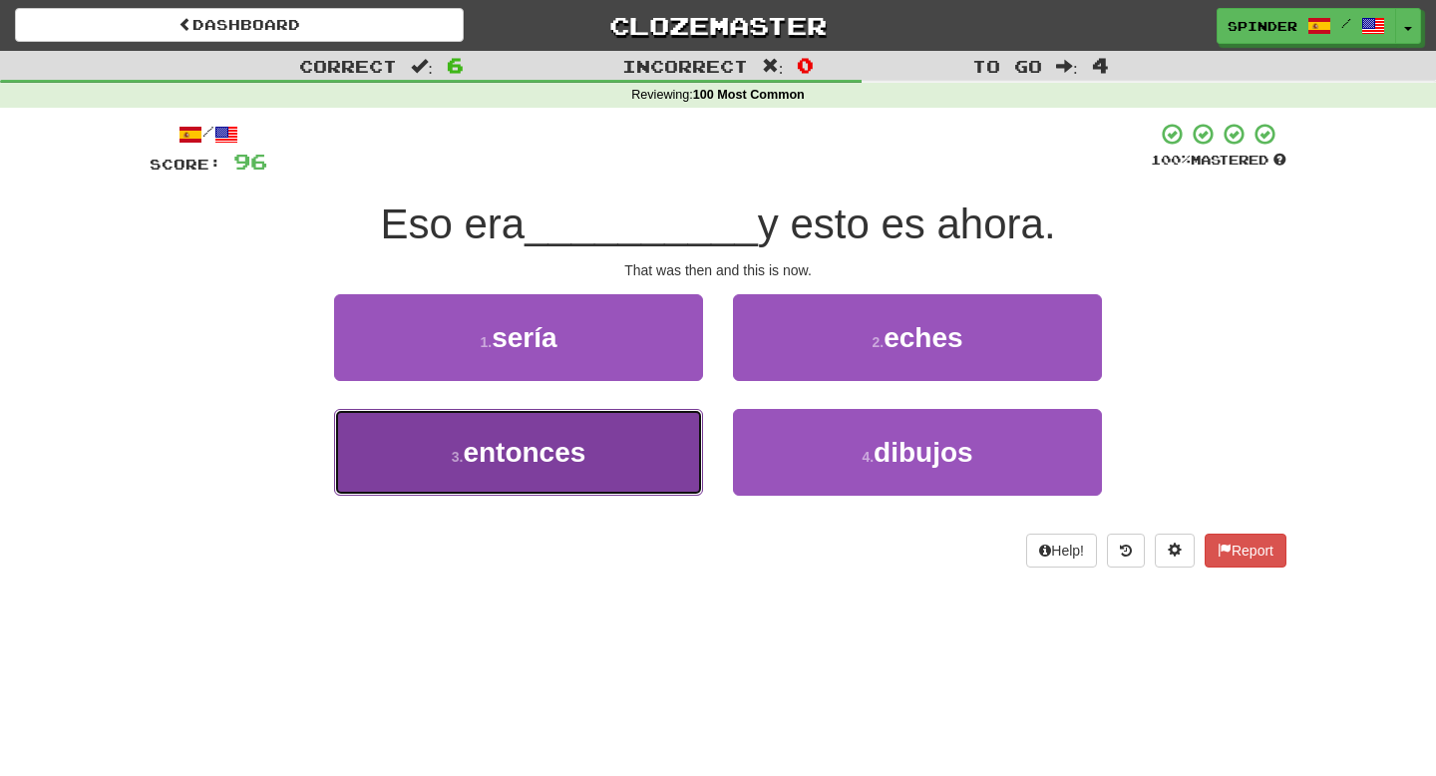
click at [656, 457] on button "3 . entonces" at bounding box center [518, 452] width 369 height 87
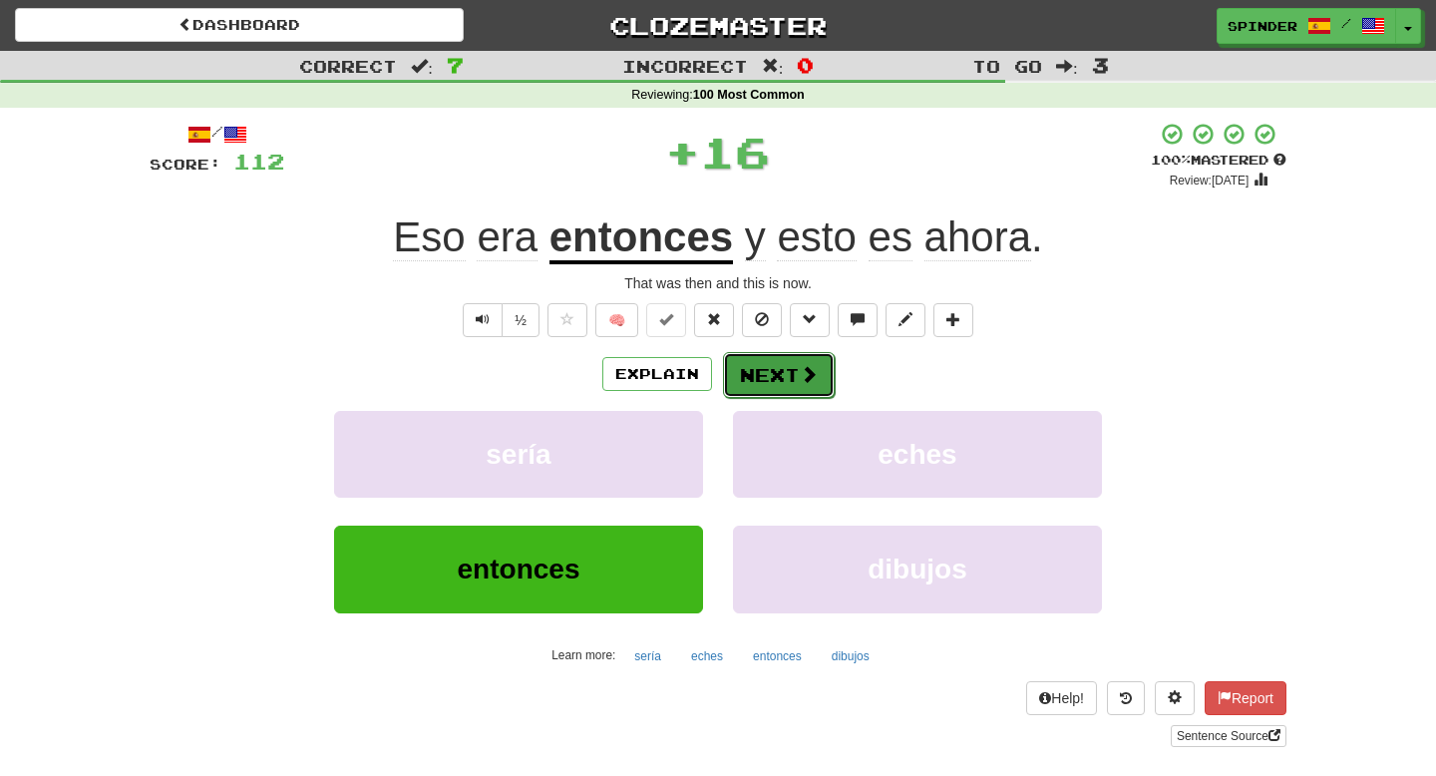
click at [789, 358] on button "Next" at bounding box center [779, 375] width 112 height 46
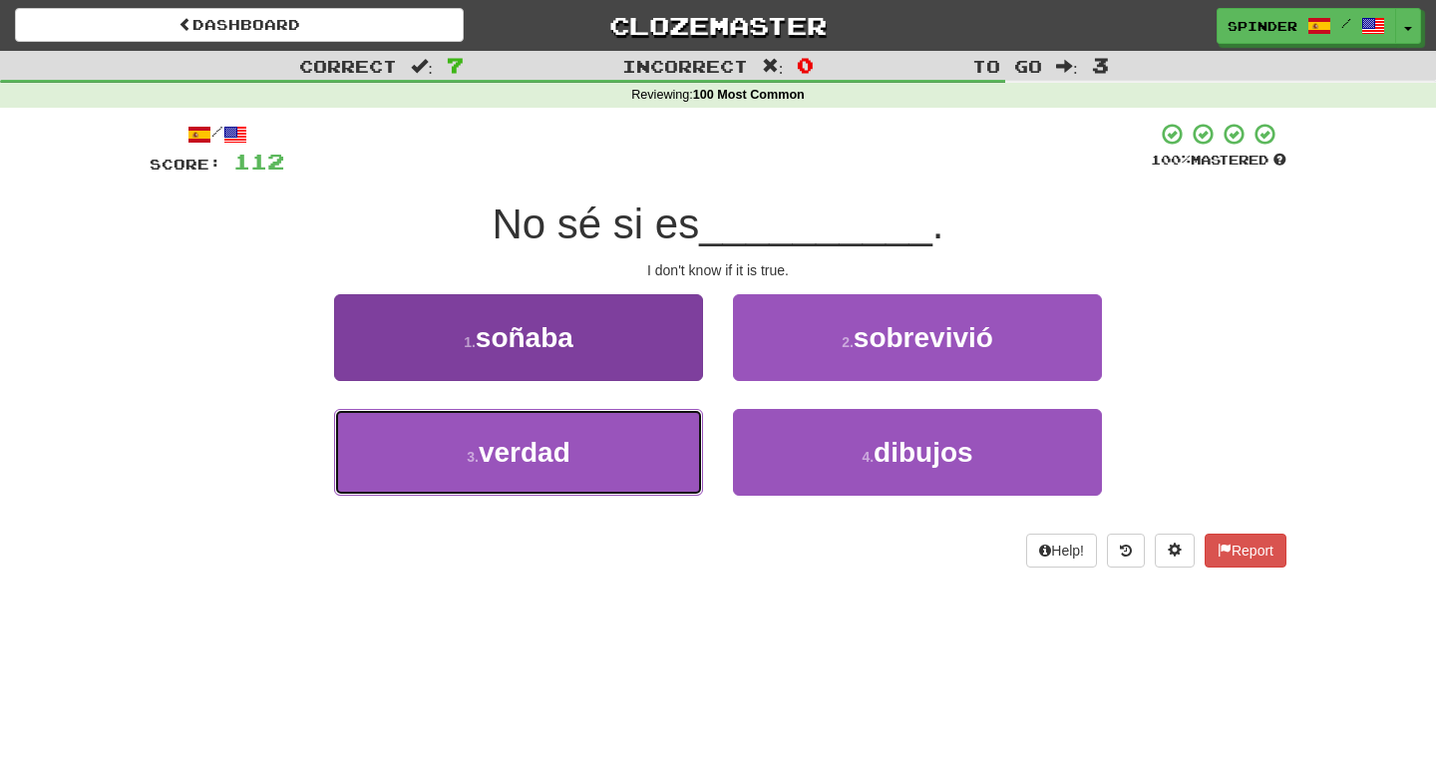
click at [658, 454] on button "3 . verdad" at bounding box center [518, 452] width 369 height 87
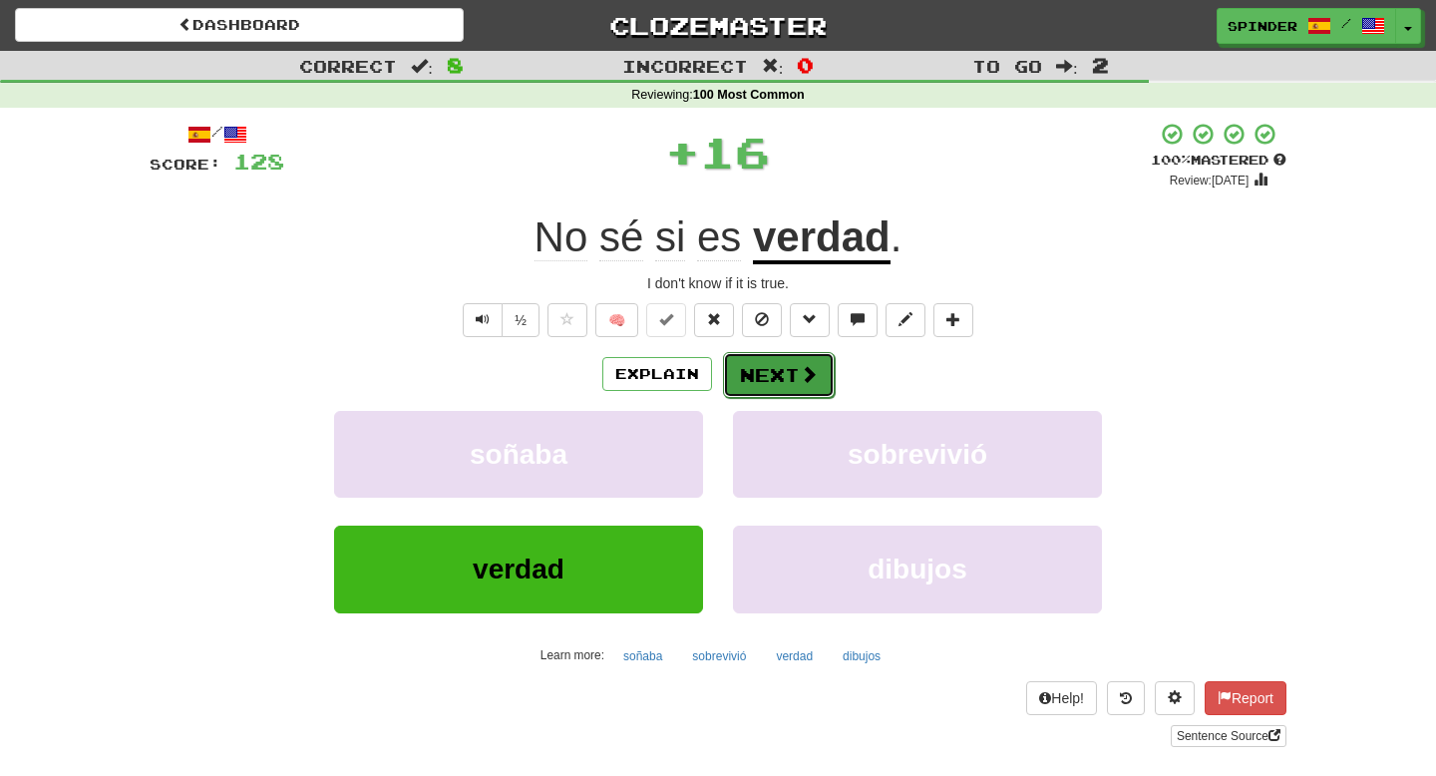
click at [757, 375] on button "Next" at bounding box center [779, 375] width 112 height 46
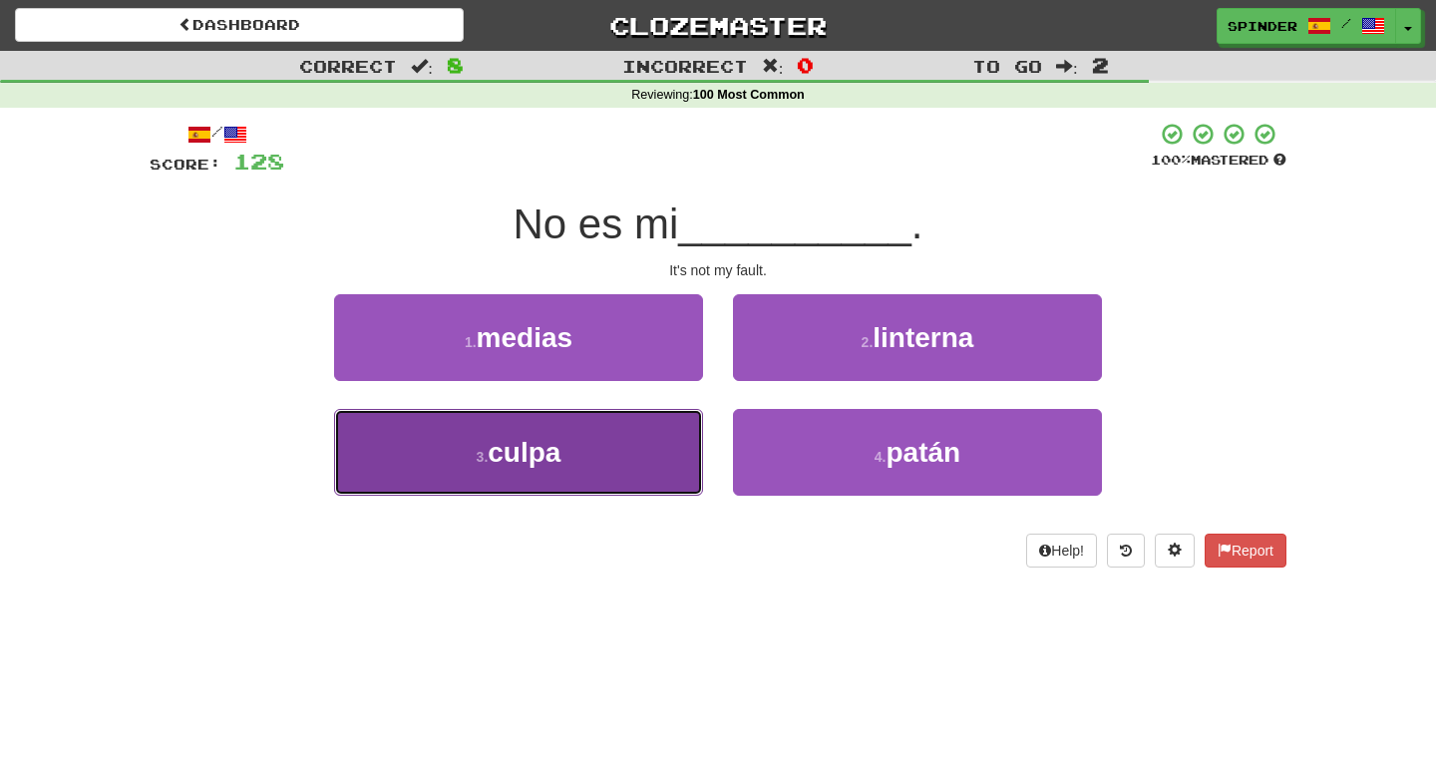
click at [662, 437] on button "3 . culpa" at bounding box center [518, 452] width 369 height 87
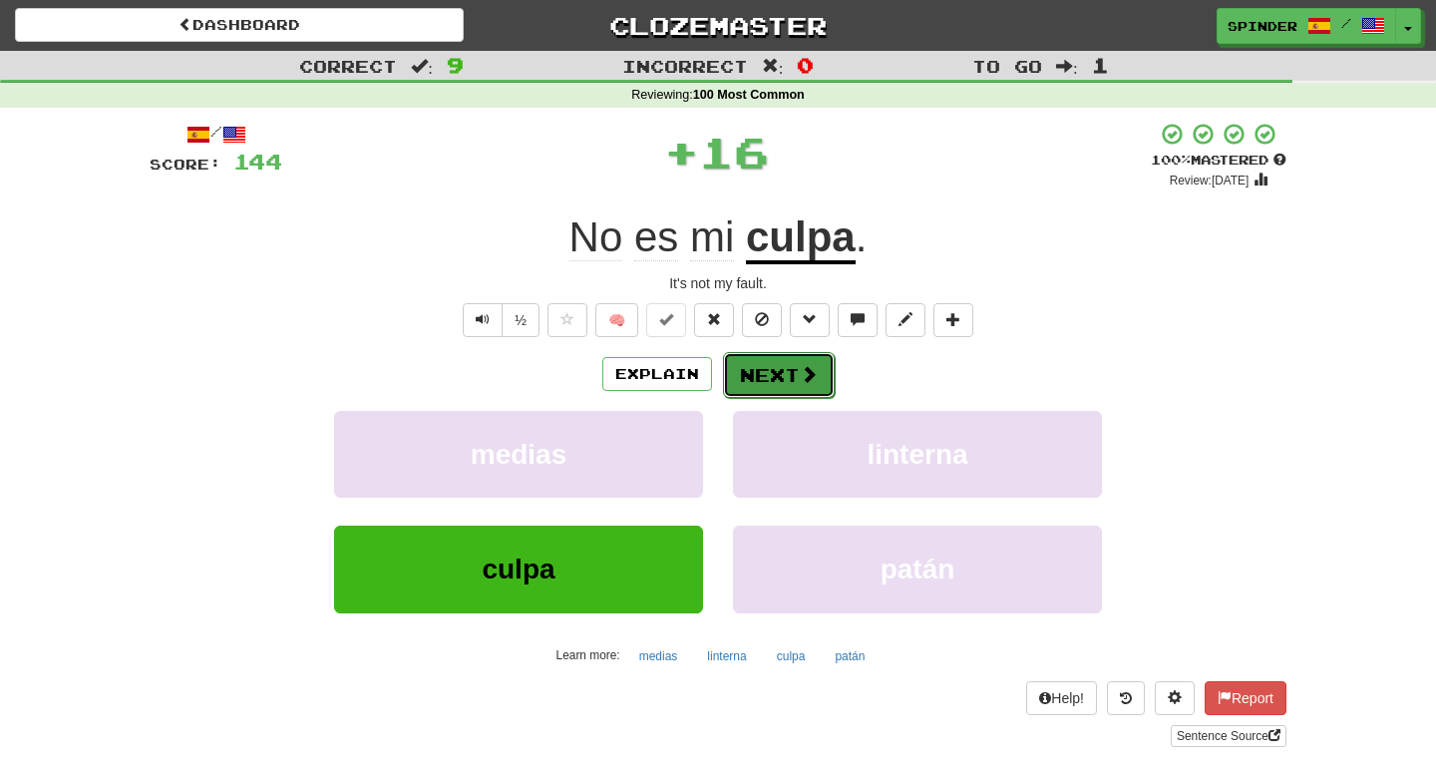
click at [753, 377] on button "Next" at bounding box center [779, 375] width 112 height 46
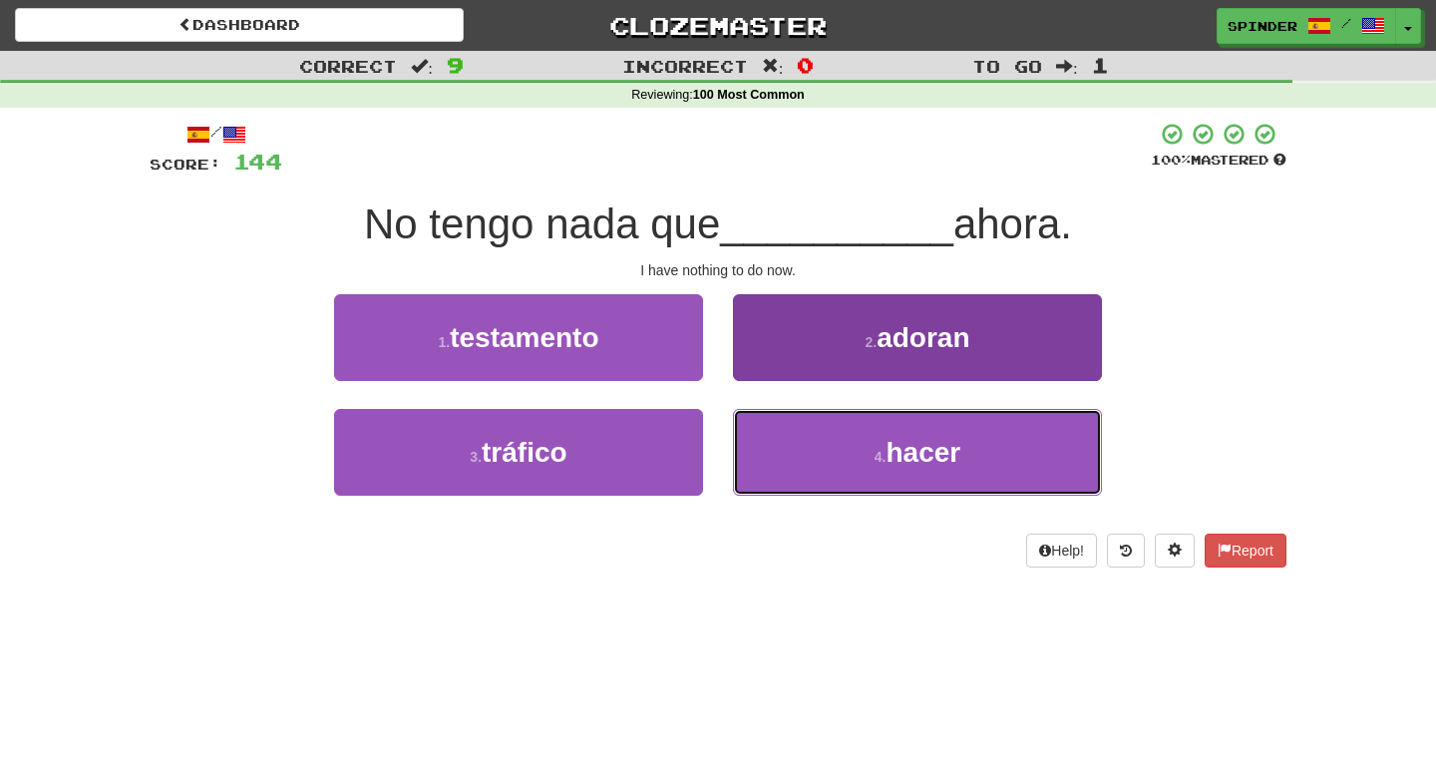
click at [782, 426] on button "4 . hacer" at bounding box center [917, 452] width 369 height 87
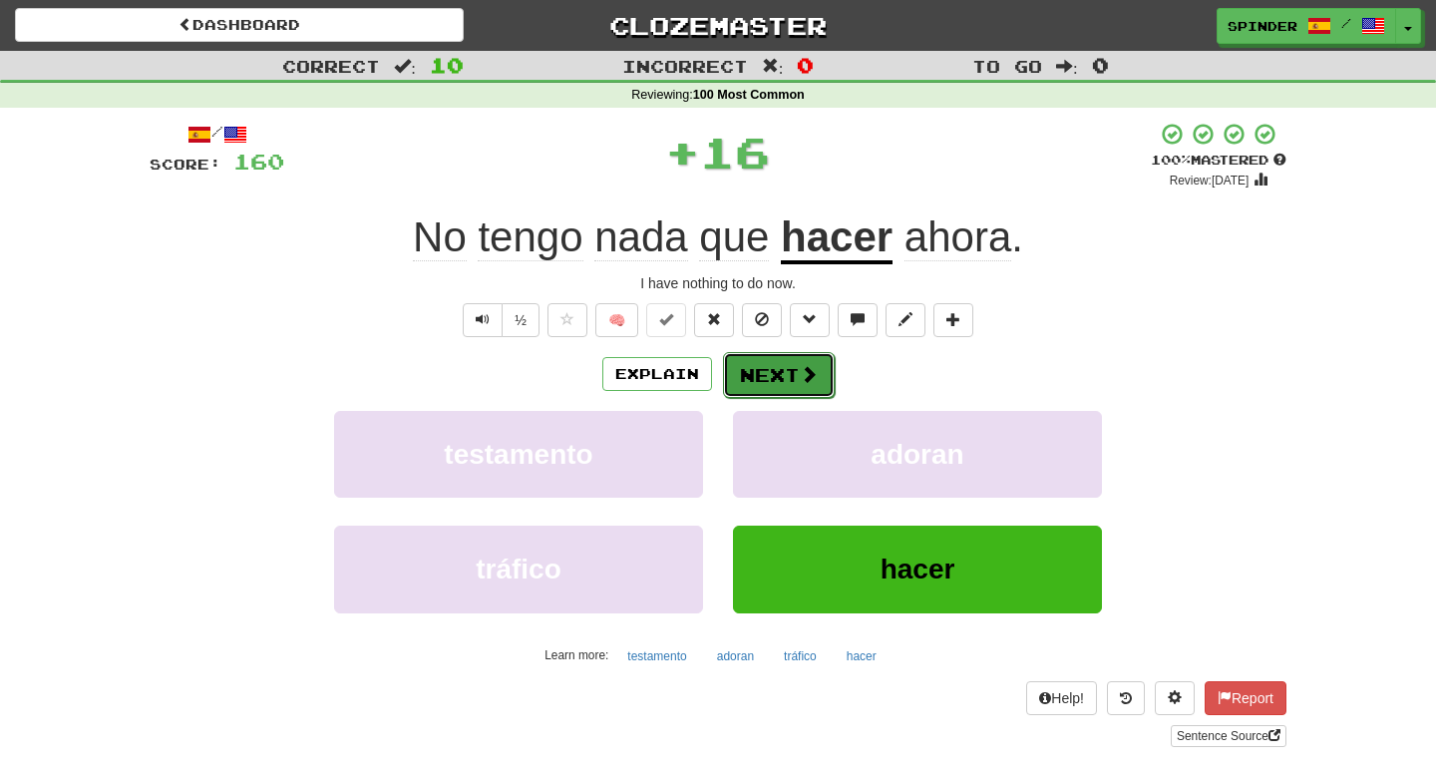
click at [790, 372] on button "Next" at bounding box center [779, 375] width 112 height 46
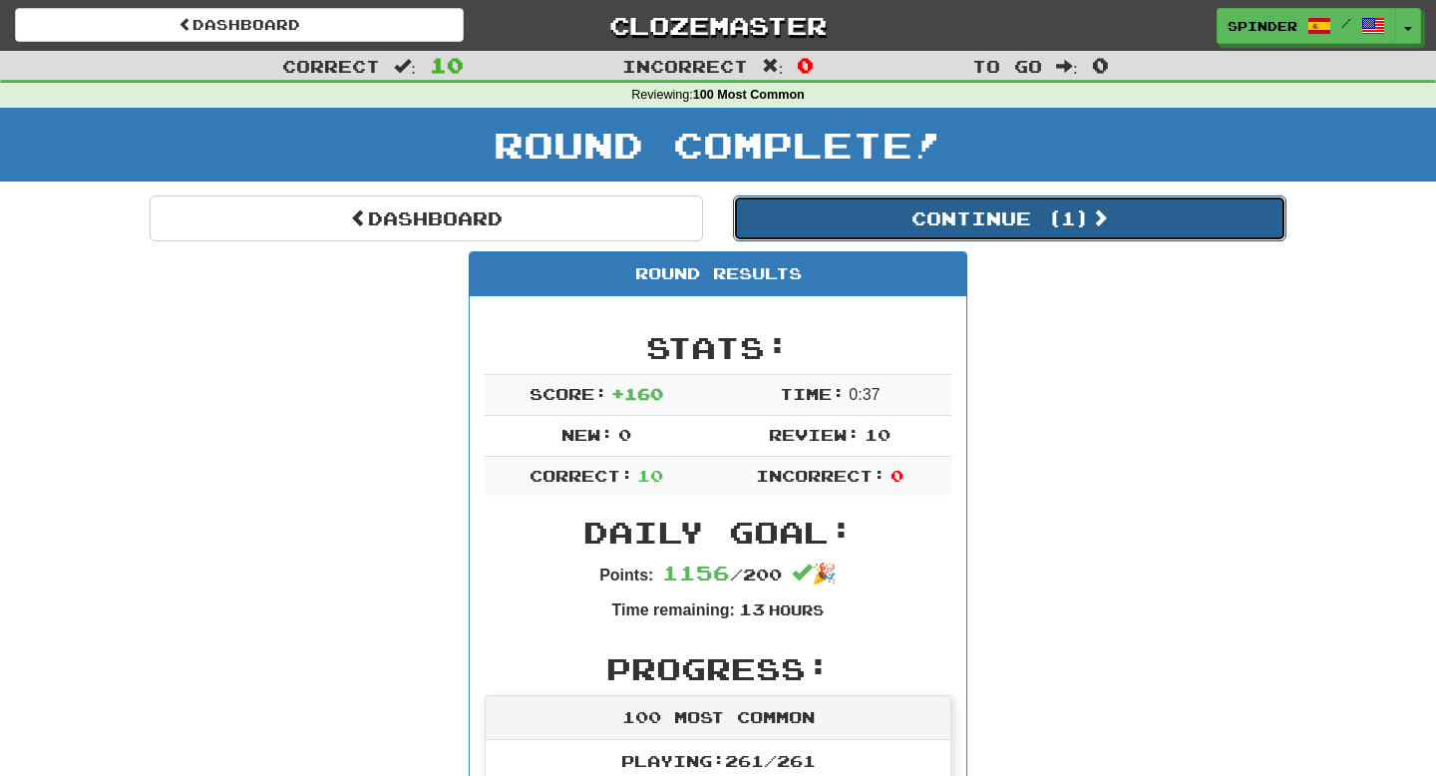
click at [988, 225] on button "Continue ( 1 )" at bounding box center [1010, 219] width 554 height 46
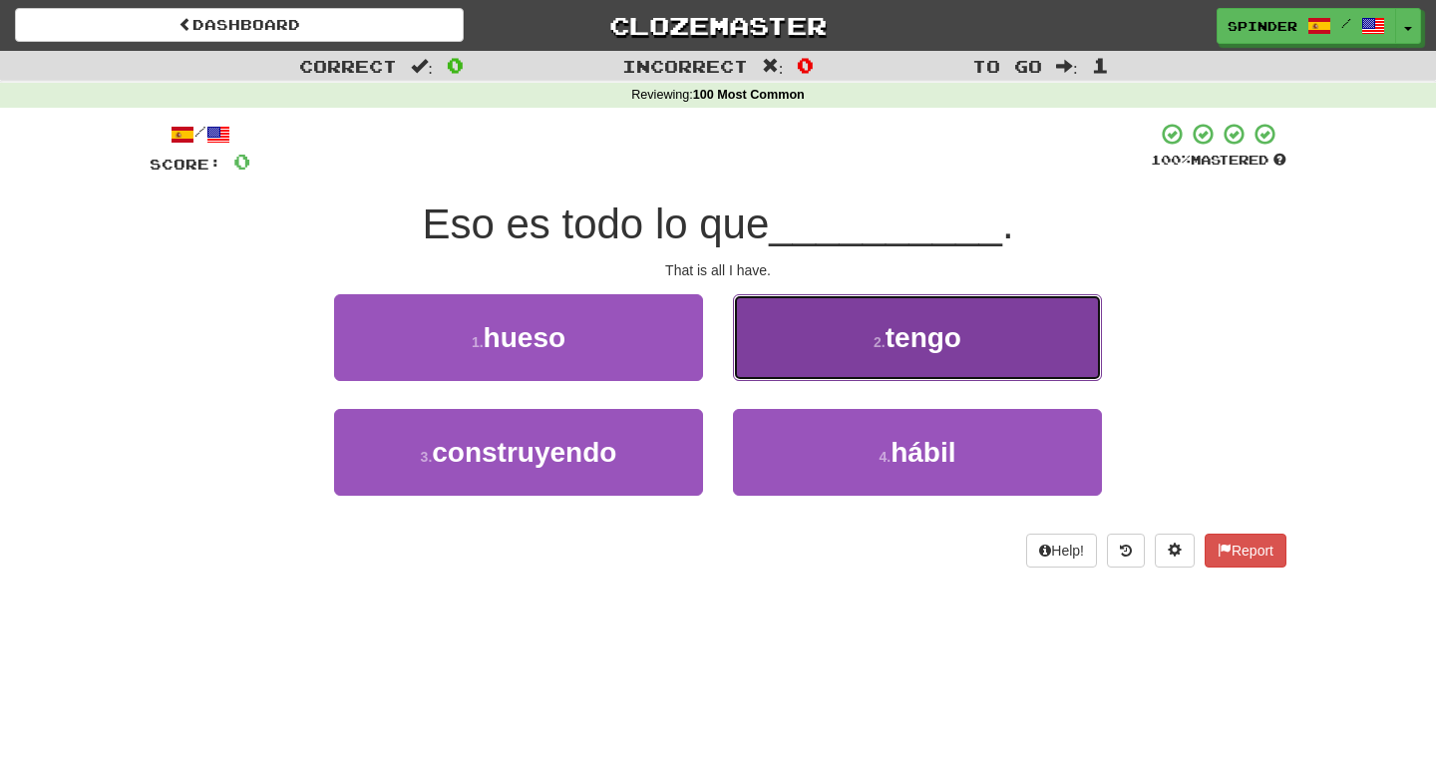
click at [820, 356] on button "2 . tengo" at bounding box center [917, 337] width 369 height 87
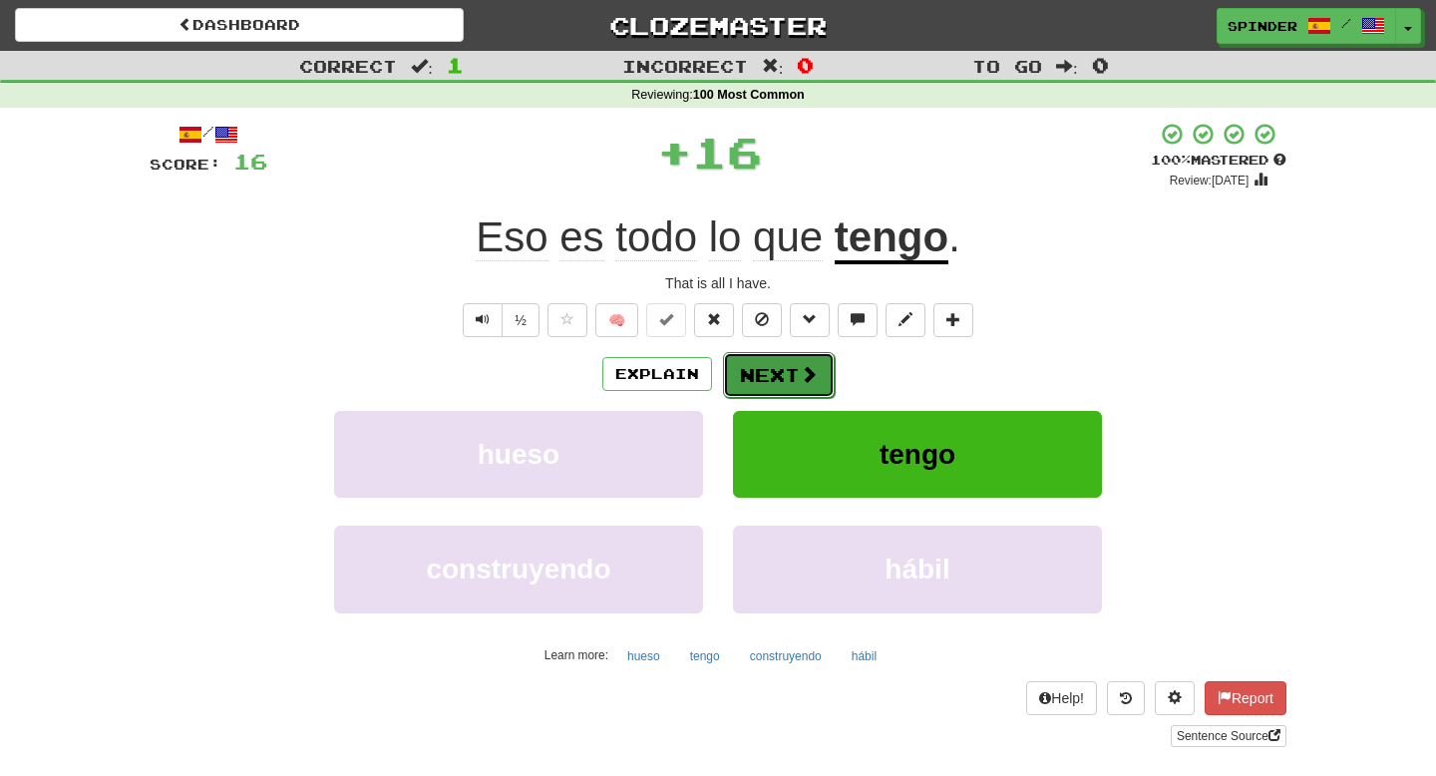
click at [792, 385] on button "Next" at bounding box center [779, 375] width 112 height 46
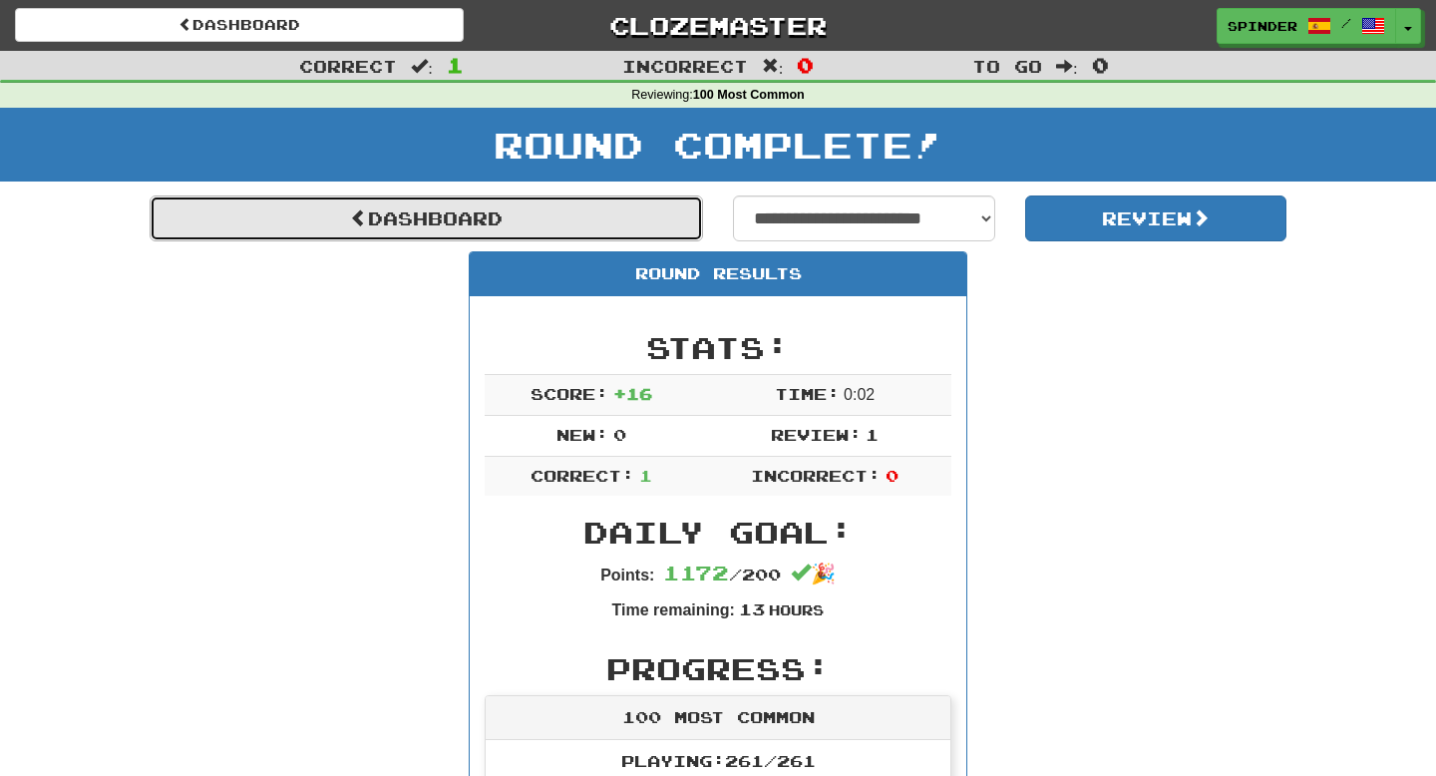
click at [509, 226] on link "Dashboard" at bounding box center [427, 219] width 554 height 46
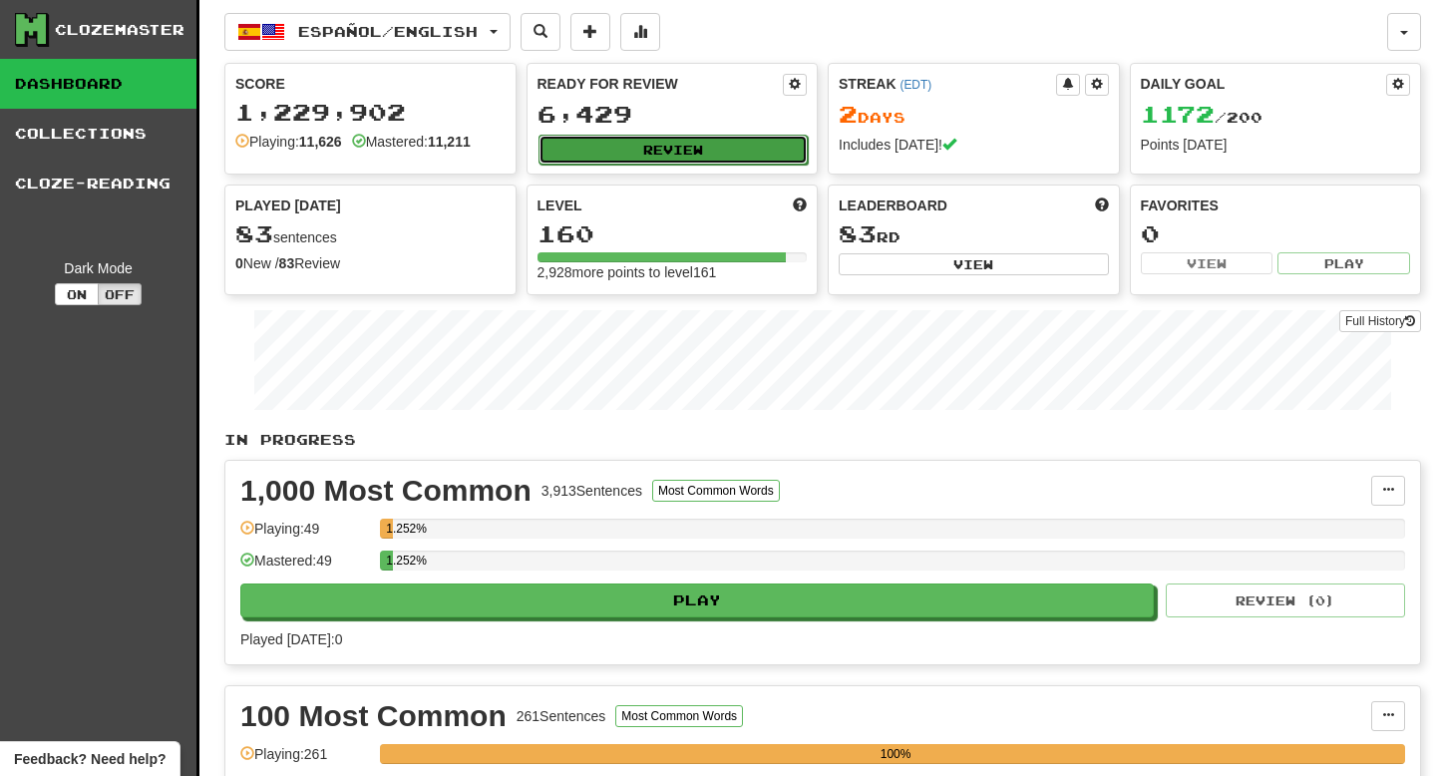
click at [712, 153] on button "Review" at bounding box center [674, 150] width 270 height 30
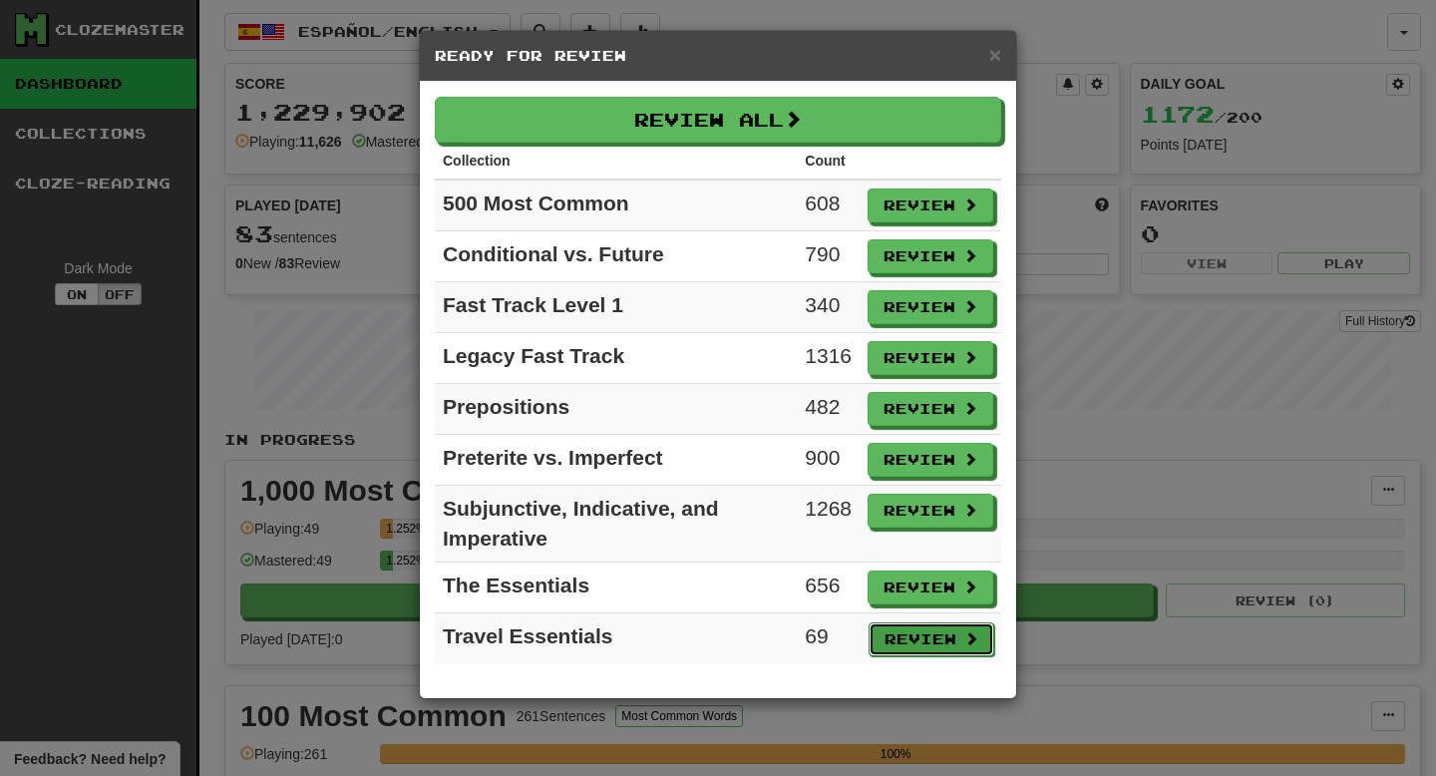
click at [923, 641] on button "Review" at bounding box center [932, 639] width 126 height 34
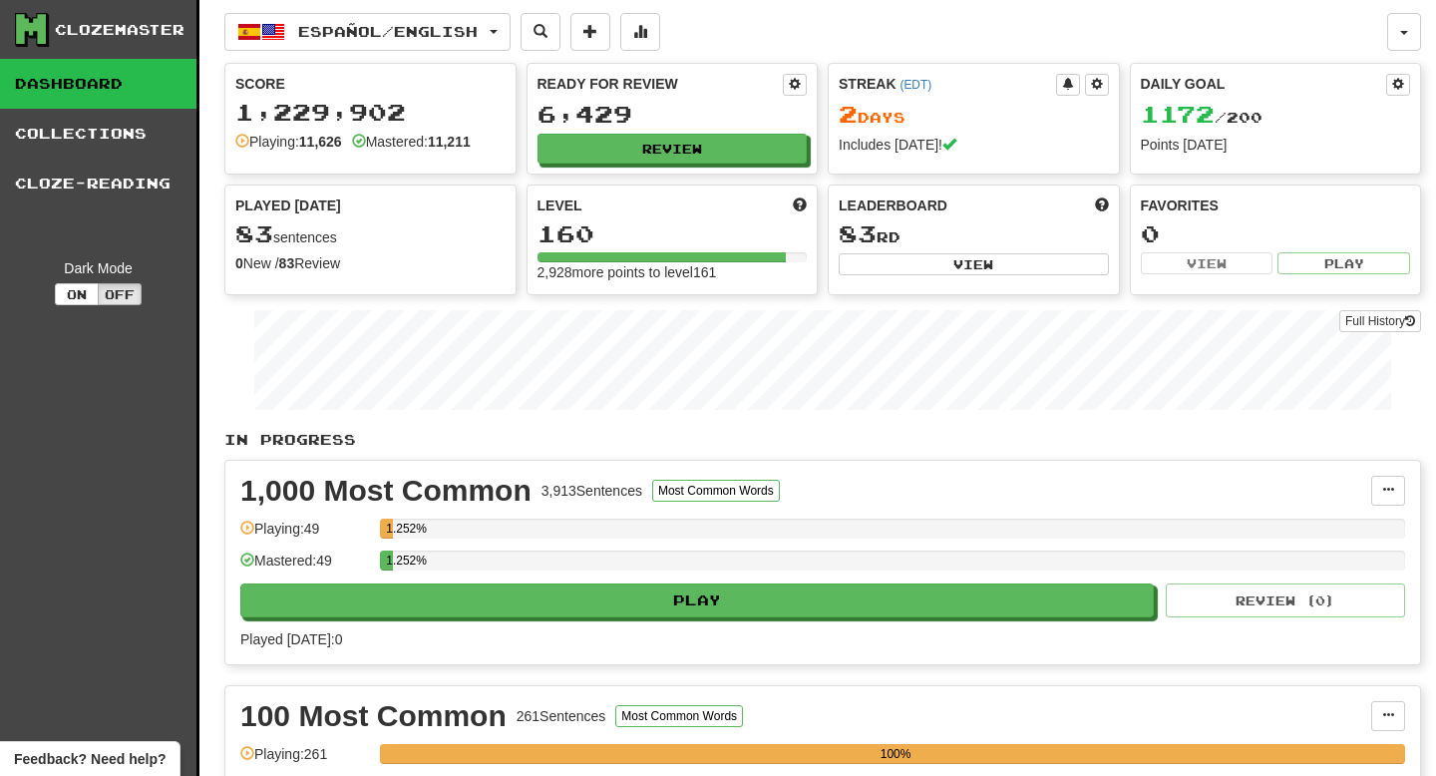
select select "**"
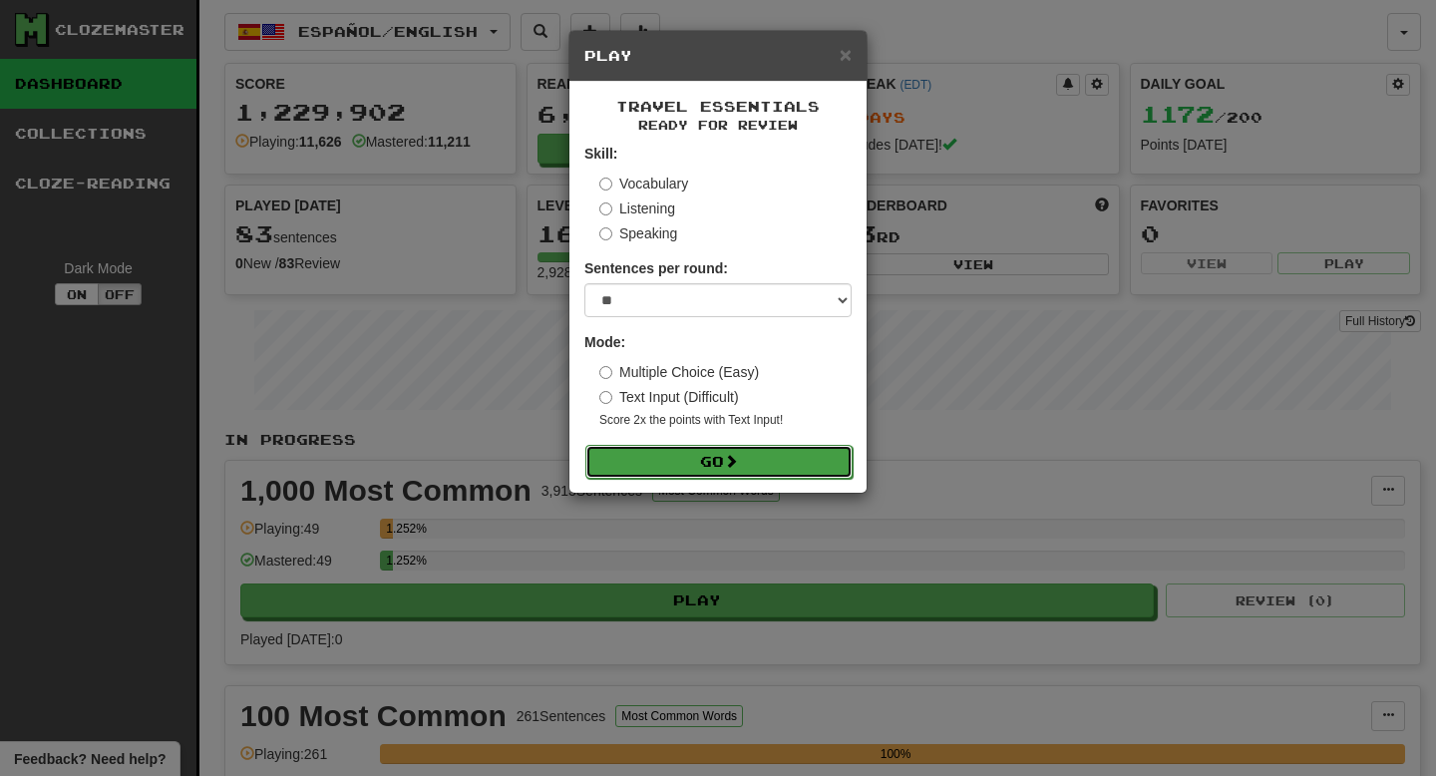
click at [779, 466] on button "Go" at bounding box center [719, 462] width 267 height 34
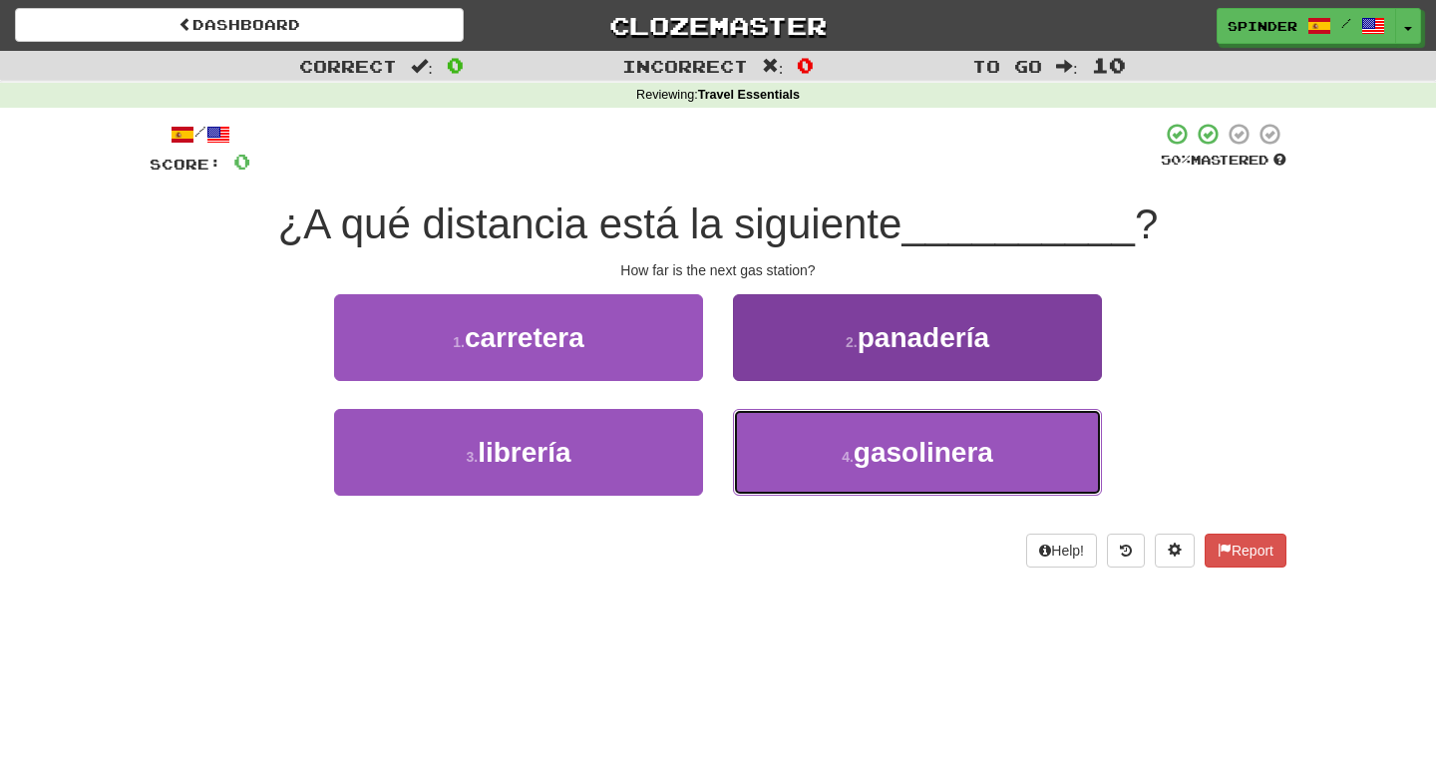
click at [779, 468] on button "4 . gasolinera" at bounding box center [917, 452] width 369 height 87
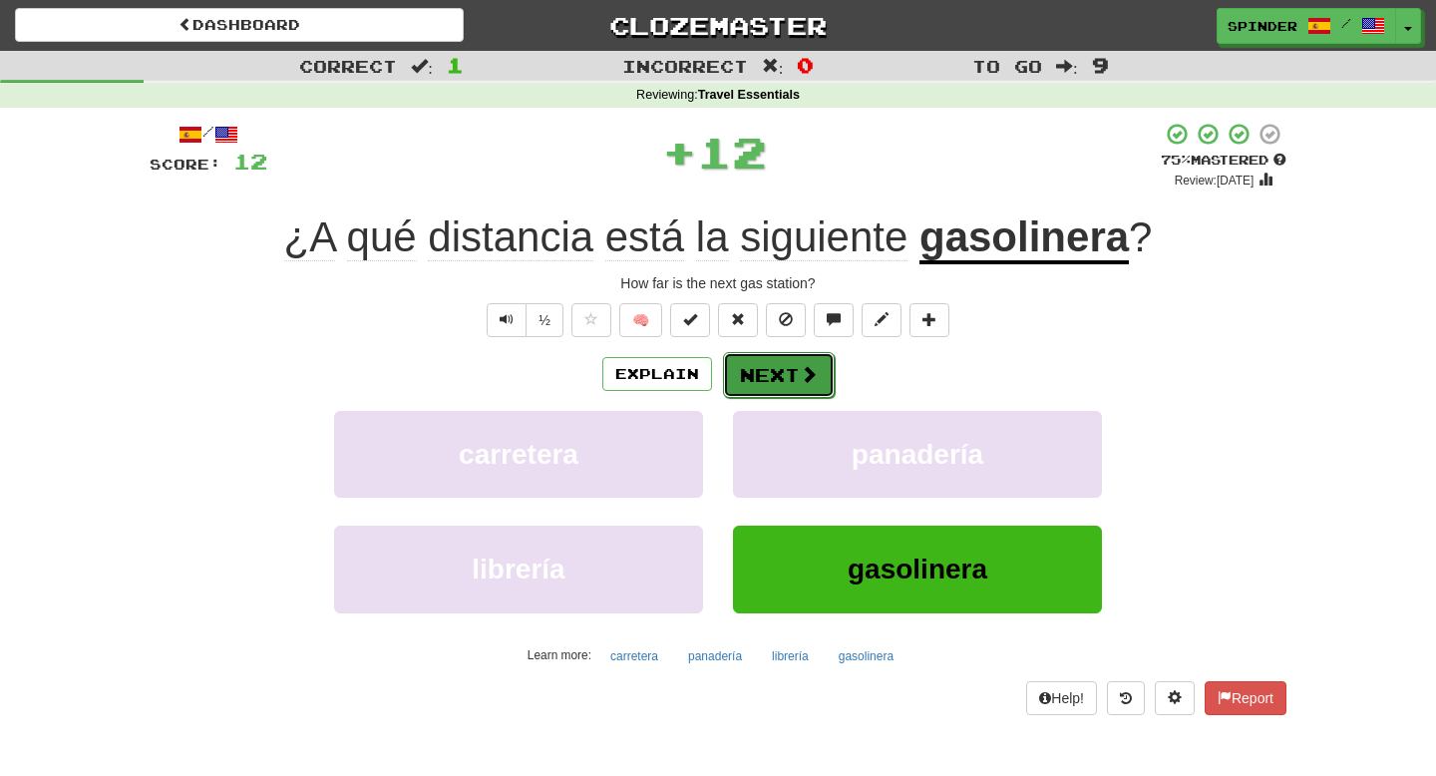
click at [783, 390] on button "Next" at bounding box center [779, 375] width 112 height 46
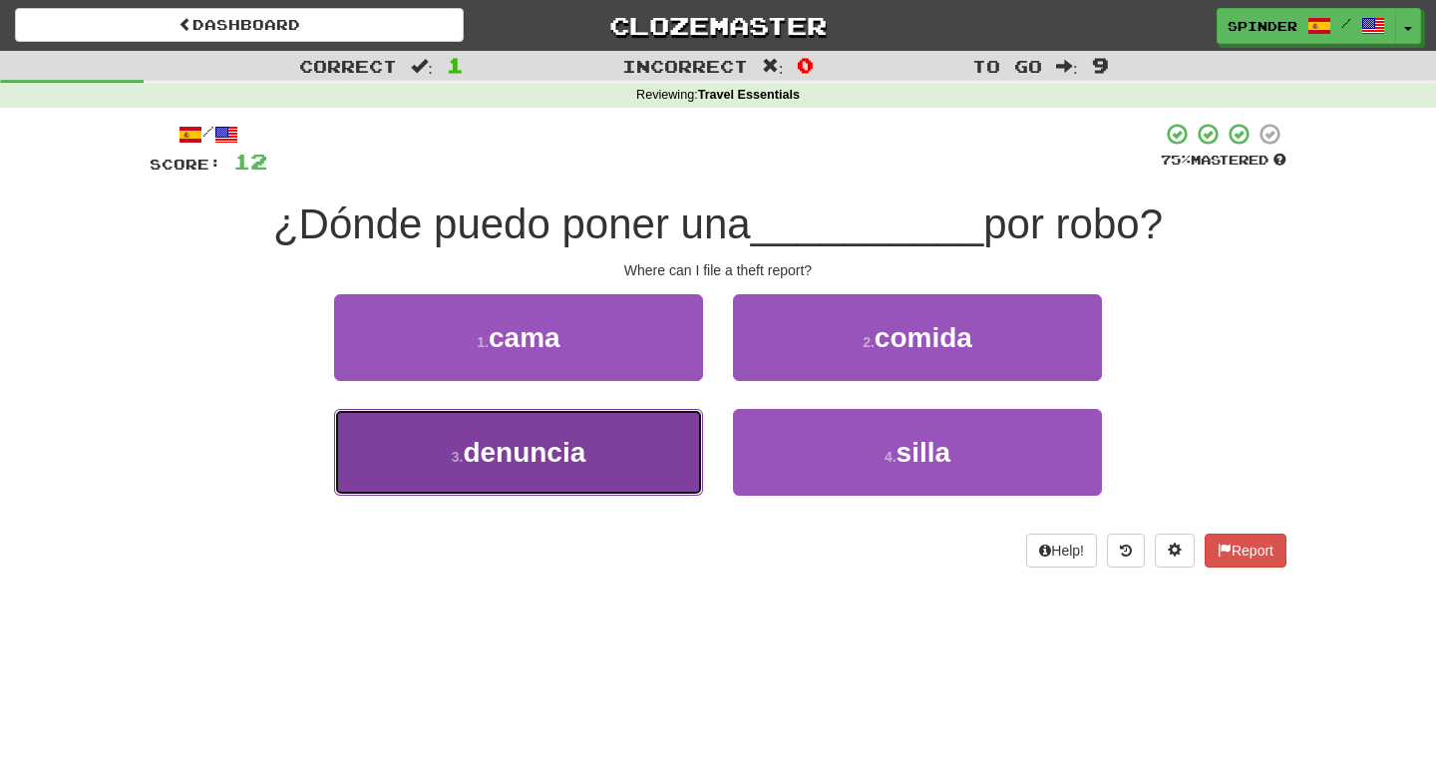
click at [643, 444] on button "3 . denuncia" at bounding box center [518, 452] width 369 height 87
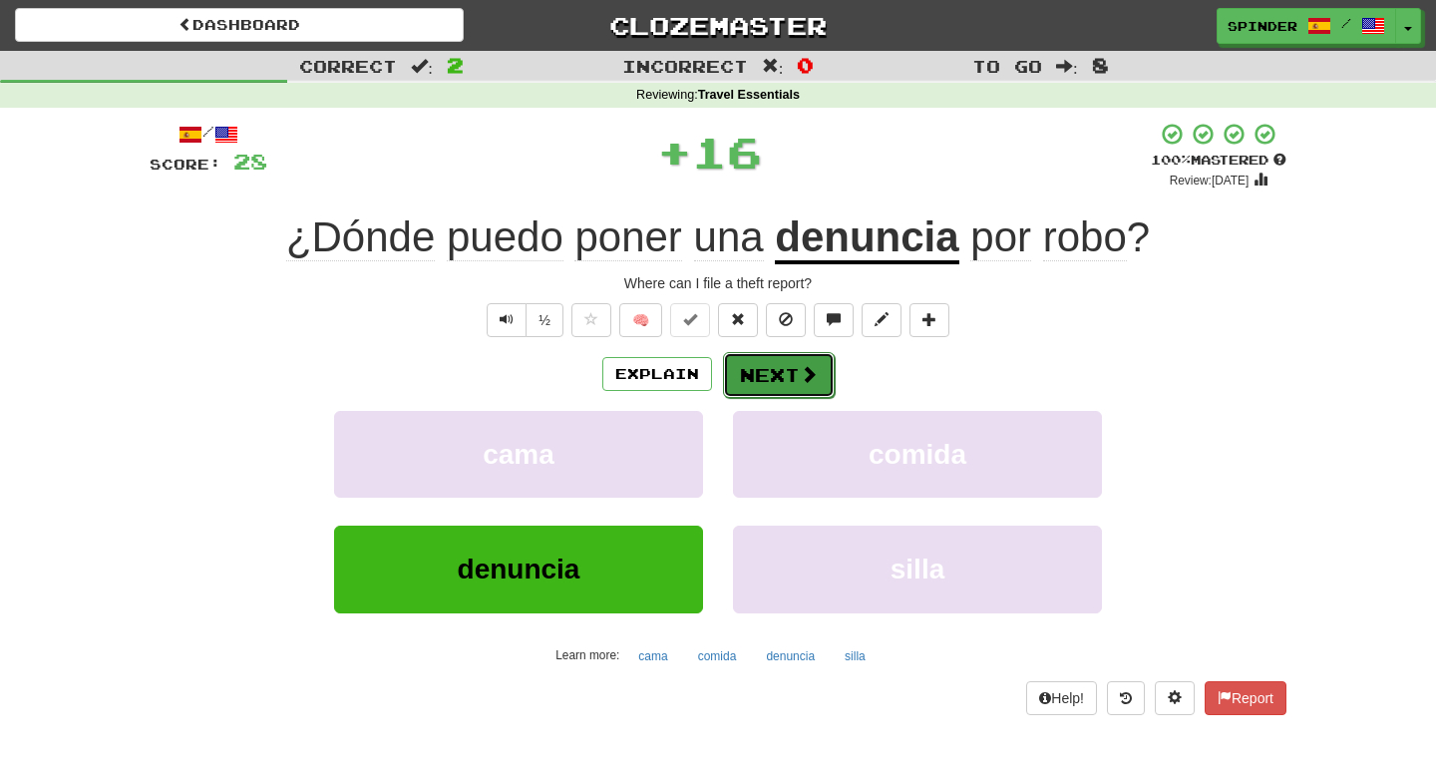
click at [791, 381] on button "Next" at bounding box center [779, 375] width 112 height 46
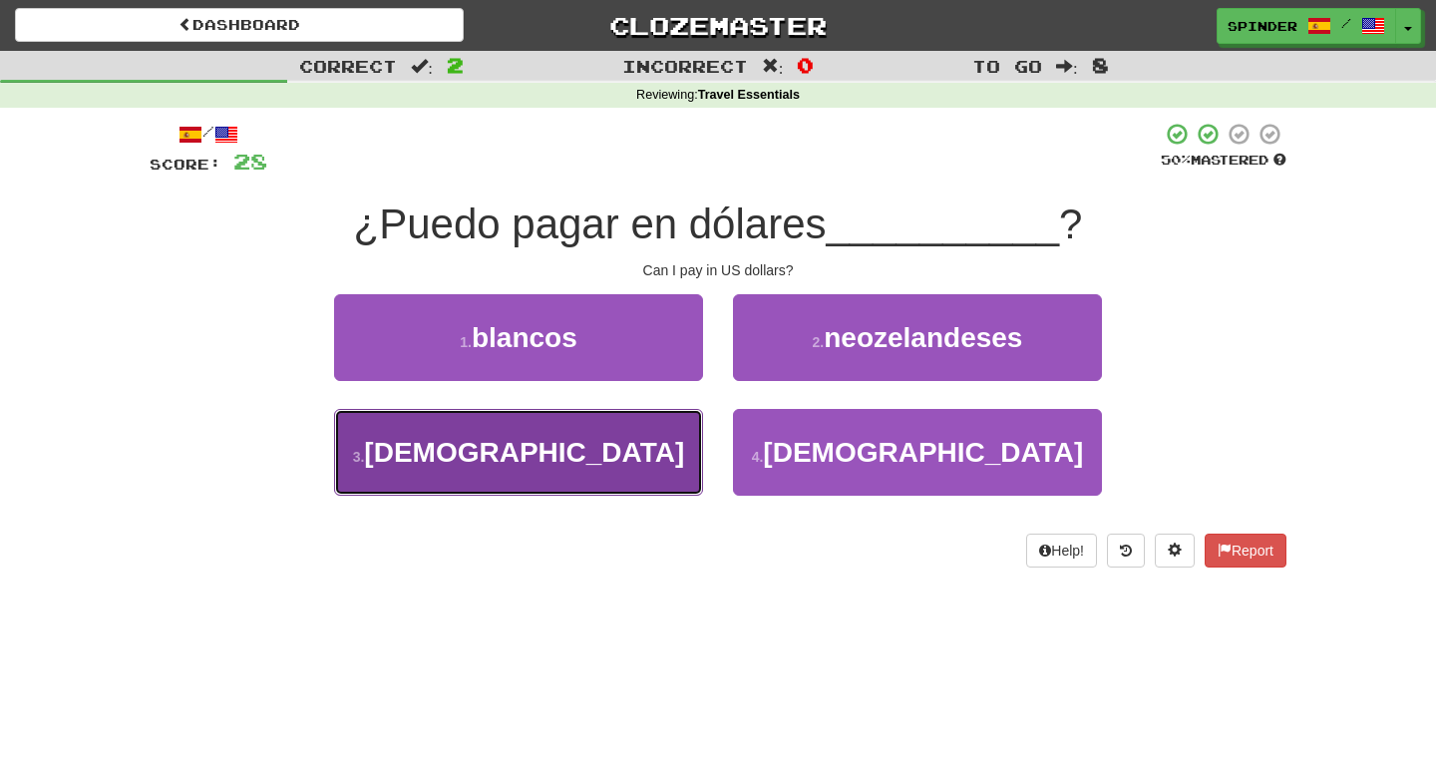
click at [669, 431] on button "3 . estadounidenses" at bounding box center [518, 452] width 369 height 87
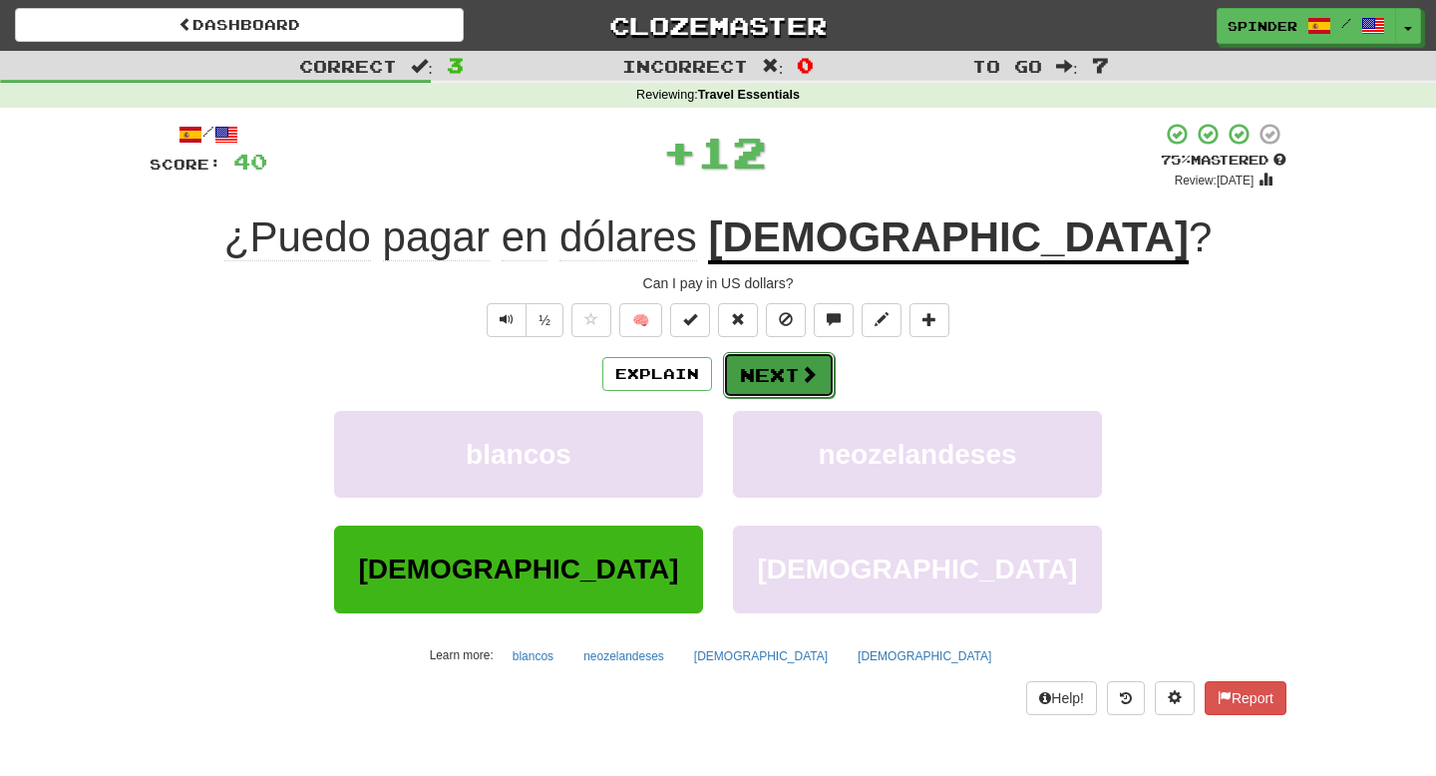
click at [794, 377] on button "Next" at bounding box center [779, 375] width 112 height 46
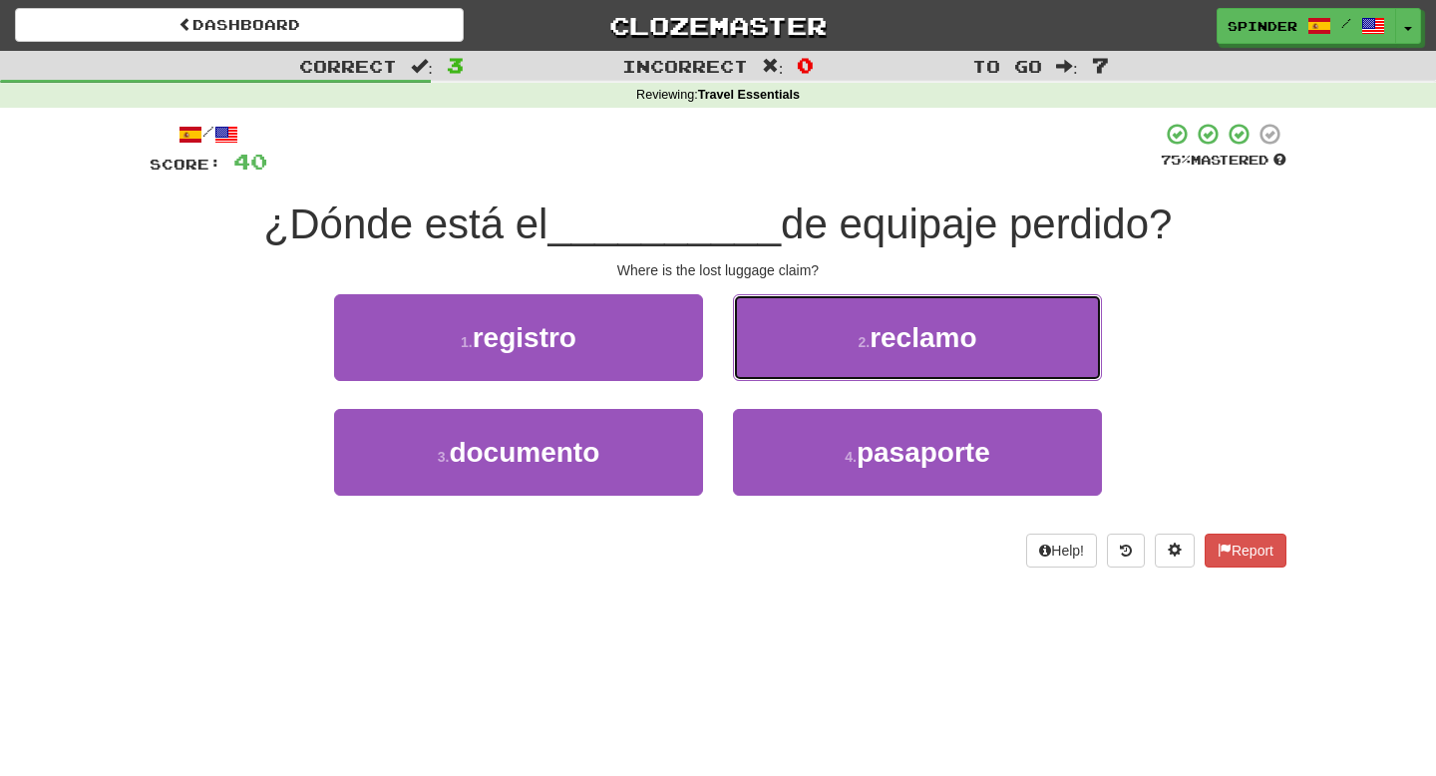
click at [805, 344] on button "2 . reclamo" at bounding box center [917, 337] width 369 height 87
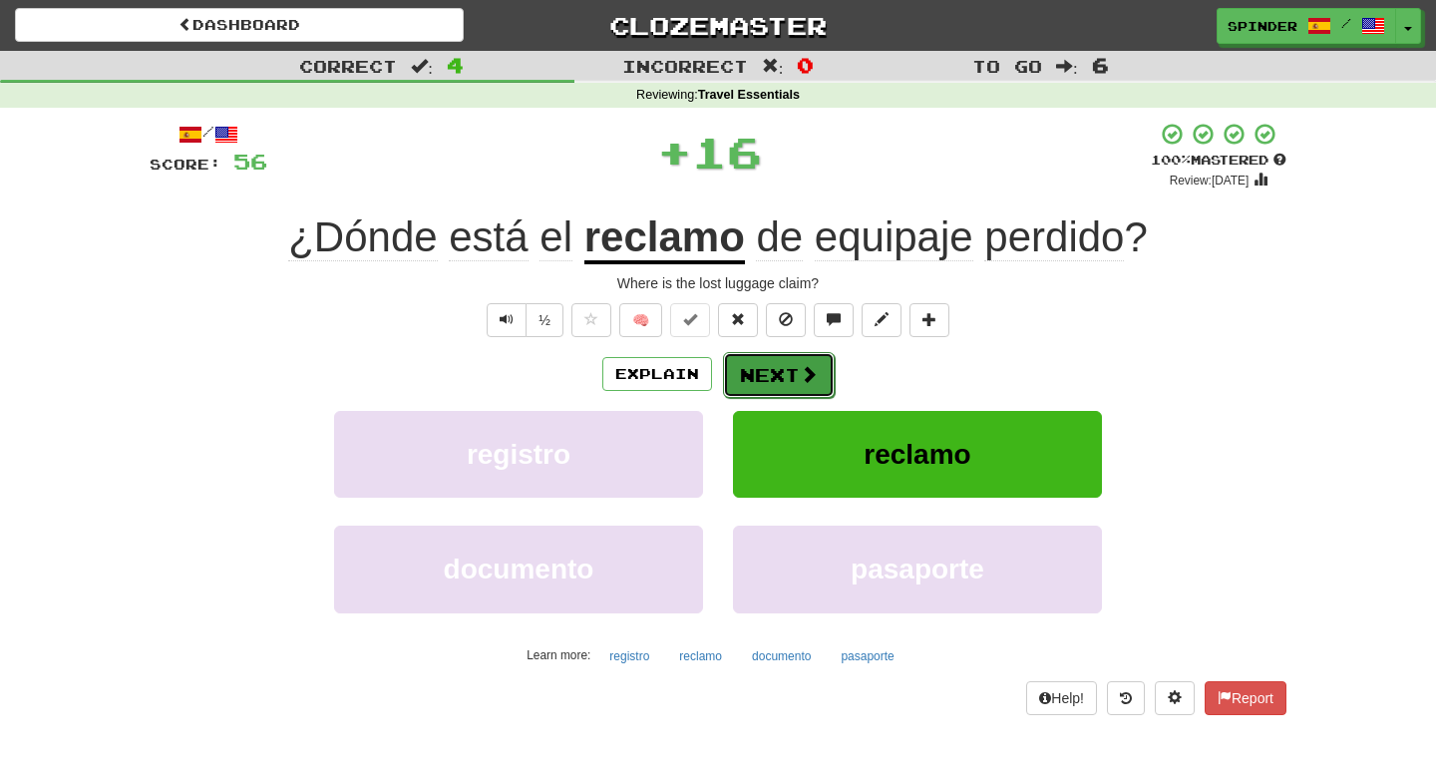
click at [788, 369] on button "Next" at bounding box center [779, 375] width 112 height 46
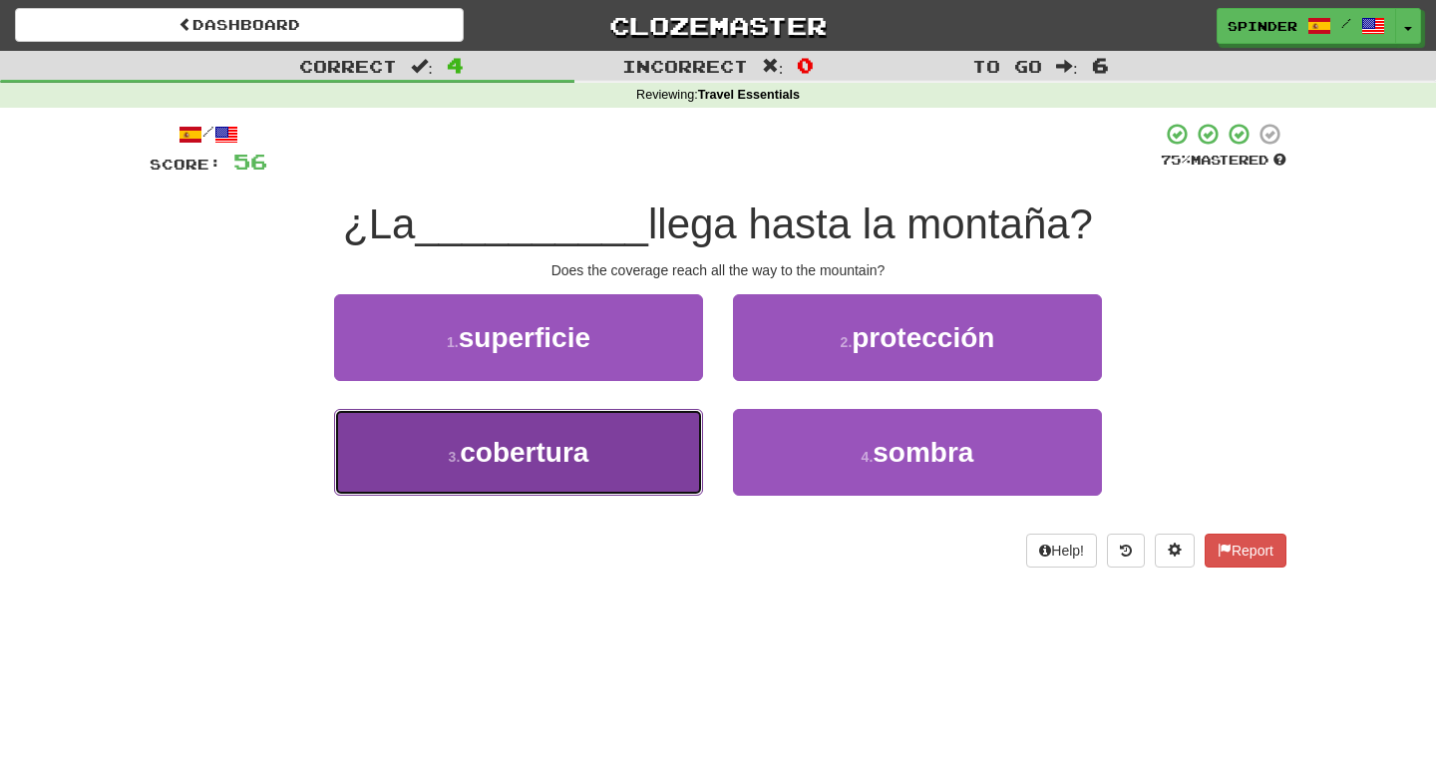
click at [626, 452] on button "3 . cobertura" at bounding box center [518, 452] width 369 height 87
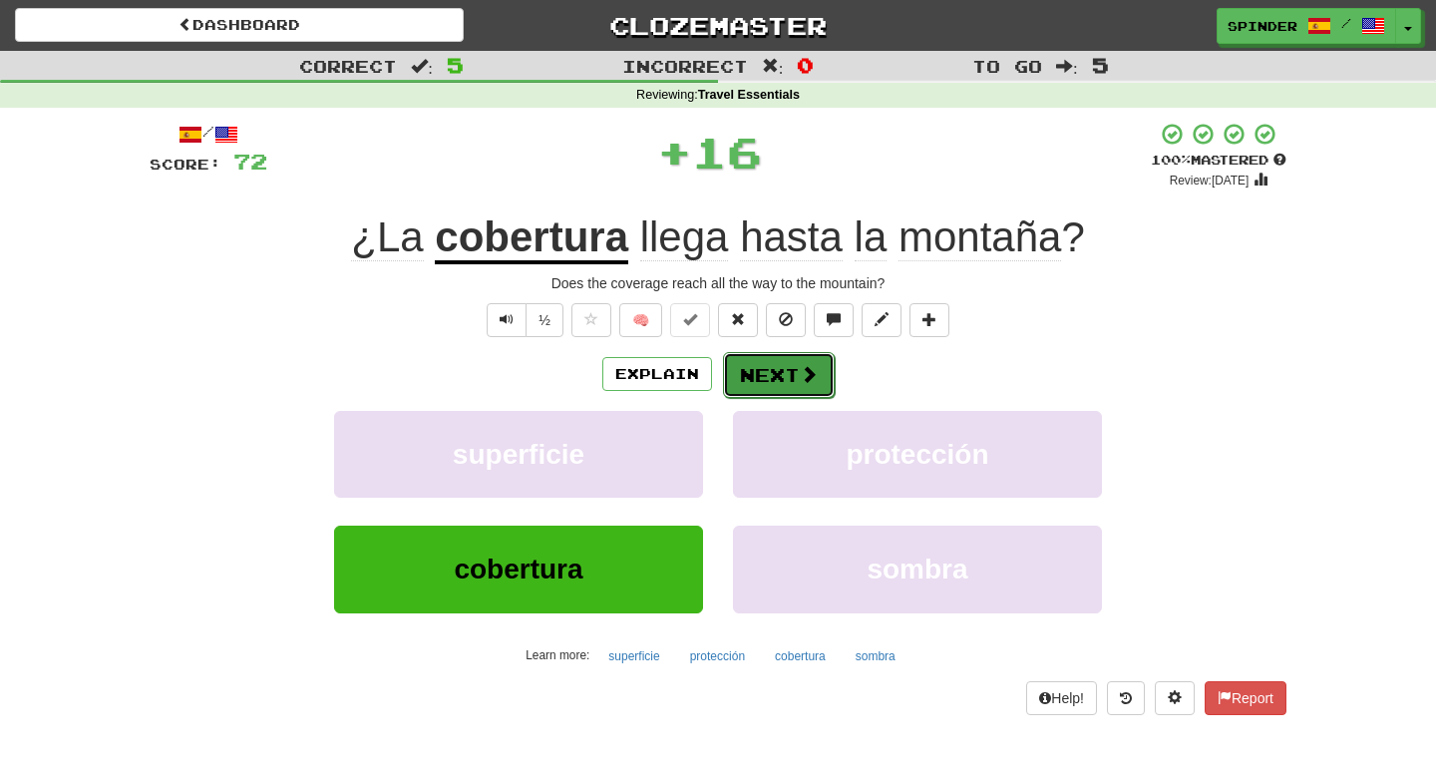
click at [782, 370] on button "Next" at bounding box center [779, 375] width 112 height 46
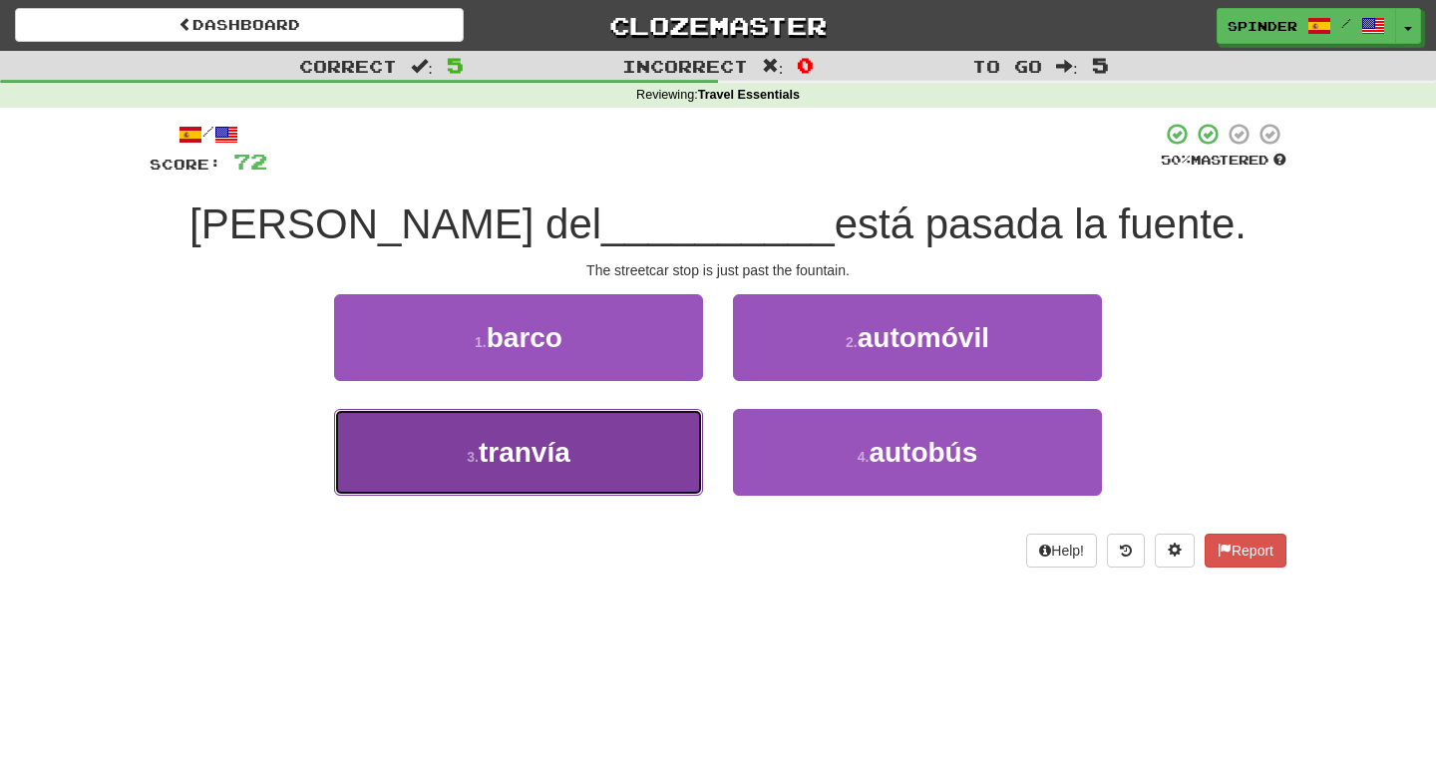
click at [667, 453] on button "3 . tranvía" at bounding box center [518, 452] width 369 height 87
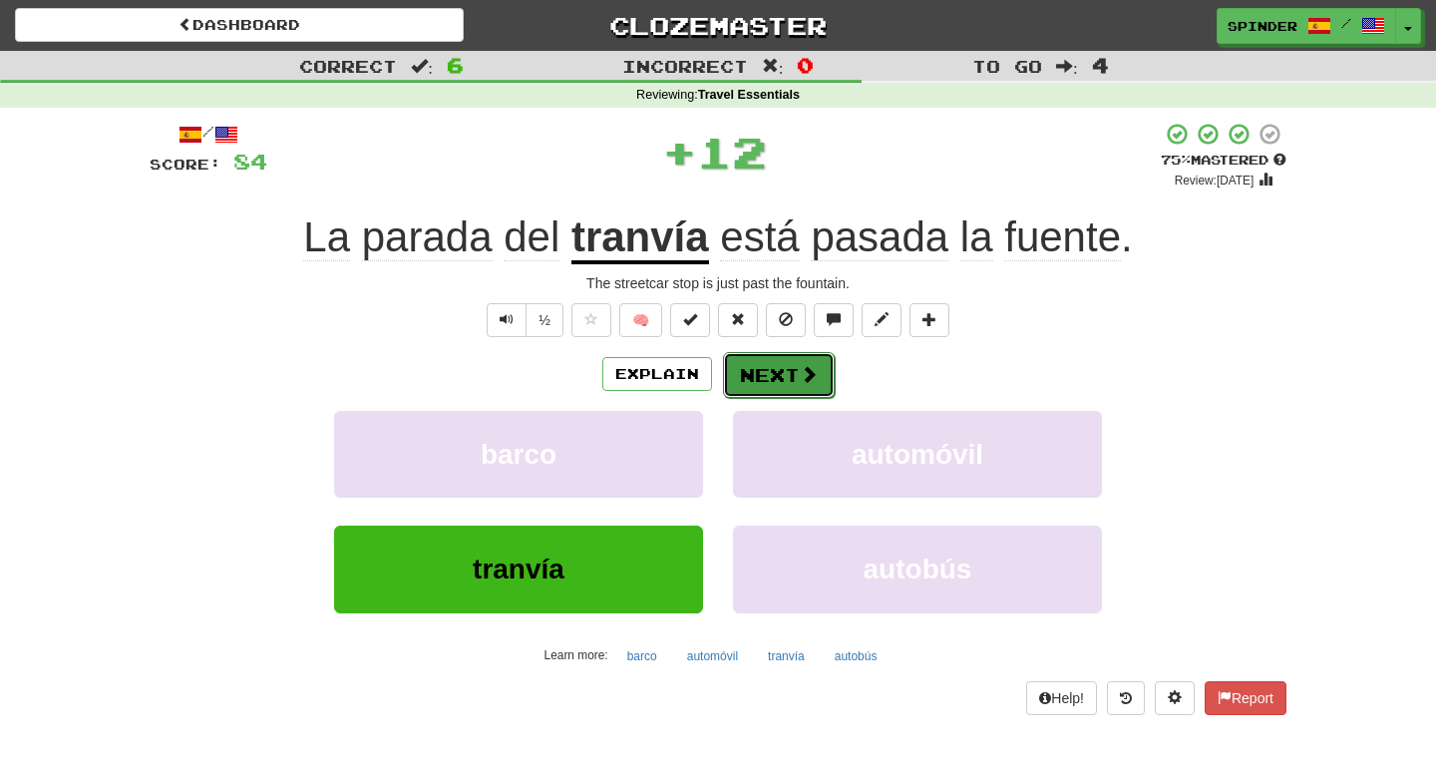
click at [781, 376] on button "Next" at bounding box center [779, 375] width 112 height 46
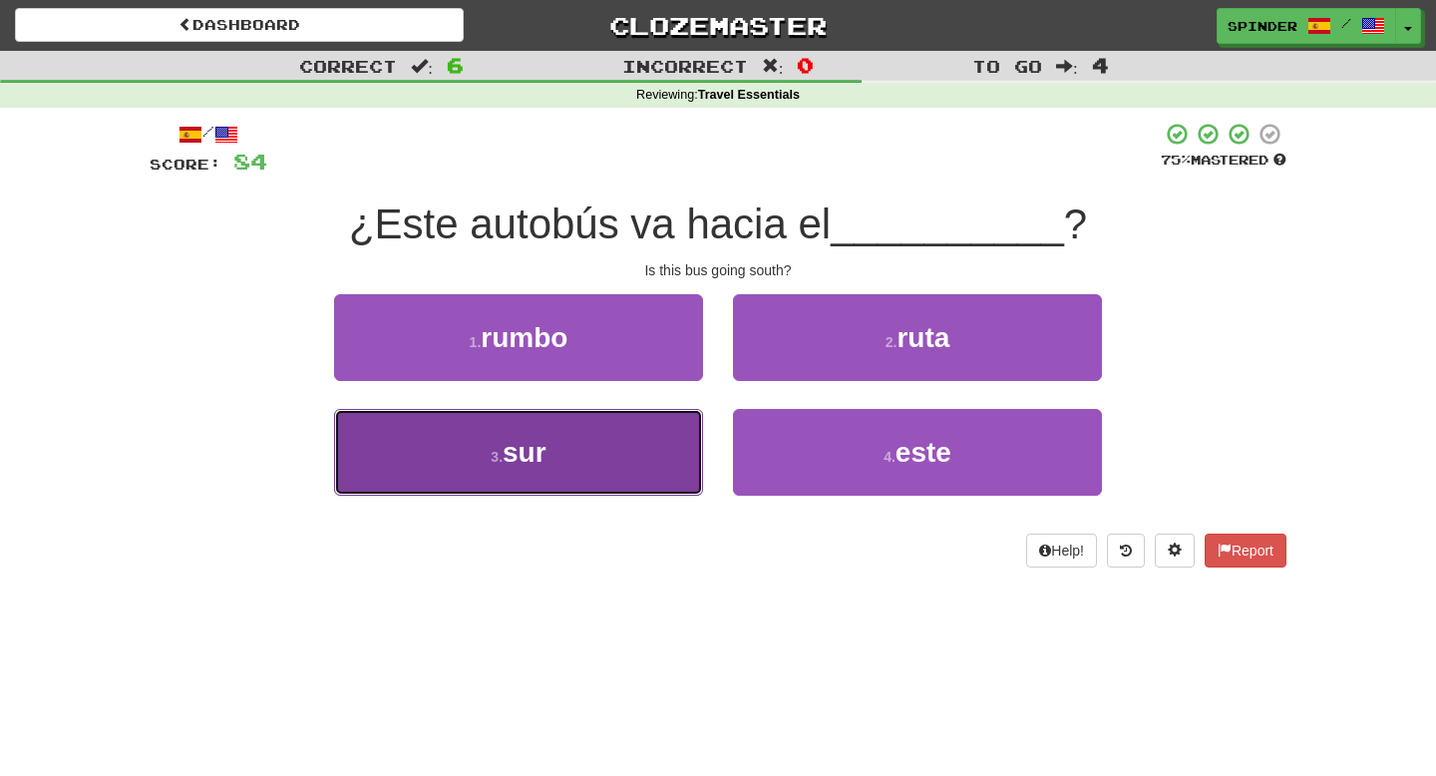
click at [636, 450] on button "3 . sur" at bounding box center [518, 452] width 369 height 87
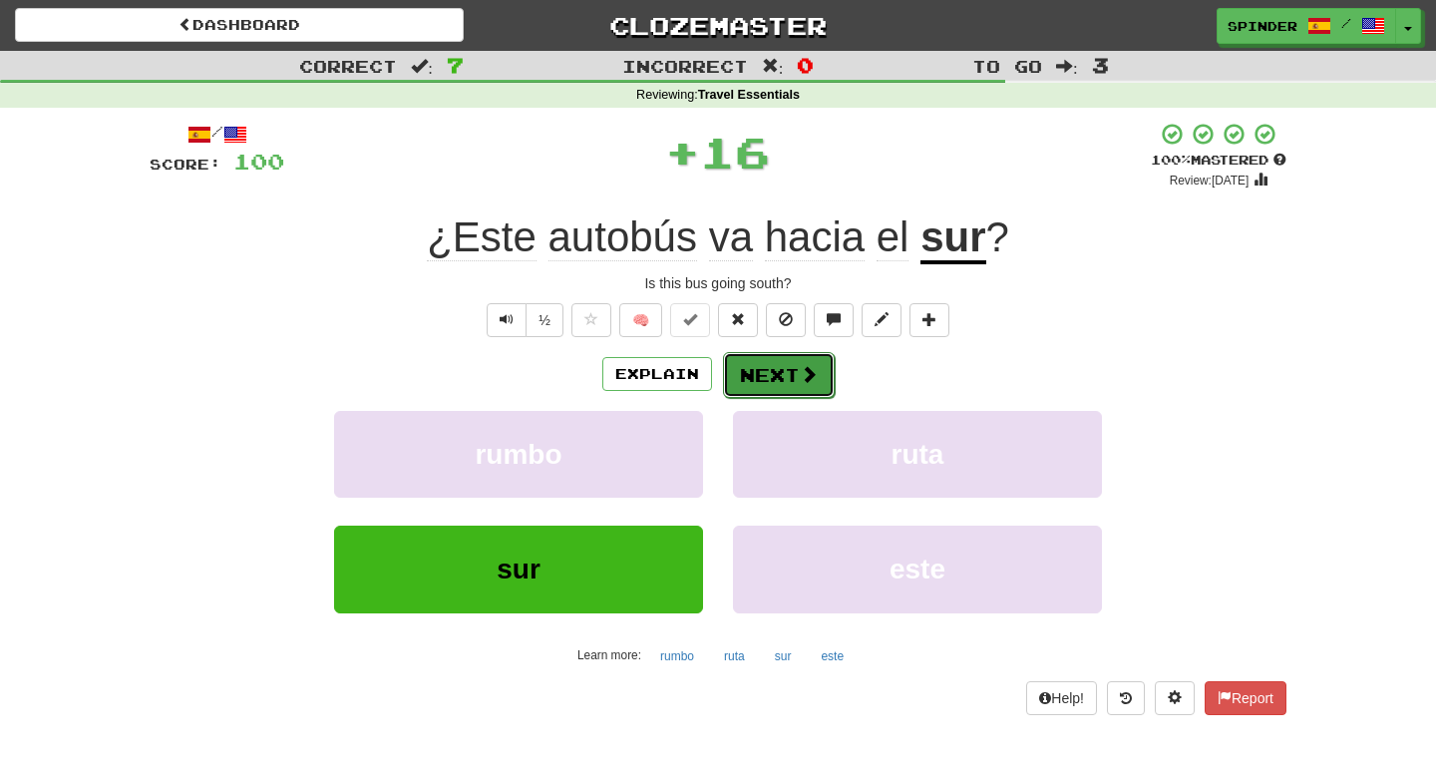
click at [763, 377] on button "Next" at bounding box center [779, 375] width 112 height 46
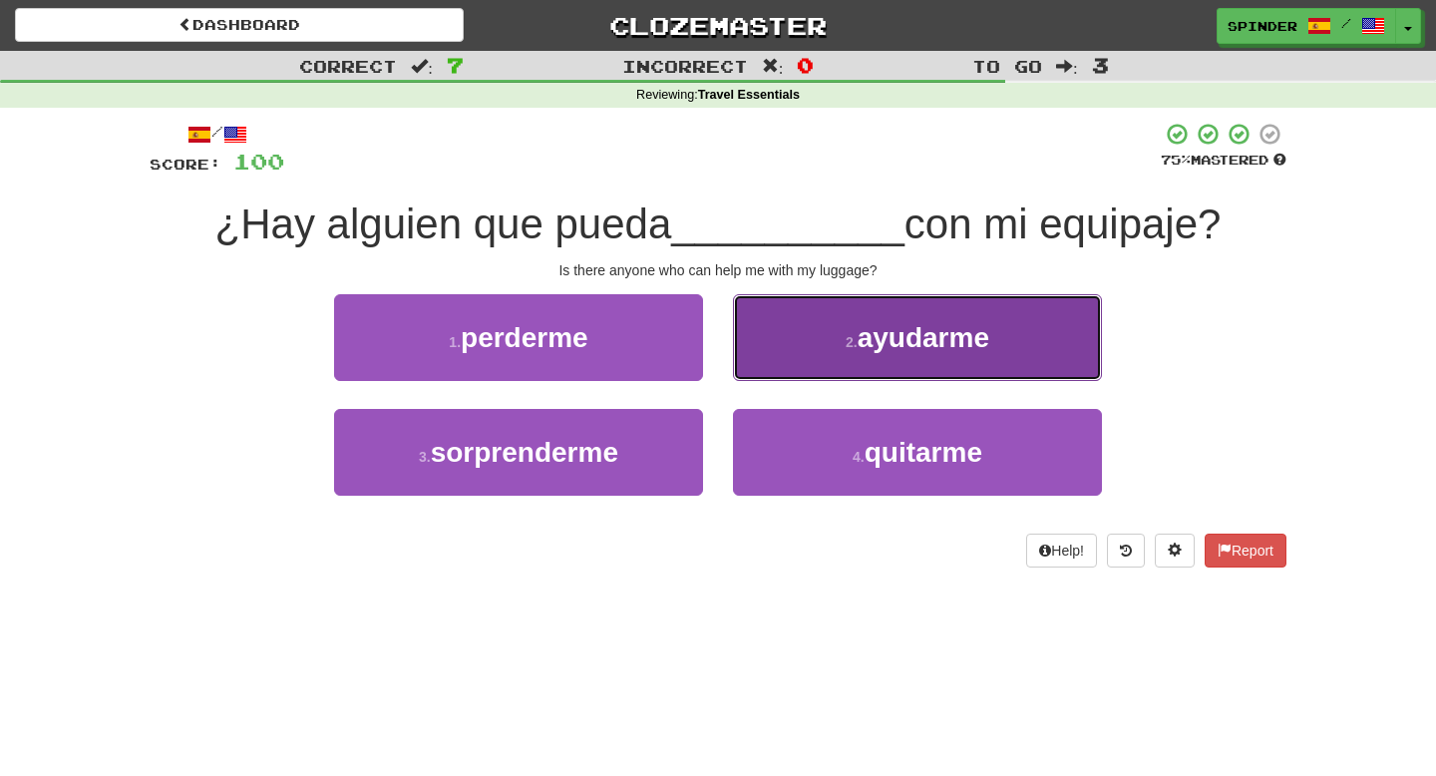
click at [781, 352] on button "2 . ayudarme" at bounding box center [917, 337] width 369 height 87
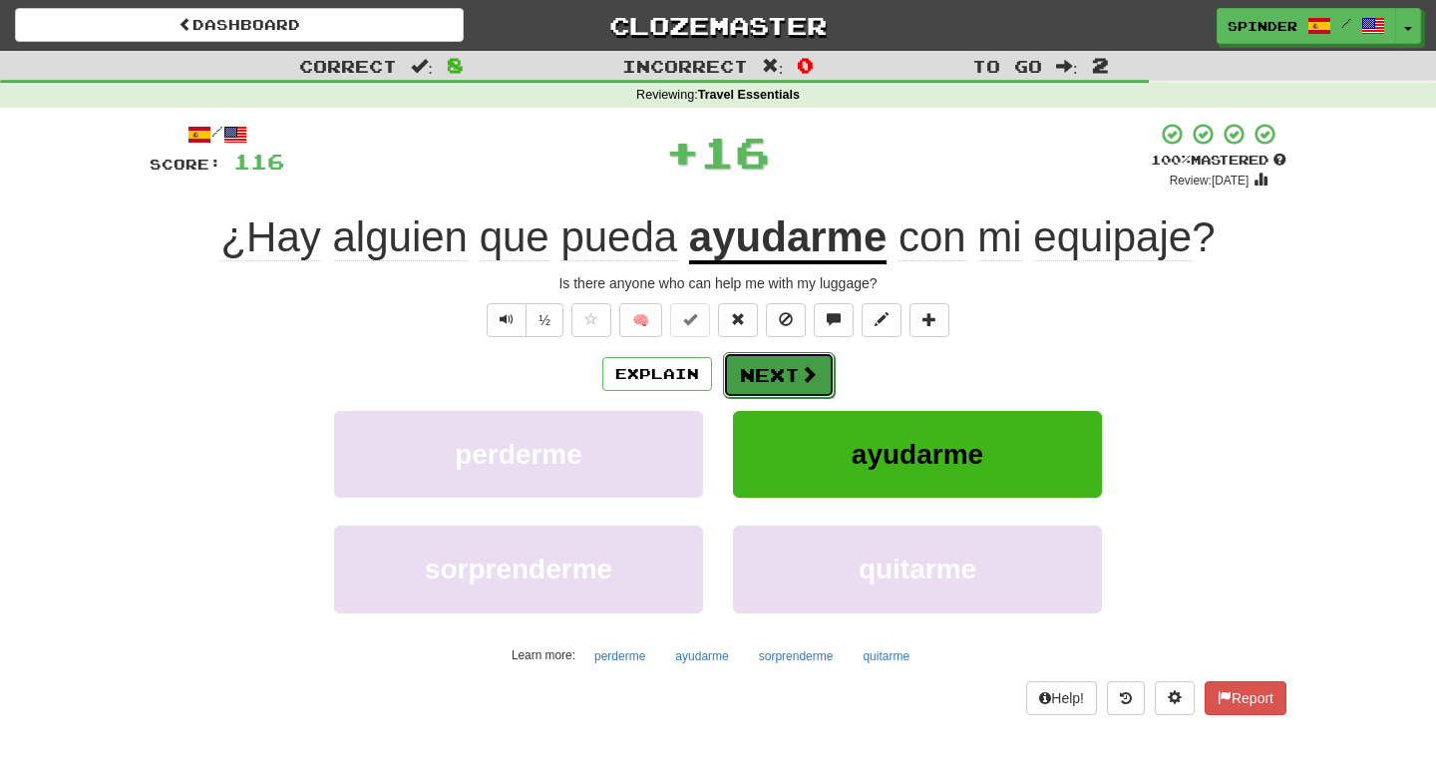
click at [762, 388] on button "Next" at bounding box center [779, 375] width 112 height 46
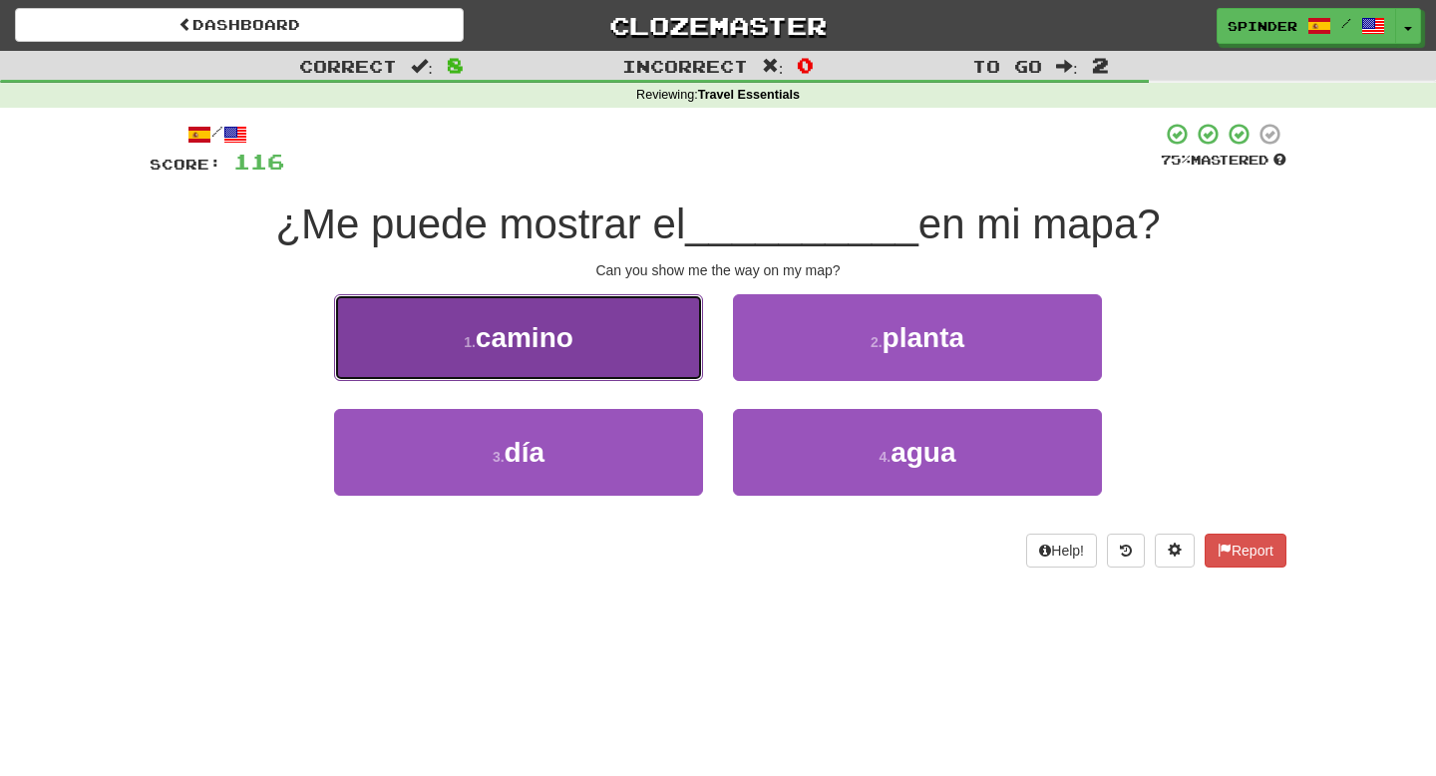
click at [664, 366] on button "1 . camino" at bounding box center [518, 337] width 369 height 87
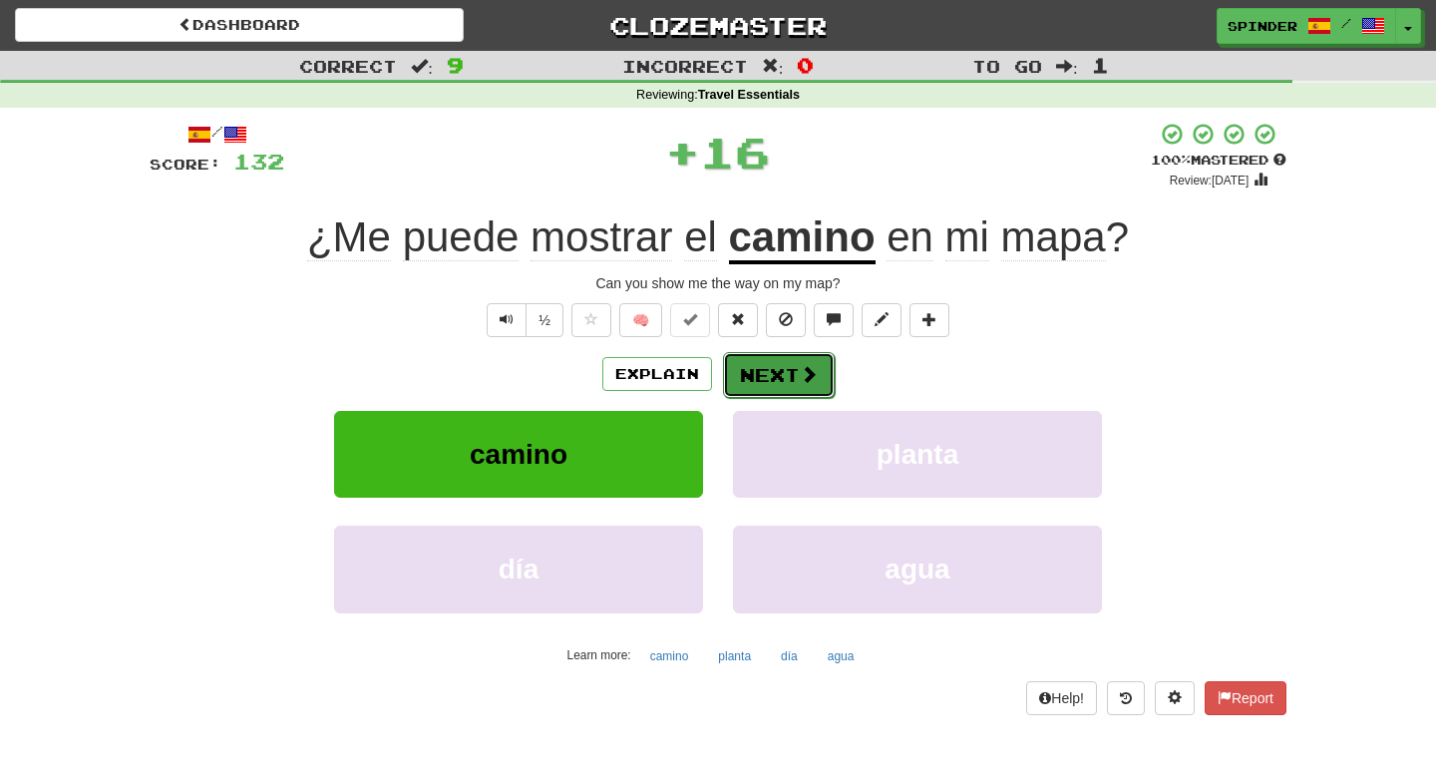
click at [783, 366] on button "Next" at bounding box center [779, 375] width 112 height 46
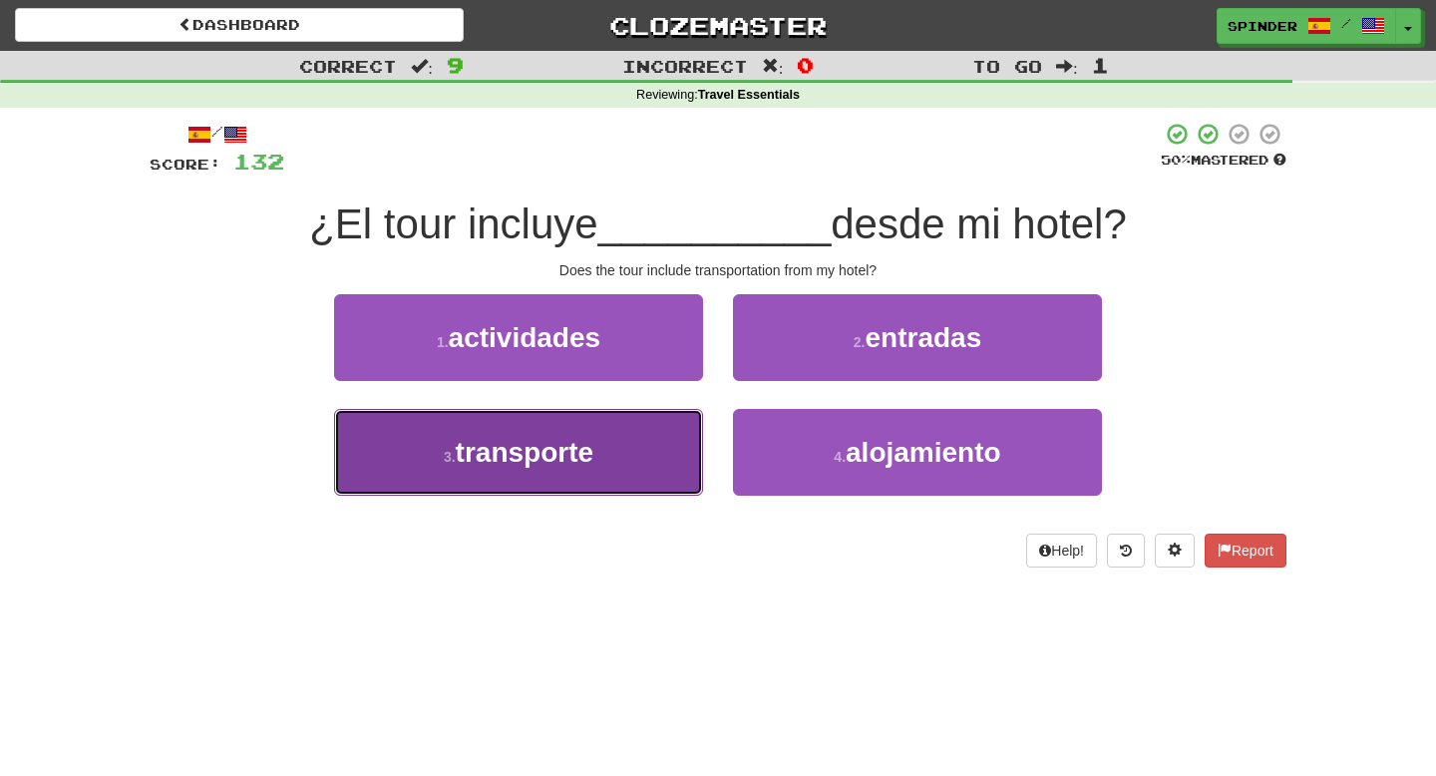
click at [661, 446] on button "3 . transporte" at bounding box center [518, 452] width 369 height 87
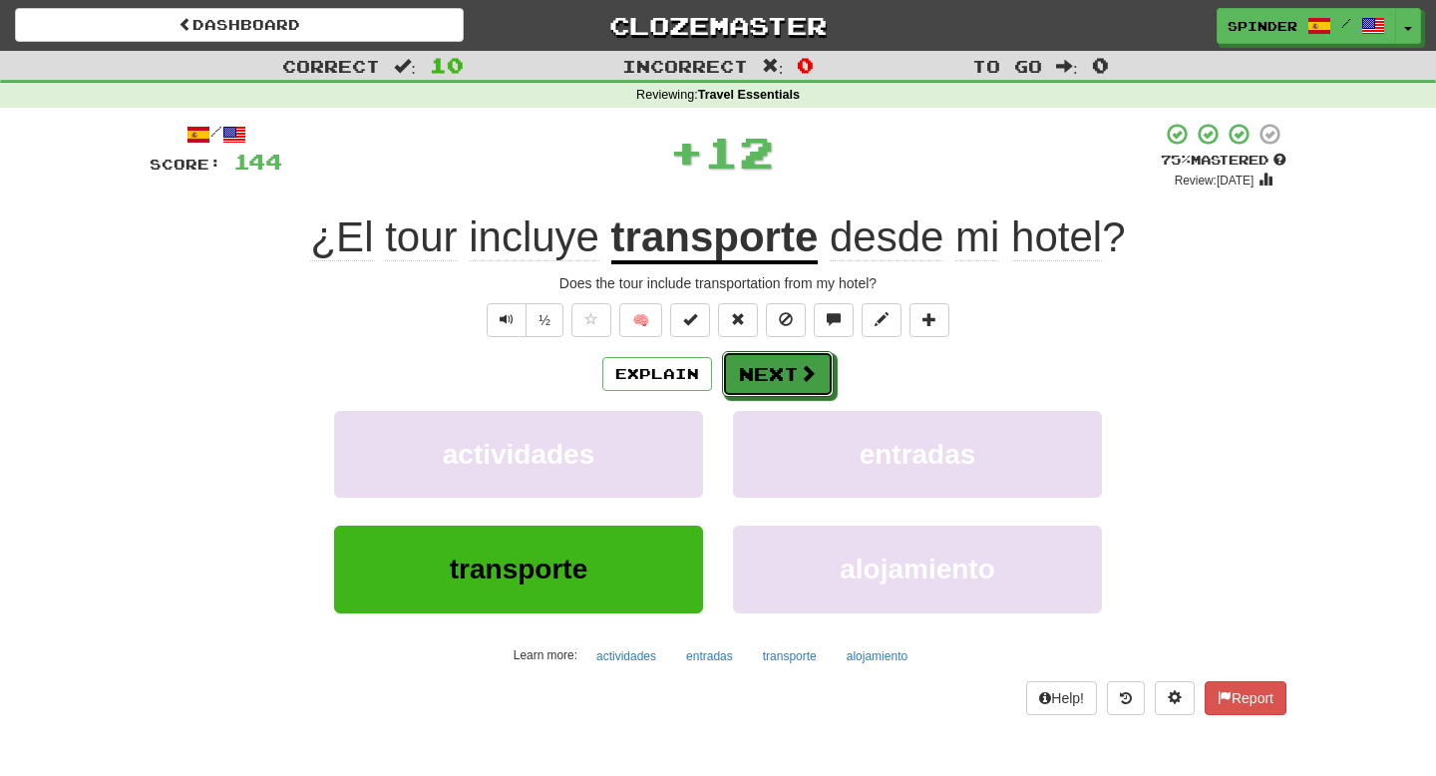
click at [796, 383] on button "Next" at bounding box center [778, 374] width 112 height 46
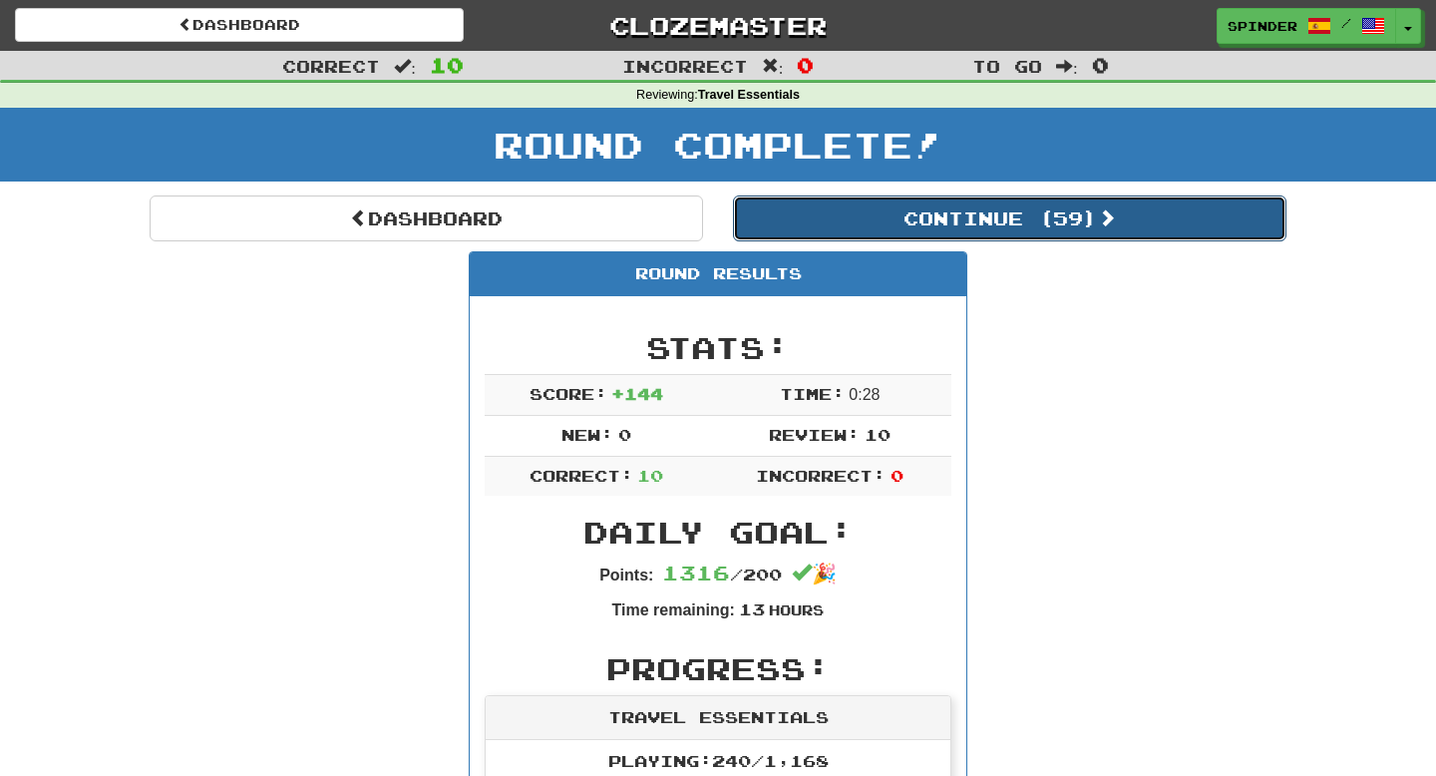
click at [958, 224] on button "Continue ( 59 )" at bounding box center [1010, 219] width 554 height 46
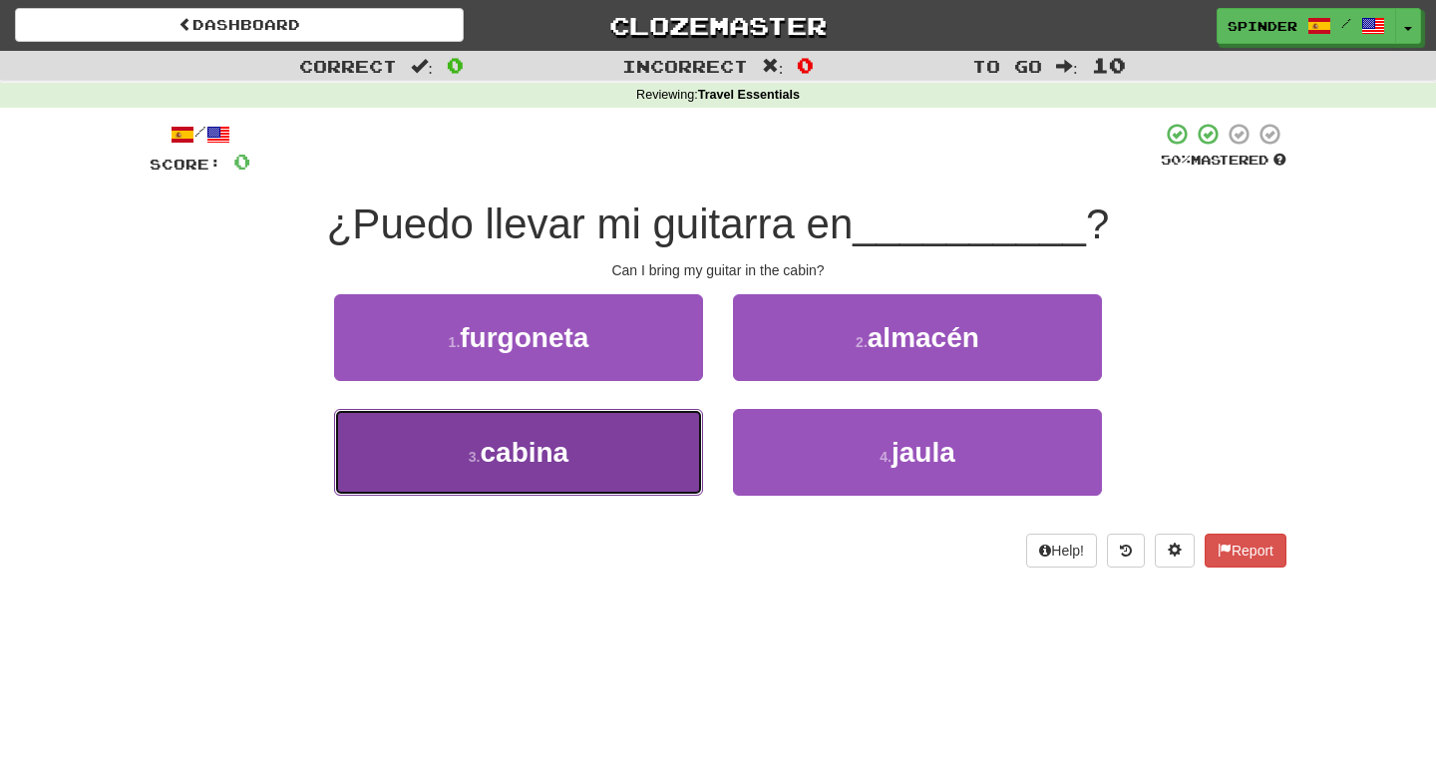
click at [683, 410] on button "3 . cabina" at bounding box center [518, 452] width 369 height 87
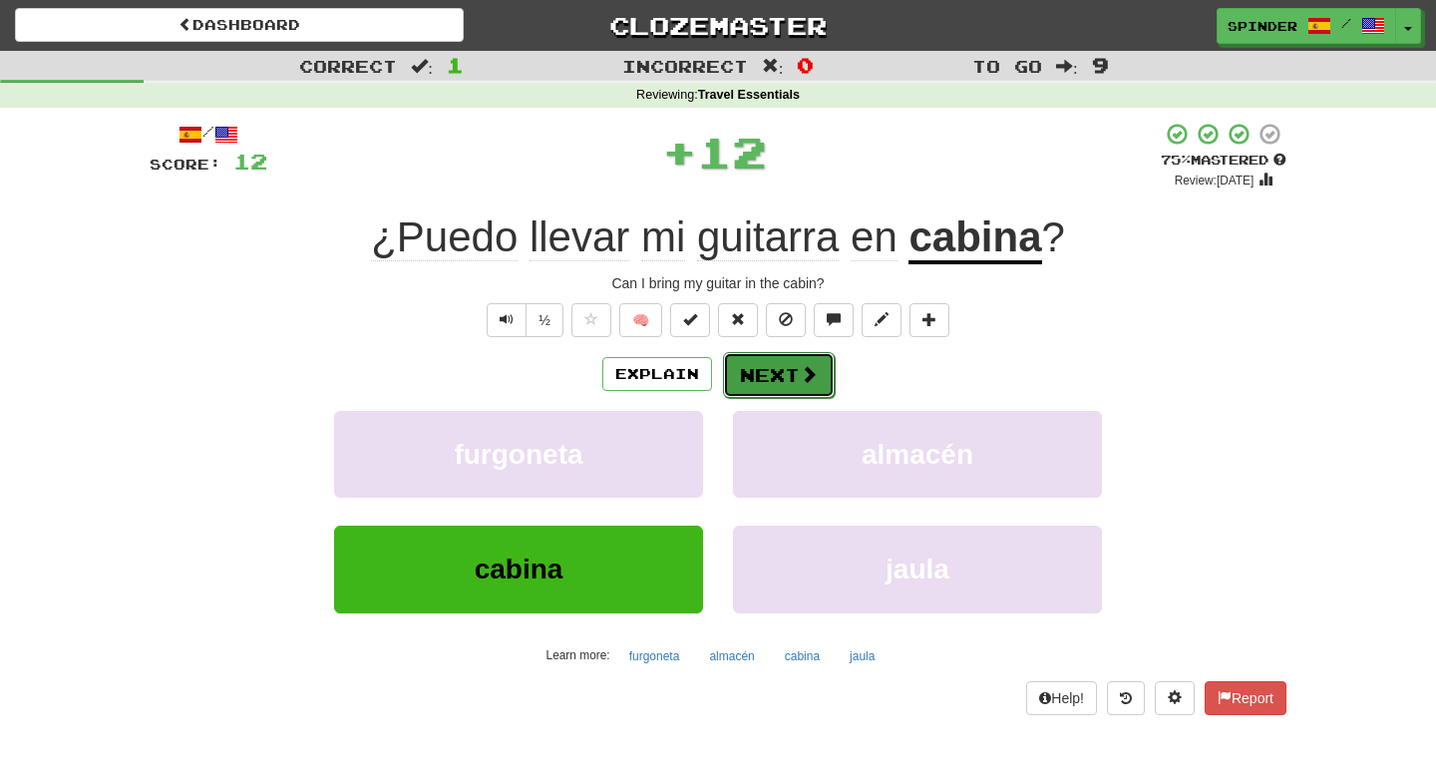
click at [794, 375] on button "Next" at bounding box center [779, 375] width 112 height 46
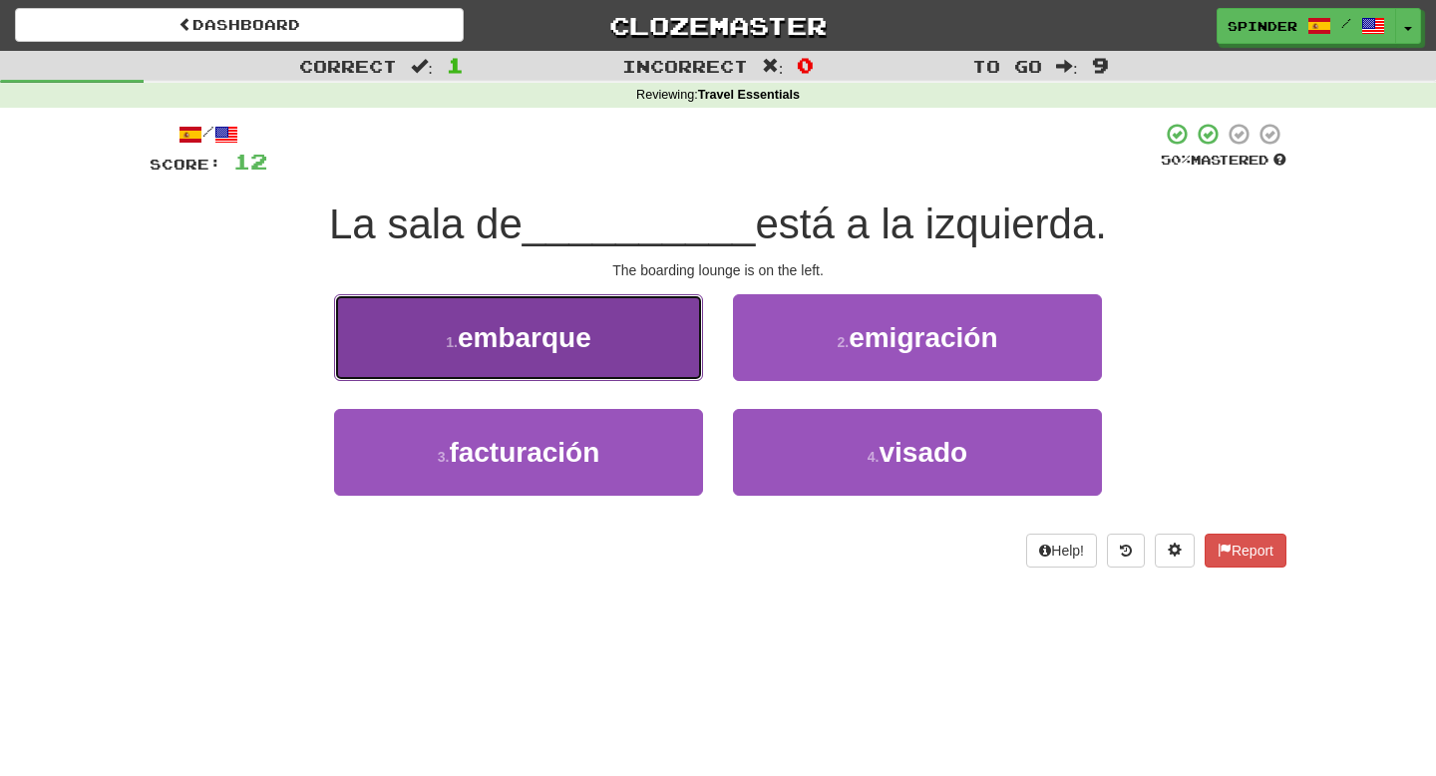
click at [668, 349] on button "1 . embarque" at bounding box center [518, 337] width 369 height 87
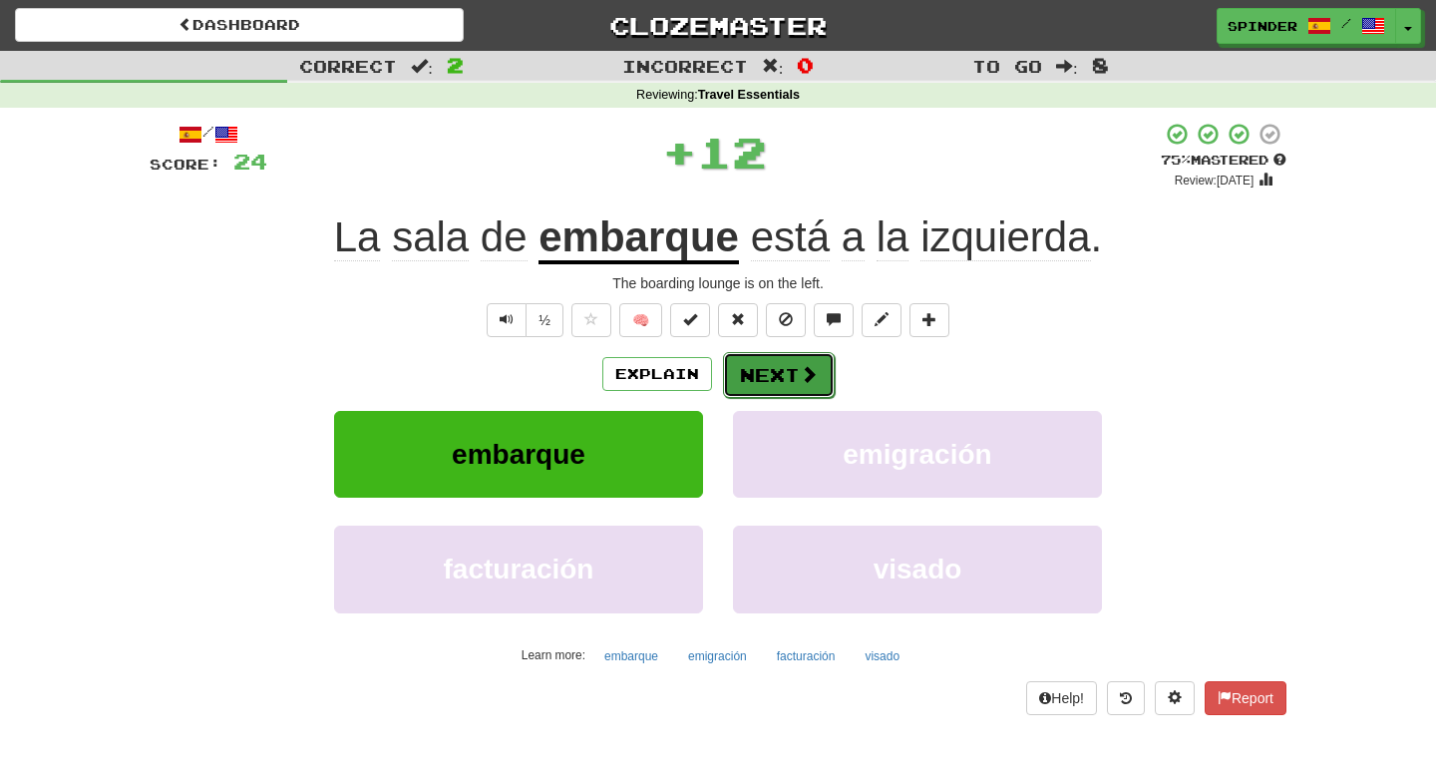
click at [786, 364] on button "Next" at bounding box center [779, 375] width 112 height 46
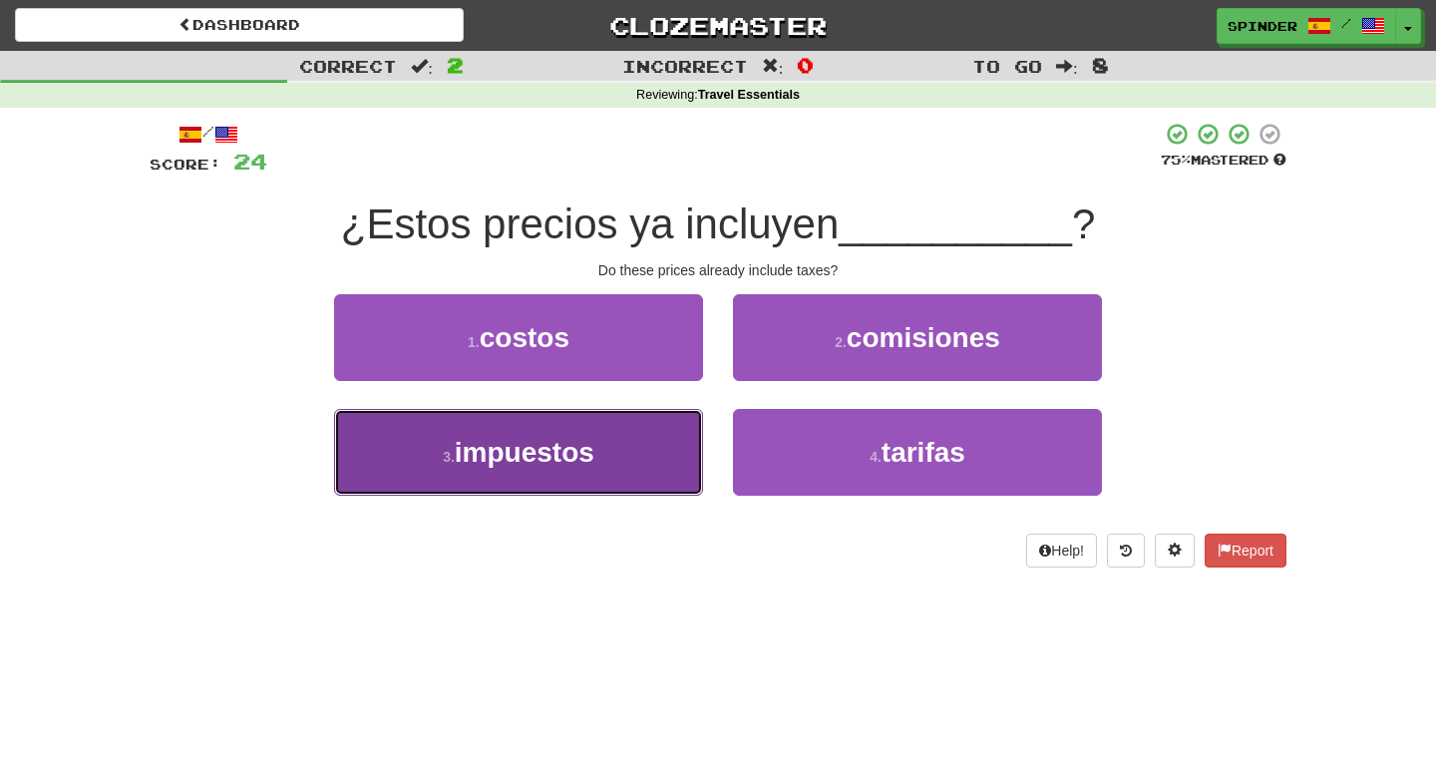
click at [653, 435] on button "3 . impuestos" at bounding box center [518, 452] width 369 height 87
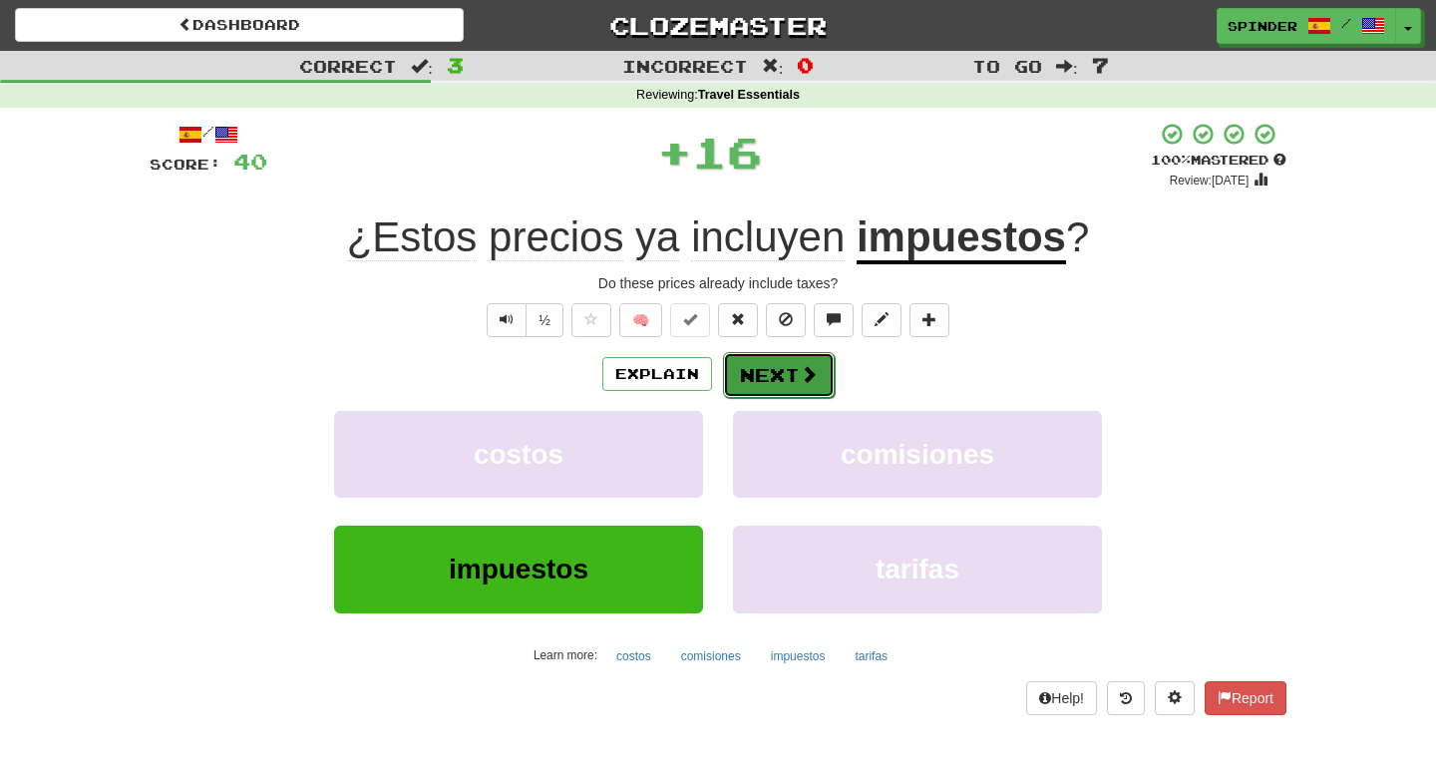
click at [775, 379] on button "Next" at bounding box center [779, 375] width 112 height 46
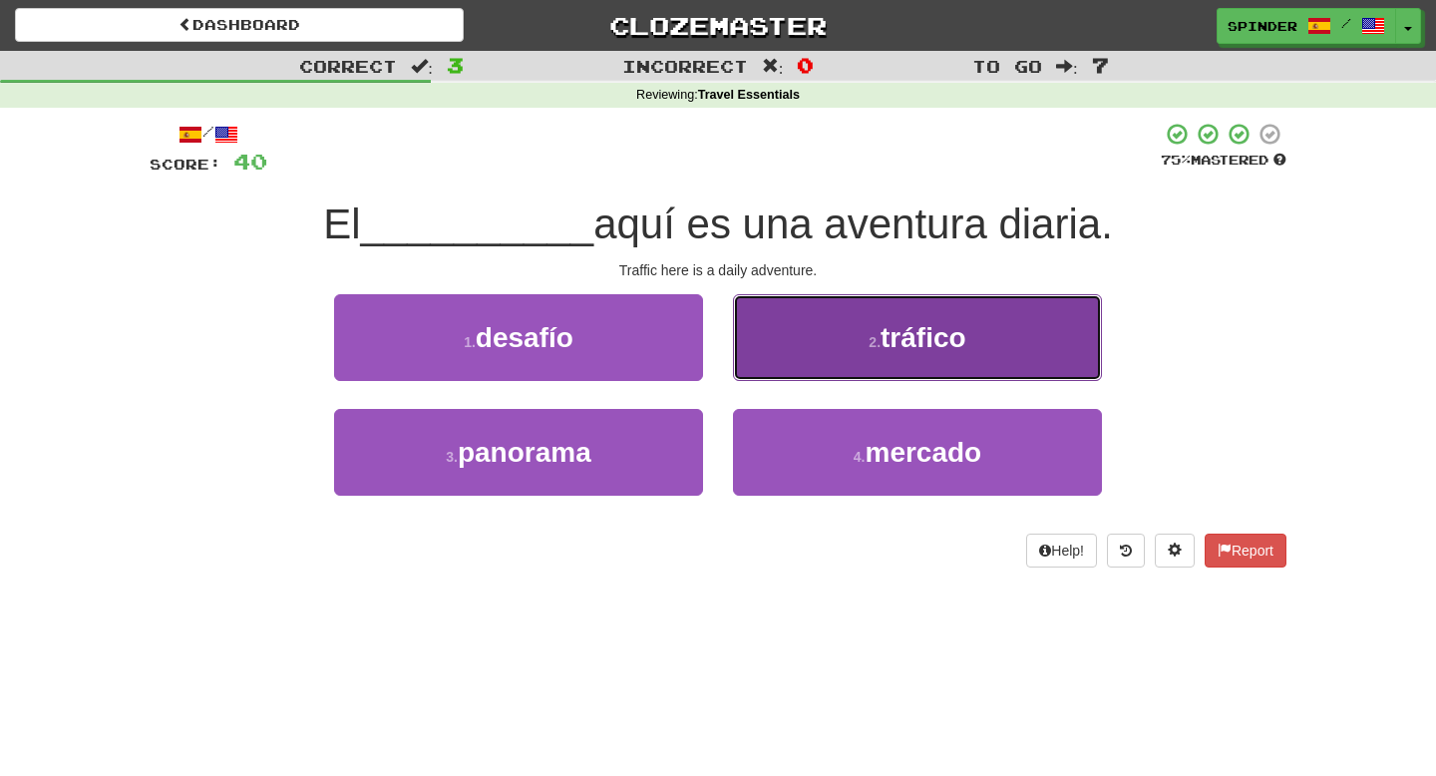
click at [808, 354] on button "2 . tráfico" at bounding box center [917, 337] width 369 height 87
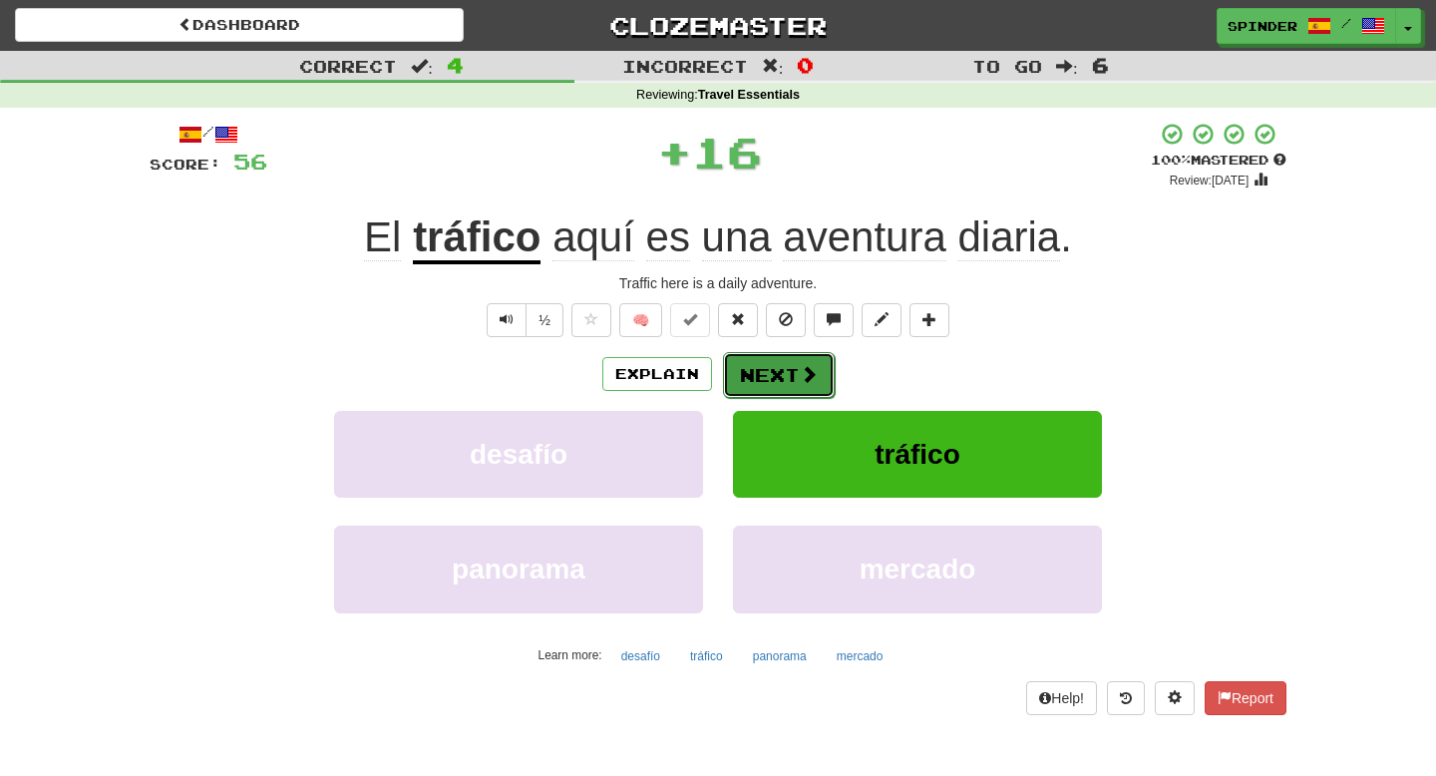
click at [793, 373] on button "Next" at bounding box center [779, 375] width 112 height 46
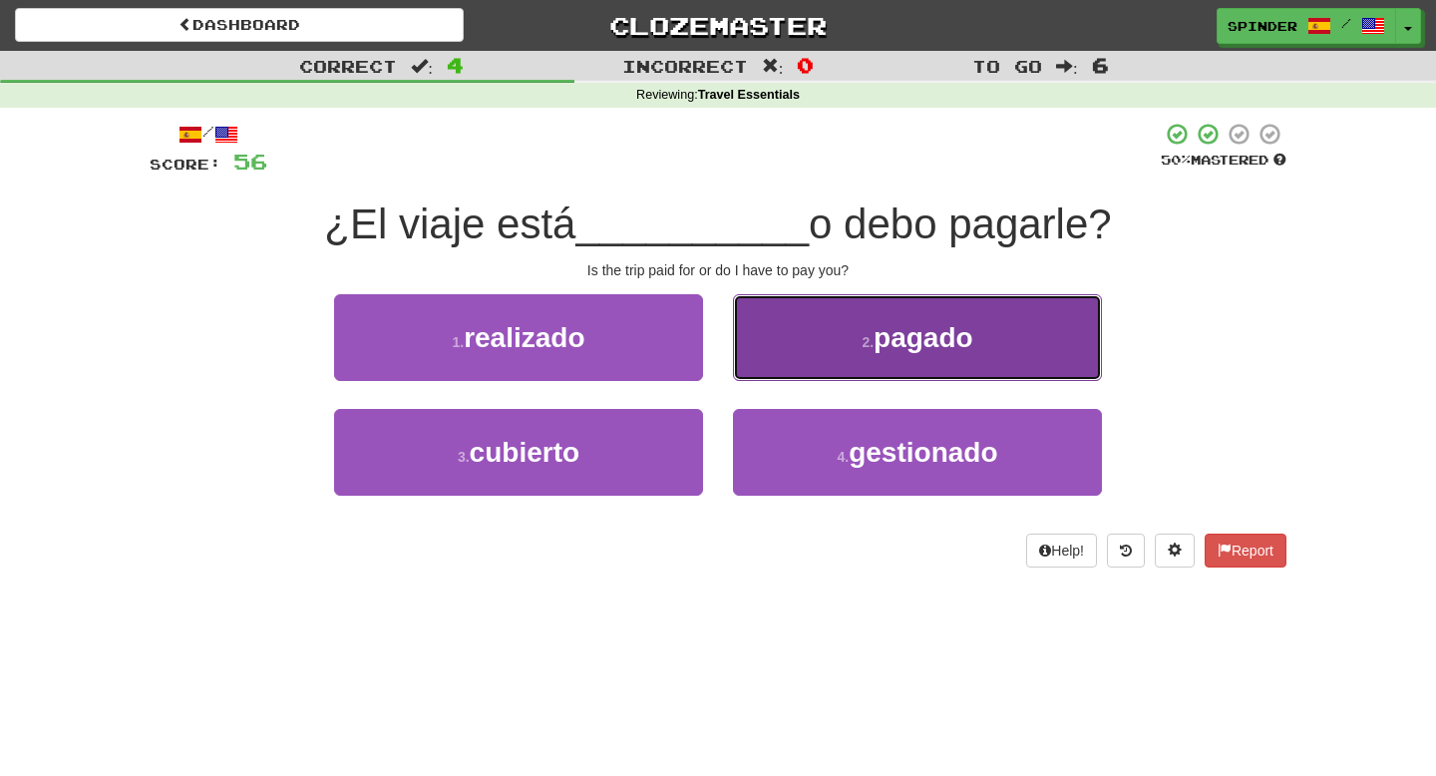
click at [798, 363] on button "2 . pagado" at bounding box center [917, 337] width 369 height 87
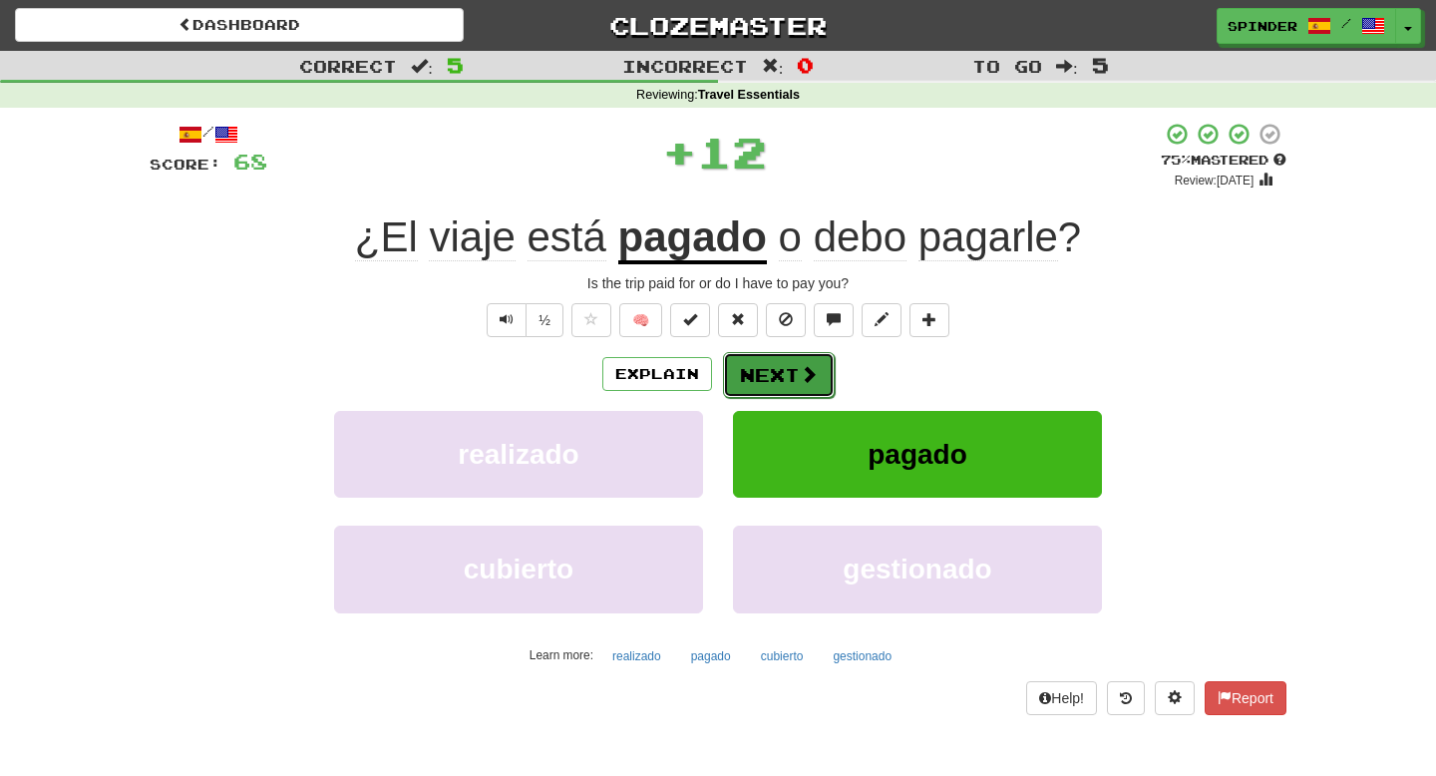
click at [795, 369] on button "Next" at bounding box center [779, 375] width 112 height 46
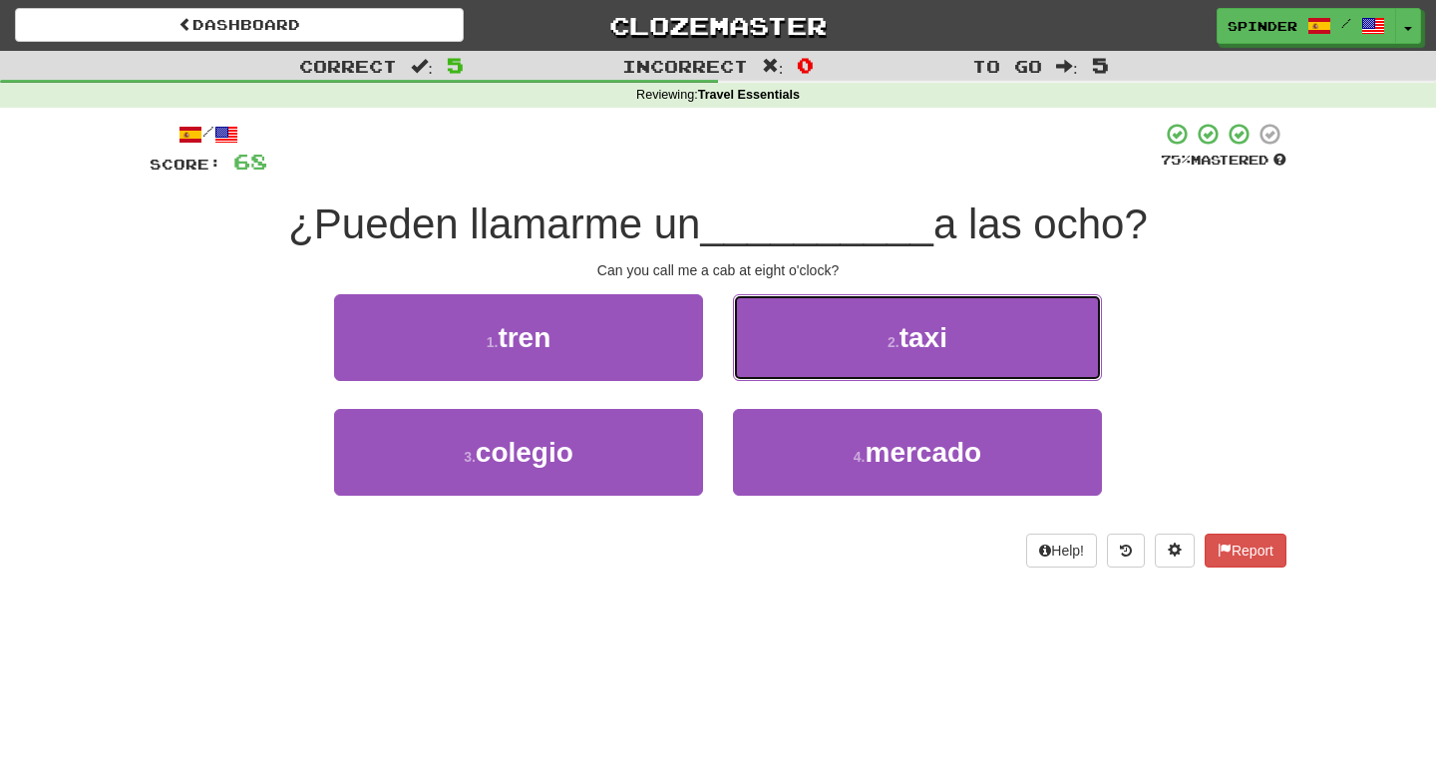
click at [795, 369] on button "2 . taxi" at bounding box center [917, 337] width 369 height 87
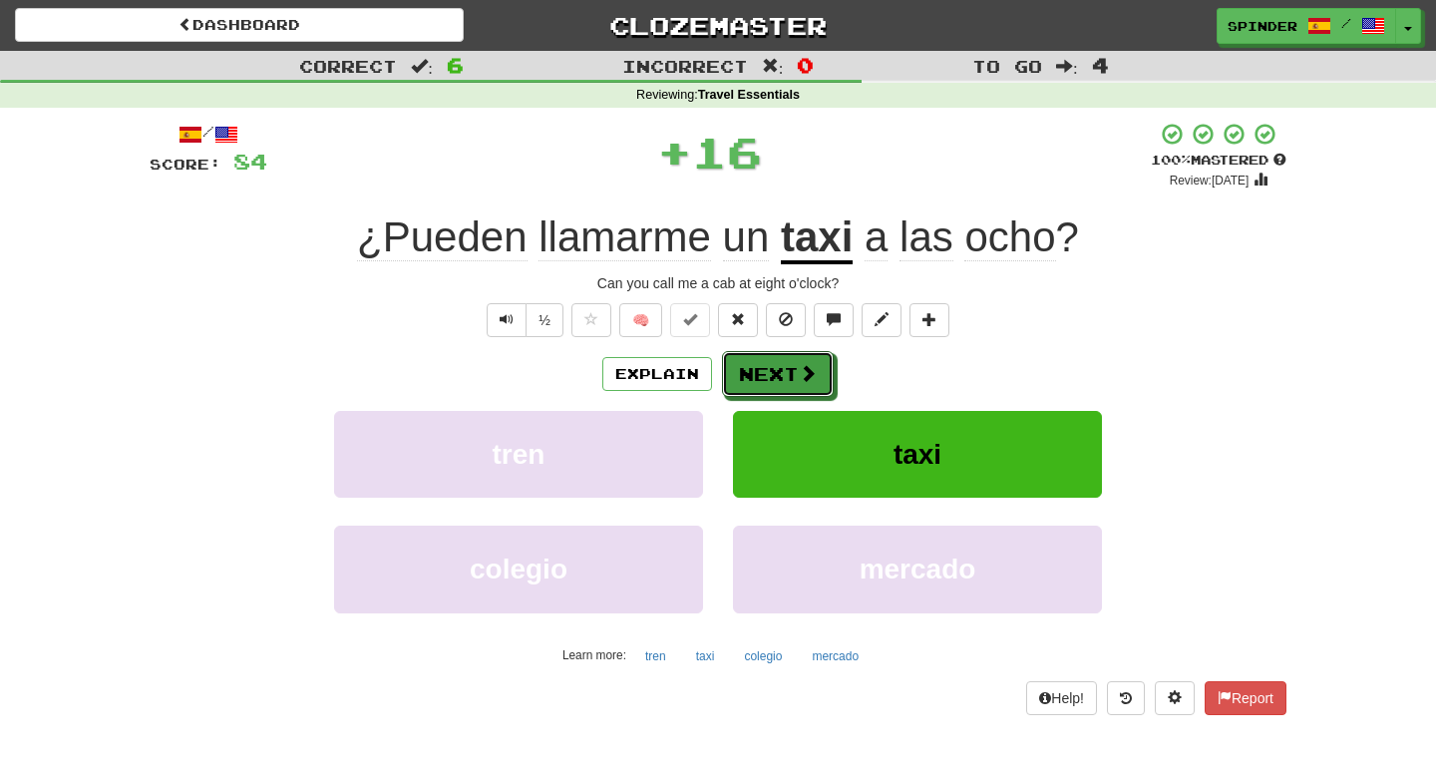
click at [795, 369] on button "Next" at bounding box center [778, 374] width 112 height 46
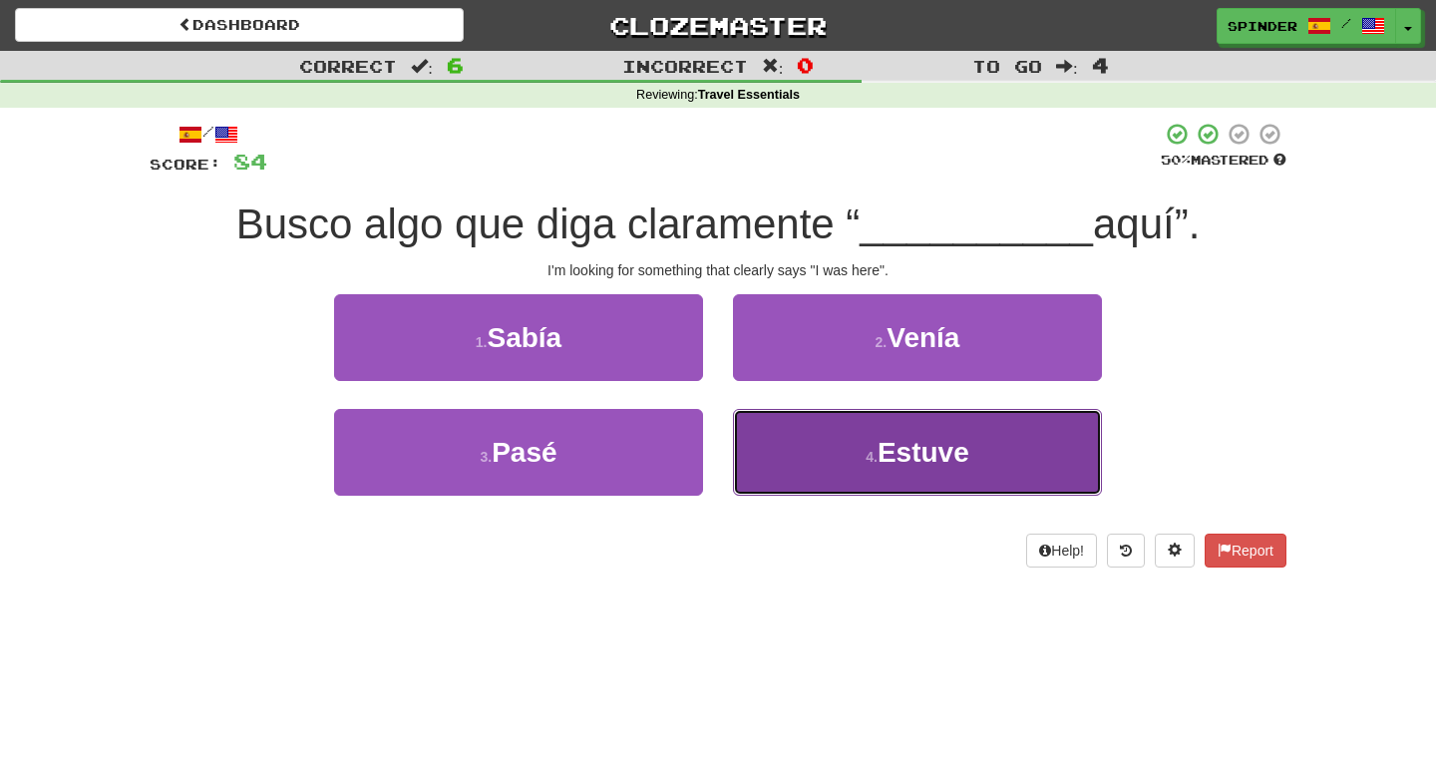
click at [771, 440] on button "4 . Estuve" at bounding box center [917, 452] width 369 height 87
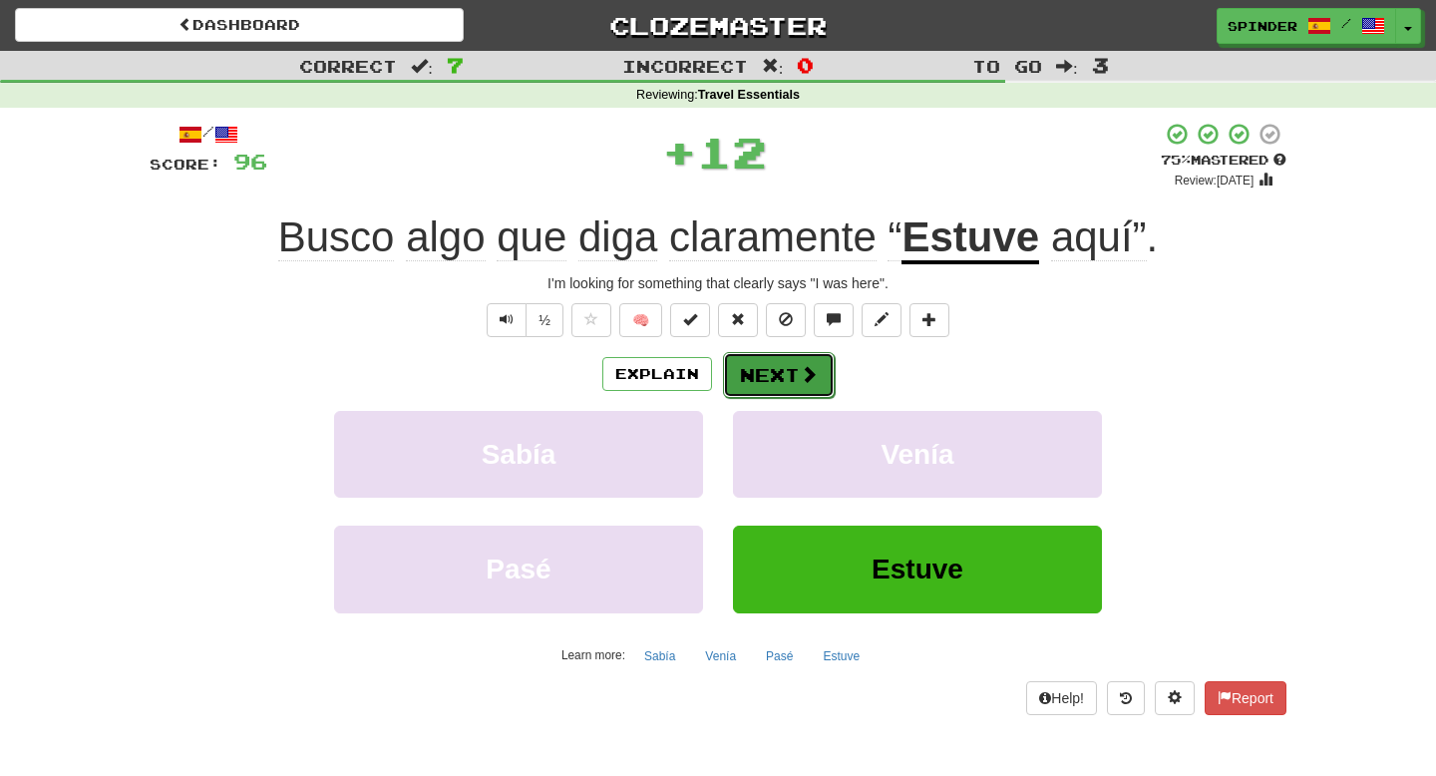
click at [806, 381] on span at bounding box center [809, 374] width 18 height 18
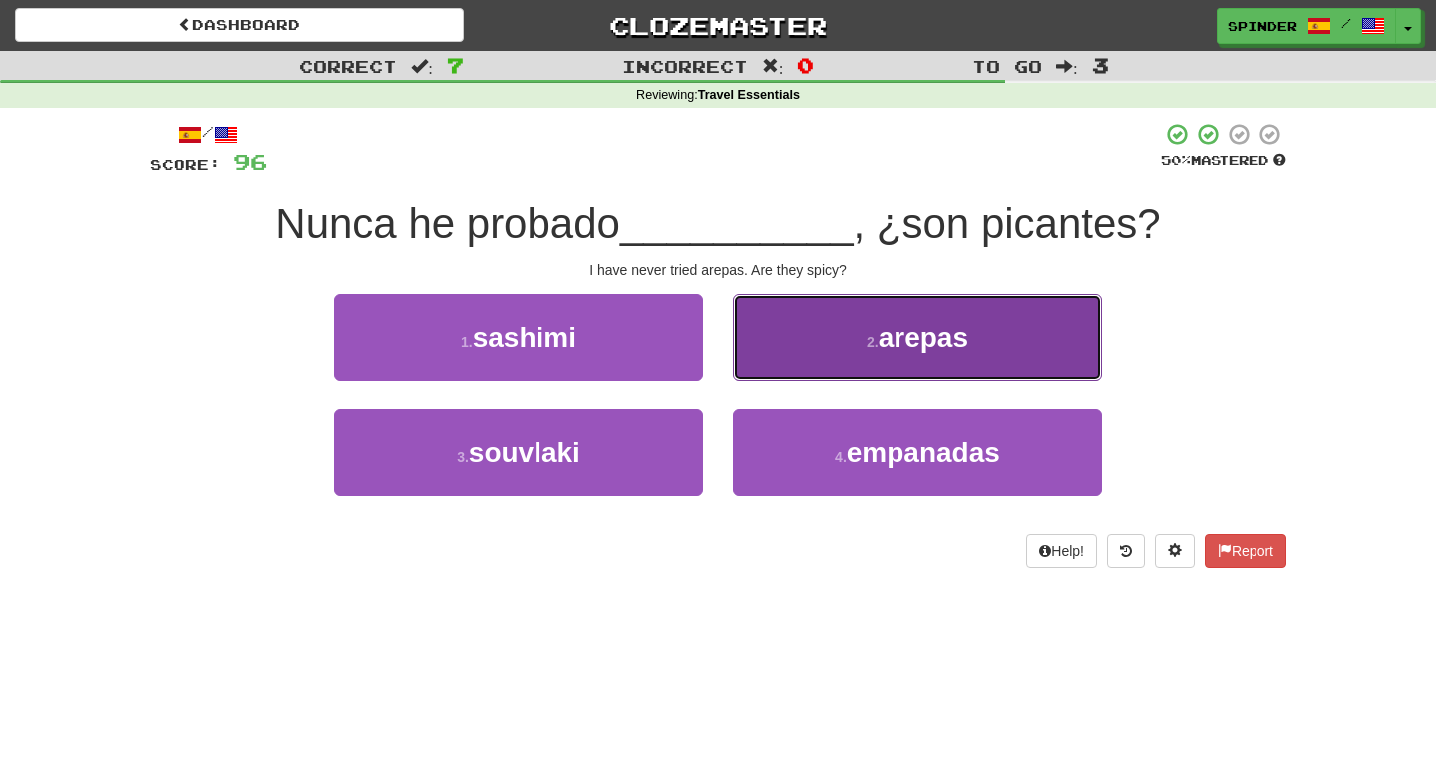
click at [812, 347] on button "2 . arepas" at bounding box center [917, 337] width 369 height 87
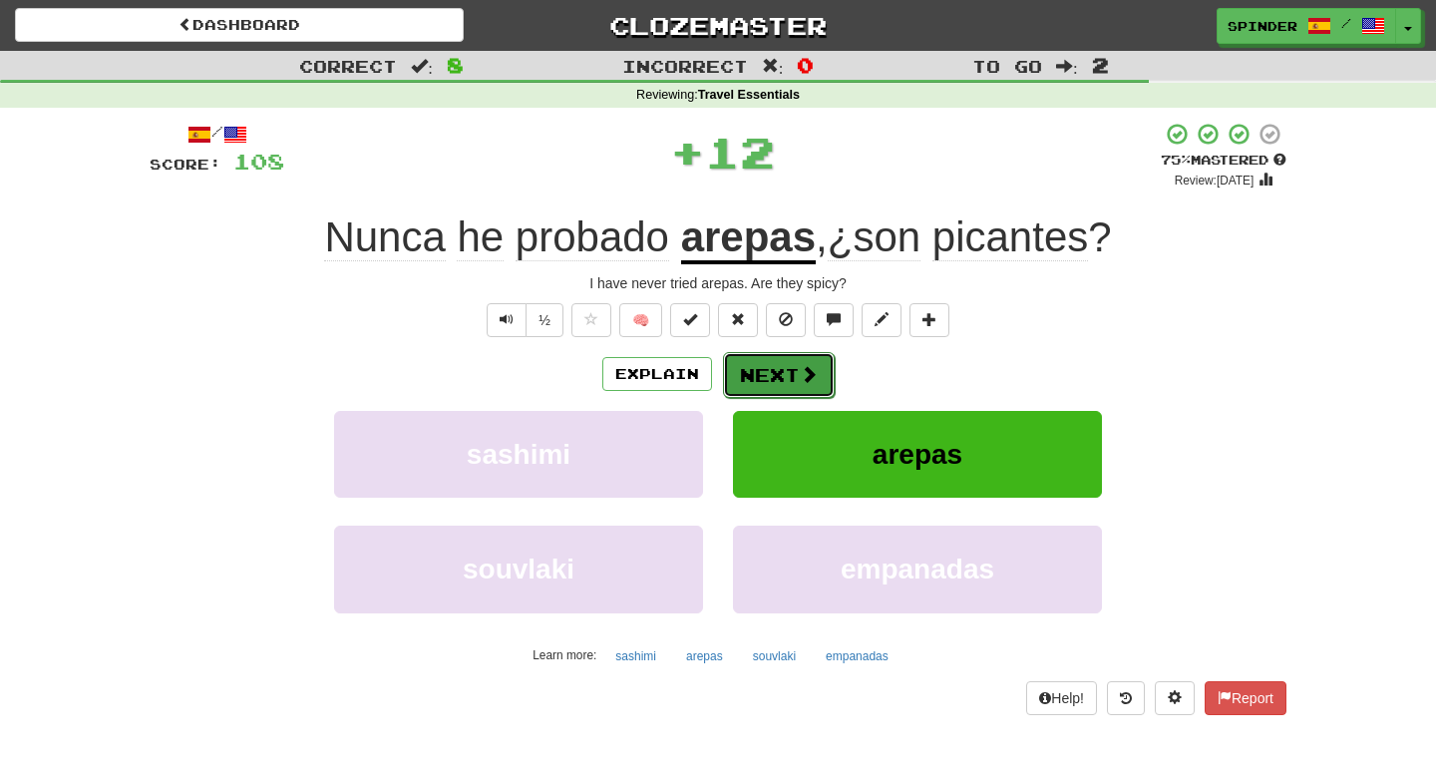
click at [802, 365] on span at bounding box center [809, 374] width 18 height 18
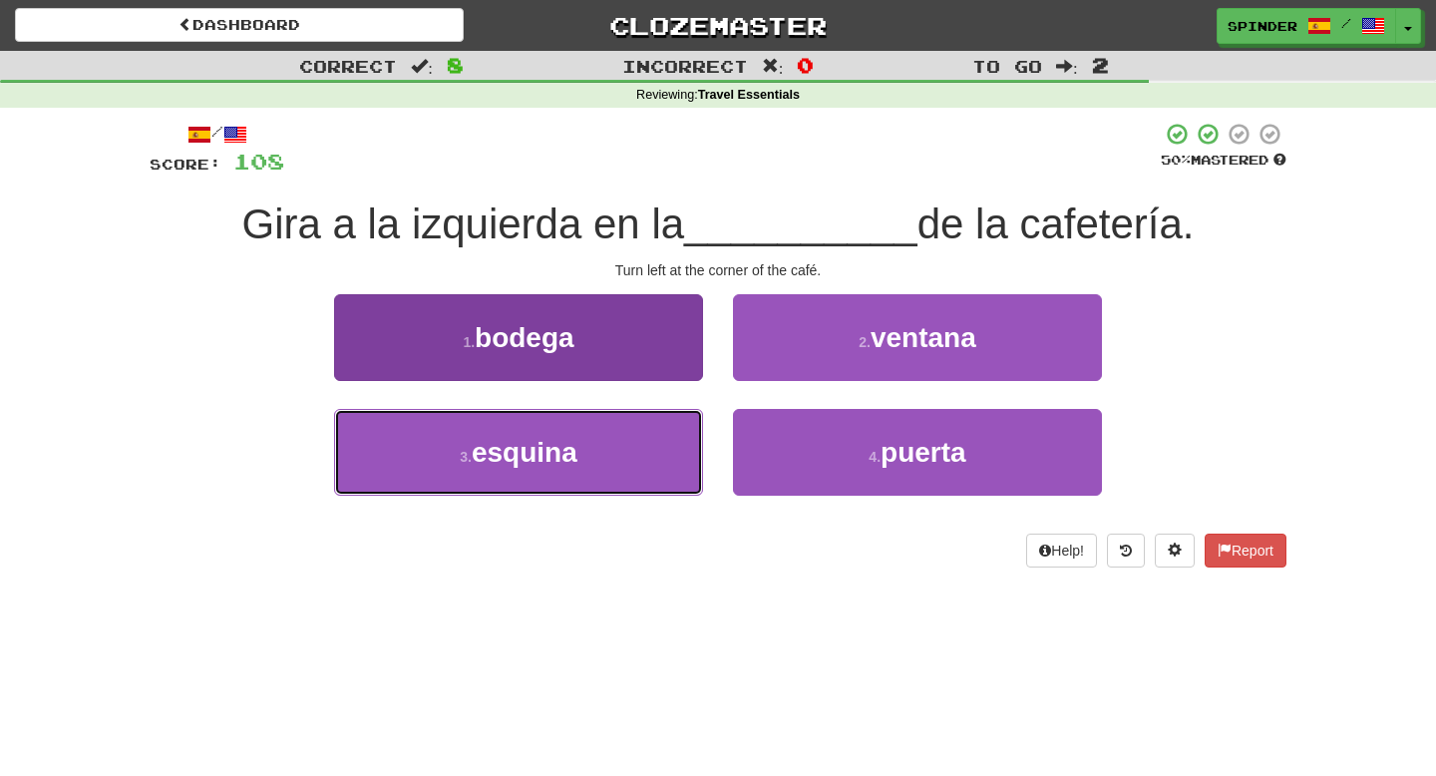
click at [675, 470] on button "3 . esquina" at bounding box center [518, 452] width 369 height 87
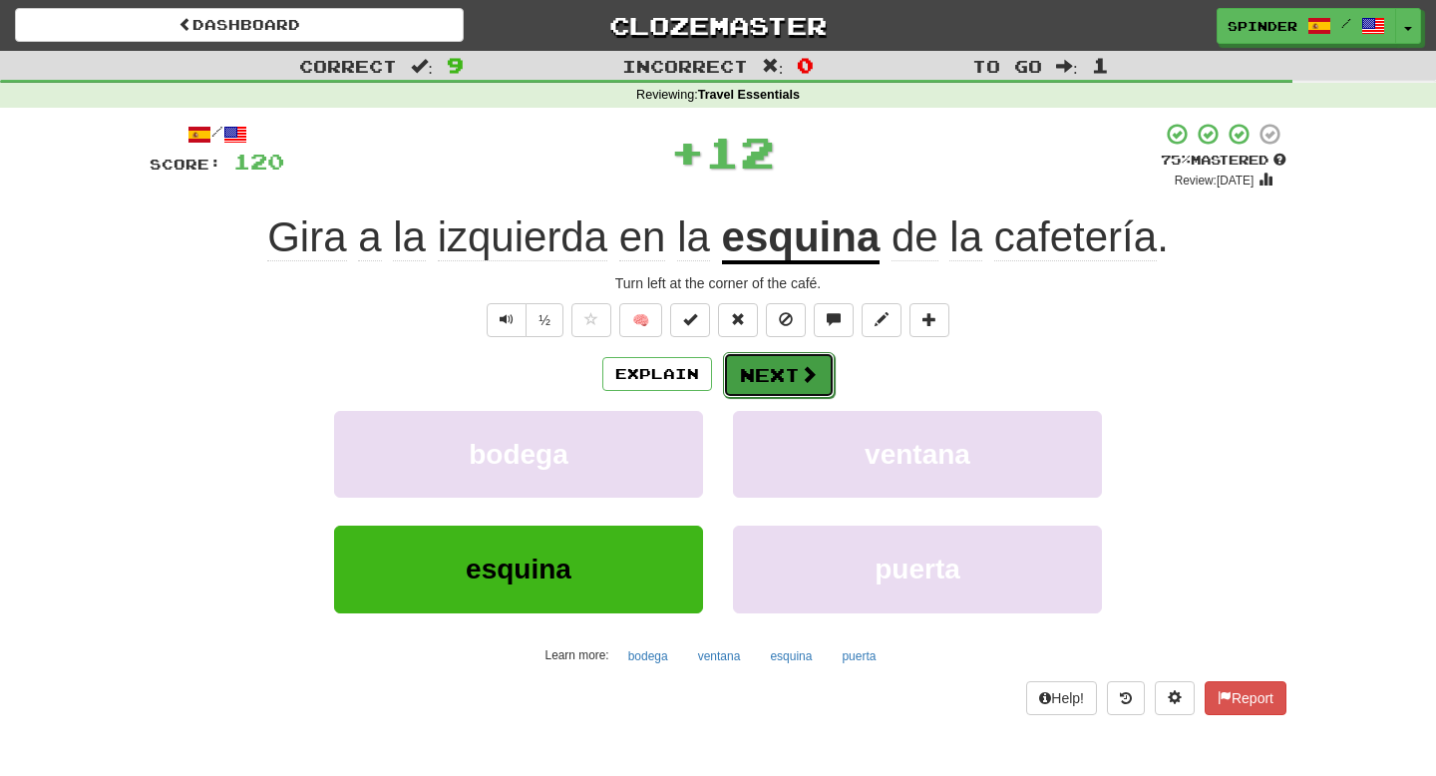
click at [807, 380] on span at bounding box center [809, 374] width 18 height 18
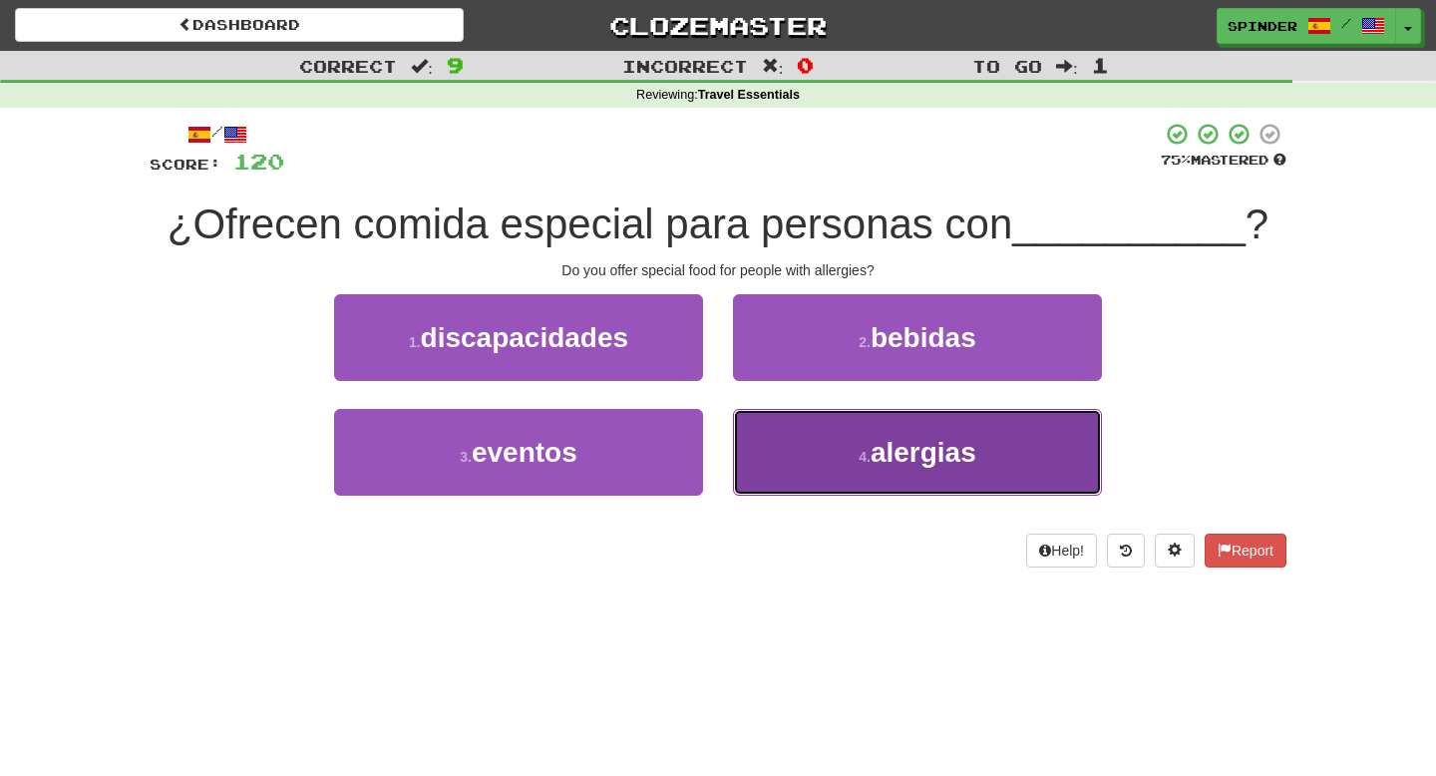
click at [805, 437] on button "4 . alergias" at bounding box center [917, 452] width 369 height 87
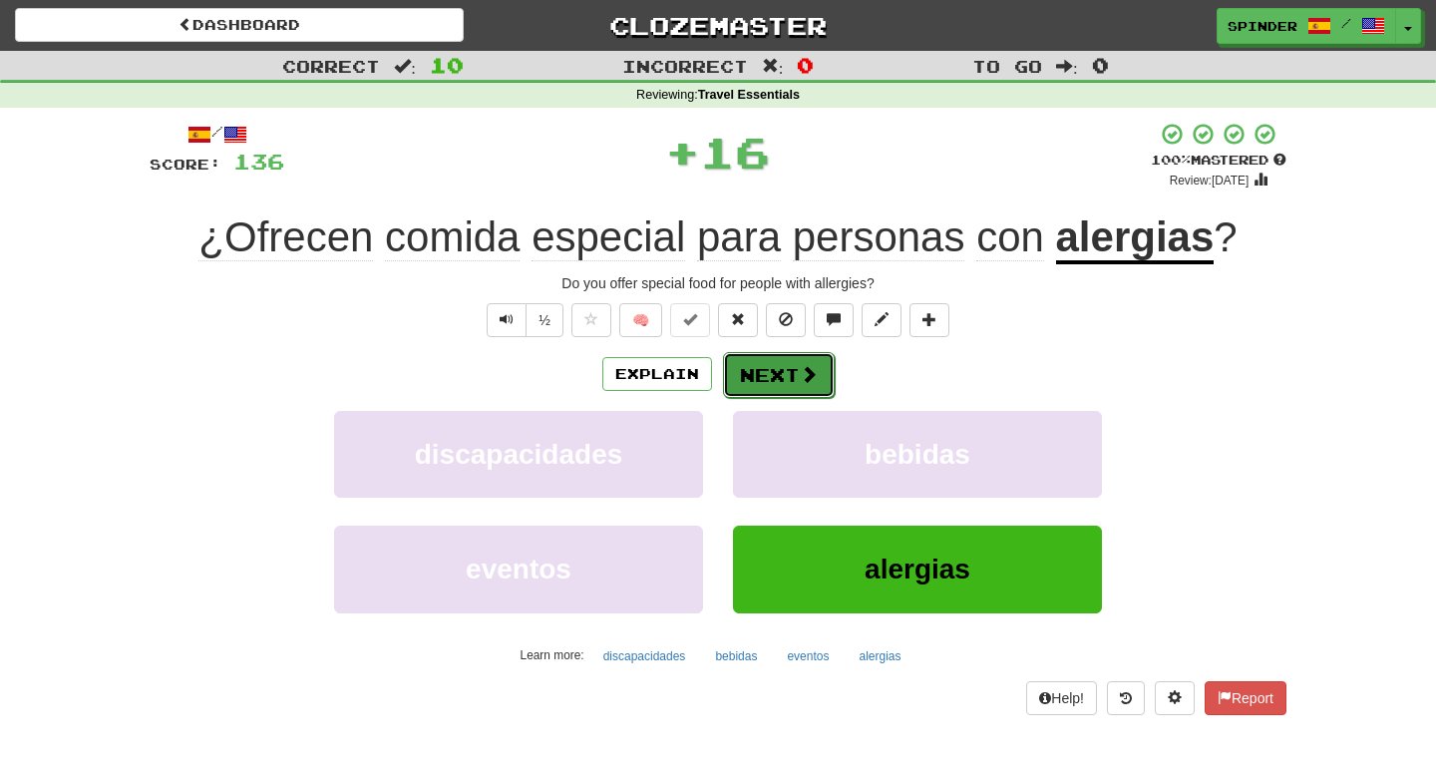
click at [798, 385] on button "Next" at bounding box center [779, 375] width 112 height 46
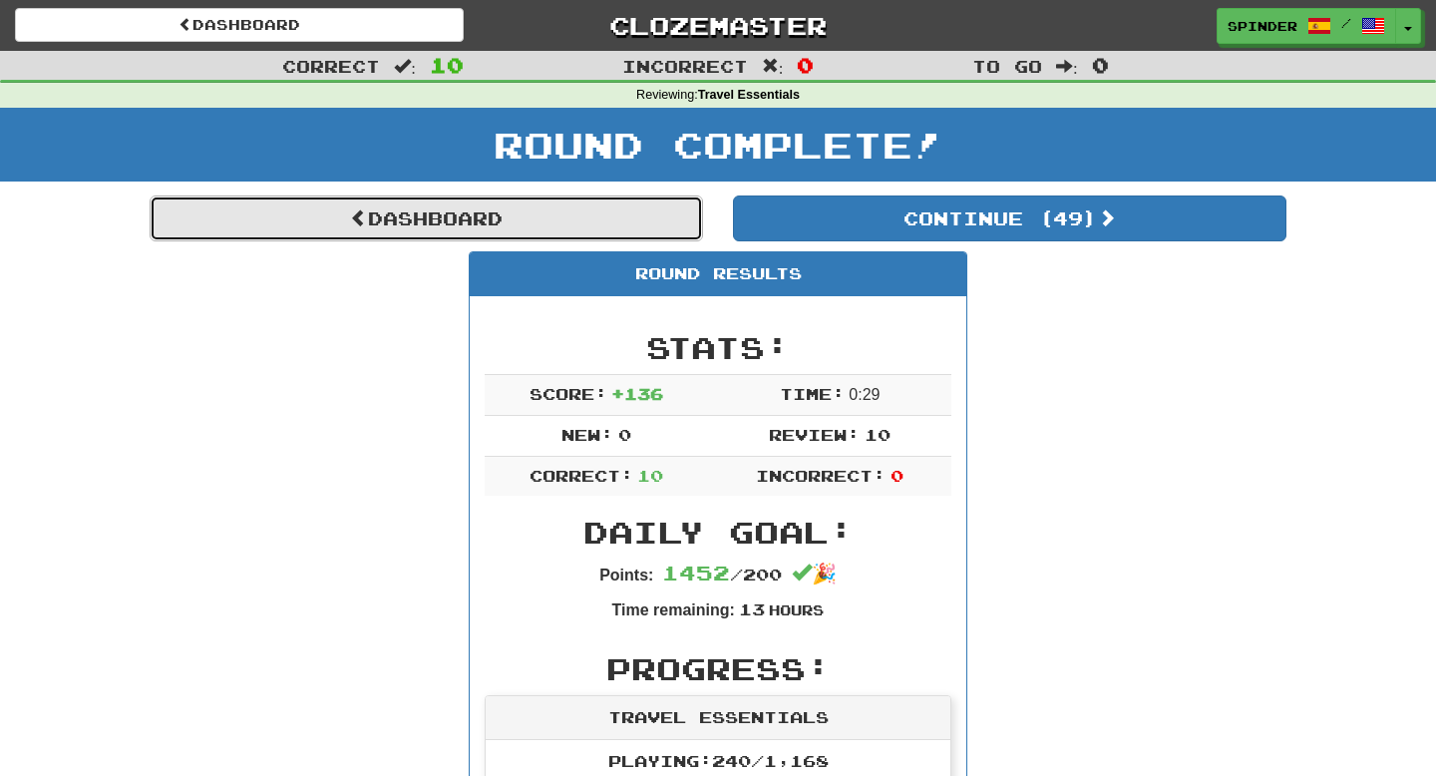
click at [583, 223] on link "Dashboard" at bounding box center [427, 219] width 554 height 46
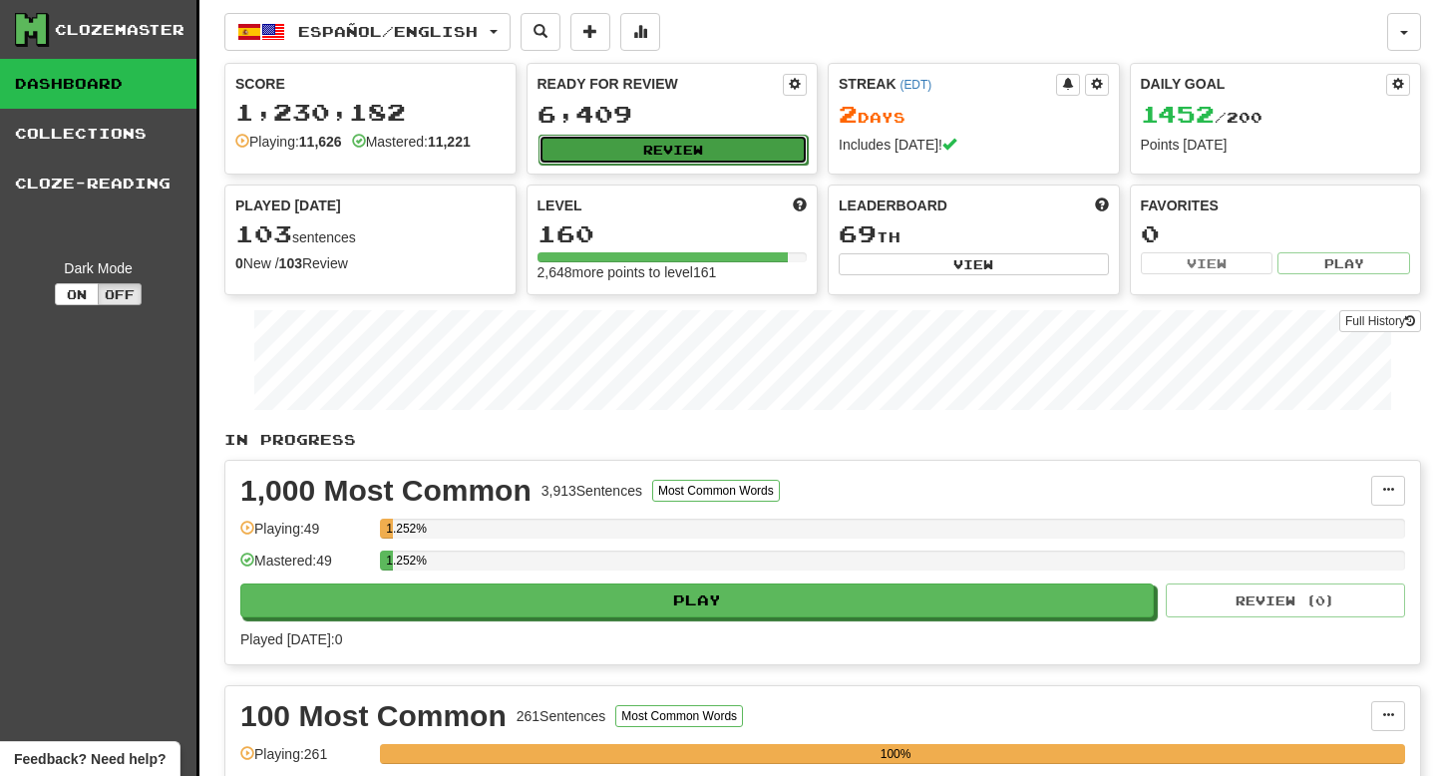
click at [648, 155] on button "Review" at bounding box center [674, 150] width 270 height 30
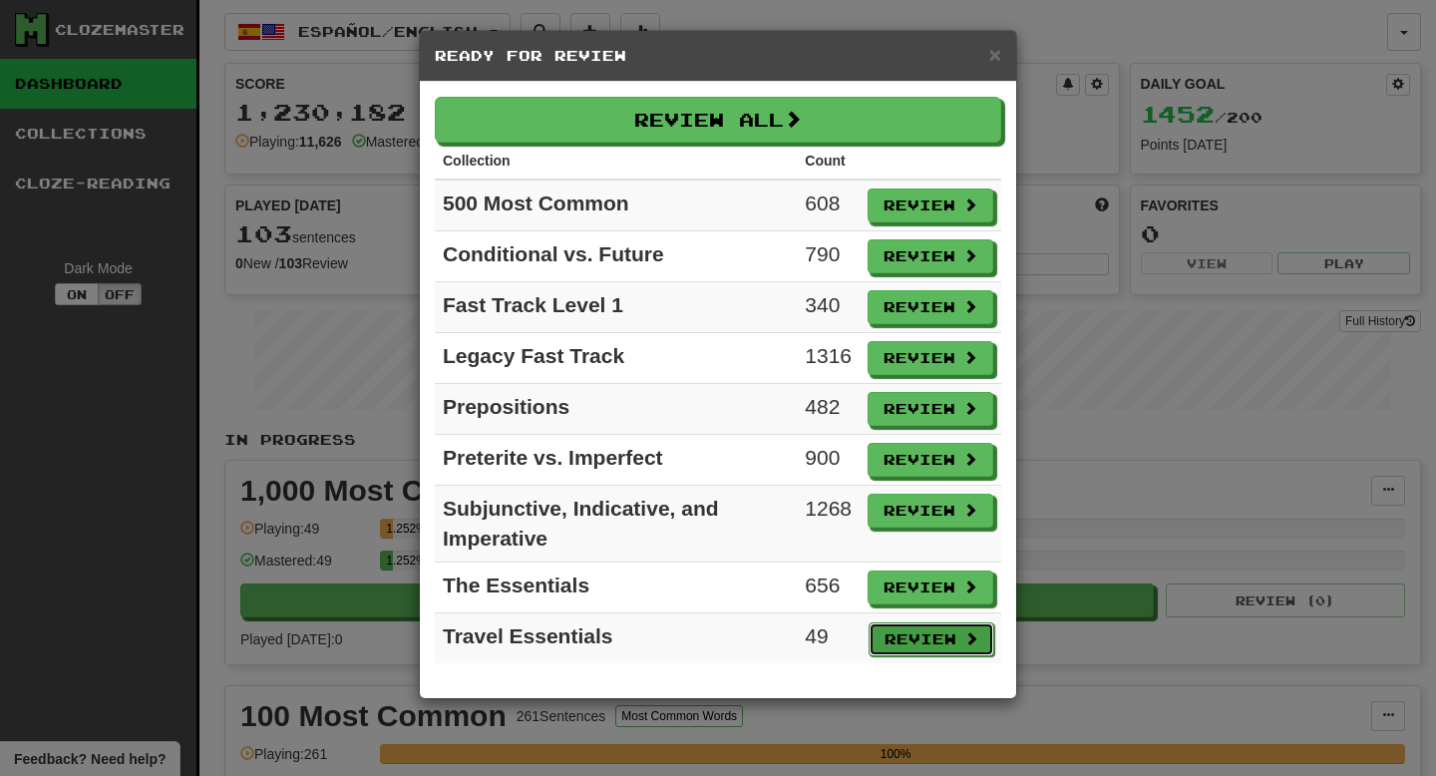
click at [902, 639] on button "Review" at bounding box center [932, 639] width 126 height 34
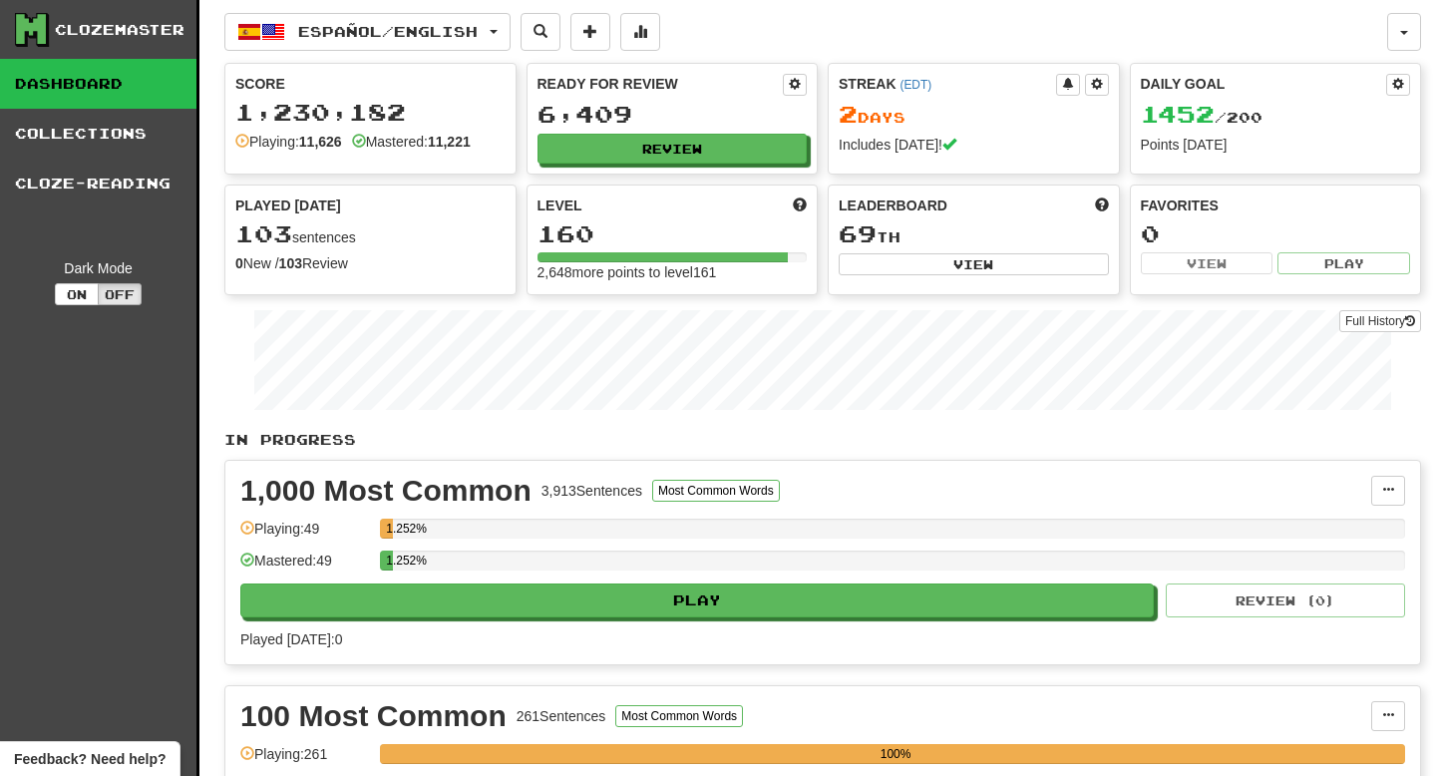
select select "**"
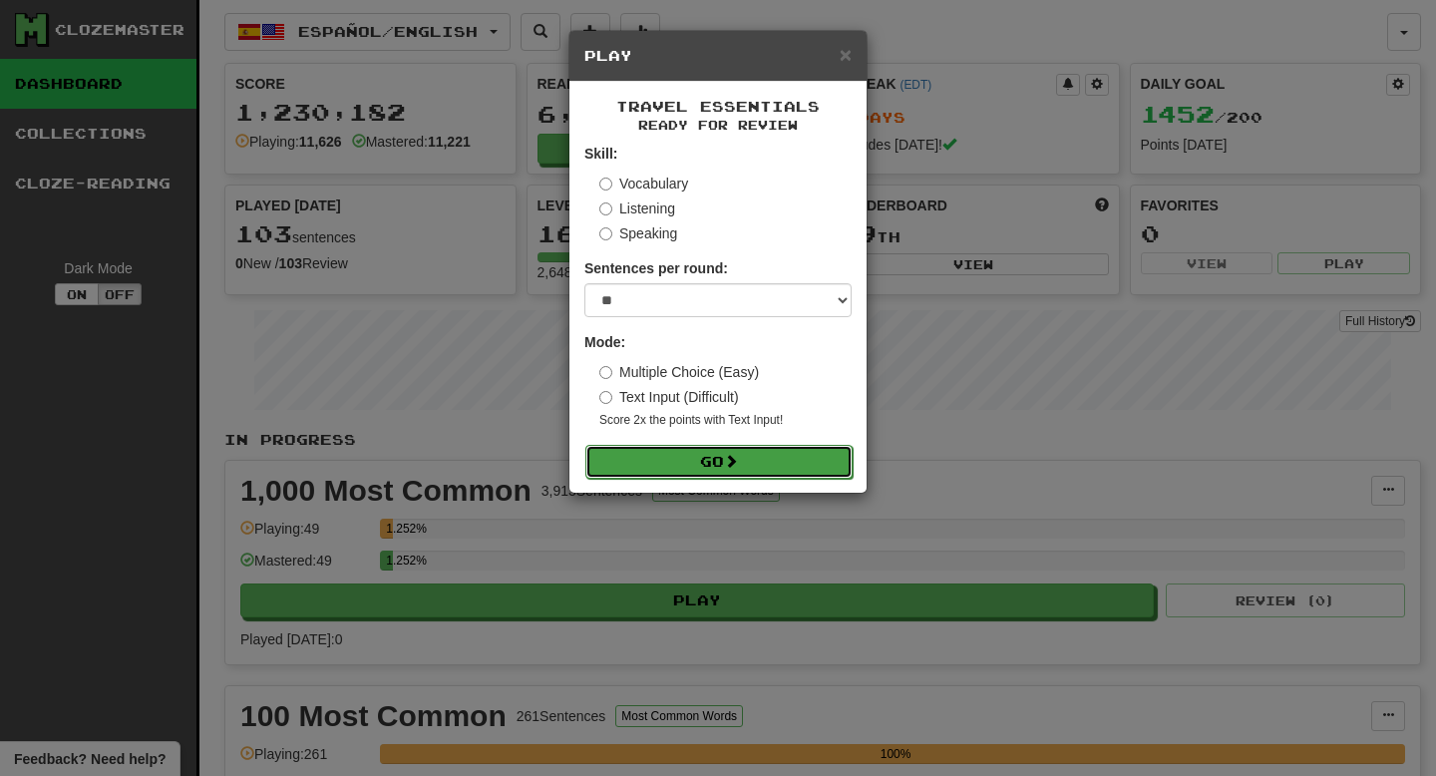
click at [806, 448] on button "Go" at bounding box center [719, 462] width 267 height 34
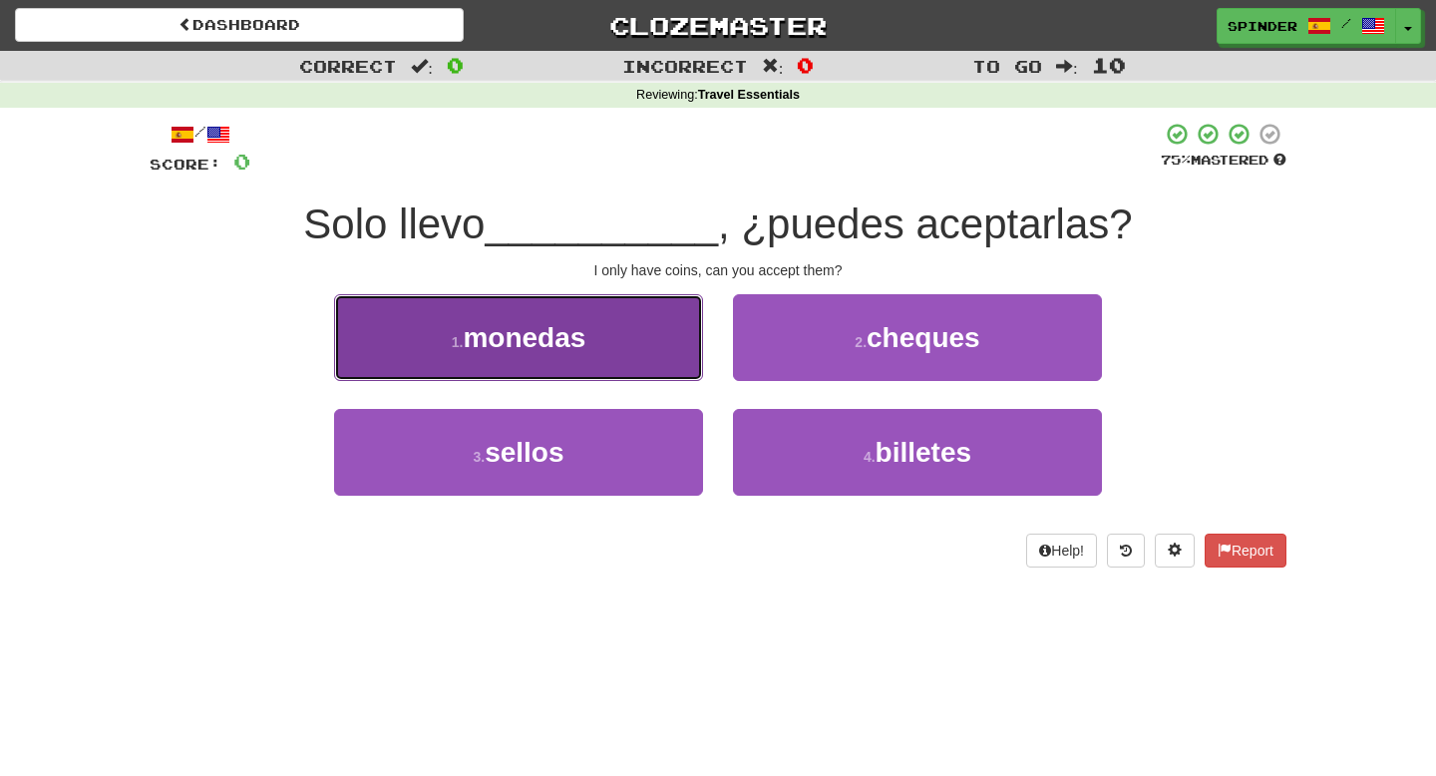
click at [627, 348] on button "1 . monedas" at bounding box center [518, 337] width 369 height 87
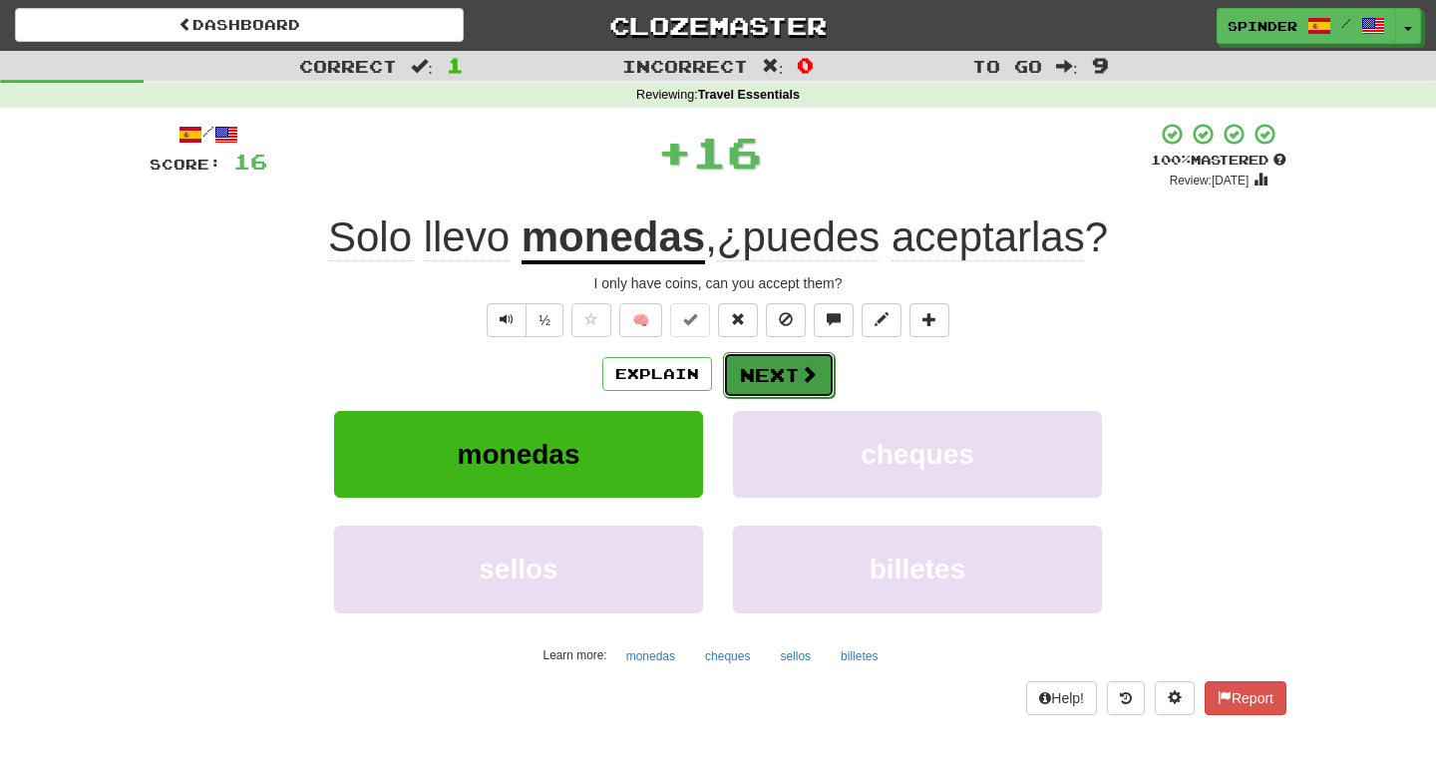
click at [774, 371] on button "Next" at bounding box center [779, 375] width 112 height 46
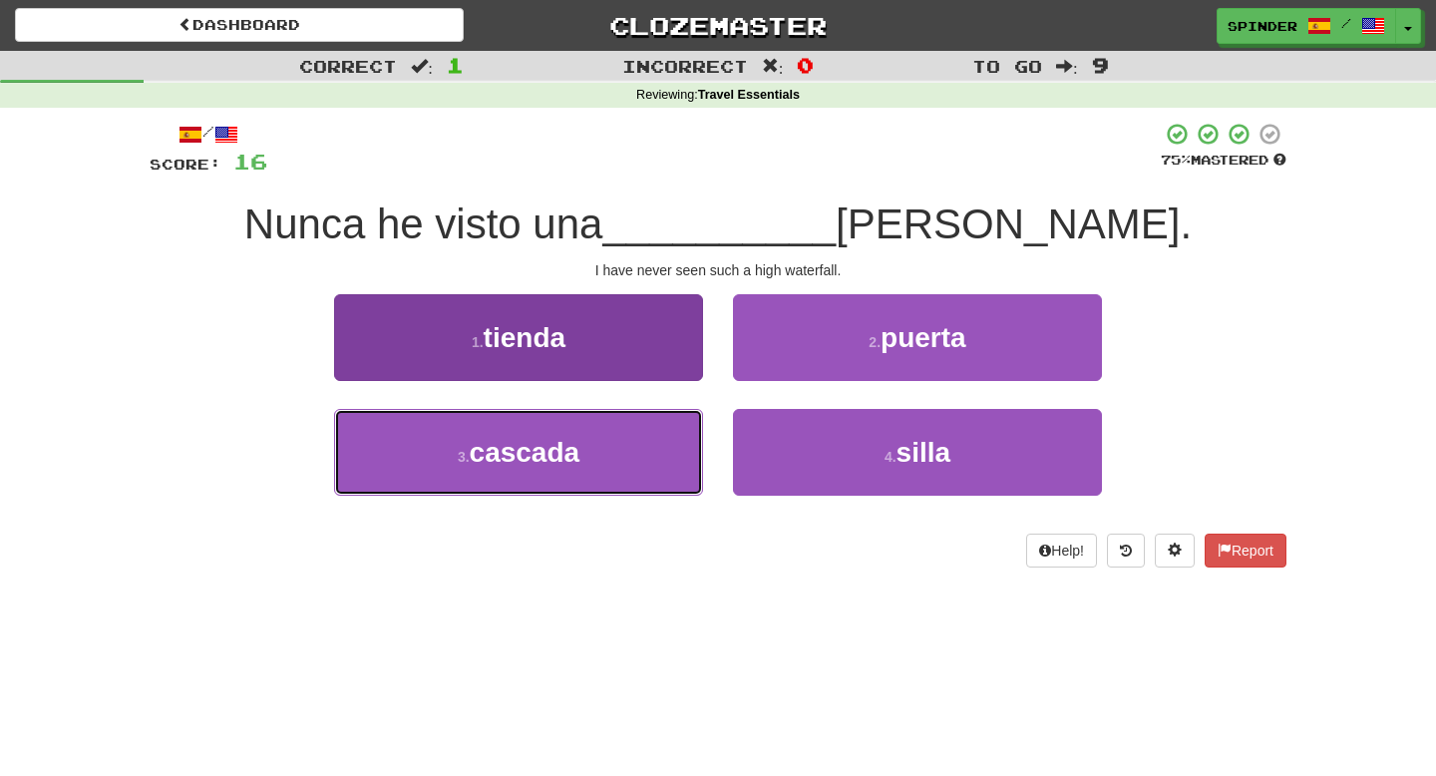
click at [608, 450] on button "3 . [GEOGRAPHIC_DATA]" at bounding box center [518, 452] width 369 height 87
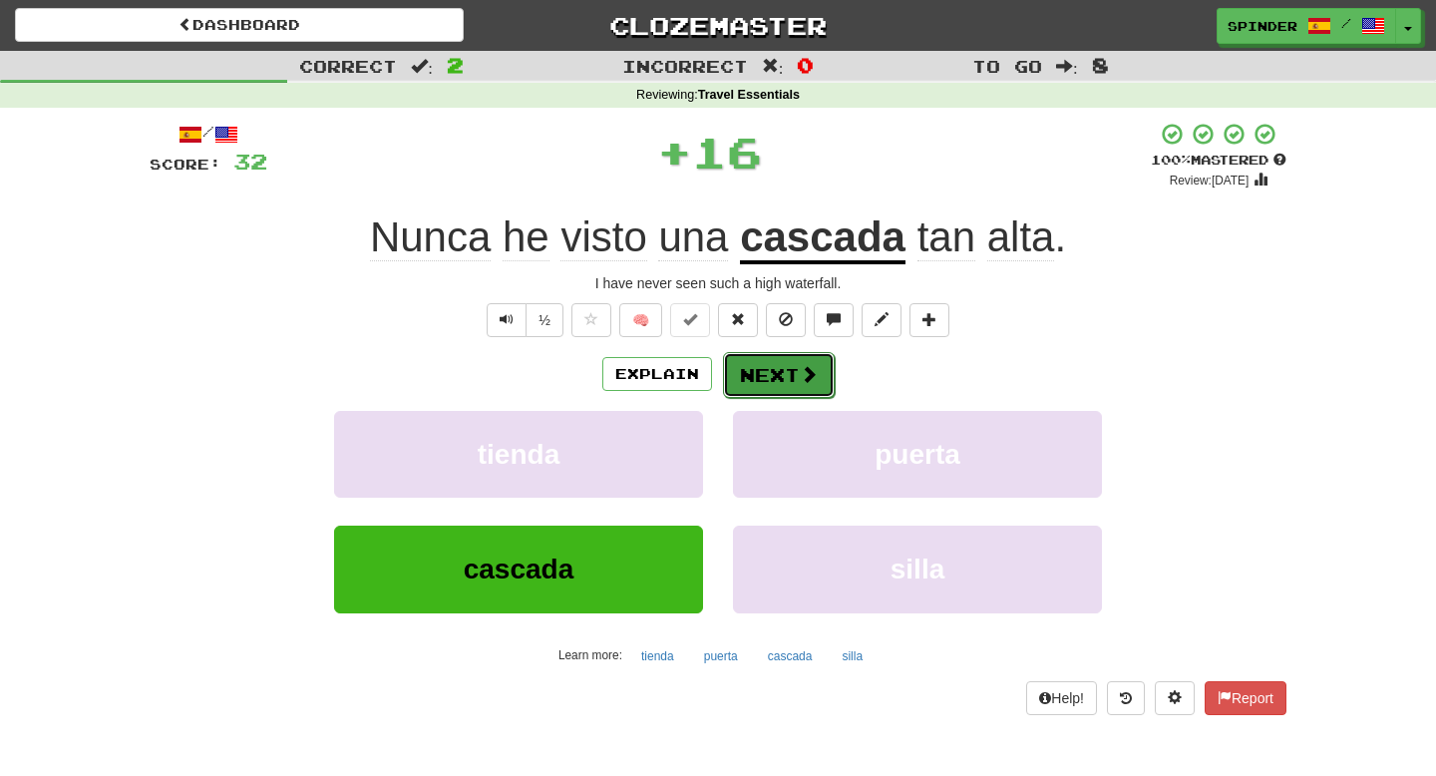
click at [771, 372] on button "Next" at bounding box center [779, 375] width 112 height 46
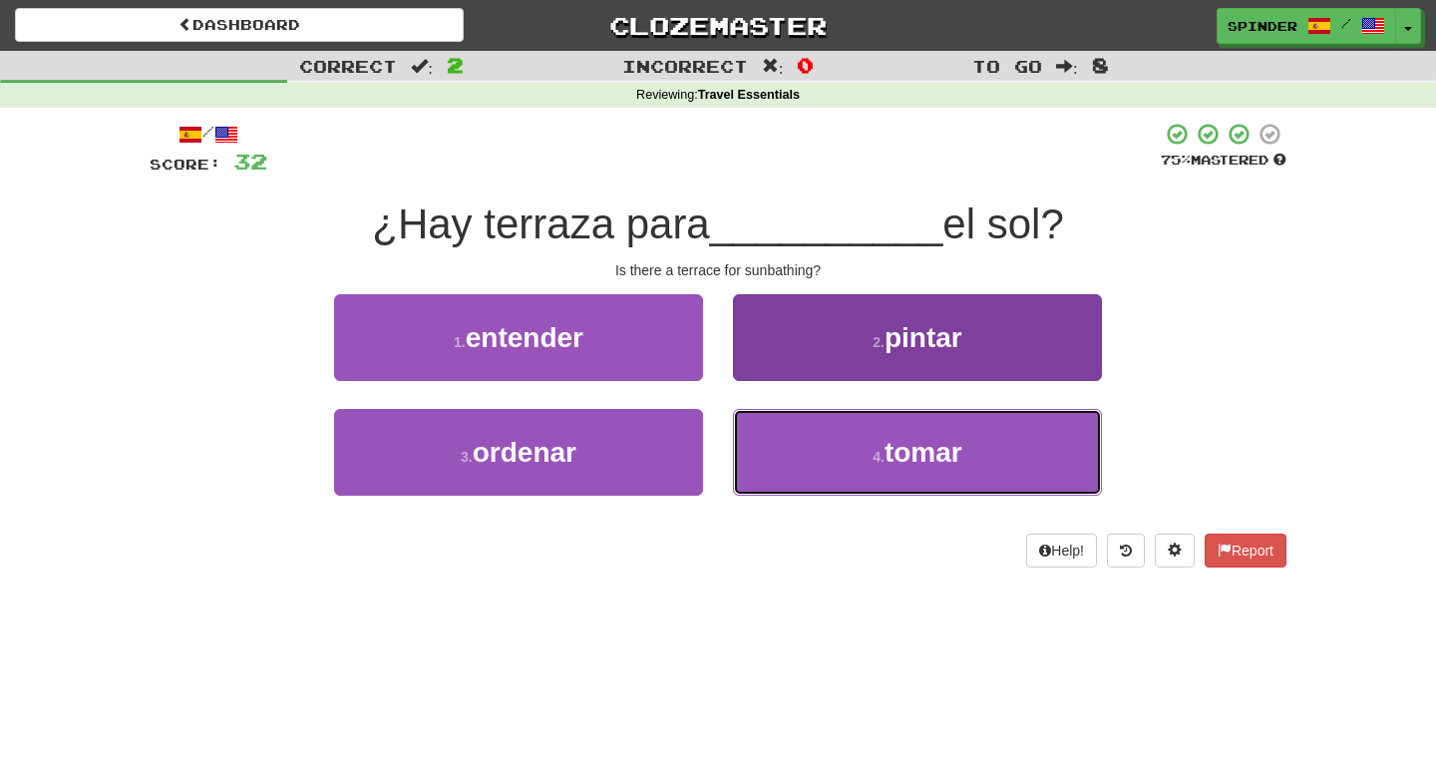
click at [805, 439] on button "4 . tomar" at bounding box center [917, 452] width 369 height 87
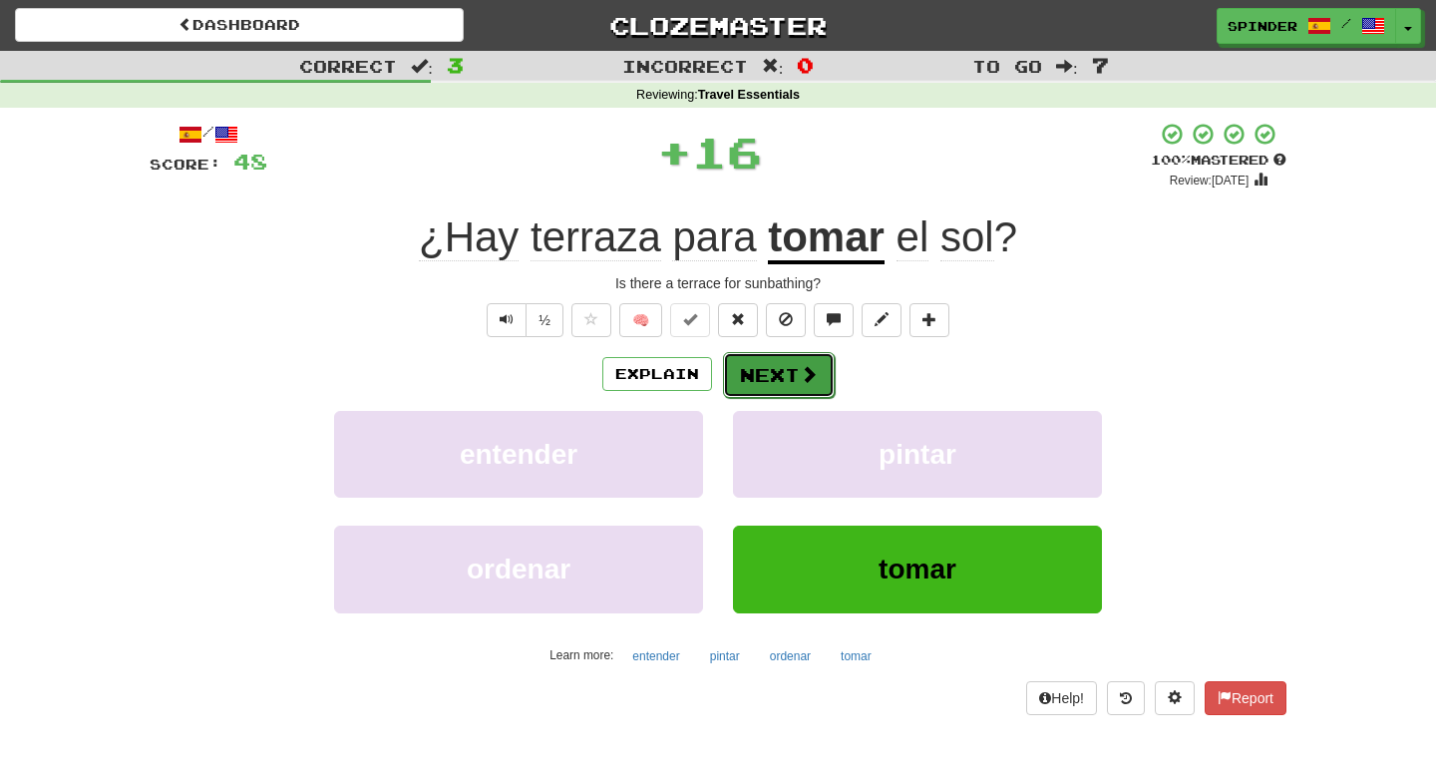
click at [808, 357] on button "Next" at bounding box center [779, 375] width 112 height 46
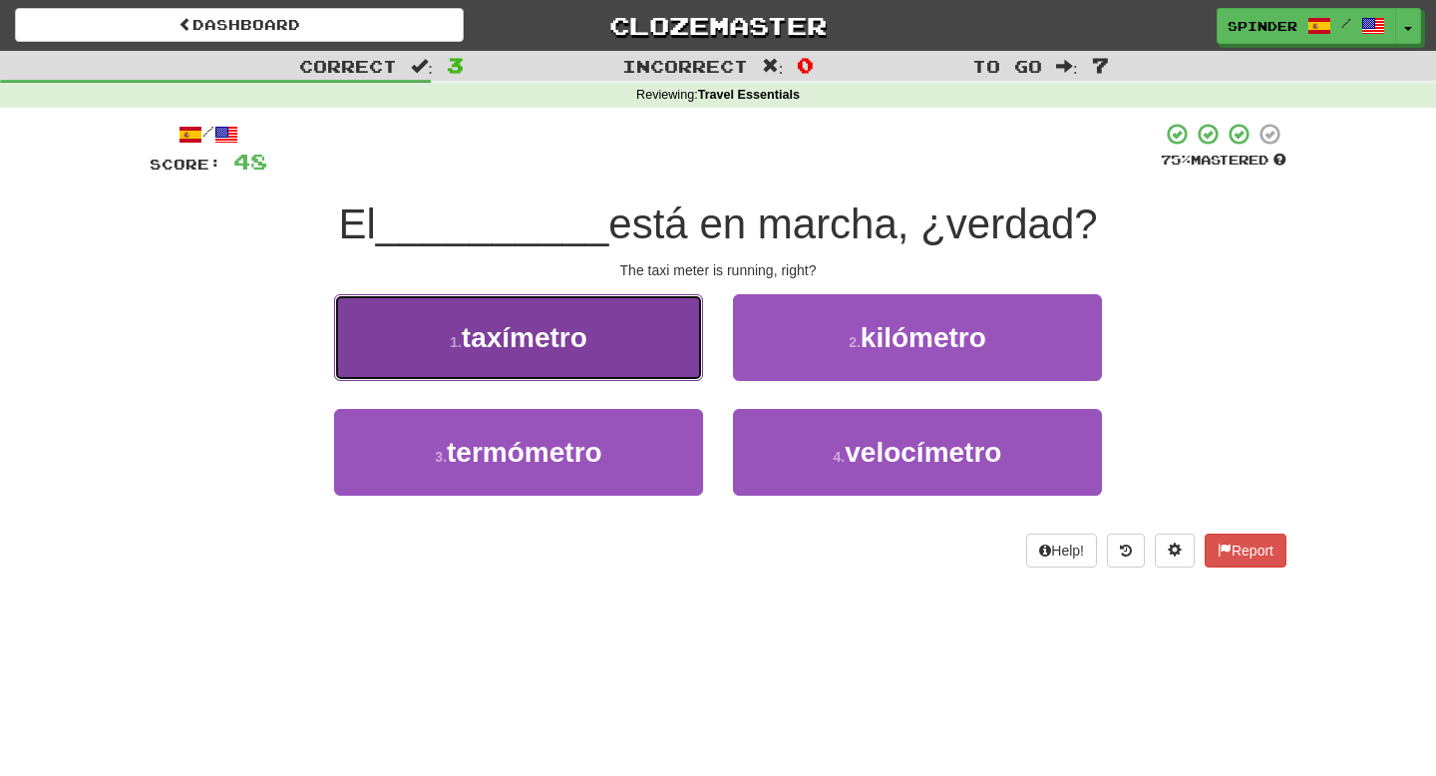
click at [615, 354] on button "1 . taxímetro" at bounding box center [518, 337] width 369 height 87
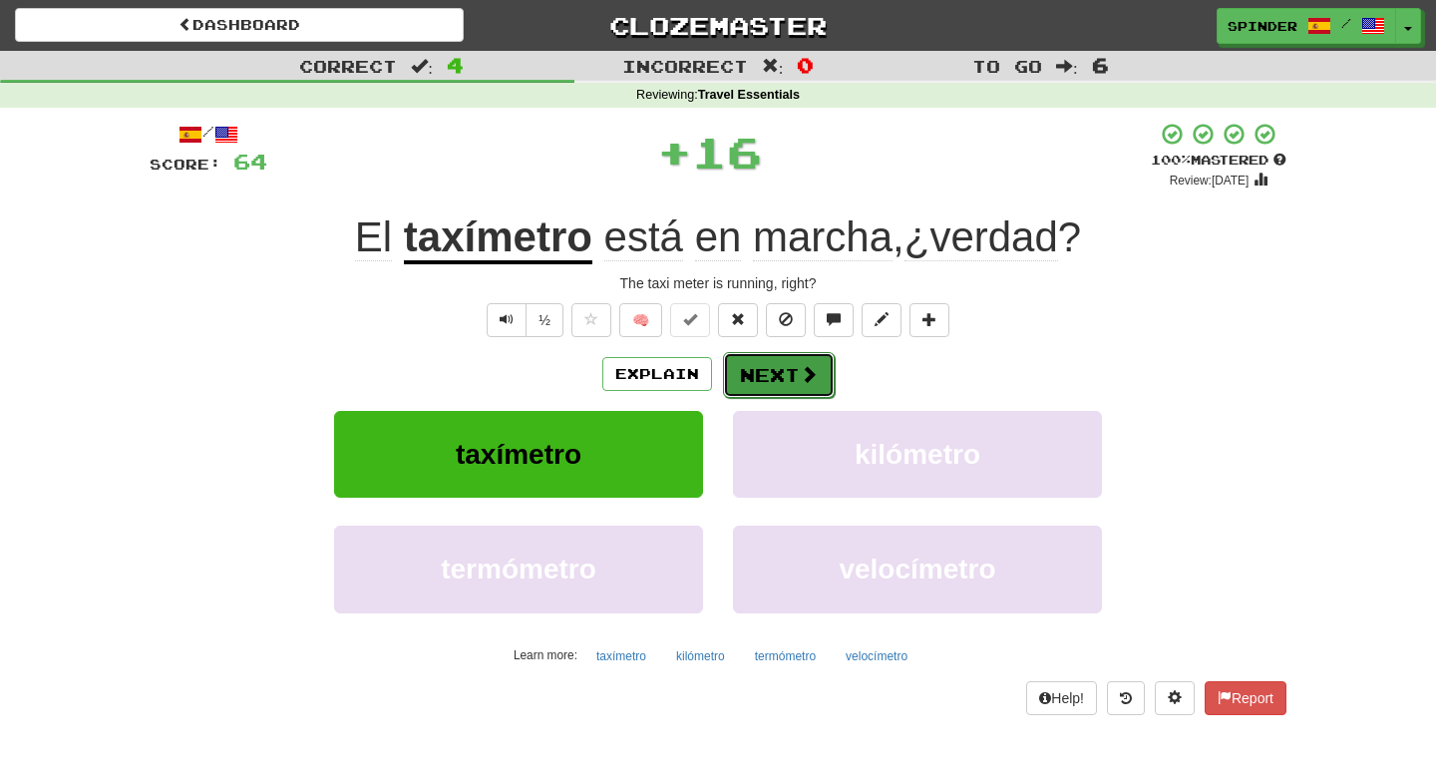
click at [778, 373] on button "Next" at bounding box center [779, 375] width 112 height 46
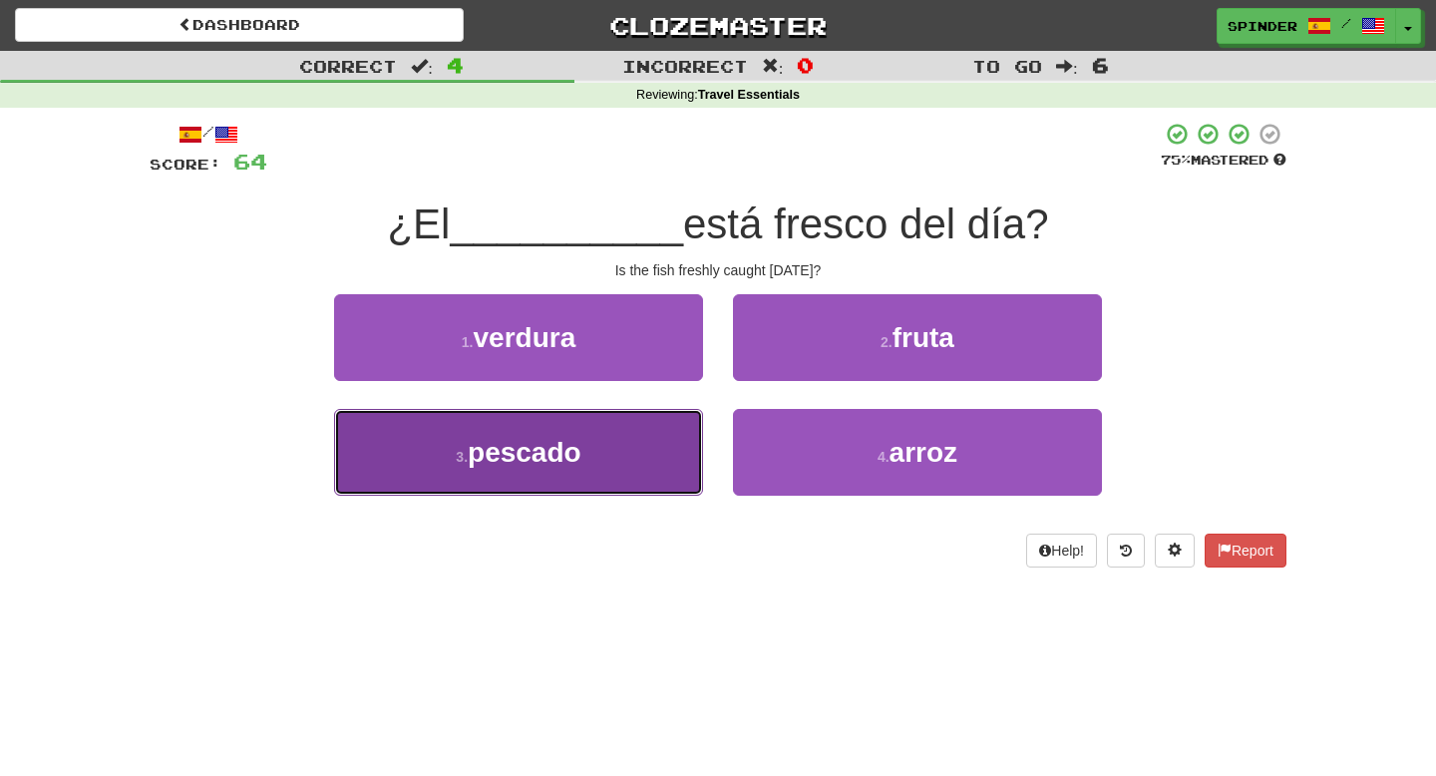
click at [606, 463] on button "3 . pescado" at bounding box center [518, 452] width 369 height 87
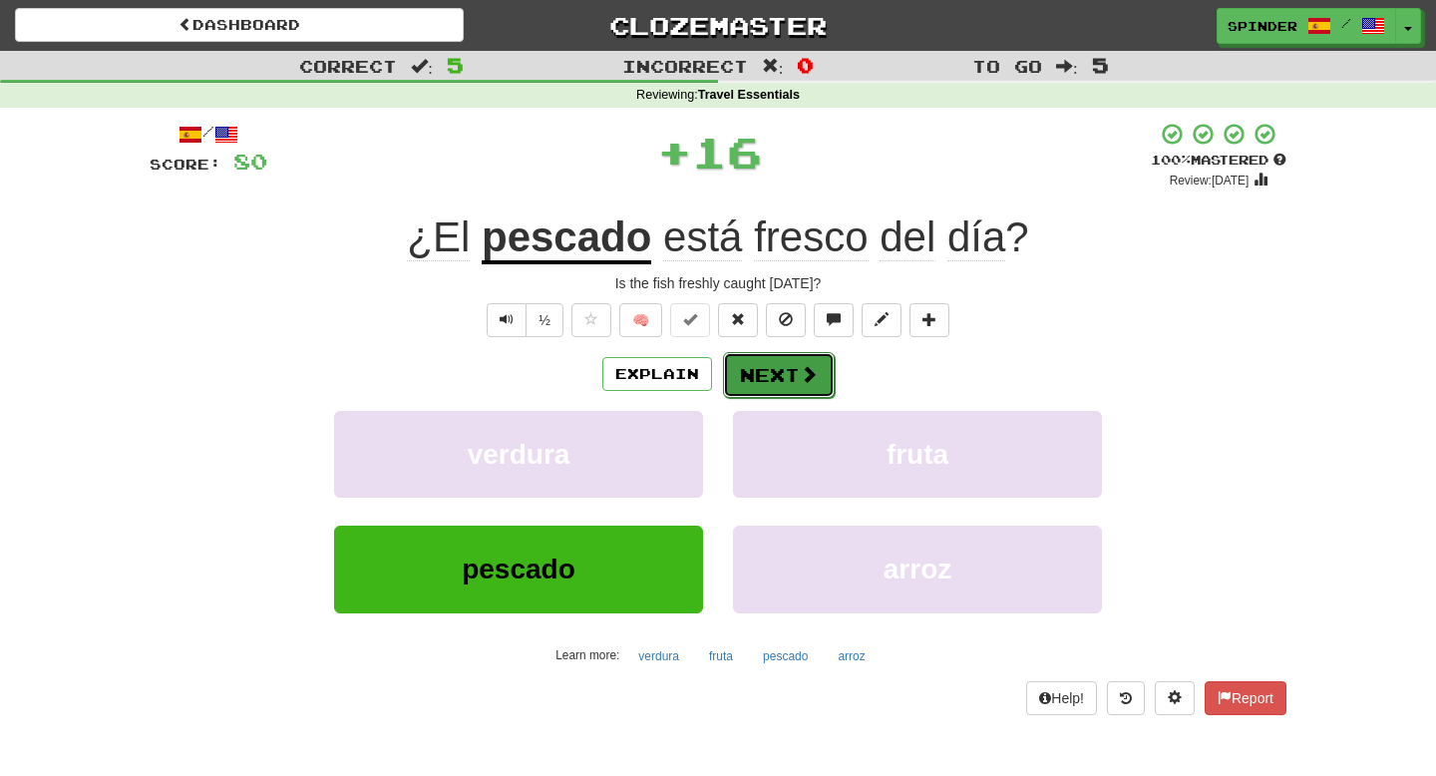
click at [783, 365] on button "Next" at bounding box center [779, 375] width 112 height 46
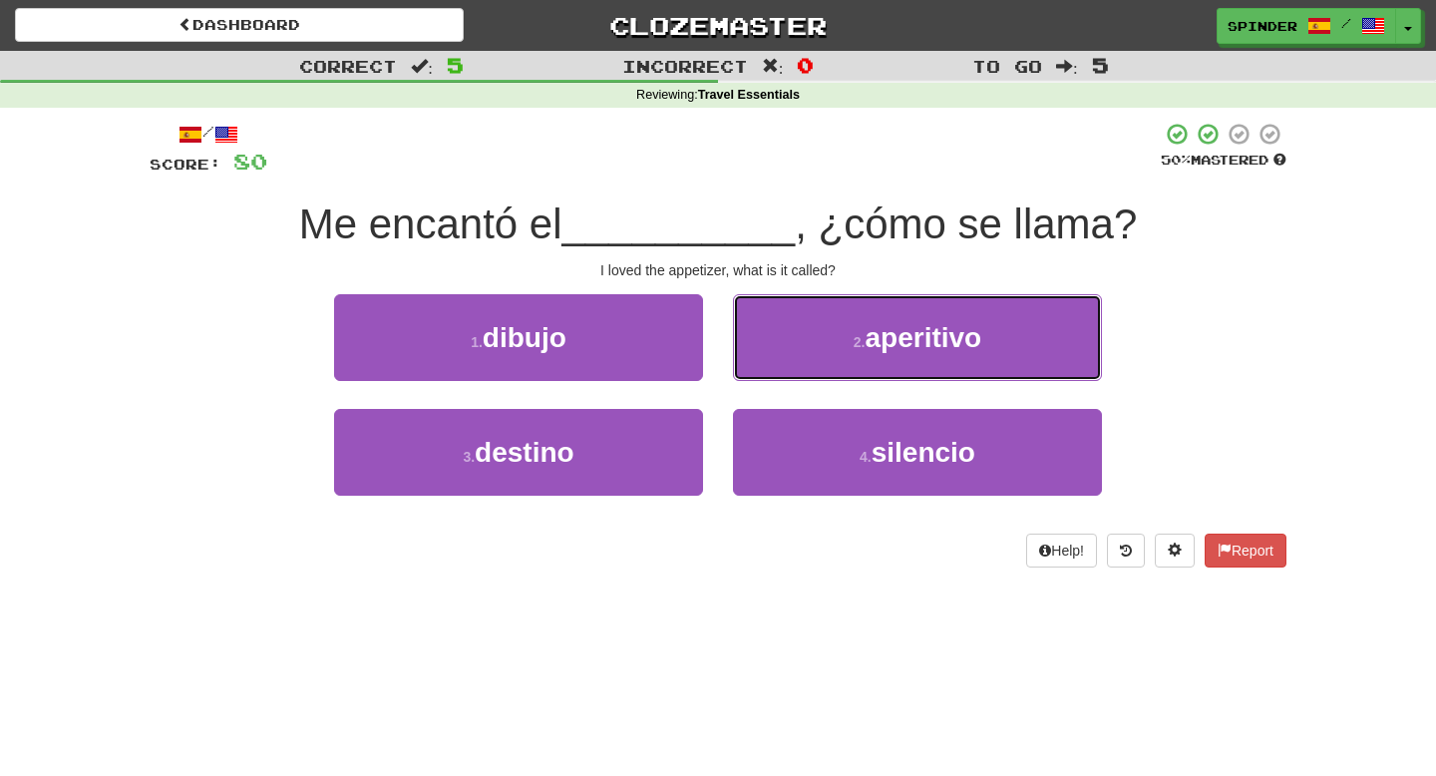
click at [783, 365] on button "2 . aperitivo" at bounding box center [917, 337] width 369 height 87
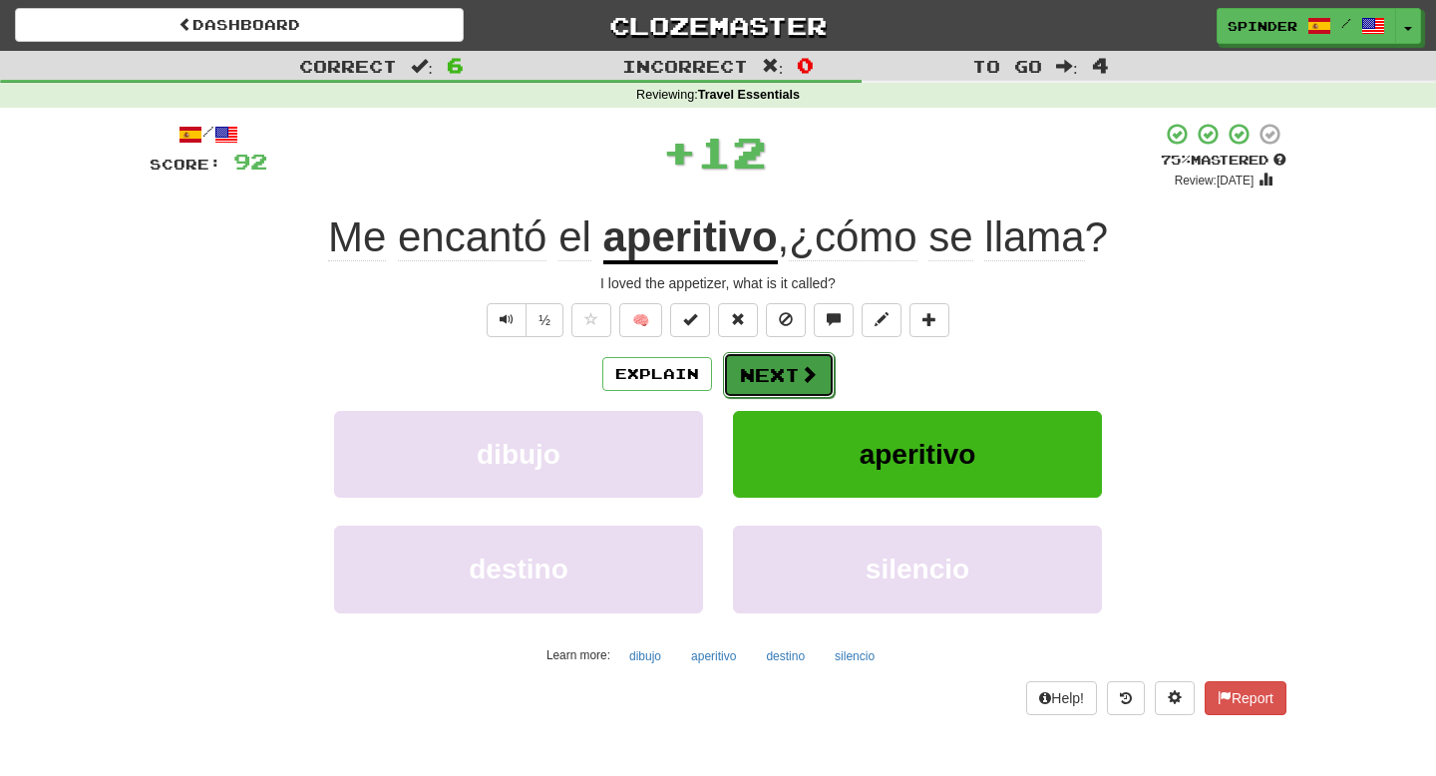
click at [776, 385] on button "Next" at bounding box center [779, 375] width 112 height 46
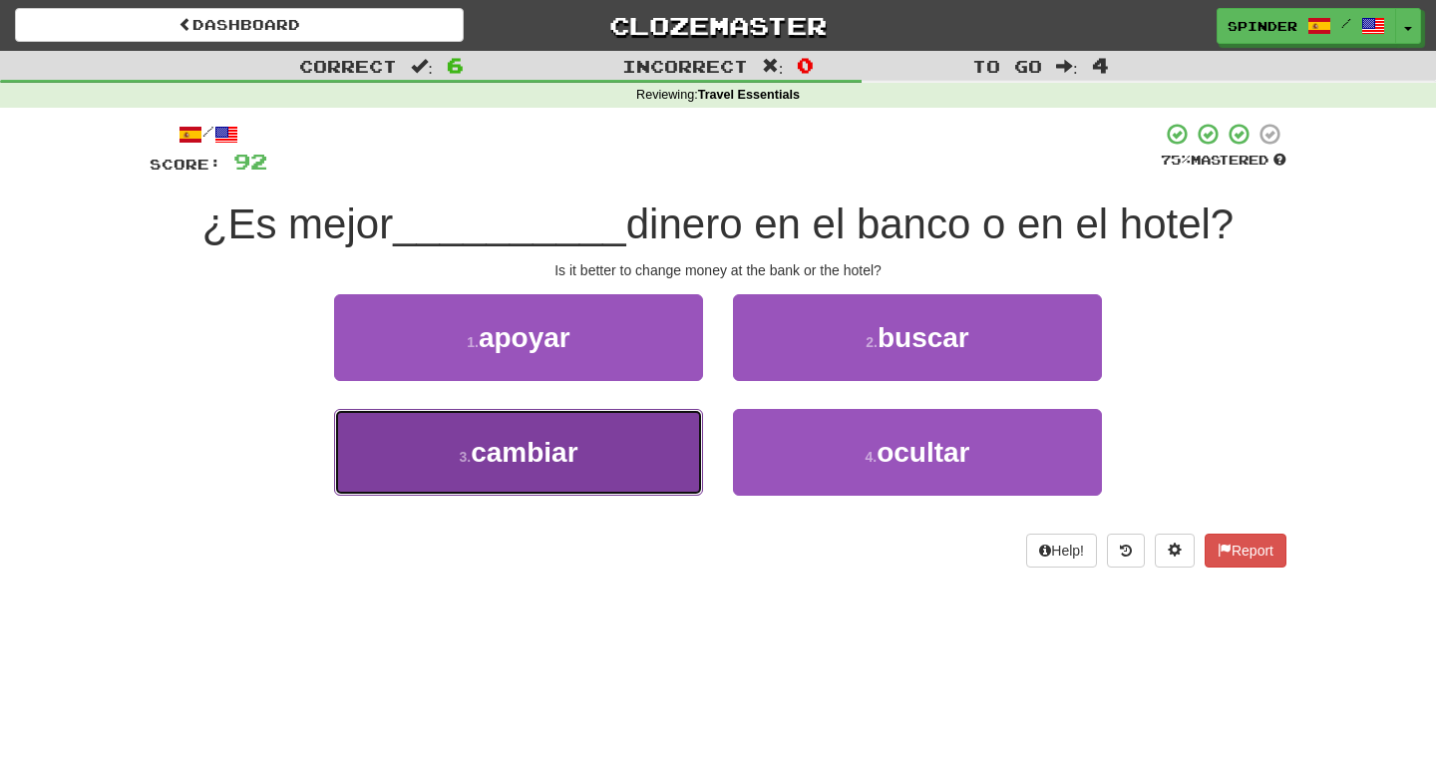
click at [640, 447] on button "3 . cambiar" at bounding box center [518, 452] width 369 height 87
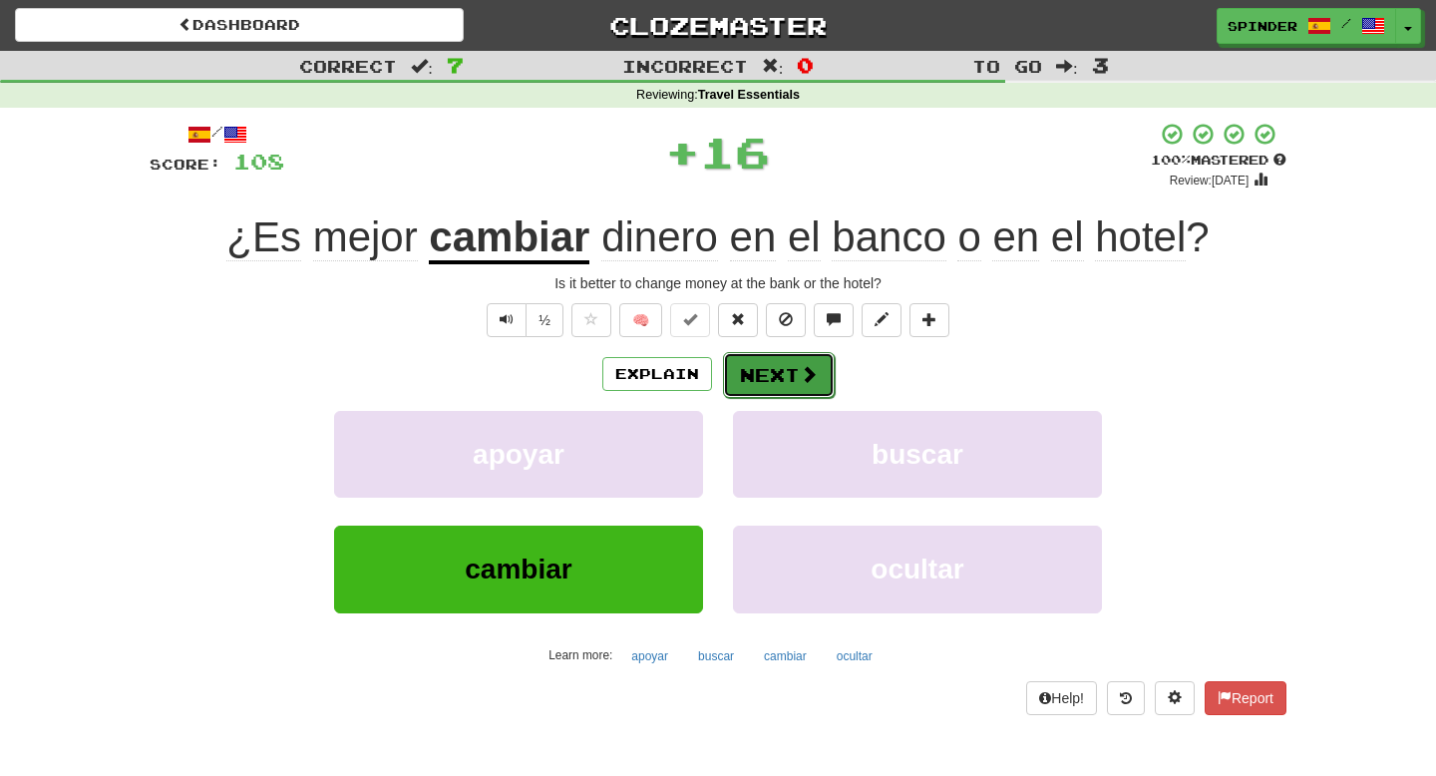
click at [794, 374] on button "Next" at bounding box center [779, 375] width 112 height 46
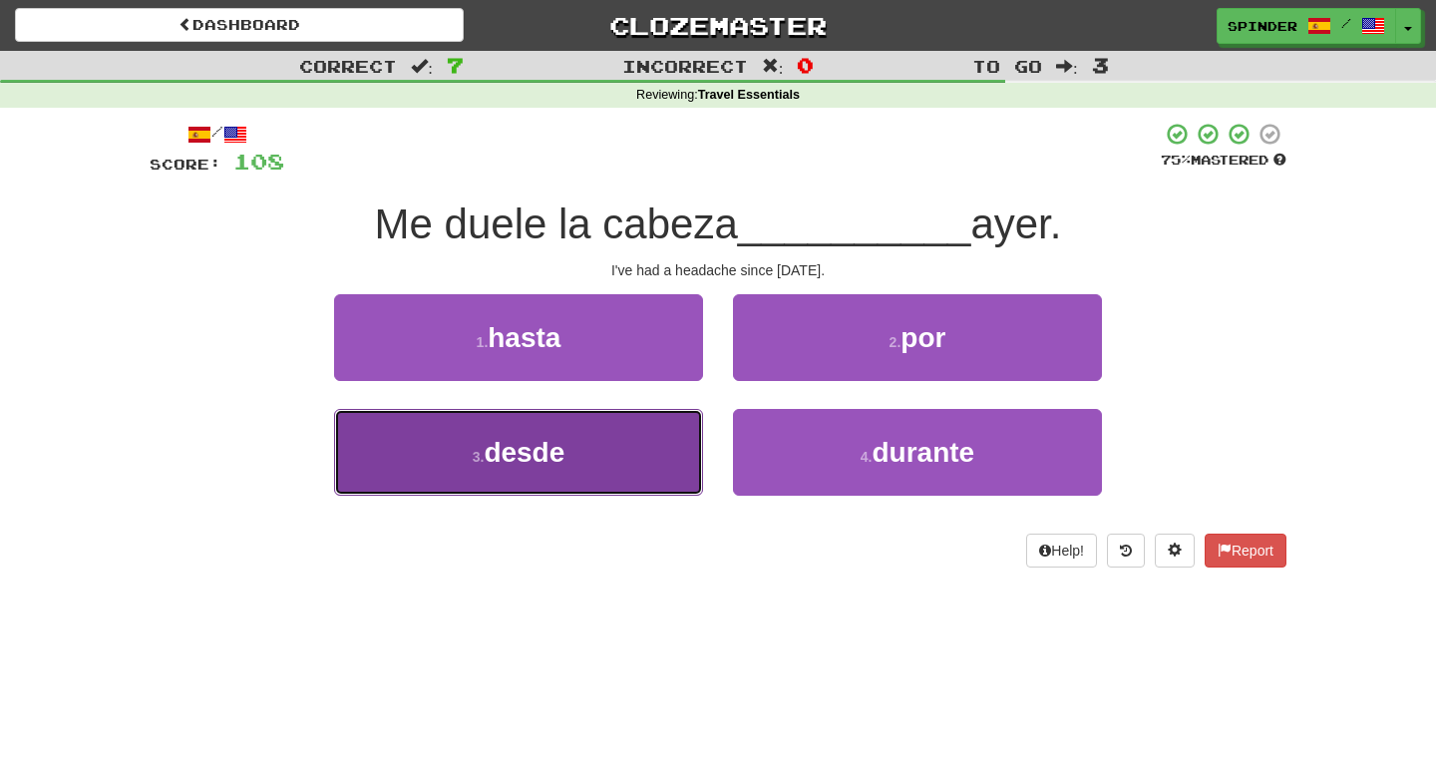
click at [649, 468] on button "3 . desde" at bounding box center [518, 452] width 369 height 87
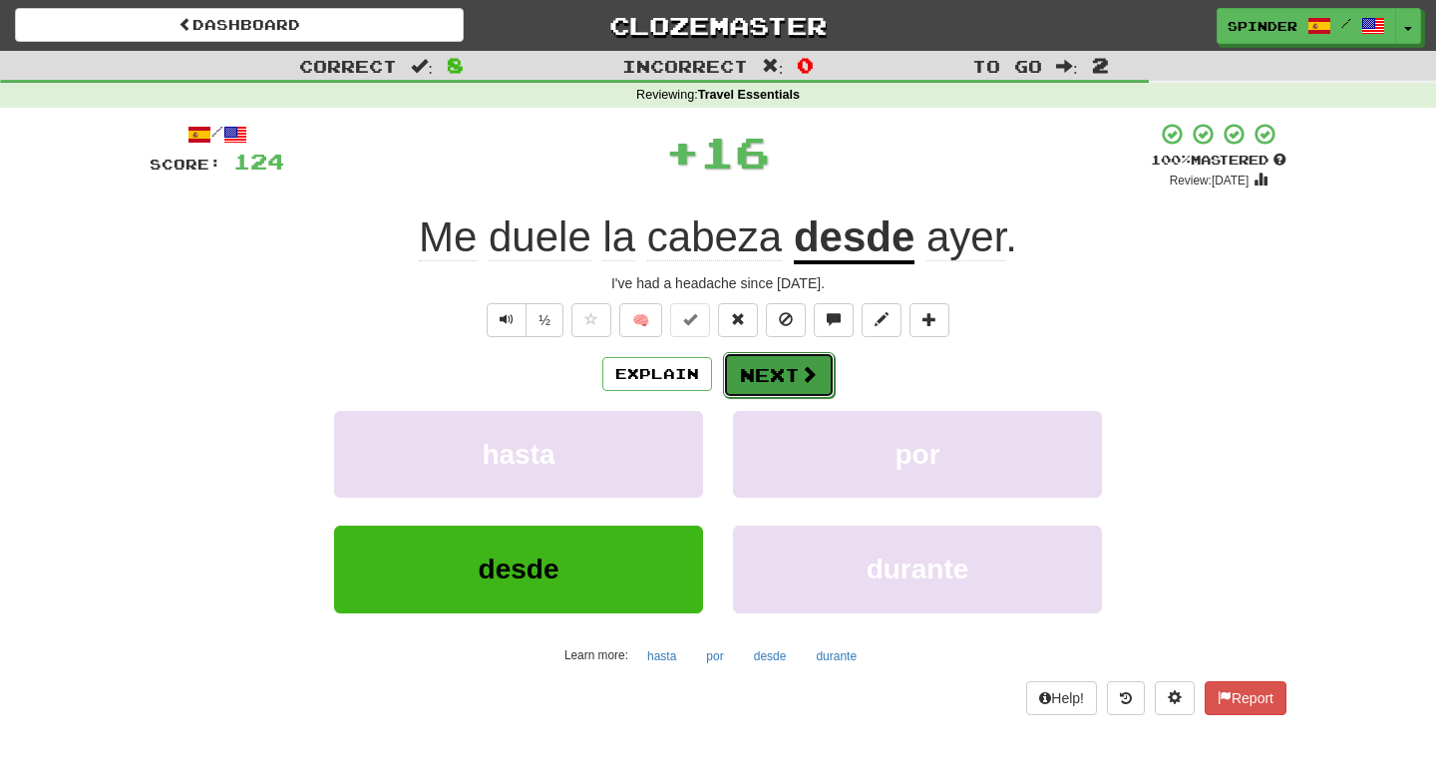
click at [800, 381] on span at bounding box center [809, 374] width 18 height 18
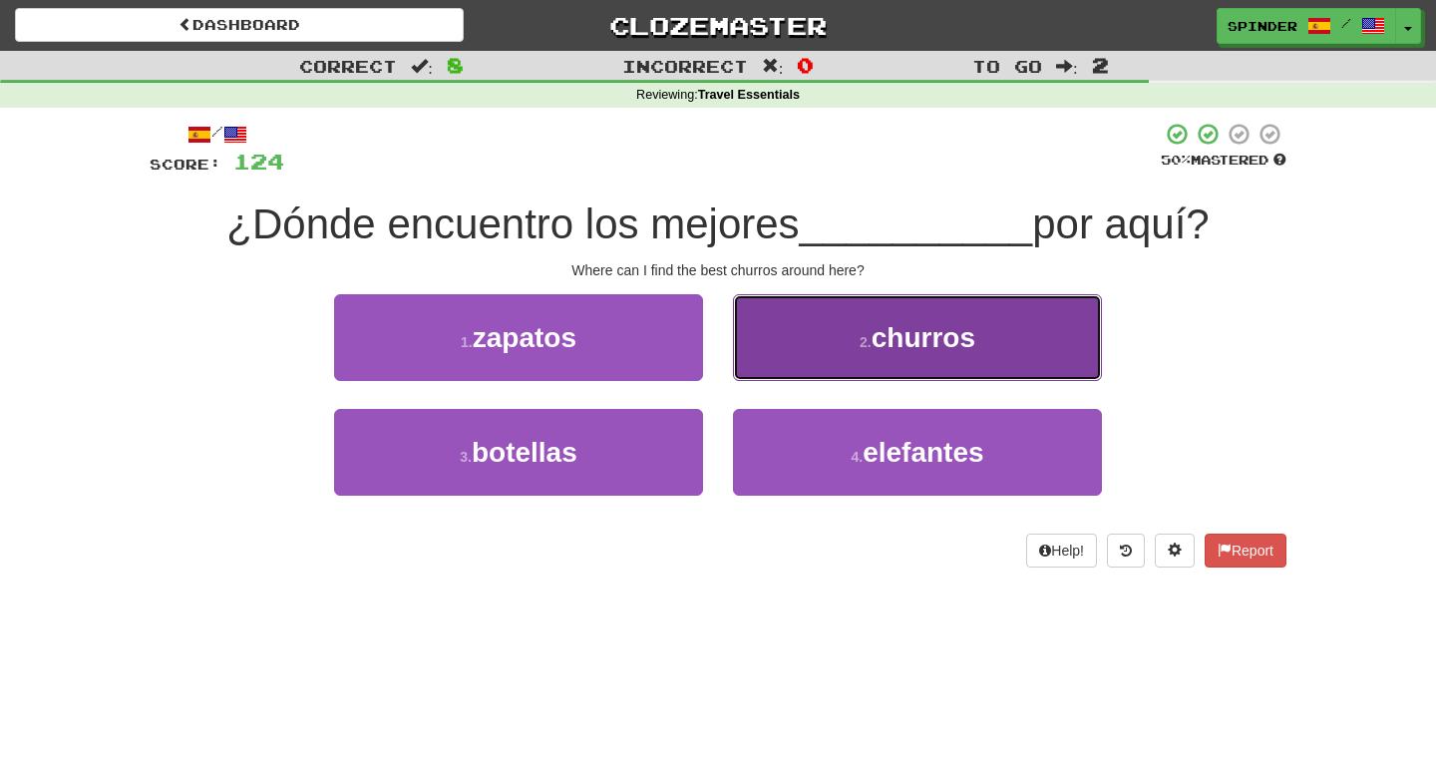
click at [838, 336] on button "2 . churros" at bounding box center [917, 337] width 369 height 87
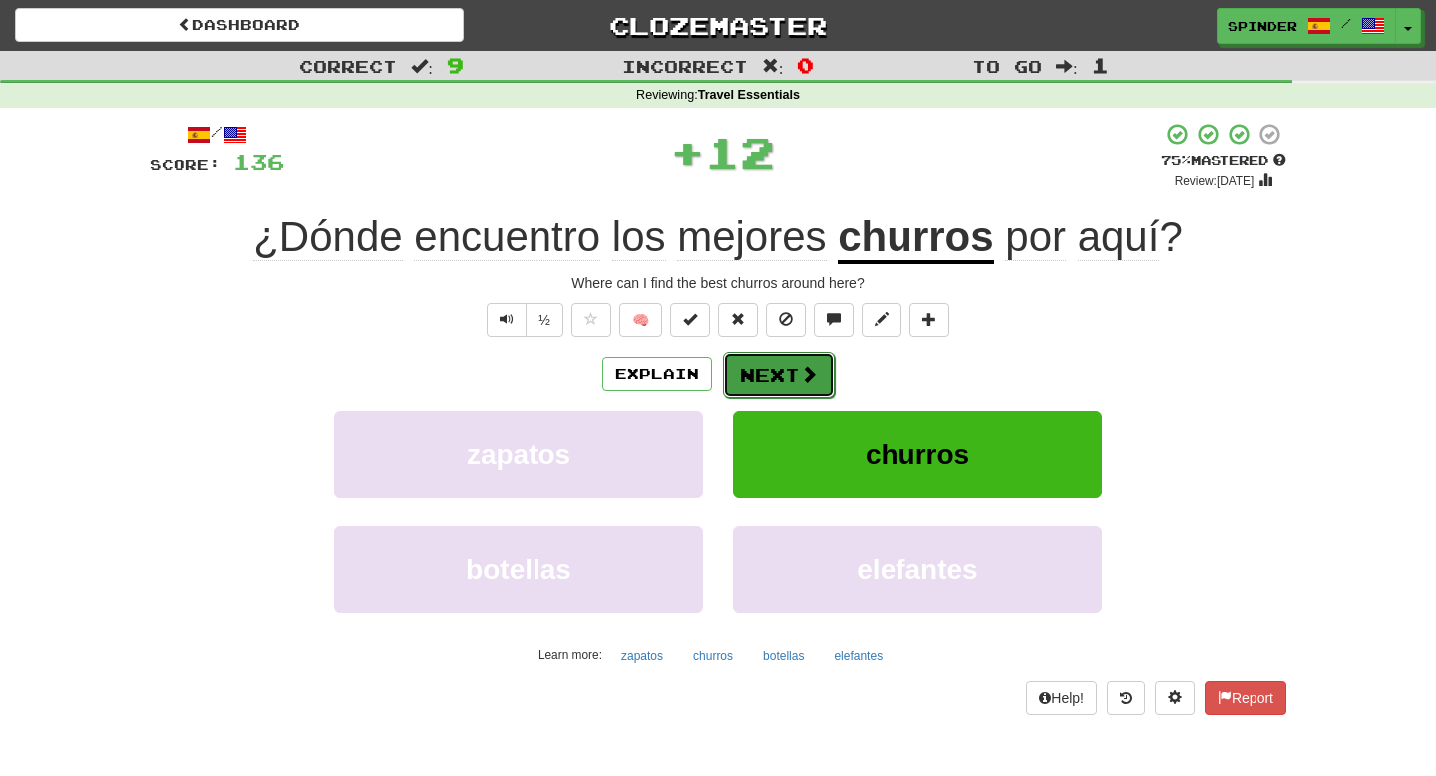
click at [796, 378] on button "Next" at bounding box center [779, 375] width 112 height 46
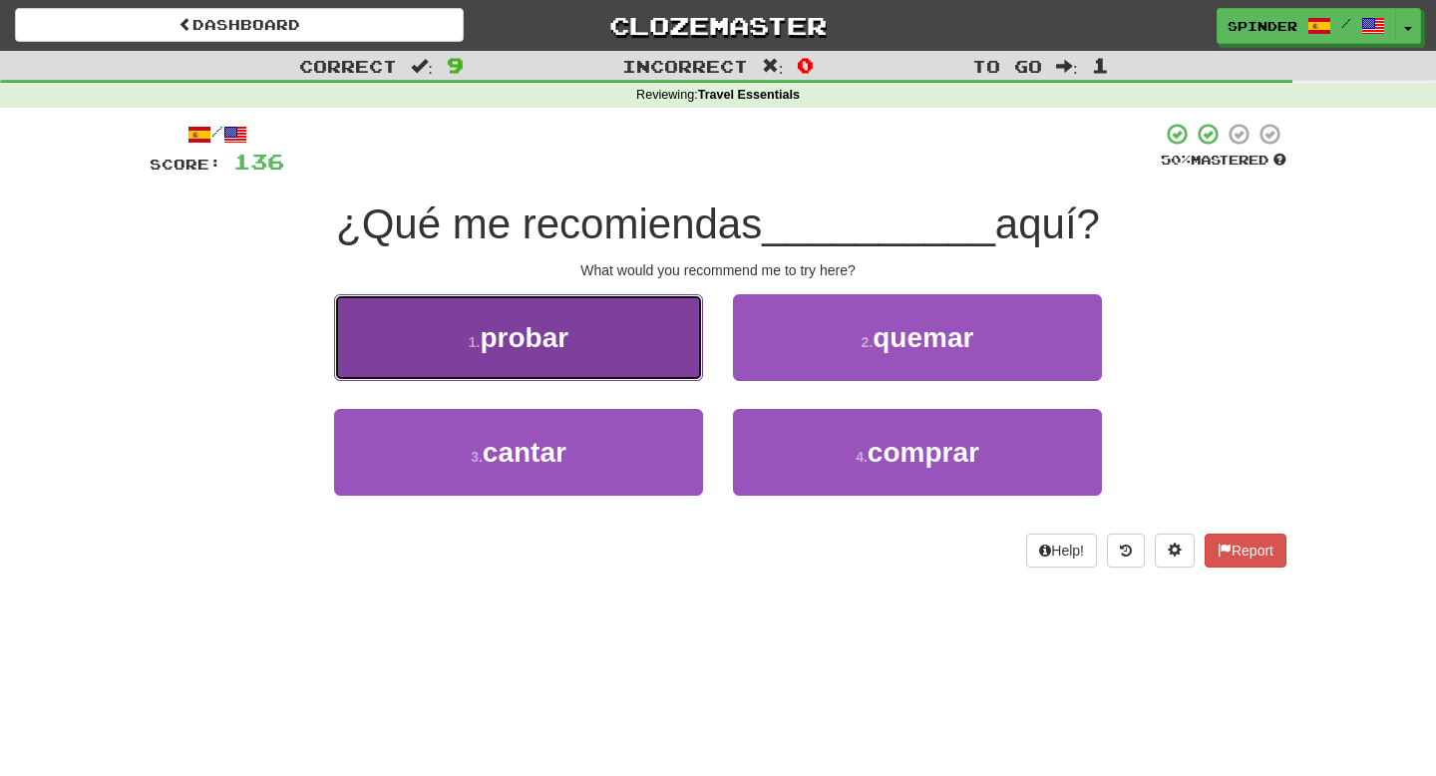
click at [653, 330] on button "1 . probar" at bounding box center [518, 337] width 369 height 87
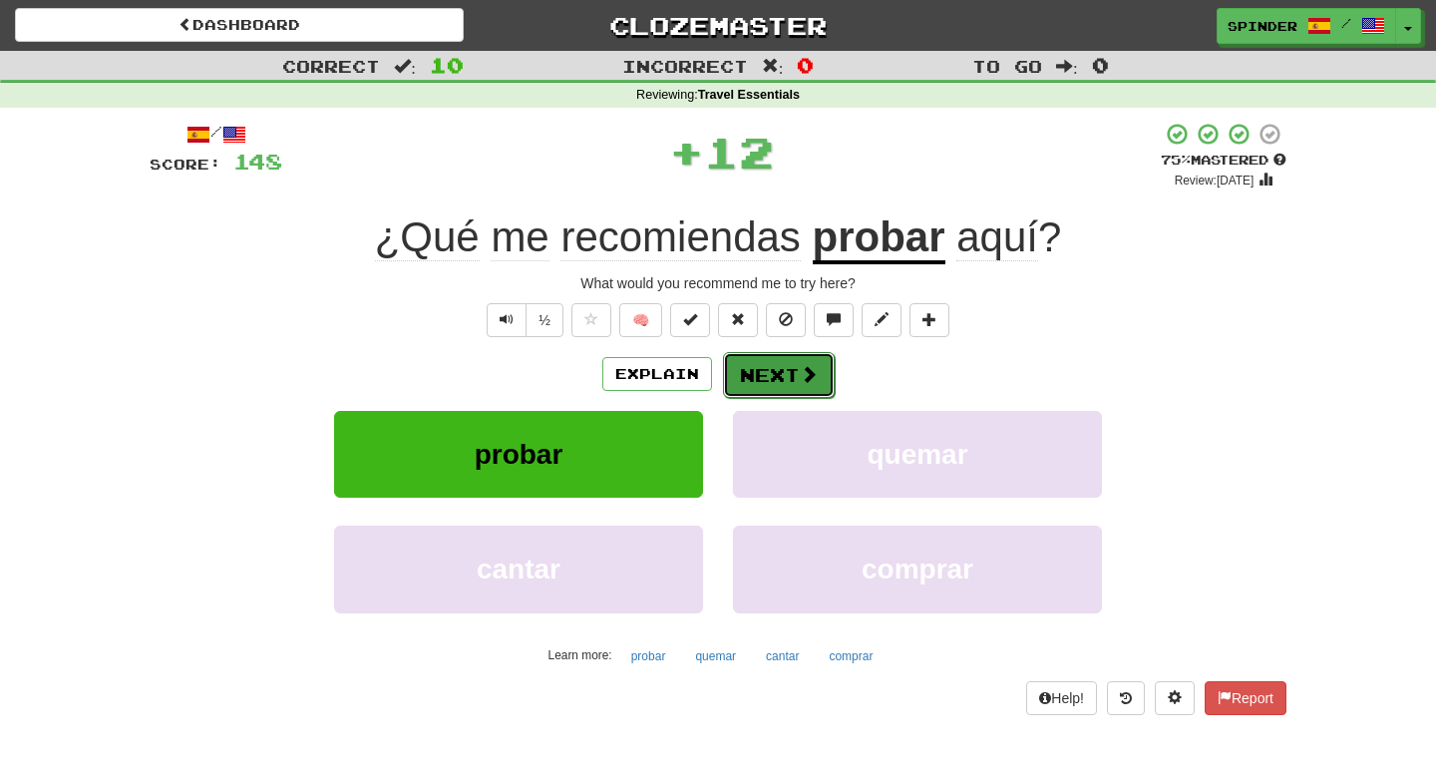
click at [794, 367] on button "Next" at bounding box center [779, 375] width 112 height 46
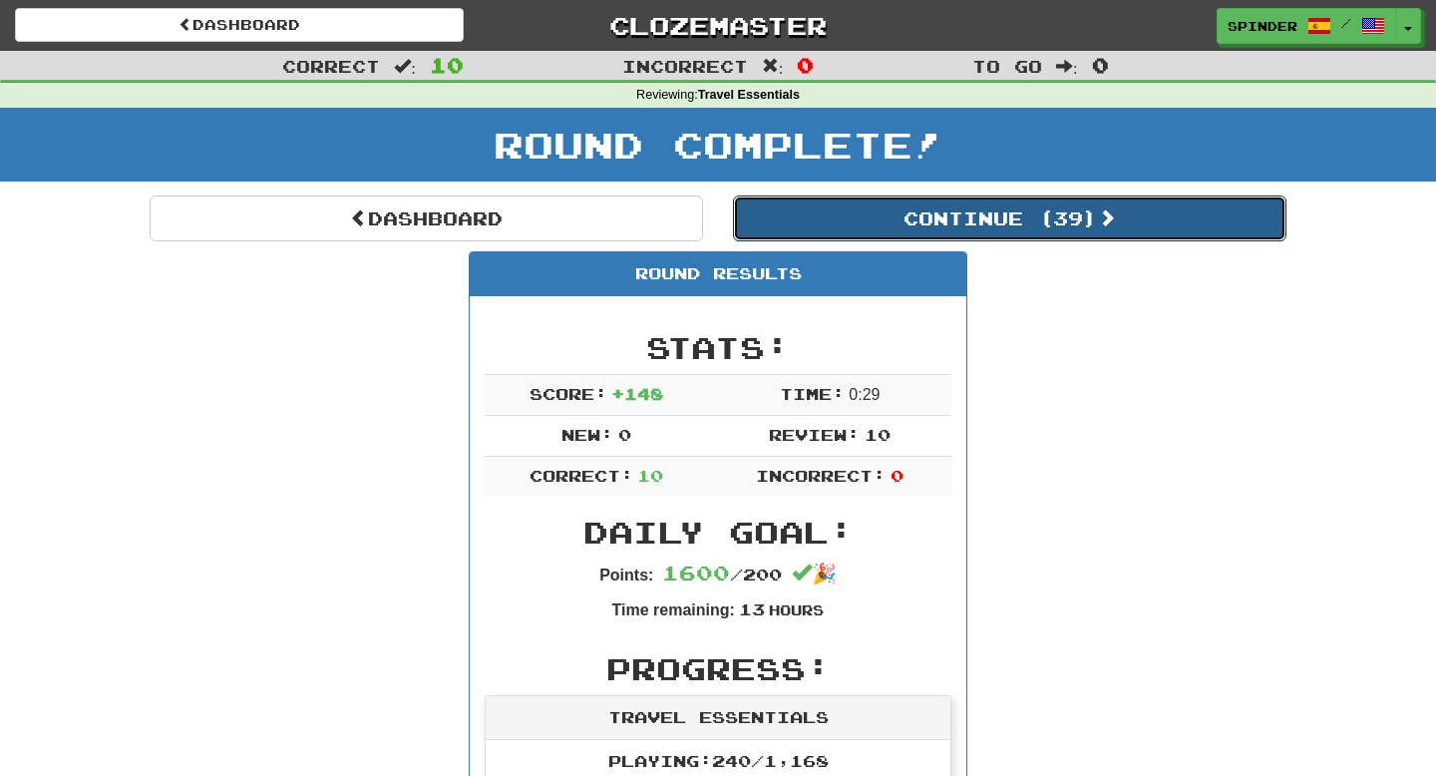
click at [952, 225] on button "Continue ( 39 )" at bounding box center [1010, 219] width 554 height 46
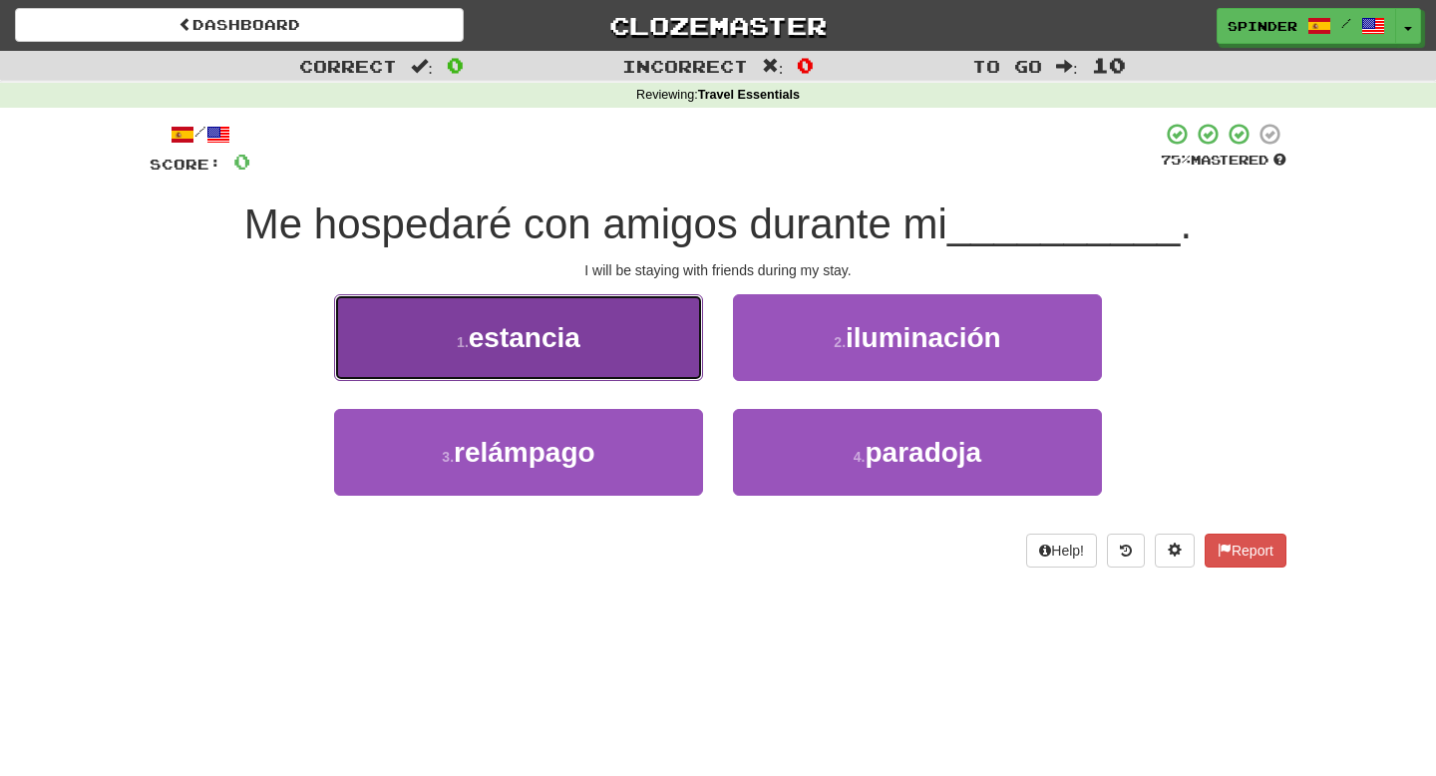
click at [611, 323] on button "1 . estancia" at bounding box center [518, 337] width 369 height 87
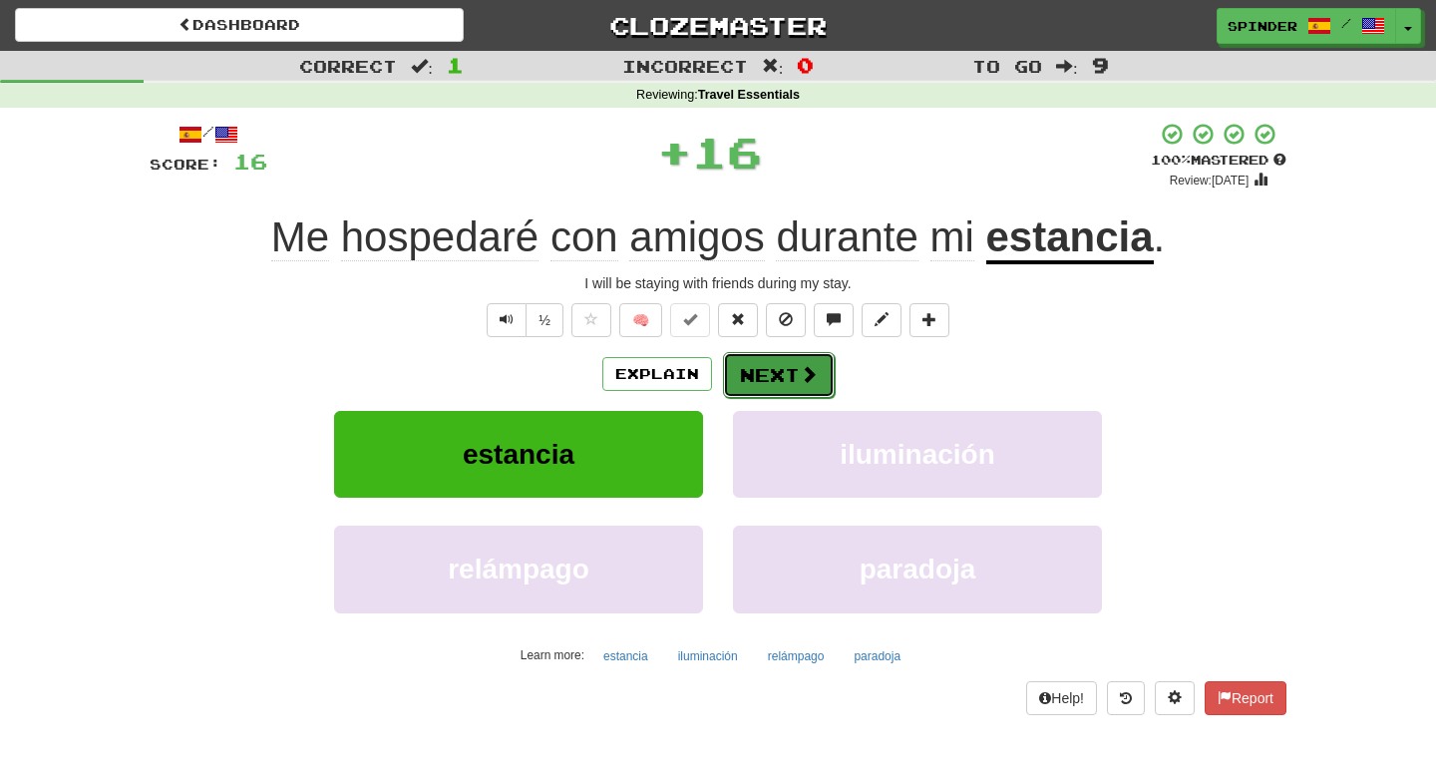
click at [801, 376] on span at bounding box center [809, 374] width 18 height 18
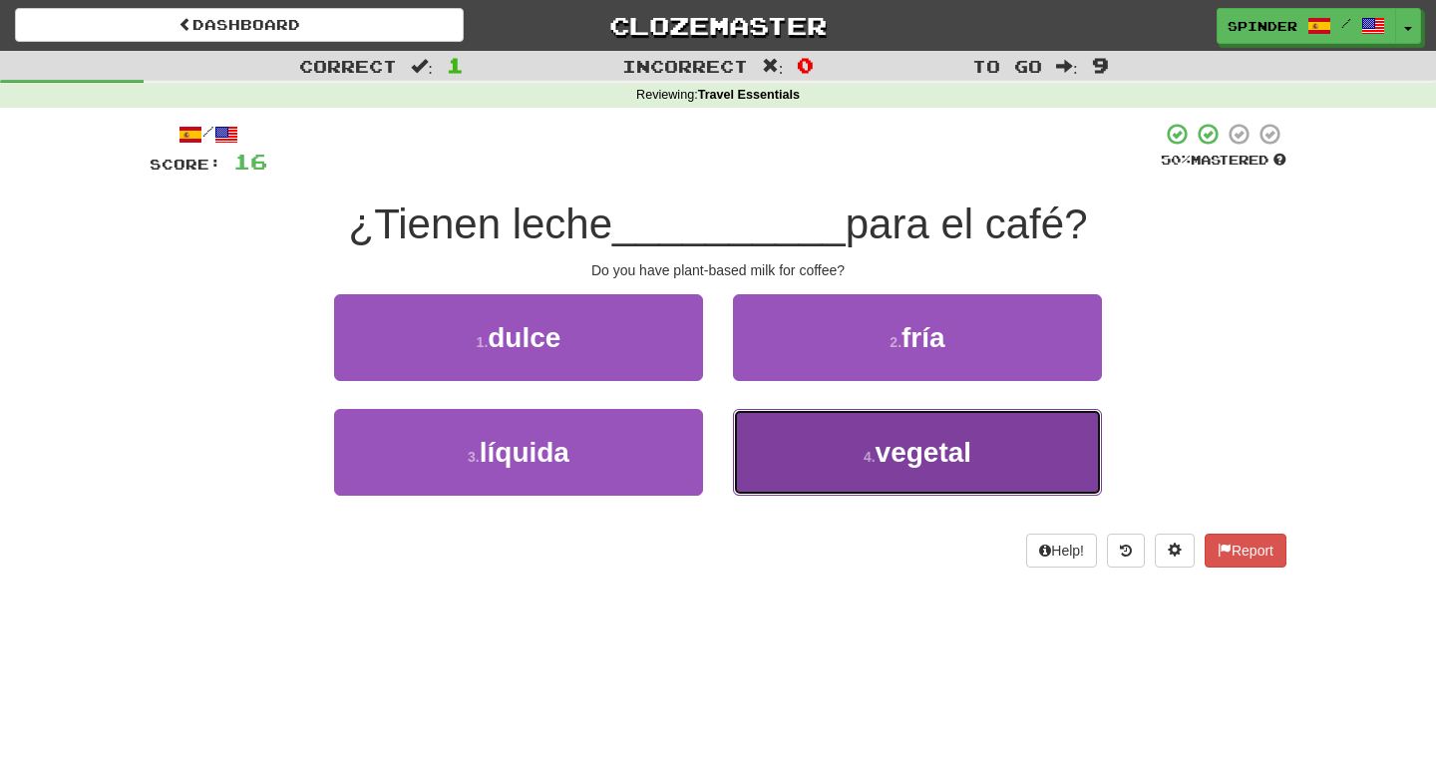
click at [817, 423] on button "4 . vegetal" at bounding box center [917, 452] width 369 height 87
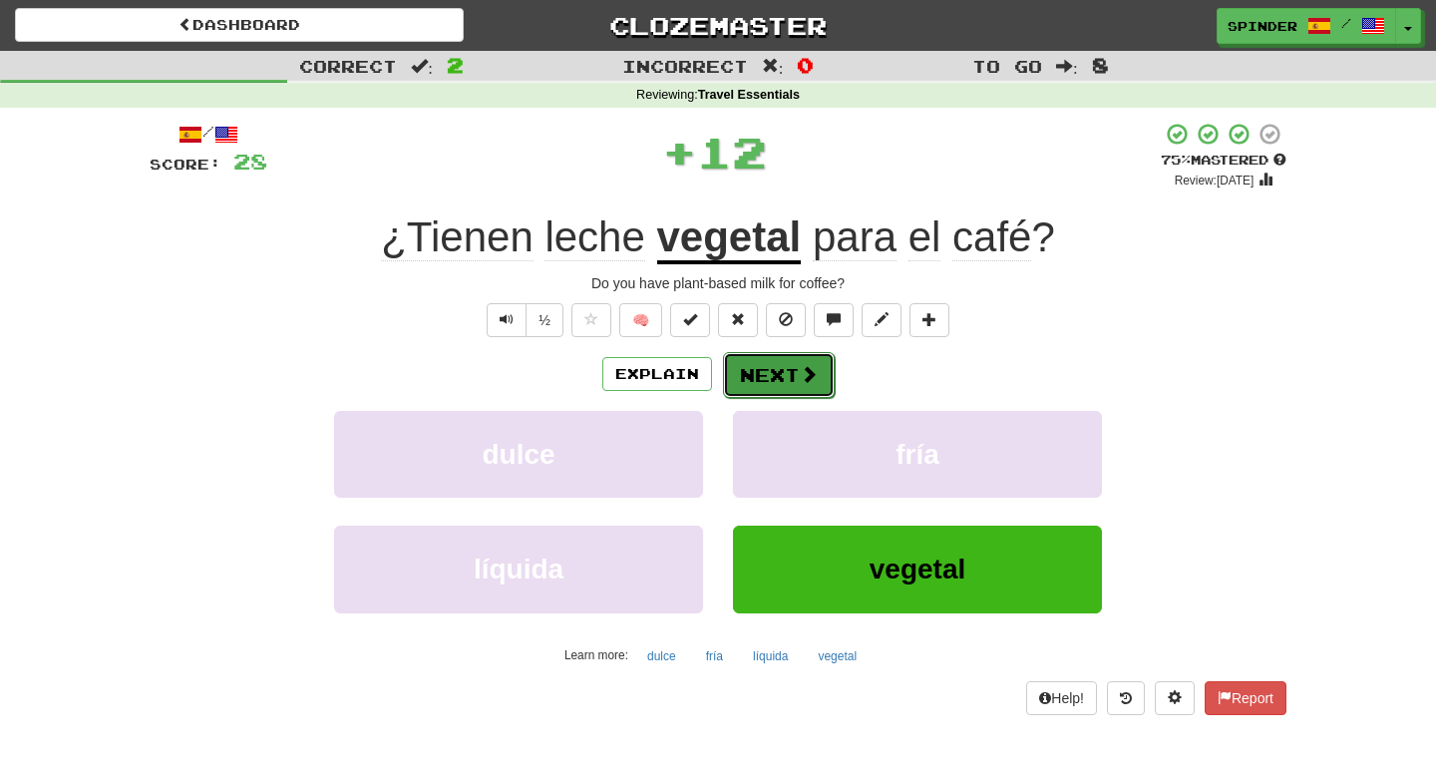
click at [811, 366] on span at bounding box center [809, 374] width 18 height 18
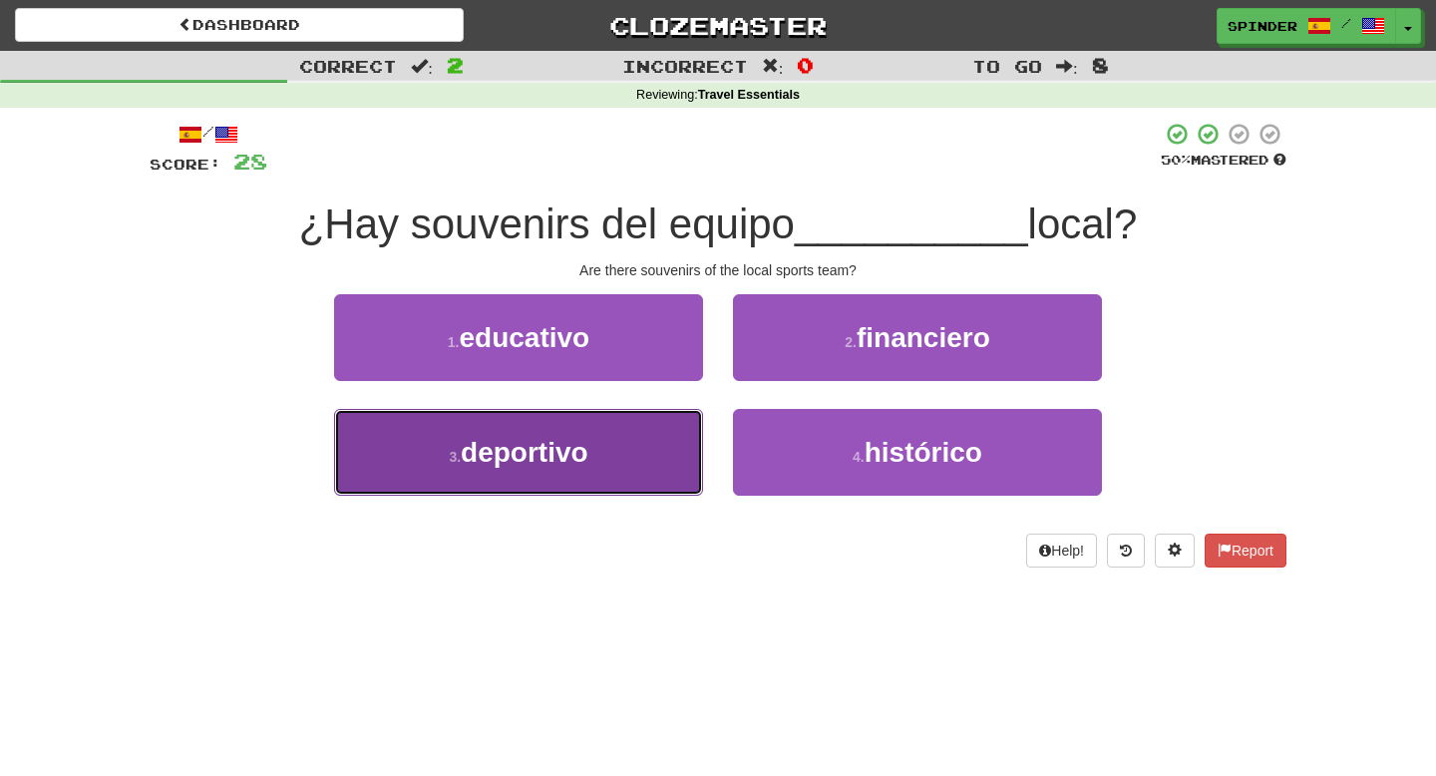
click at [637, 429] on button "3 . deportivo" at bounding box center [518, 452] width 369 height 87
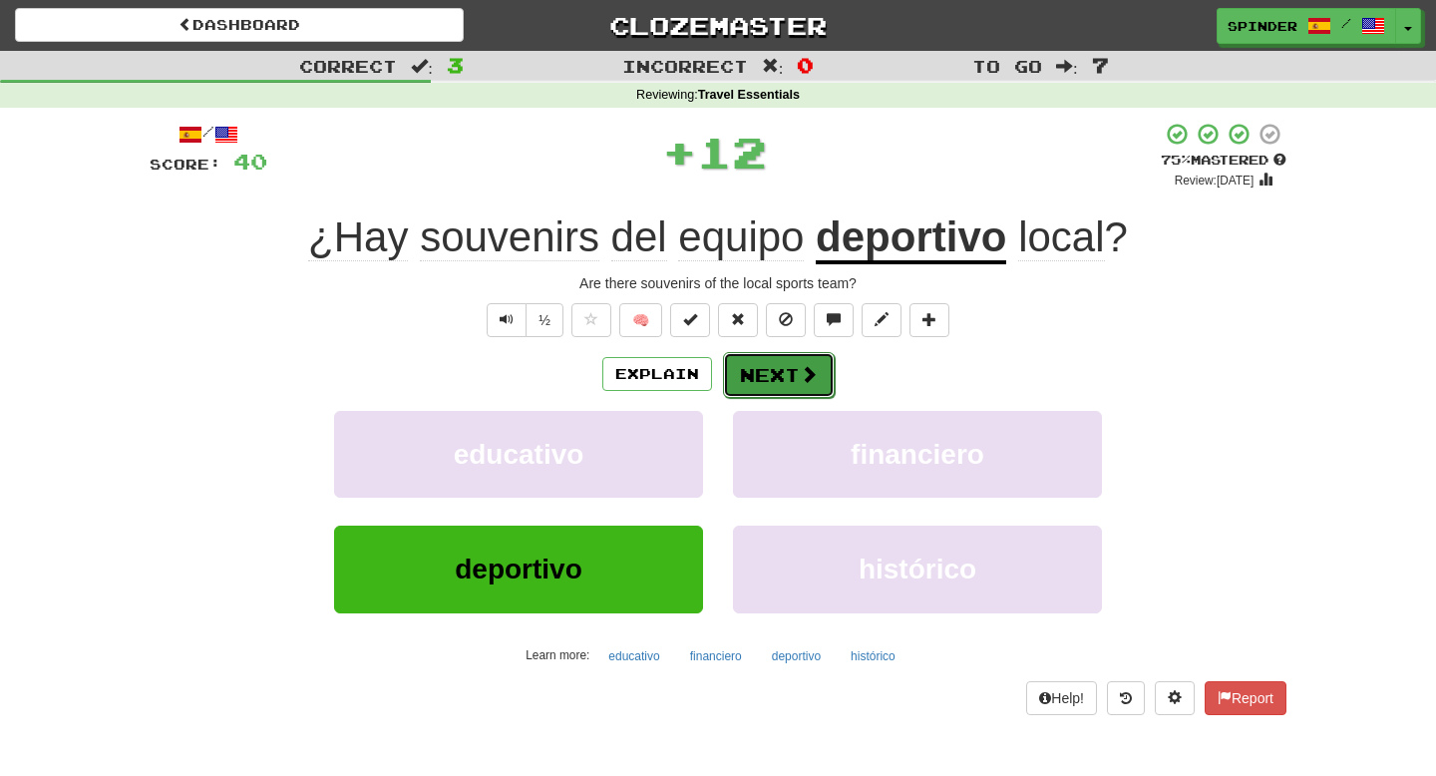
click at [787, 360] on button "Next" at bounding box center [779, 375] width 112 height 46
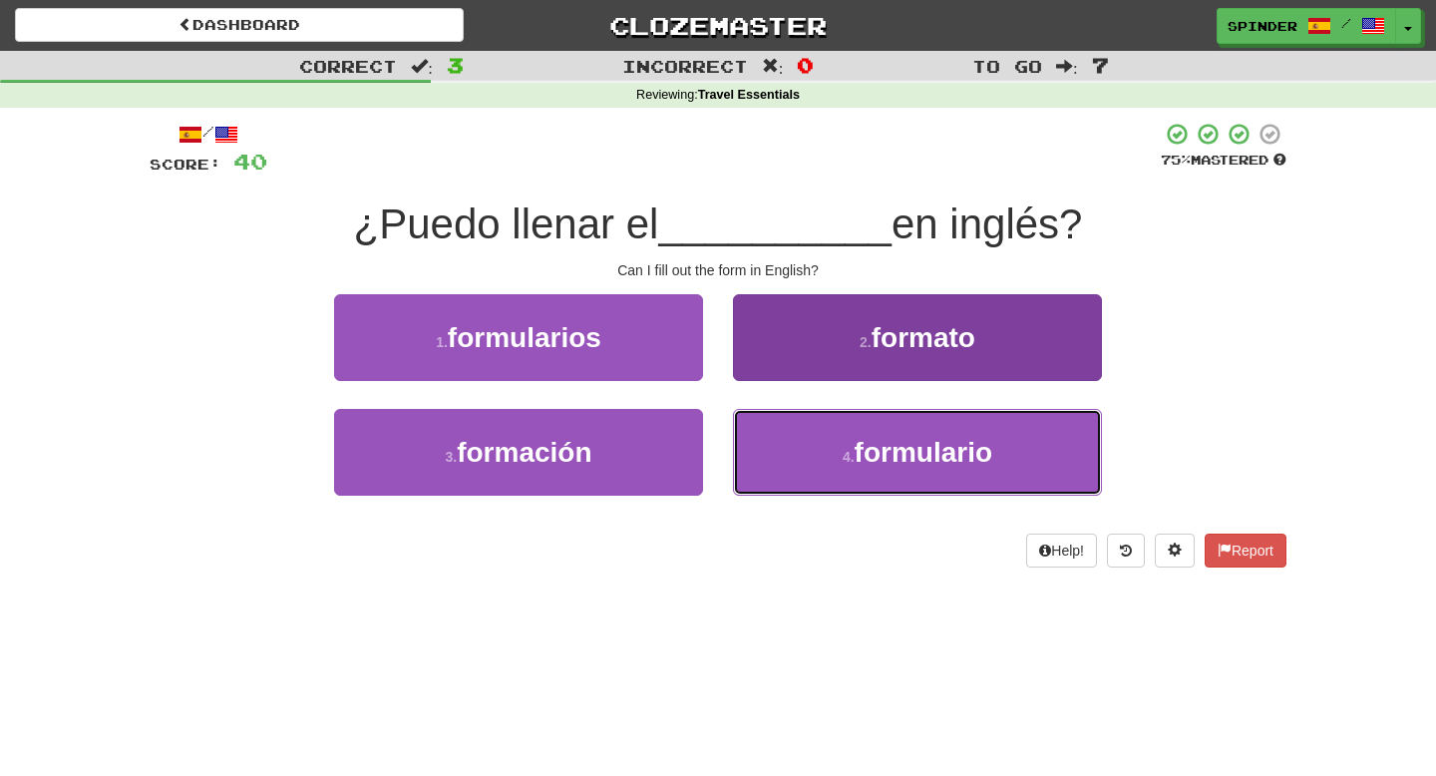
click at [787, 440] on button "4 . formulario" at bounding box center [917, 452] width 369 height 87
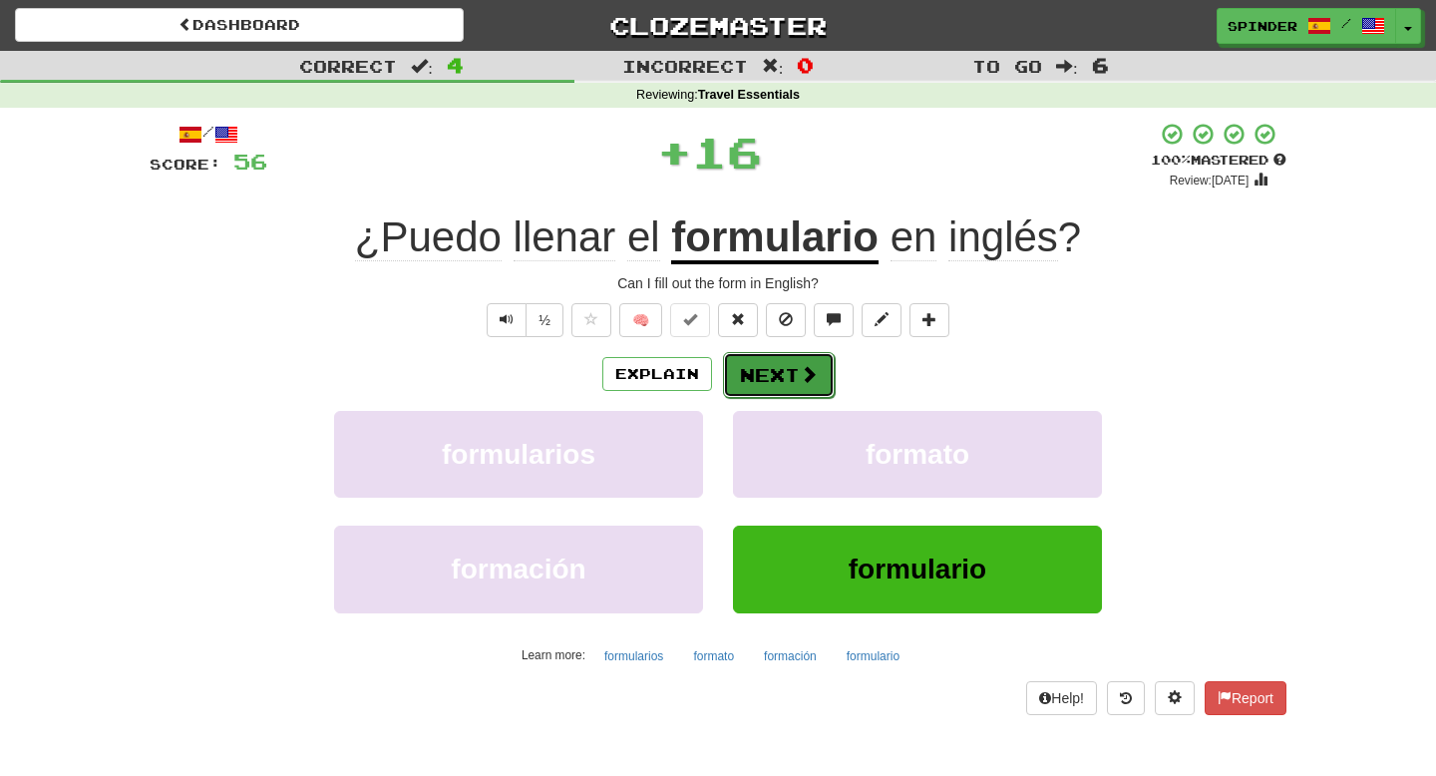
click at [791, 370] on button "Next" at bounding box center [779, 375] width 112 height 46
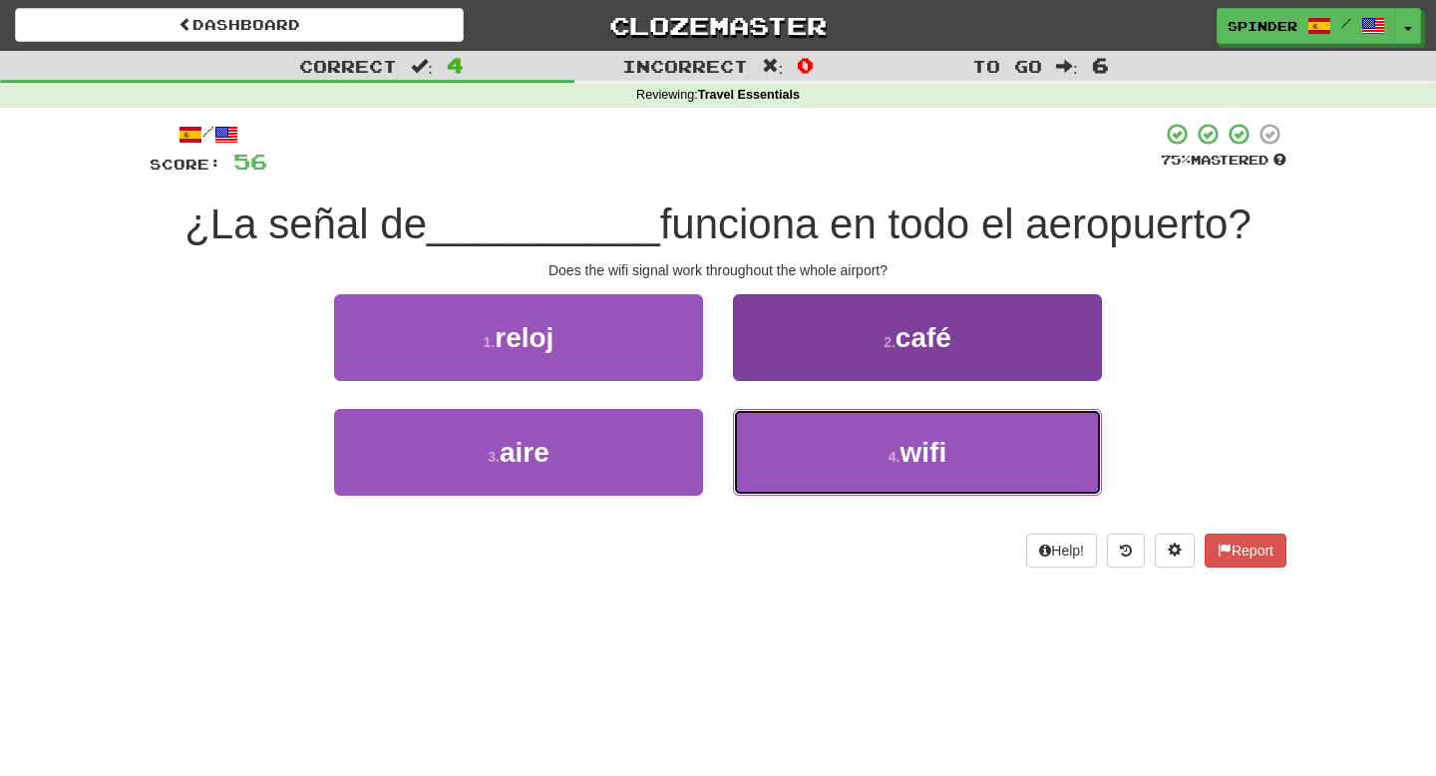
click at [782, 441] on button "4 . wifi" at bounding box center [917, 452] width 369 height 87
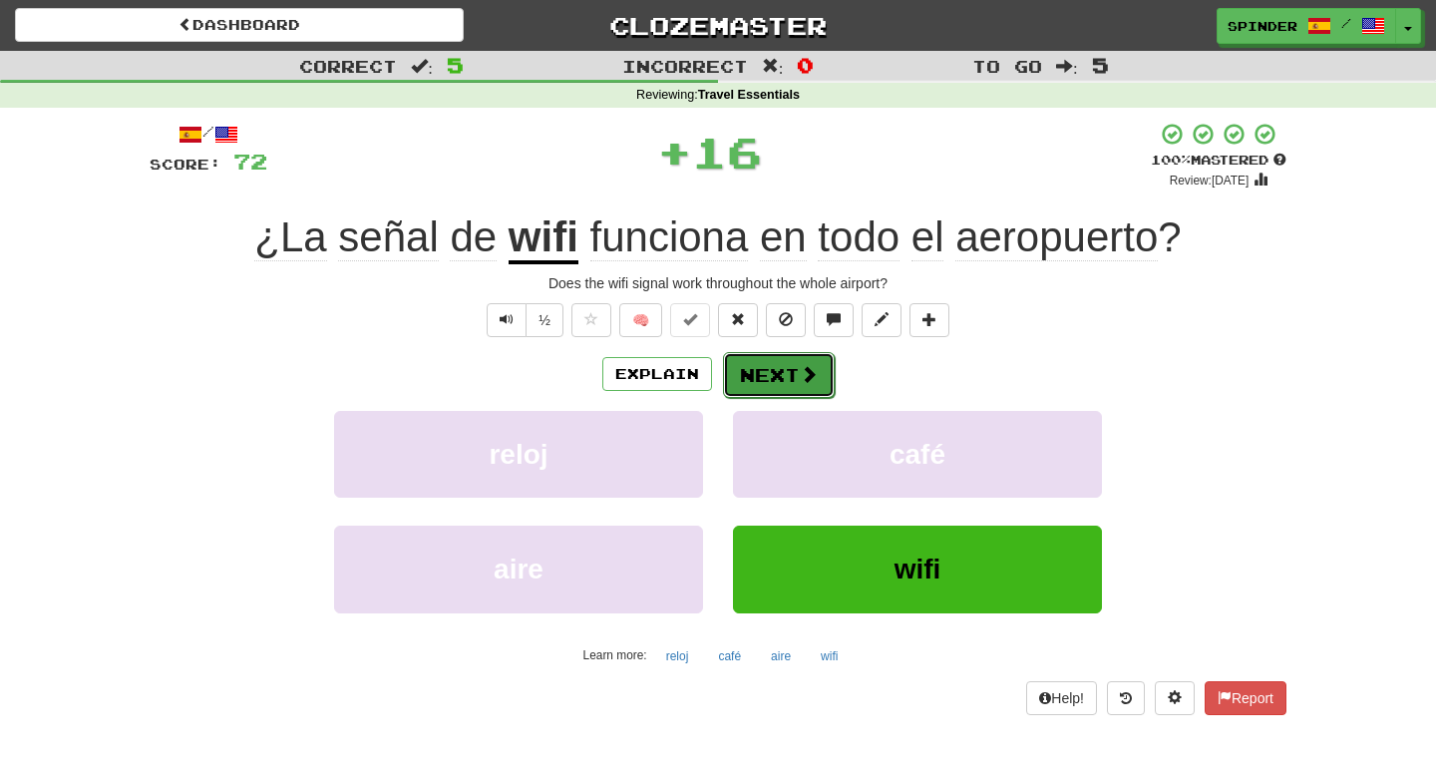
click at [795, 370] on button "Next" at bounding box center [779, 375] width 112 height 46
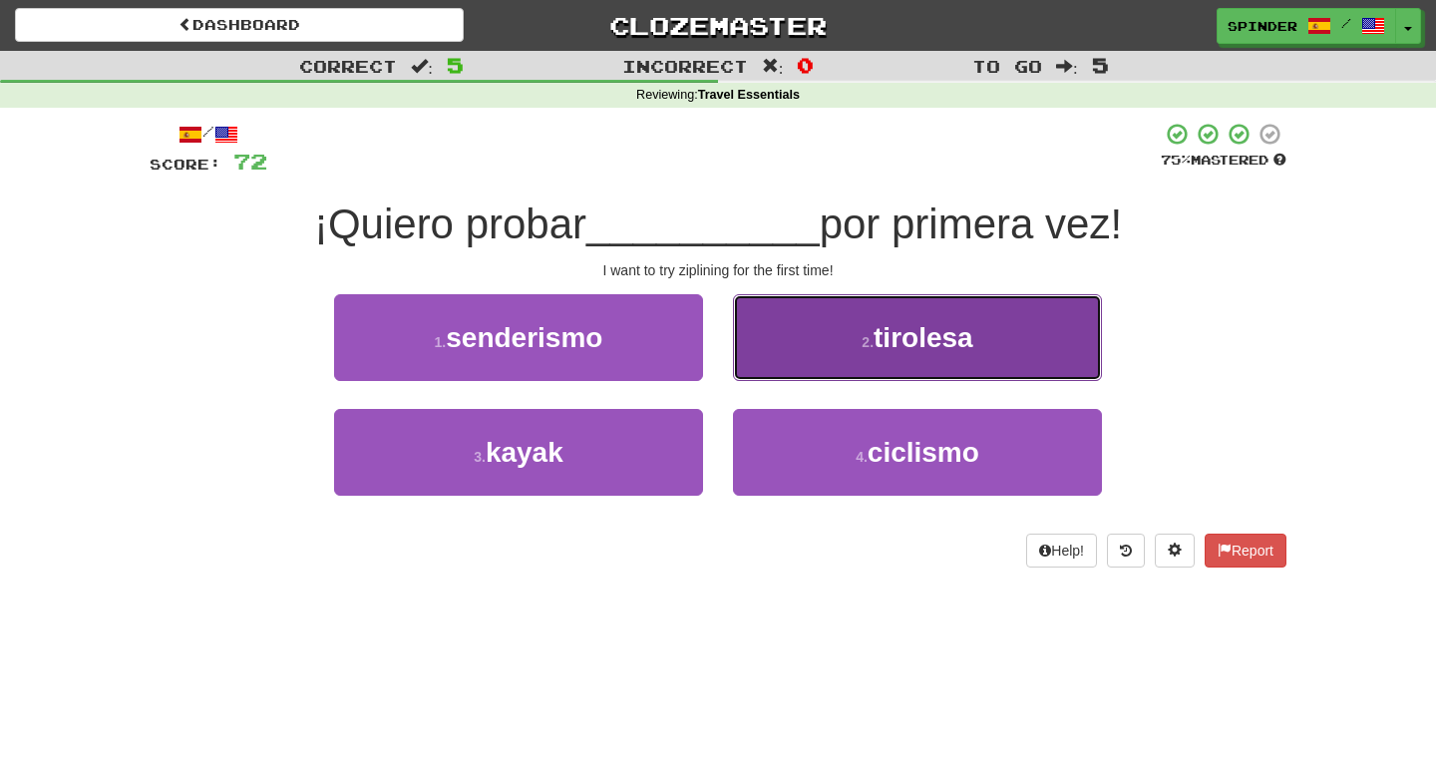
click at [807, 350] on button "2 . tirolesa" at bounding box center [917, 337] width 369 height 87
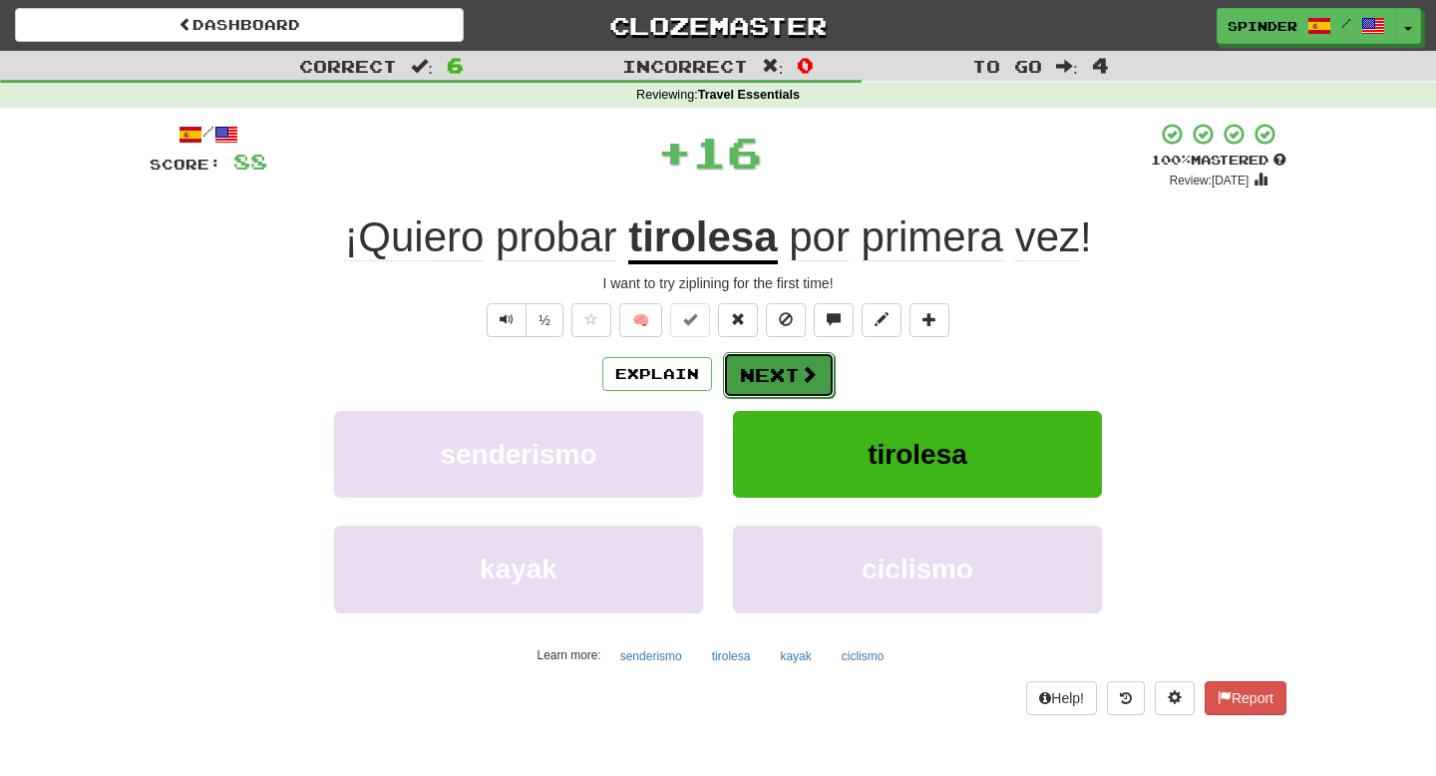
click at [803, 377] on span at bounding box center [809, 374] width 18 height 18
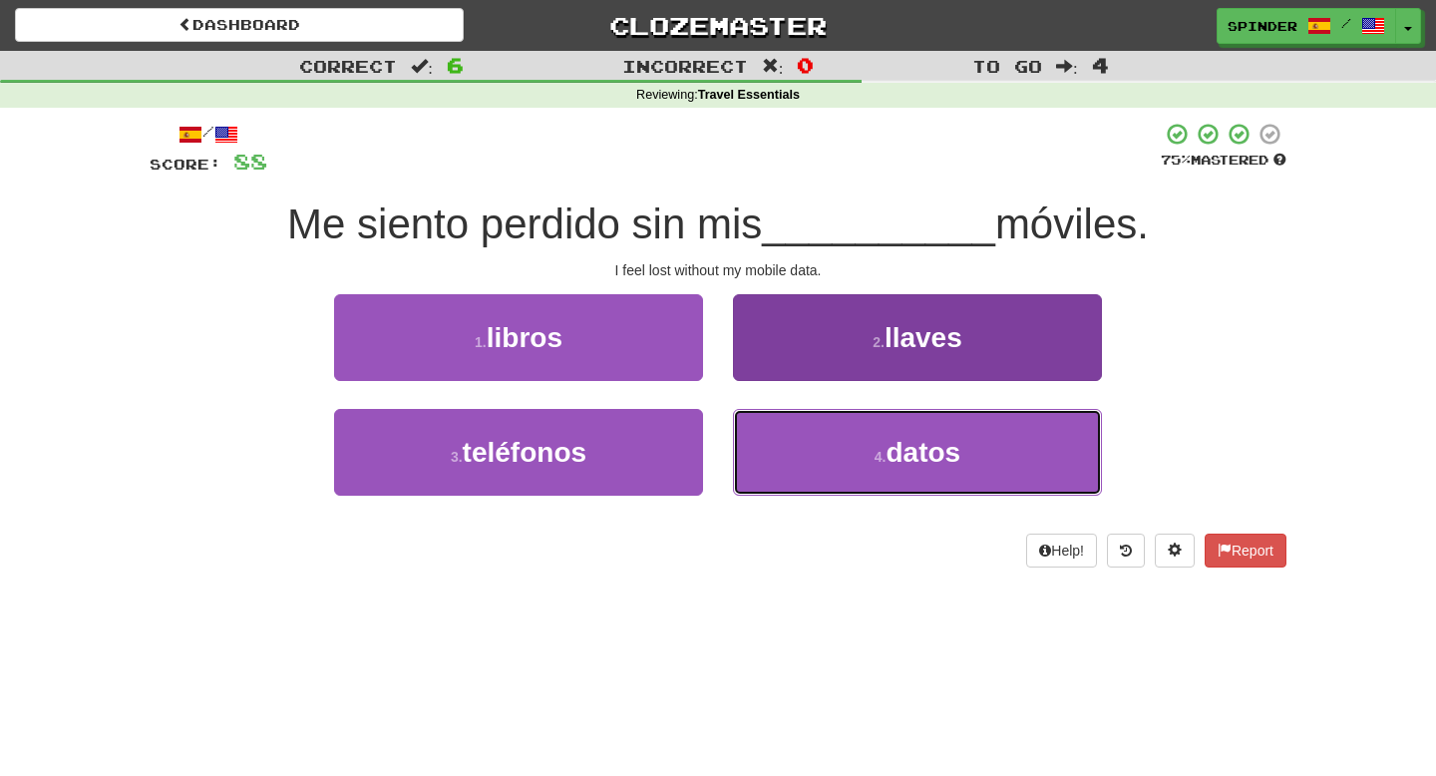
click at [803, 466] on button "4 . datos" at bounding box center [917, 452] width 369 height 87
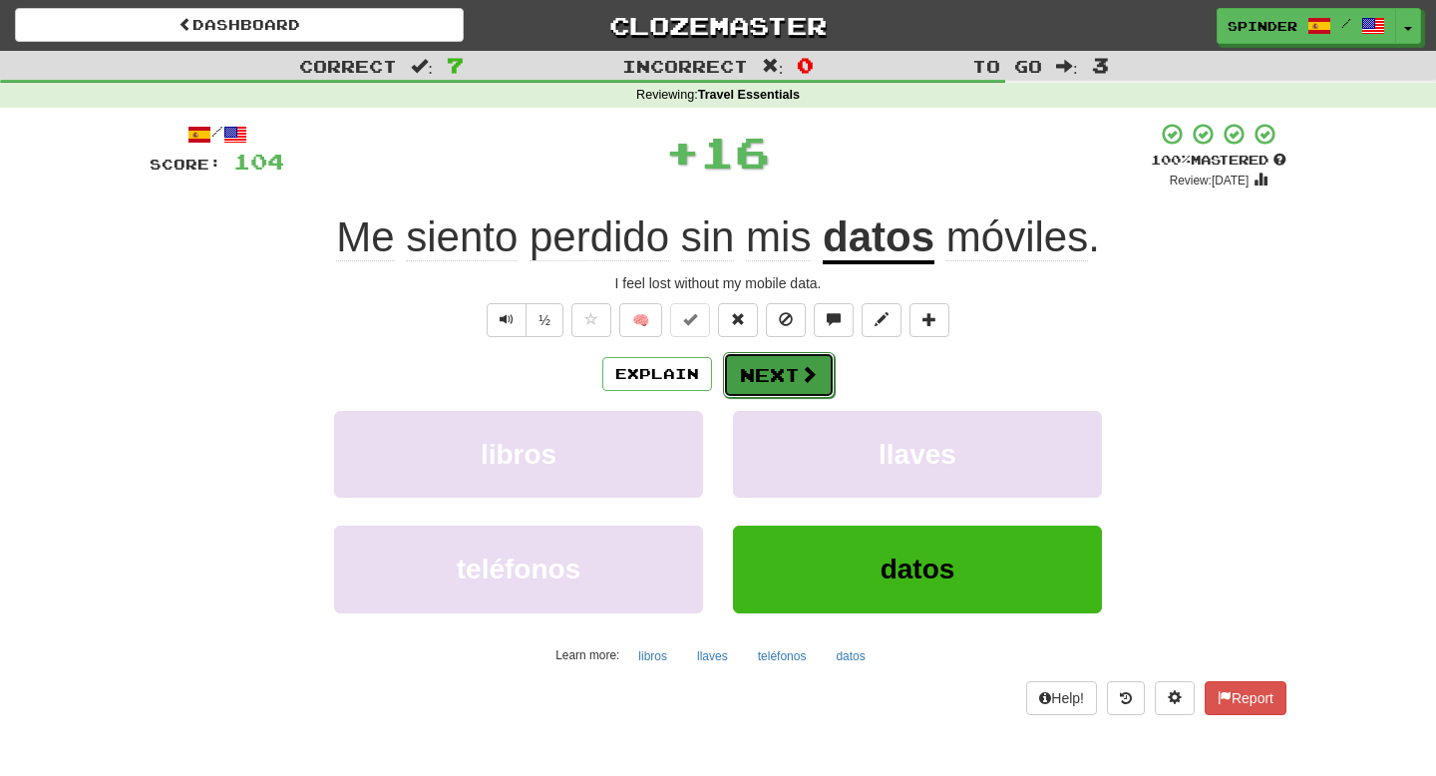
click at [808, 378] on span at bounding box center [809, 374] width 18 height 18
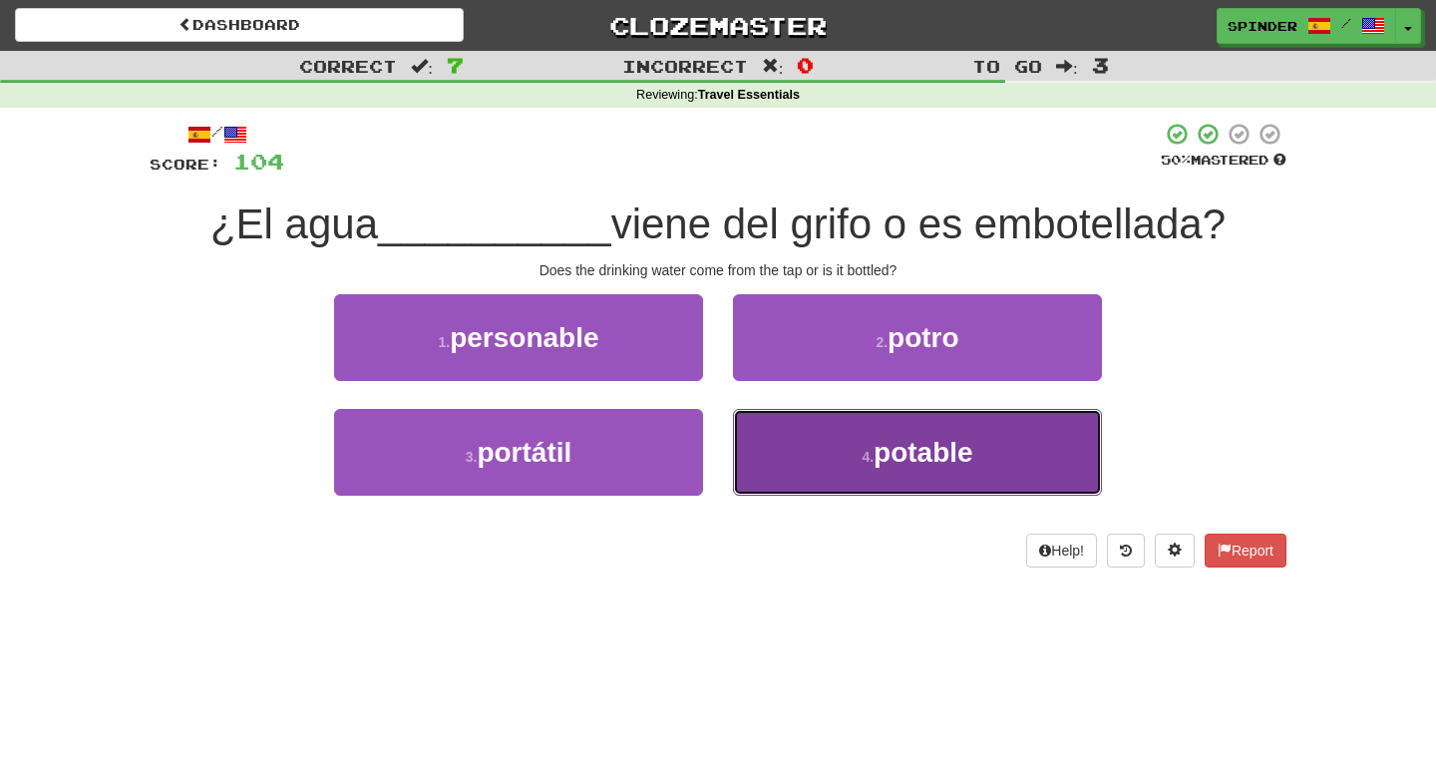
click at [811, 448] on button "4 . potable" at bounding box center [917, 452] width 369 height 87
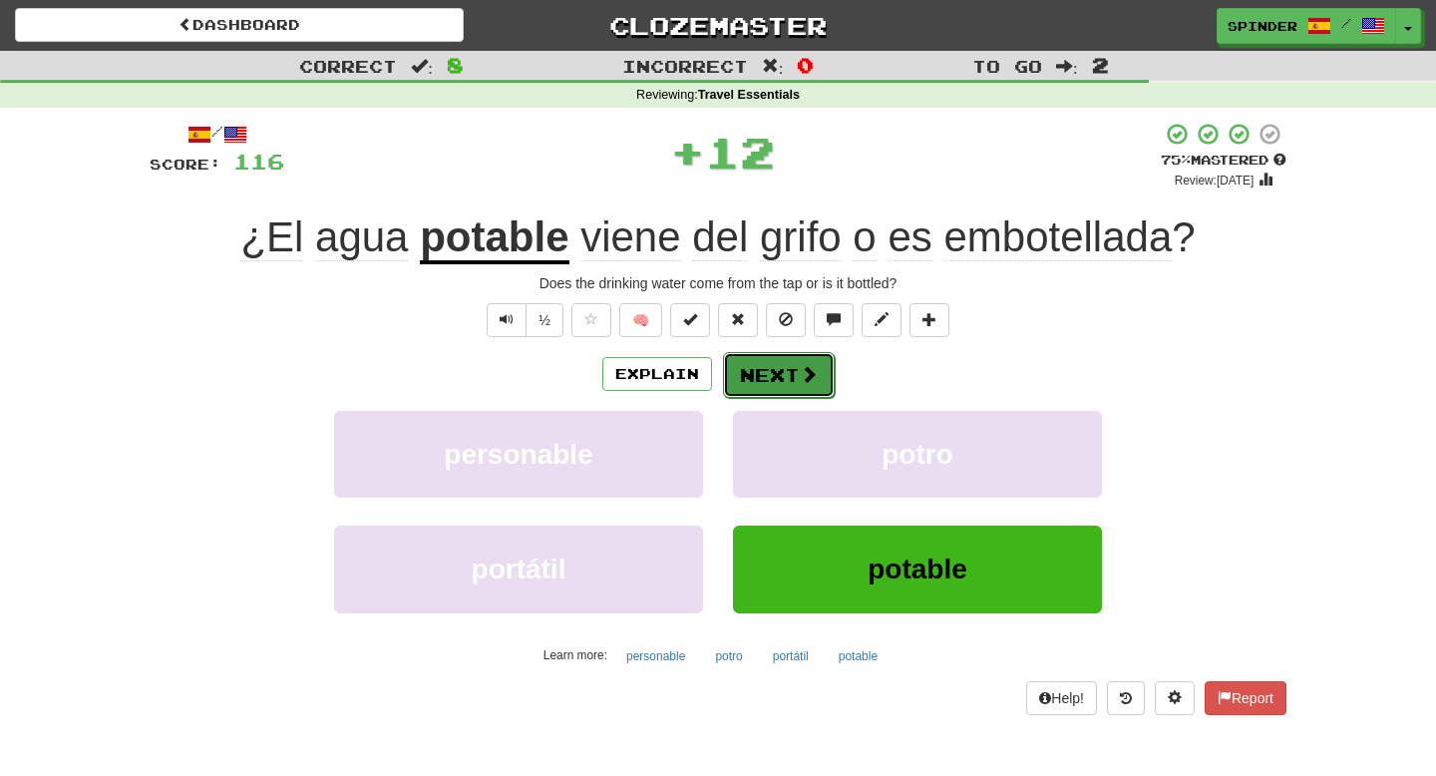
click at [805, 376] on span at bounding box center [809, 374] width 18 height 18
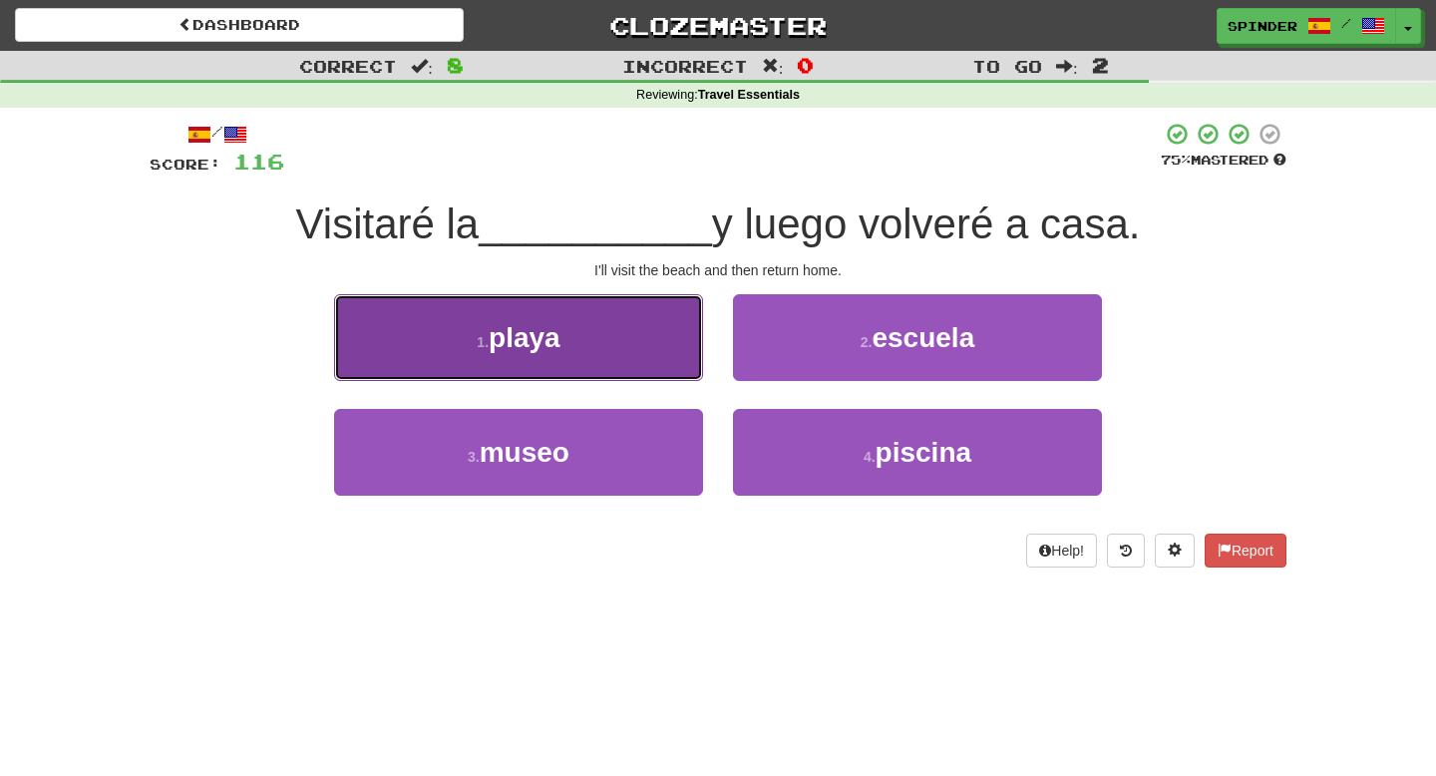
click at [643, 341] on button "1 . playa" at bounding box center [518, 337] width 369 height 87
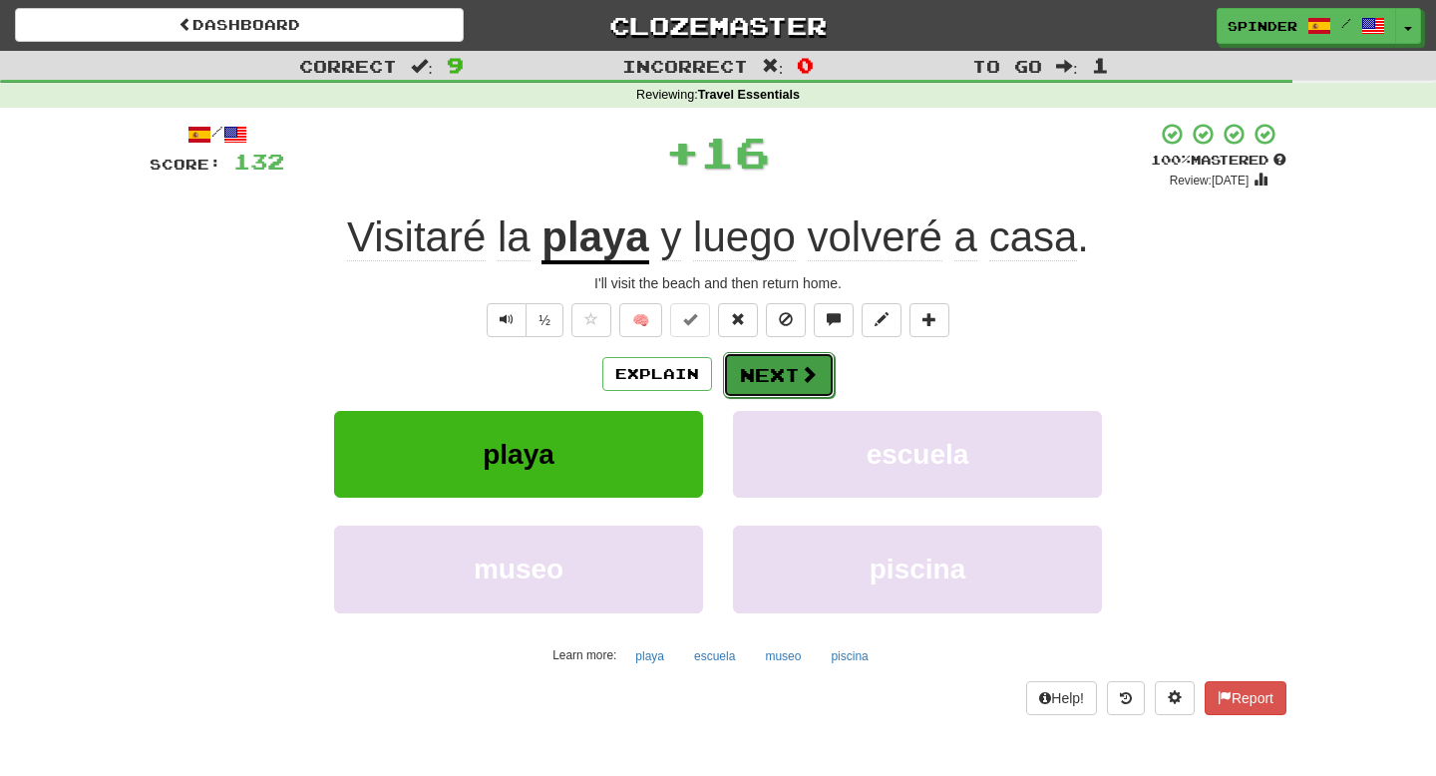
click at [784, 359] on button "Next" at bounding box center [779, 375] width 112 height 46
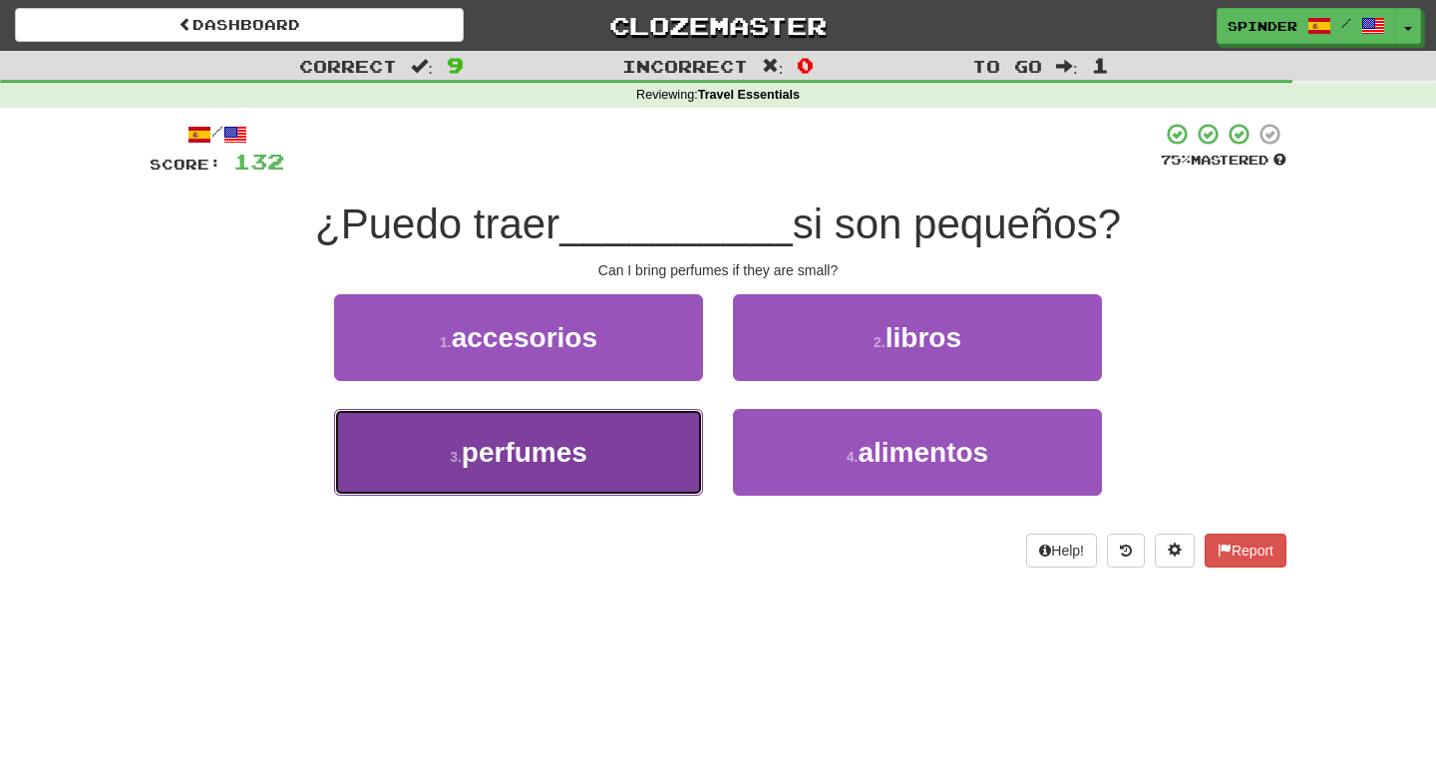
click at [639, 445] on button "3 . perfumes" at bounding box center [518, 452] width 369 height 87
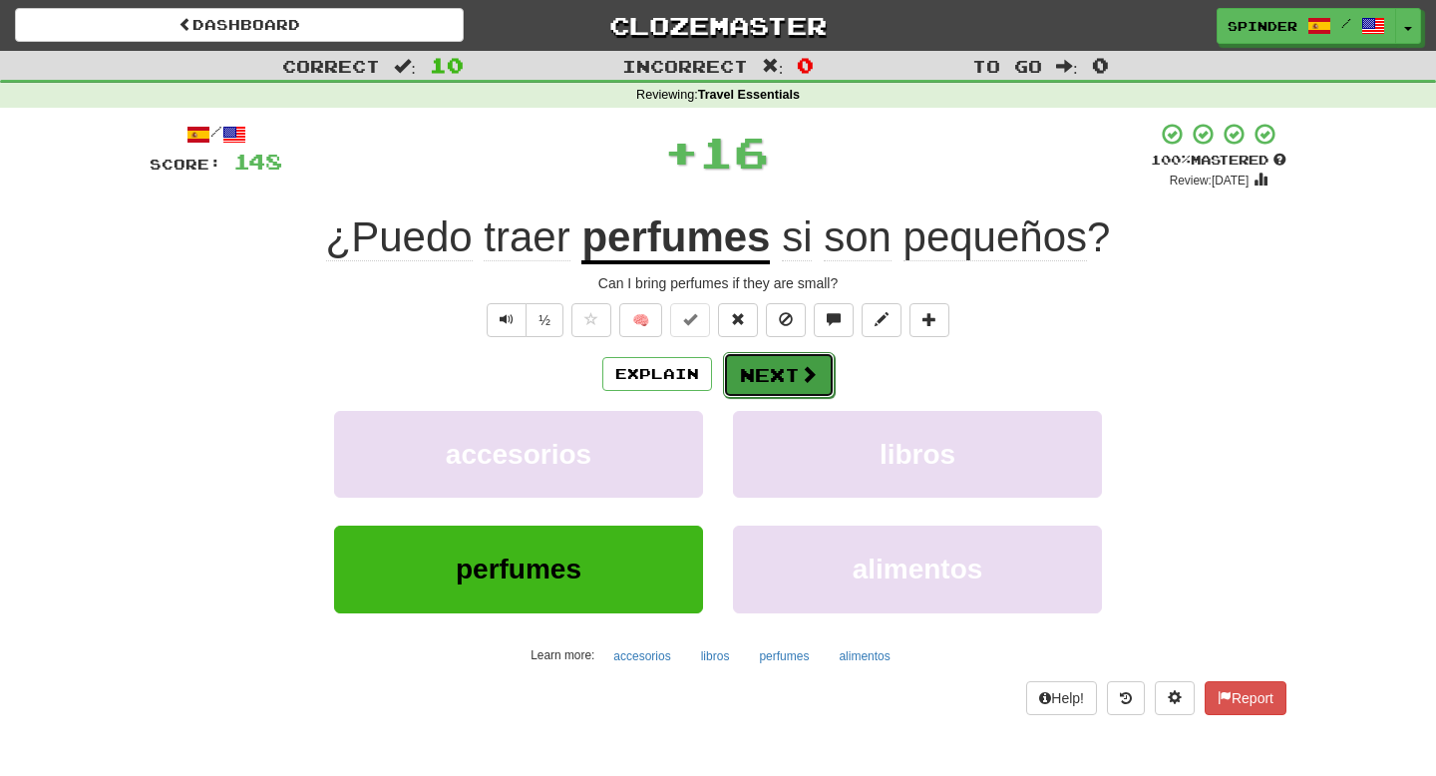
click at [771, 366] on button "Next" at bounding box center [779, 375] width 112 height 46
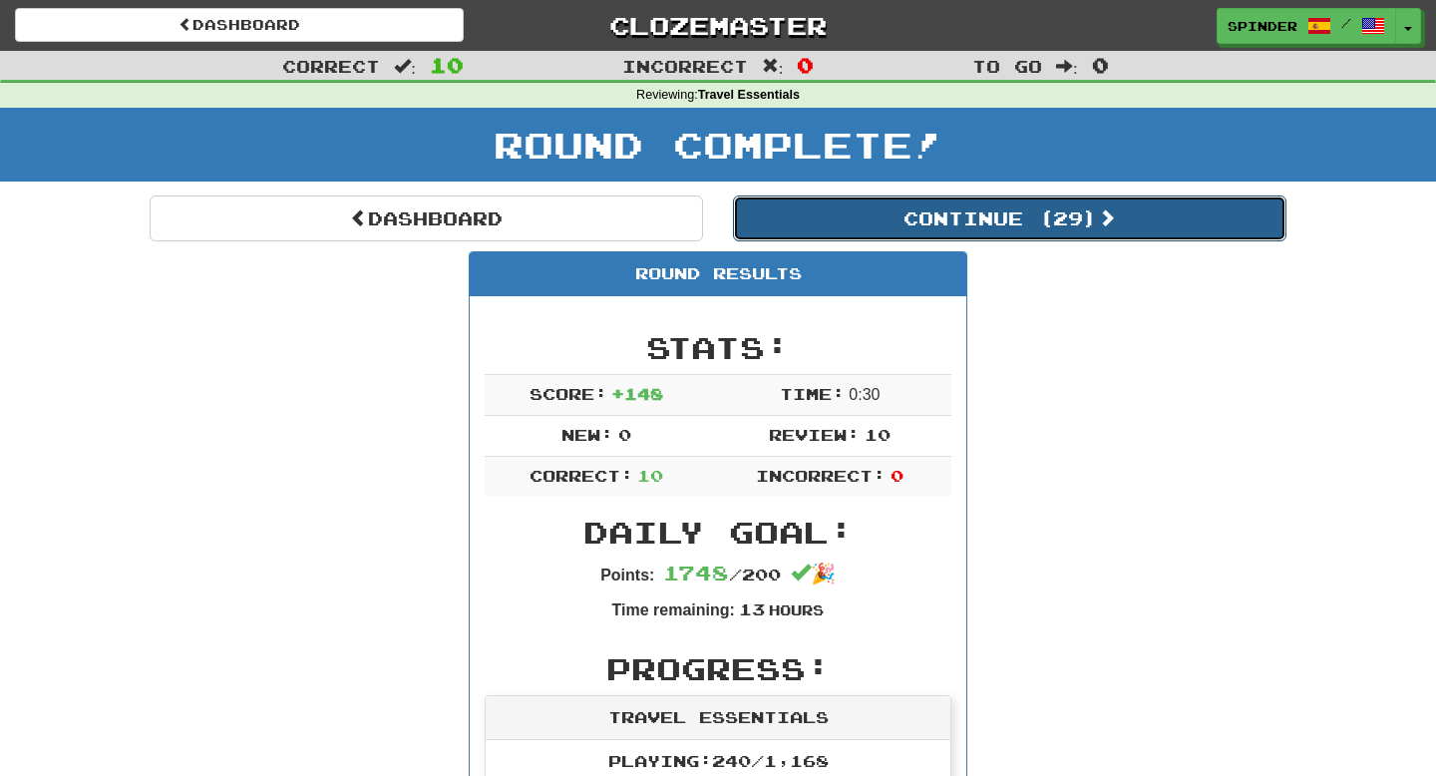
click at [941, 218] on button "Continue ( 29 )" at bounding box center [1010, 219] width 554 height 46
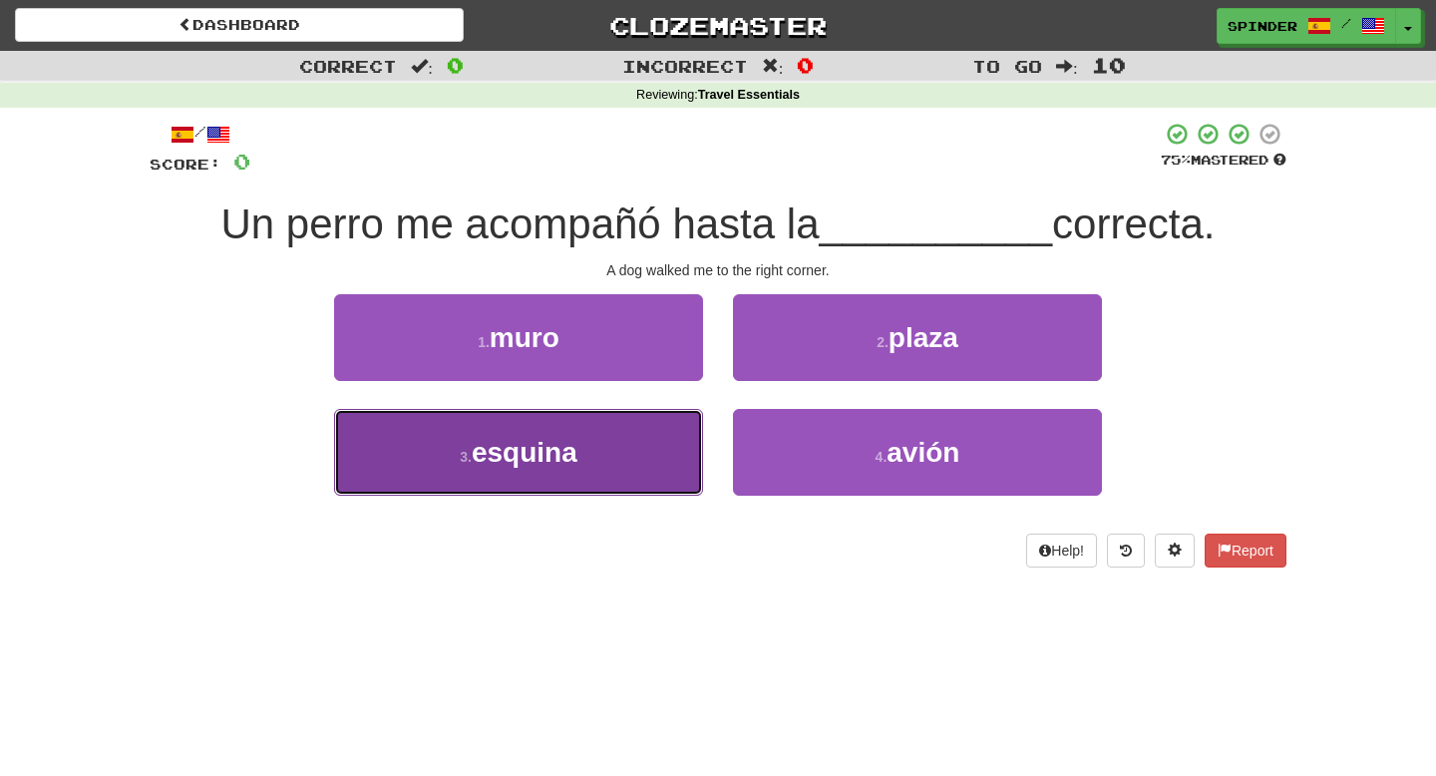
click at [618, 443] on button "3 . esquina" at bounding box center [518, 452] width 369 height 87
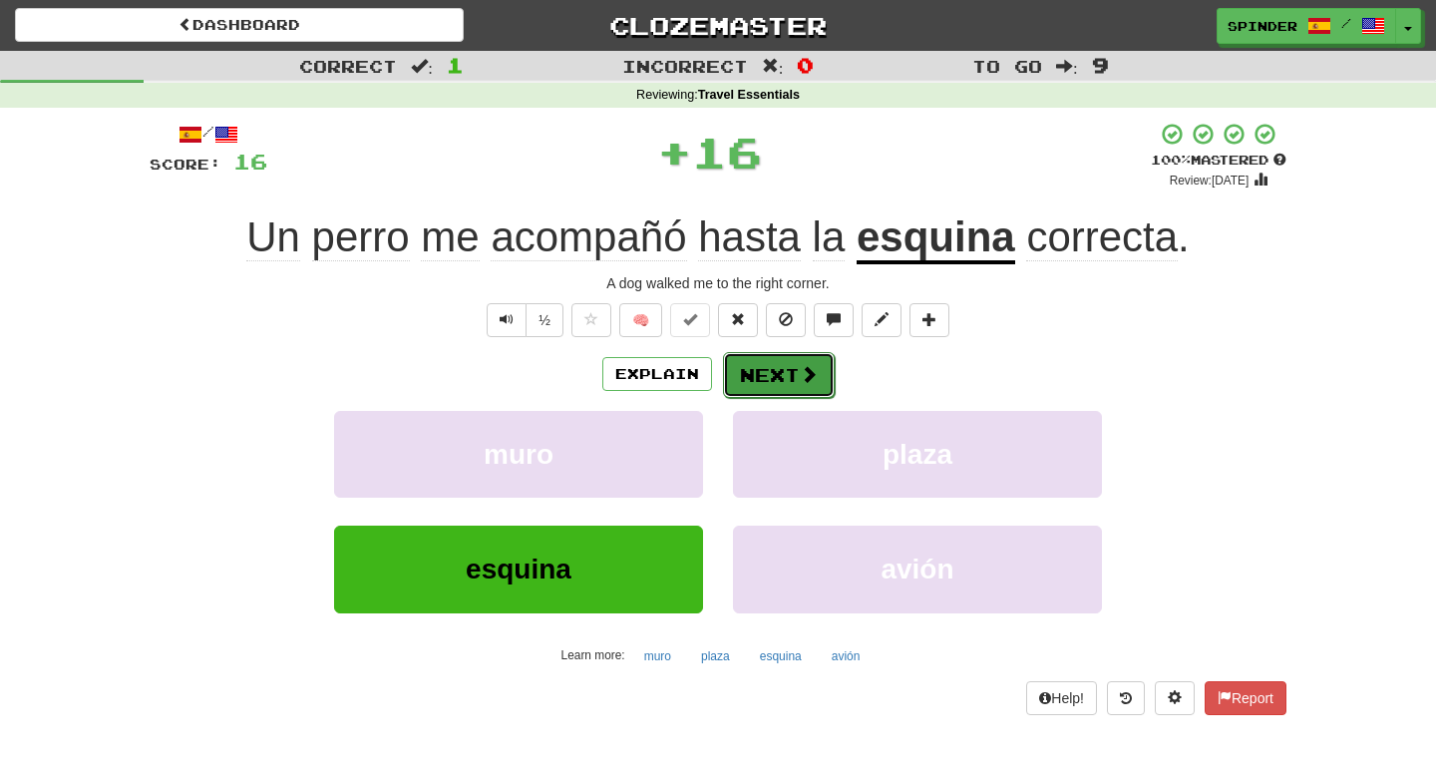
click at [800, 366] on span at bounding box center [809, 374] width 18 height 18
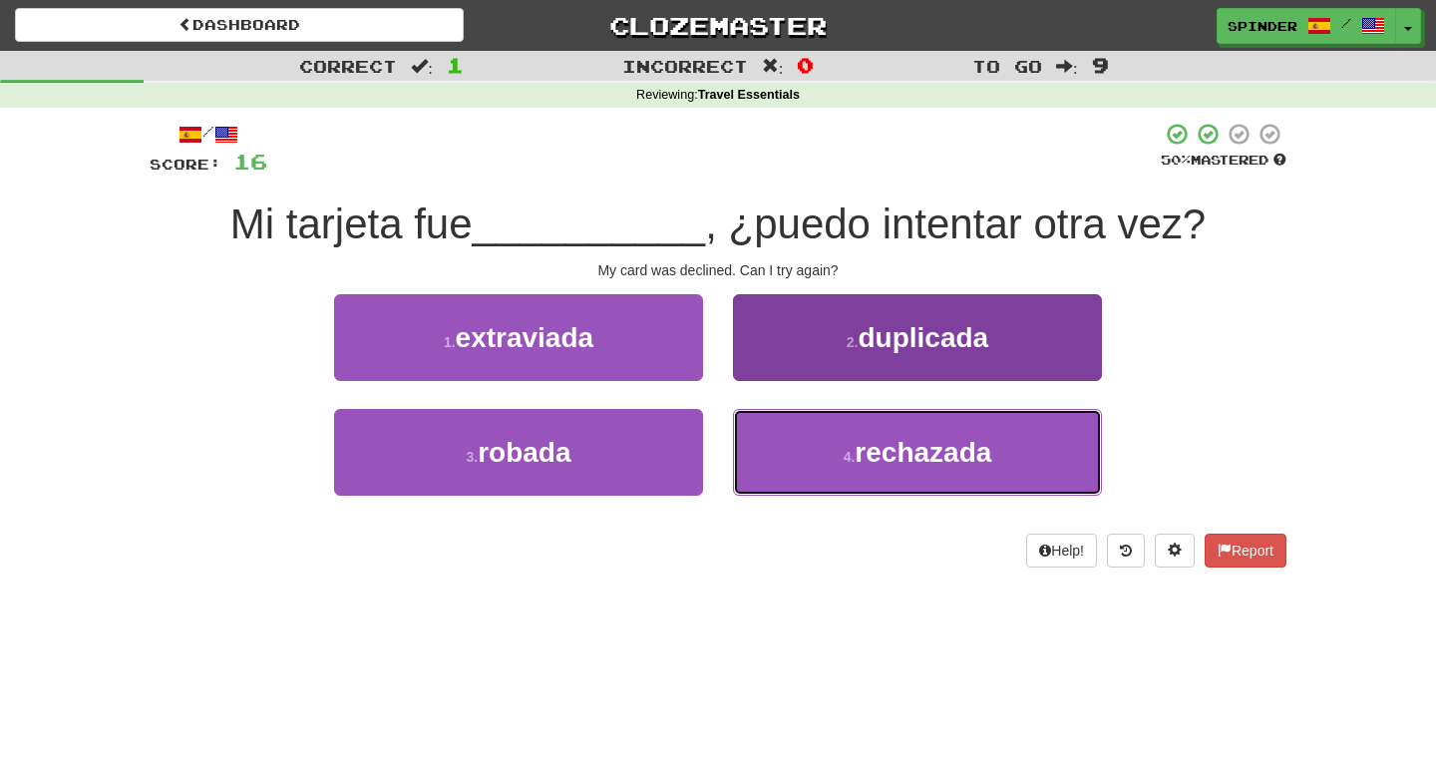
click at [780, 447] on button "4 . rechazada" at bounding box center [917, 452] width 369 height 87
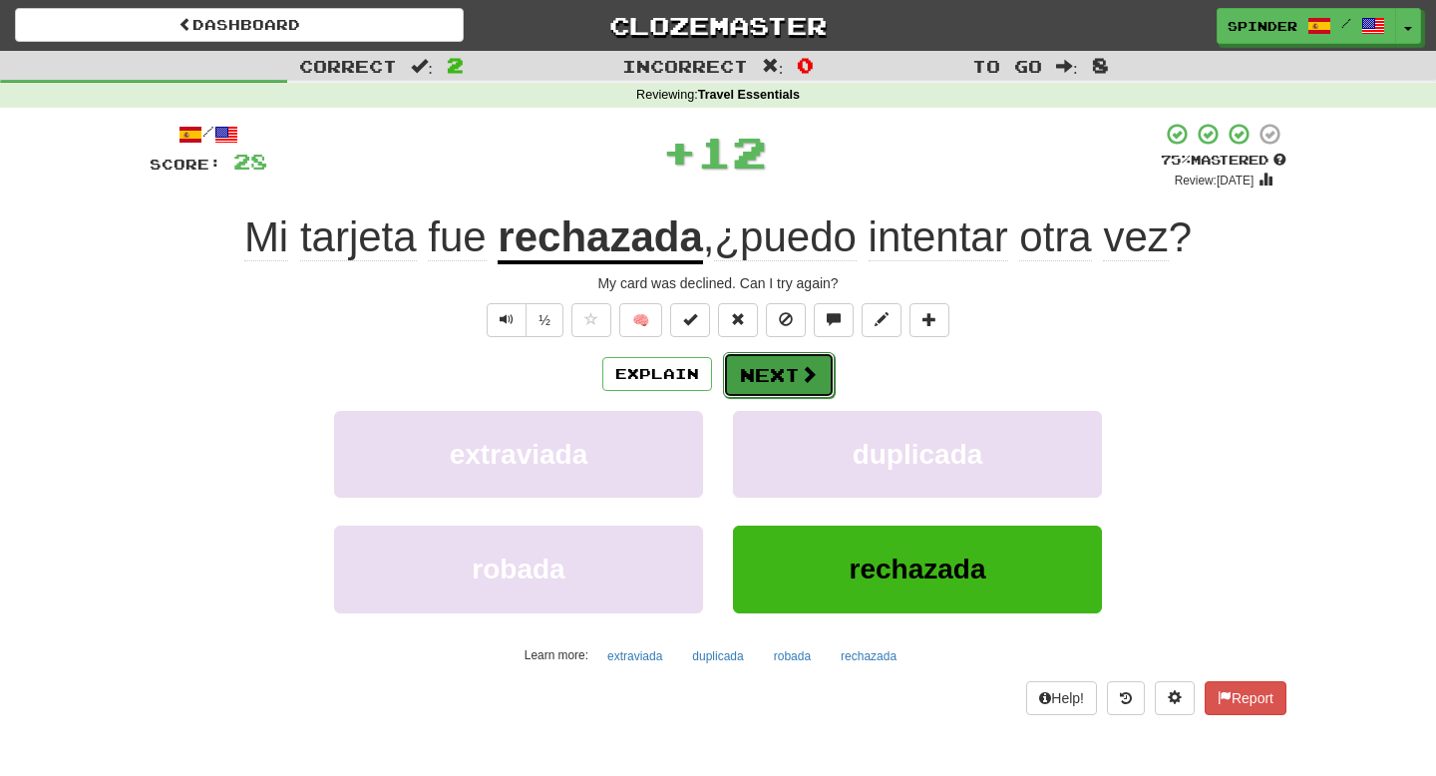
click at [770, 370] on button "Next" at bounding box center [779, 375] width 112 height 46
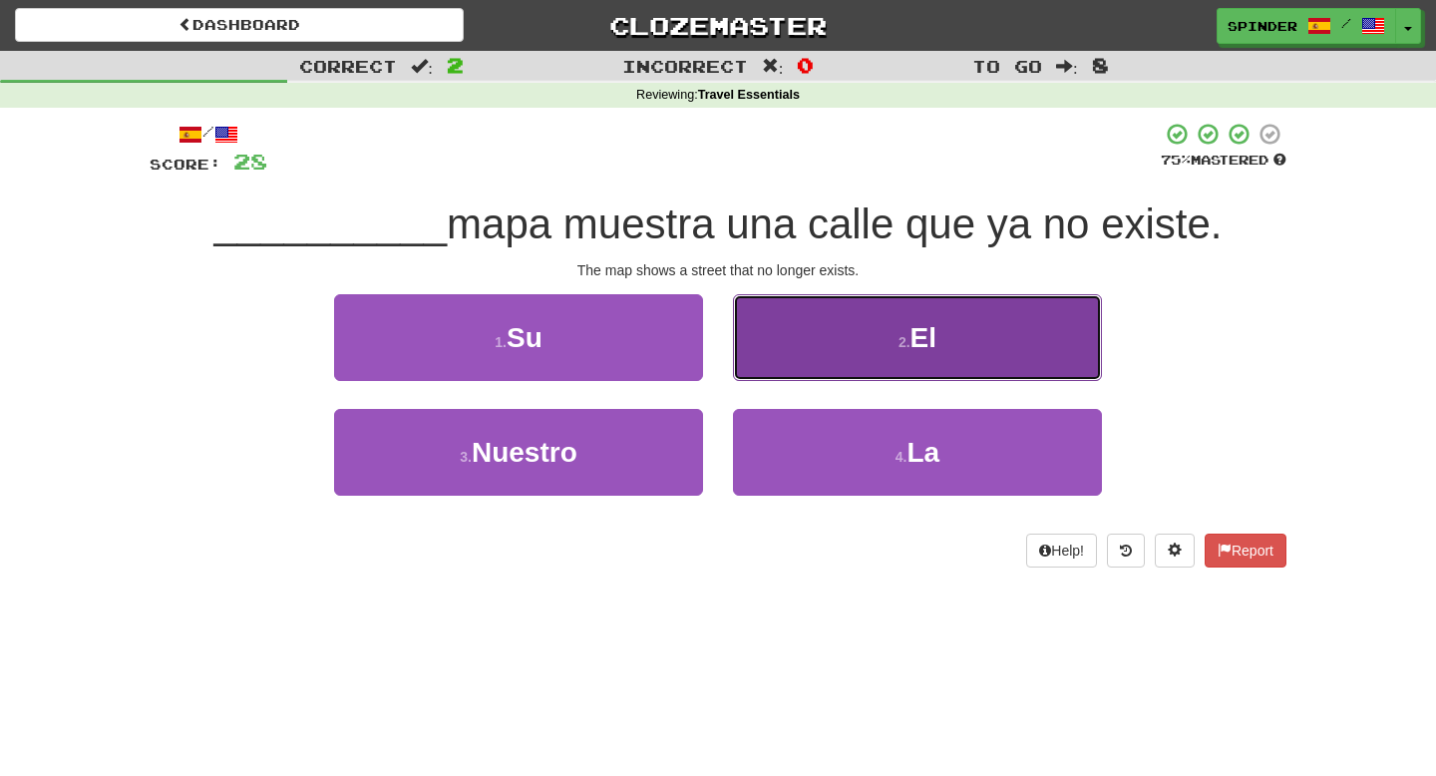
click at [777, 348] on button "2 . El" at bounding box center [917, 337] width 369 height 87
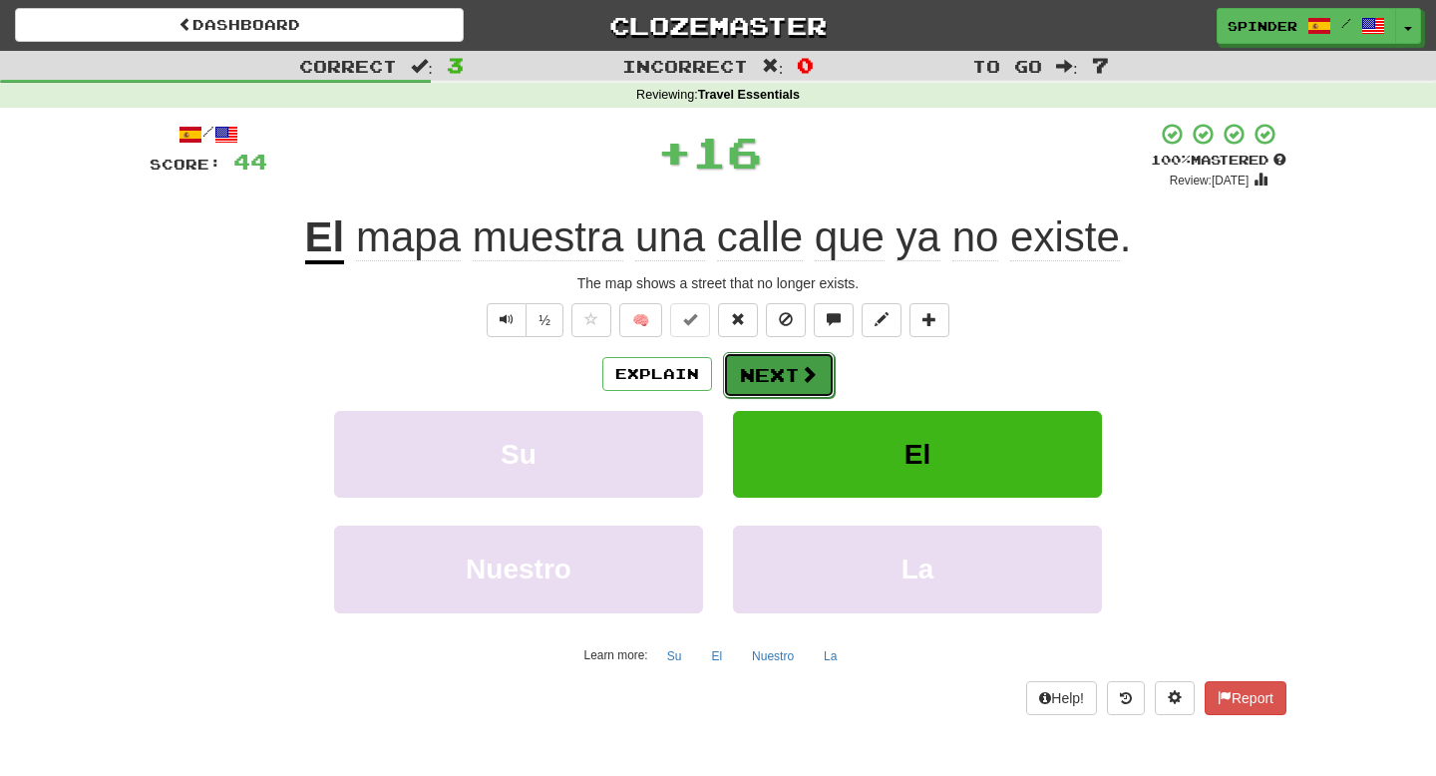
click at [765, 371] on button "Next" at bounding box center [779, 375] width 112 height 46
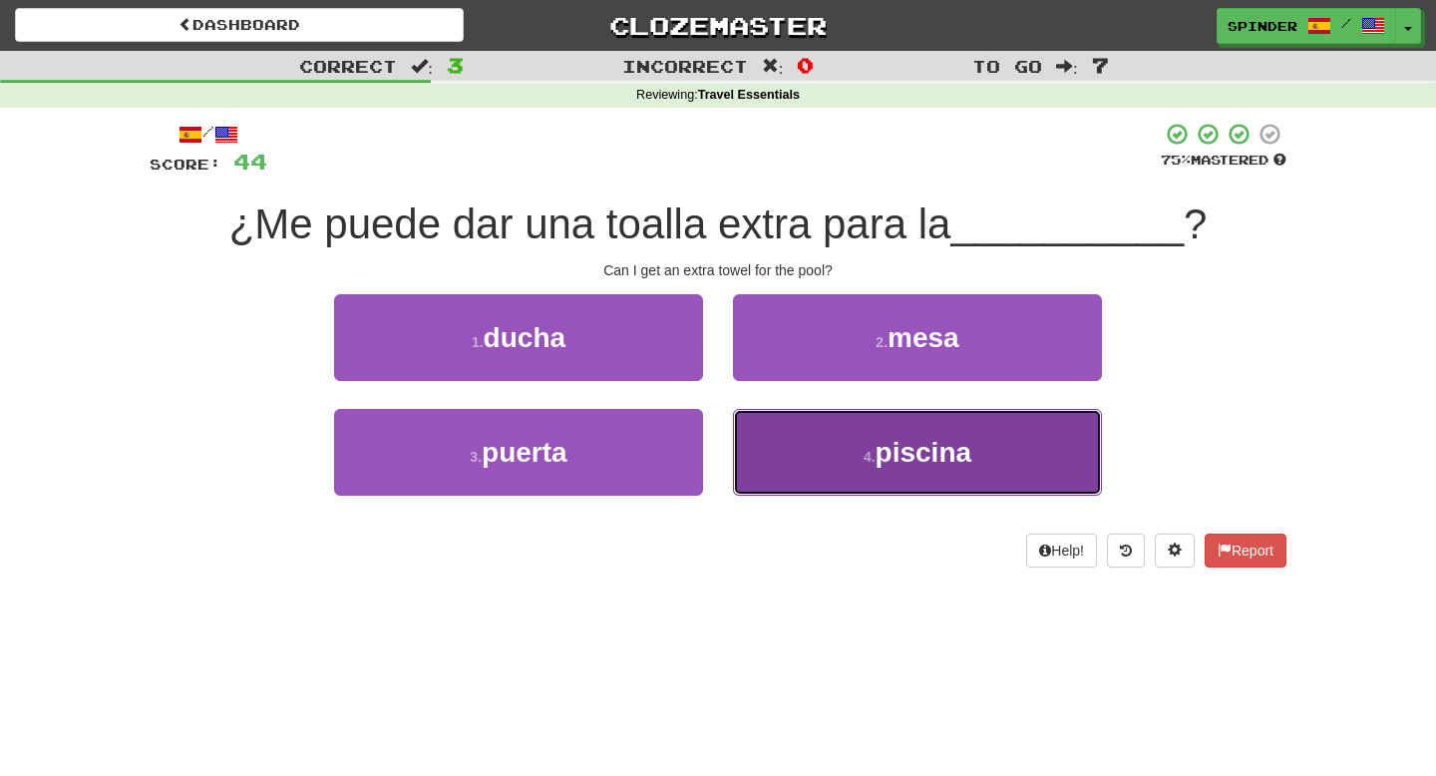
click at [779, 445] on button "4 . piscina" at bounding box center [917, 452] width 369 height 87
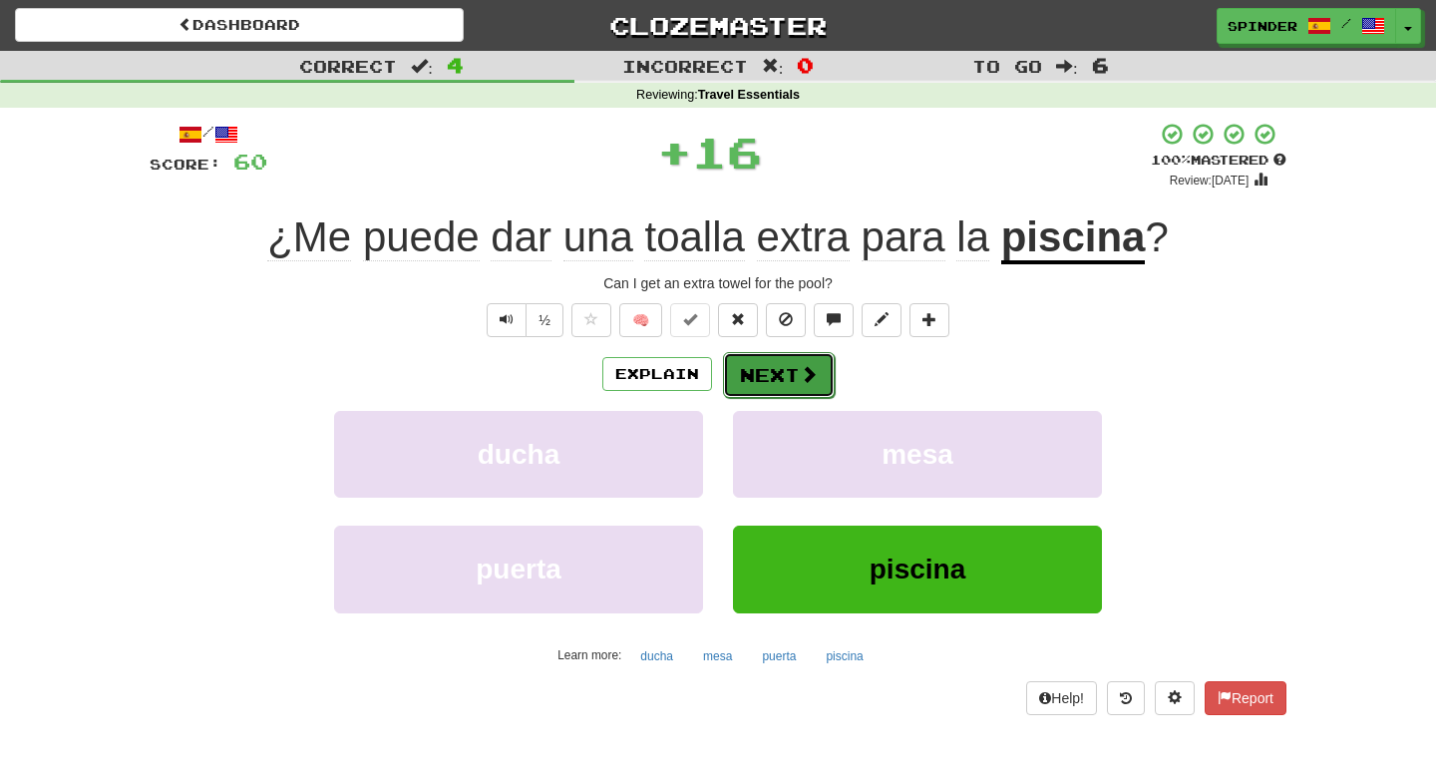
click at [803, 383] on span at bounding box center [809, 374] width 18 height 18
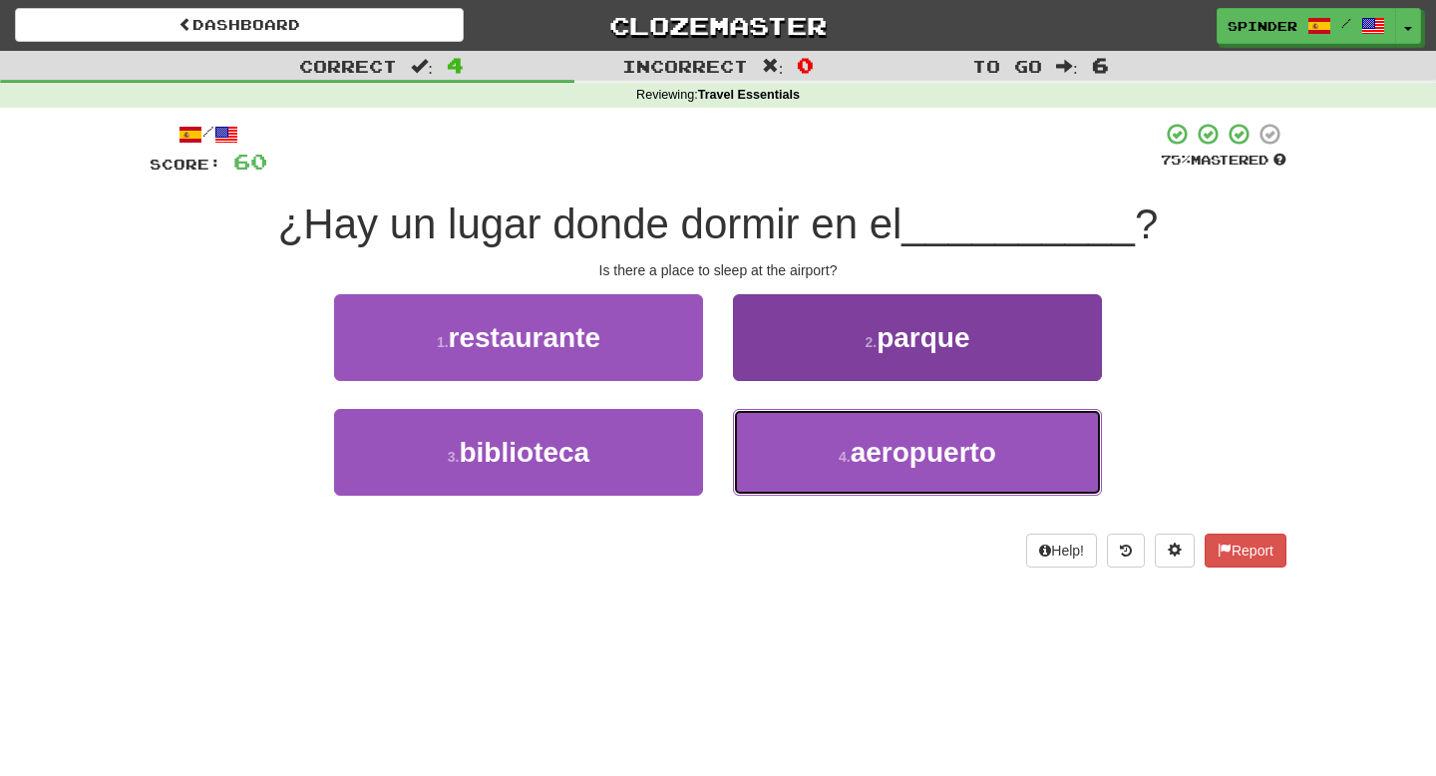
click at [795, 459] on button "4 . aeropuerto" at bounding box center [917, 452] width 369 height 87
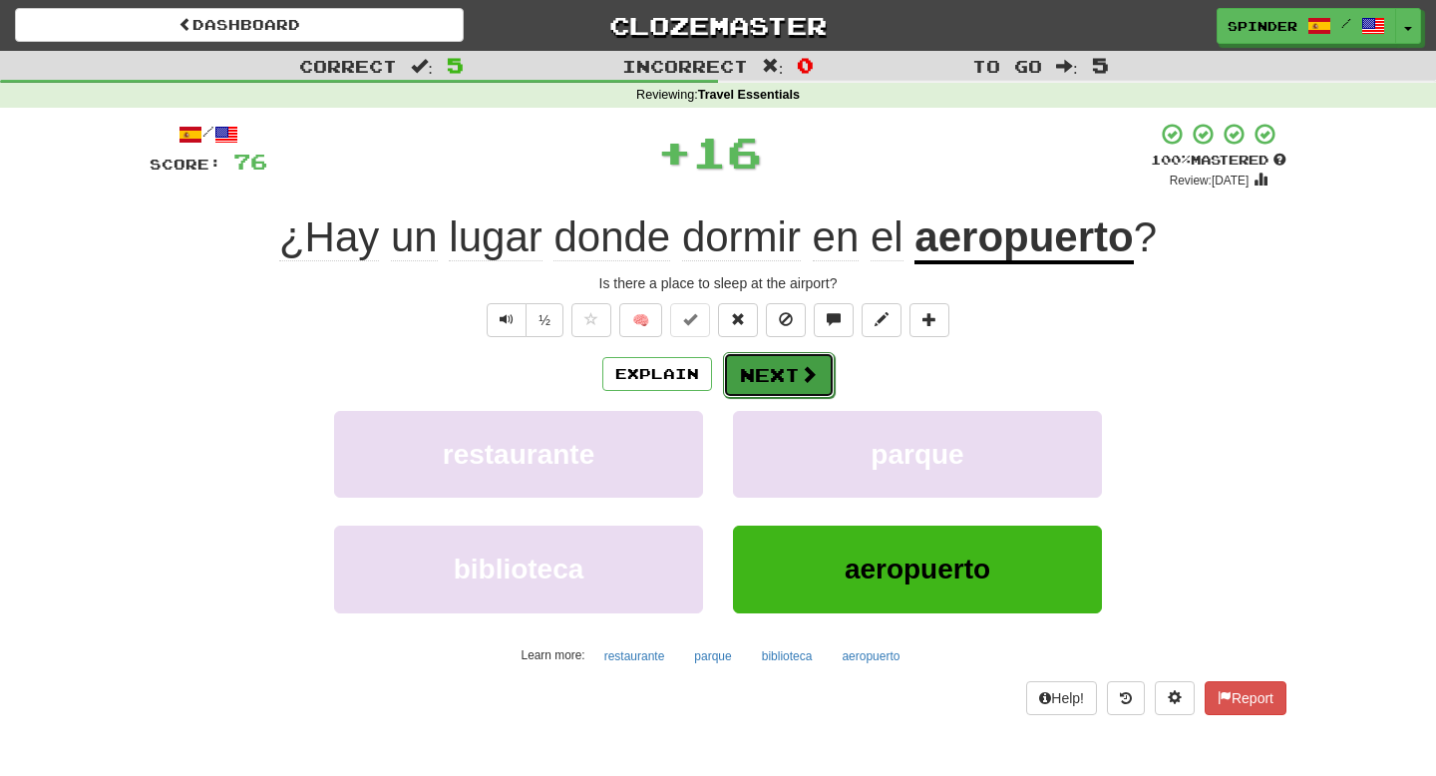
click at [815, 389] on button "Next" at bounding box center [779, 375] width 112 height 46
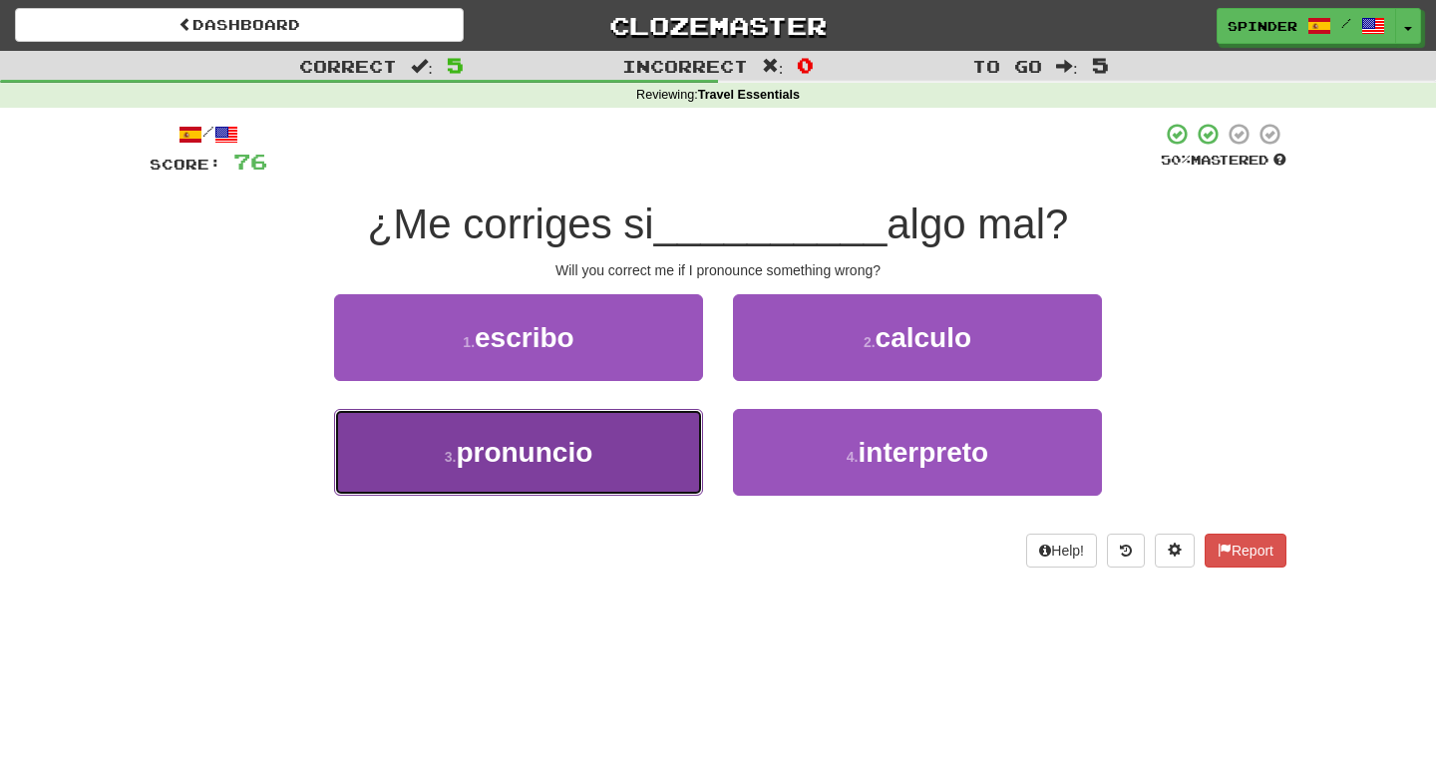
click at [658, 438] on button "3 . pronuncio" at bounding box center [518, 452] width 369 height 87
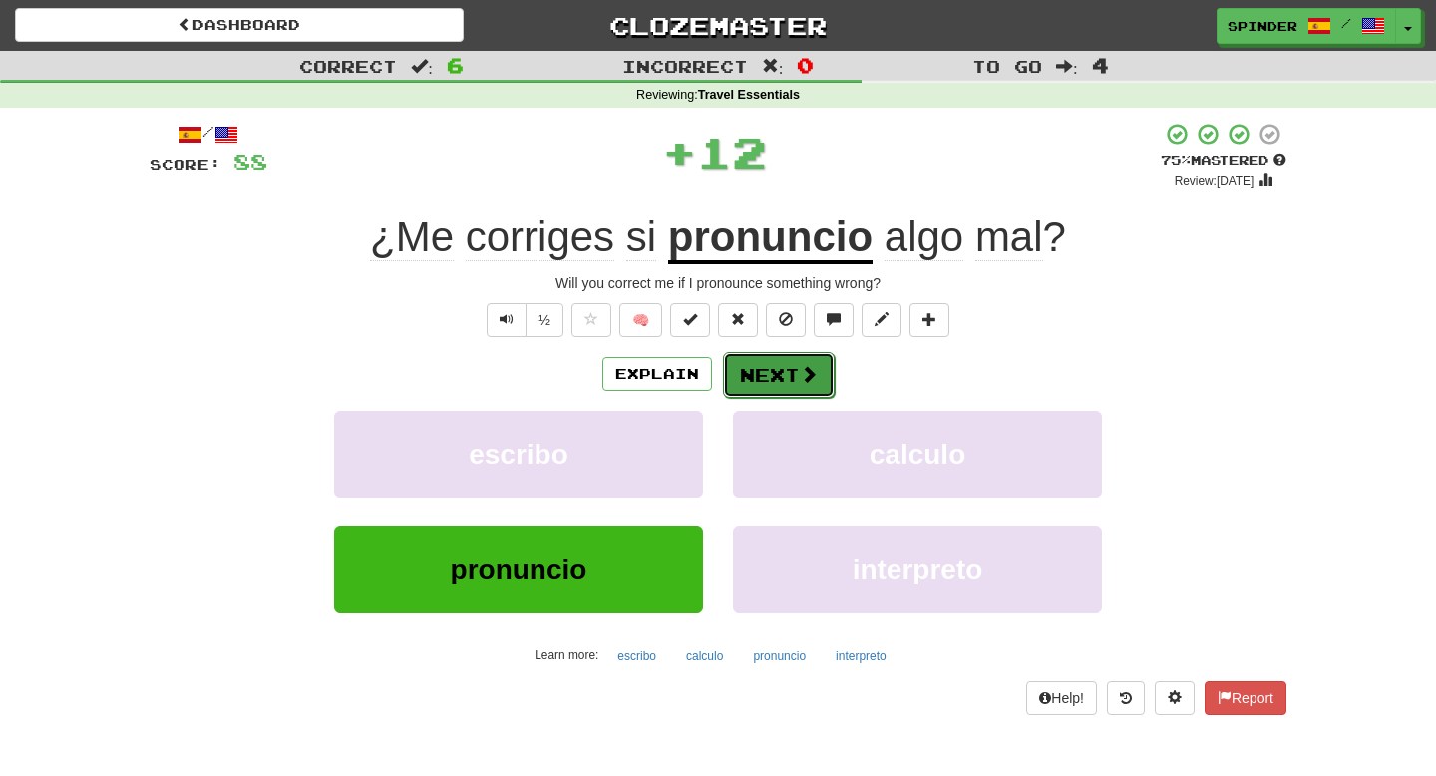
click at [774, 374] on button "Next" at bounding box center [779, 375] width 112 height 46
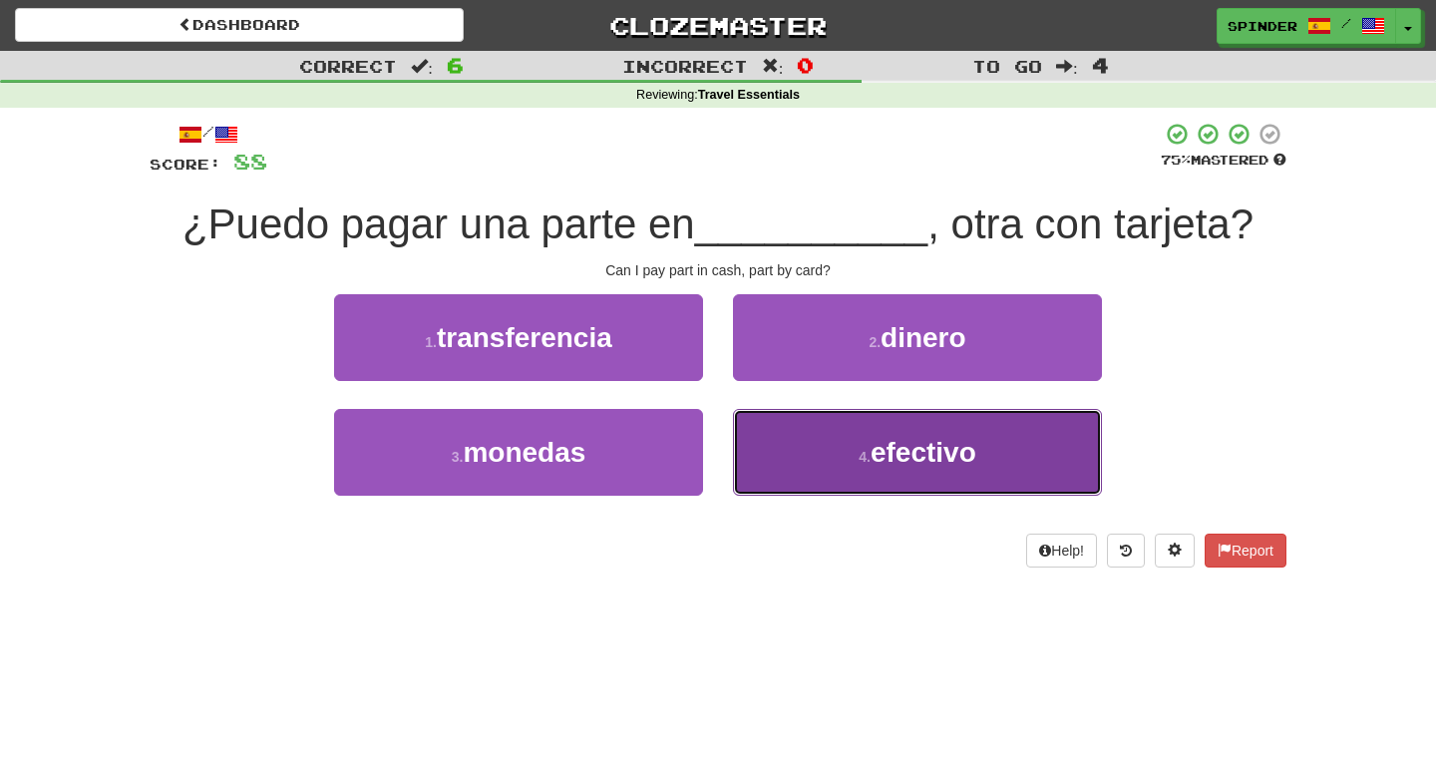
click at [785, 432] on button "4 . efectivo" at bounding box center [917, 452] width 369 height 87
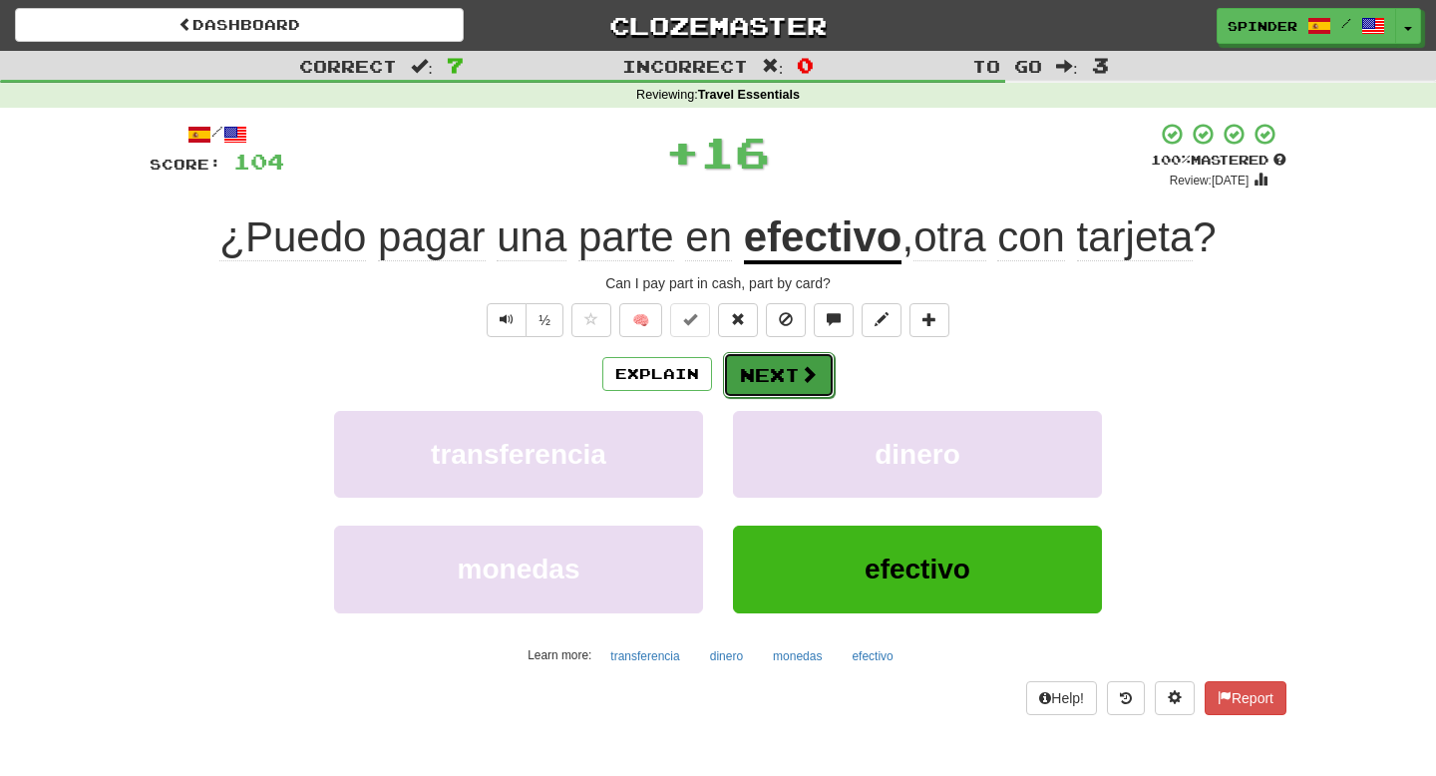
click at [799, 363] on button "Next" at bounding box center [779, 375] width 112 height 46
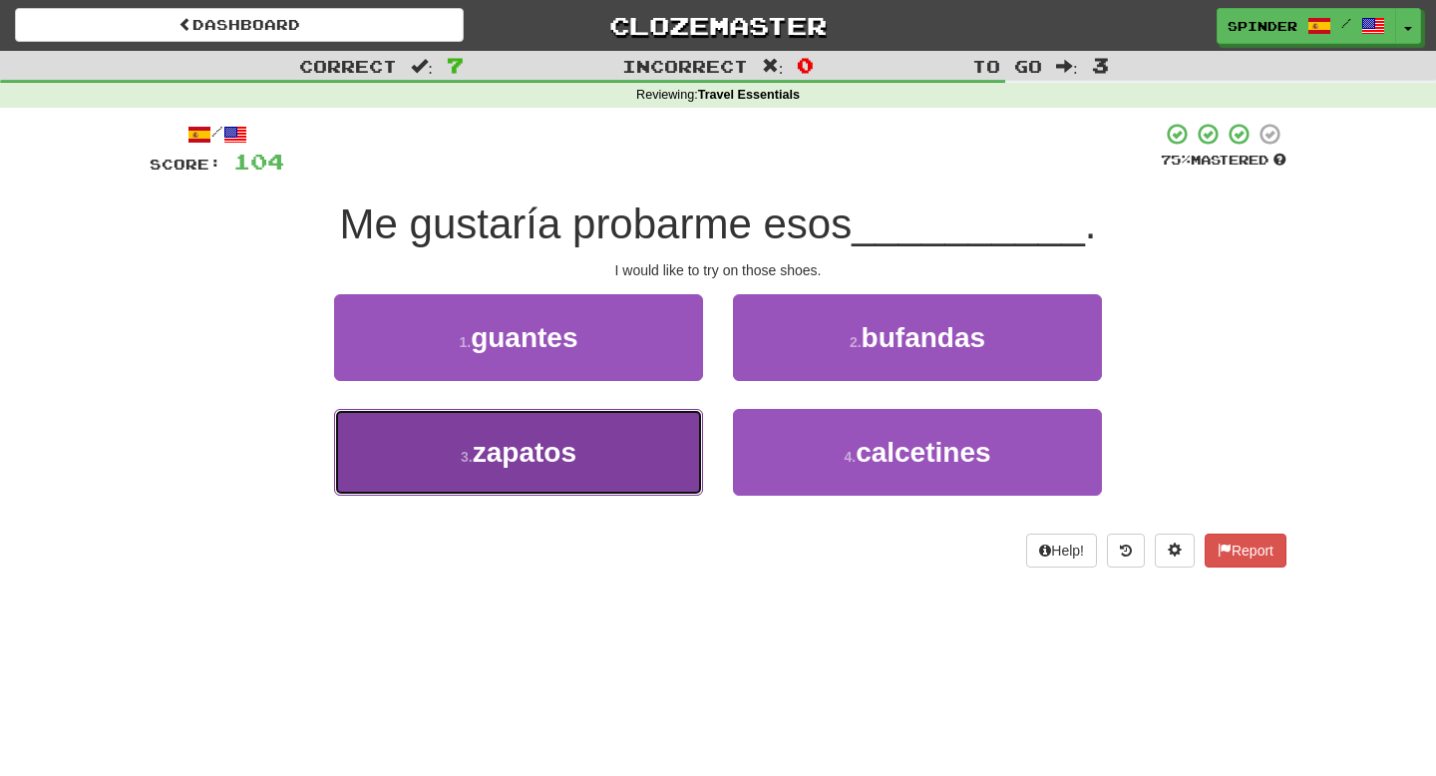
click at [656, 439] on button "3 . zapatos" at bounding box center [518, 452] width 369 height 87
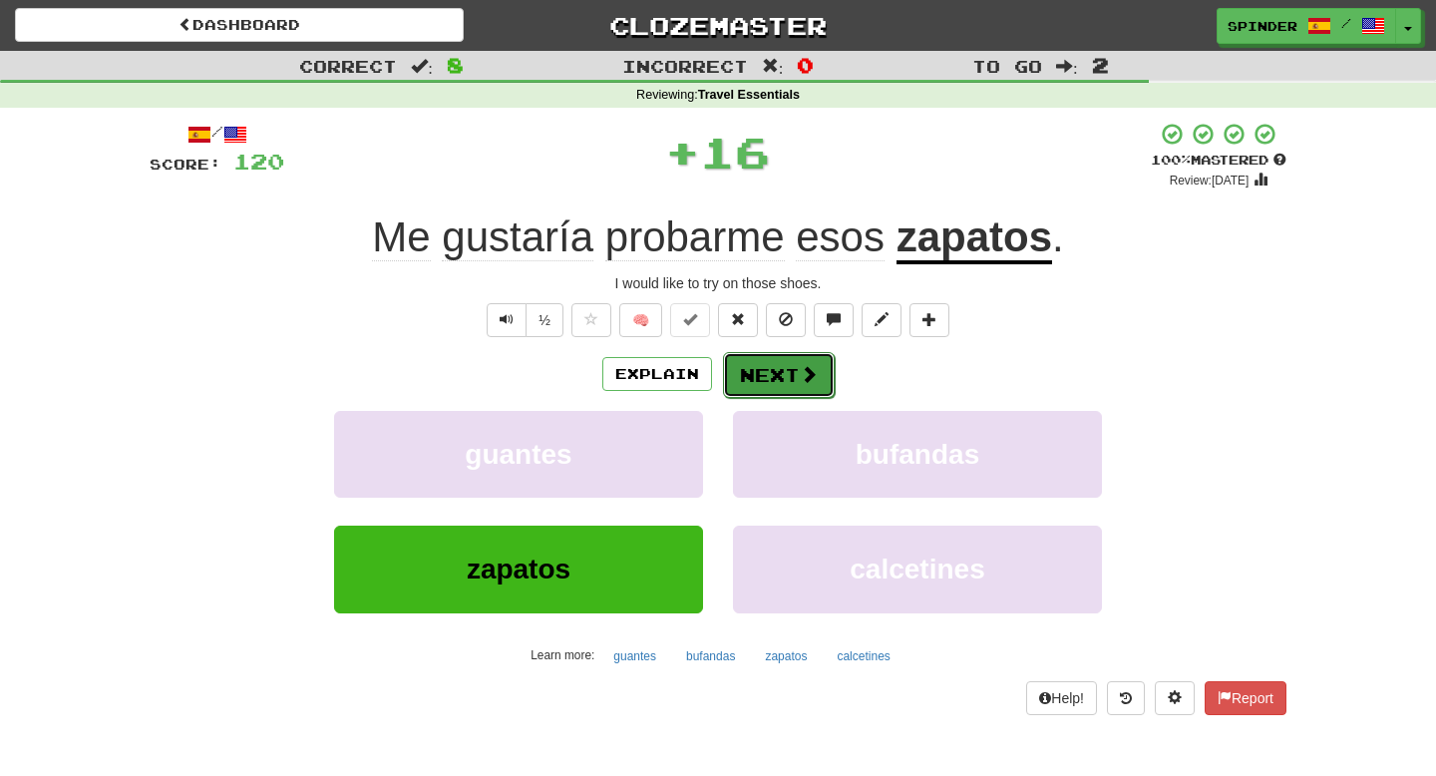
click at [786, 381] on button "Next" at bounding box center [779, 375] width 112 height 46
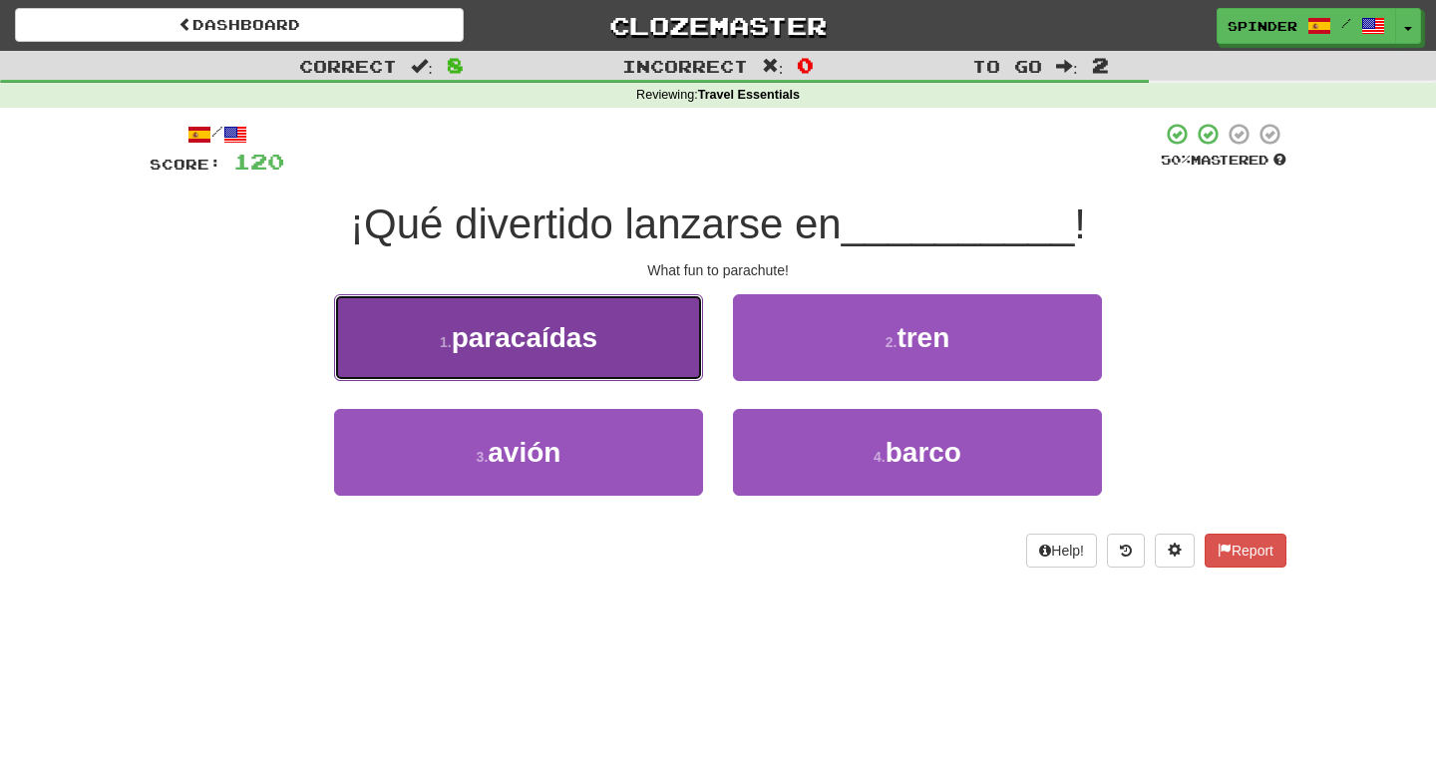
click at [646, 354] on button "1 . paracaídas" at bounding box center [518, 337] width 369 height 87
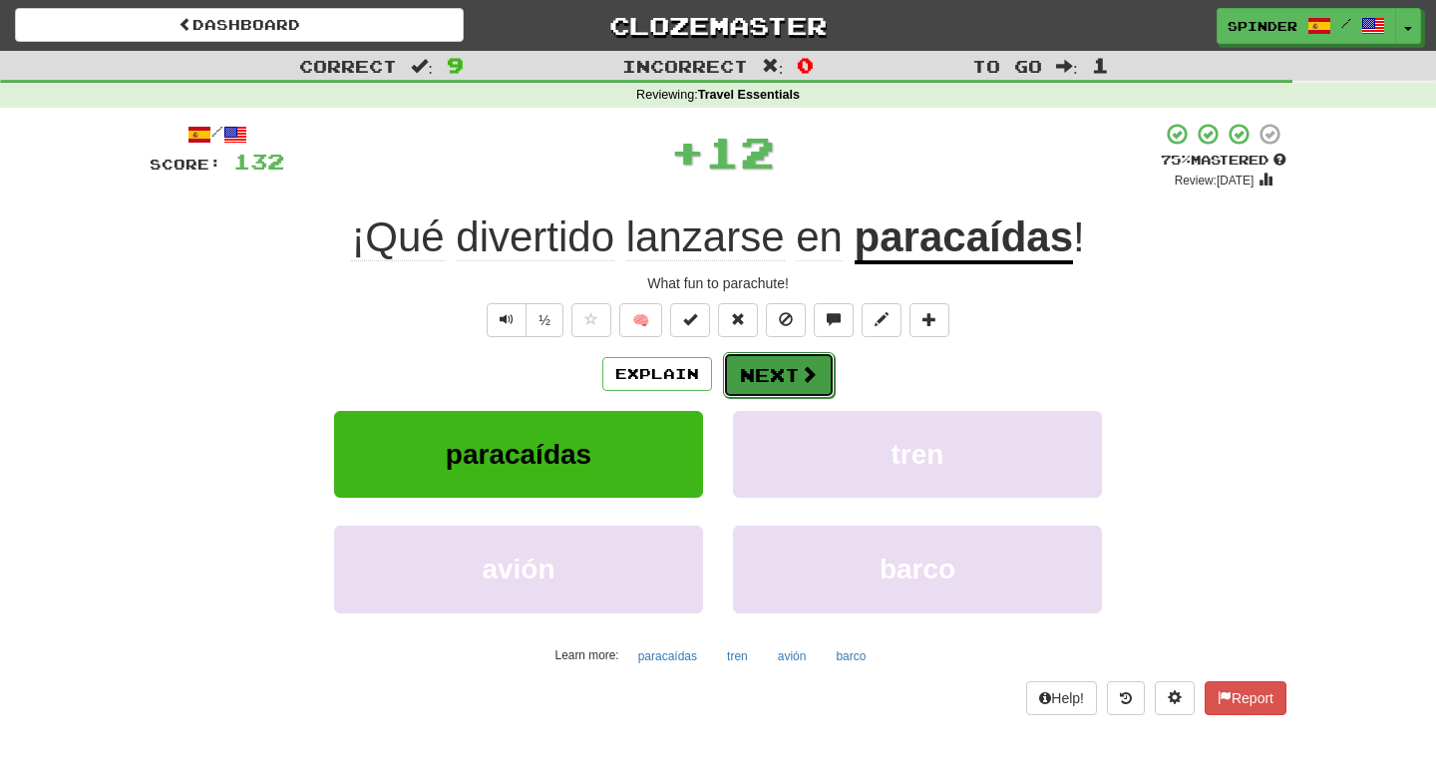
click at [785, 372] on button "Next" at bounding box center [779, 375] width 112 height 46
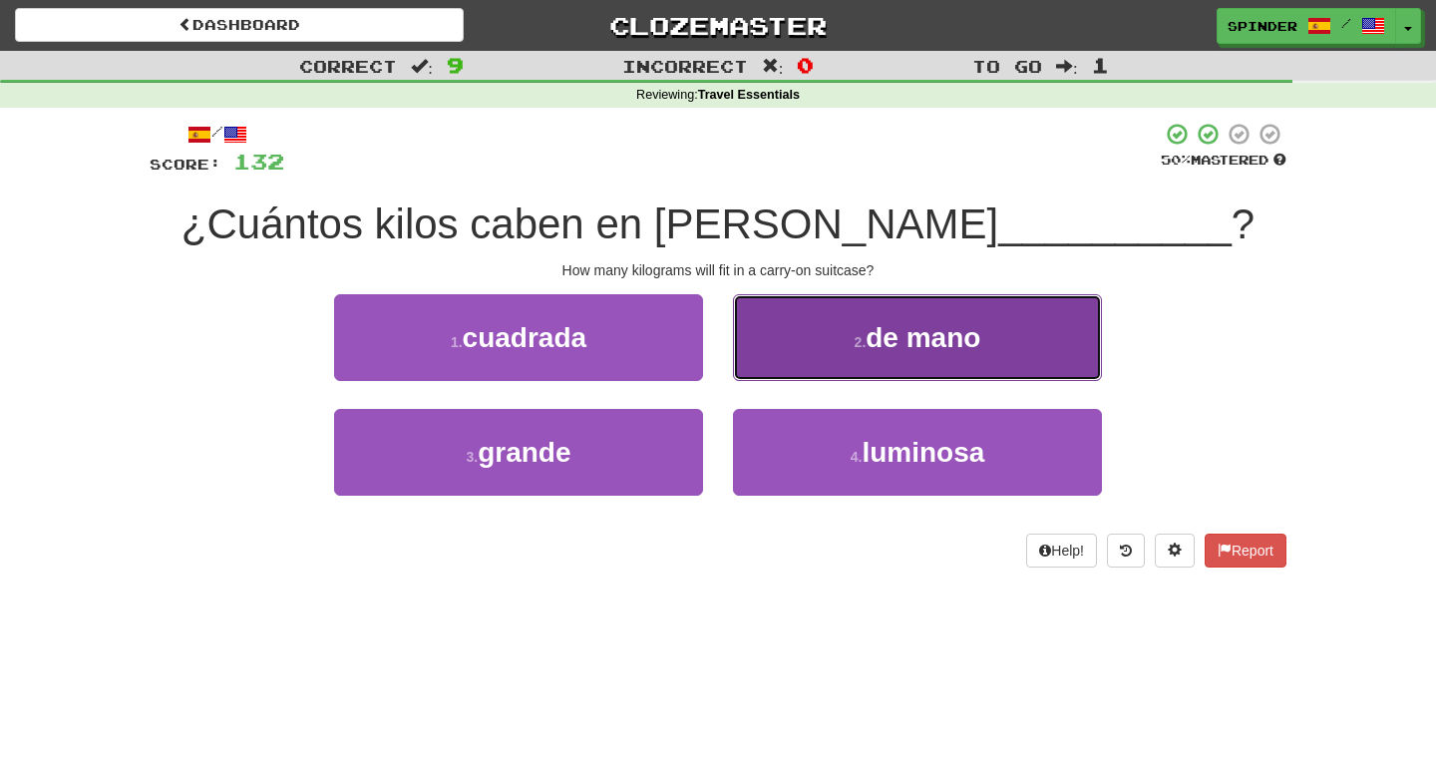
click at [862, 340] on small "2 ." at bounding box center [861, 342] width 12 height 16
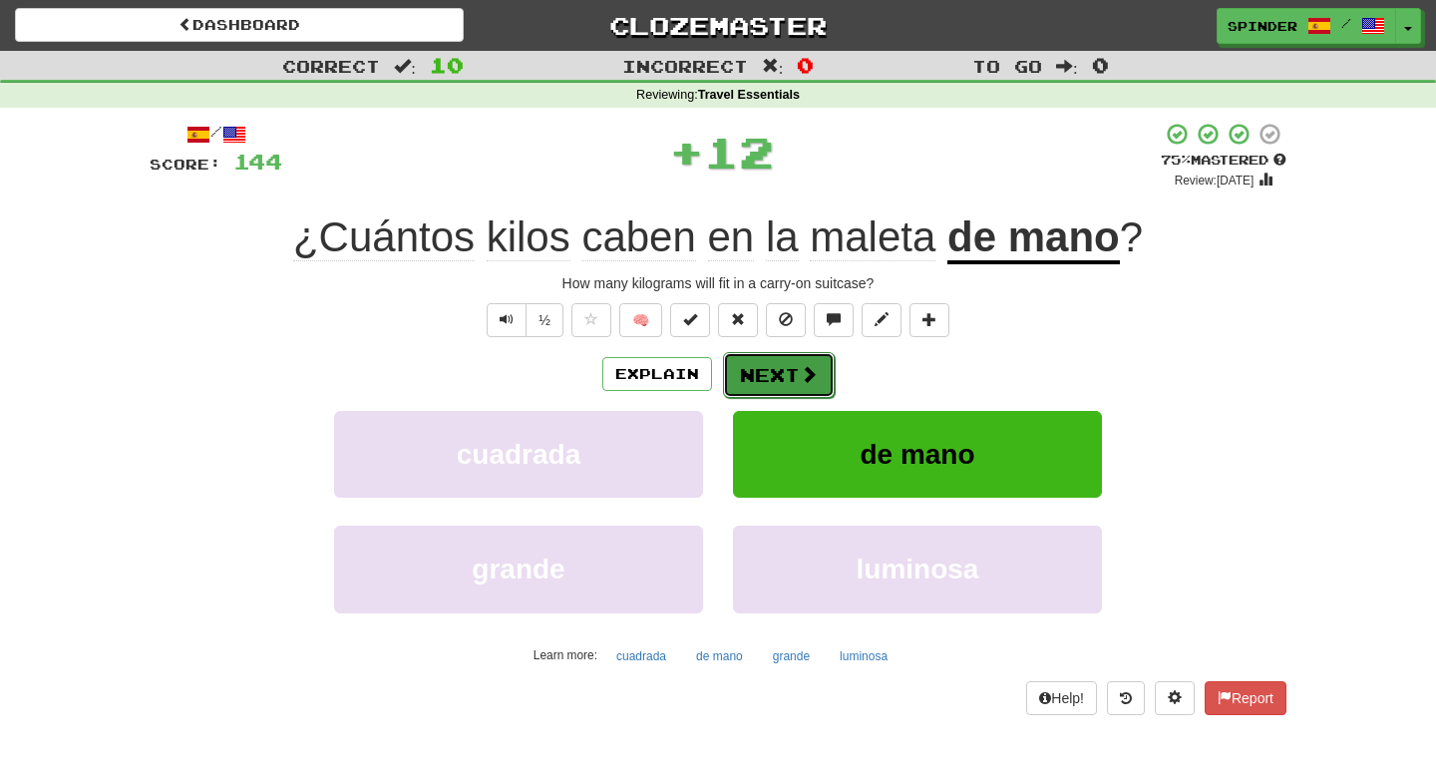
click at [820, 369] on button "Next" at bounding box center [779, 375] width 112 height 46
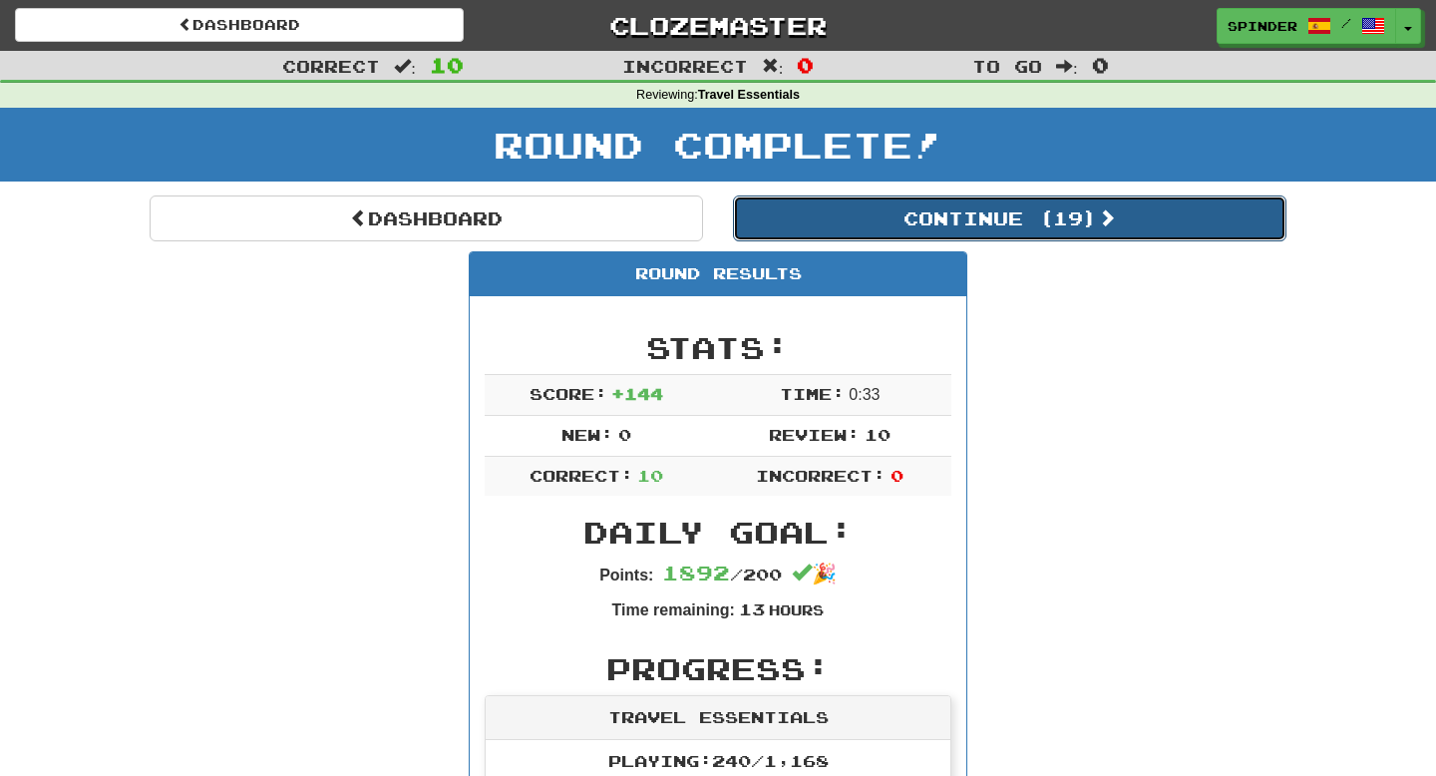
click at [997, 221] on button "Continue ( 19 )" at bounding box center [1010, 219] width 554 height 46
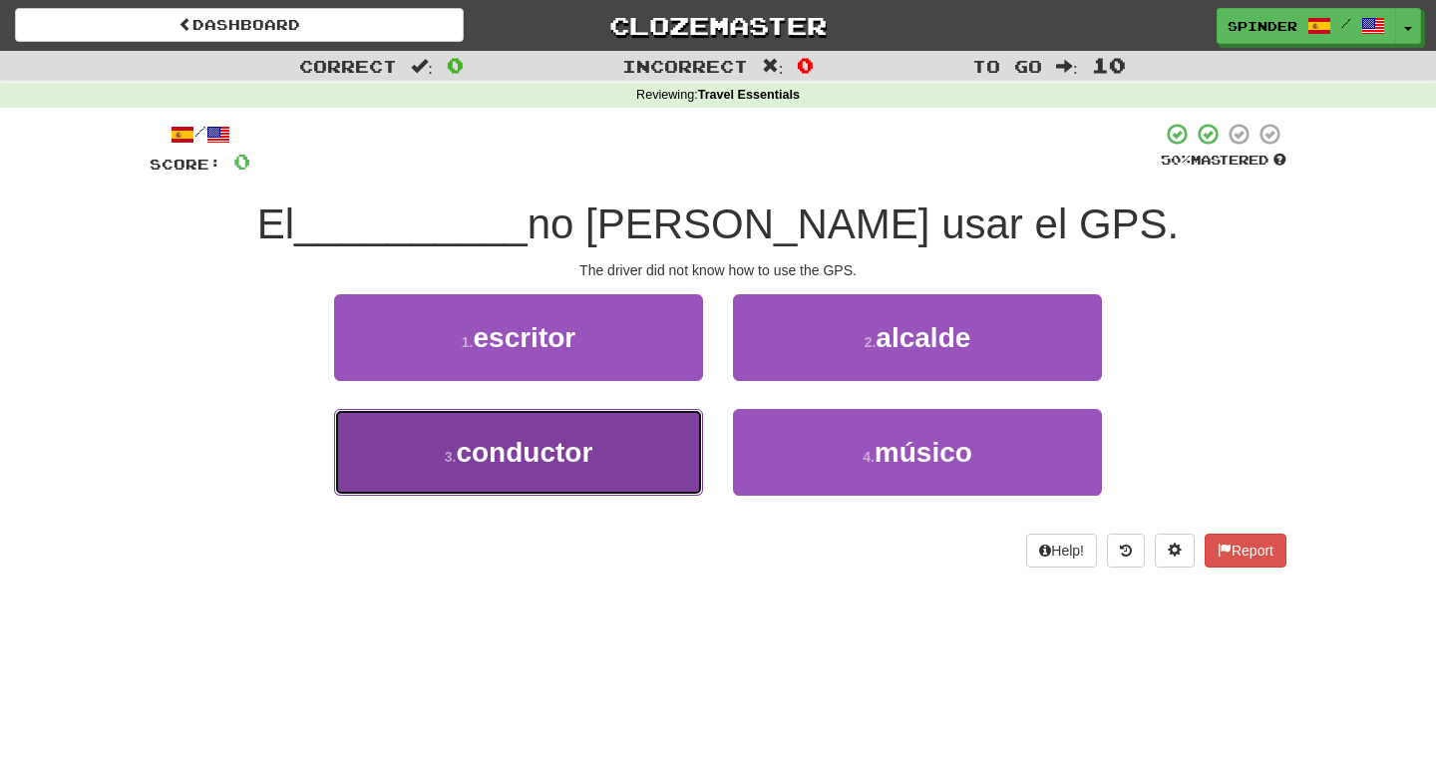
click at [642, 447] on button "3 . conductor" at bounding box center [518, 452] width 369 height 87
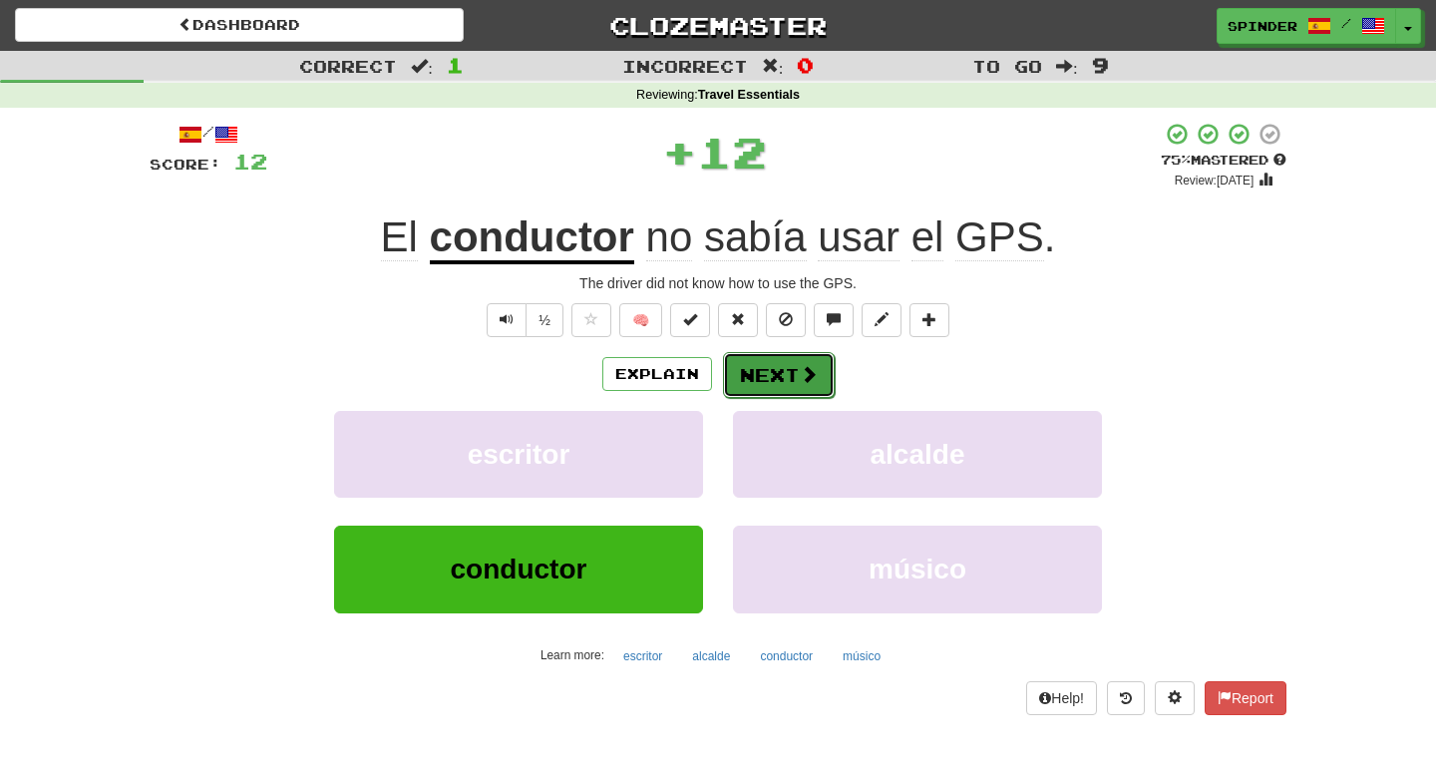
click at [776, 371] on button "Next" at bounding box center [779, 375] width 112 height 46
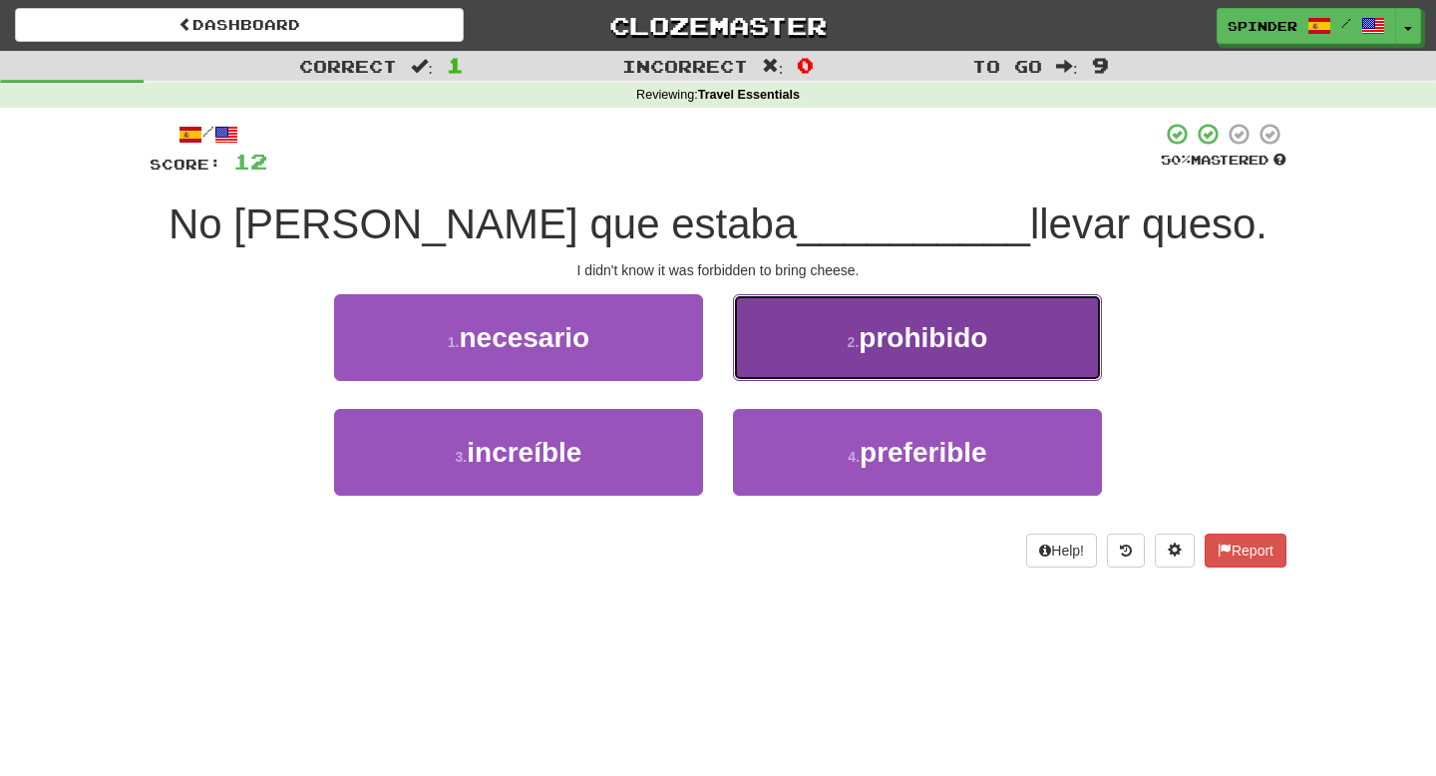
click at [816, 349] on button "2 . prohibido" at bounding box center [917, 337] width 369 height 87
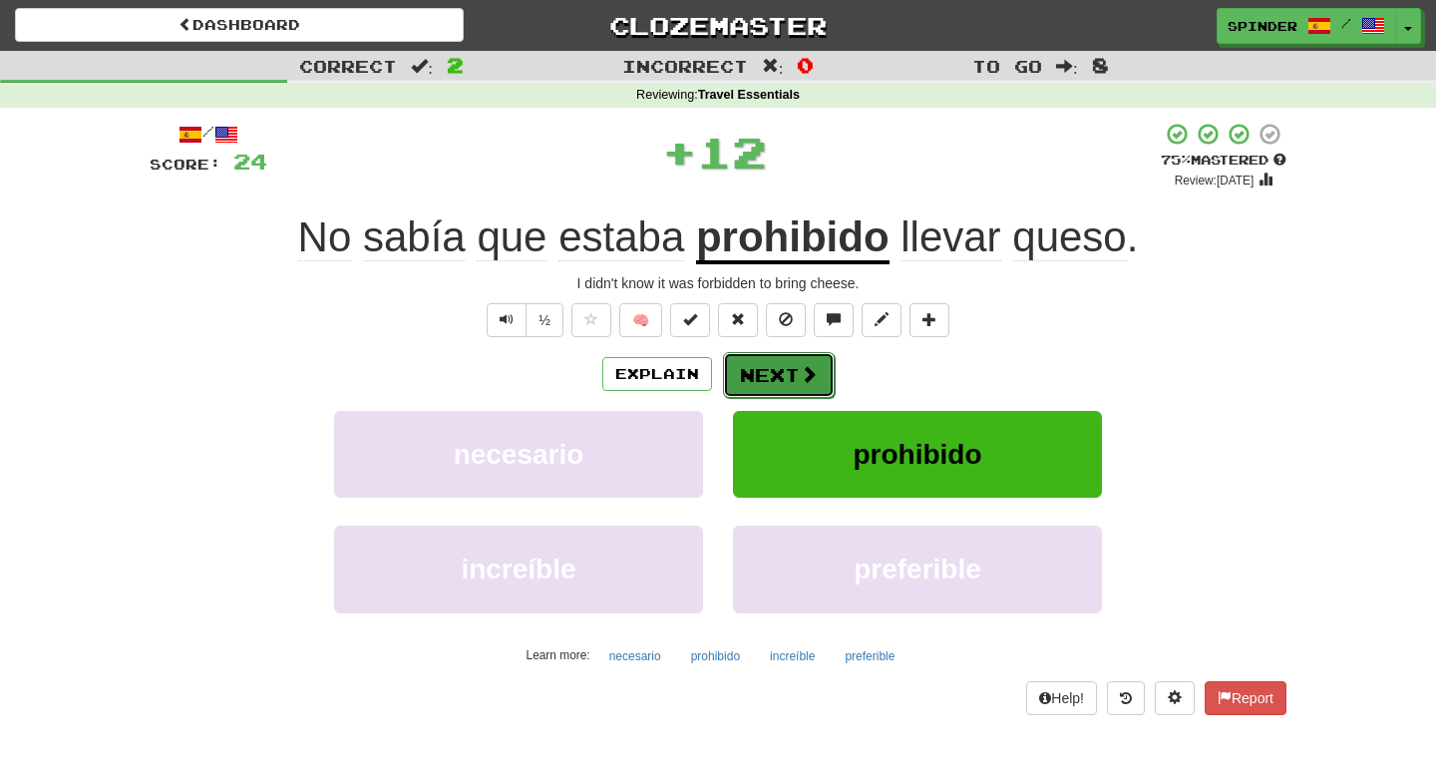
click at [803, 362] on button "Next" at bounding box center [779, 375] width 112 height 46
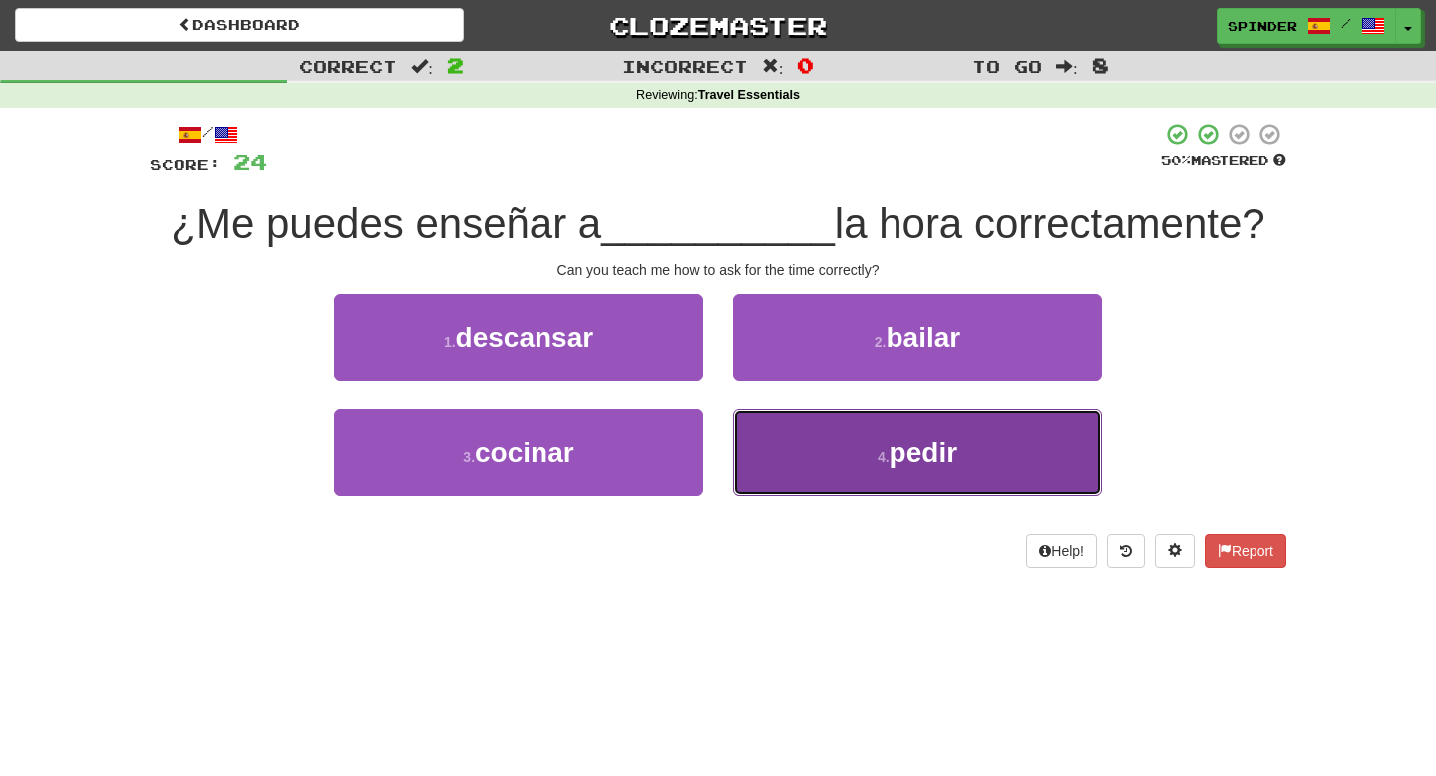
click at [797, 450] on button "4 . pedir" at bounding box center [917, 452] width 369 height 87
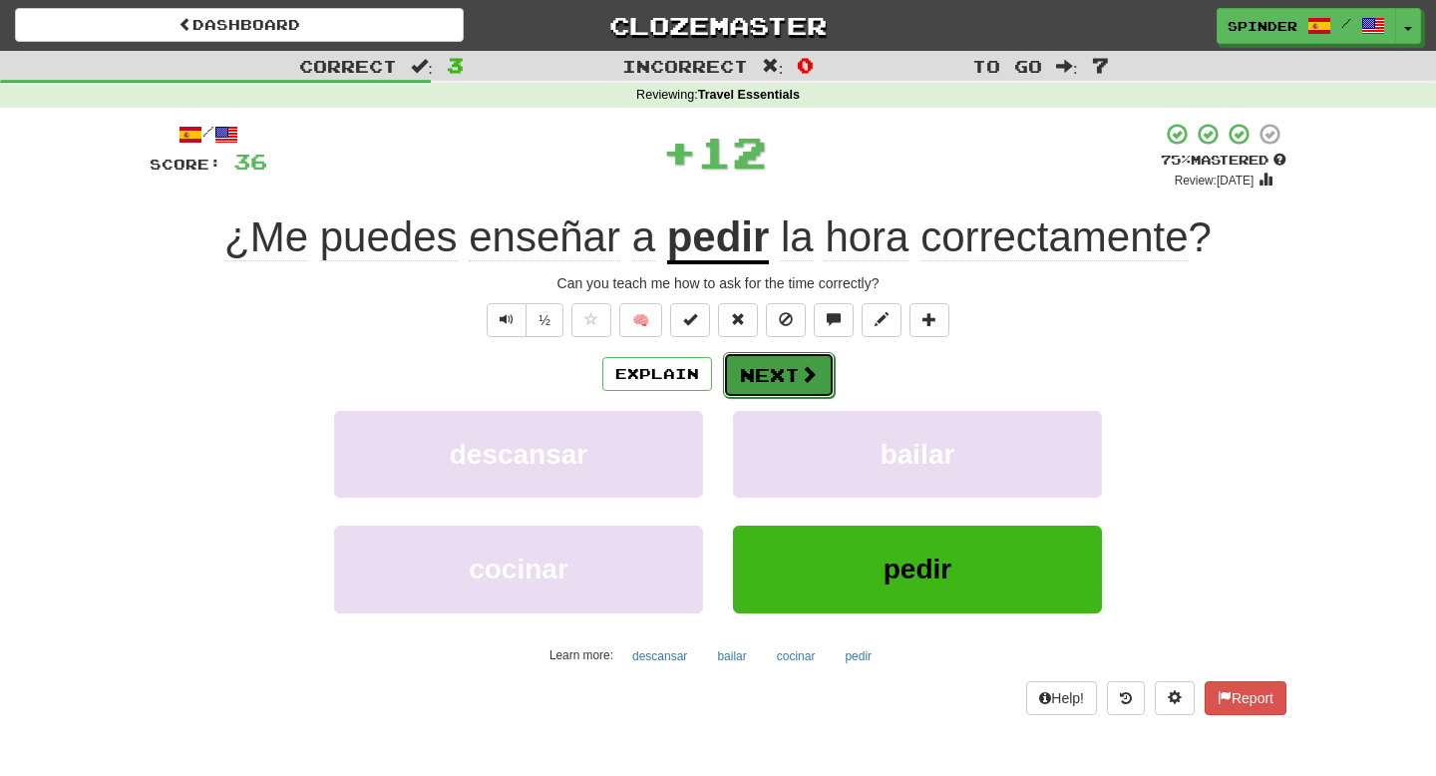
click at [794, 379] on button "Next" at bounding box center [779, 375] width 112 height 46
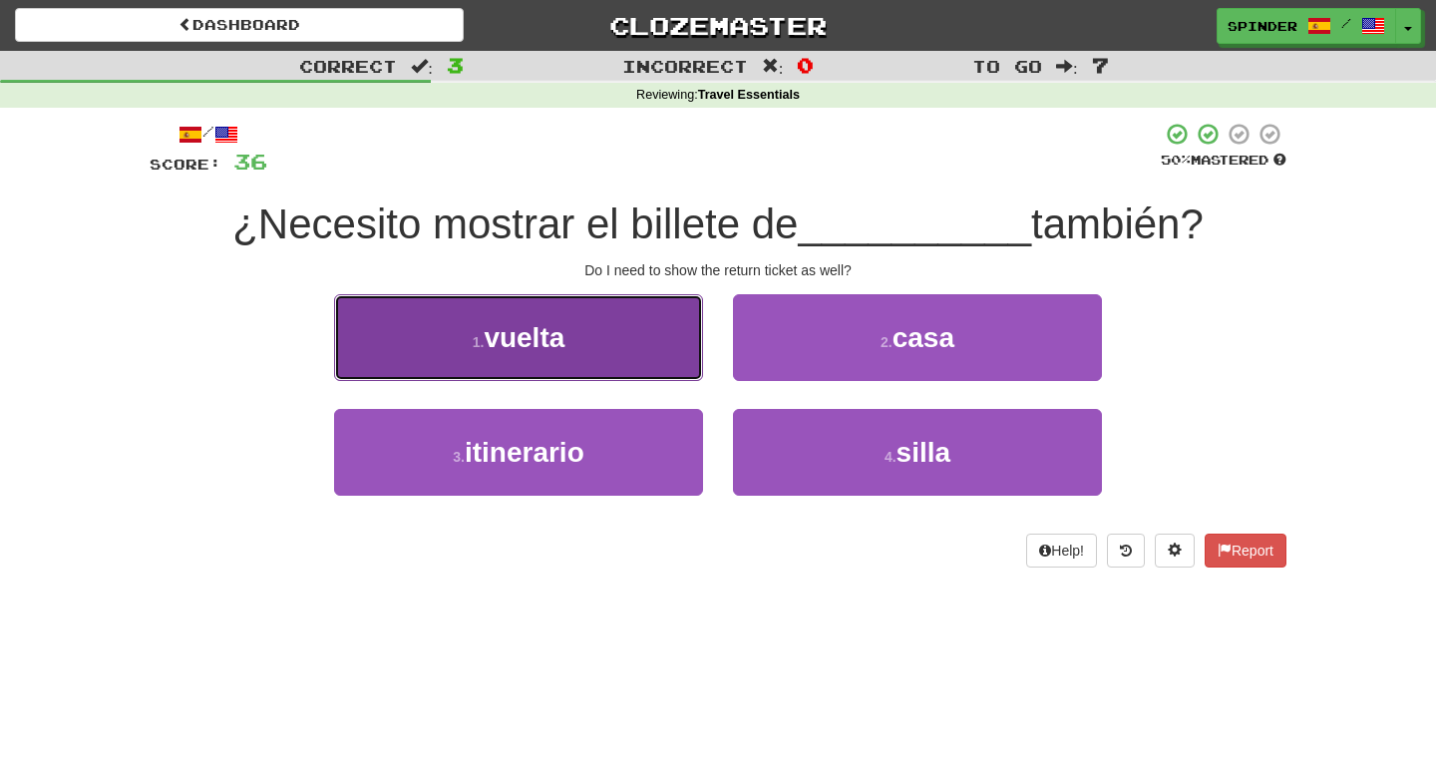
click at [662, 340] on button "1 . vuelta" at bounding box center [518, 337] width 369 height 87
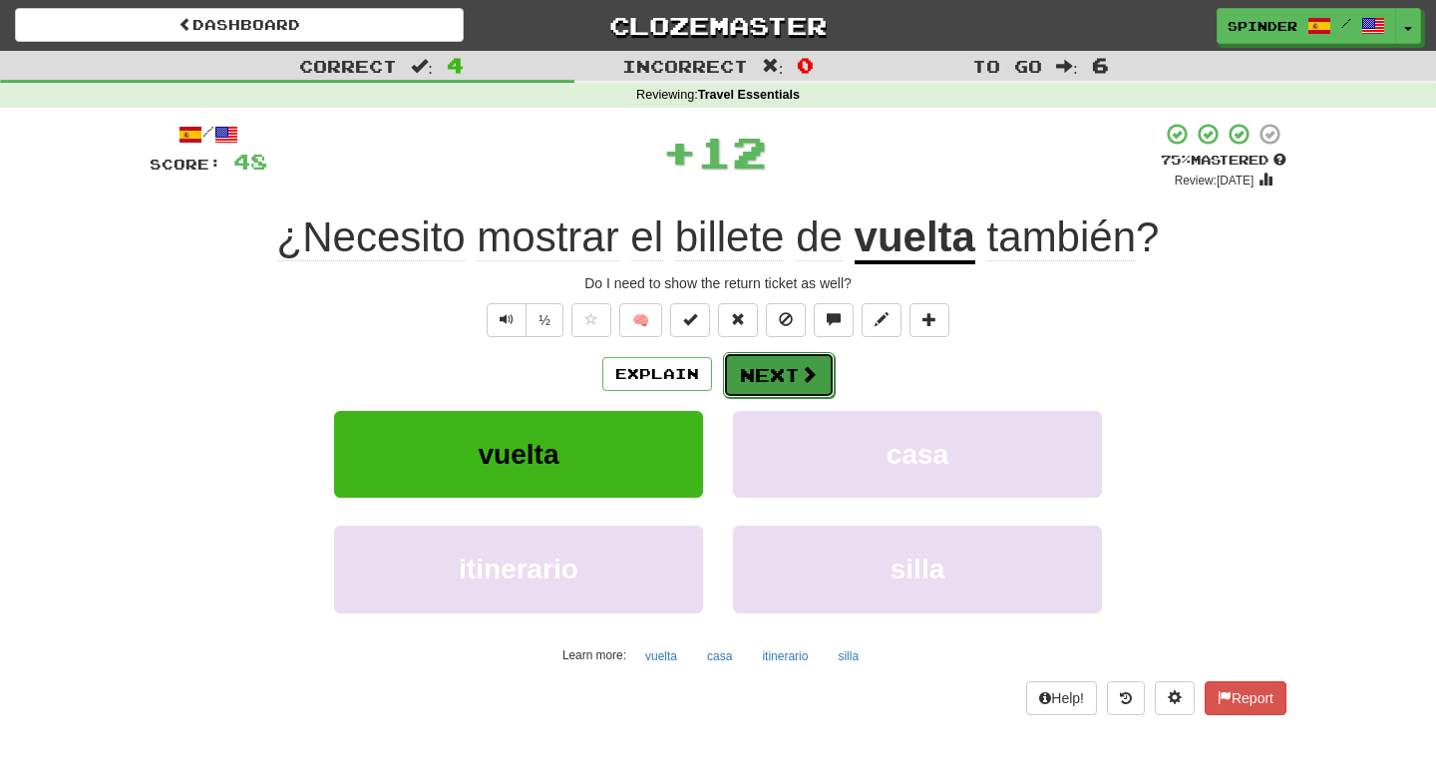
click at [784, 384] on button "Next" at bounding box center [779, 375] width 112 height 46
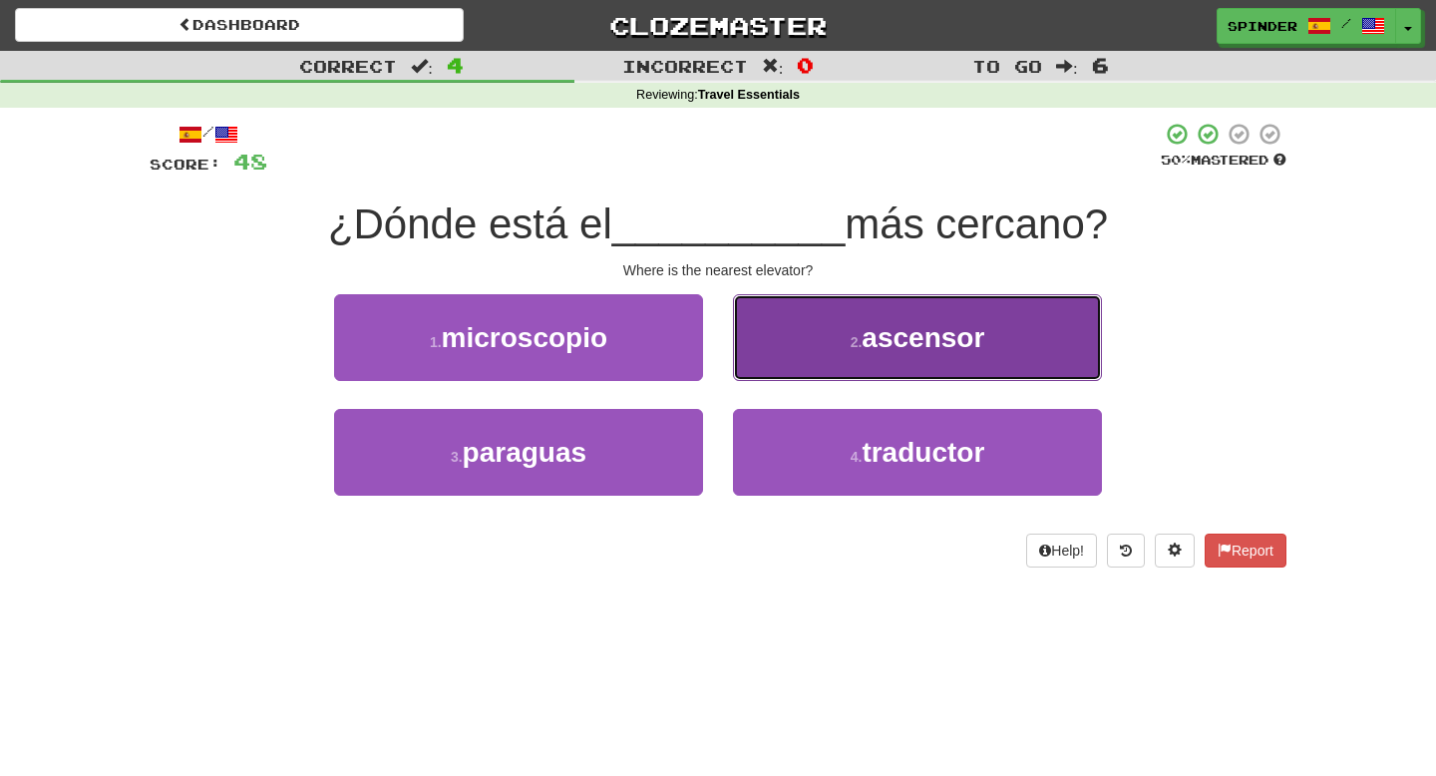
click at [811, 339] on button "2 . ascensor" at bounding box center [917, 337] width 369 height 87
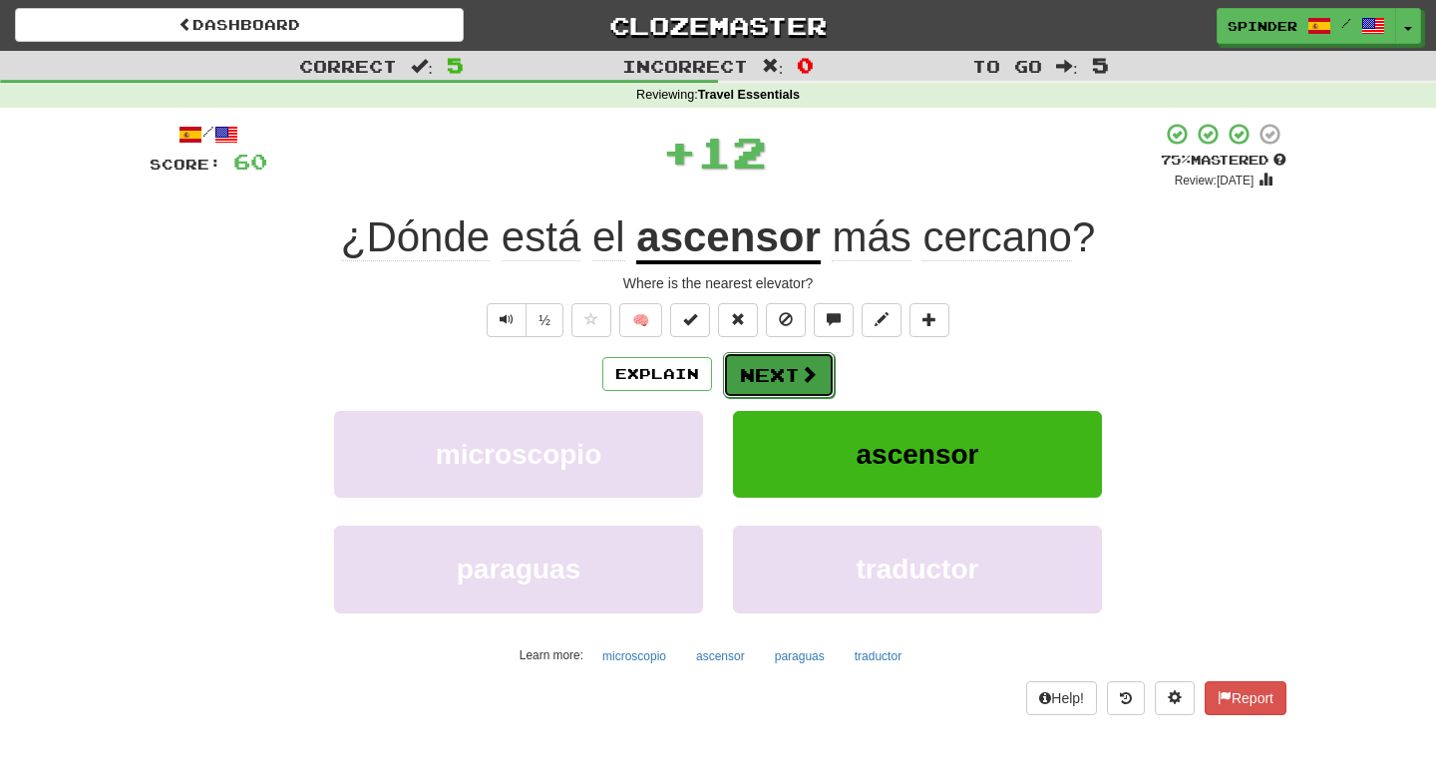
click at [796, 363] on button "Next" at bounding box center [779, 375] width 112 height 46
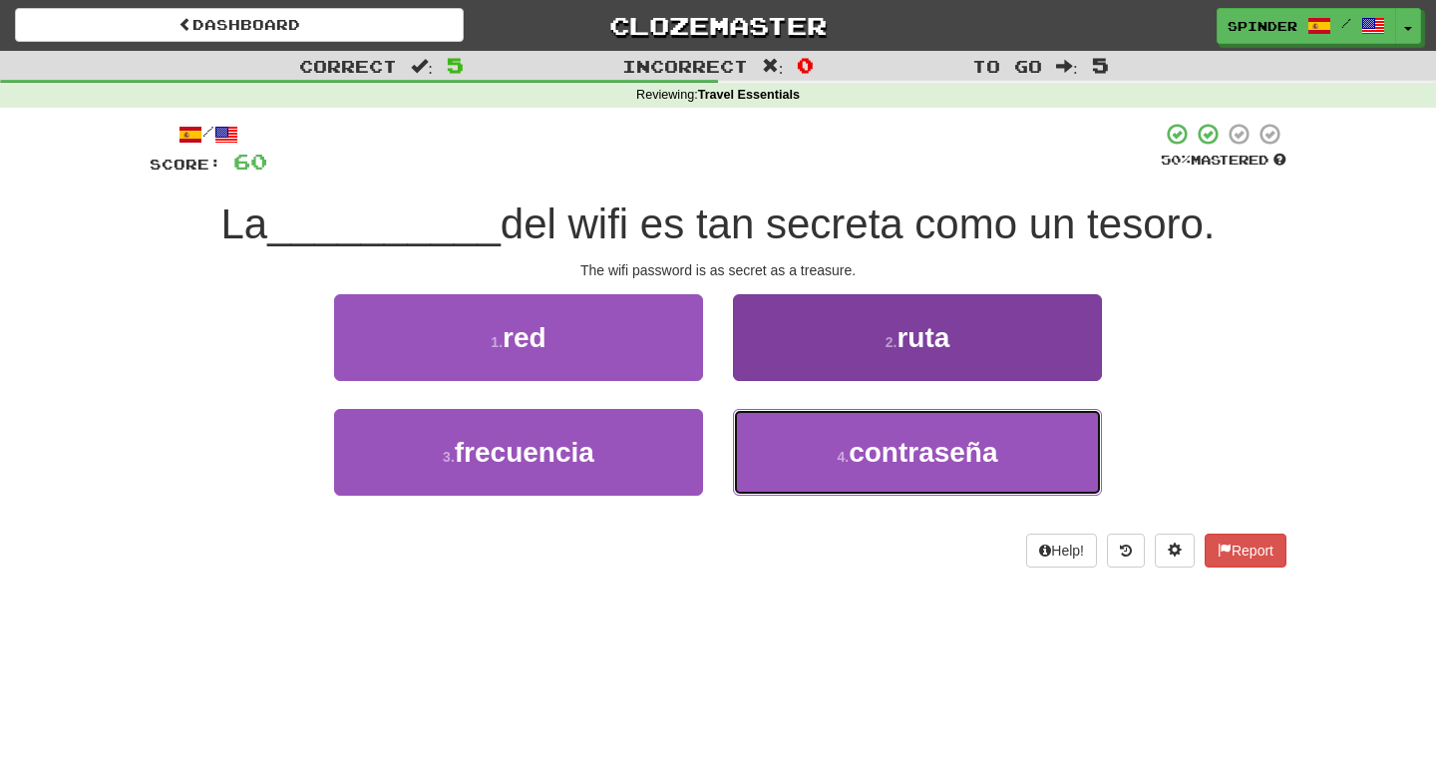
click at [806, 450] on button "4 . contraseña" at bounding box center [917, 452] width 369 height 87
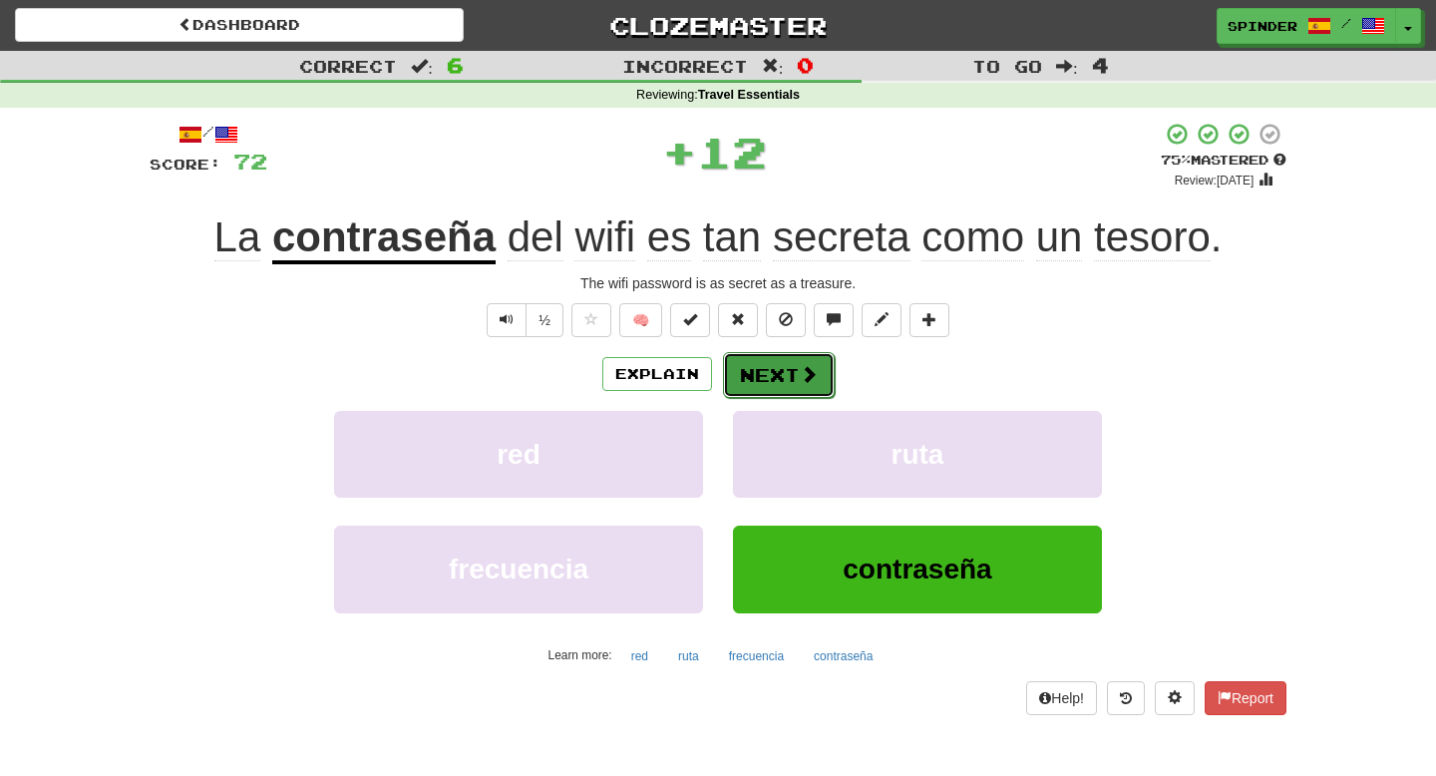
click at [807, 381] on span at bounding box center [809, 374] width 18 height 18
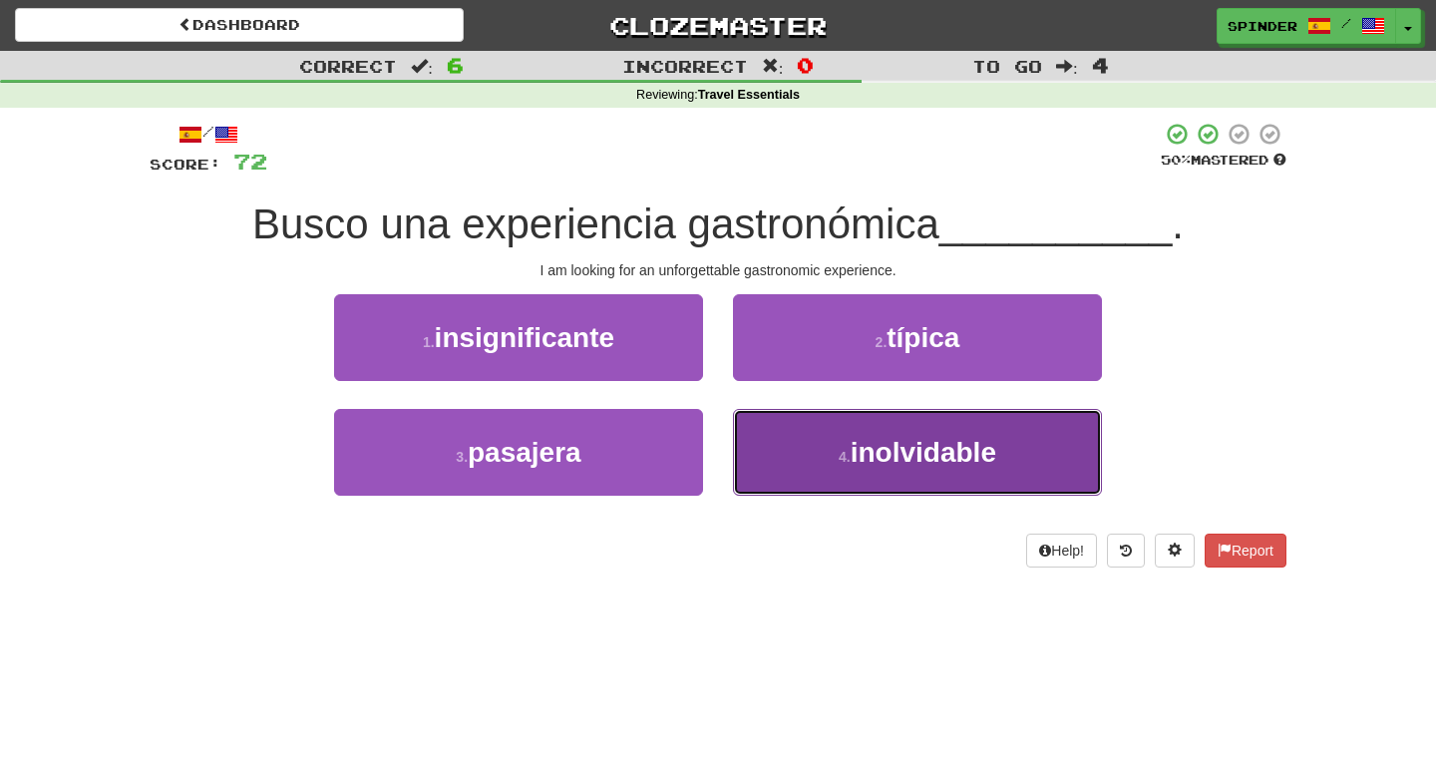
click at [797, 427] on button "4 . inolvidable" at bounding box center [917, 452] width 369 height 87
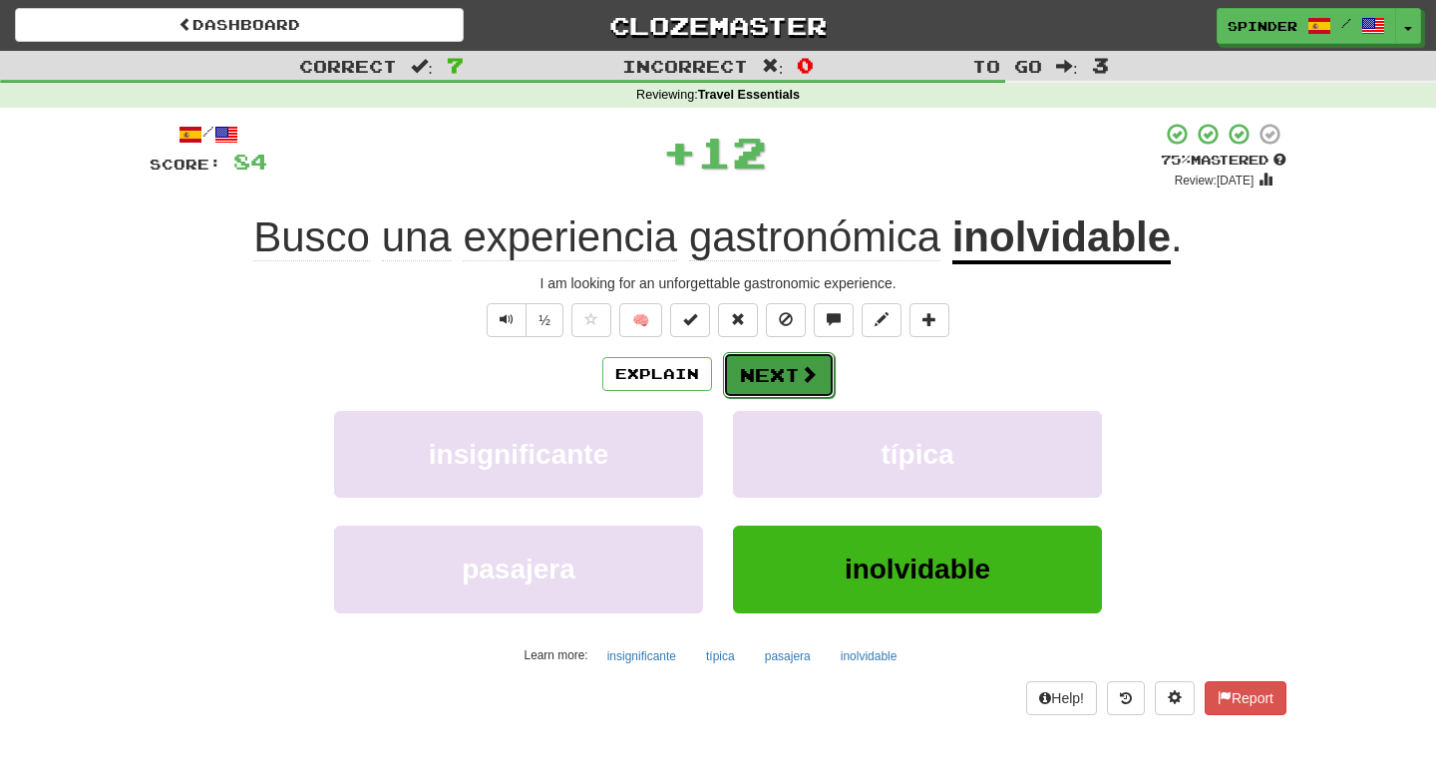
click at [811, 382] on span at bounding box center [809, 374] width 18 height 18
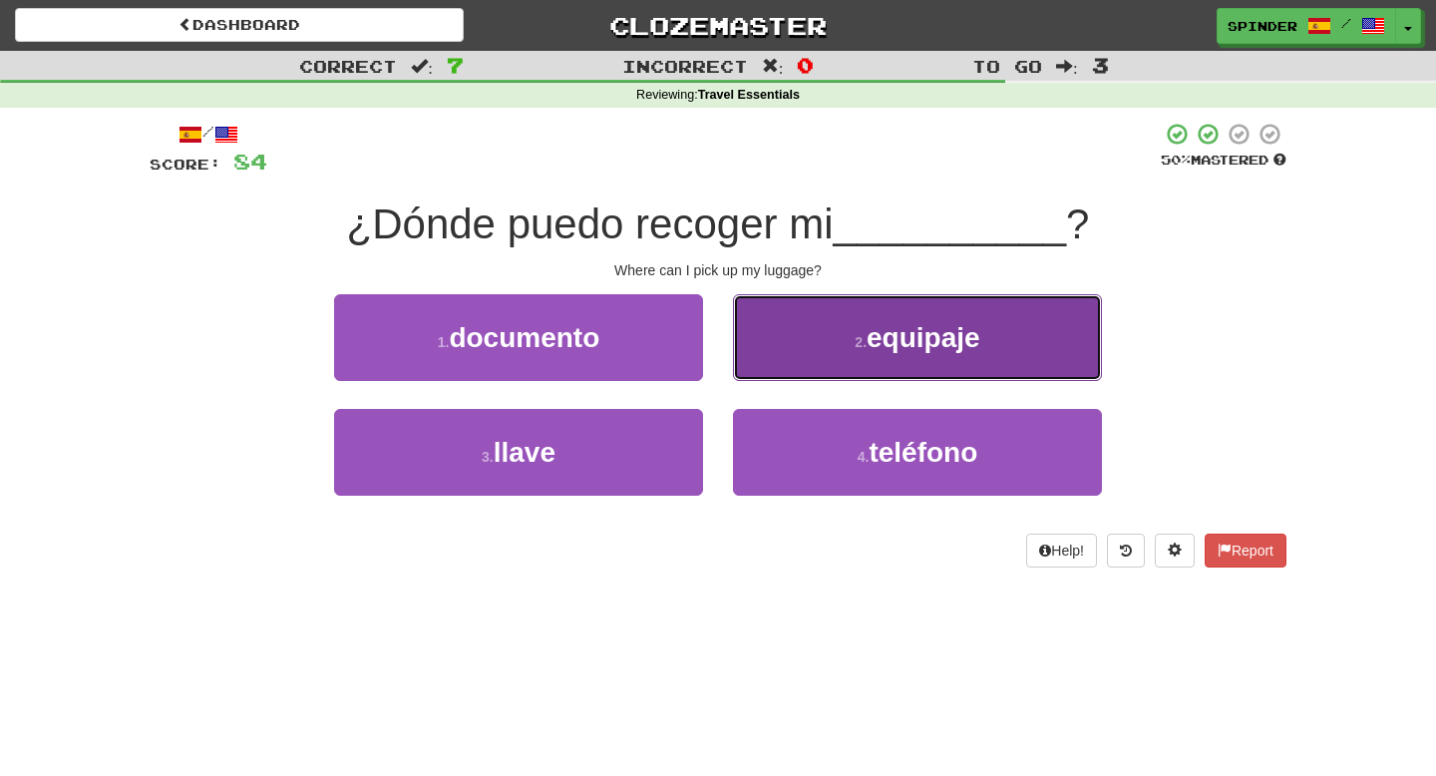
click at [815, 346] on button "2 . equipaje" at bounding box center [917, 337] width 369 height 87
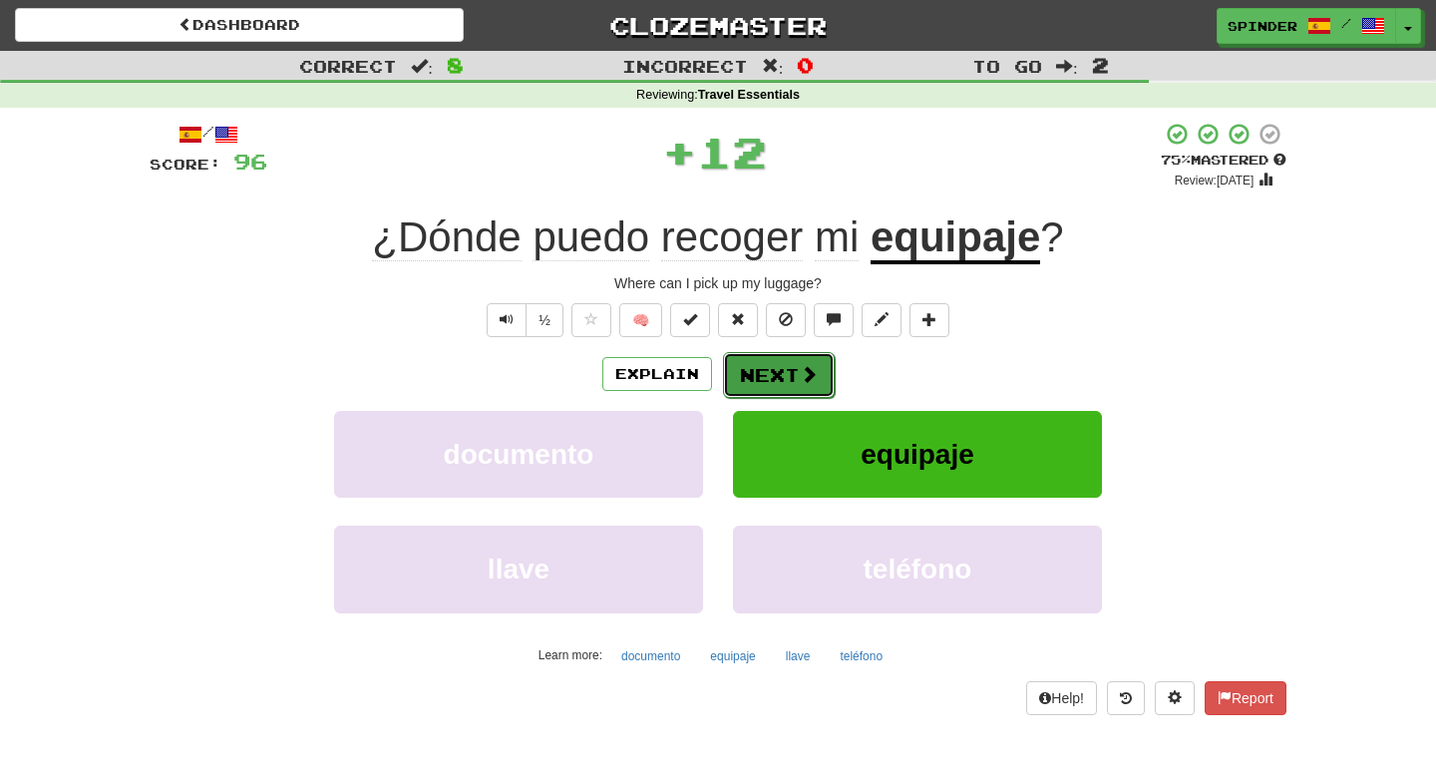
click at [806, 369] on span at bounding box center [809, 374] width 18 height 18
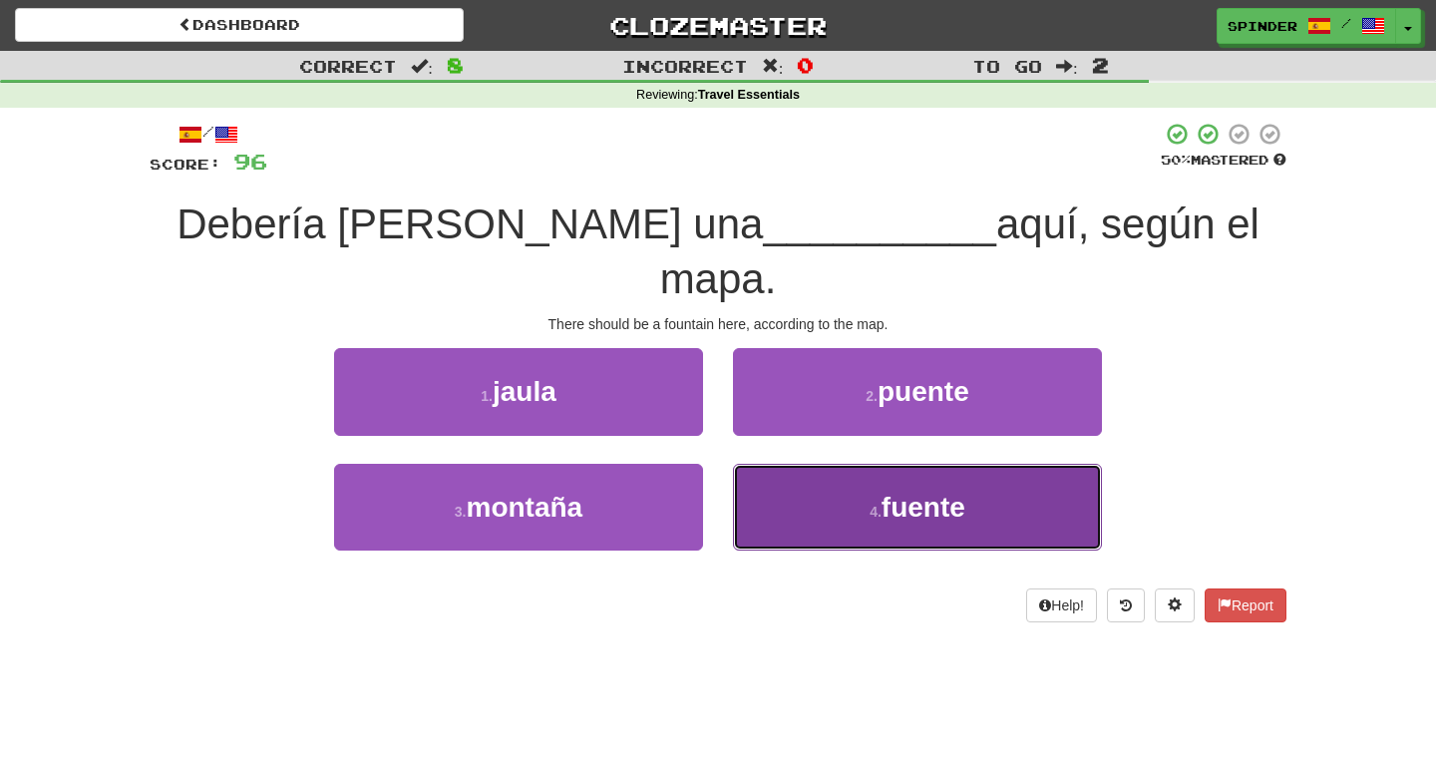
click at [806, 464] on button "4 . fuente" at bounding box center [917, 507] width 369 height 87
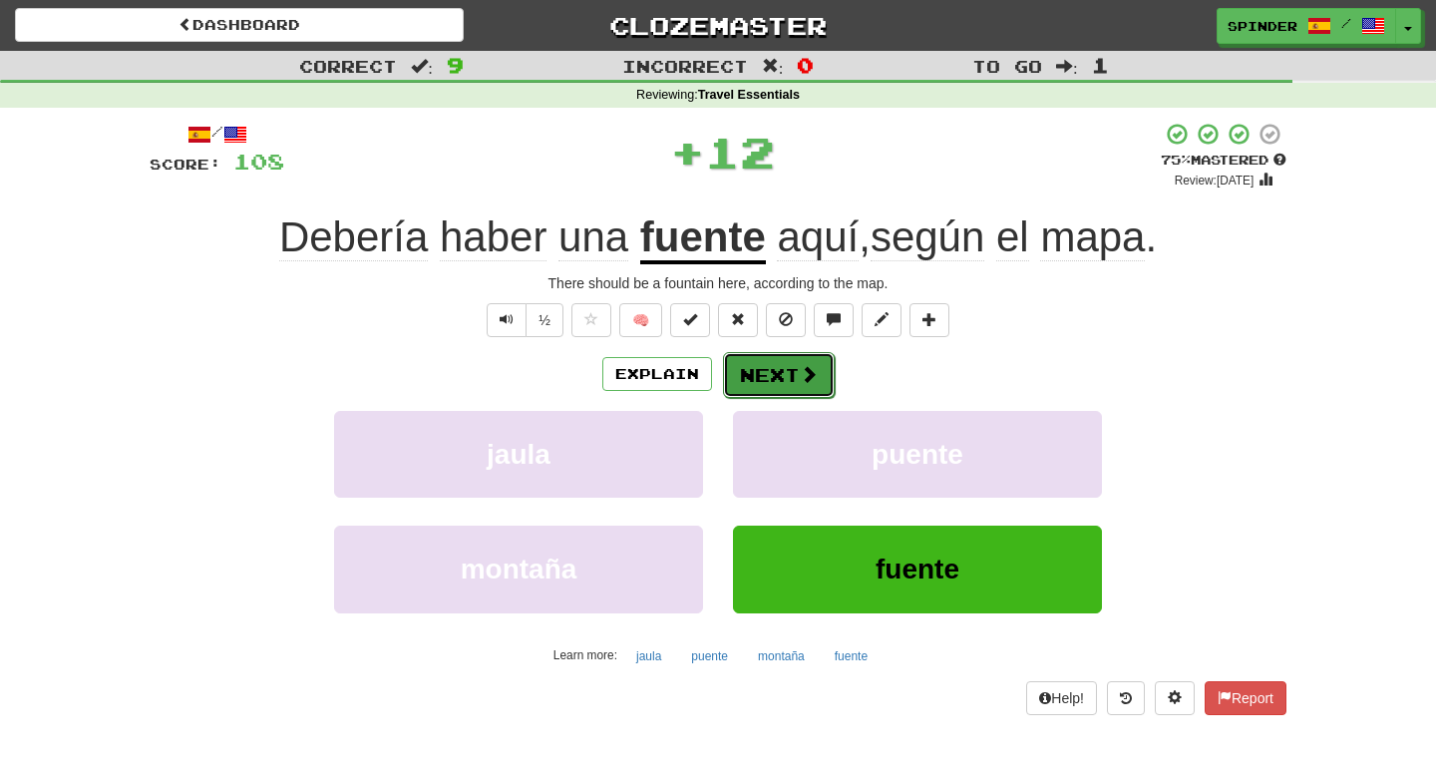
click at [812, 390] on button "Next" at bounding box center [779, 375] width 112 height 46
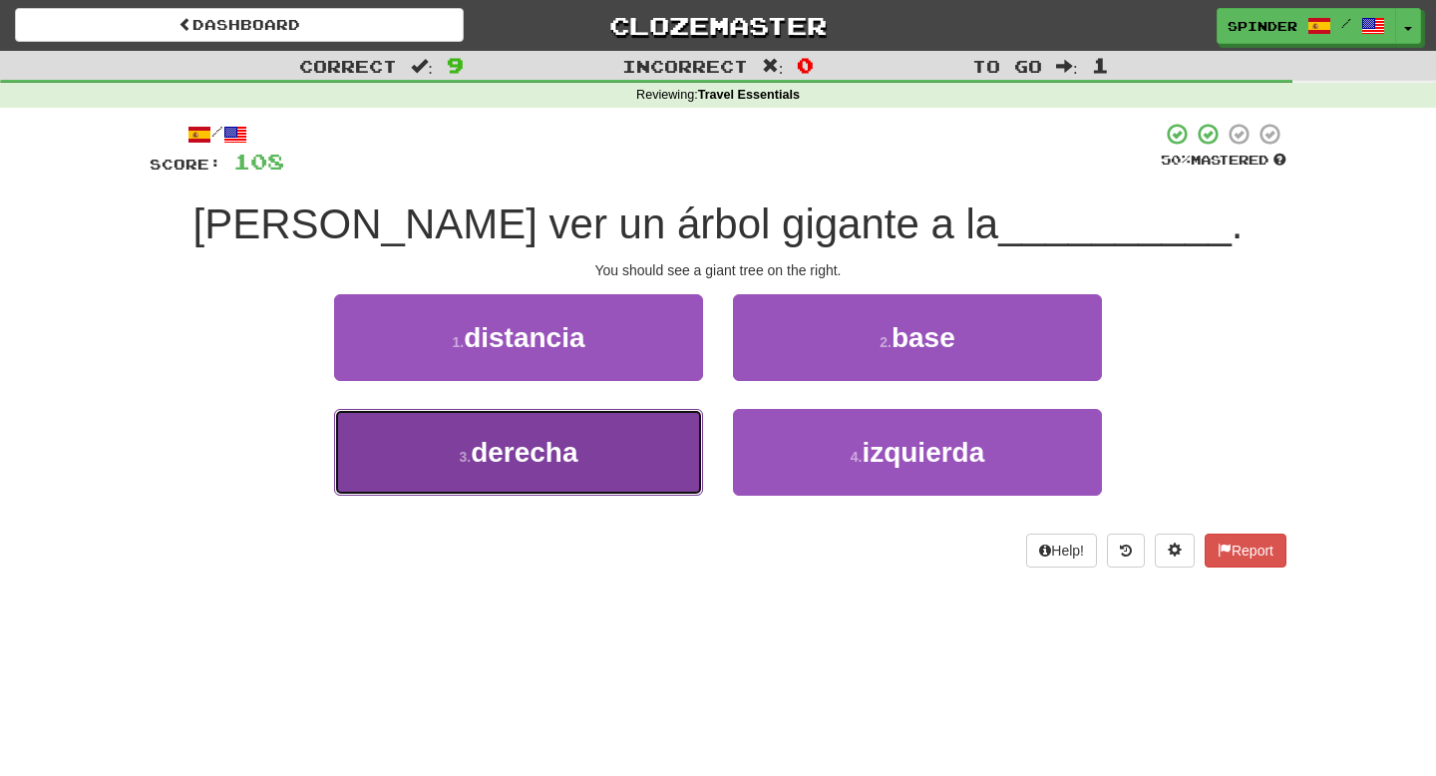
click at [622, 432] on button "3 . derecha" at bounding box center [518, 452] width 369 height 87
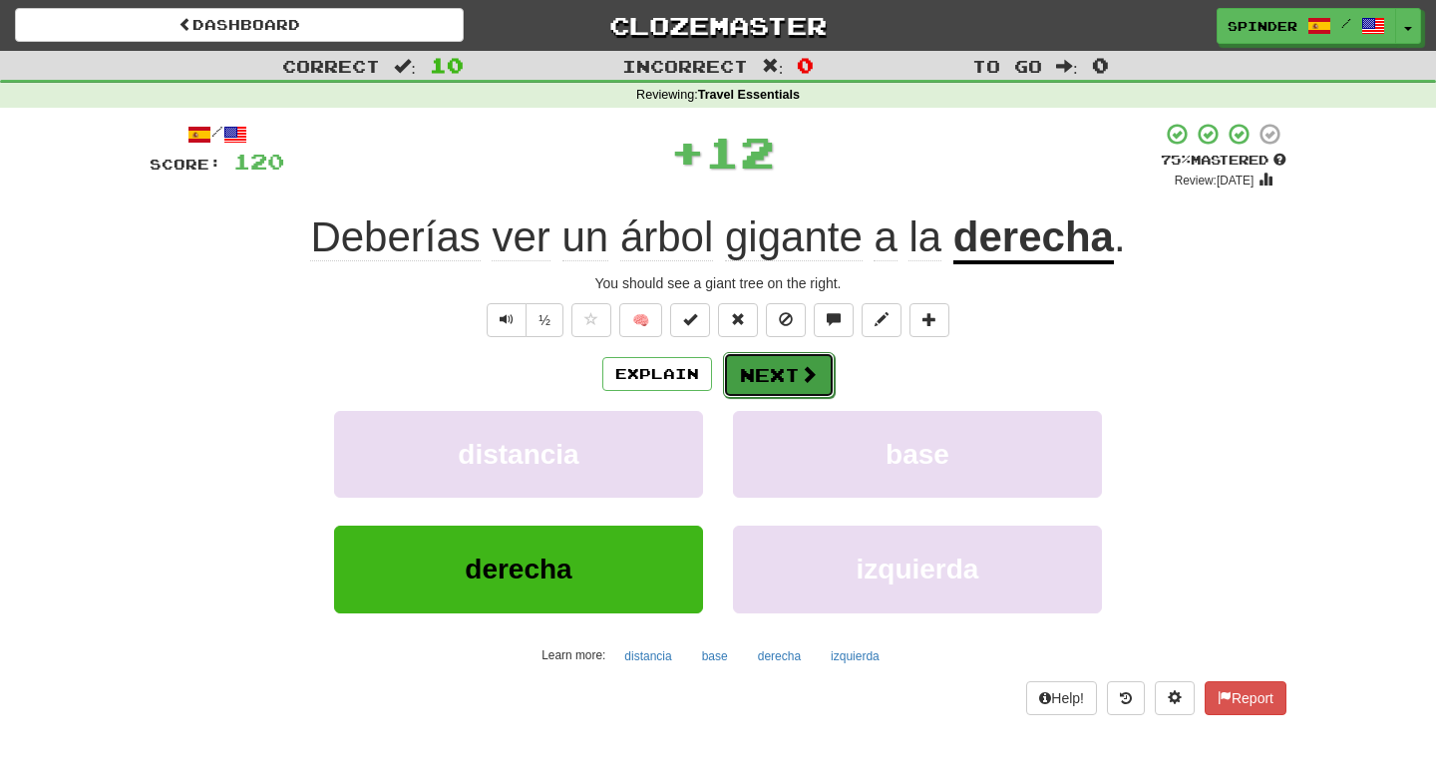
click at [775, 379] on button "Next" at bounding box center [779, 375] width 112 height 46
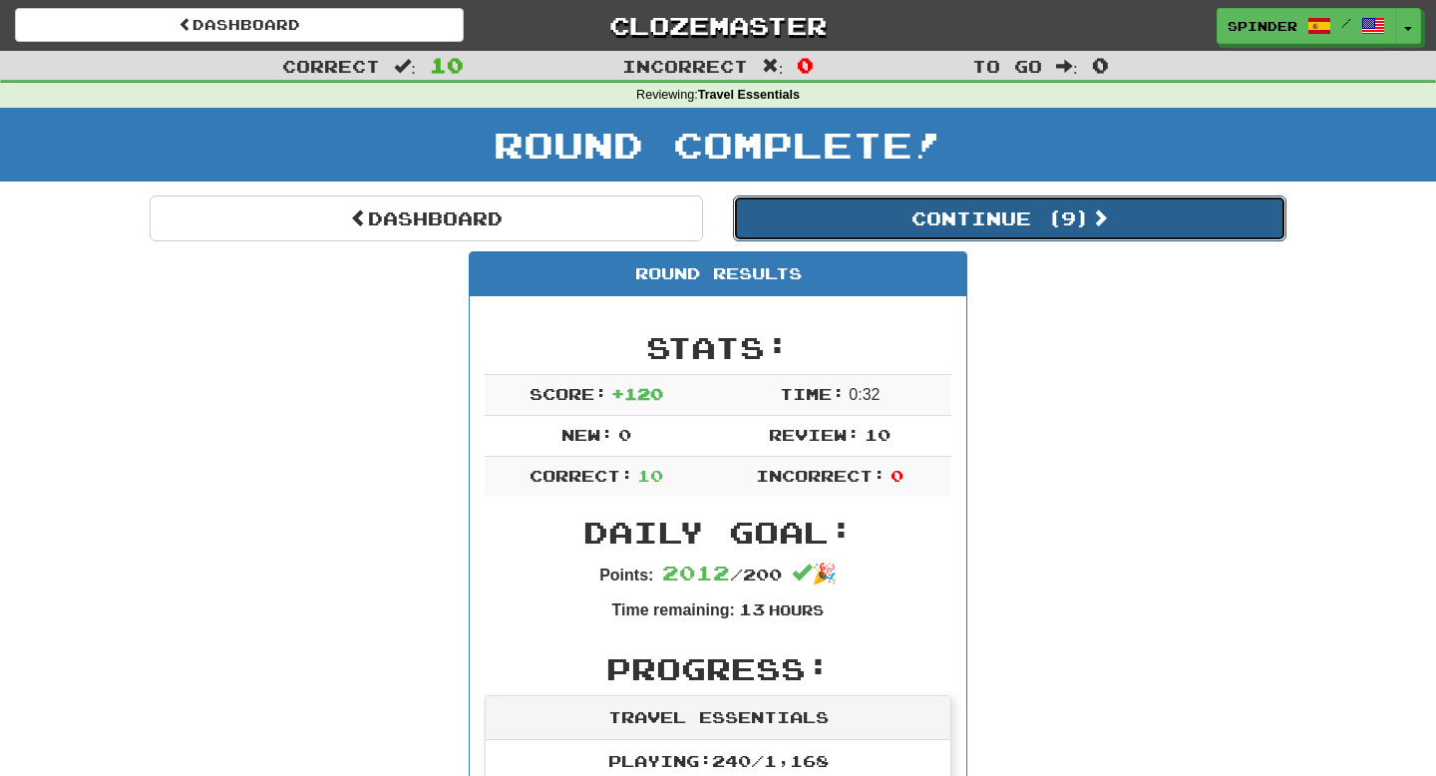
click at [936, 222] on button "Continue ( 9 )" at bounding box center [1010, 219] width 554 height 46
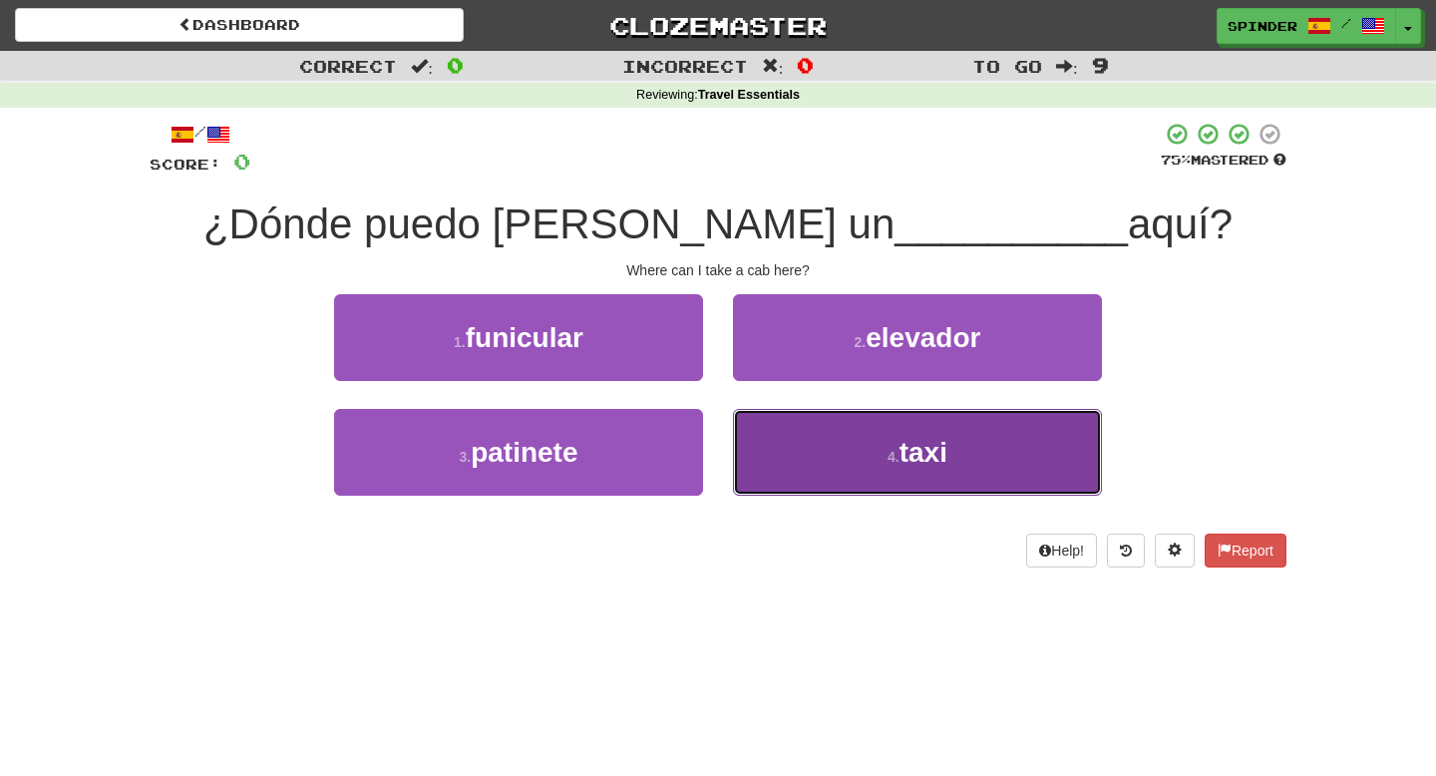
click at [886, 419] on button "4 . taxi" at bounding box center [917, 452] width 369 height 87
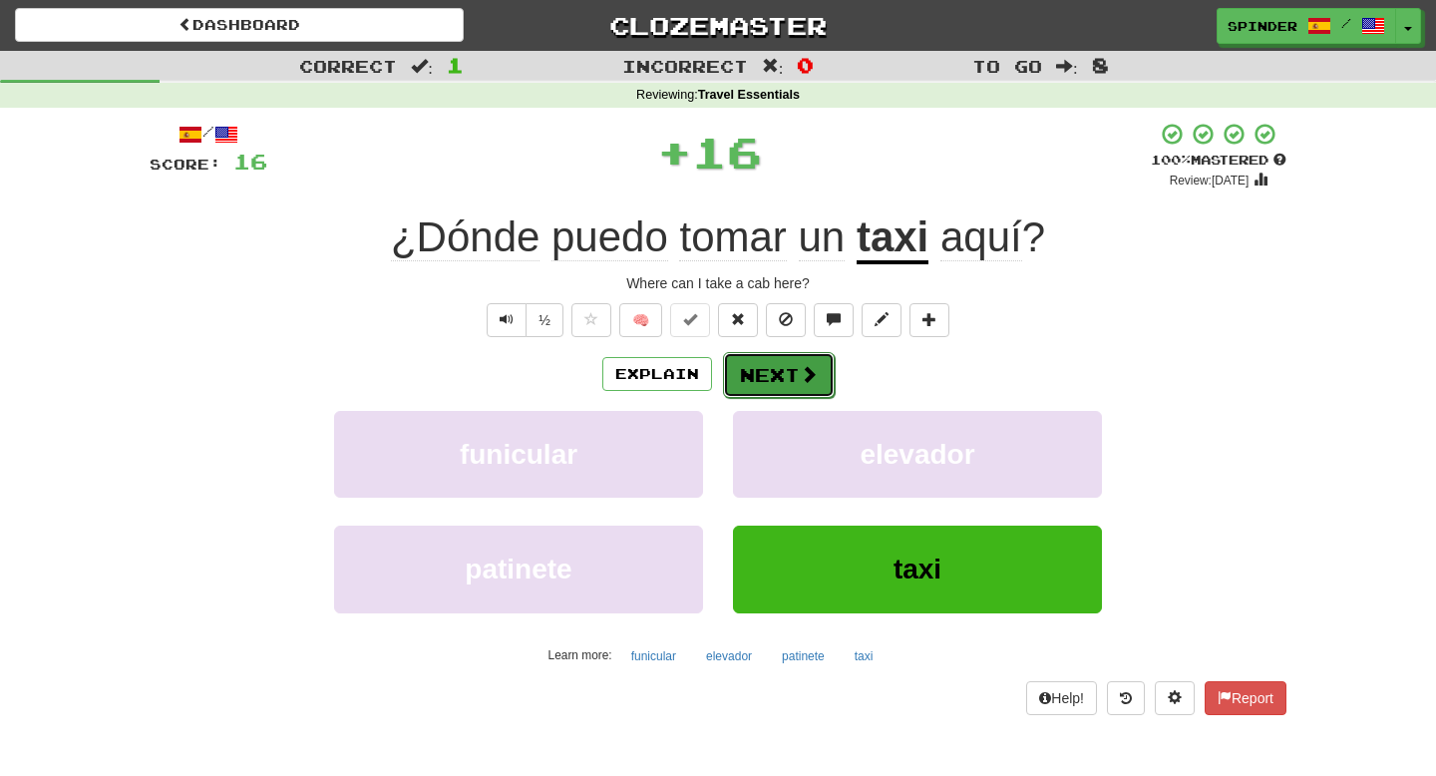
click at [817, 372] on button "Next" at bounding box center [779, 375] width 112 height 46
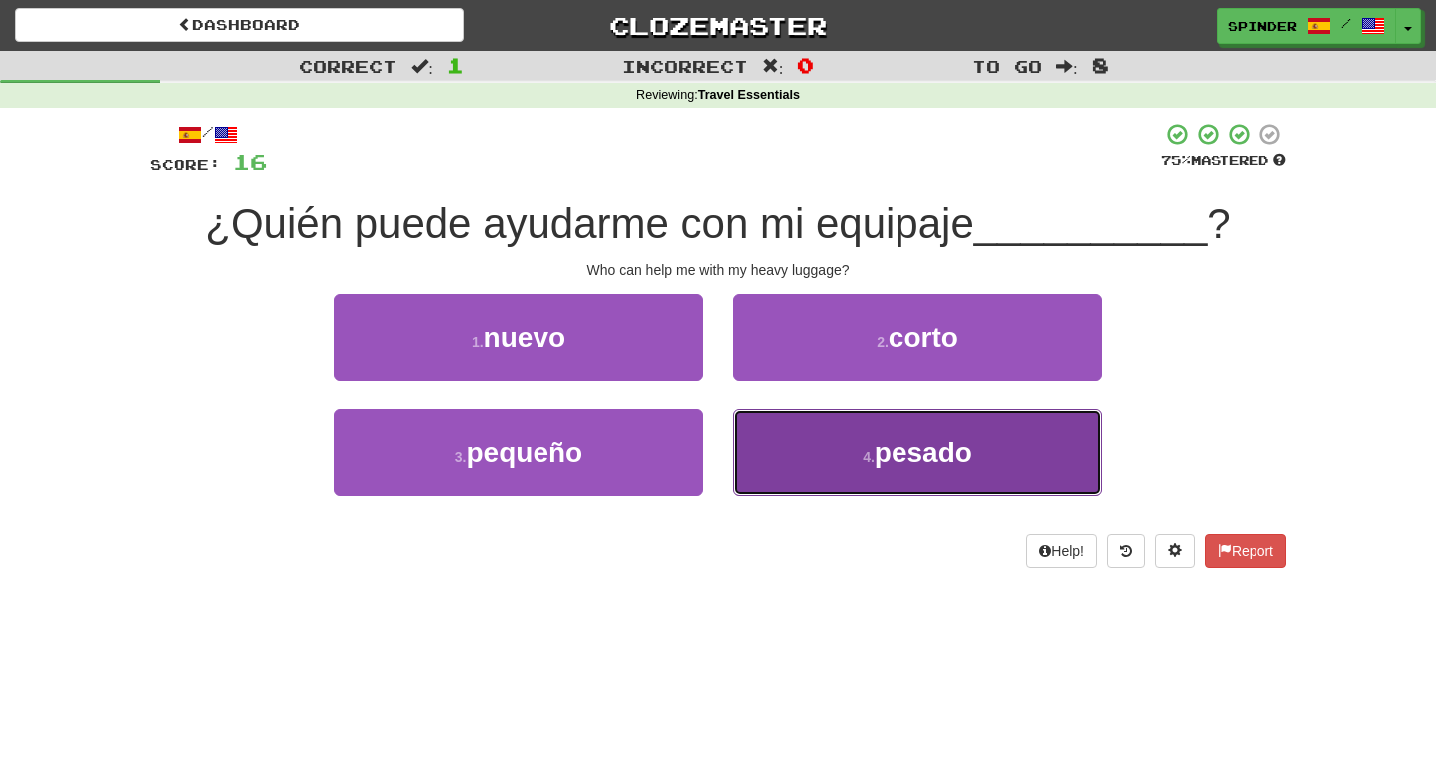
click at [802, 459] on button "4 . pesado" at bounding box center [917, 452] width 369 height 87
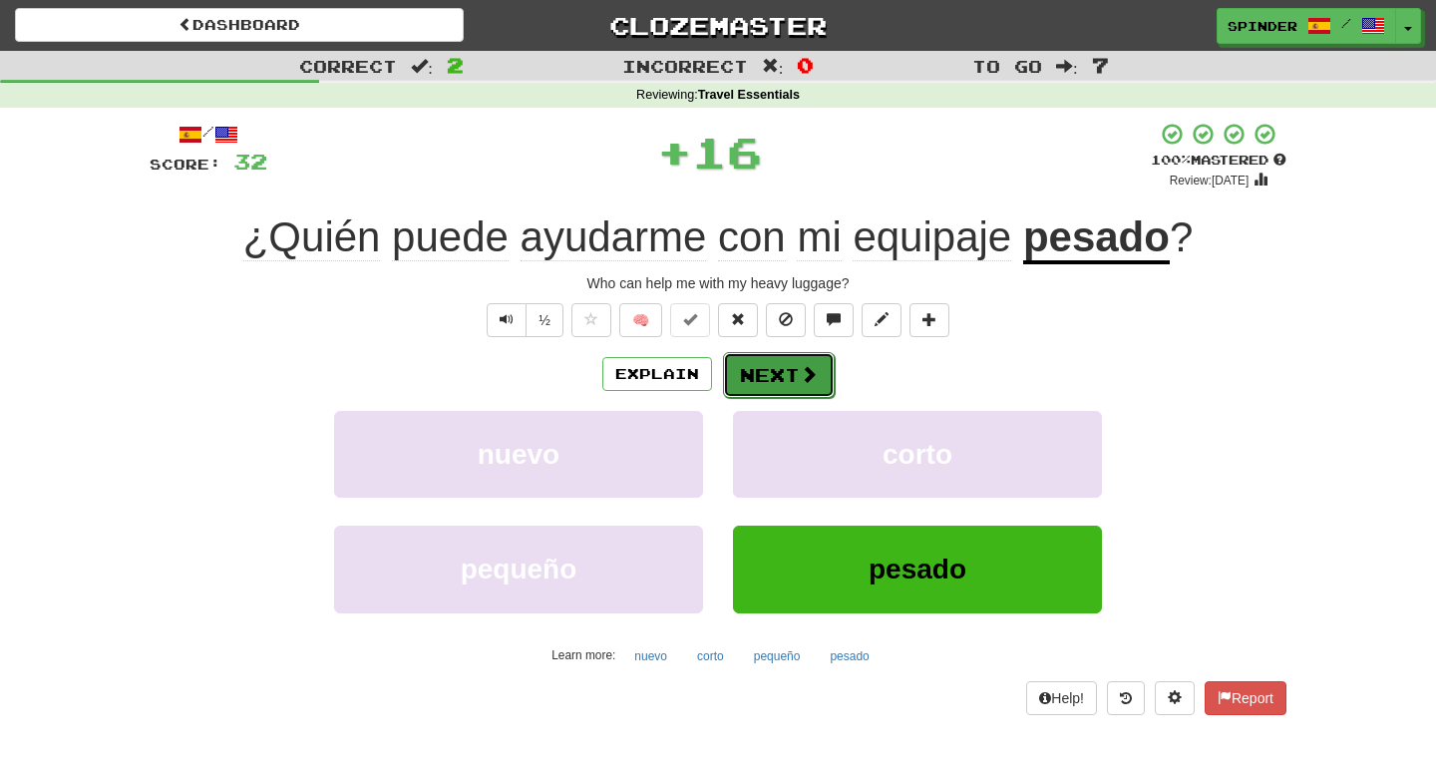
click at [807, 378] on span at bounding box center [809, 374] width 18 height 18
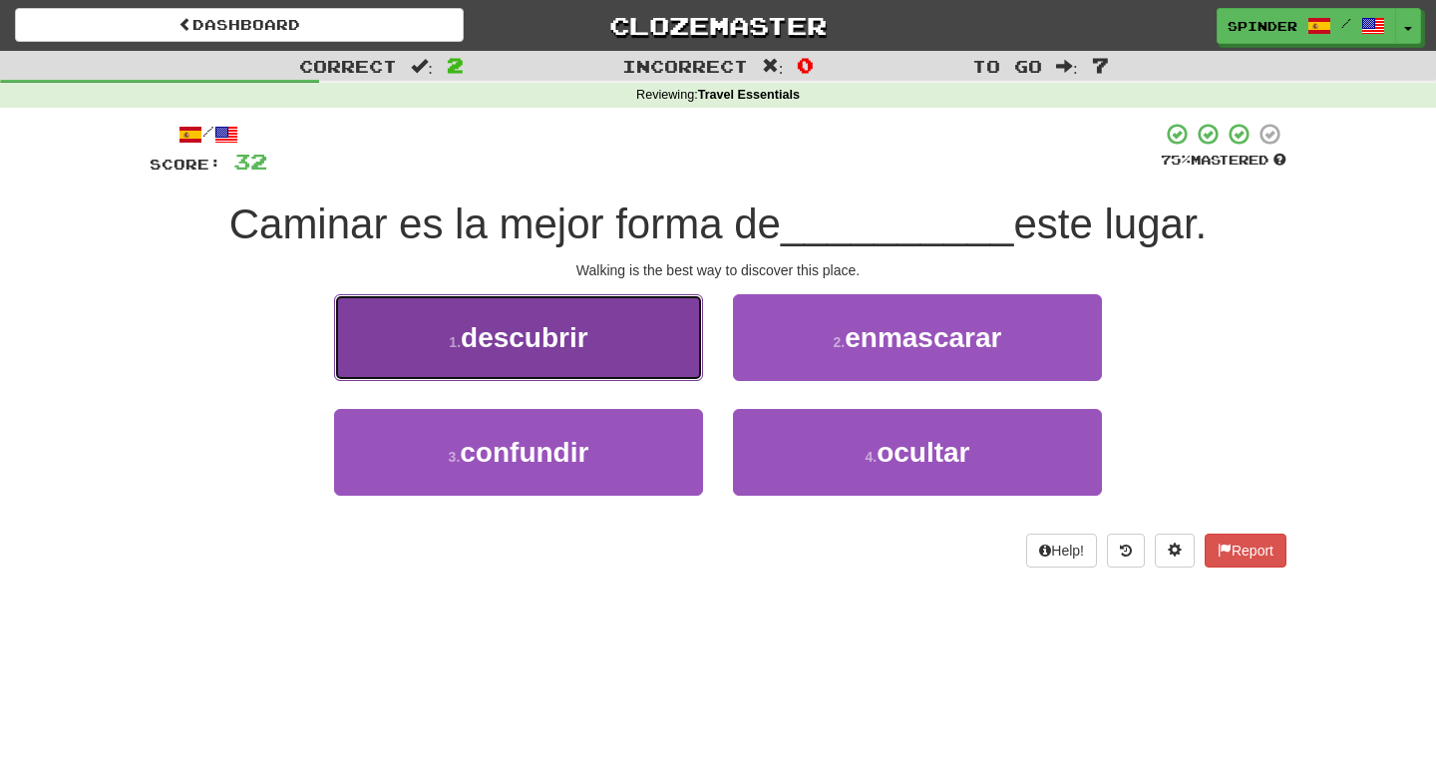
click at [627, 348] on button "1 . descubrir" at bounding box center [518, 337] width 369 height 87
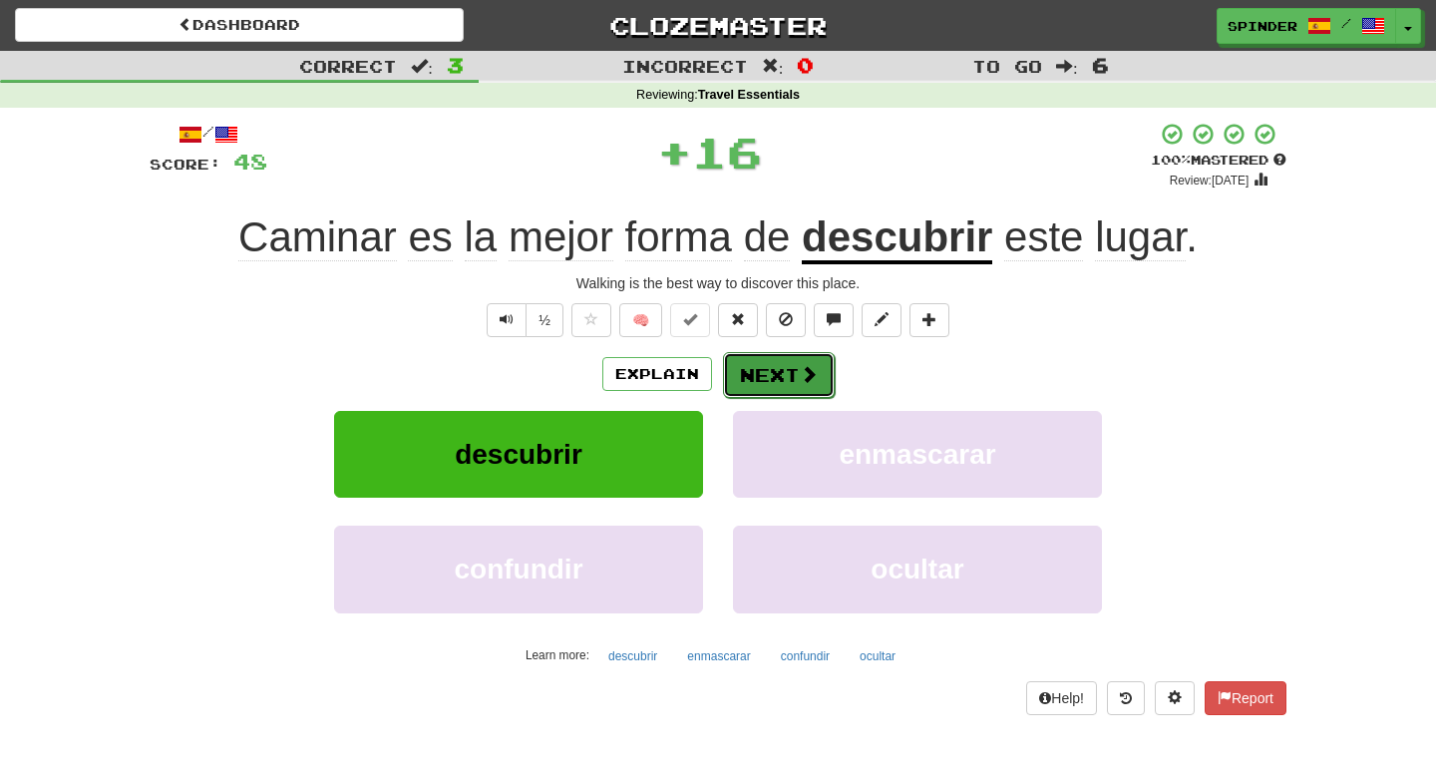
click at [751, 368] on button "Next" at bounding box center [779, 375] width 112 height 46
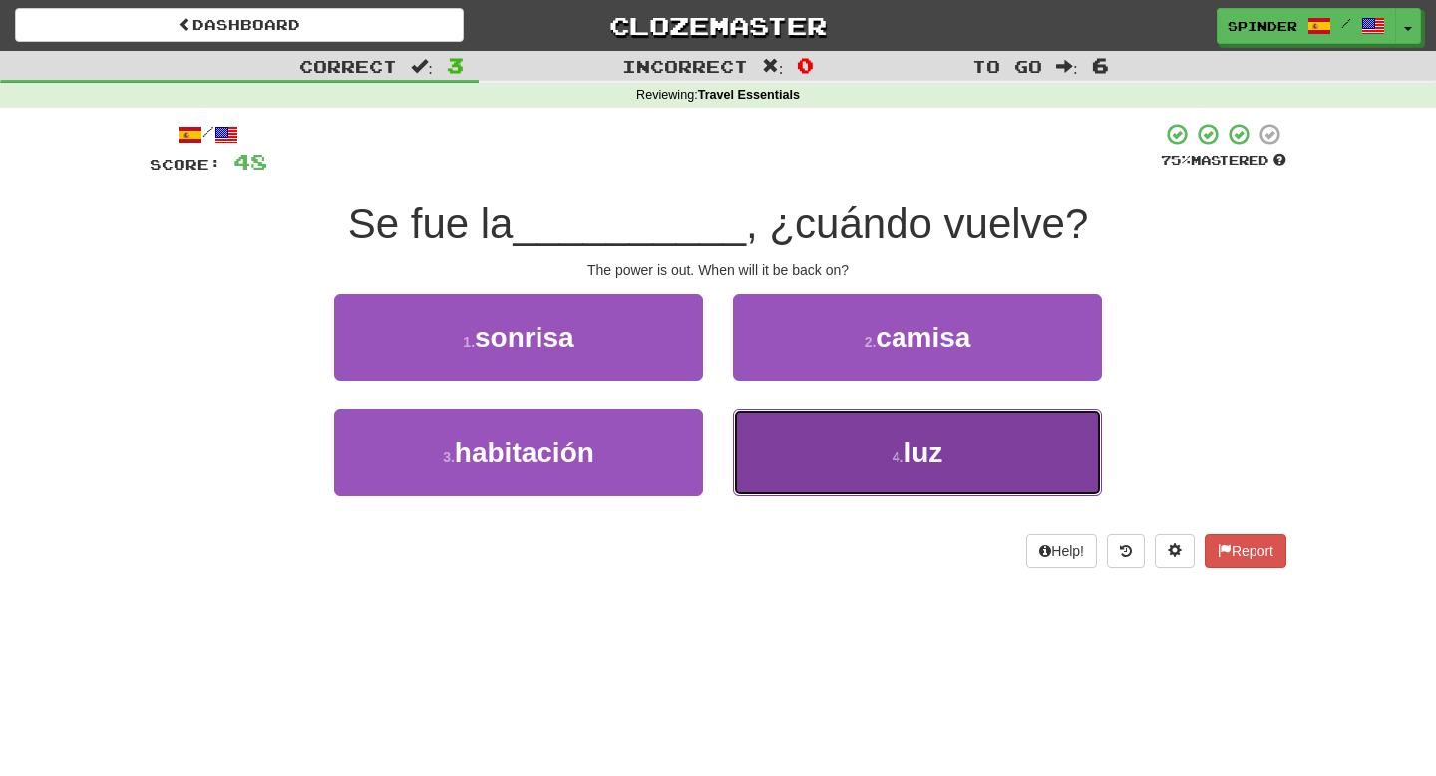
click at [763, 423] on button "4 . luz" at bounding box center [917, 452] width 369 height 87
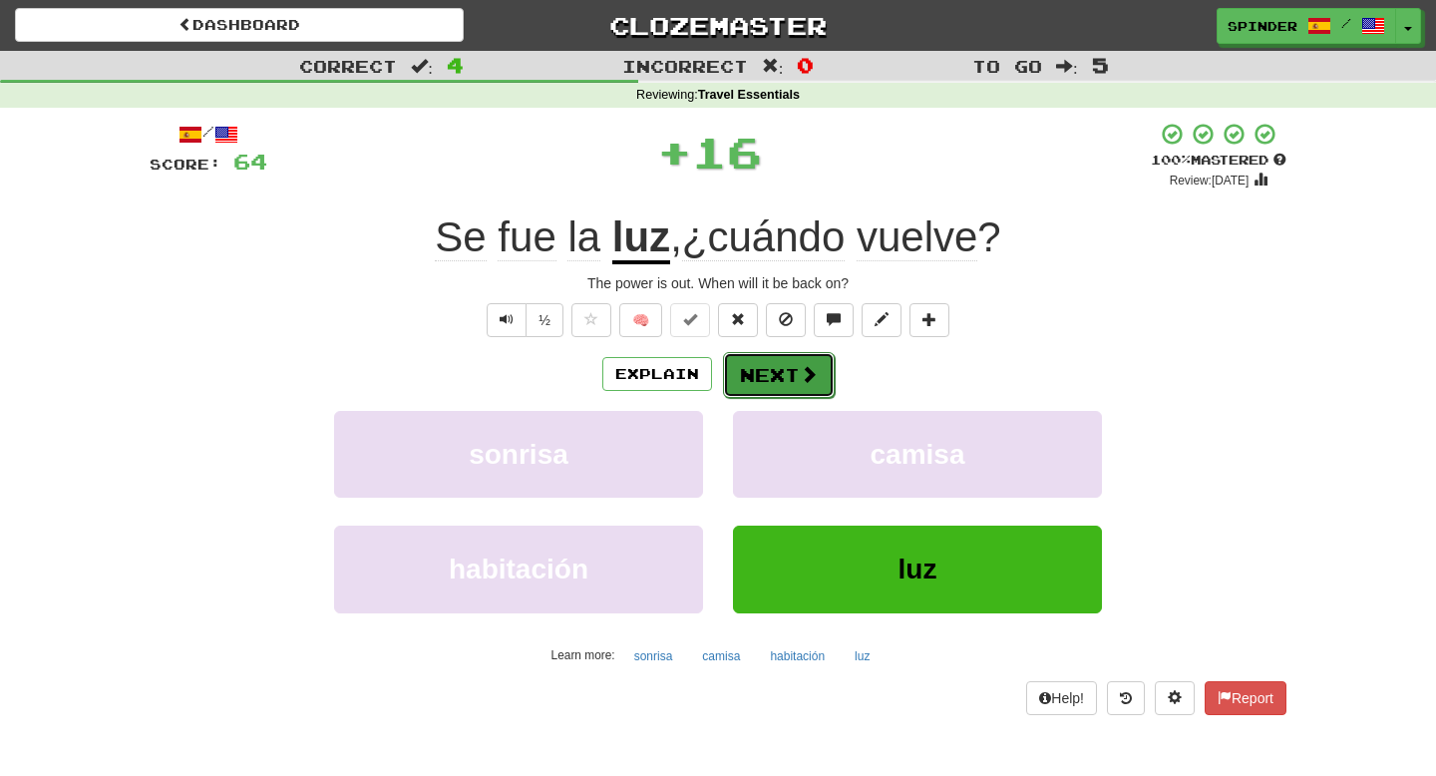
click at [753, 361] on button "Next" at bounding box center [779, 375] width 112 height 46
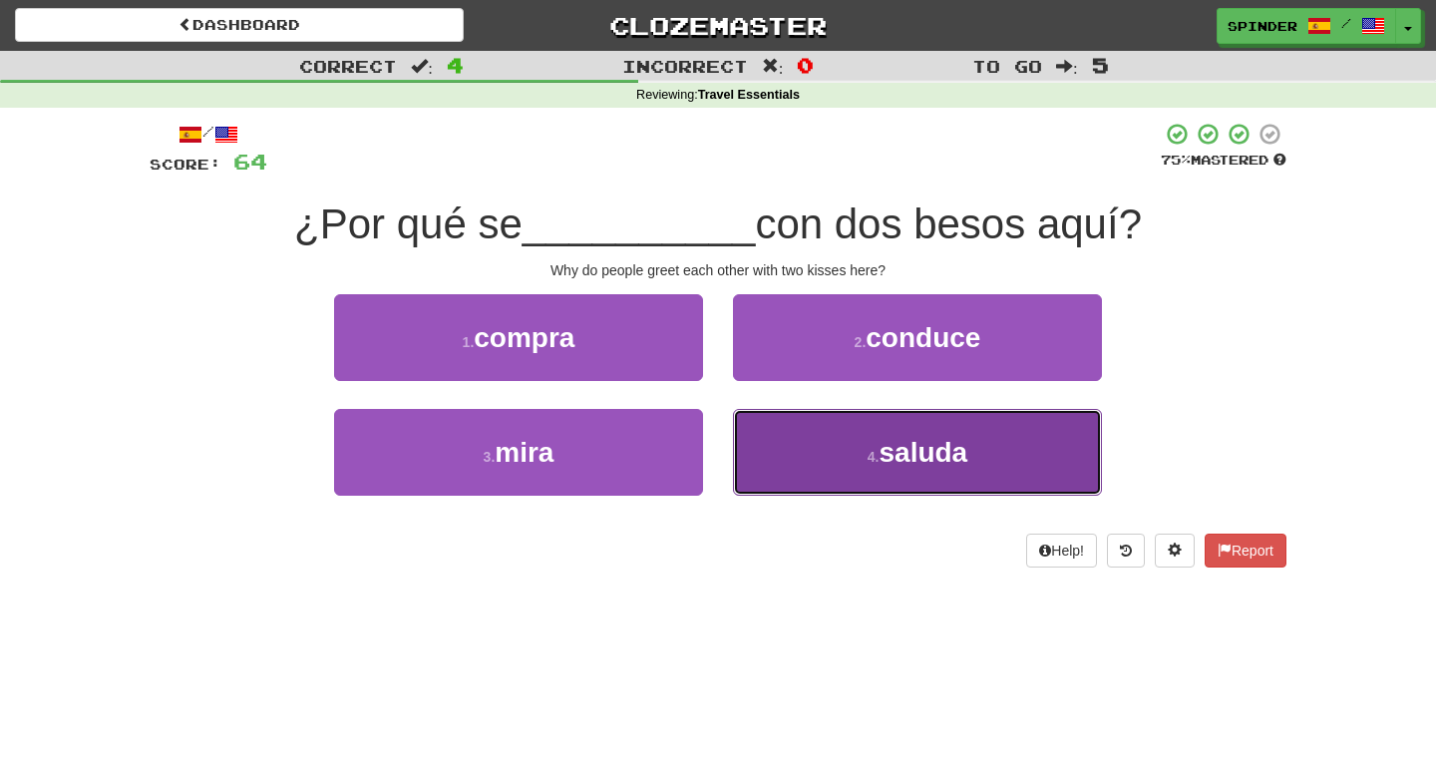
click at [755, 434] on button "4 . saluda" at bounding box center [917, 452] width 369 height 87
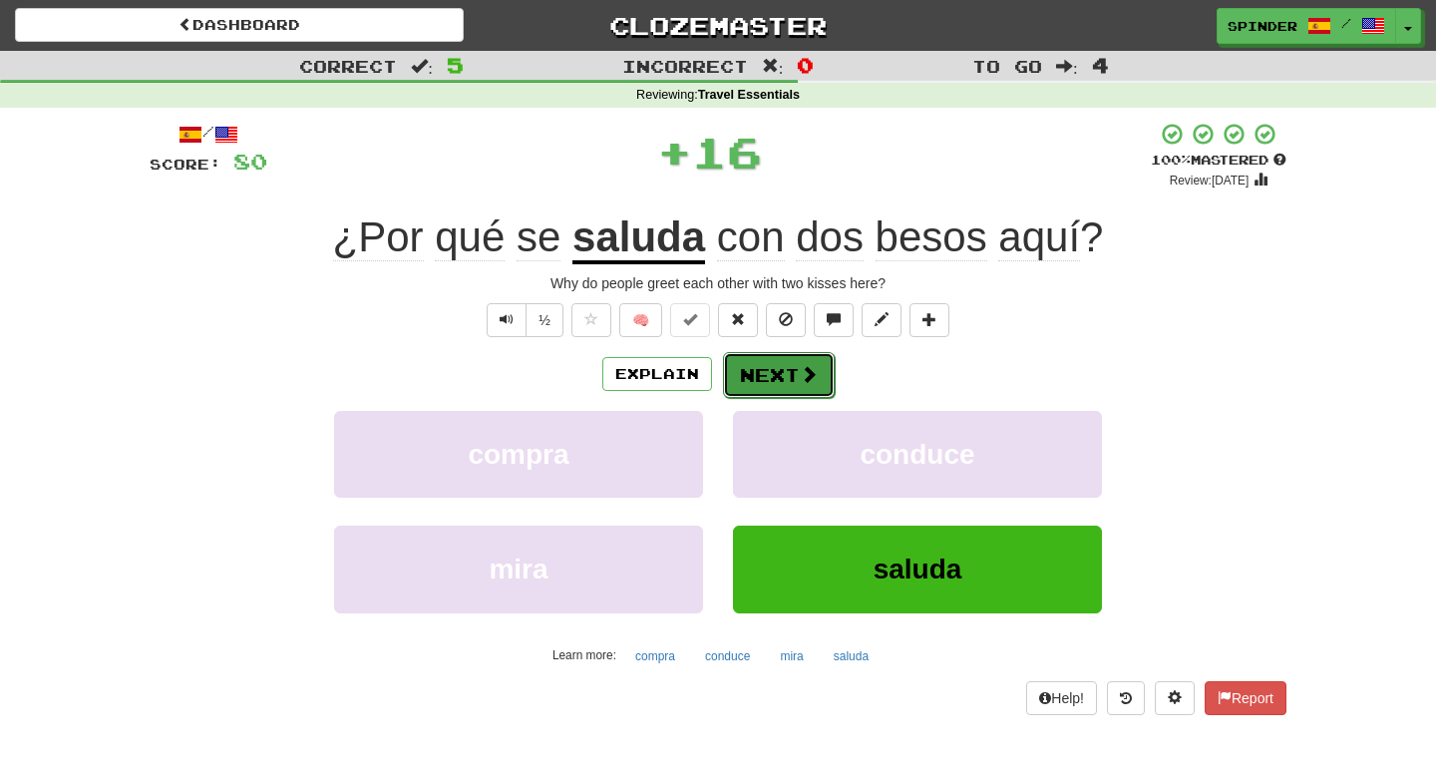
click at [773, 388] on button "Next" at bounding box center [779, 375] width 112 height 46
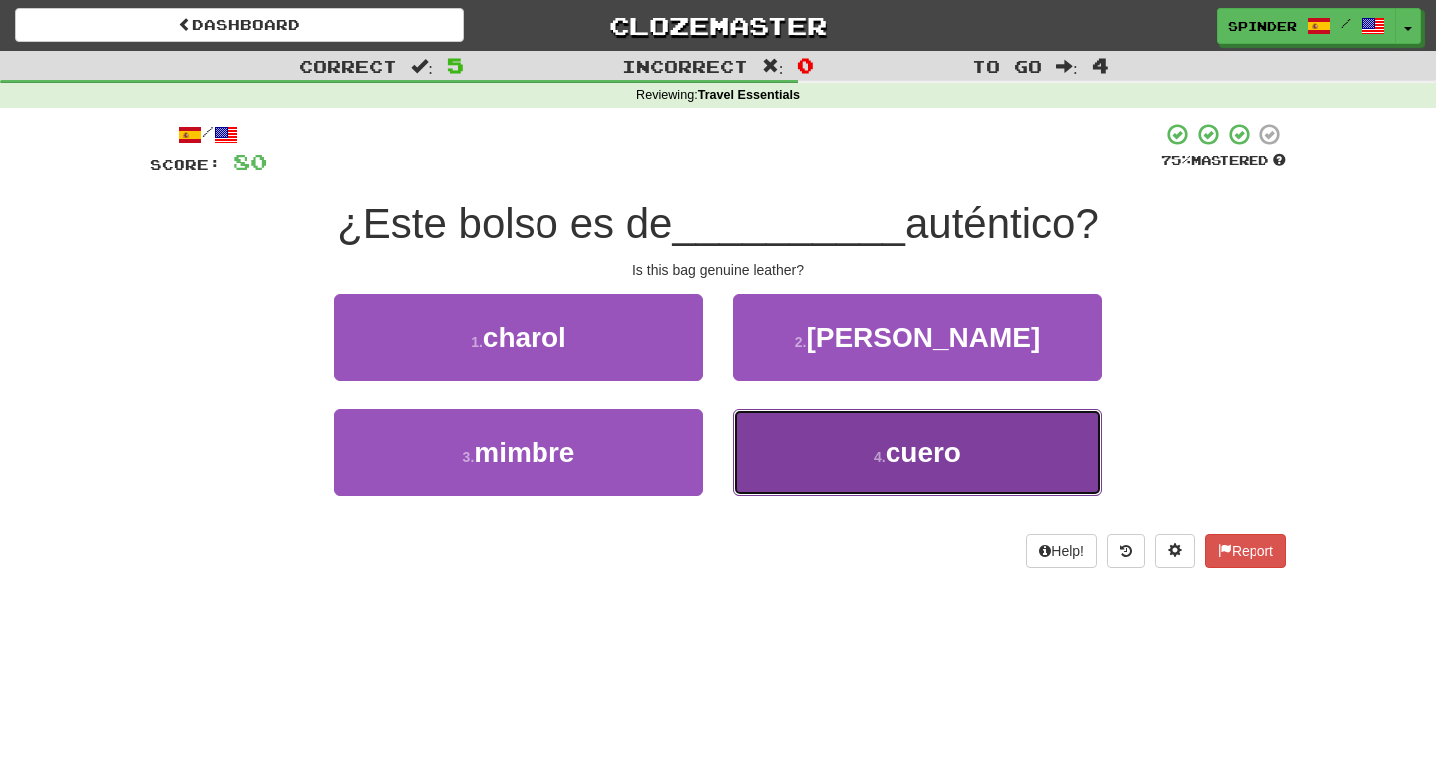
click at [785, 446] on button "4 . cuero" at bounding box center [917, 452] width 369 height 87
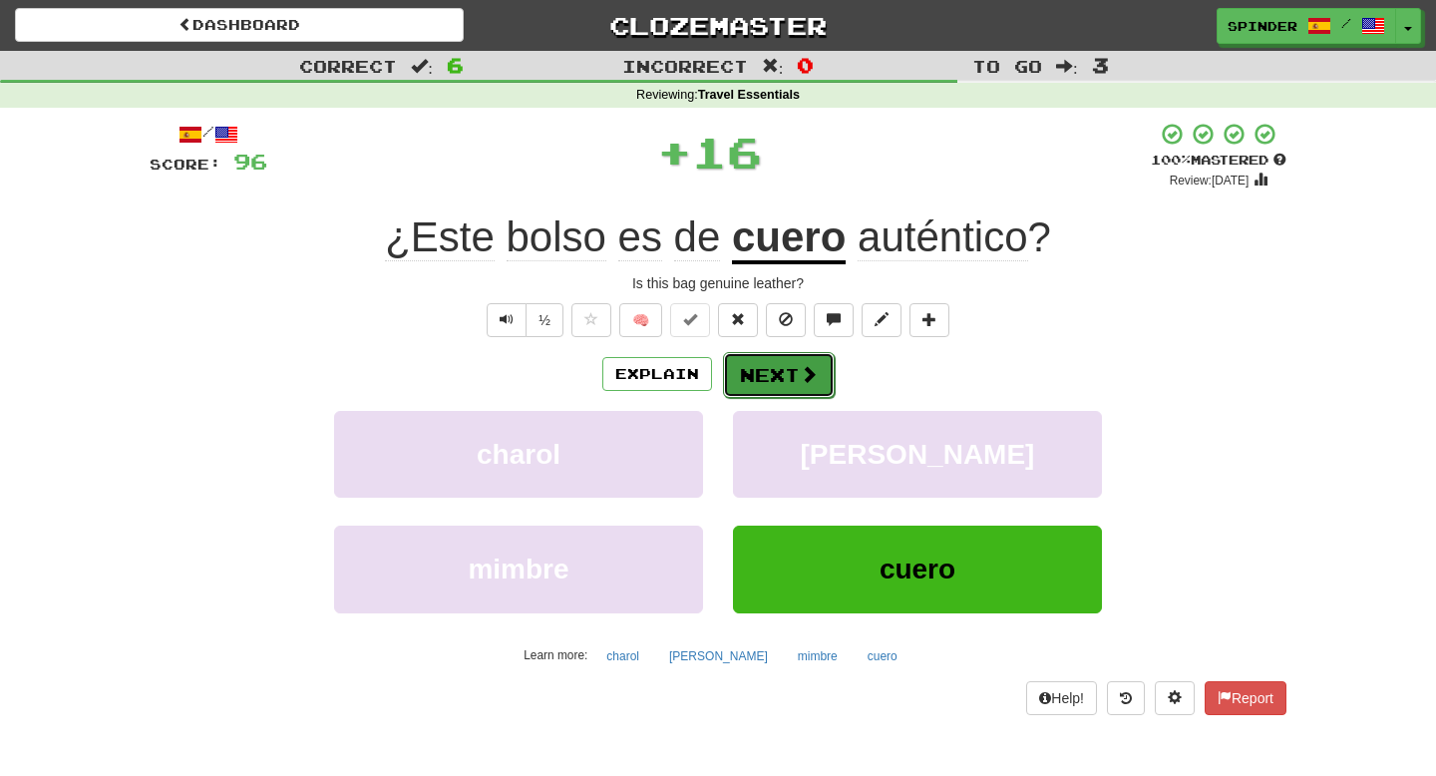
click at [788, 391] on button "Next" at bounding box center [779, 375] width 112 height 46
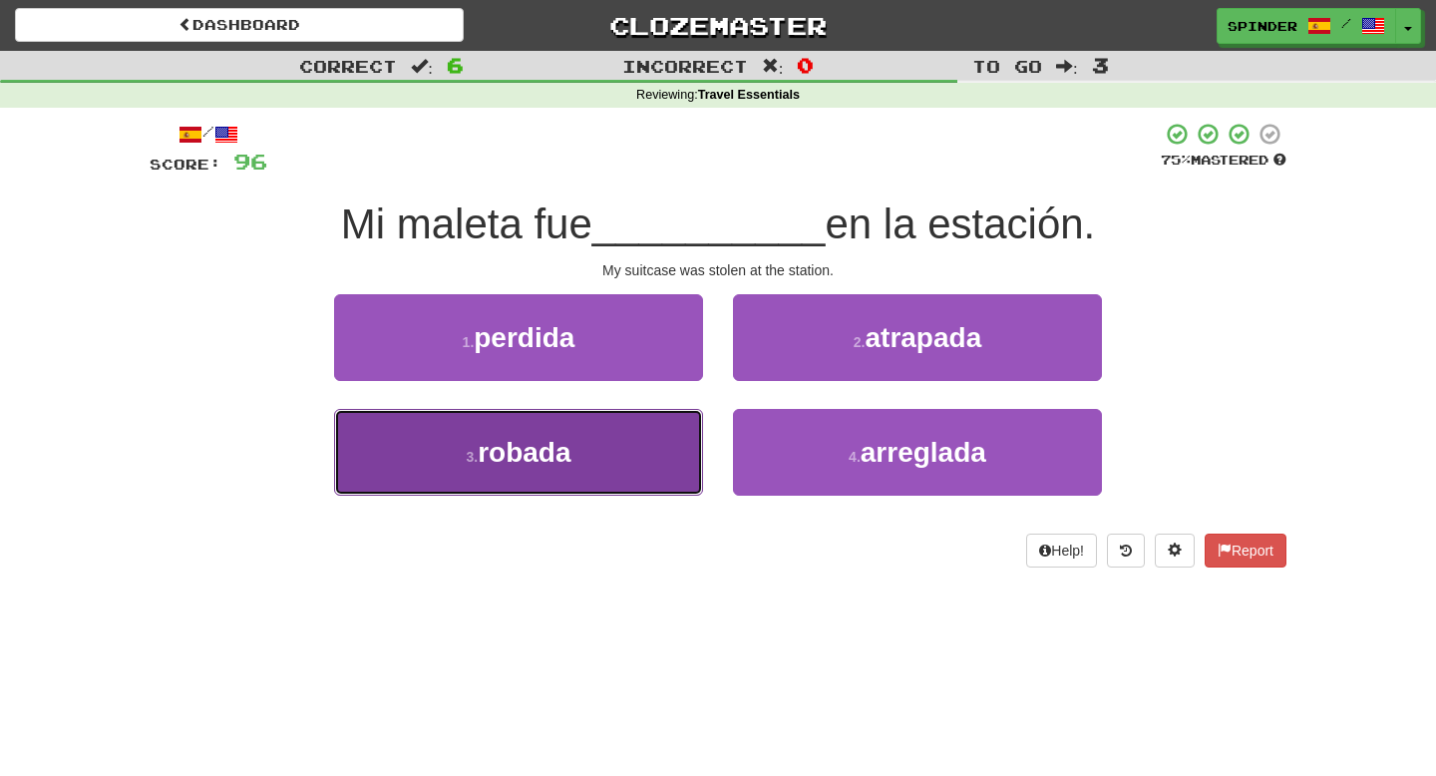
click at [637, 435] on button "3 . robada" at bounding box center [518, 452] width 369 height 87
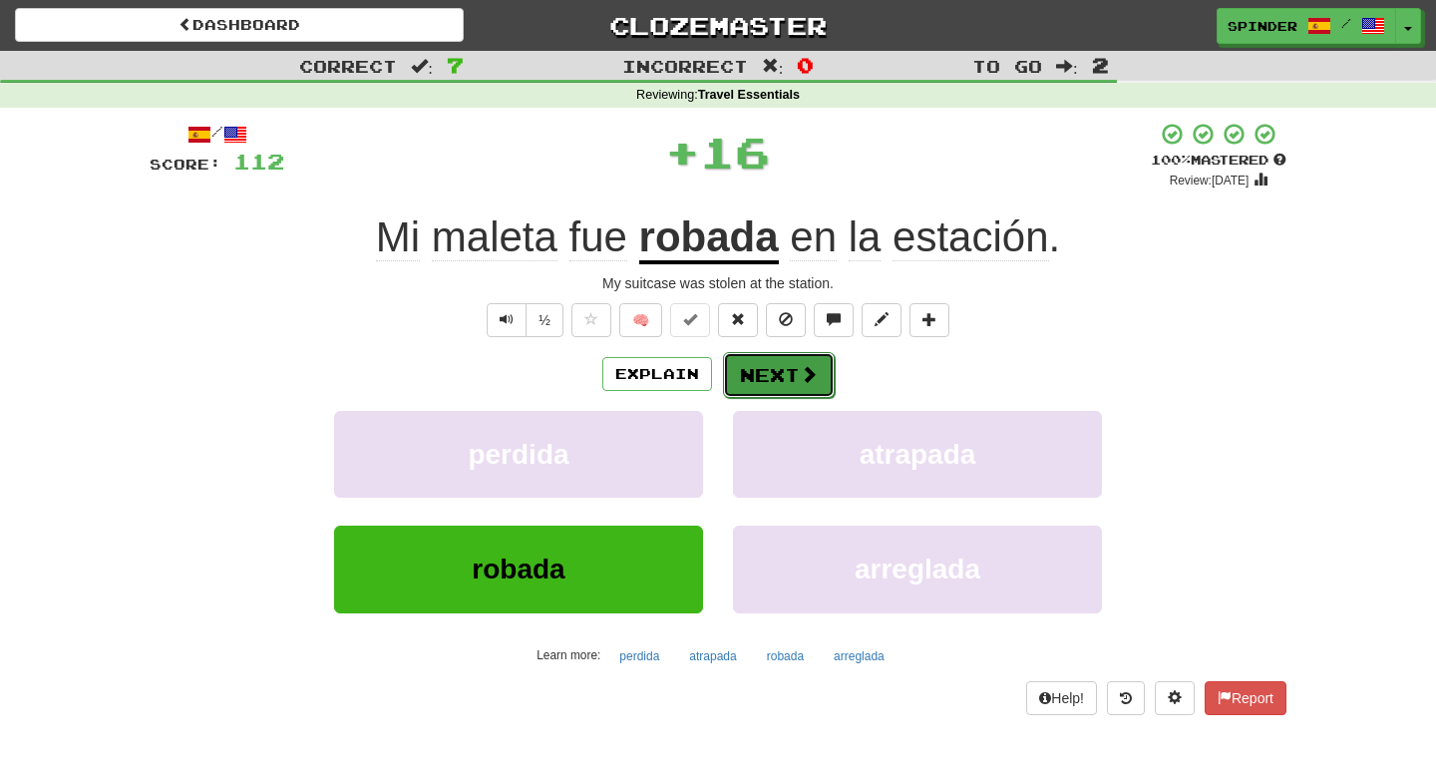
click at [760, 371] on button "Next" at bounding box center [779, 375] width 112 height 46
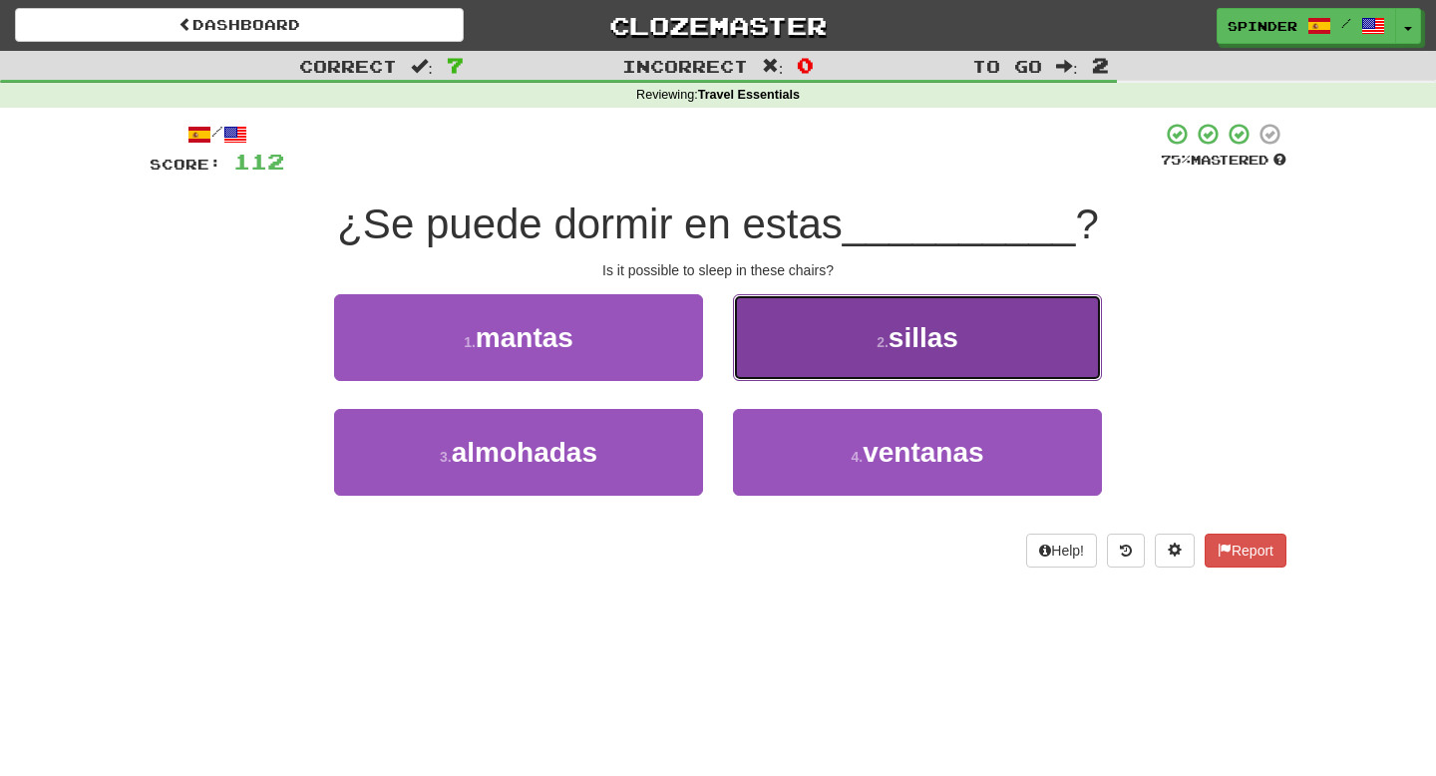
click at [777, 355] on button "2 . sillas" at bounding box center [917, 337] width 369 height 87
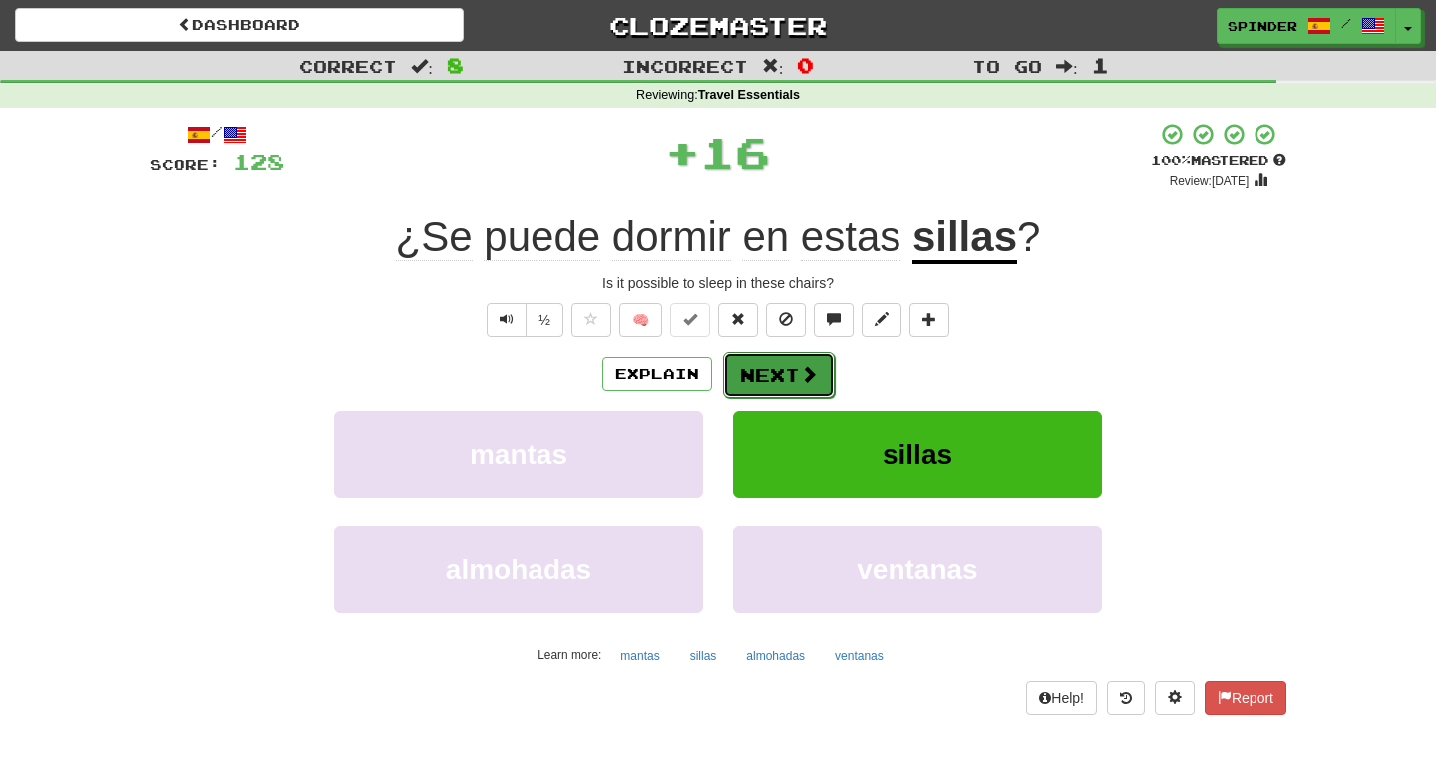
click at [772, 379] on button "Next" at bounding box center [779, 375] width 112 height 46
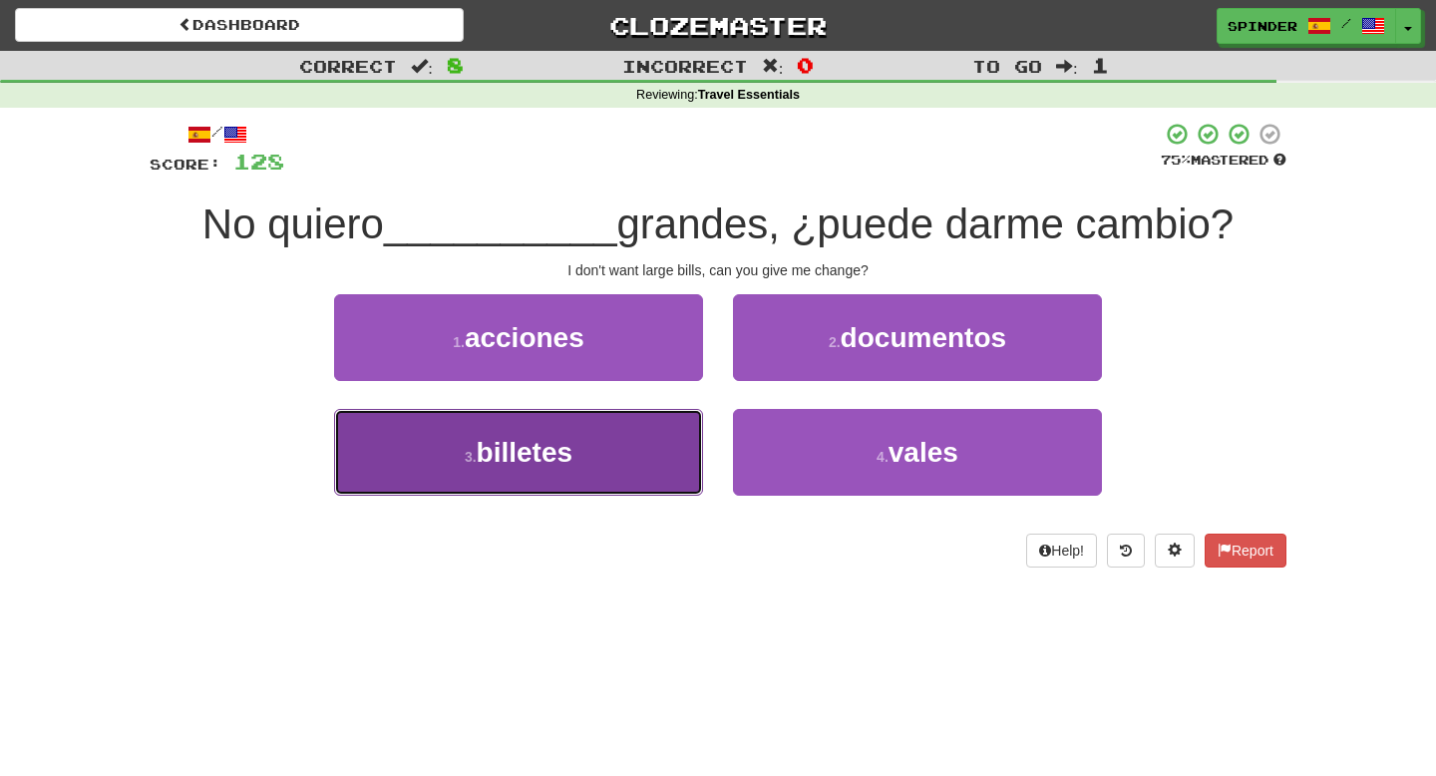
click at [641, 447] on button "3 . billetes" at bounding box center [518, 452] width 369 height 87
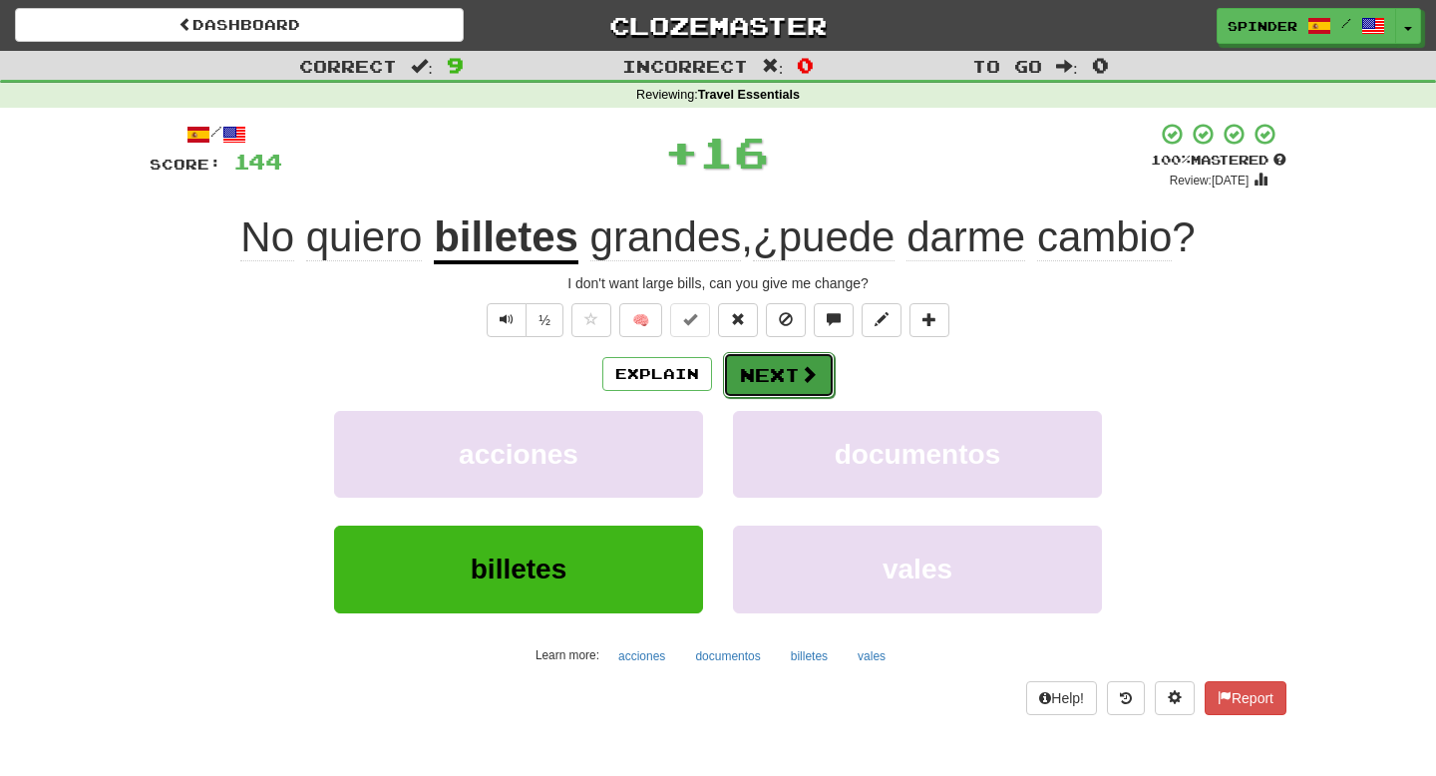
click at [764, 387] on button "Next" at bounding box center [779, 375] width 112 height 46
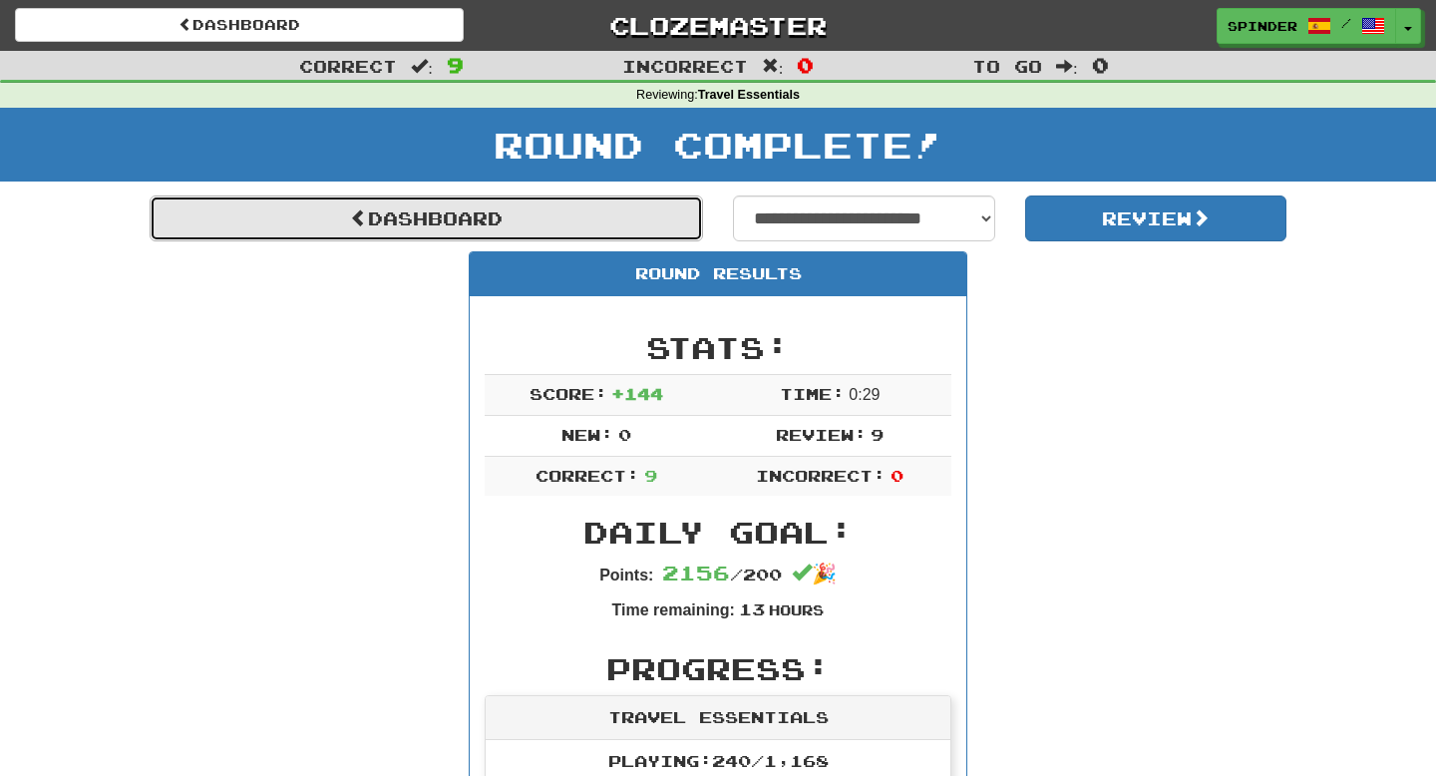
click at [599, 227] on link "Dashboard" at bounding box center [427, 219] width 554 height 46
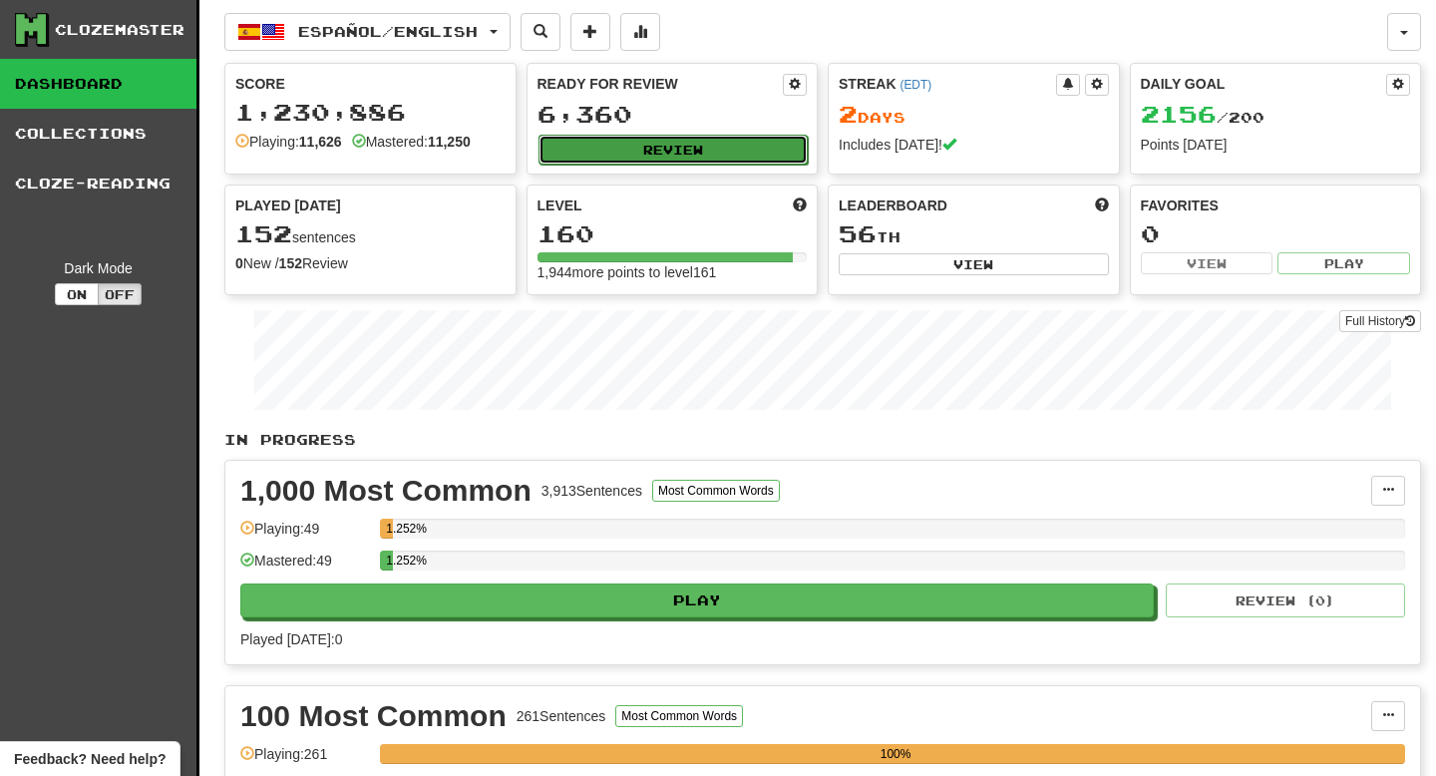
click at [644, 149] on button "Review" at bounding box center [674, 150] width 270 height 30
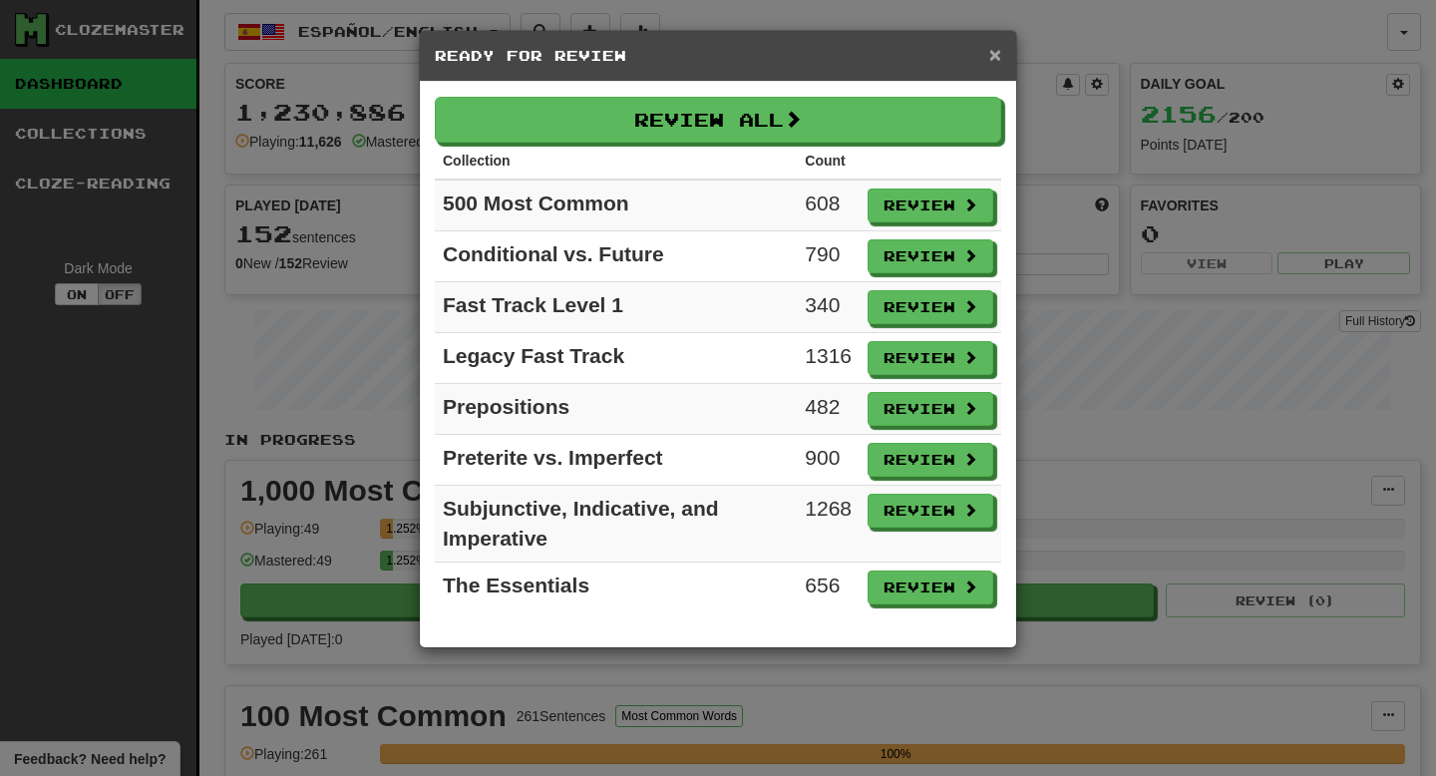
click at [989, 62] on span "×" at bounding box center [995, 54] width 12 height 23
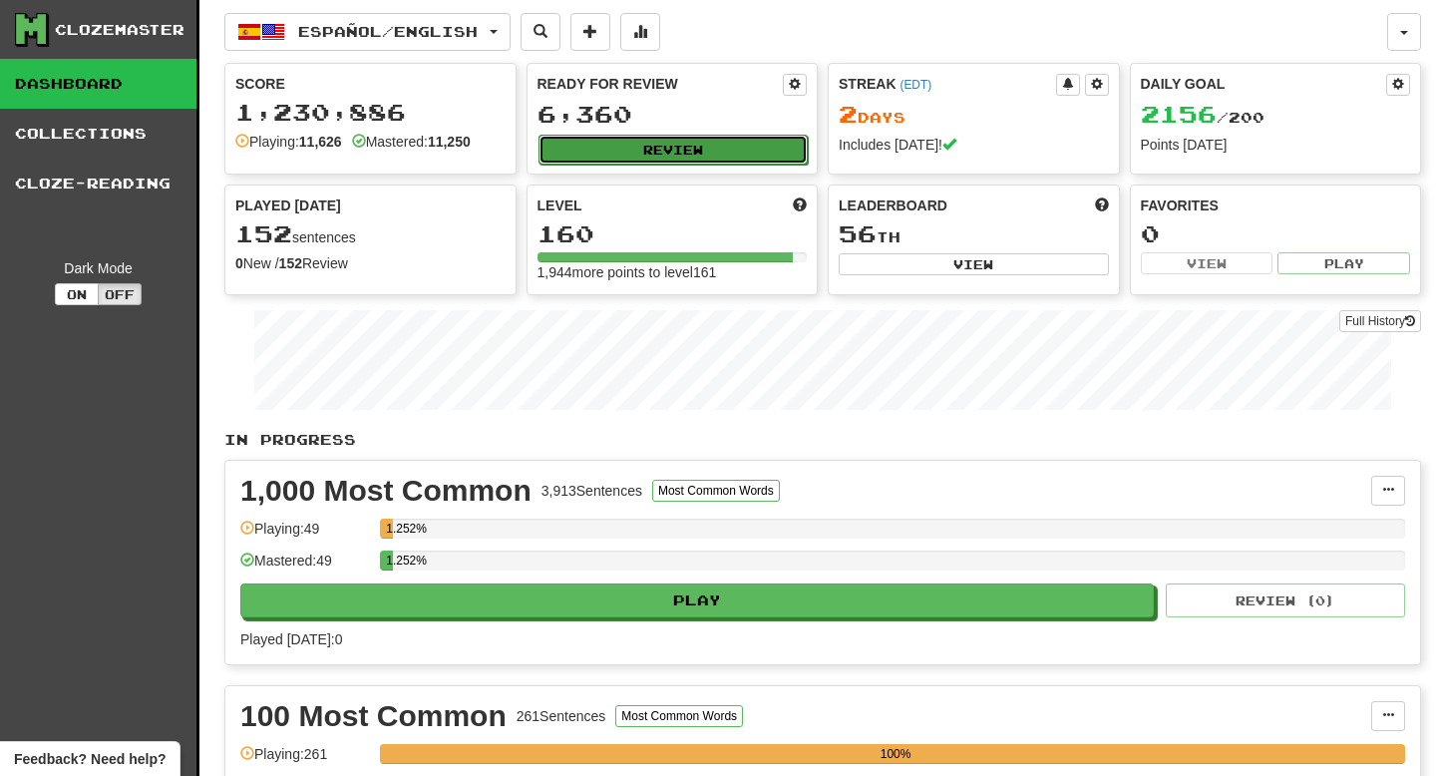
click at [754, 156] on button "Review" at bounding box center [674, 150] width 270 height 30
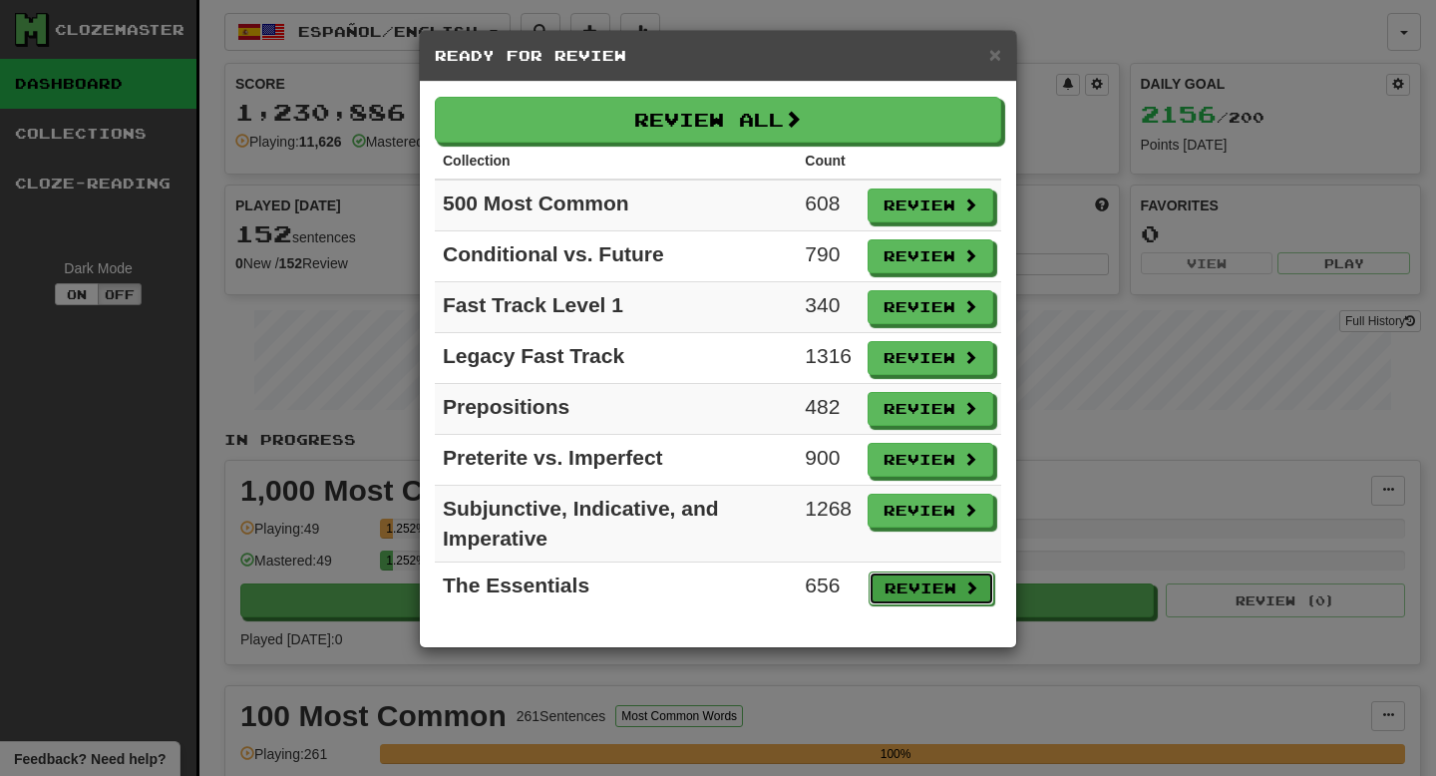
click at [900, 581] on button "Review" at bounding box center [932, 589] width 126 height 34
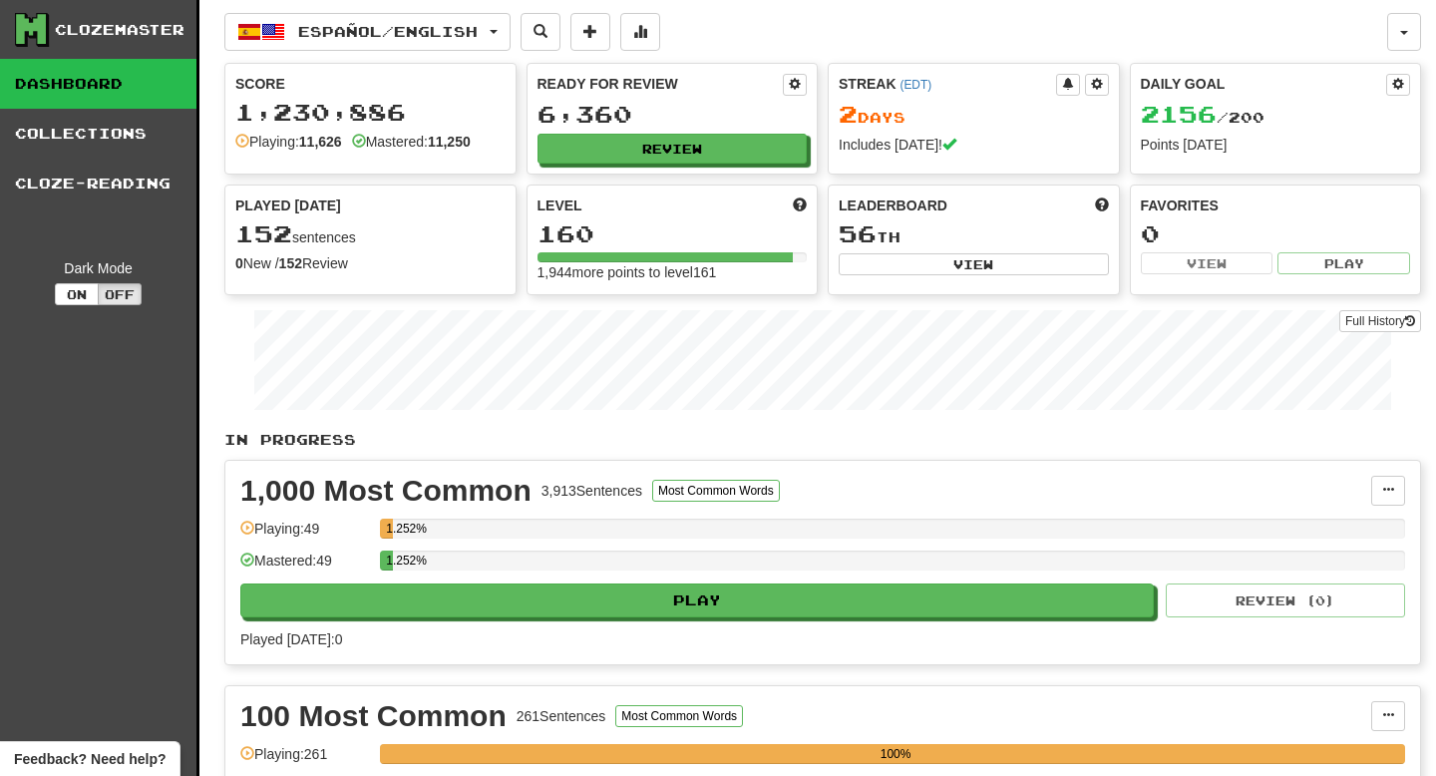
select select "**"
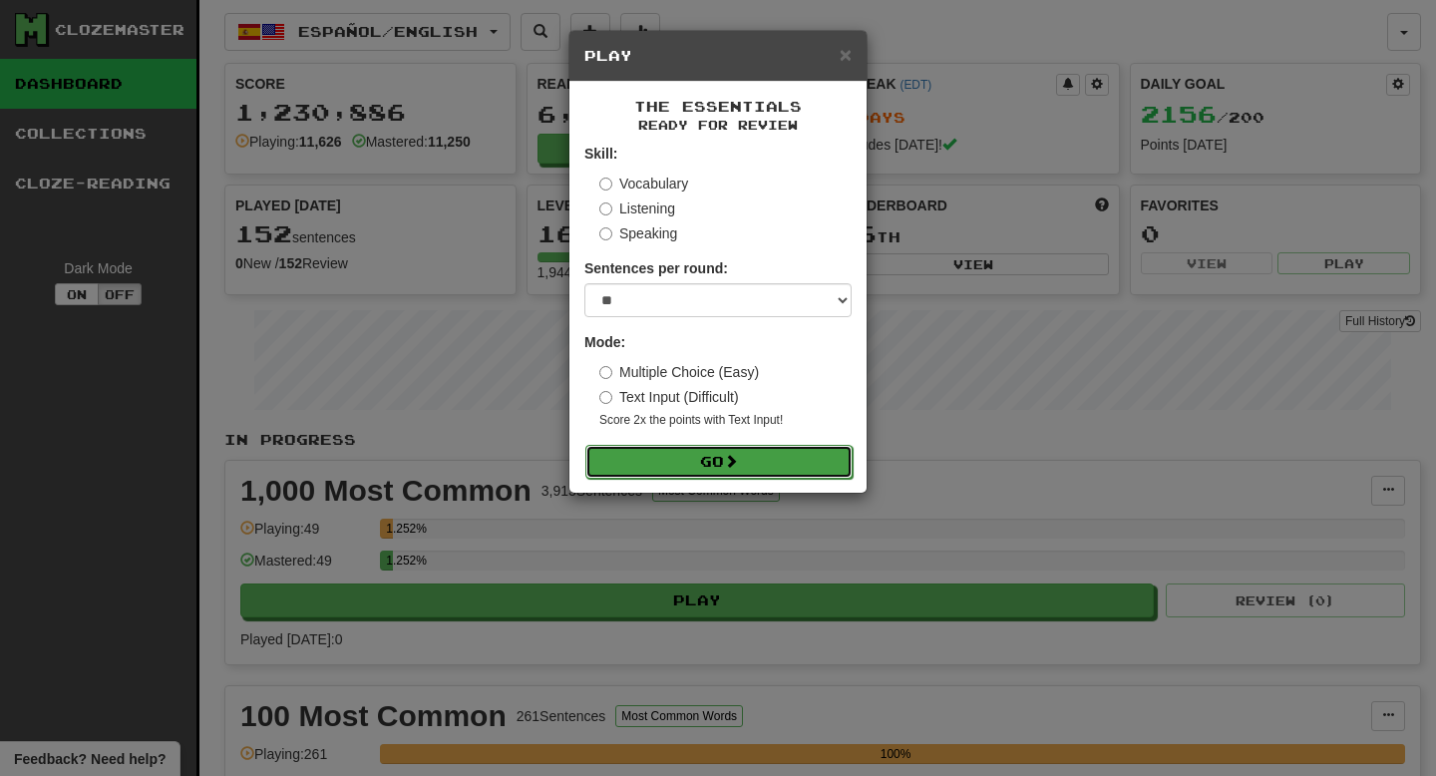
click at [818, 470] on button "Go" at bounding box center [719, 462] width 267 height 34
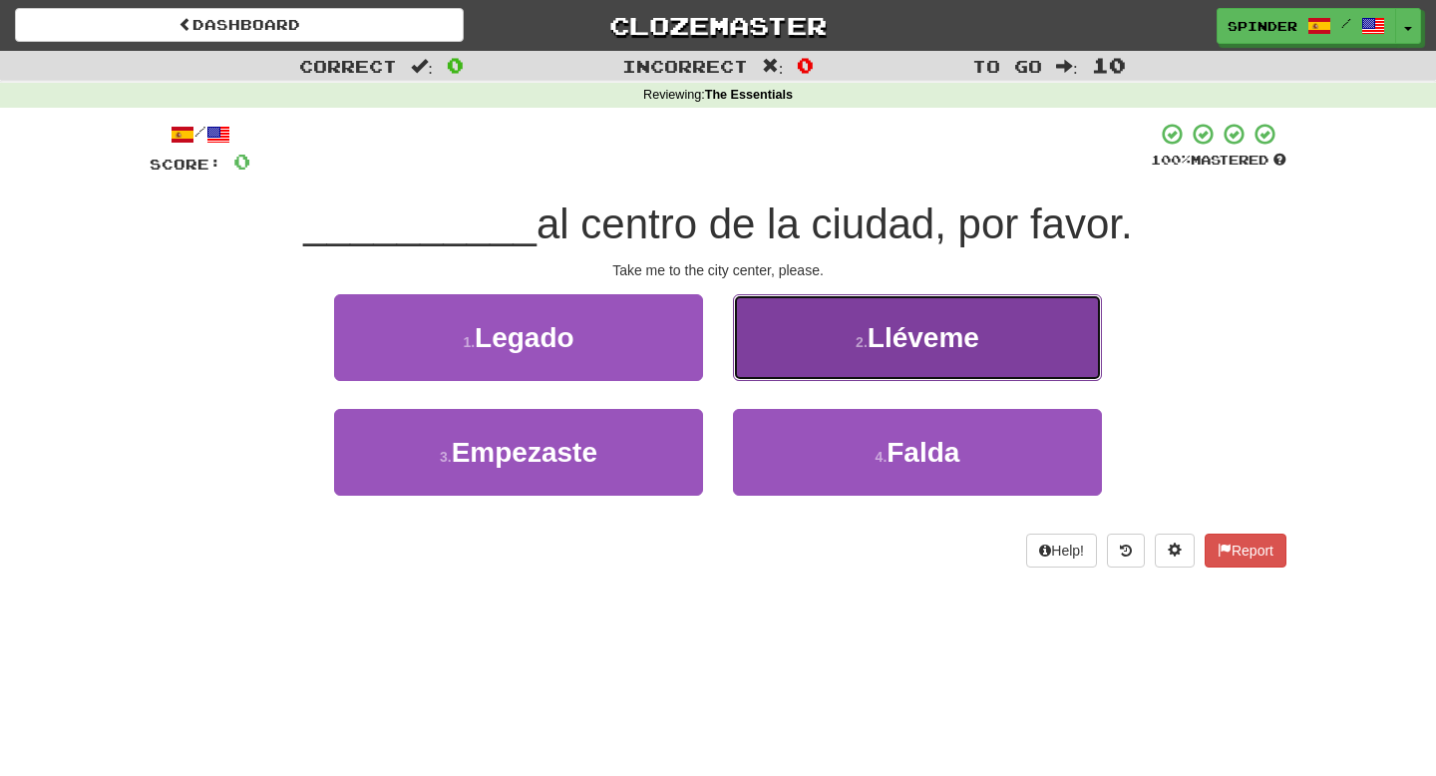
click at [1007, 346] on button "2 . Lléveme" at bounding box center [917, 337] width 369 height 87
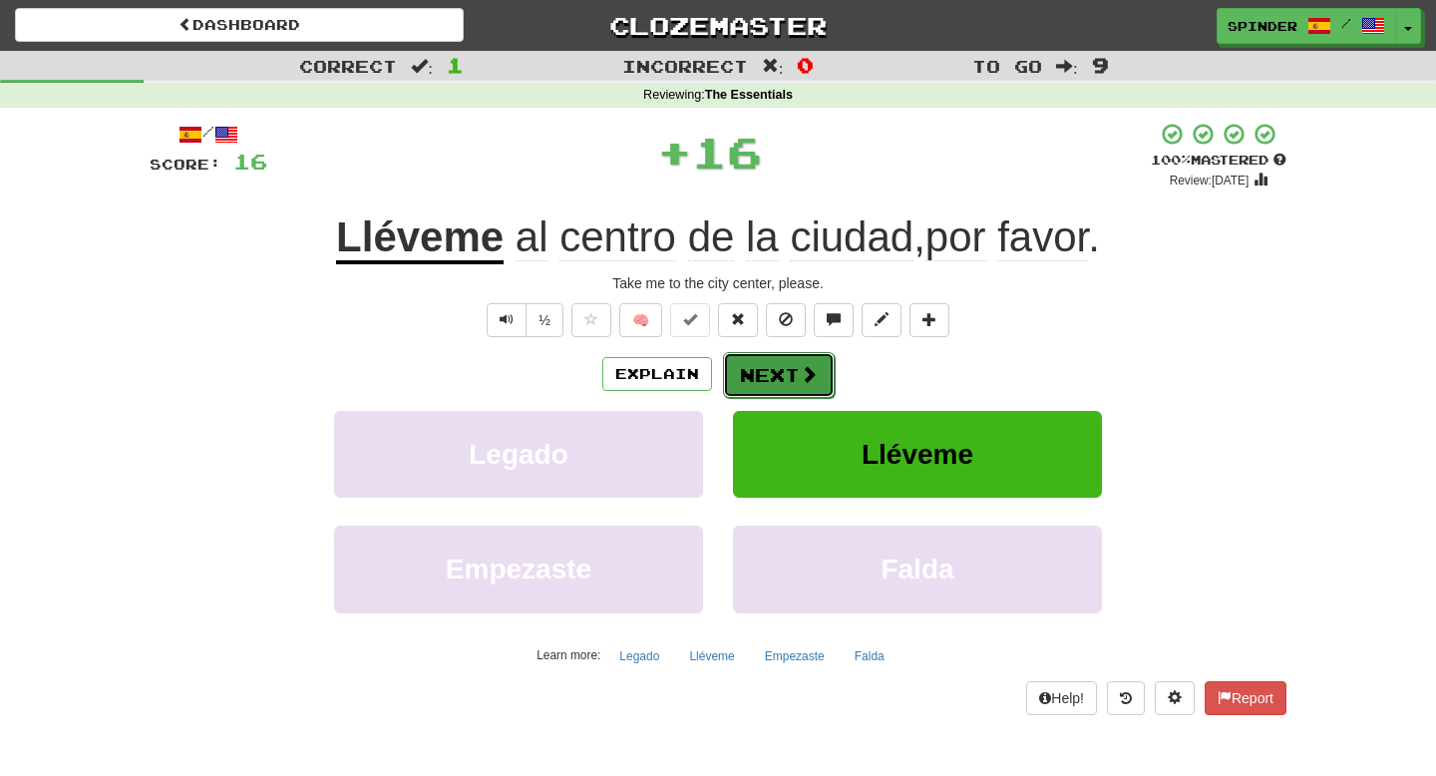
click at [802, 380] on span at bounding box center [809, 374] width 18 height 18
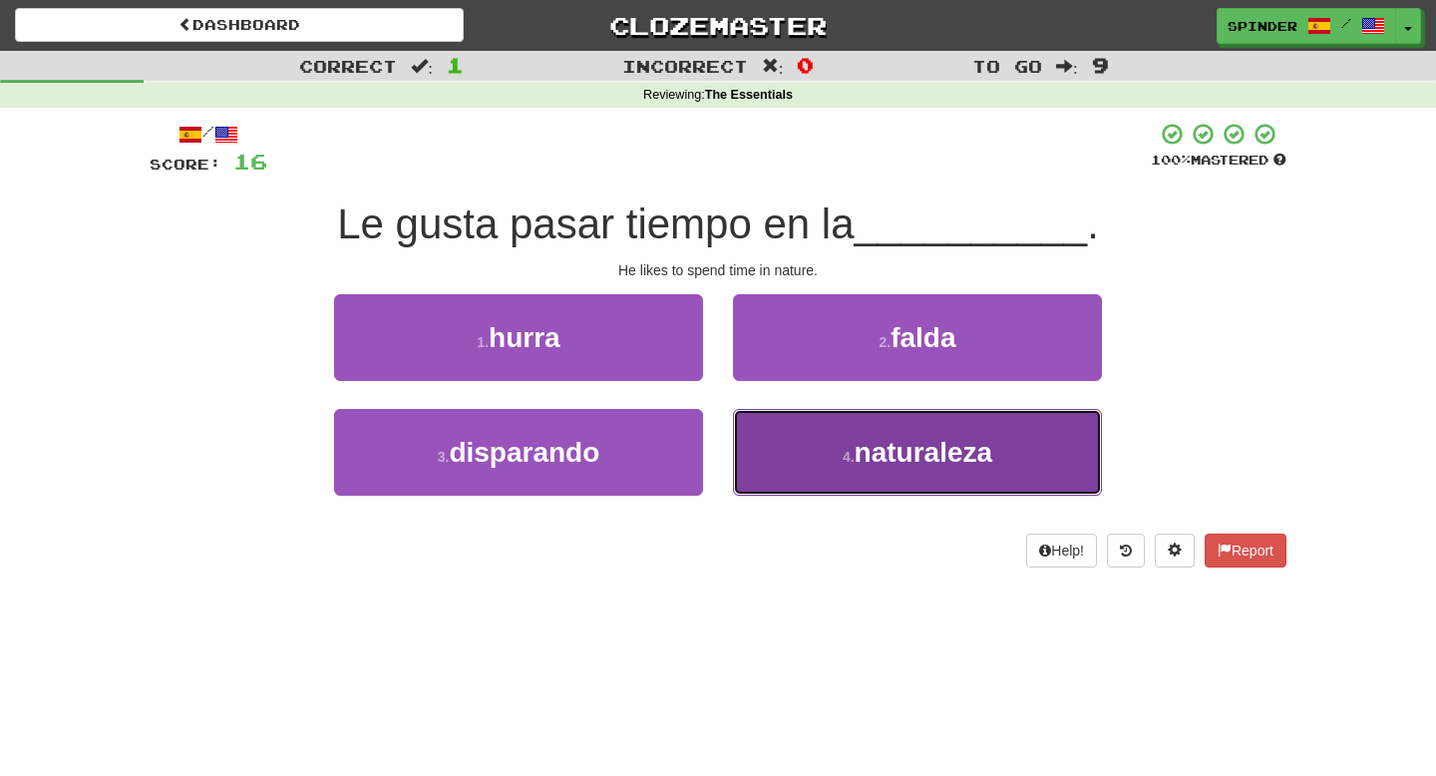
click at [808, 458] on button "4 . naturaleza" at bounding box center [917, 452] width 369 height 87
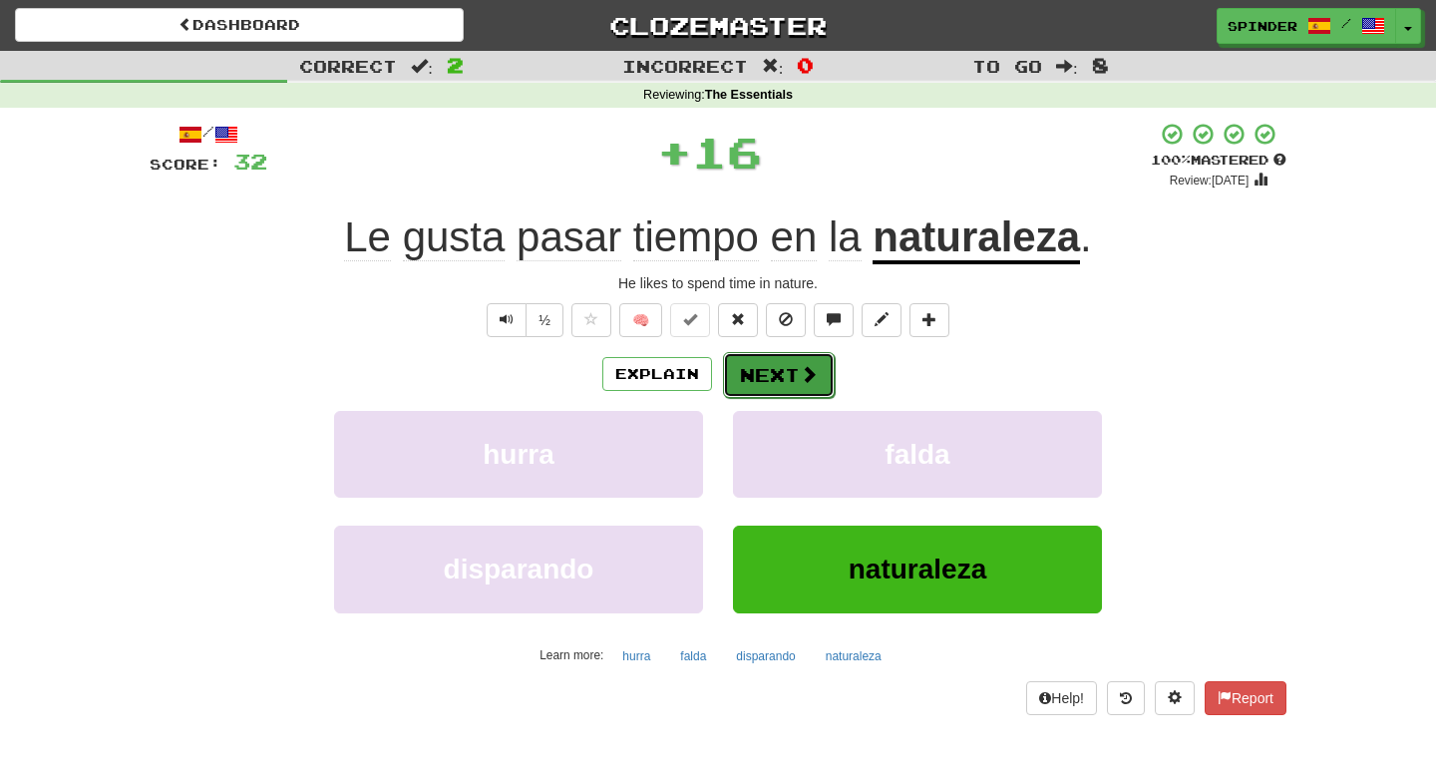
click at [774, 366] on button "Next" at bounding box center [779, 375] width 112 height 46
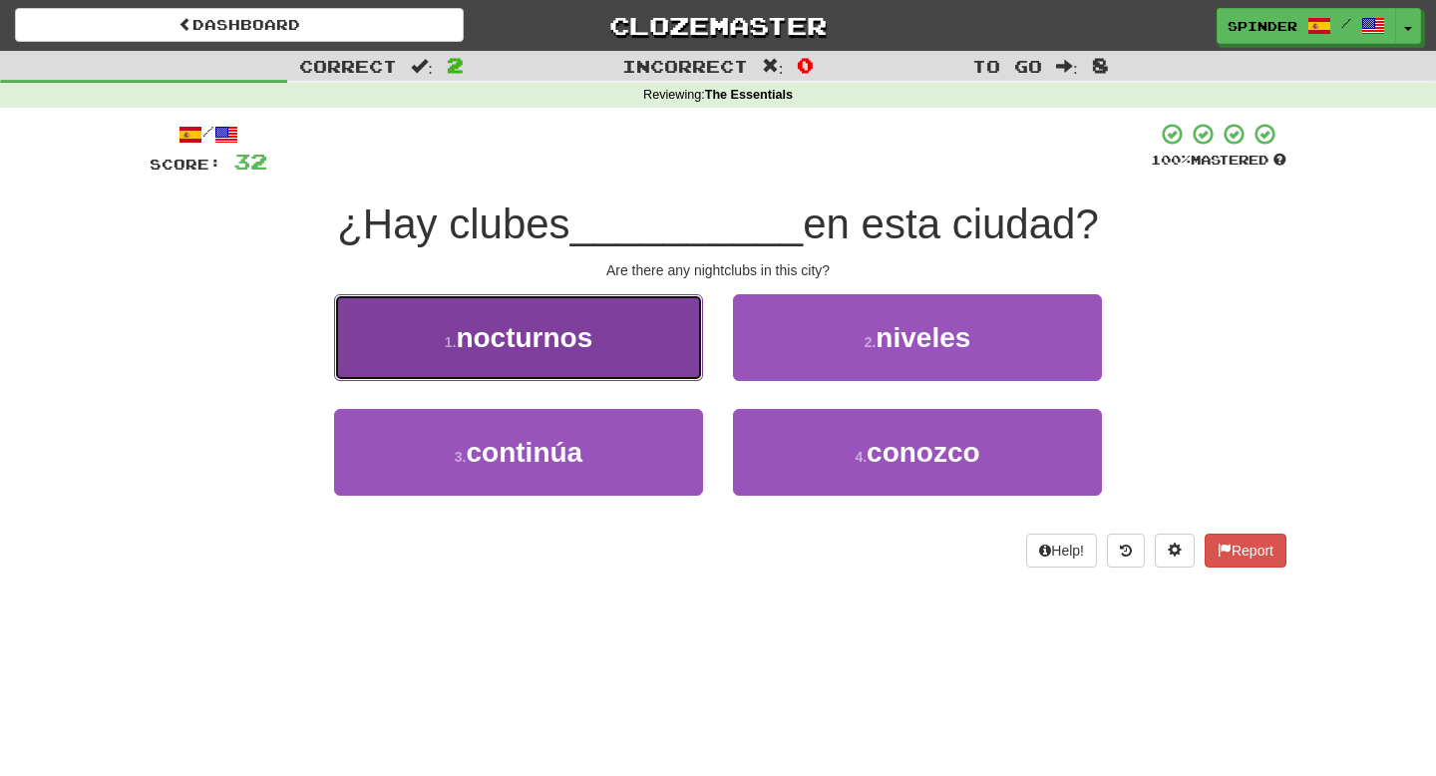
click at [656, 353] on button "1 . nocturnos" at bounding box center [518, 337] width 369 height 87
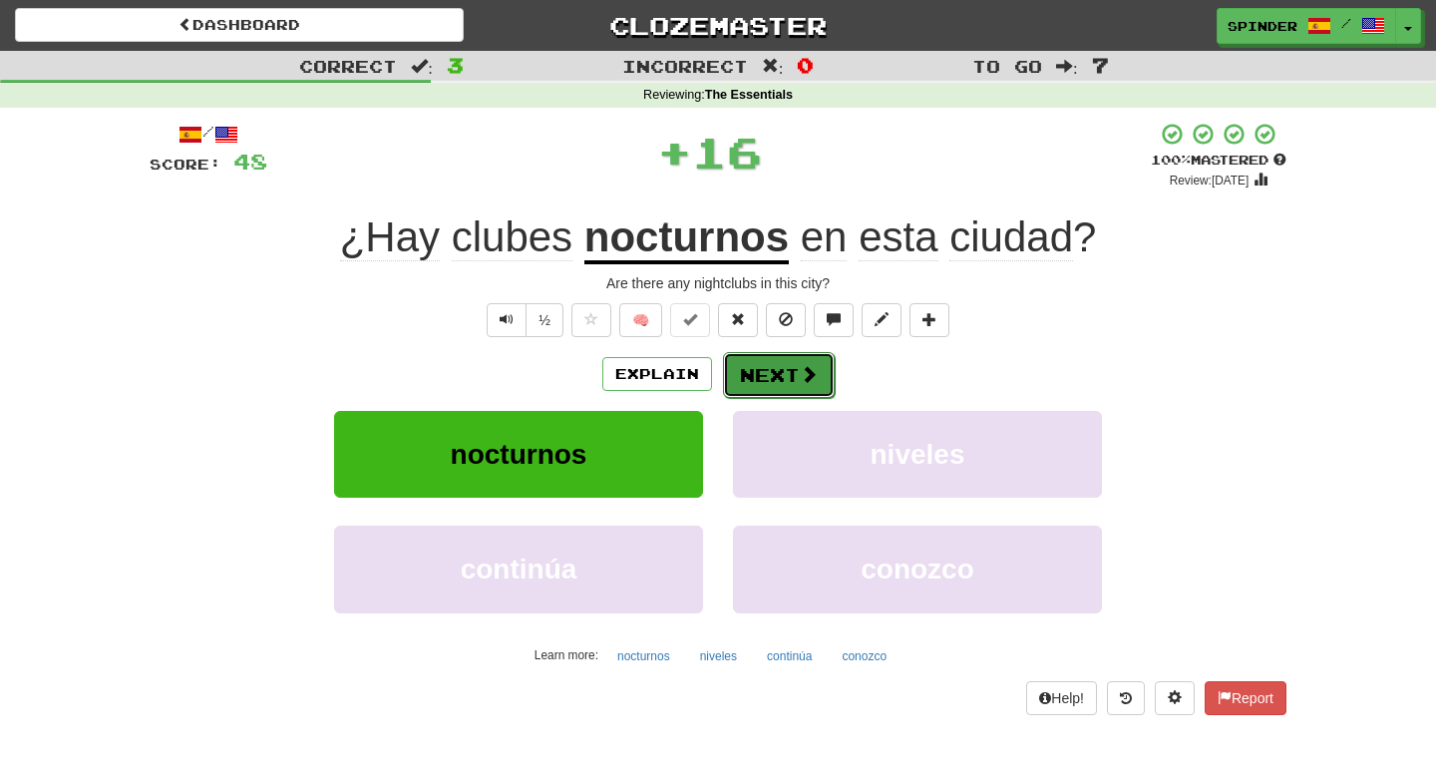
click at [796, 373] on button "Next" at bounding box center [779, 375] width 112 height 46
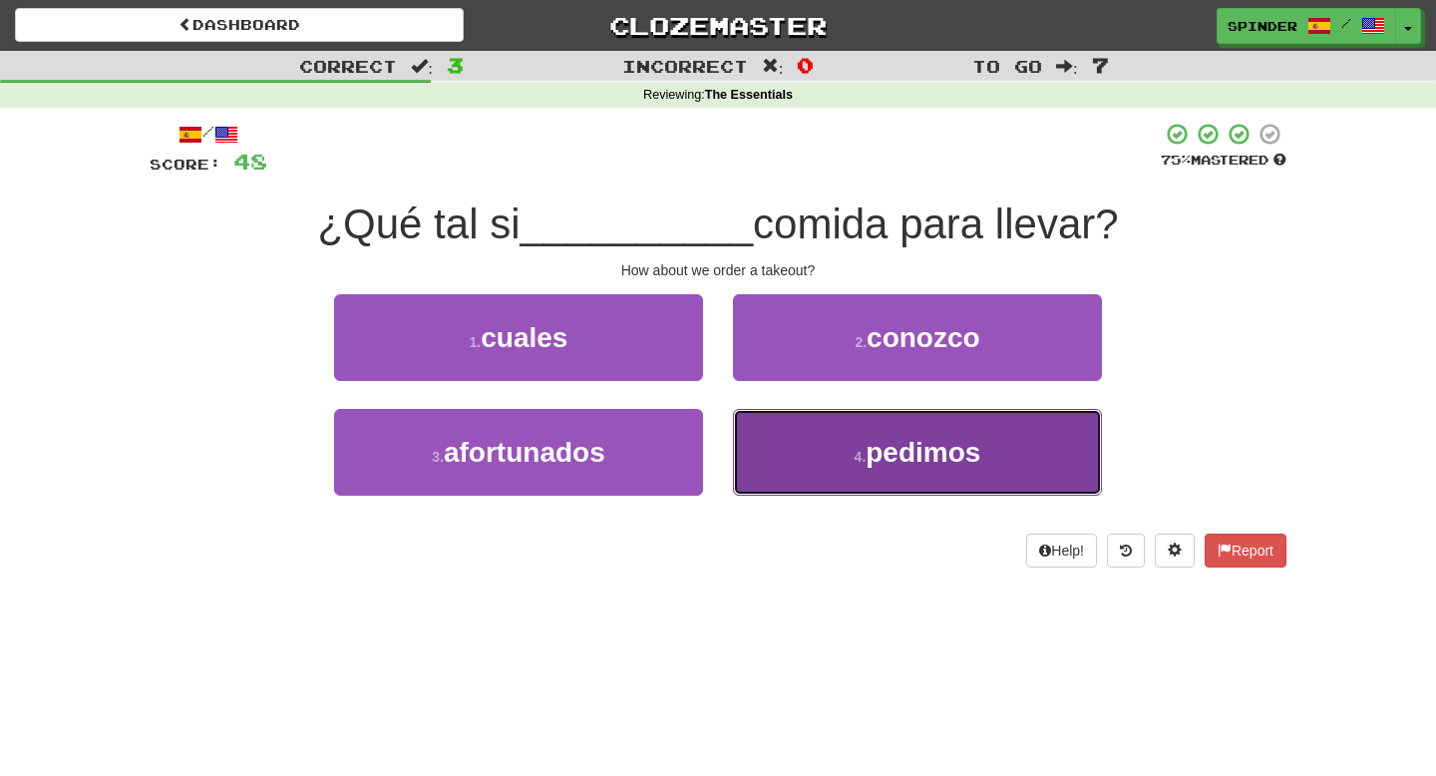
click at [798, 447] on button "4 . pedimos" at bounding box center [917, 452] width 369 height 87
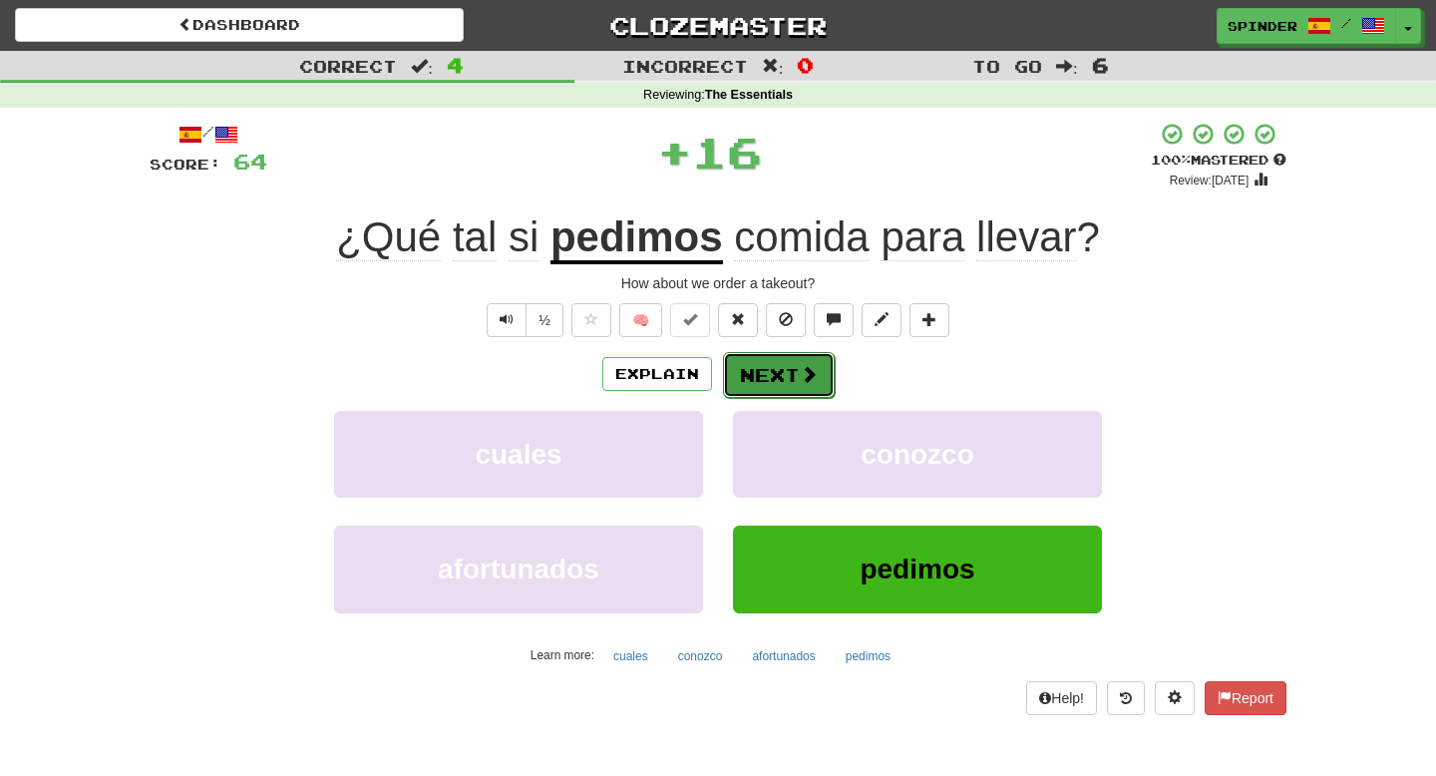
click at [779, 385] on button "Next" at bounding box center [779, 375] width 112 height 46
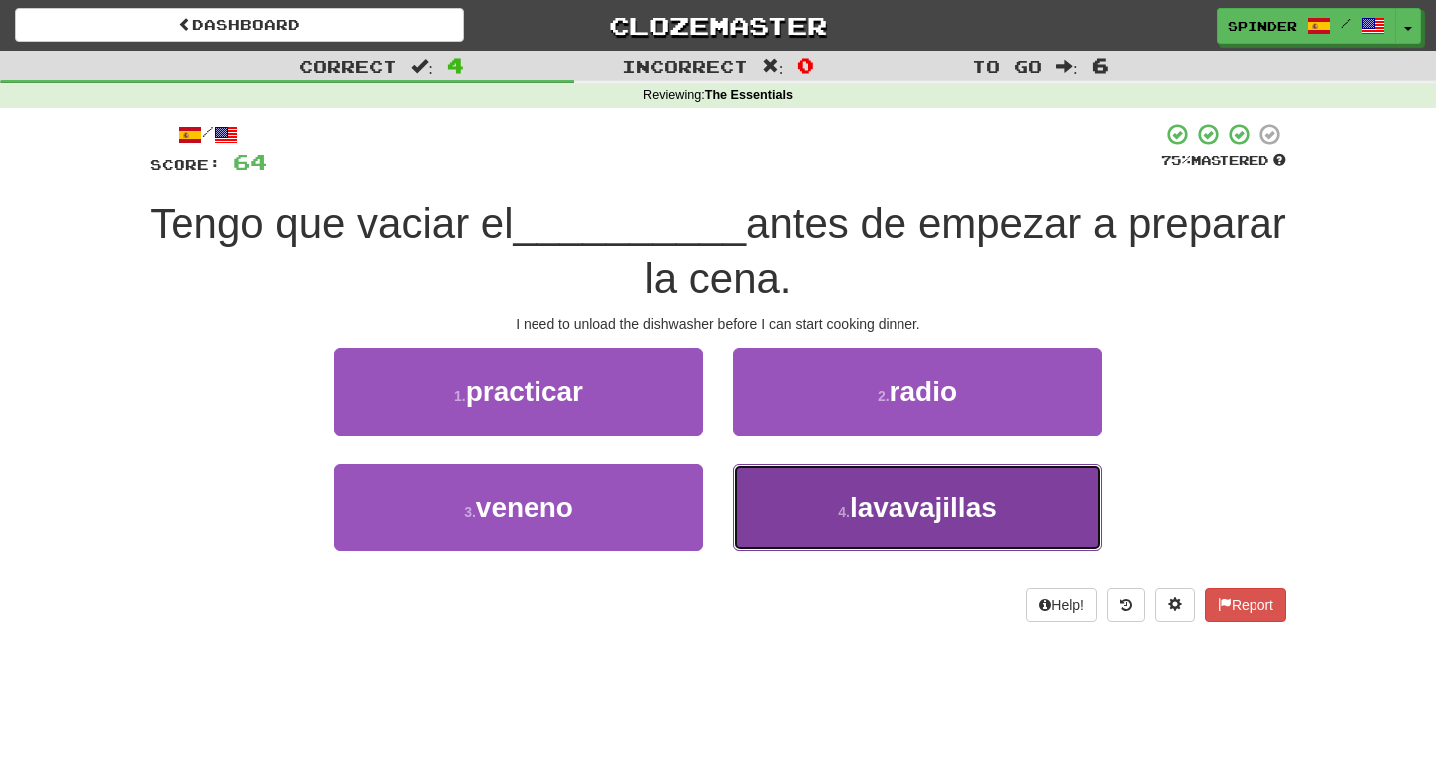
click at [798, 473] on button "4 . lavavajillas" at bounding box center [917, 507] width 369 height 87
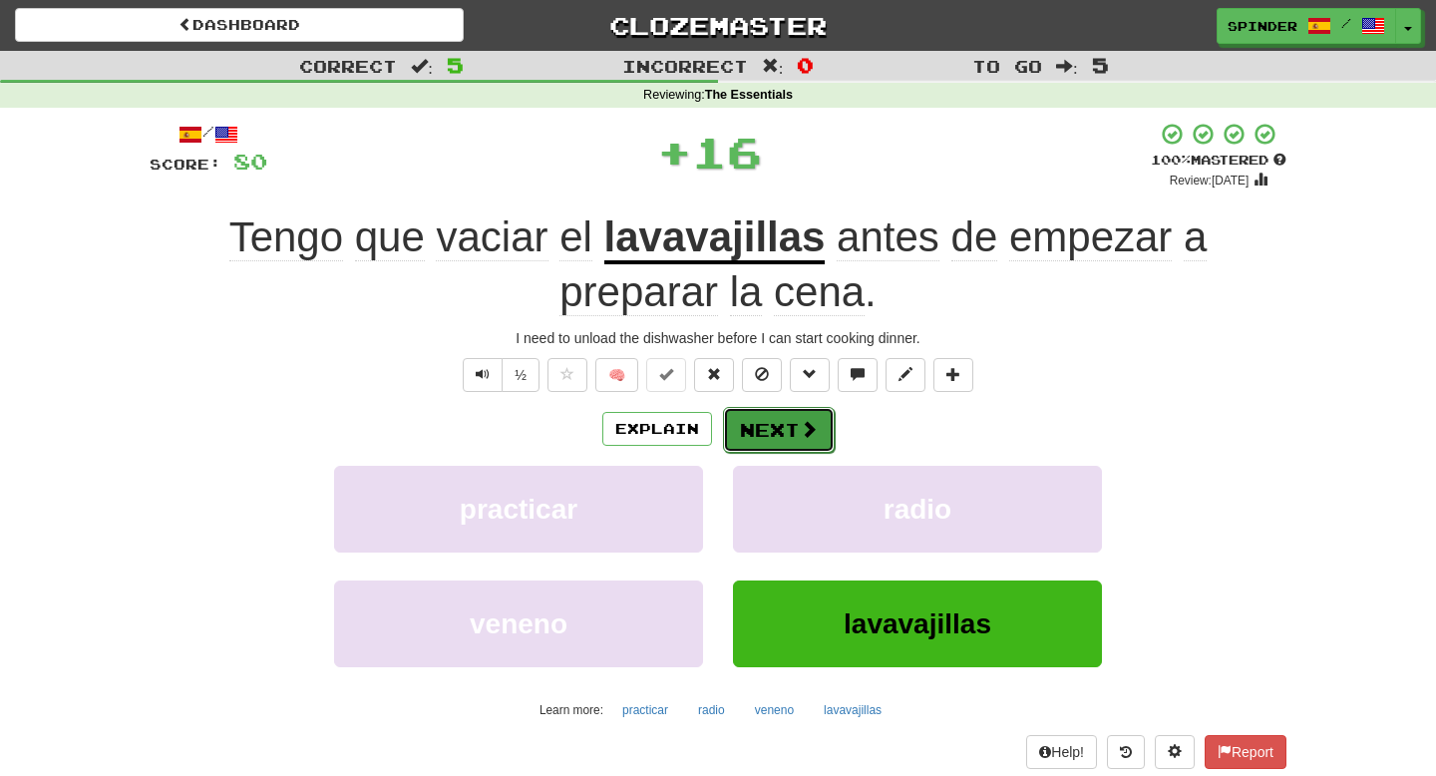
click at [786, 425] on button "Next" at bounding box center [779, 430] width 112 height 46
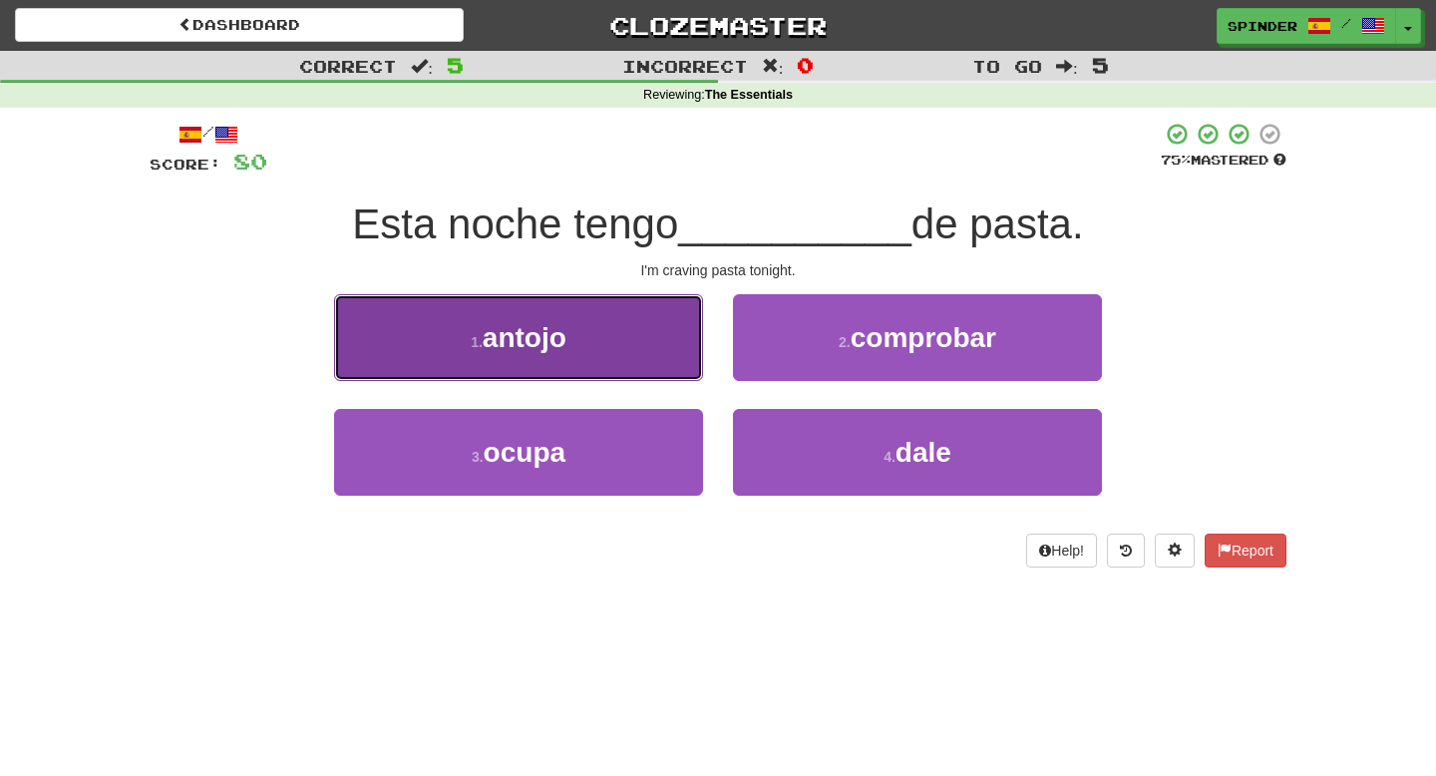
click at [666, 354] on button "1 . antojo" at bounding box center [518, 337] width 369 height 87
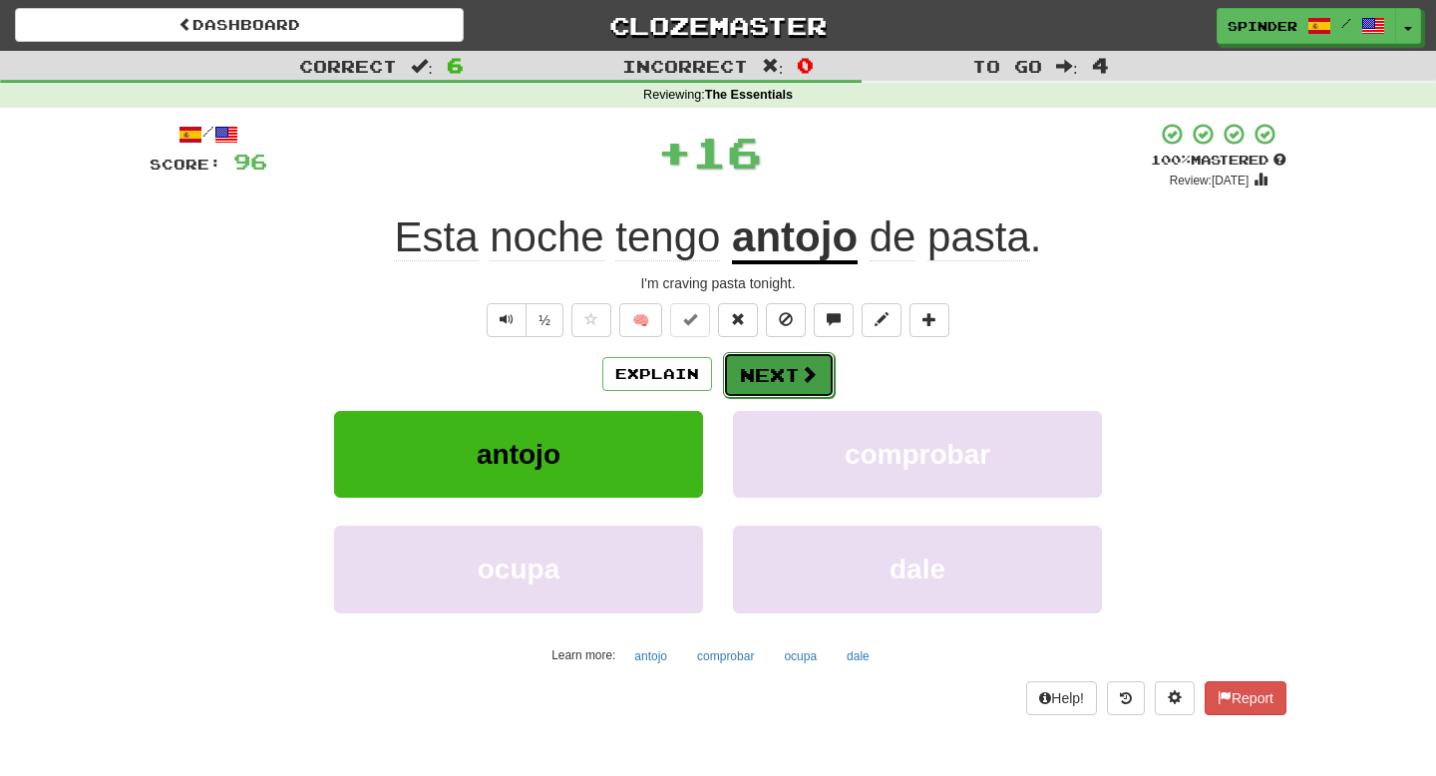
click at [795, 372] on button "Next" at bounding box center [779, 375] width 112 height 46
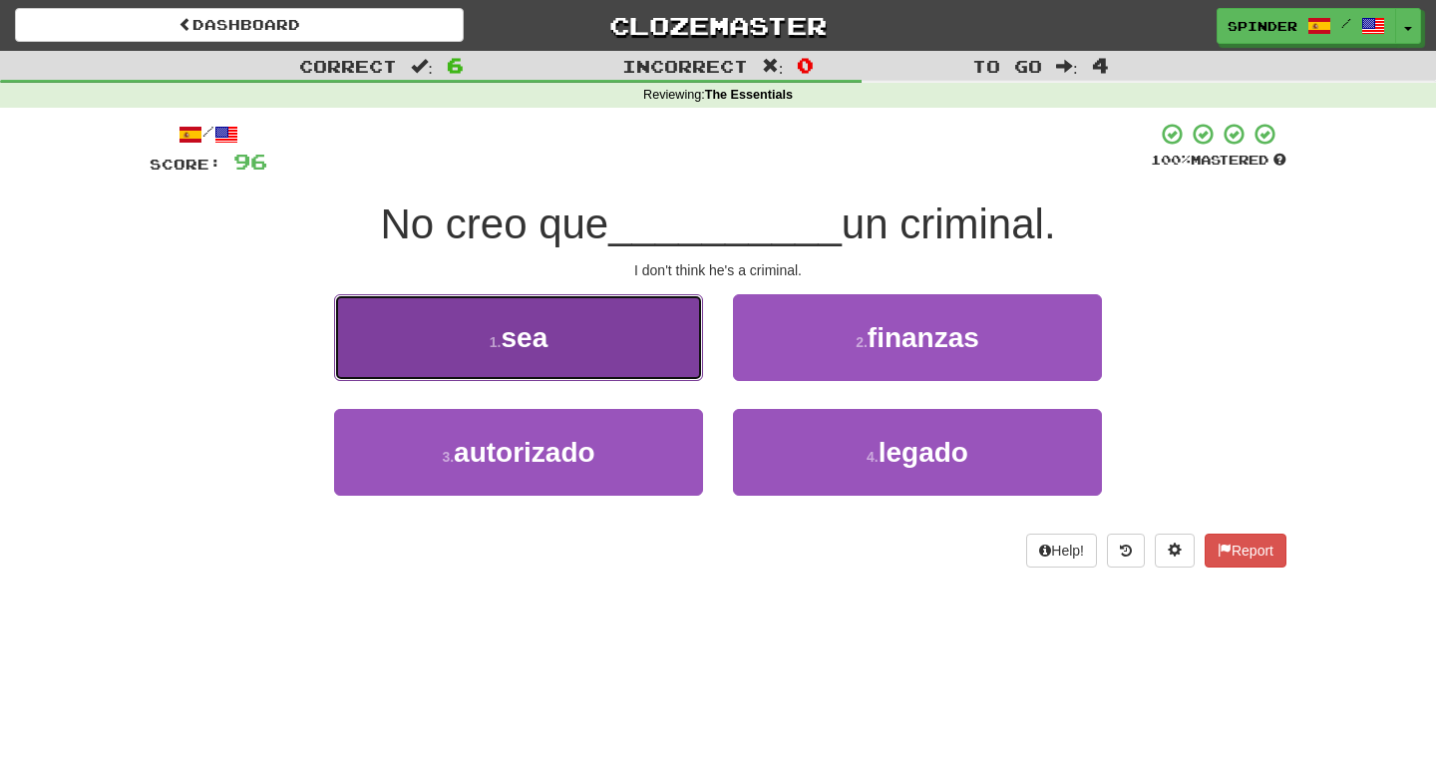
click at [676, 360] on button "1 . sea" at bounding box center [518, 337] width 369 height 87
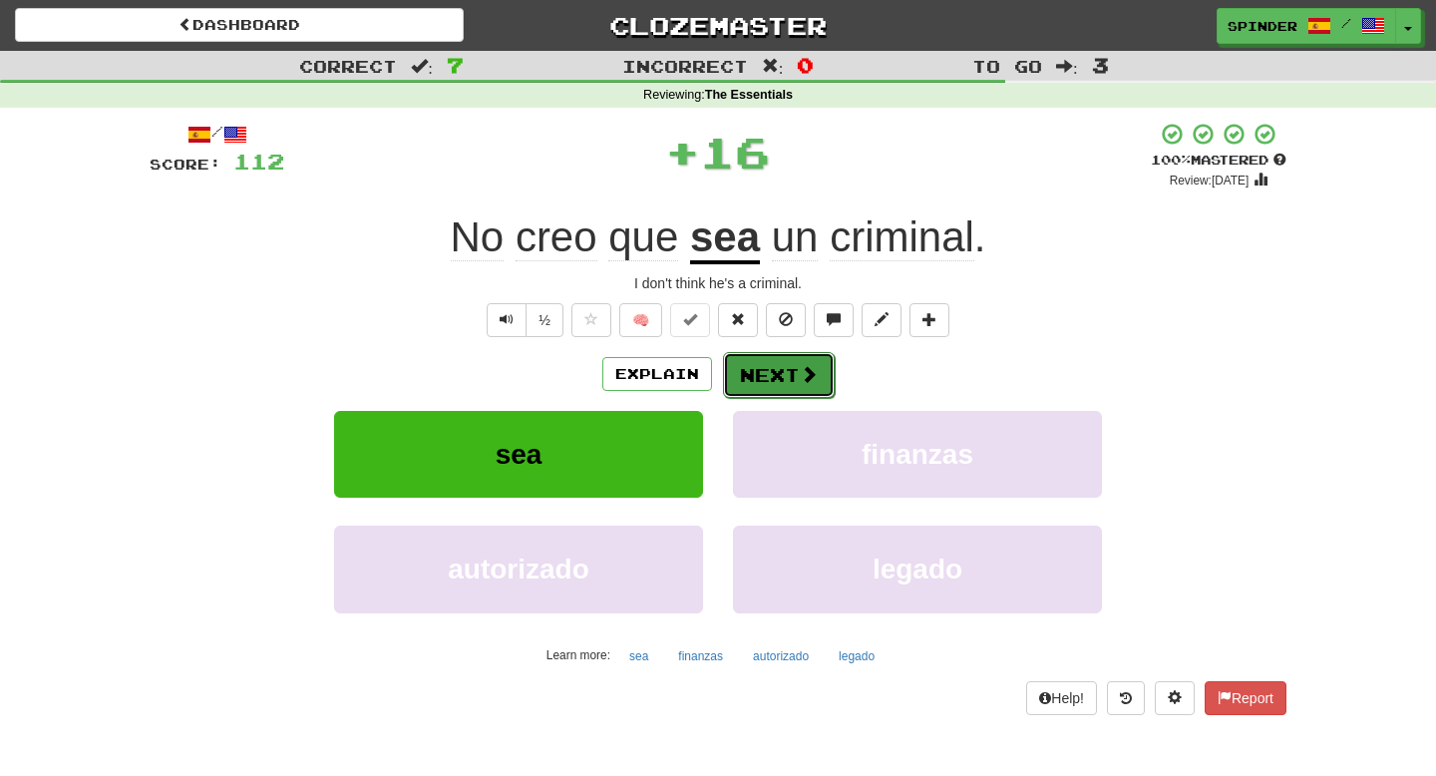
click at [791, 367] on button "Next" at bounding box center [779, 375] width 112 height 46
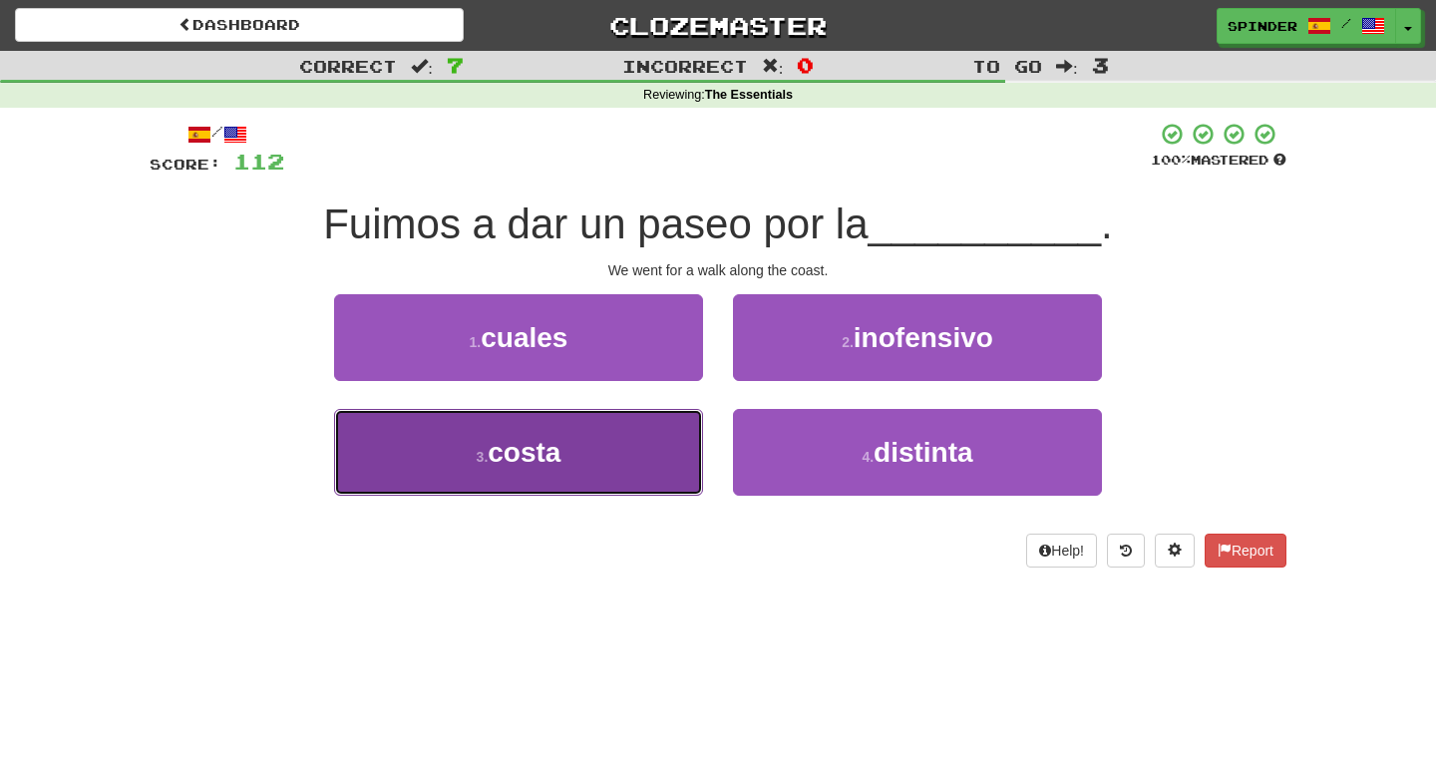
click at [617, 452] on button "3 . costa" at bounding box center [518, 452] width 369 height 87
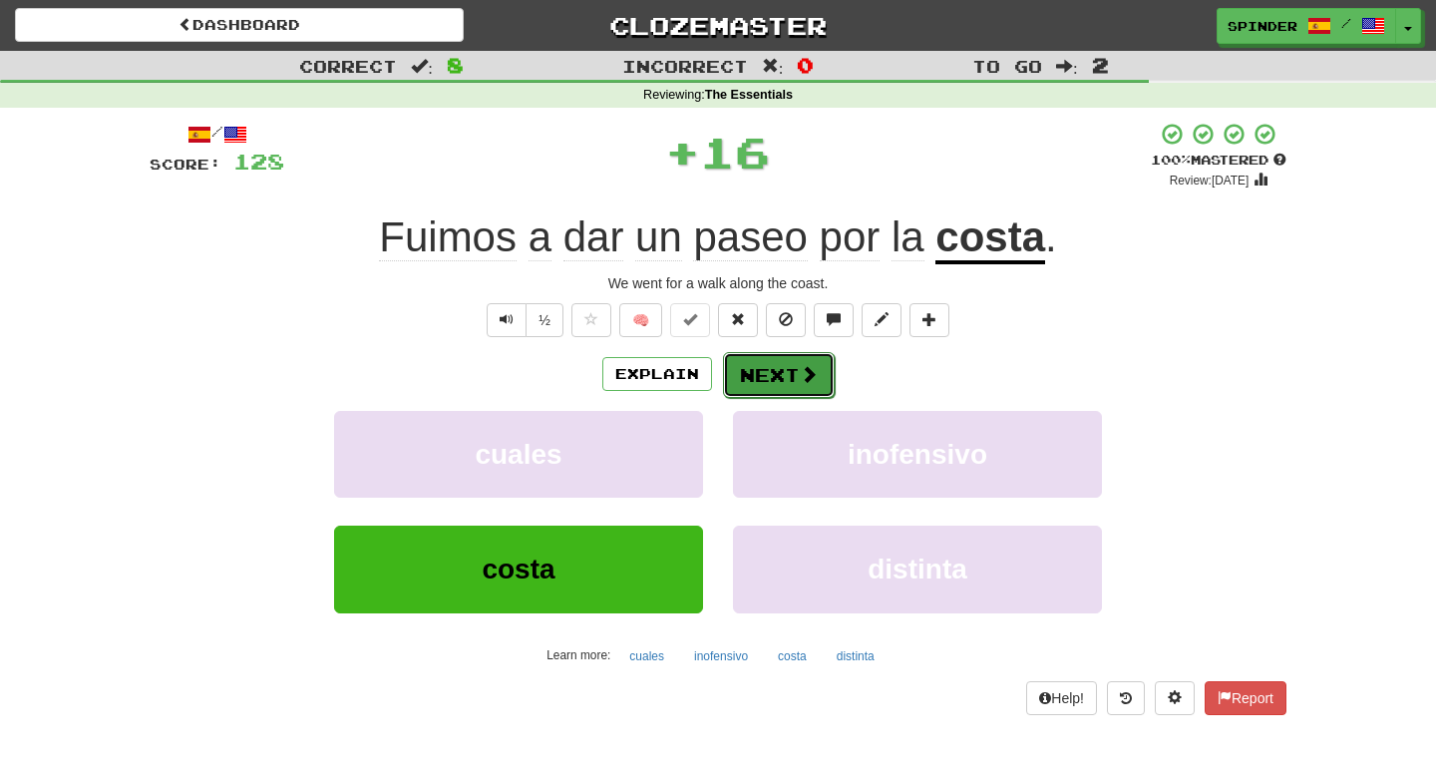
click at [764, 382] on button "Next" at bounding box center [779, 375] width 112 height 46
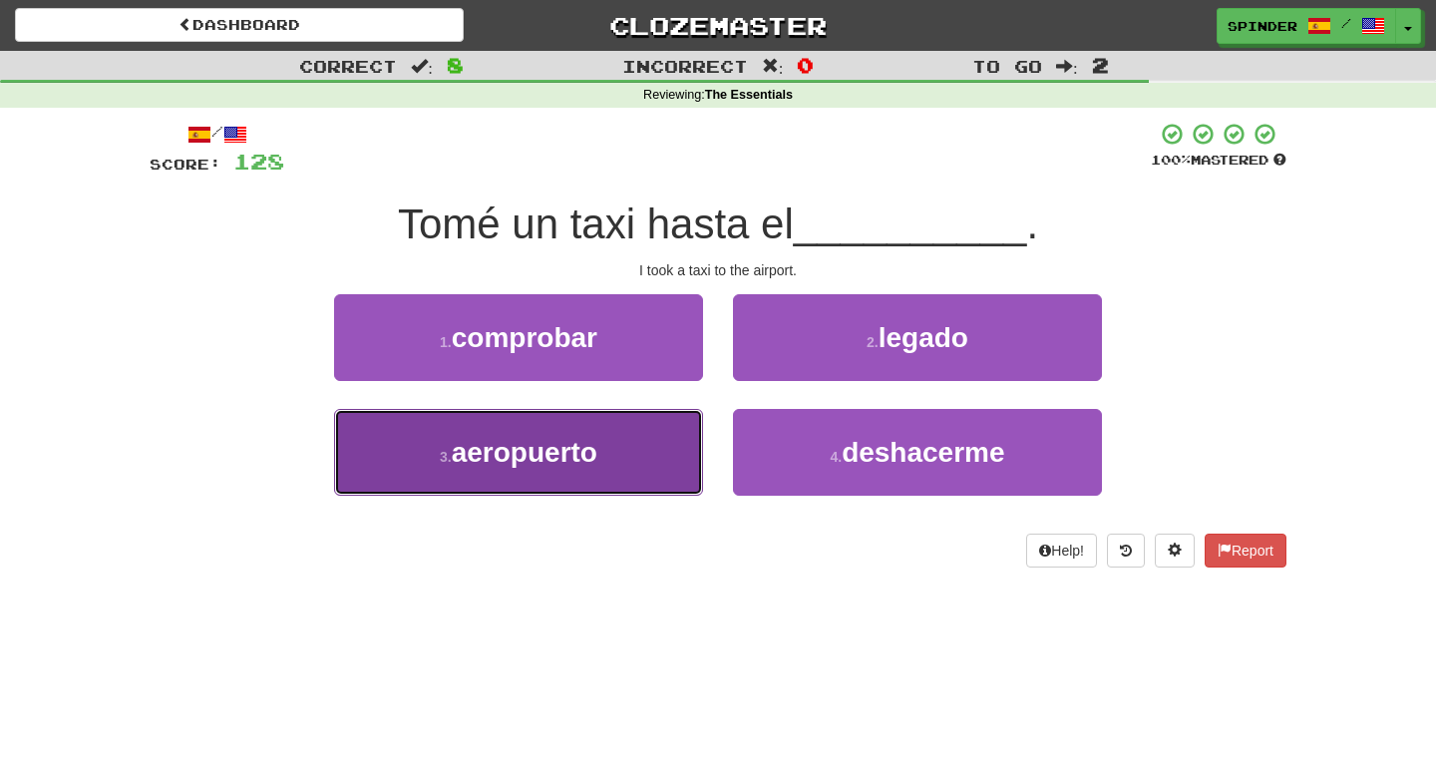
click at [631, 434] on button "3 . aeropuerto" at bounding box center [518, 452] width 369 height 87
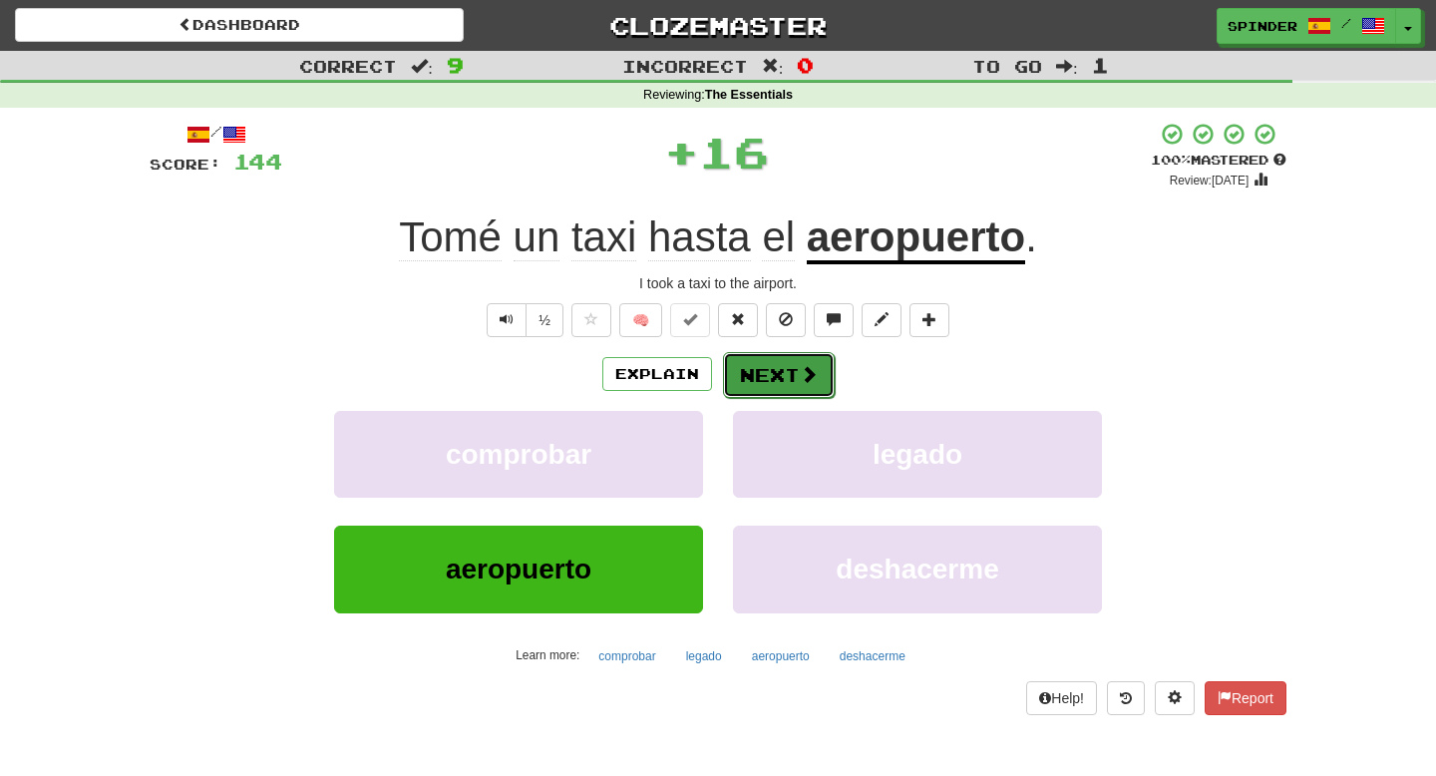
click at [773, 364] on button "Next" at bounding box center [779, 375] width 112 height 46
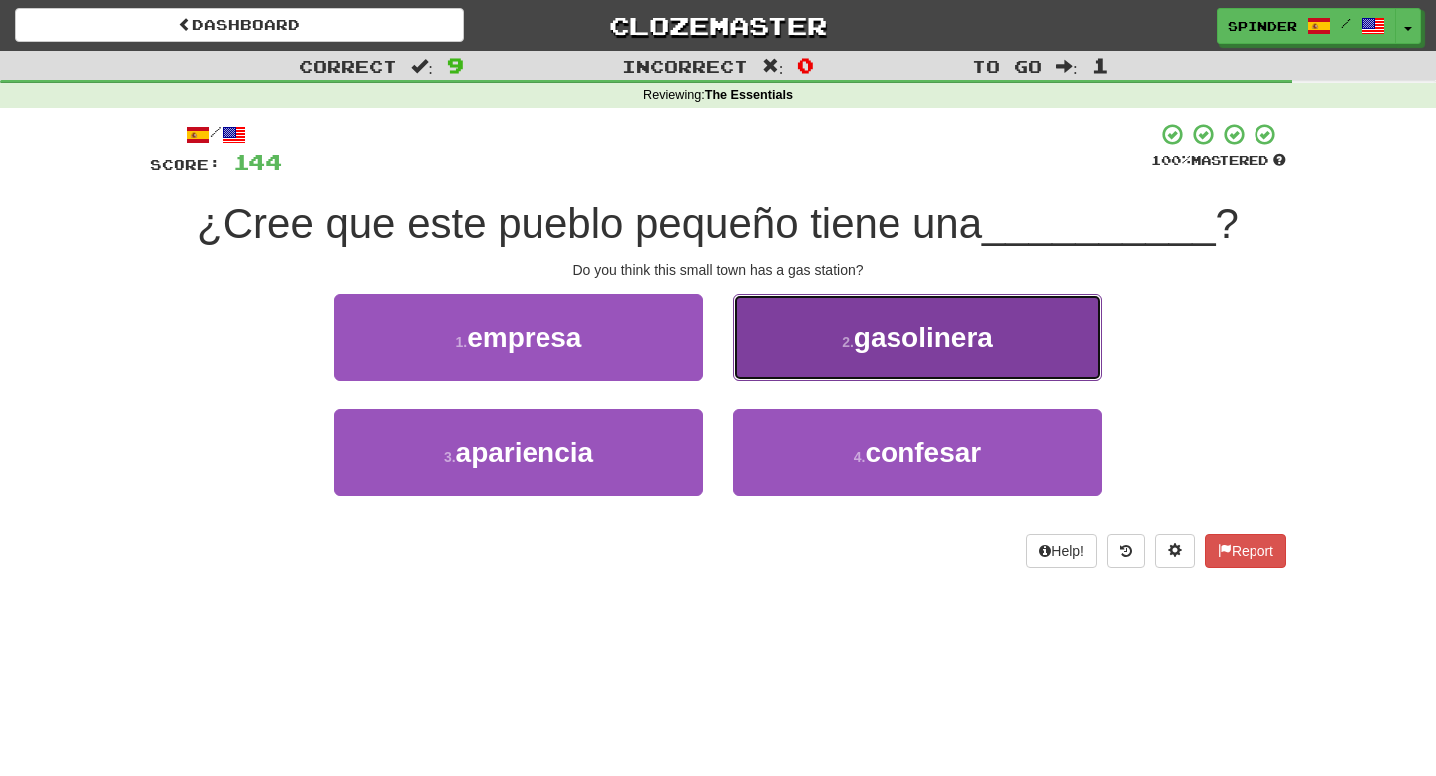
click at [809, 337] on button "2 . gasolinera" at bounding box center [917, 337] width 369 height 87
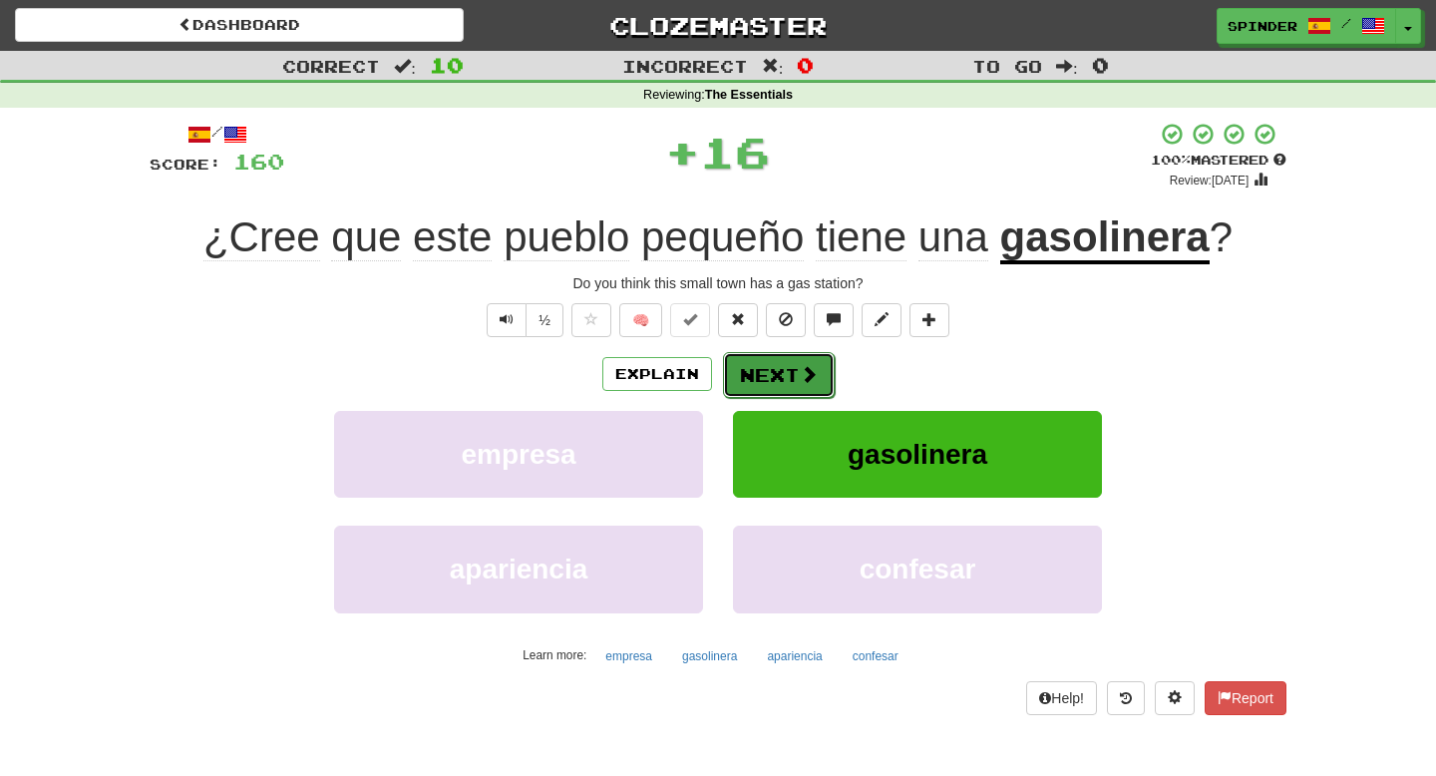
click at [787, 378] on button "Next" at bounding box center [779, 375] width 112 height 46
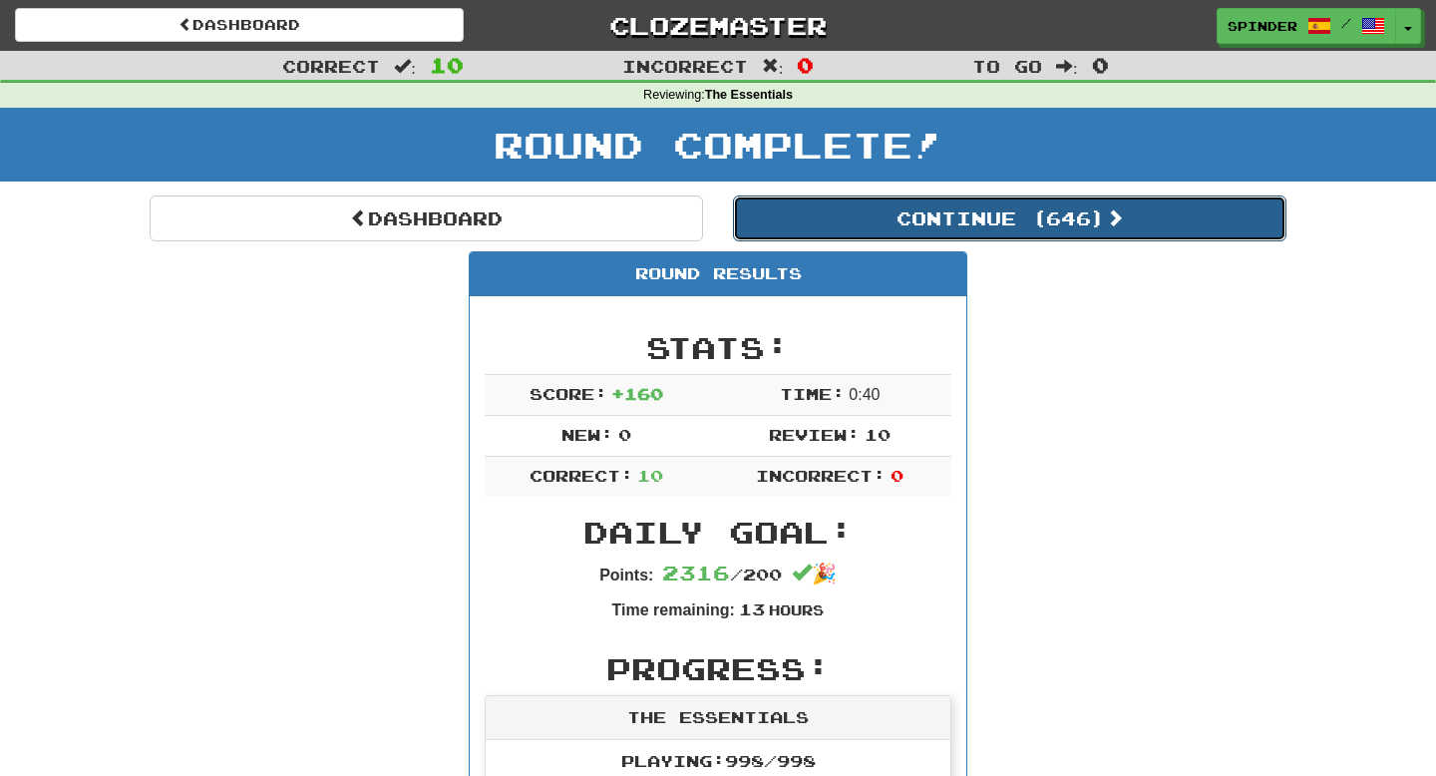
click at [1014, 217] on button "Continue ( 646 )" at bounding box center [1010, 219] width 554 height 46
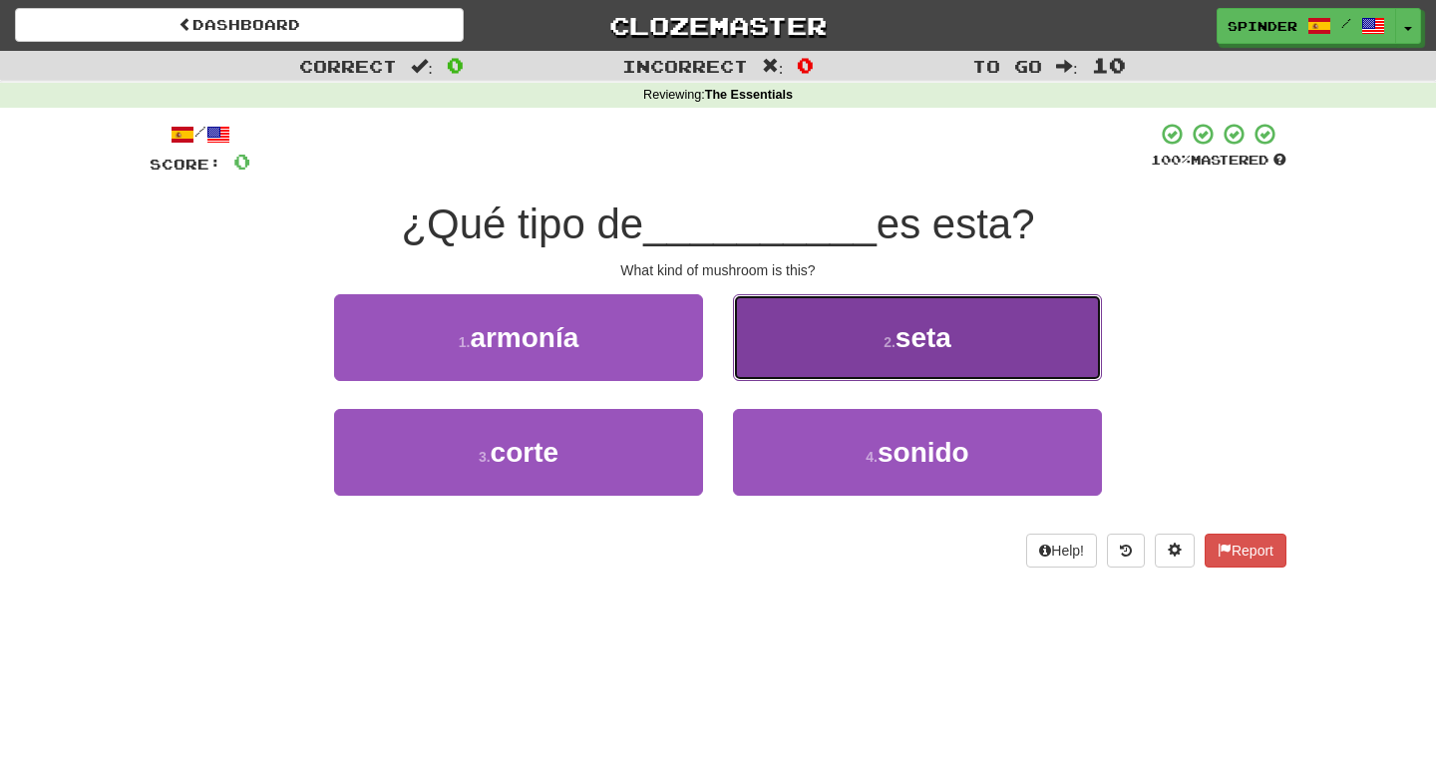
click at [961, 348] on button "2 . seta" at bounding box center [917, 337] width 369 height 87
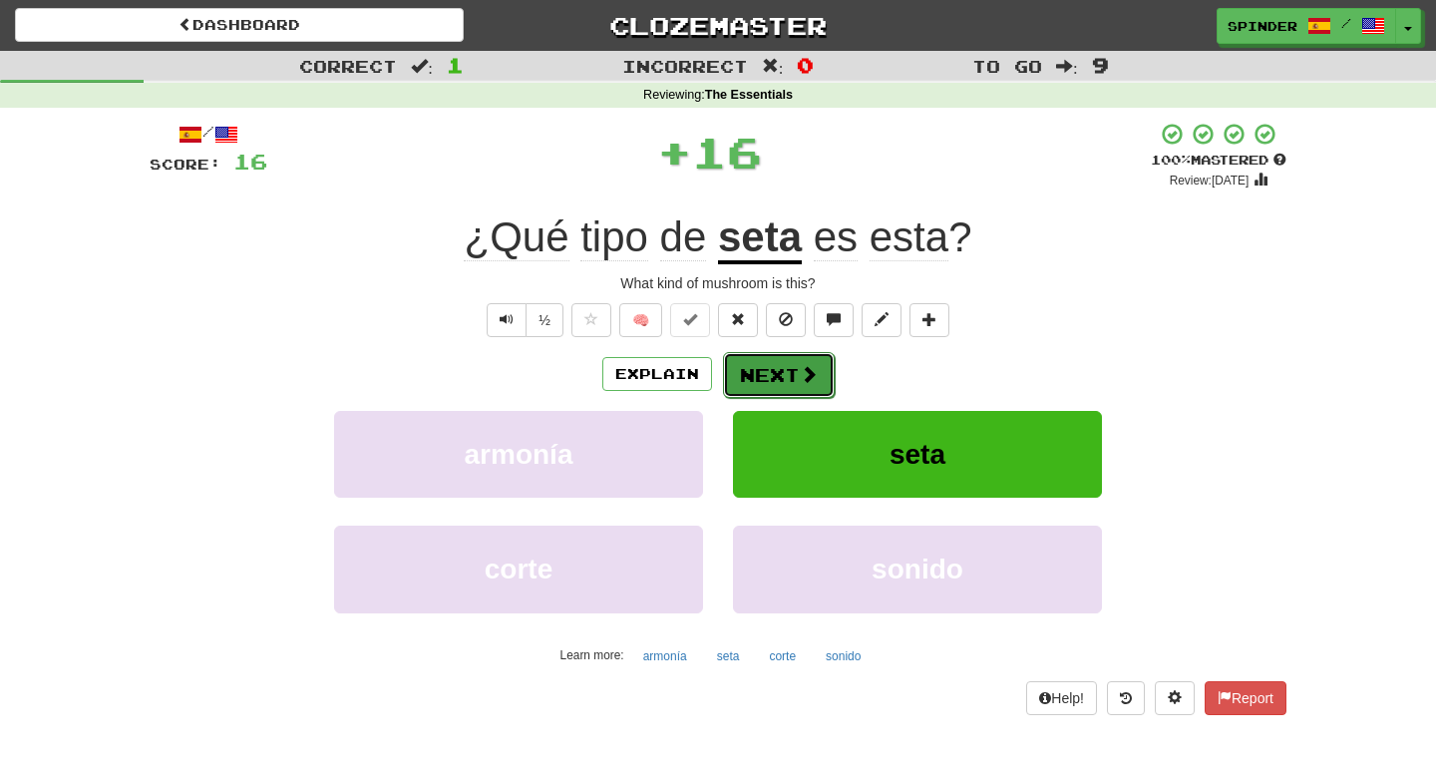
click at [800, 380] on span at bounding box center [809, 374] width 18 height 18
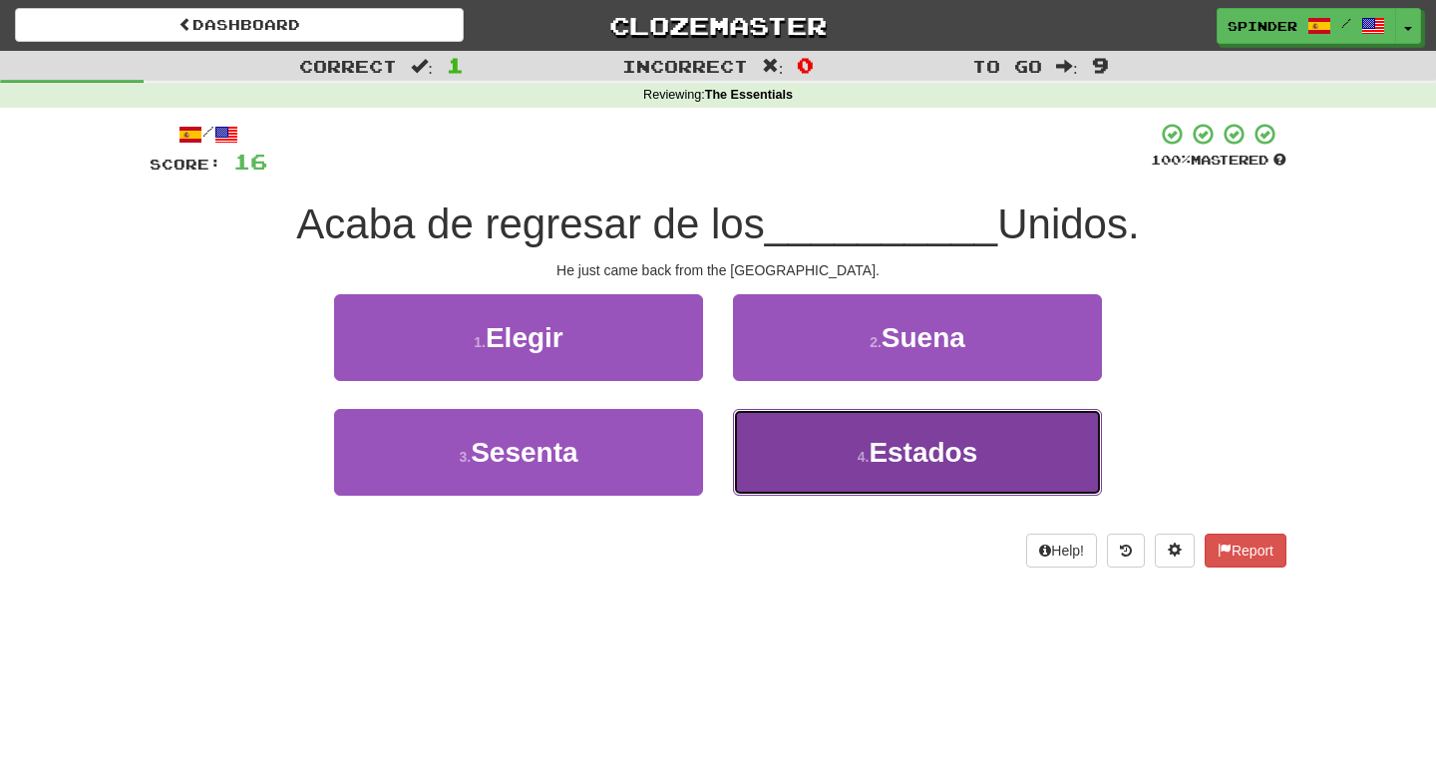
click at [808, 437] on button "4 . Estados" at bounding box center [917, 452] width 369 height 87
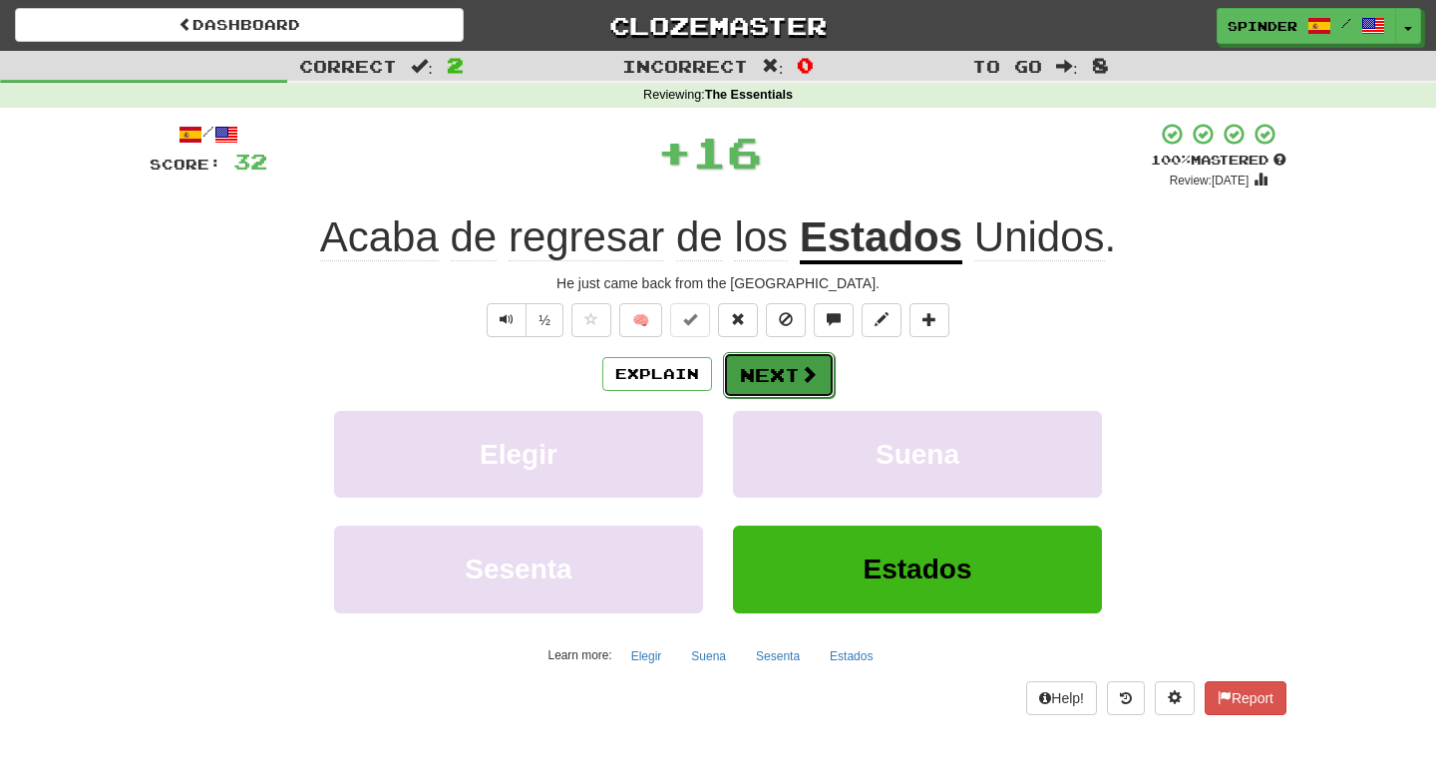
click at [805, 382] on span at bounding box center [809, 374] width 18 height 18
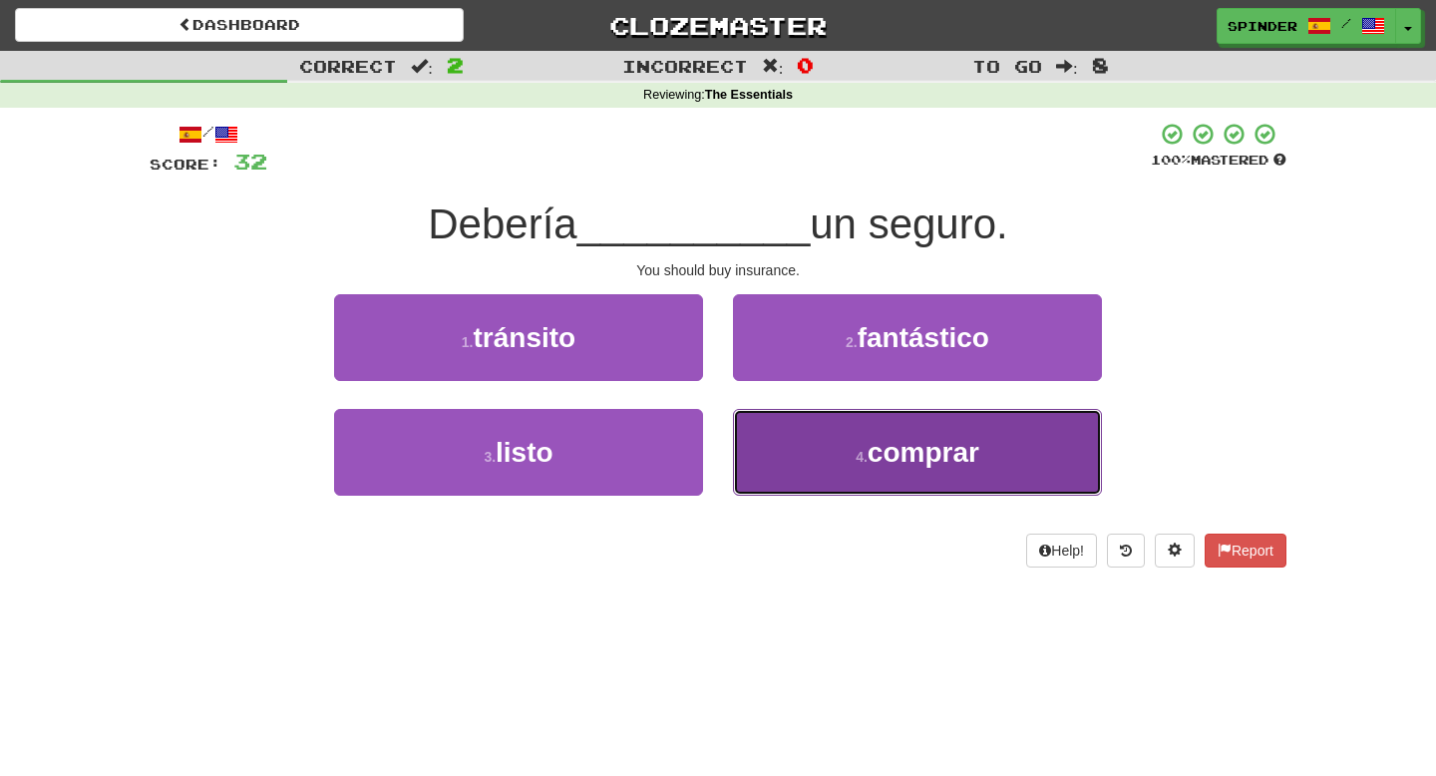
click at [819, 434] on button "4 . comprar" at bounding box center [917, 452] width 369 height 87
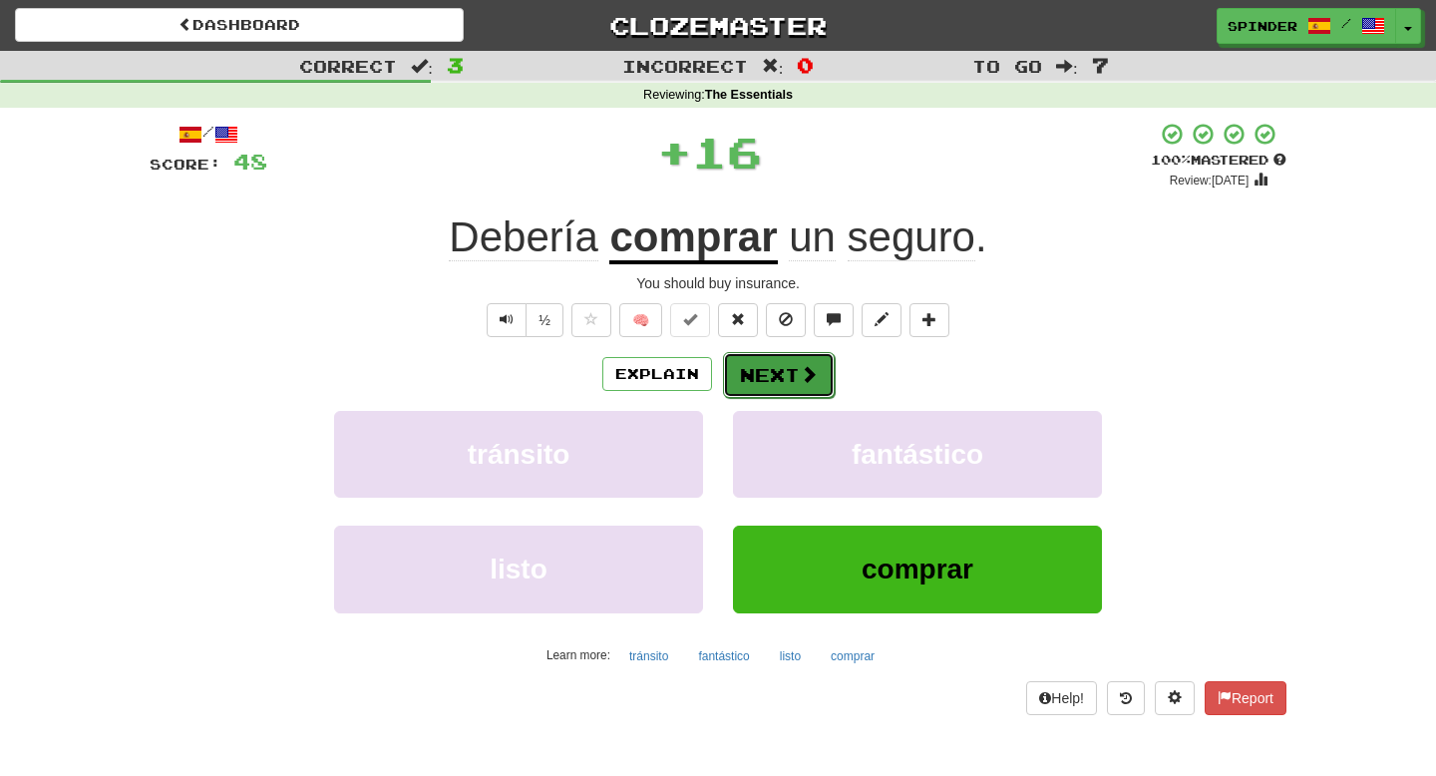
click at [824, 381] on button "Next" at bounding box center [779, 375] width 112 height 46
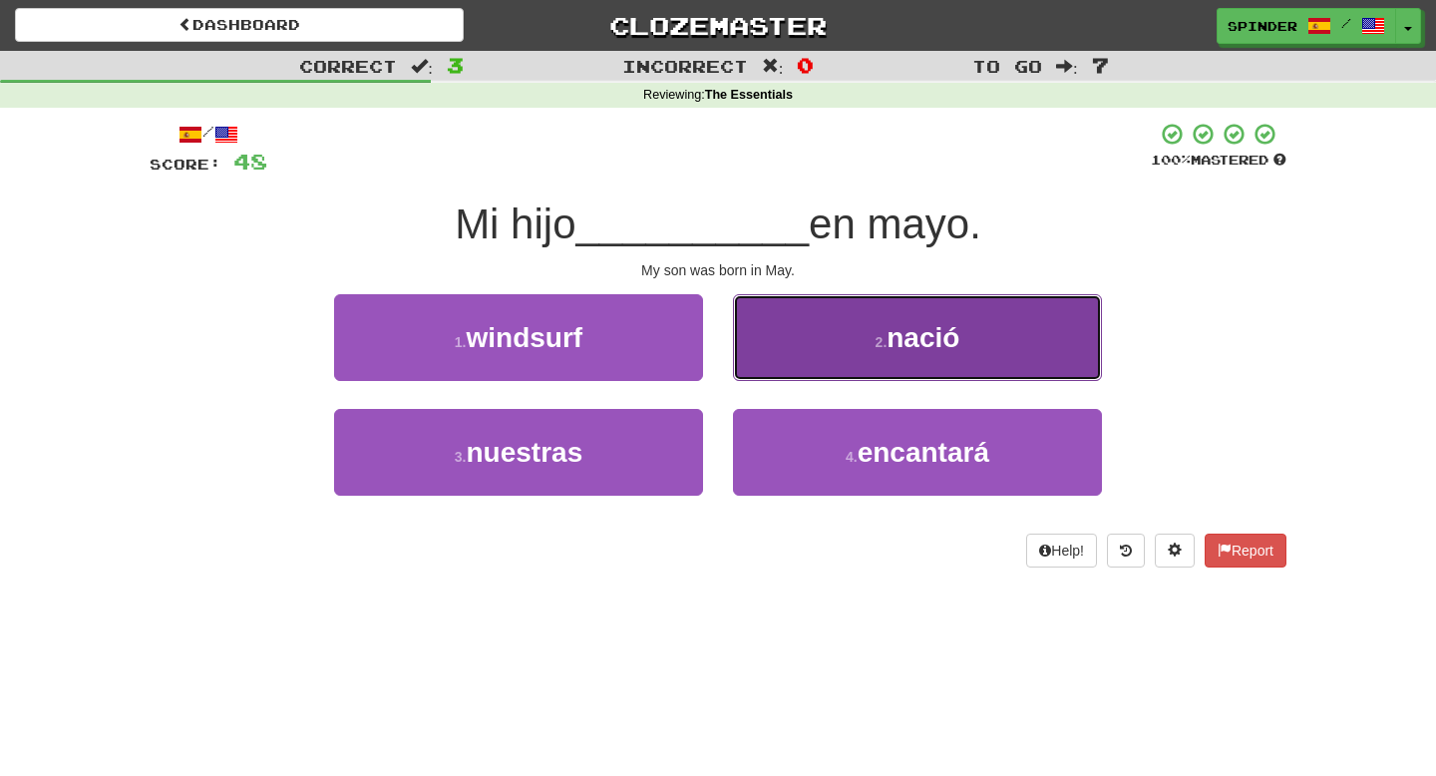
click at [827, 359] on button "2 . nació" at bounding box center [917, 337] width 369 height 87
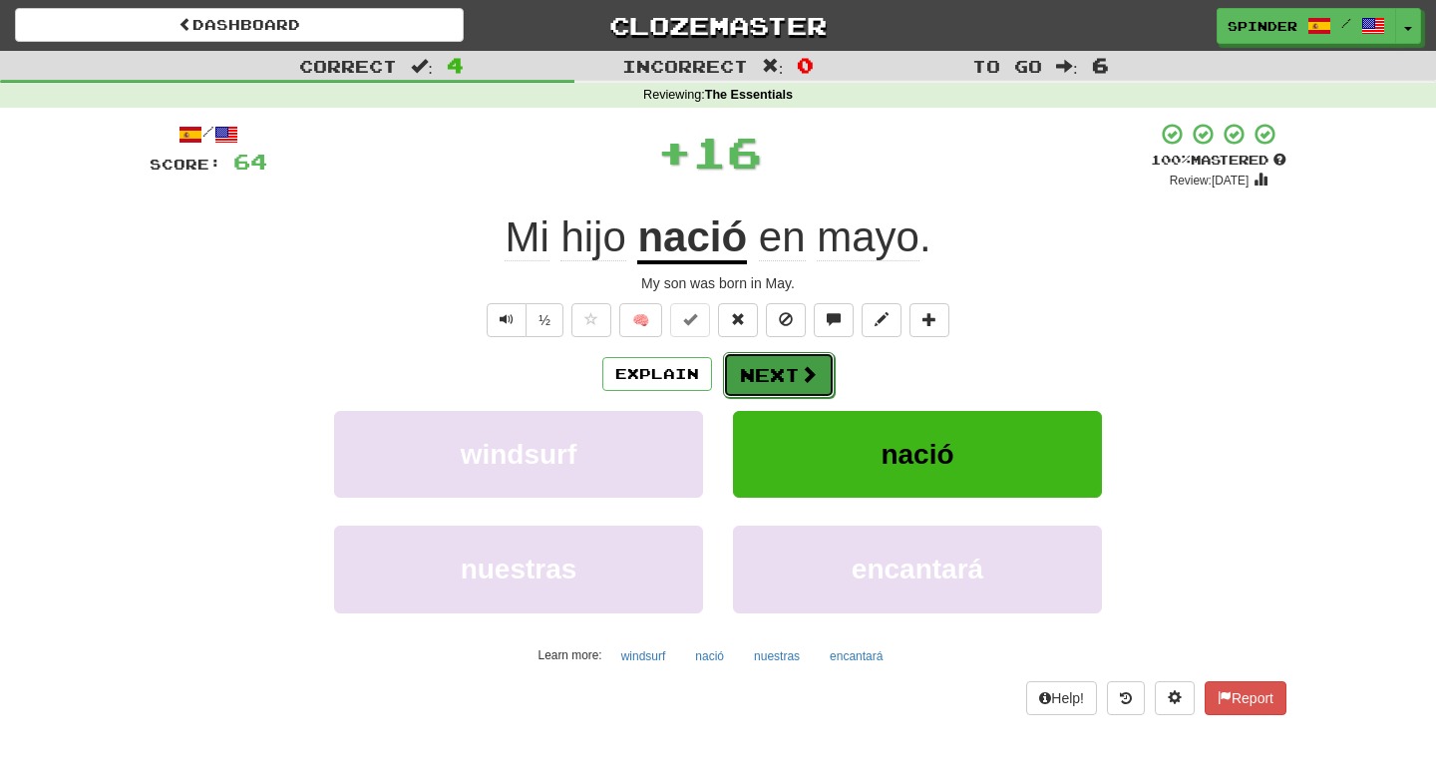
click at [813, 373] on span at bounding box center [809, 374] width 18 height 18
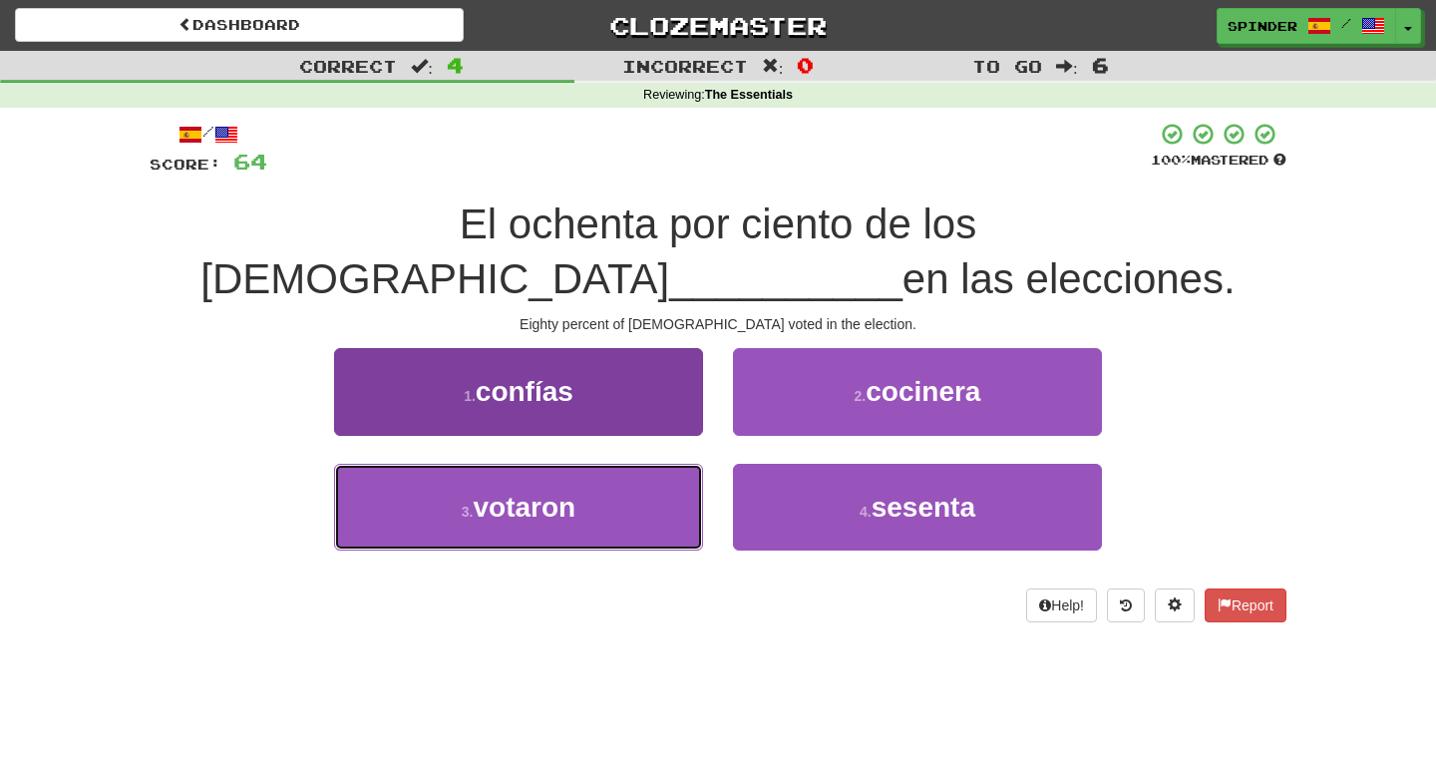
click at [654, 473] on button "3 . votaron" at bounding box center [518, 507] width 369 height 87
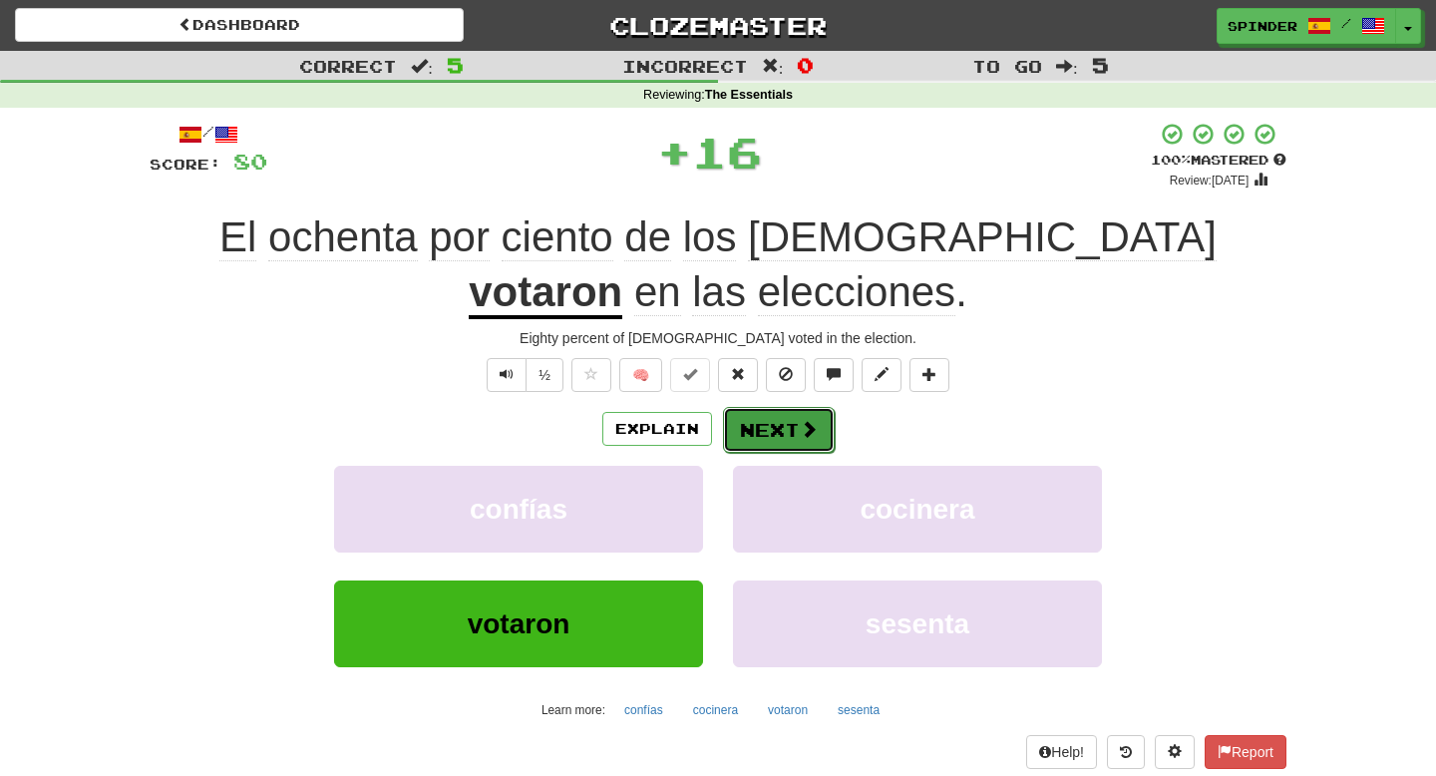
click at [795, 426] on button "Next" at bounding box center [779, 430] width 112 height 46
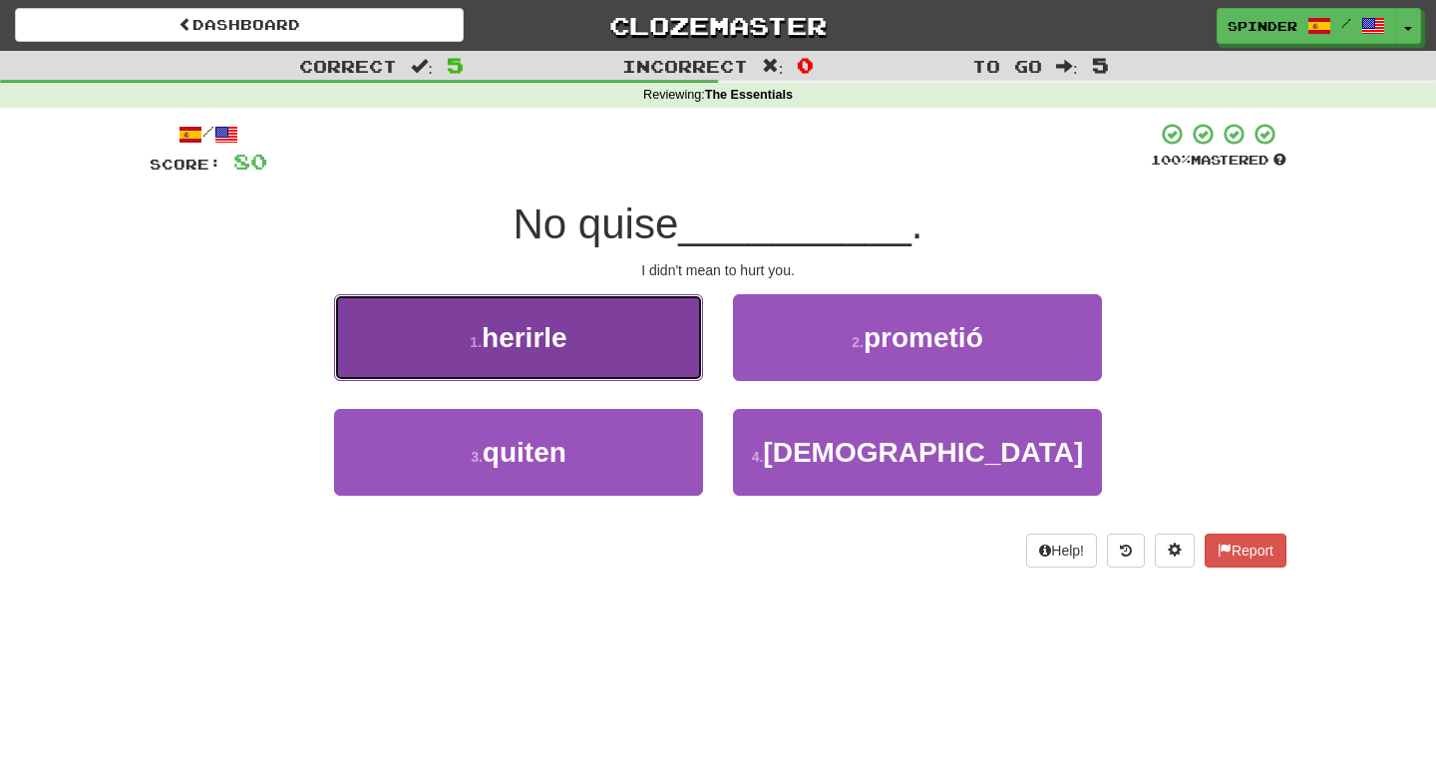
click at [668, 360] on button "1 . herirle" at bounding box center [518, 337] width 369 height 87
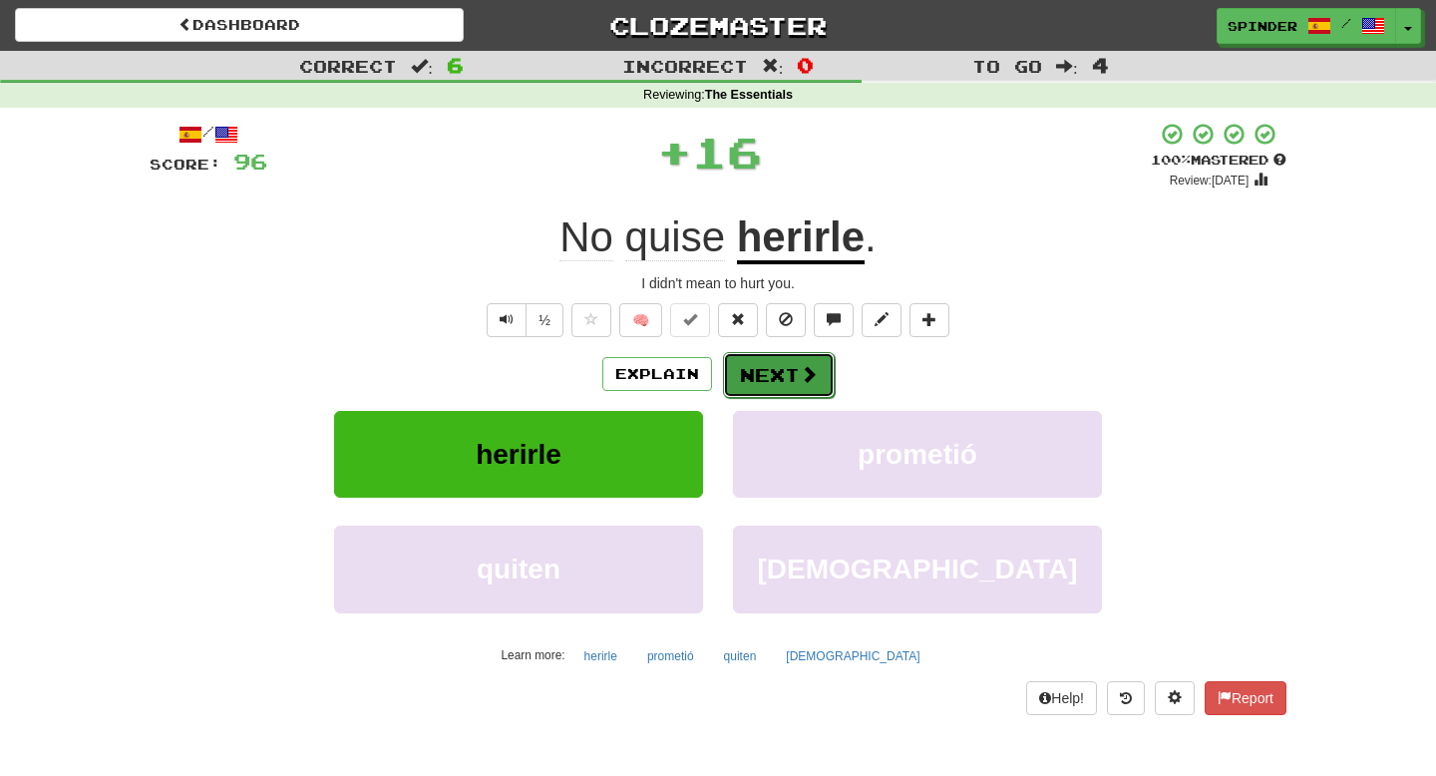
click at [772, 377] on button "Next" at bounding box center [779, 375] width 112 height 46
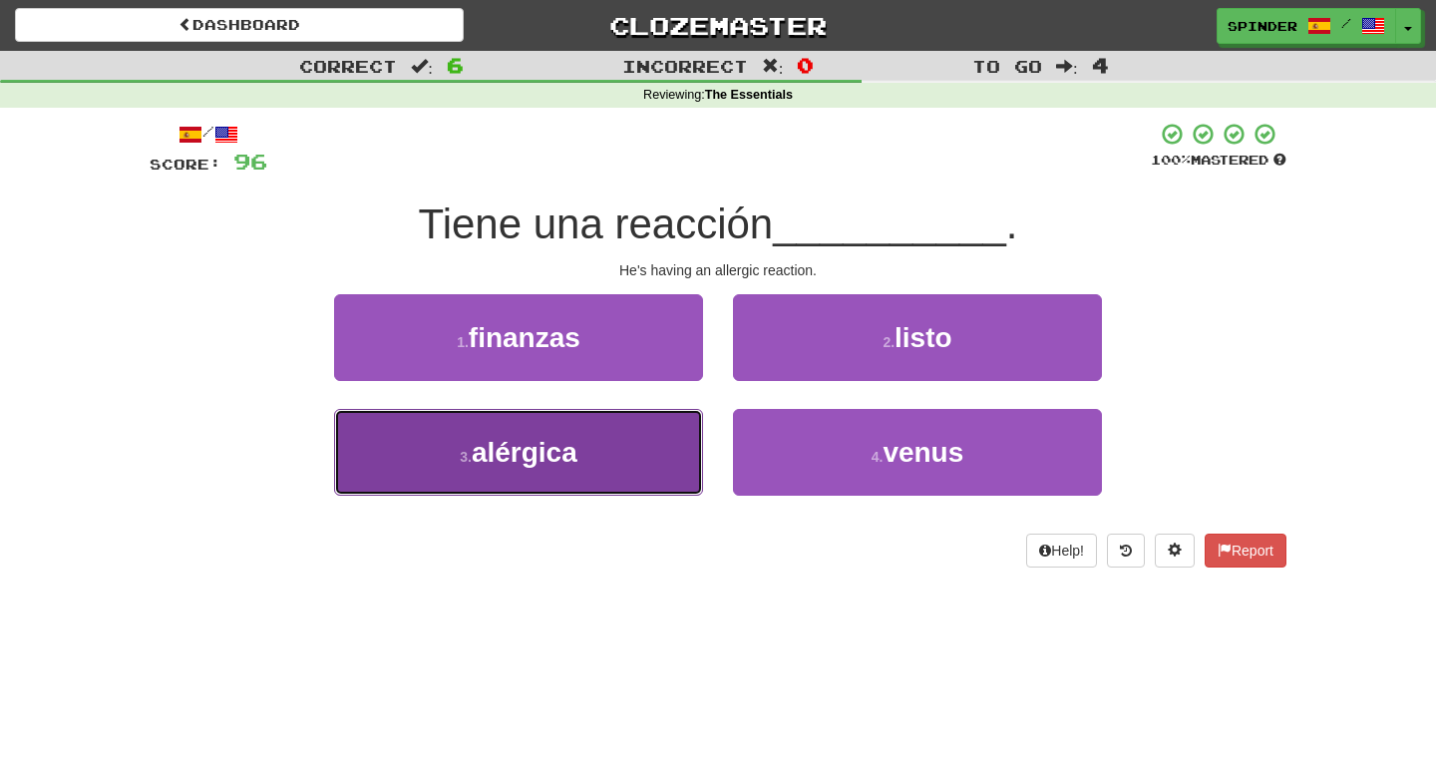
click at [659, 455] on button "3 . alérgica" at bounding box center [518, 452] width 369 height 87
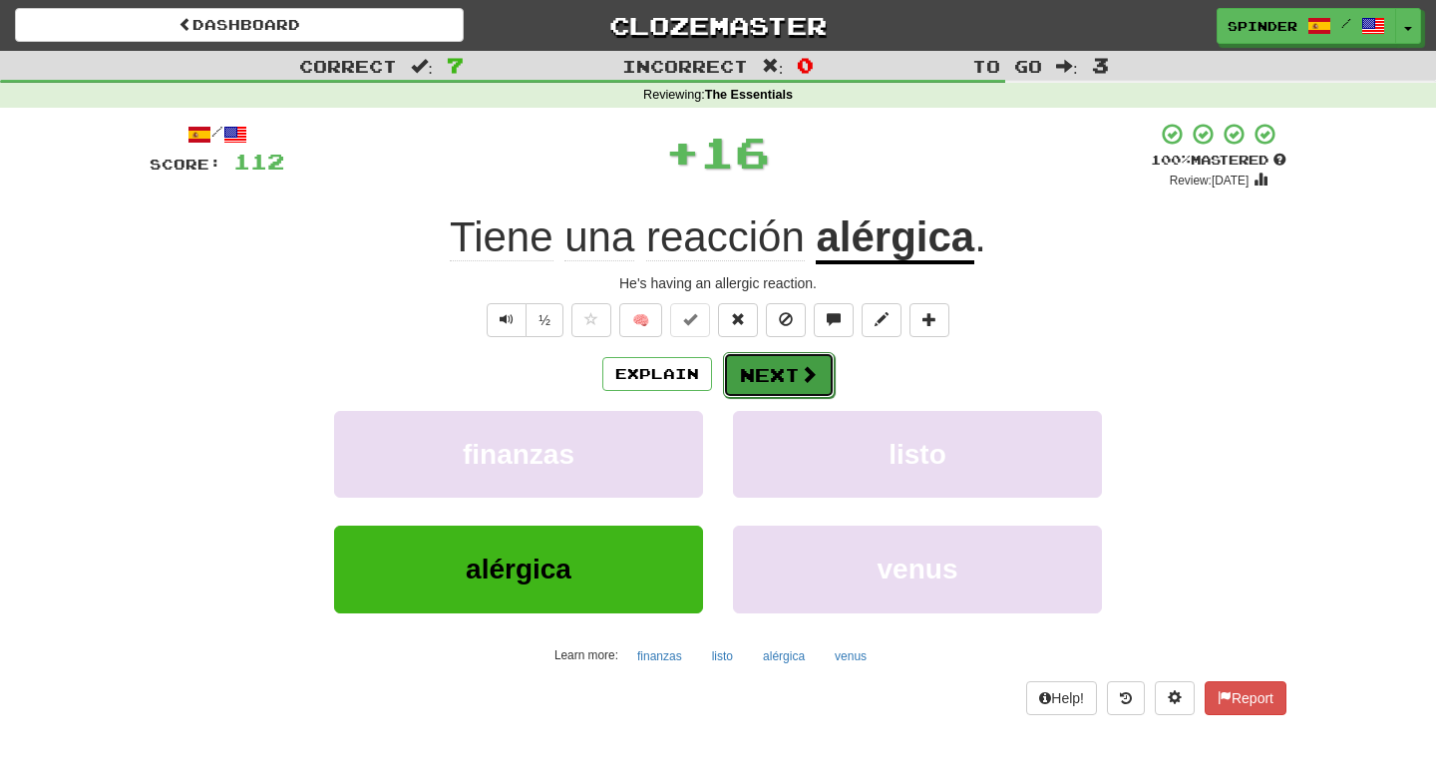
click at [769, 379] on button "Next" at bounding box center [779, 375] width 112 height 46
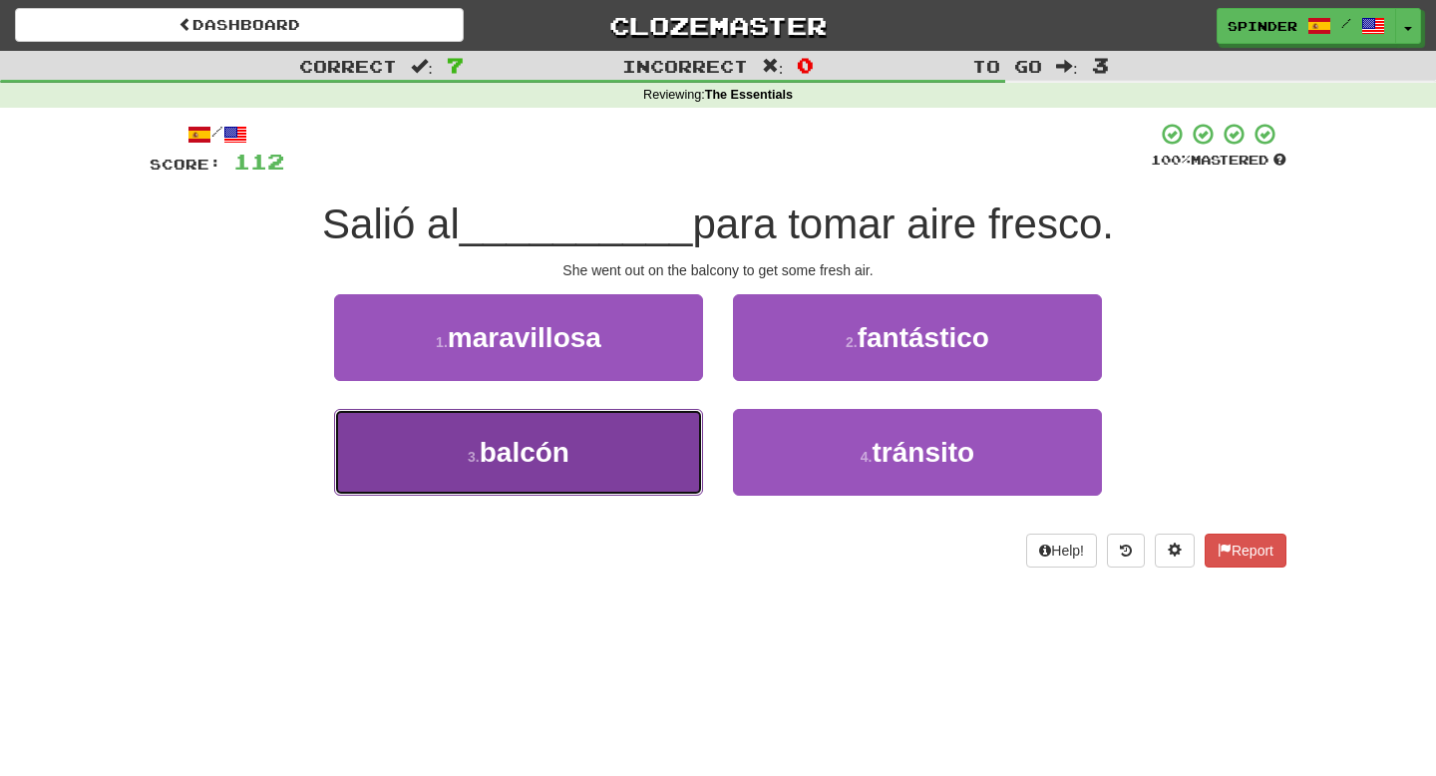
click at [653, 443] on button "3 . balcón" at bounding box center [518, 452] width 369 height 87
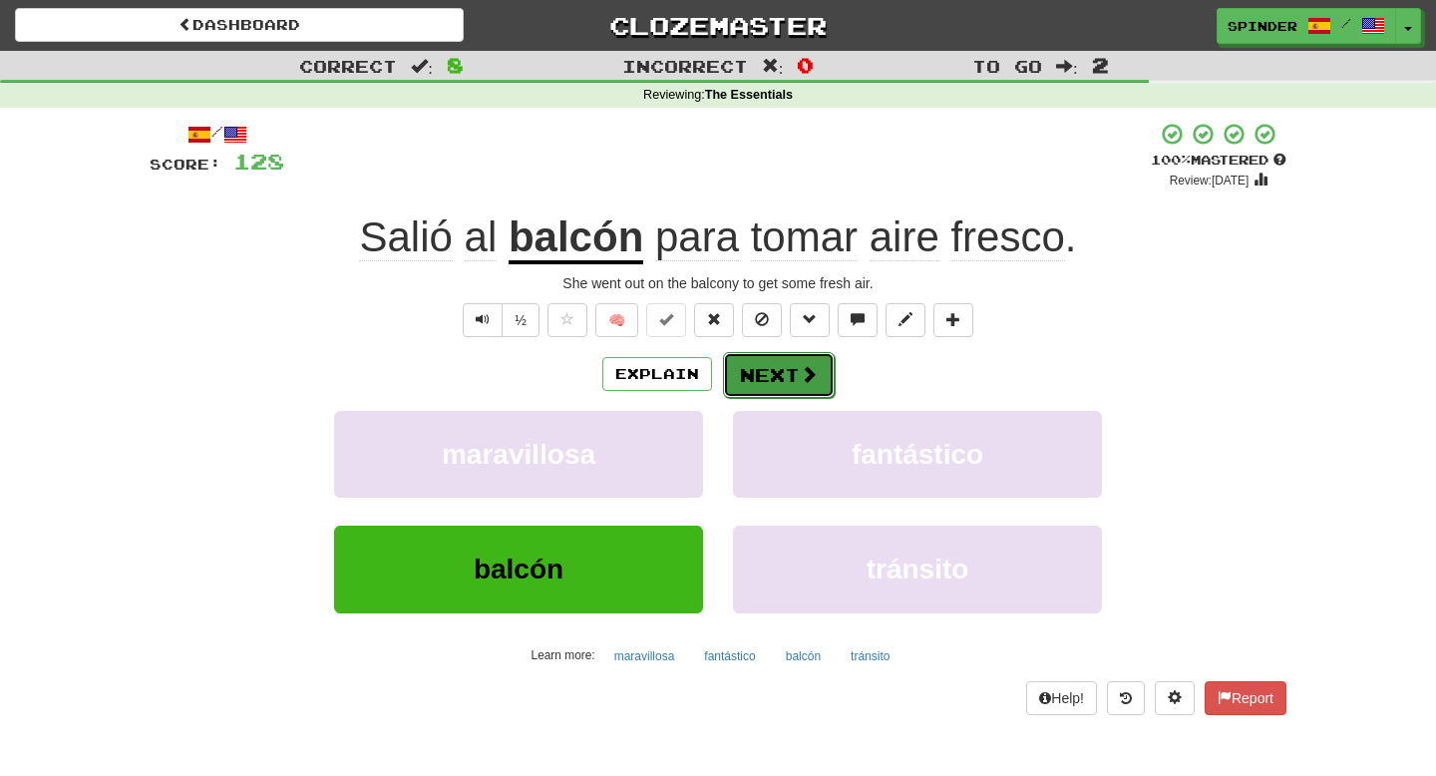
click at [767, 367] on button "Next" at bounding box center [779, 375] width 112 height 46
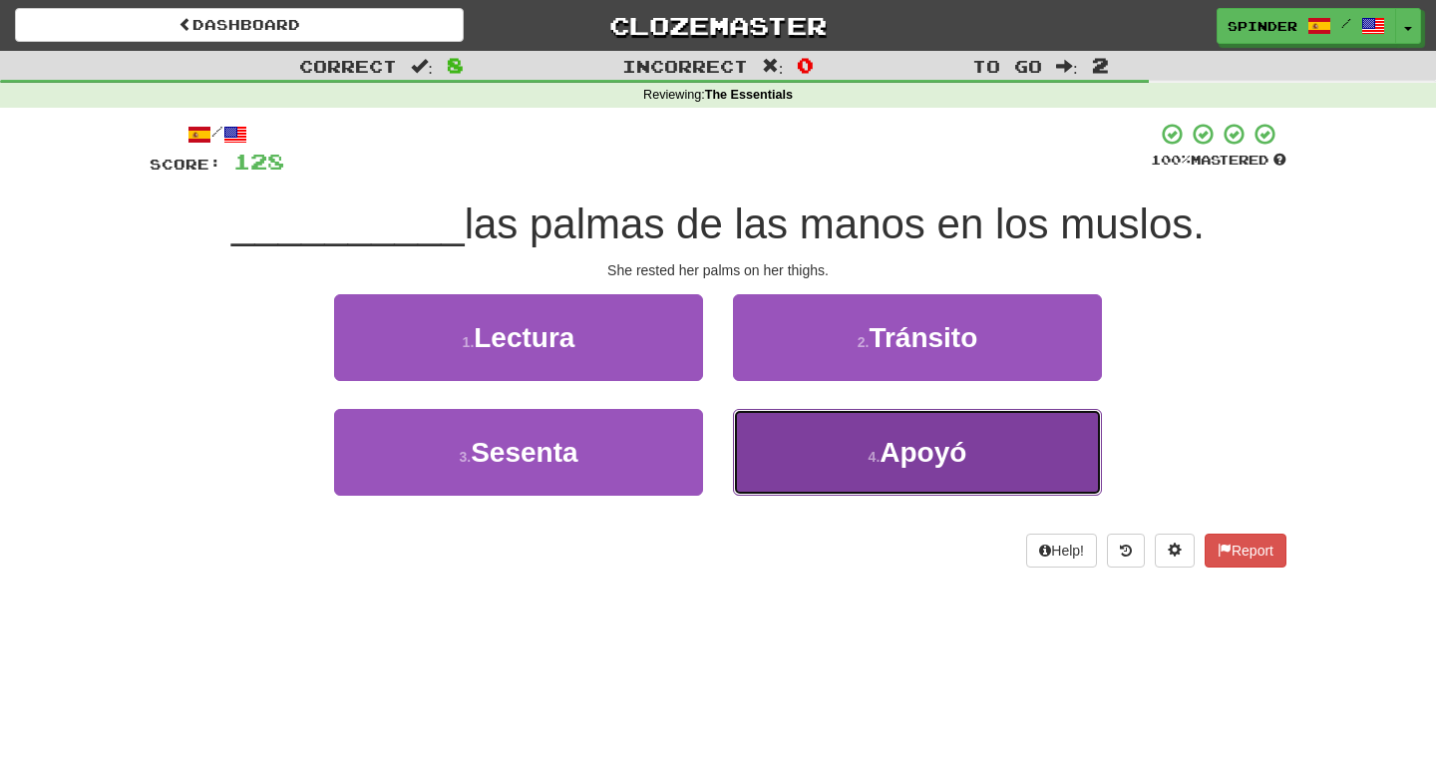
click at [767, 449] on button "4 . Apoyó" at bounding box center [917, 452] width 369 height 87
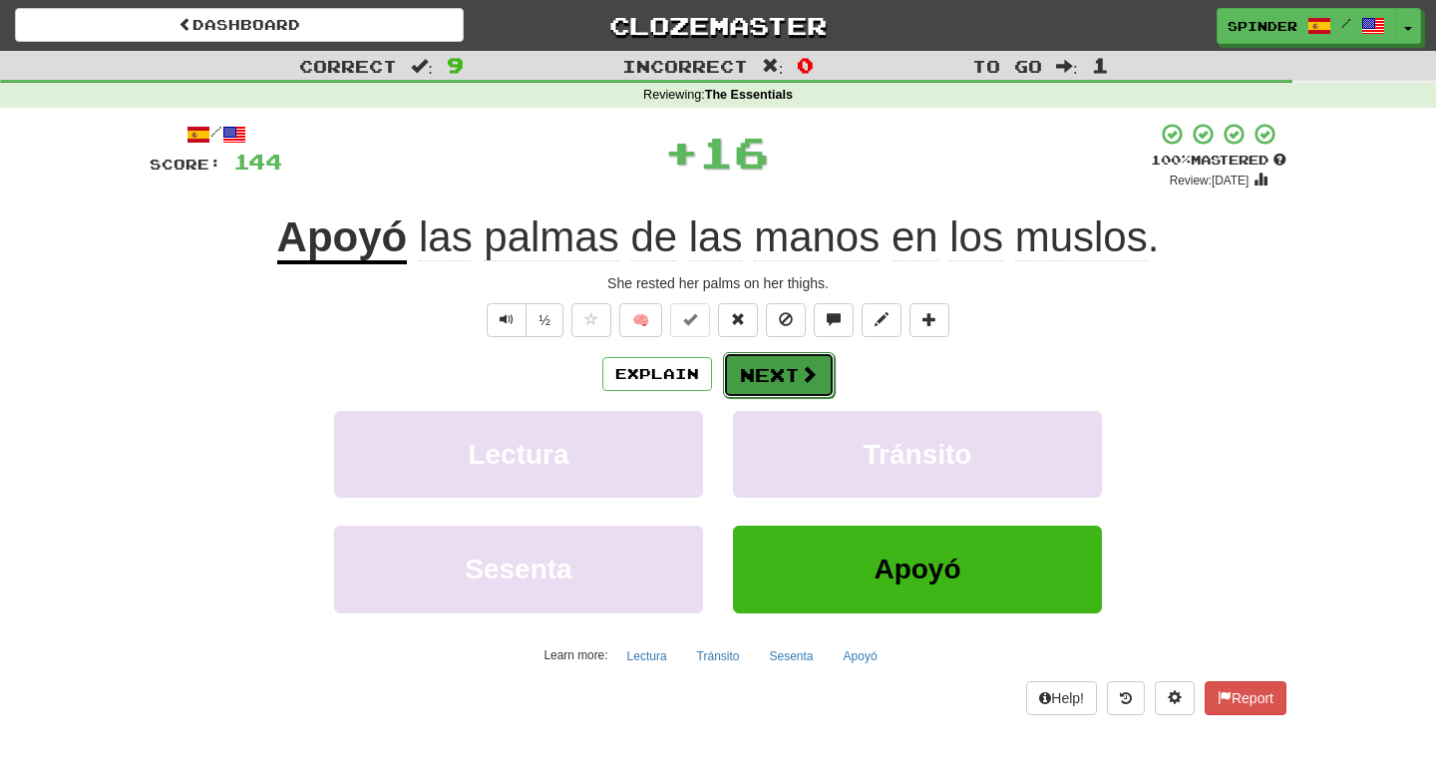
click at [773, 380] on button "Next" at bounding box center [779, 375] width 112 height 46
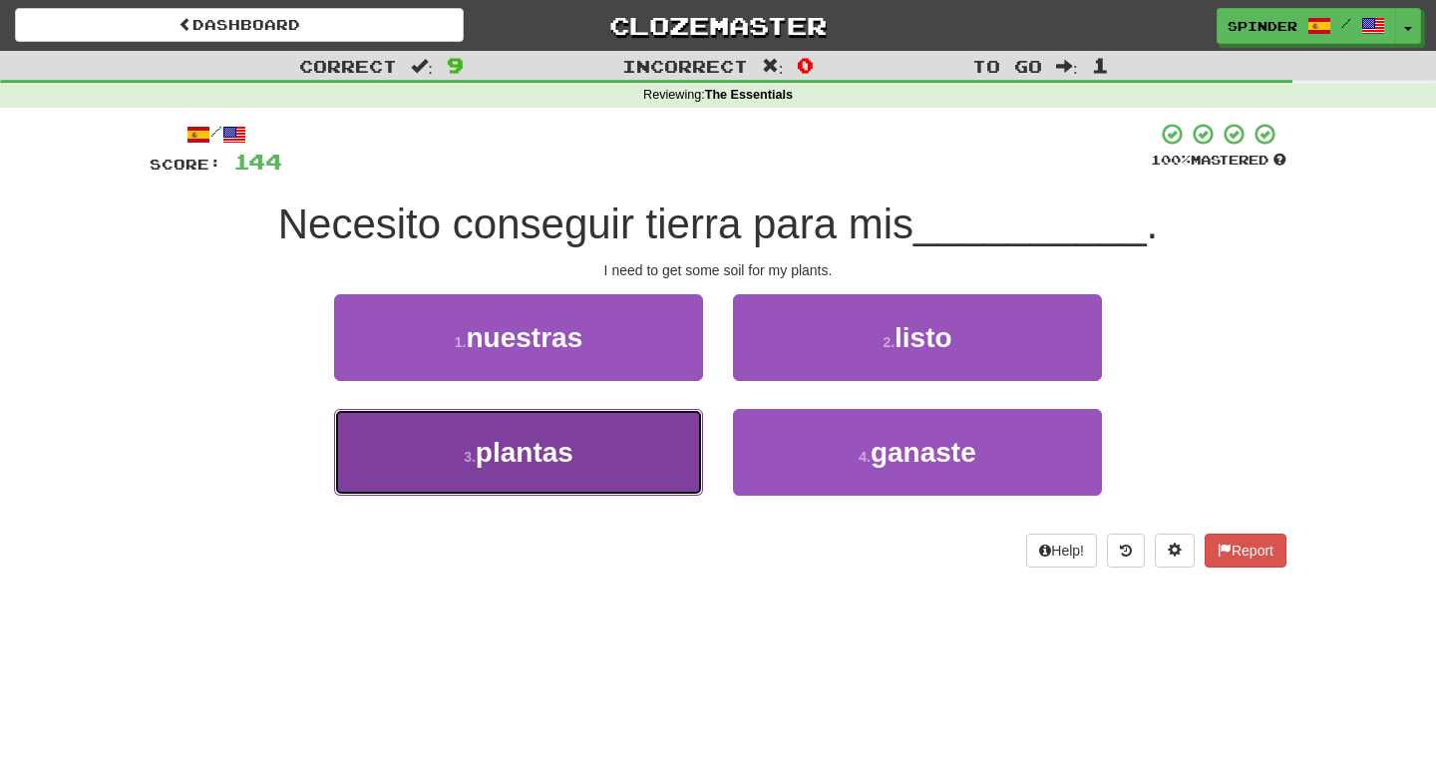
click at [625, 460] on button "3 . plantas" at bounding box center [518, 452] width 369 height 87
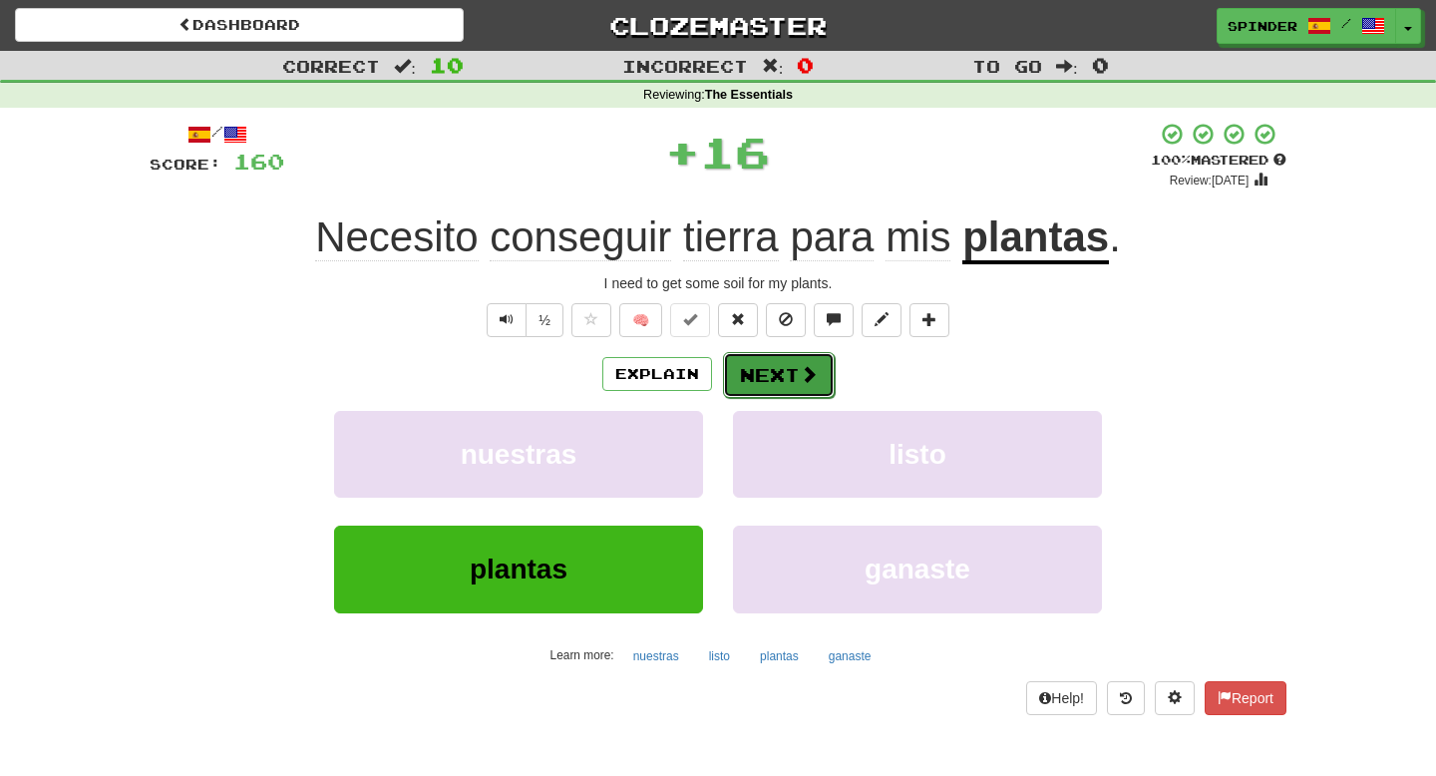
click at [813, 378] on span at bounding box center [809, 374] width 18 height 18
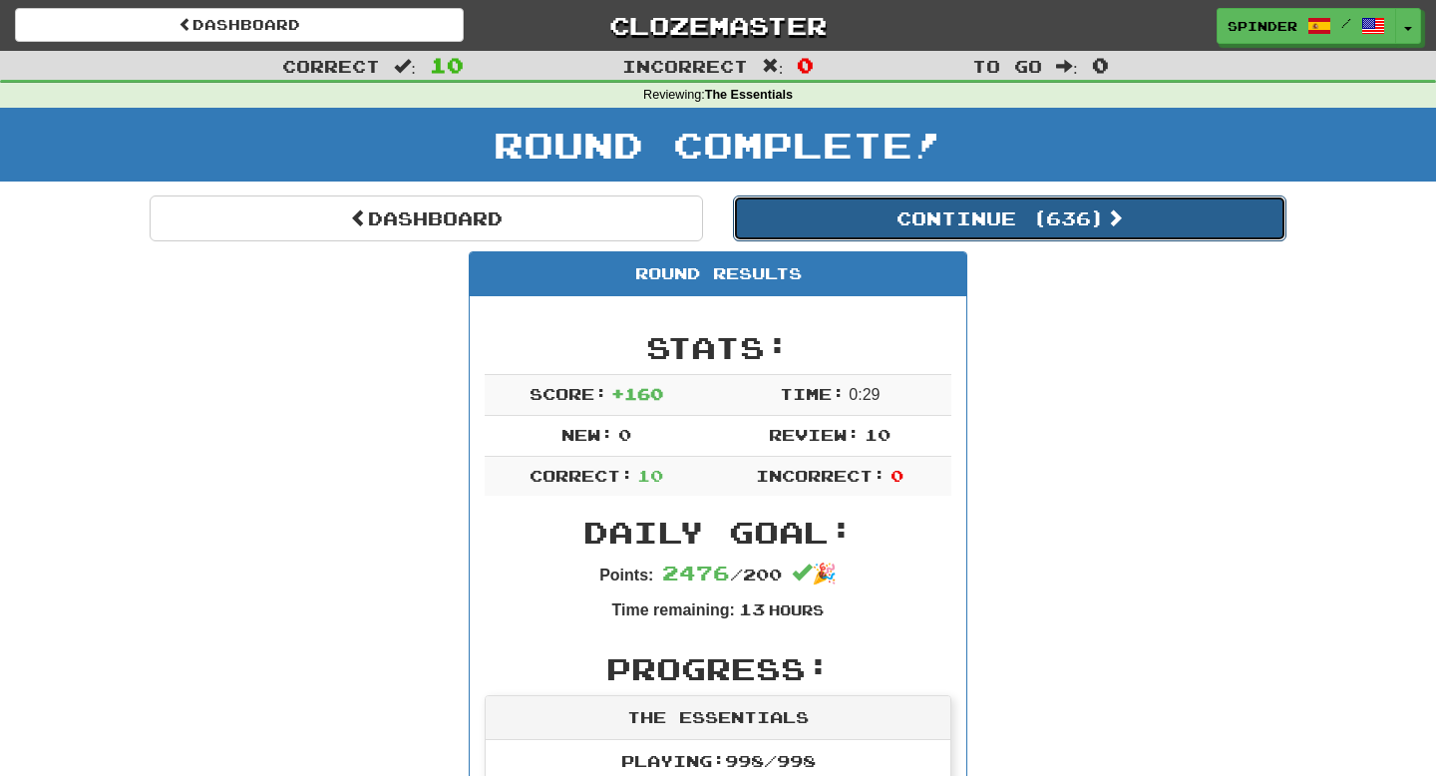
click at [857, 218] on button "Continue ( 636 )" at bounding box center [1010, 219] width 554 height 46
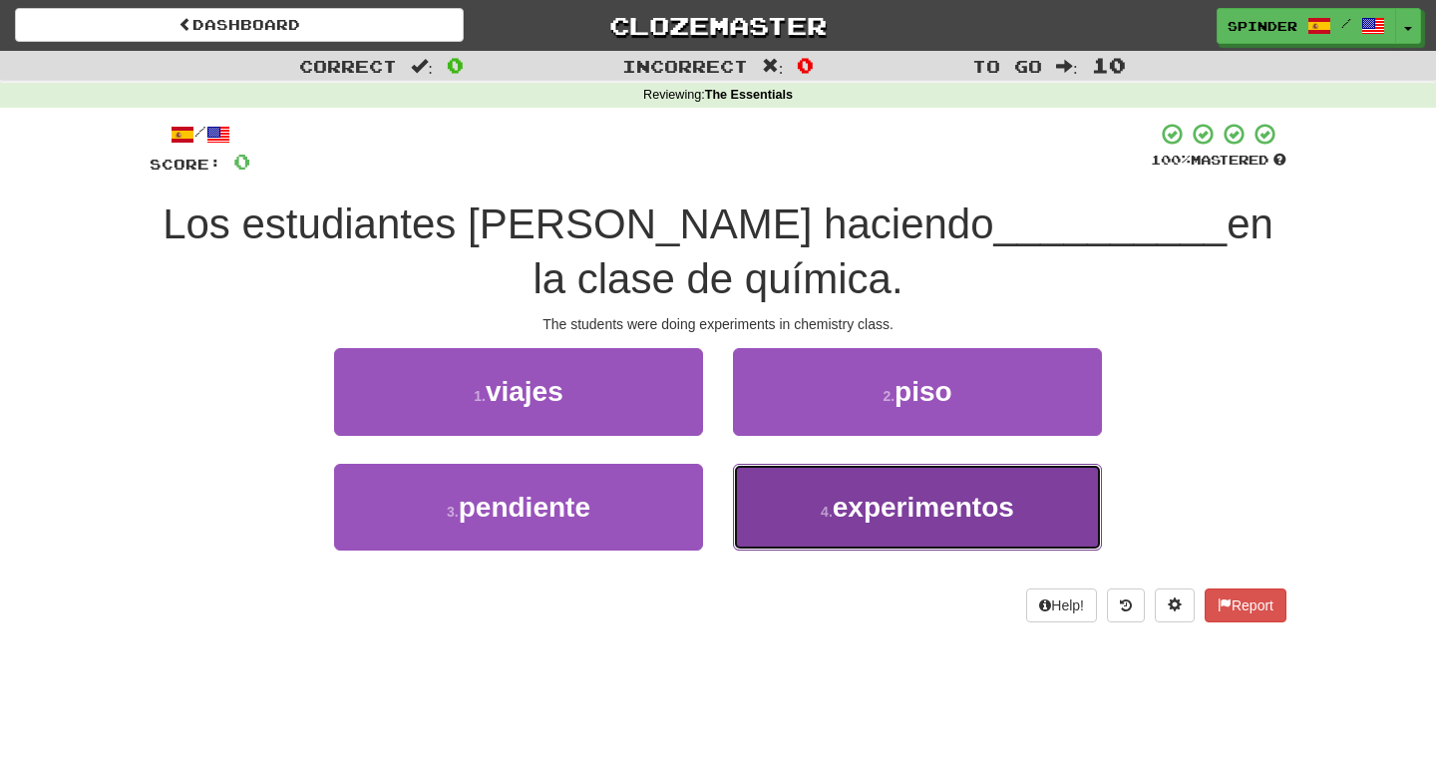
click at [804, 505] on button "4 . experimentos" at bounding box center [917, 507] width 369 height 87
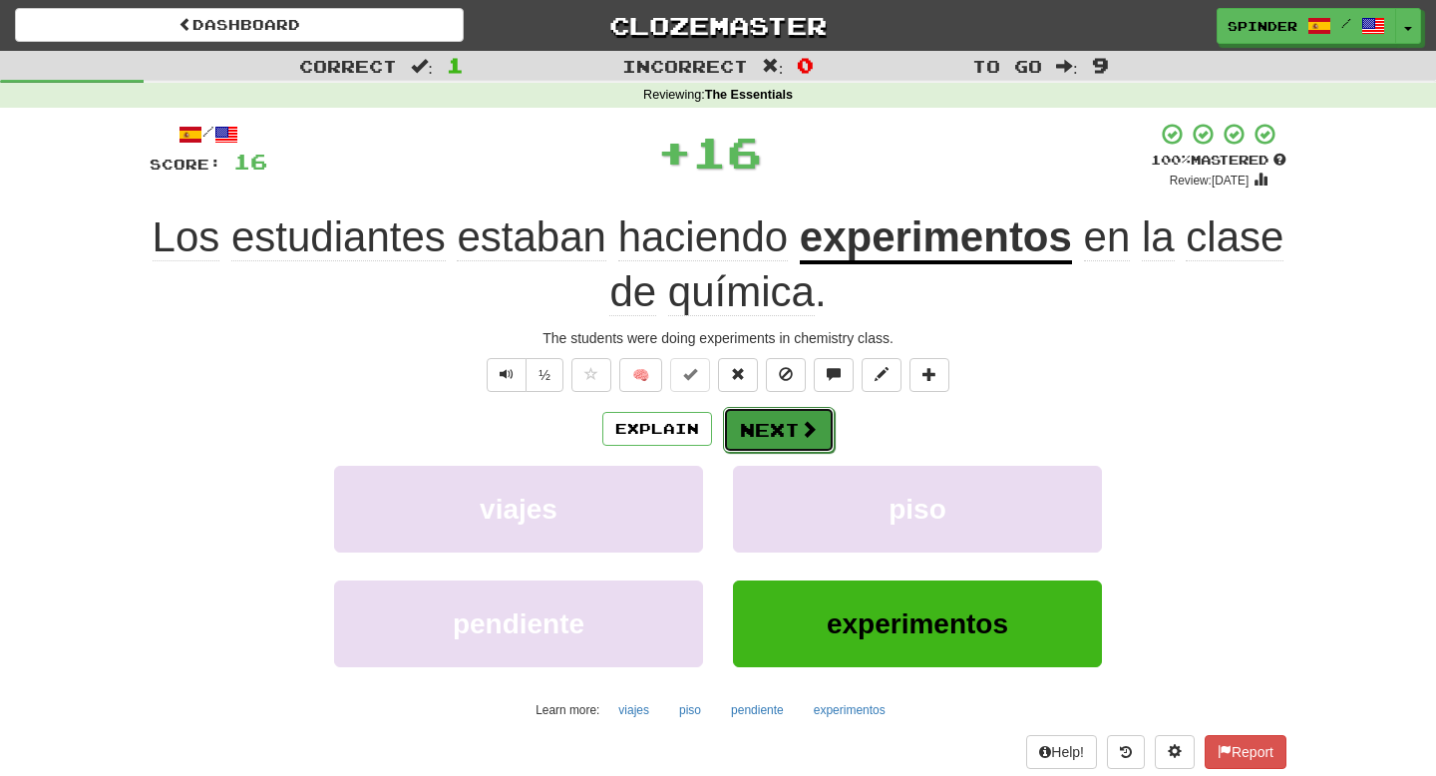
click at [797, 439] on button "Next" at bounding box center [779, 430] width 112 height 46
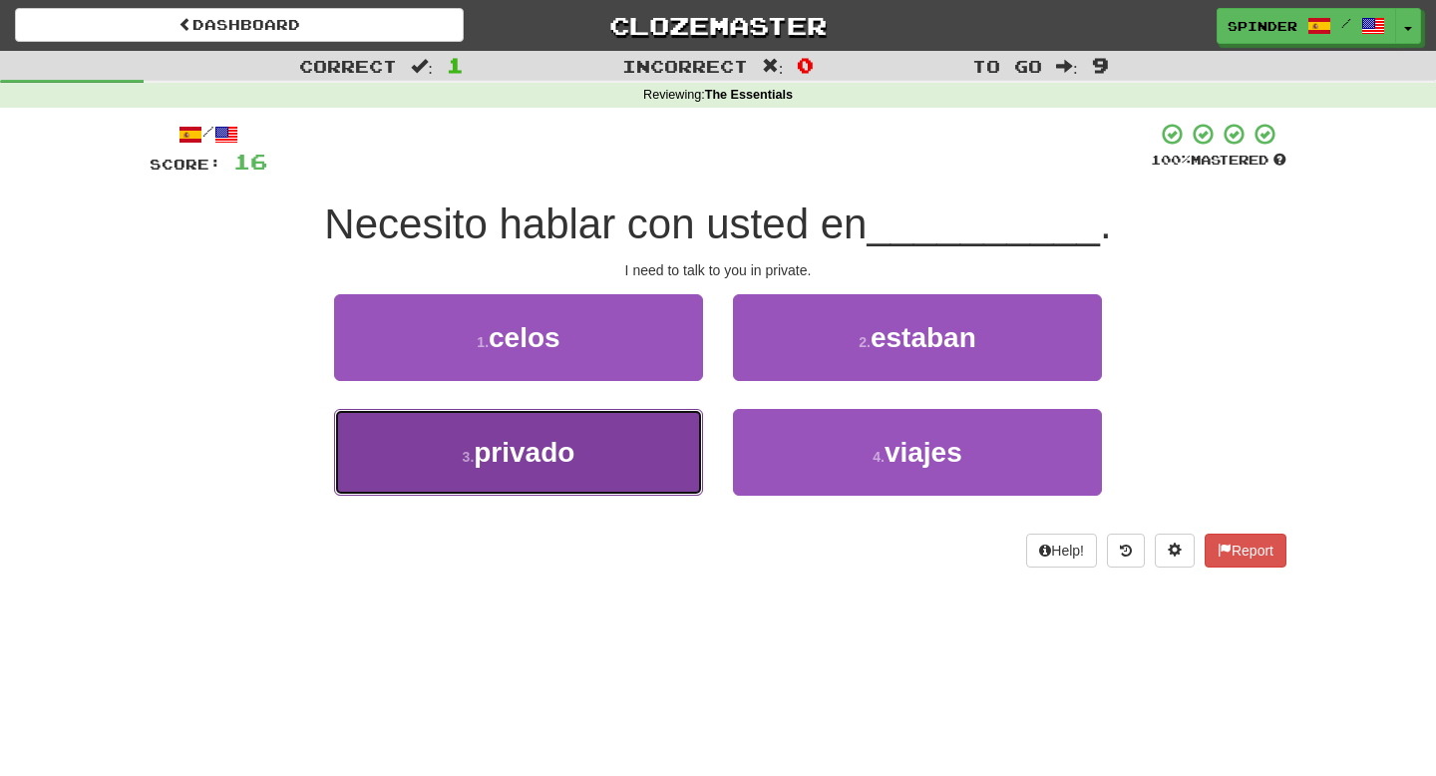
click at [693, 441] on button "3 . privado" at bounding box center [518, 452] width 369 height 87
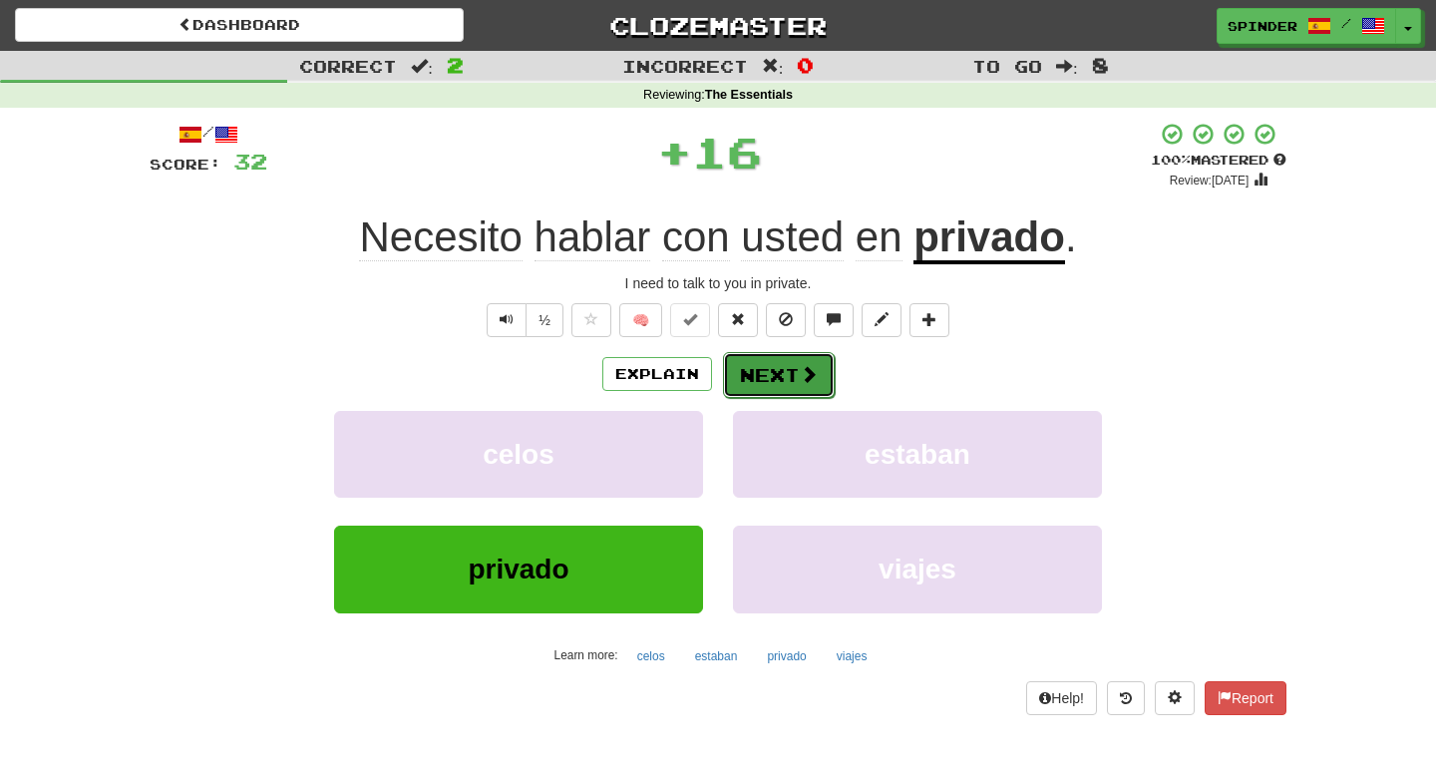
click at [777, 392] on button "Next" at bounding box center [779, 375] width 112 height 46
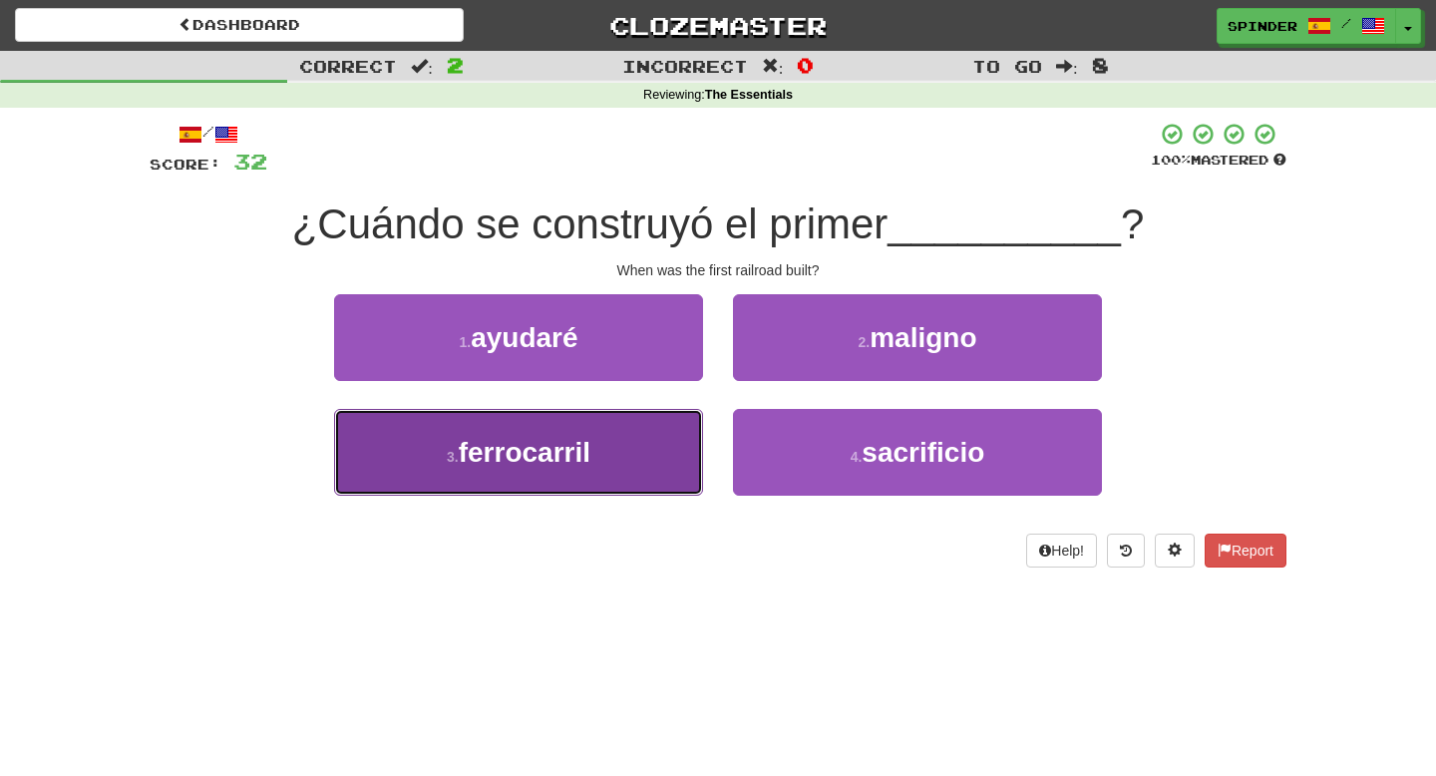
click at [665, 430] on button "3 . ferrocarril" at bounding box center [518, 452] width 369 height 87
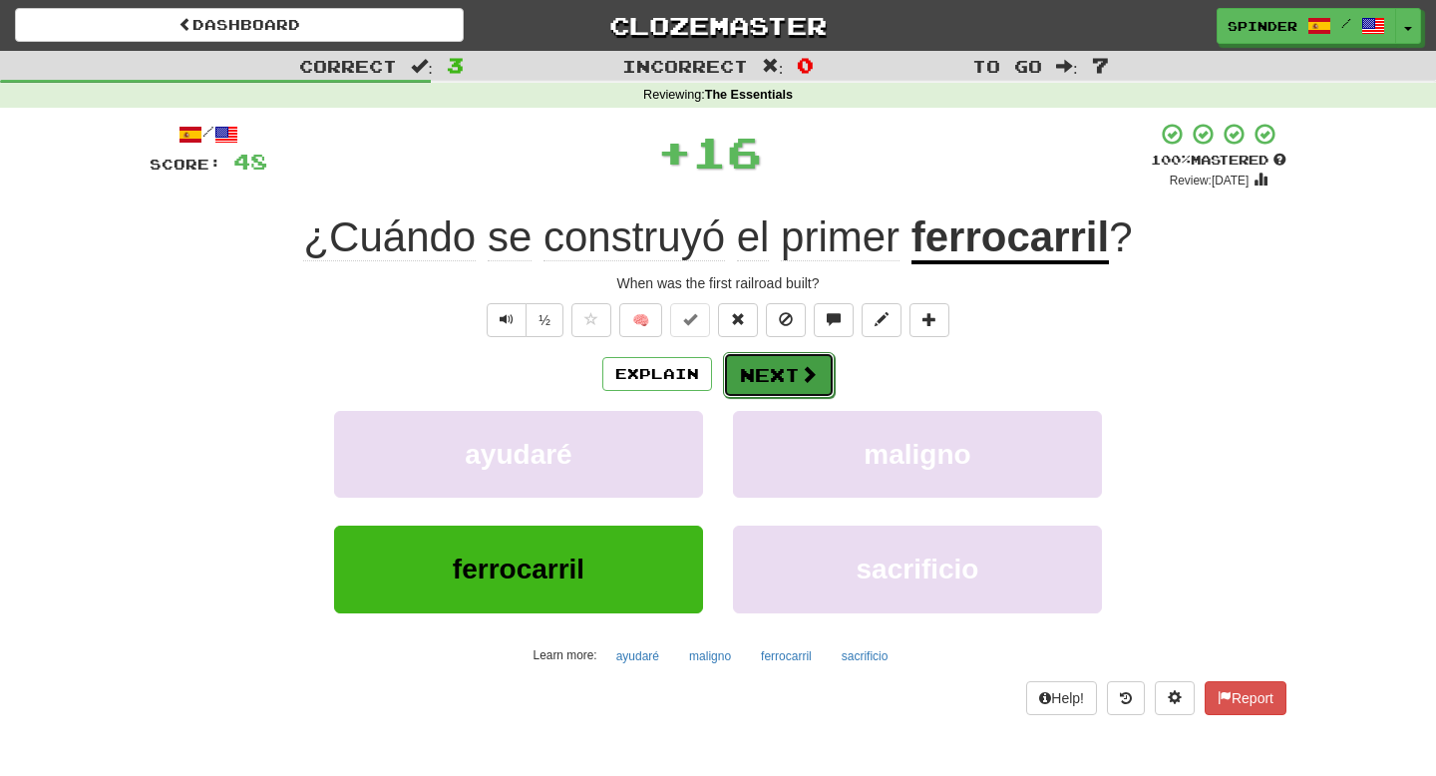
click at [750, 384] on button "Next" at bounding box center [779, 375] width 112 height 46
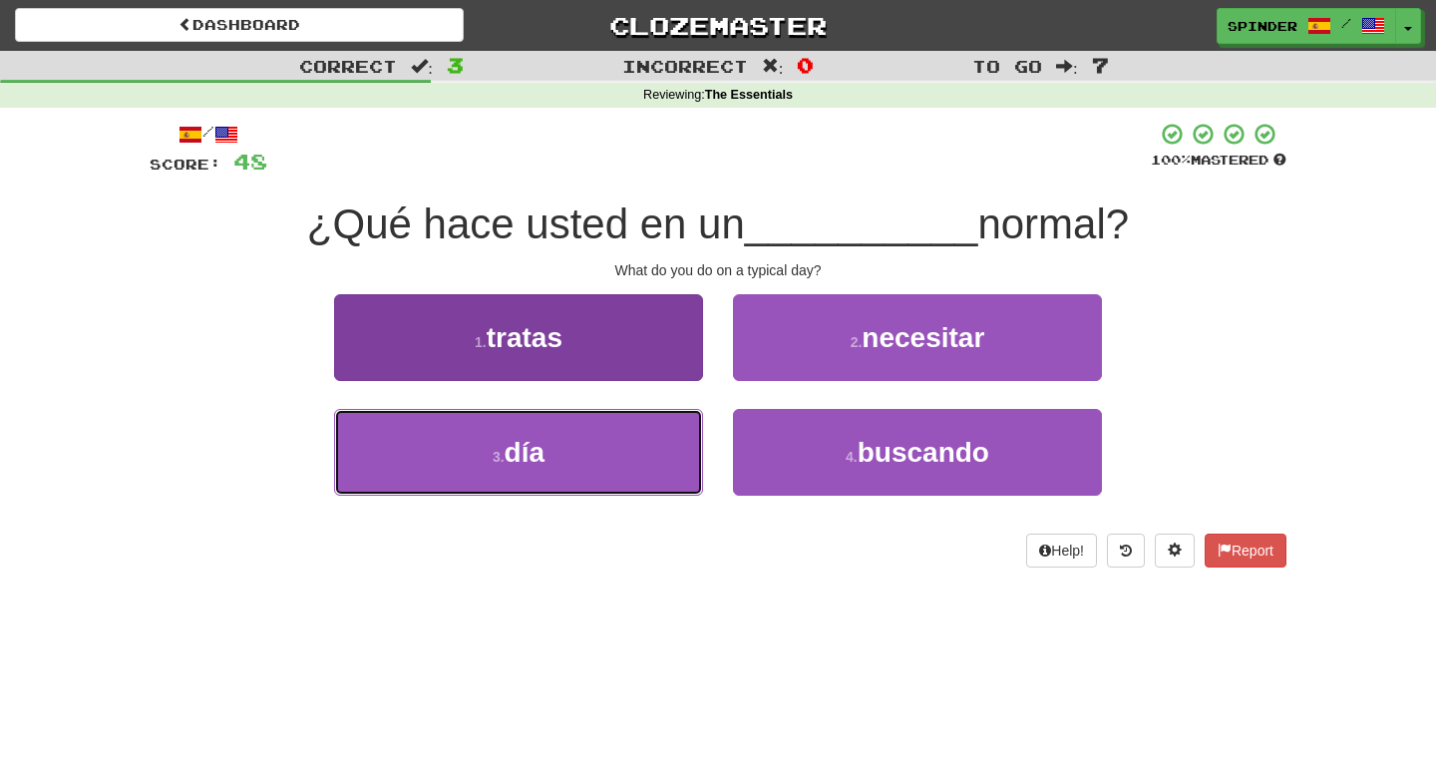
click at [687, 422] on button "3 . día" at bounding box center [518, 452] width 369 height 87
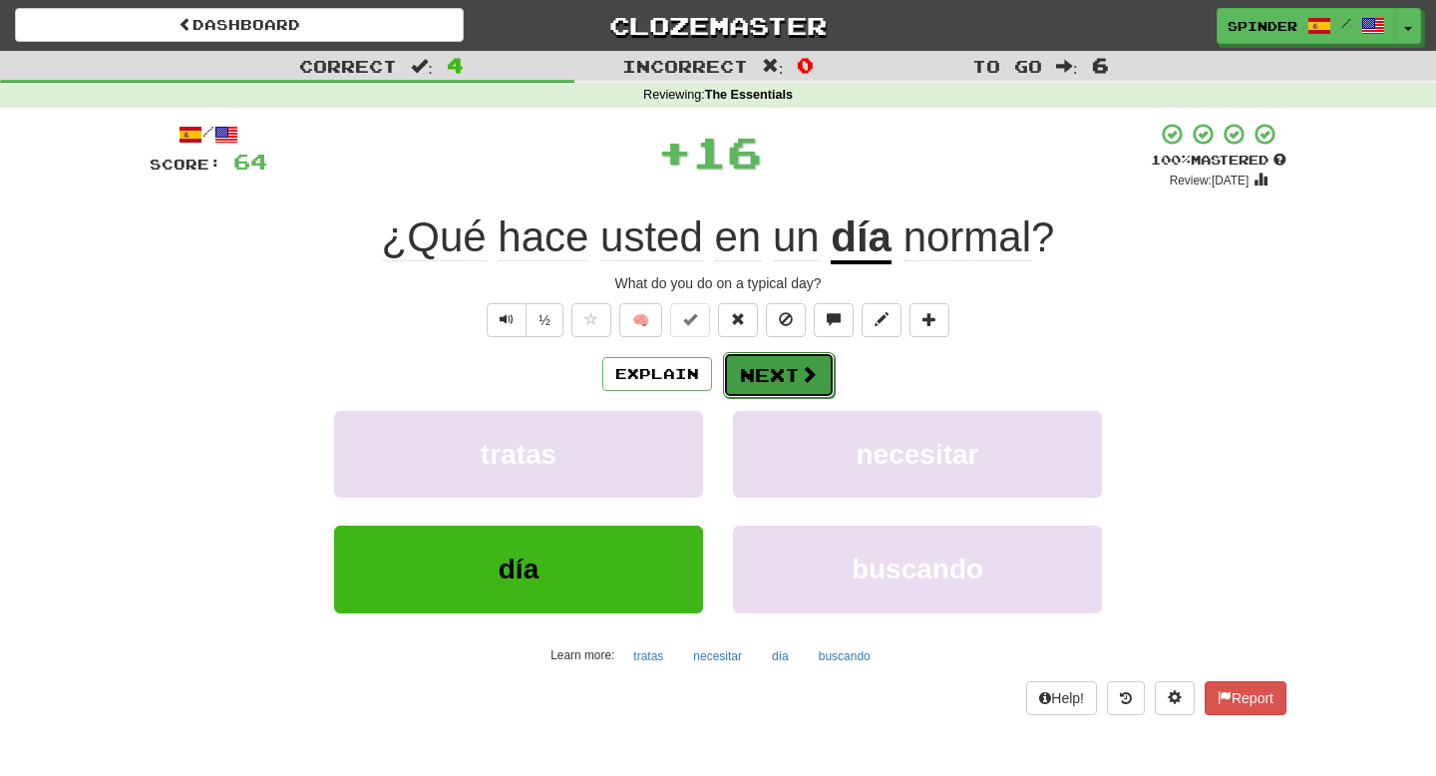
click at [800, 359] on button "Next" at bounding box center [779, 375] width 112 height 46
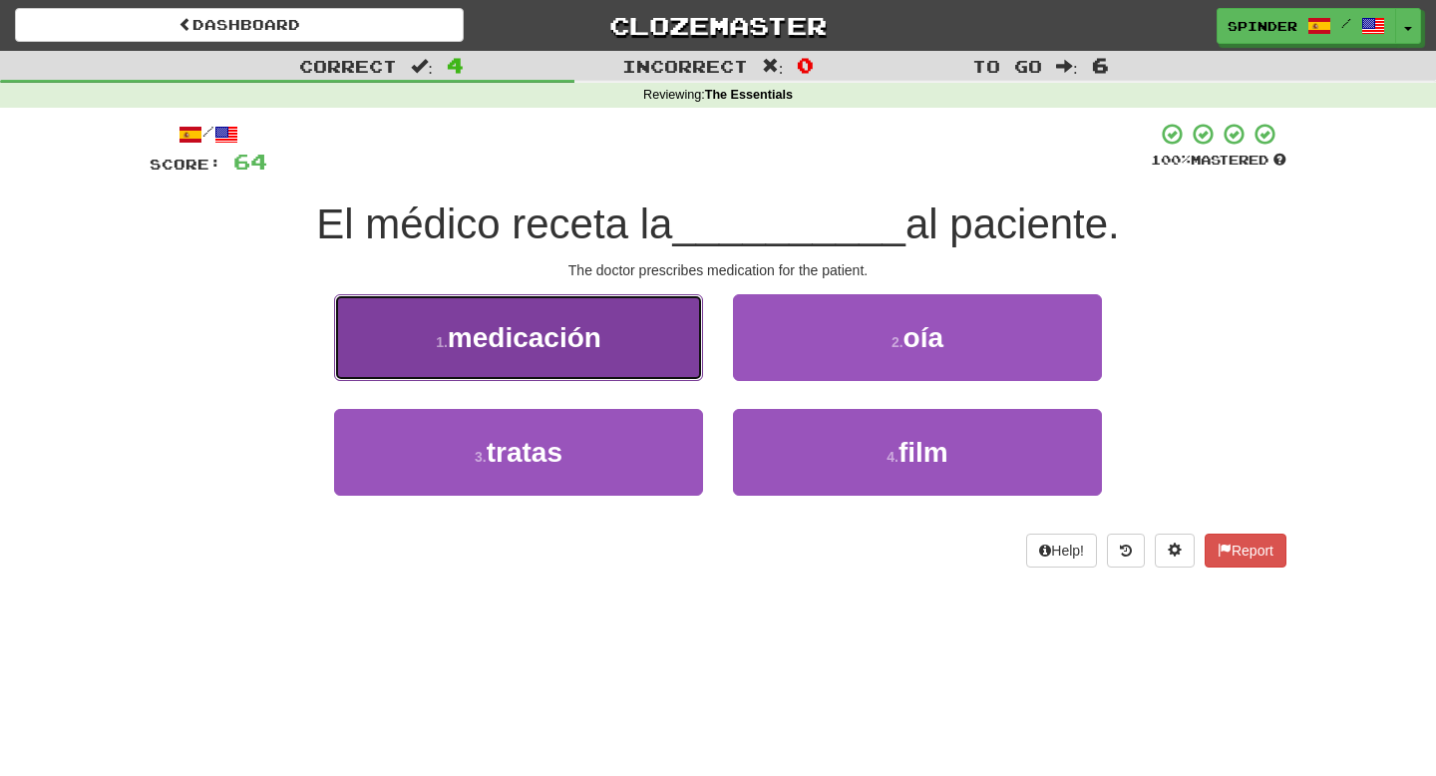
click at [649, 334] on button "1 . medicación" at bounding box center [518, 337] width 369 height 87
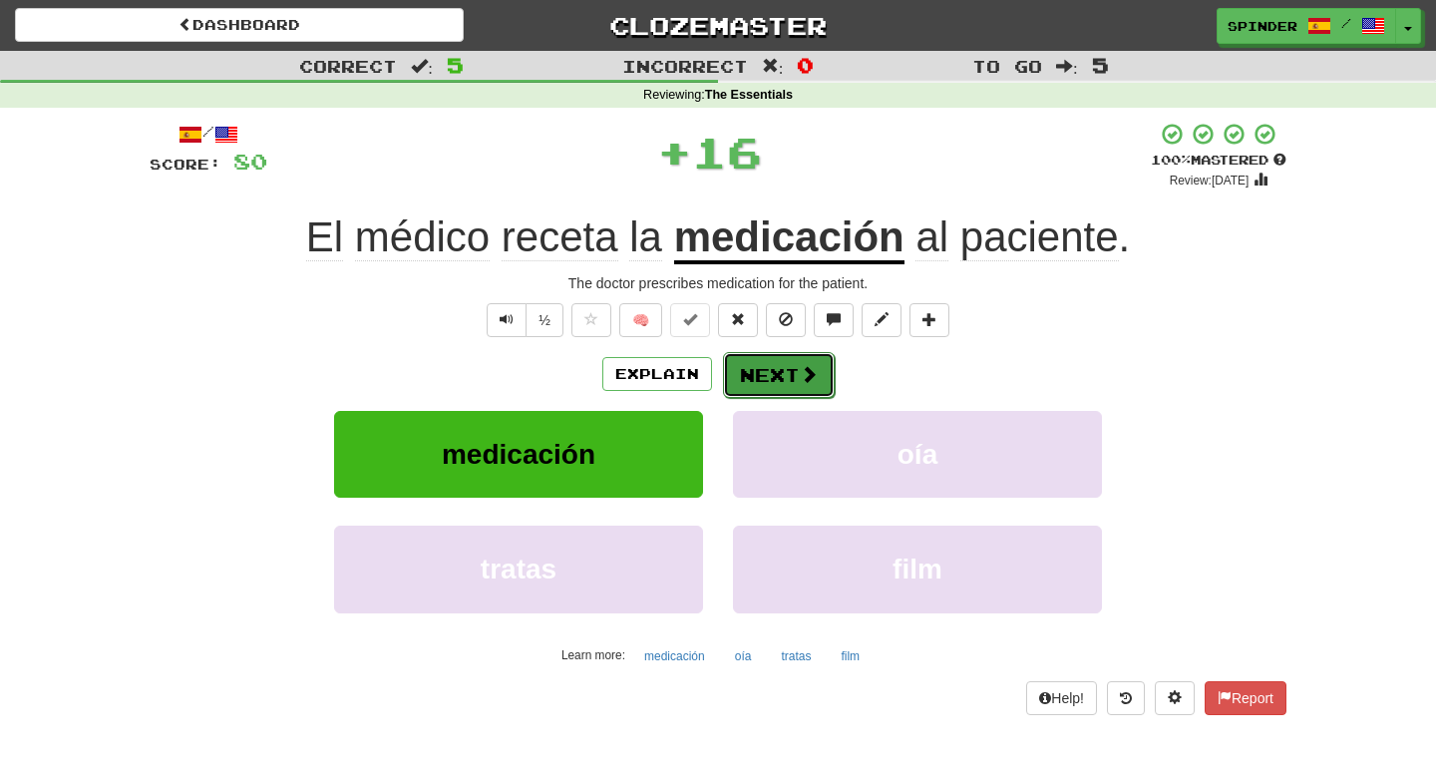
click at [765, 383] on button "Next" at bounding box center [779, 375] width 112 height 46
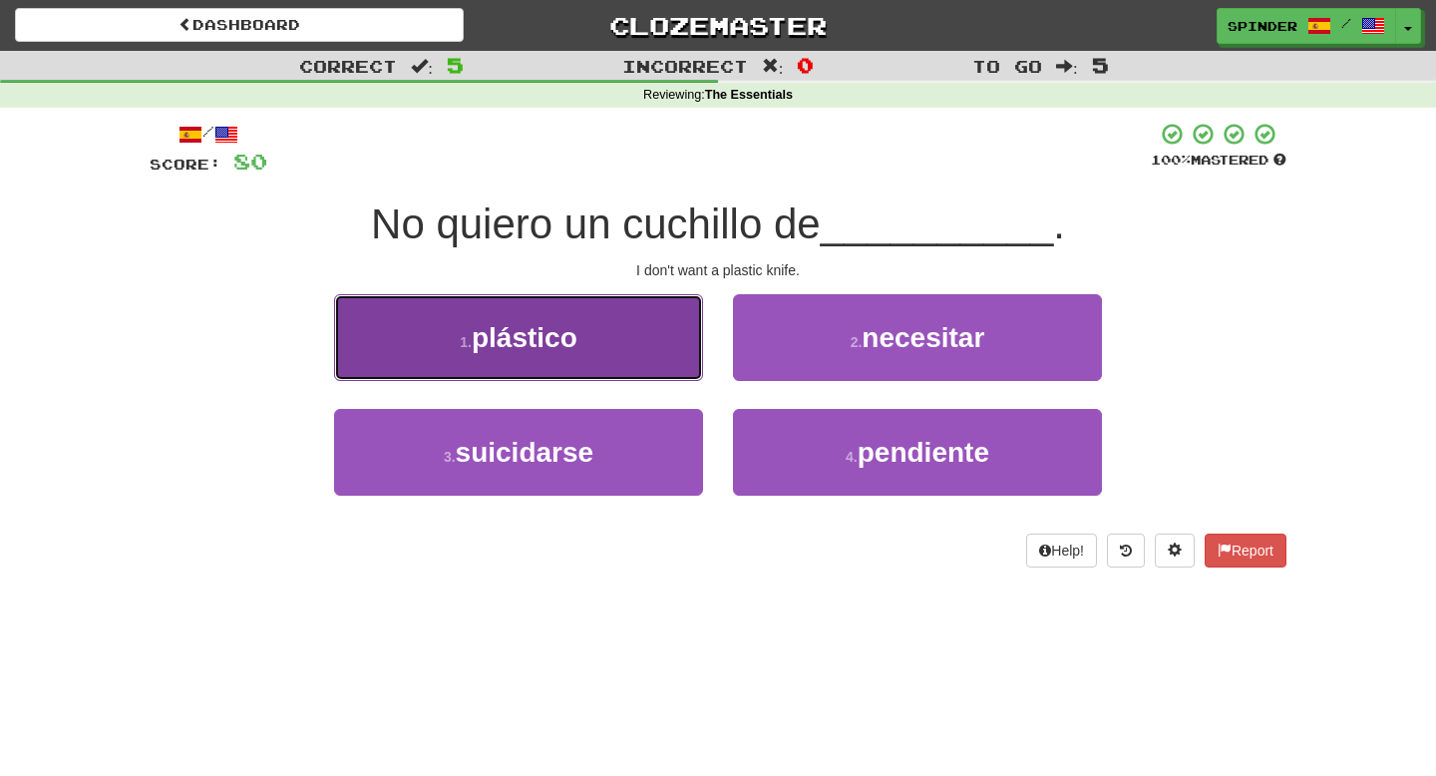
click at [663, 348] on button "1 . plástico" at bounding box center [518, 337] width 369 height 87
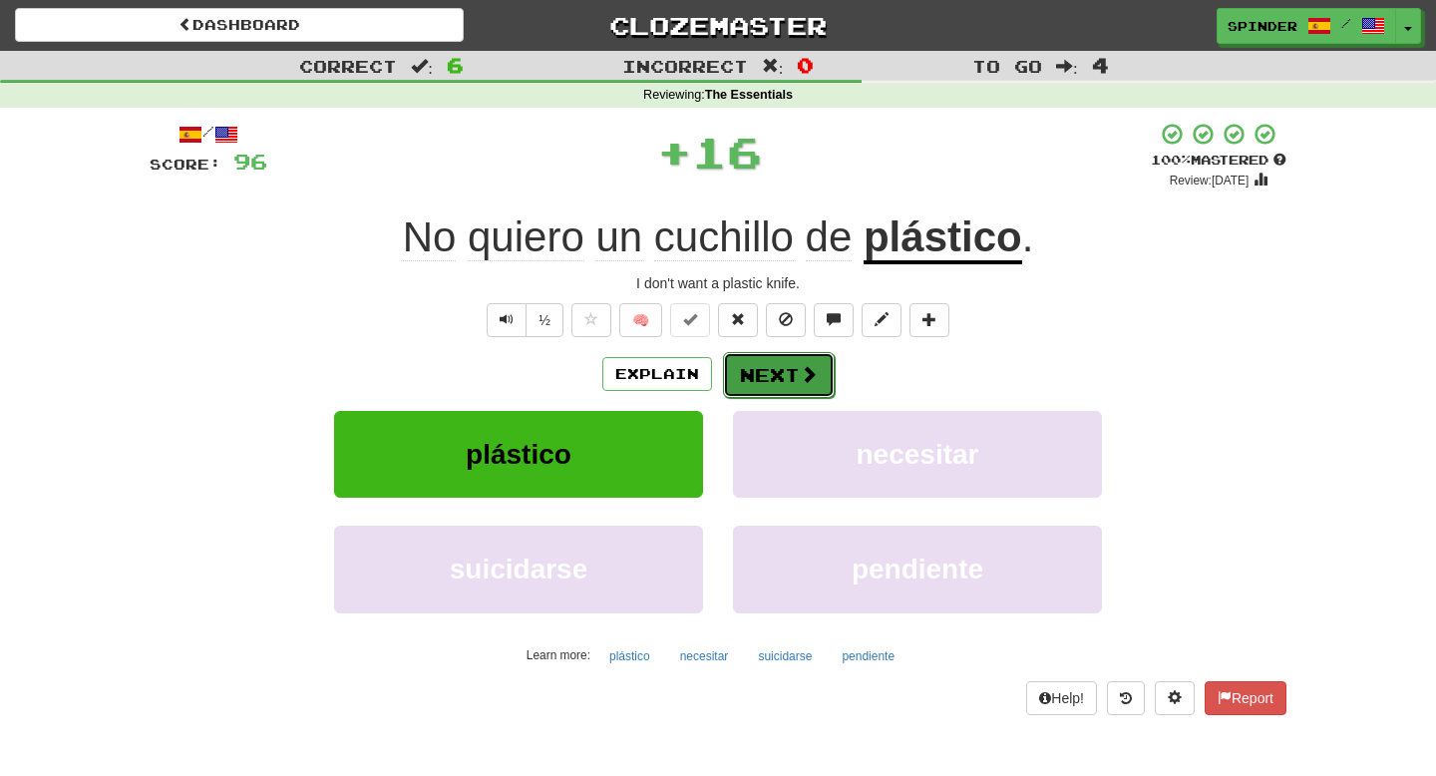
click at [757, 373] on button "Next" at bounding box center [779, 375] width 112 height 46
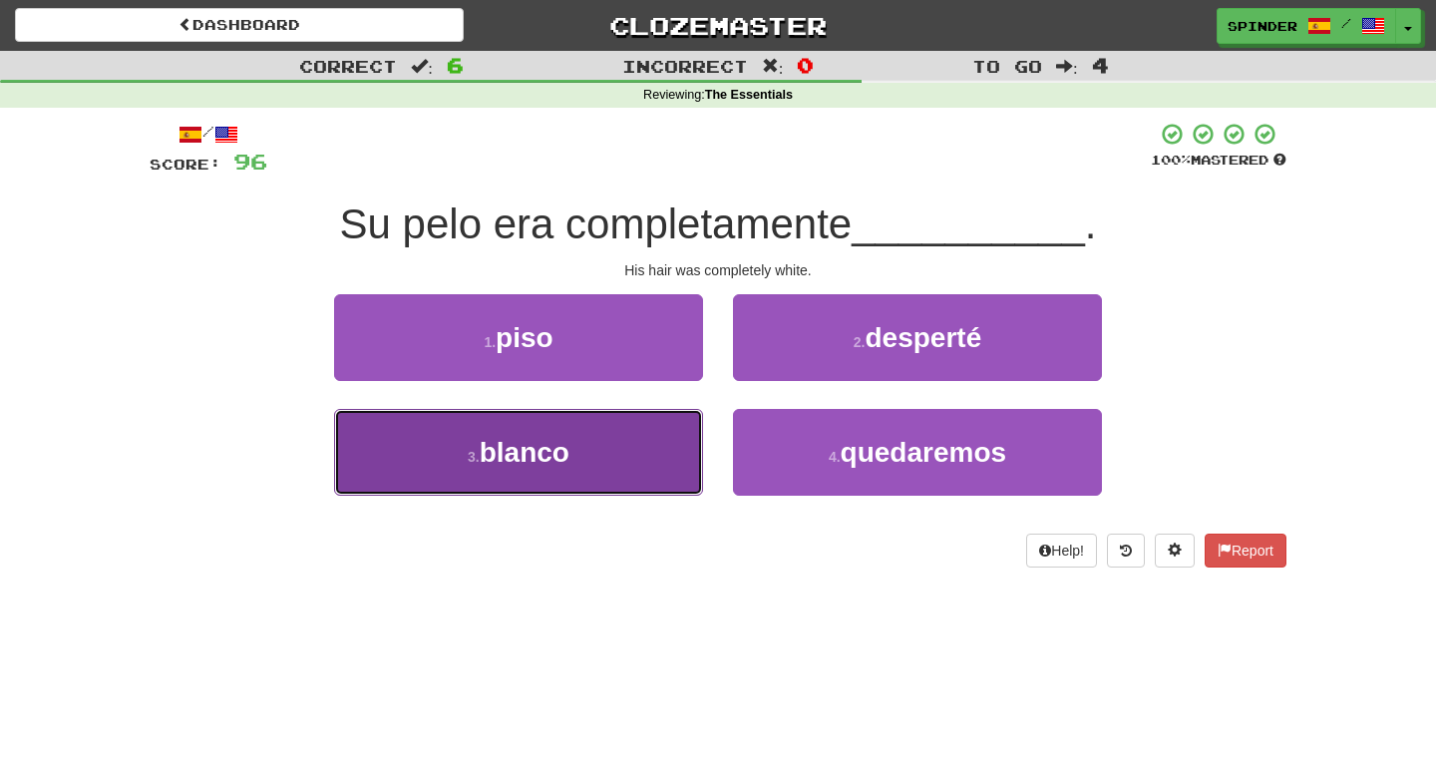
click at [656, 443] on button "3 . blanco" at bounding box center [518, 452] width 369 height 87
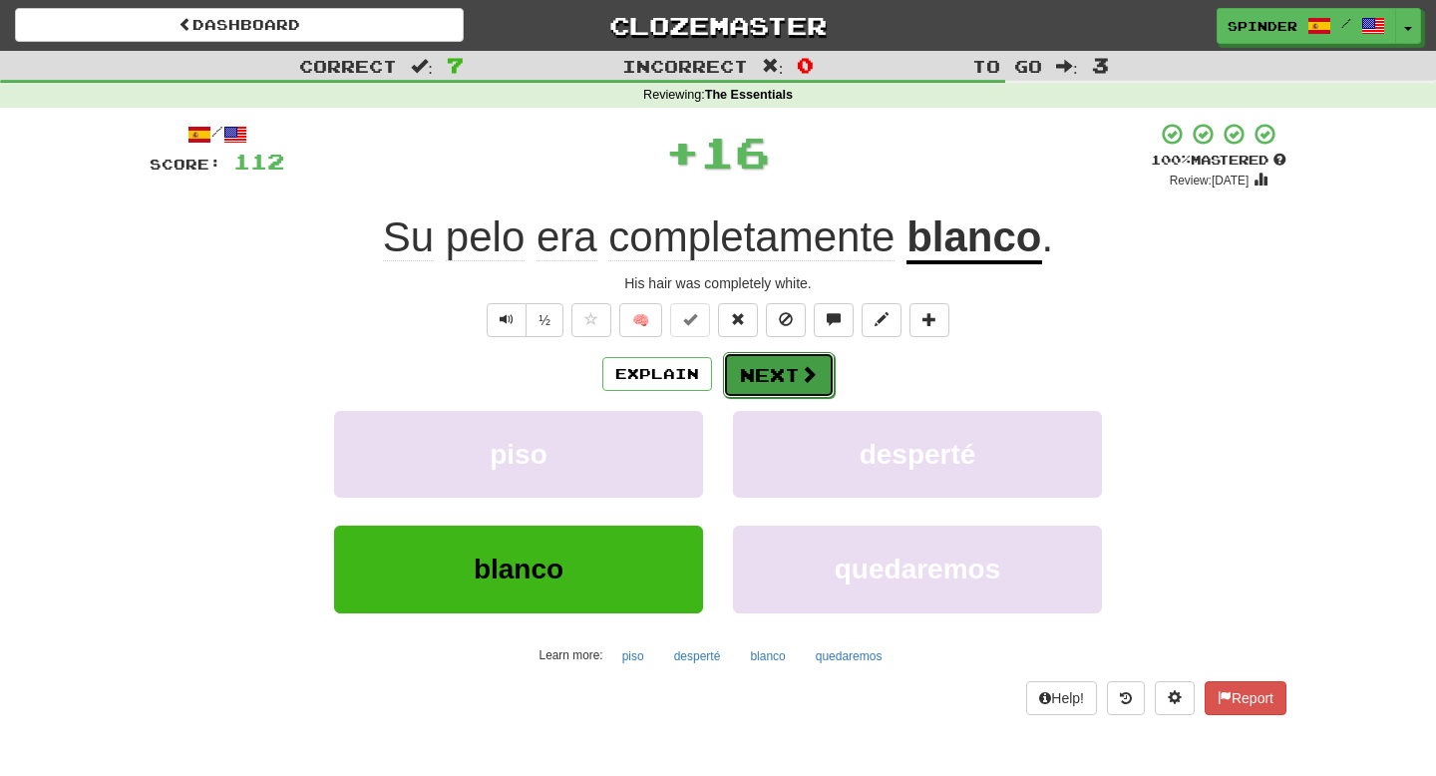
click at [749, 385] on button "Next" at bounding box center [779, 375] width 112 height 46
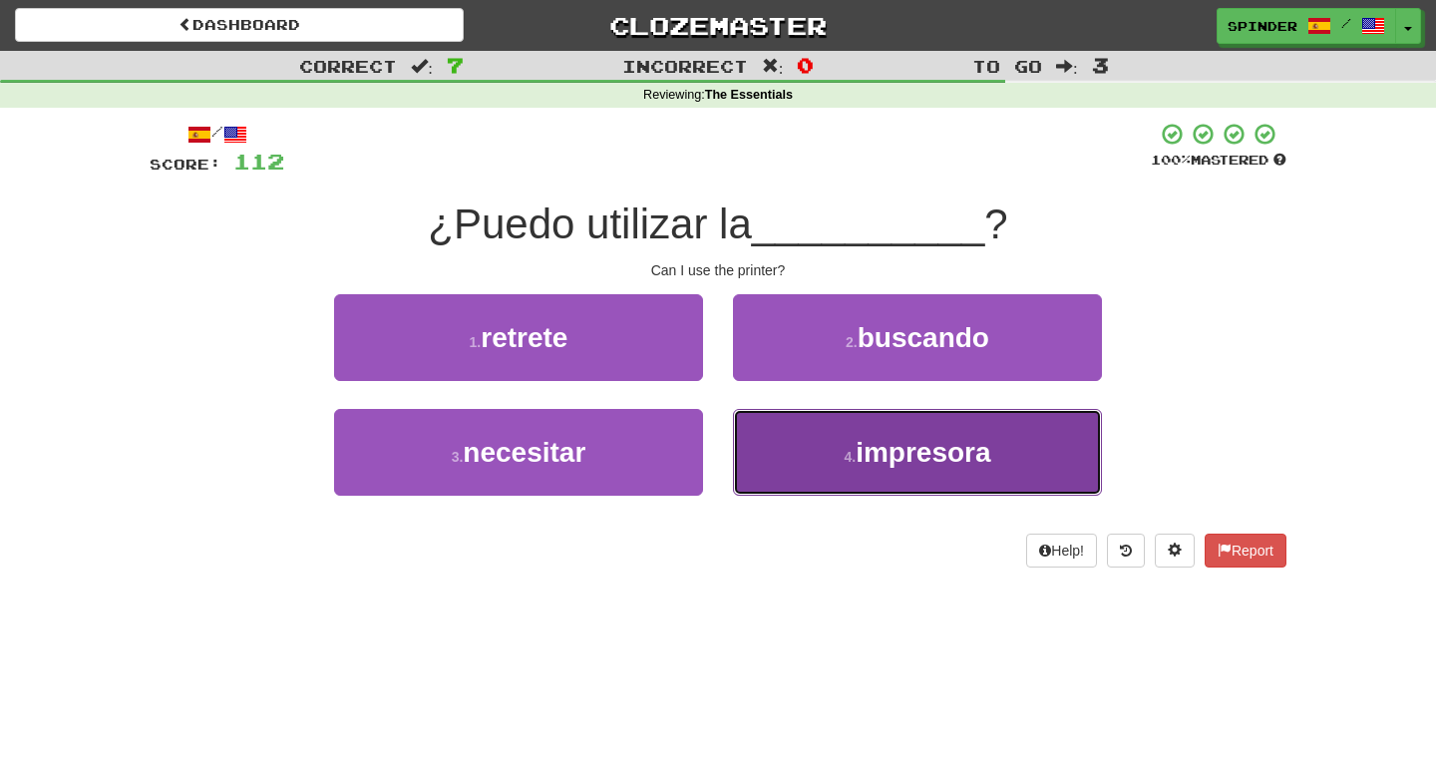
click at [763, 431] on button "4 . impresora" at bounding box center [917, 452] width 369 height 87
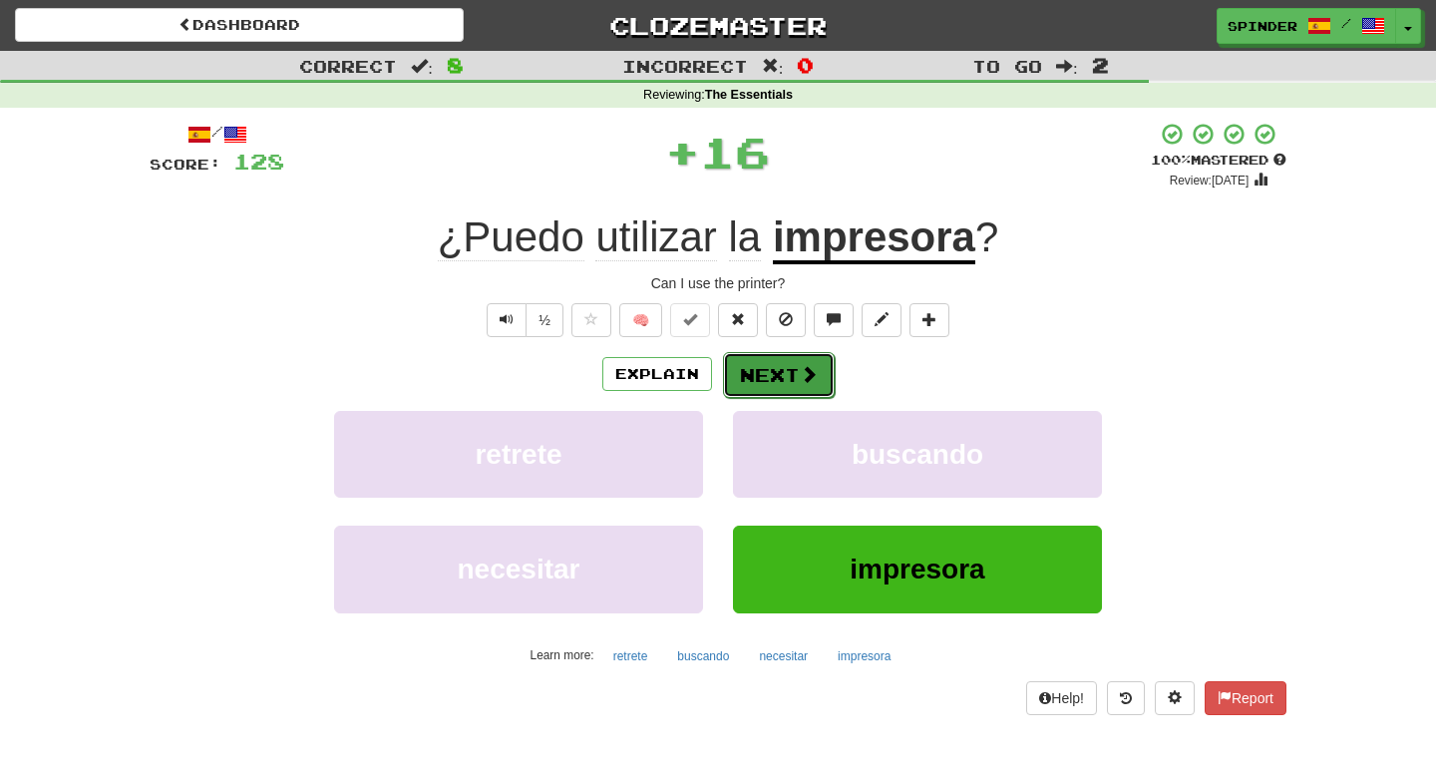
click at [767, 381] on button "Next" at bounding box center [779, 375] width 112 height 46
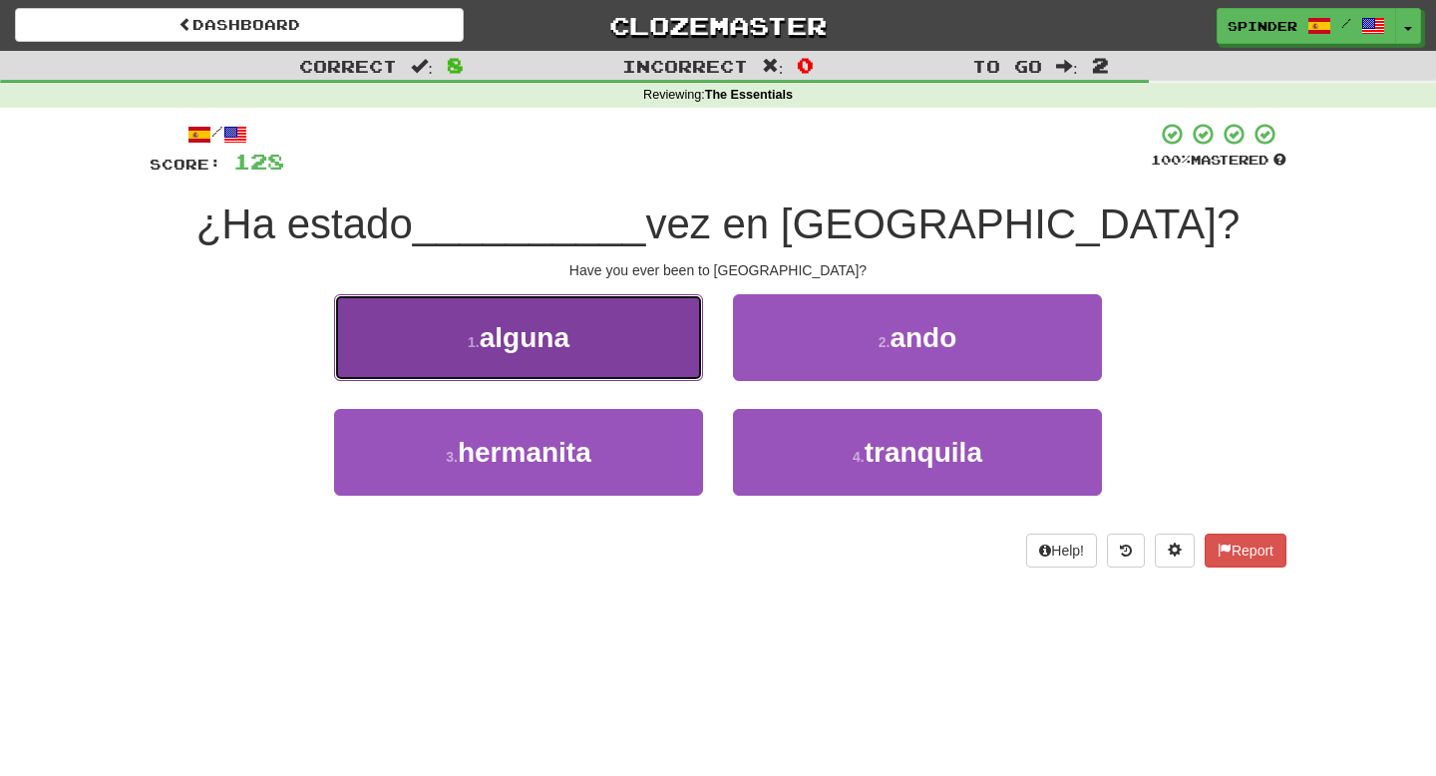
click at [654, 347] on button "1 . alguna" at bounding box center [518, 337] width 369 height 87
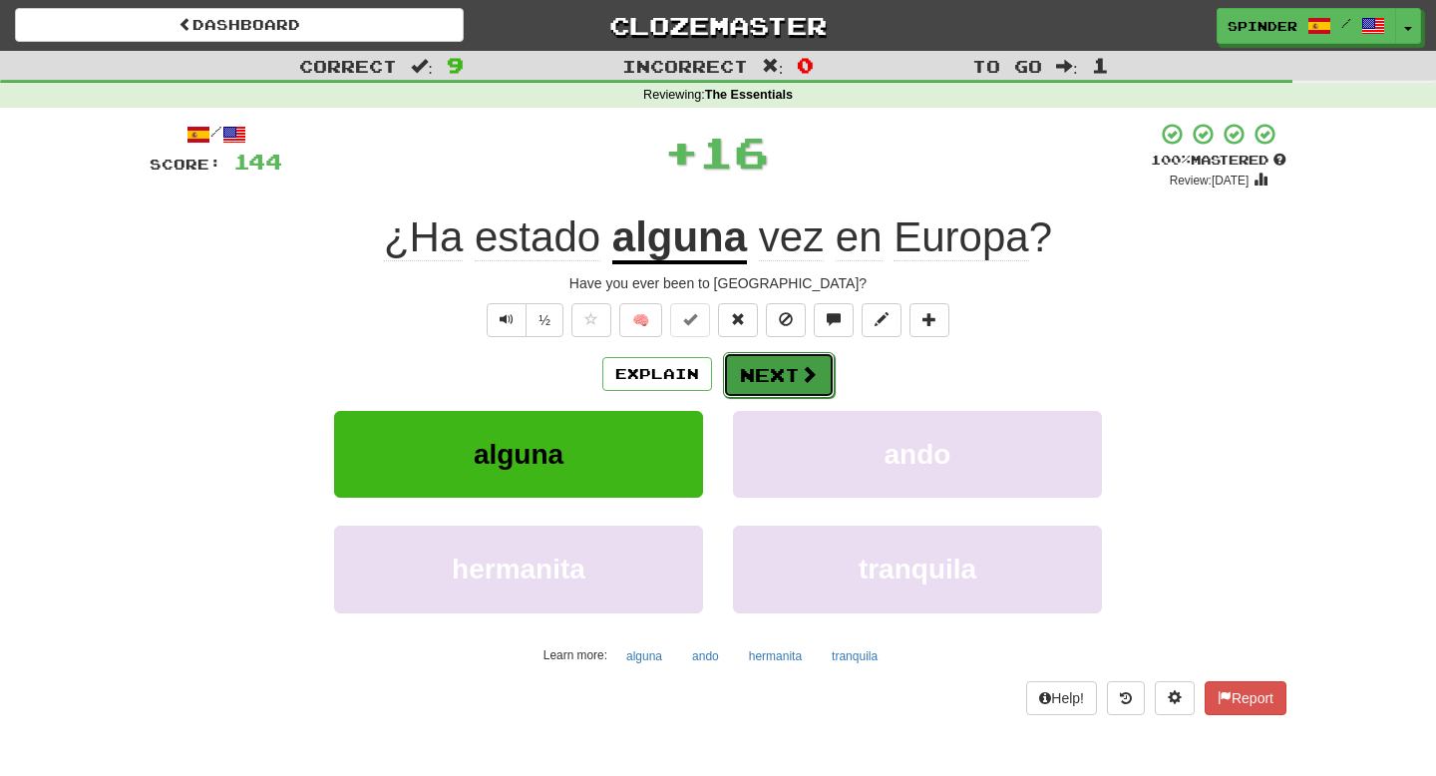
click at [762, 368] on button "Next" at bounding box center [779, 375] width 112 height 46
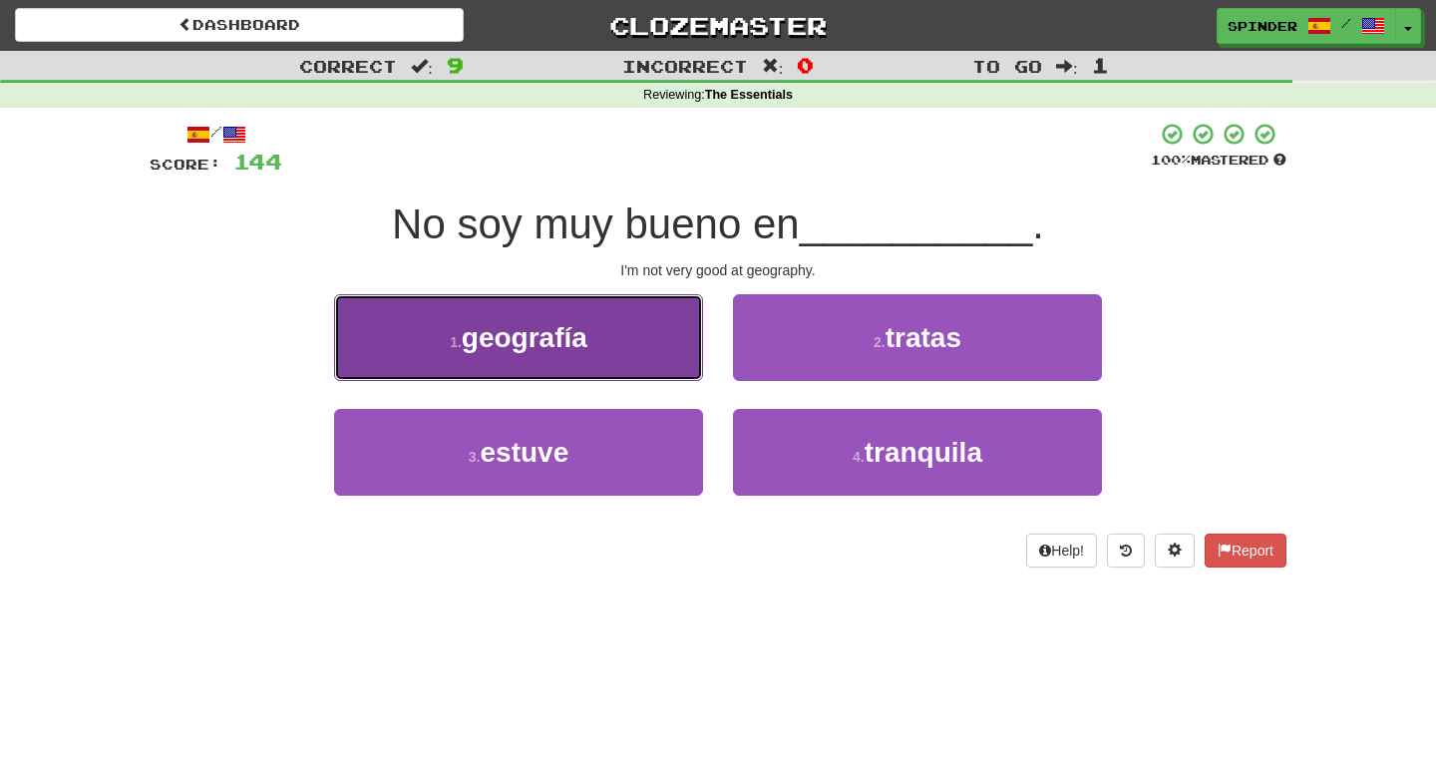
click at [672, 353] on button "1 . geografía" at bounding box center [518, 337] width 369 height 87
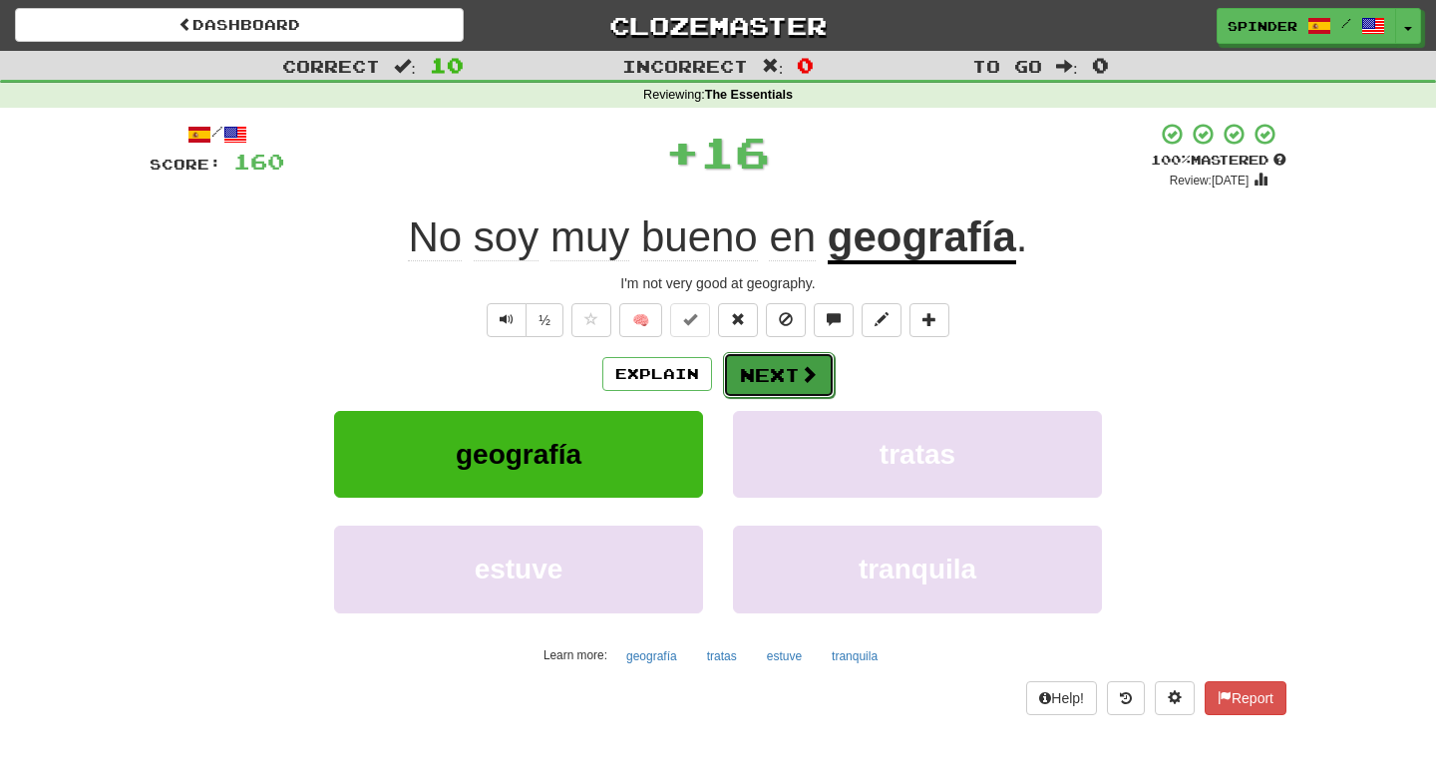
click at [790, 372] on button "Next" at bounding box center [779, 375] width 112 height 46
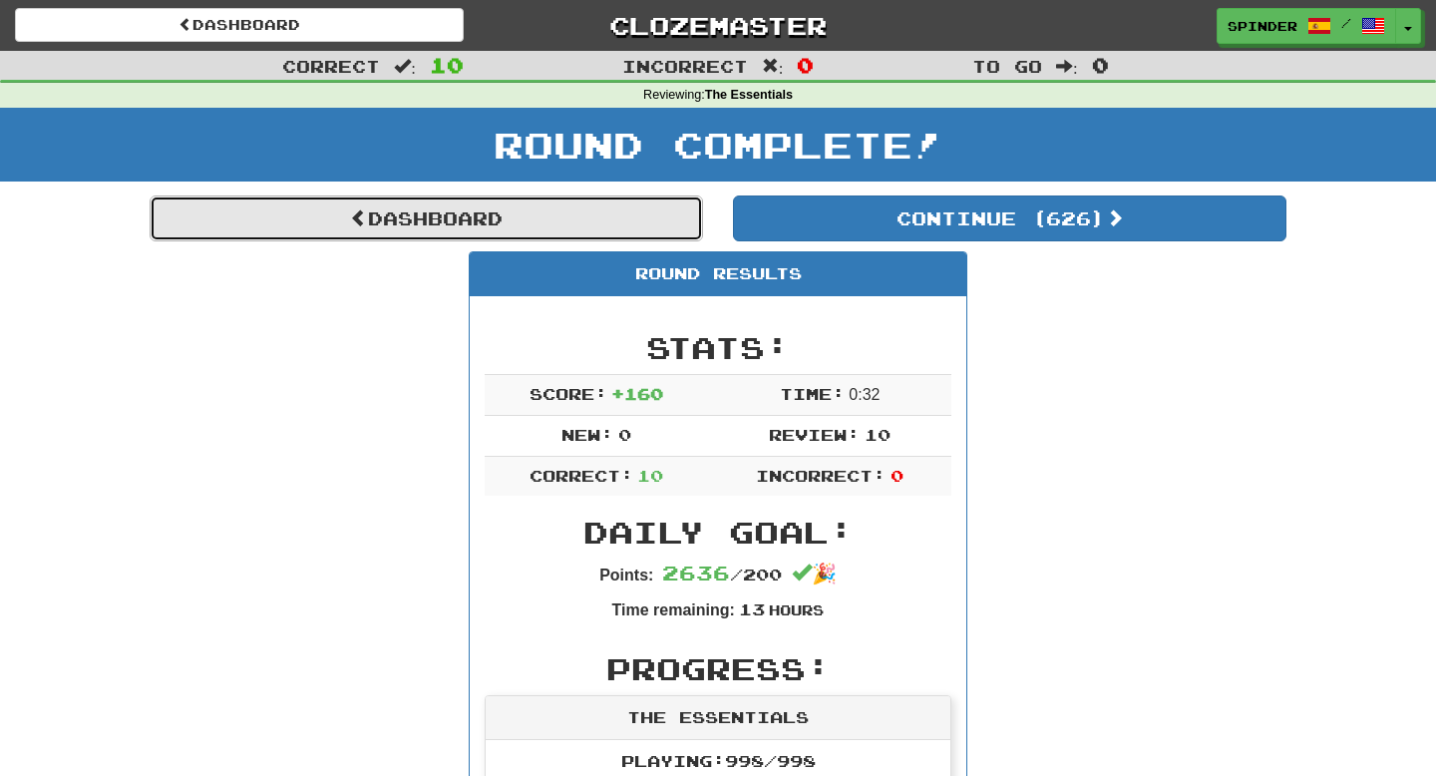
click at [603, 221] on link "Dashboard" at bounding box center [427, 219] width 554 height 46
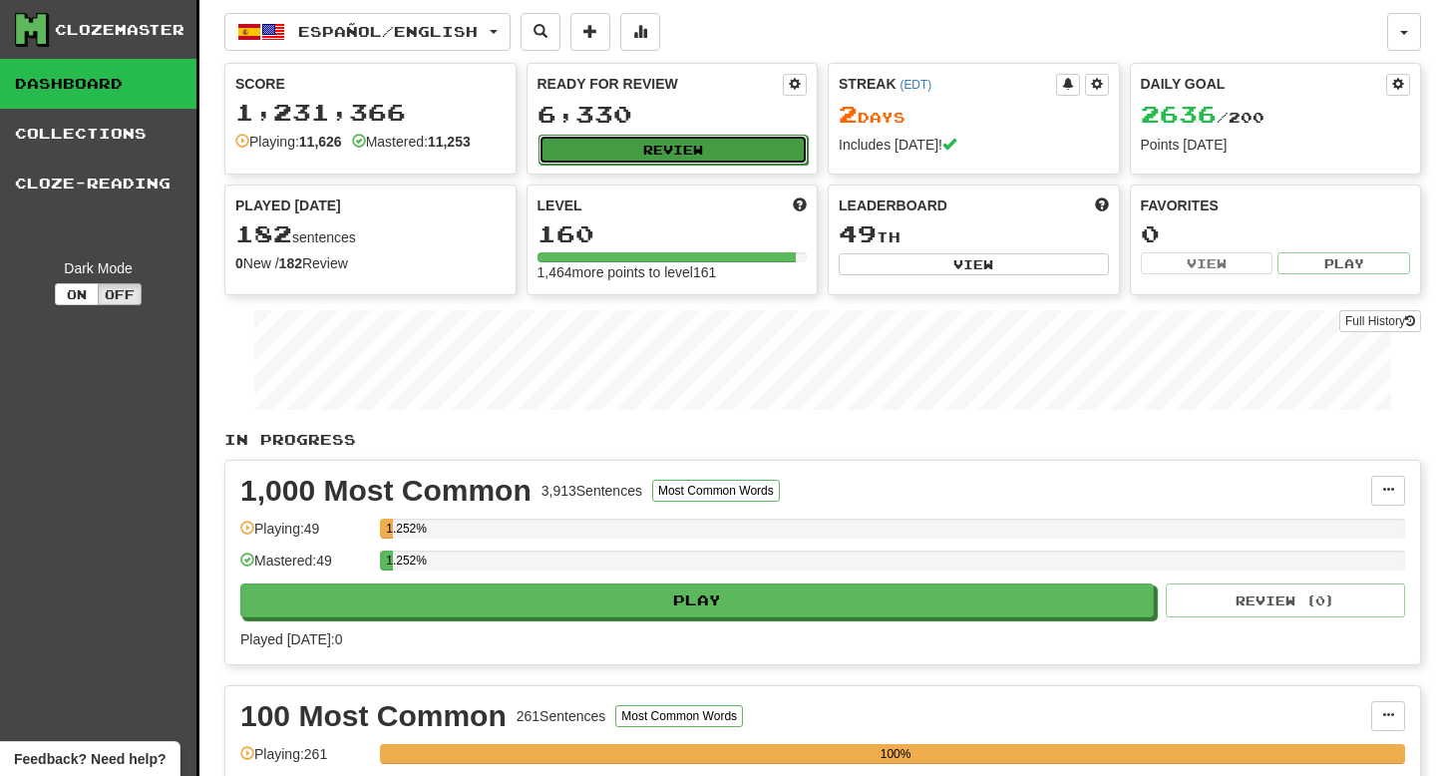
click at [697, 149] on button "Review" at bounding box center [674, 150] width 270 height 30
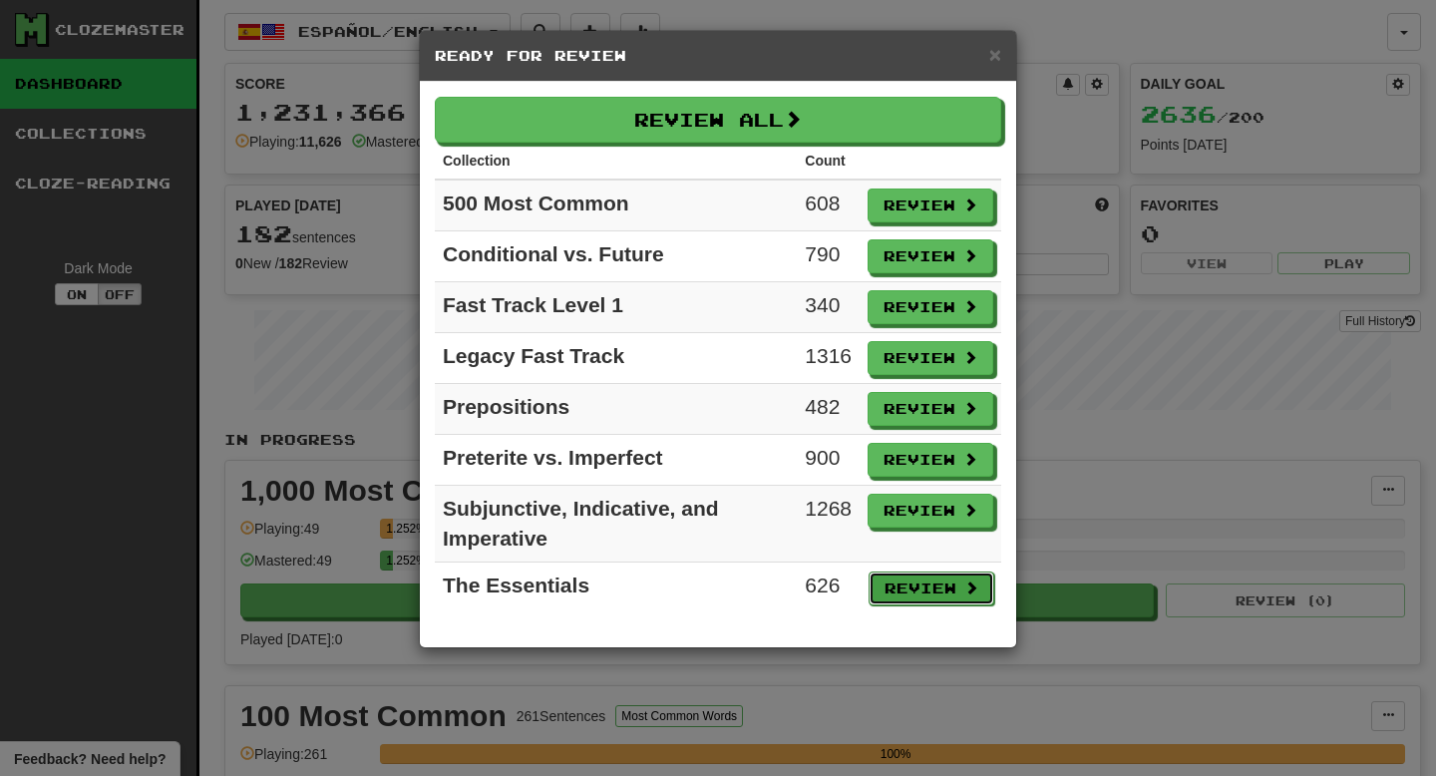
click at [956, 586] on button "Review" at bounding box center [932, 589] width 126 height 34
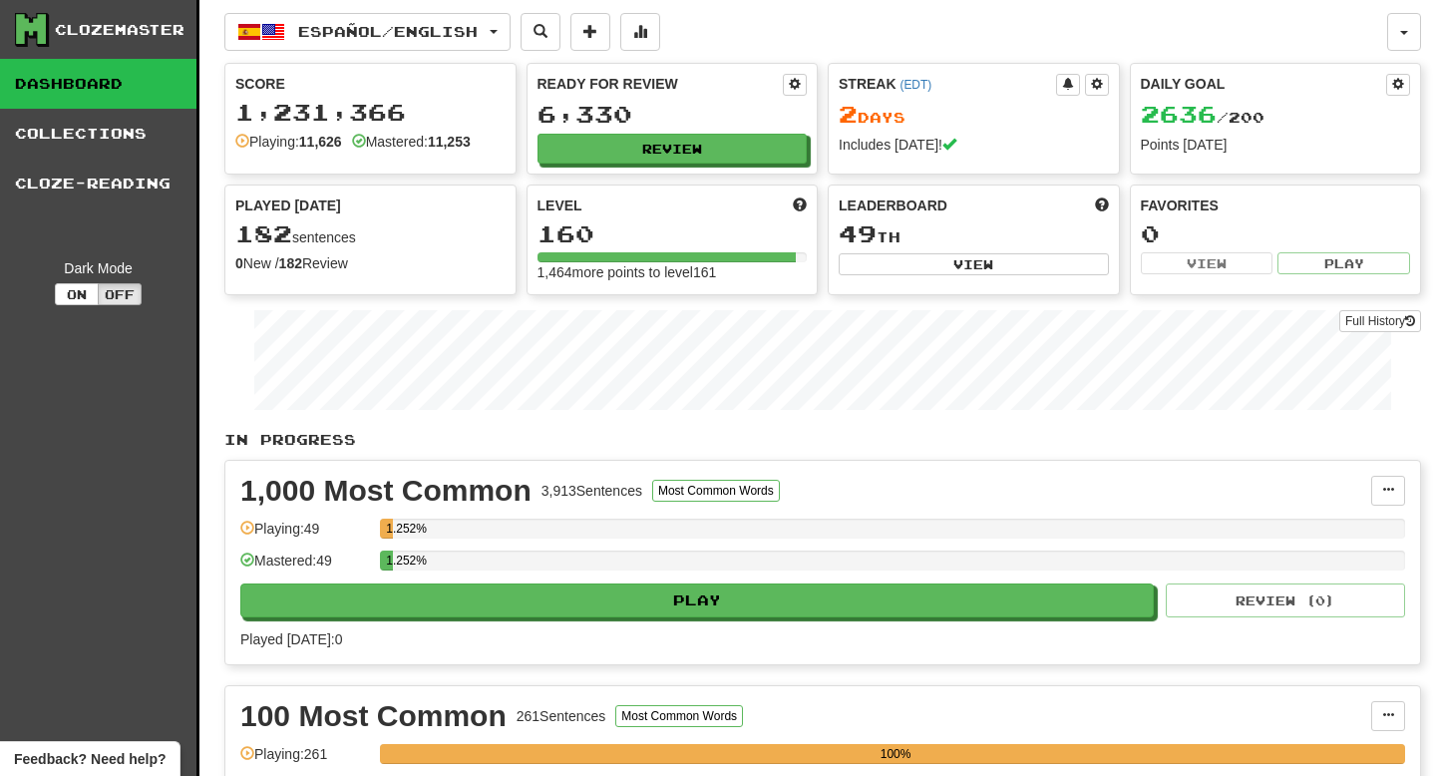
select select "**"
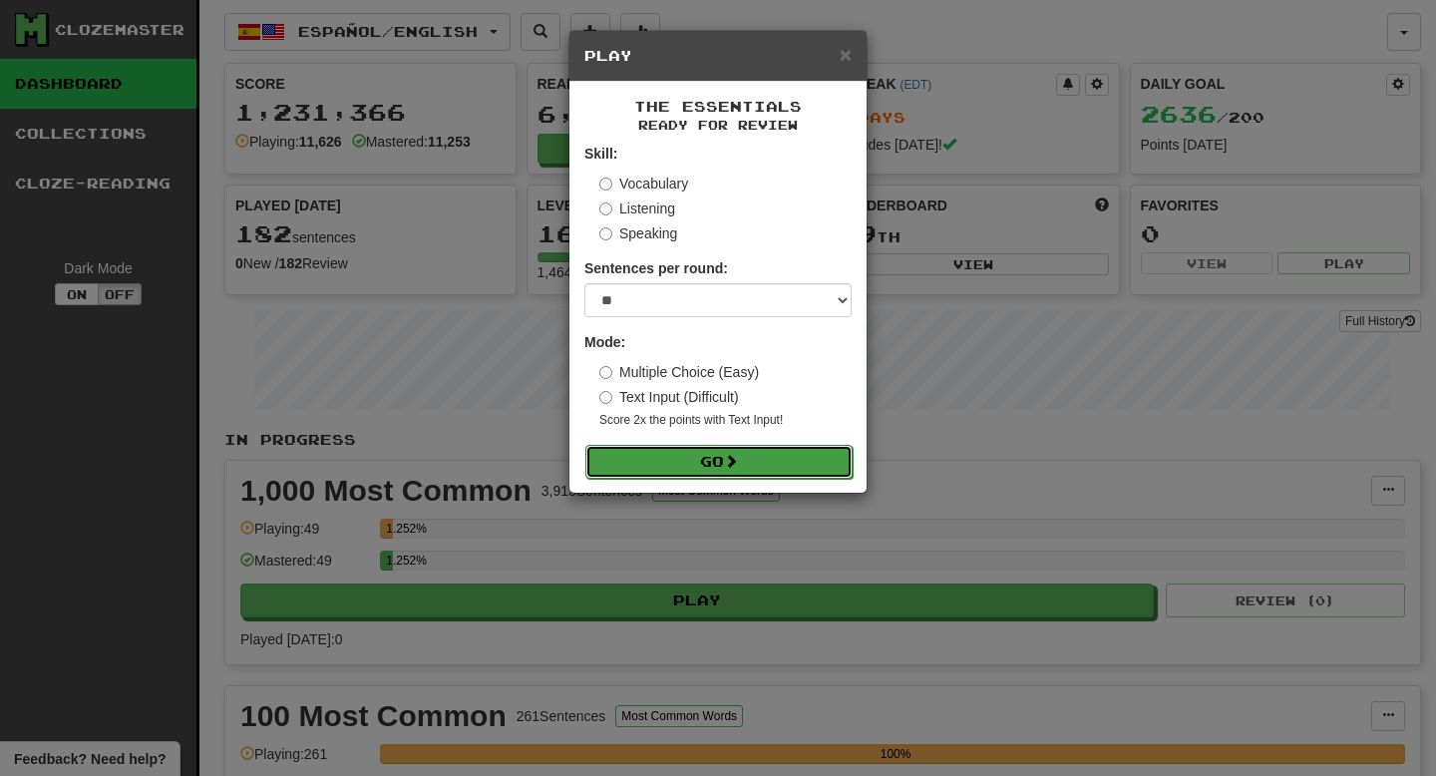
click at [788, 475] on button "Go" at bounding box center [719, 462] width 267 height 34
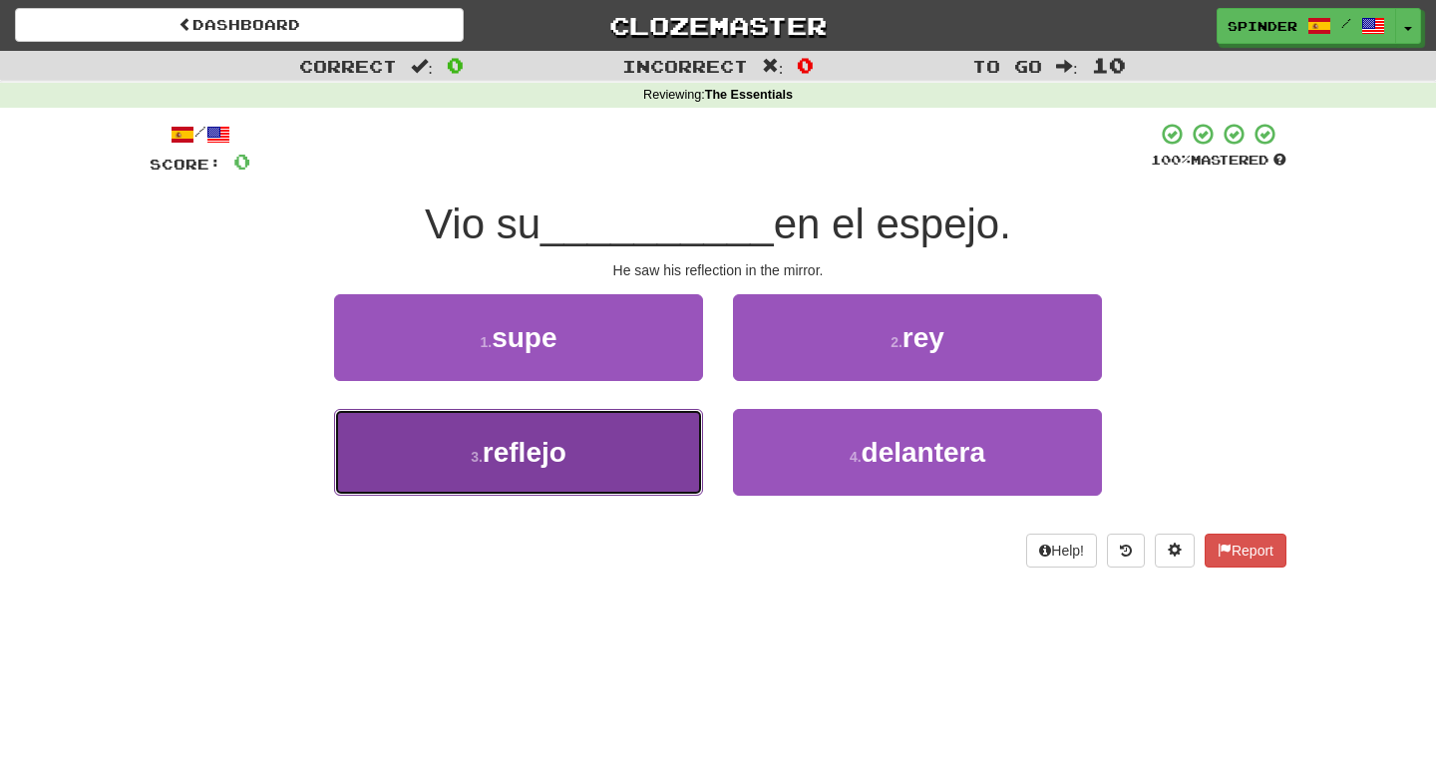
click at [648, 454] on button "3 . reflejo" at bounding box center [518, 452] width 369 height 87
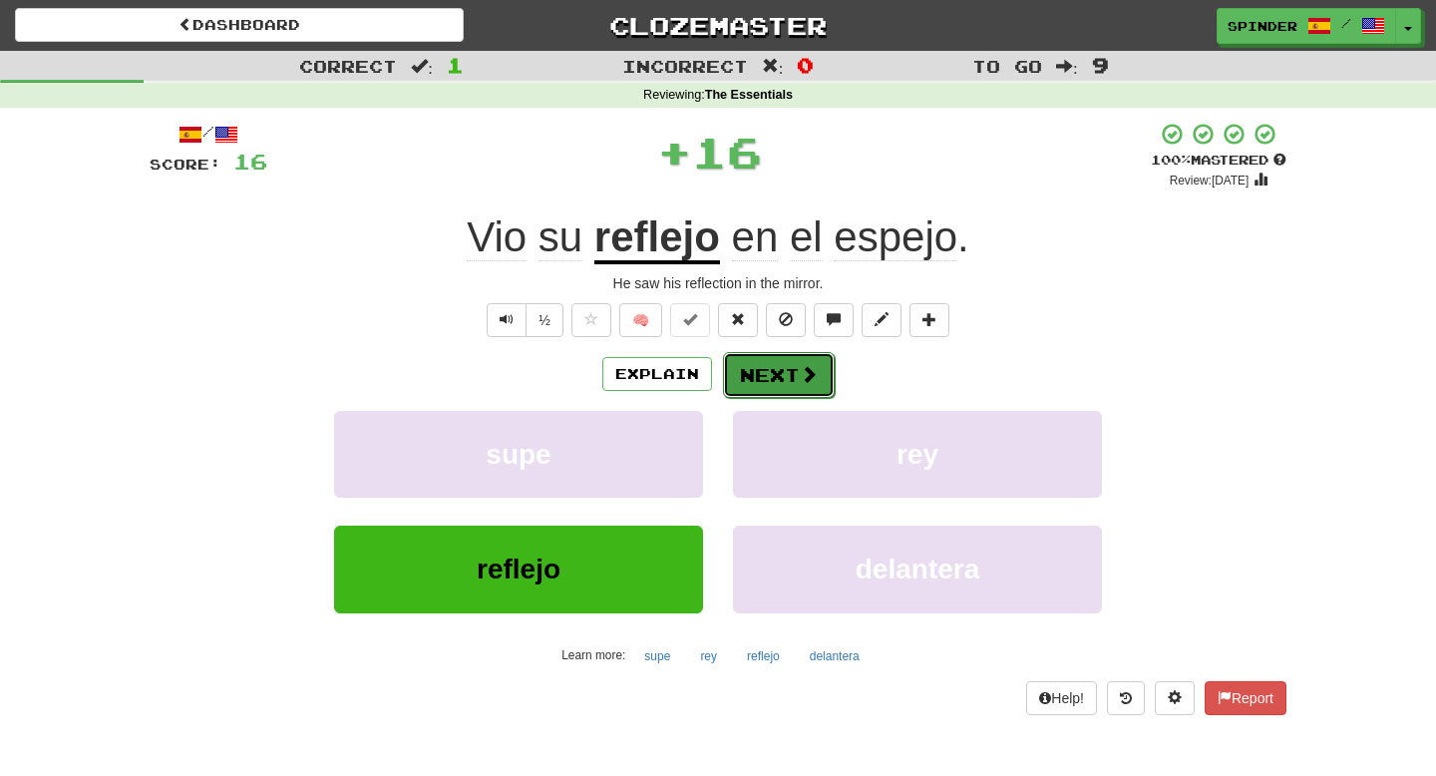
click at [751, 371] on button "Next" at bounding box center [779, 375] width 112 height 46
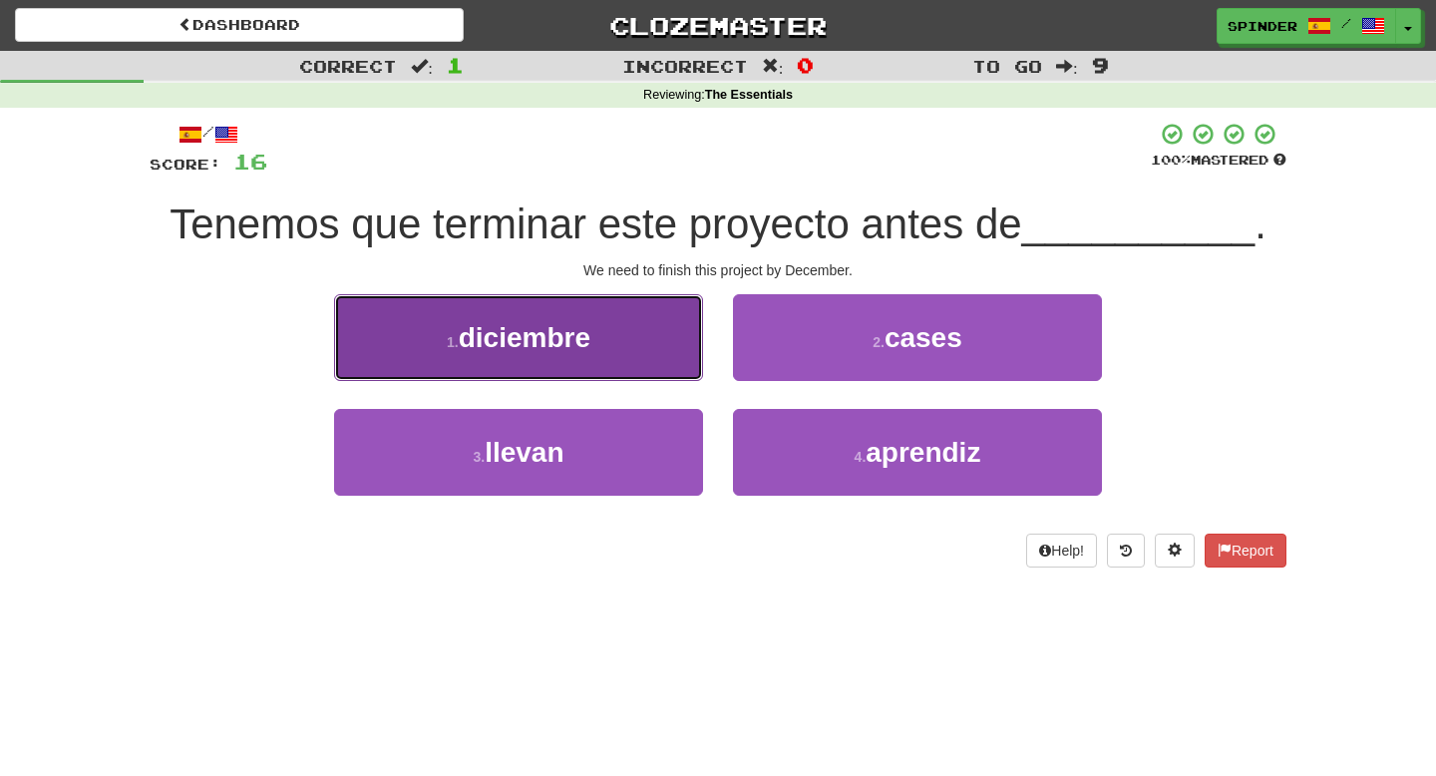
click at [656, 365] on button "1 . diciembre" at bounding box center [518, 337] width 369 height 87
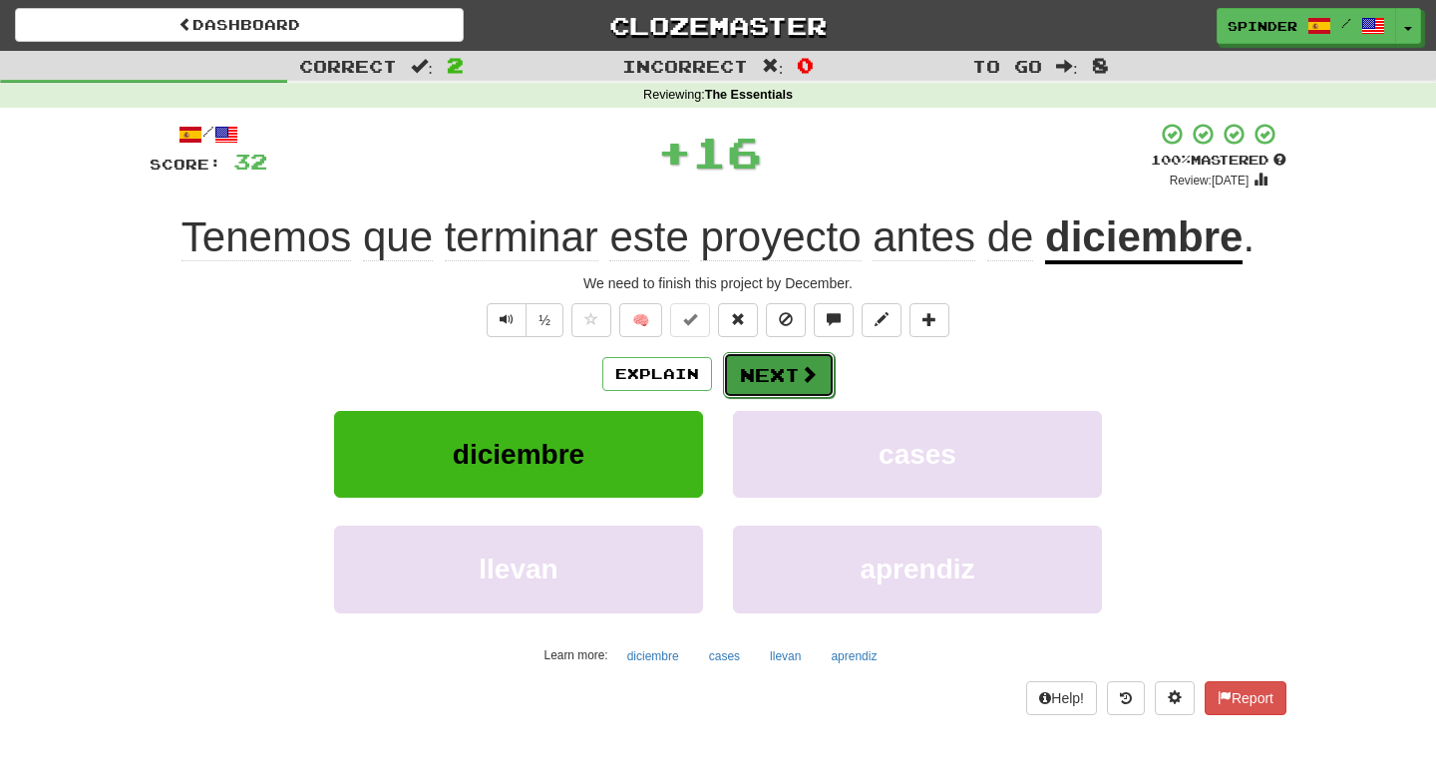
click at [781, 392] on button "Next" at bounding box center [779, 375] width 112 height 46
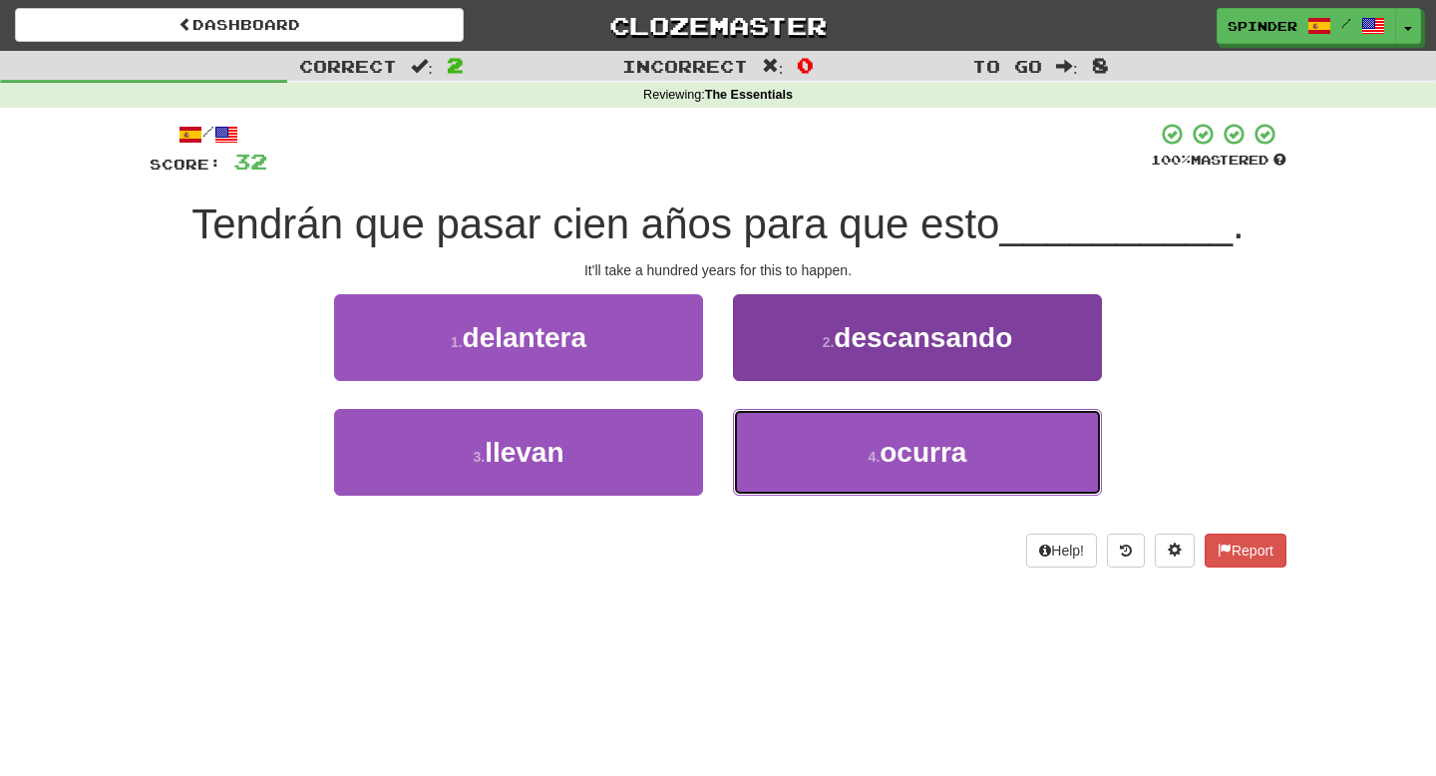
click at [808, 454] on button "4 . [GEOGRAPHIC_DATA]" at bounding box center [917, 452] width 369 height 87
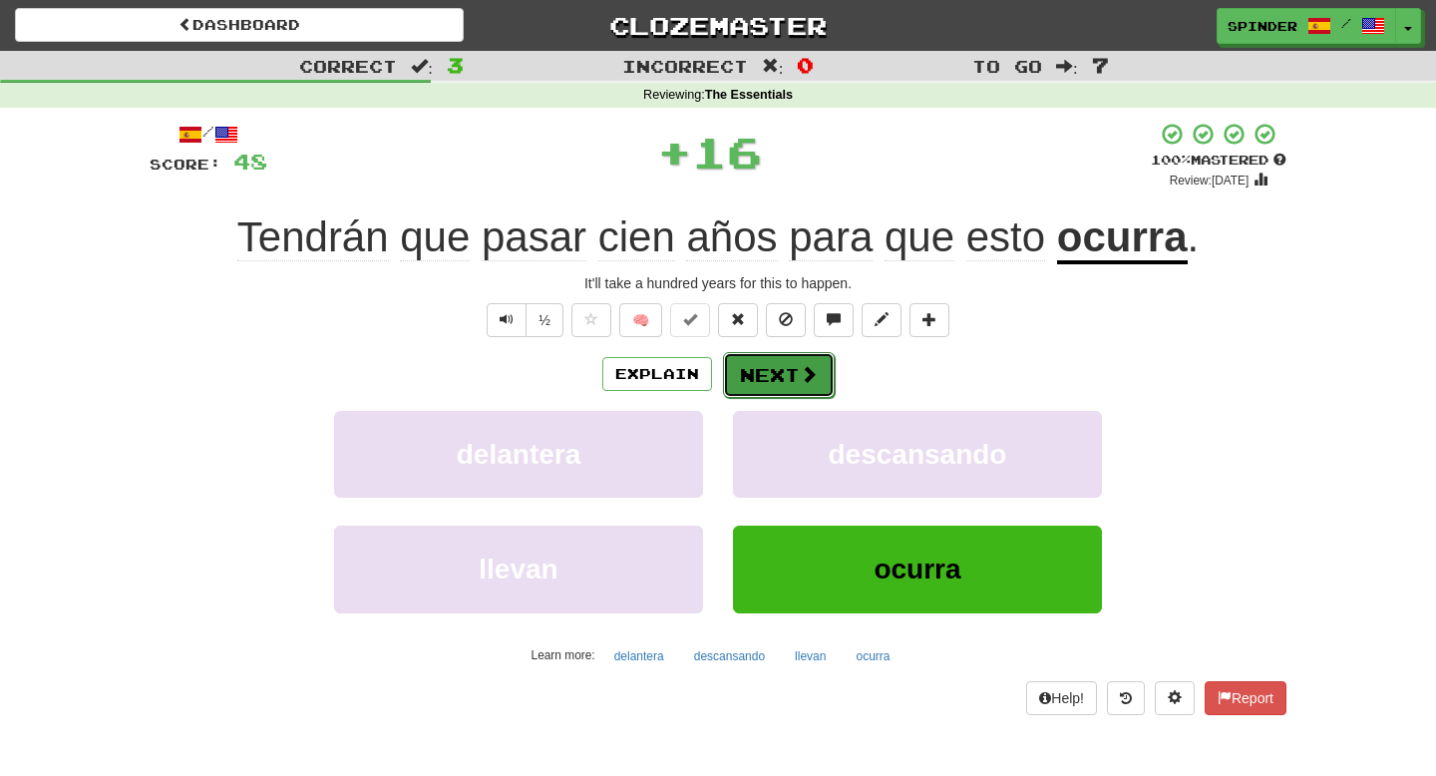
click at [797, 374] on button "Next" at bounding box center [779, 375] width 112 height 46
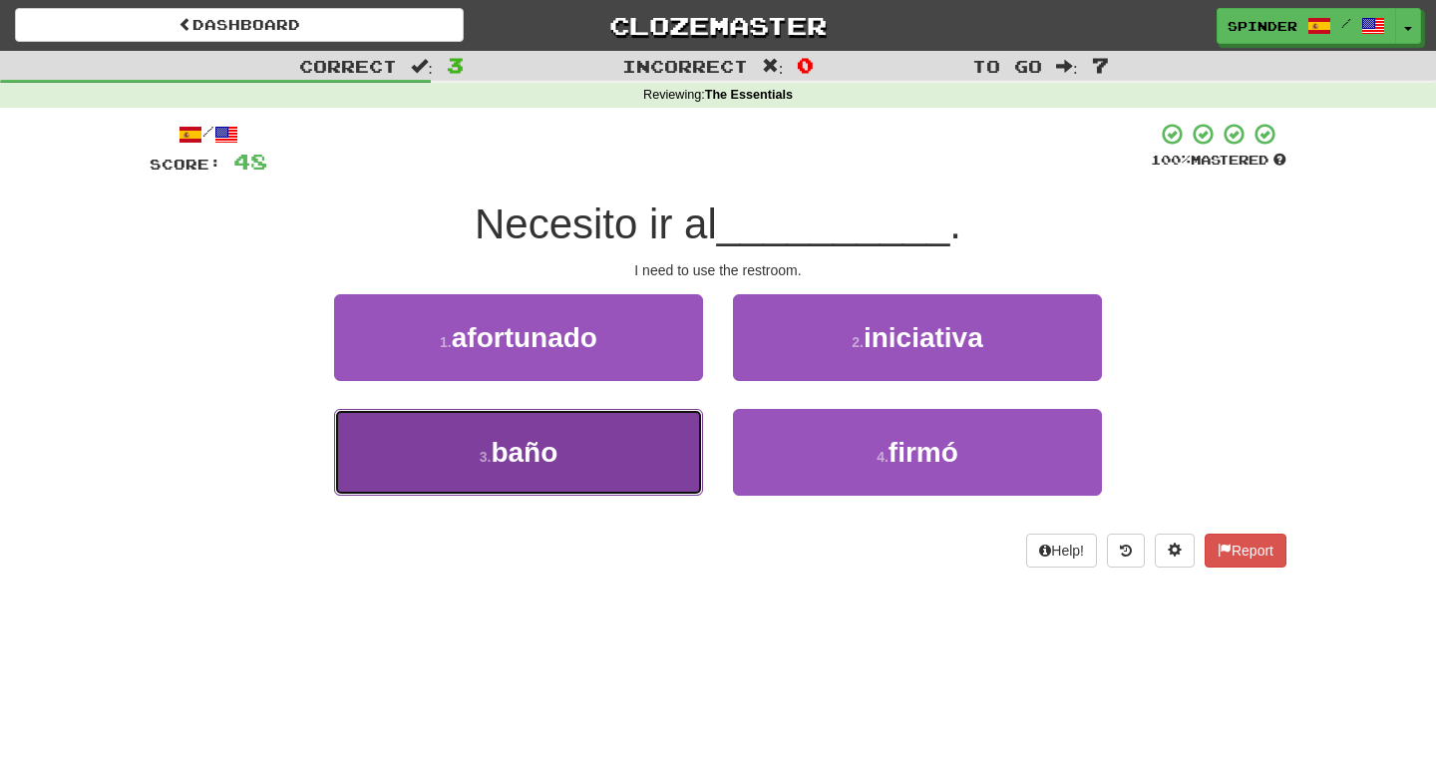
click at [632, 423] on button "3 . baño" at bounding box center [518, 452] width 369 height 87
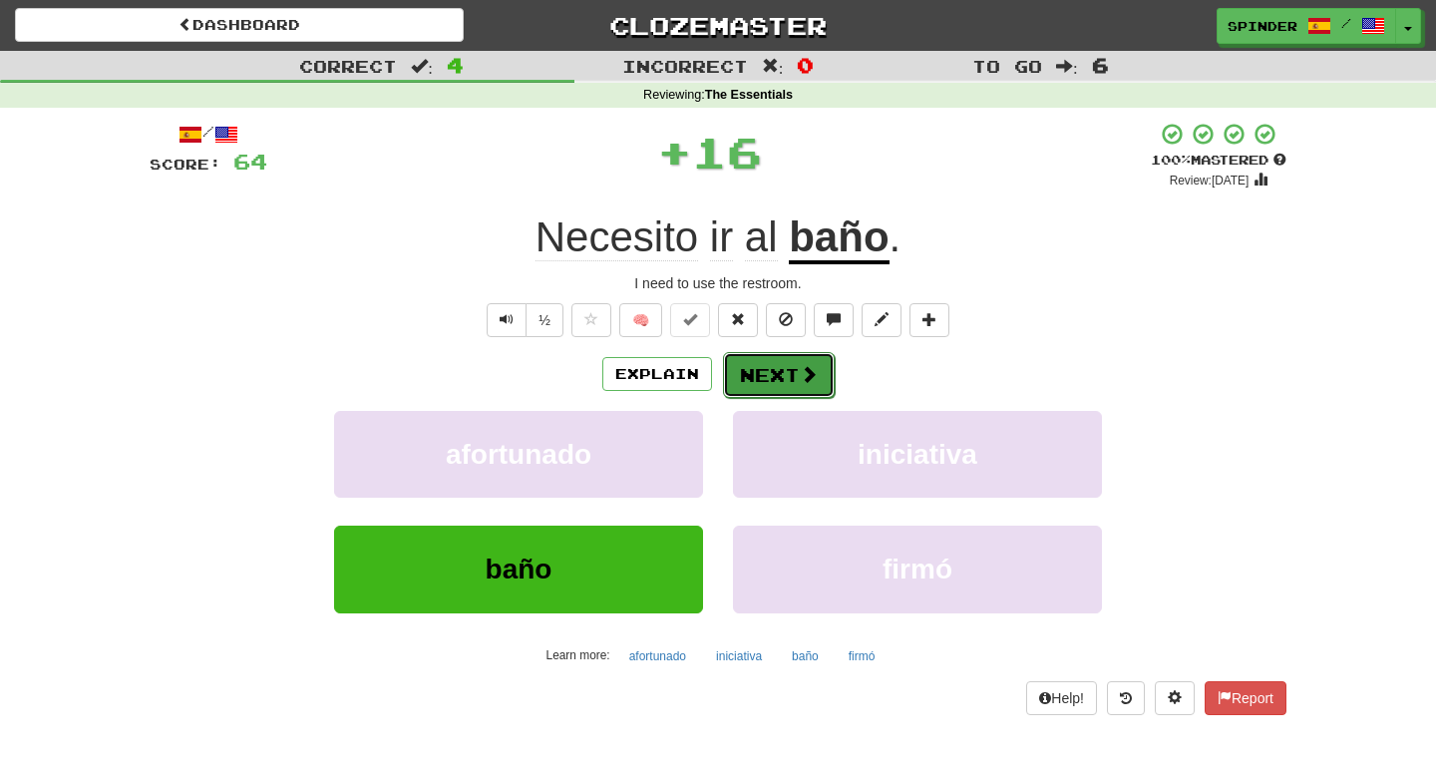
click at [741, 386] on button "Next" at bounding box center [779, 375] width 112 height 46
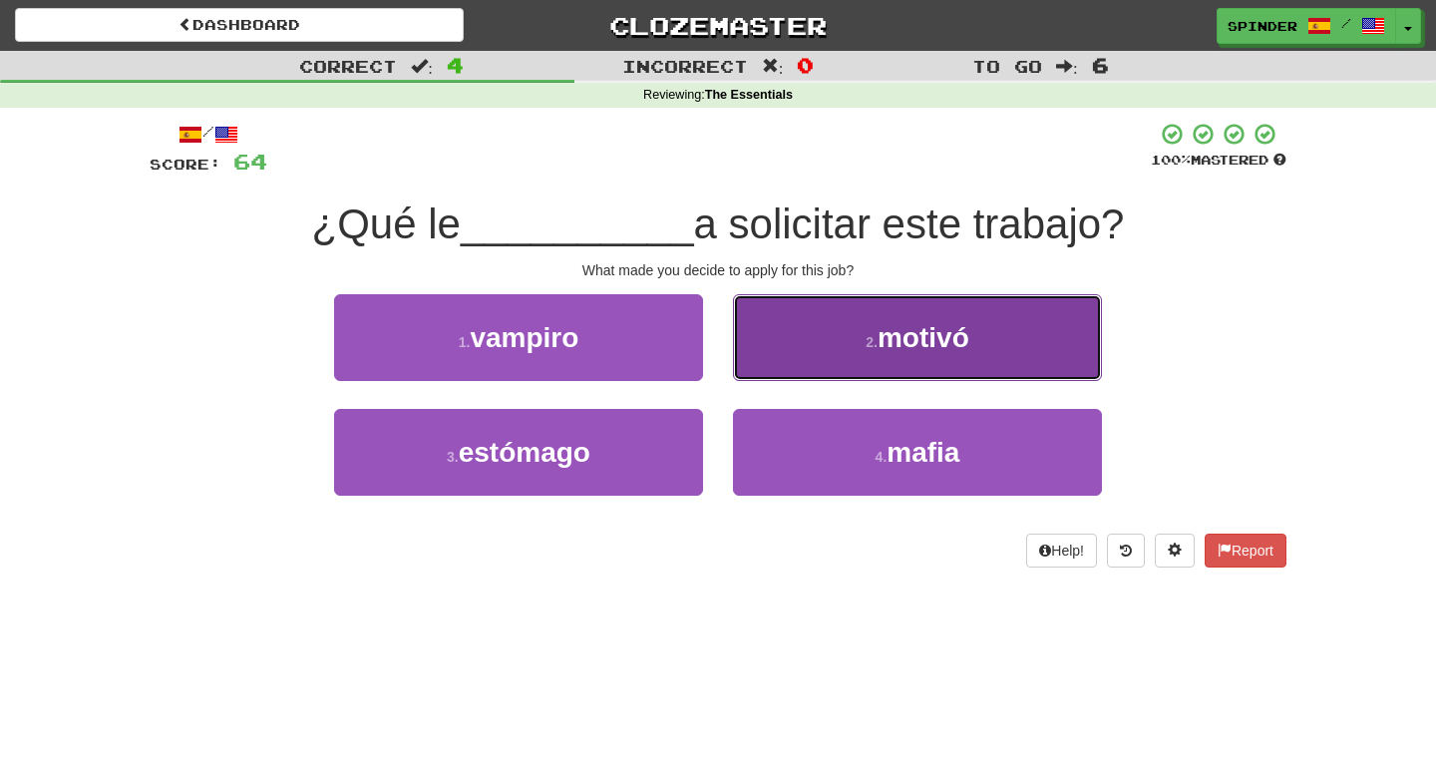
click at [771, 359] on button "2 . motivó" at bounding box center [917, 337] width 369 height 87
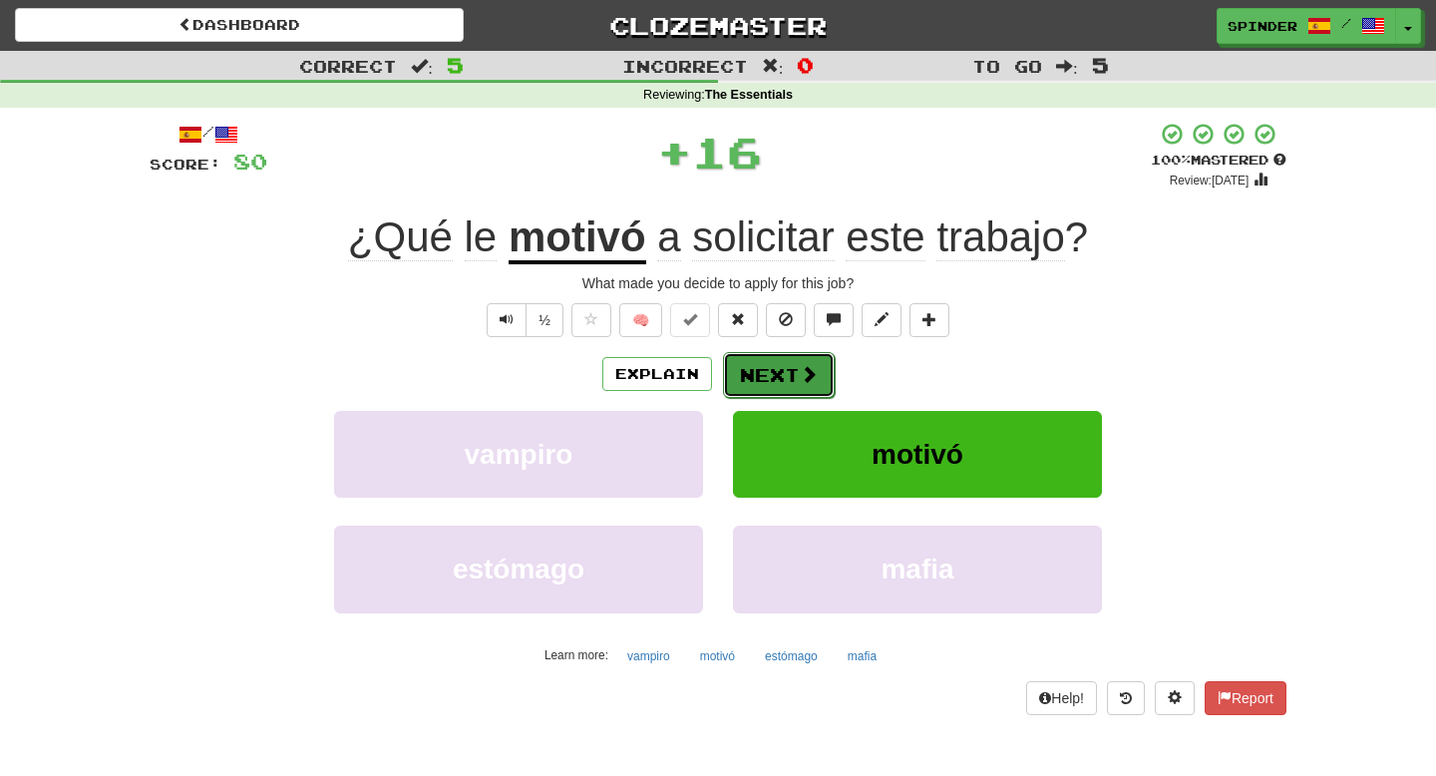
click at [764, 384] on button "Next" at bounding box center [779, 375] width 112 height 46
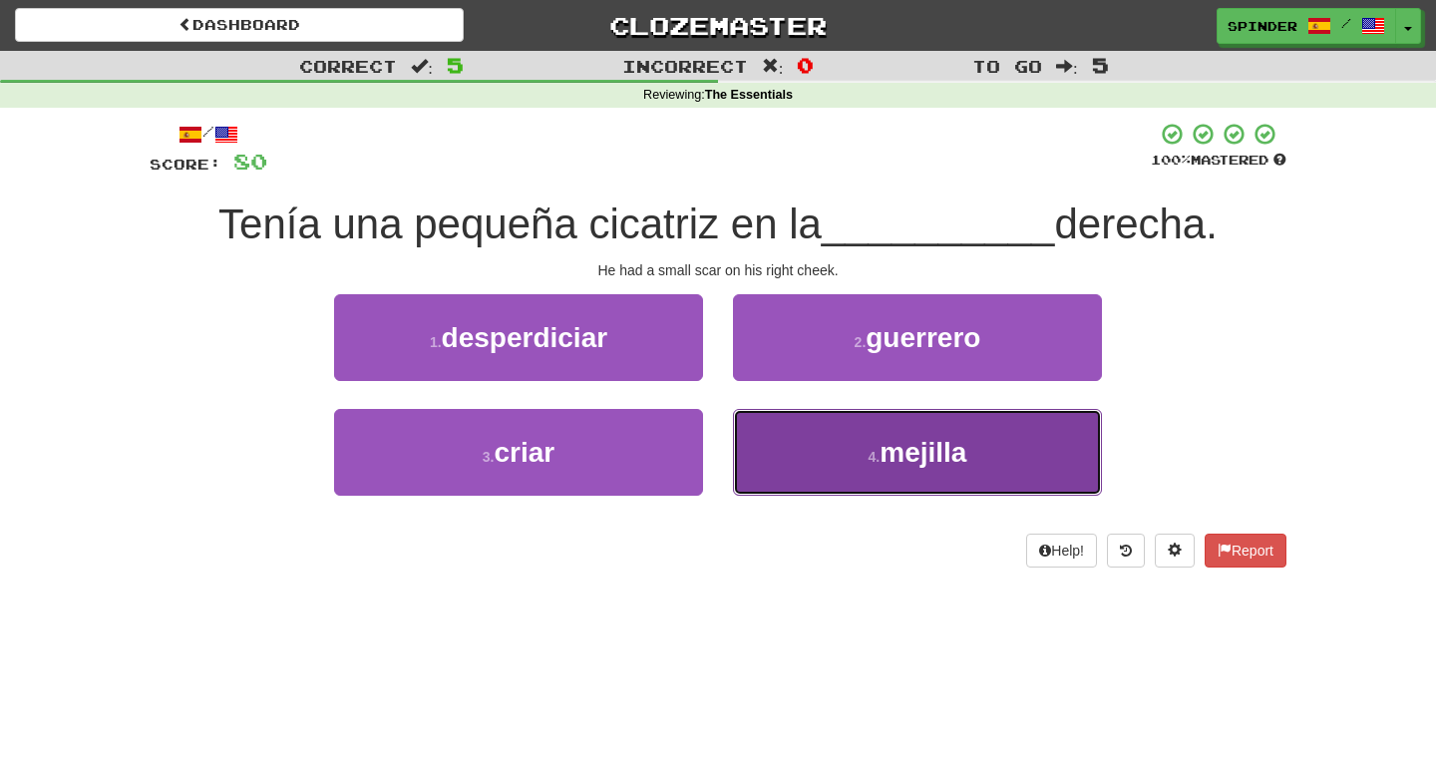
click at [782, 431] on button "4 . [GEOGRAPHIC_DATA]" at bounding box center [917, 452] width 369 height 87
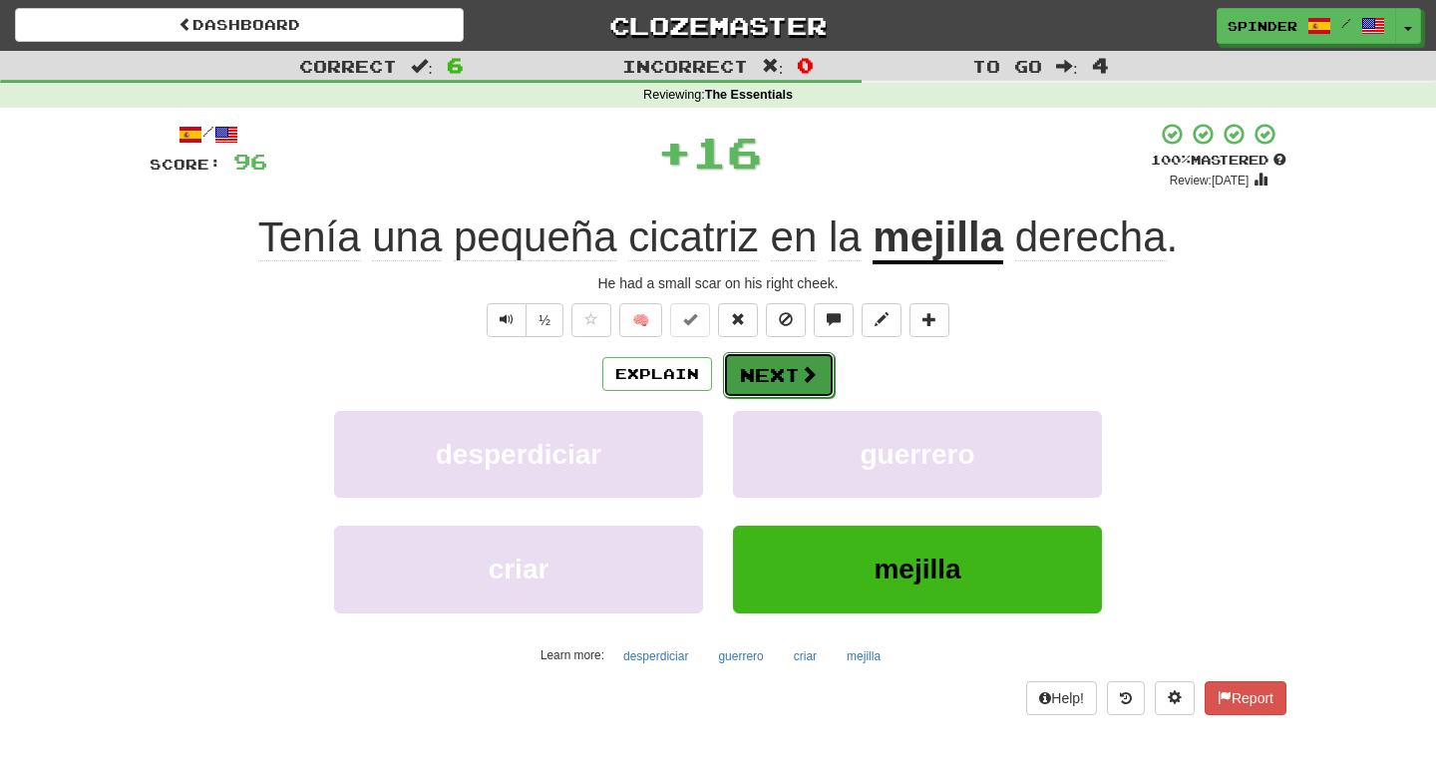
click at [796, 381] on button "Next" at bounding box center [779, 375] width 112 height 46
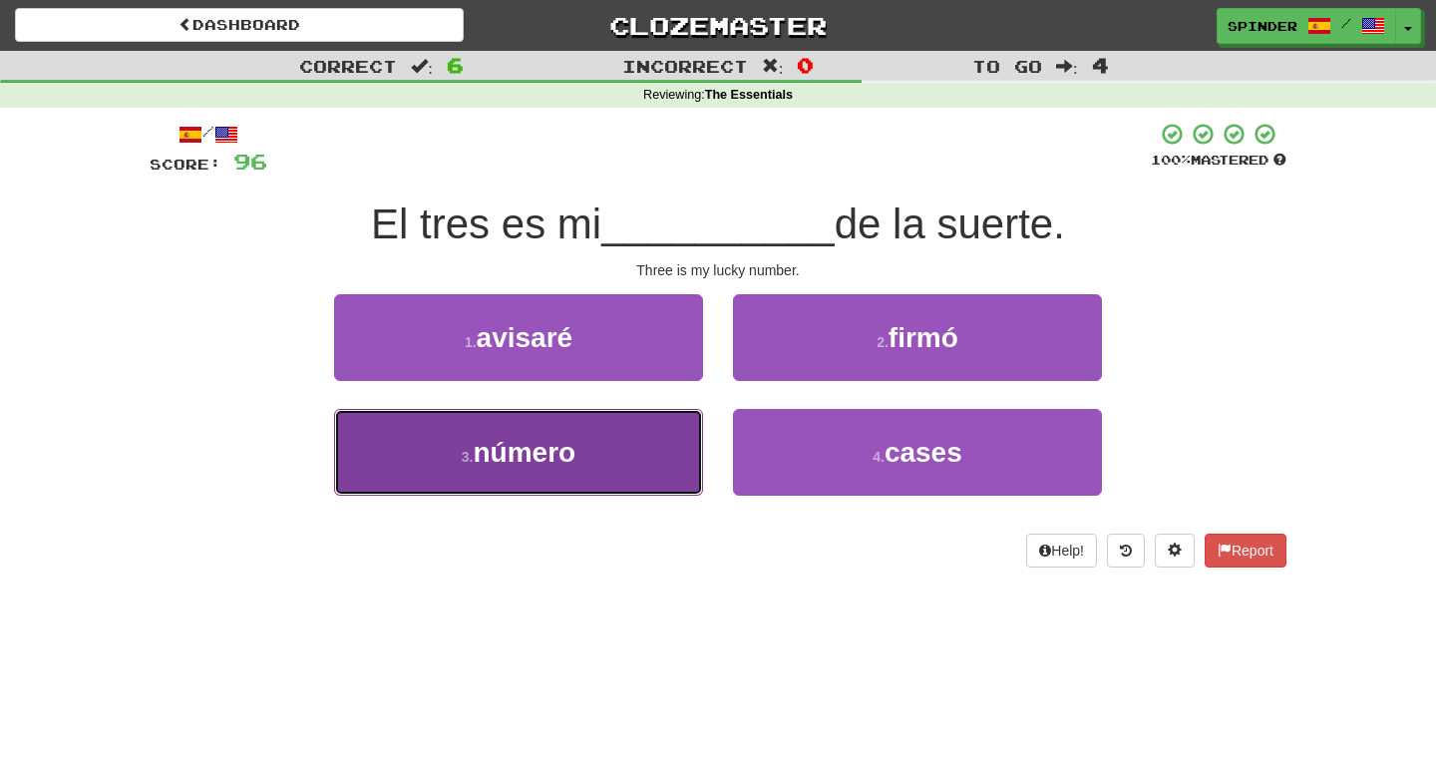
click at [681, 419] on button "3 . número" at bounding box center [518, 452] width 369 height 87
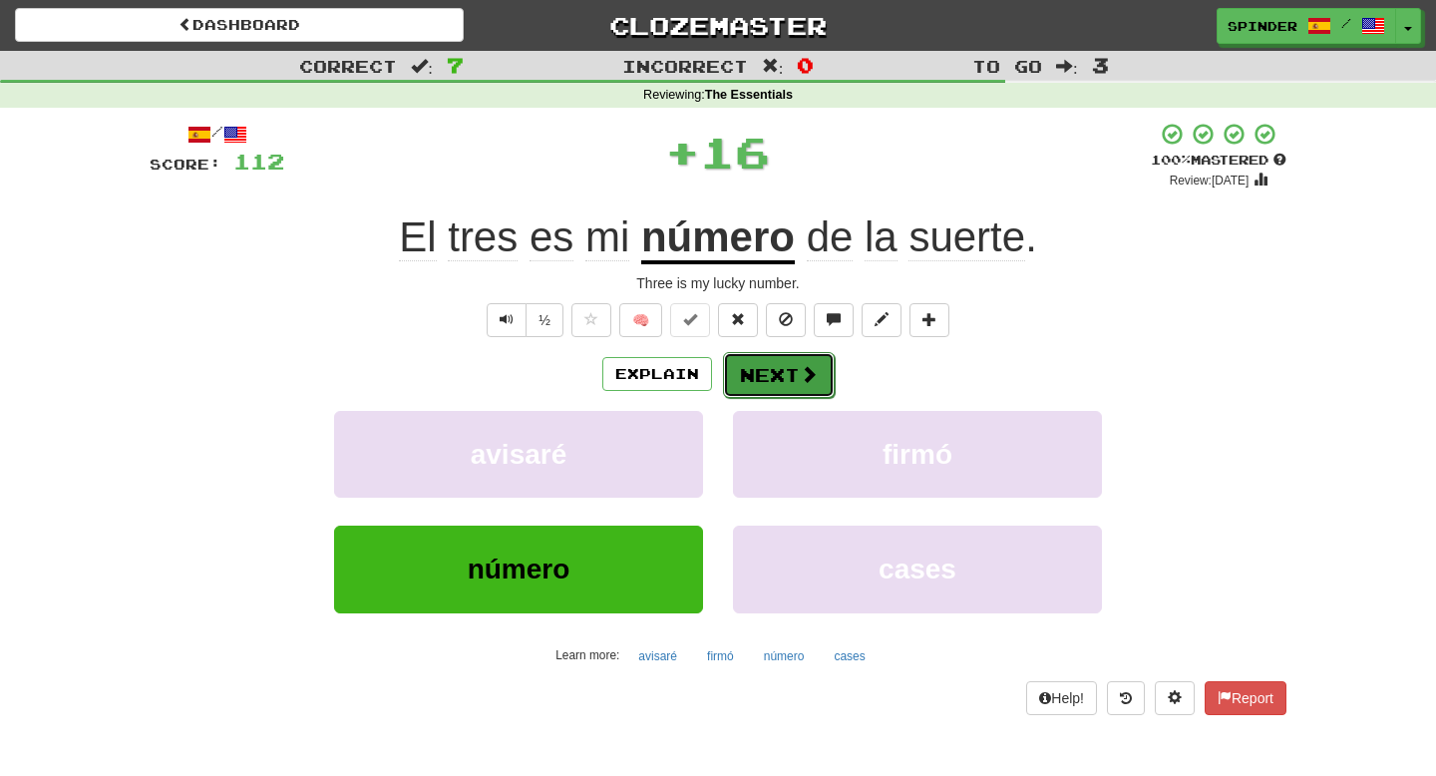
click at [783, 376] on button "Next" at bounding box center [779, 375] width 112 height 46
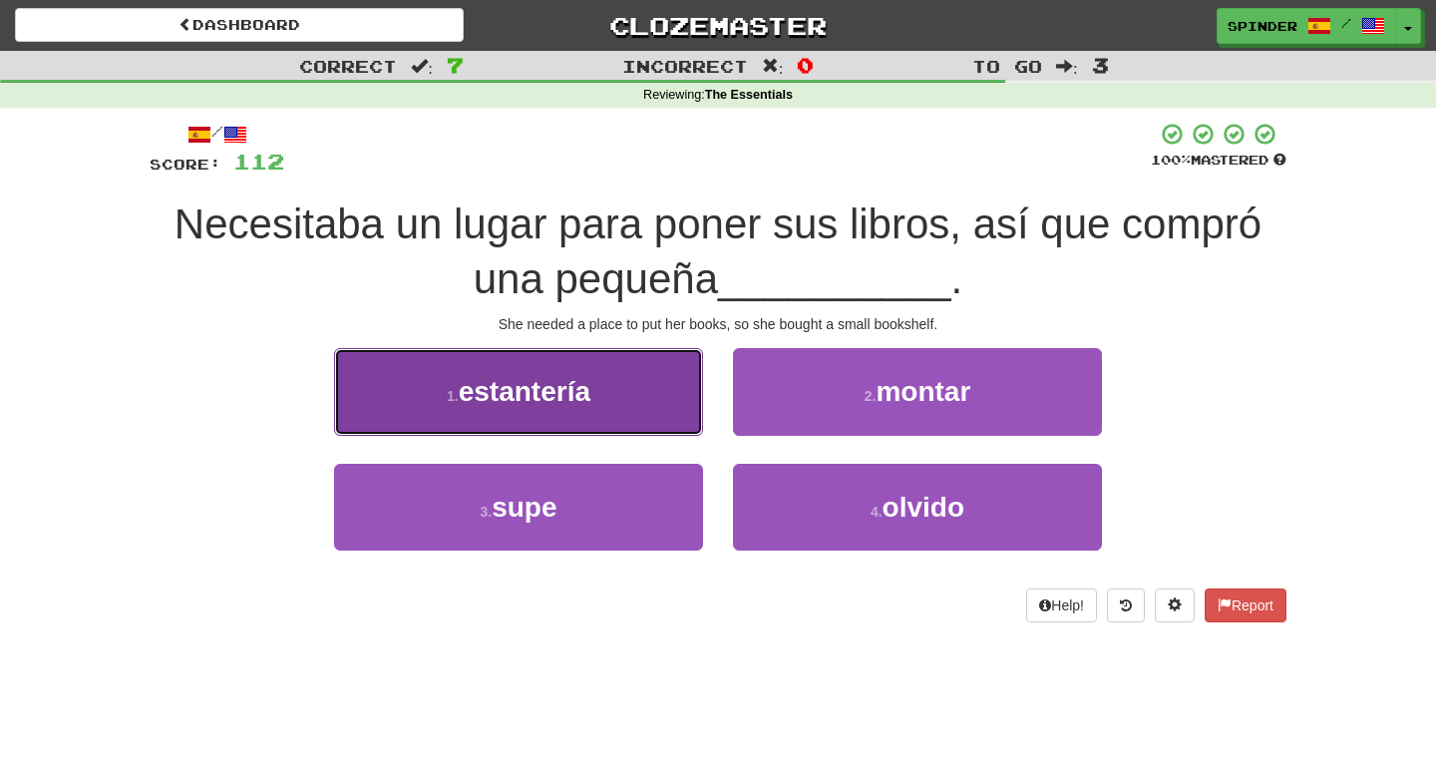
click at [663, 388] on button "1 . estantería" at bounding box center [518, 391] width 369 height 87
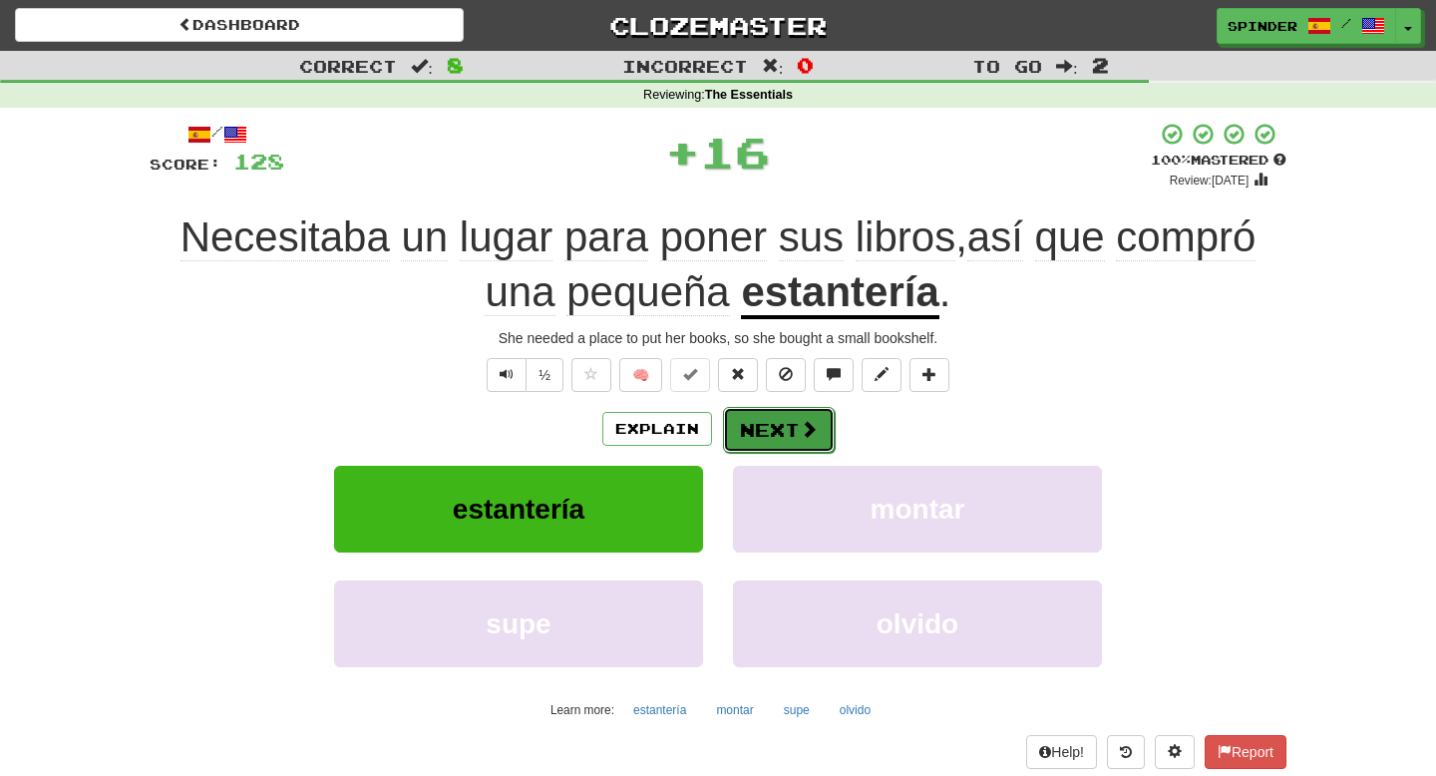
click at [813, 420] on span at bounding box center [809, 429] width 18 height 18
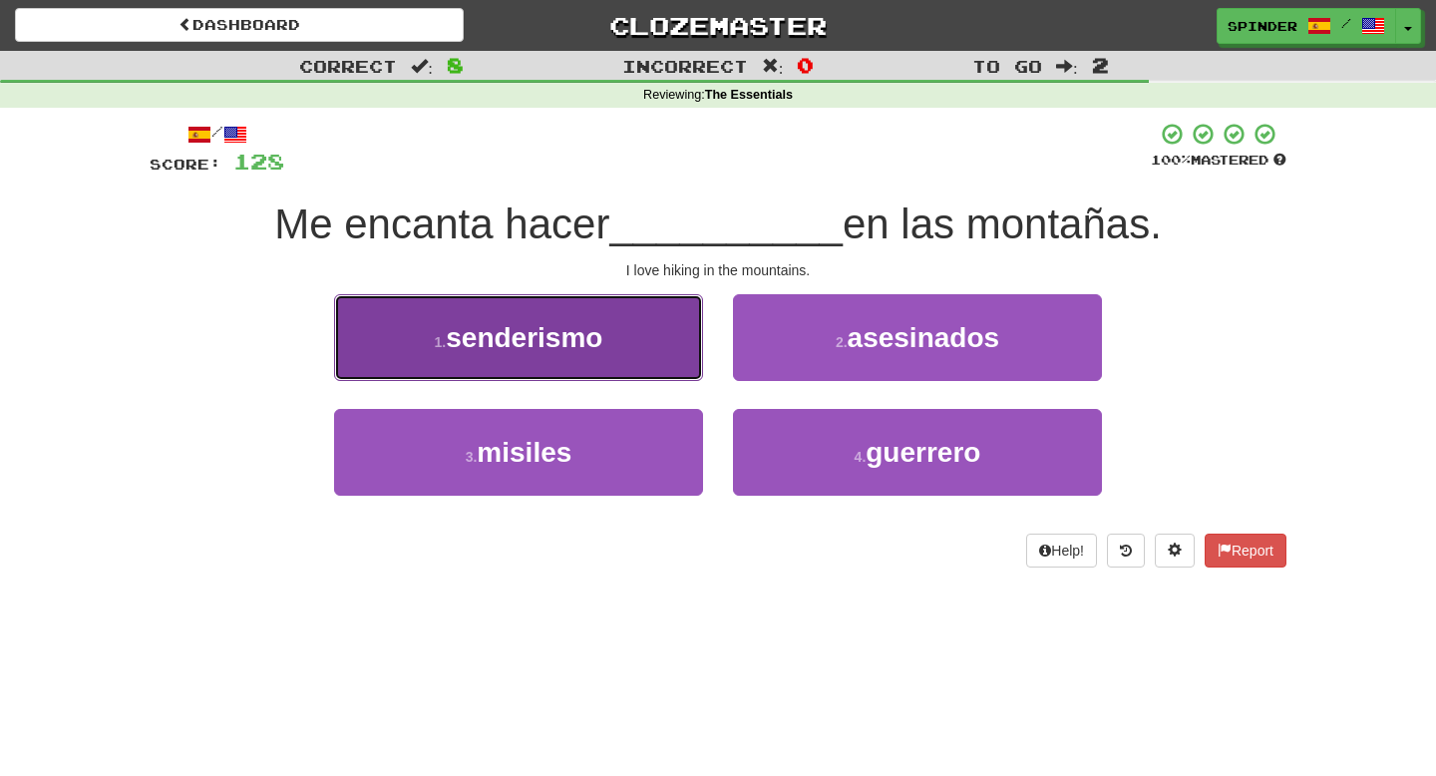
click at [613, 351] on button "1 . senderismo" at bounding box center [518, 337] width 369 height 87
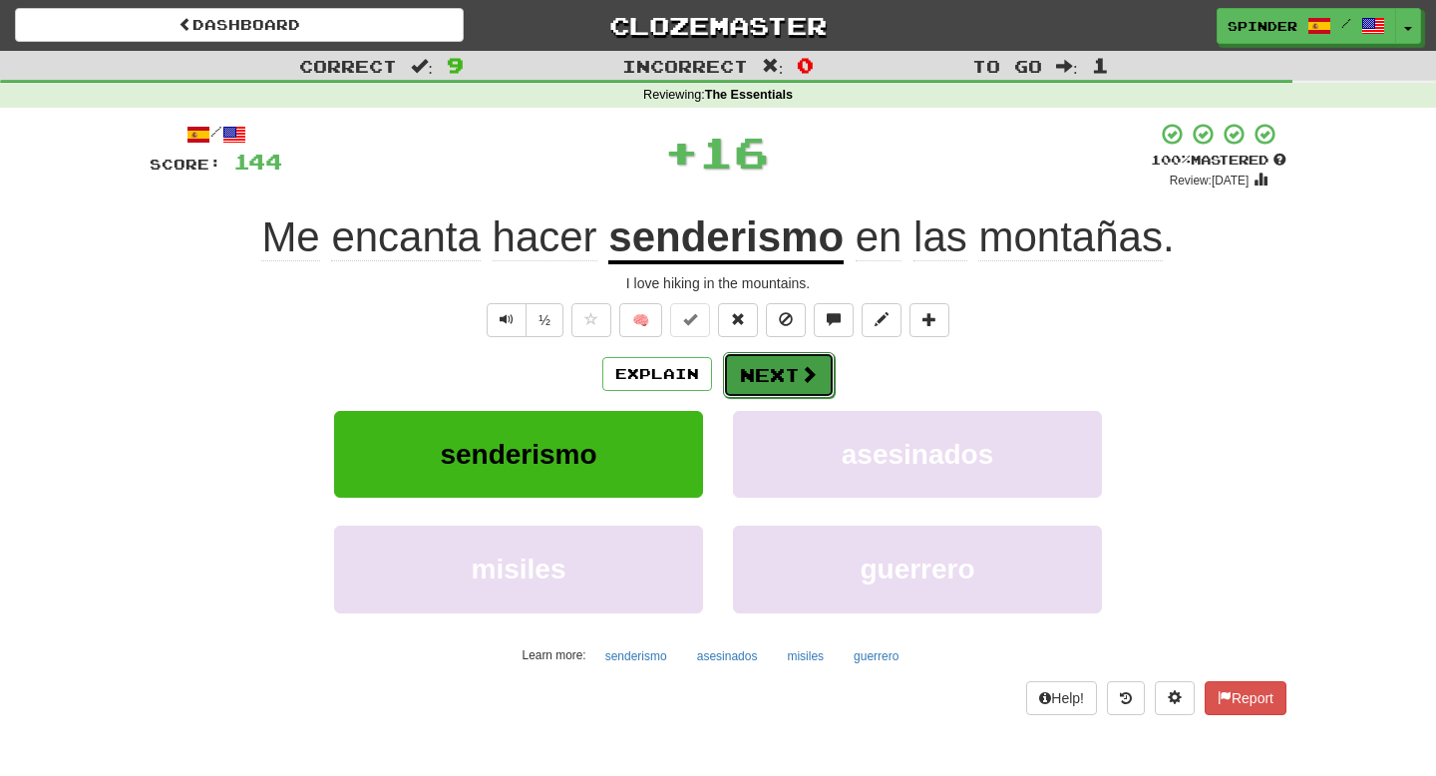
click at [800, 383] on span at bounding box center [809, 374] width 18 height 18
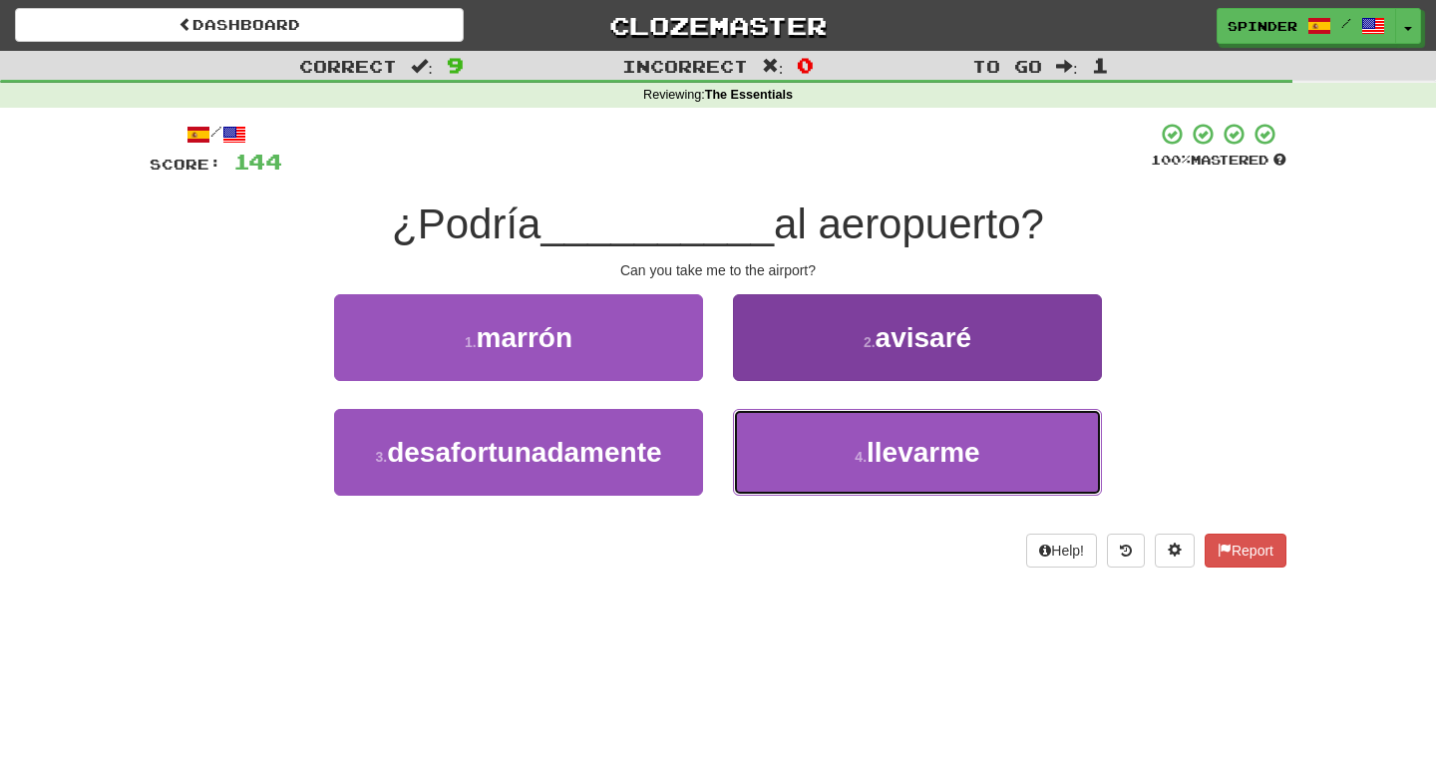
click at [811, 439] on button "4 . llevarme" at bounding box center [917, 452] width 369 height 87
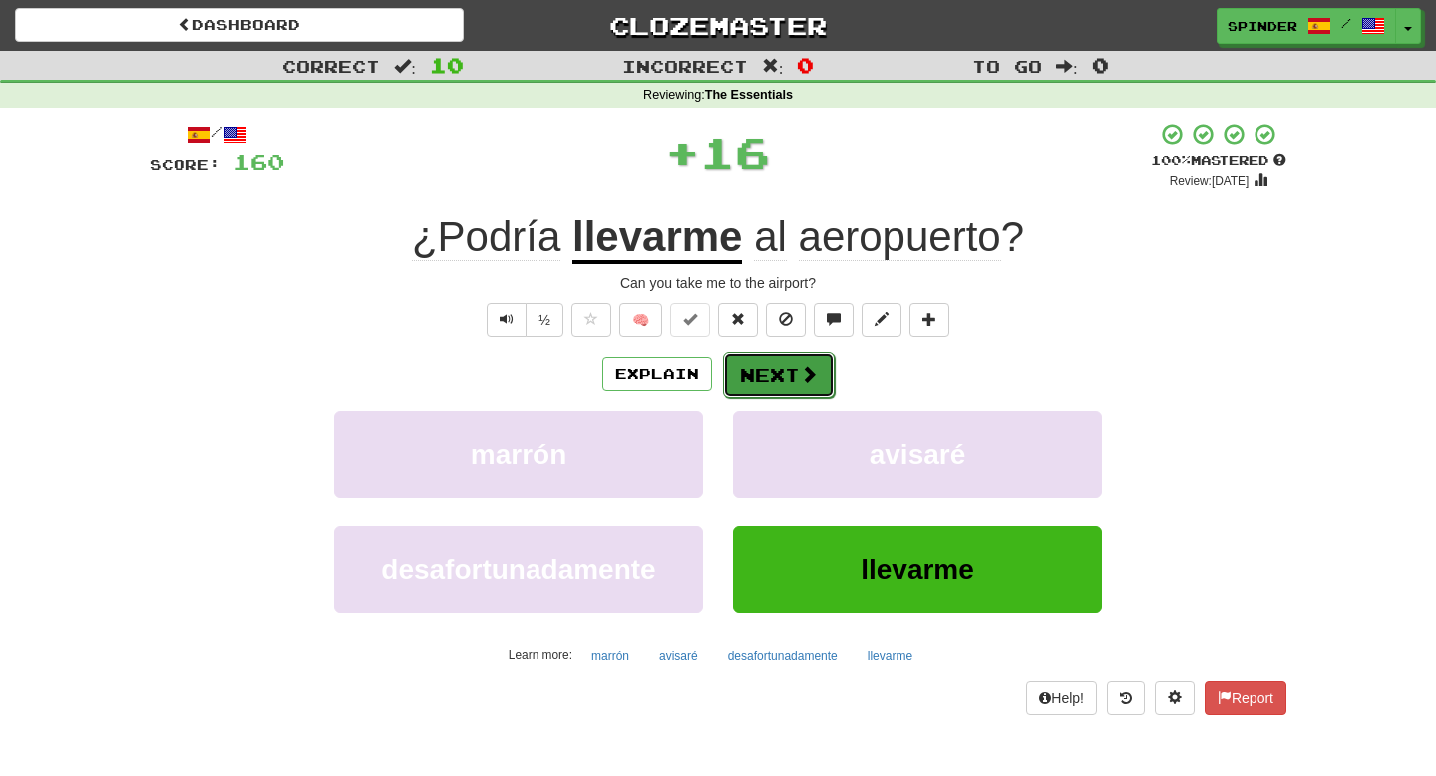
click at [791, 360] on button "Next" at bounding box center [779, 375] width 112 height 46
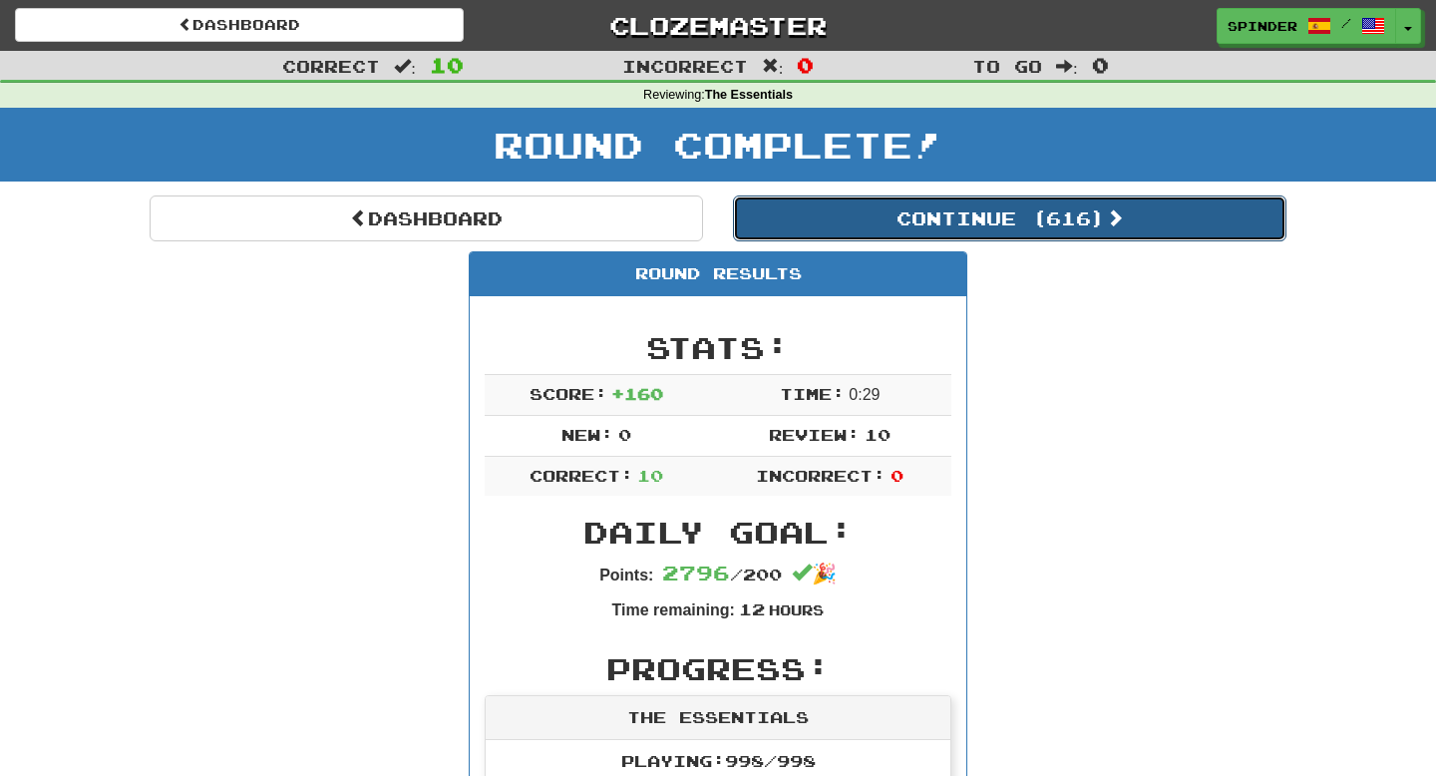
click at [943, 230] on button "Continue ( 616 )" at bounding box center [1010, 219] width 554 height 46
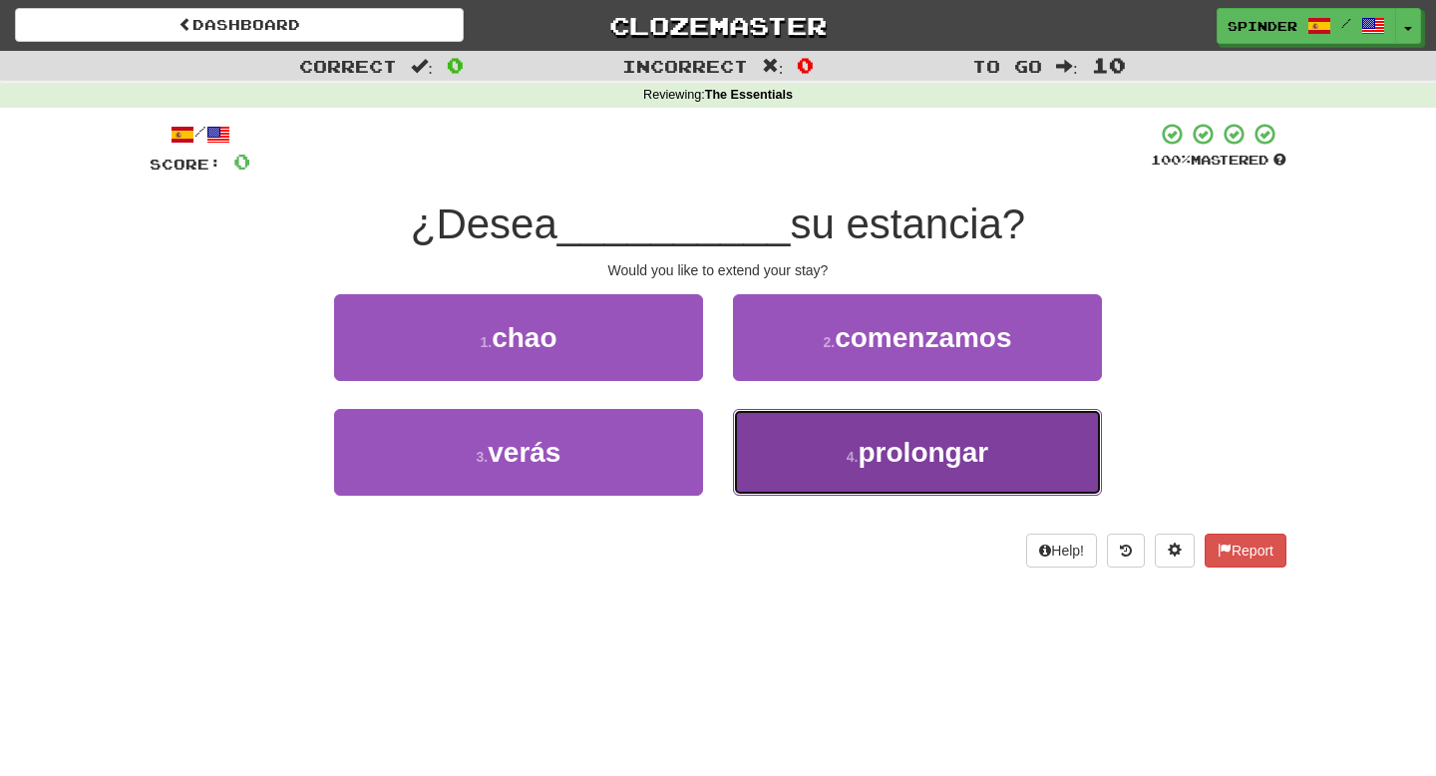
click at [843, 454] on button "4 . prolongar" at bounding box center [917, 452] width 369 height 87
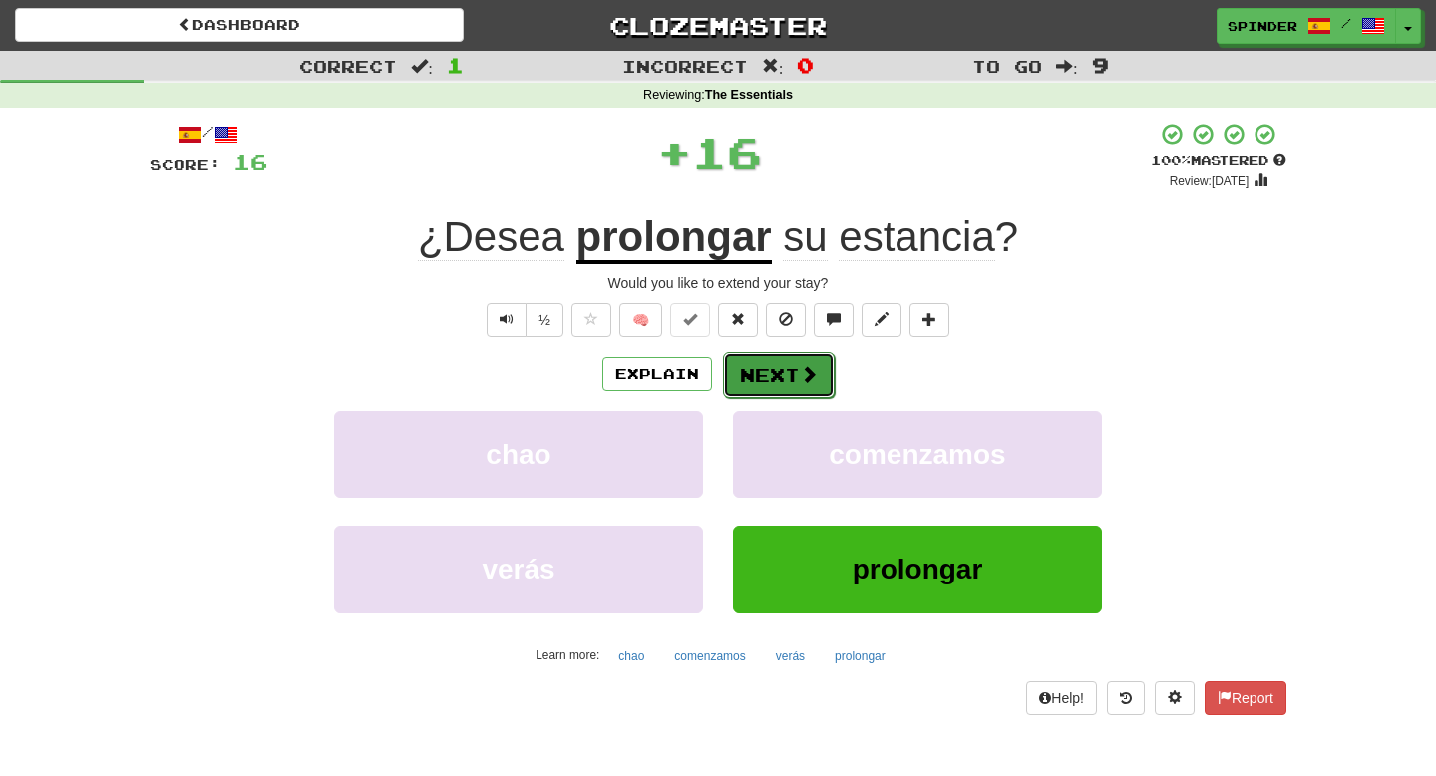
click at [814, 376] on span at bounding box center [809, 374] width 18 height 18
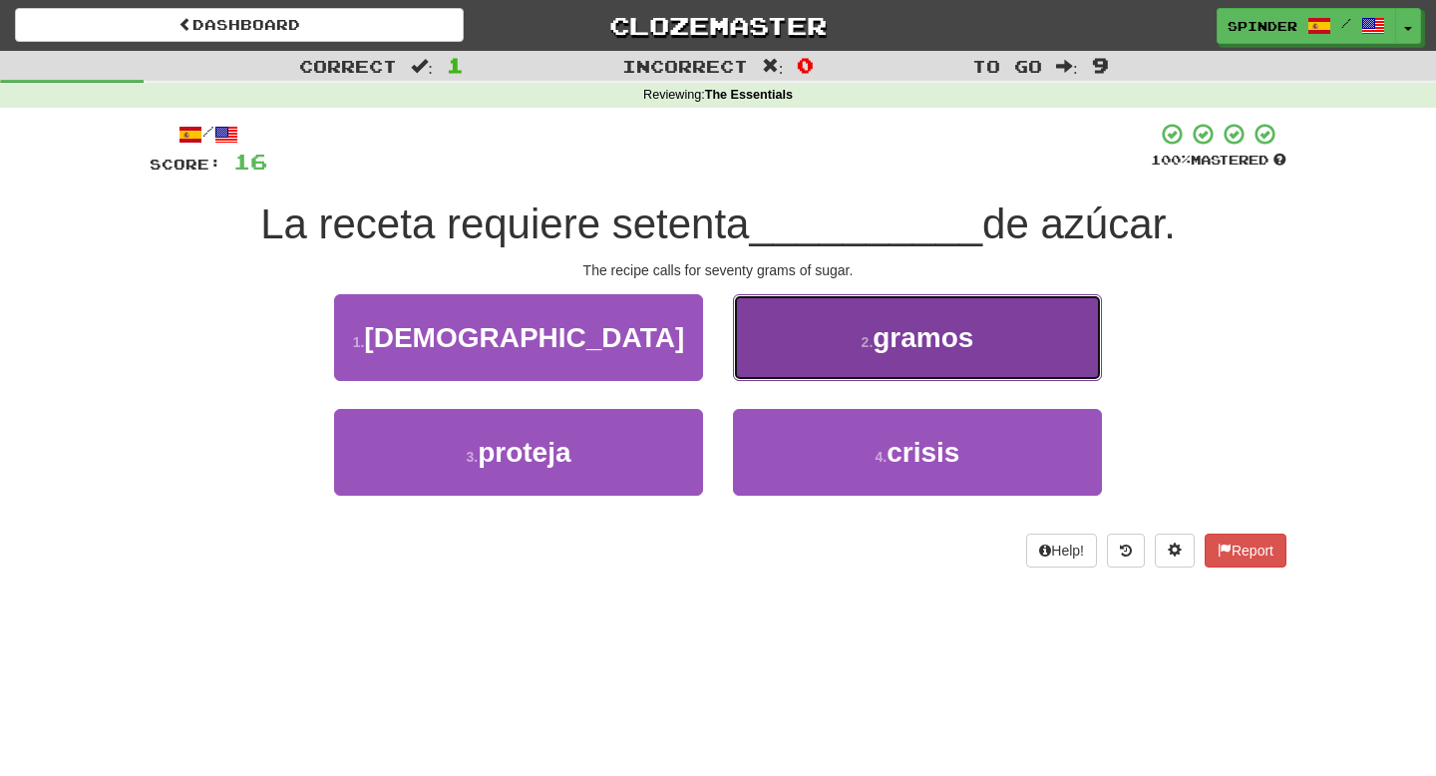
click at [826, 359] on button "2 . [GEOGRAPHIC_DATA]" at bounding box center [917, 337] width 369 height 87
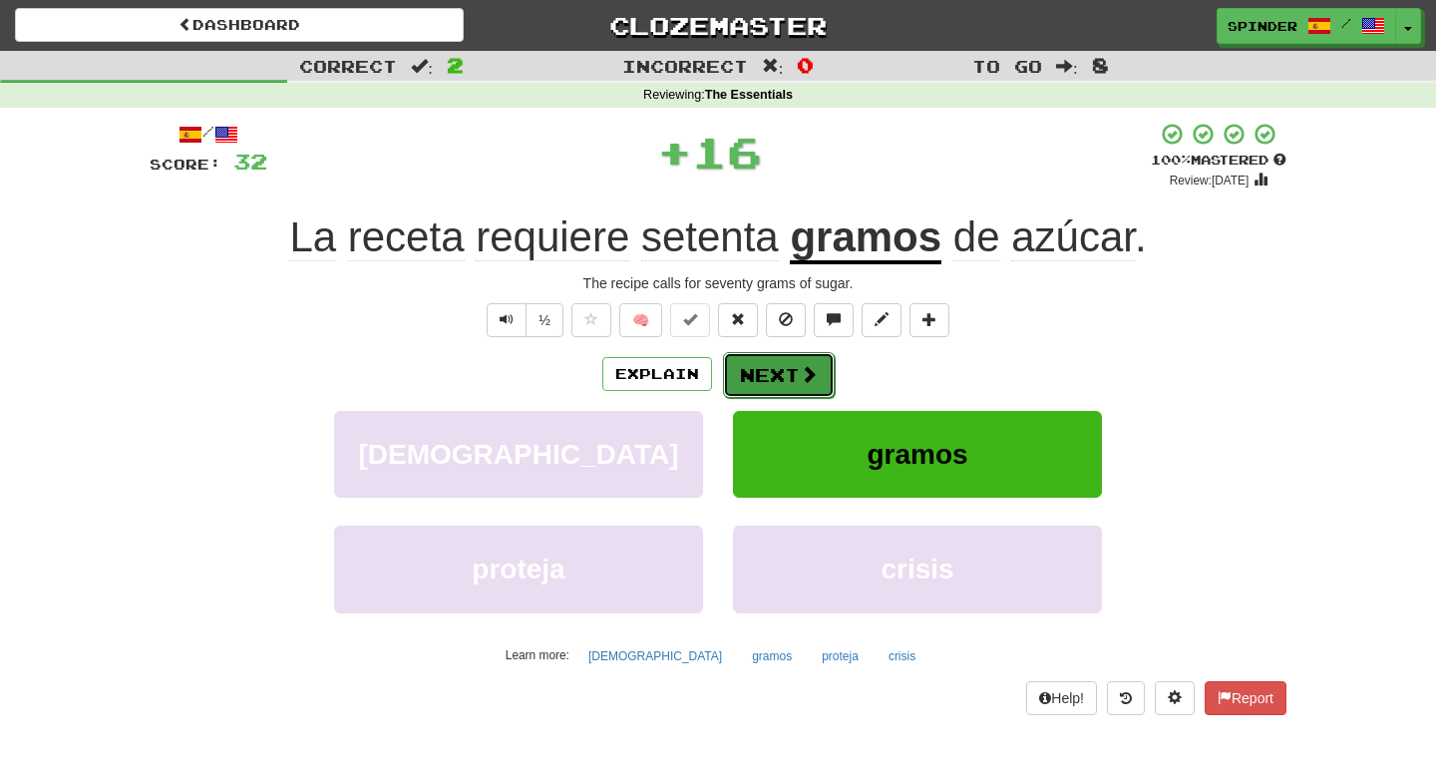
click at [815, 373] on span at bounding box center [809, 374] width 18 height 18
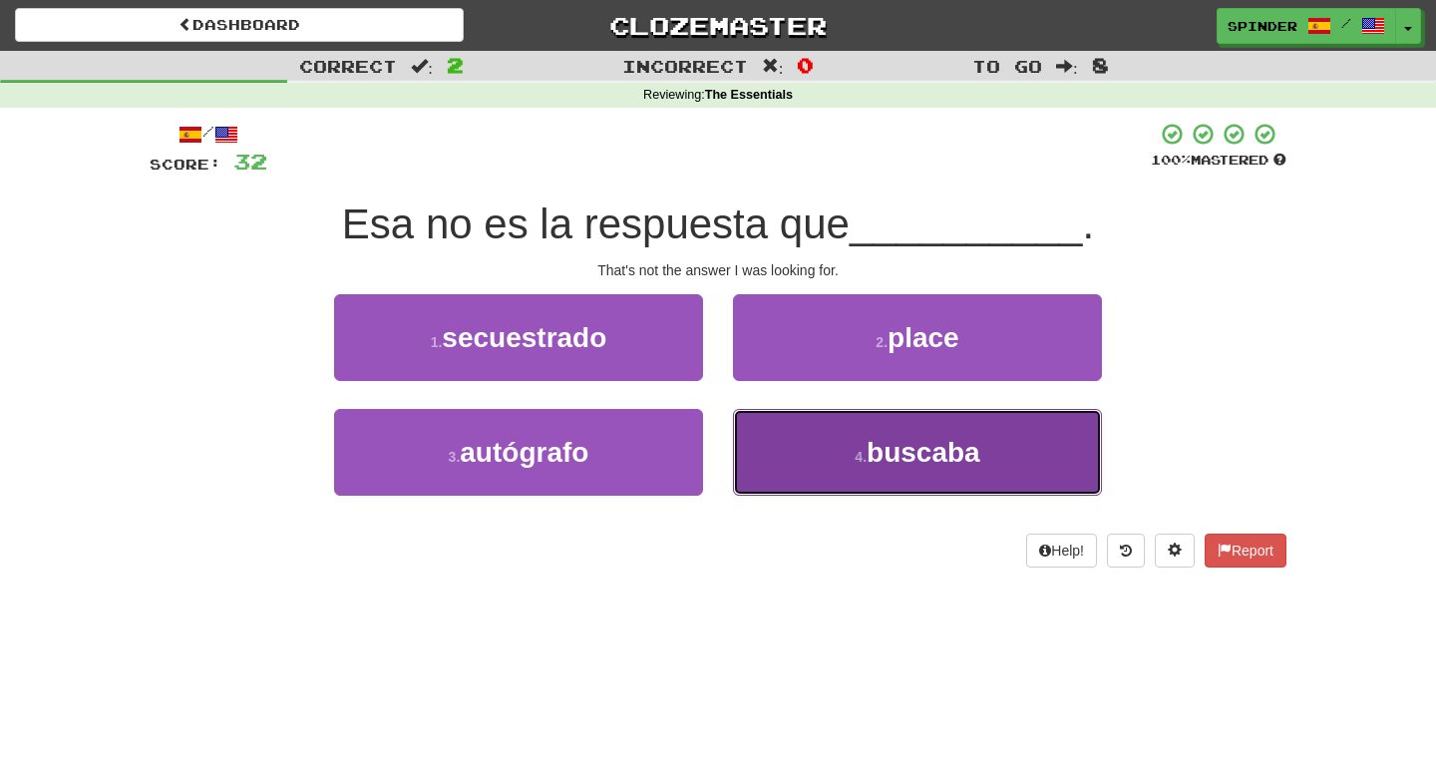
click at [812, 439] on button "4 . buscaba" at bounding box center [917, 452] width 369 height 87
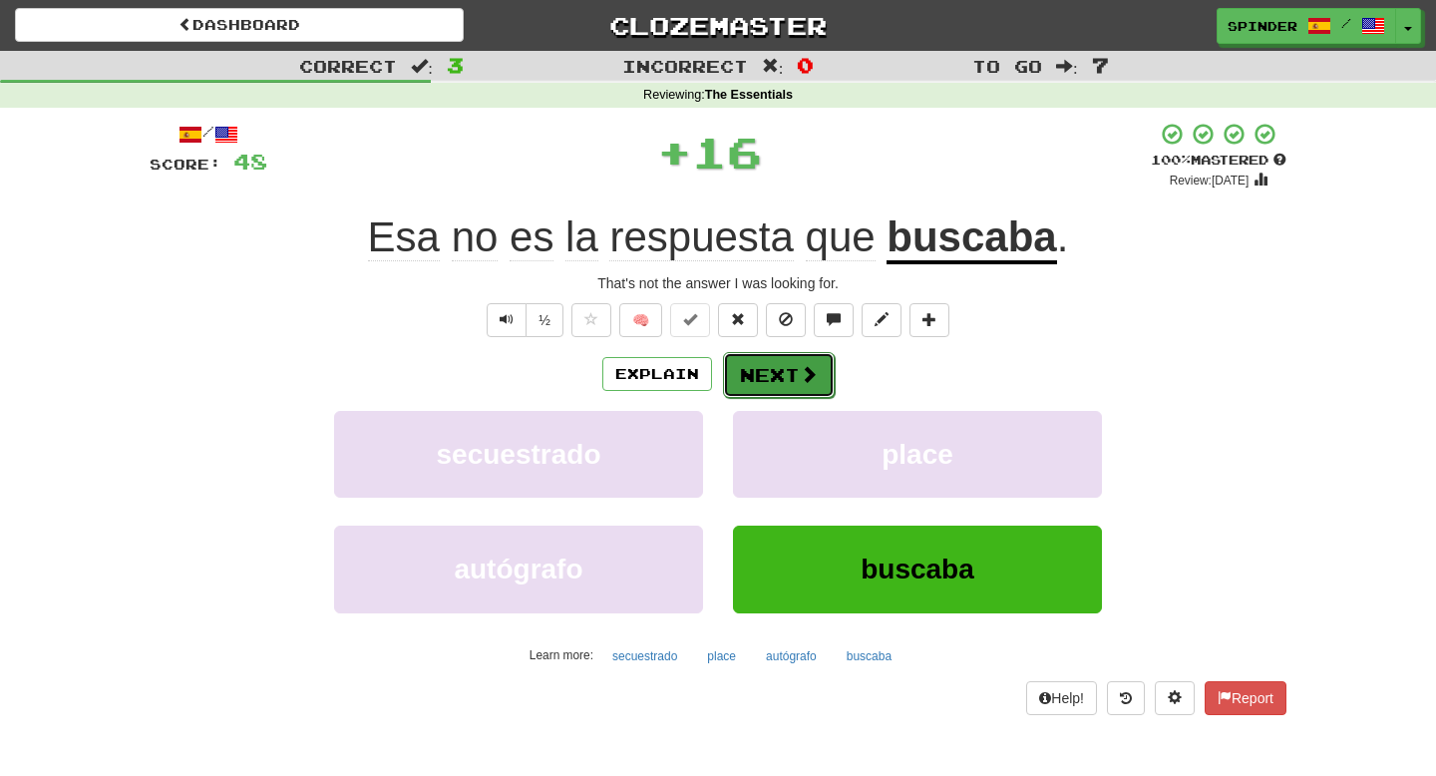
click at [808, 365] on span at bounding box center [809, 374] width 18 height 18
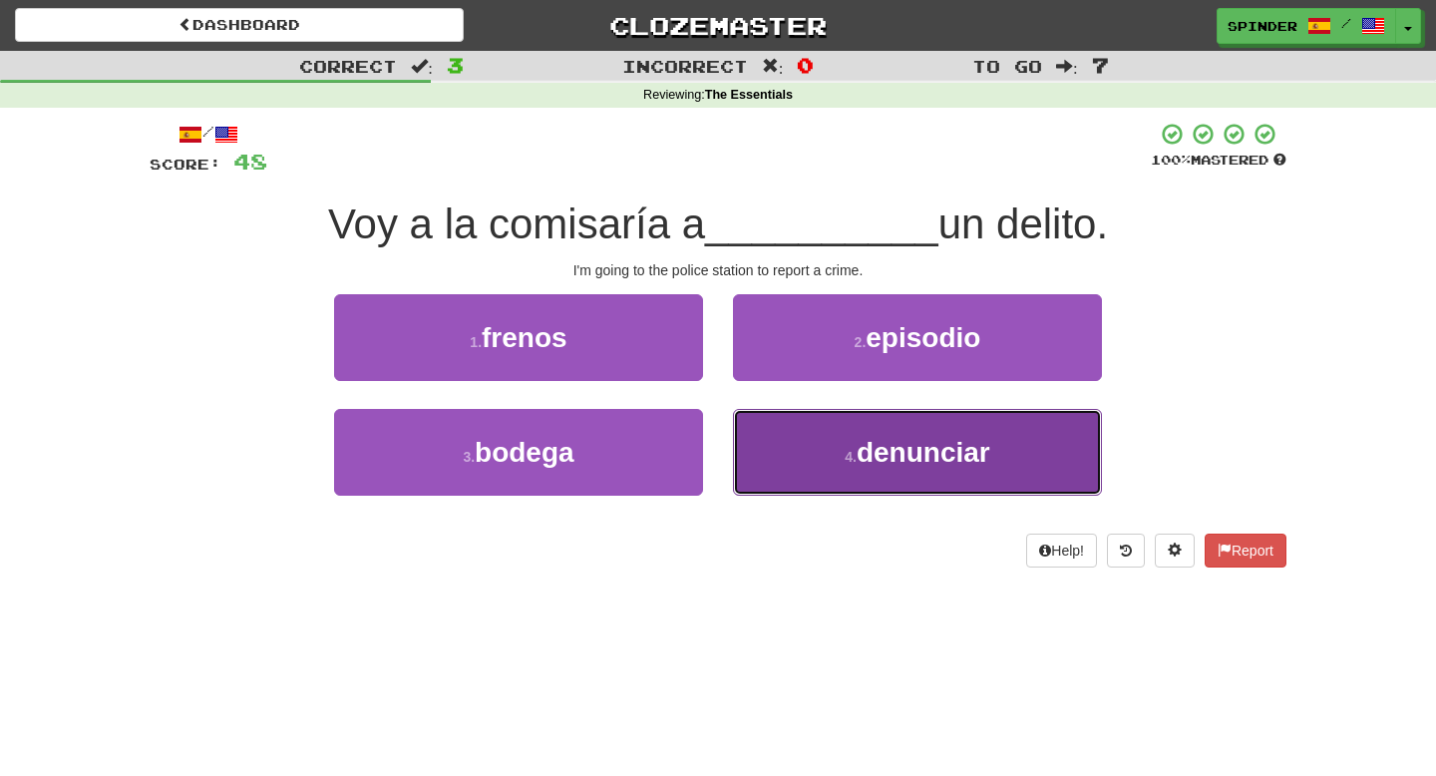
click at [773, 442] on button "4 . denunciar" at bounding box center [917, 452] width 369 height 87
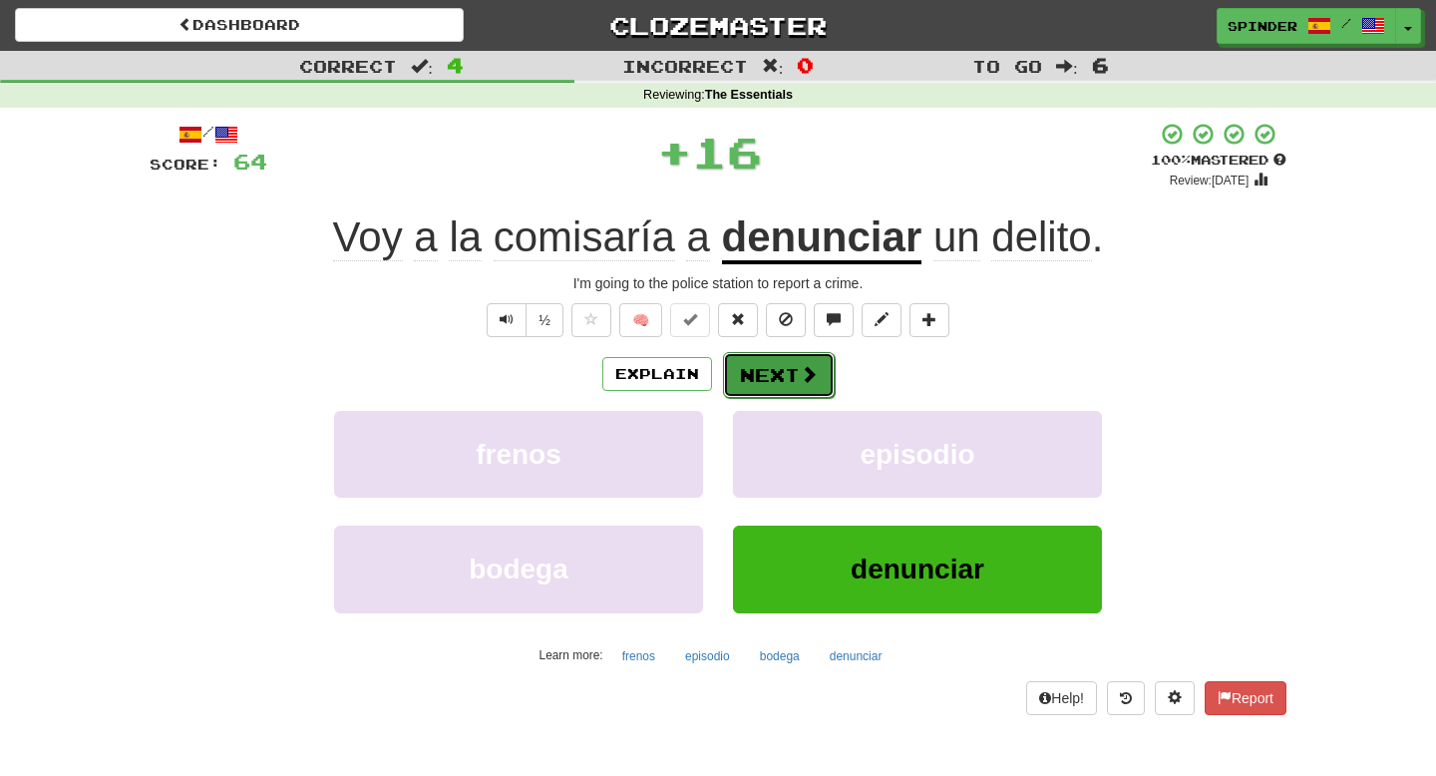
click at [772, 384] on button "Next" at bounding box center [779, 375] width 112 height 46
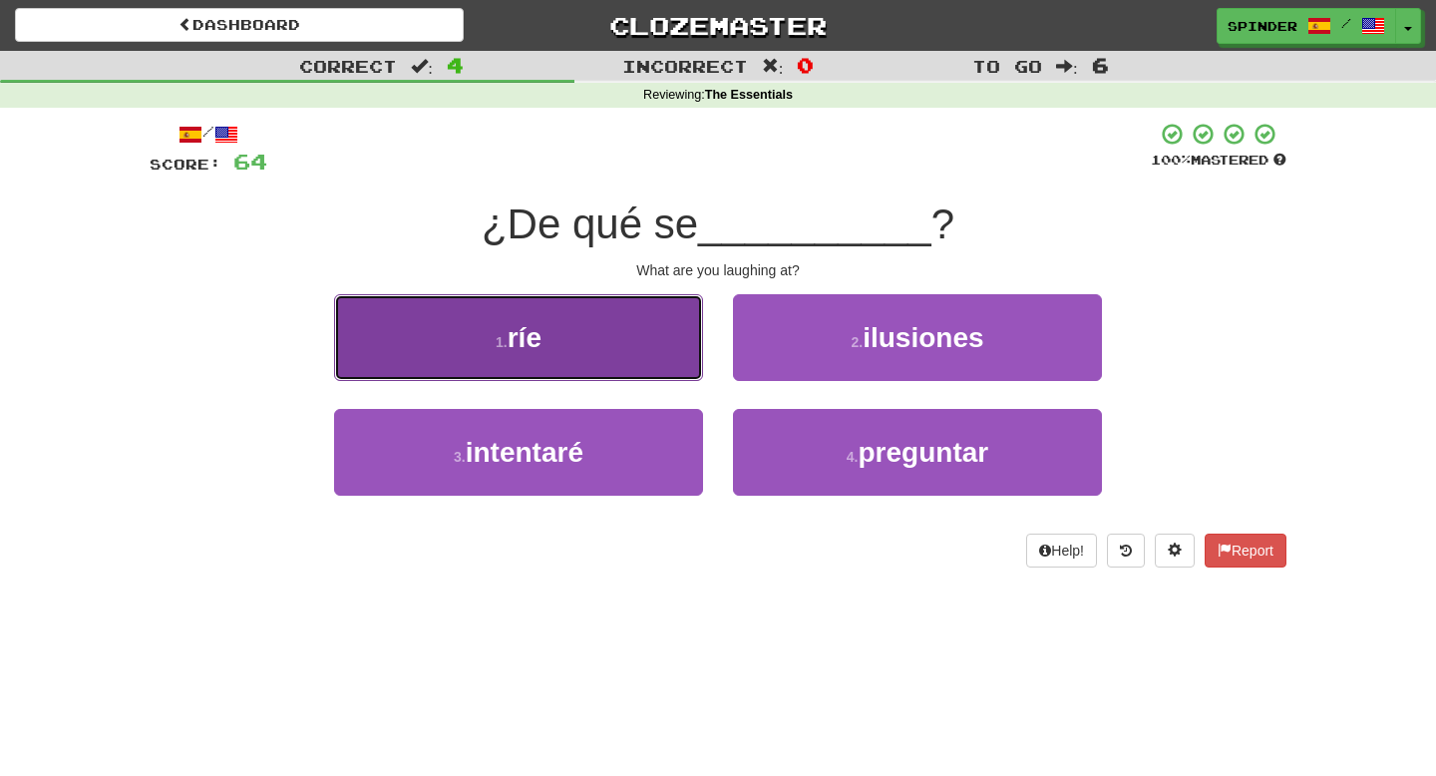
click at [661, 346] on button "1 . [GEOGRAPHIC_DATA]" at bounding box center [518, 337] width 369 height 87
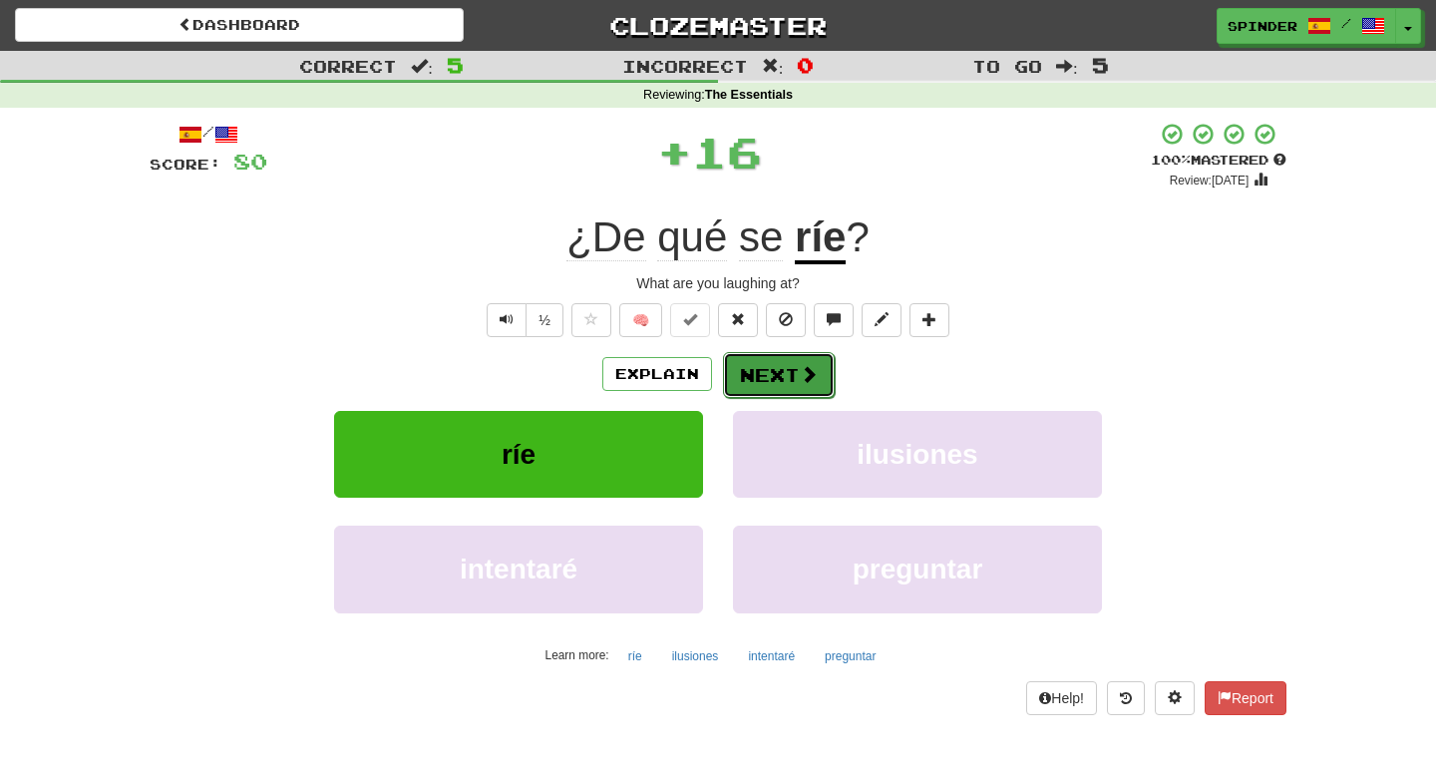
click at [767, 373] on button "Next" at bounding box center [779, 375] width 112 height 46
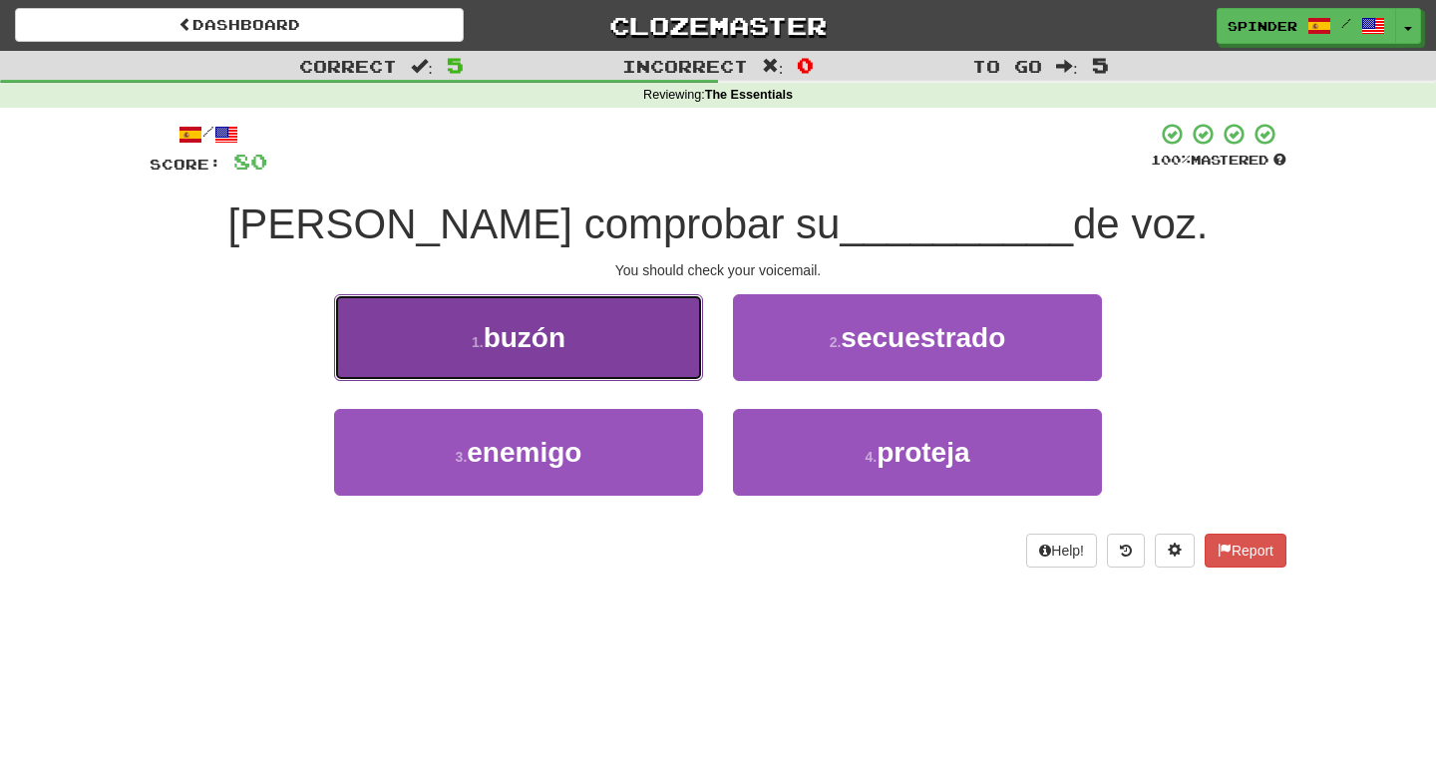
click at [630, 338] on button "1 . [GEOGRAPHIC_DATA]" at bounding box center [518, 337] width 369 height 87
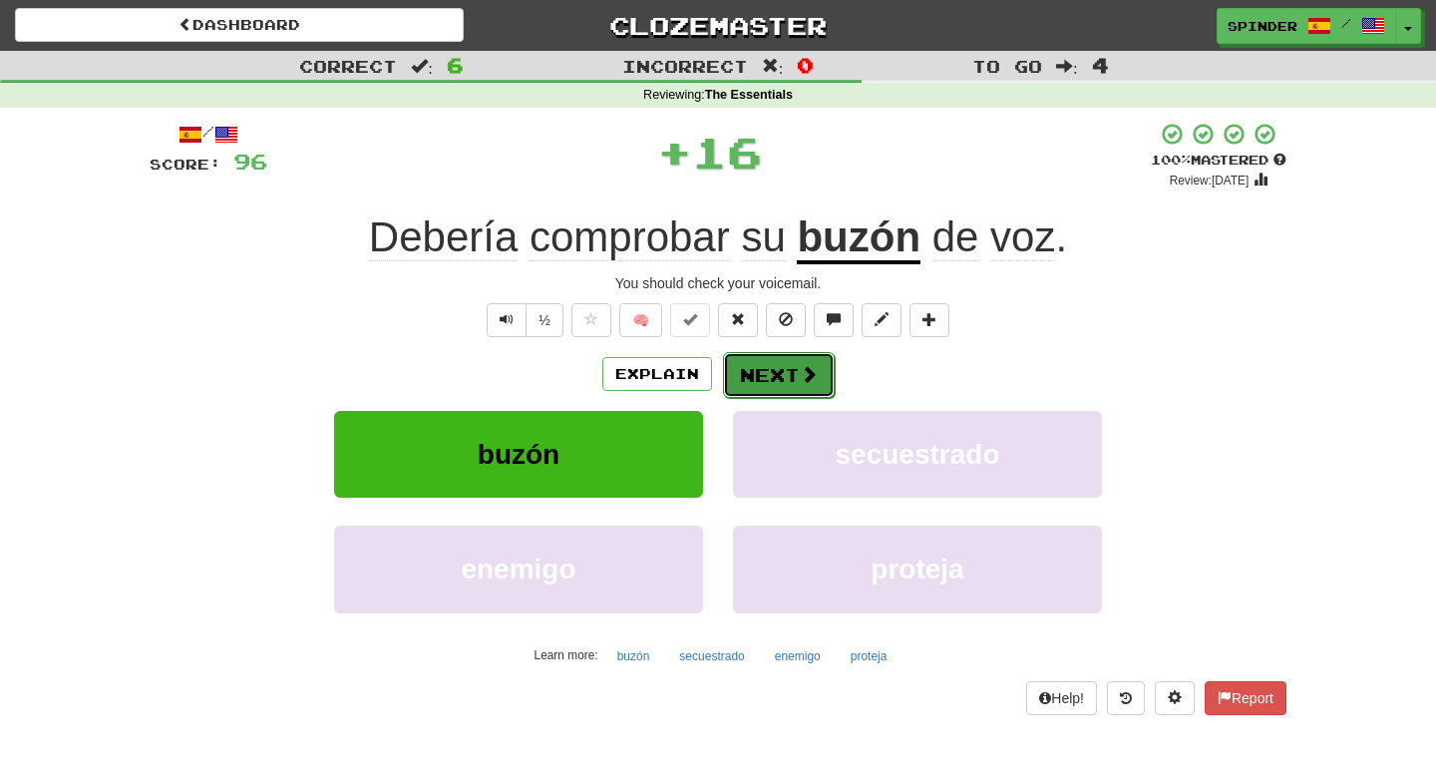
click at [756, 372] on button "Next" at bounding box center [779, 375] width 112 height 46
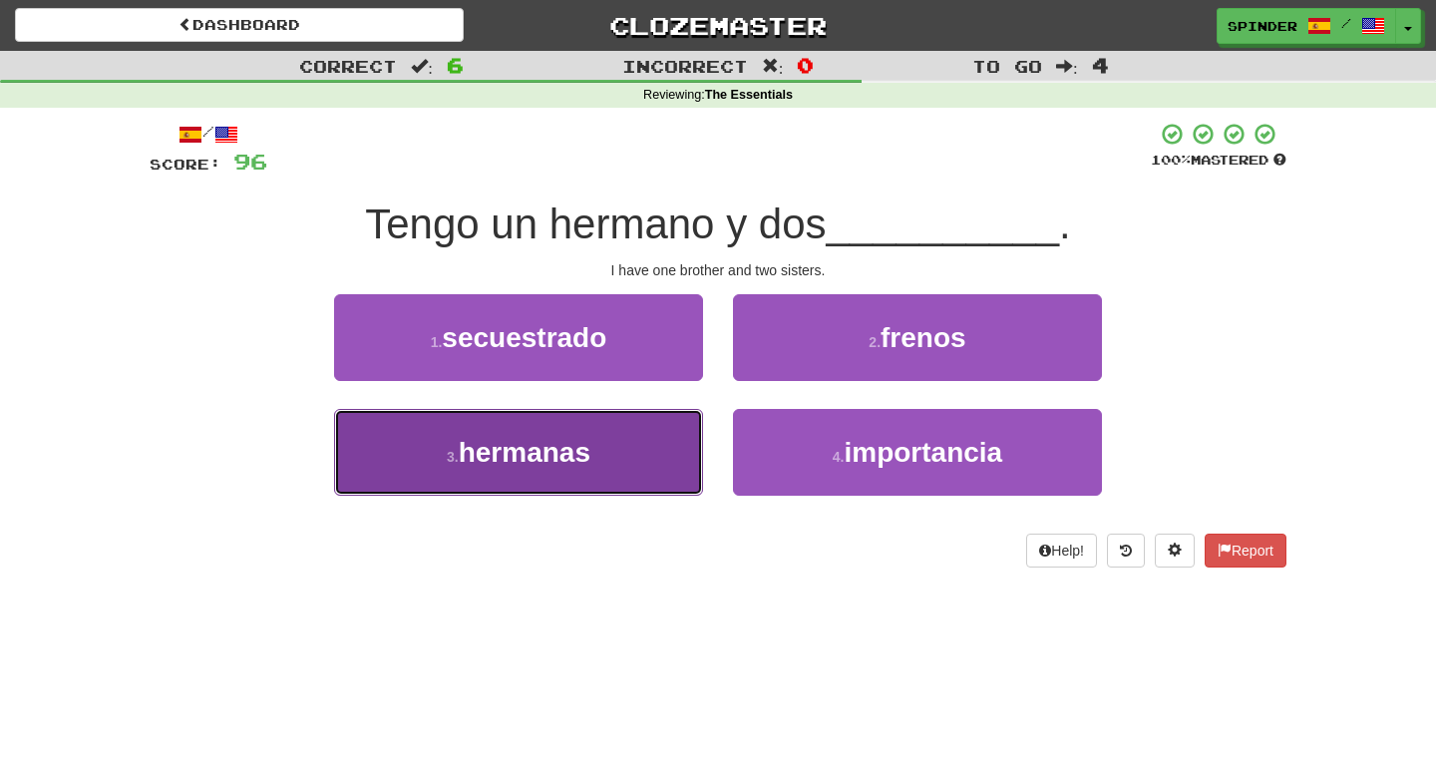
click at [639, 434] on button "3 . hermanas" at bounding box center [518, 452] width 369 height 87
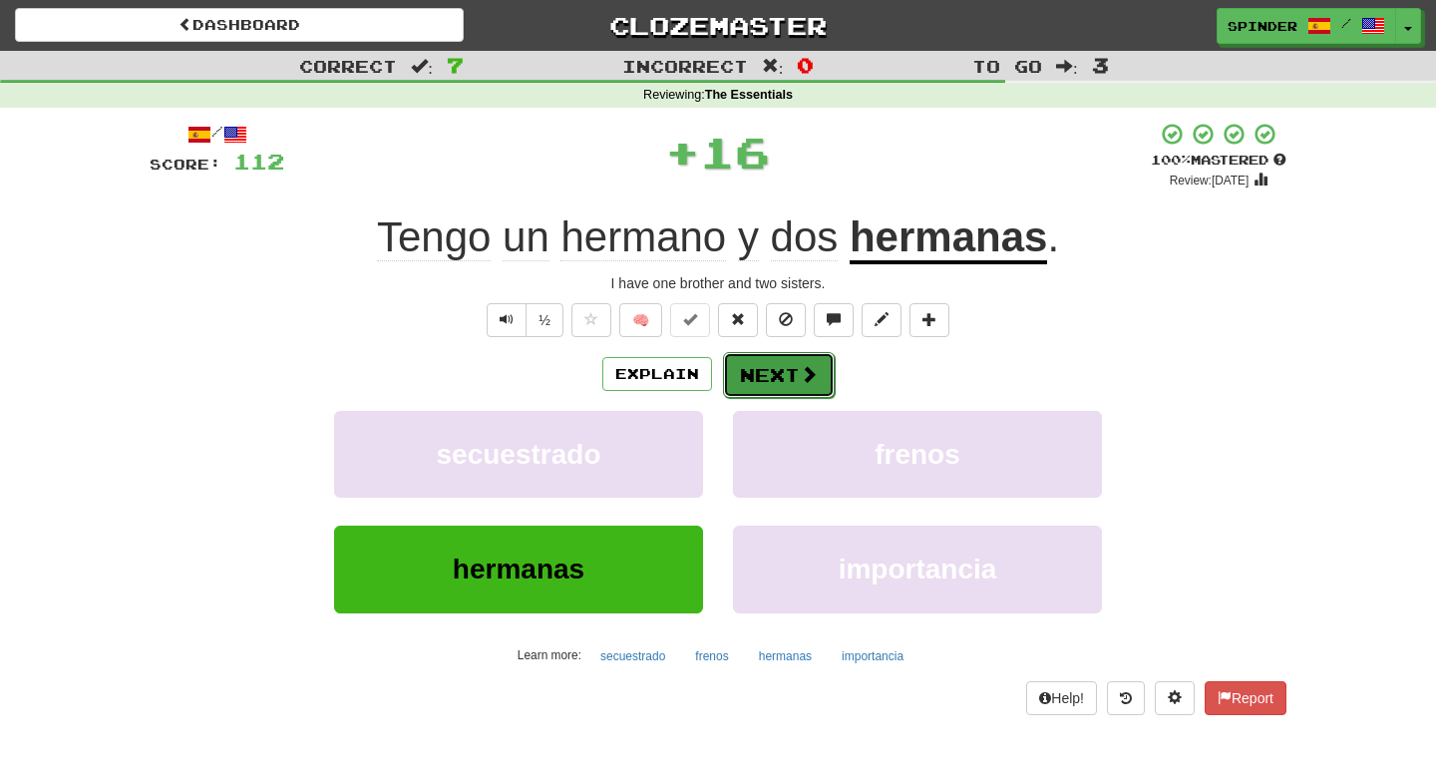
click at [726, 380] on button "Next" at bounding box center [779, 375] width 112 height 46
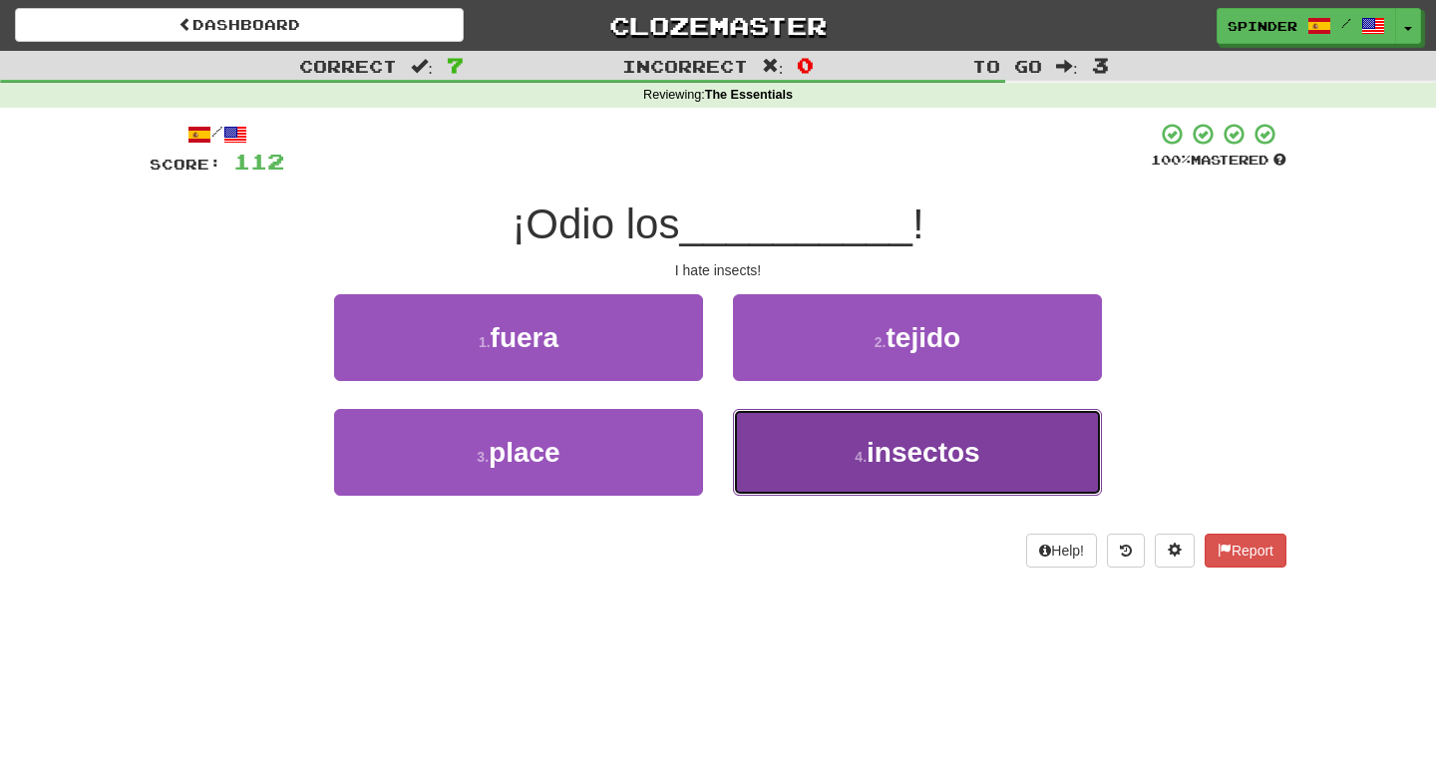
click at [757, 426] on button "4 . insectos" at bounding box center [917, 452] width 369 height 87
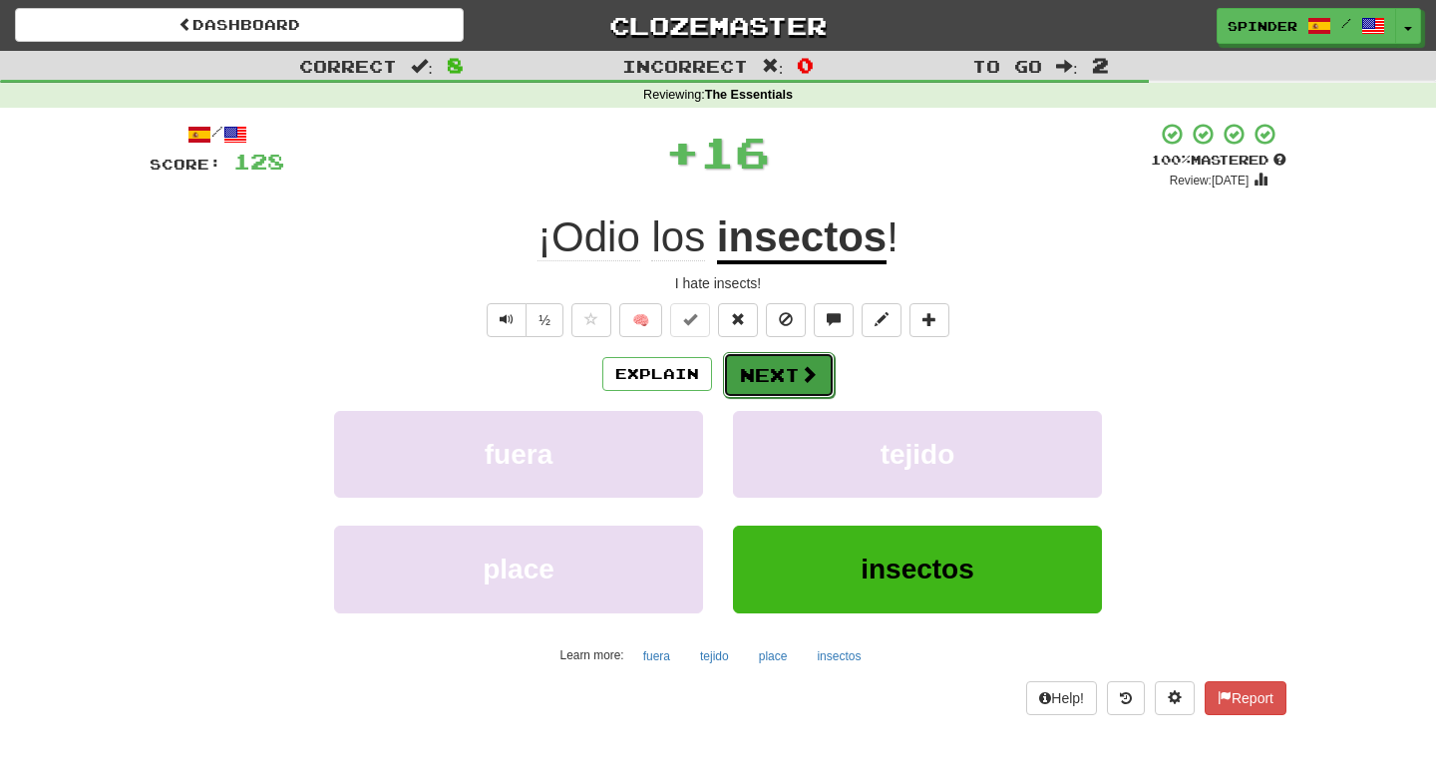
click at [763, 378] on button "Next" at bounding box center [779, 375] width 112 height 46
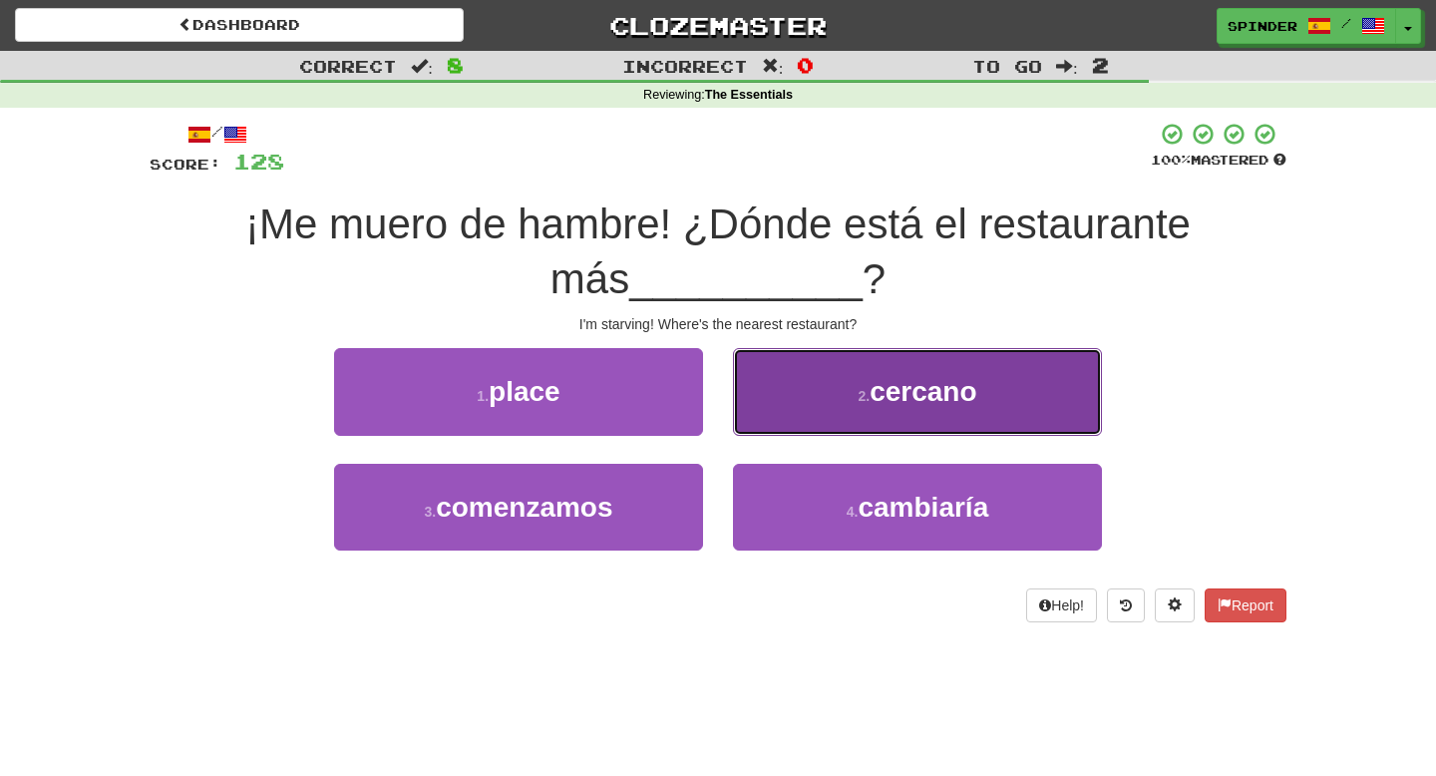
click at [763, 379] on button "2 . cercano" at bounding box center [917, 391] width 369 height 87
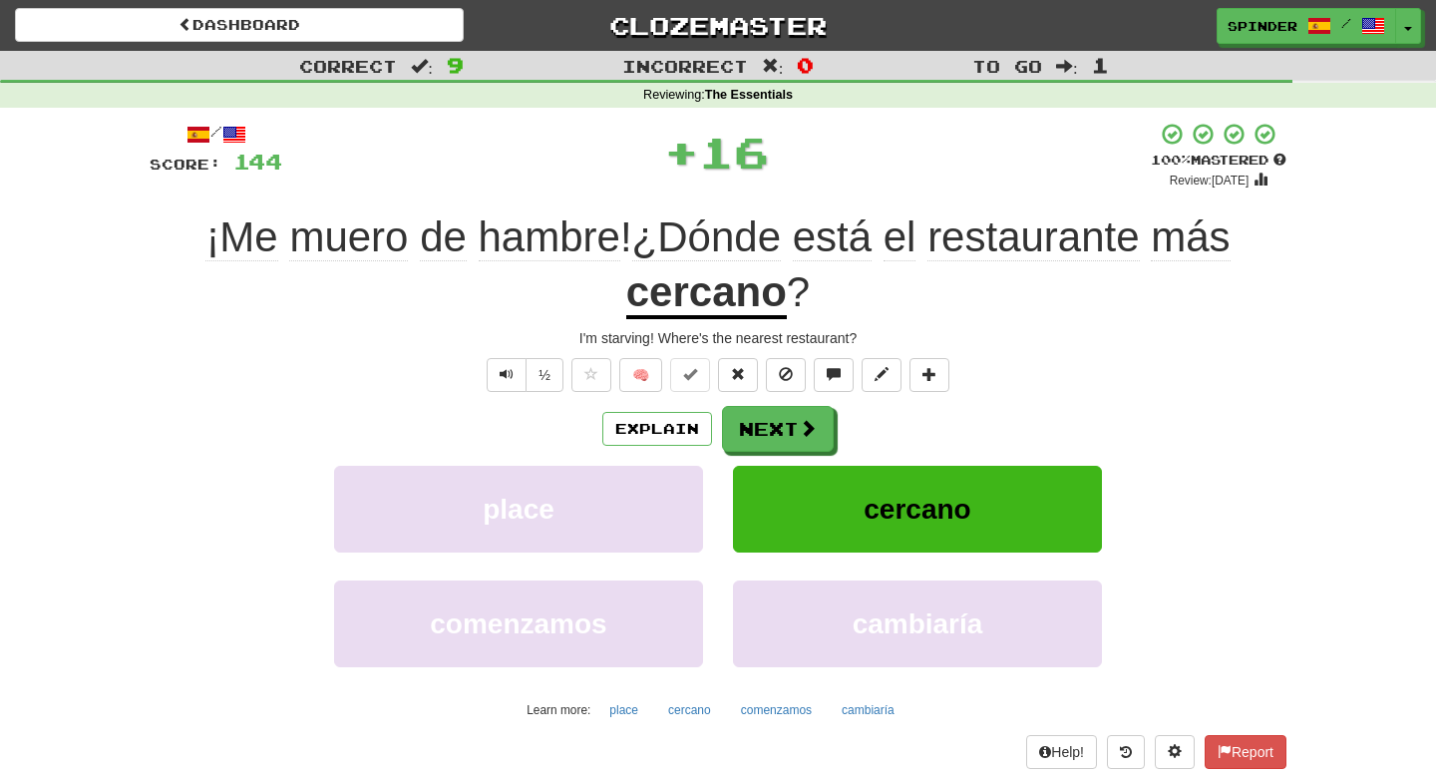
click at [763, 402] on div "/ Score: 144 + 16 100 % Mastered Review: [DATE] ¡Me muero de hambre ! ¿Dónde es…" at bounding box center [718, 445] width 1137 height 647
click at [761, 422] on button "Next" at bounding box center [779, 430] width 112 height 46
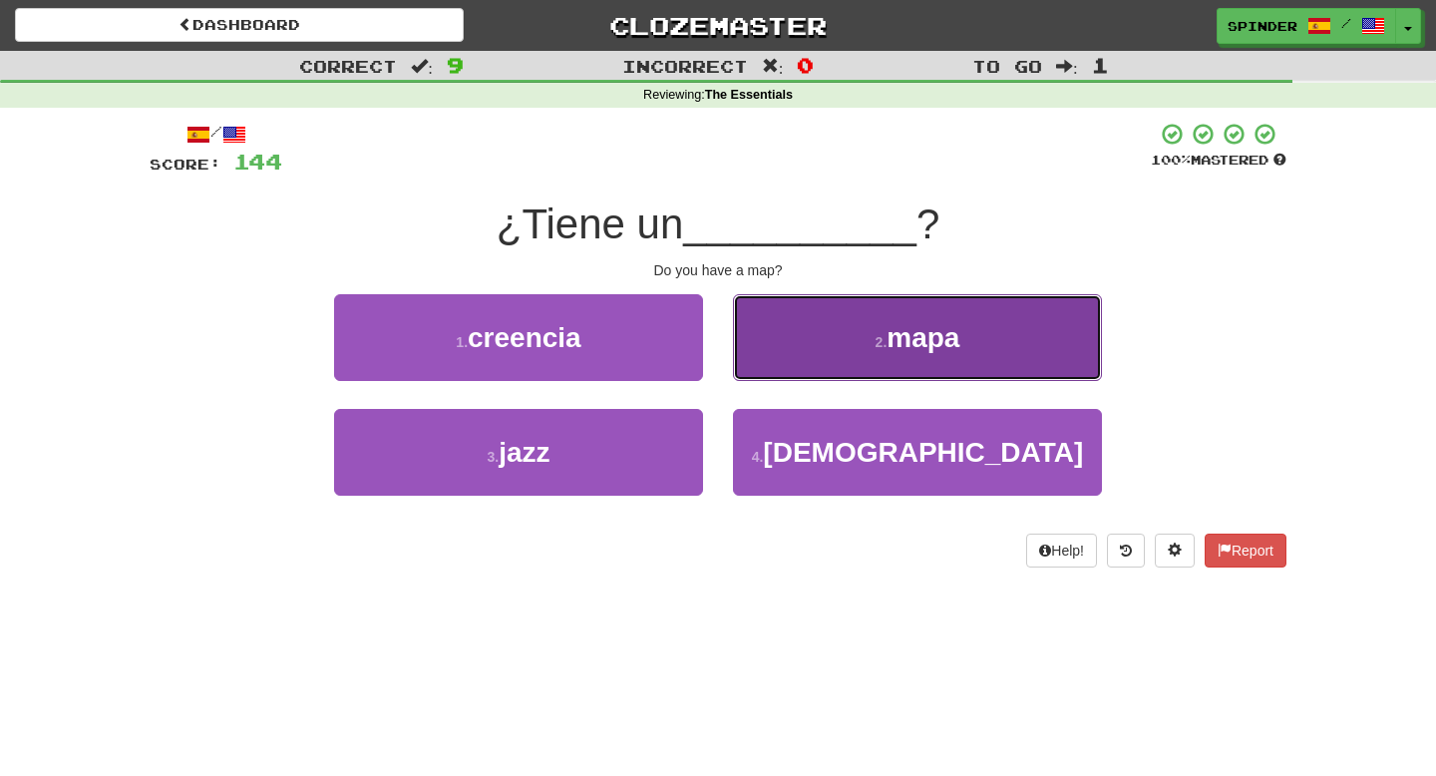
click at [790, 358] on button "2 . mapa" at bounding box center [917, 337] width 369 height 87
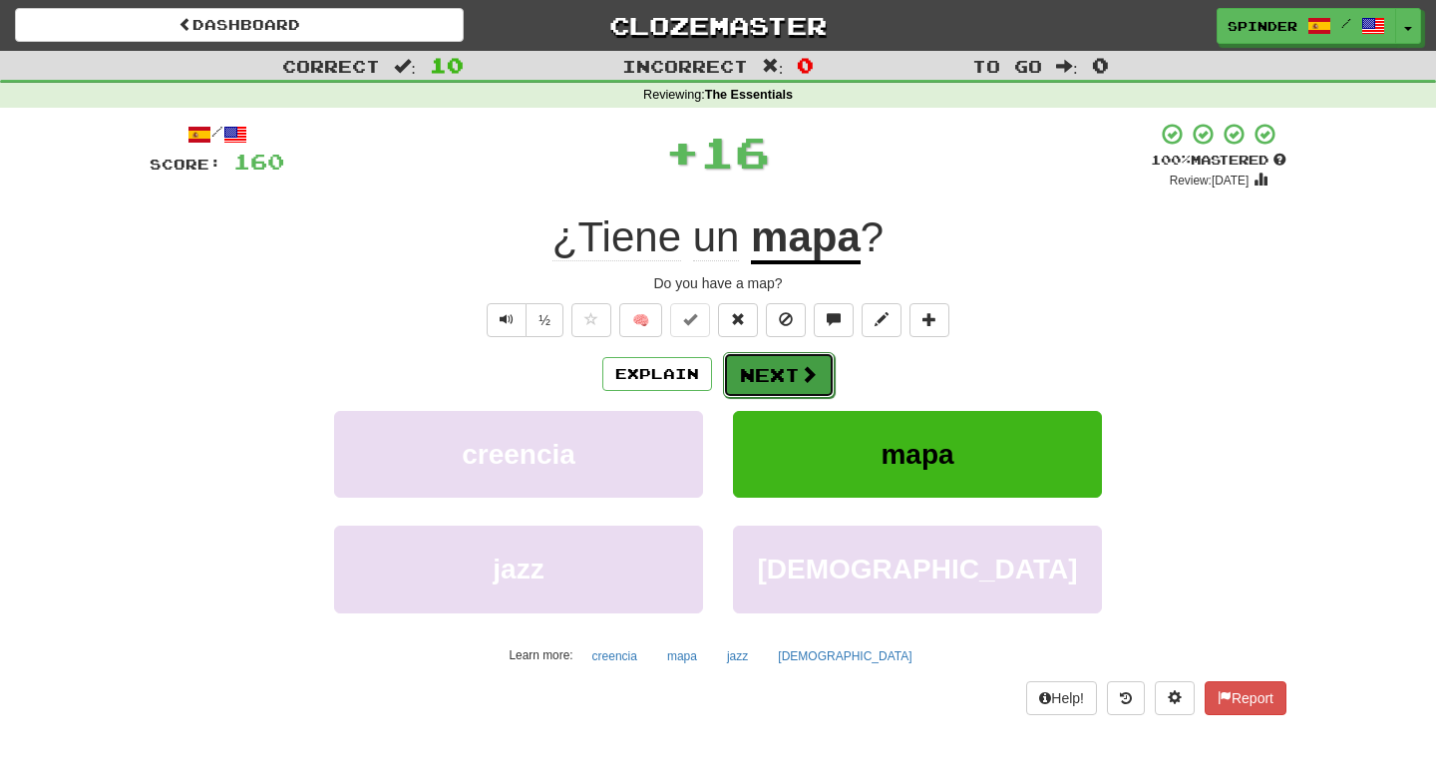
click at [785, 381] on button "Next" at bounding box center [779, 375] width 112 height 46
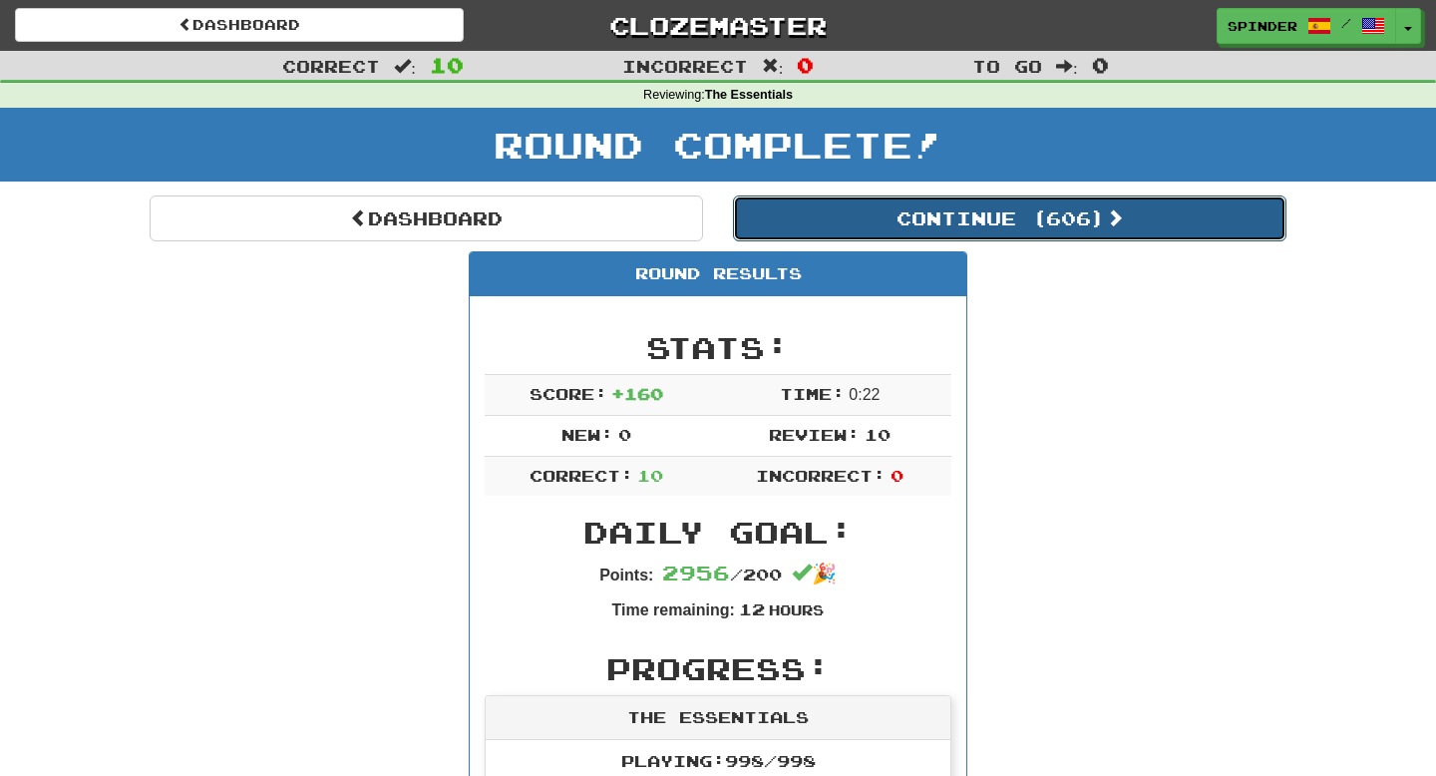
click at [889, 227] on button "Continue ( 606 )" at bounding box center [1010, 219] width 554 height 46
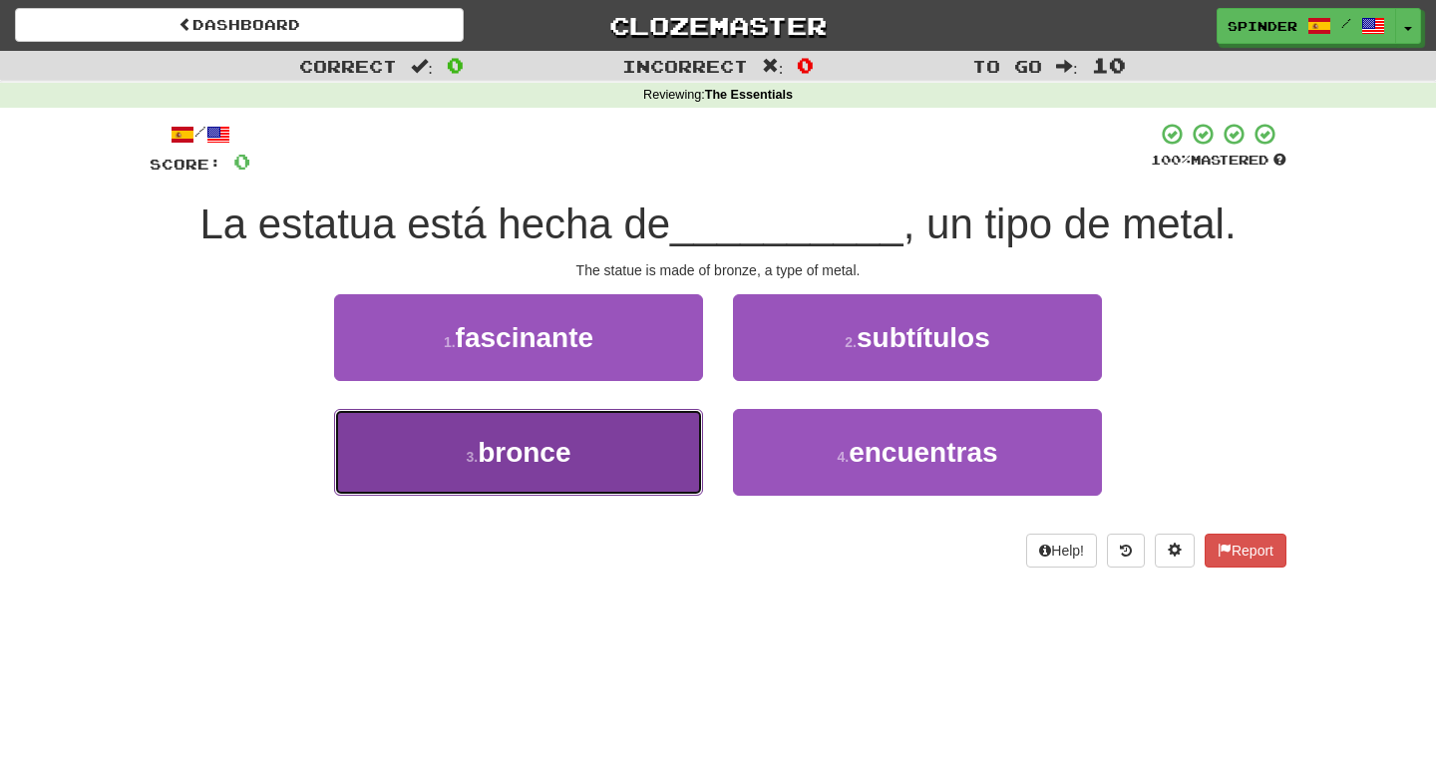
click at [645, 449] on button "3 . bronce" at bounding box center [518, 452] width 369 height 87
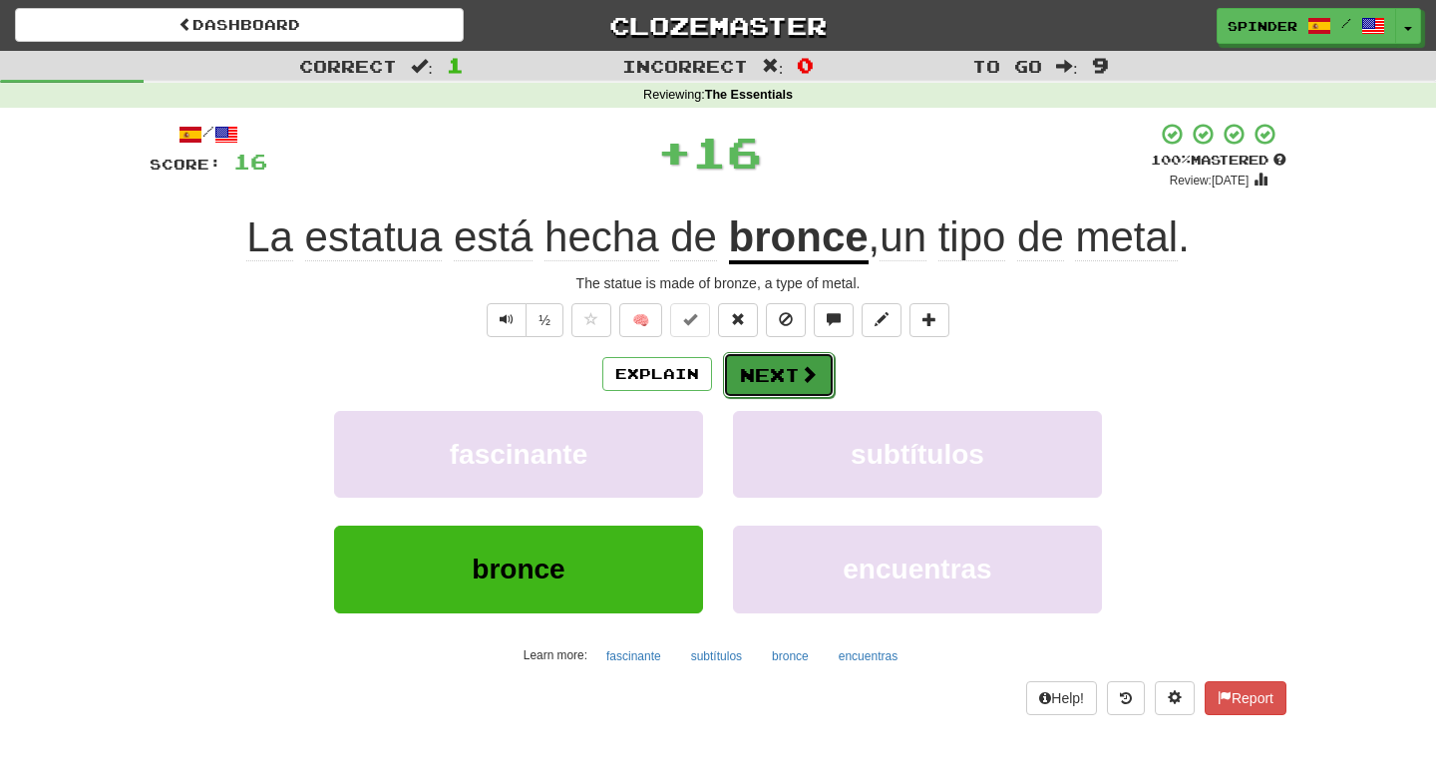
click at [782, 370] on button "Next" at bounding box center [779, 375] width 112 height 46
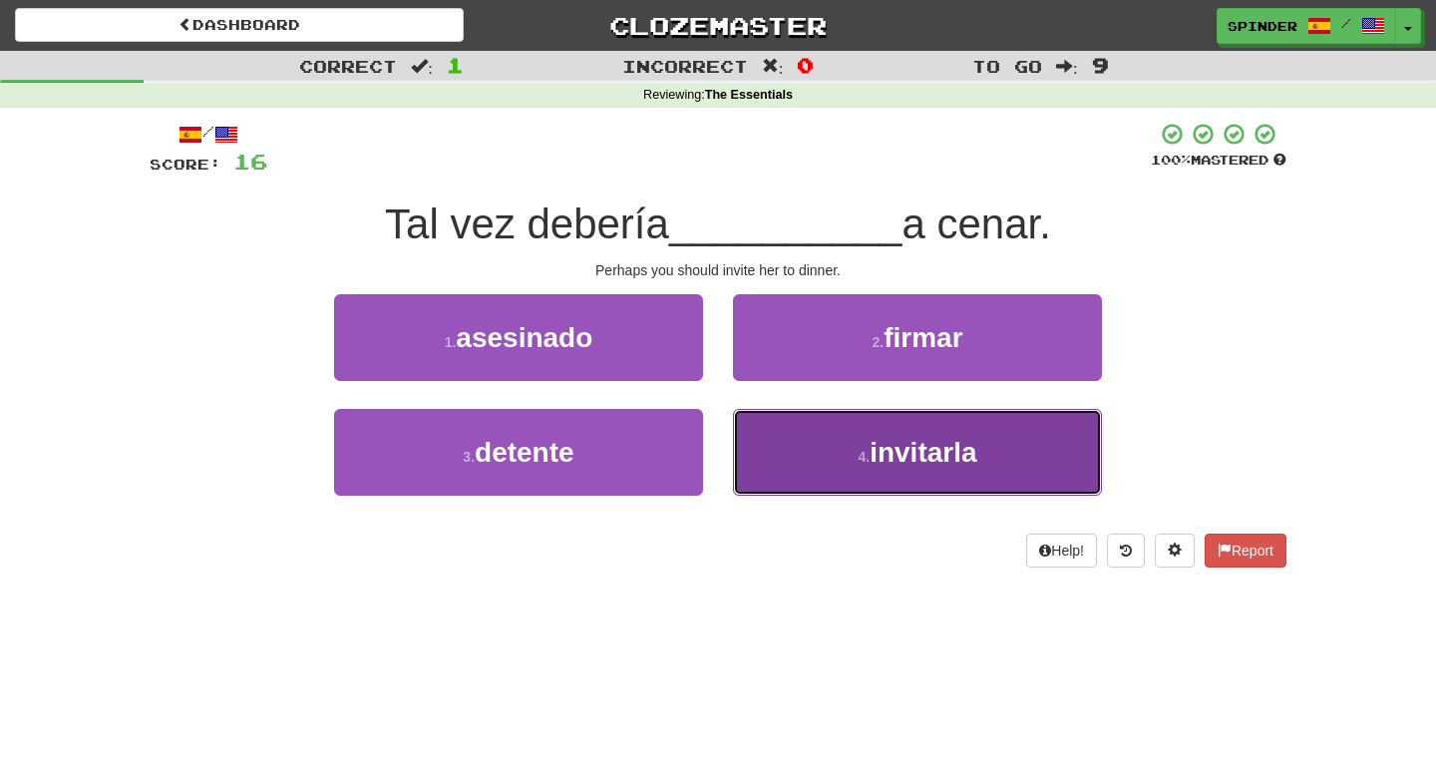
click at [778, 451] on button "4 . invitarla" at bounding box center [917, 452] width 369 height 87
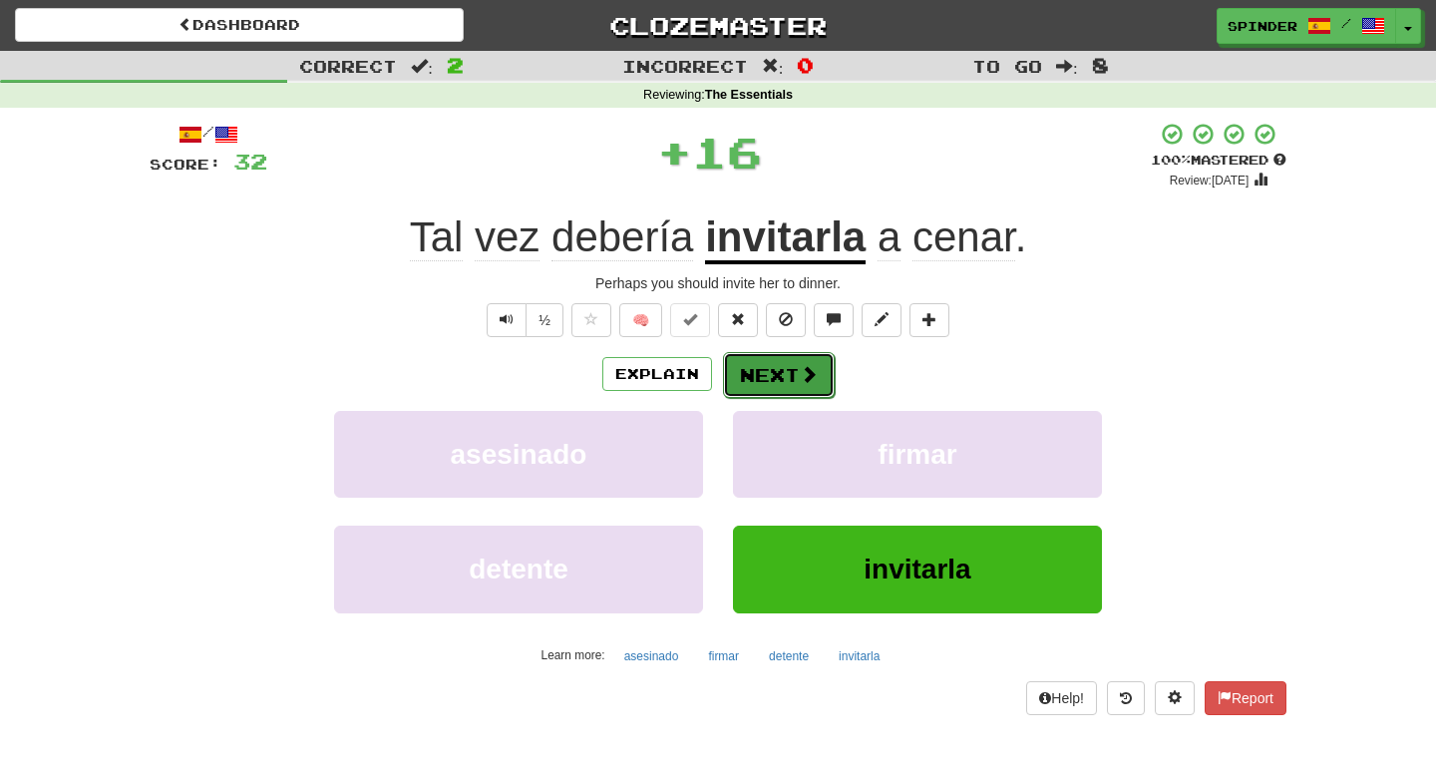
click at [780, 366] on button "Next" at bounding box center [779, 375] width 112 height 46
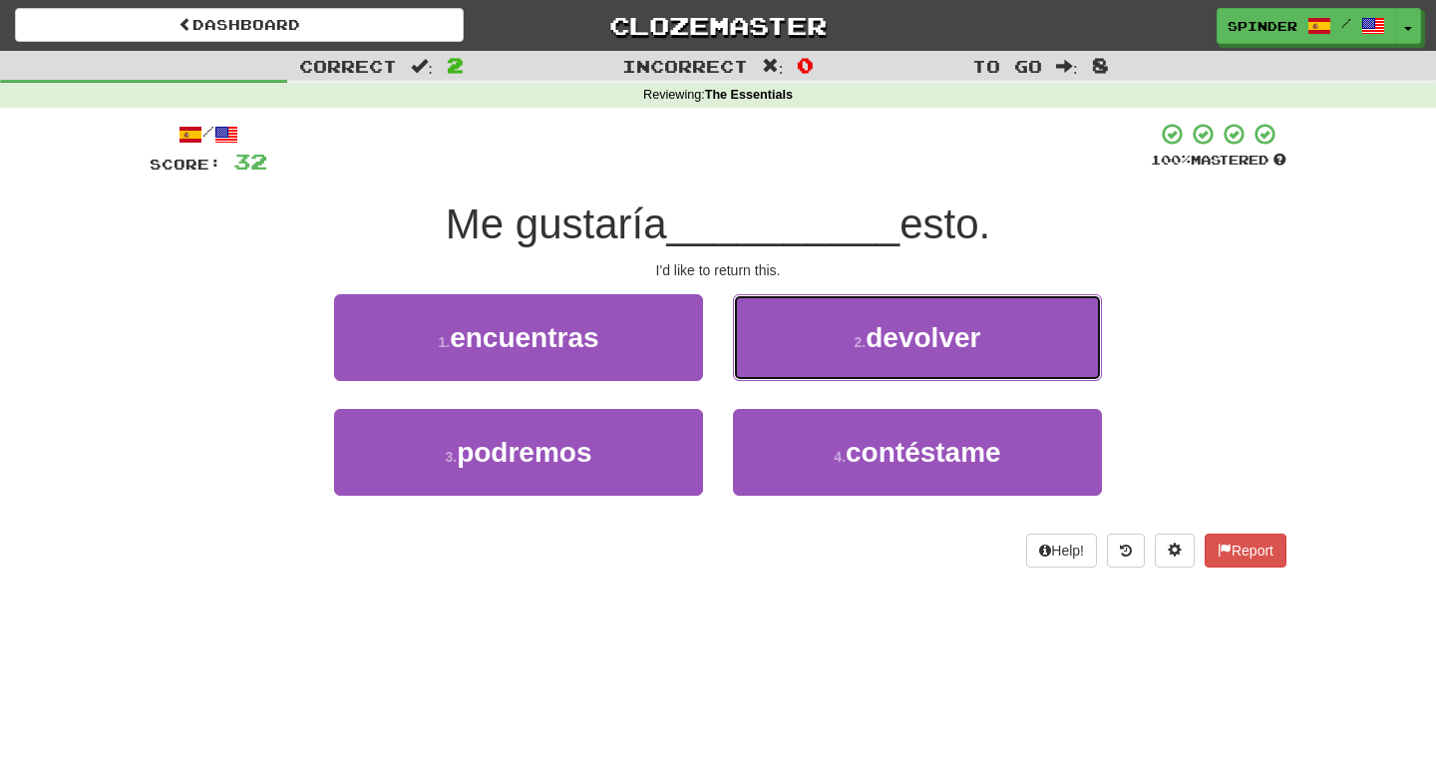
click at [780, 366] on button "2 . devolver" at bounding box center [917, 337] width 369 height 87
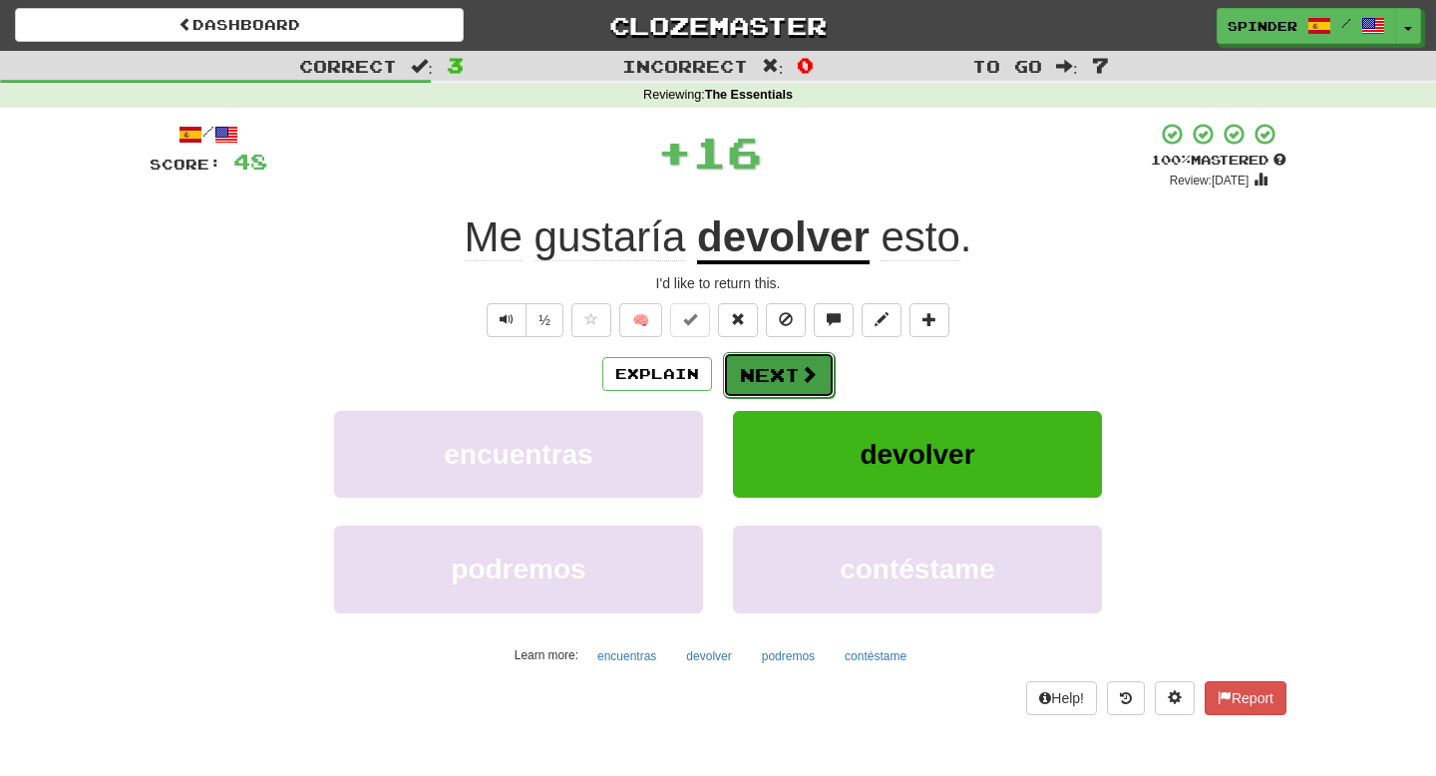
click at [778, 377] on button "Next" at bounding box center [779, 375] width 112 height 46
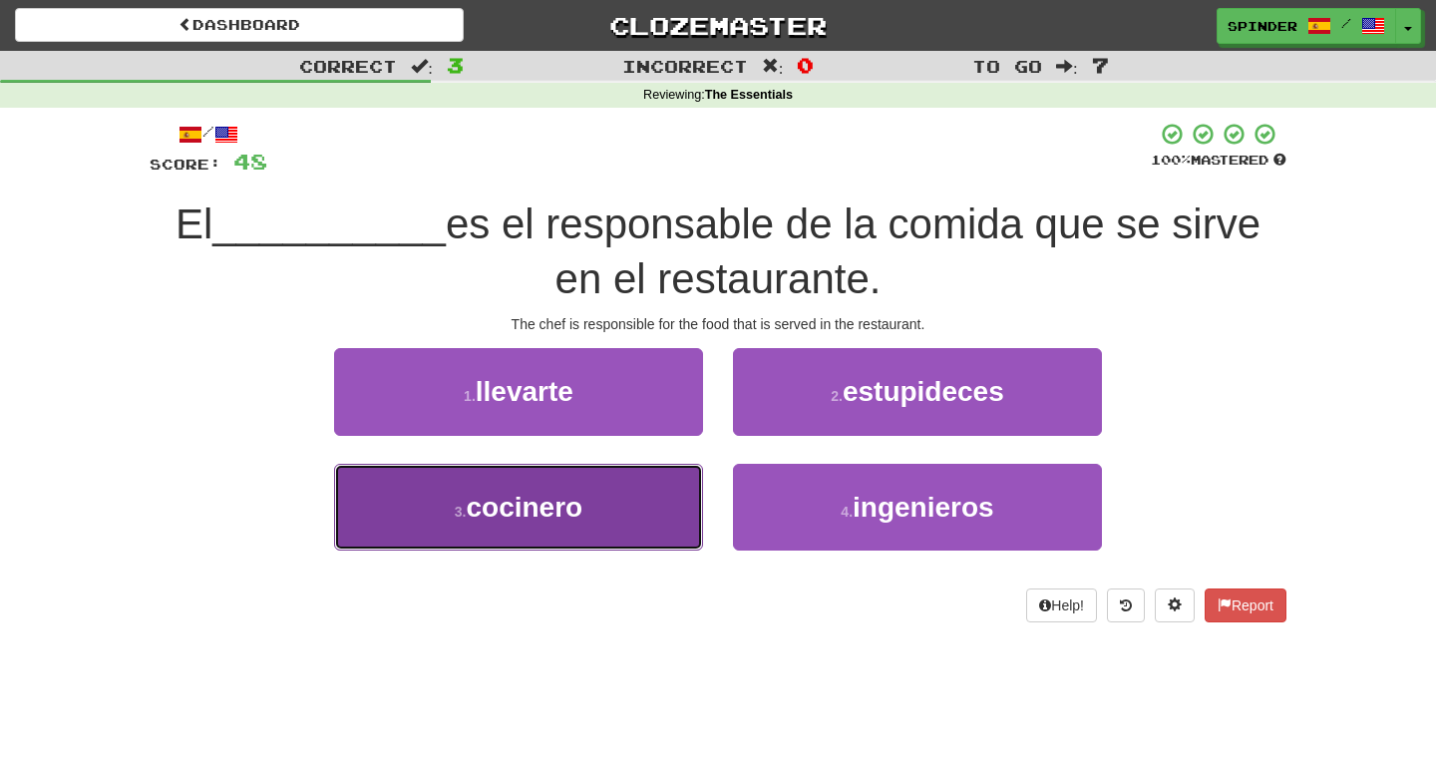
click at [679, 487] on button "3 . cocinero" at bounding box center [518, 507] width 369 height 87
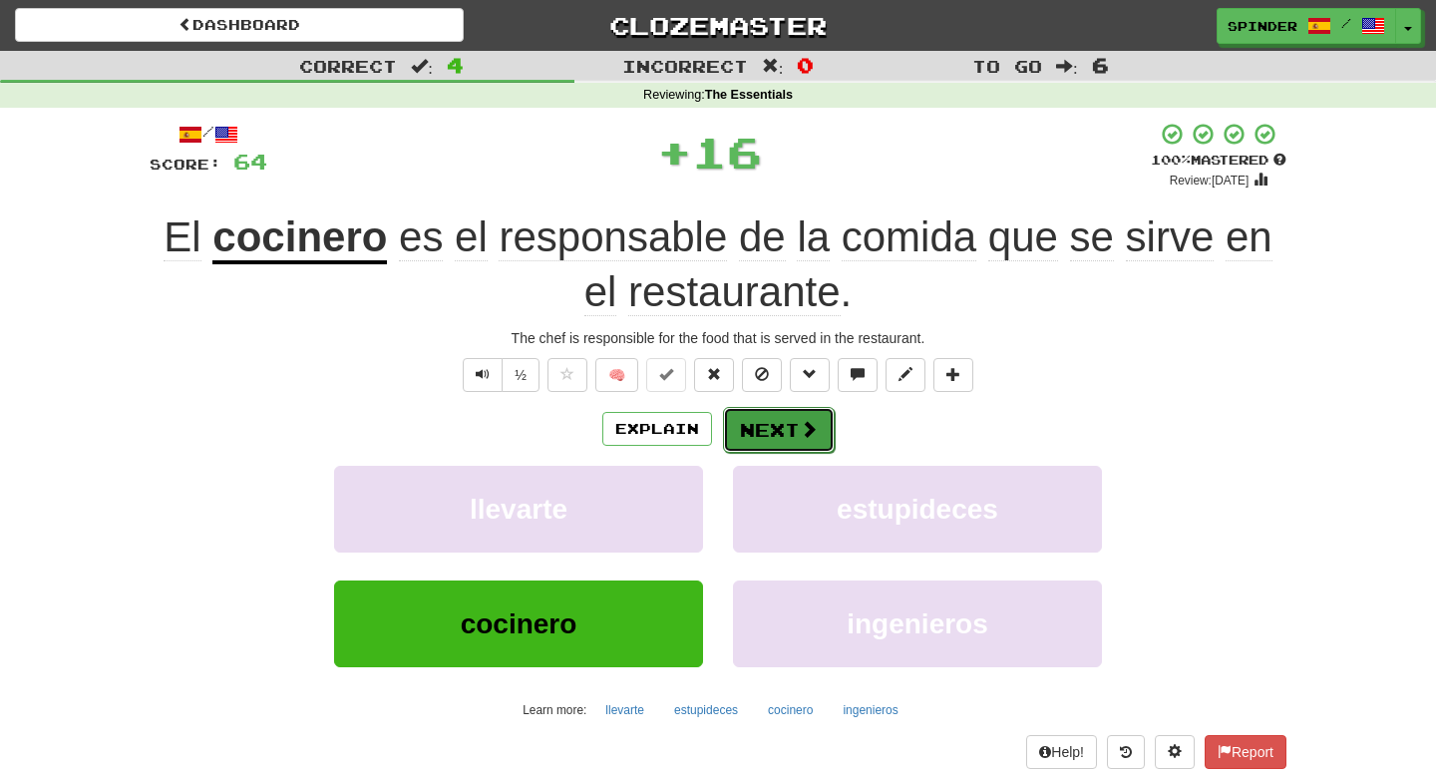
click at [778, 434] on button "Next" at bounding box center [779, 430] width 112 height 46
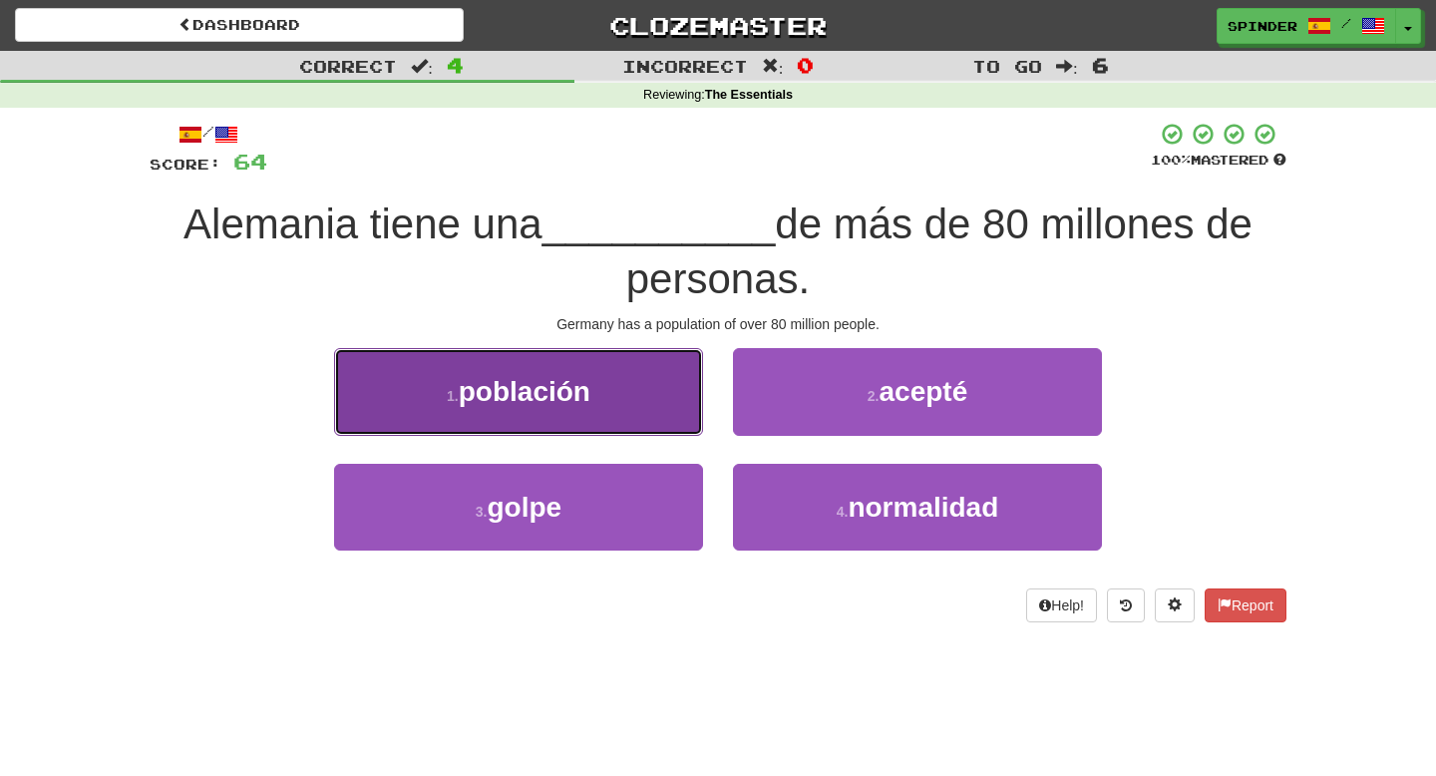
click at [644, 417] on button "1 . población" at bounding box center [518, 391] width 369 height 87
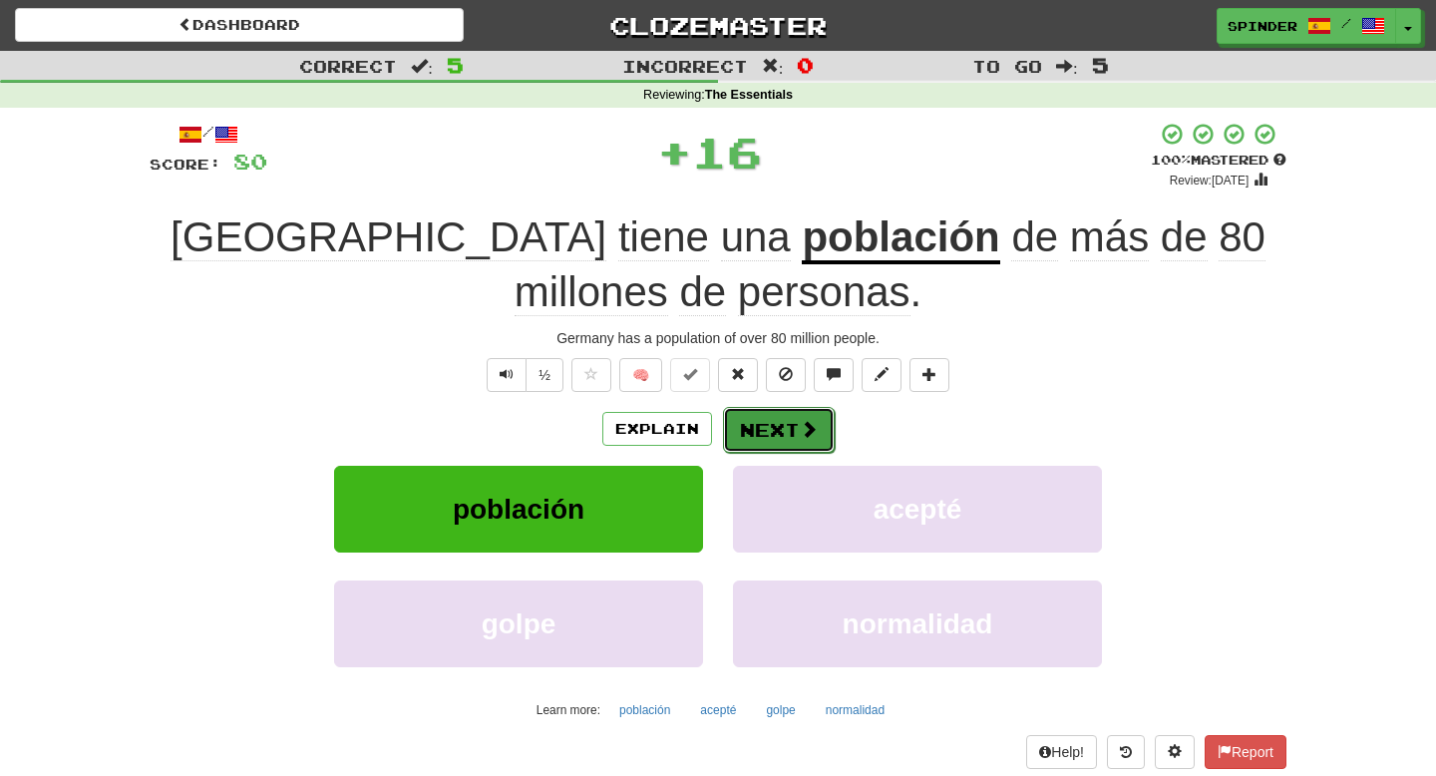
click at [771, 431] on button "Next" at bounding box center [779, 430] width 112 height 46
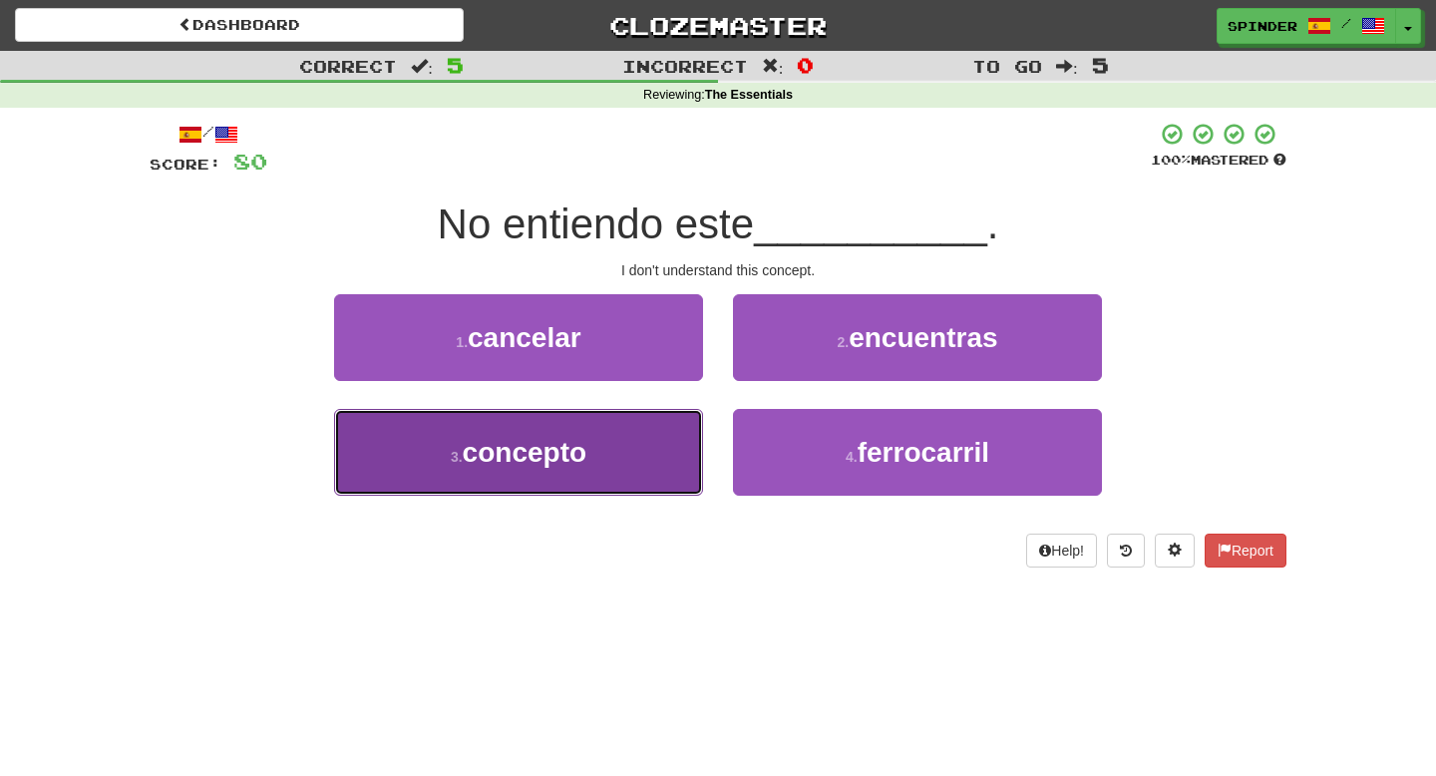
click at [666, 463] on button "3 . concepto" at bounding box center [518, 452] width 369 height 87
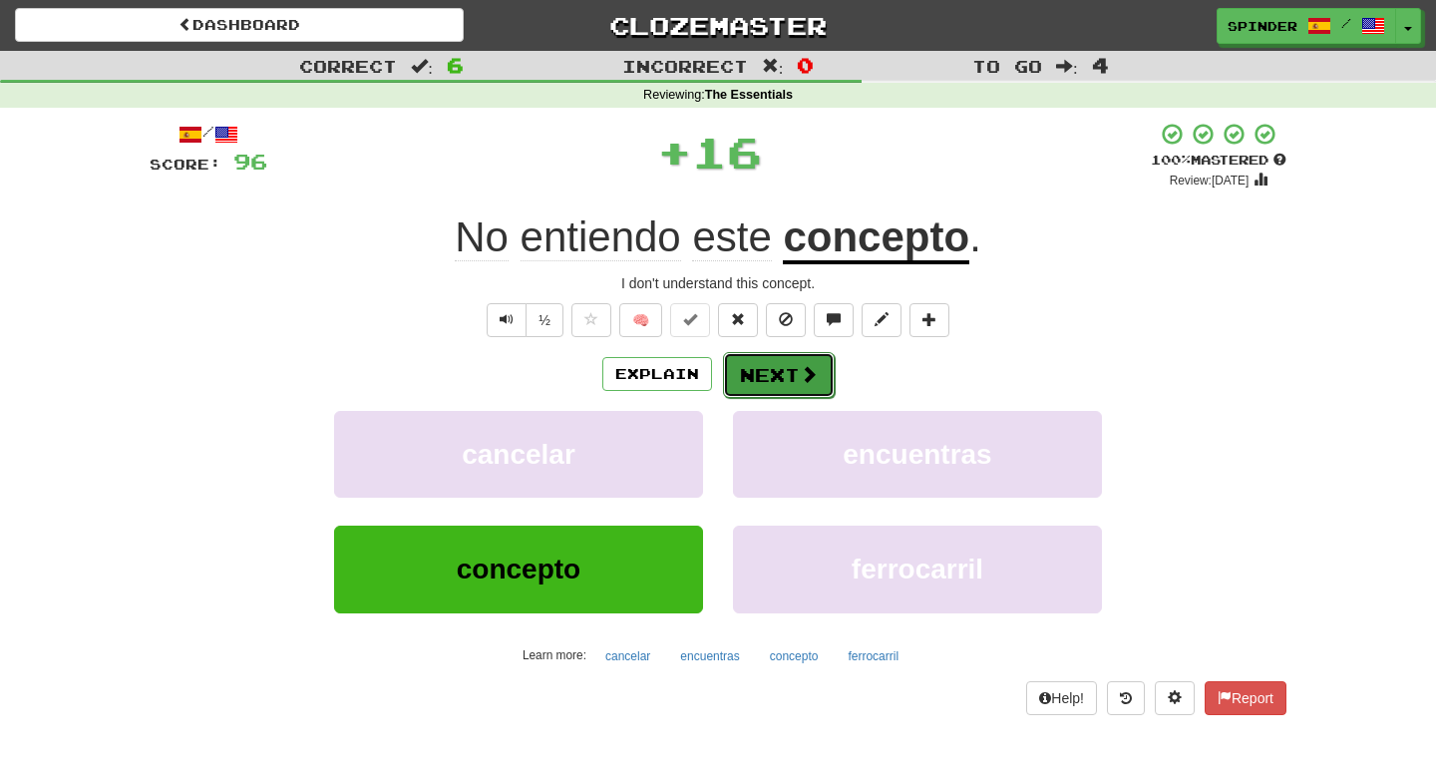
click at [777, 377] on button "Next" at bounding box center [779, 375] width 112 height 46
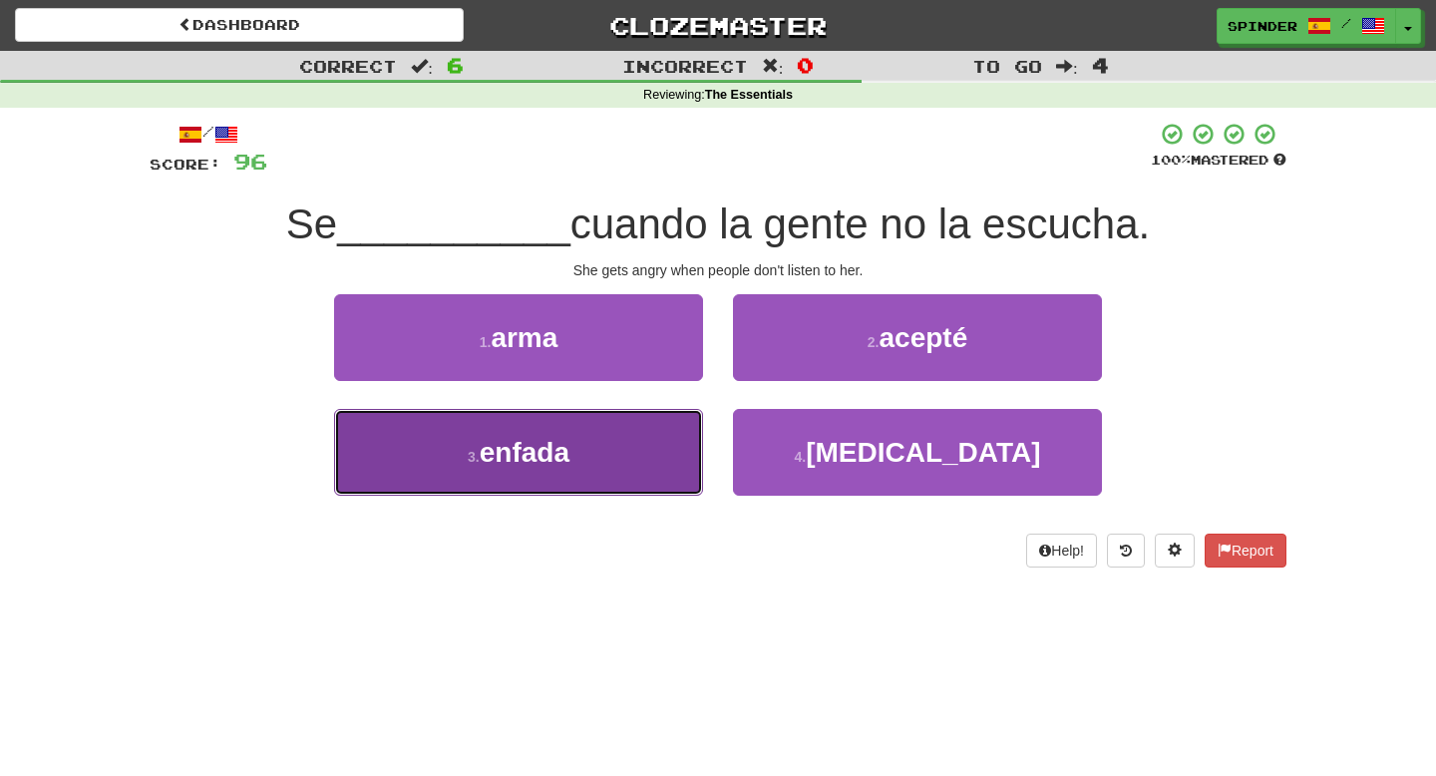
click at [635, 429] on button "3 . [GEOGRAPHIC_DATA]" at bounding box center [518, 452] width 369 height 87
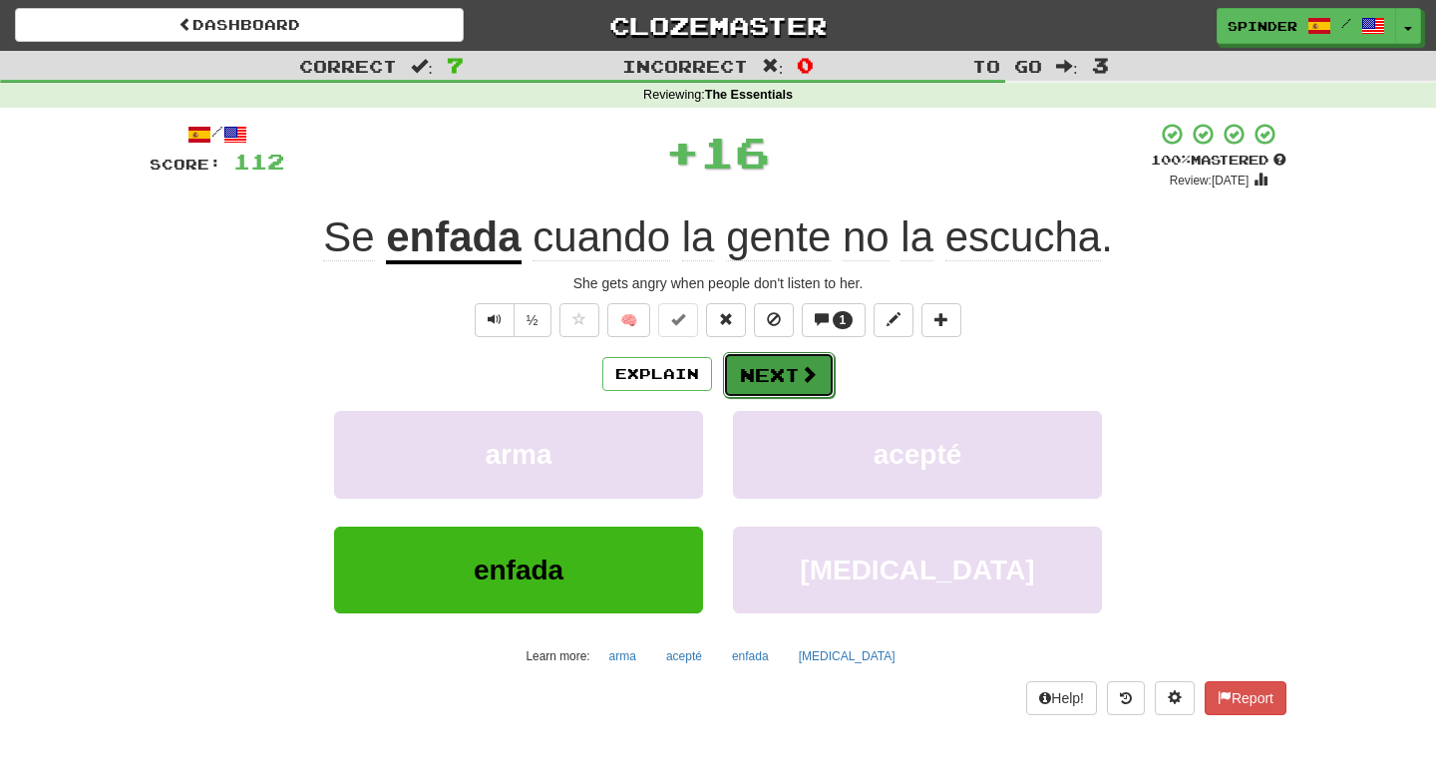
click at [754, 378] on button "Next" at bounding box center [779, 375] width 112 height 46
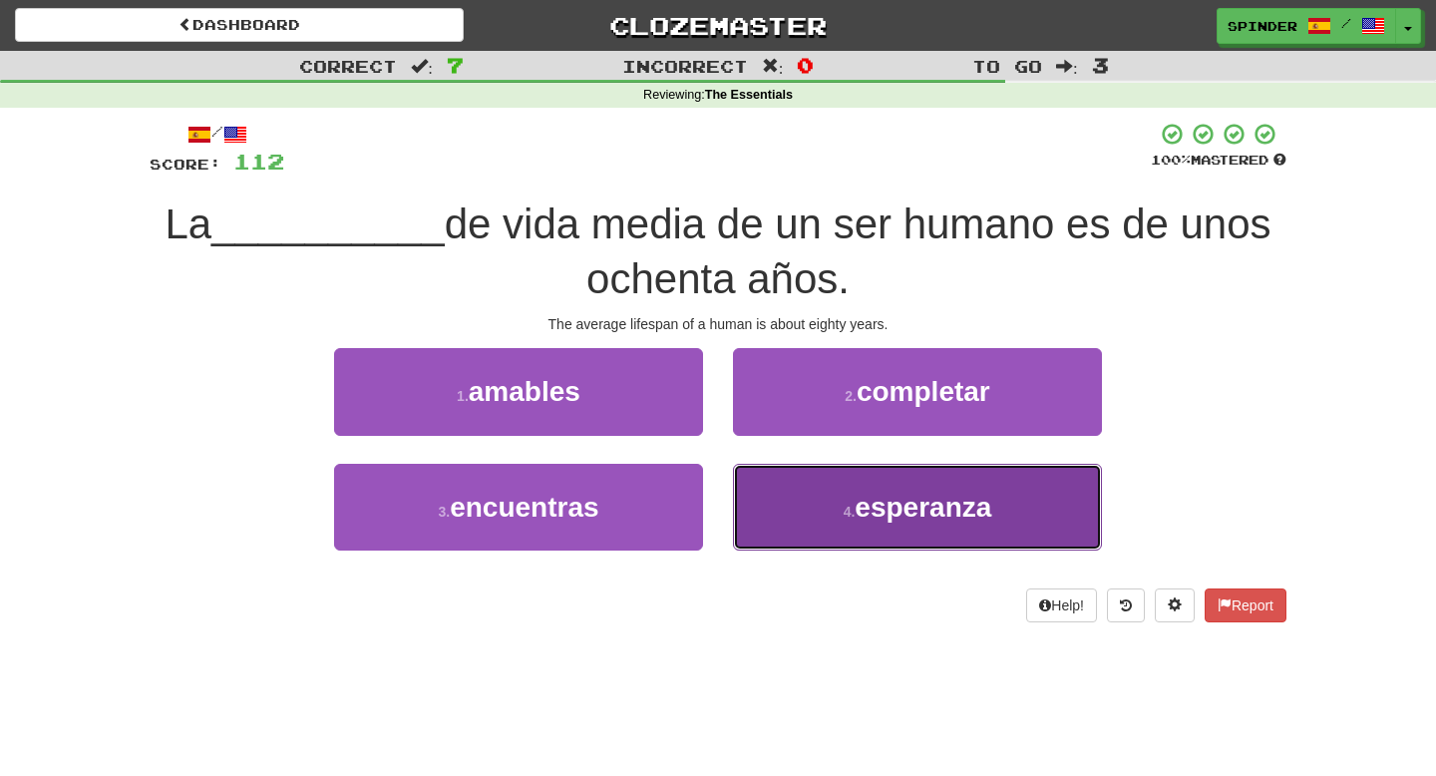
click at [769, 479] on button "4 . esperanza" at bounding box center [917, 507] width 369 height 87
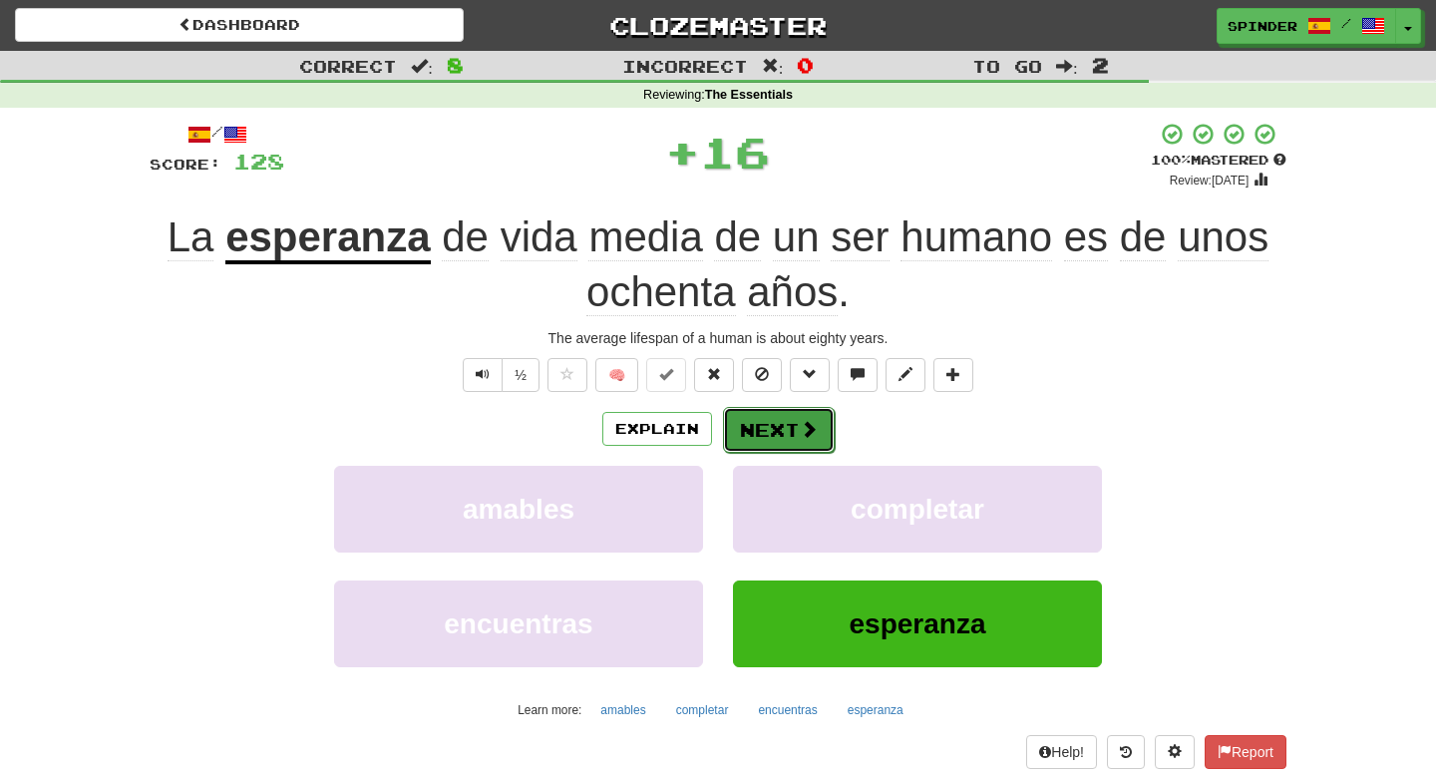
click at [773, 437] on button "Next" at bounding box center [779, 430] width 112 height 46
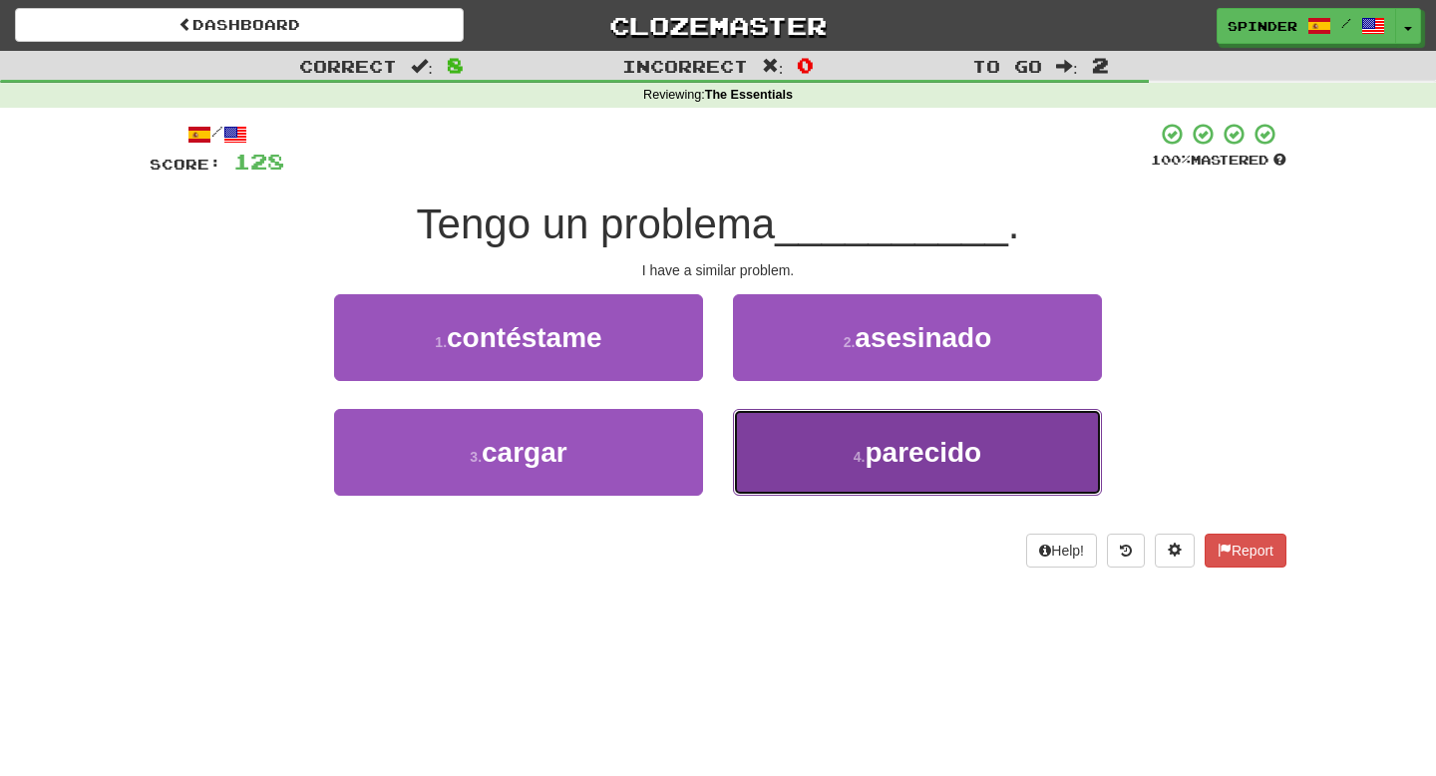
click at [777, 446] on button "4 . parecido" at bounding box center [917, 452] width 369 height 87
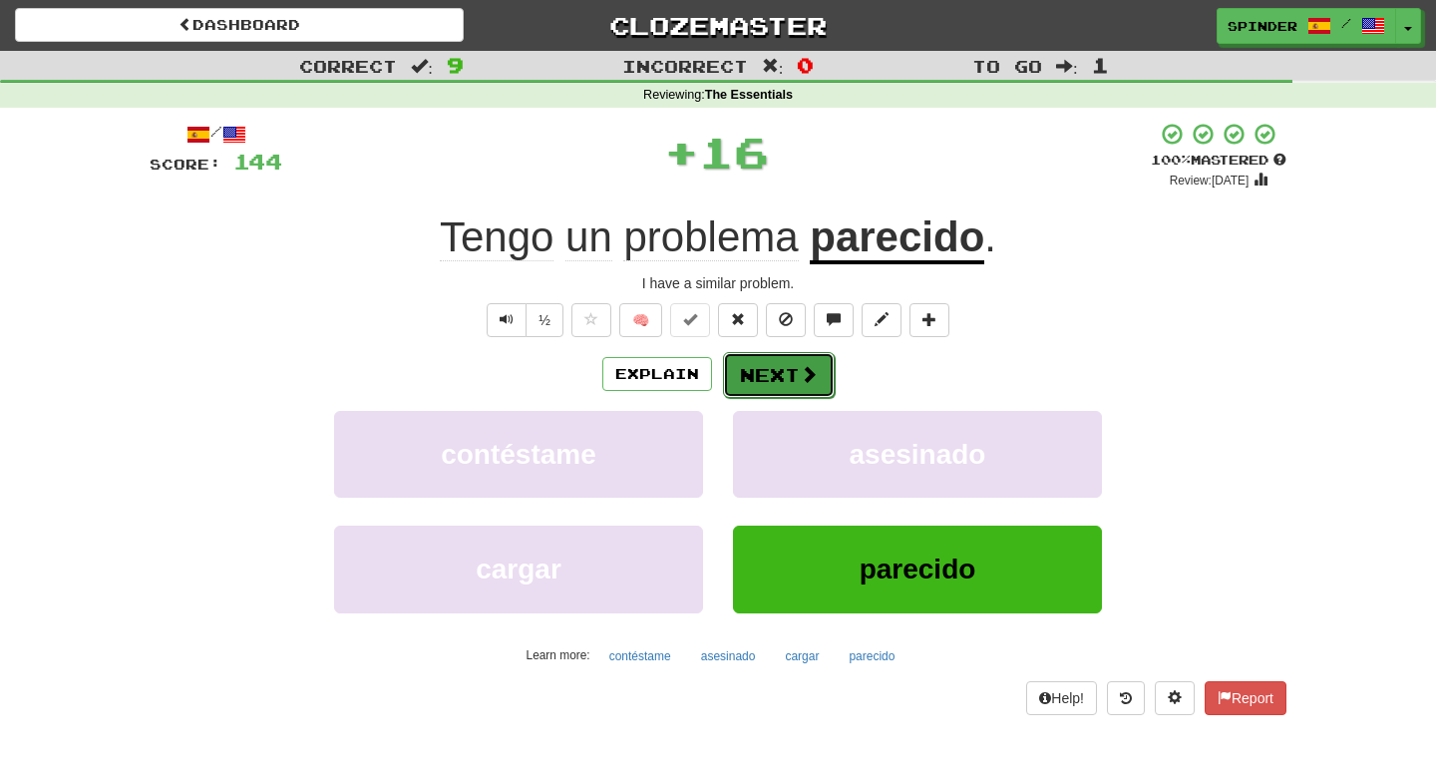
click at [795, 371] on button "Next" at bounding box center [779, 375] width 112 height 46
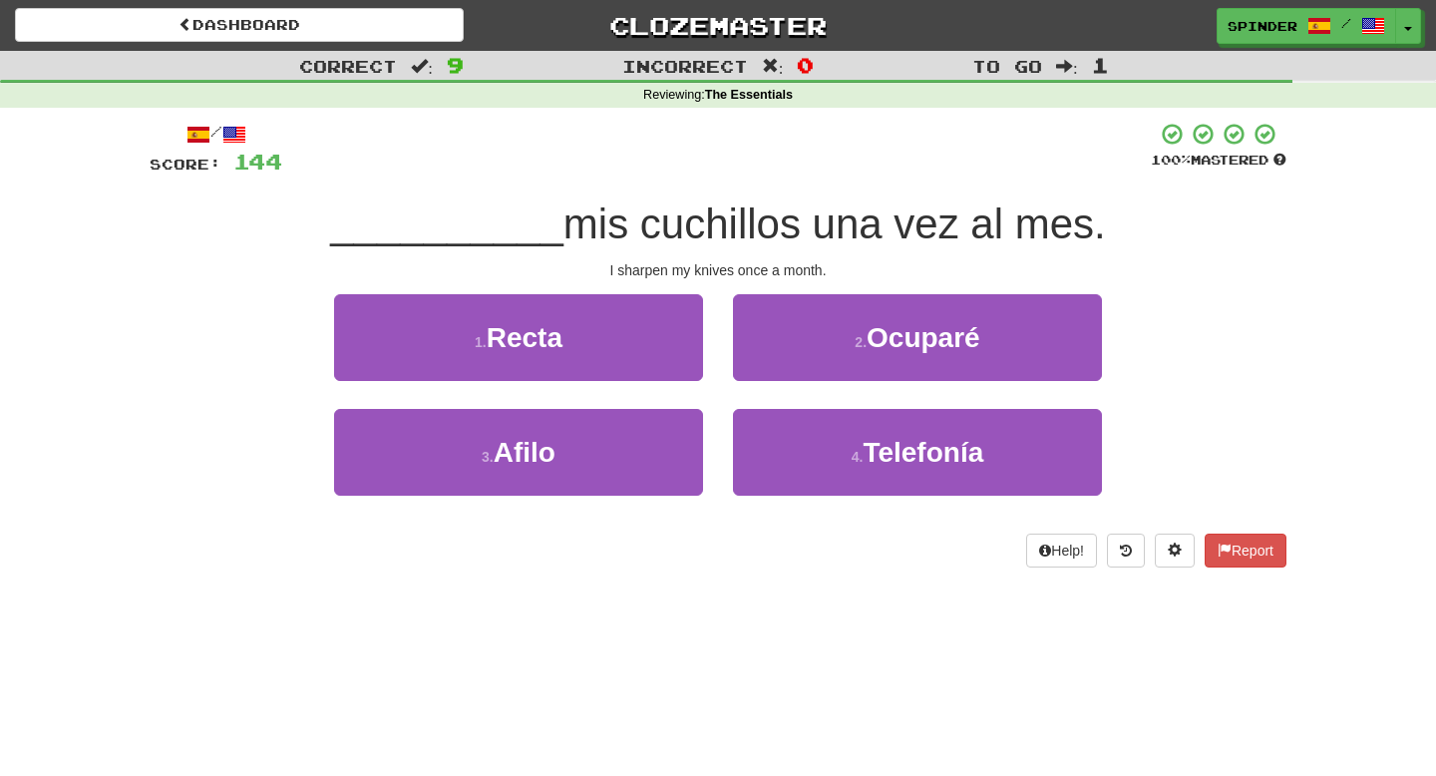
click at [636, 403] on div "1 . Recta" at bounding box center [518, 351] width 399 height 115
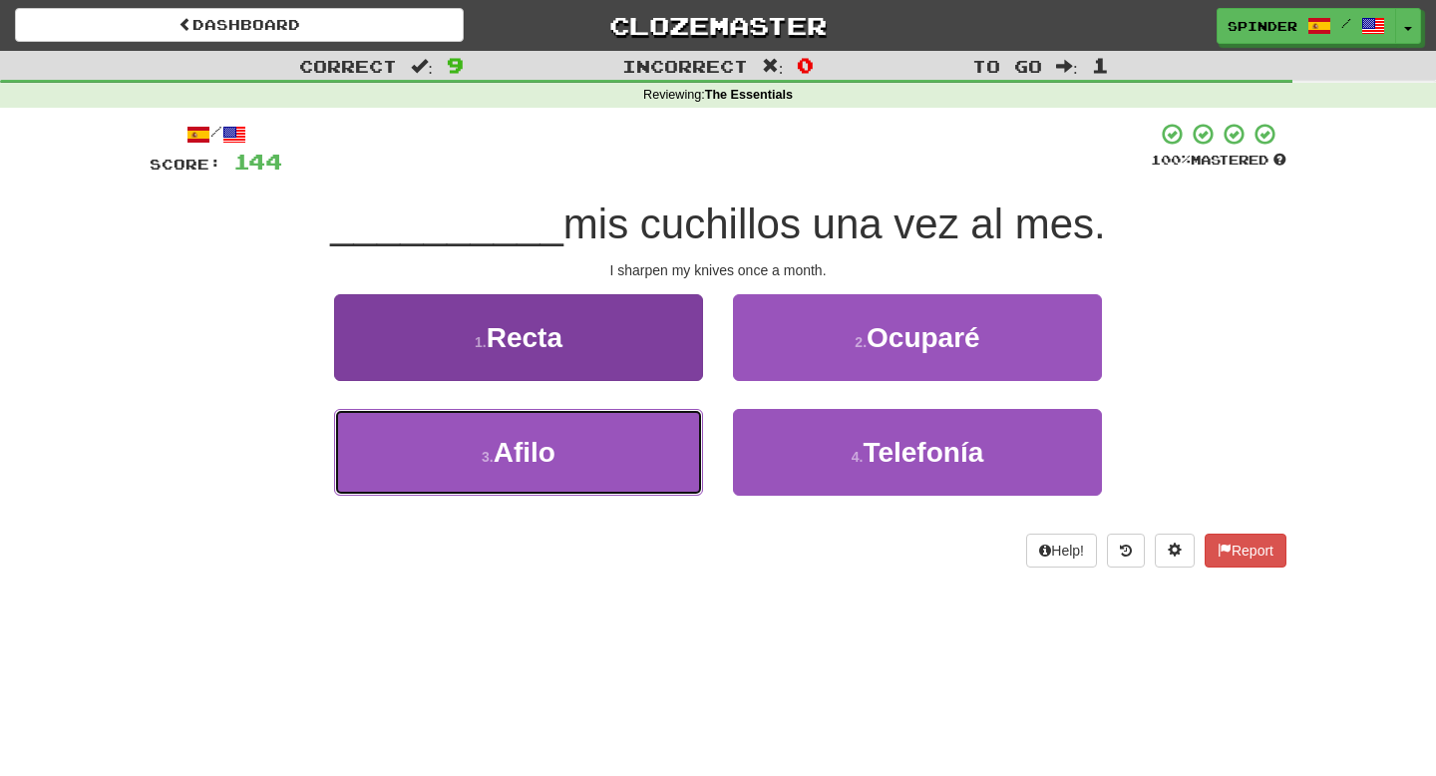
click at [620, 471] on button "3 . Afilo" at bounding box center [518, 452] width 369 height 87
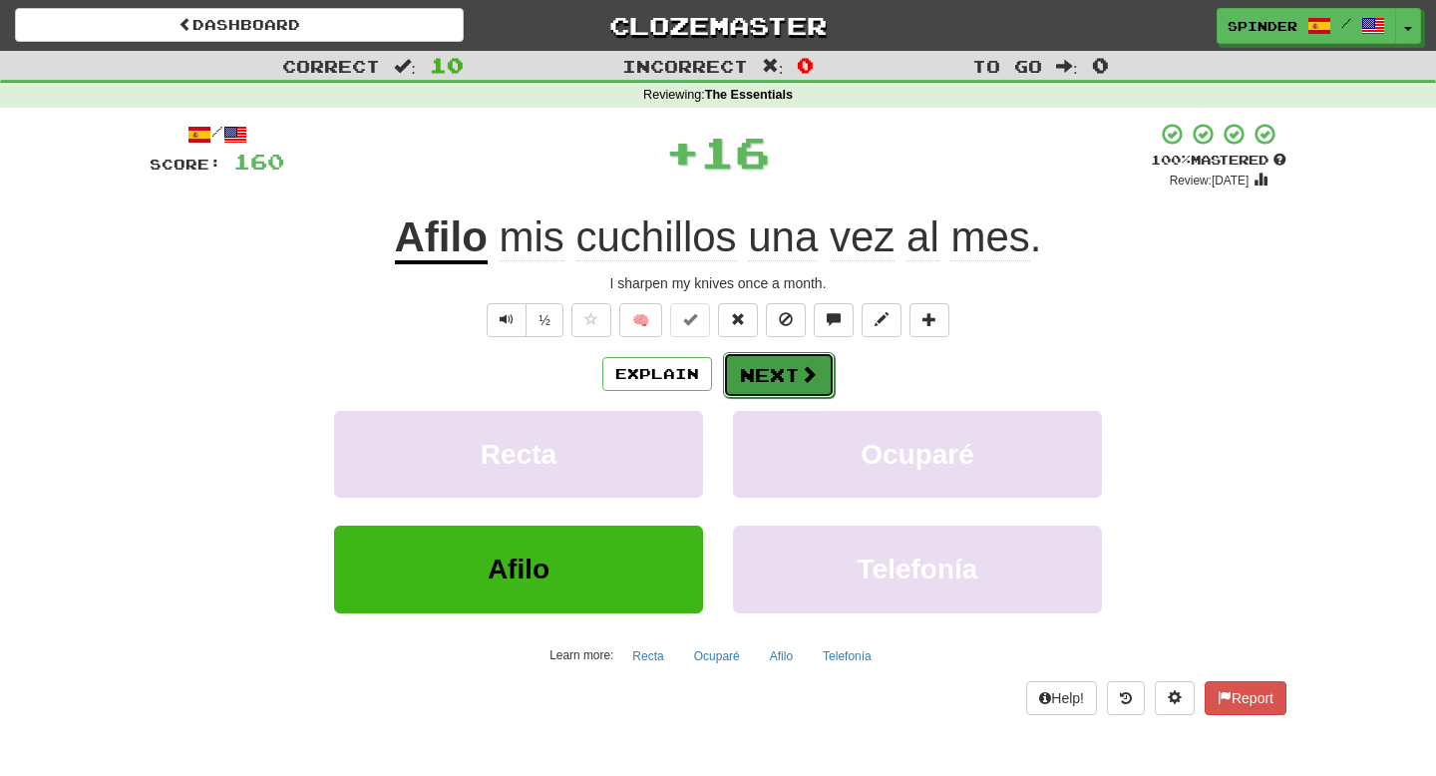
click at [775, 383] on button "Next" at bounding box center [779, 375] width 112 height 46
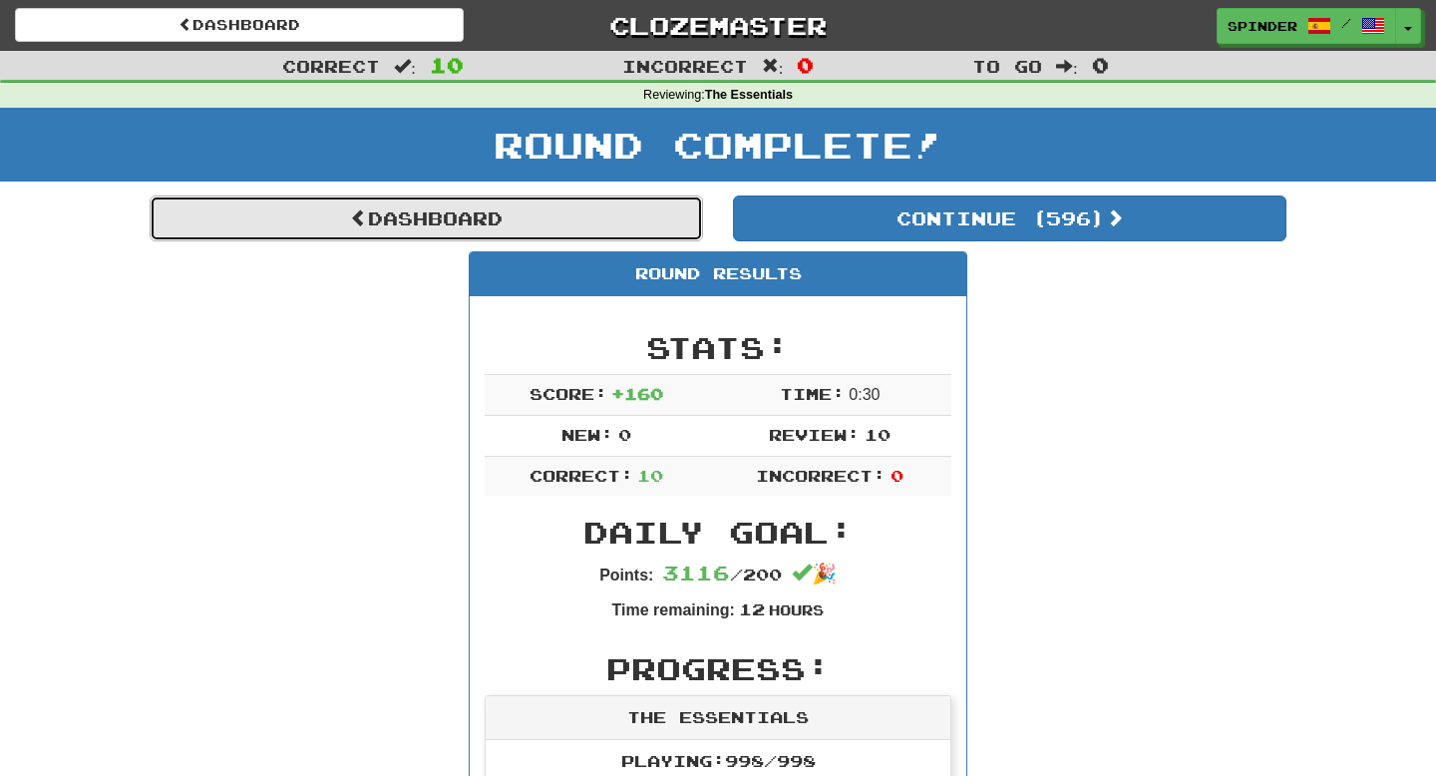
click at [527, 218] on link "Dashboard" at bounding box center [427, 219] width 554 height 46
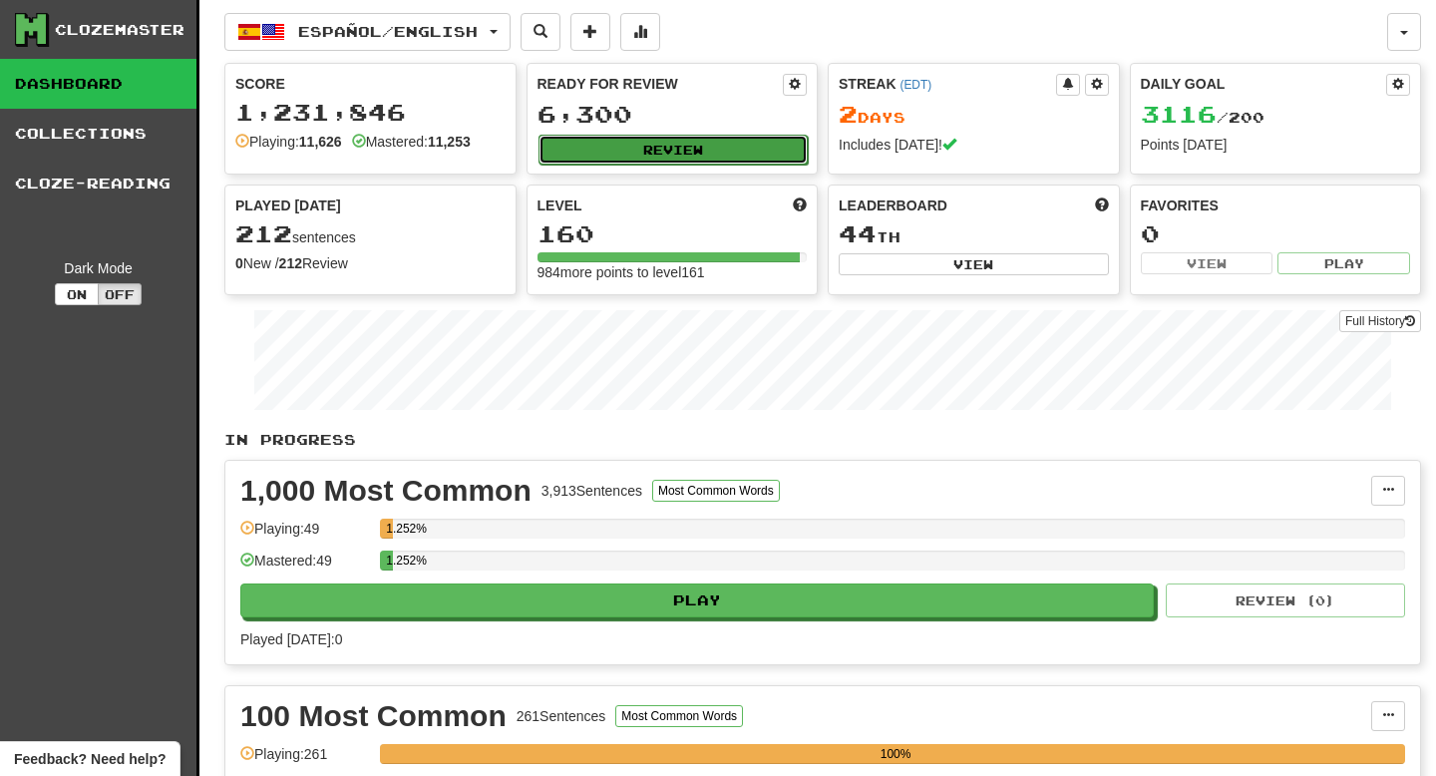
click at [705, 145] on button "Review" at bounding box center [674, 150] width 270 height 30
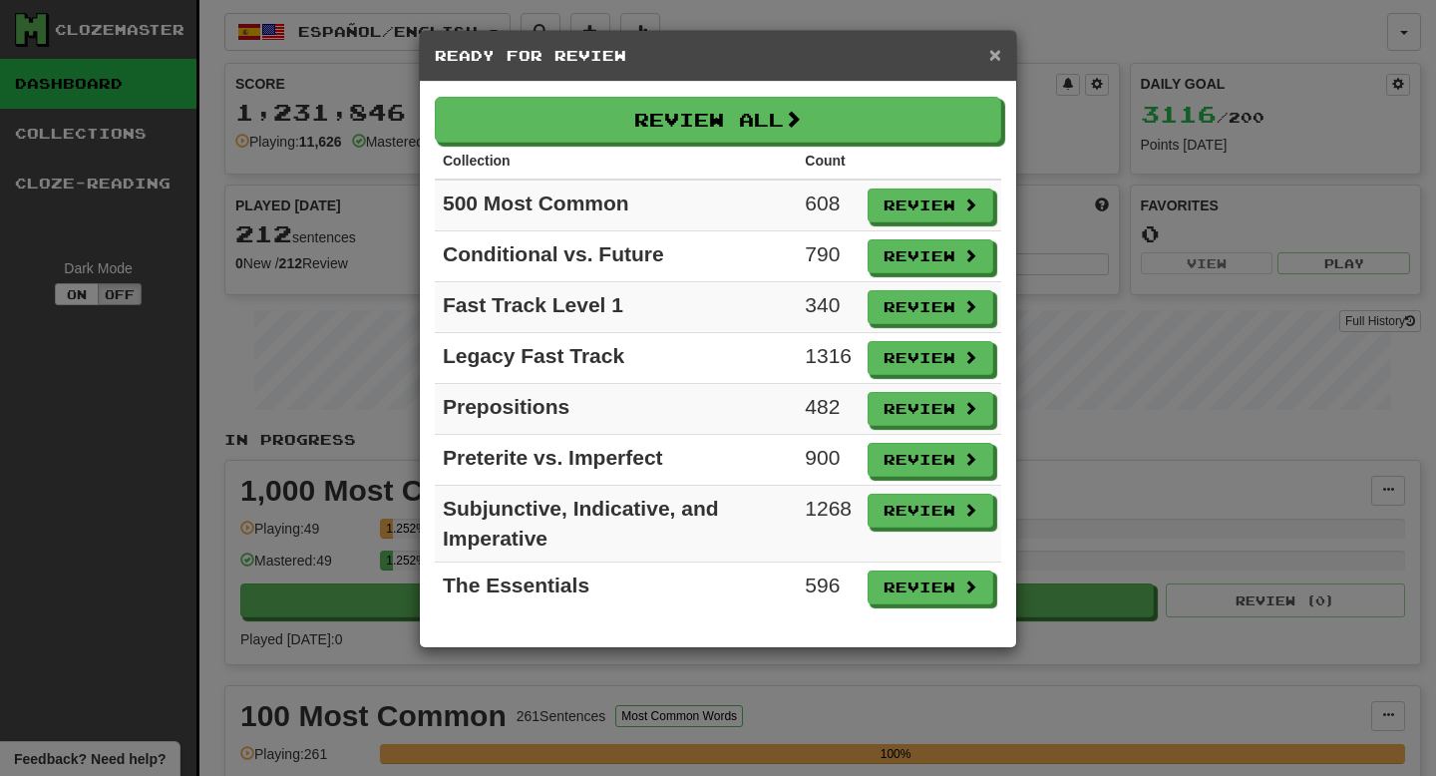
click at [995, 53] on span "×" at bounding box center [995, 54] width 12 height 23
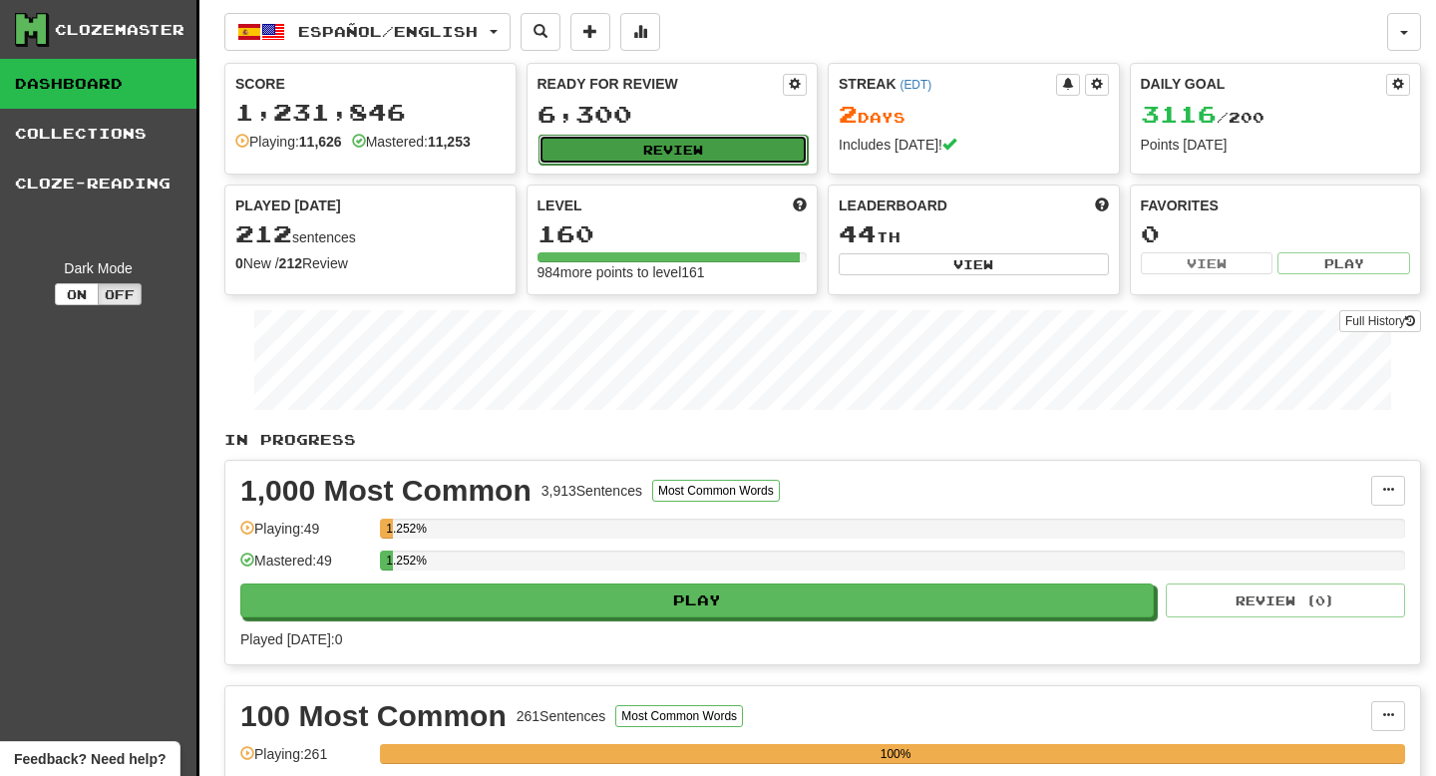
click at [663, 153] on button "Review" at bounding box center [674, 150] width 270 height 30
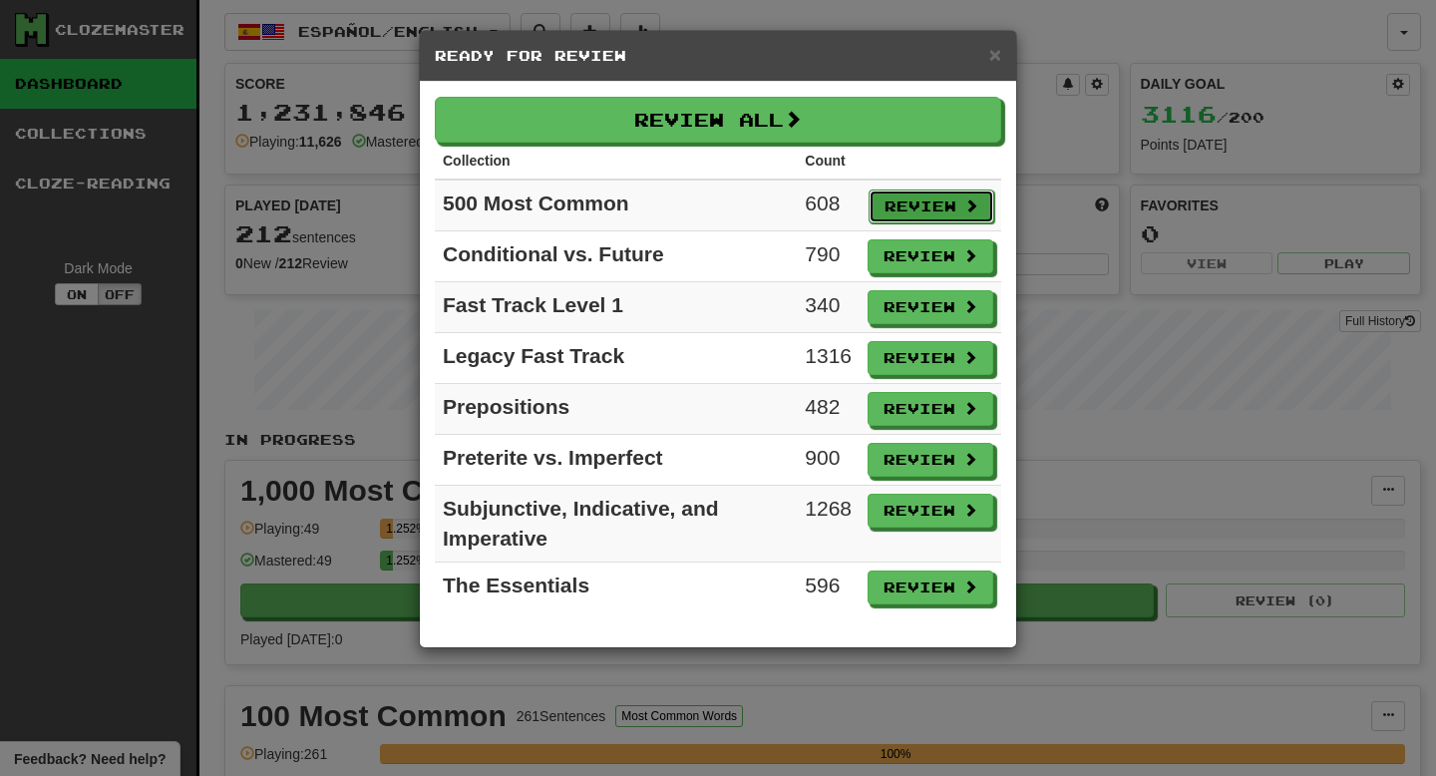
click at [895, 215] on button "Review" at bounding box center [932, 207] width 126 height 34
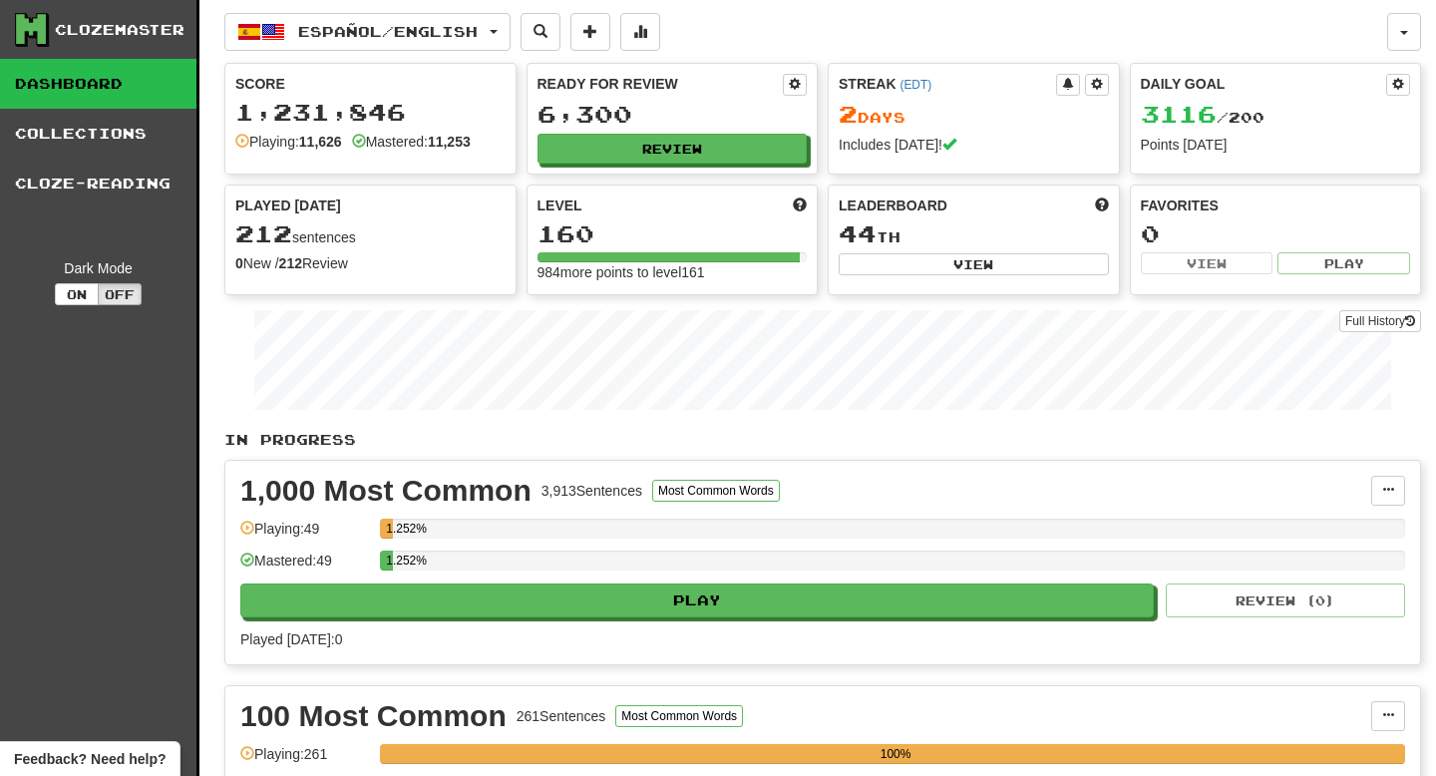
select select "**"
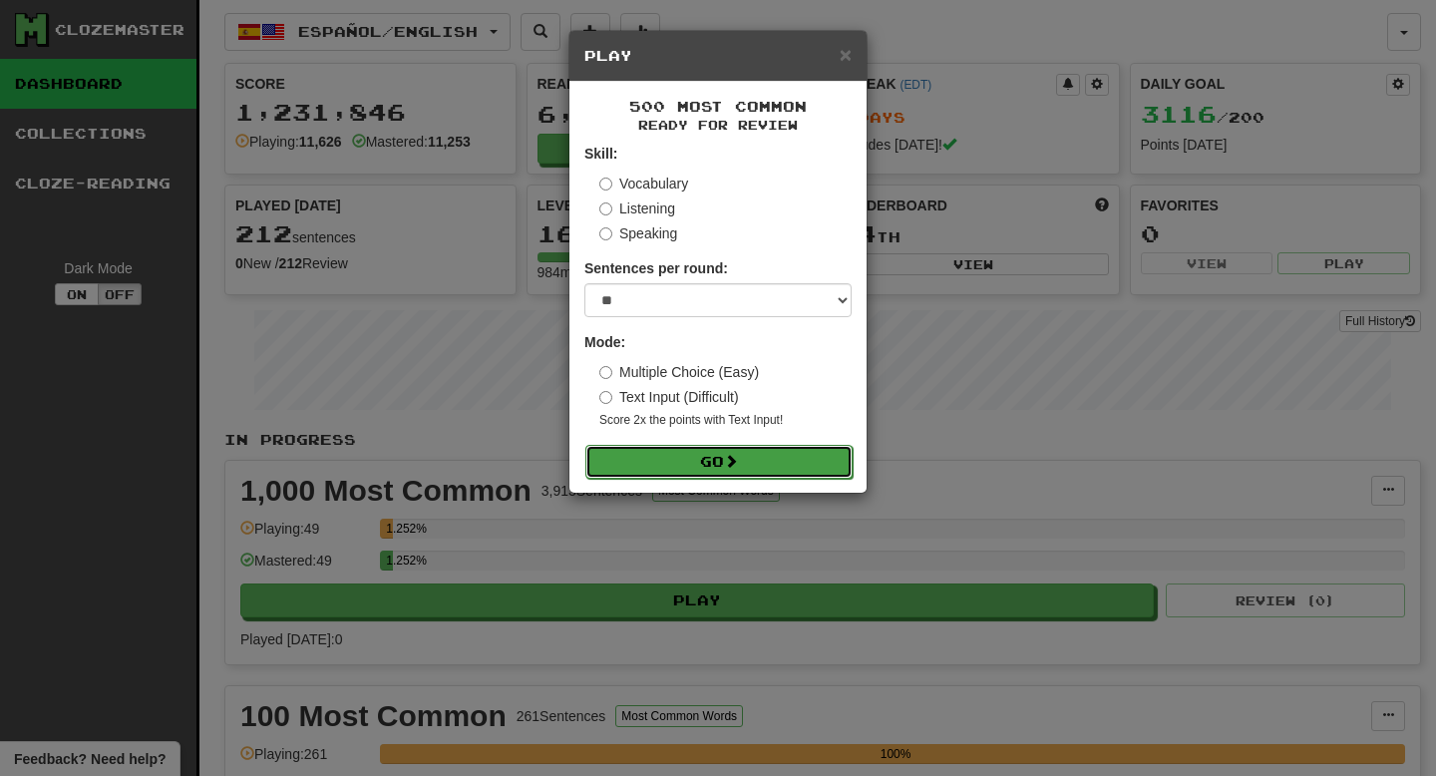
click at [790, 472] on button "Go" at bounding box center [719, 462] width 267 height 34
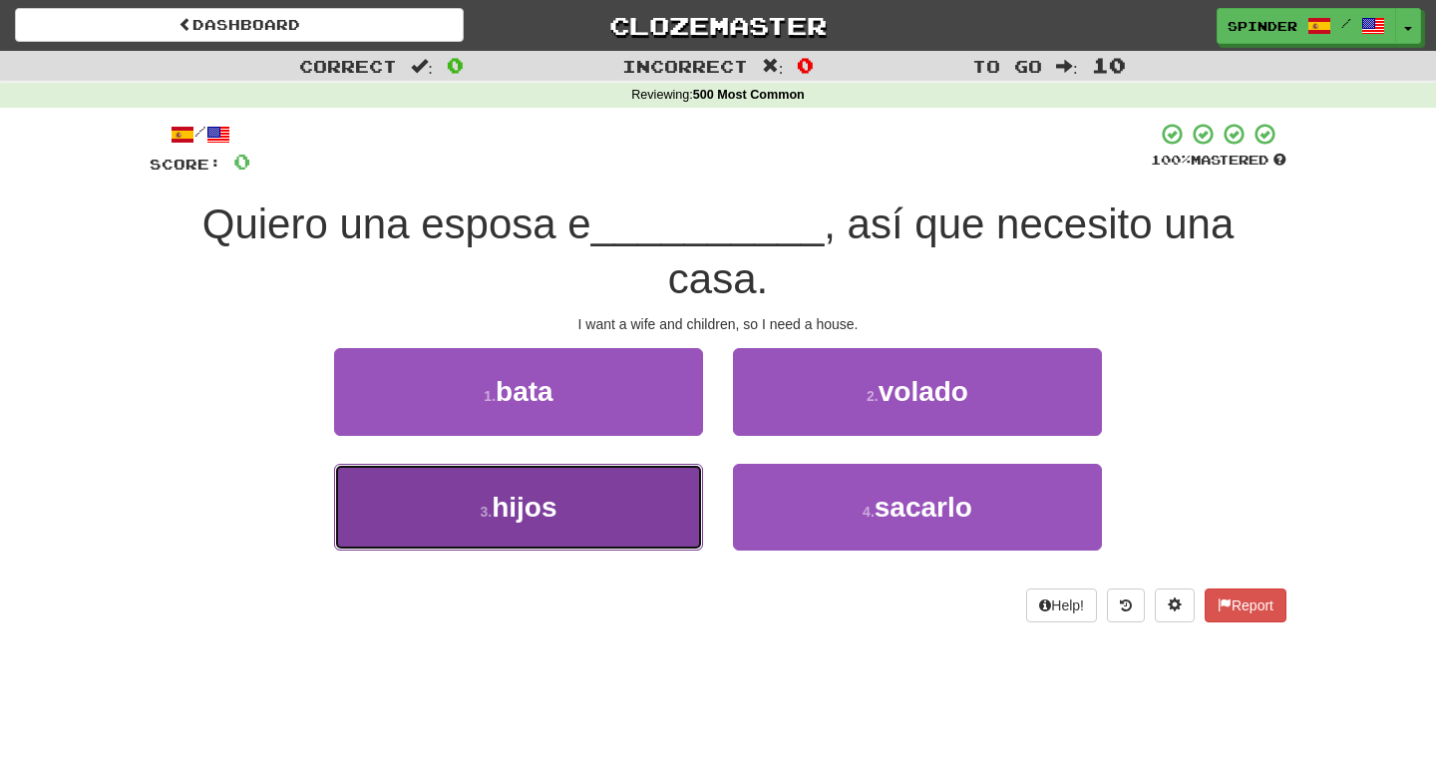
click at [672, 464] on button "3 . hijos" at bounding box center [518, 507] width 369 height 87
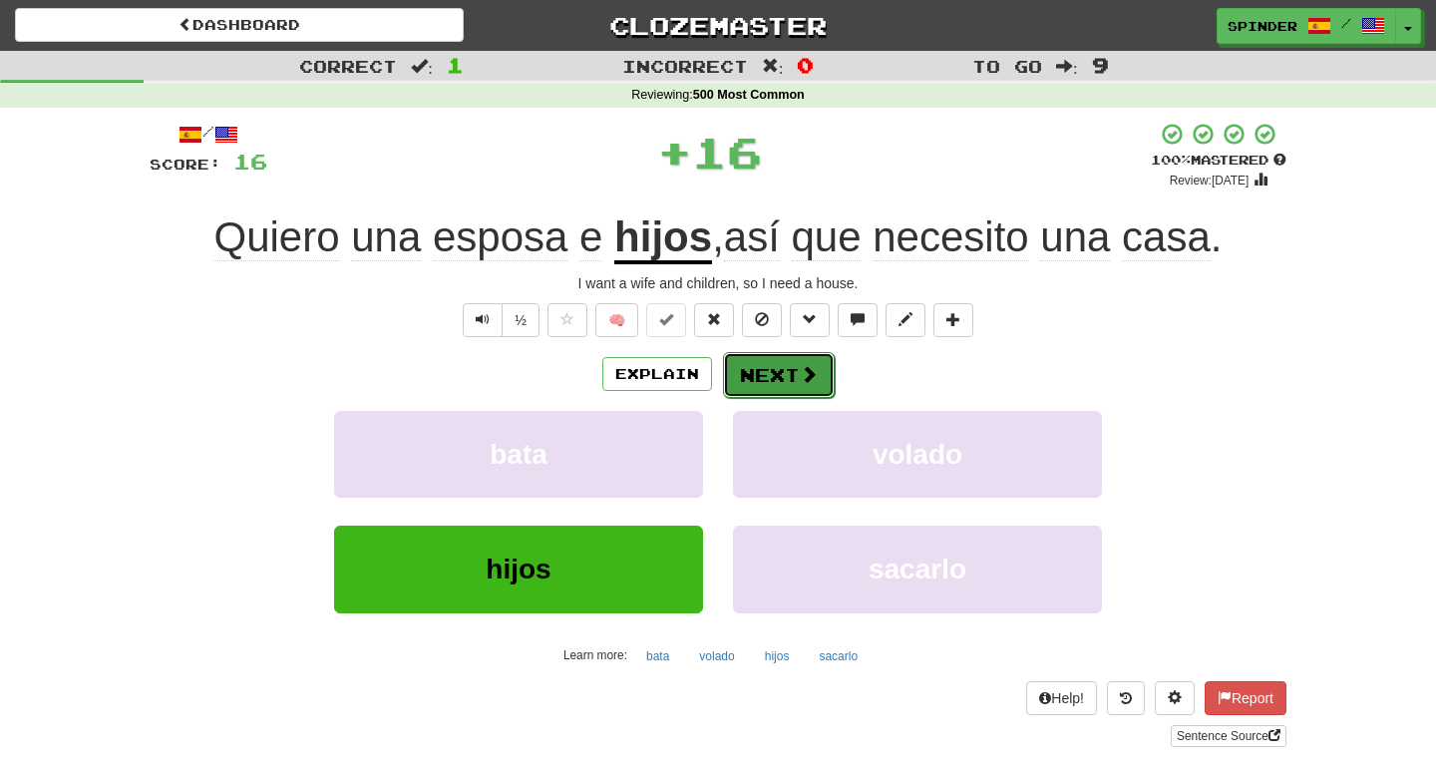
click at [786, 374] on button "Next" at bounding box center [779, 375] width 112 height 46
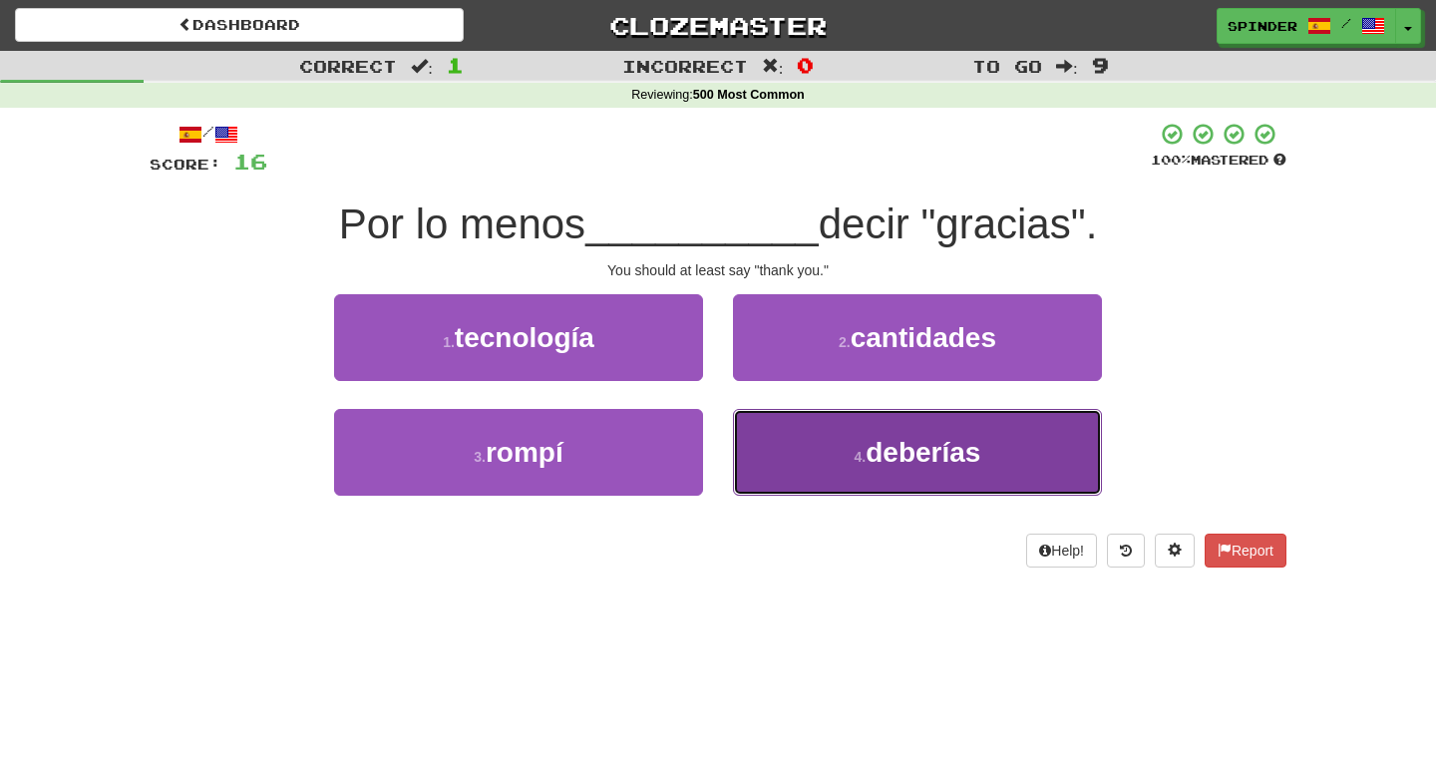
click at [786, 458] on button "4 . deberías" at bounding box center [917, 452] width 369 height 87
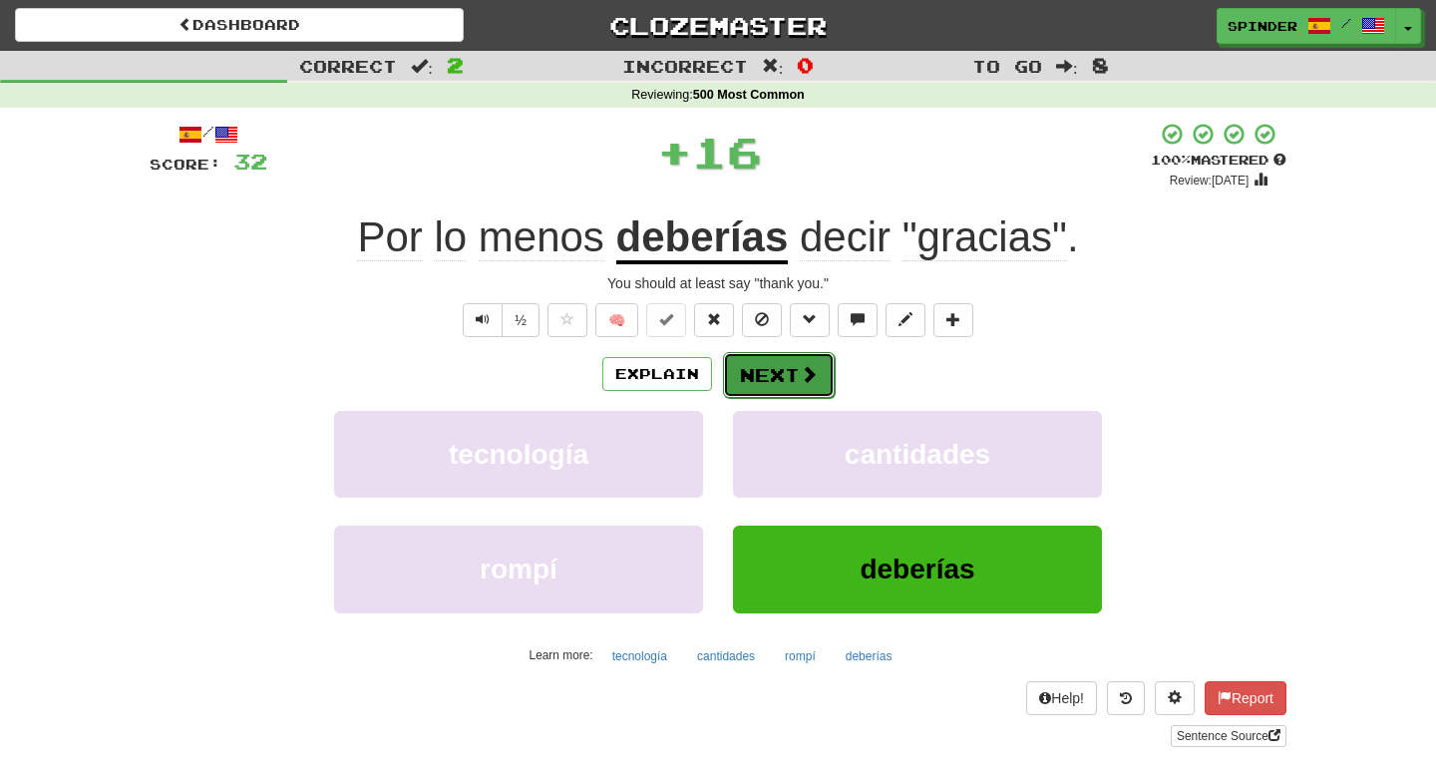
click at [777, 374] on button "Next" at bounding box center [779, 375] width 112 height 46
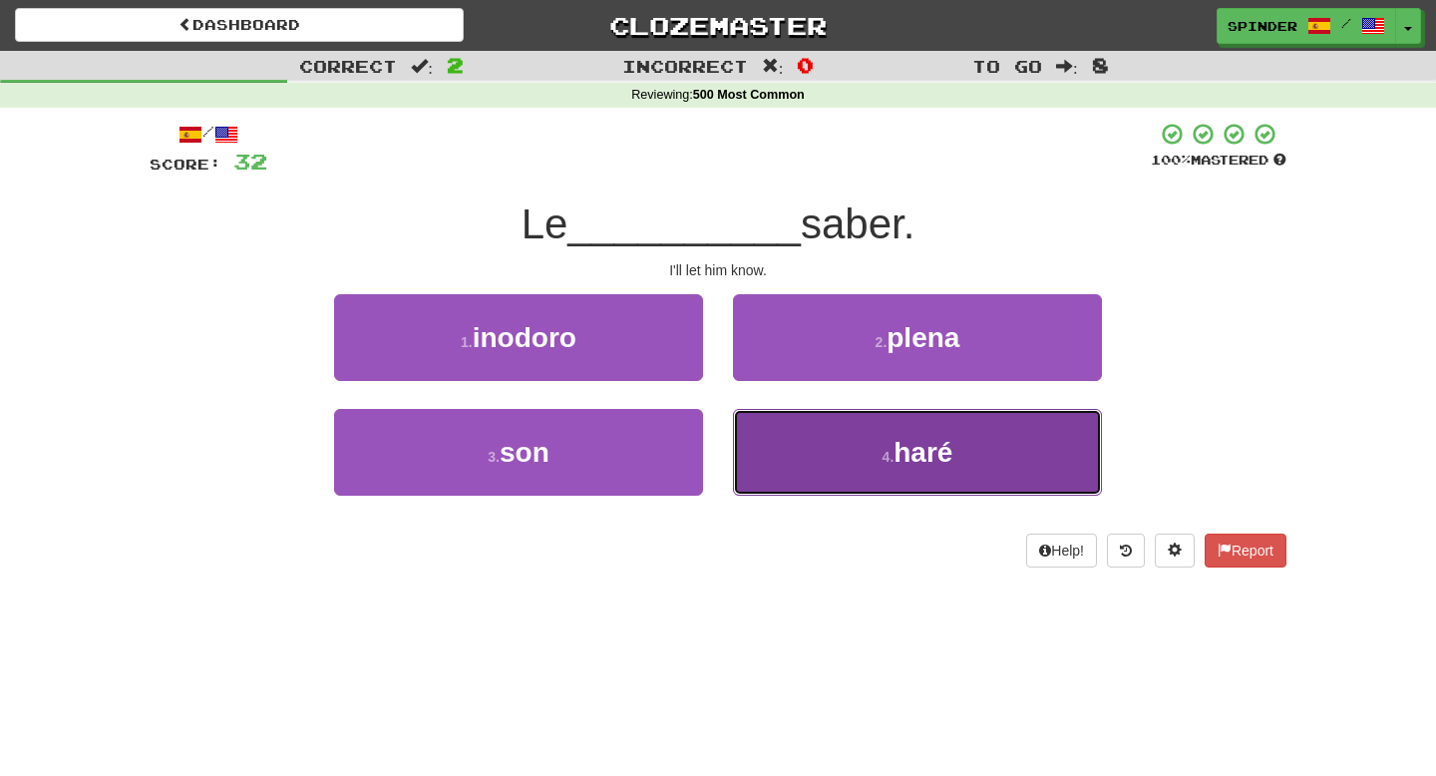
click at [766, 429] on button "4 . haré" at bounding box center [917, 452] width 369 height 87
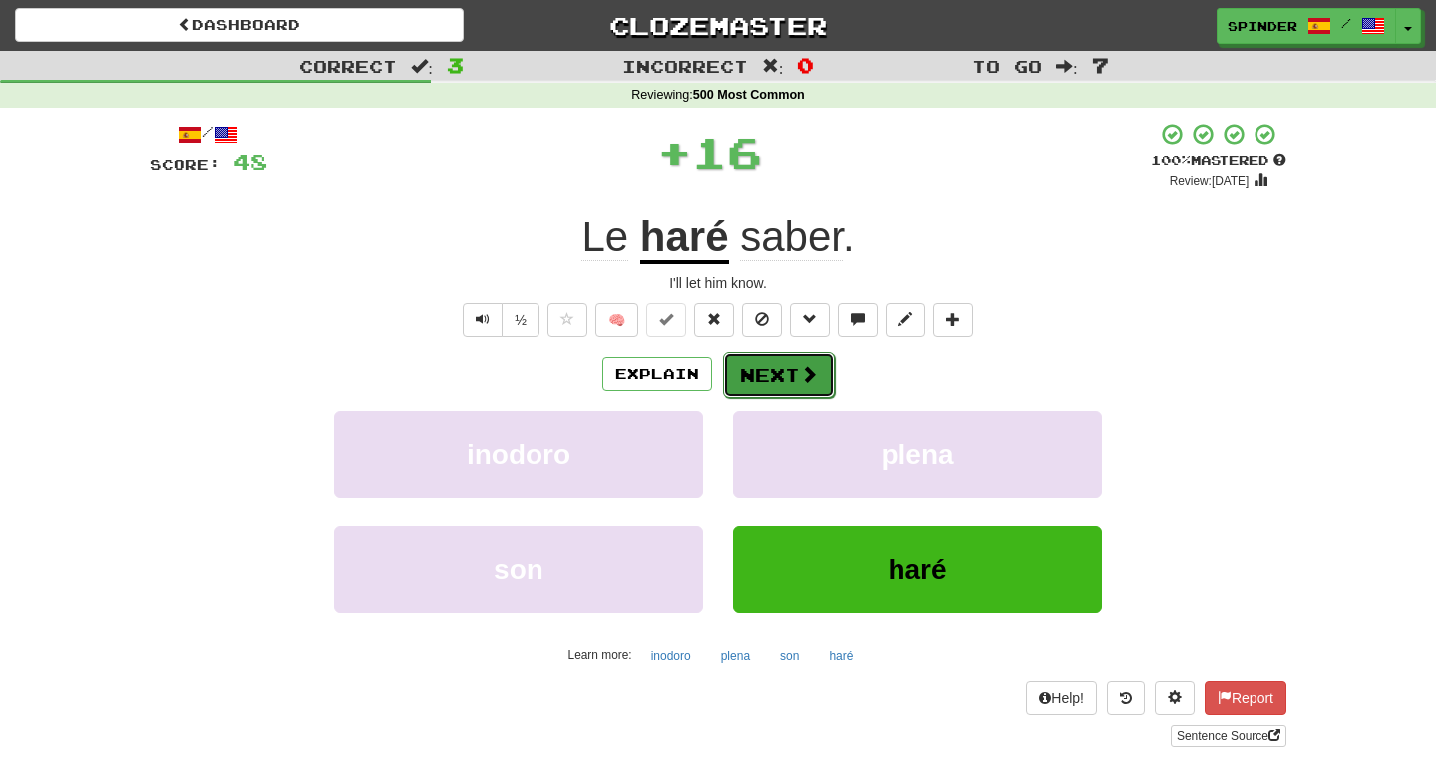
click at [767, 363] on button "Next" at bounding box center [779, 375] width 112 height 46
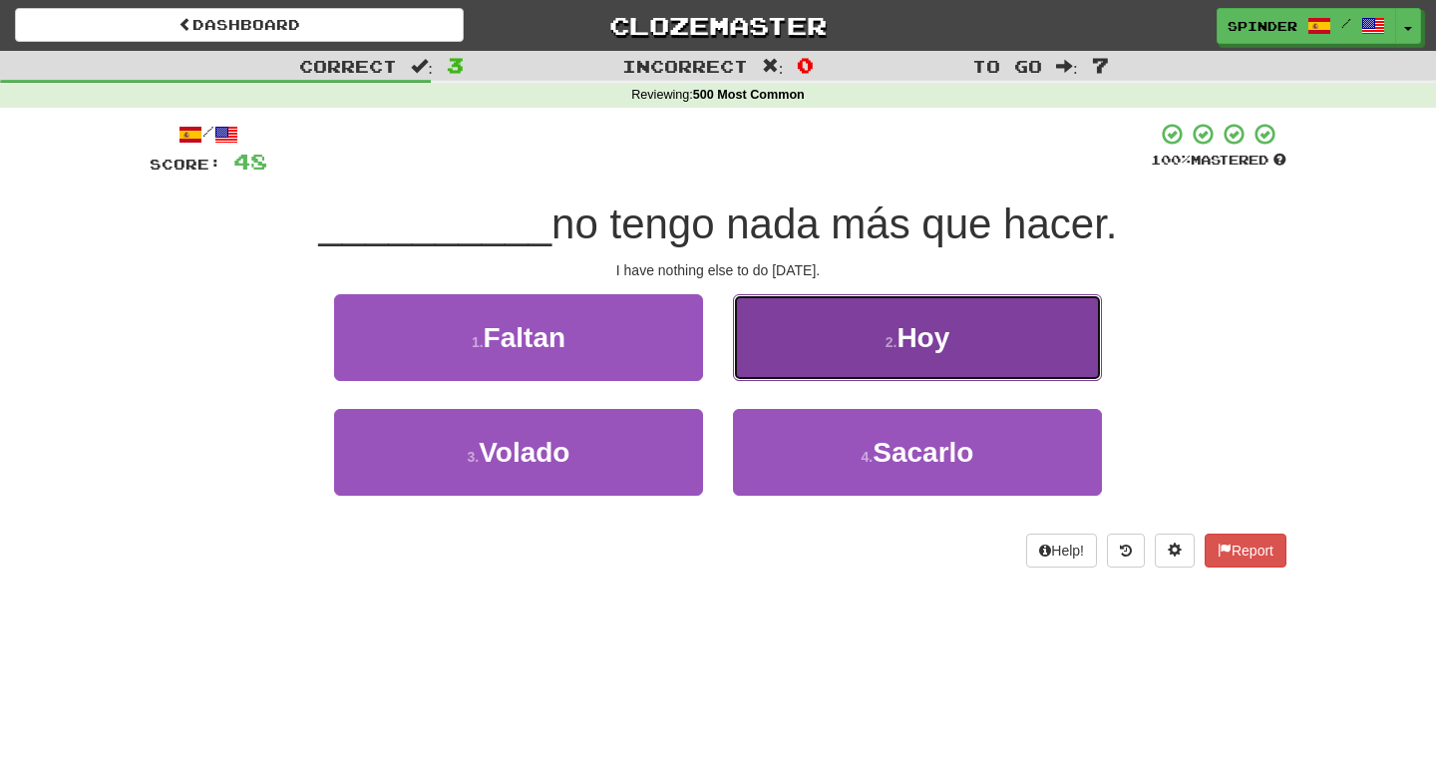
click at [775, 354] on button "2 . Hoy" at bounding box center [917, 337] width 369 height 87
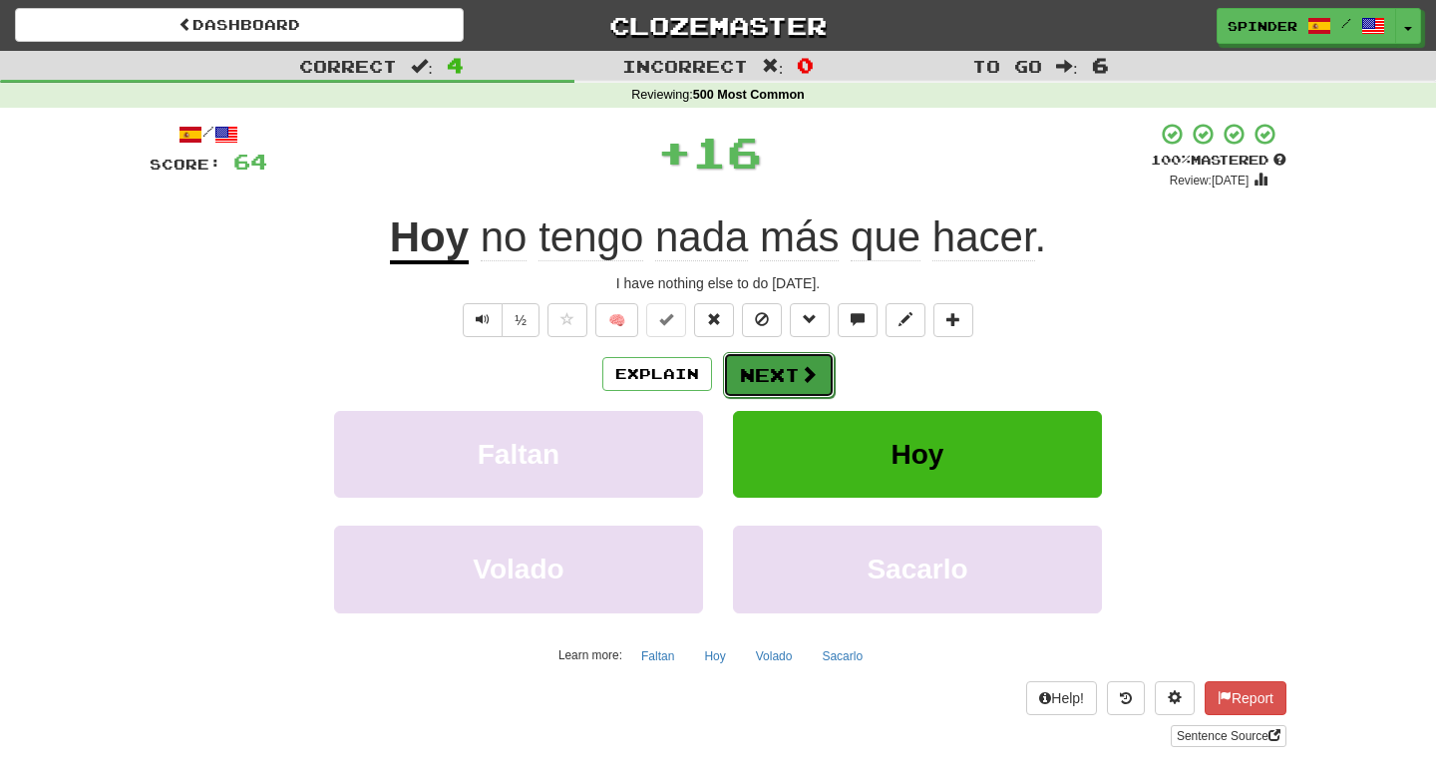
click at [770, 376] on button "Next" at bounding box center [779, 375] width 112 height 46
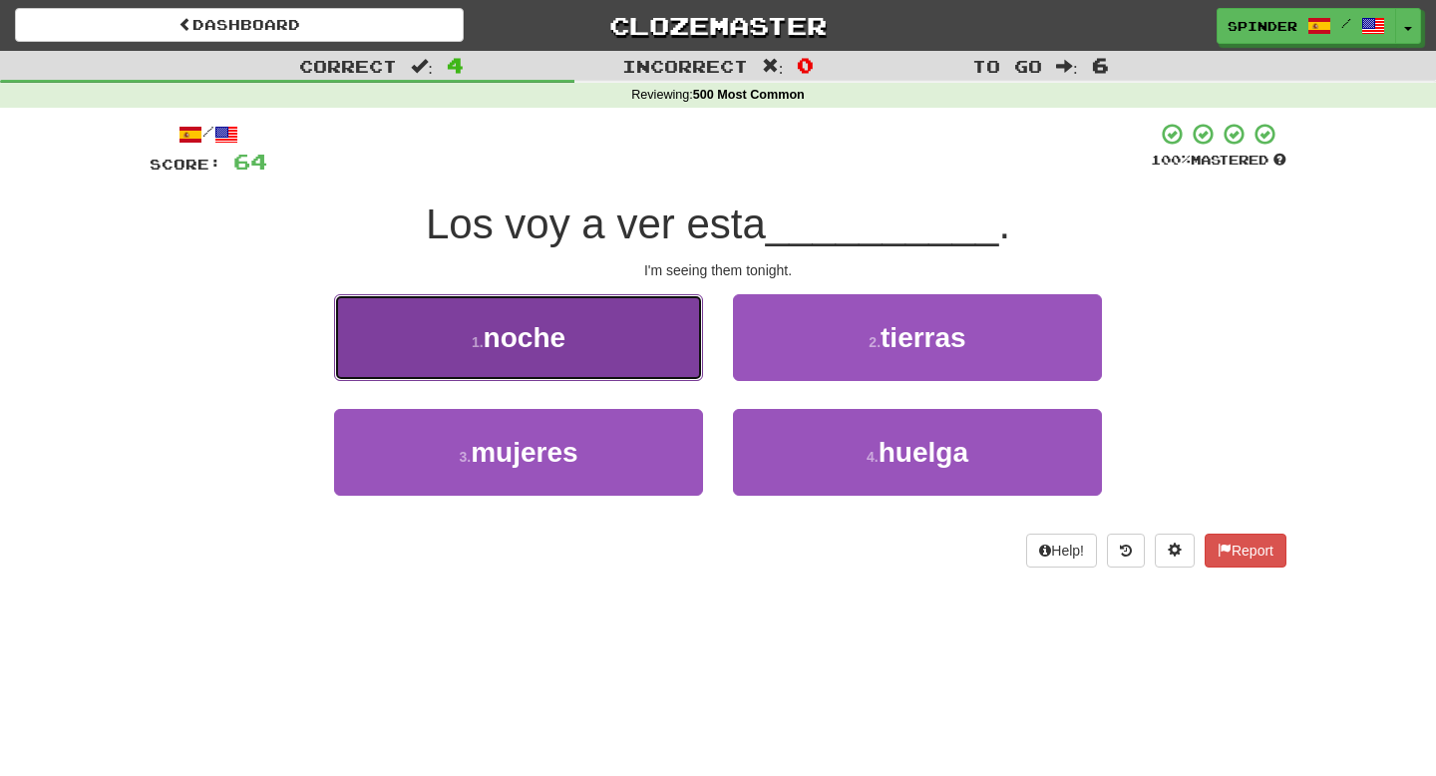
click at [684, 355] on button "1 . noche" at bounding box center [518, 337] width 369 height 87
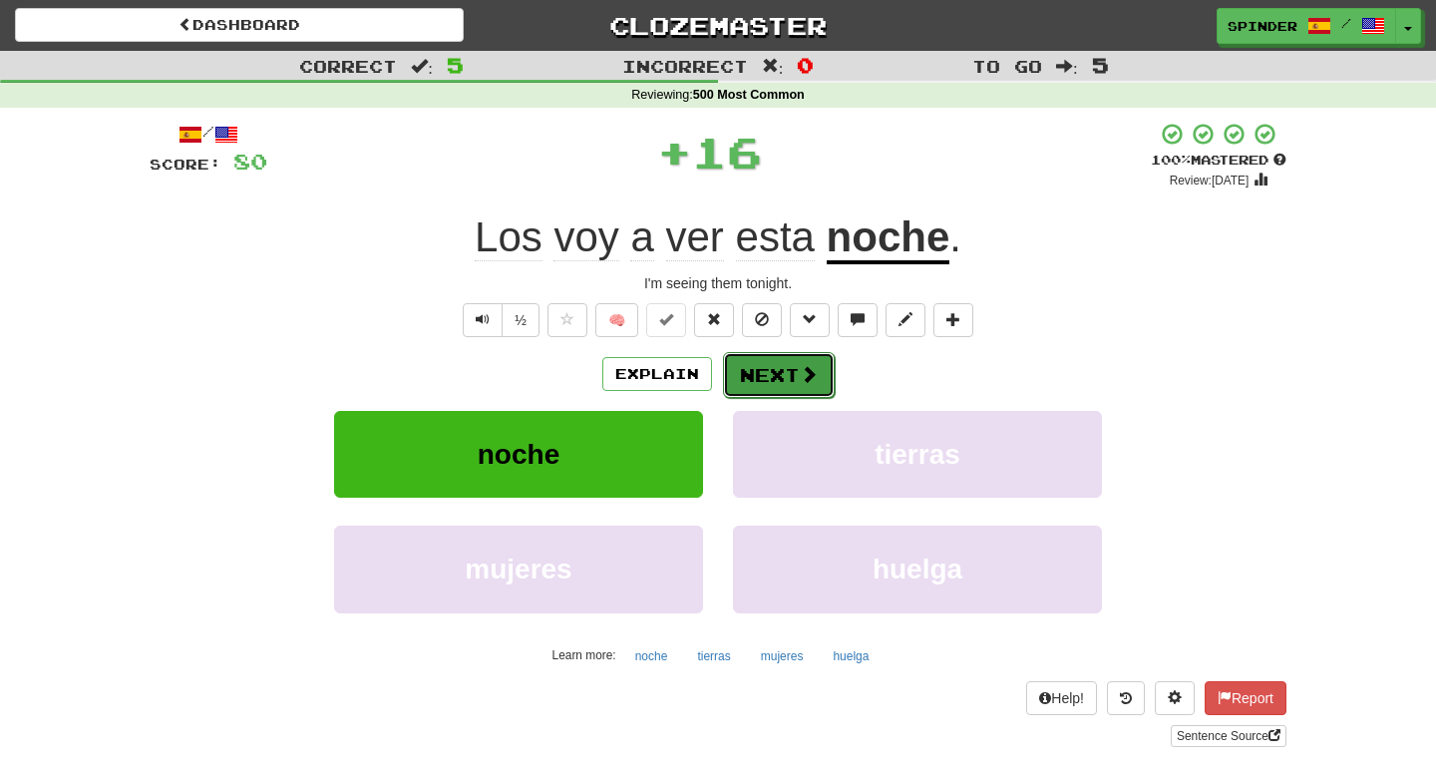
click at [794, 389] on button "Next" at bounding box center [779, 375] width 112 height 46
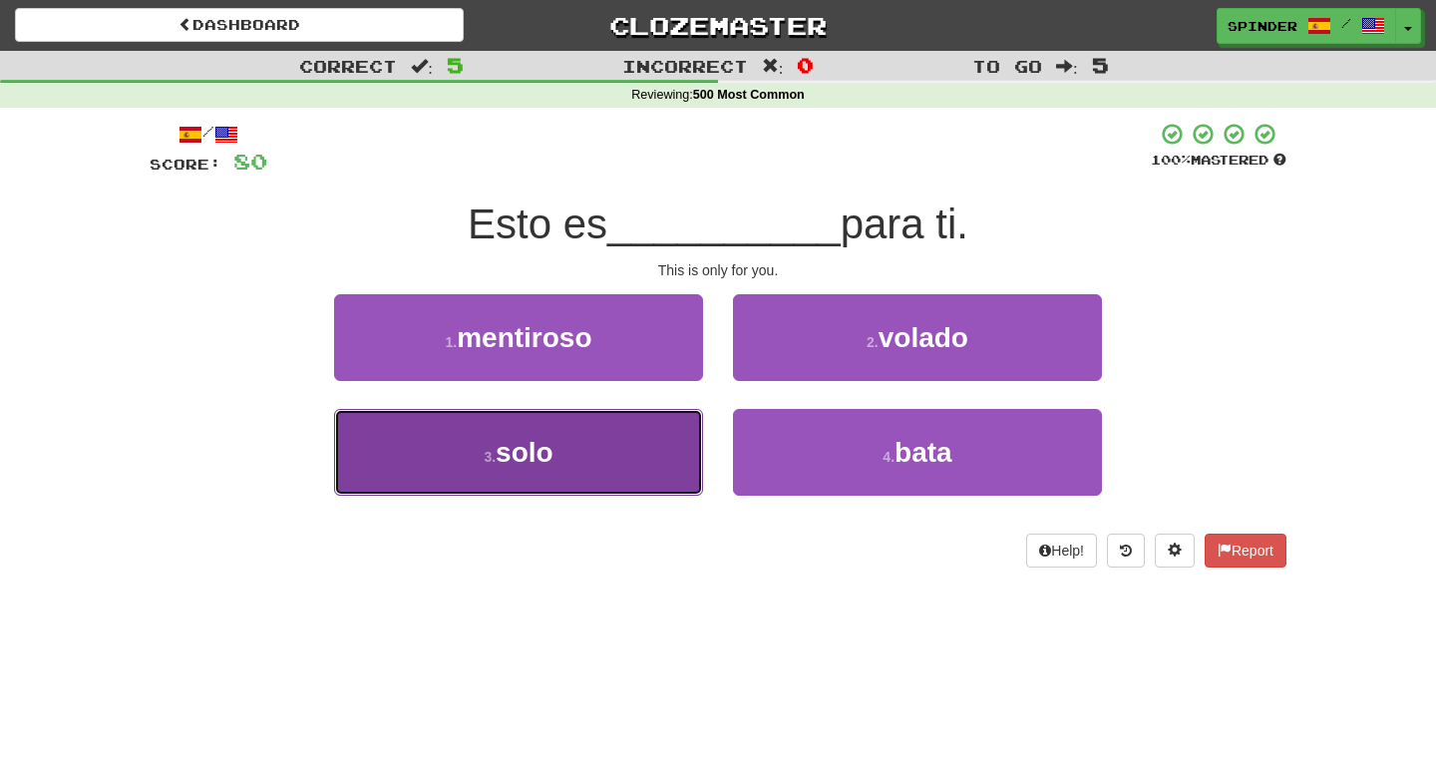
click at [648, 452] on button "3 . solo" at bounding box center [518, 452] width 369 height 87
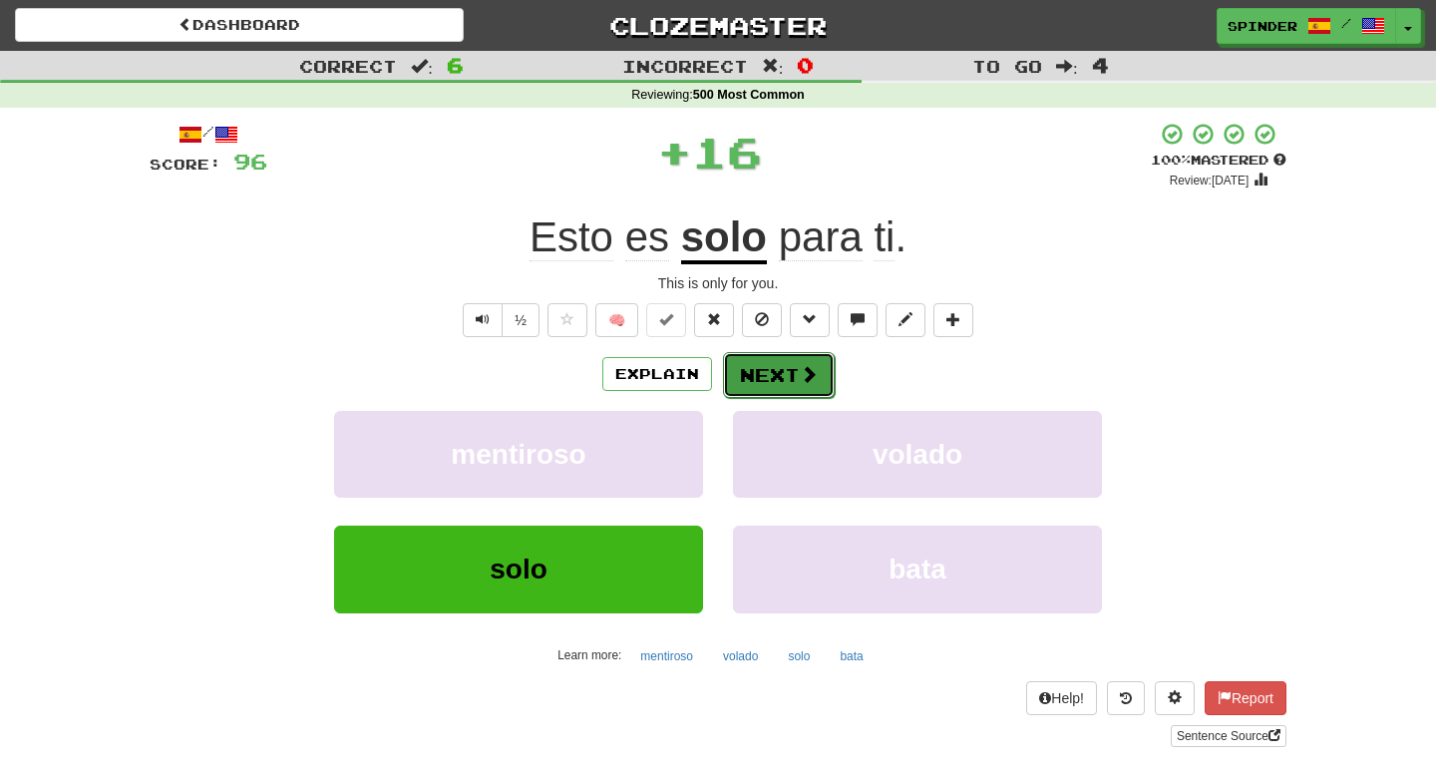
click at [771, 377] on button "Next" at bounding box center [779, 375] width 112 height 46
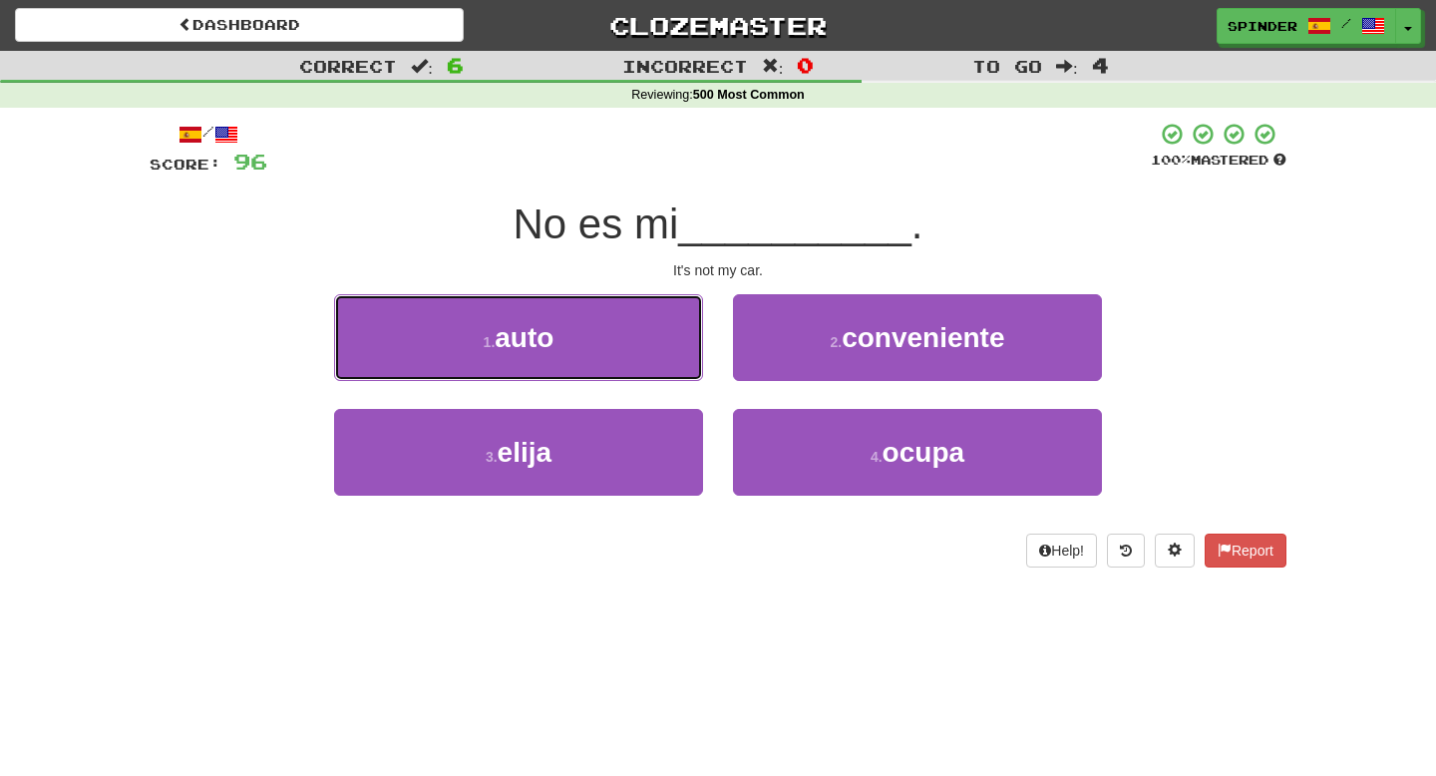
click at [645, 338] on button "1 . auto" at bounding box center [518, 337] width 369 height 87
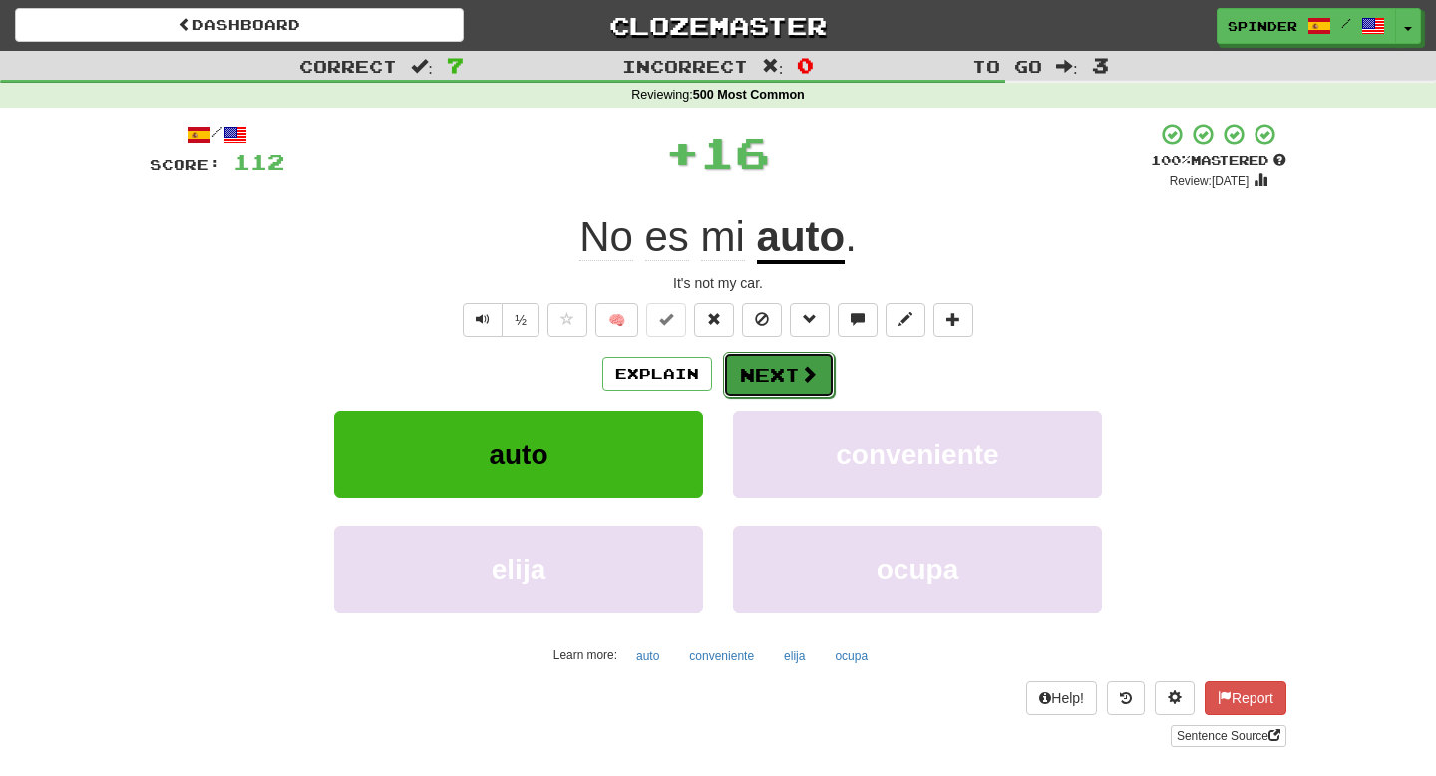
click at [749, 364] on button "Next" at bounding box center [779, 375] width 112 height 46
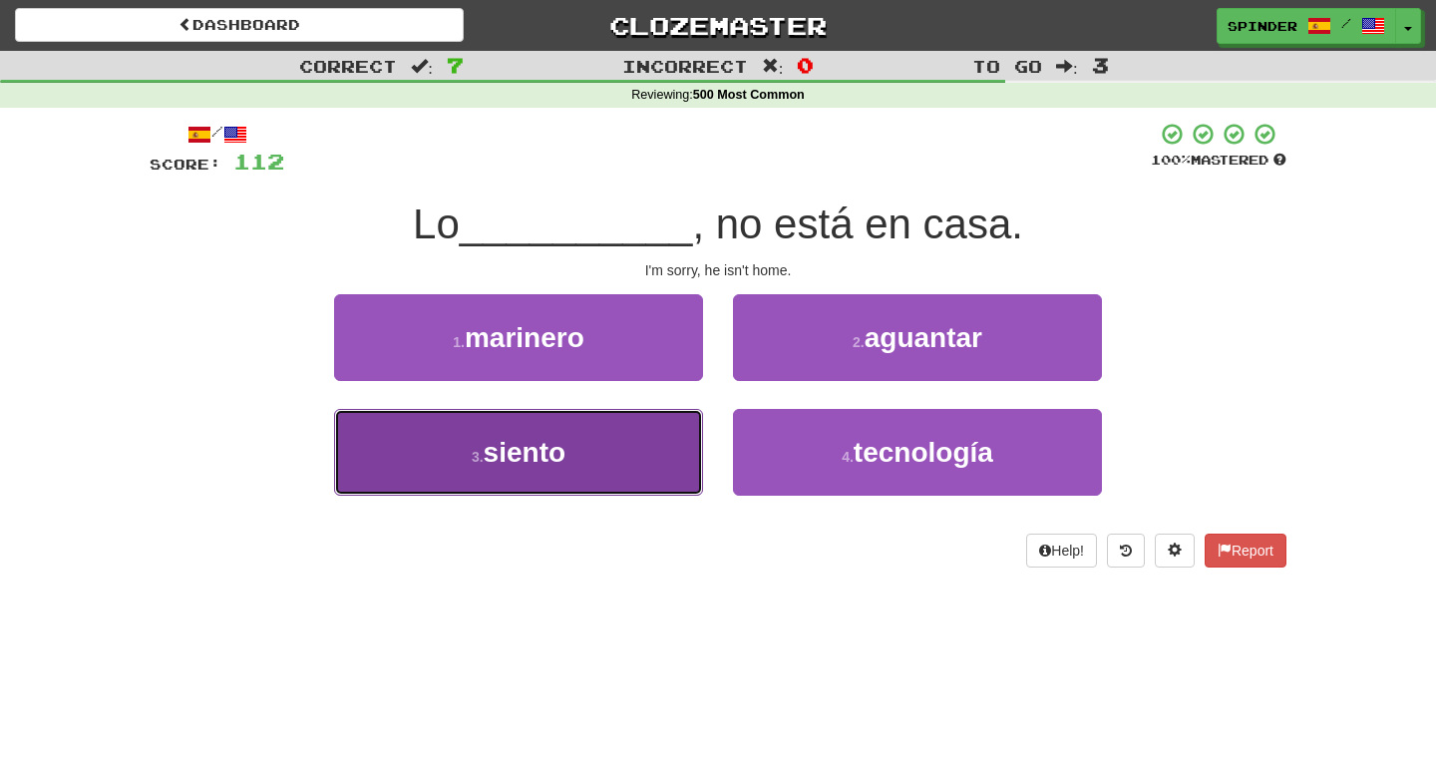
click at [604, 433] on button "3 . siento" at bounding box center [518, 452] width 369 height 87
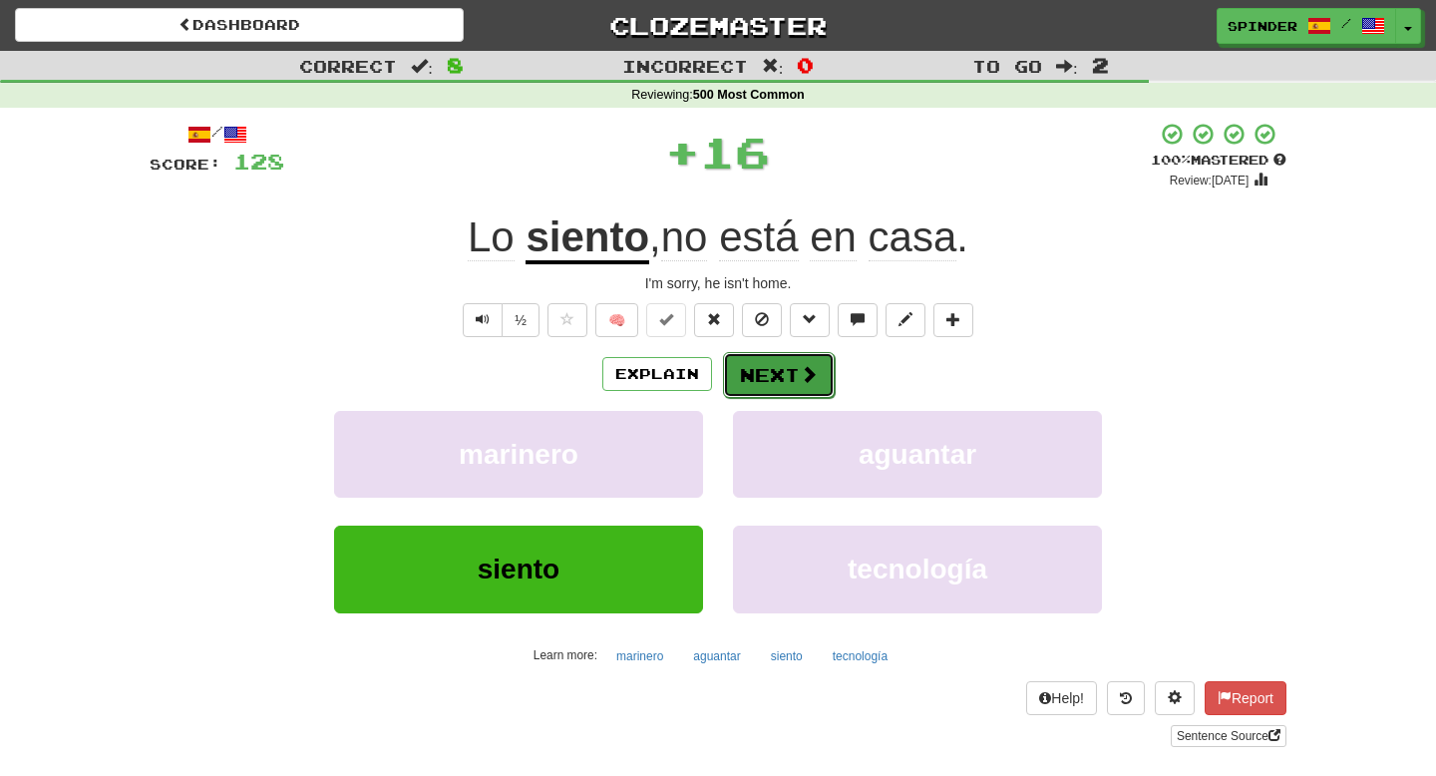
click at [760, 379] on button "Next" at bounding box center [779, 375] width 112 height 46
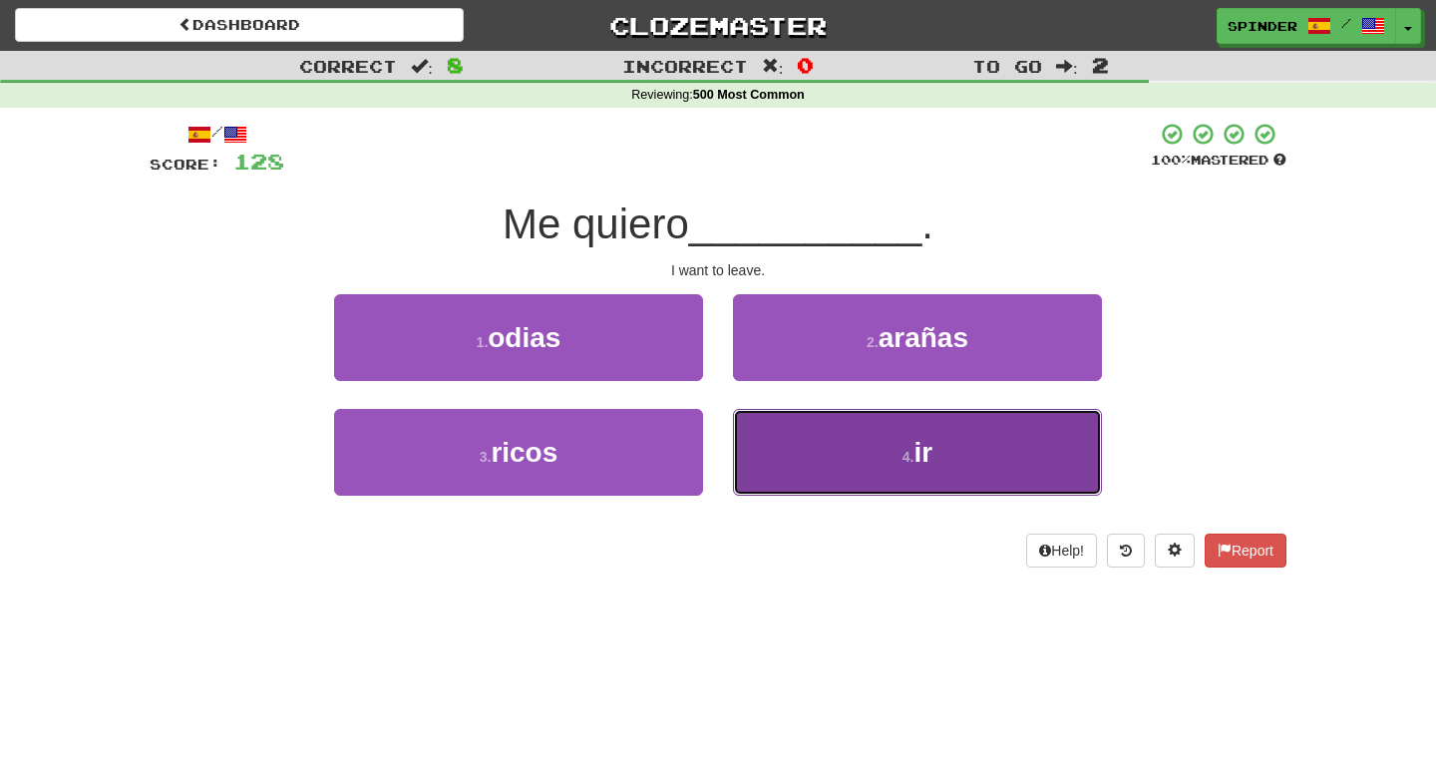
click at [762, 417] on button "4 . ir" at bounding box center [917, 452] width 369 height 87
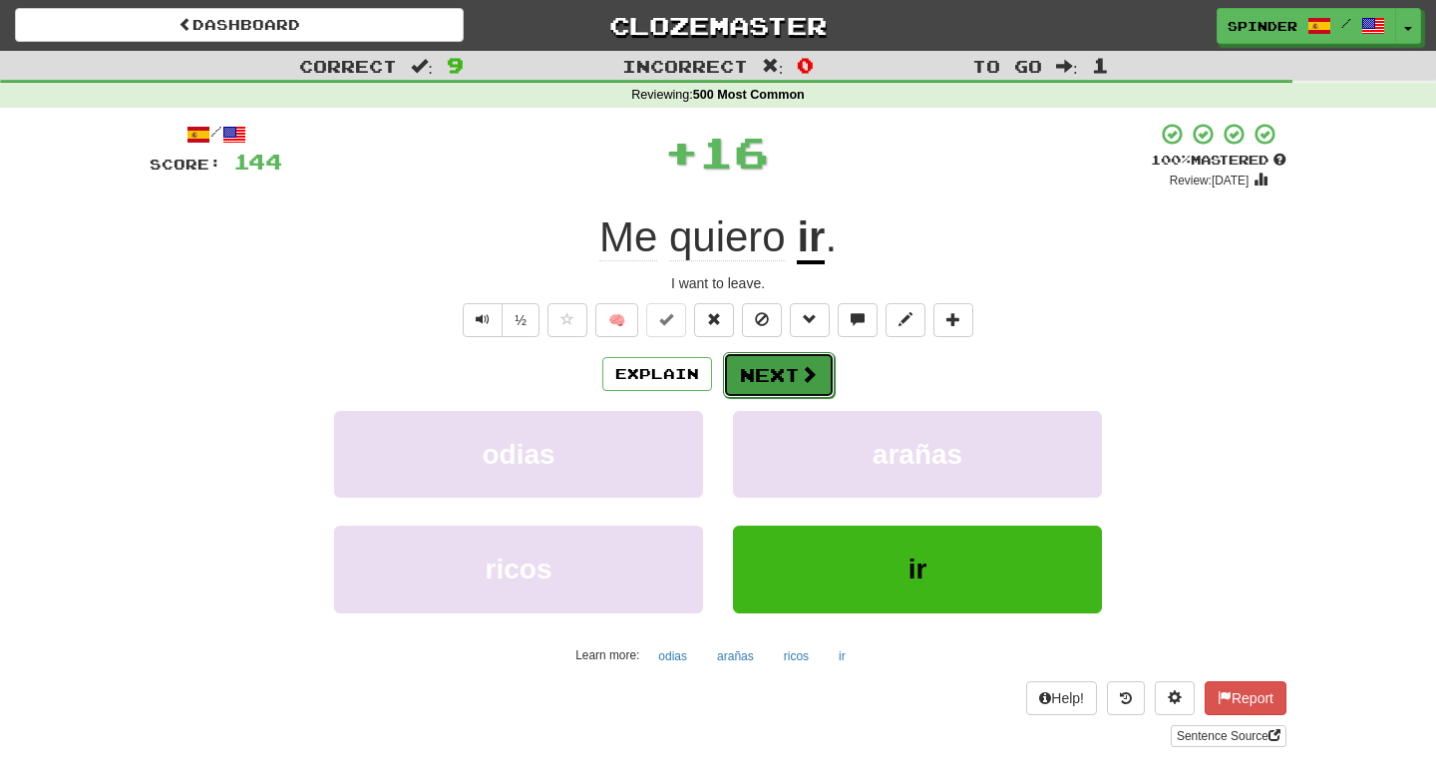
click at [770, 357] on button "Next" at bounding box center [779, 375] width 112 height 46
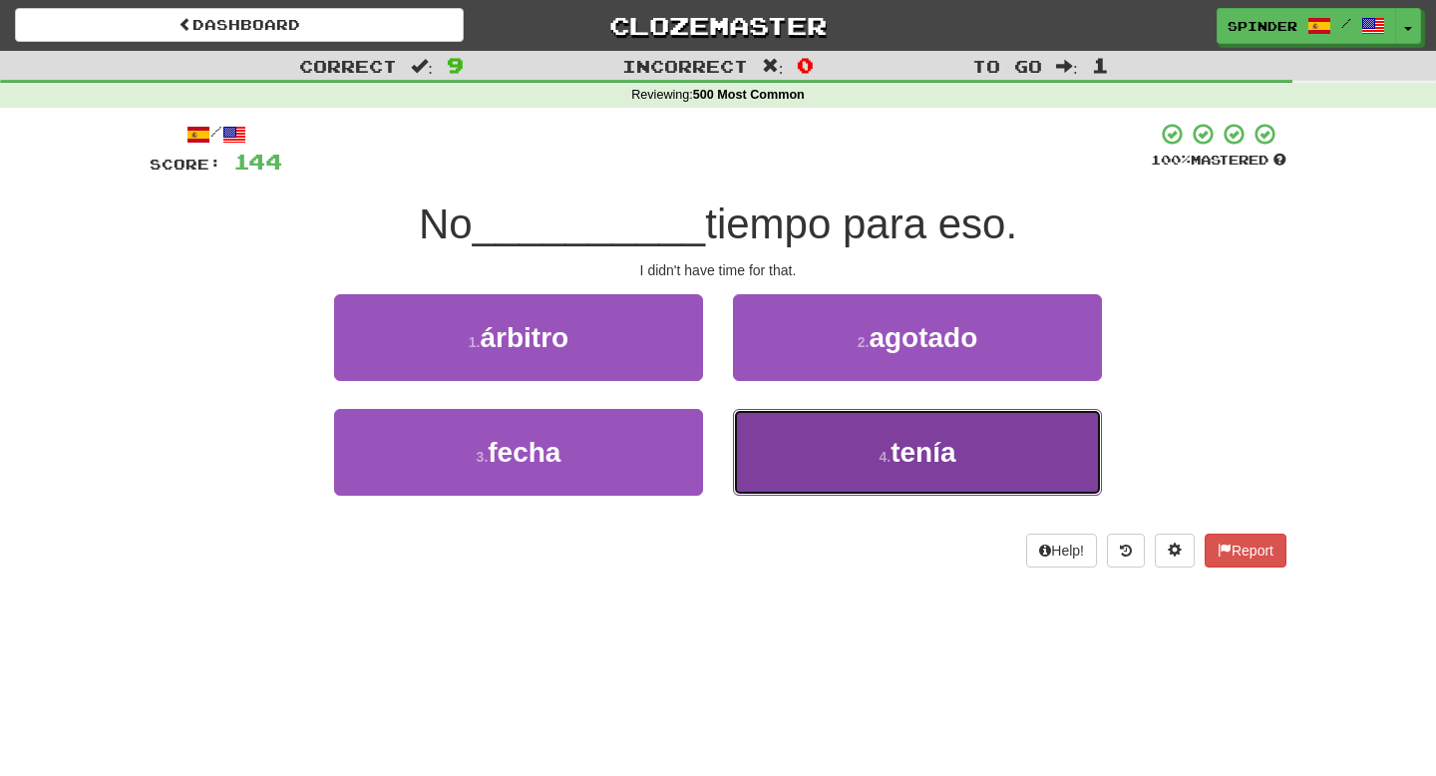
click at [776, 440] on button "4 . tenía" at bounding box center [917, 452] width 369 height 87
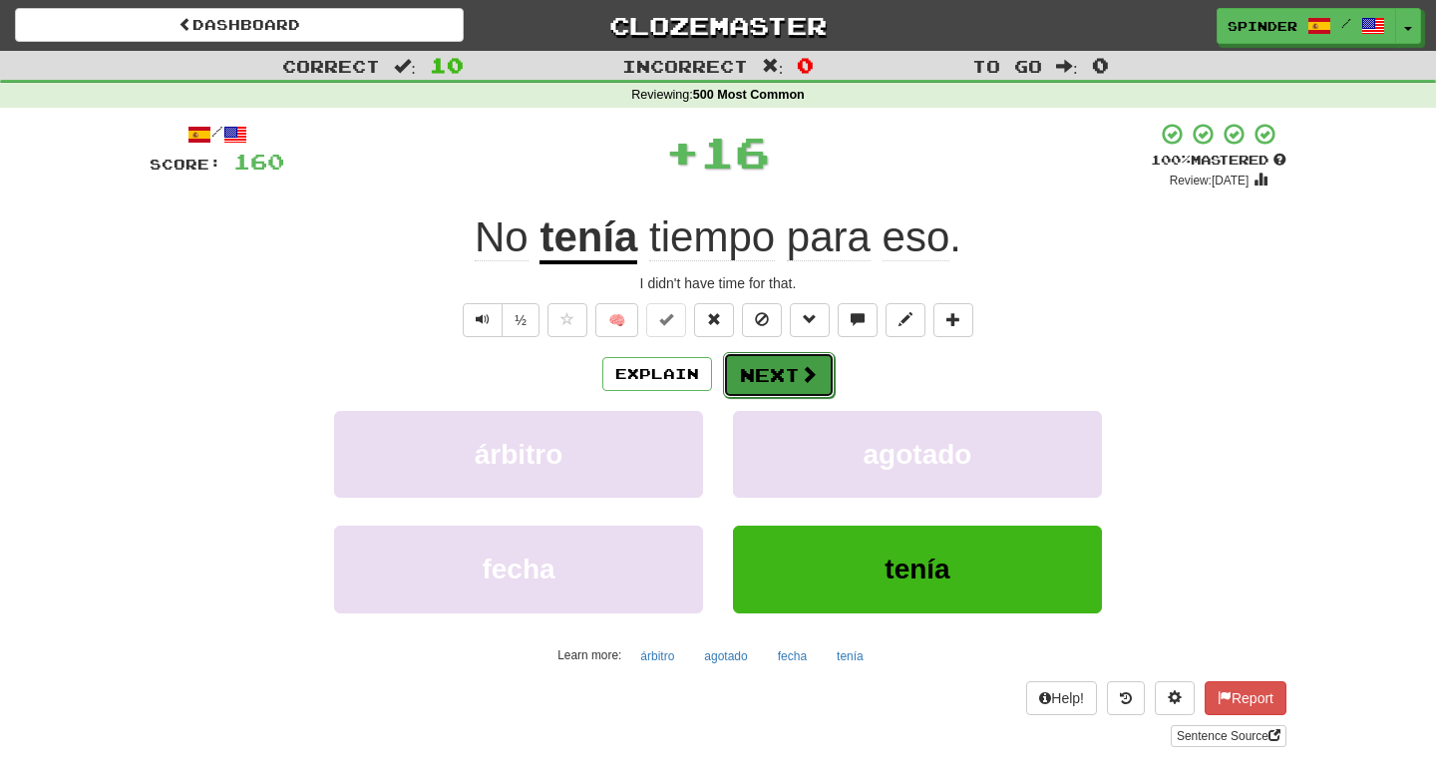
click at [774, 396] on button "Next" at bounding box center [779, 375] width 112 height 46
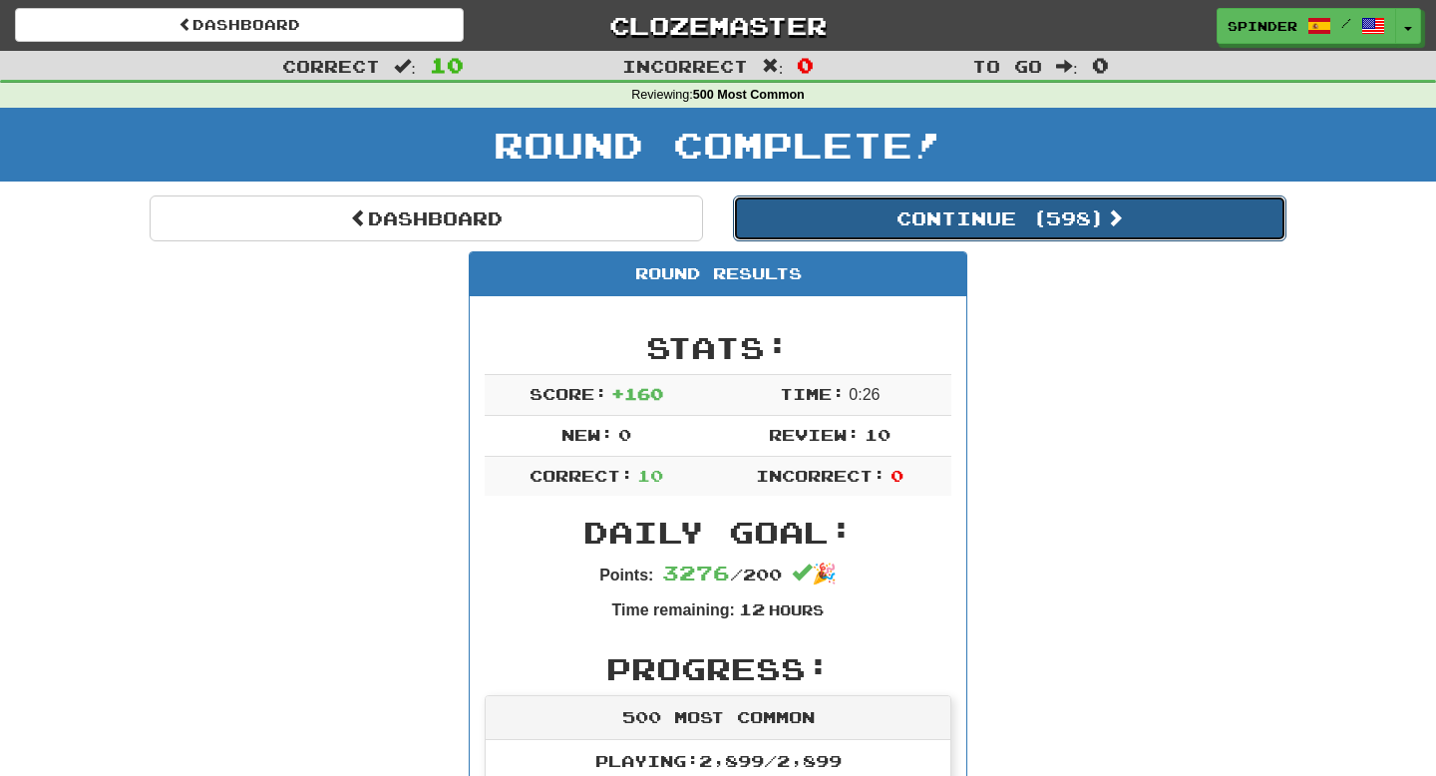
click at [957, 218] on button "Continue ( 598 )" at bounding box center [1010, 219] width 554 height 46
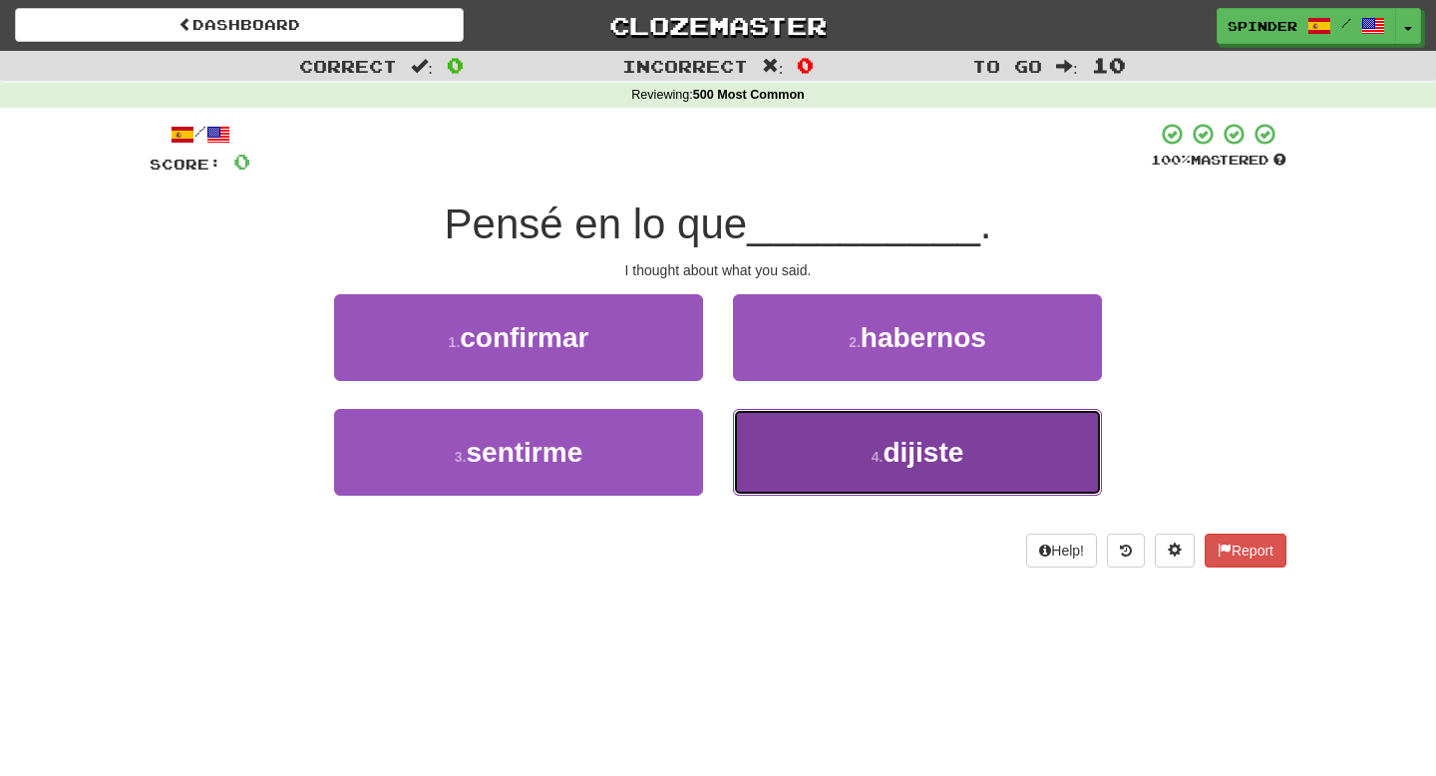
click at [918, 426] on button "4 . dijiste" at bounding box center [917, 452] width 369 height 87
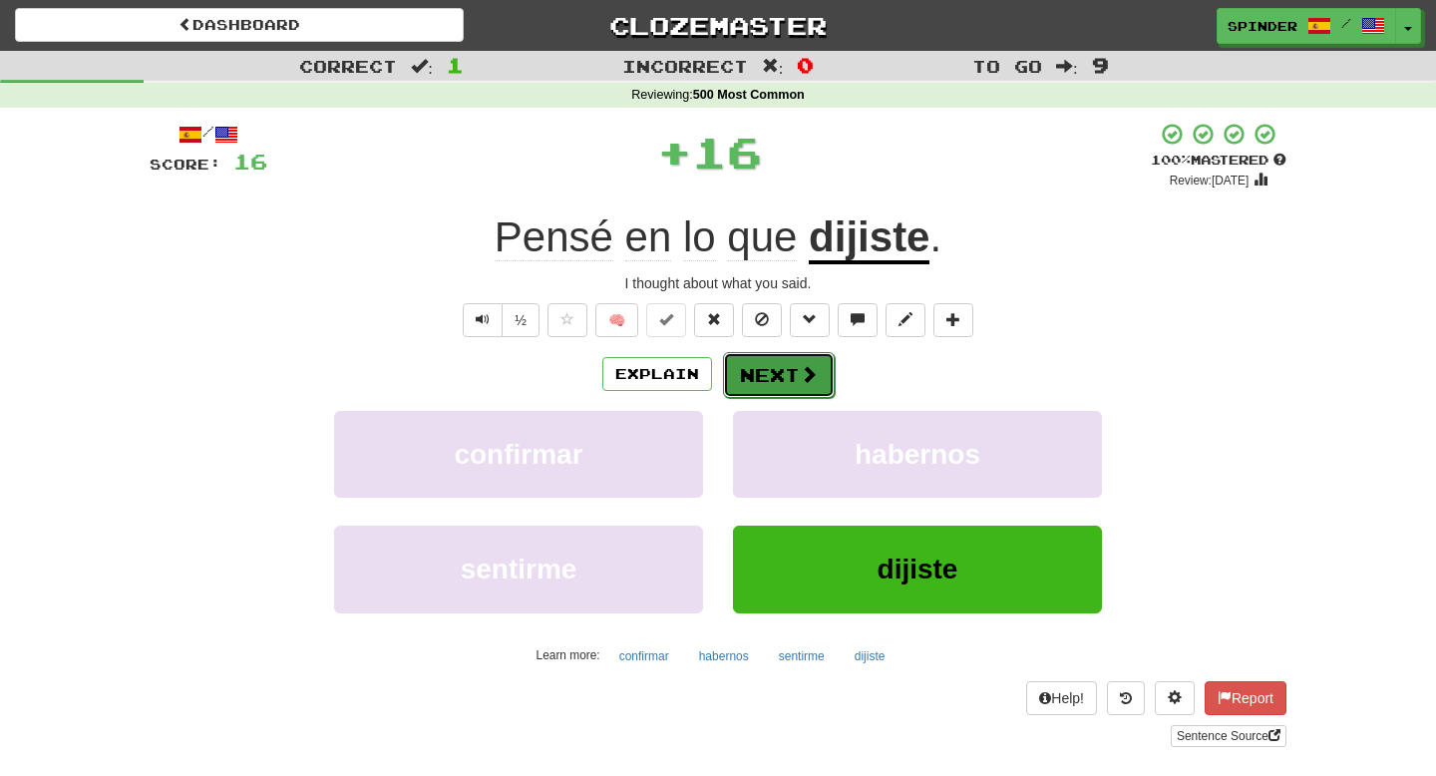
click at [810, 379] on span at bounding box center [809, 374] width 18 height 18
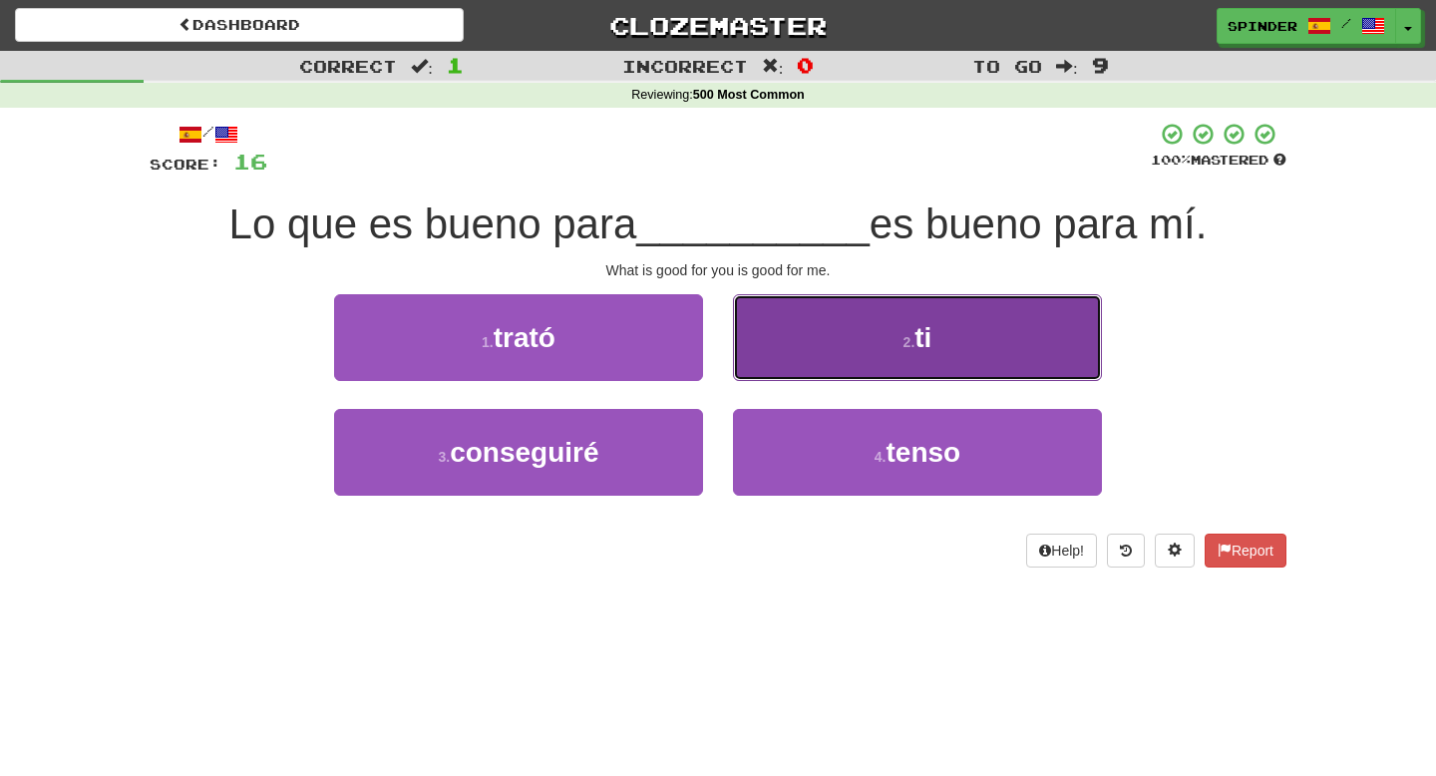
click at [824, 361] on button "2 . ti" at bounding box center [917, 337] width 369 height 87
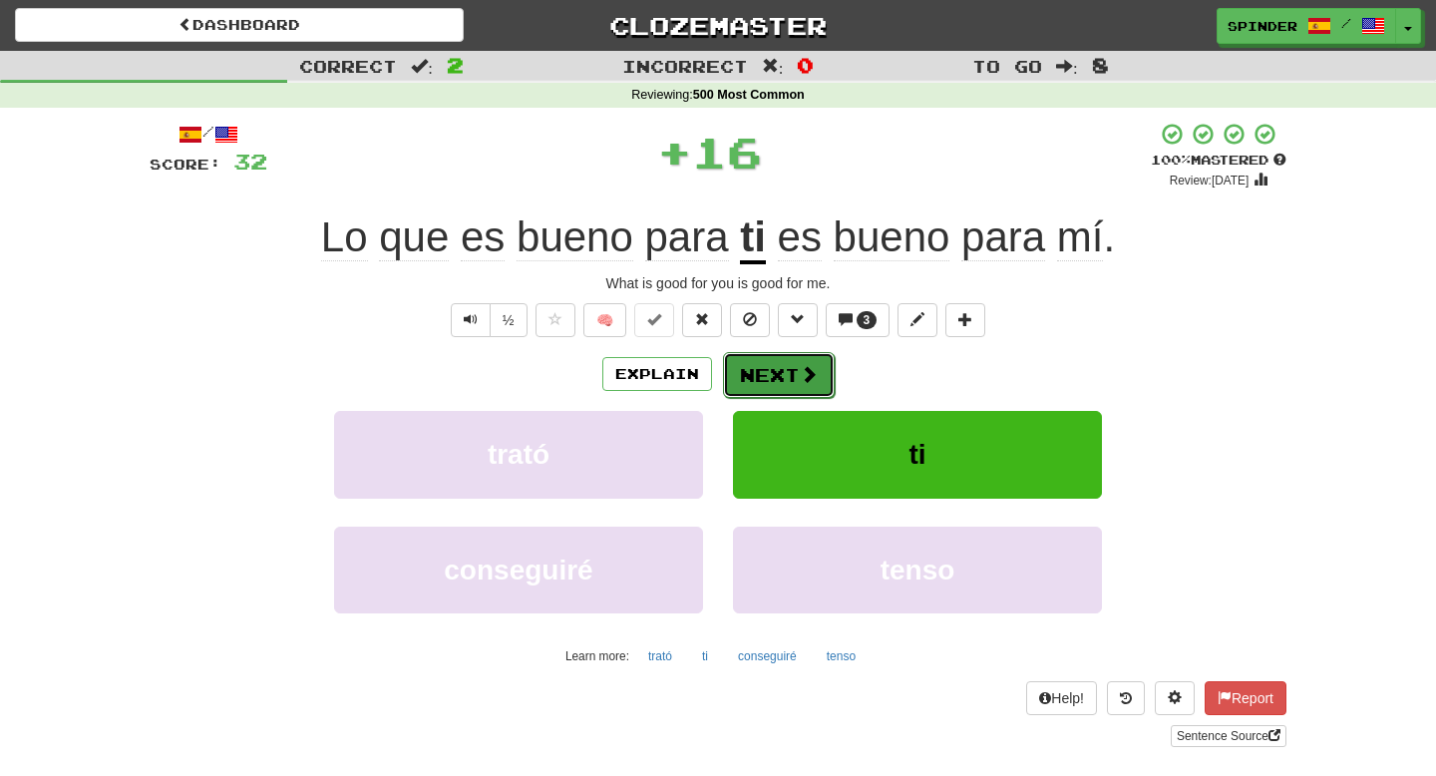
click at [822, 367] on button "Next" at bounding box center [779, 375] width 112 height 46
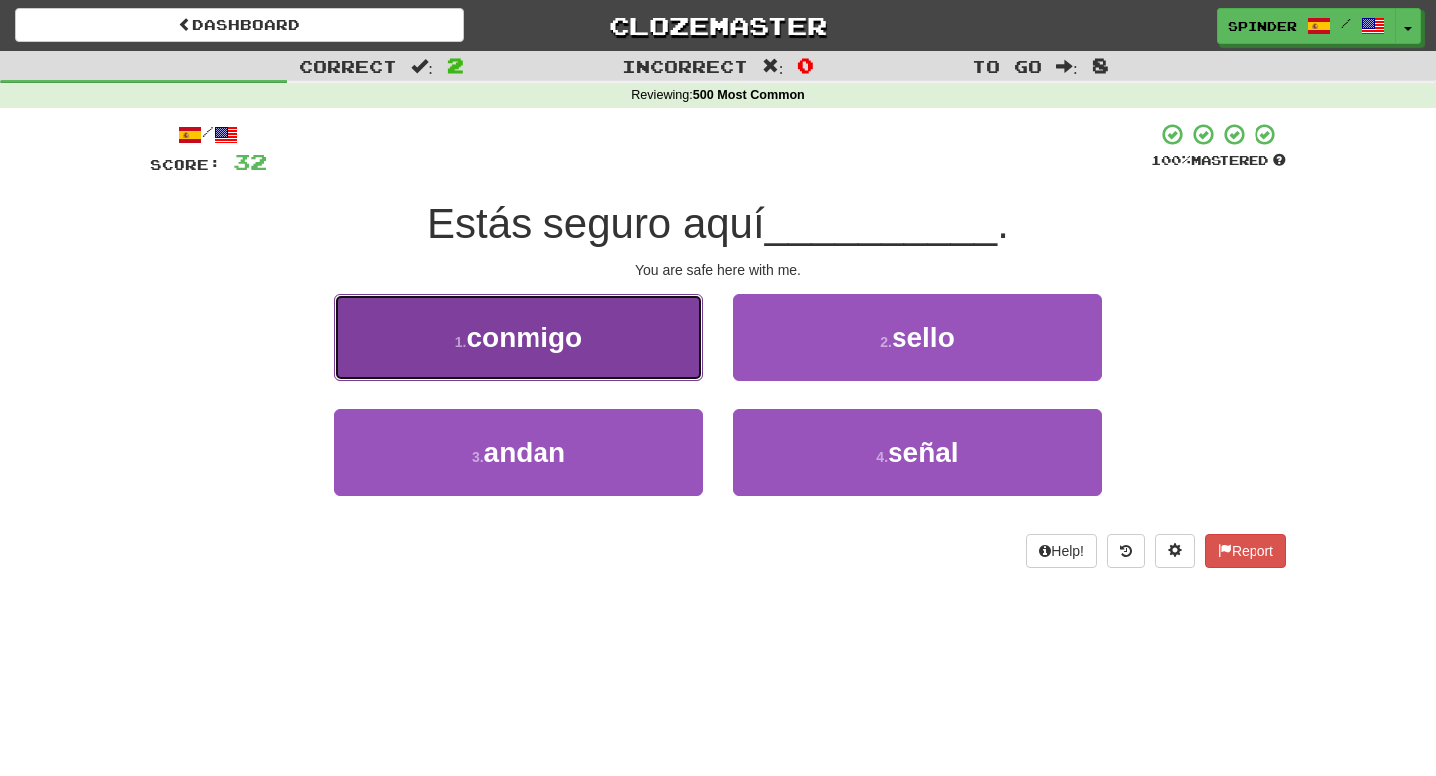
click at [618, 341] on button "1 . conmigo" at bounding box center [518, 337] width 369 height 87
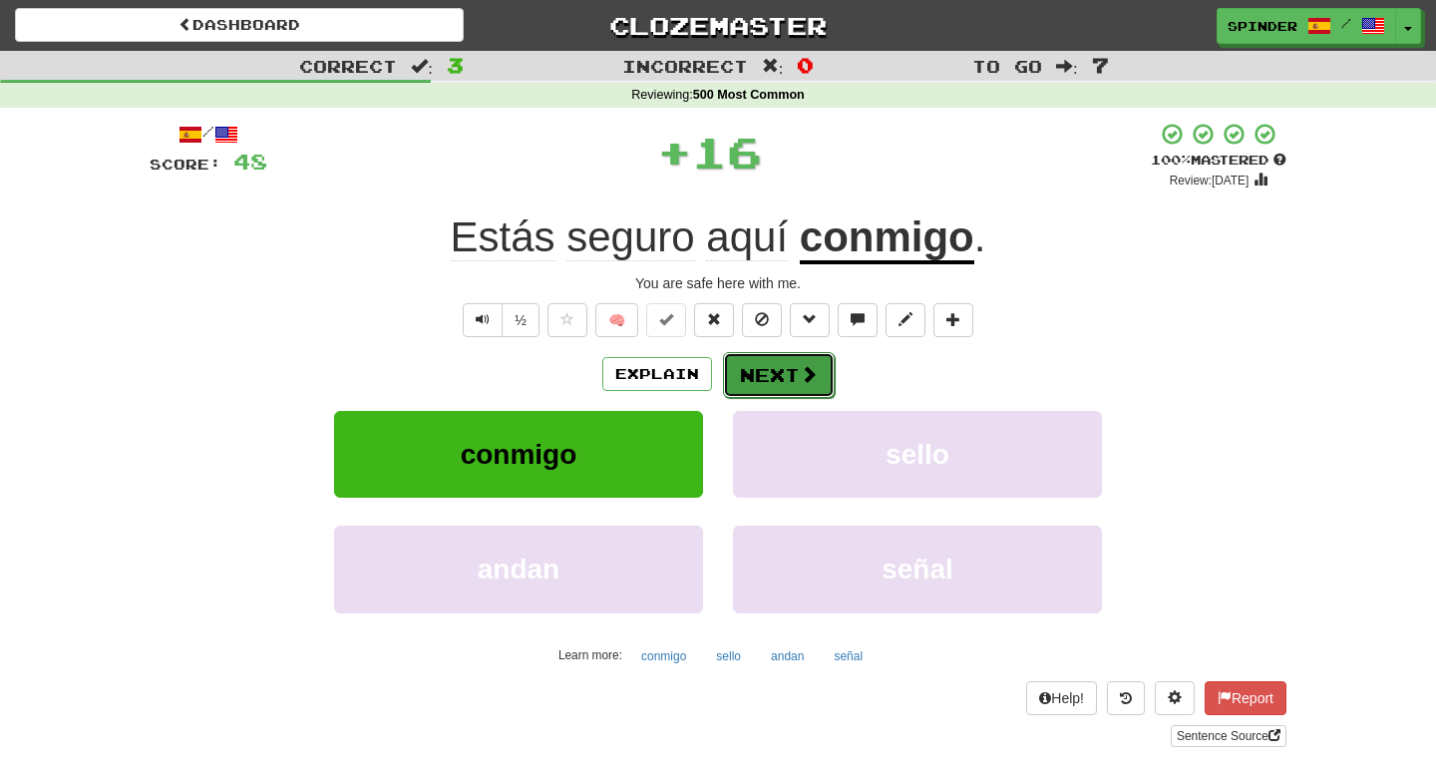
click at [759, 363] on button "Next" at bounding box center [779, 375] width 112 height 46
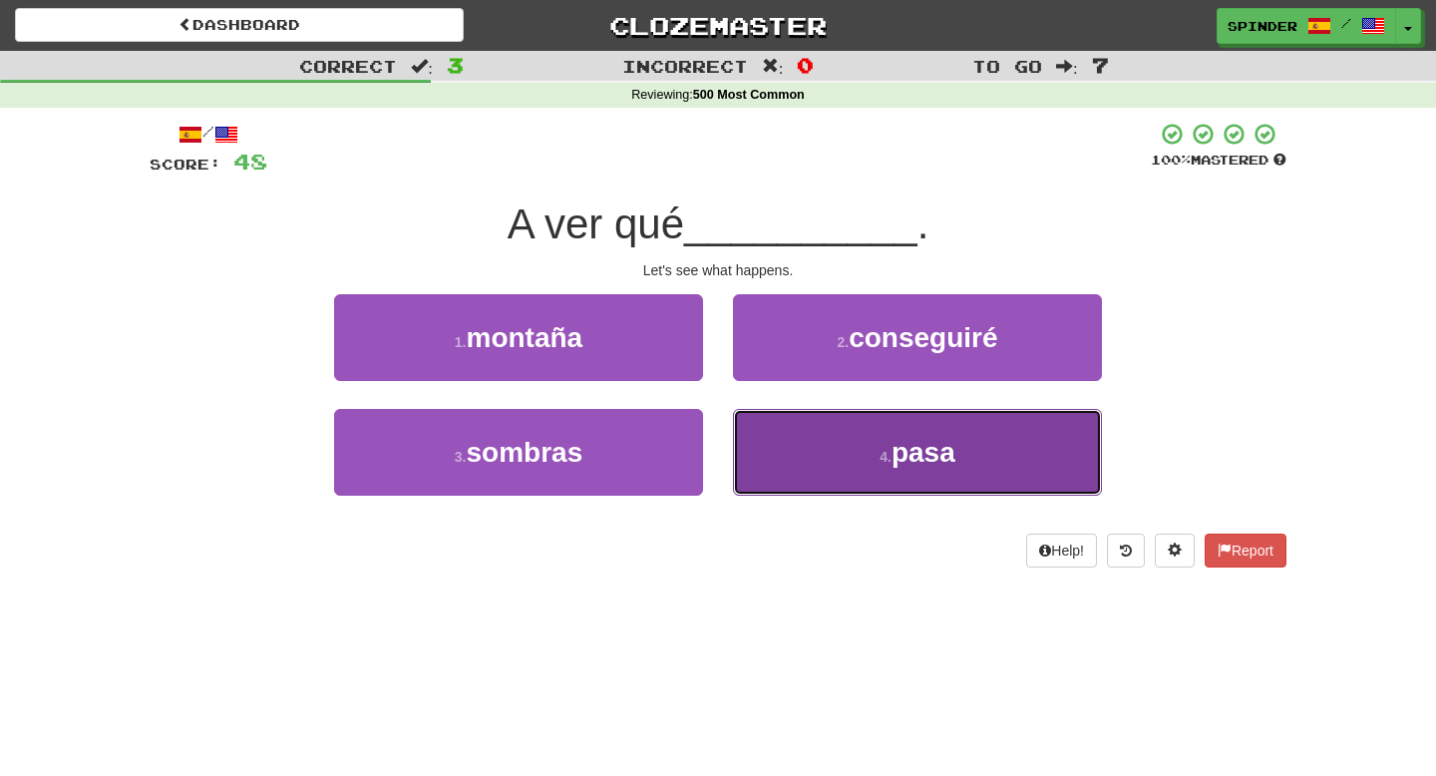
click at [768, 442] on button "4 . pasa" at bounding box center [917, 452] width 369 height 87
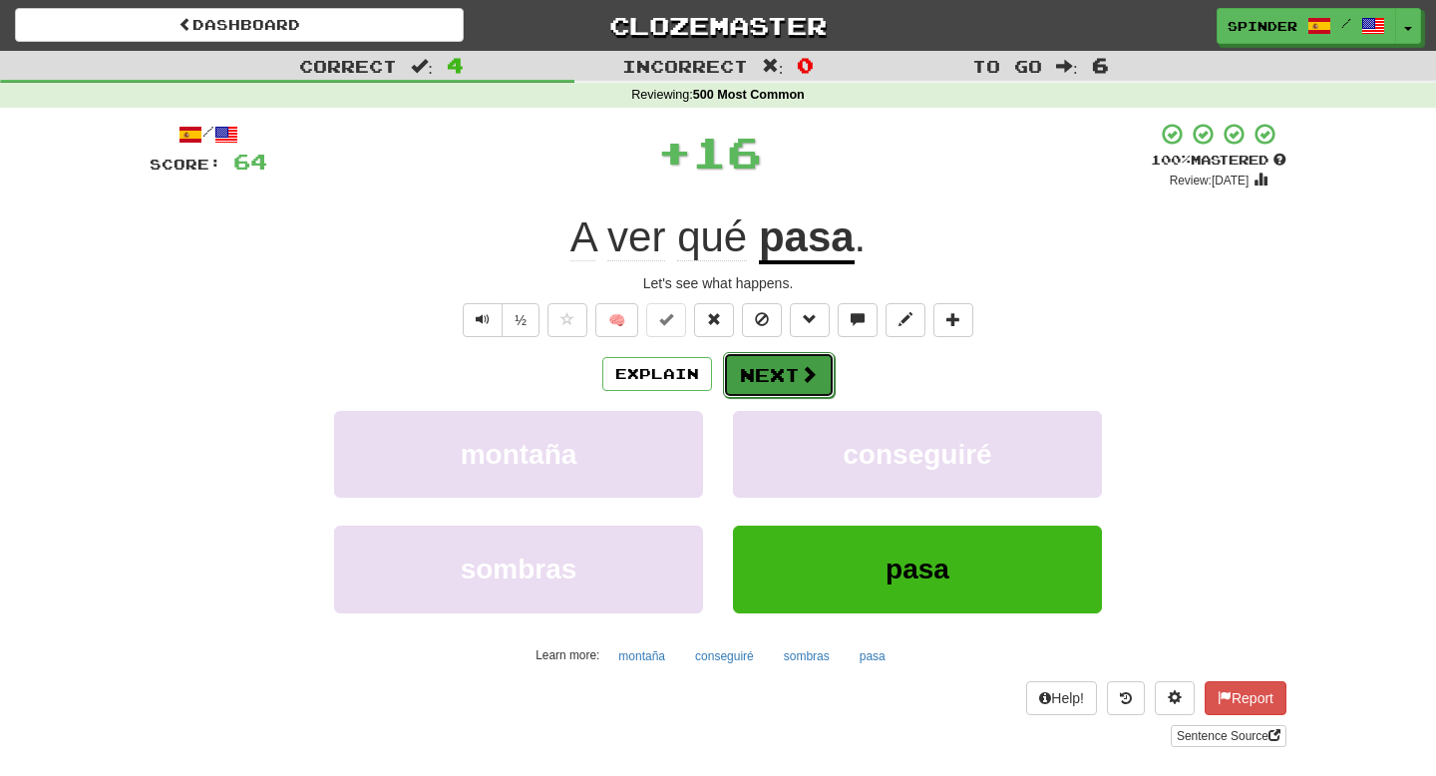
click at [758, 355] on button "Next" at bounding box center [779, 375] width 112 height 46
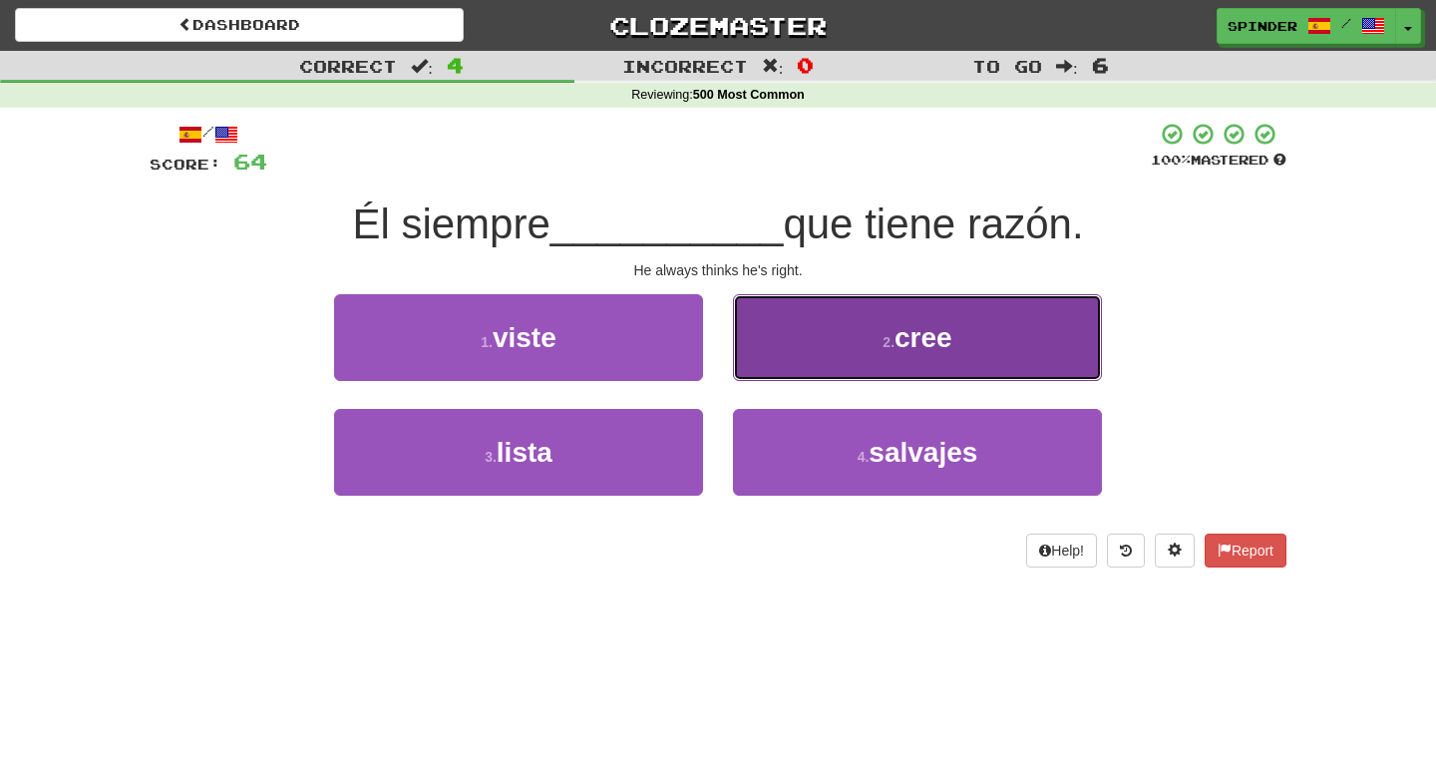
click at [758, 356] on button "2 . cree" at bounding box center [917, 337] width 369 height 87
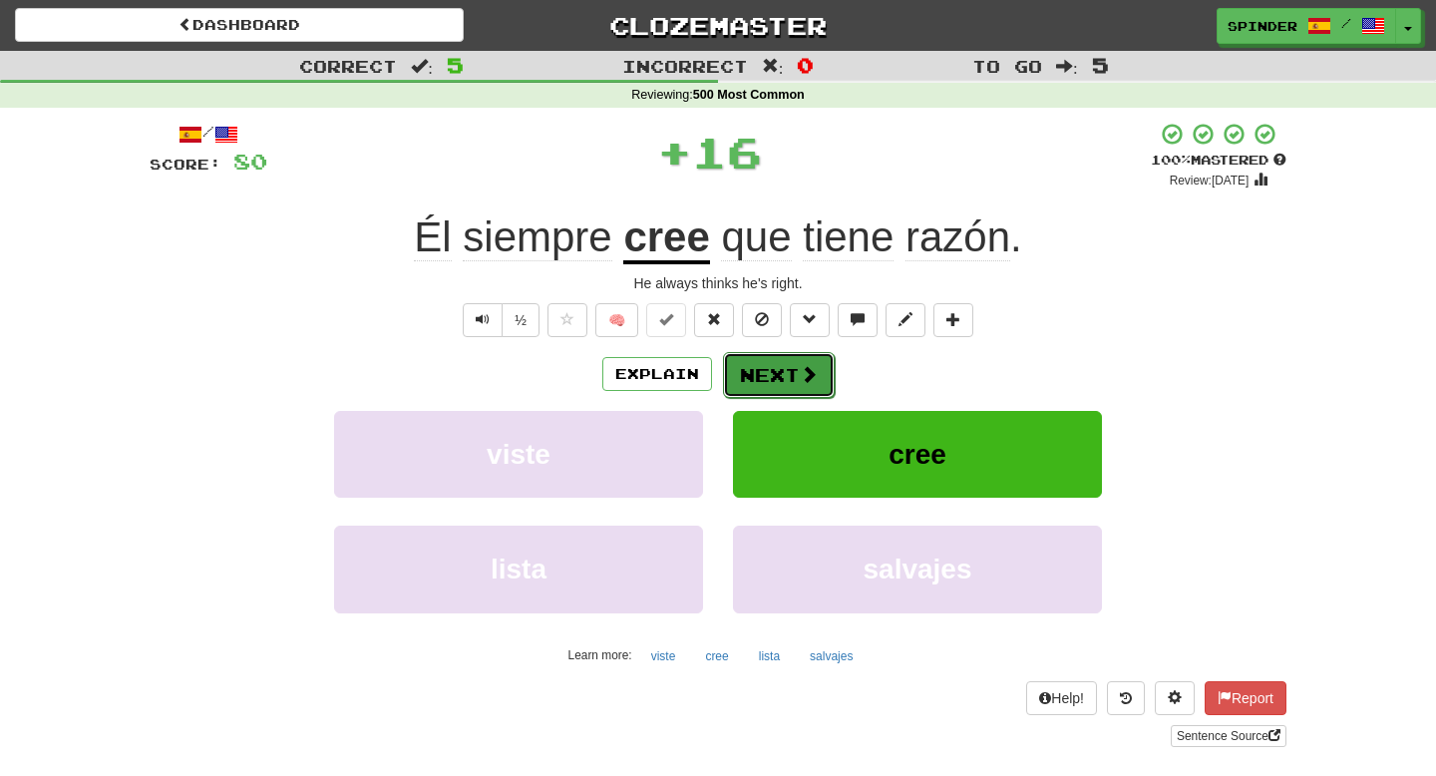
click at [758, 363] on button "Next" at bounding box center [779, 375] width 112 height 46
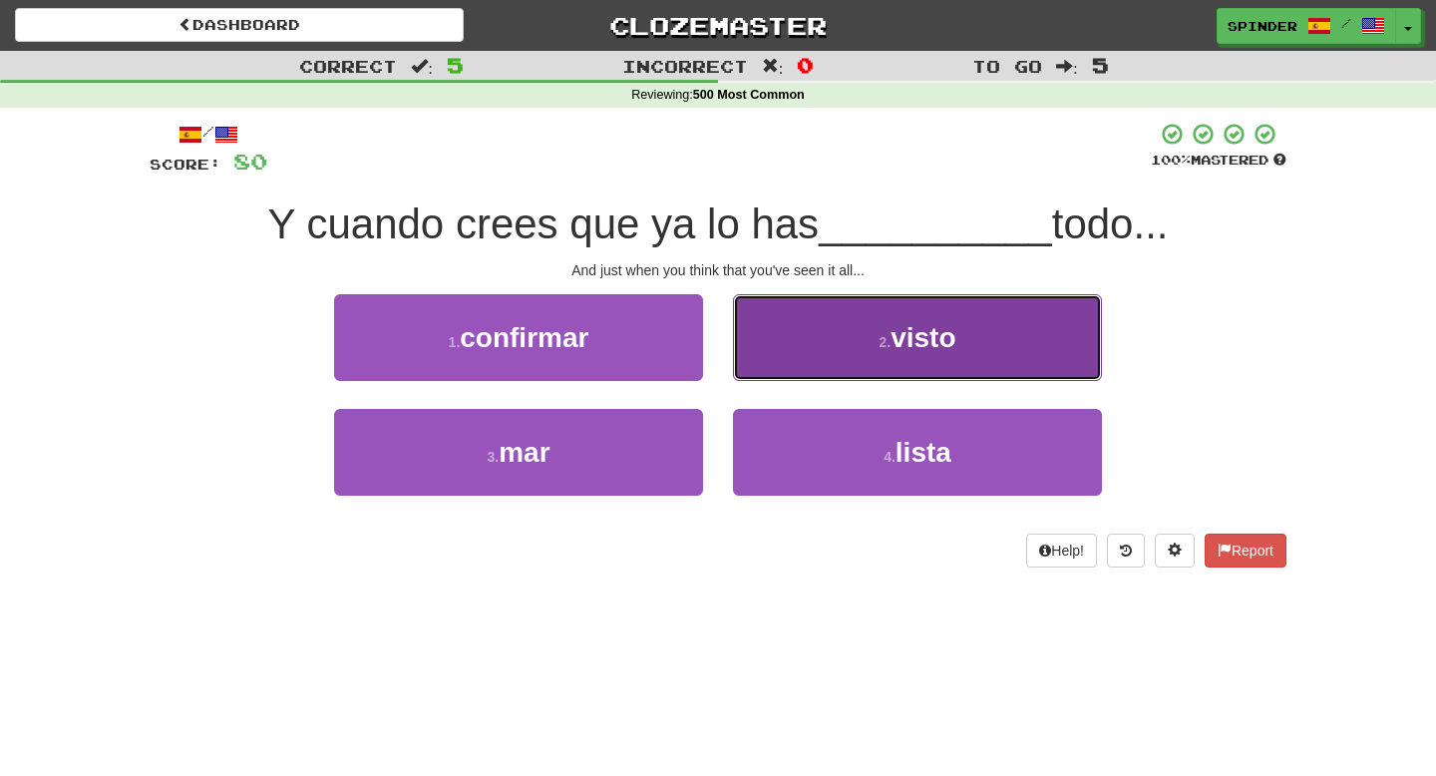
click at [757, 366] on button "2 . visto" at bounding box center [917, 337] width 369 height 87
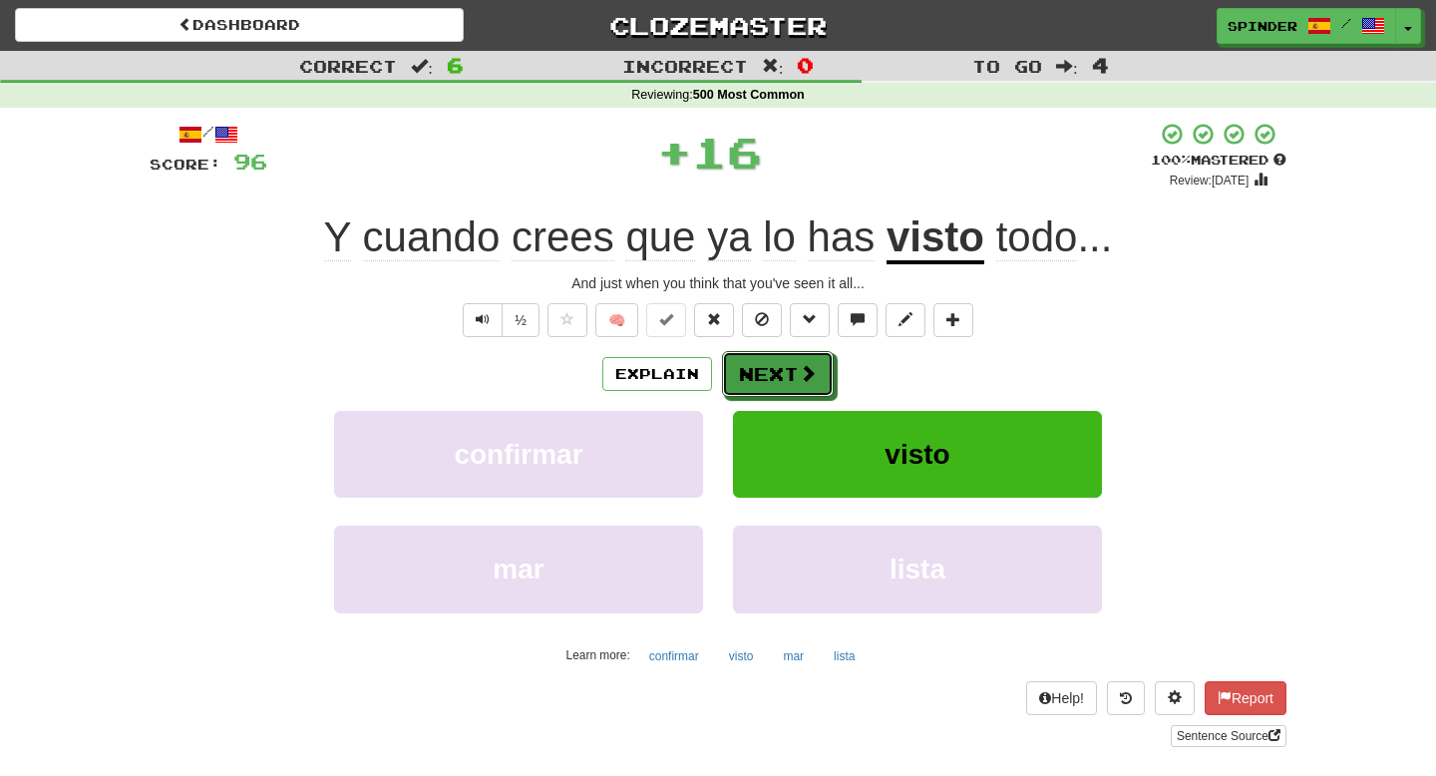
click at [758, 366] on button "Next" at bounding box center [778, 374] width 112 height 46
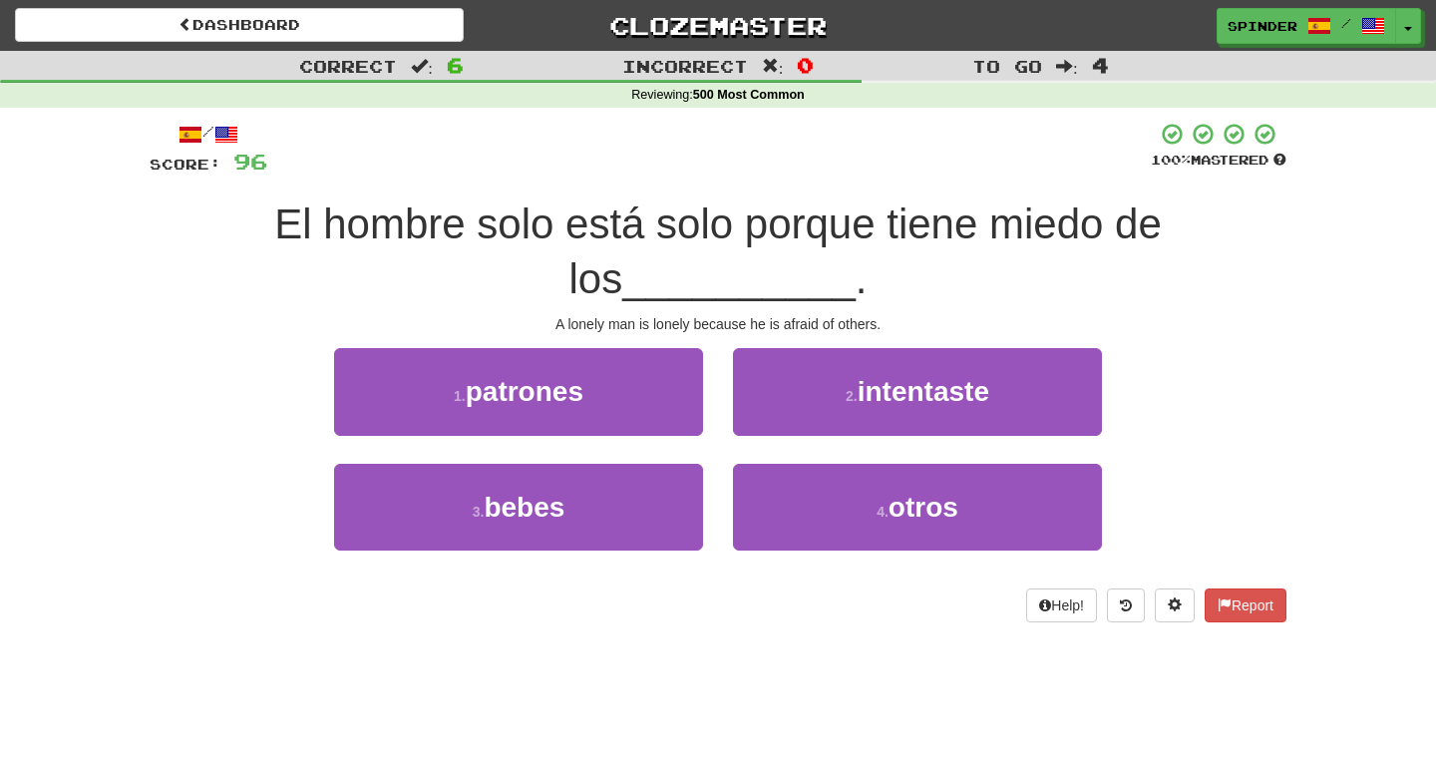
click at [769, 458] on div "2 . intentaste" at bounding box center [917, 405] width 399 height 115
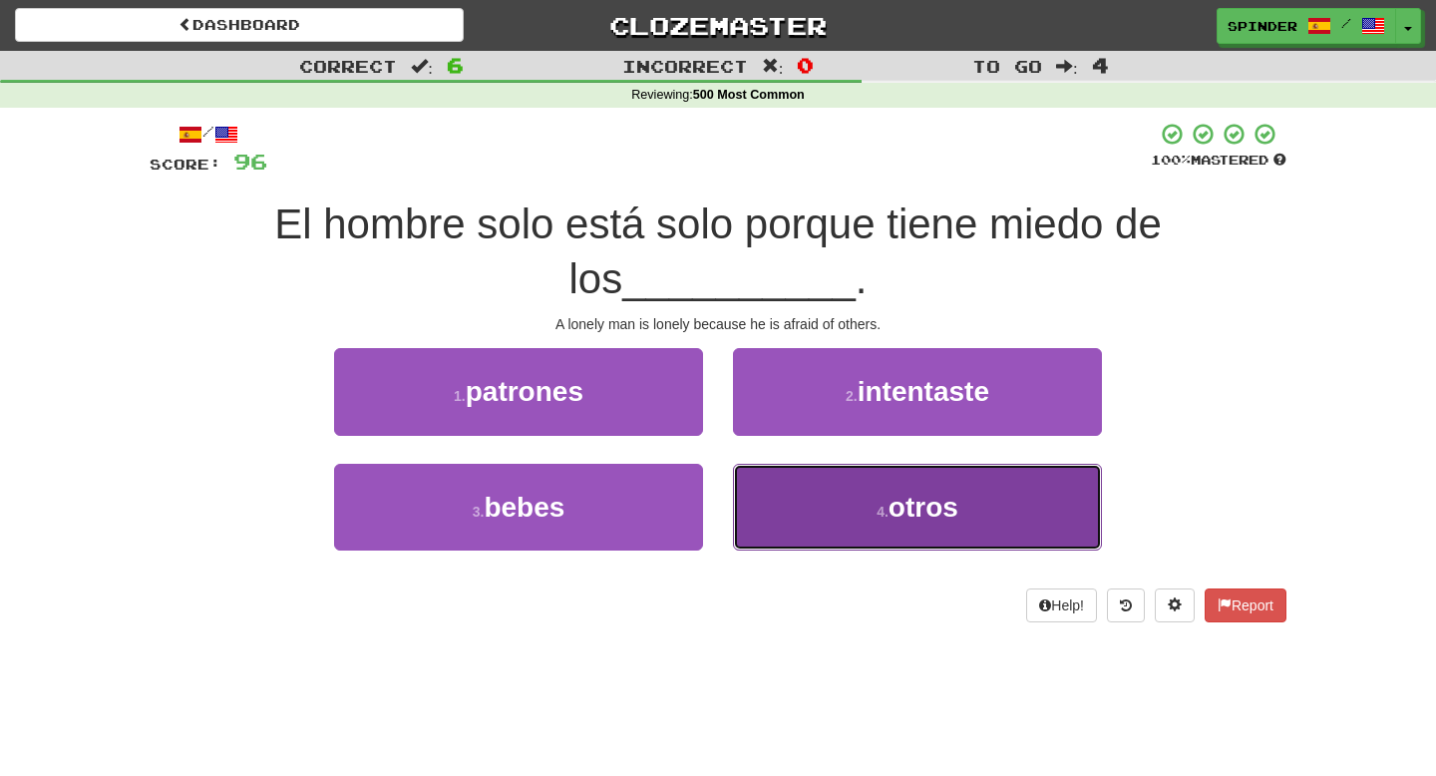
click at [768, 493] on button "4 . otros" at bounding box center [917, 507] width 369 height 87
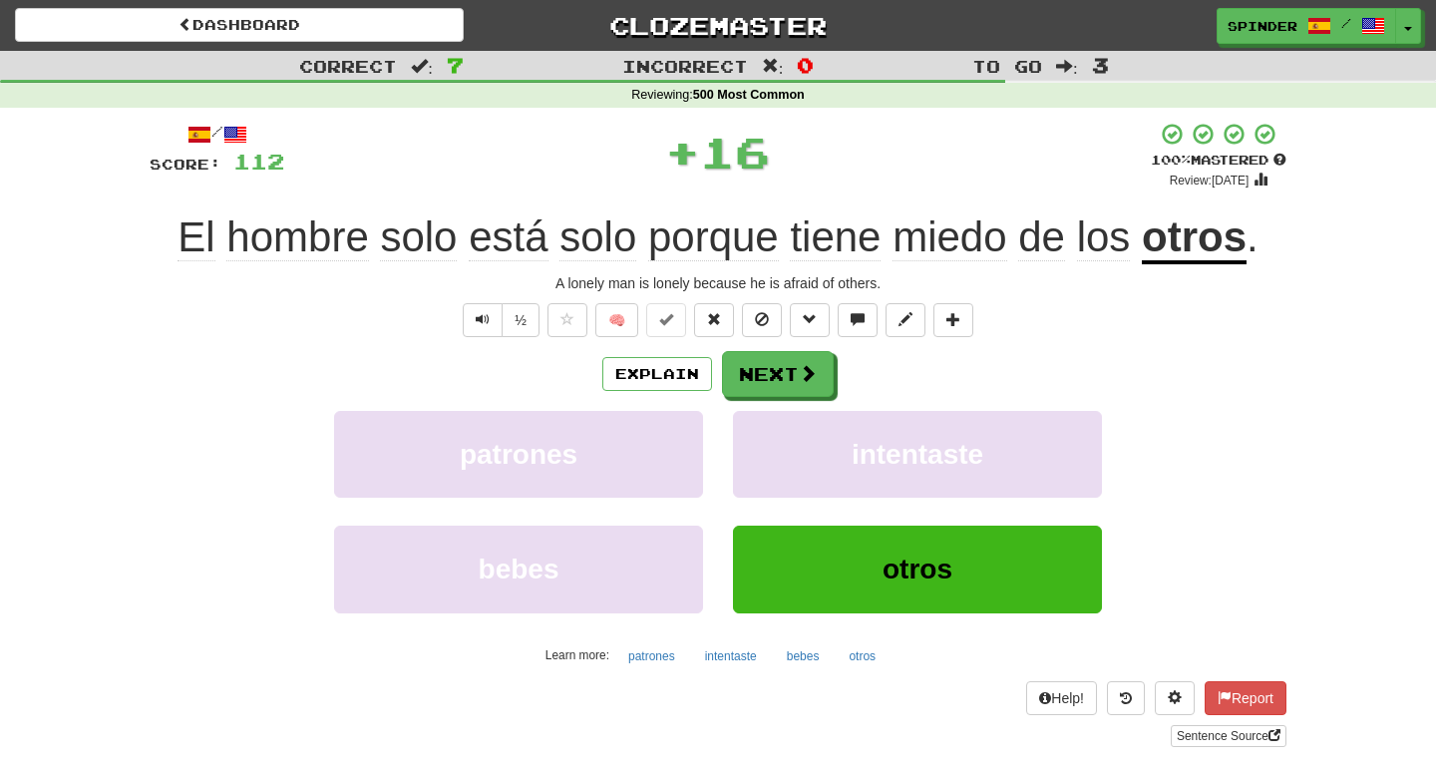
click at [783, 408] on div "Explain Next patrones intentaste bebes otros Learn more: patrones intentaste be…" at bounding box center [718, 511] width 1137 height 320
click at [783, 393] on button "Next" at bounding box center [779, 375] width 112 height 46
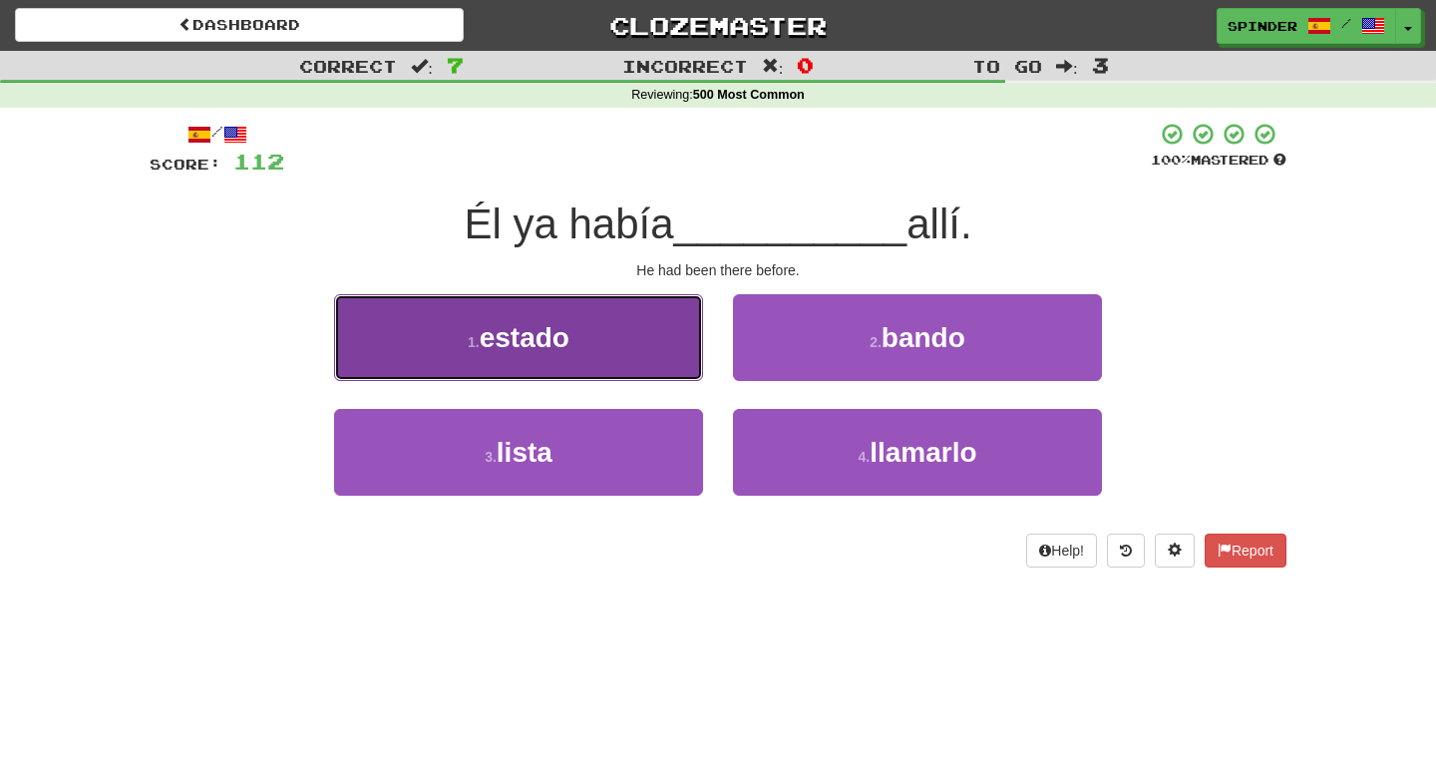
click at [633, 342] on button "1 . estado" at bounding box center [518, 337] width 369 height 87
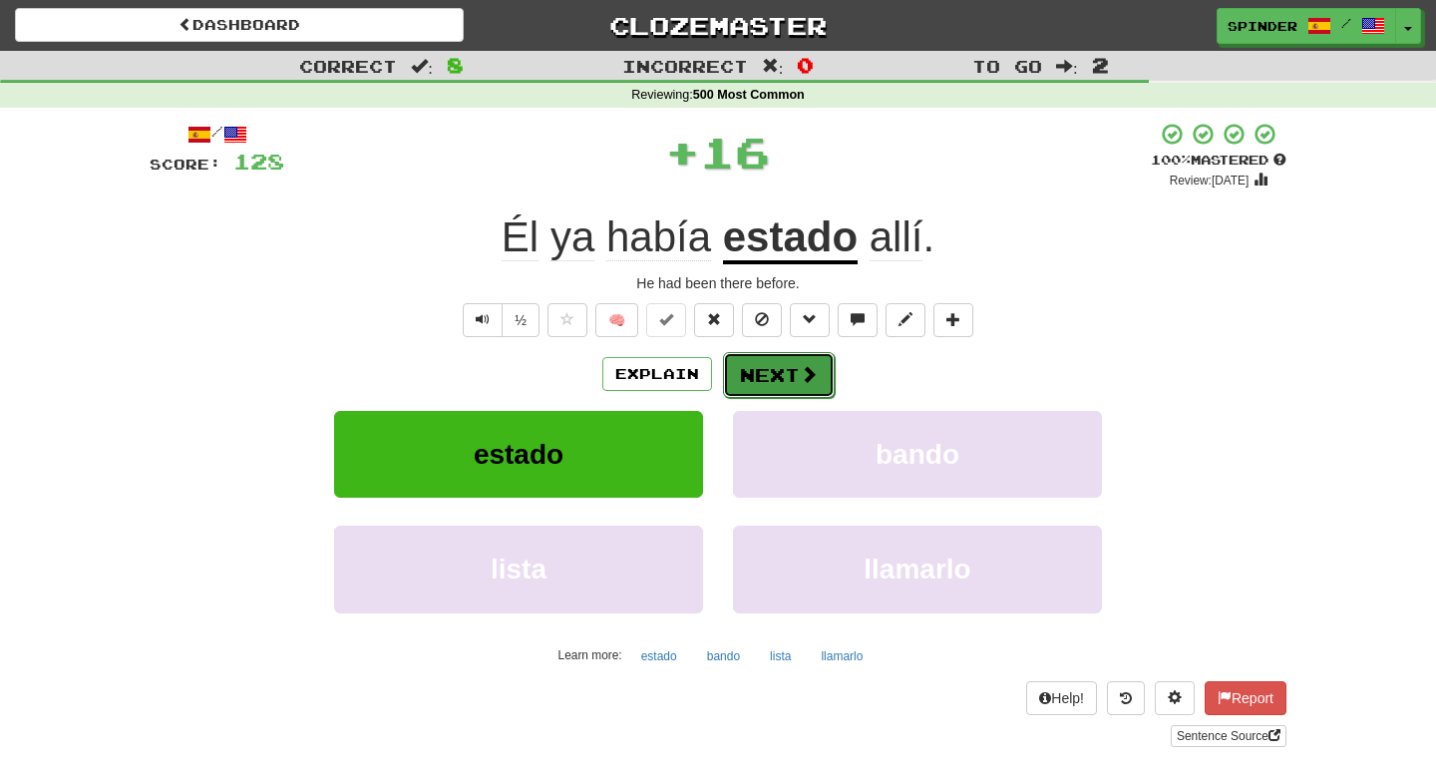
click at [747, 364] on button "Next" at bounding box center [779, 375] width 112 height 46
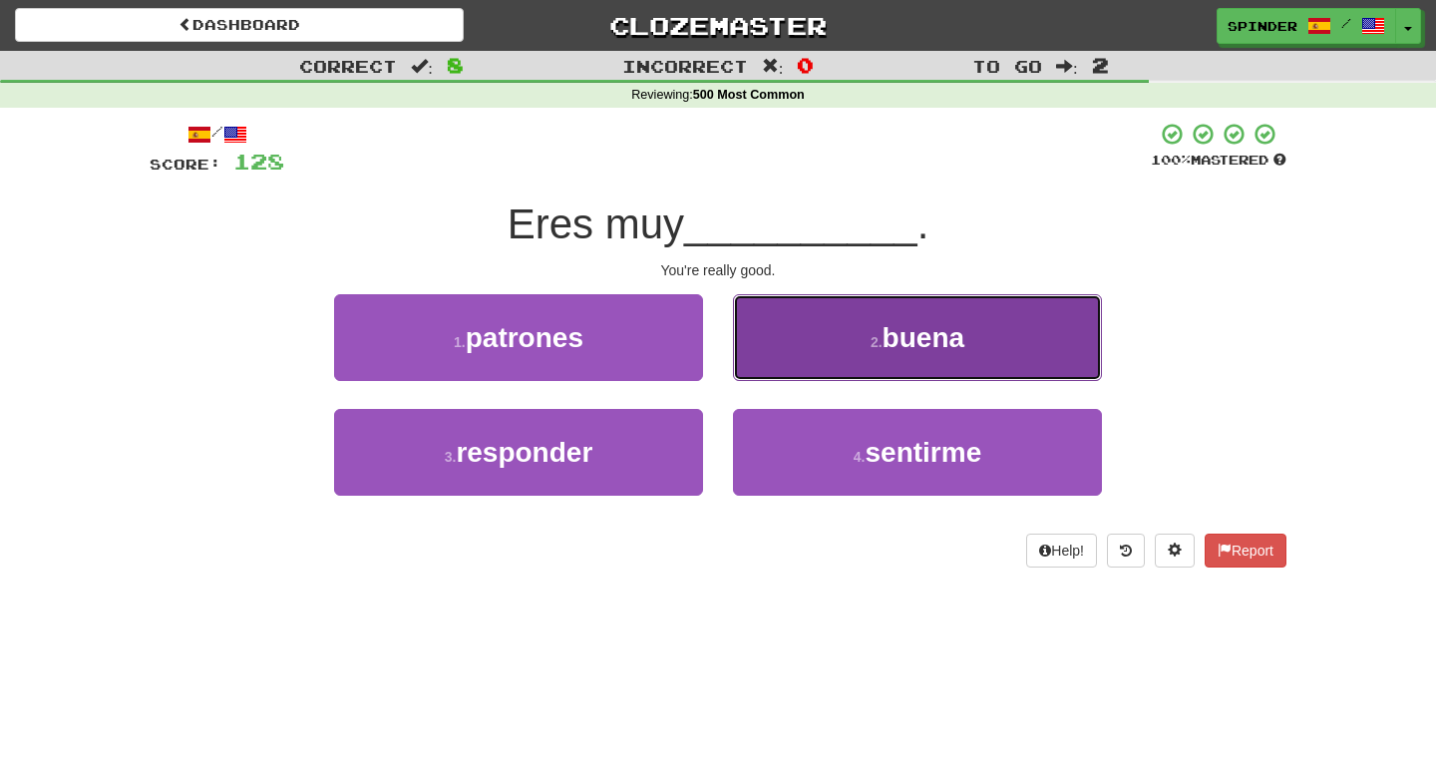
click at [748, 364] on button "2 . buena" at bounding box center [917, 337] width 369 height 87
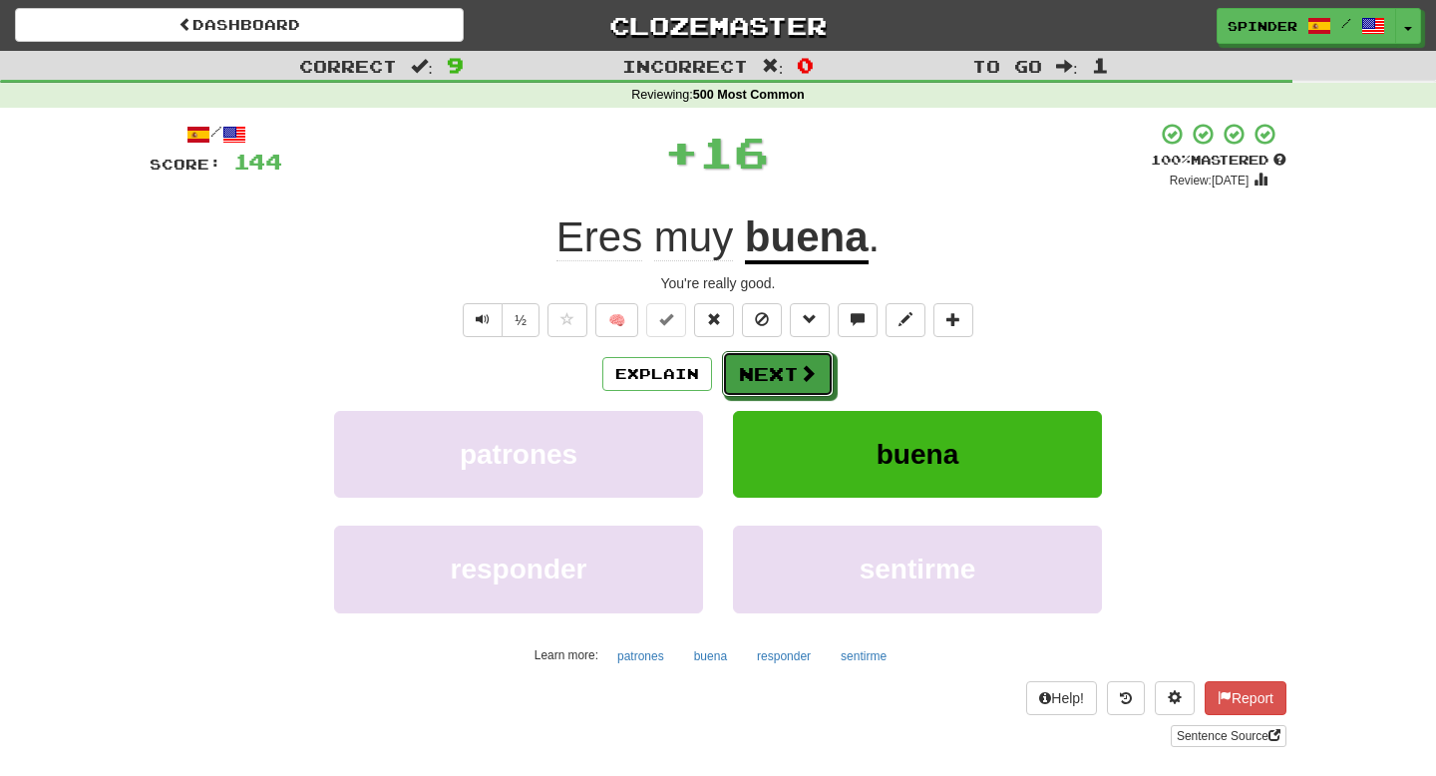
click at [748, 364] on button "Next" at bounding box center [778, 374] width 112 height 46
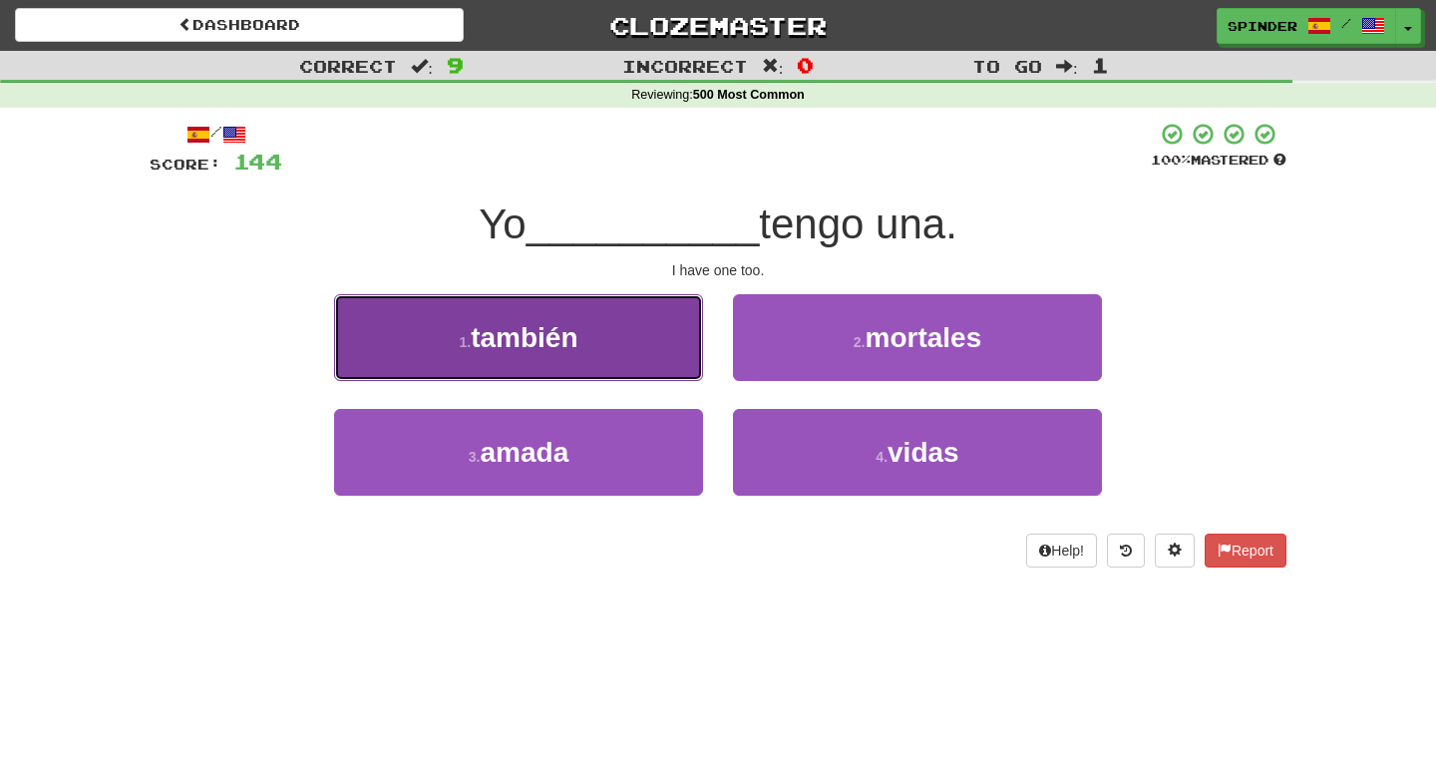
click at [636, 370] on button "1 . también" at bounding box center [518, 337] width 369 height 87
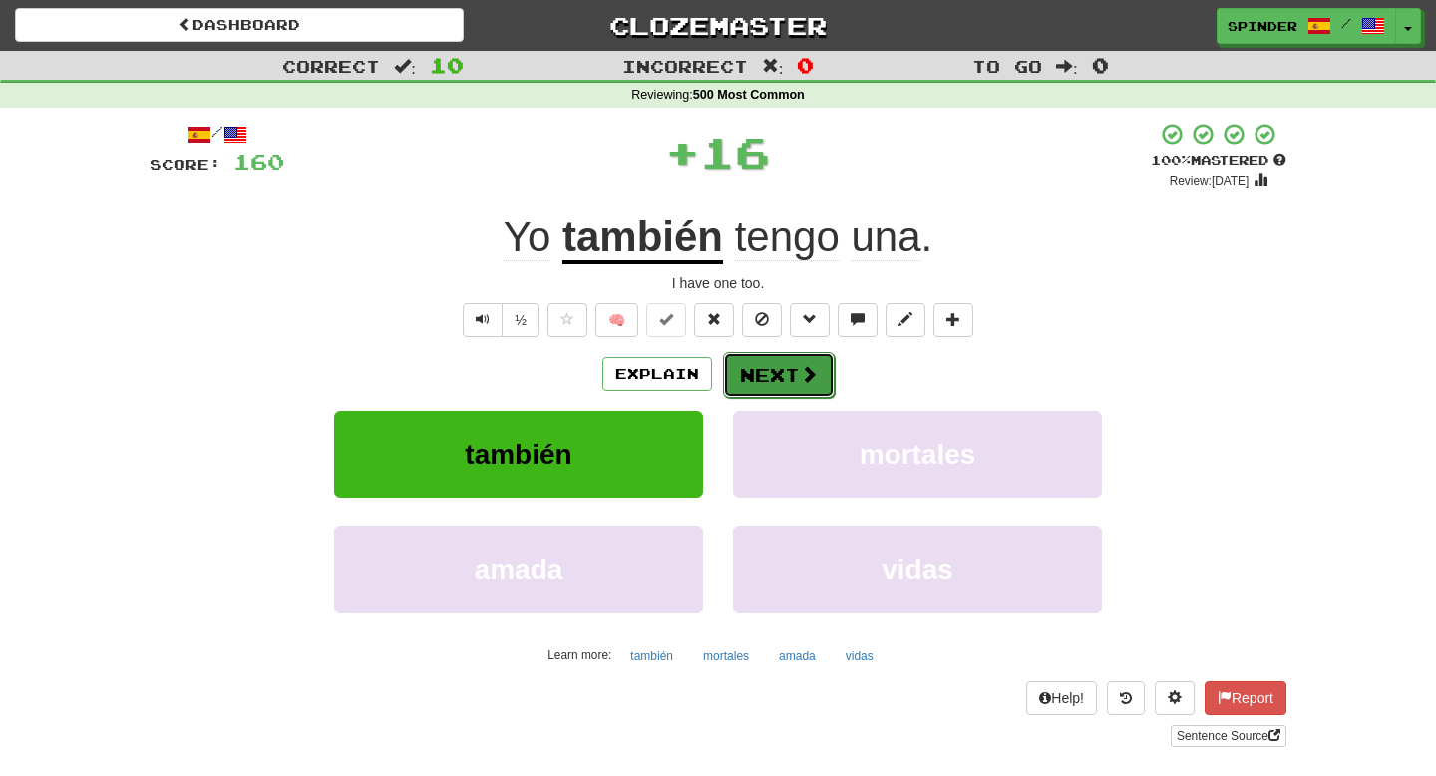
click at [754, 371] on button "Next" at bounding box center [779, 375] width 112 height 46
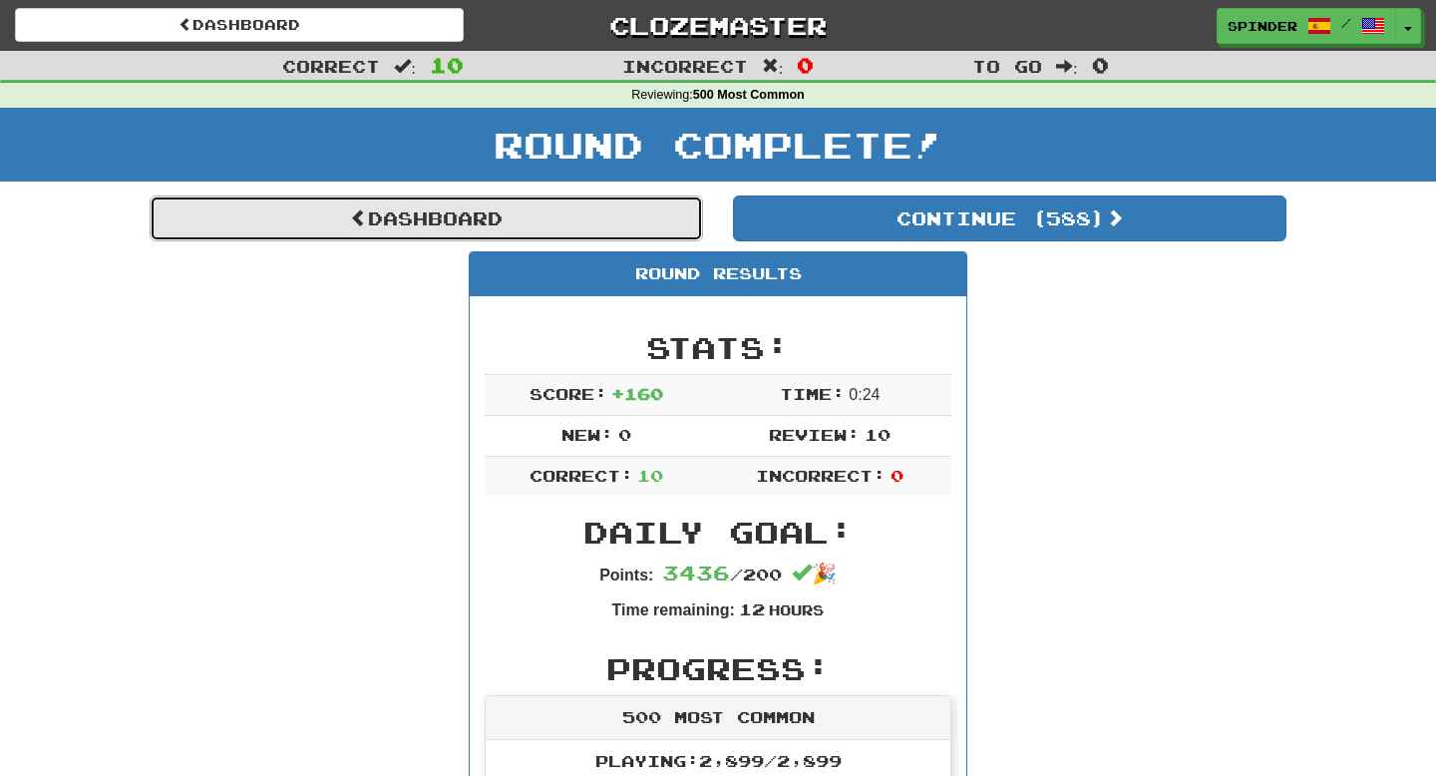
click at [567, 226] on link "Dashboard" at bounding box center [427, 219] width 554 height 46
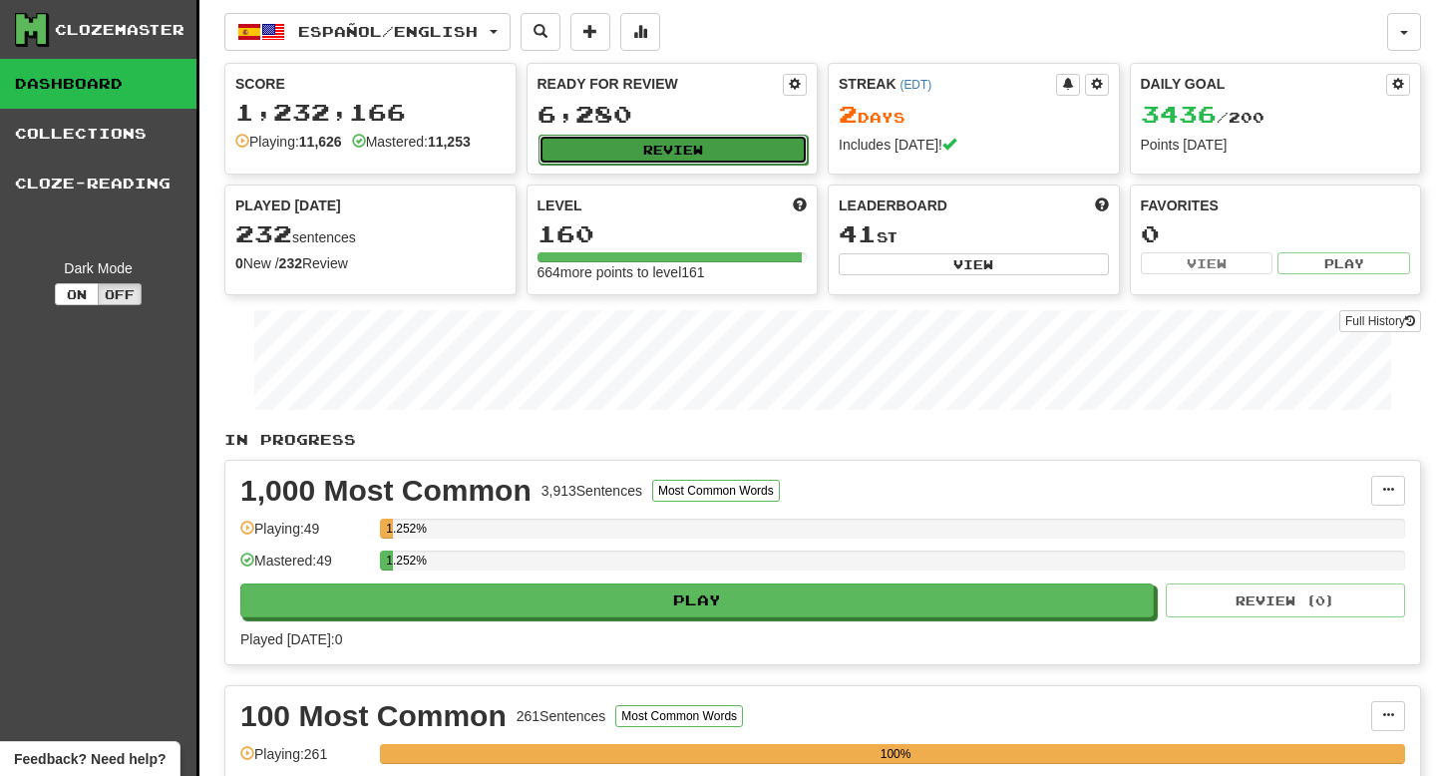
click at [678, 144] on button "Review" at bounding box center [674, 150] width 270 height 30
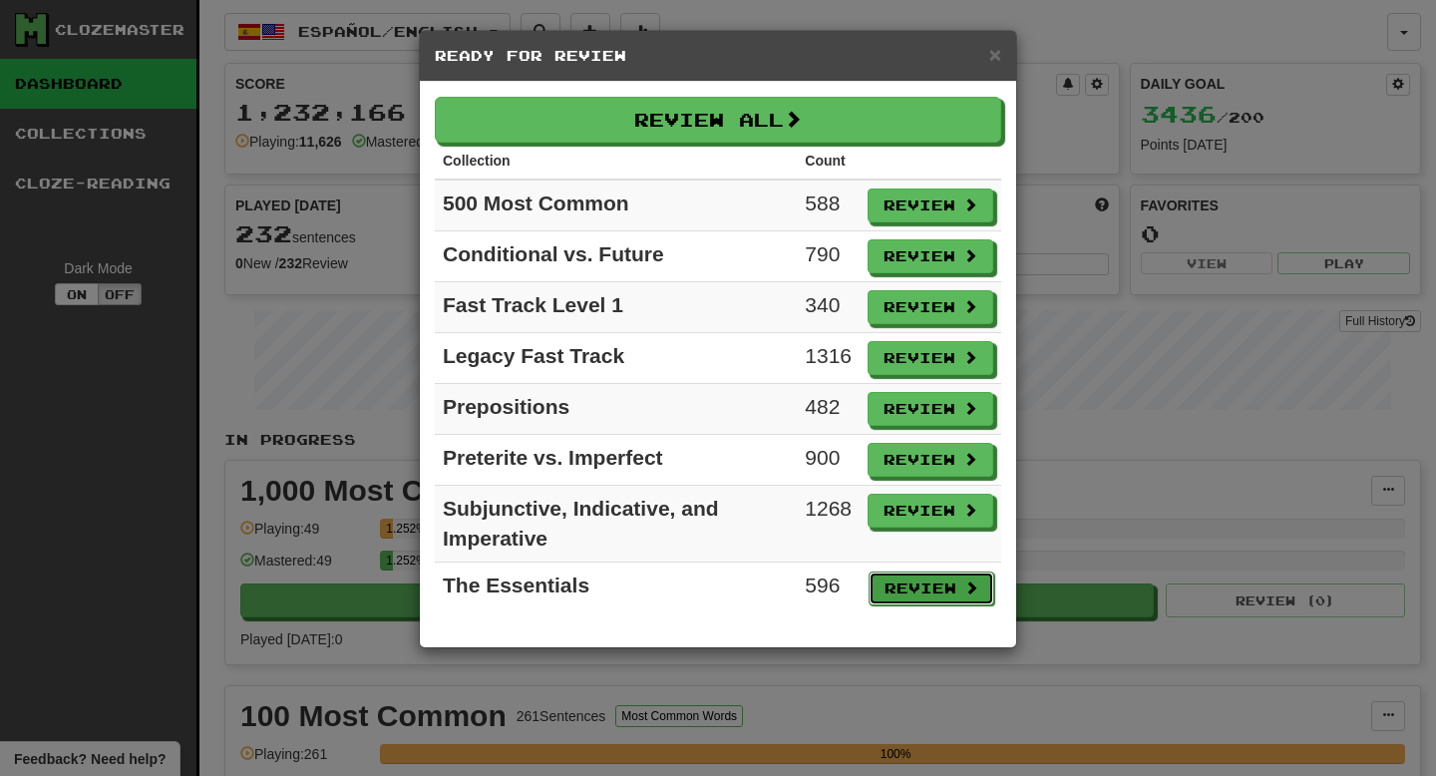
click at [915, 593] on button "Review" at bounding box center [932, 589] width 126 height 34
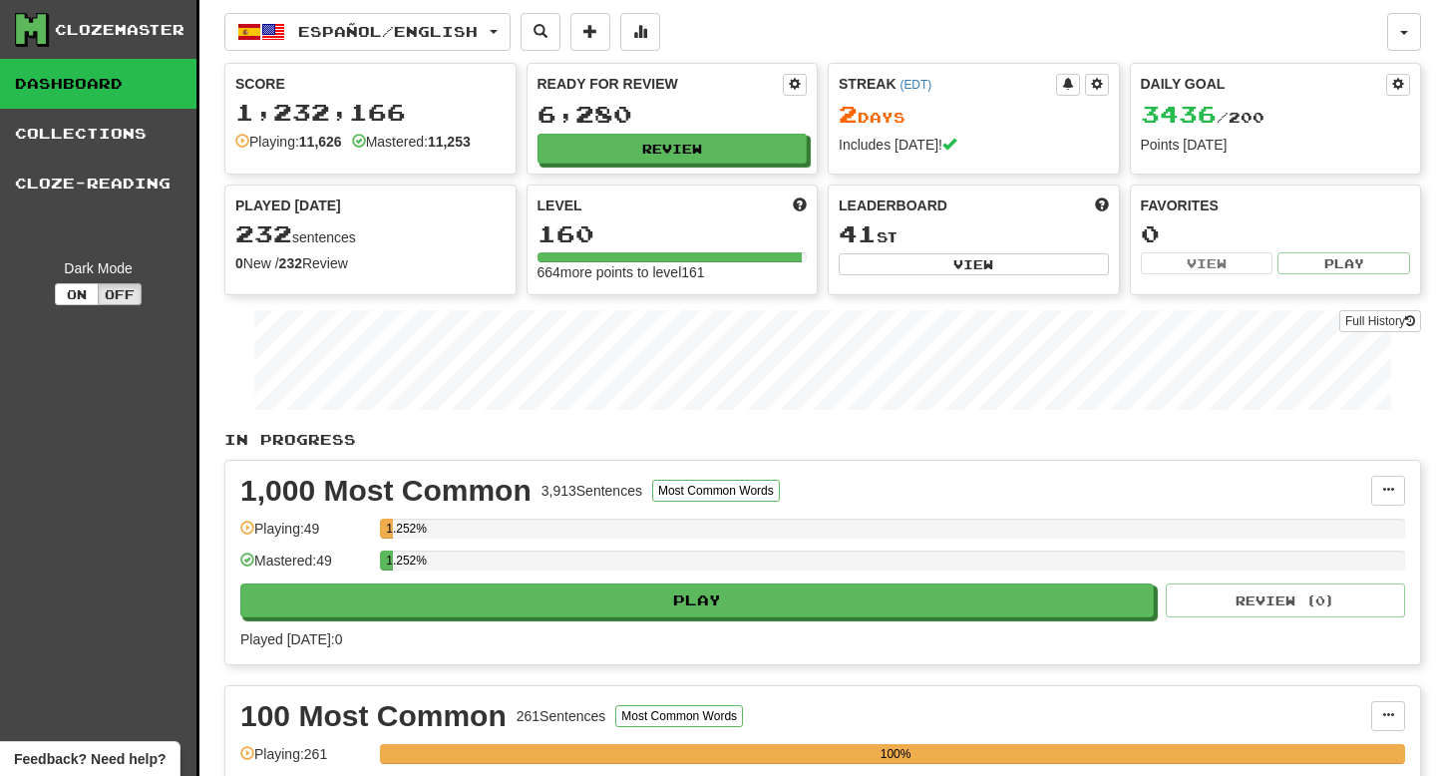
select select "**"
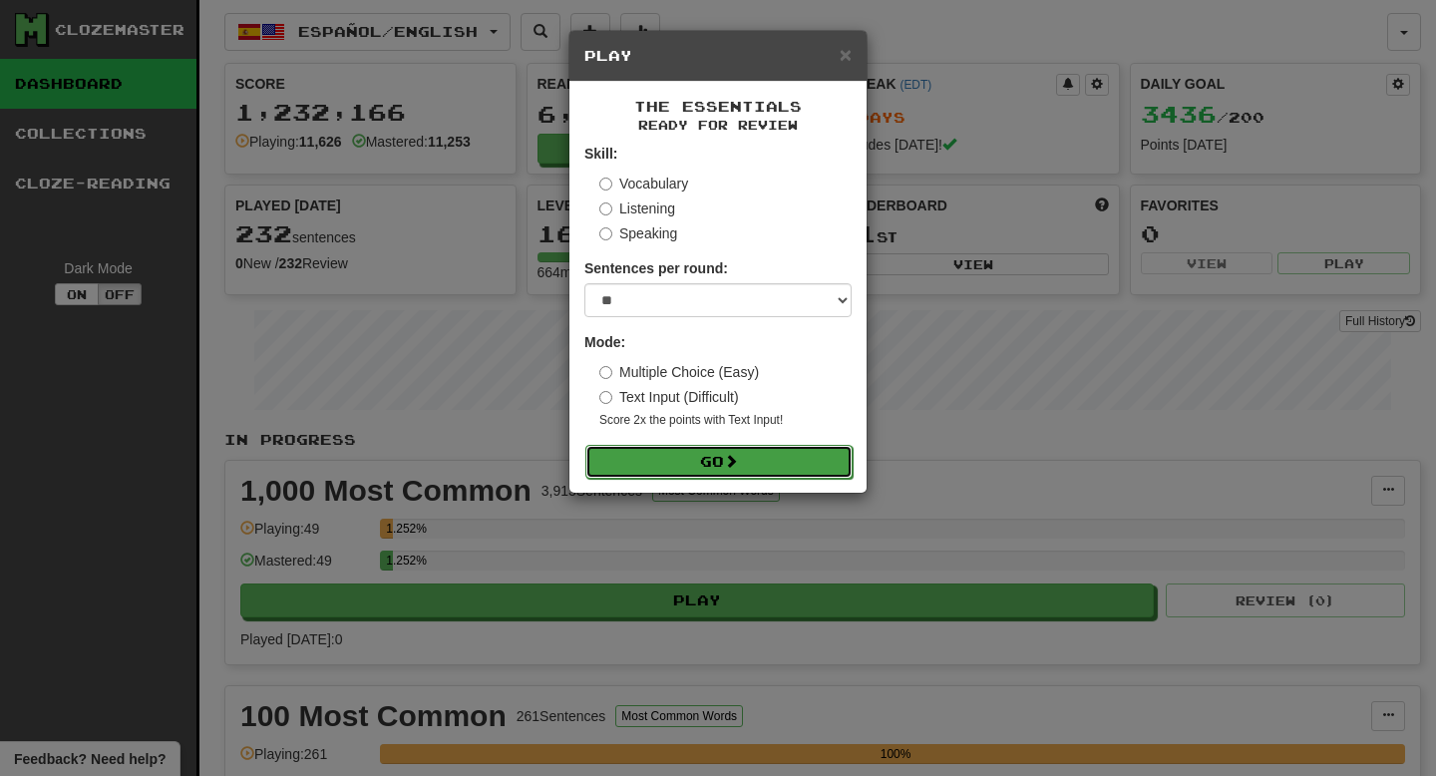
click at [824, 468] on button "Go" at bounding box center [719, 462] width 267 height 34
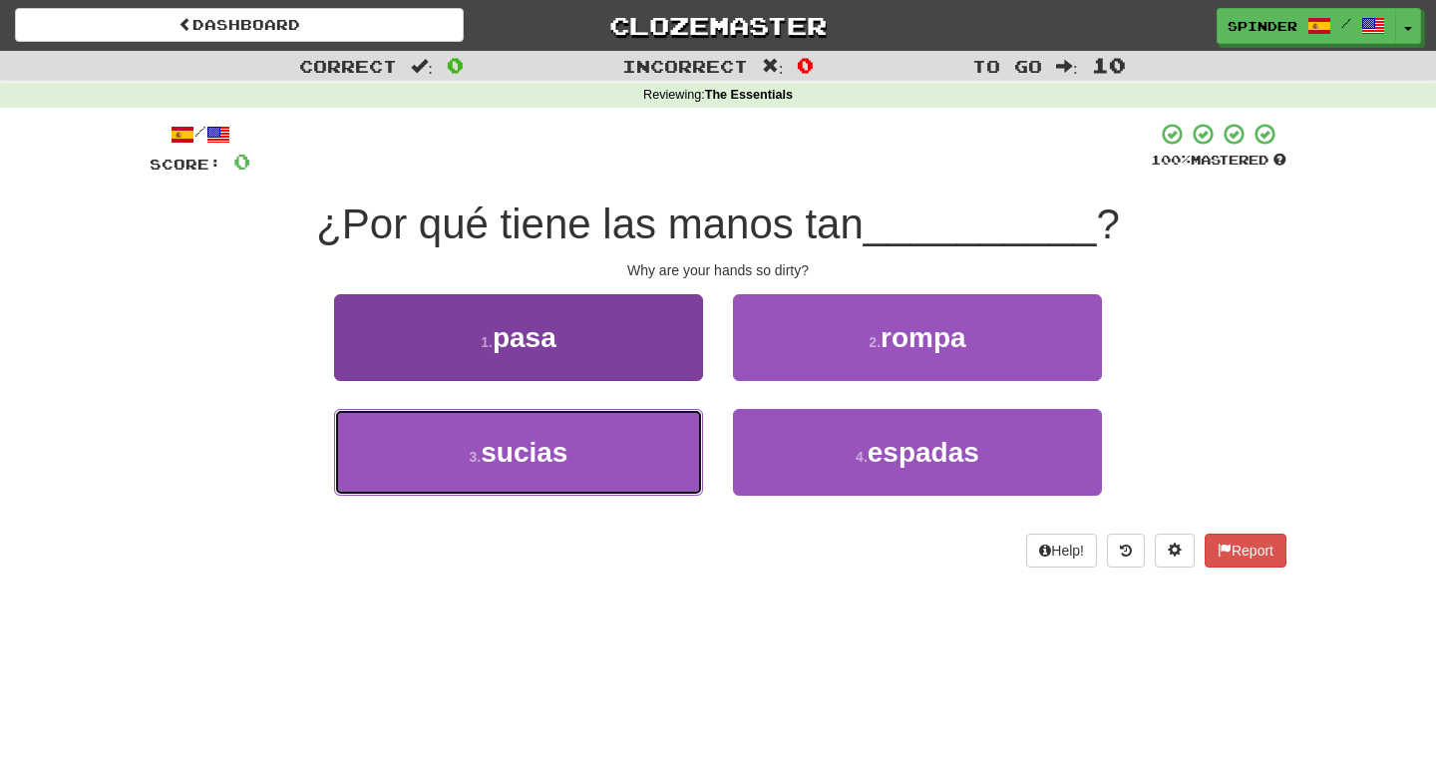
click at [633, 459] on button "3 . [GEOGRAPHIC_DATA]" at bounding box center [518, 452] width 369 height 87
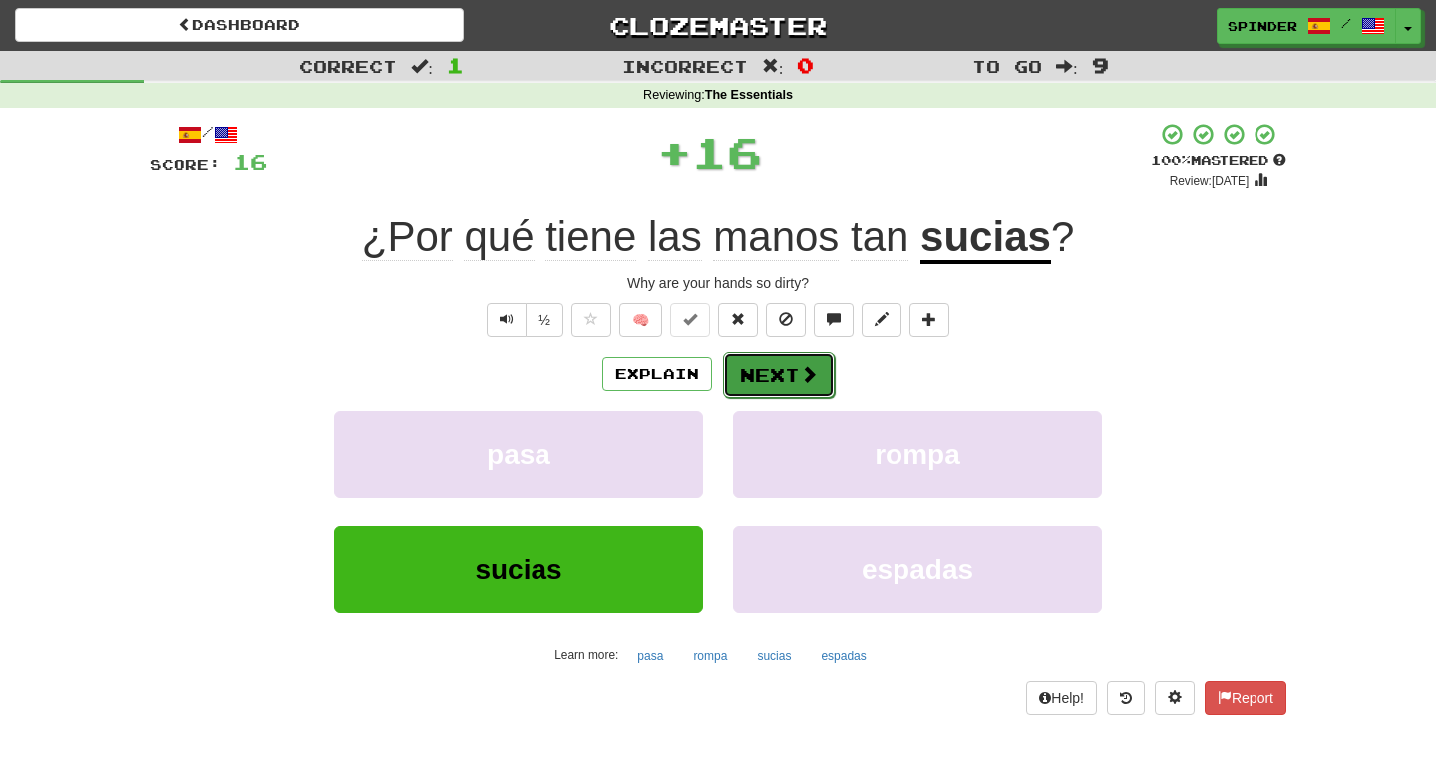
click at [779, 386] on button "Next" at bounding box center [779, 375] width 112 height 46
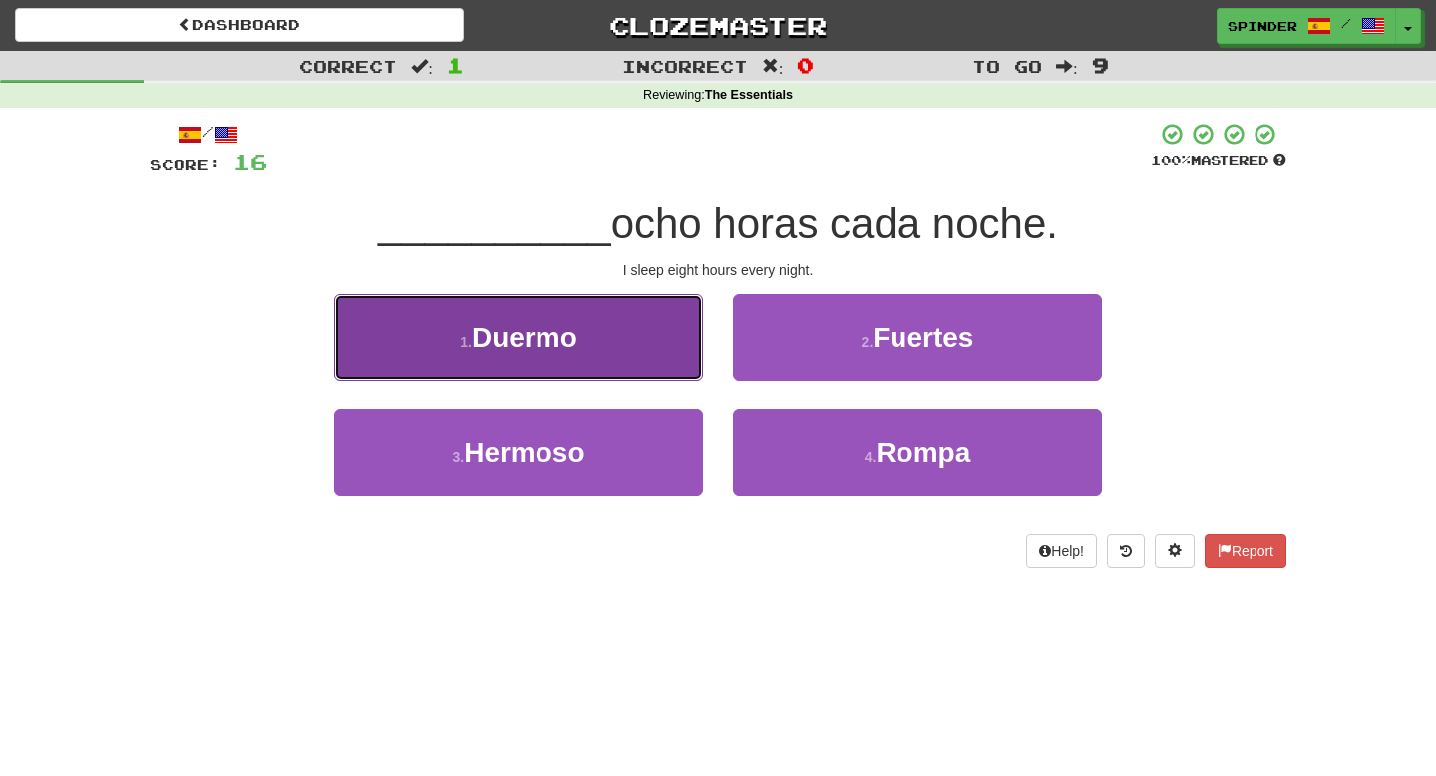
click at [686, 349] on button "1 . Duermo" at bounding box center [518, 337] width 369 height 87
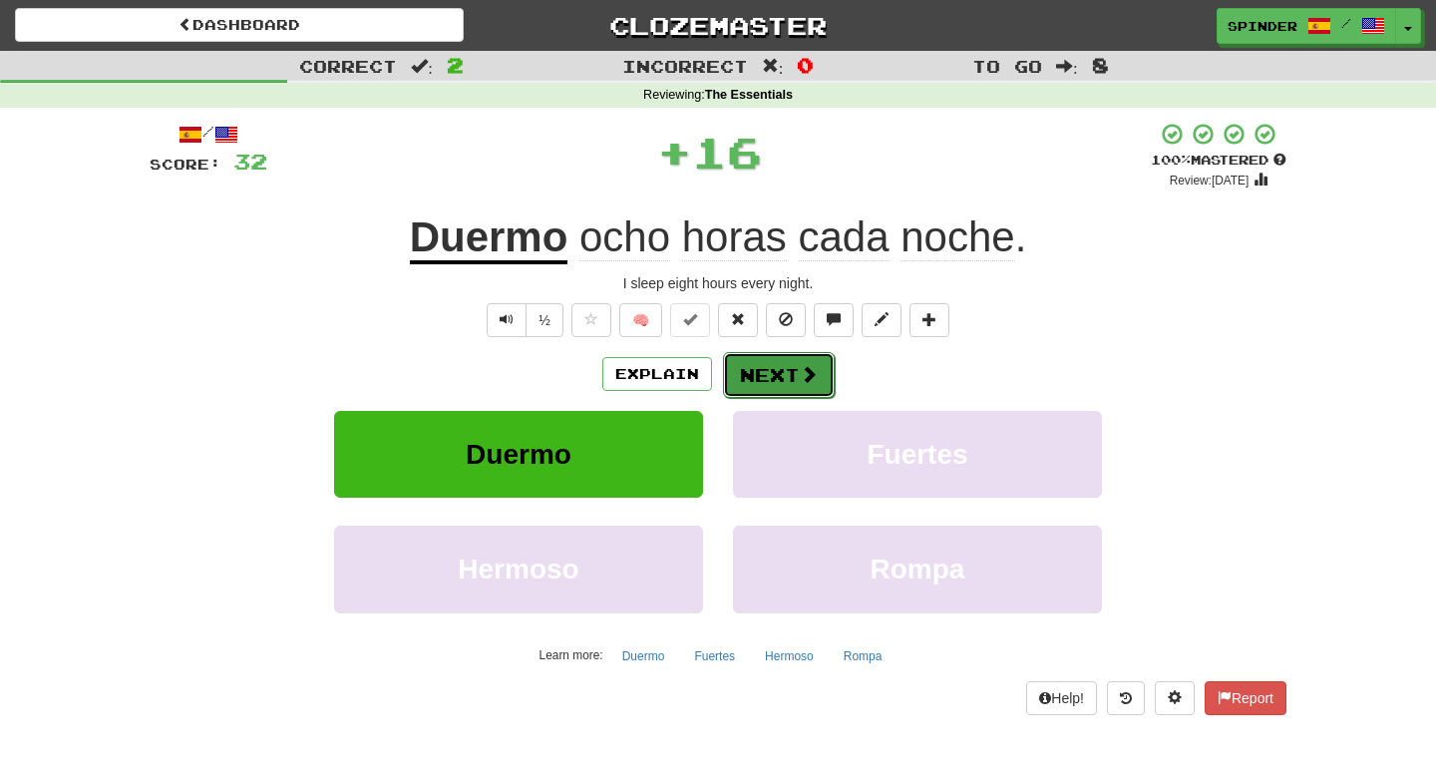
click at [768, 373] on button "Next" at bounding box center [779, 375] width 112 height 46
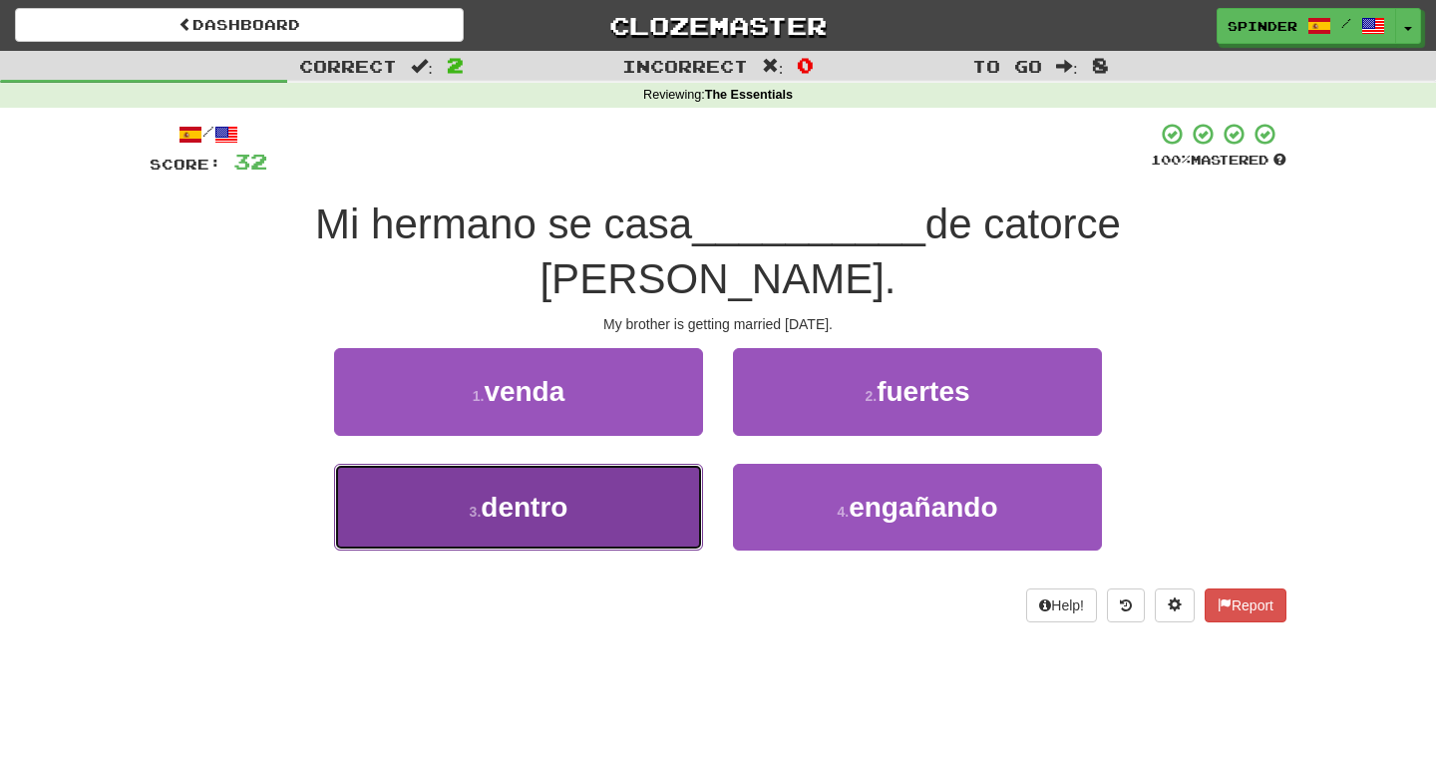
click at [607, 464] on button "3 . dentro" at bounding box center [518, 507] width 369 height 87
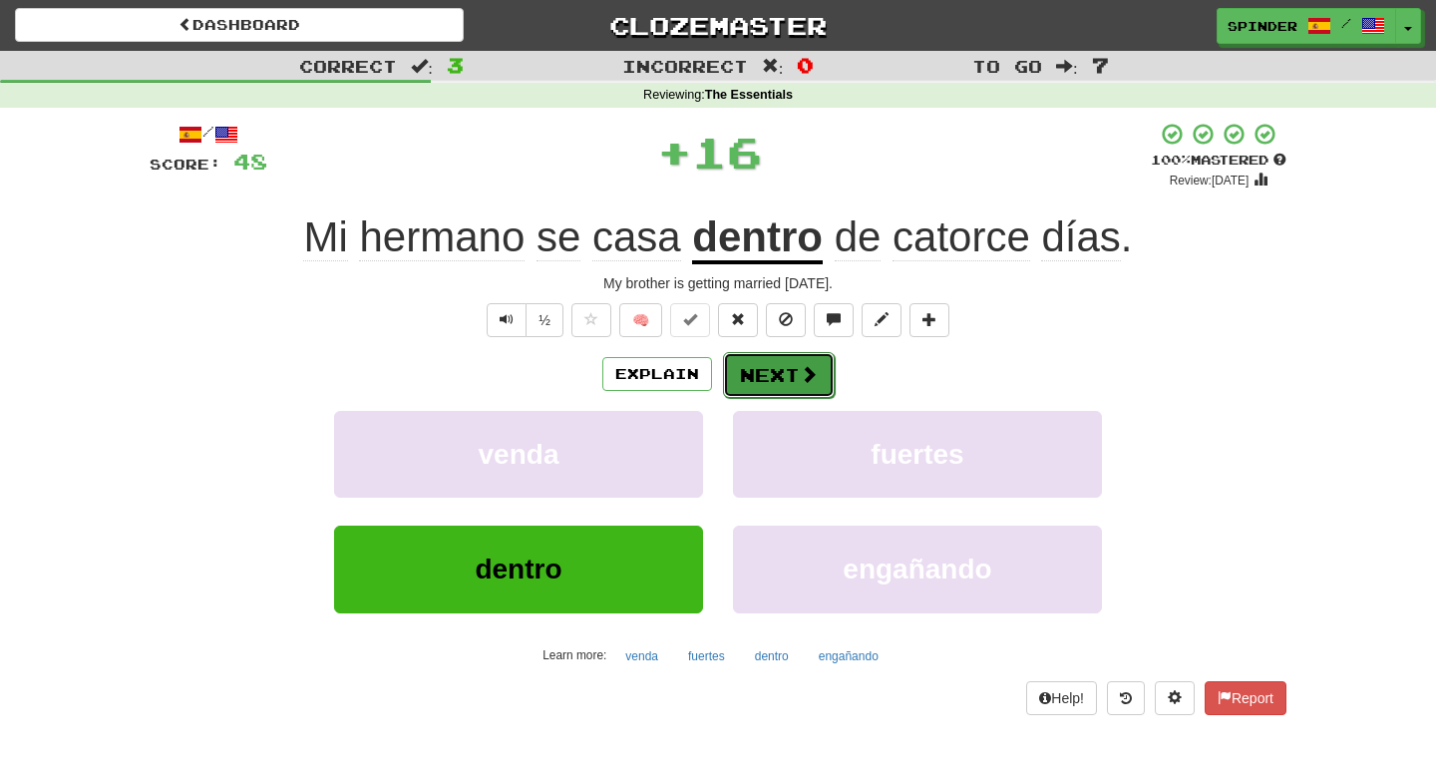
click at [800, 375] on span at bounding box center [809, 374] width 18 height 18
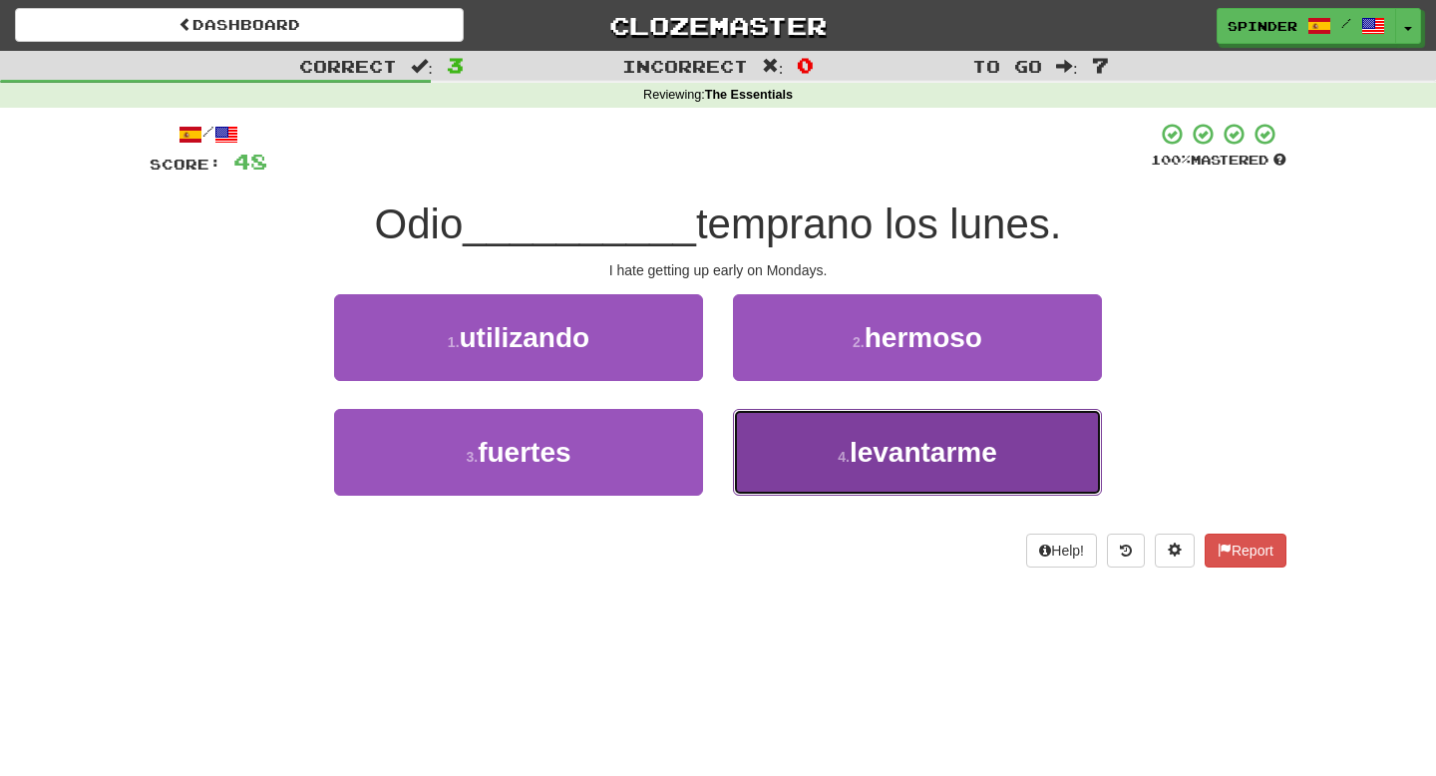
click at [786, 470] on button "4 . levantarme" at bounding box center [917, 452] width 369 height 87
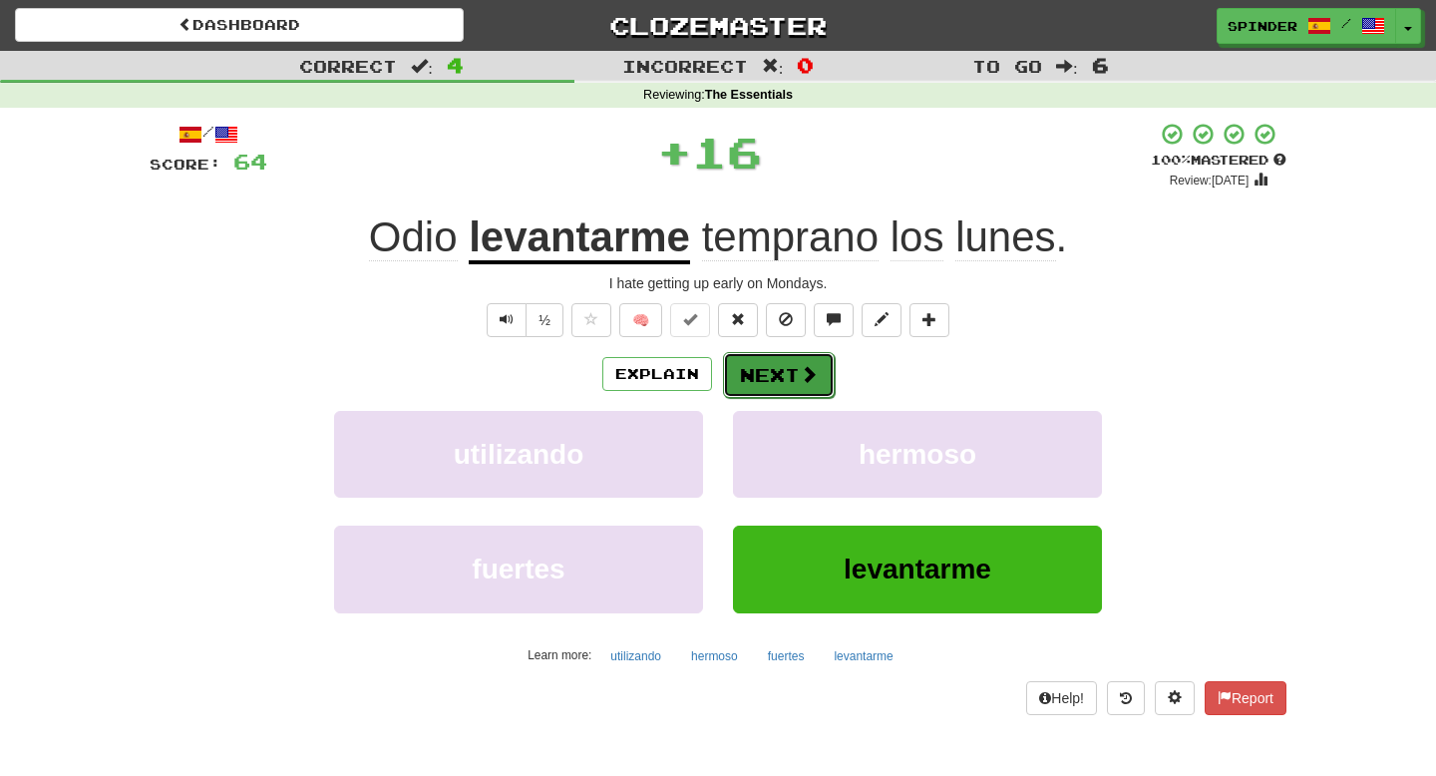
click at [780, 374] on button "Next" at bounding box center [779, 375] width 112 height 46
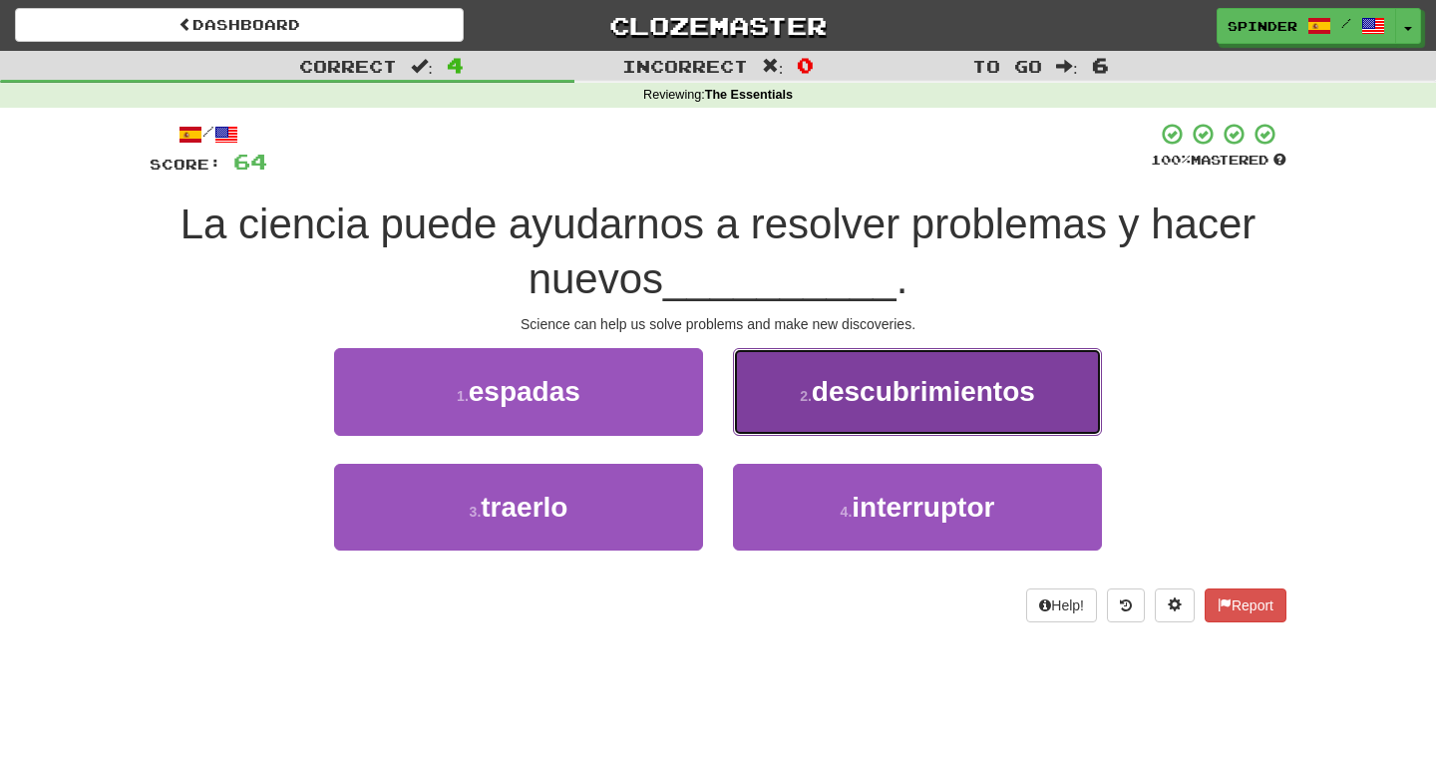
click at [780, 389] on button "2 . descubrimientos" at bounding box center [917, 391] width 369 height 87
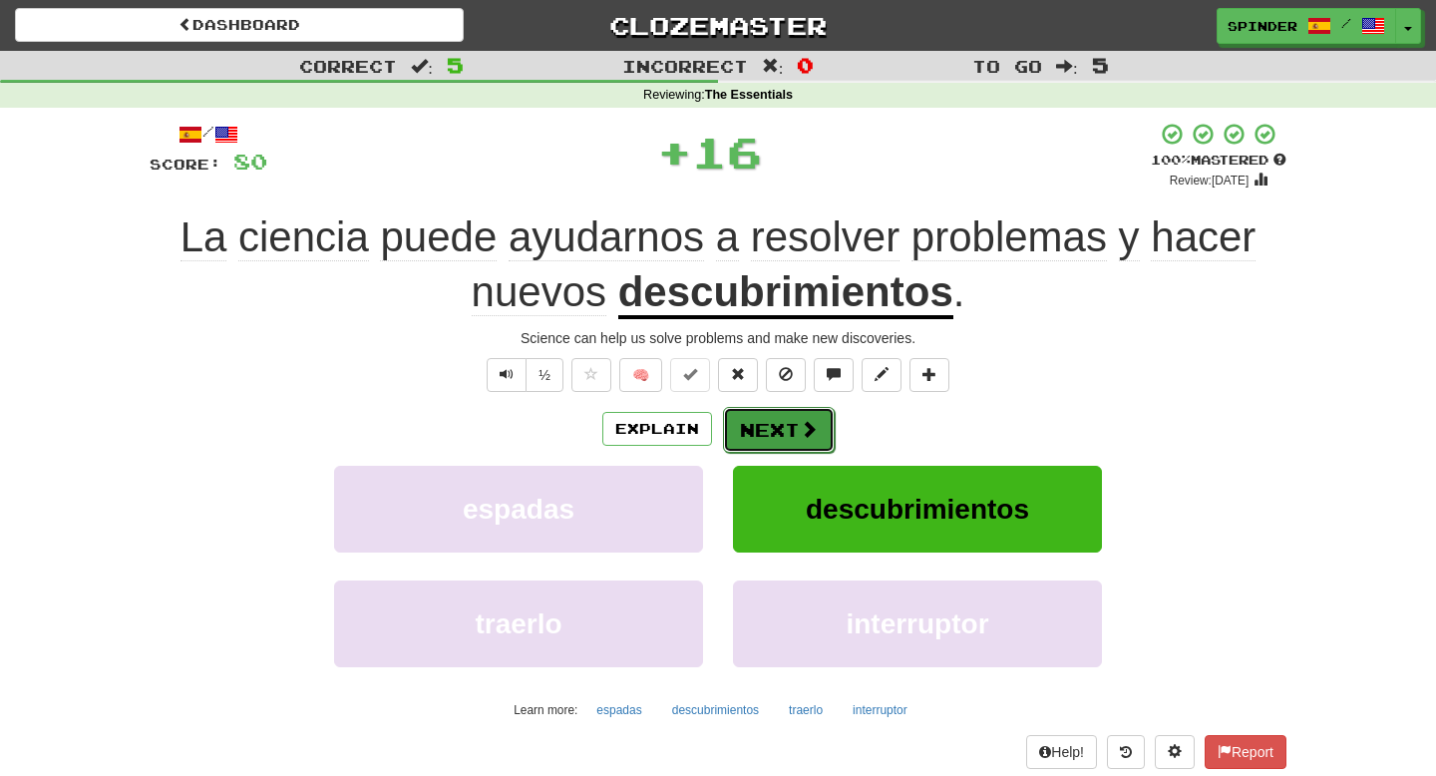
click at [771, 417] on button "Next" at bounding box center [779, 430] width 112 height 46
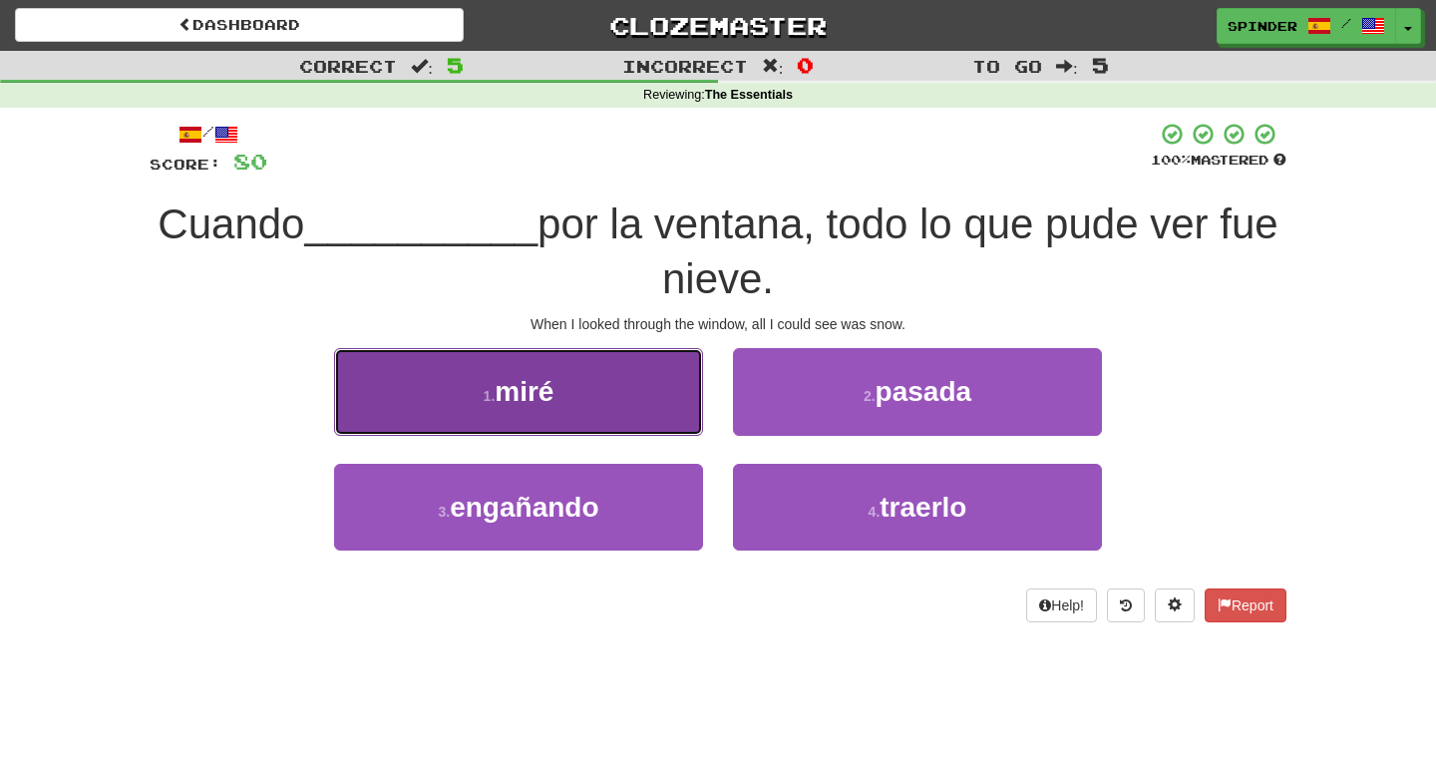
click at [669, 417] on button "1 . [GEOGRAPHIC_DATA]" at bounding box center [518, 391] width 369 height 87
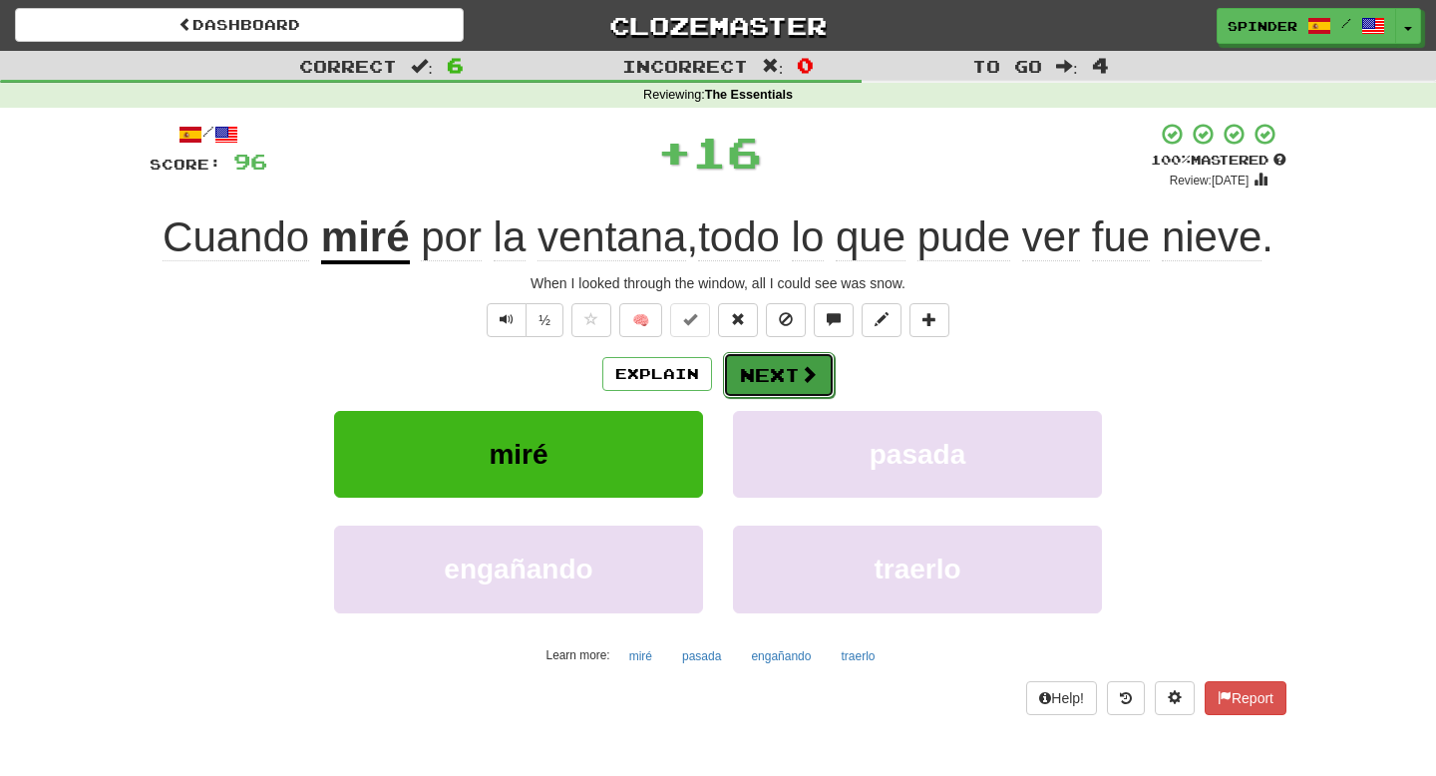
click at [768, 378] on button "Next" at bounding box center [779, 375] width 112 height 46
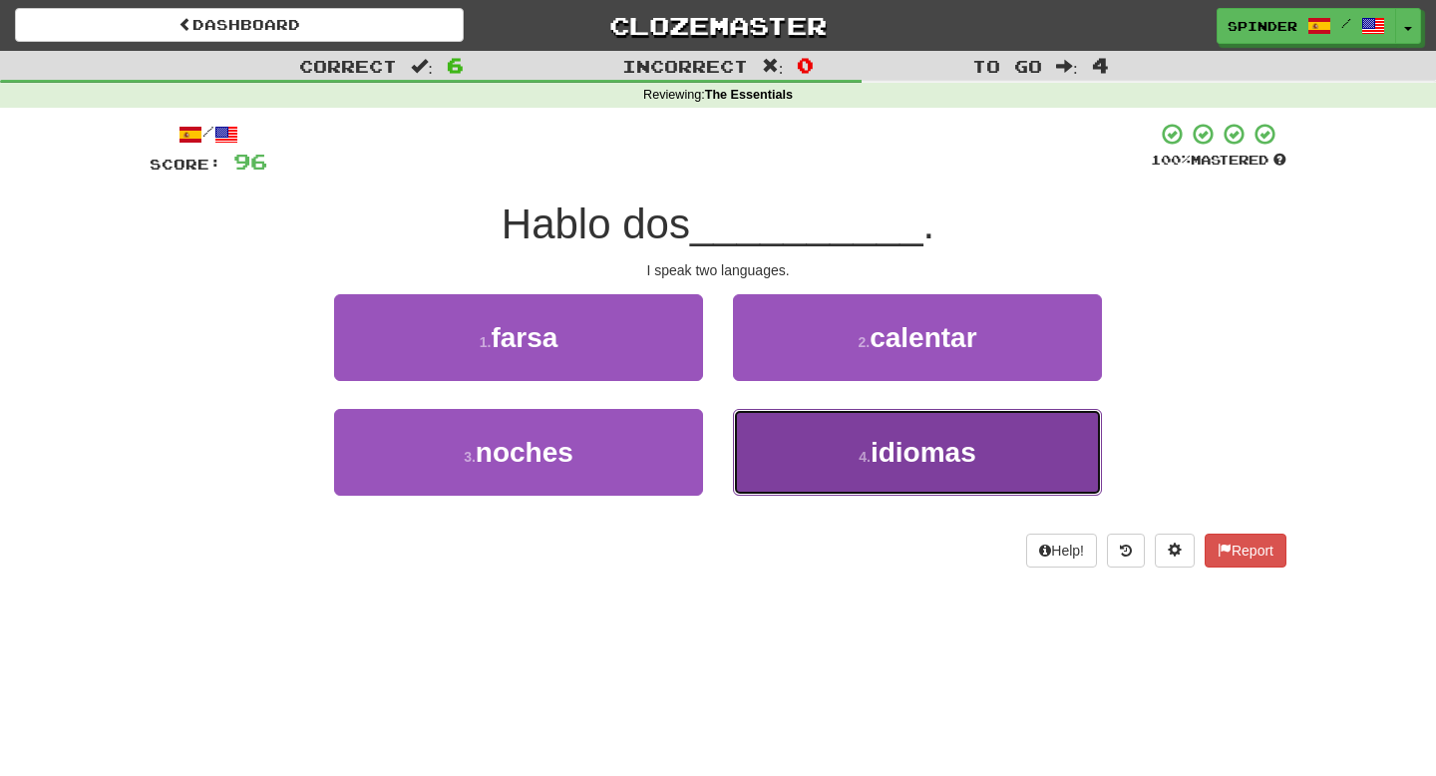
click at [768, 455] on button "4 . idiomas" at bounding box center [917, 452] width 369 height 87
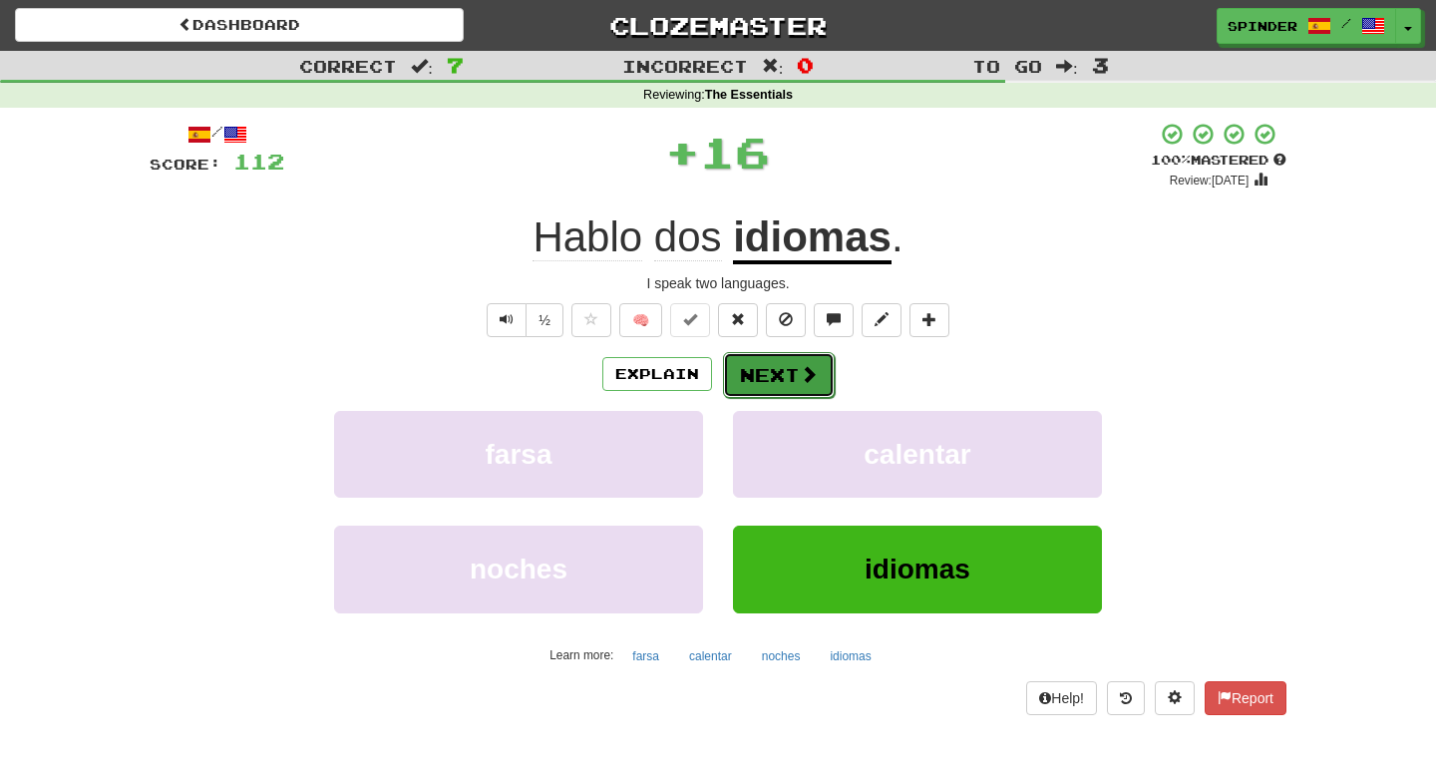
click at [764, 366] on button "Next" at bounding box center [779, 375] width 112 height 46
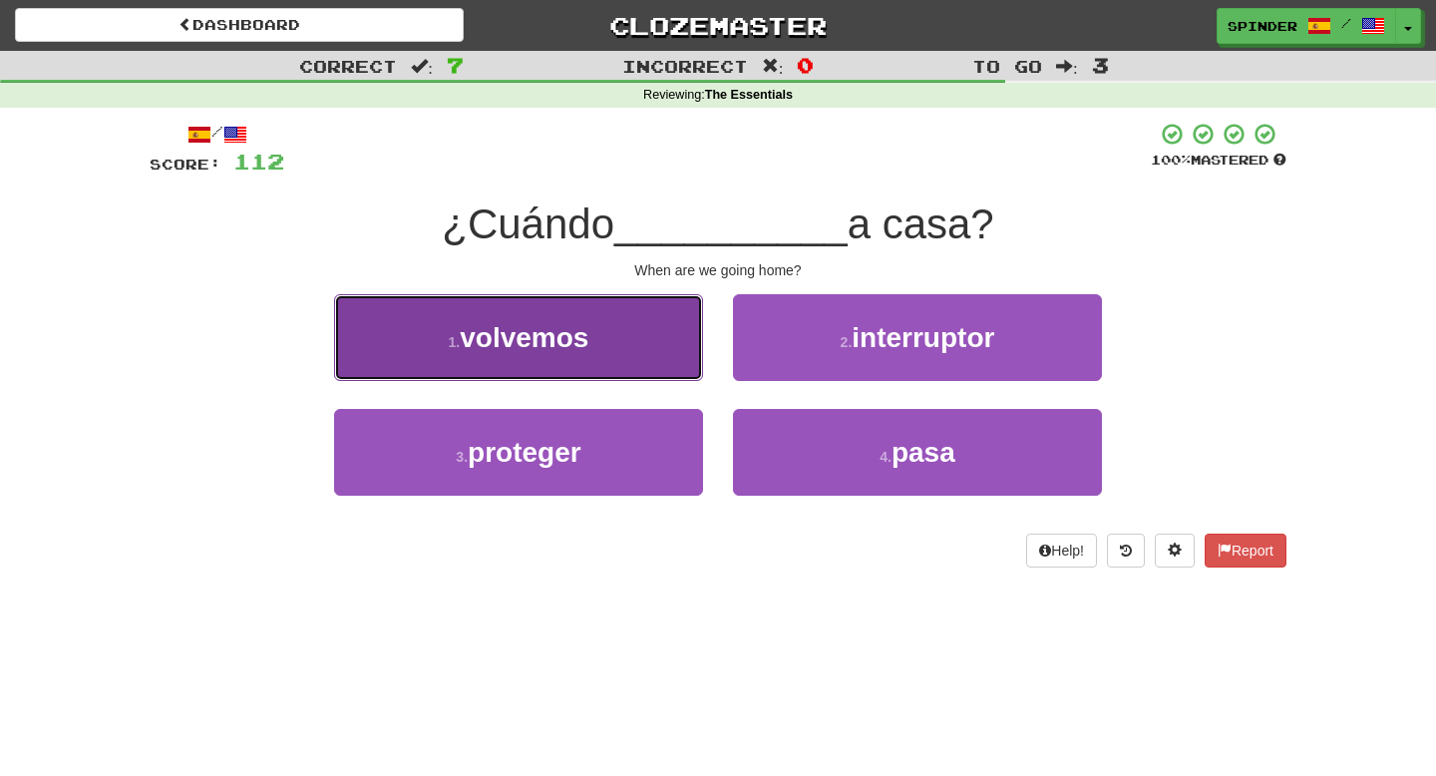
click at [660, 342] on button "1 . volvemos" at bounding box center [518, 337] width 369 height 87
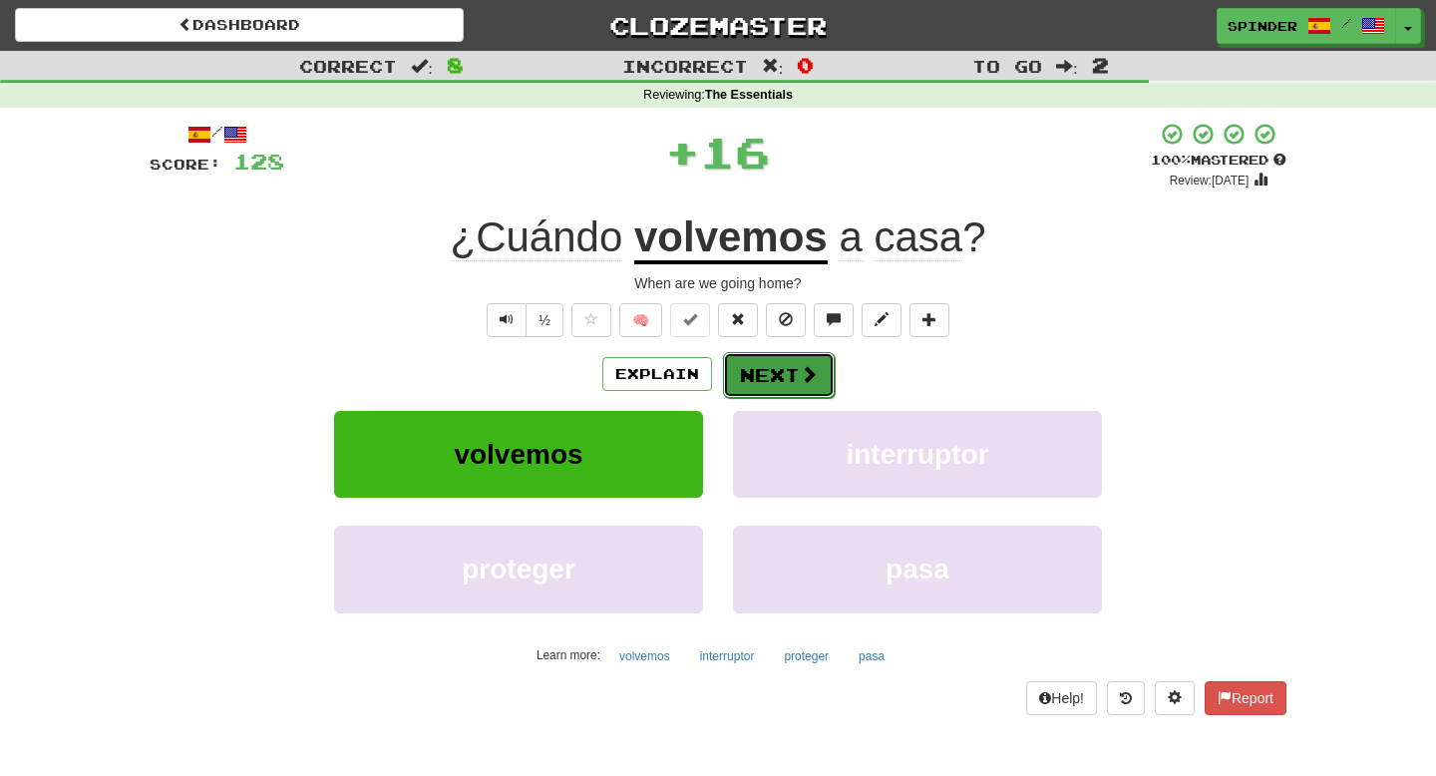
click at [769, 362] on button "Next" at bounding box center [779, 375] width 112 height 46
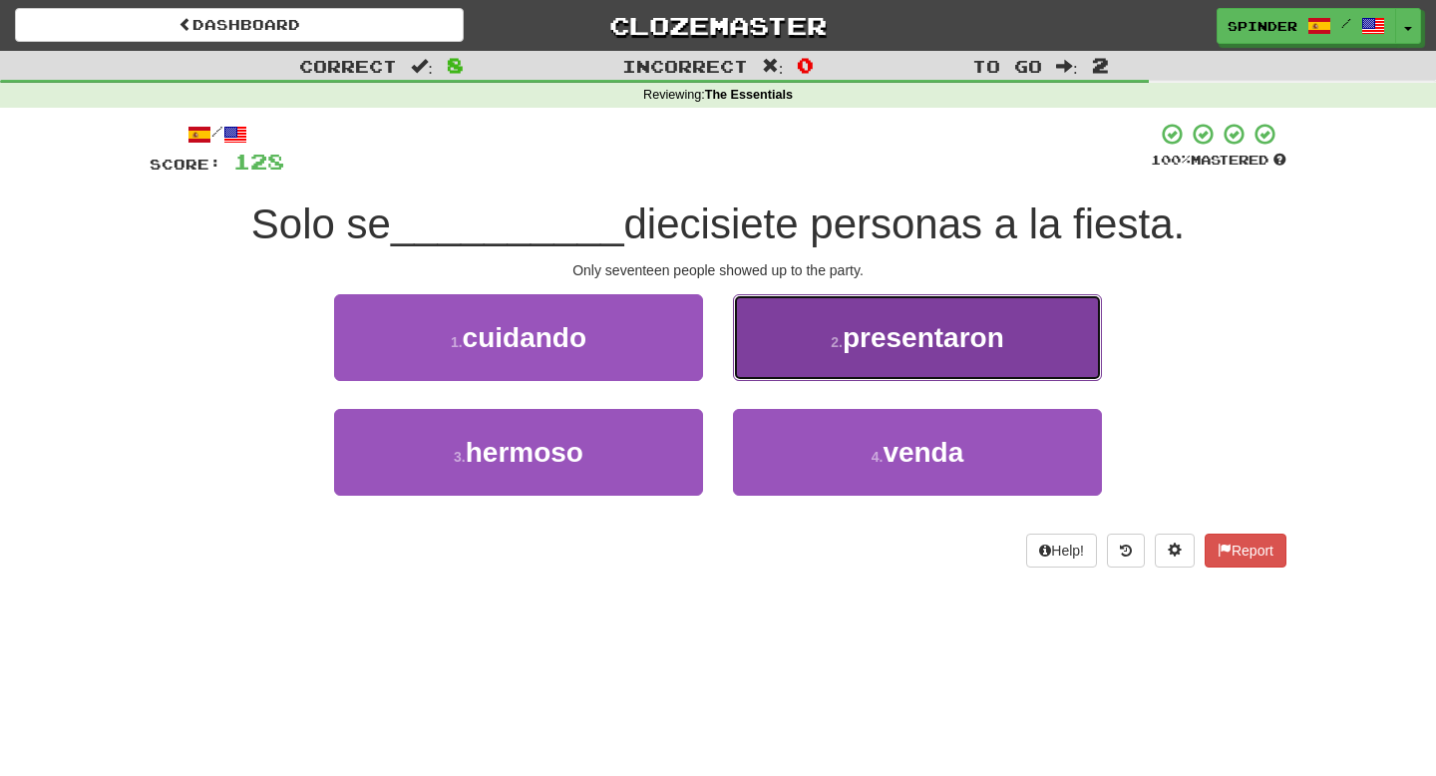
click at [768, 372] on button "2 . presentaron" at bounding box center [917, 337] width 369 height 87
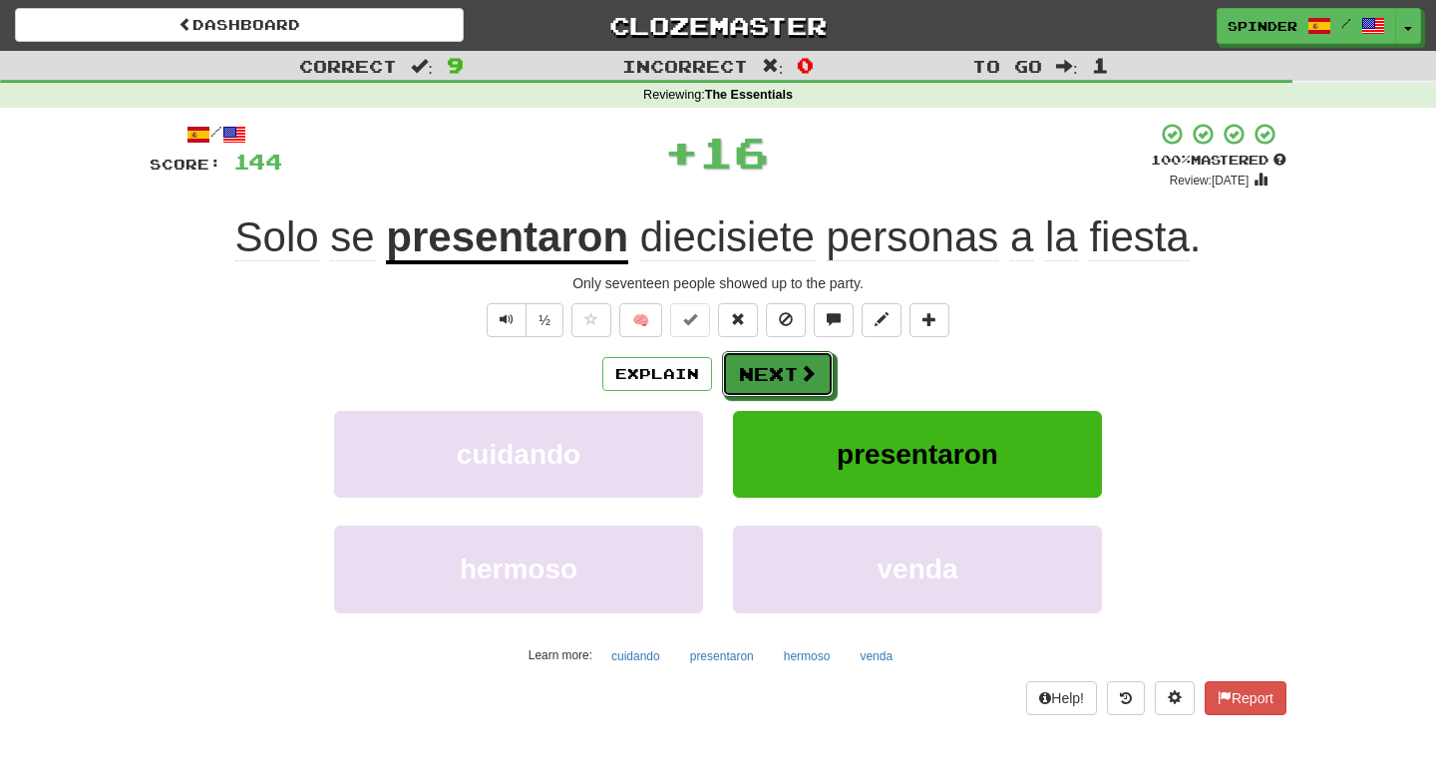
click at [768, 372] on button "Next" at bounding box center [778, 374] width 112 height 46
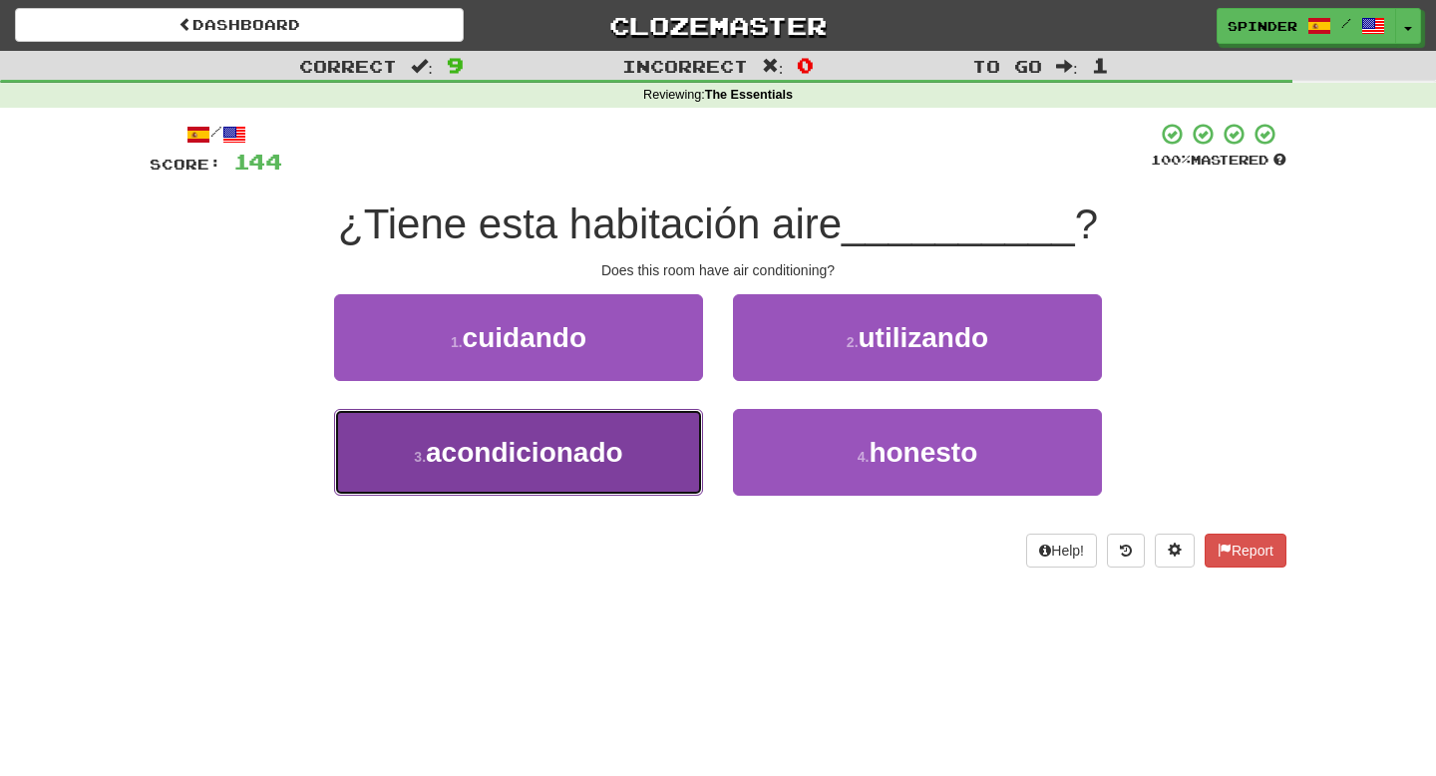
click at [646, 468] on button "3 . acondicionado" at bounding box center [518, 452] width 369 height 87
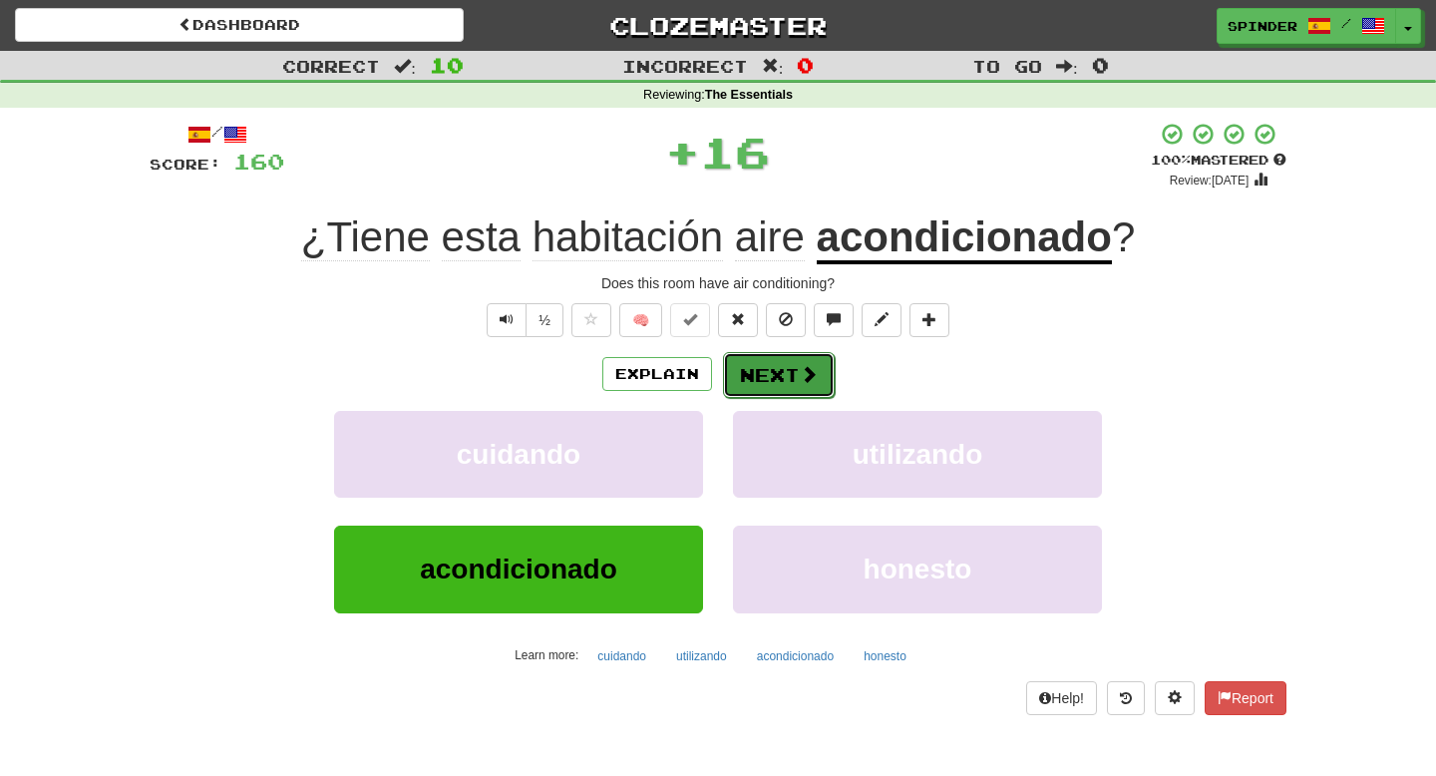
click at [795, 374] on button "Next" at bounding box center [779, 375] width 112 height 46
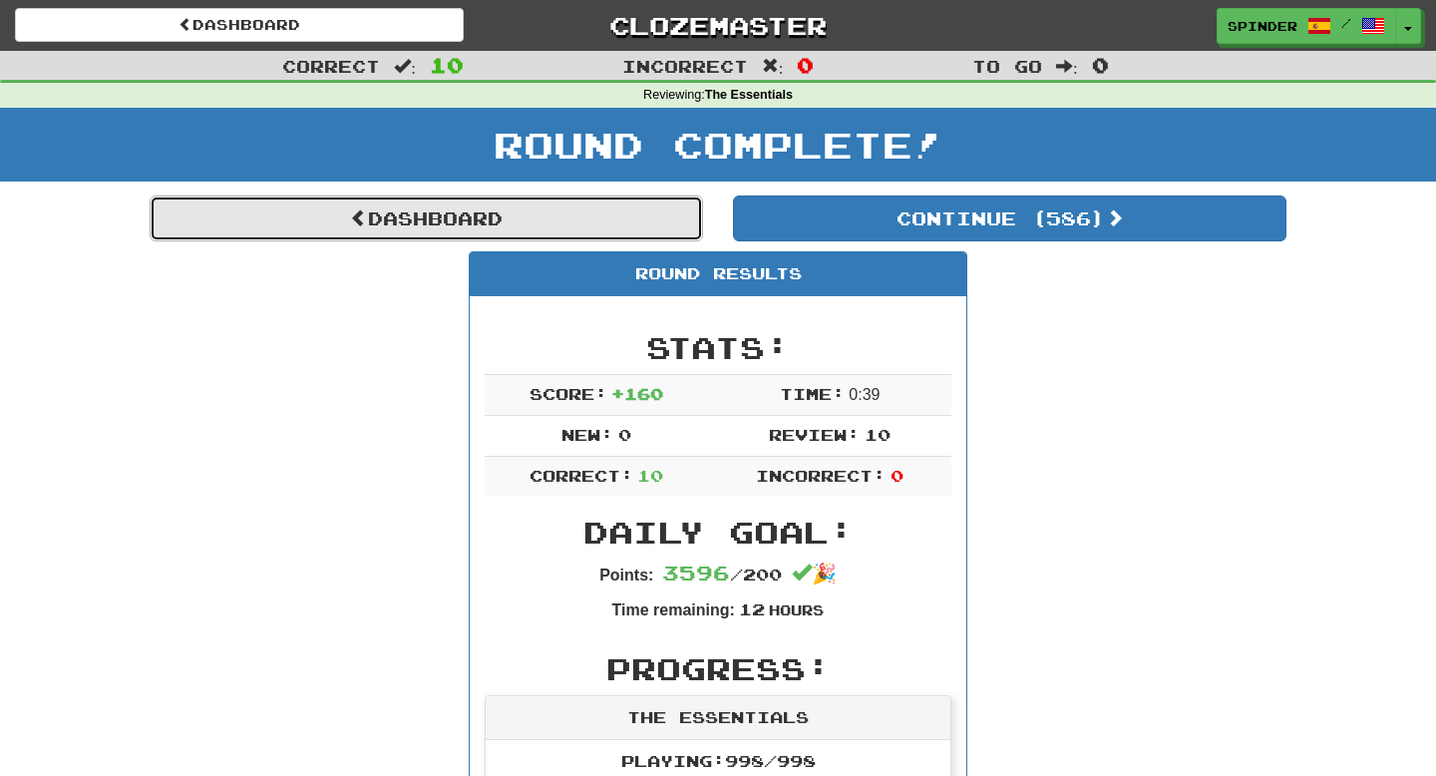
click at [523, 212] on link "Dashboard" at bounding box center [427, 219] width 554 height 46
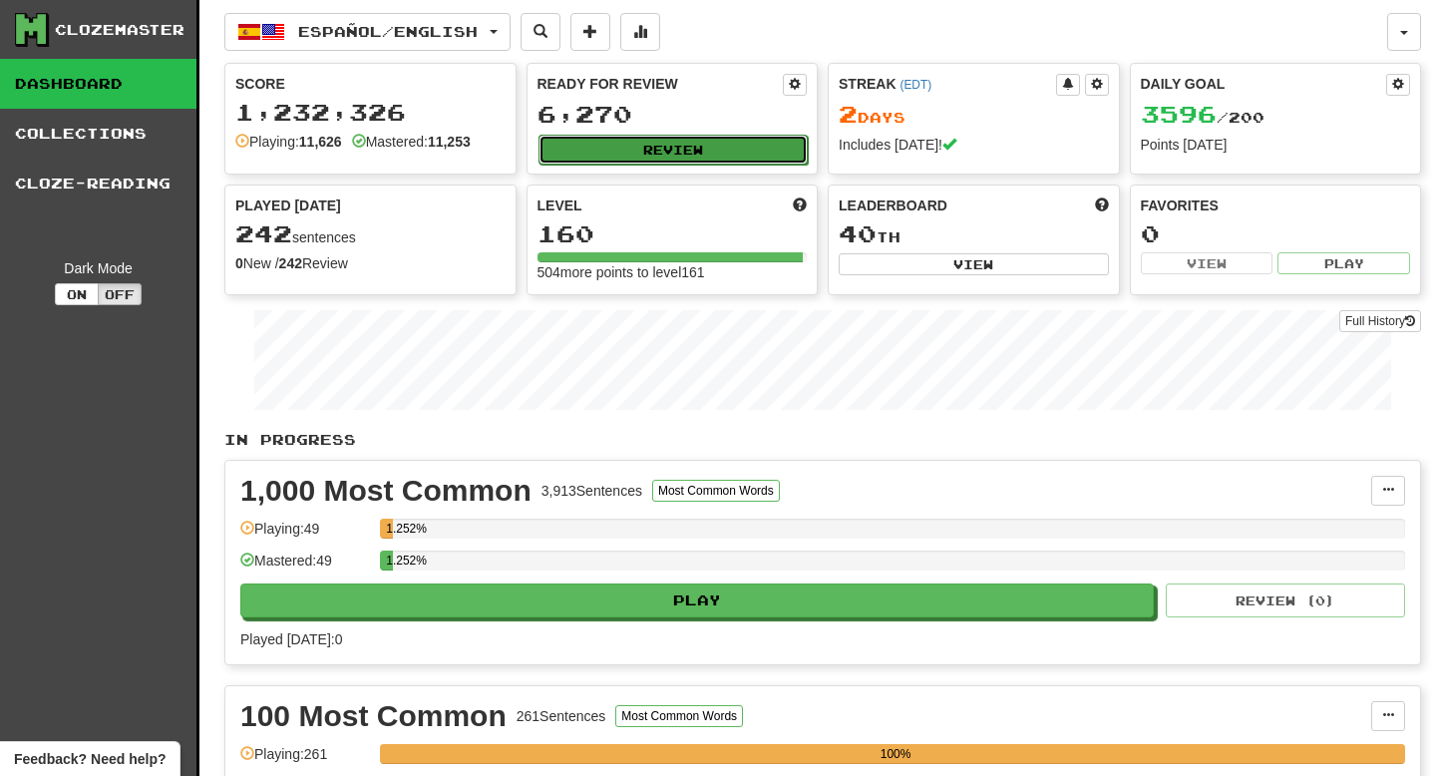
click at [599, 163] on button "Review" at bounding box center [674, 150] width 270 height 30
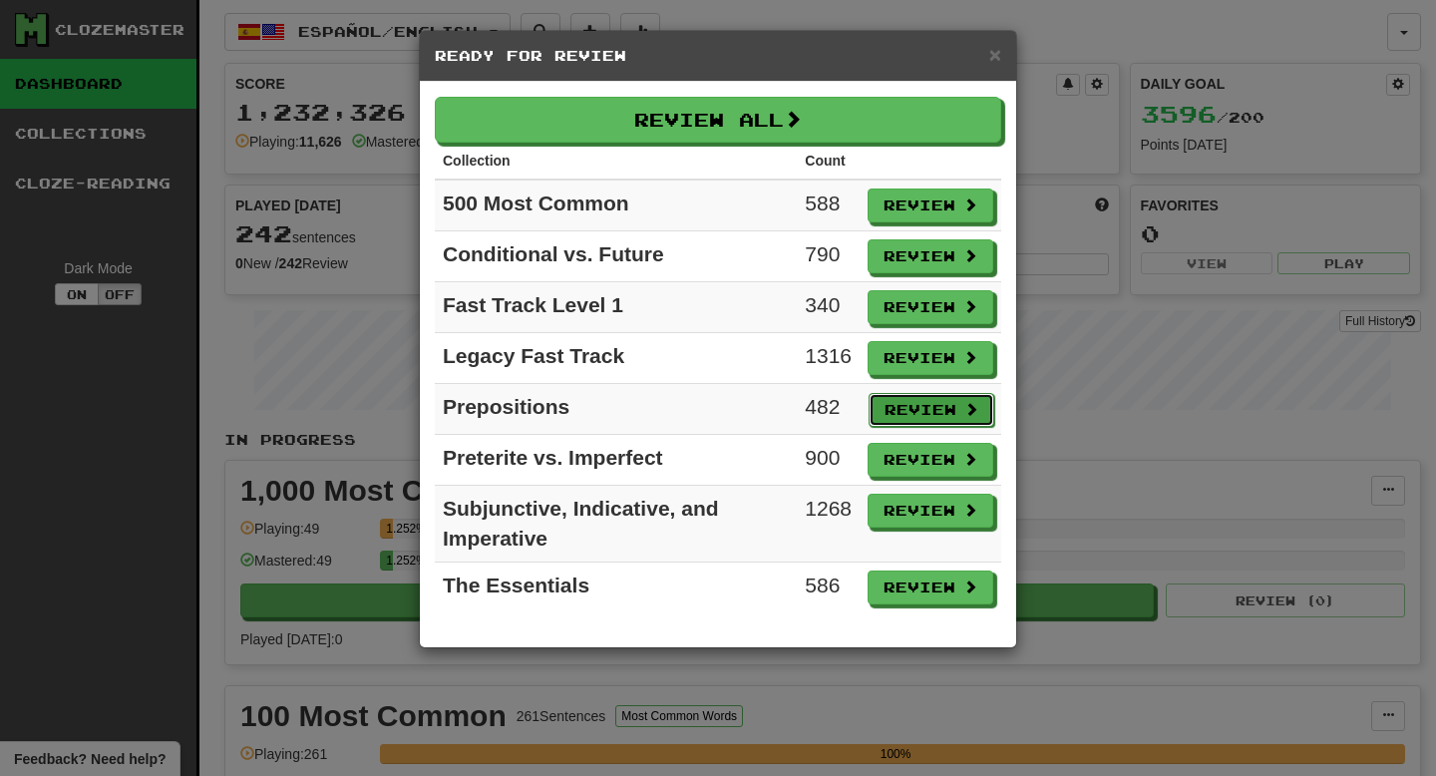
click at [917, 405] on button "Review" at bounding box center [932, 410] width 126 height 34
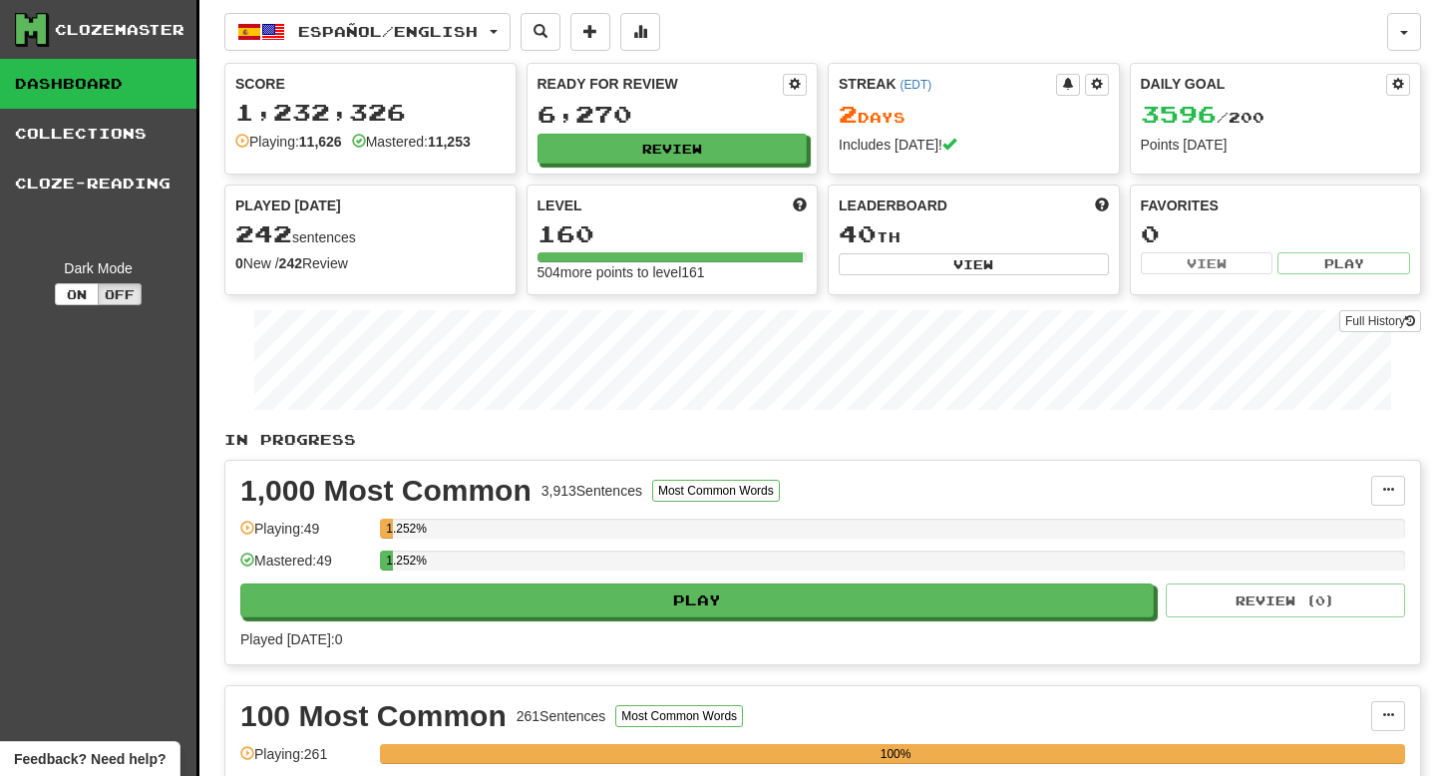
select select "**"
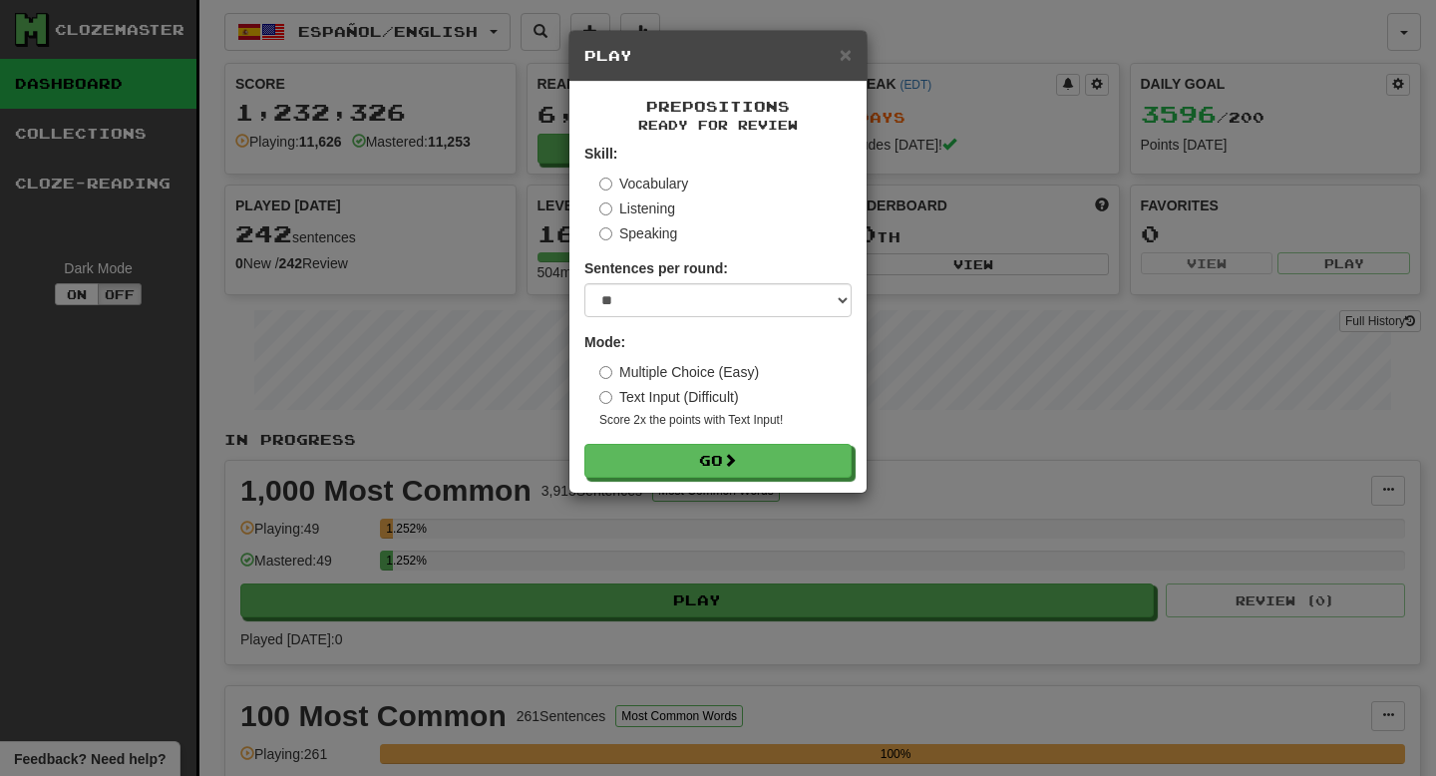
click at [838, 58] on h5 "Play" at bounding box center [718, 56] width 267 height 20
click at [853, 50] on div "× Play" at bounding box center [718, 56] width 297 height 51
click at [849, 57] on span "×" at bounding box center [846, 54] width 12 height 23
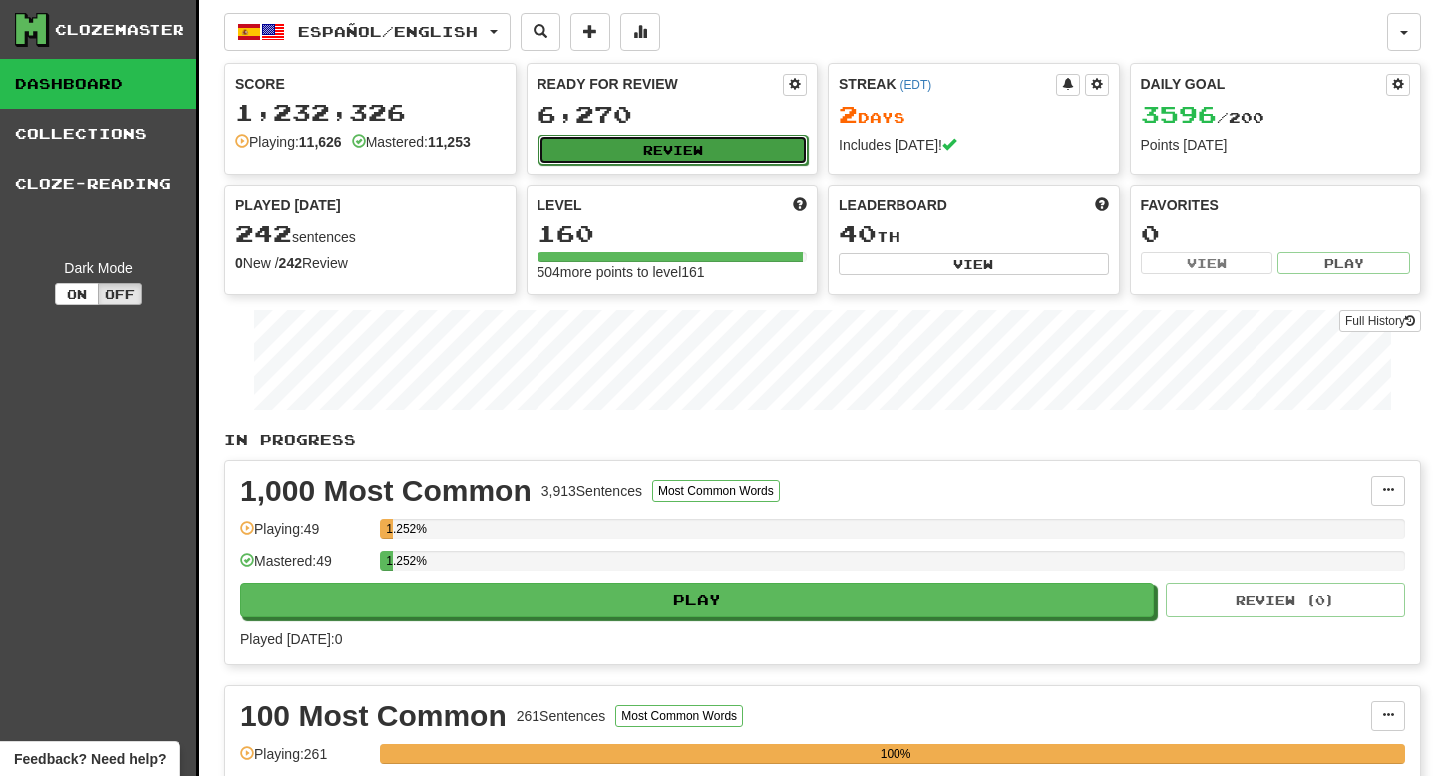
click at [676, 147] on button "Review" at bounding box center [674, 150] width 270 height 30
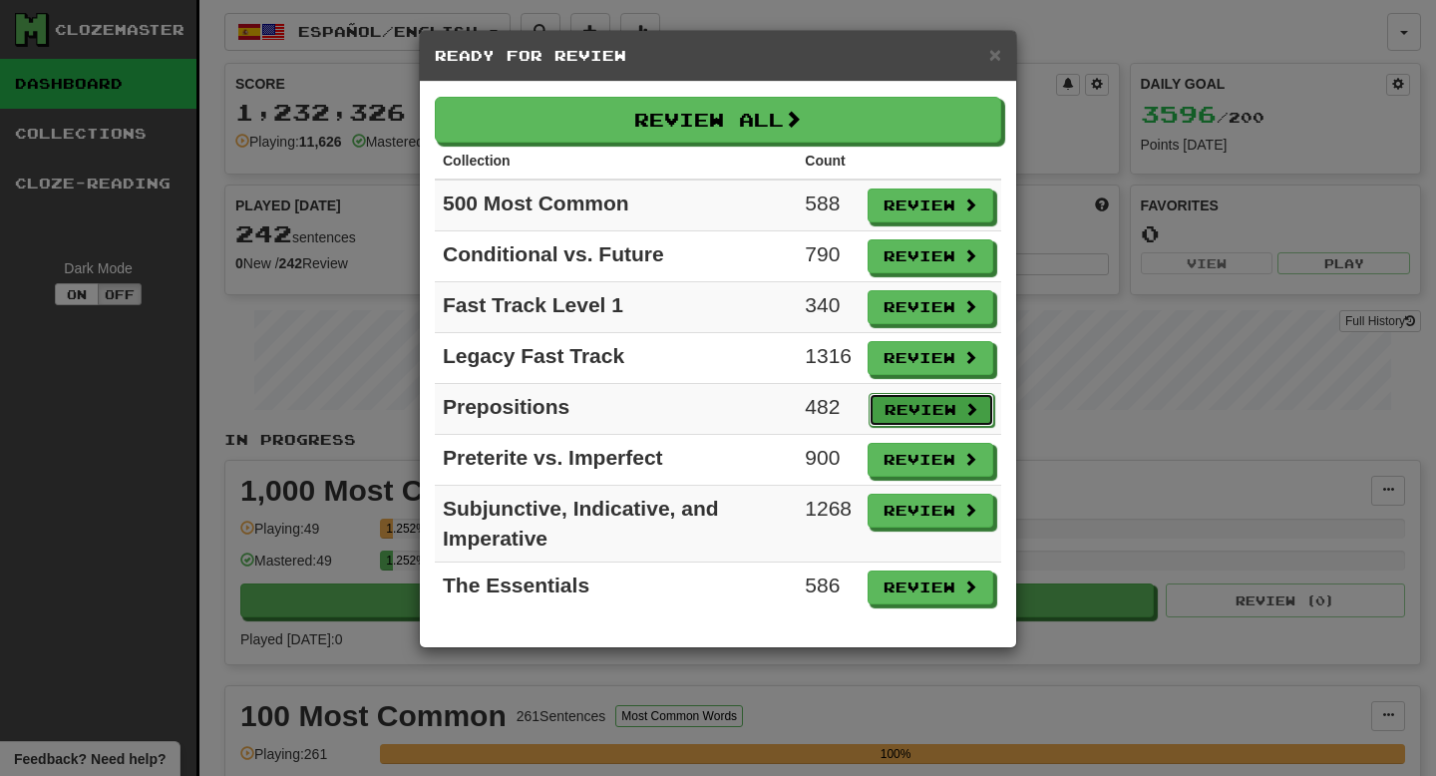
click at [927, 416] on button "Review" at bounding box center [932, 410] width 126 height 34
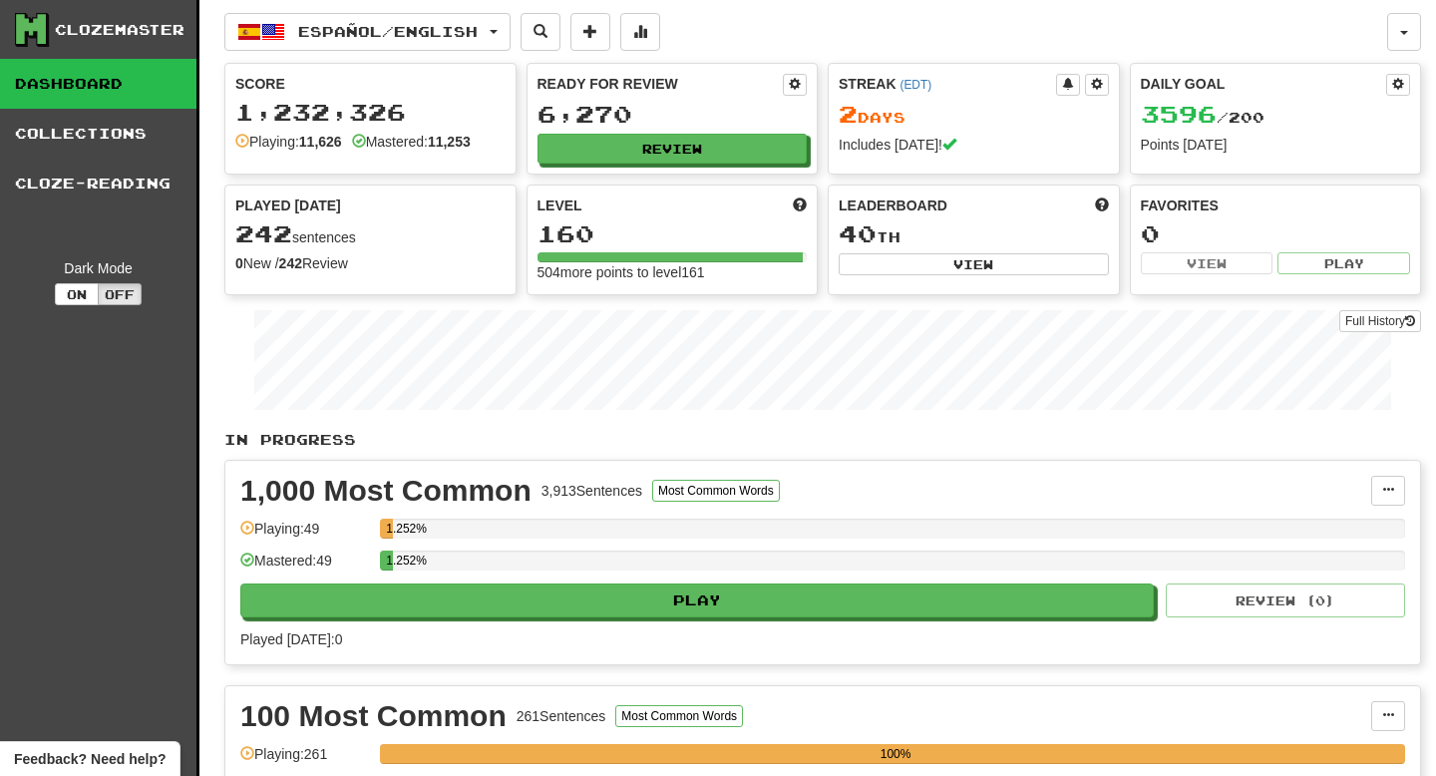
select select "**"
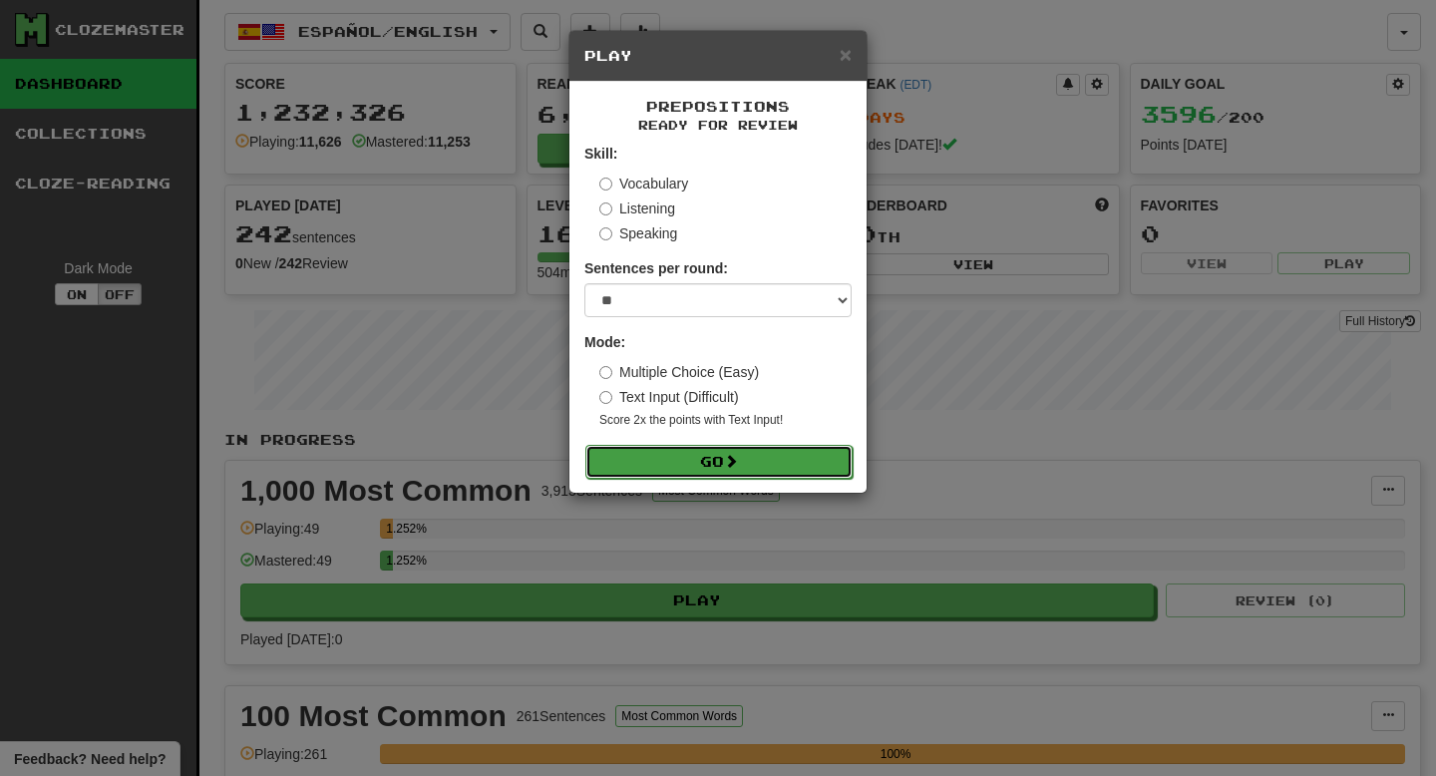
click at [767, 454] on button "Go" at bounding box center [719, 462] width 267 height 34
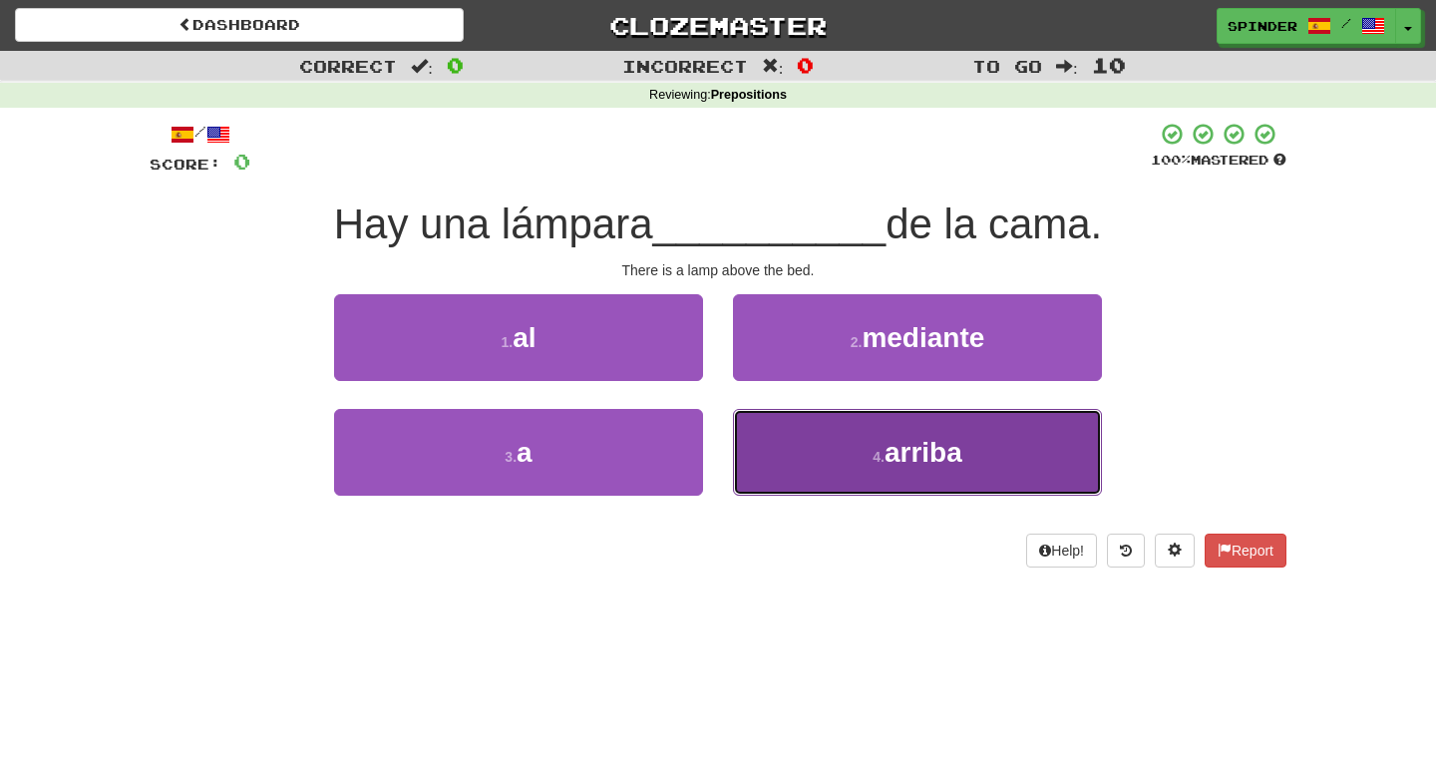
click at [773, 456] on button "4 . arriba" at bounding box center [917, 452] width 369 height 87
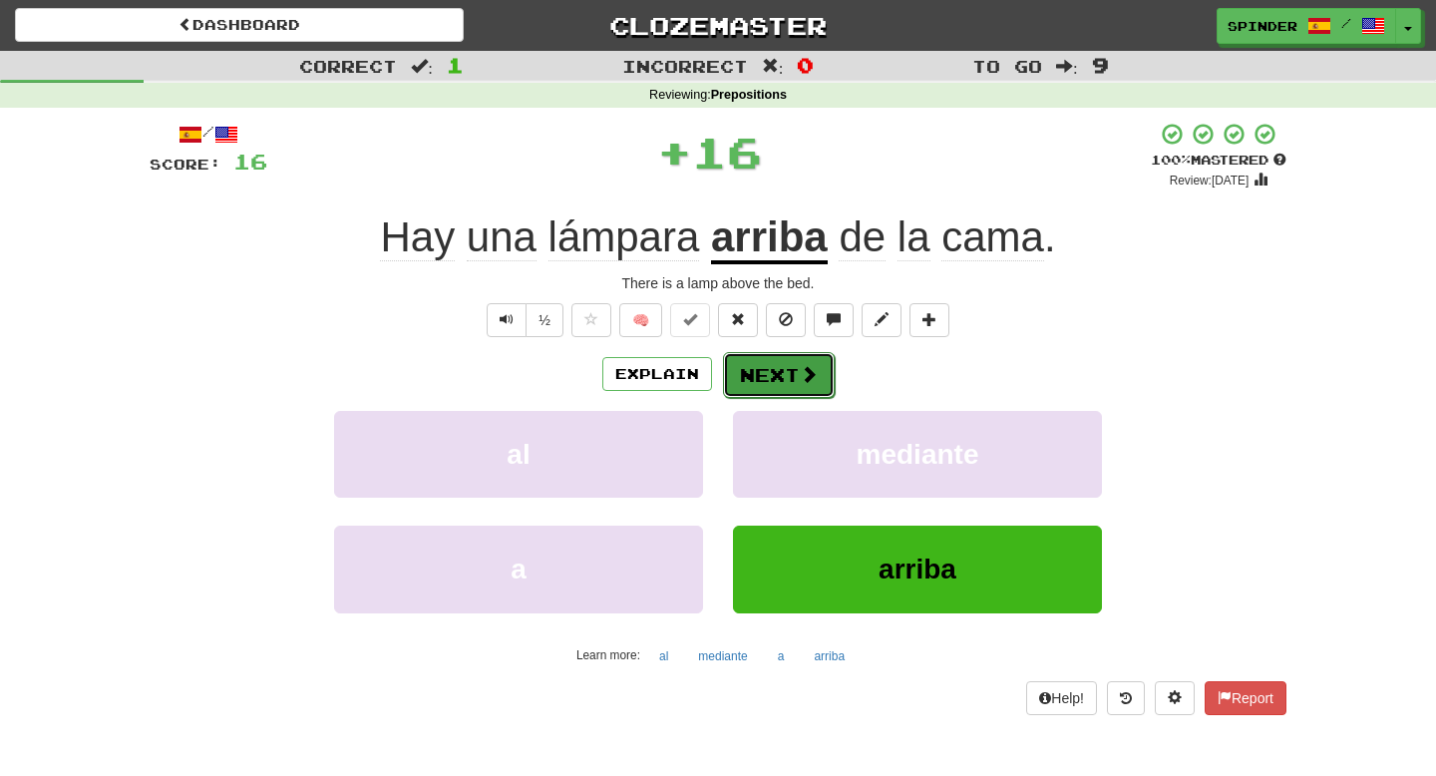
click at [762, 378] on button "Next" at bounding box center [779, 375] width 112 height 46
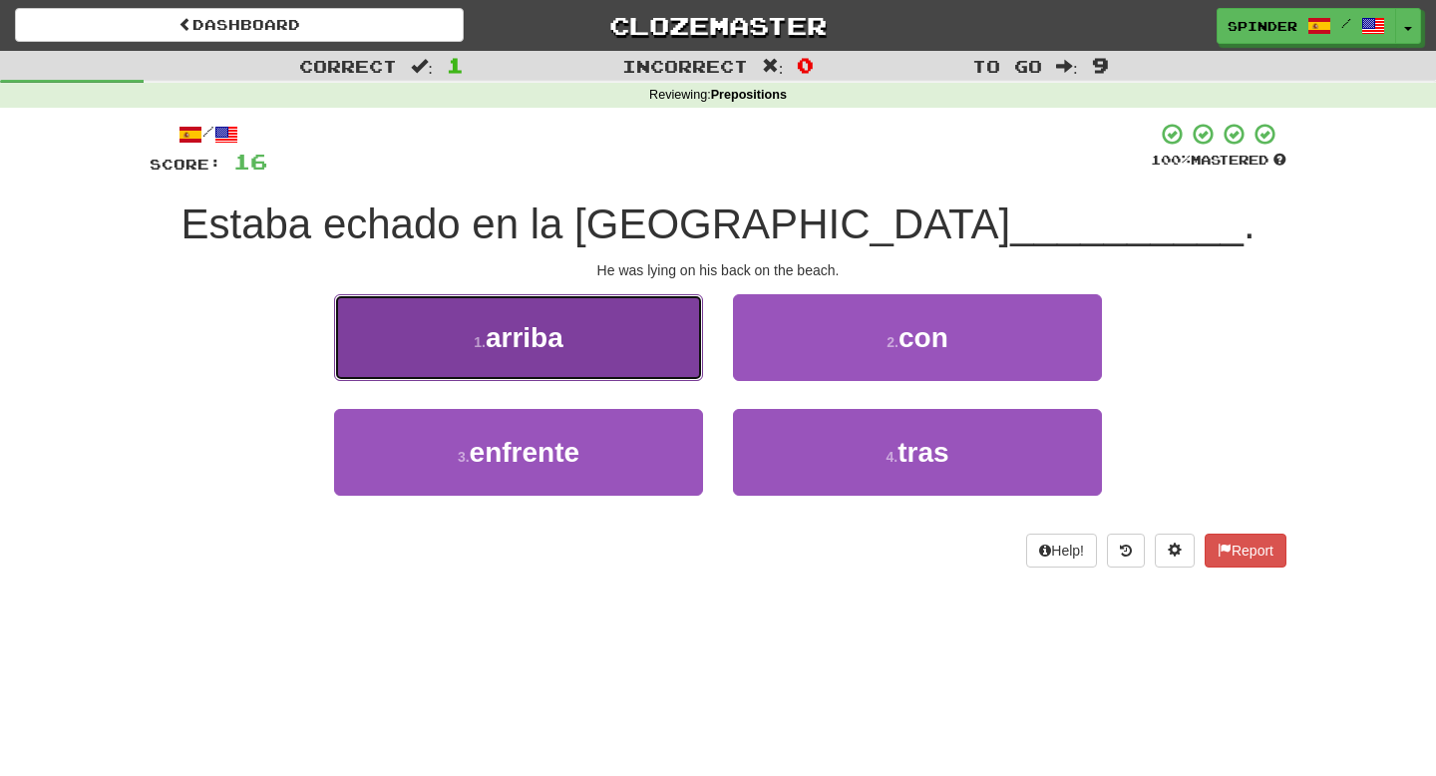
click at [645, 344] on button "1 . arriba" at bounding box center [518, 337] width 369 height 87
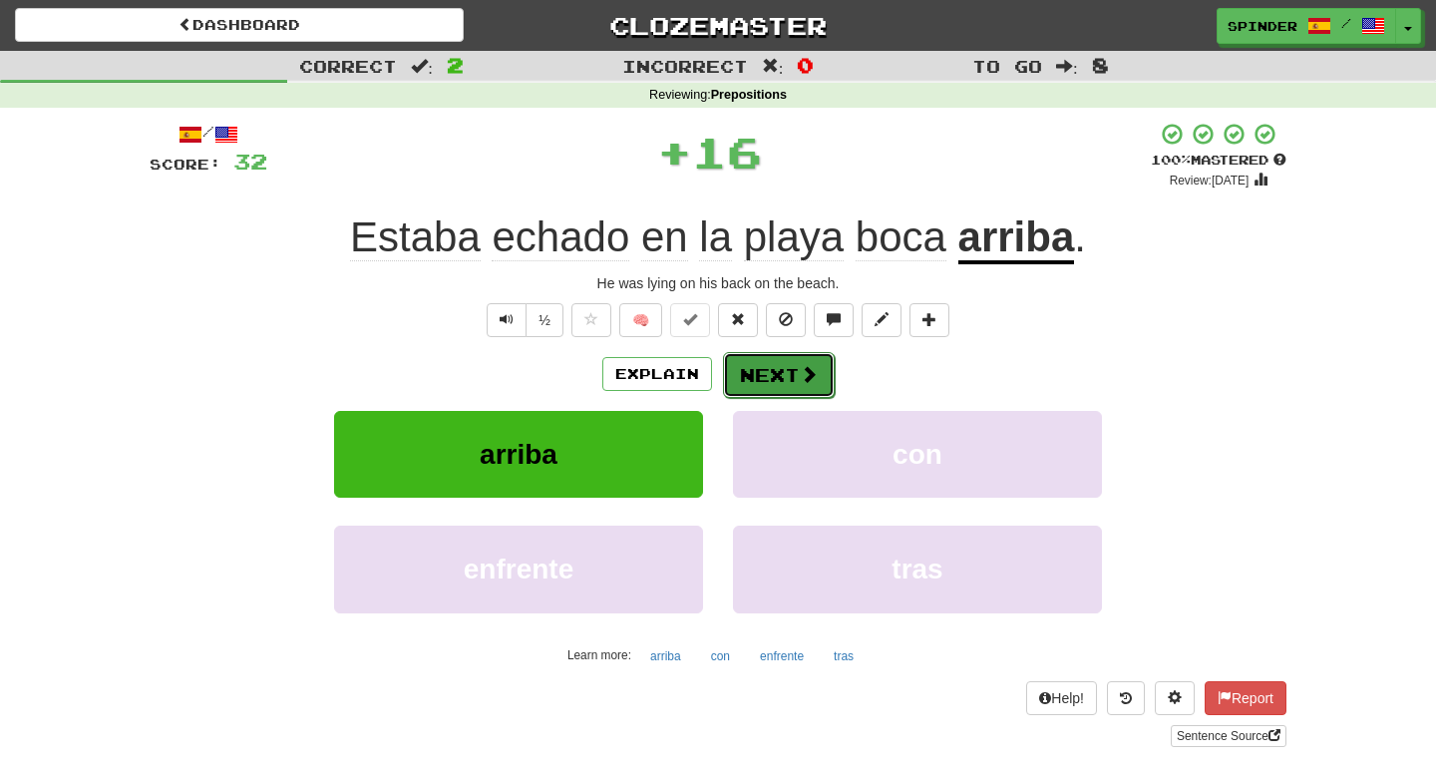
click at [772, 366] on button "Next" at bounding box center [779, 375] width 112 height 46
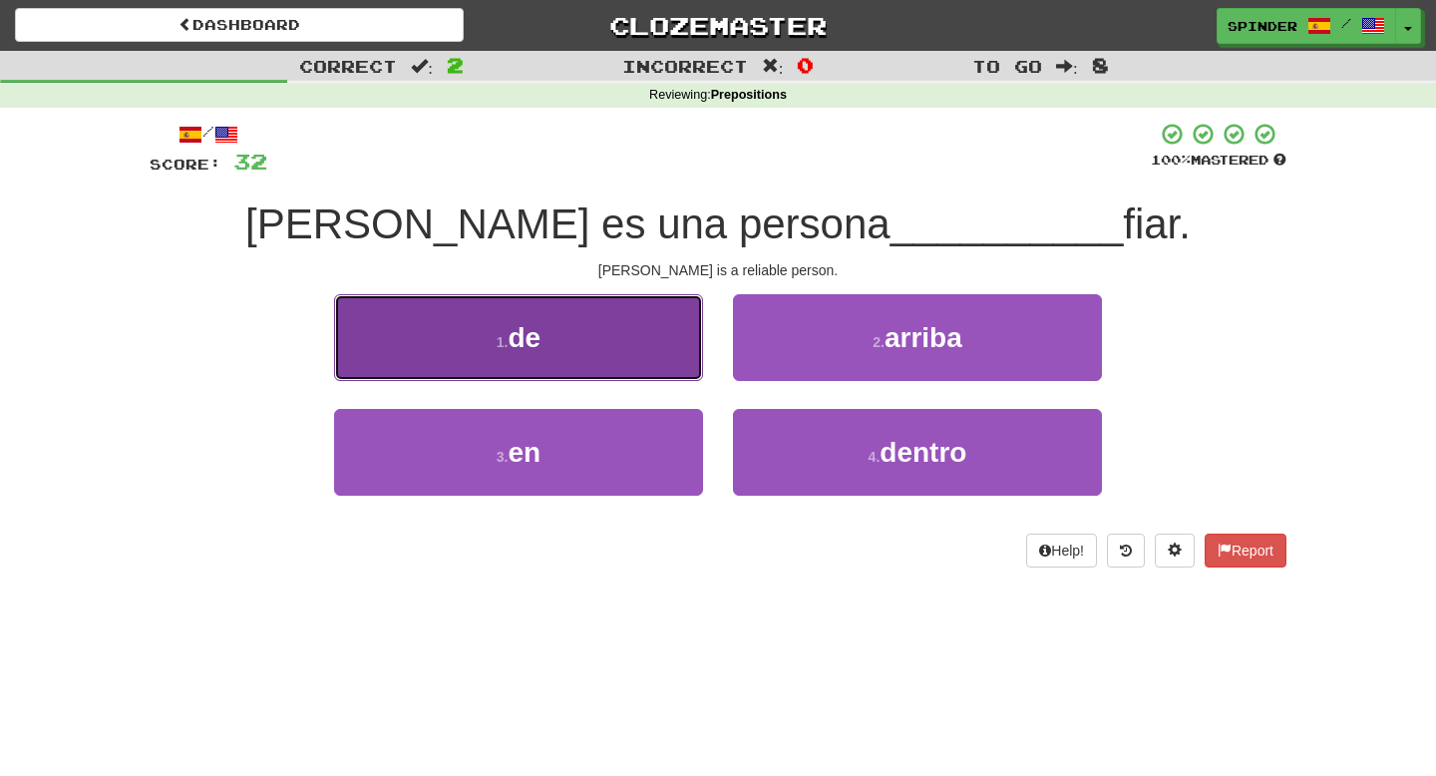
click at [668, 354] on button "1 . de" at bounding box center [518, 337] width 369 height 87
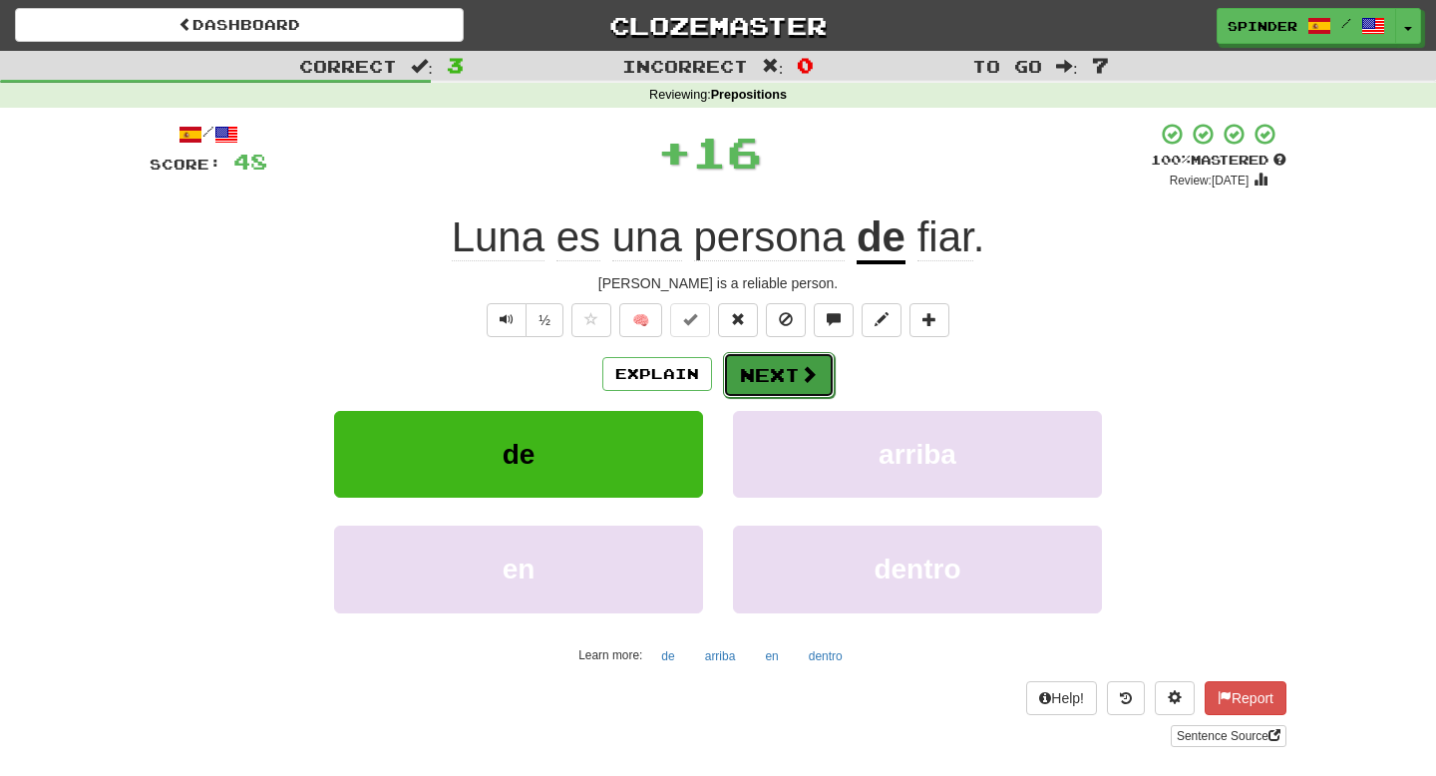
click at [777, 375] on button "Next" at bounding box center [779, 375] width 112 height 46
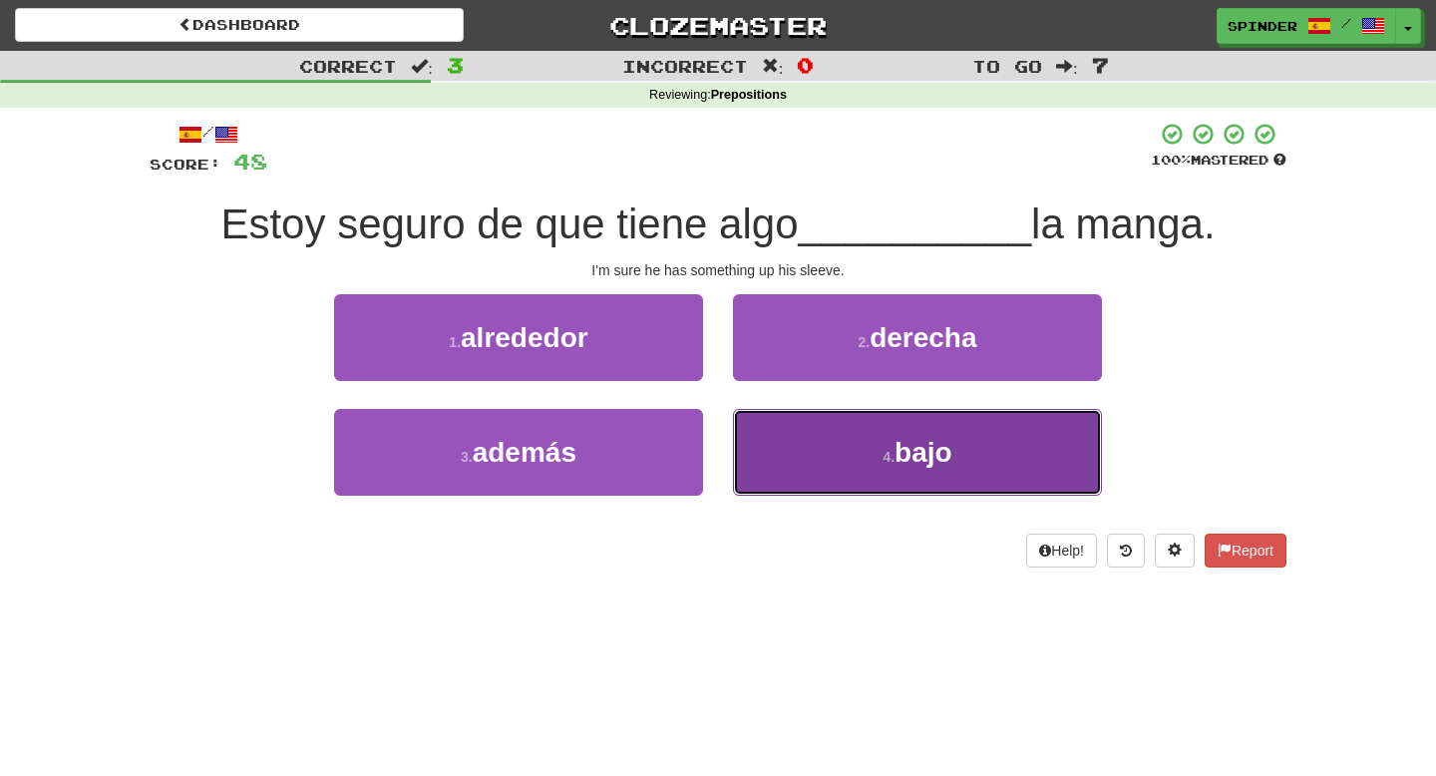
click at [776, 453] on button "4 . bajo" at bounding box center [917, 452] width 369 height 87
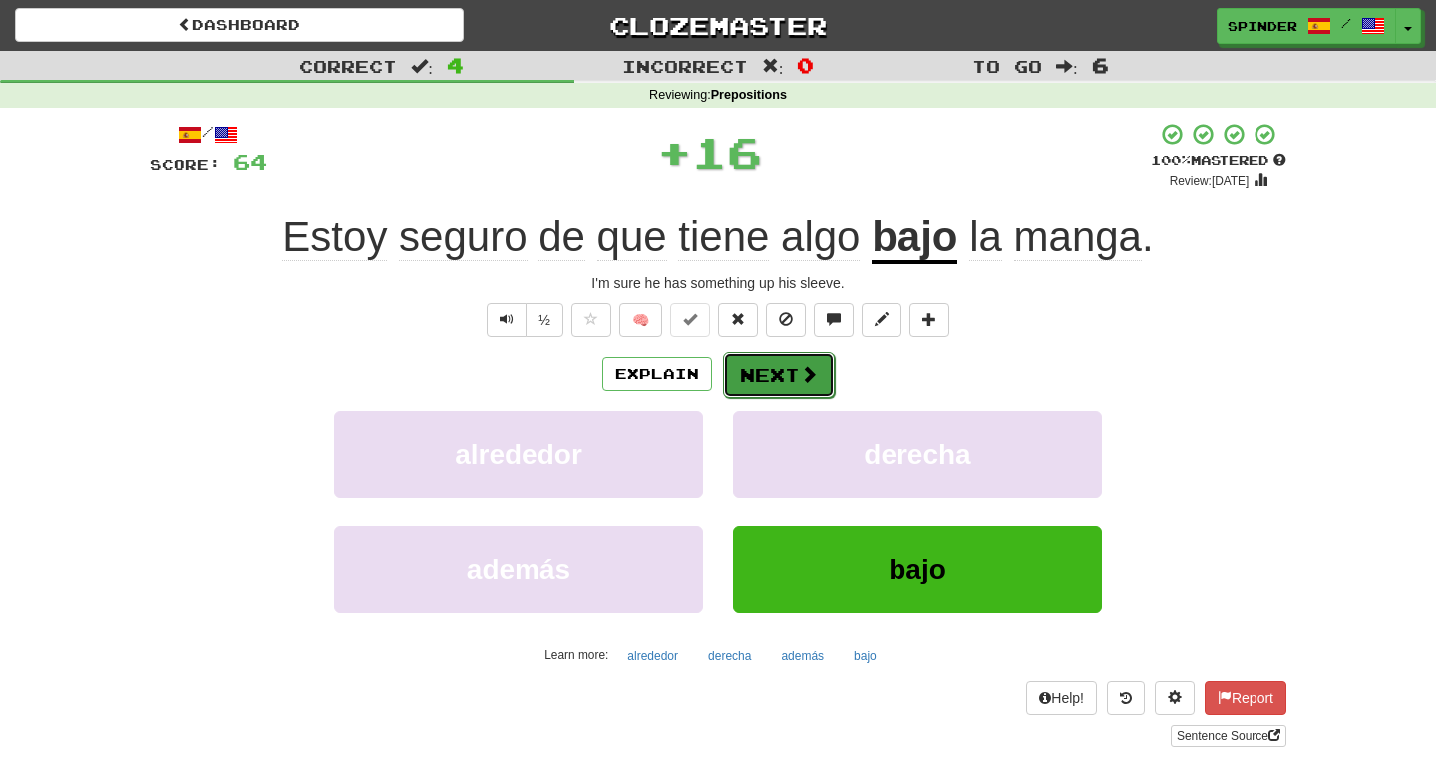
click at [773, 369] on button "Next" at bounding box center [779, 375] width 112 height 46
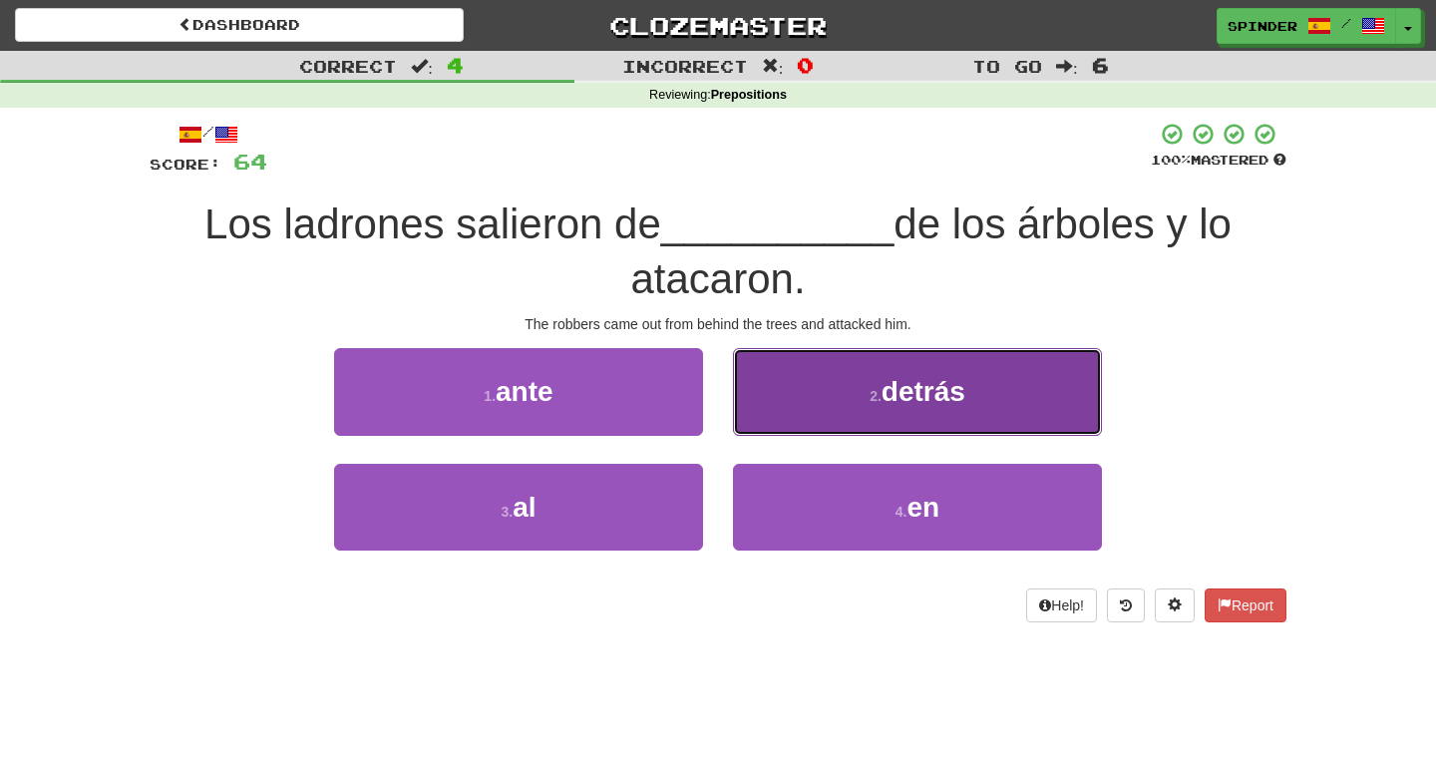
click at [772, 378] on button "2 . detrás" at bounding box center [917, 391] width 369 height 87
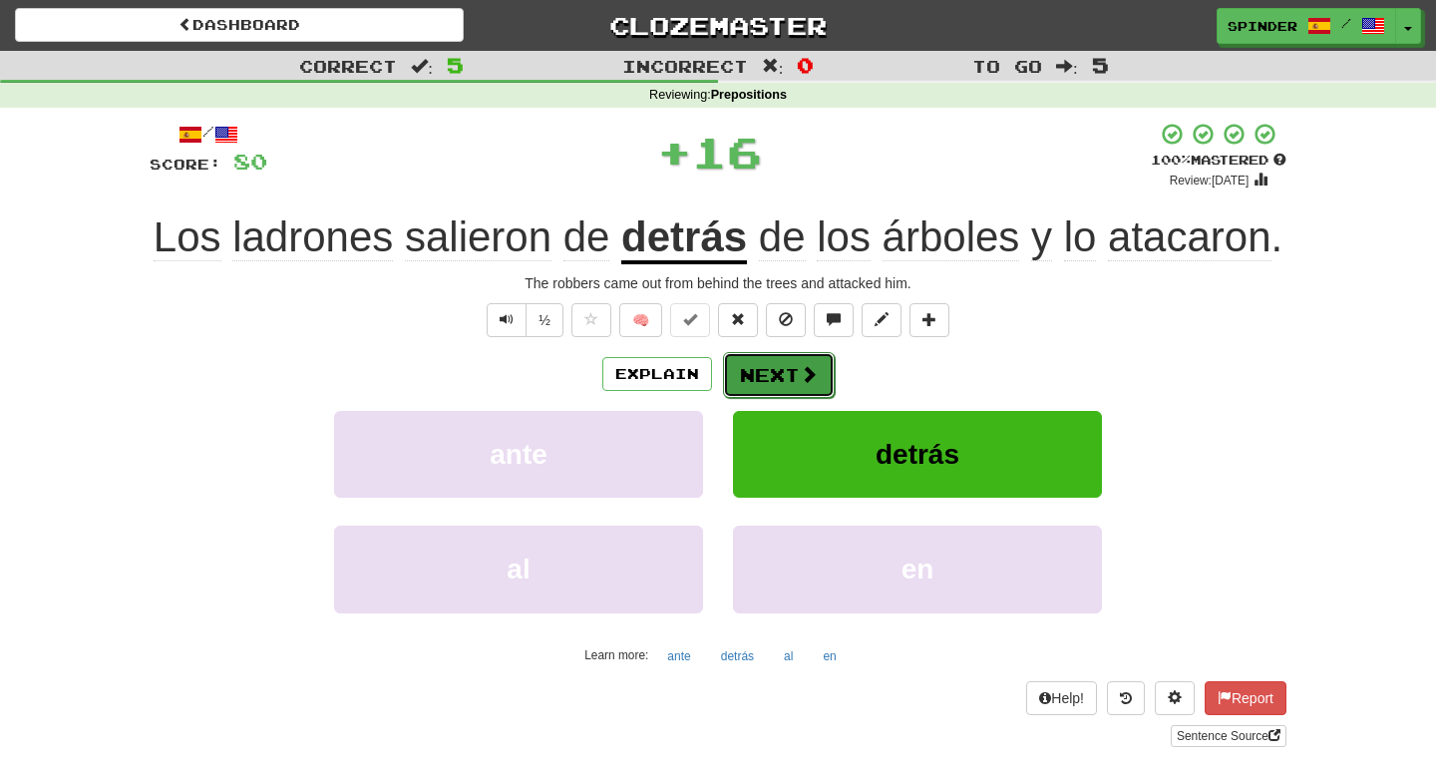
click at [770, 396] on button "Next" at bounding box center [779, 375] width 112 height 46
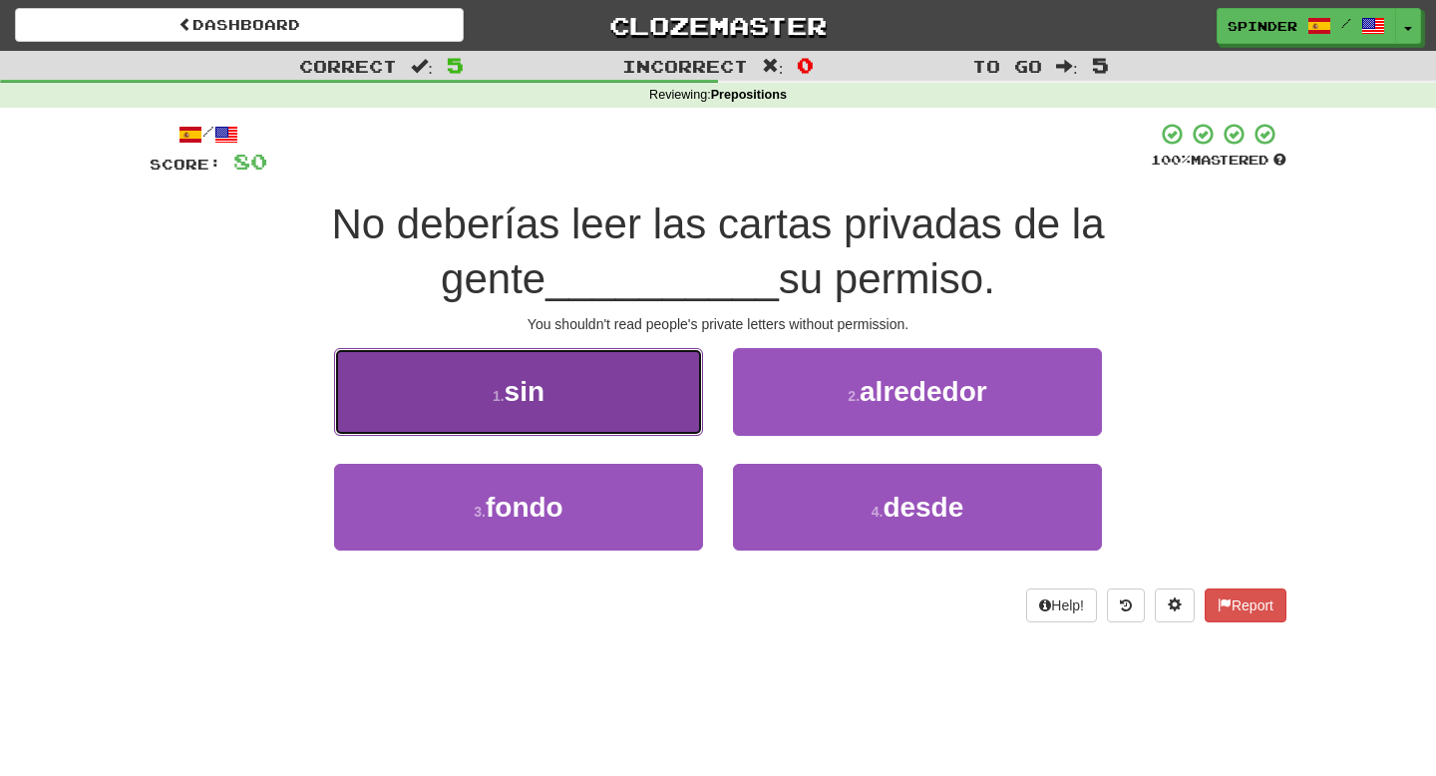
click at [662, 371] on button "1 . sin" at bounding box center [518, 391] width 369 height 87
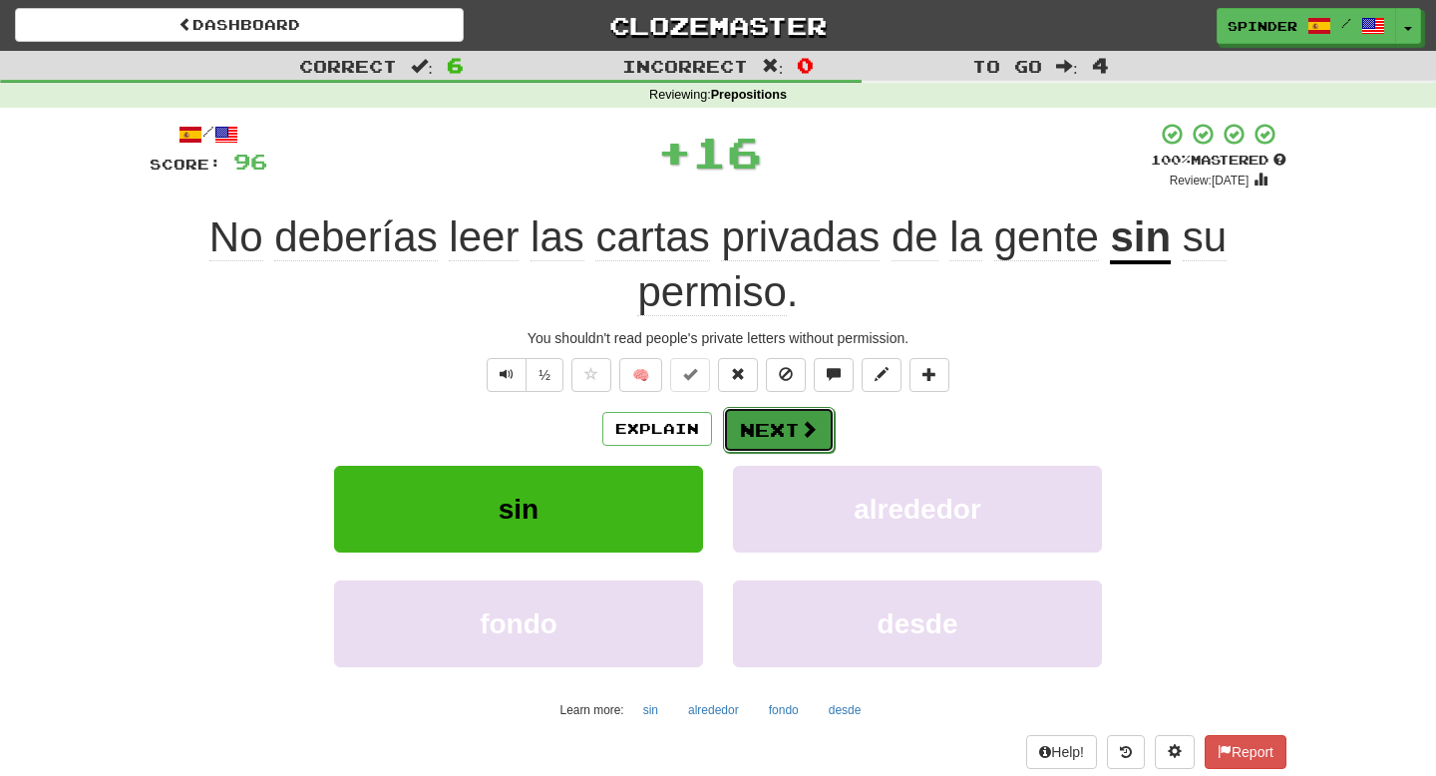
click at [805, 429] on span at bounding box center [809, 429] width 18 height 18
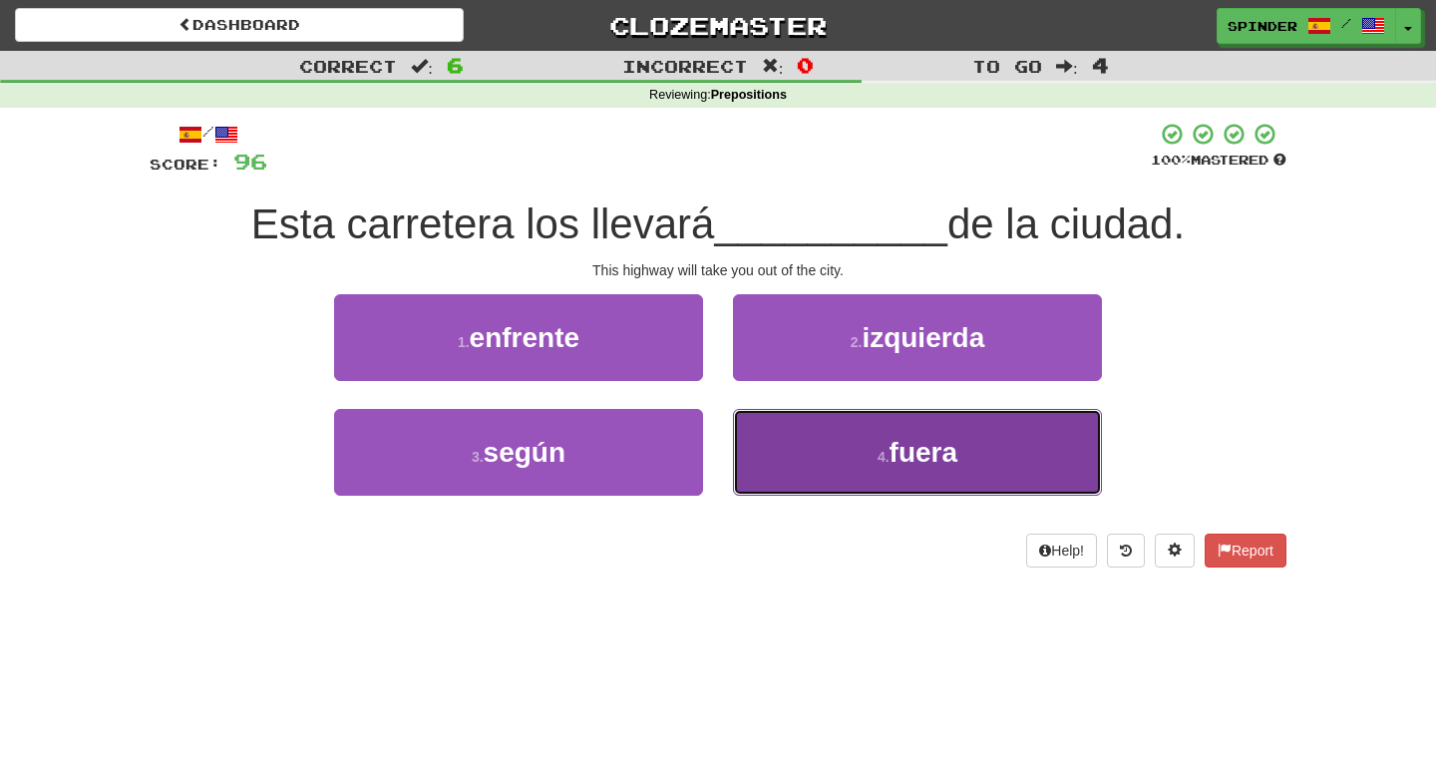
click at [794, 463] on button "4 . fuera" at bounding box center [917, 452] width 369 height 87
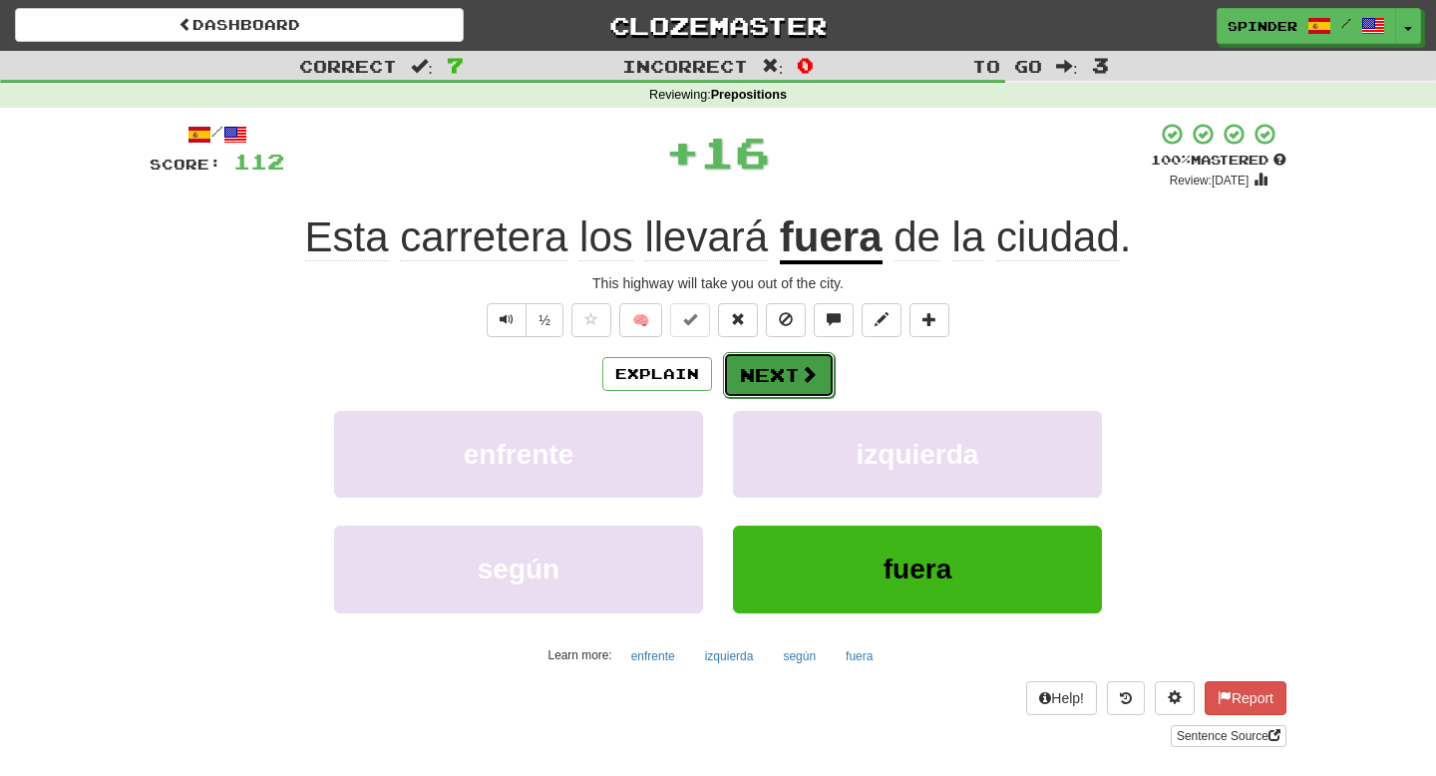
click at [805, 376] on span at bounding box center [809, 374] width 18 height 18
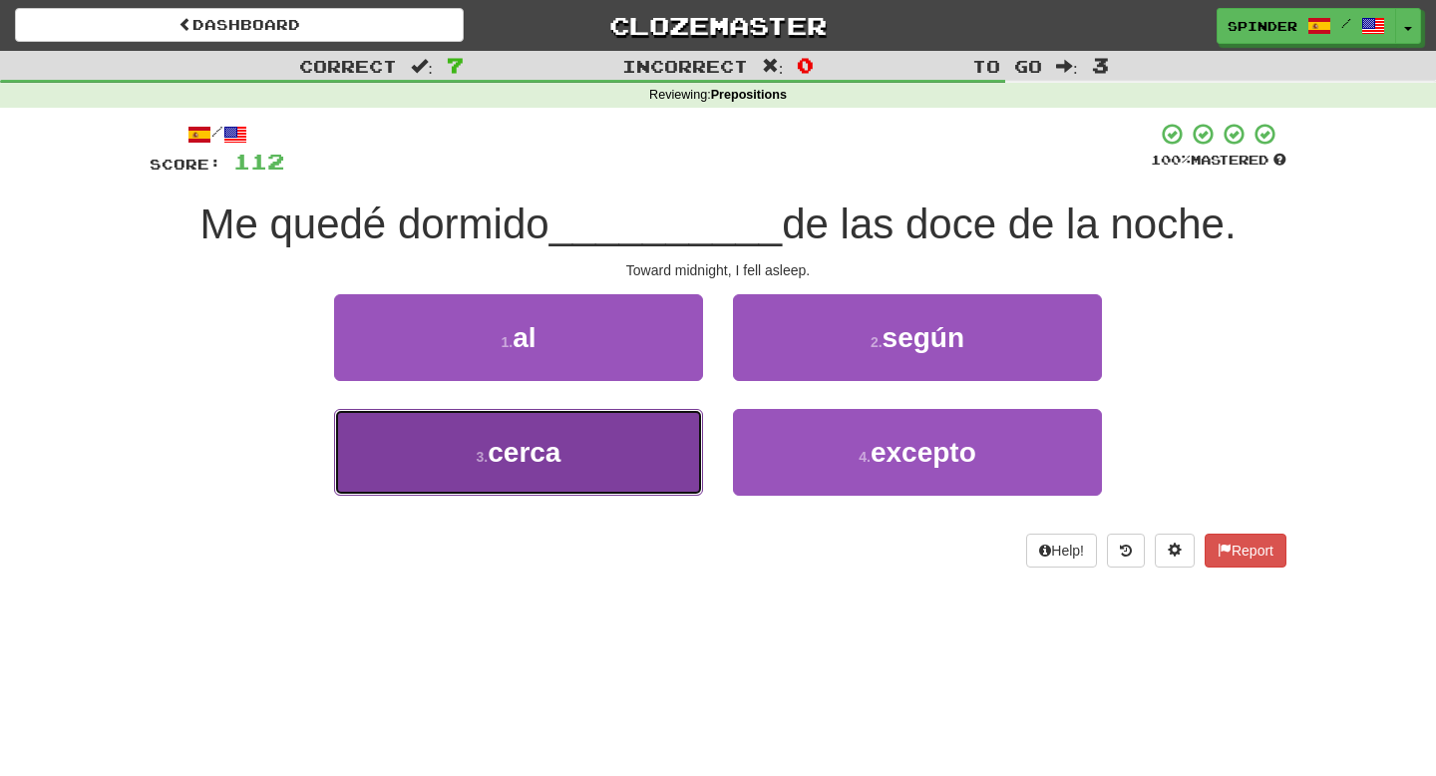
click at [678, 429] on button "3 . cerca" at bounding box center [518, 452] width 369 height 87
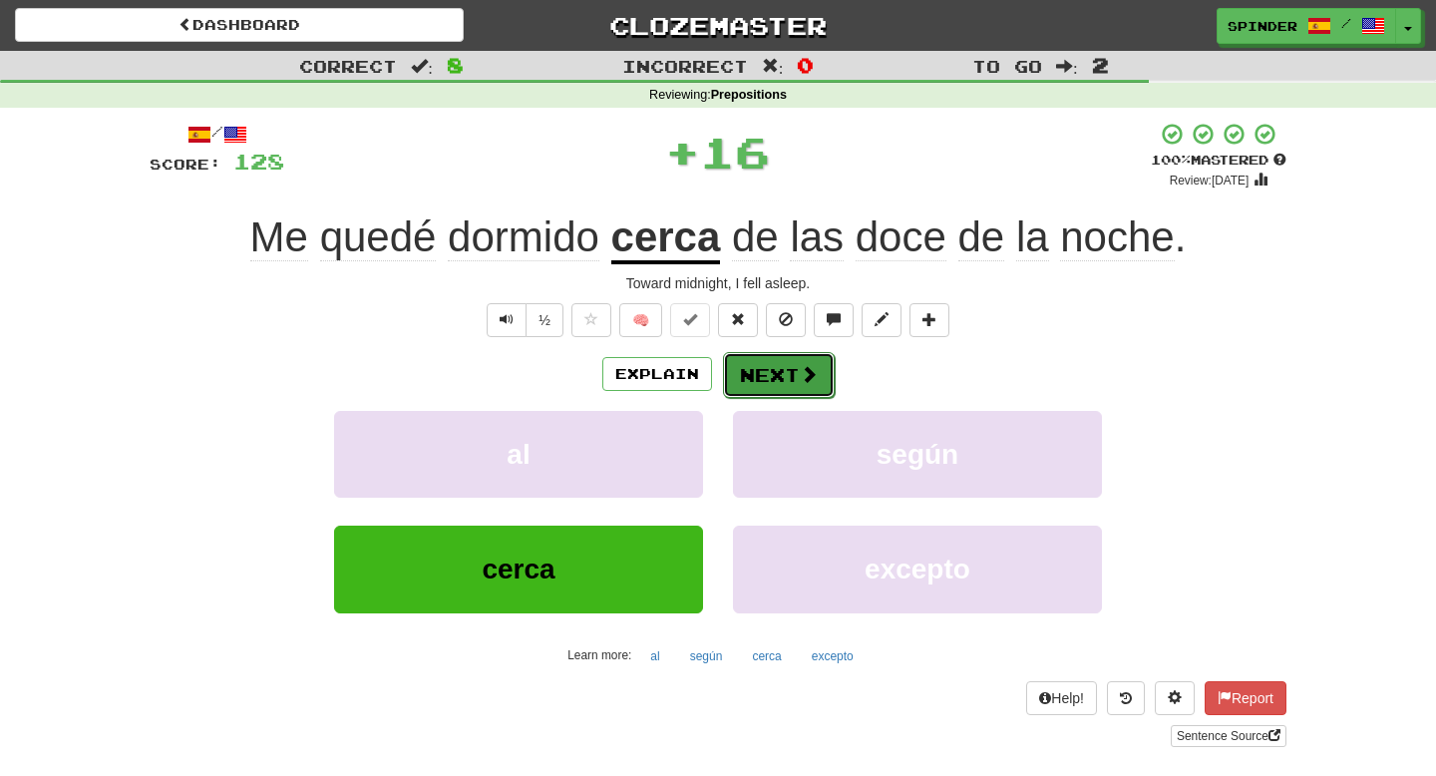
click at [778, 367] on button "Next" at bounding box center [779, 375] width 112 height 46
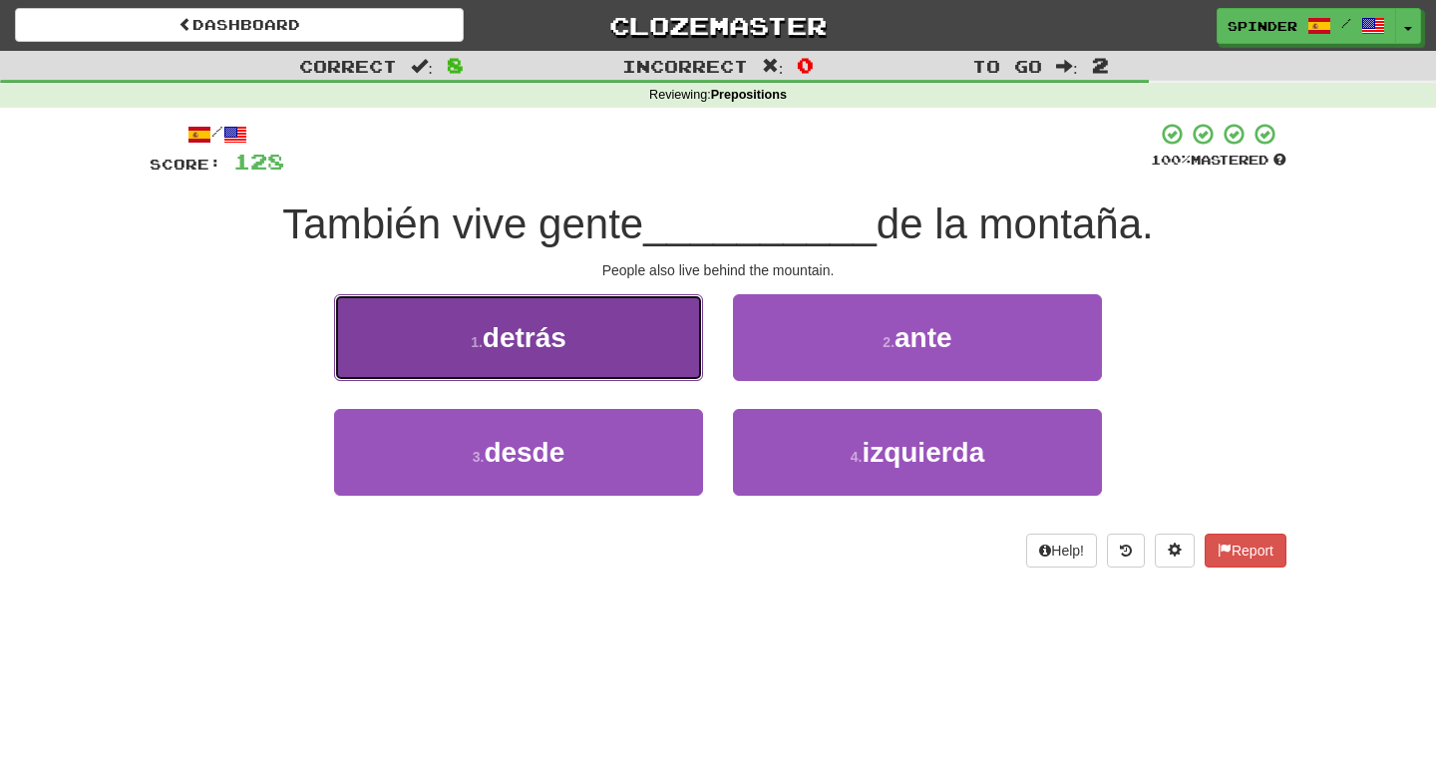
click at [658, 337] on button "1 . detrás" at bounding box center [518, 337] width 369 height 87
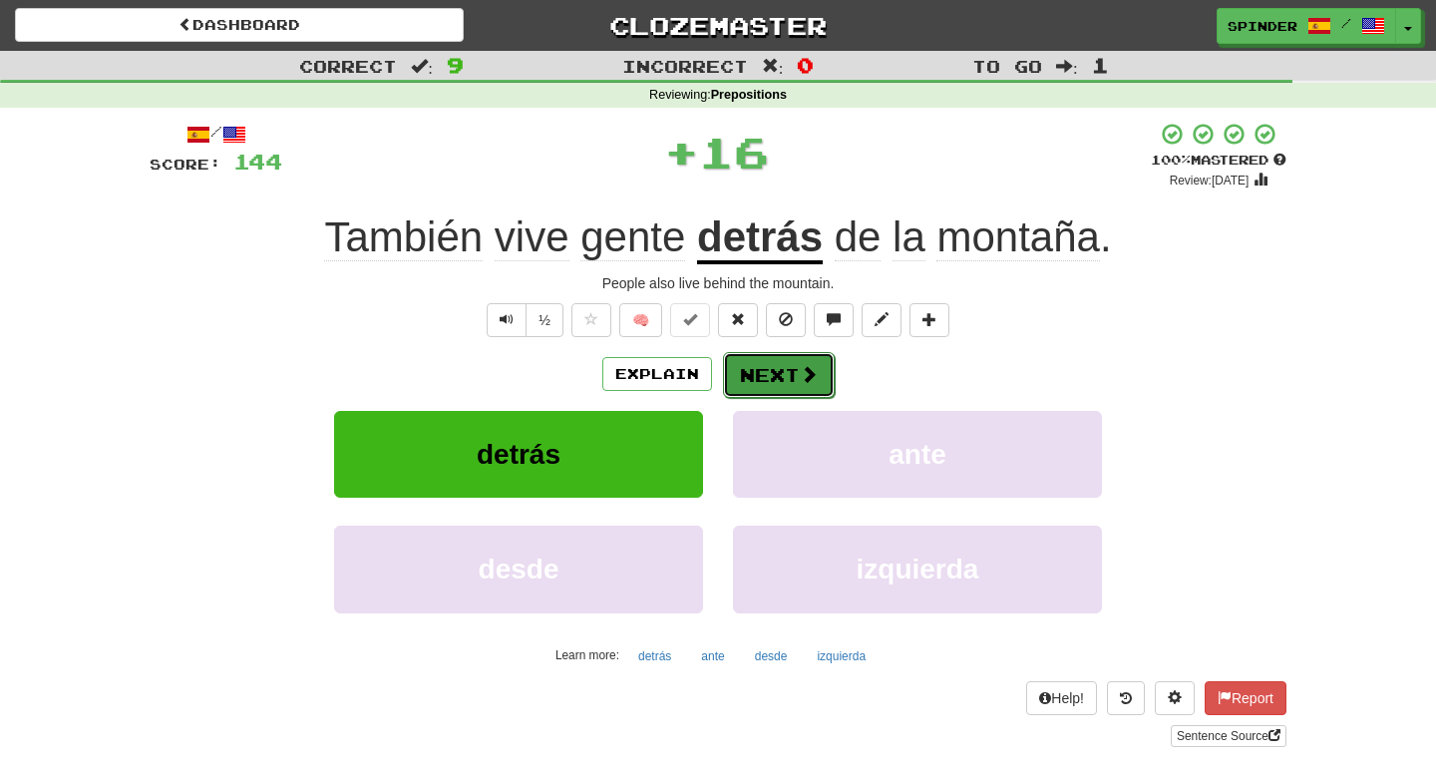
click at [744, 358] on button "Next" at bounding box center [779, 375] width 112 height 46
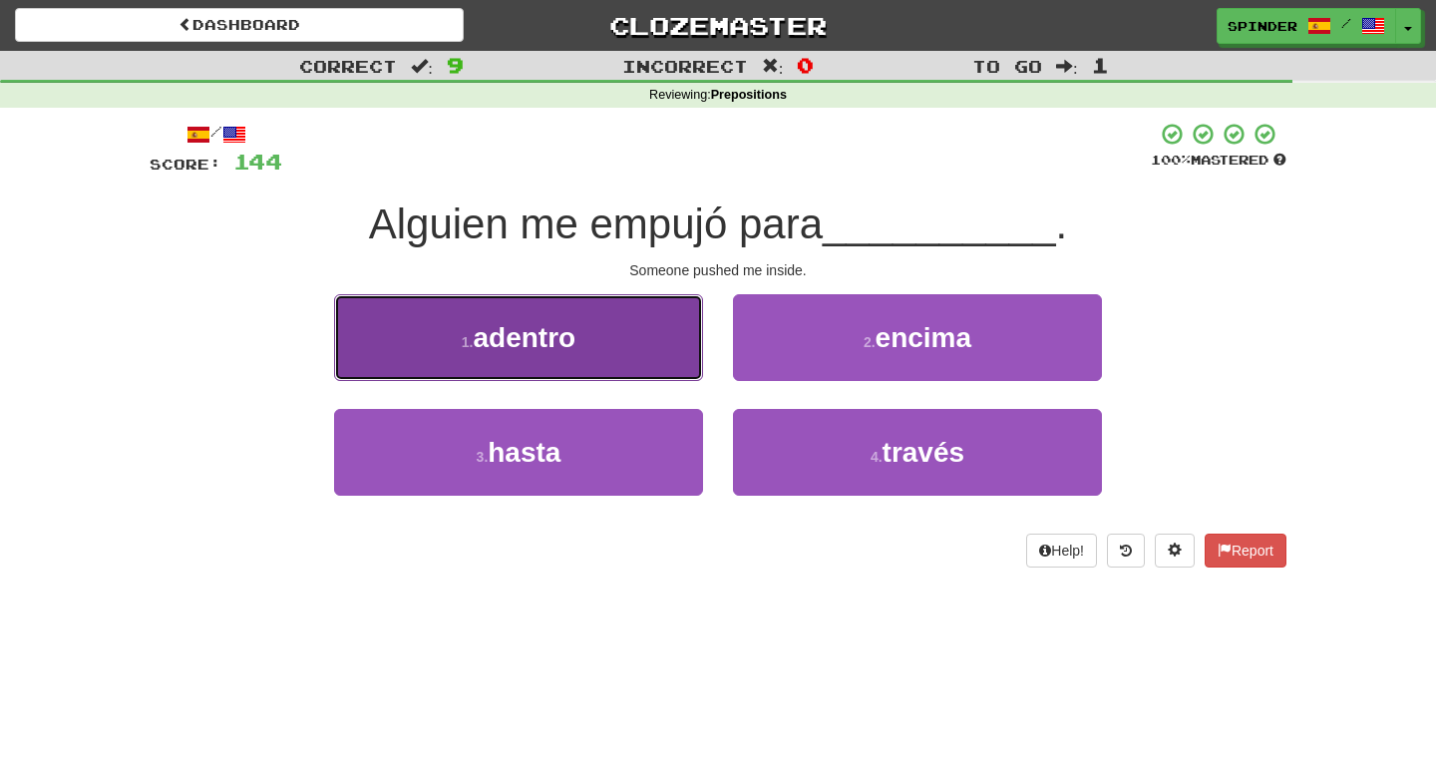
click at [644, 343] on button "1 . adentro" at bounding box center [518, 337] width 369 height 87
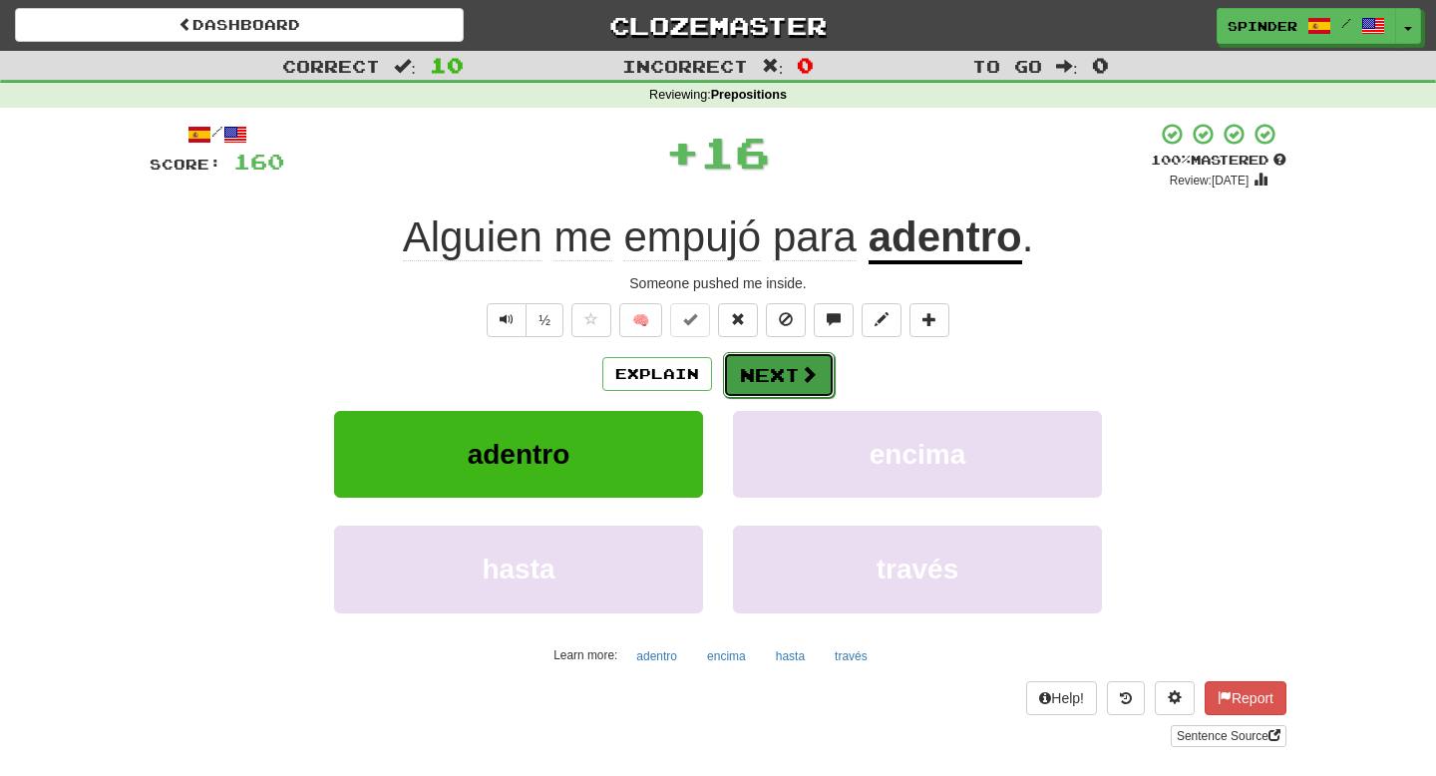
click at [753, 368] on button "Next" at bounding box center [779, 375] width 112 height 46
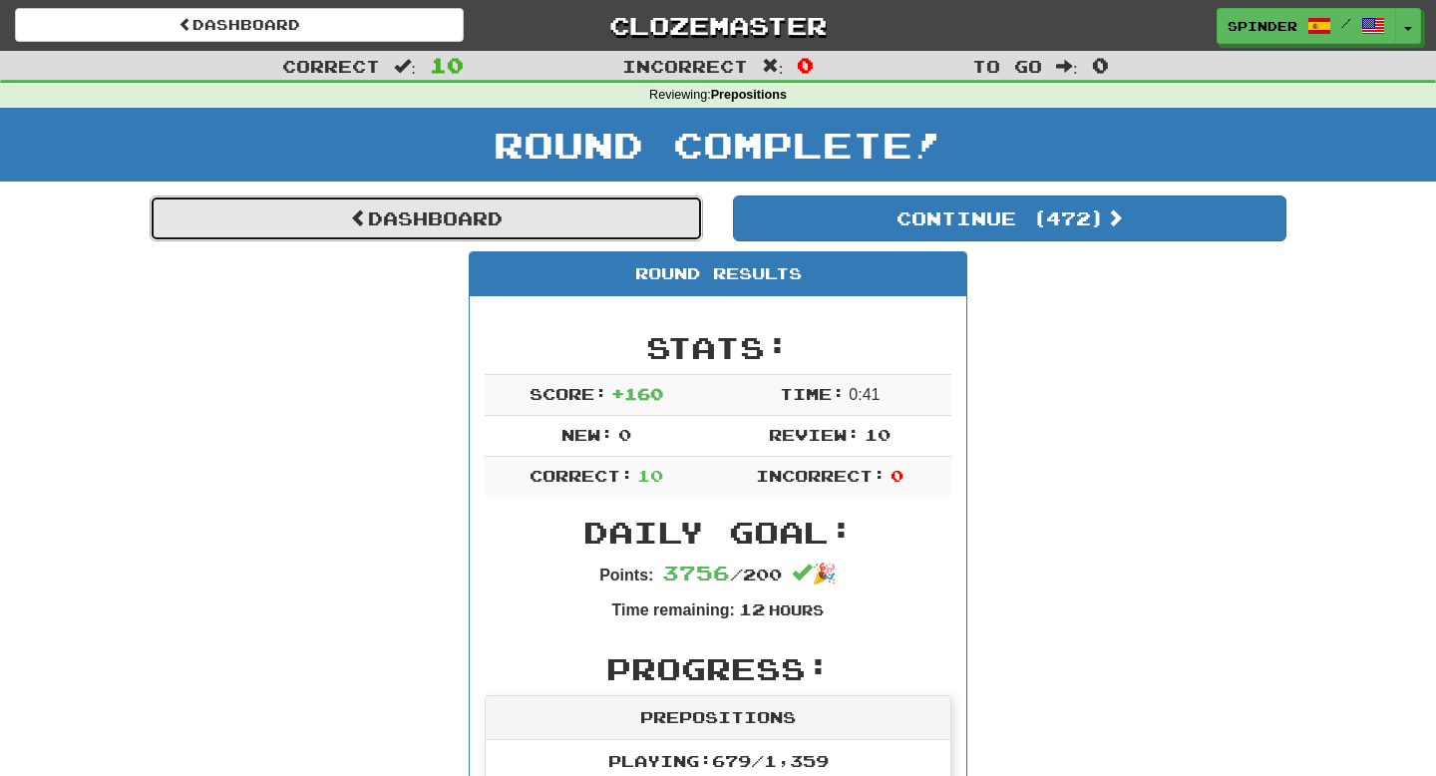
click at [493, 218] on link "Dashboard" at bounding box center [427, 219] width 554 height 46
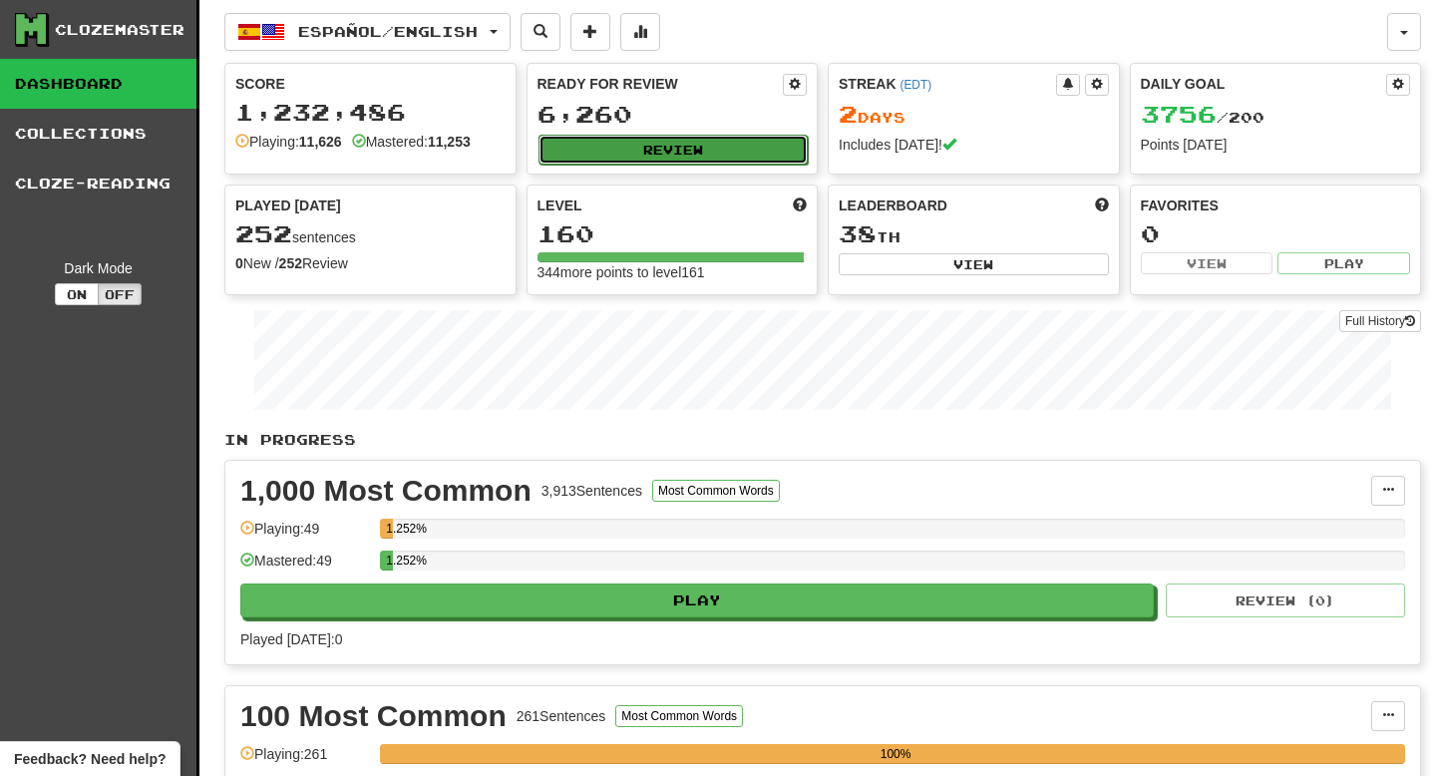
click at [696, 145] on button "Review" at bounding box center [674, 150] width 270 height 30
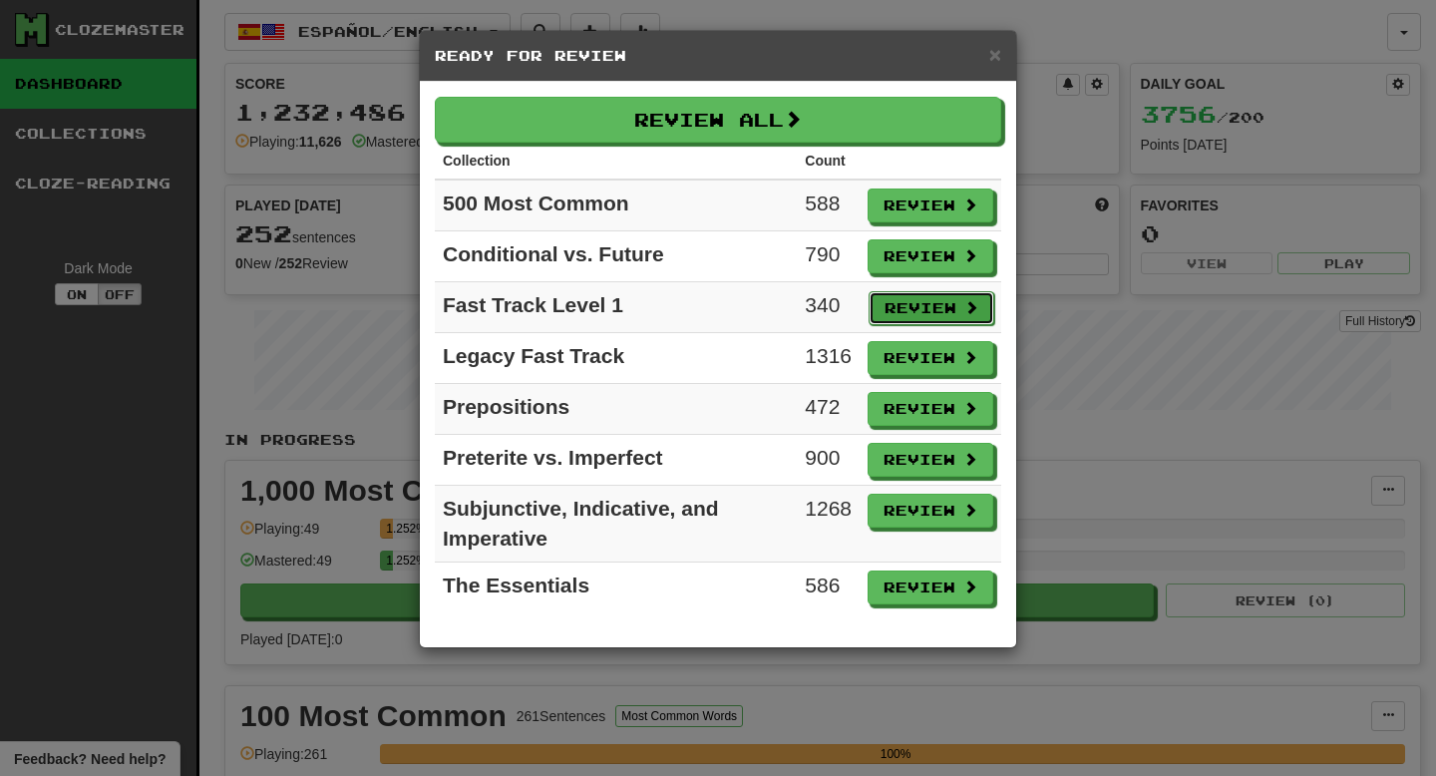
click at [917, 313] on button "Review" at bounding box center [932, 308] width 126 height 34
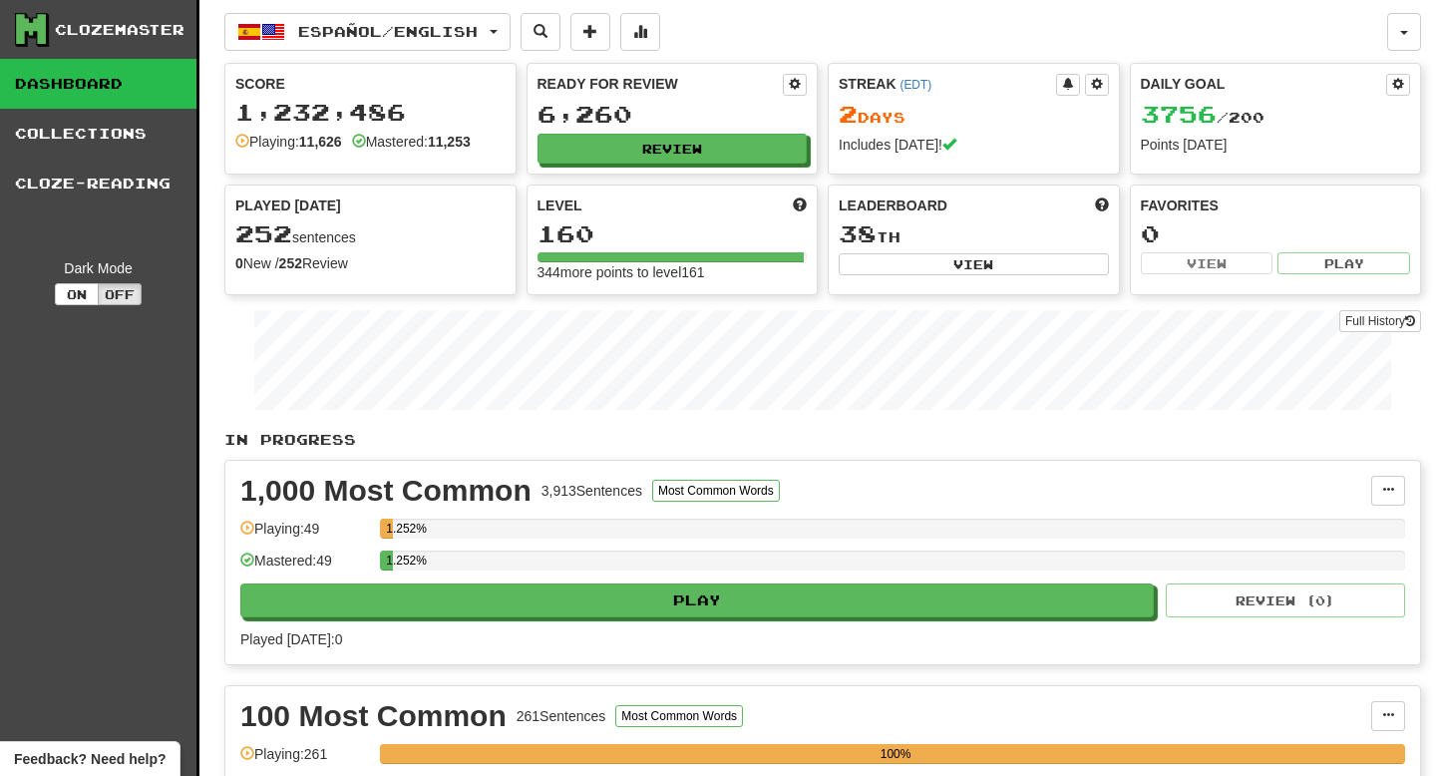
select select "**"
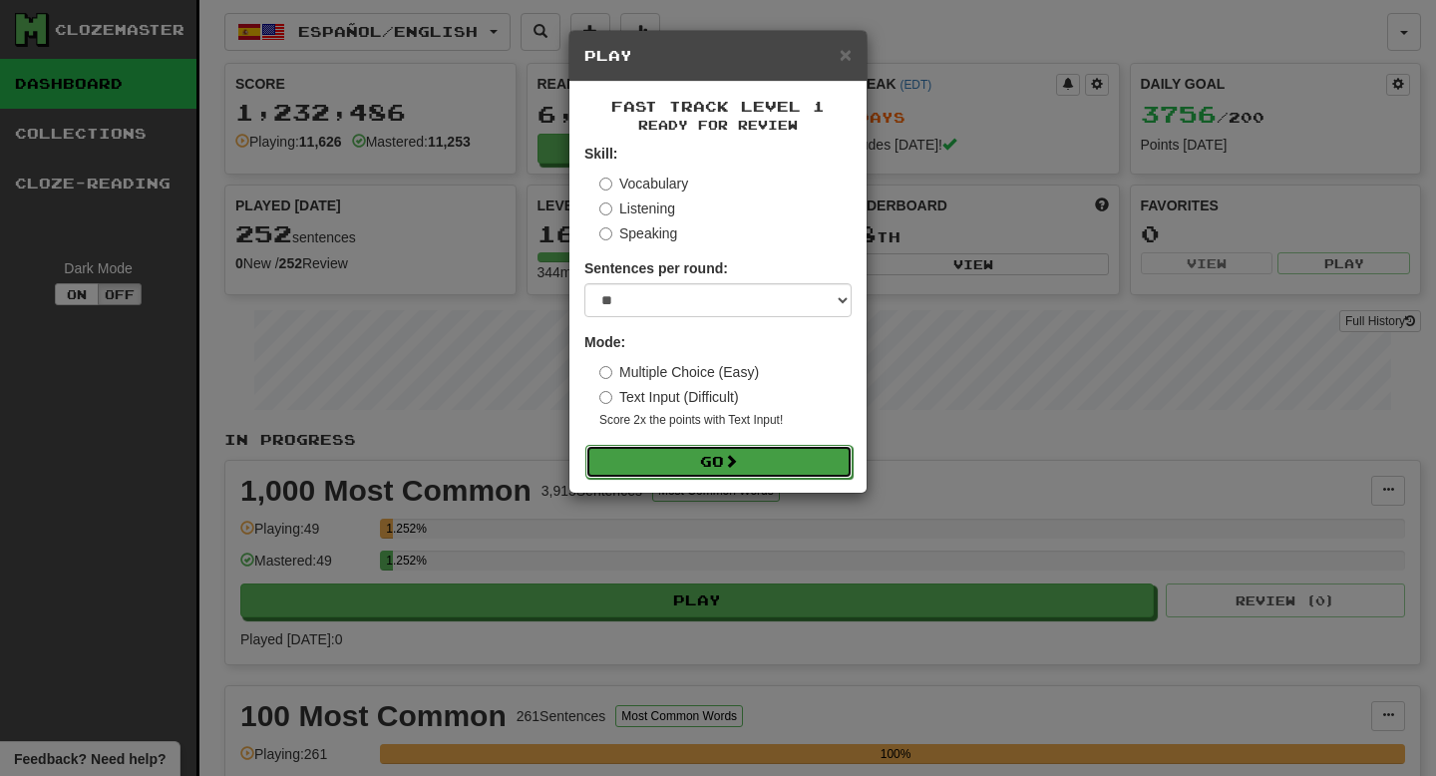
click at [824, 467] on button "Go" at bounding box center [719, 462] width 267 height 34
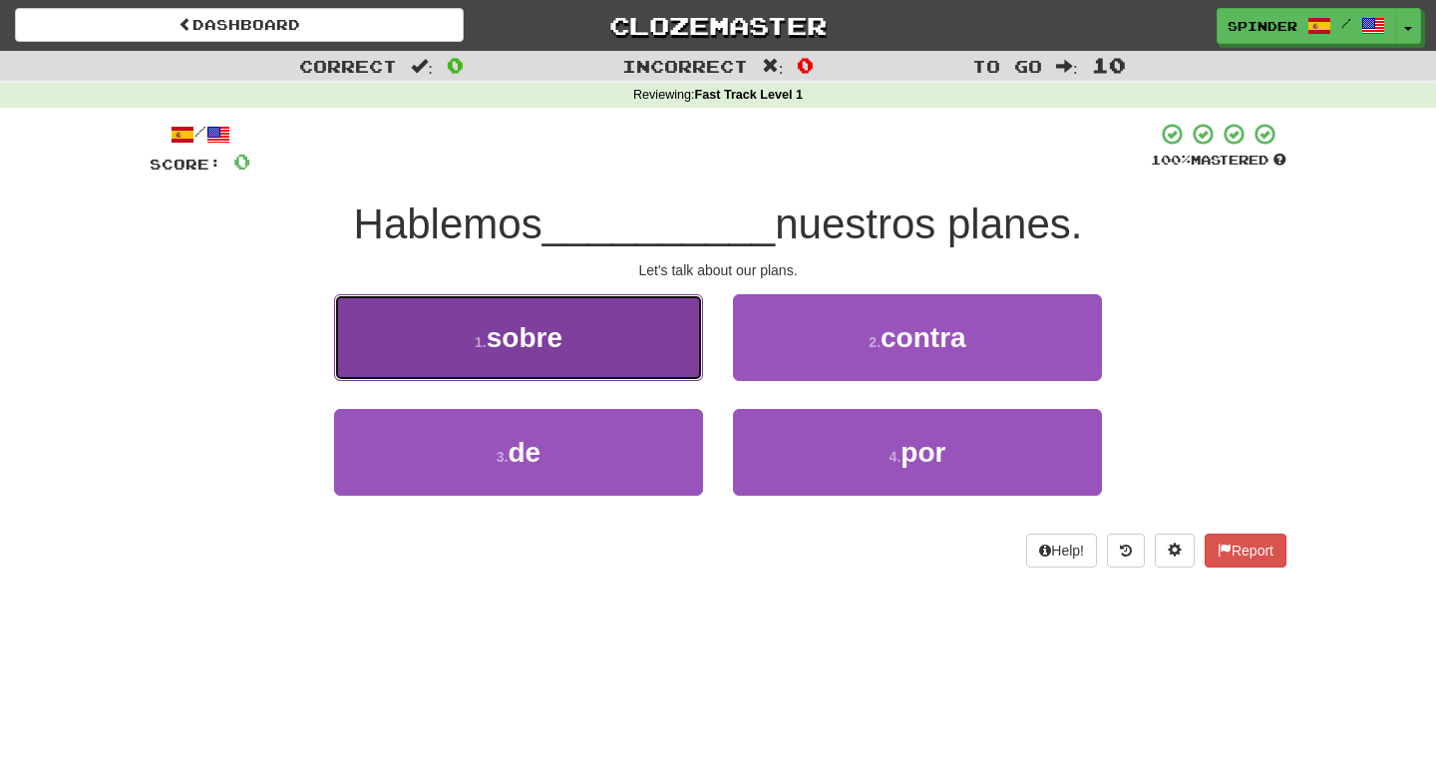
click at [668, 340] on button "1 . sobre" at bounding box center [518, 337] width 369 height 87
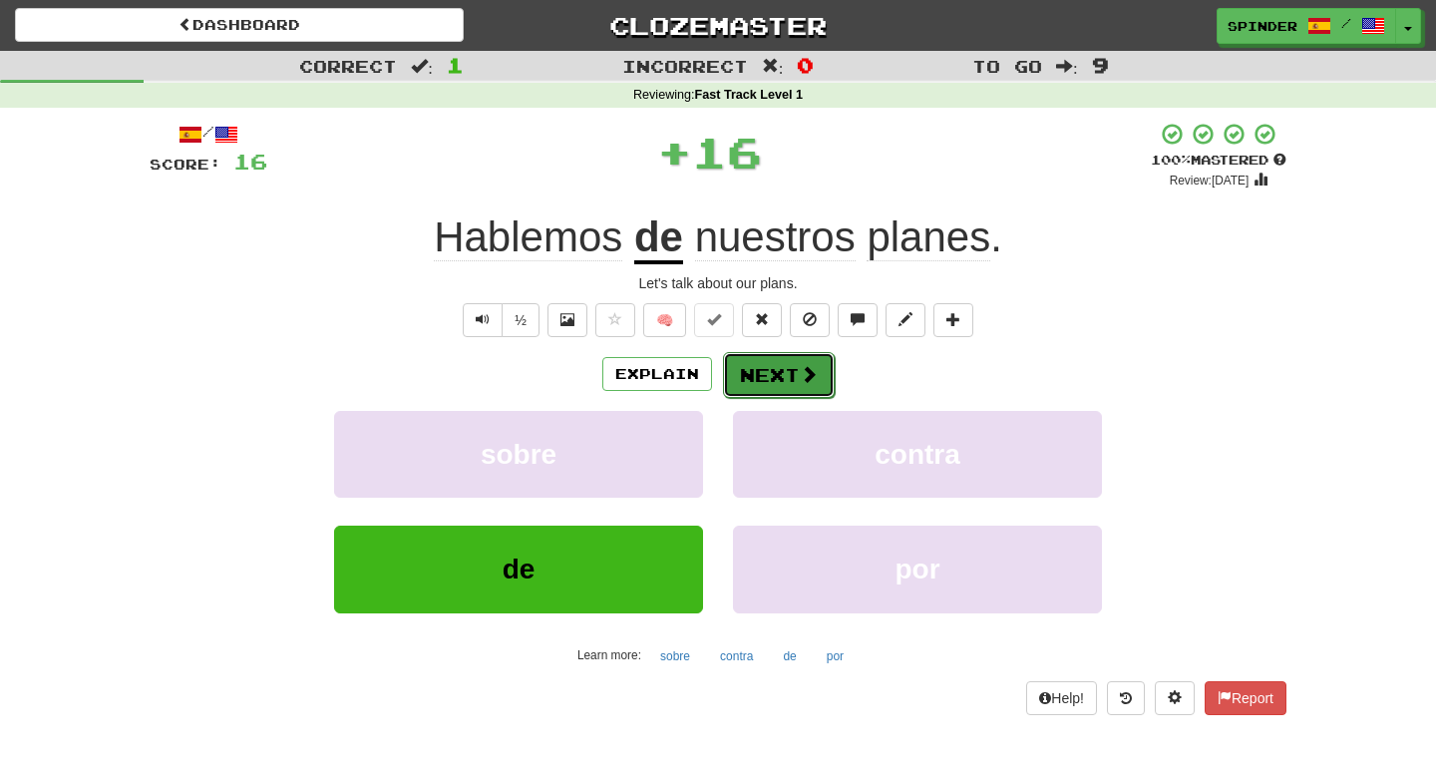
click at [763, 366] on button "Next" at bounding box center [779, 375] width 112 height 46
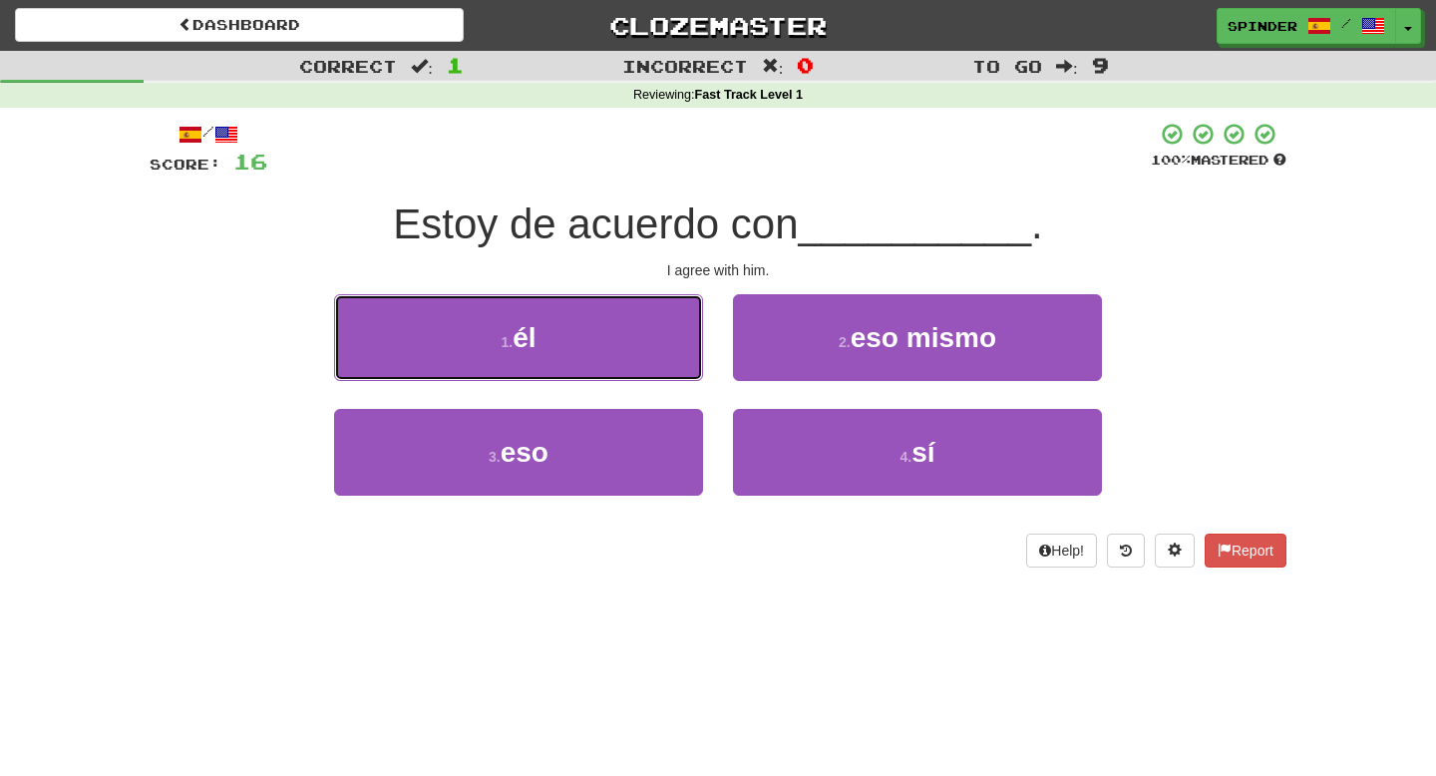
click at [659, 338] on button "1 . él" at bounding box center [518, 337] width 369 height 87
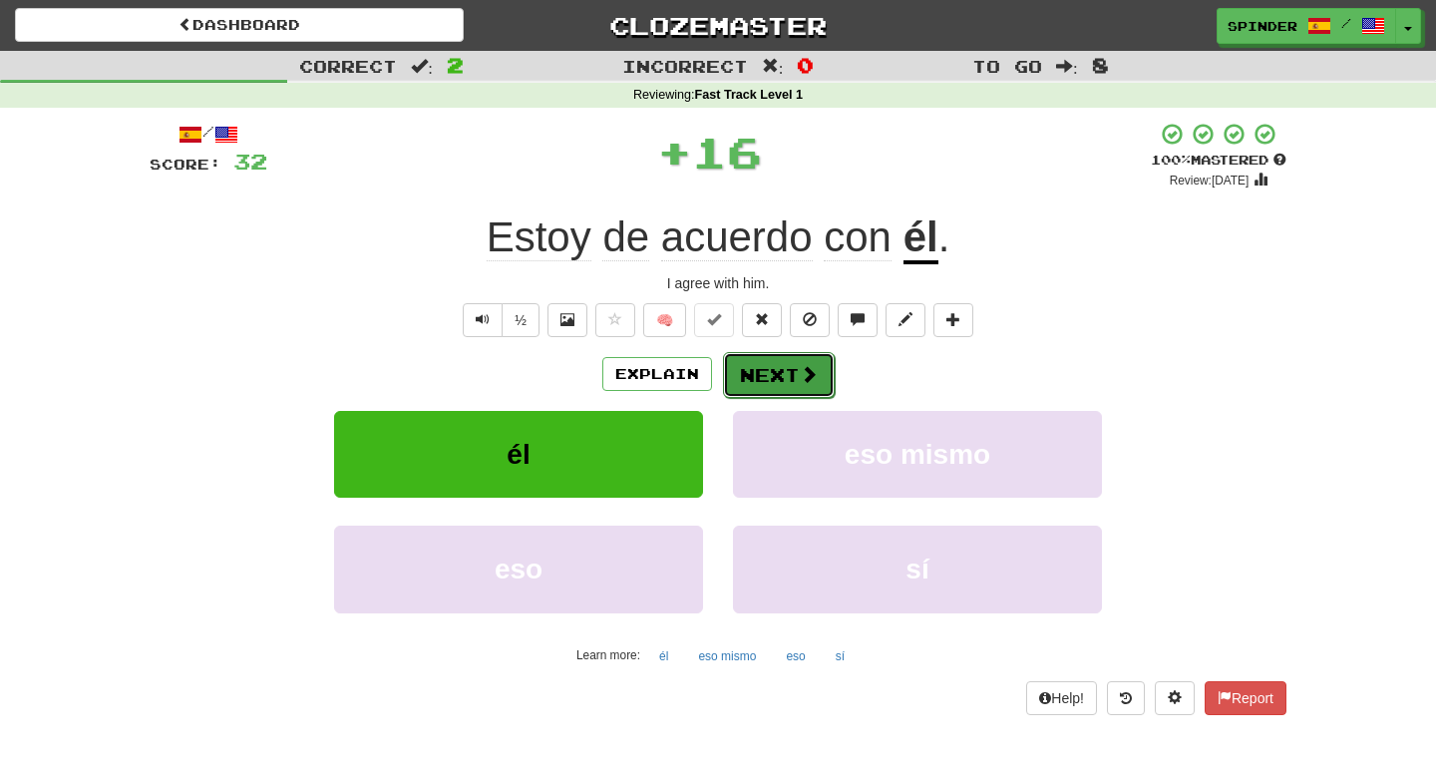
click at [771, 367] on button "Next" at bounding box center [779, 375] width 112 height 46
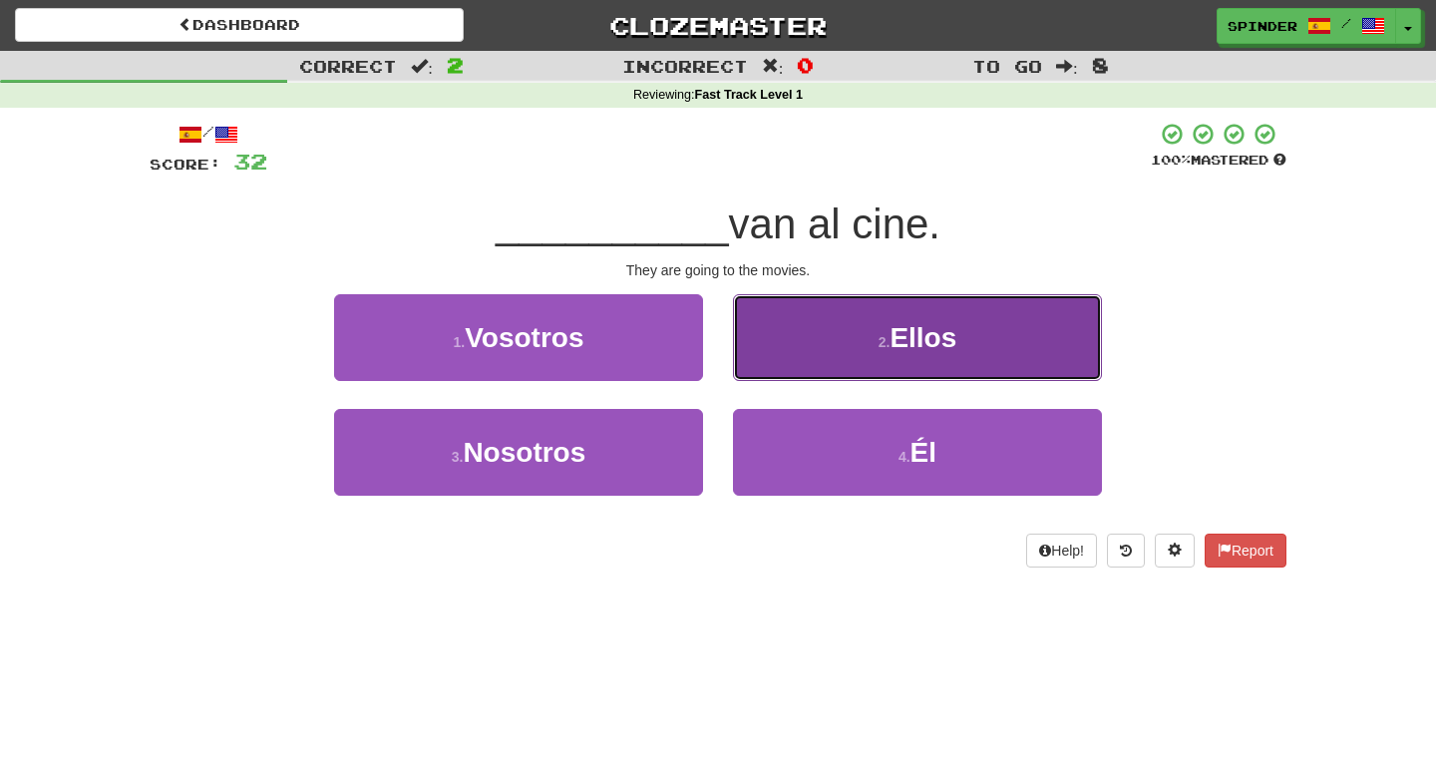
click at [824, 343] on button "2 . Ellos" at bounding box center [917, 337] width 369 height 87
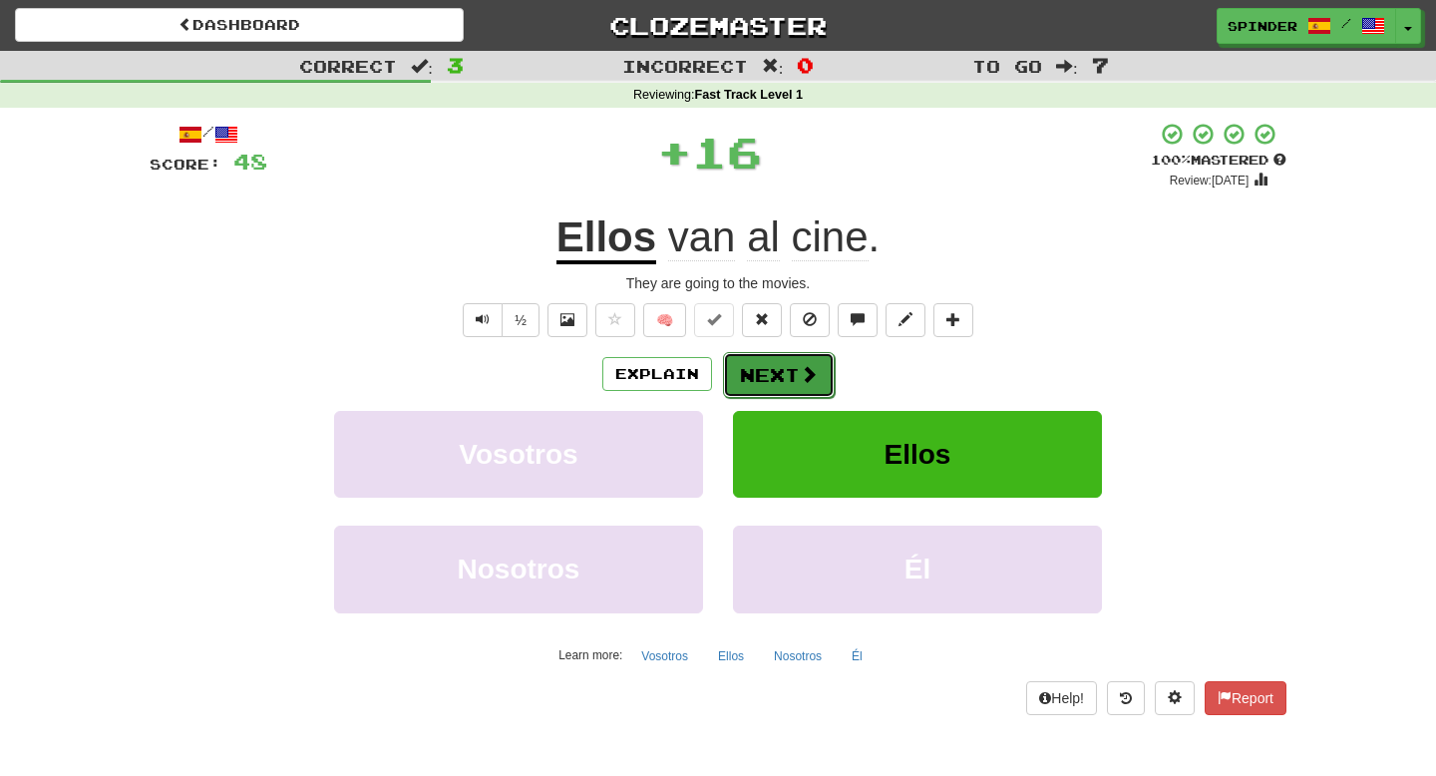
click at [794, 368] on button "Next" at bounding box center [779, 375] width 112 height 46
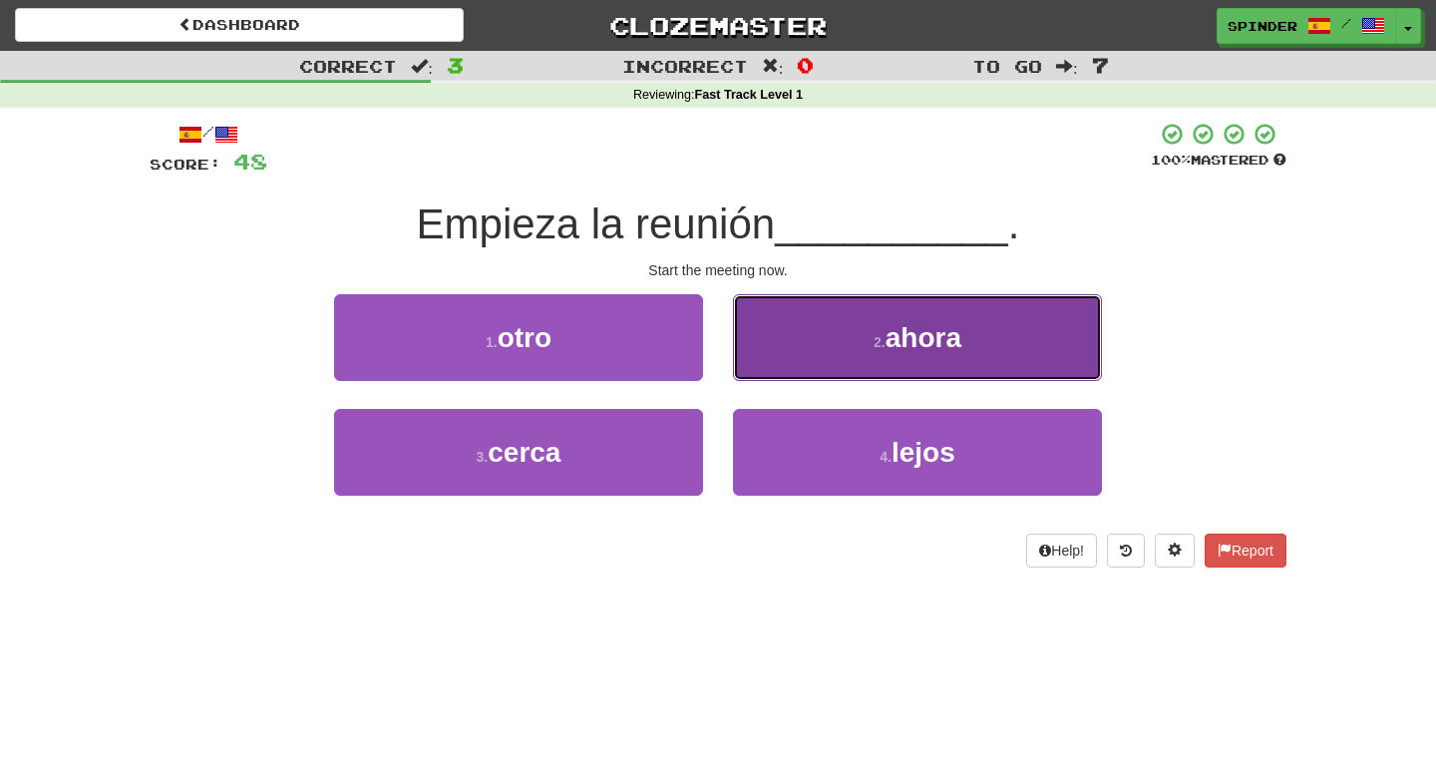
click at [794, 368] on button "2 . ahora" at bounding box center [917, 337] width 369 height 87
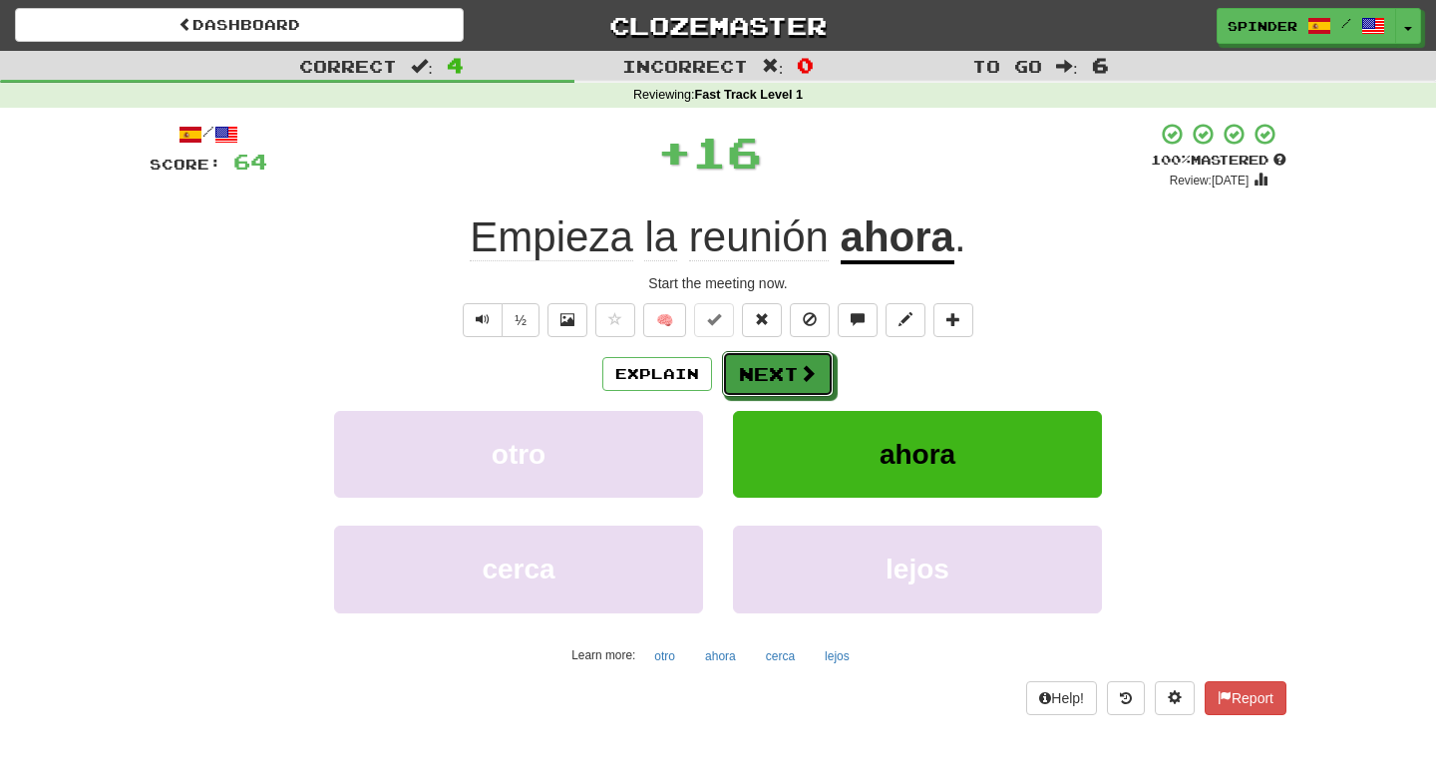
click at [794, 368] on button "Next" at bounding box center [778, 374] width 112 height 46
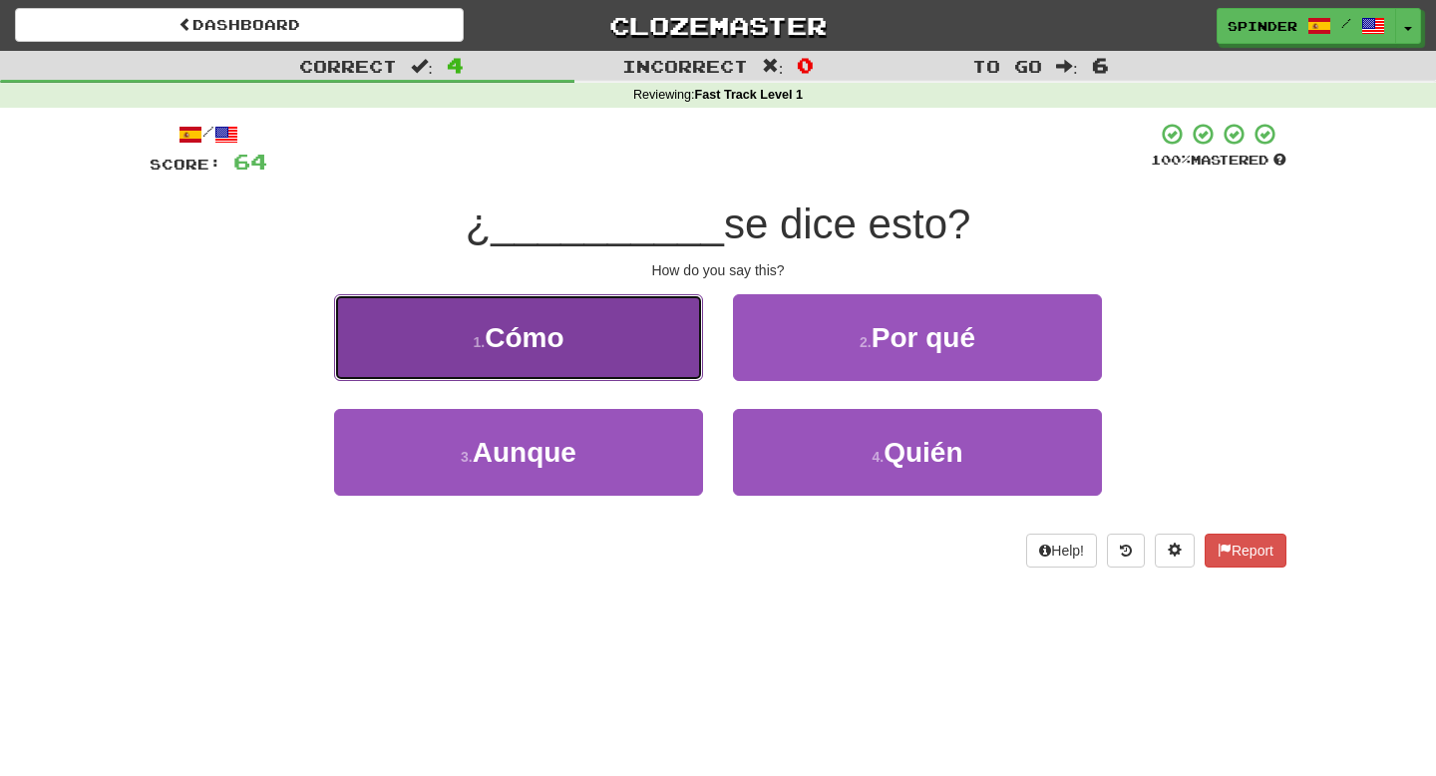
click at [648, 354] on button "1 . Cómo" at bounding box center [518, 337] width 369 height 87
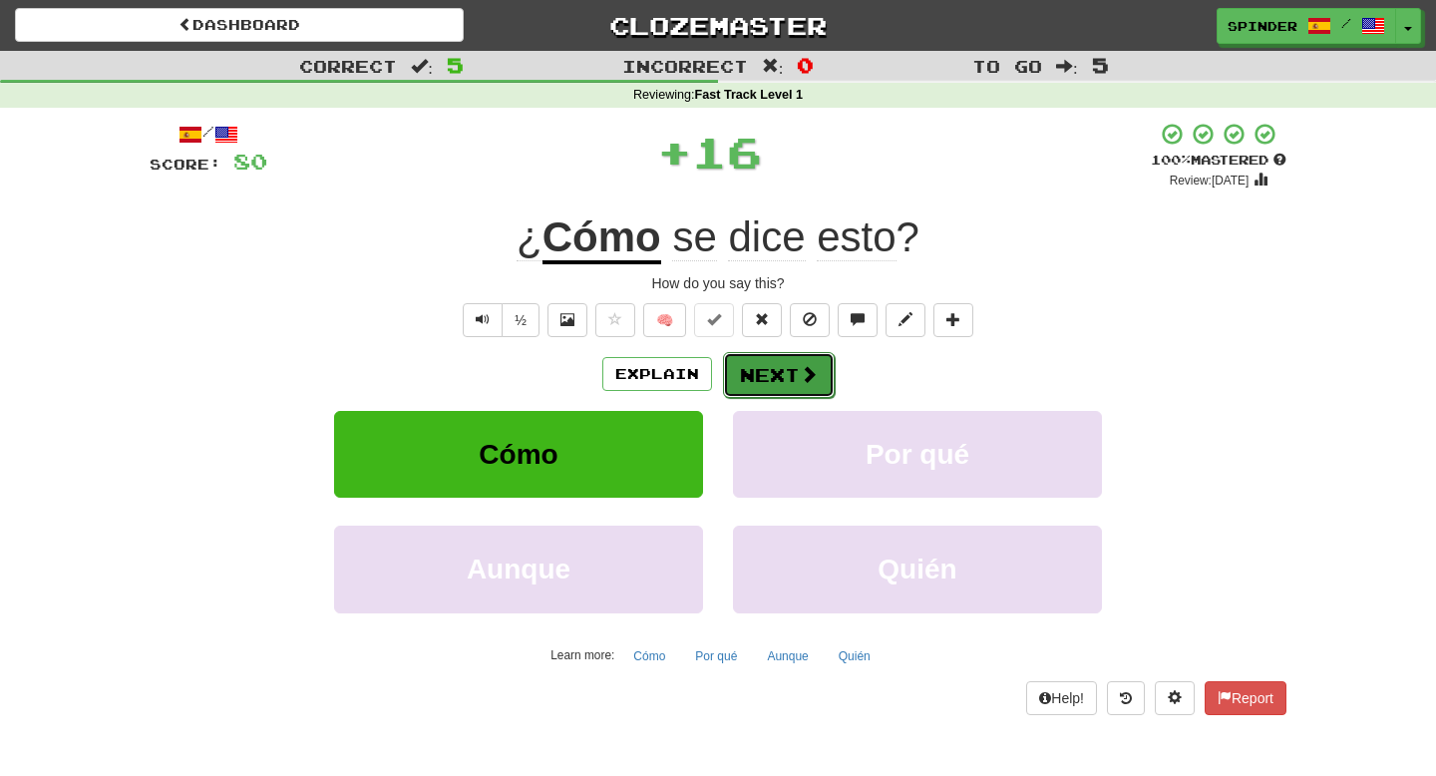
click at [741, 370] on button "Next" at bounding box center [779, 375] width 112 height 46
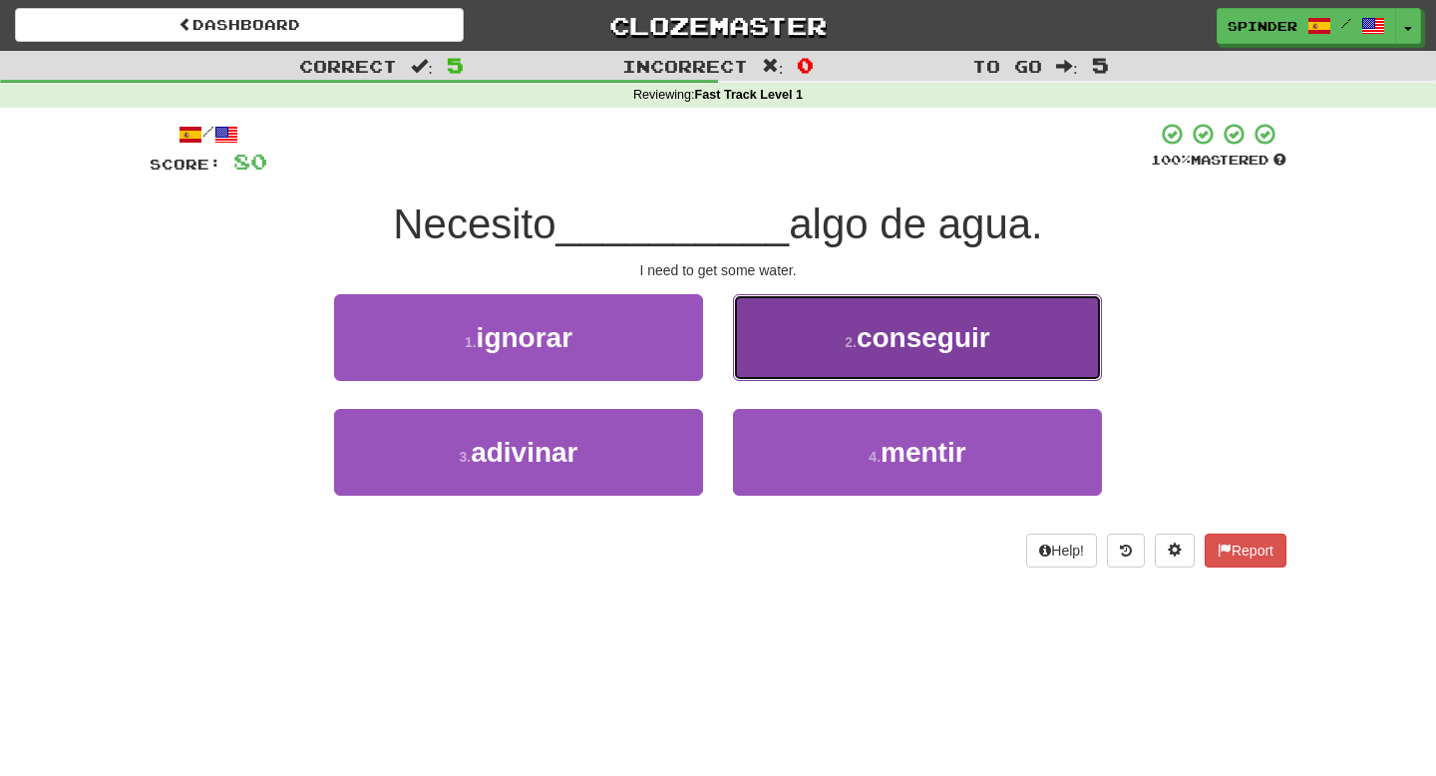
click at [754, 358] on button "2 . conseguir" at bounding box center [917, 337] width 369 height 87
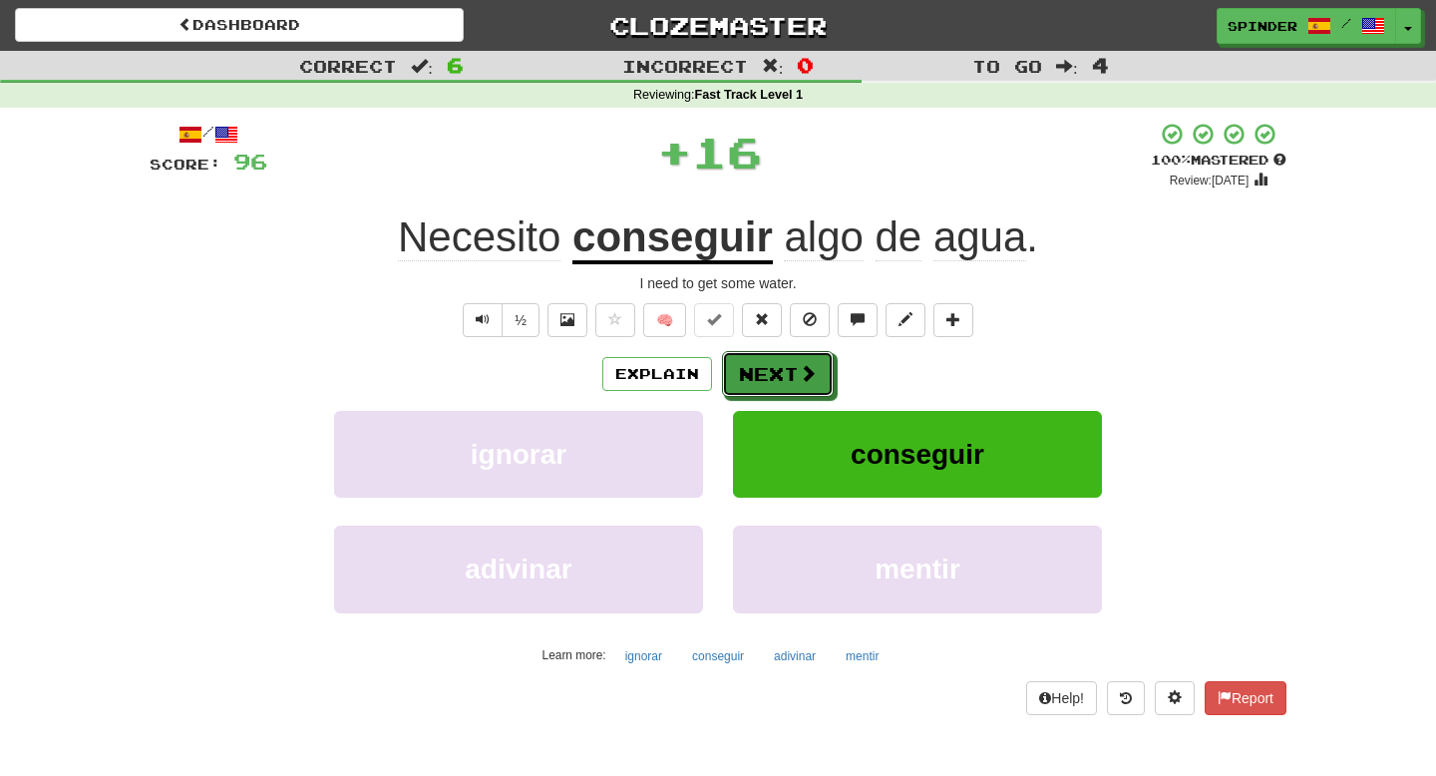
click at [754, 358] on button "Next" at bounding box center [778, 374] width 112 height 46
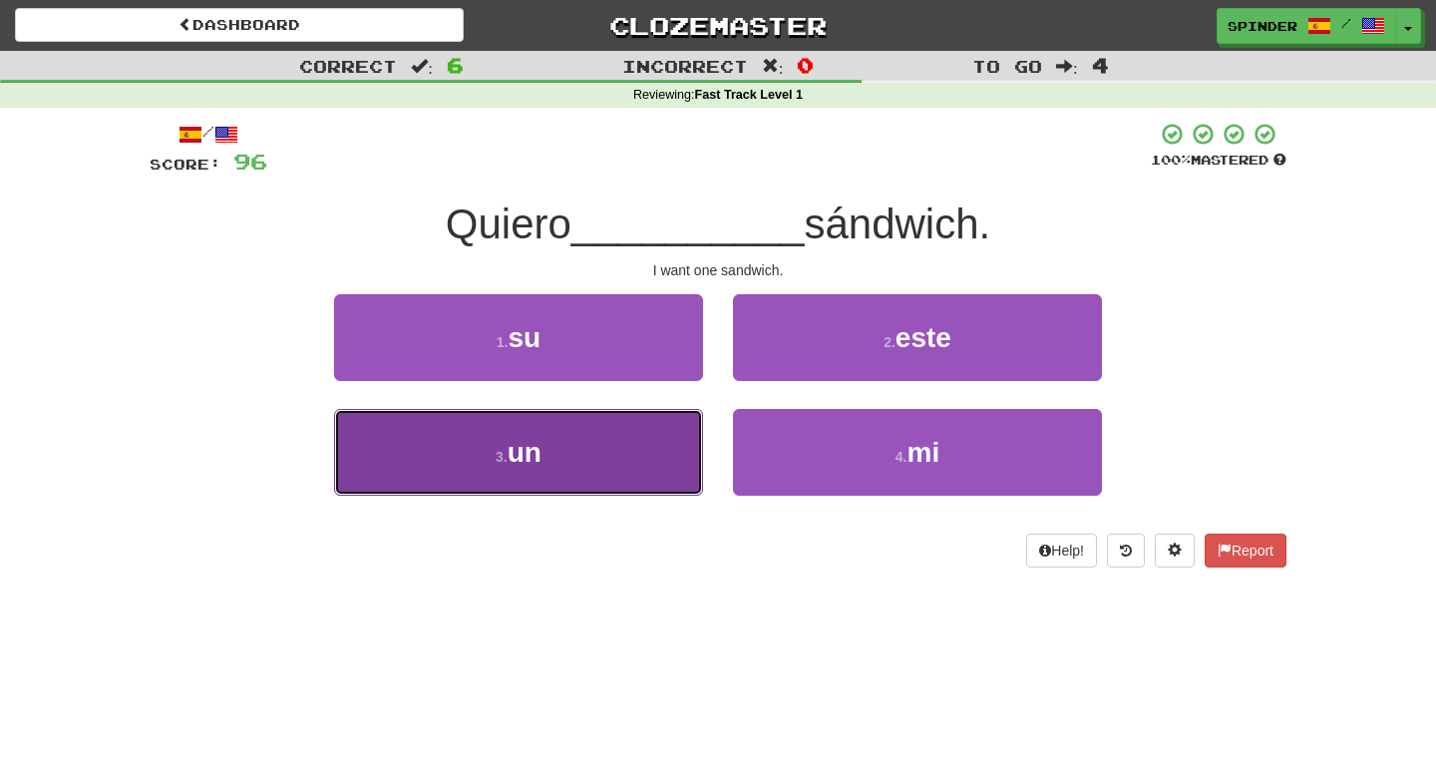
click at [646, 440] on button "3 . un" at bounding box center [518, 452] width 369 height 87
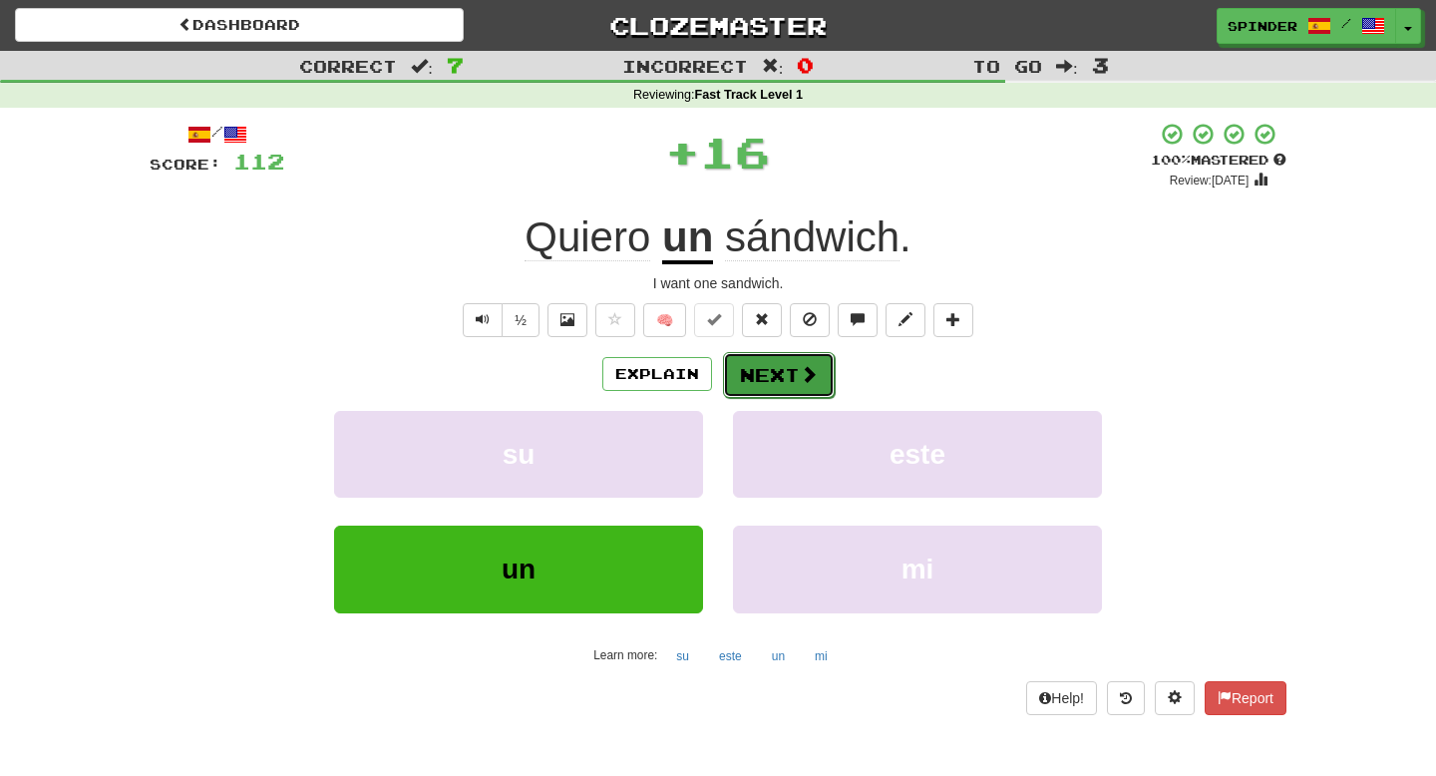
click at [771, 372] on button "Next" at bounding box center [779, 375] width 112 height 46
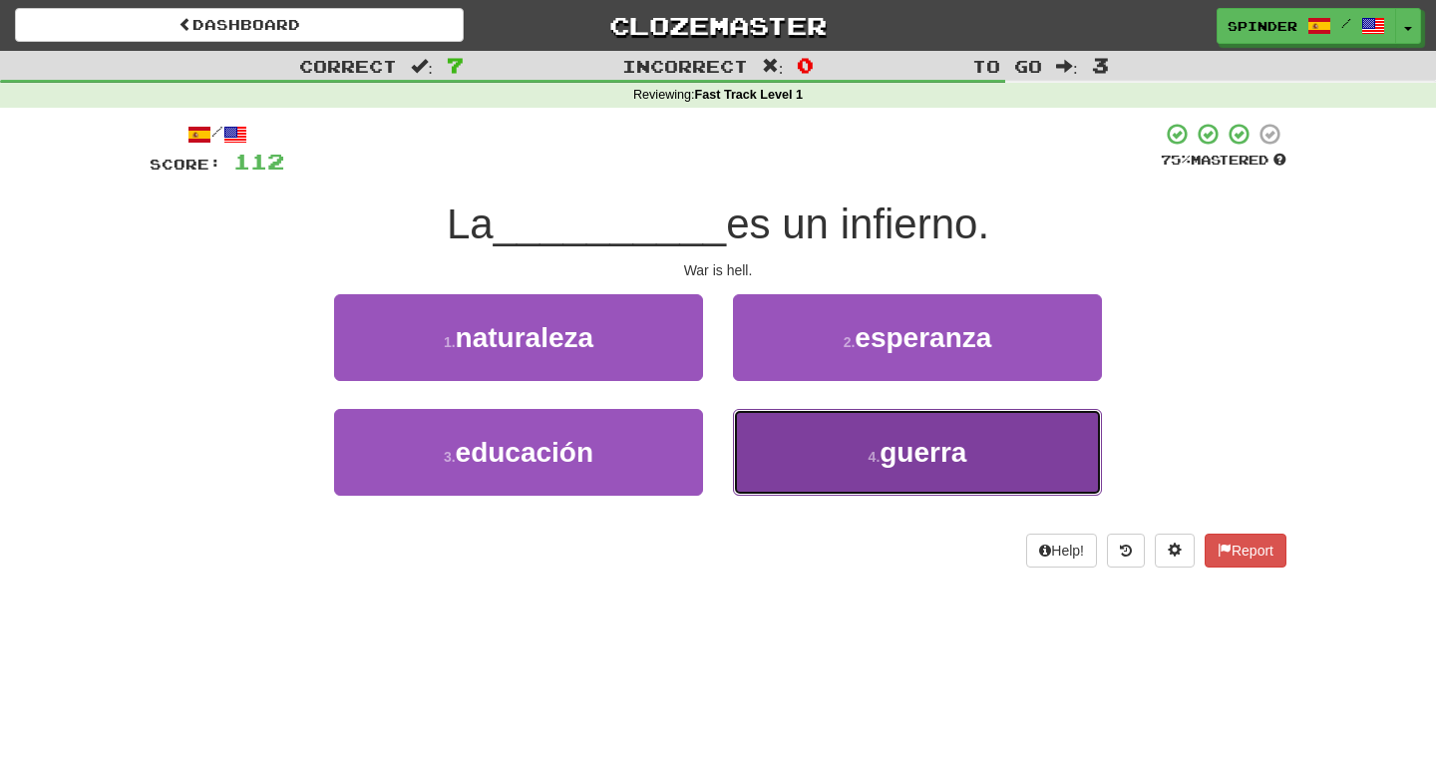
click at [782, 456] on button "4 . guerra" at bounding box center [917, 452] width 369 height 87
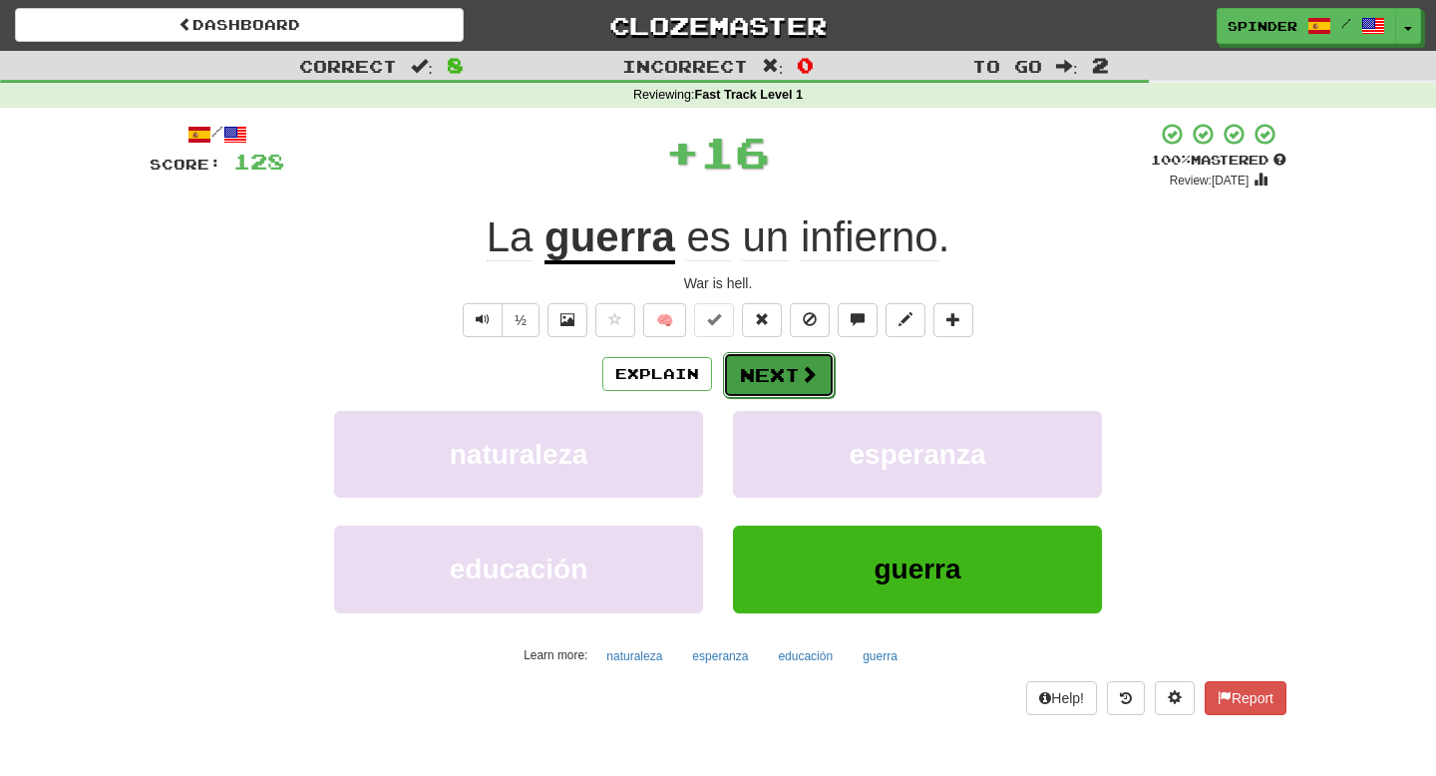
click at [788, 387] on button "Next" at bounding box center [779, 375] width 112 height 46
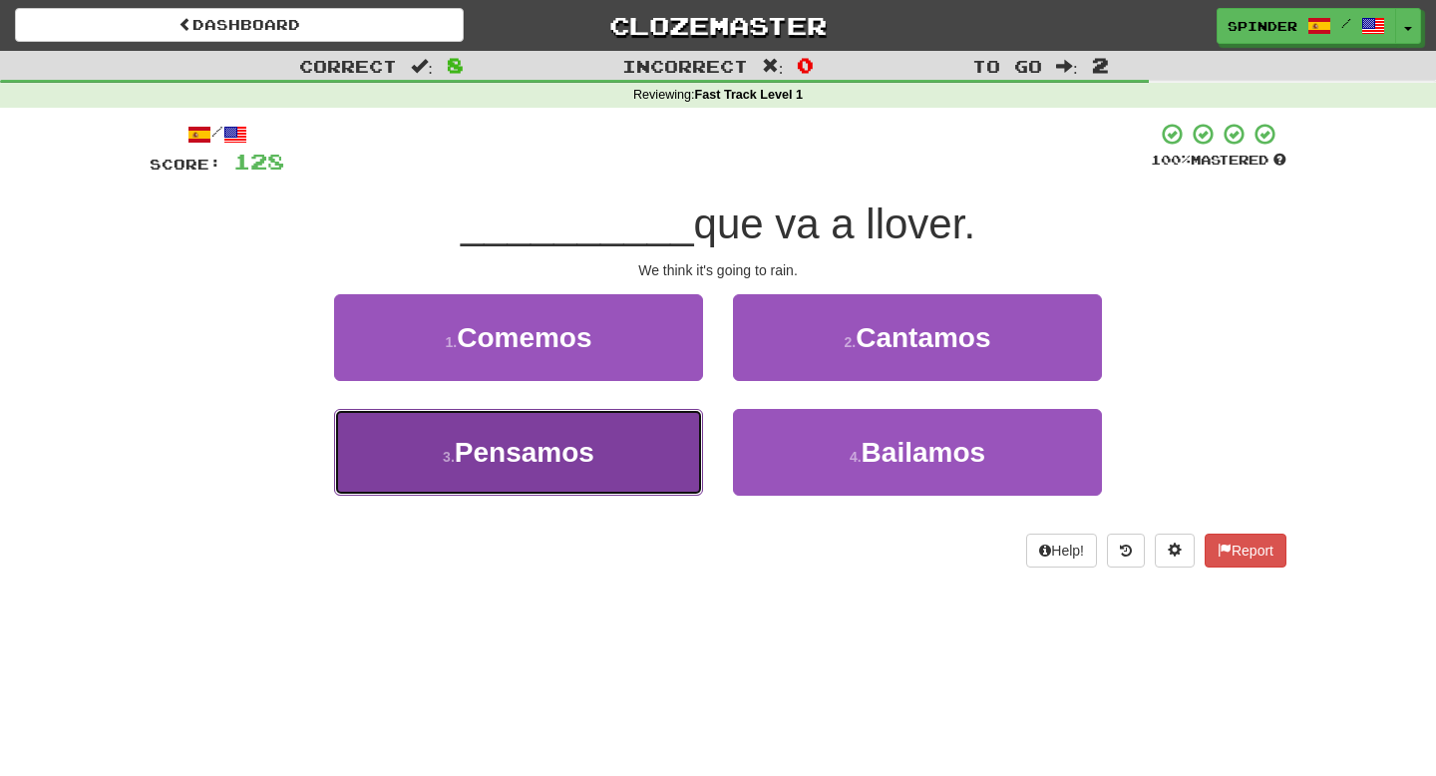
click at [671, 450] on button "3 . Pensamos" at bounding box center [518, 452] width 369 height 87
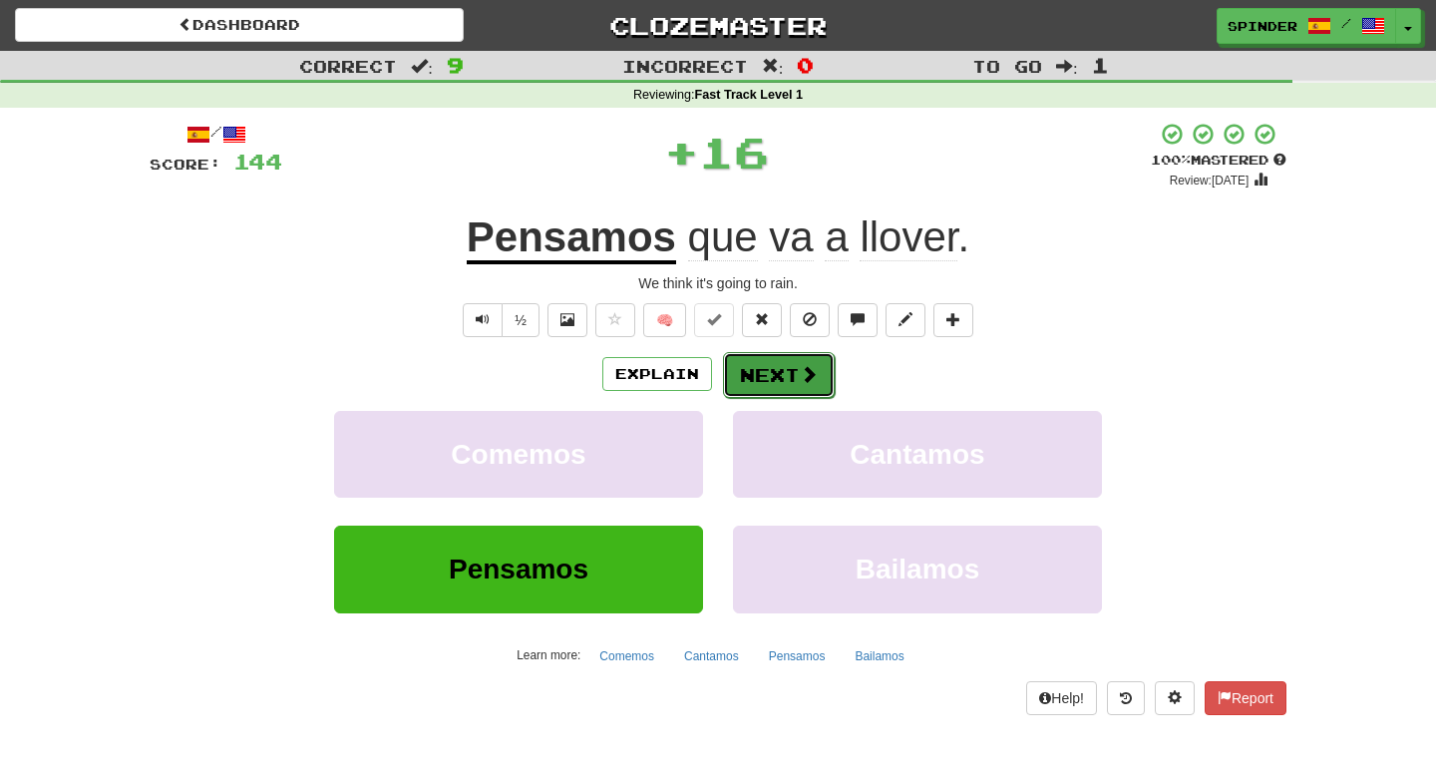
click at [790, 382] on button "Next" at bounding box center [779, 375] width 112 height 46
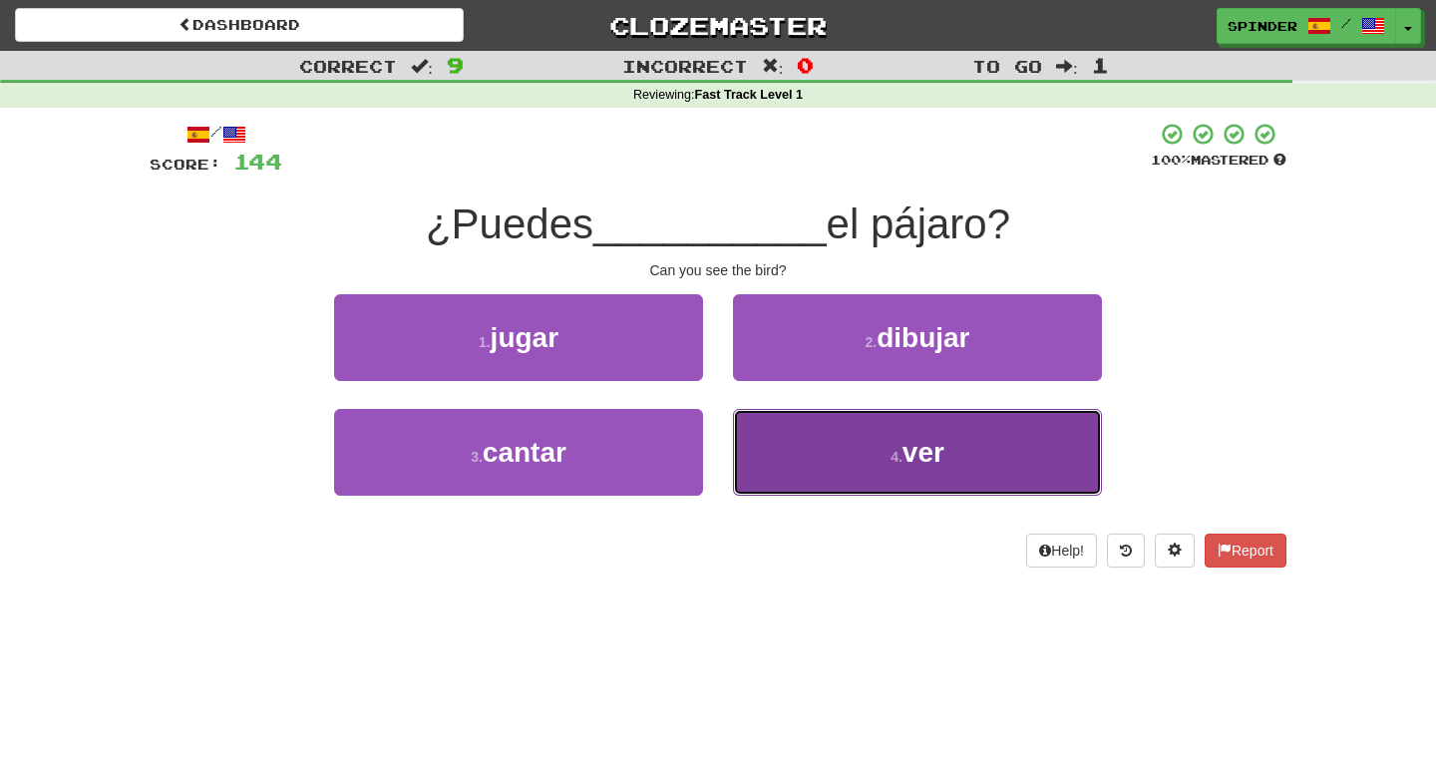
click at [795, 452] on button "4 . ver" at bounding box center [917, 452] width 369 height 87
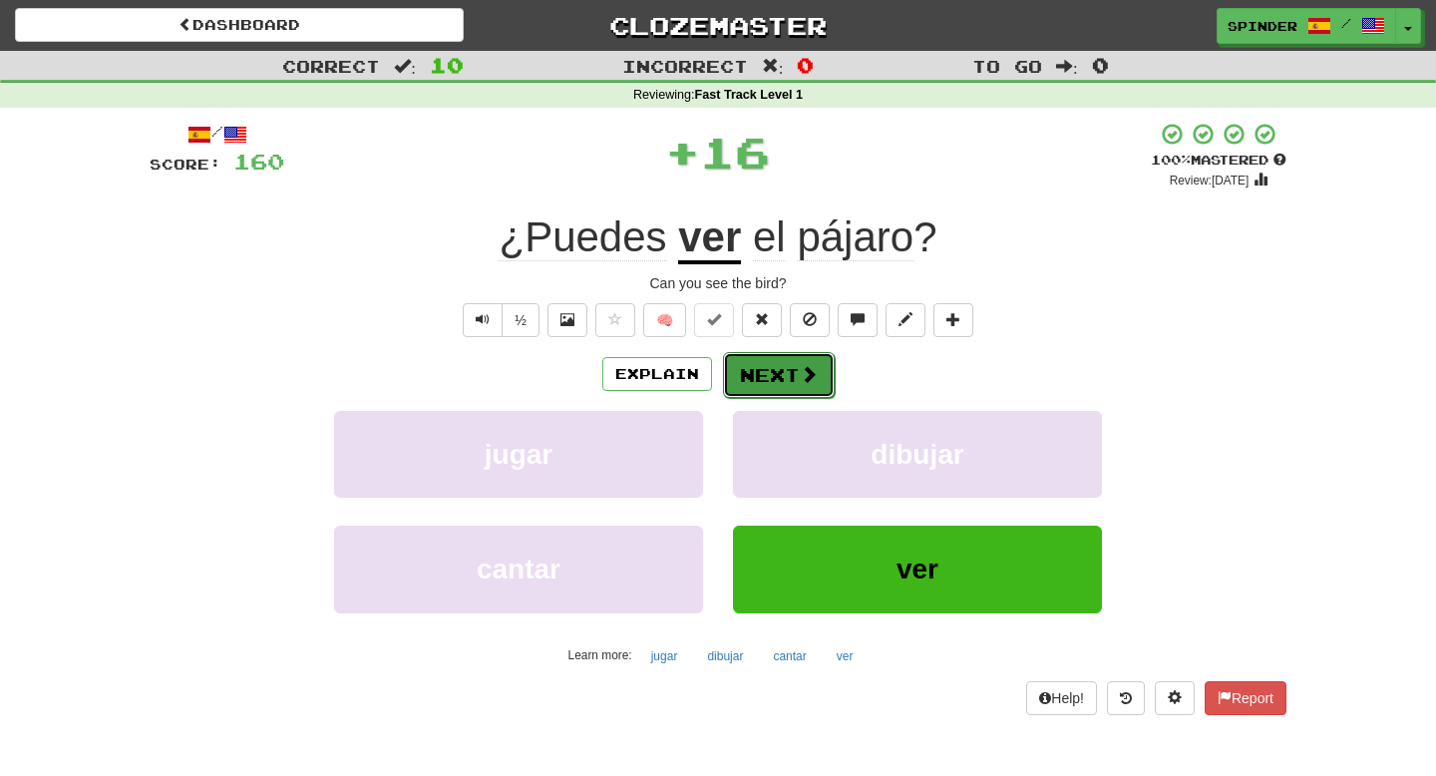
click at [777, 376] on button "Next" at bounding box center [779, 375] width 112 height 46
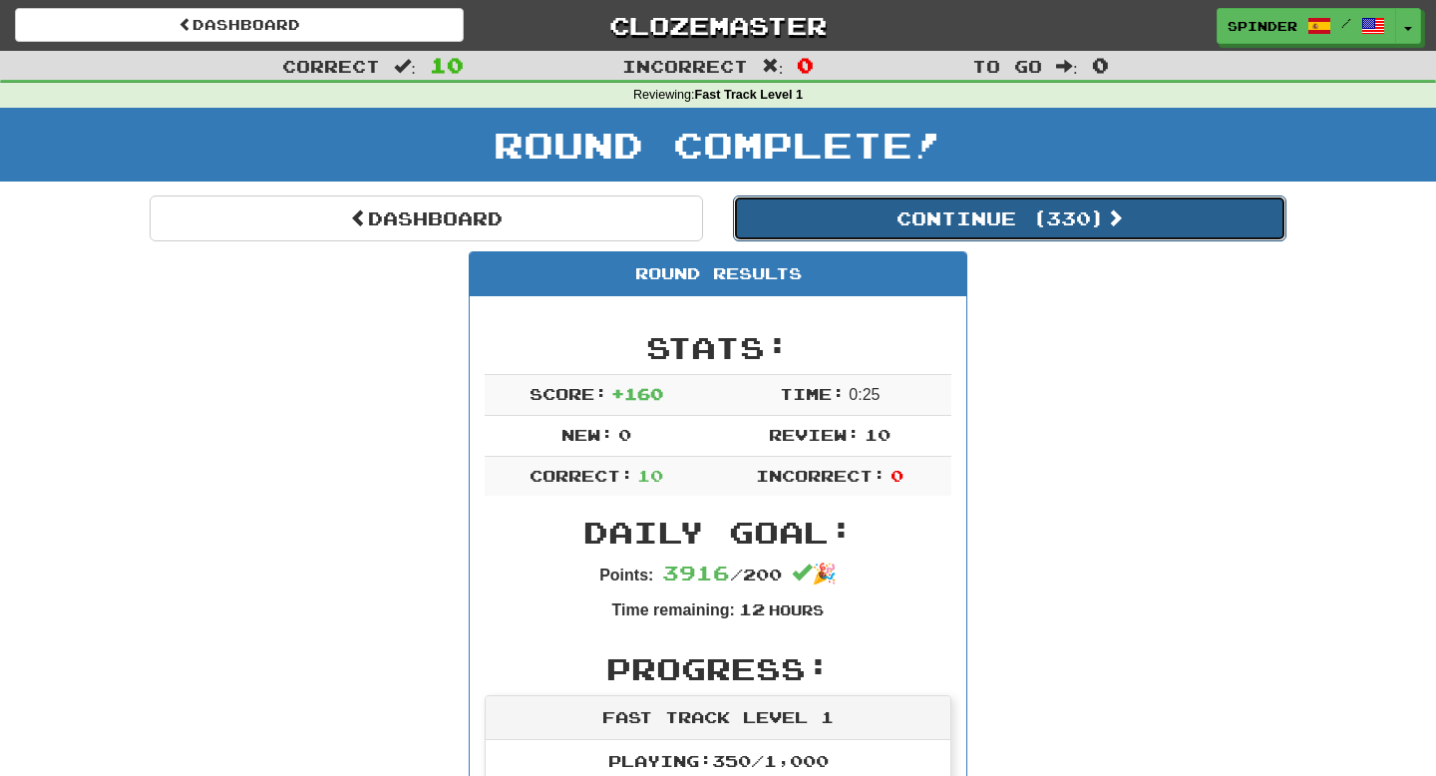
click at [941, 232] on button "Continue ( 330 )" at bounding box center [1010, 219] width 554 height 46
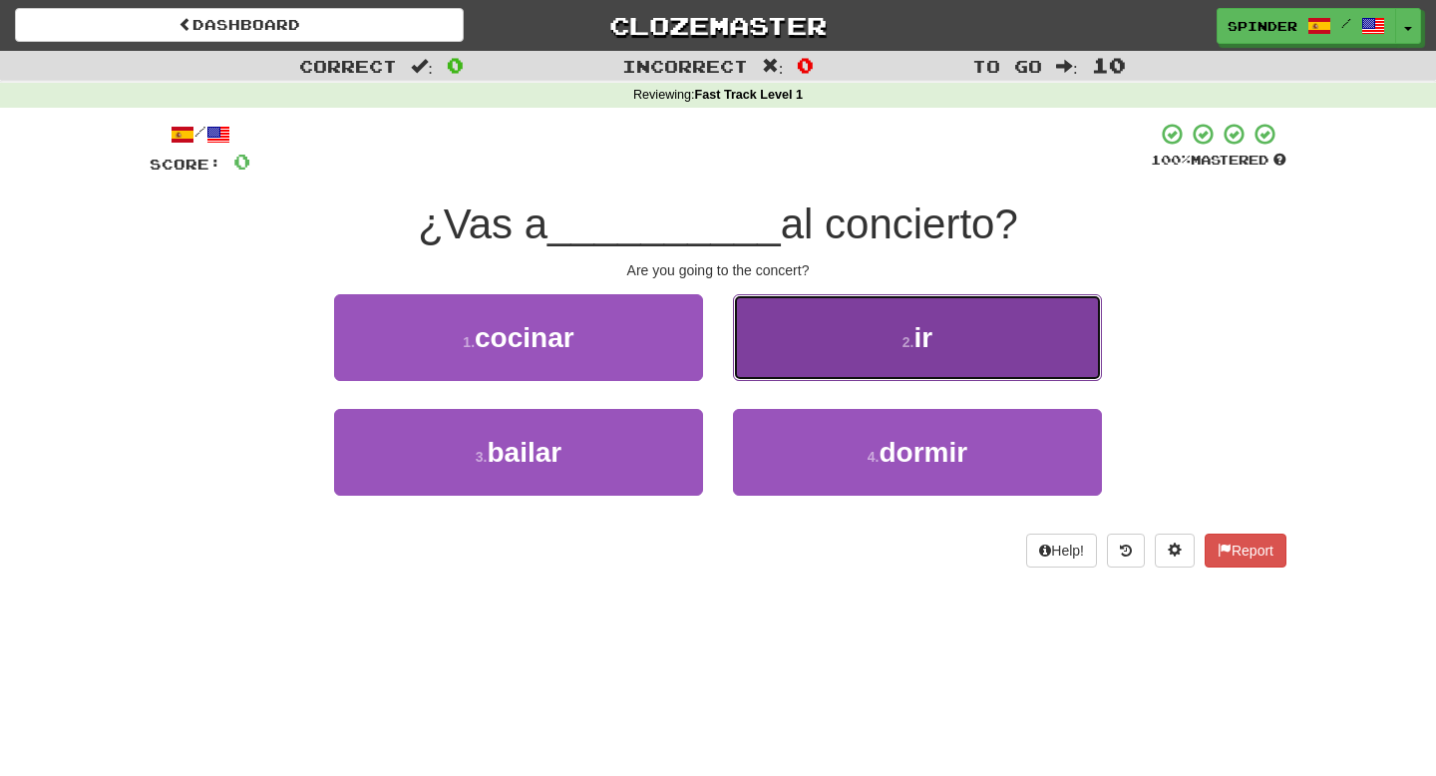
click at [893, 345] on button "2 . ir" at bounding box center [917, 337] width 369 height 87
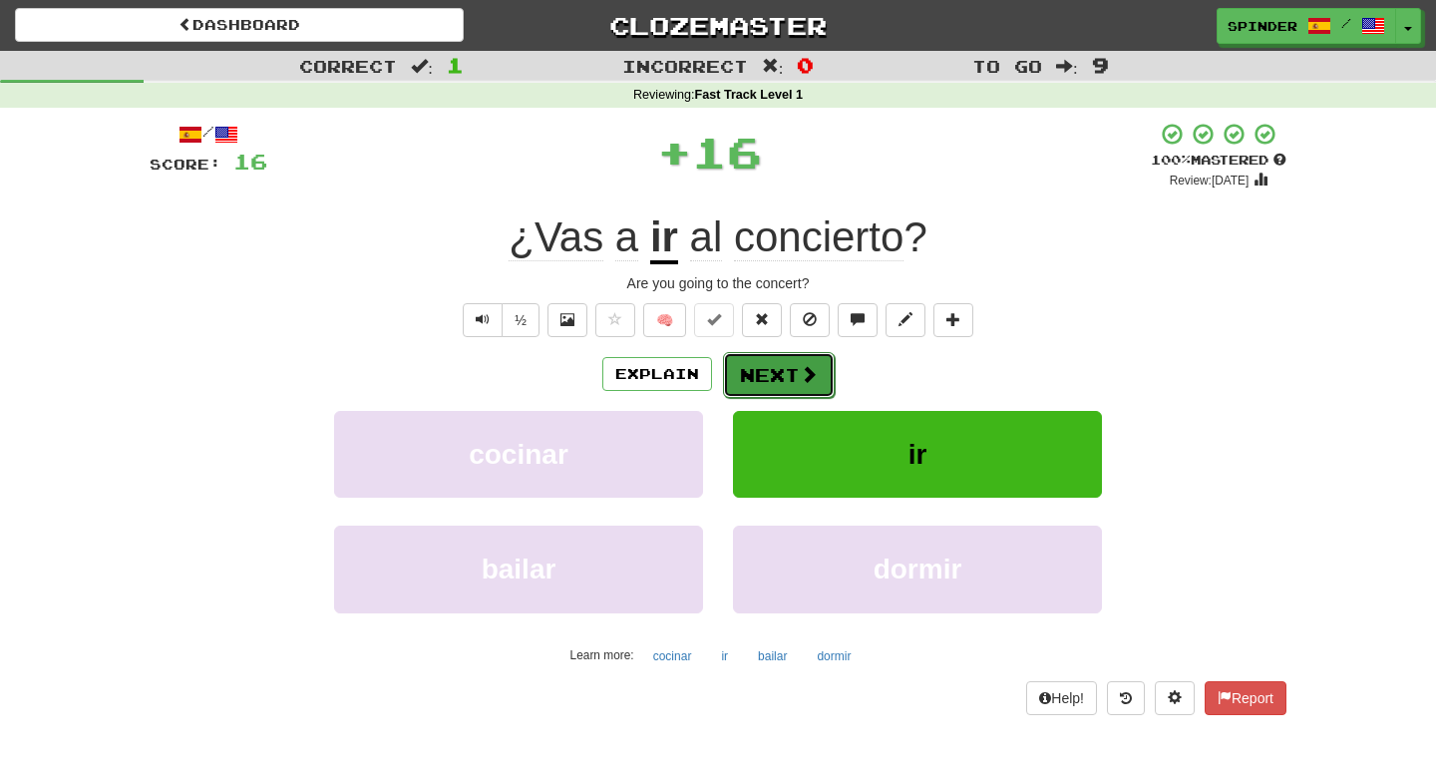
click at [801, 372] on span at bounding box center [809, 374] width 18 height 18
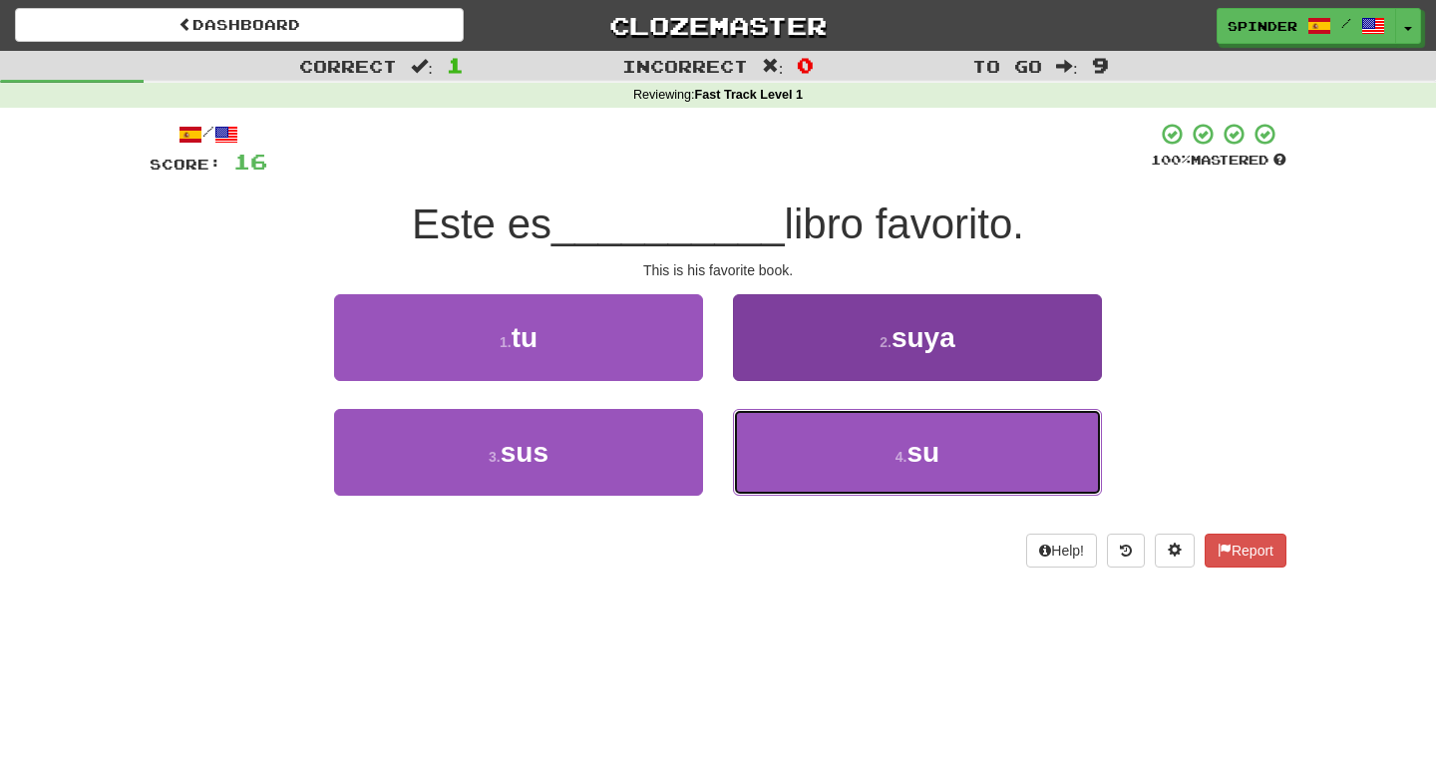
click at [747, 451] on button "4 . su" at bounding box center [917, 452] width 369 height 87
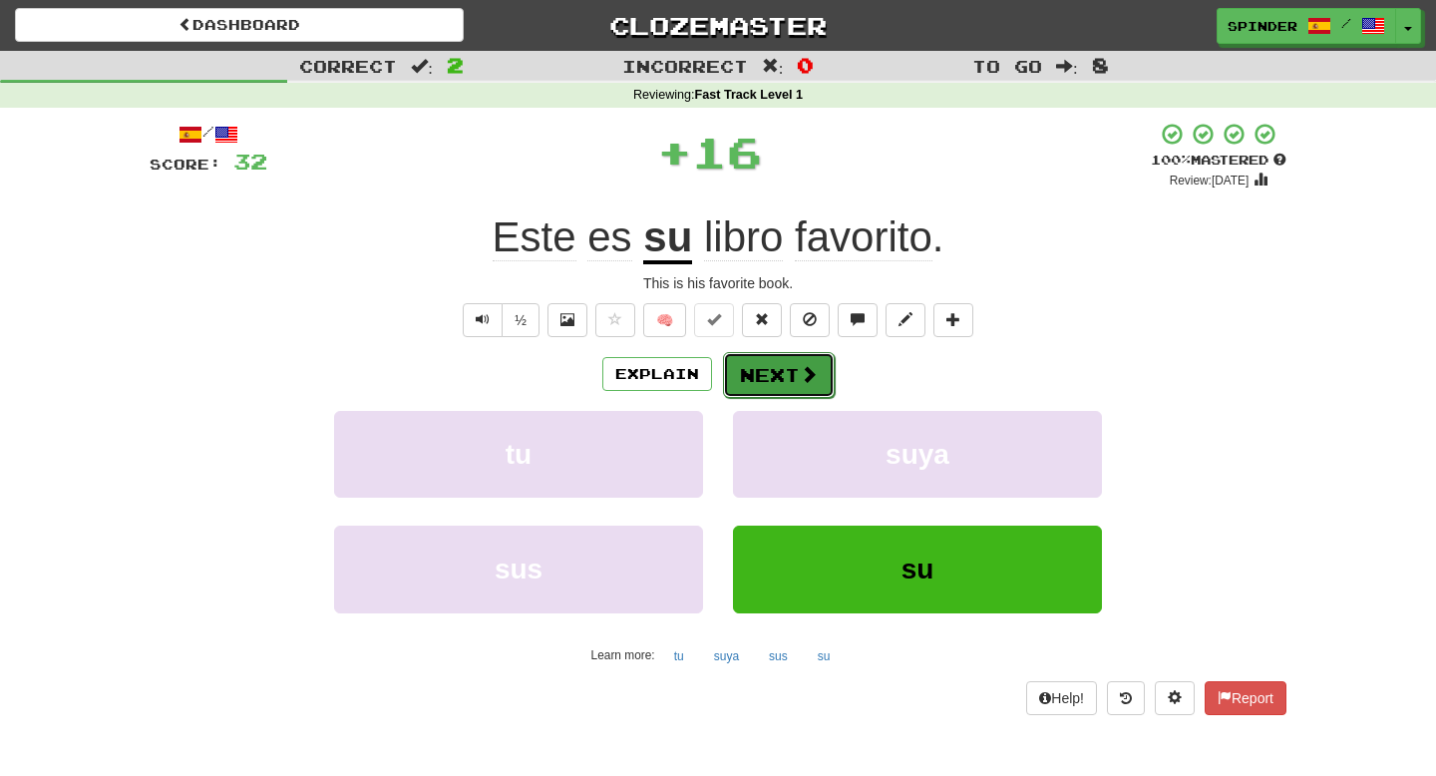
click at [796, 369] on button "Next" at bounding box center [779, 375] width 112 height 46
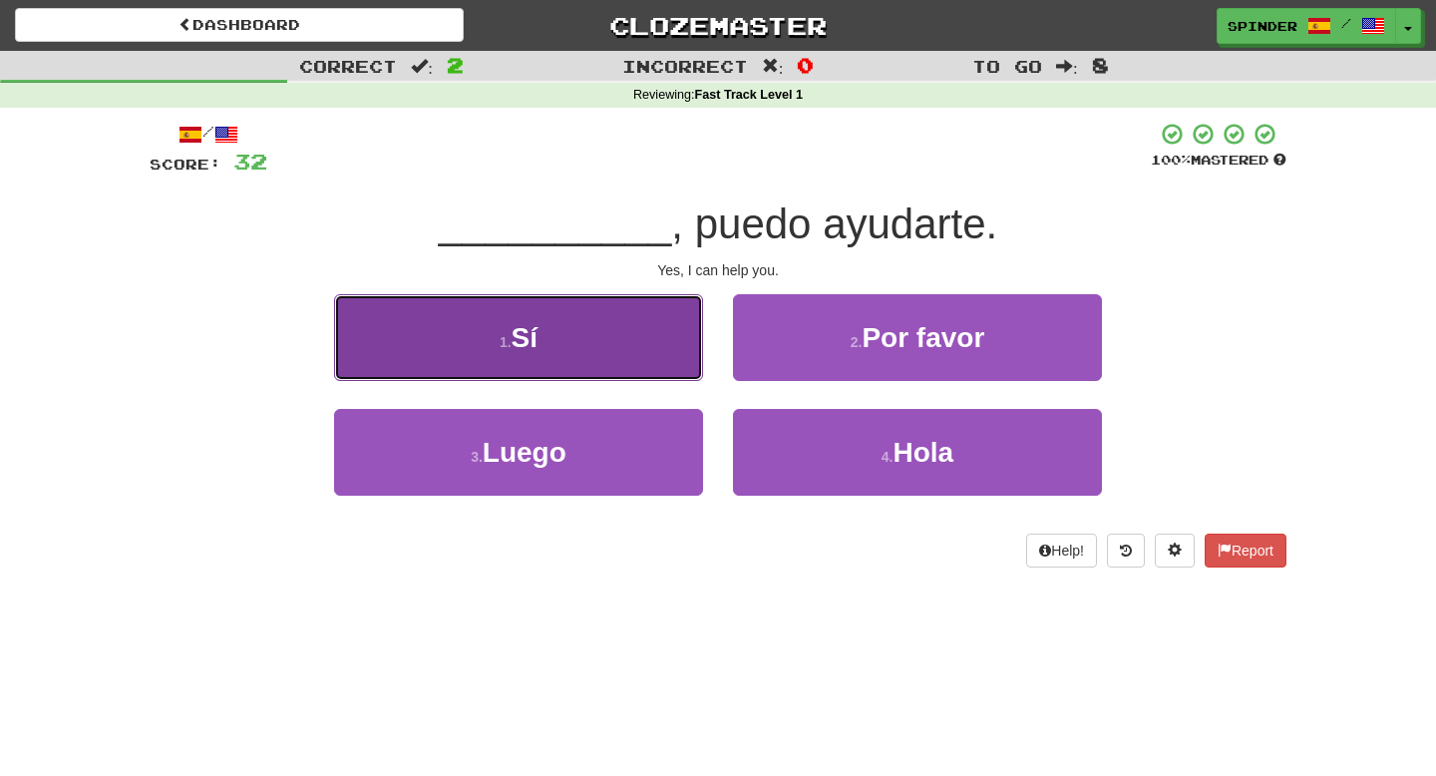
click at [640, 354] on button "1 . Sí" at bounding box center [518, 337] width 369 height 87
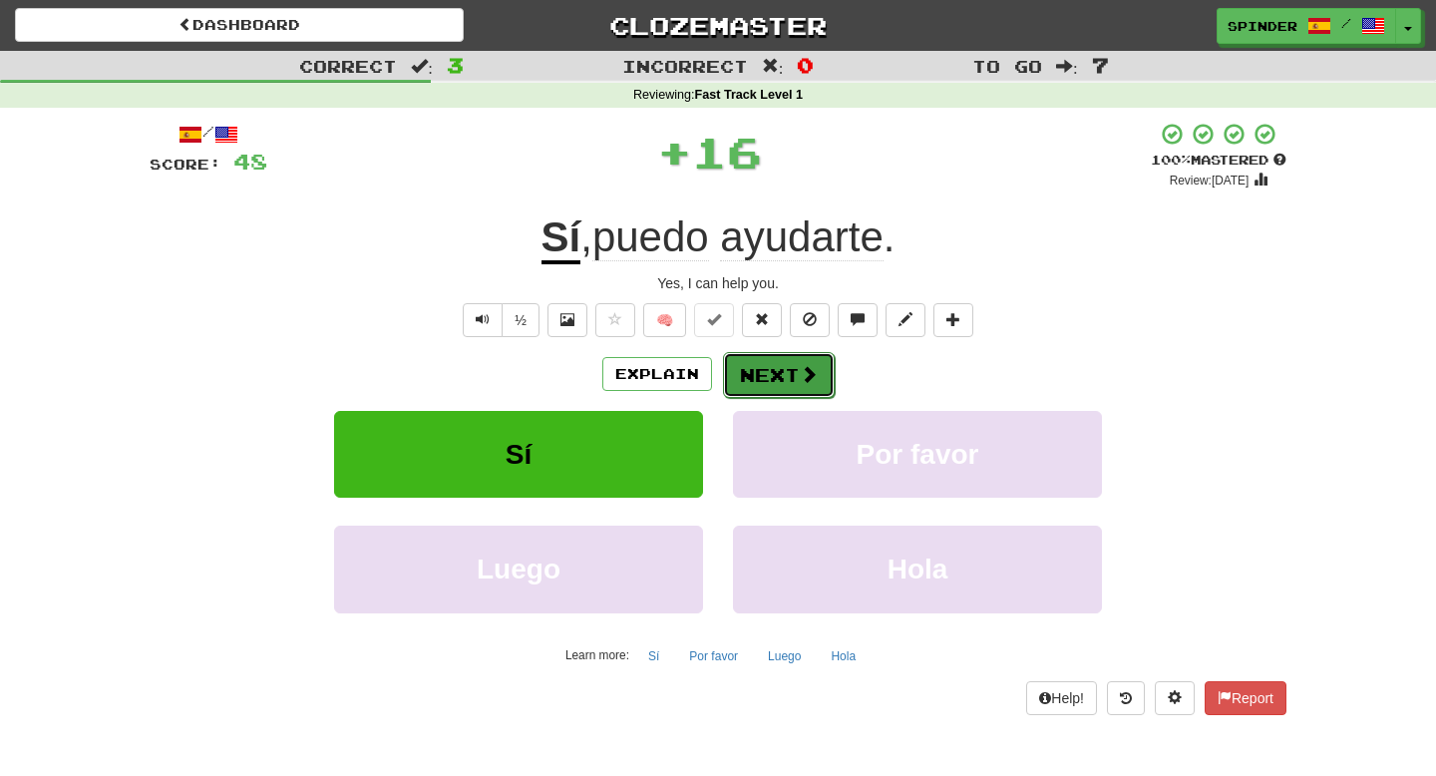
click at [782, 369] on button "Next" at bounding box center [779, 375] width 112 height 46
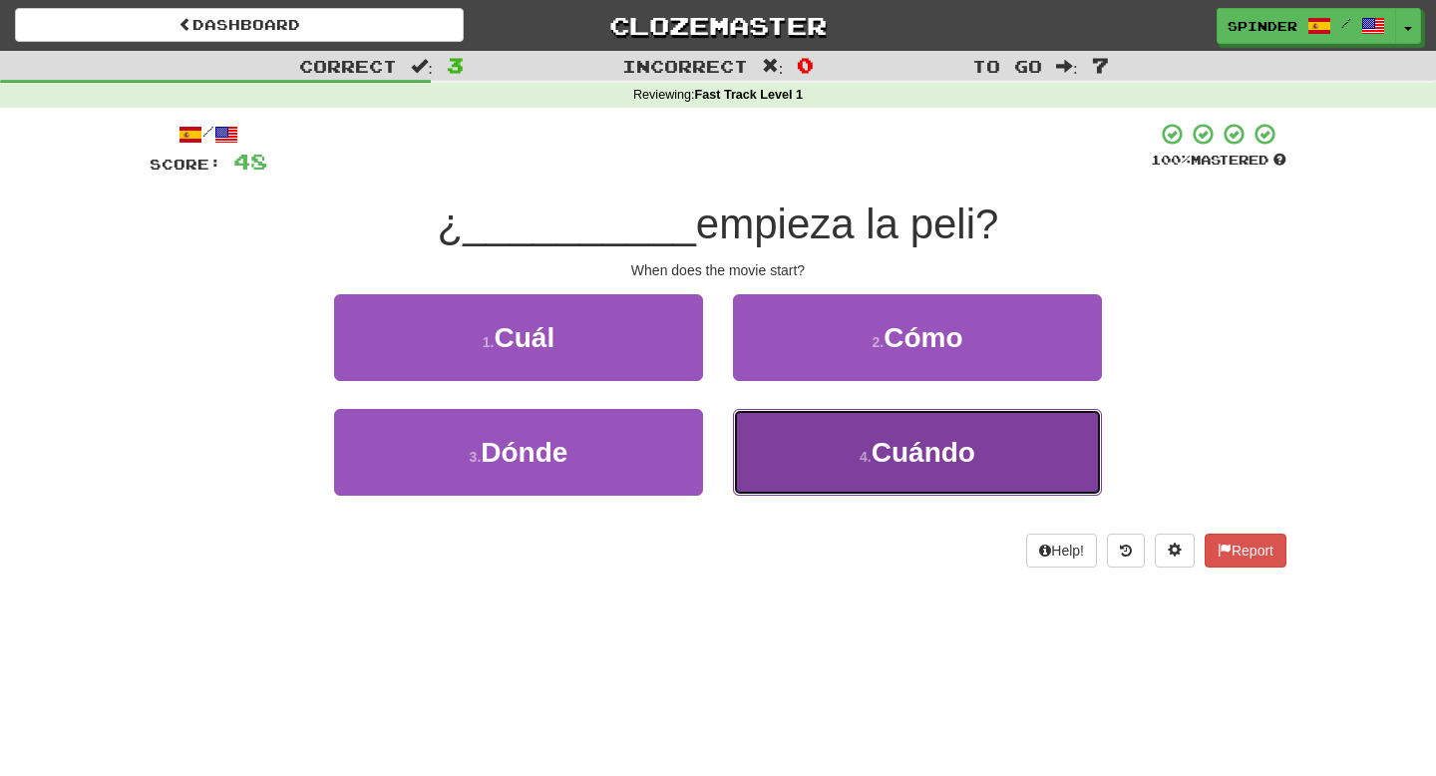
click at [779, 452] on button "4 . Cuándo" at bounding box center [917, 452] width 369 height 87
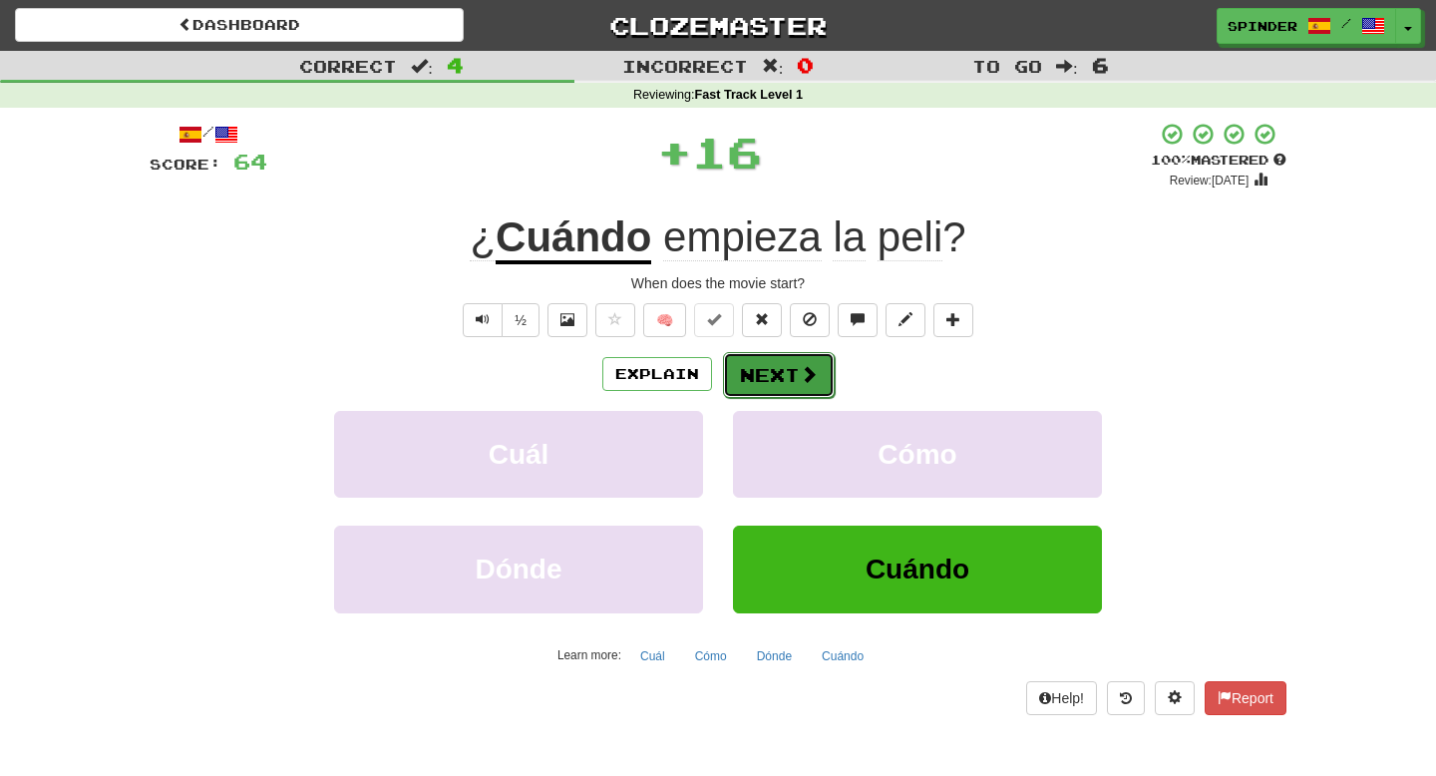
click at [785, 374] on button "Next" at bounding box center [779, 375] width 112 height 46
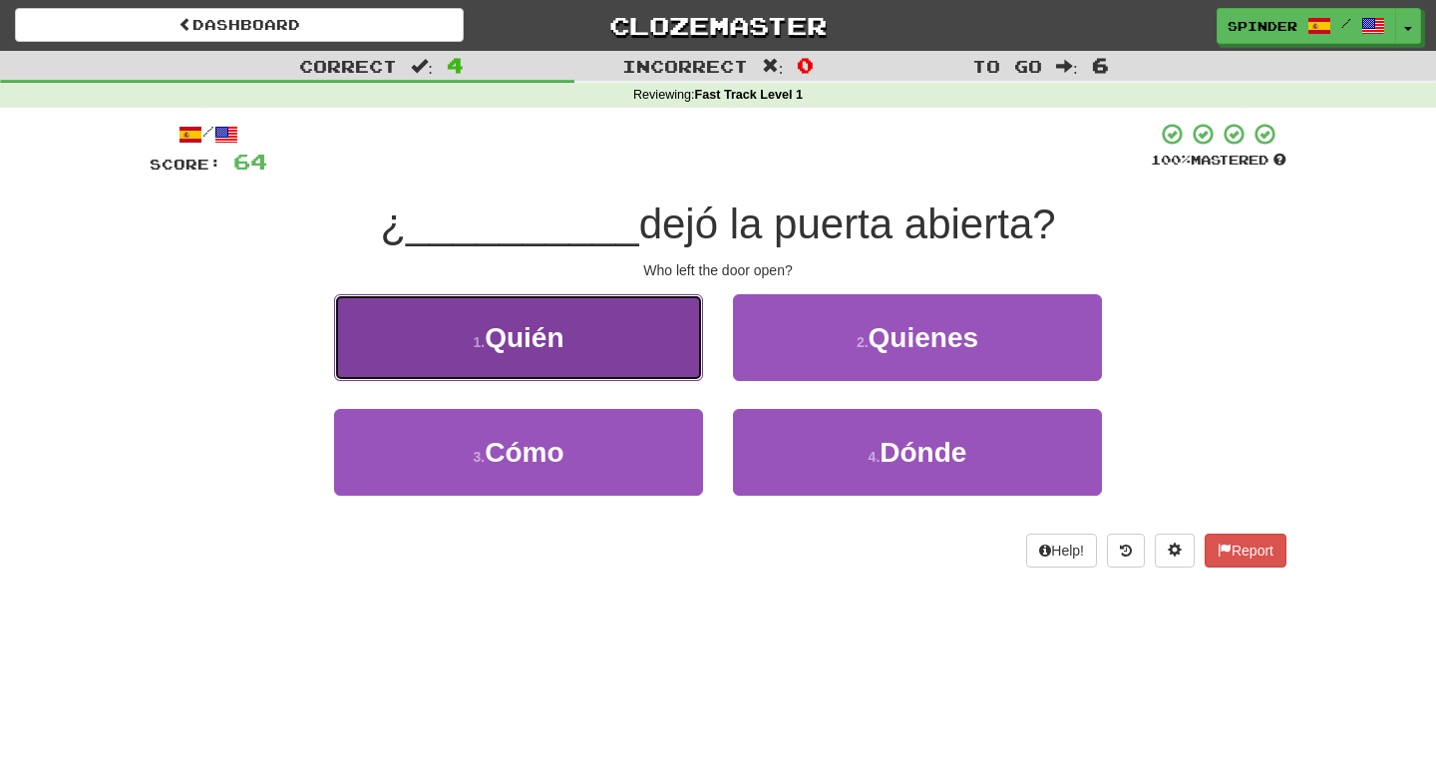
click at [613, 347] on button "1 . Quién" at bounding box center [518, 337] width 369 height 87
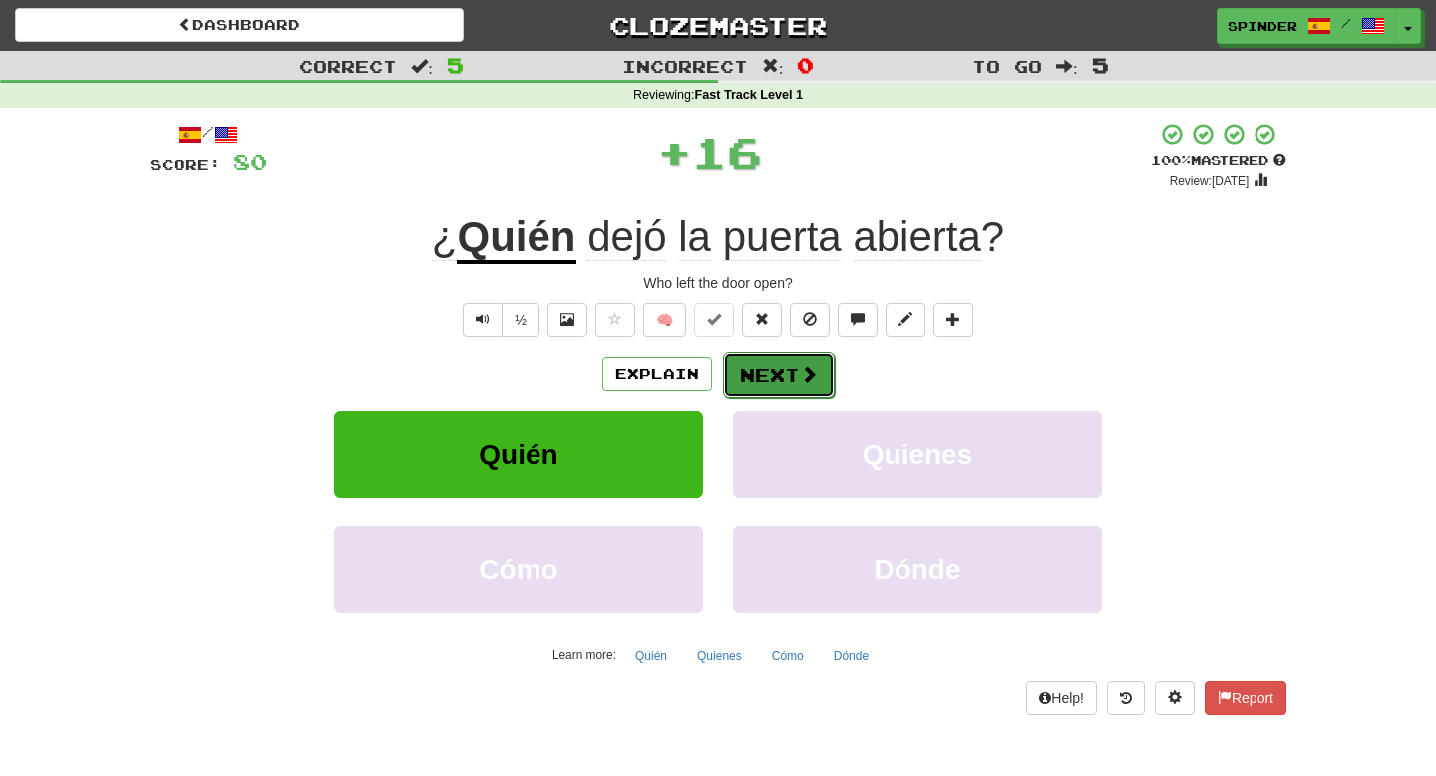
click at [780, 382] on button "Next" at bounding box center [779, 375] width 112 height 46
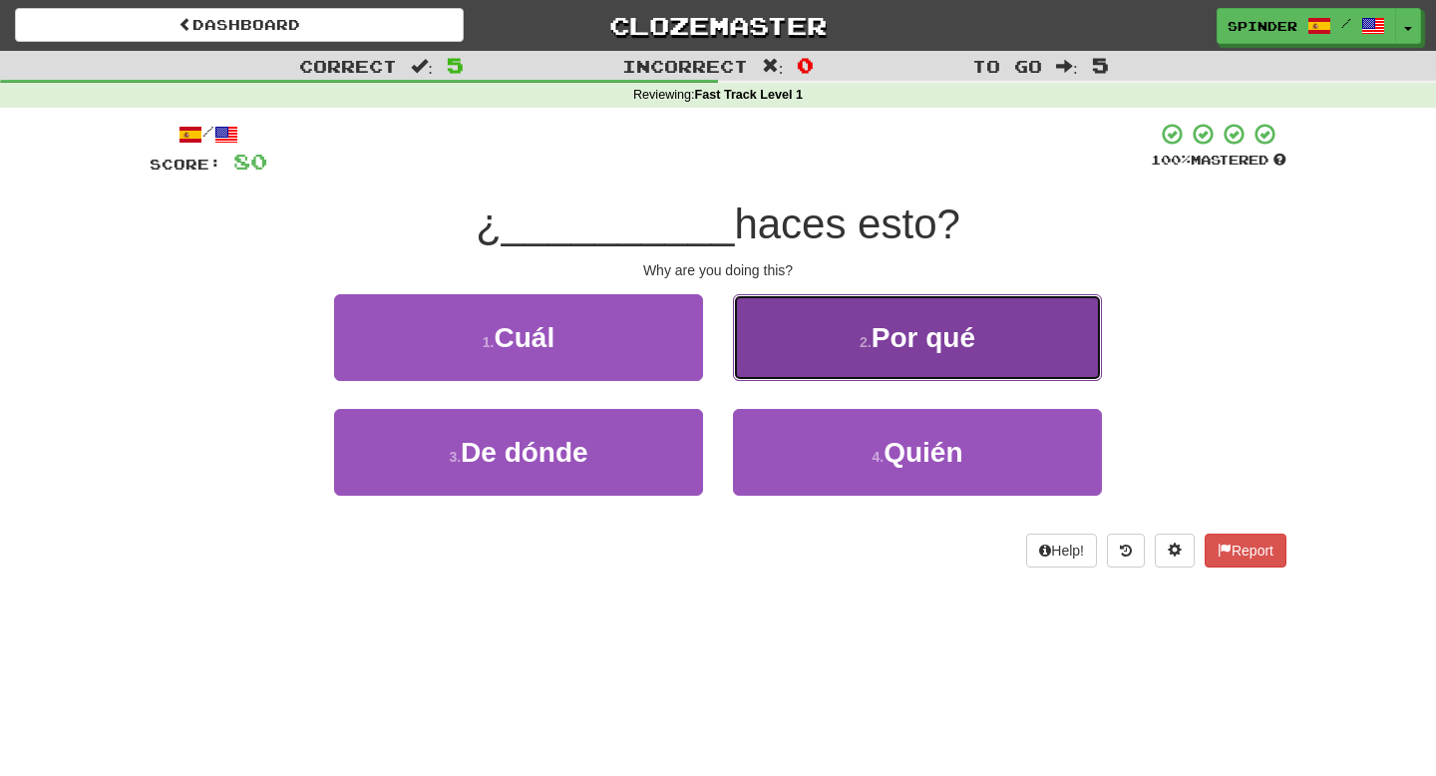
click at [791, 338] on button "2 . Por qué" at bounding box center [917, 337] width 369 height 87
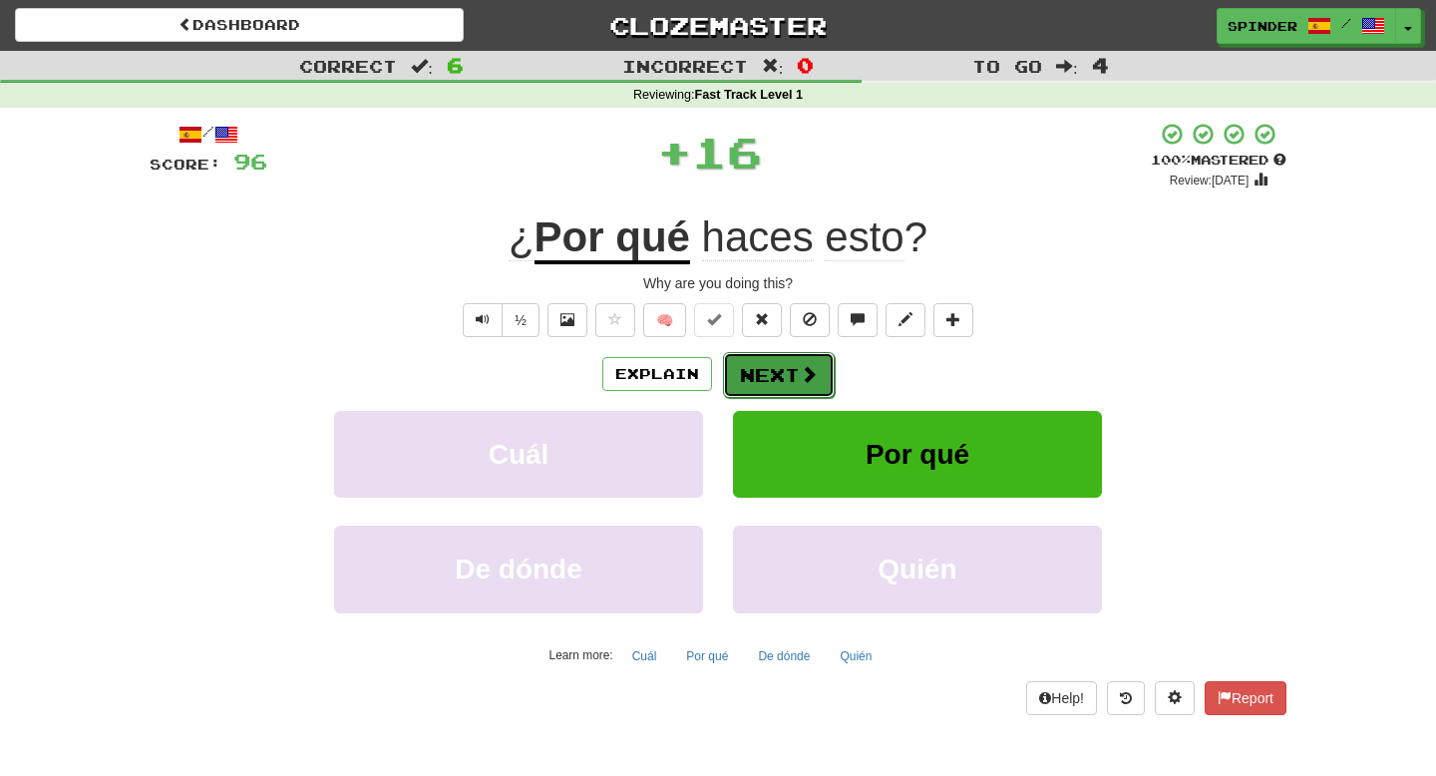
click at [775, 370] on button "Next" at bounding box center [779, 375] width 112 height 46
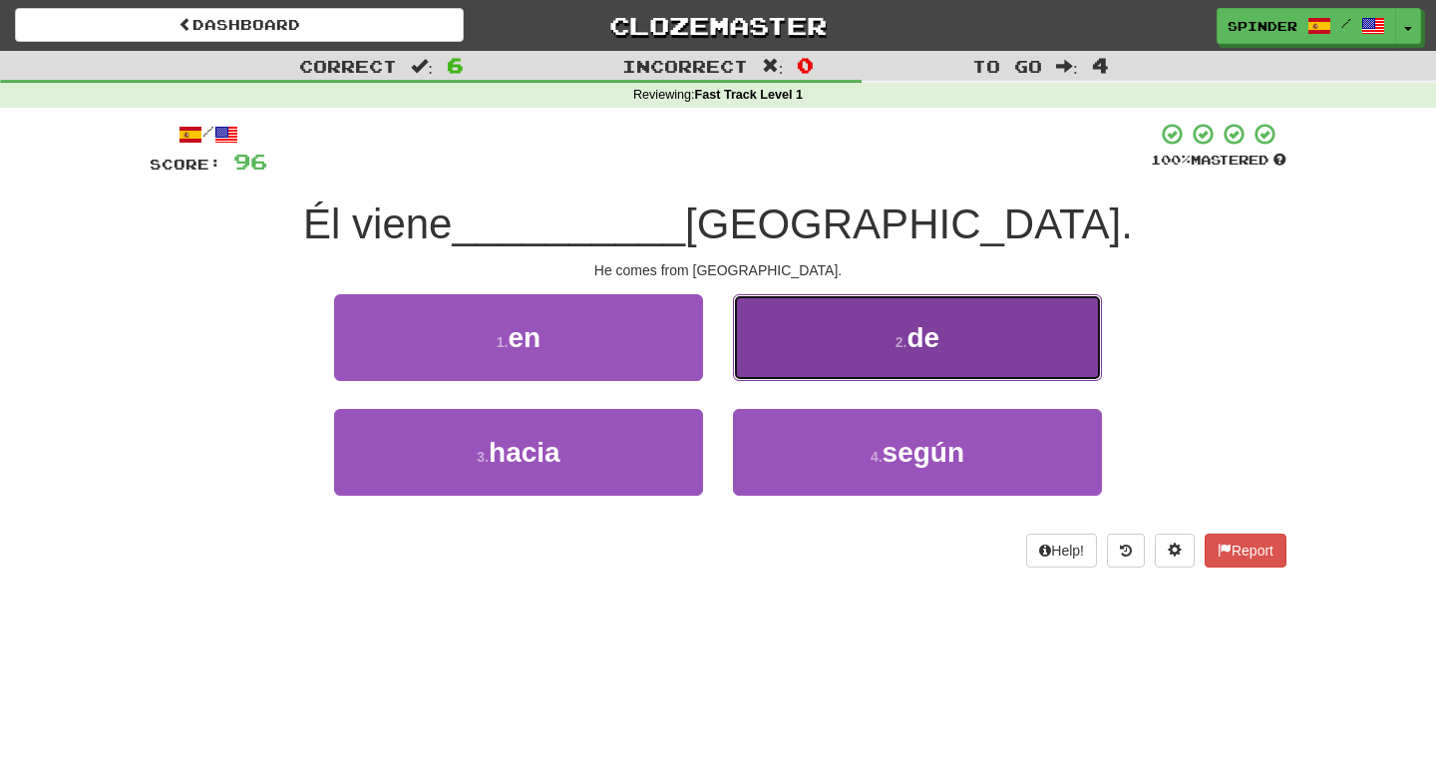
click at [782, 353] on button "2 . de" at bounding box center [917, 337] width 369 height 87
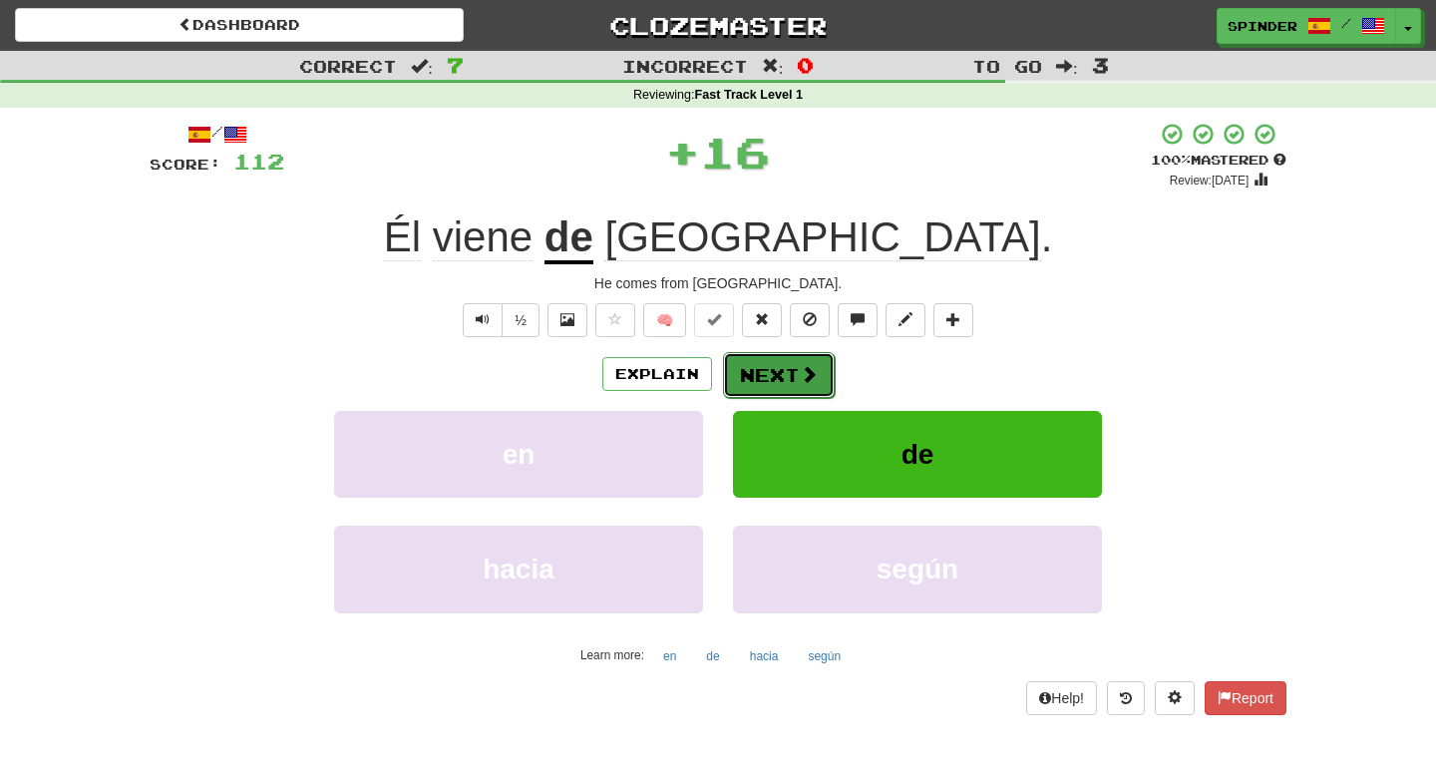
click at [776, 366] on button "Next" at bounding box center [779, 375] width 112 height 46
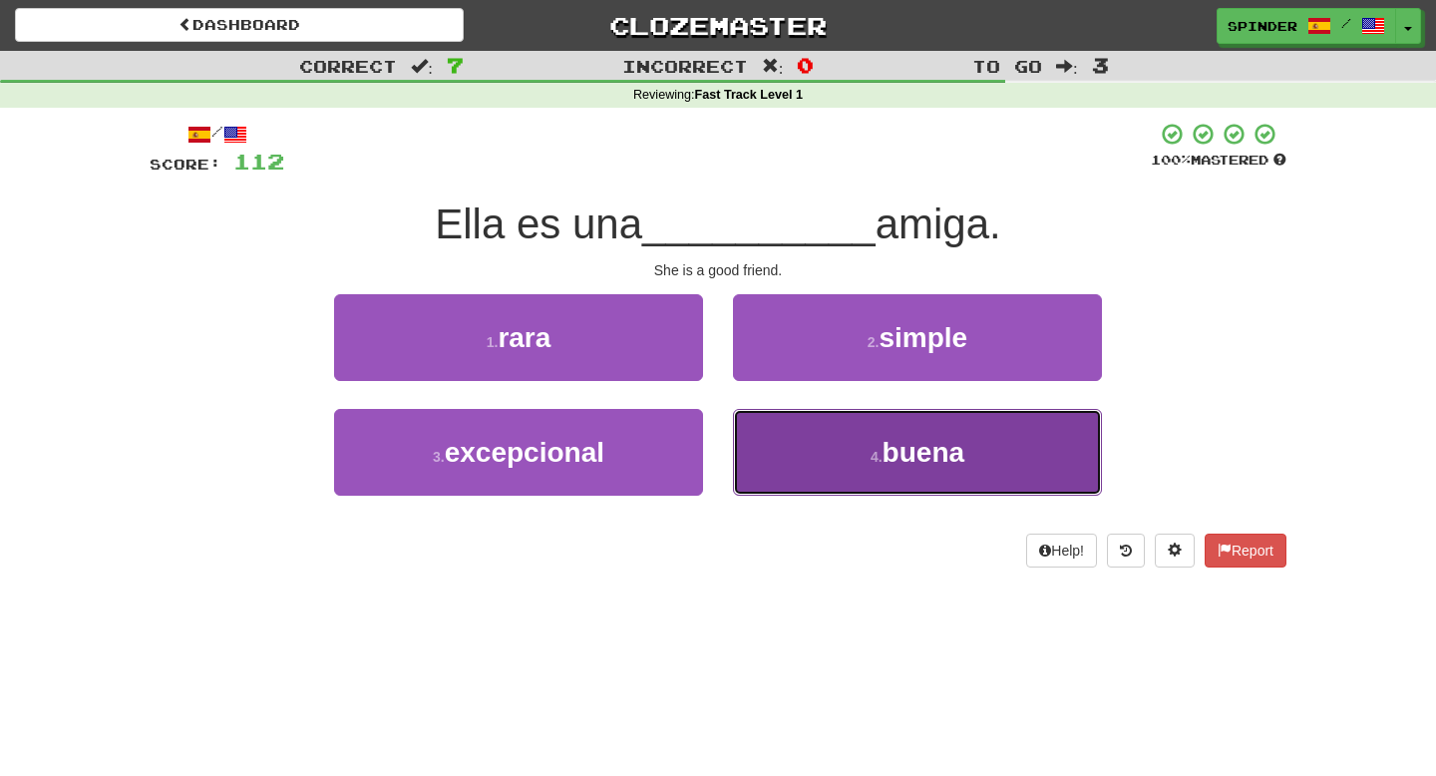
click at [755, 449] on button "4 . buena" at bounding box center [917, 452] width 369 height 87
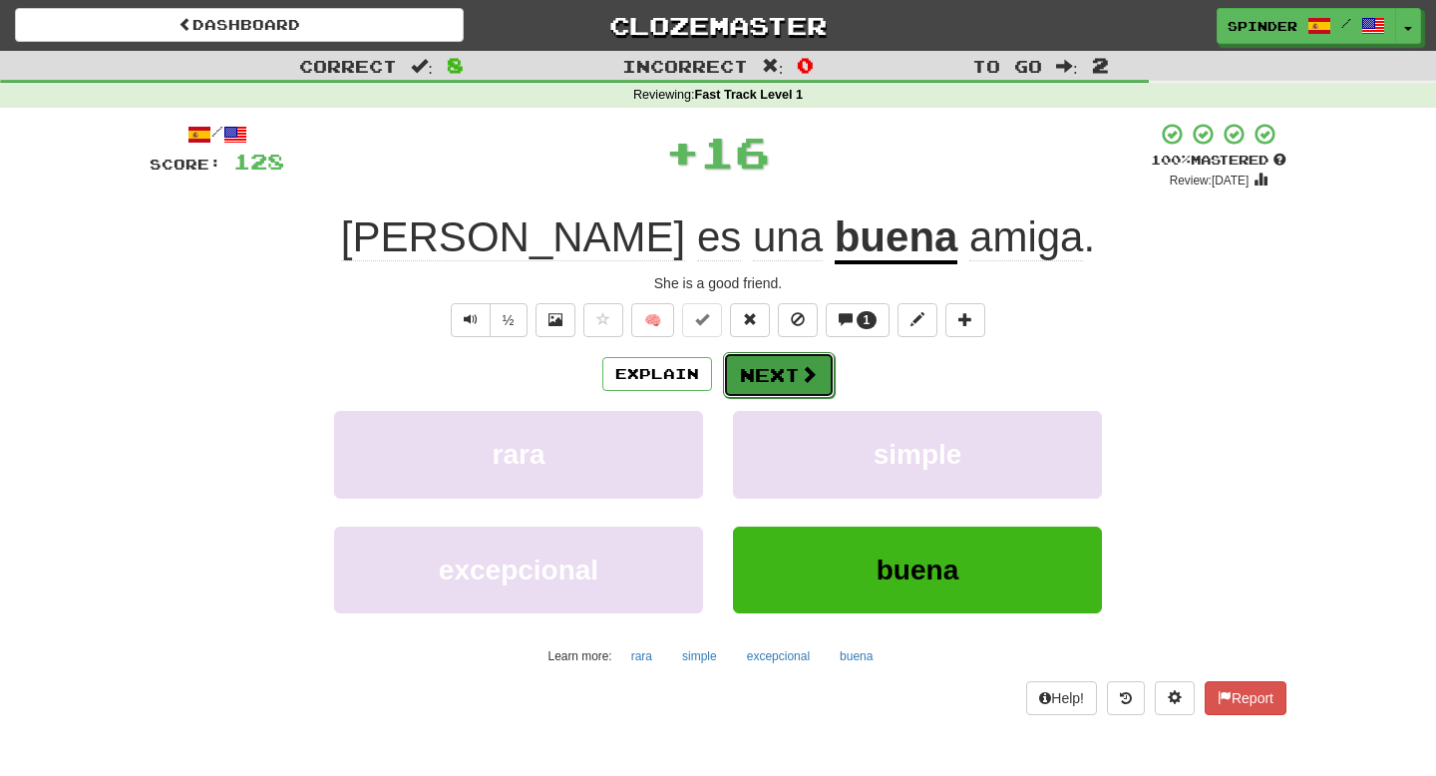
click at [776, 371] on button "Next" at bounding box center [779, 375] width 112 height 46
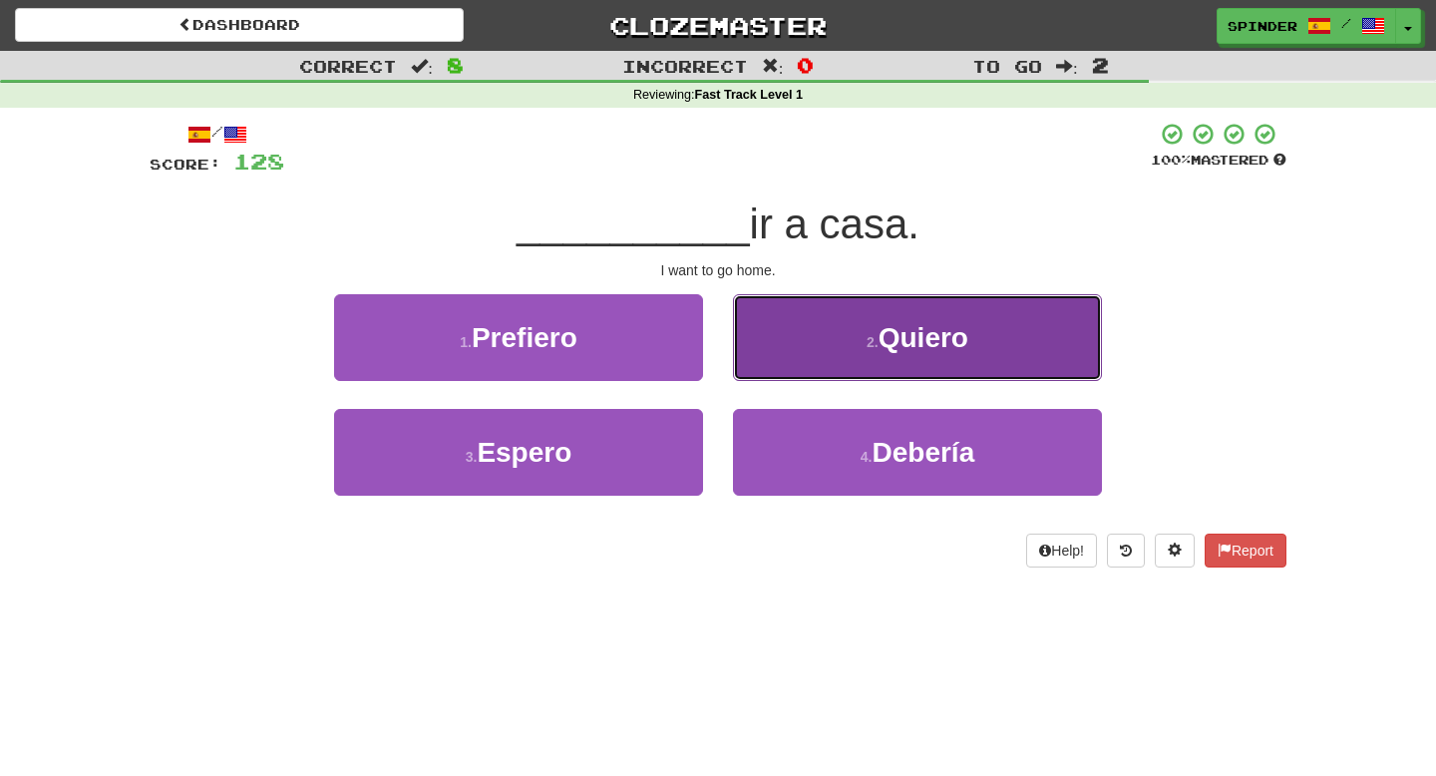
click at [782, 359] on button "2 . Quiero" at bounding box center [917, 337] width 369 height 87
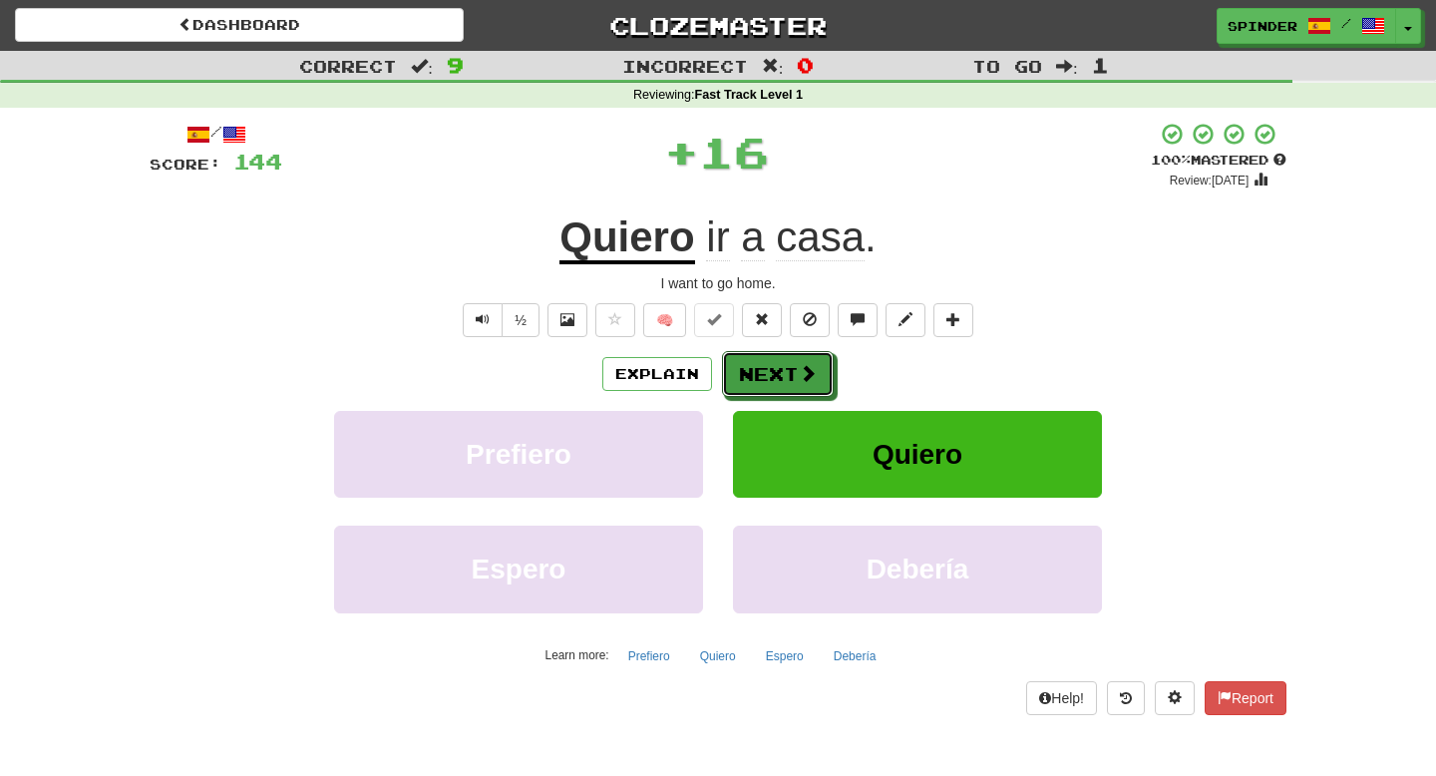
click at [782, 359] on button "Next" at bounding box center [778, 374] width 112 height 46
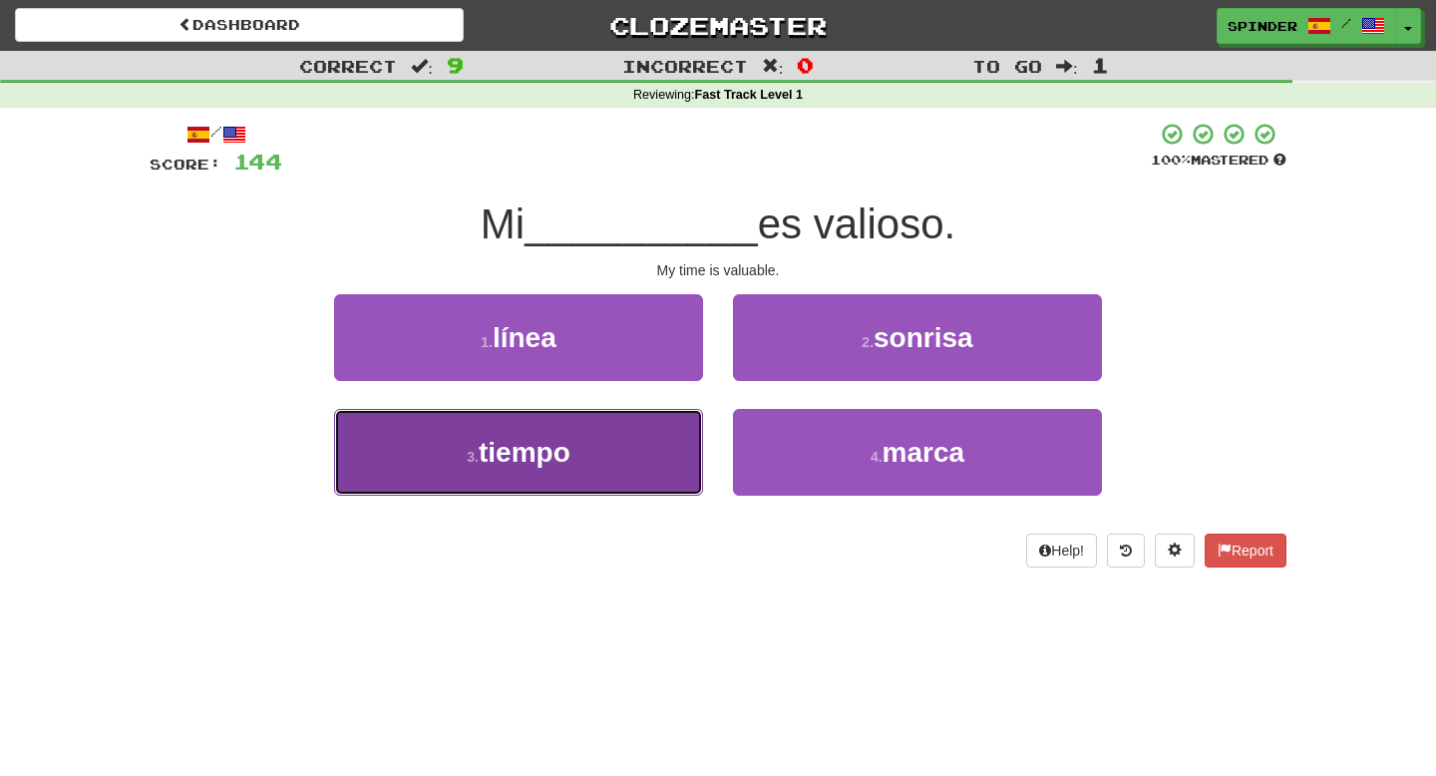
click at [668, 451] on button "3 . tiempo" at bounding box center [518, 452] width 369 height 87
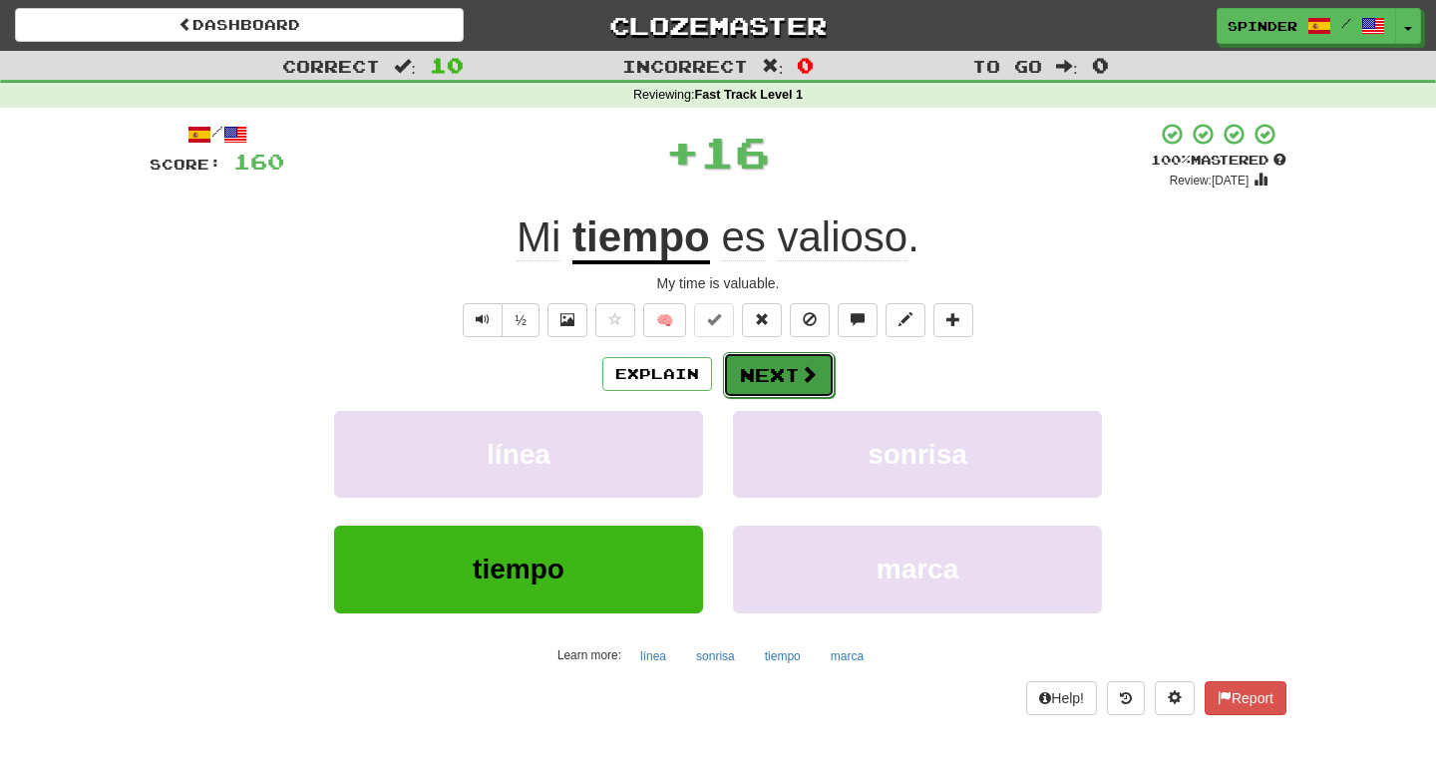
click at [799, 392] on button "Next" at bounding box center [779, 375] width 112 height 46
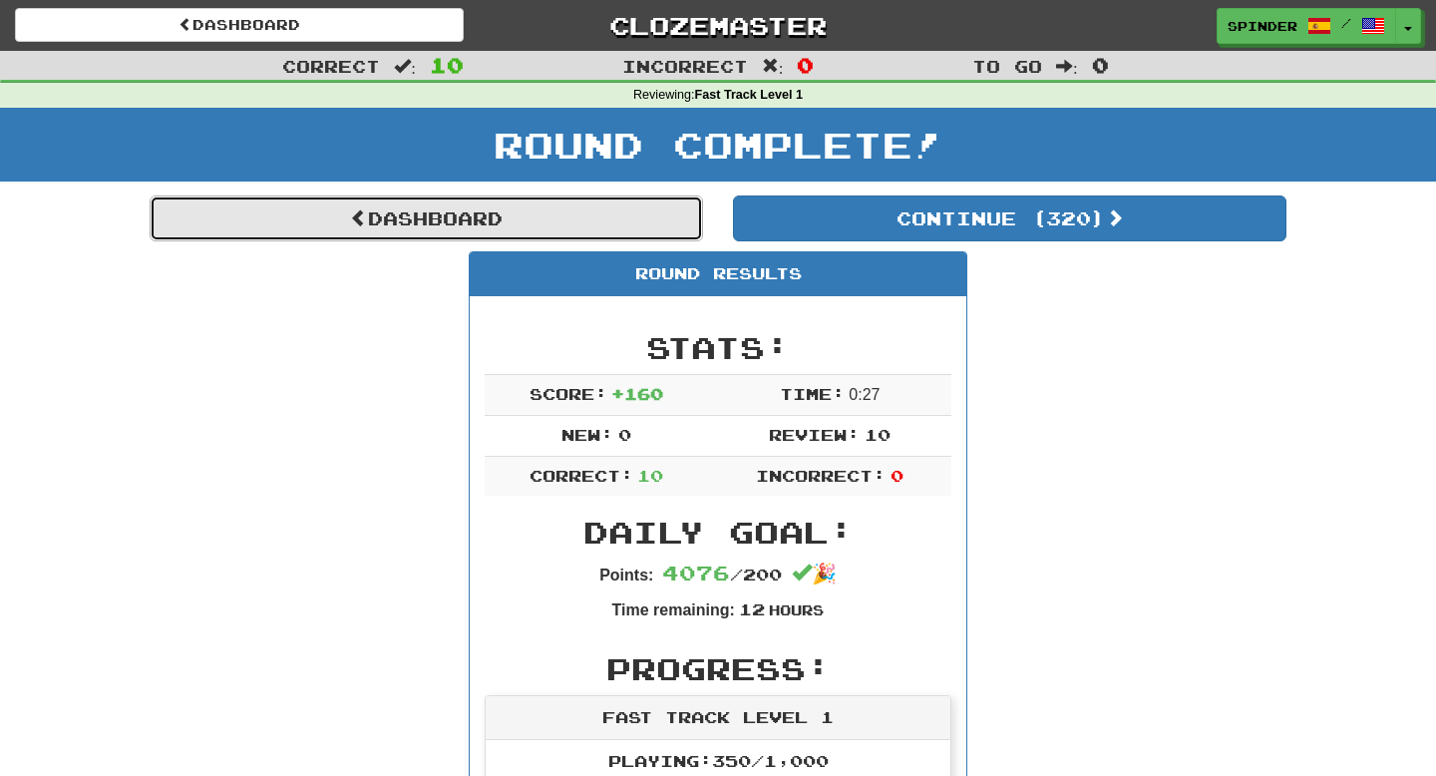
click at [557, 226] on link "Dashboard" at bounding box center [427, 219] width 554 height 46
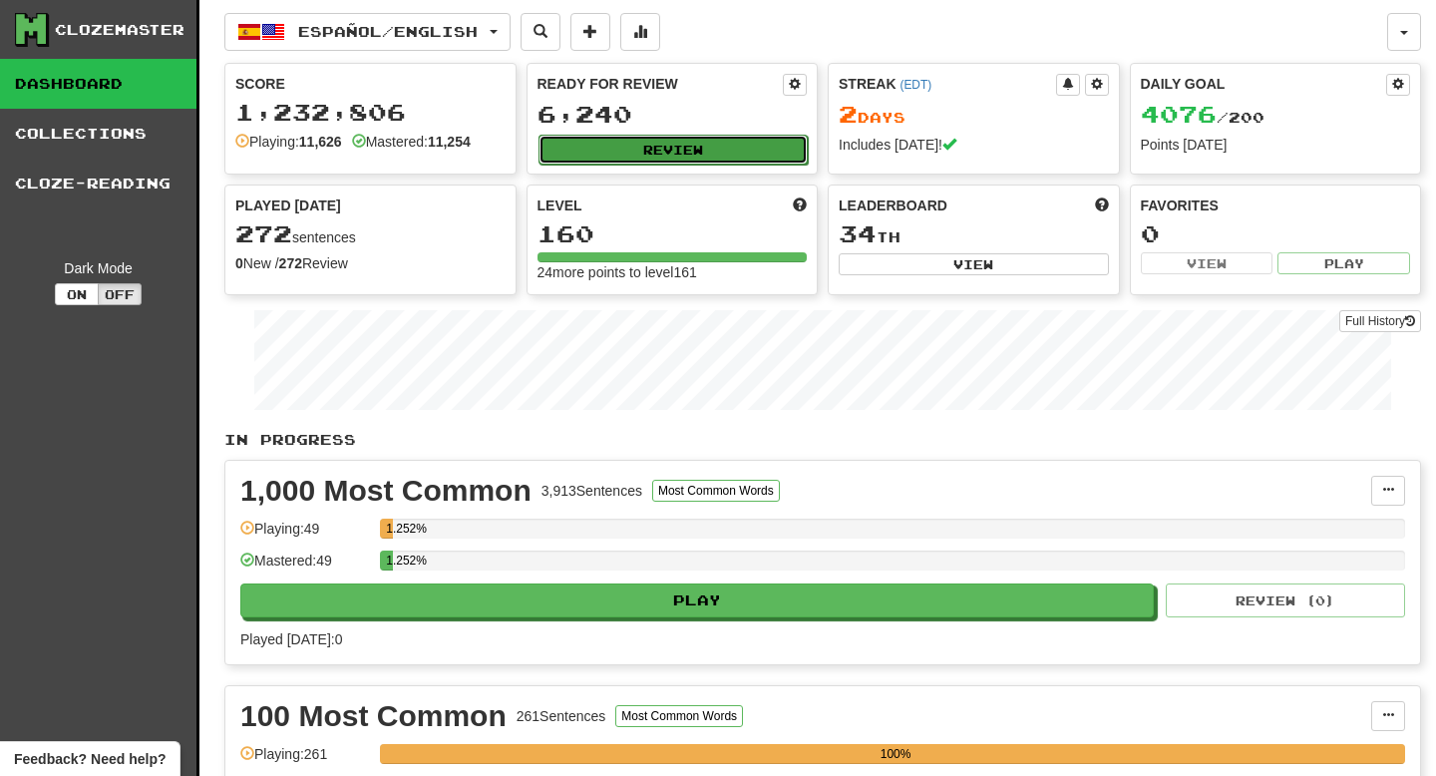
click at [719, 143] on button "Review" at bounding box center [674, 150] width 270 height 30
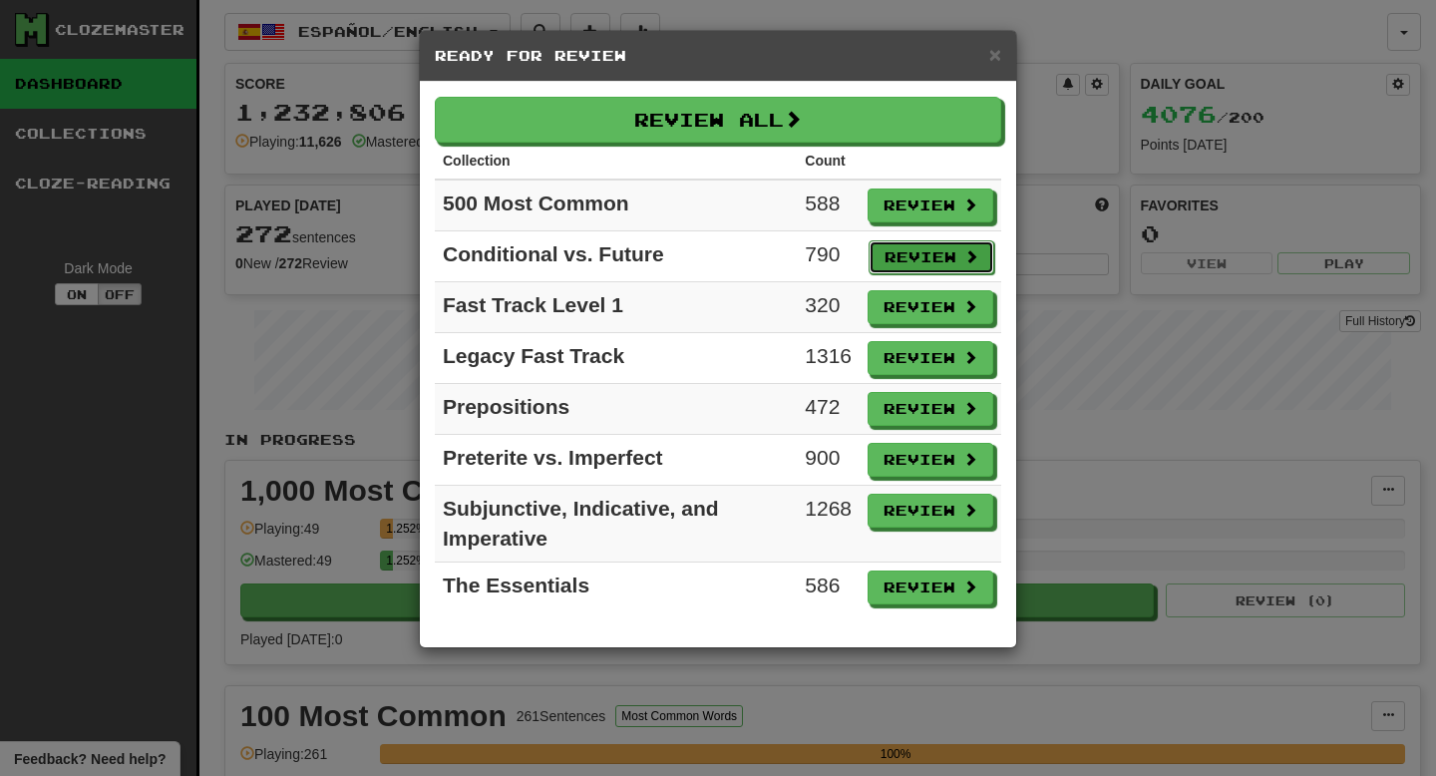
click at [913, 268] on button "Review" at bounding box center [932, 257] width 126 height 34
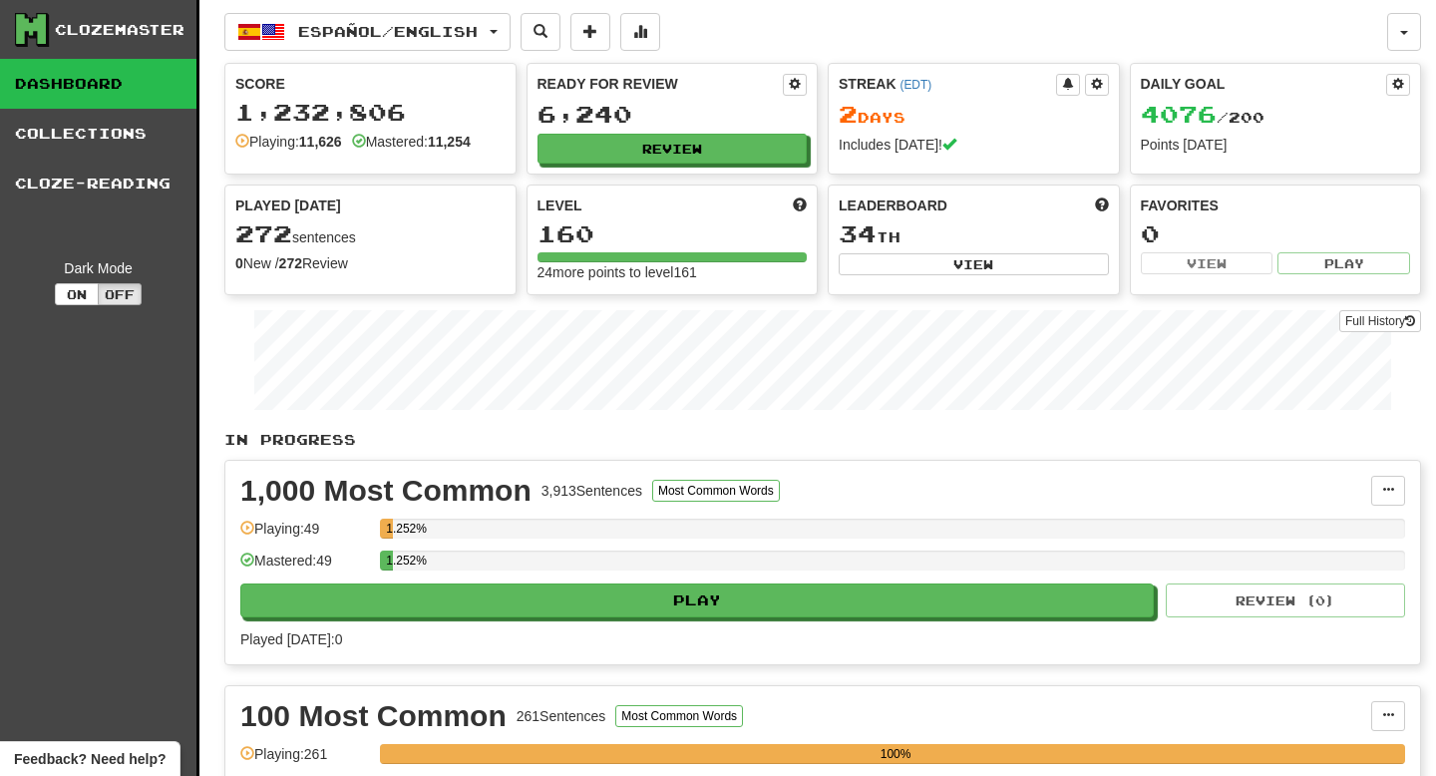
select select "**"
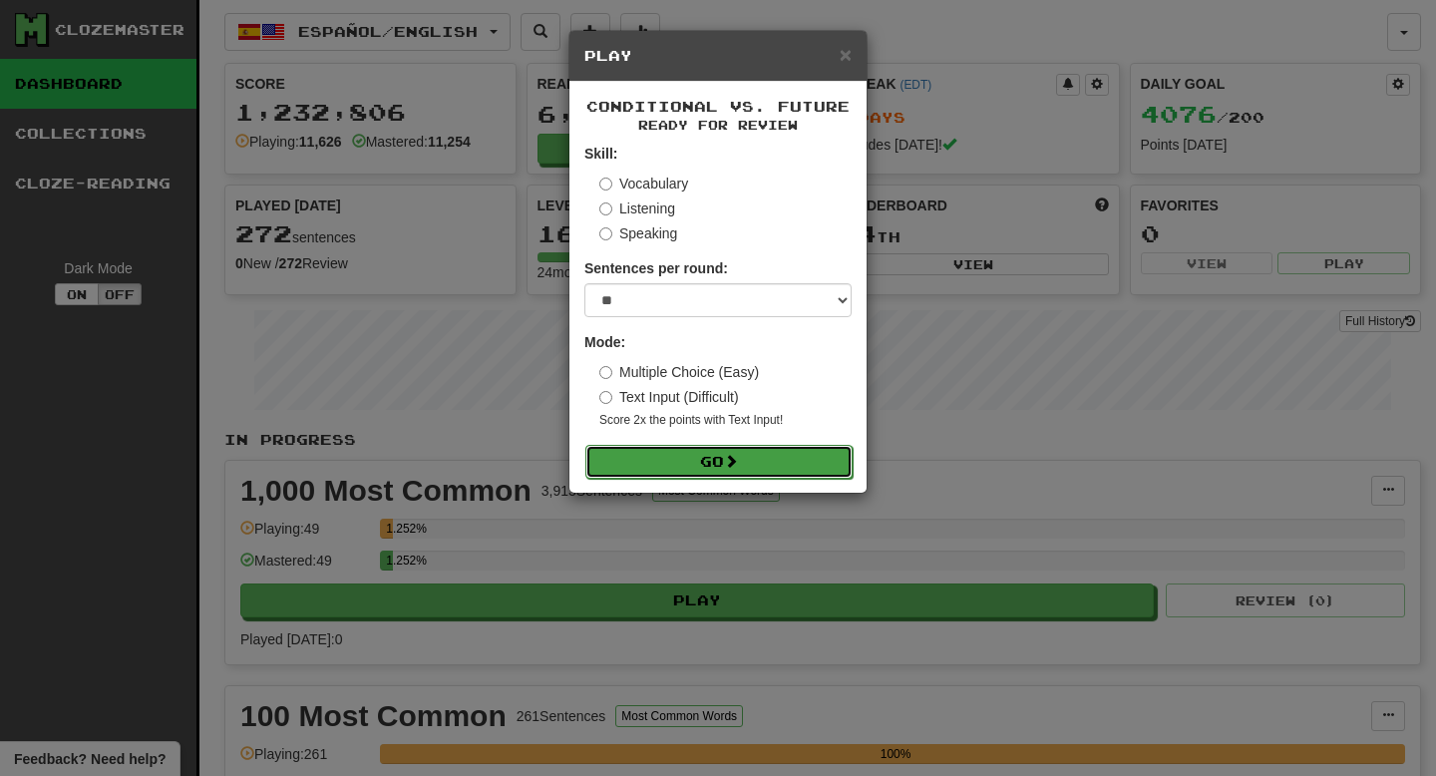
click at [738, 466] on span at bounding box center [731, 461] width 14 height 14
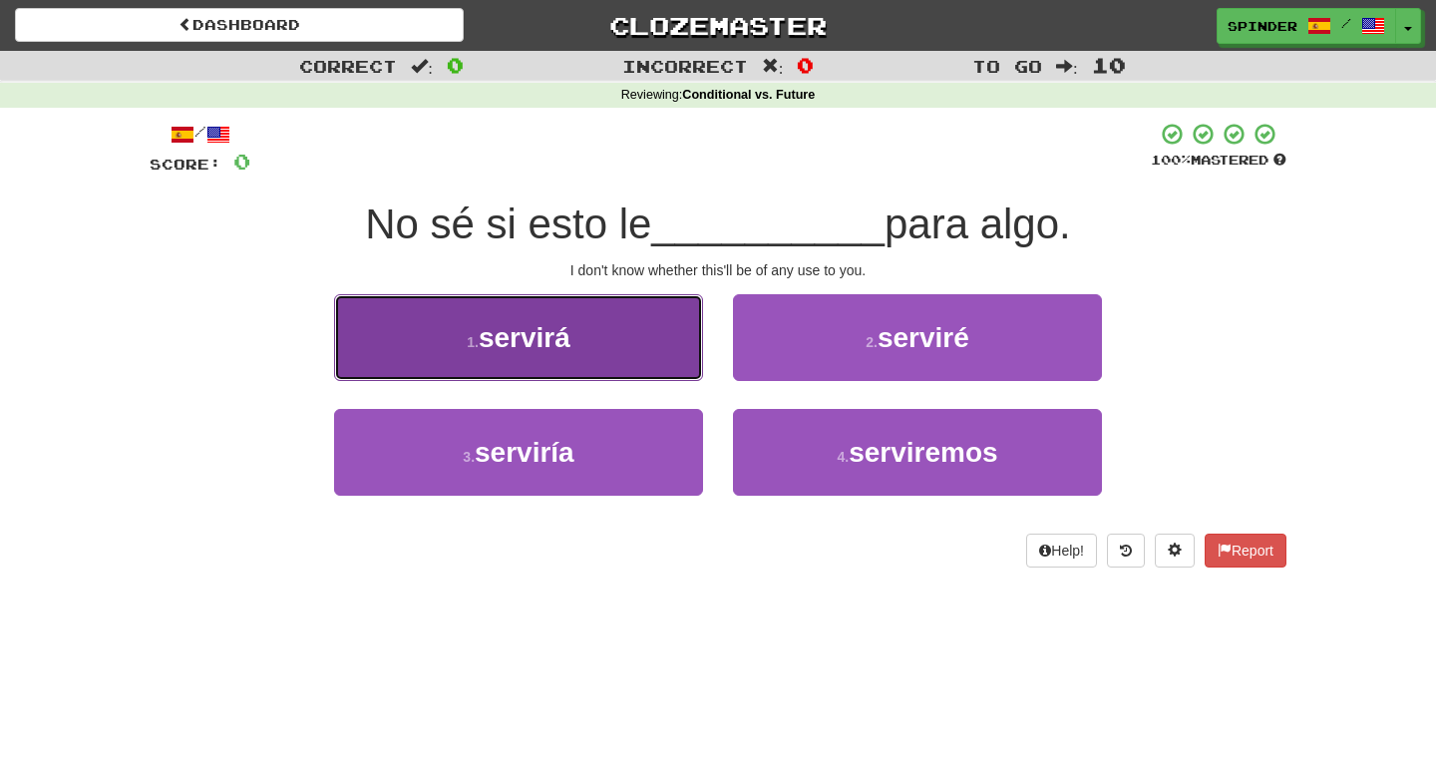
click at [653, 354] on button "1 . servirá" at bounding box center [518, 337] width 369 height 87
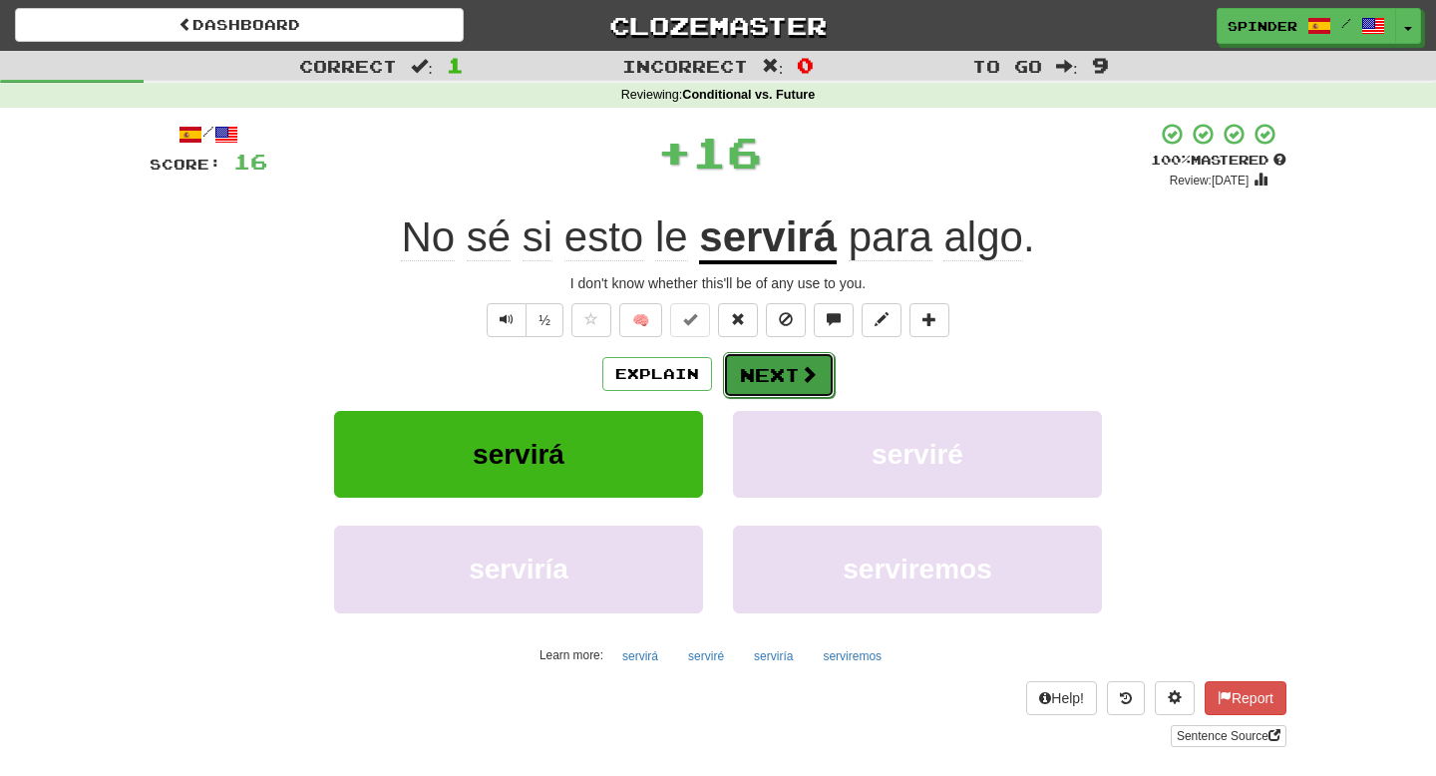
click at [776, 361] on button "Next" at bounding box center [779, 375] width 112 height 46
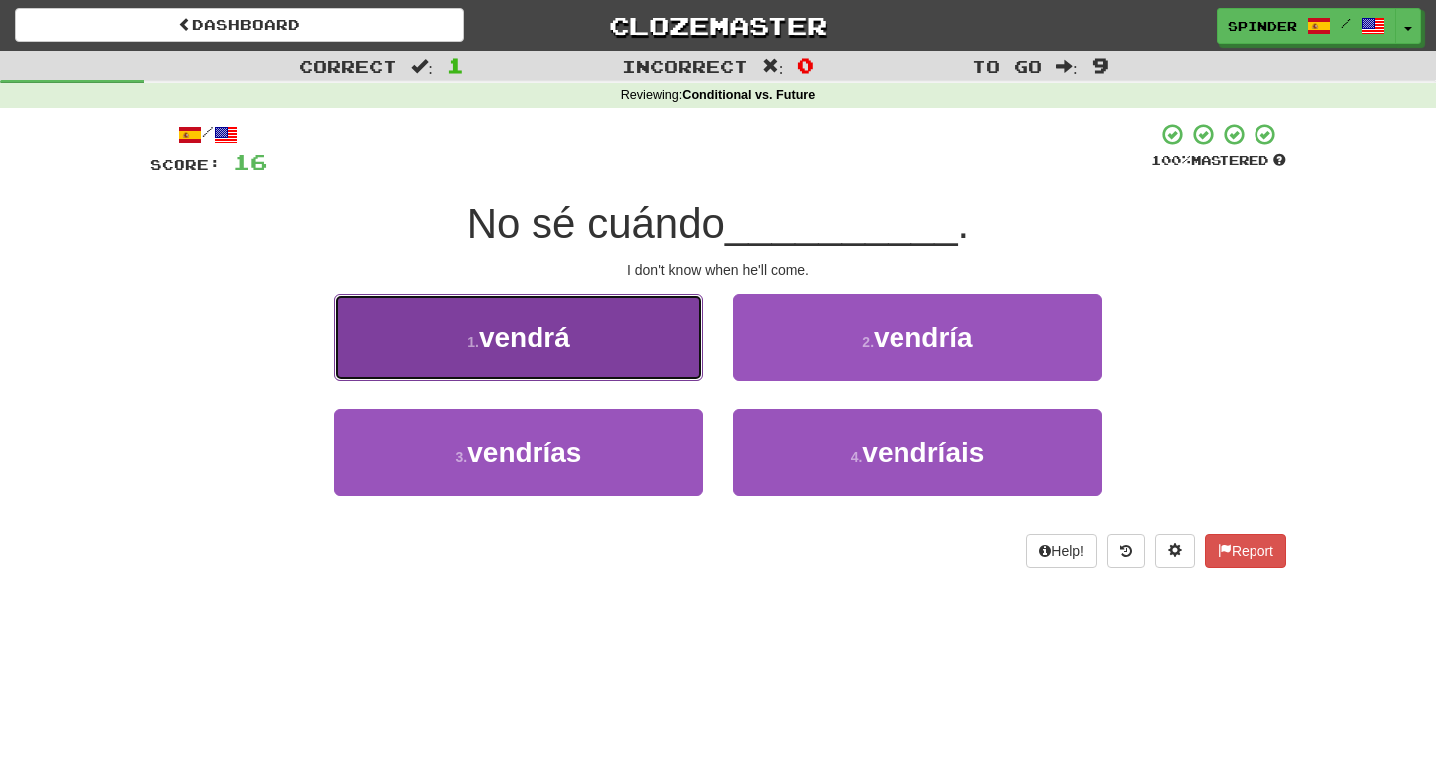
click at [644, 366] on button "1 . [GEOGRAPHIC_DATA]" at bounding box center [518, 337] width 369 height 87
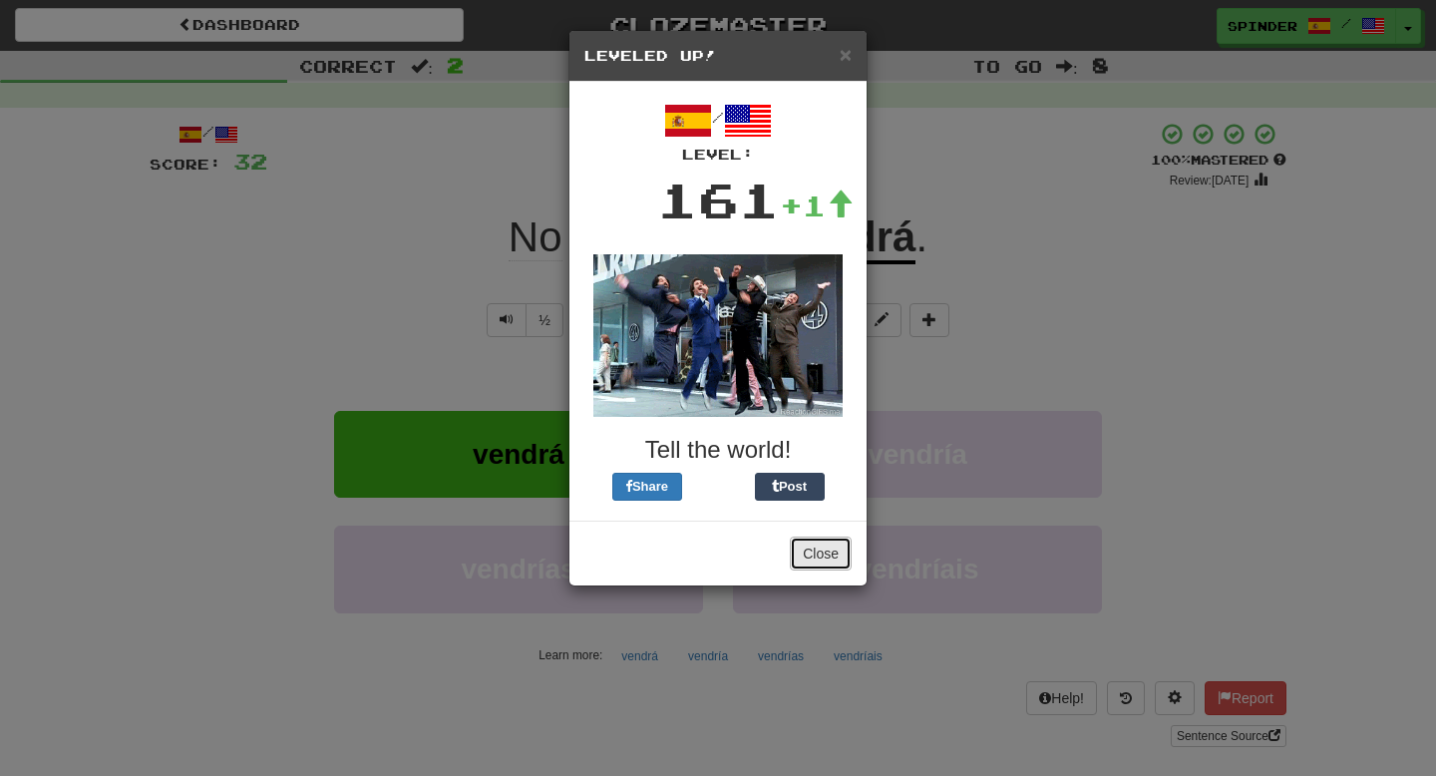
click at [826, 549] on button "Close" at bounding box center [821, 554] width 62 height 34
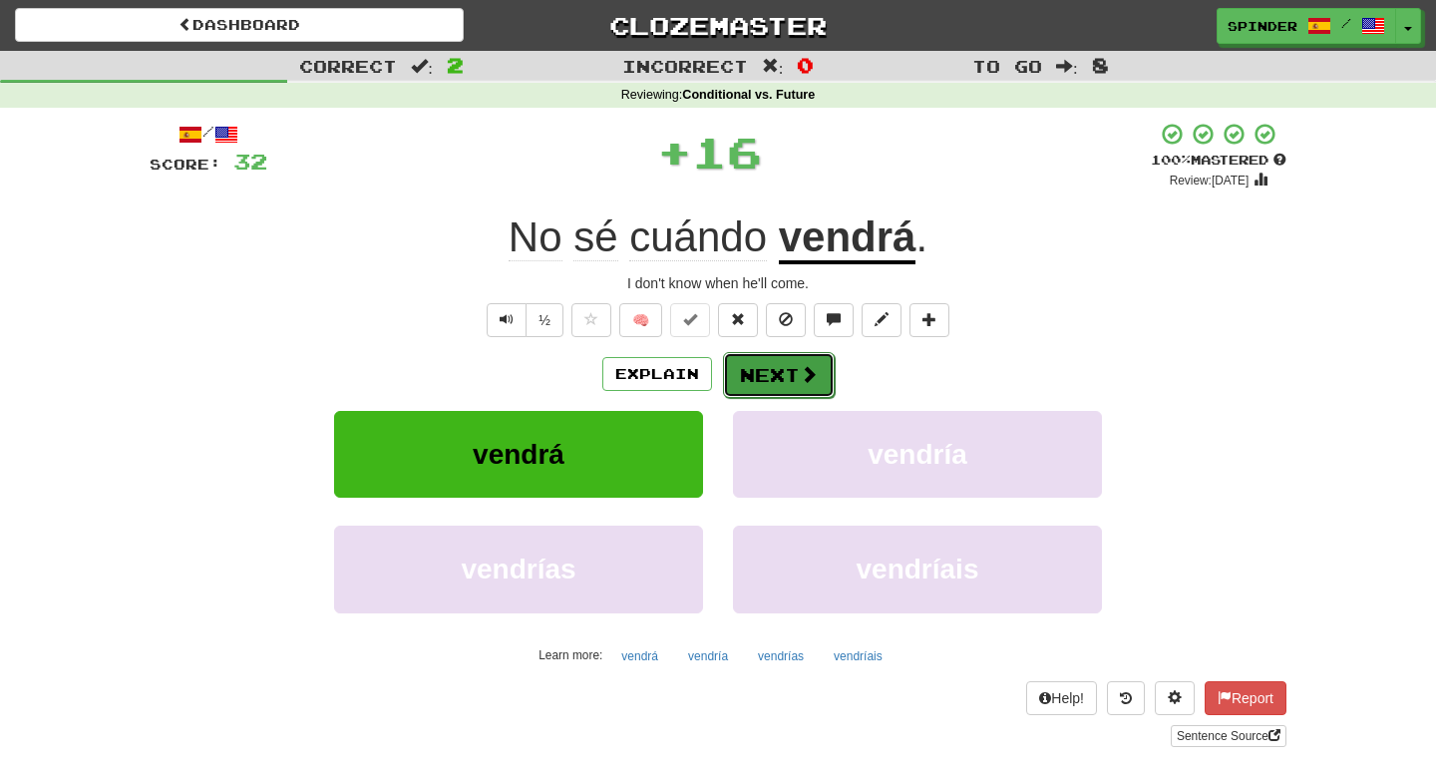
click at [803, 365] on span at bounding box center [809, 374] width 18 height 18
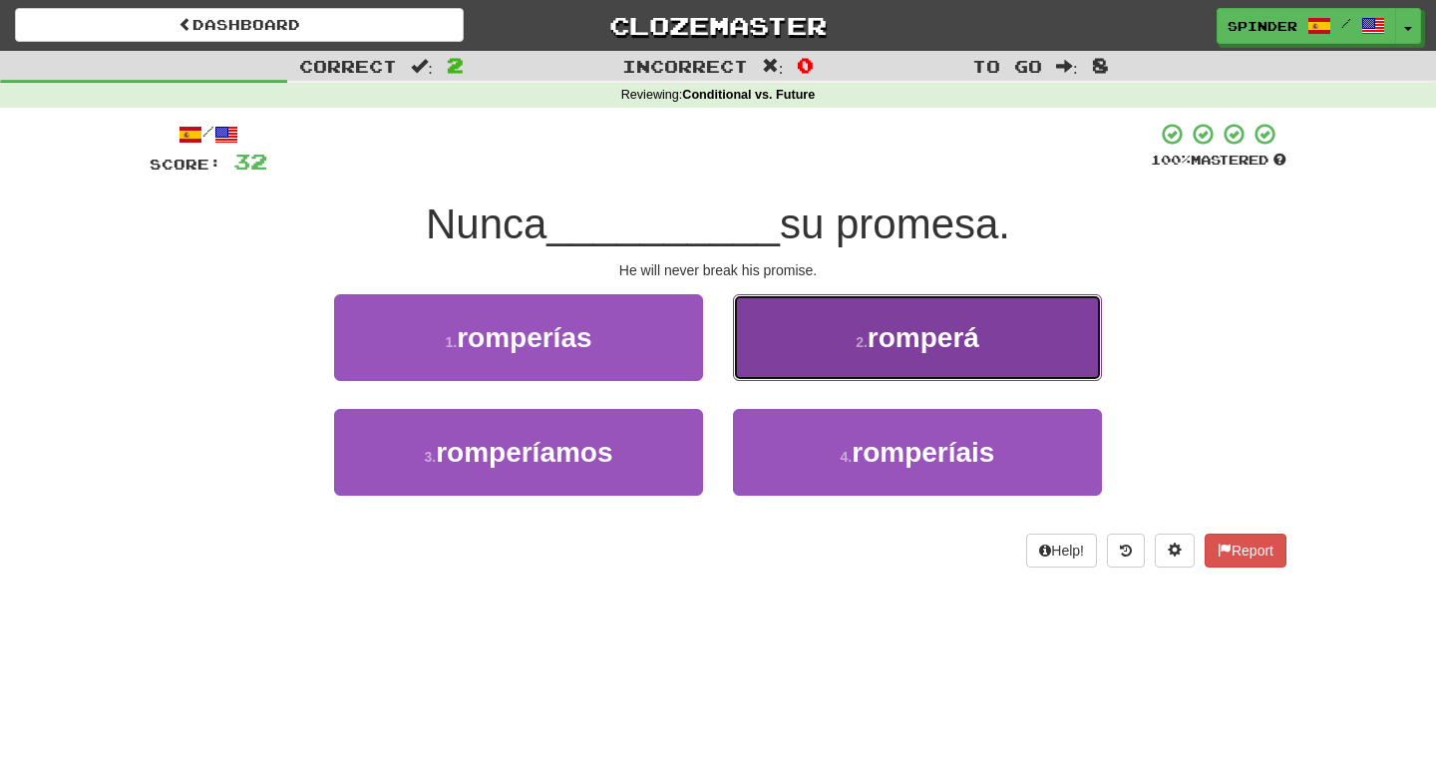
click at [802, 365] on button "2 . romperá" at bounding box center [917, 337] width 369 height 87
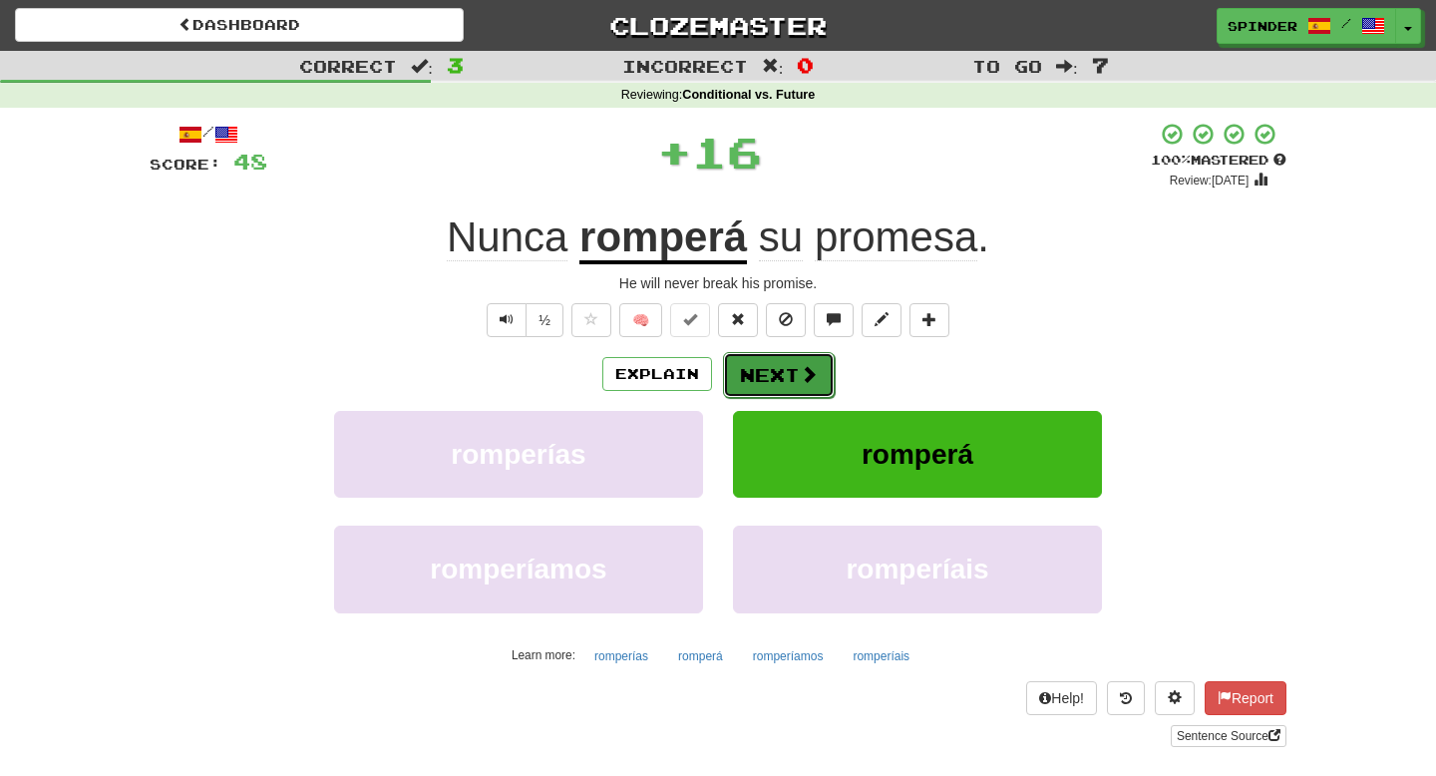
click at [791, 379] on button "Next" at bounding box center [779, 375] width 112 height 46
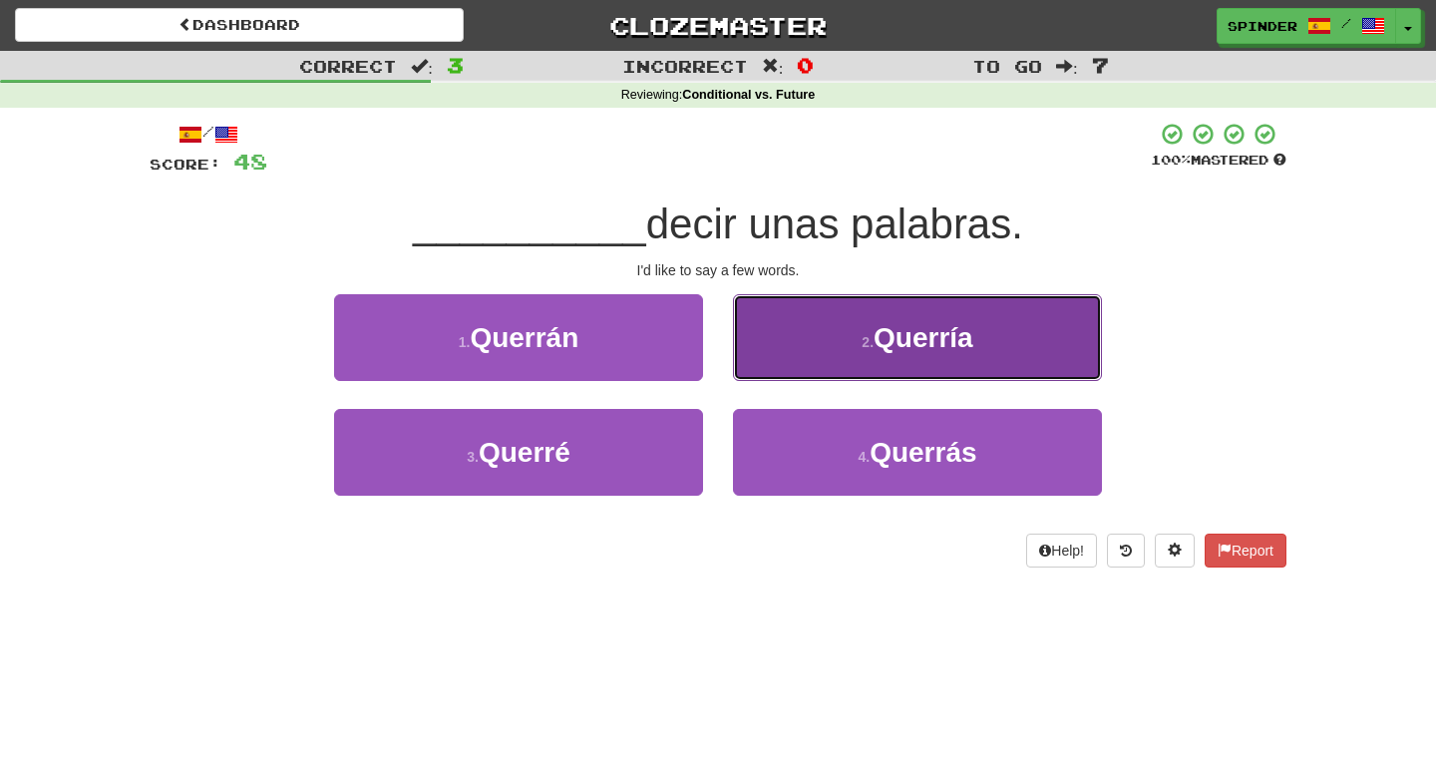
click at [796, 367] on button "2 . Querría" at bounding box center [917, 337] width 369 height 87
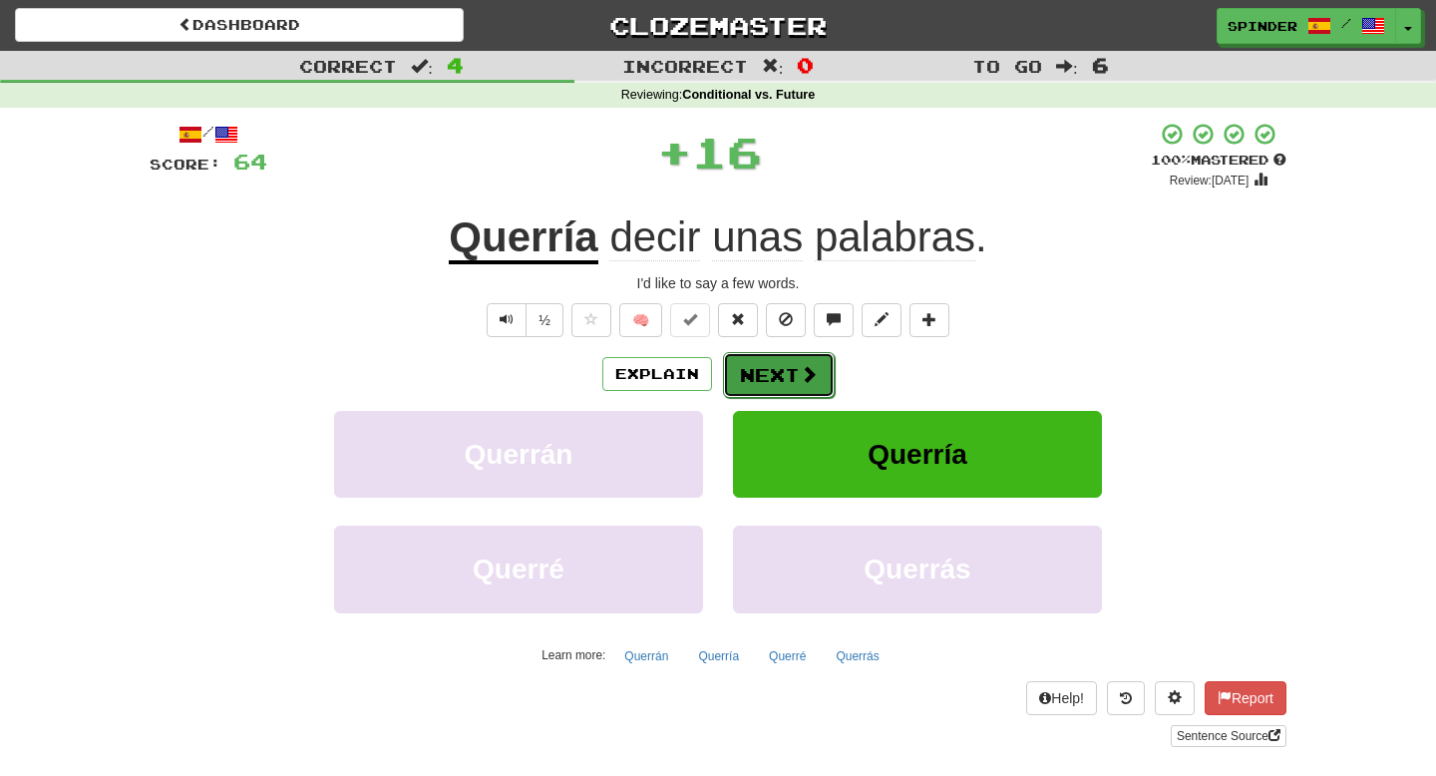
click at [782, 382] on button "Next" at bounding box center [779, 375] width 112 height 46
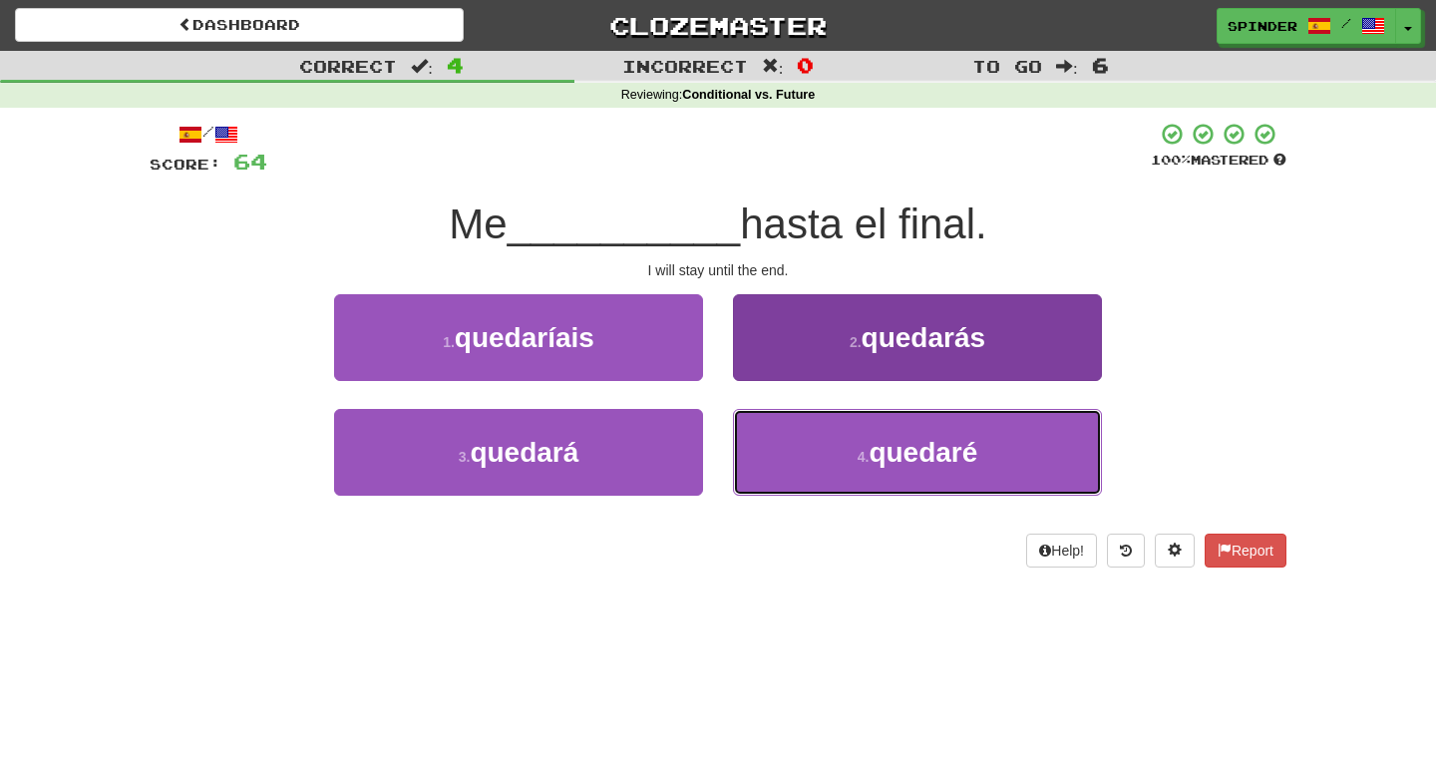
click at [812, 438] on button "4 . quedaré" at bounding box center [917, 452] width 369 height 87
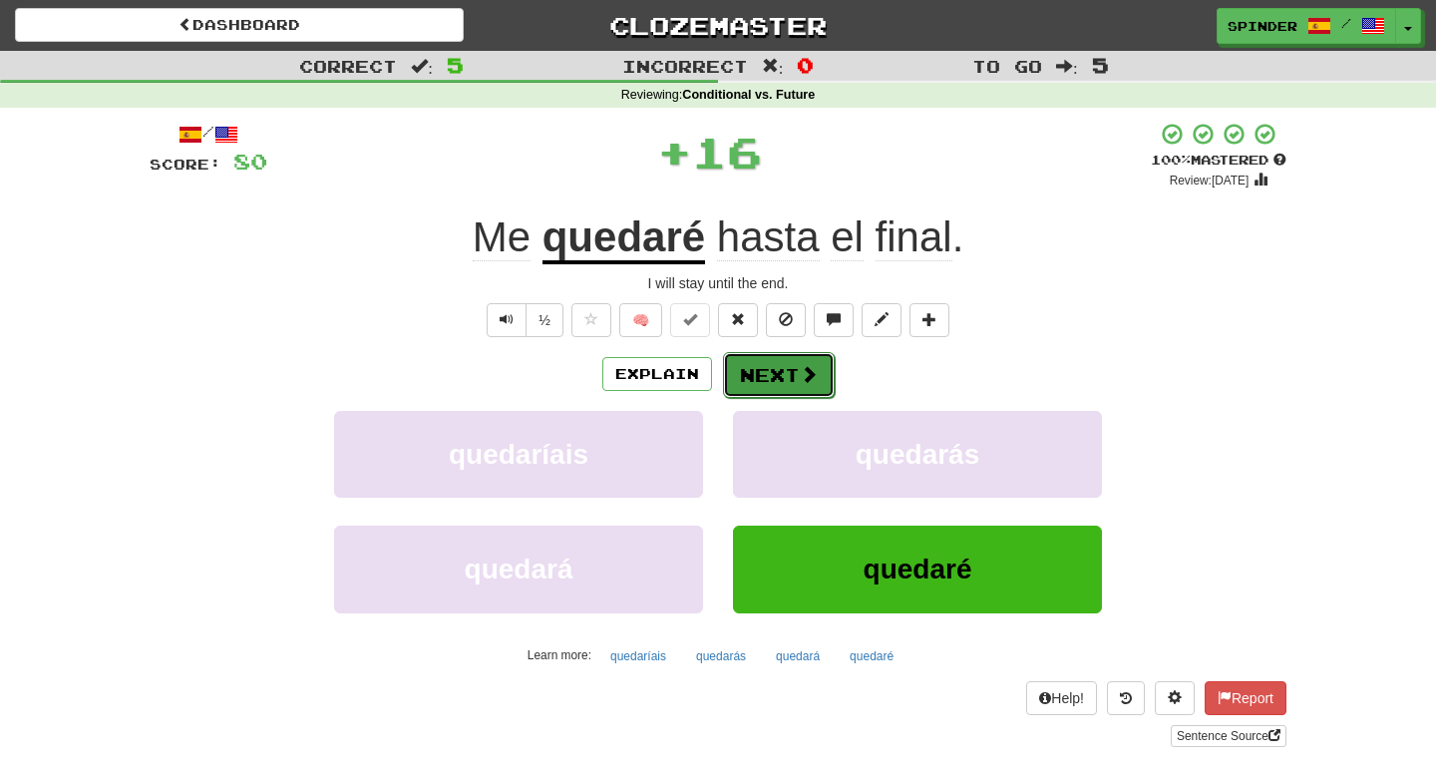
click at [795, 369] on button "Next" at bounding box center [779, 375] width 112 height 46
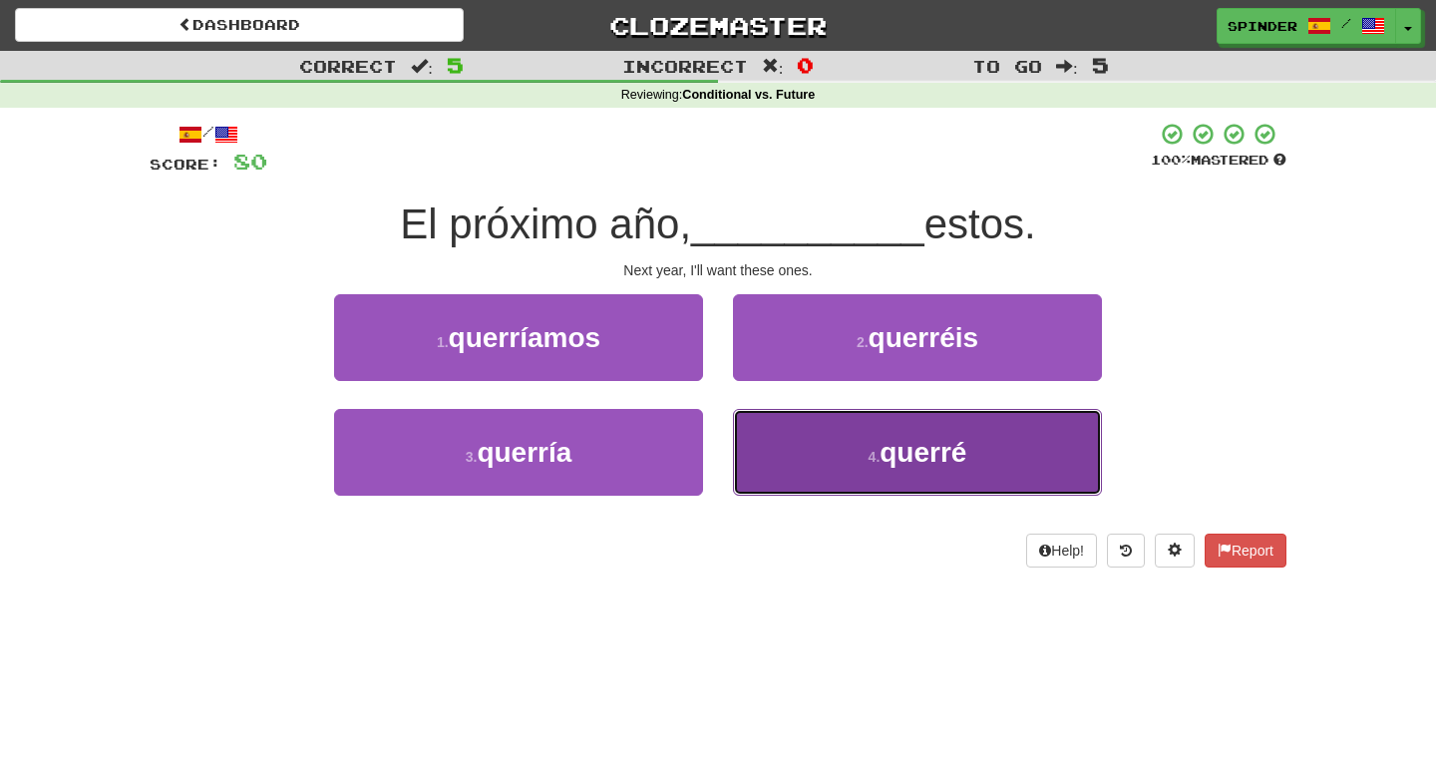
click at [798, 449] on button "4 . querré" at bounding box center [917, 452] width 369 height 87
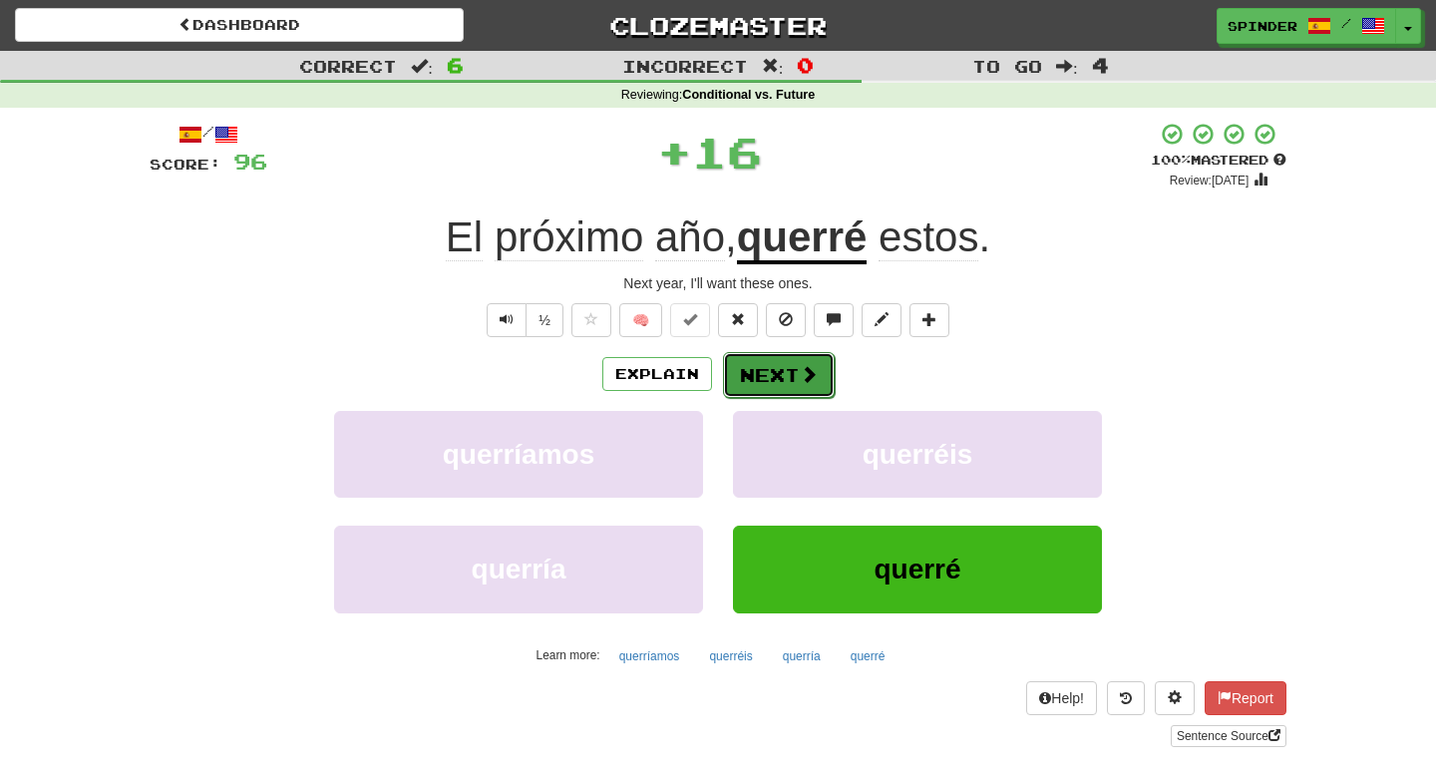
click at [794, 369] on button "Next" at bounding box center [779, 375] width 112 height 46
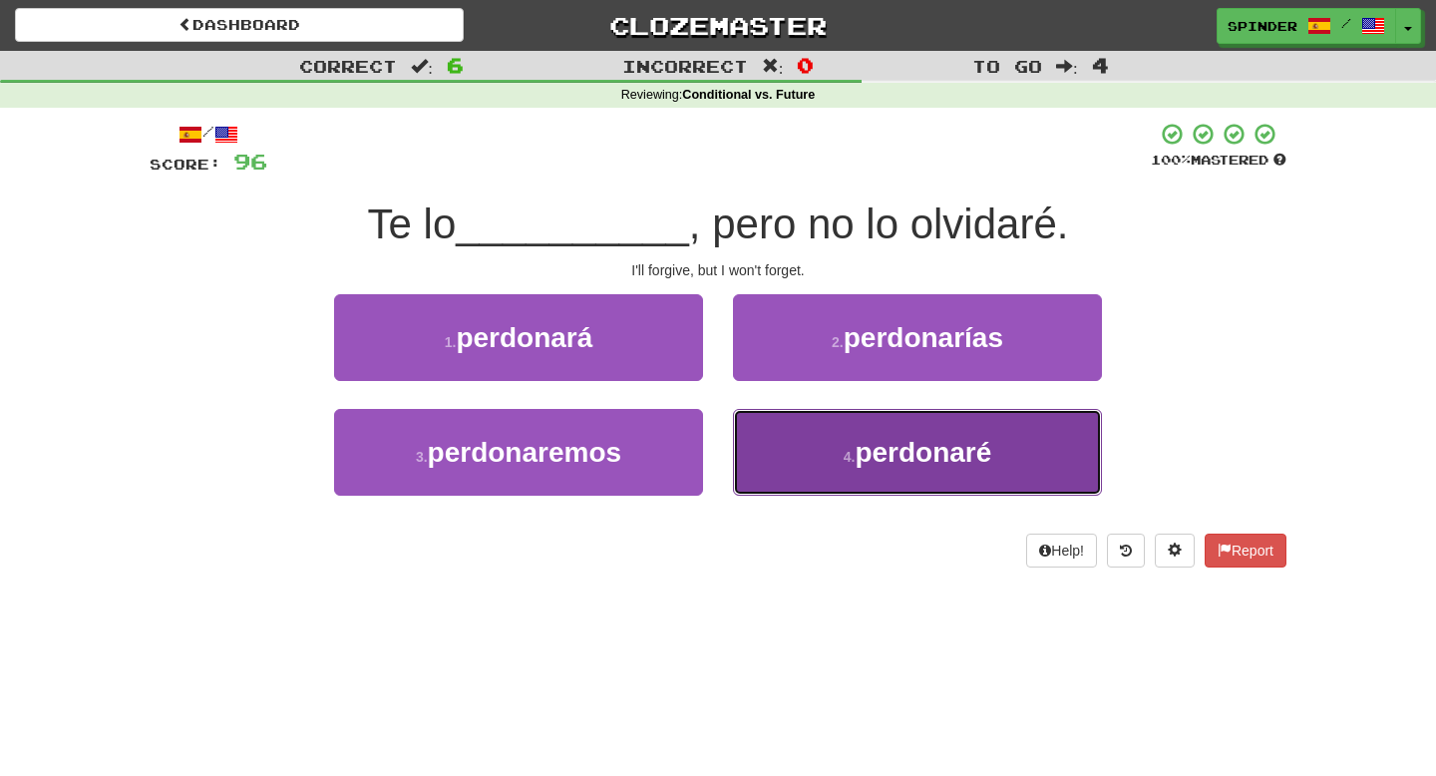
click at [803, 438] on button "4 . perdonaré" at bounding box center [917, 452] width 369 height 87
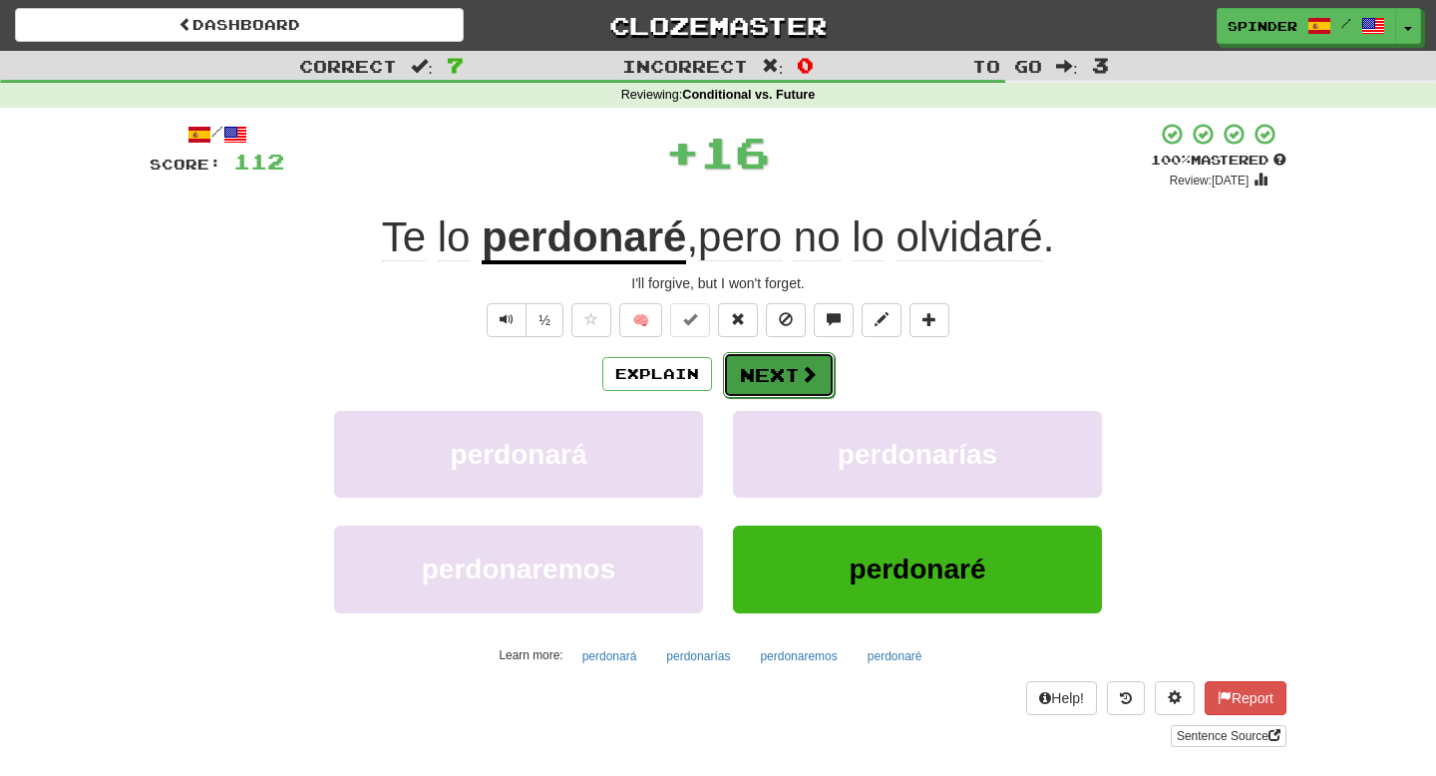
click at [790, 373] on button "Next" at bounding box center [779, 375] width 112 height 46
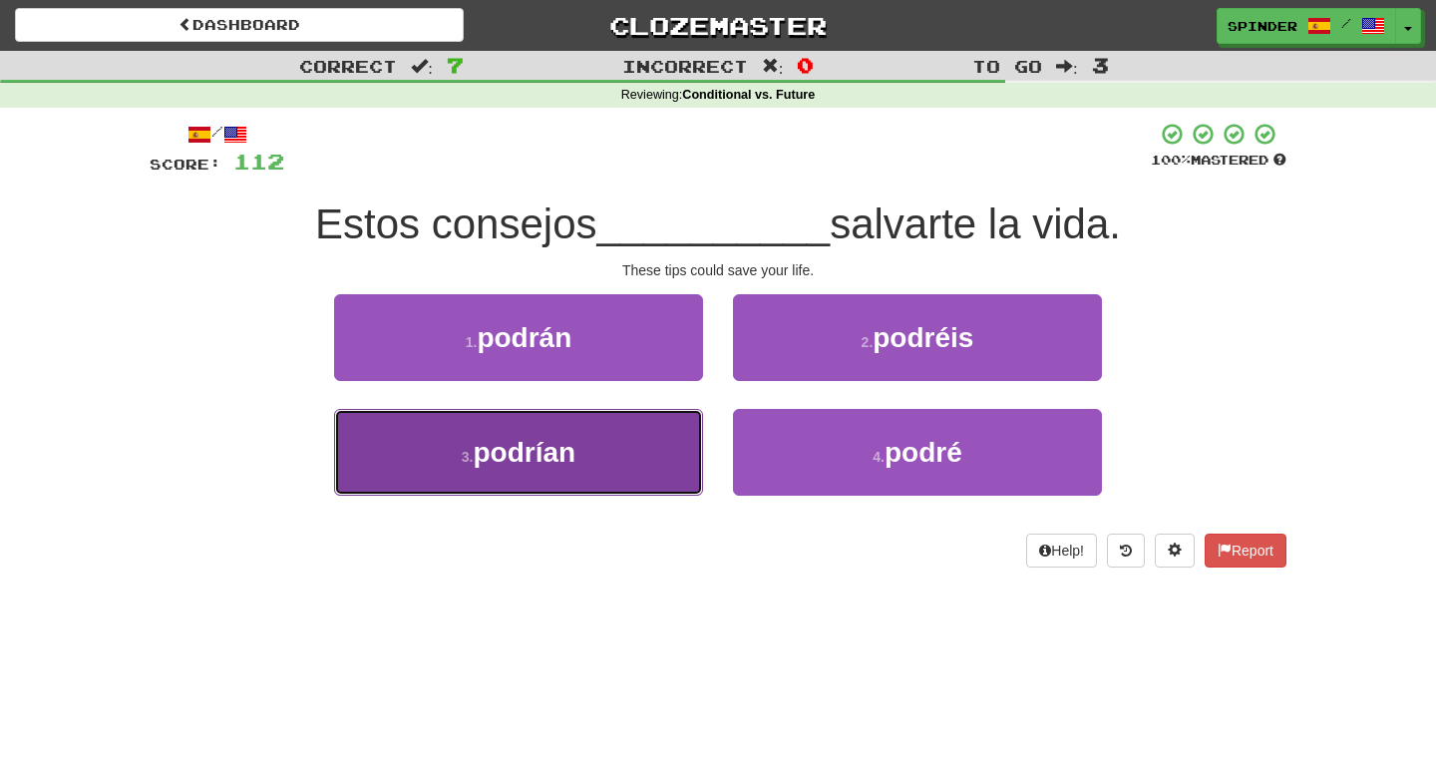
click at [650, 458] on button "3 . podrían" at bounding box center [518, 452] width 369 height 87
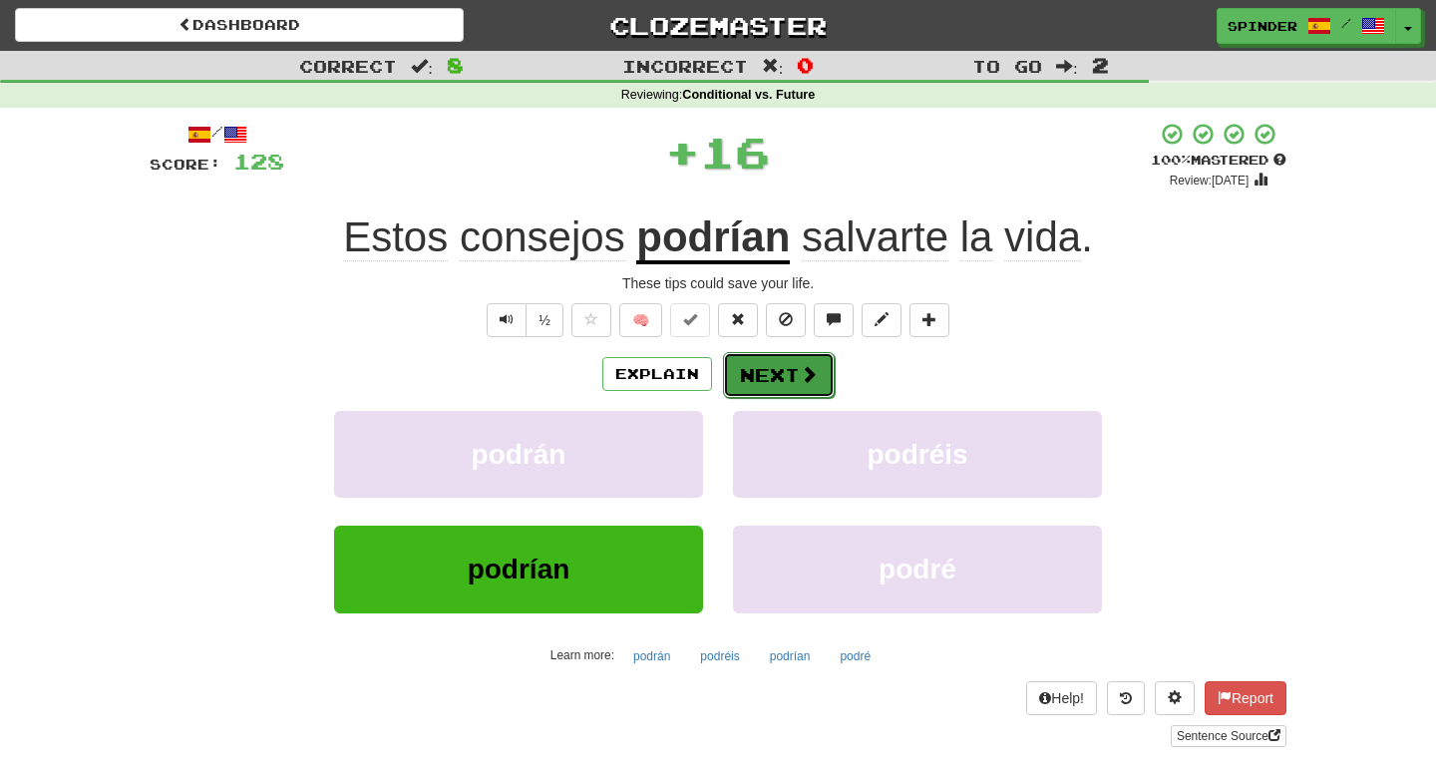
click at [764, 374] on button "Next" at bounding box center [779, 375] width 112 height 46
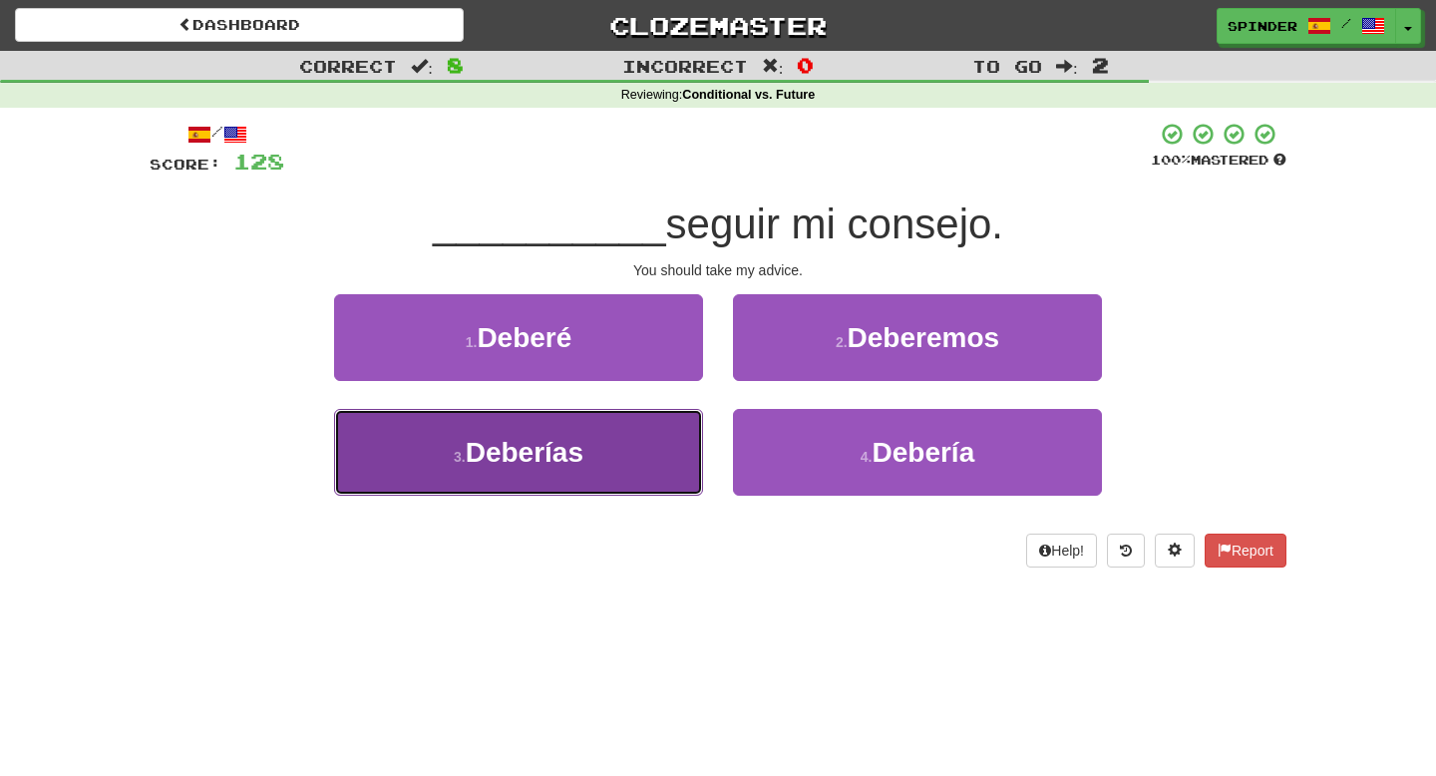
click at [654, 451] on button "3 . Deberías" at bounding box center [518, 452] width 369 height 87
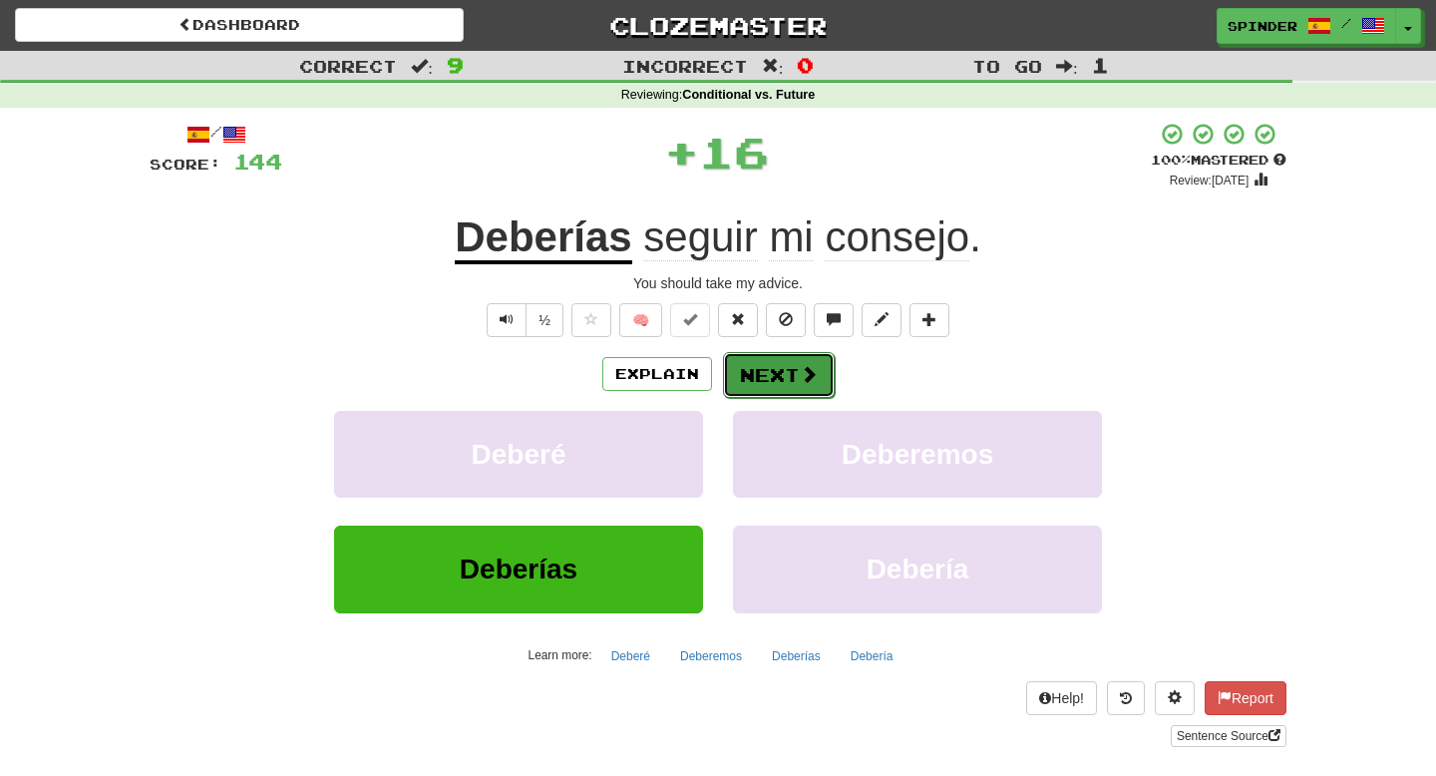
click at [759, 369] on button "Next" at bounding box center [779, 375] width 112 height 46
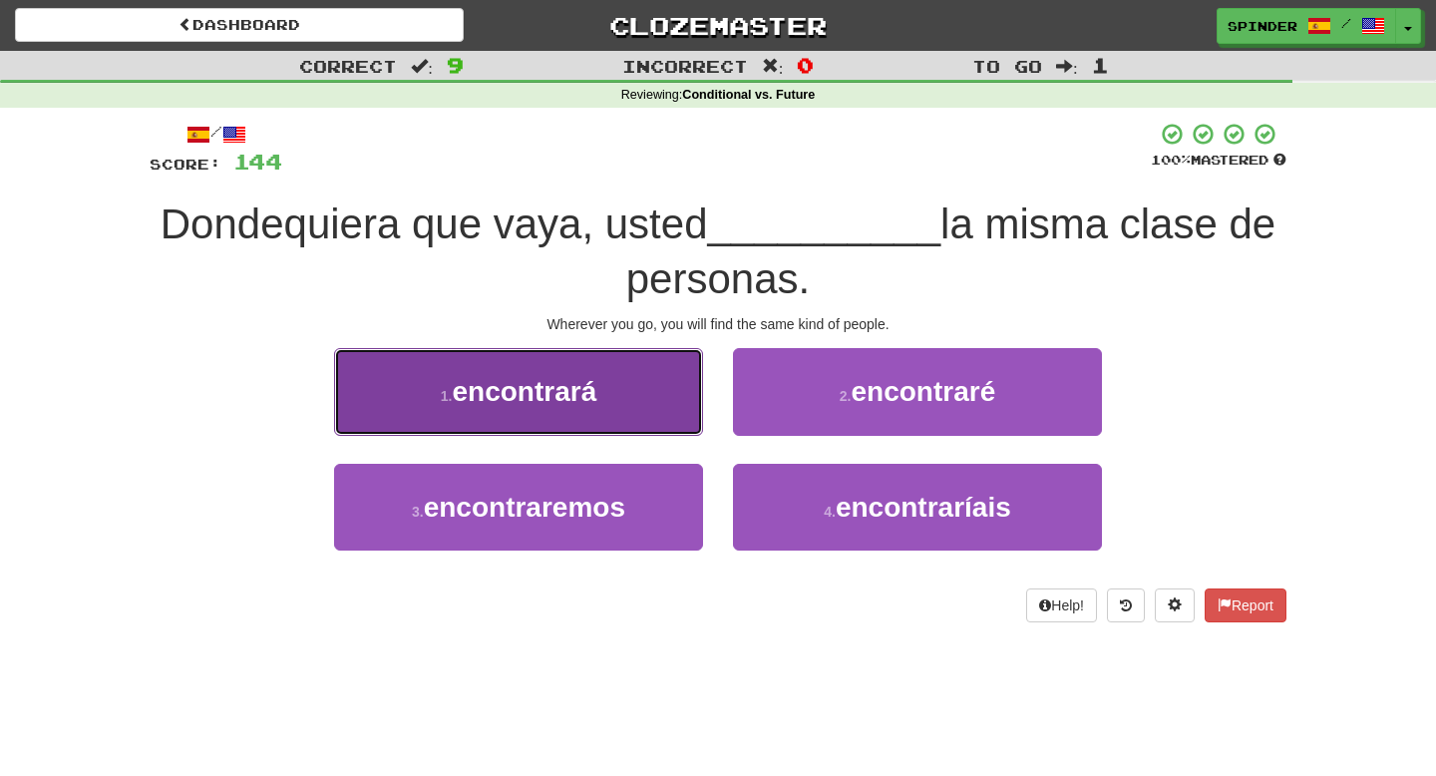
click at [685, 393] on button "1 . encontrará" at bounding box center [518, 391] width 369 height 87
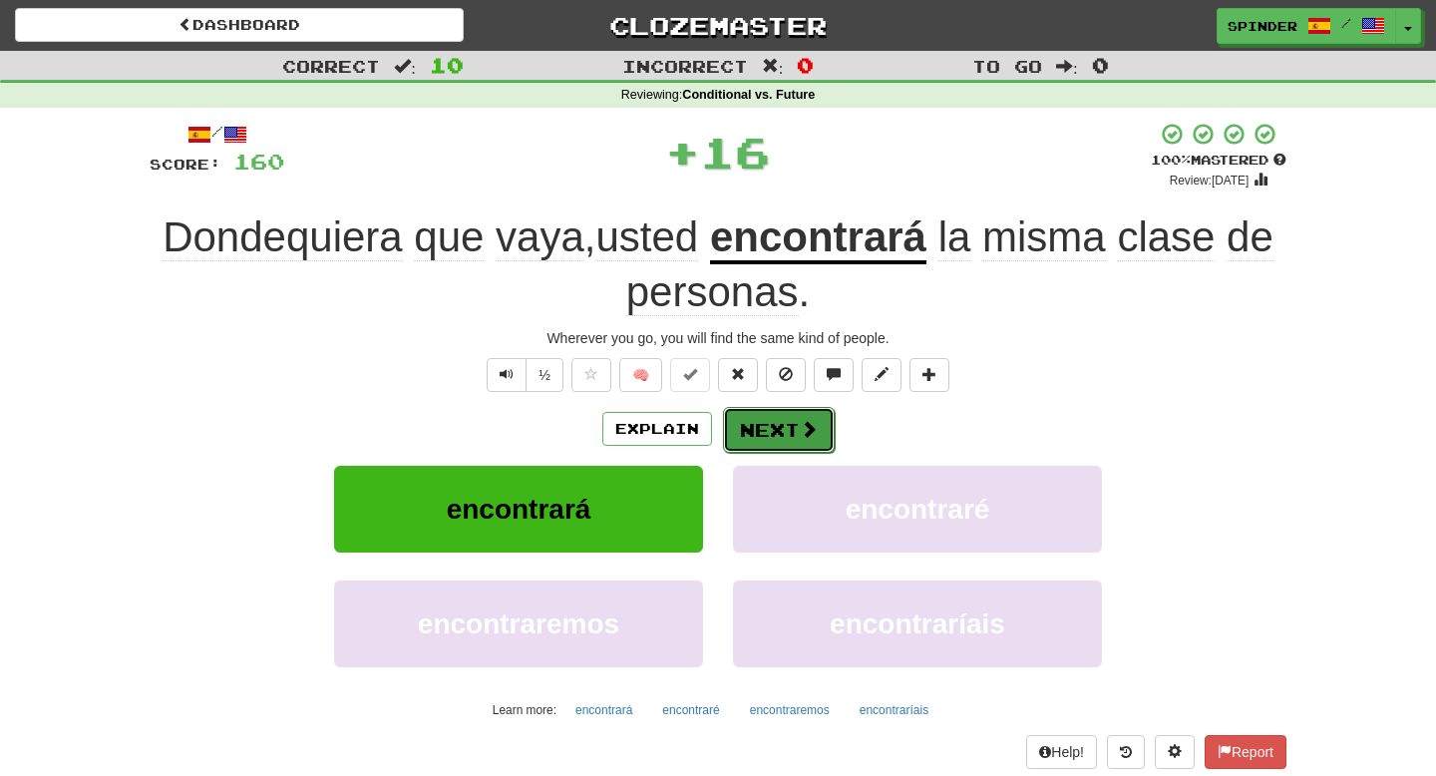
click at [767, 420] on button "Next" at bounding box center [779, 430] width 112 height 46
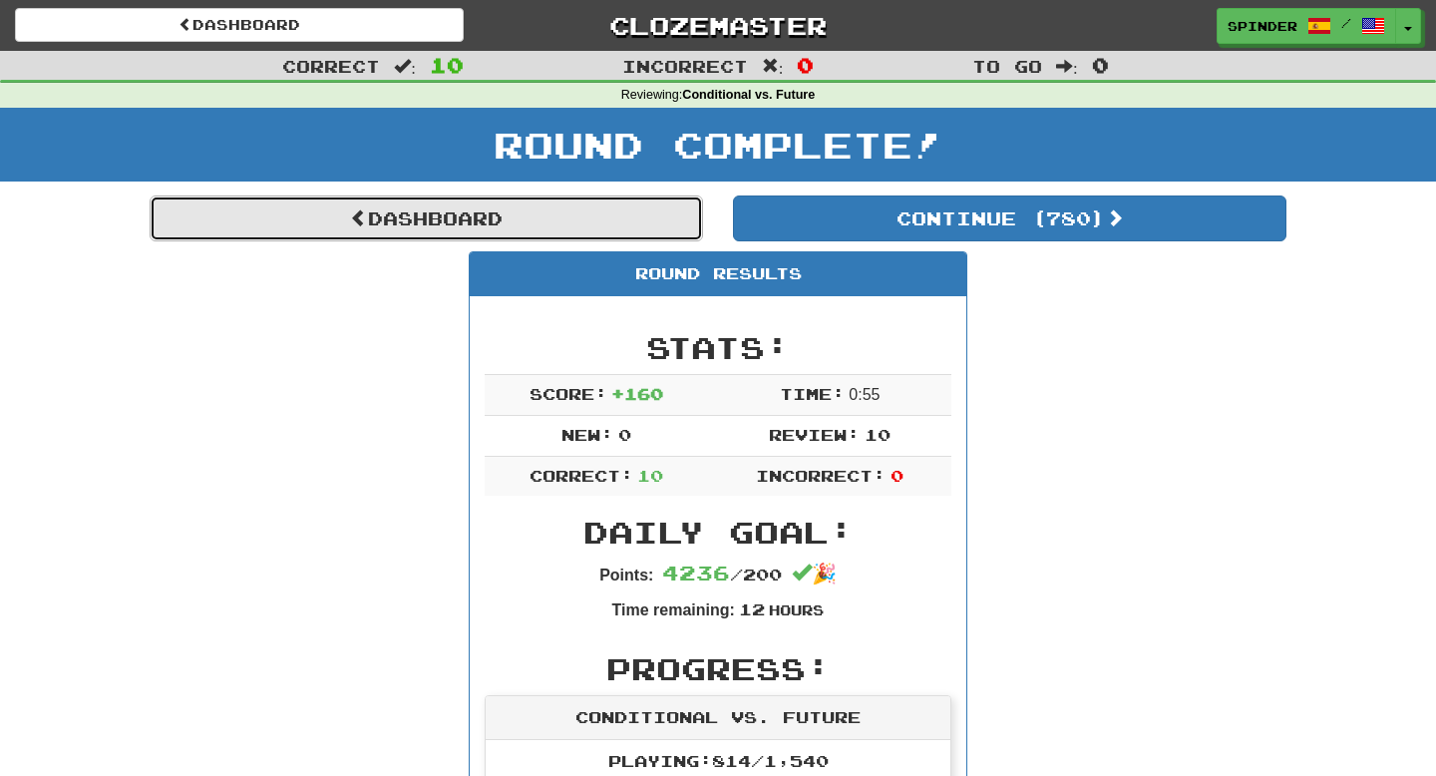
click at [570, 221] on link "Dashboard" at bounding box center [427, 219] width 554 height 46
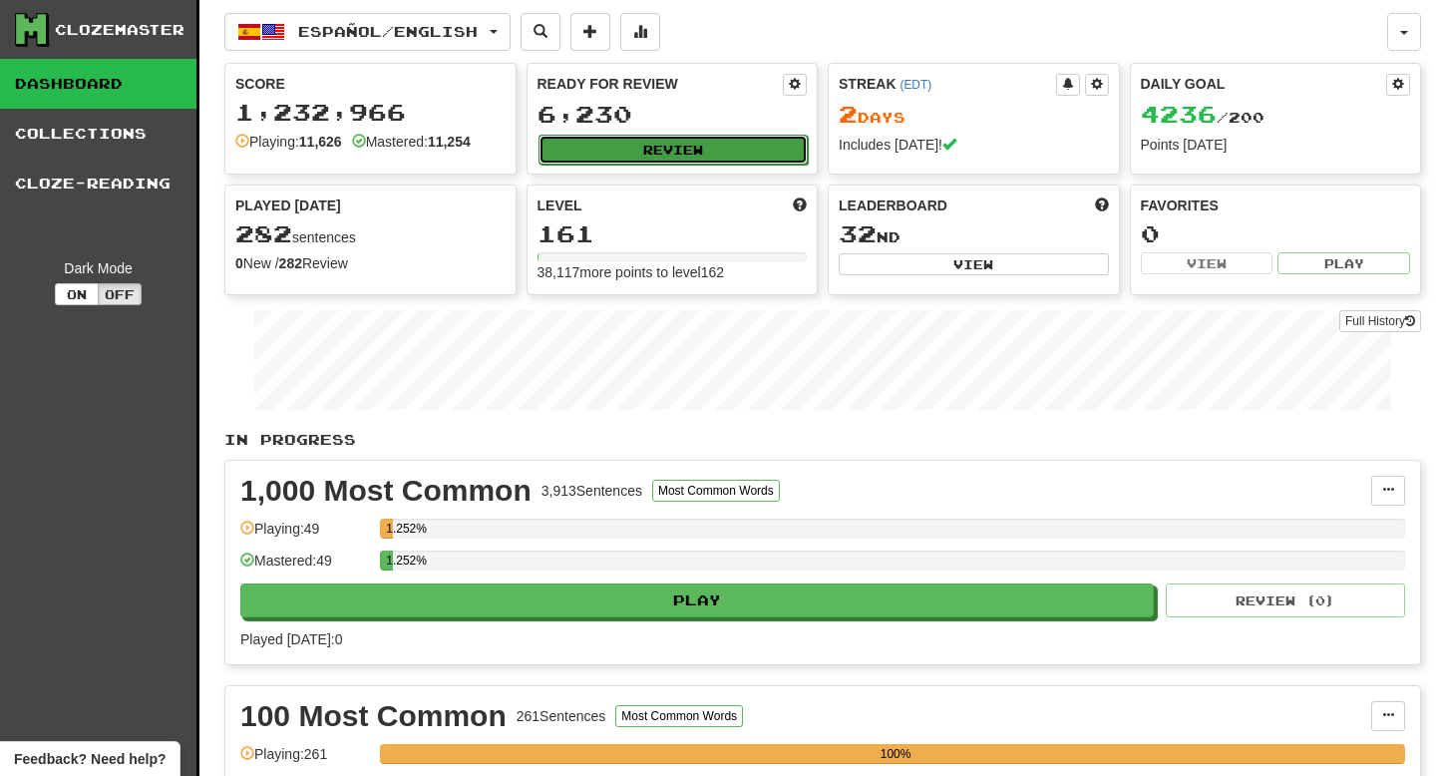
click at [692, 146] on button "Review" at bounding box center [674, 150] width 270 height 30
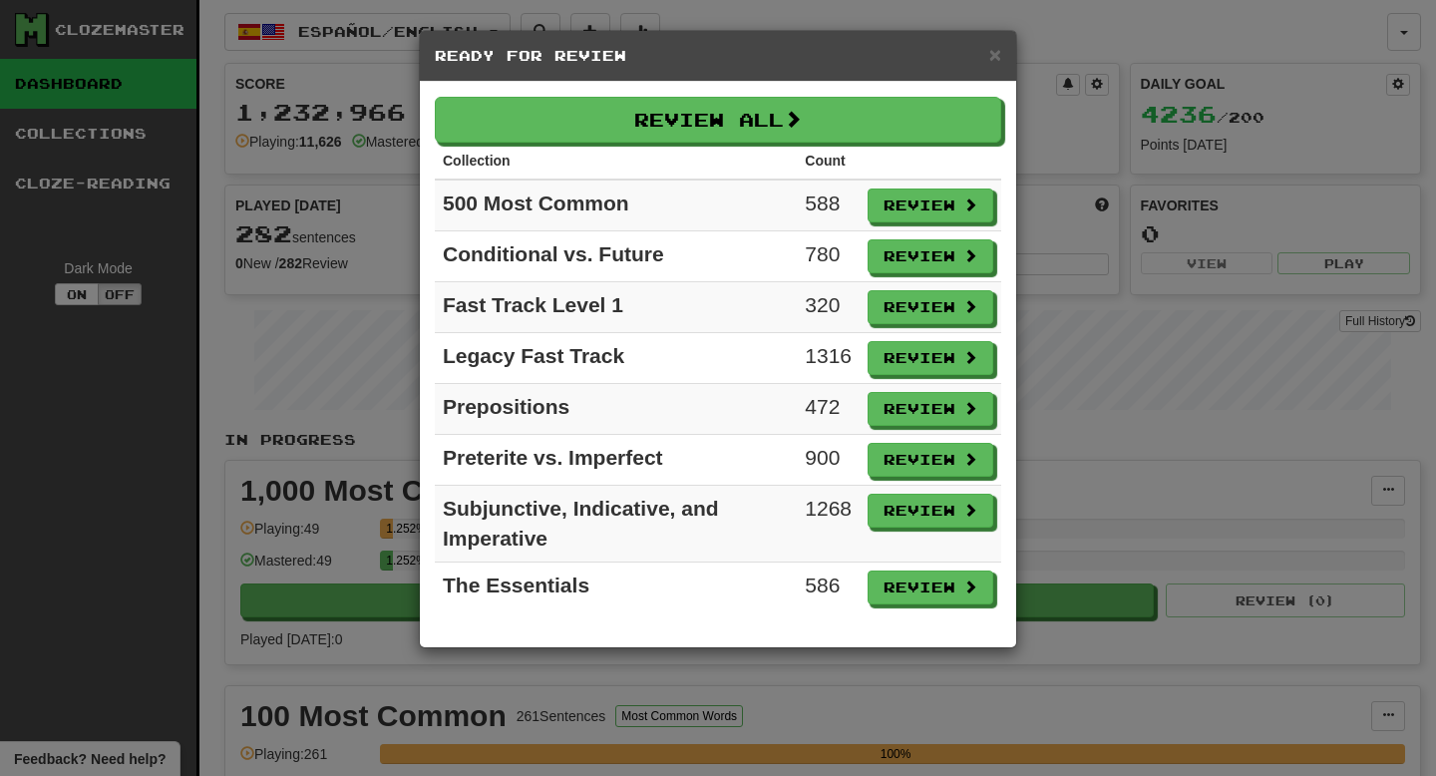
click at [1002, 53] on div "× Ready for Review" at bounding box center [718, 56] width 596 height 51
click at [1002, 54] on div "× Ready for Review" at bounding box center [718, 56] width 596 height 51
click at [999, 63] on span "×" at bounding box center [995, 54] width 12 height 23
